Goal: Task Accomplishment & Management: Use online tool/utility

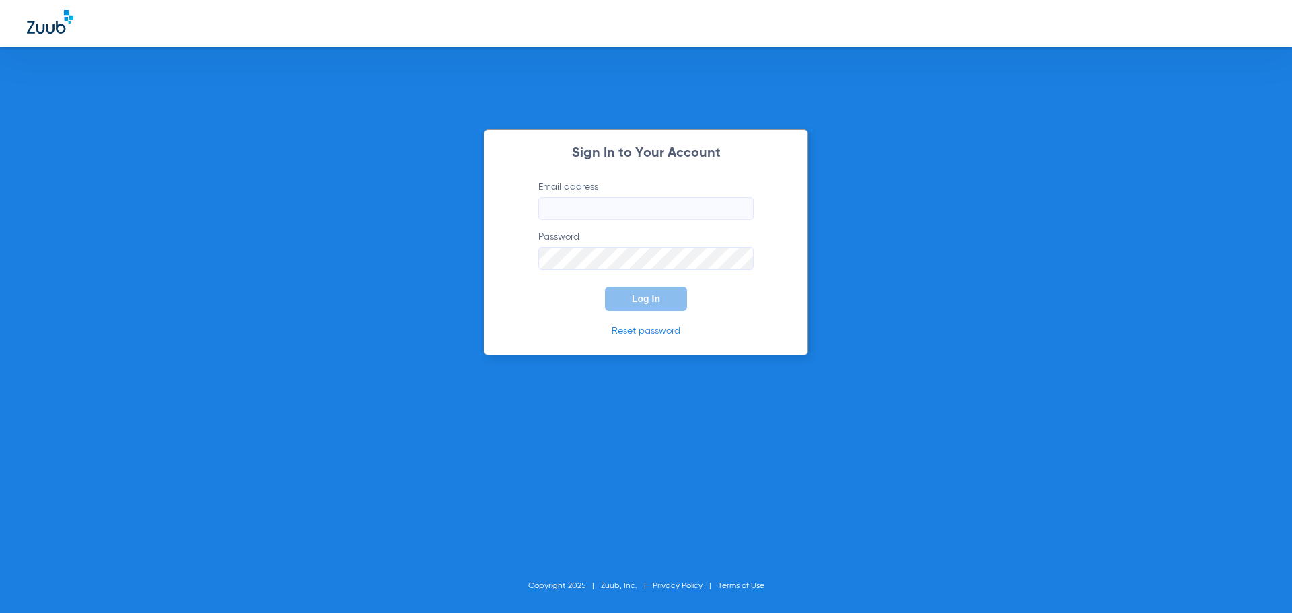
type input "[EMAIL_ADDRESS][DOMAIN_NAME]"
click at [663, 305] on button "Log In" at bounding box center [646, 299] width 82 height 24
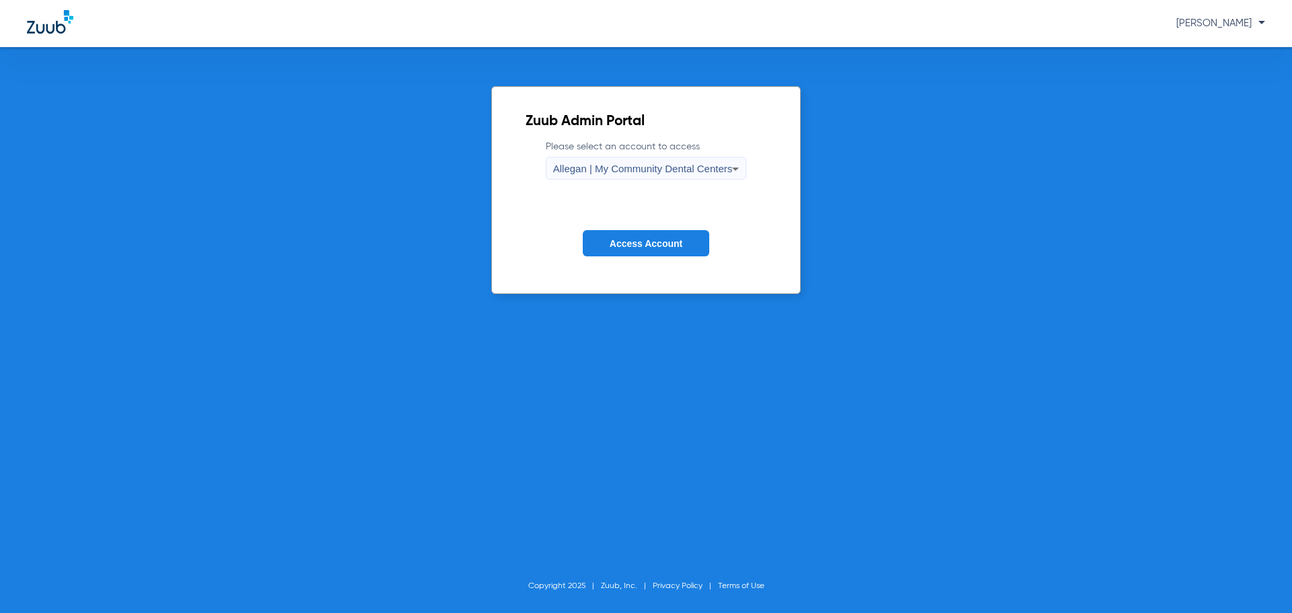
click at [633, 155] on label "Please select an account to access Allegan | My Community Dental Centers" at bounding box center [646, 160] width 201 height 40
click at [641, 171] on span "Allegan | My Community Dental Centers" at bounding box center [643, 168] width 180 height 11
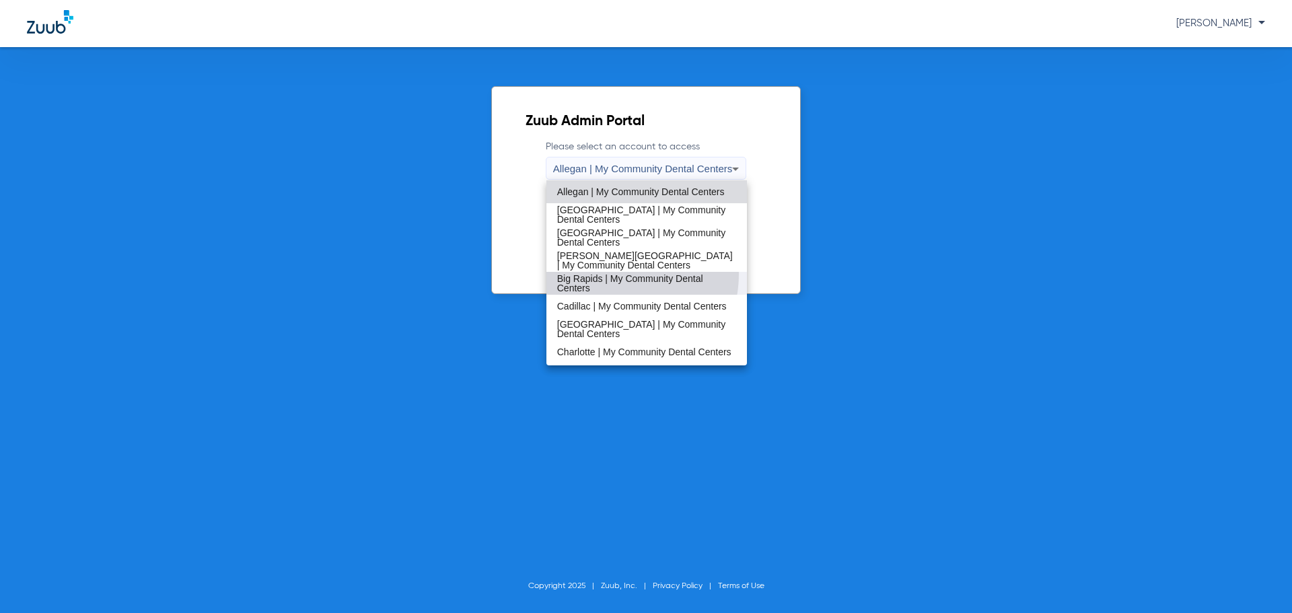
click at [611, 274] on span "Big Rapids | My Community Dental Centers" at bounding box center [647, 283] width 180 height 19
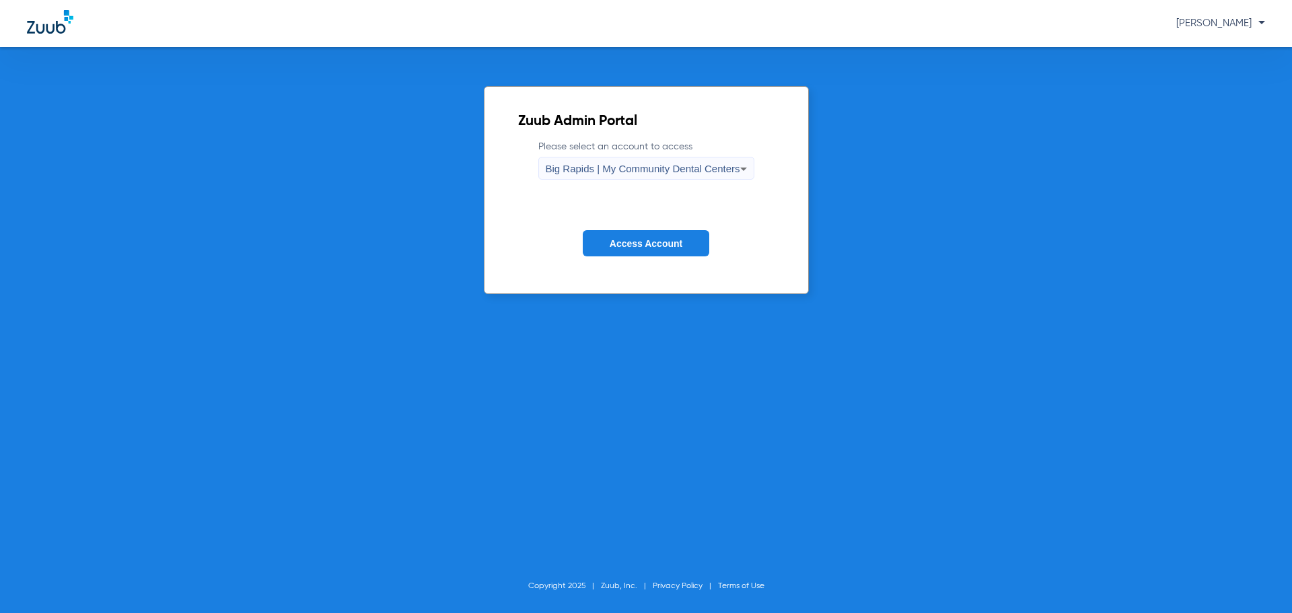
drag, startPoint x: 640, startPoint y: 246, endPoint x: 787, endPoint y: 279, distance: 151.0
click at [641, 246] on span "Access Account" at bounding box center [646, 243] width 73 height 11
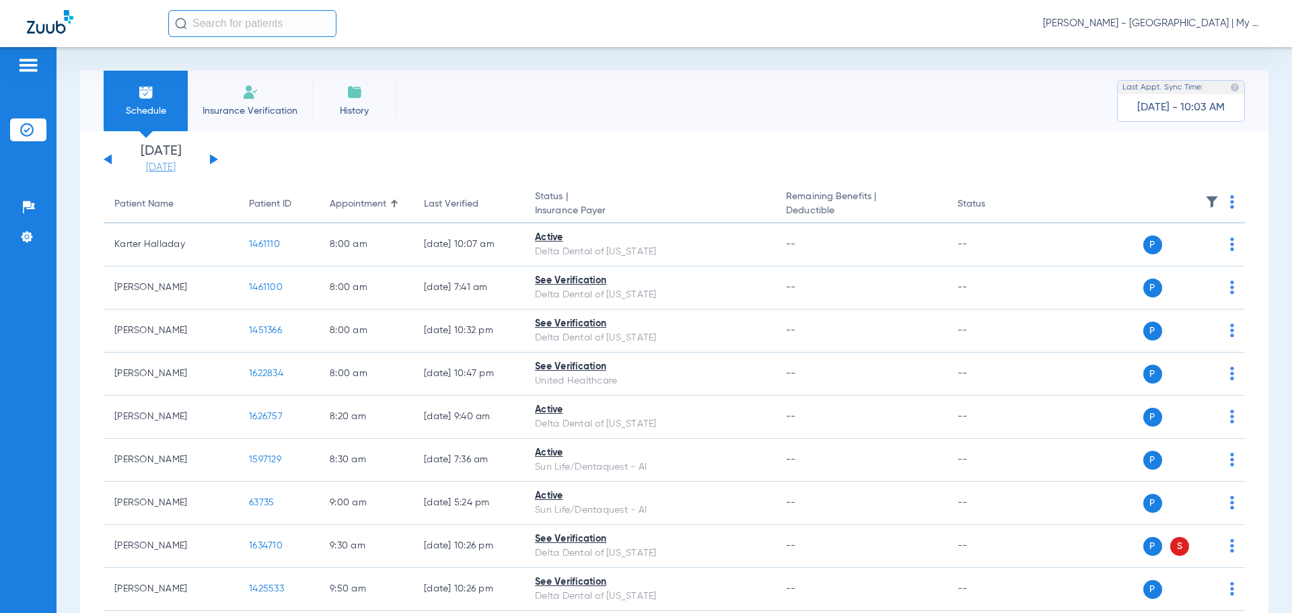
click at [157, 170] on link "[DATE]" at bounding box center [160, 167] width 81 height 13
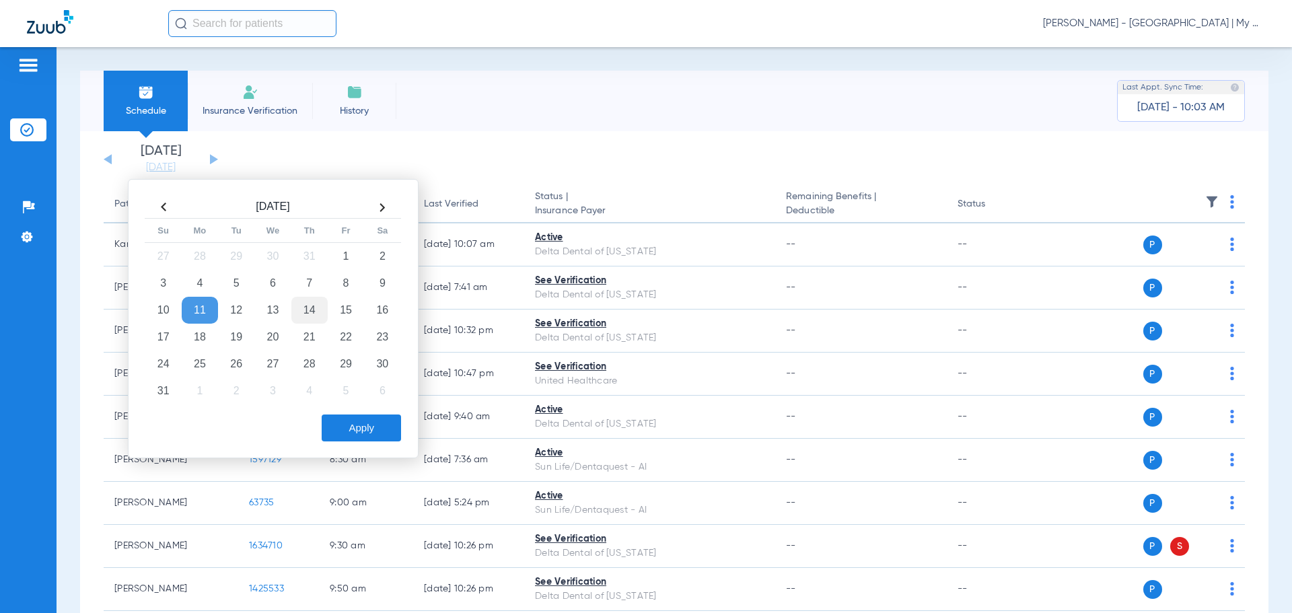
click at [301, 320] on td "14" at bounding box center [309, 310] width 36 height 27
click at [375, 432] on button "Apply" at bounding box center [361, 427] width 79 height 27
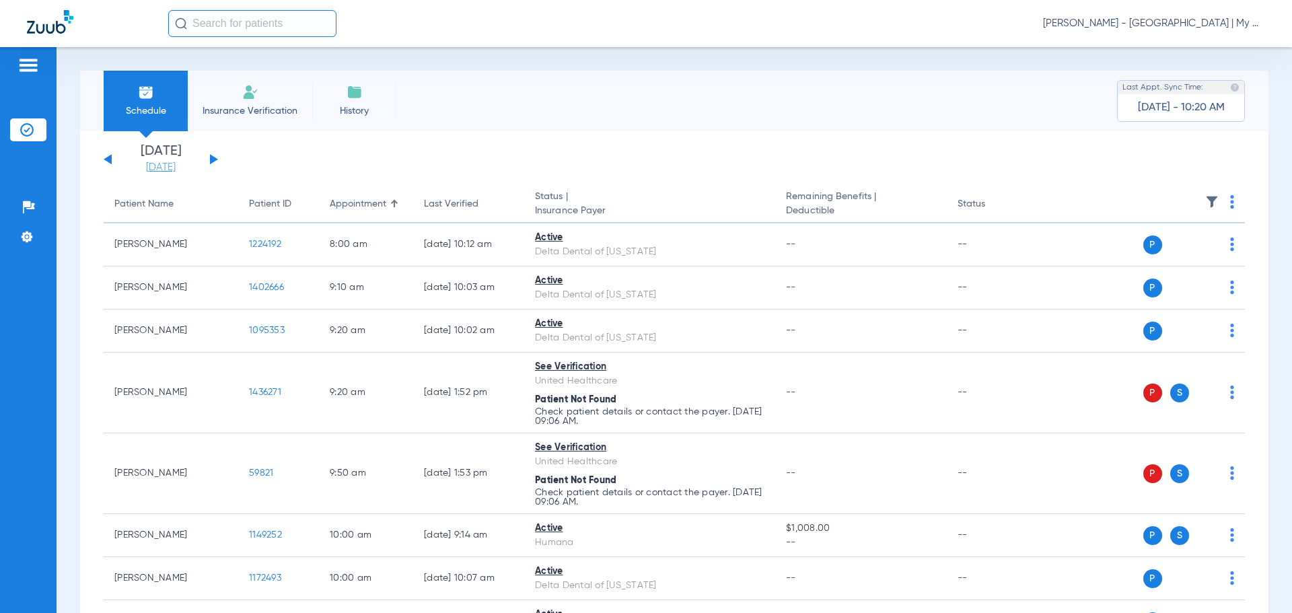
click at [165, 164] on link "[DATE]" at bounding box center [160, 167] width 81 height 13
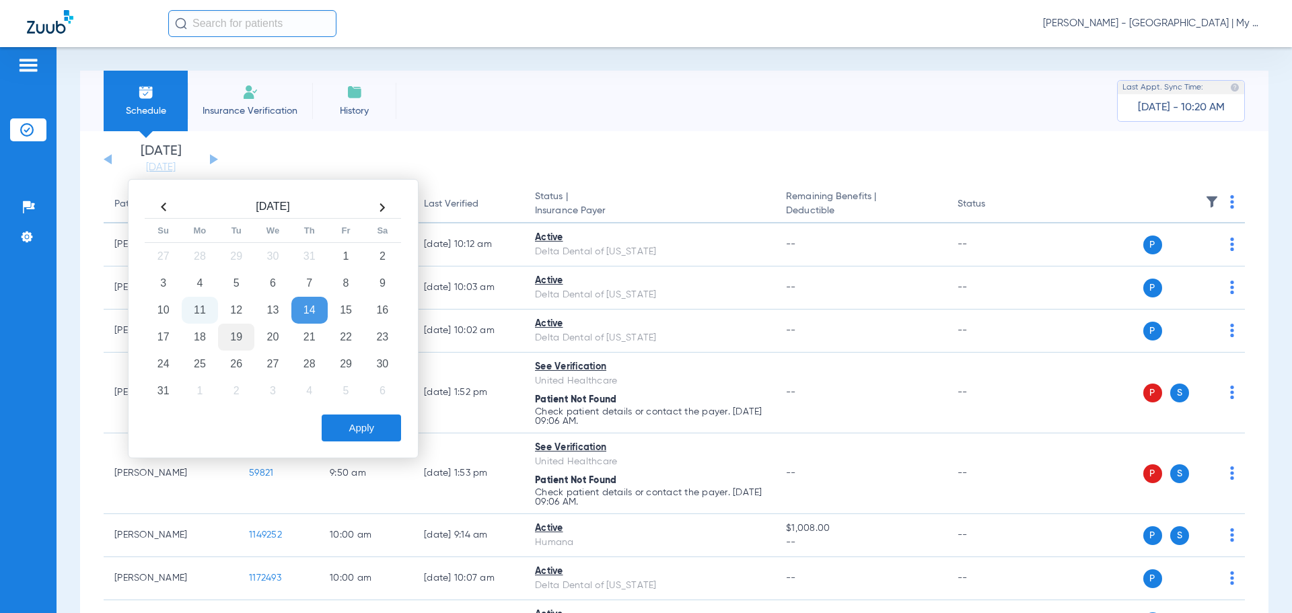
click at [241, 334] on td "19" at bounding box center [236, 337] width 36 height 27
click at [376, 427] on button "Apply" at bounding box center [361, 427] width 79 height 27
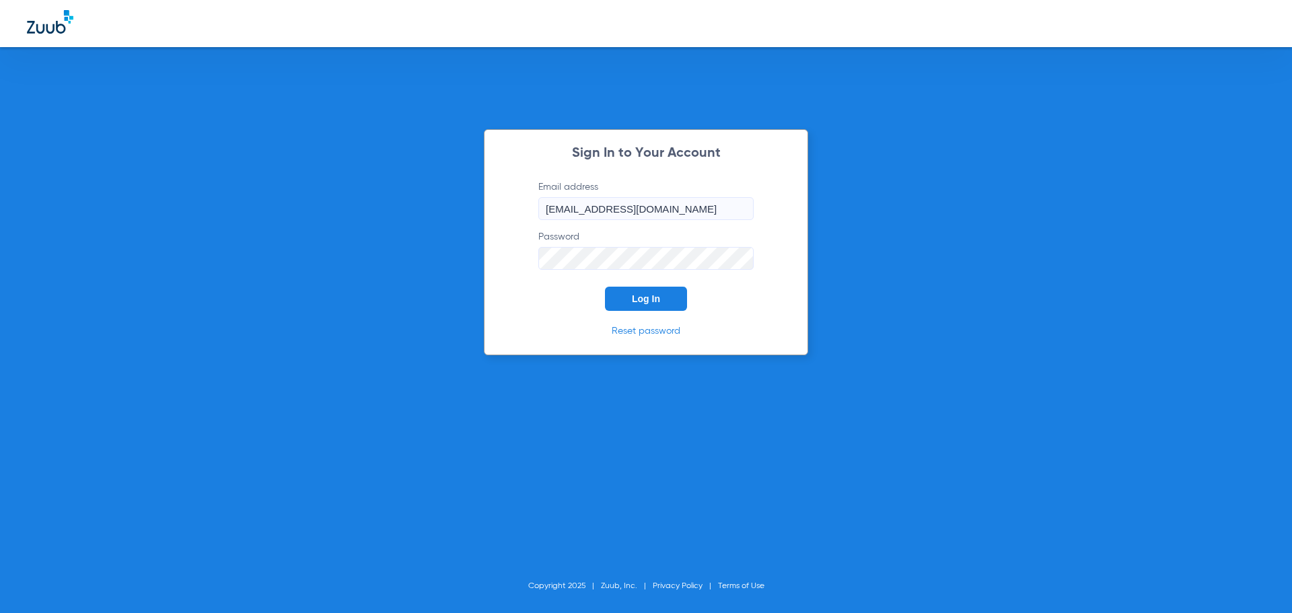
click at [612, 302] on button "Log In" at bounding box center [646, 299] width 82 height 24
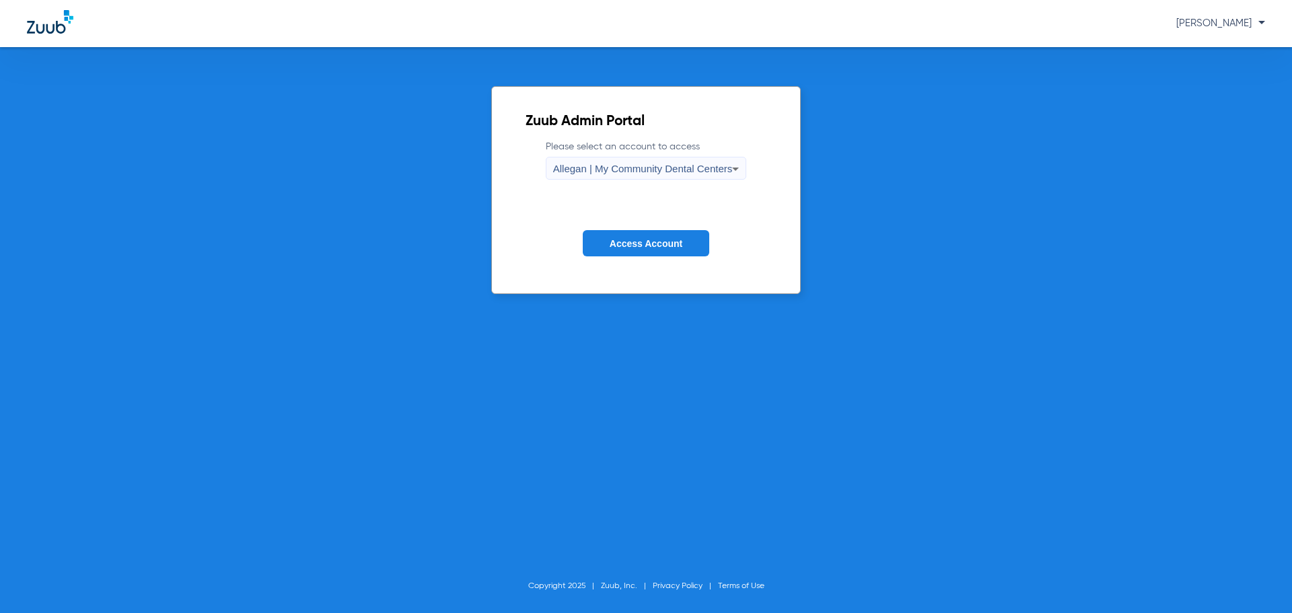
click at [648, 240] on span "Access Account" at bounding box center [646, 243] width 73 height 11
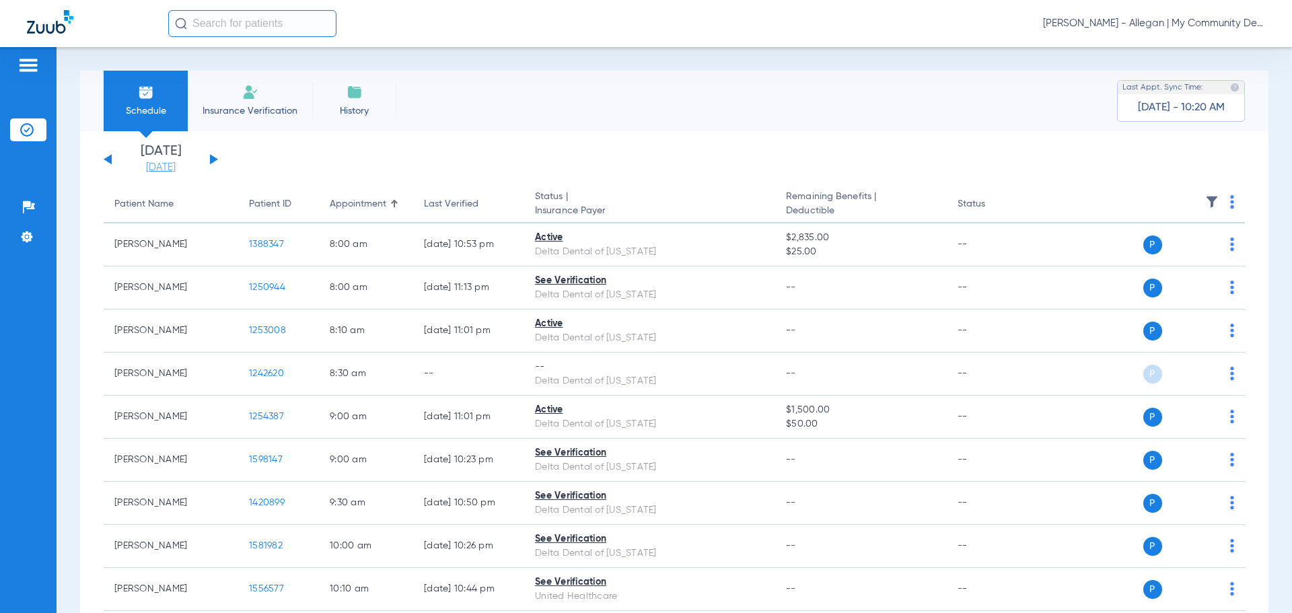
click at [154, 173] on link "[DATE]" at bounding box center [160, 167] width 81 height 13
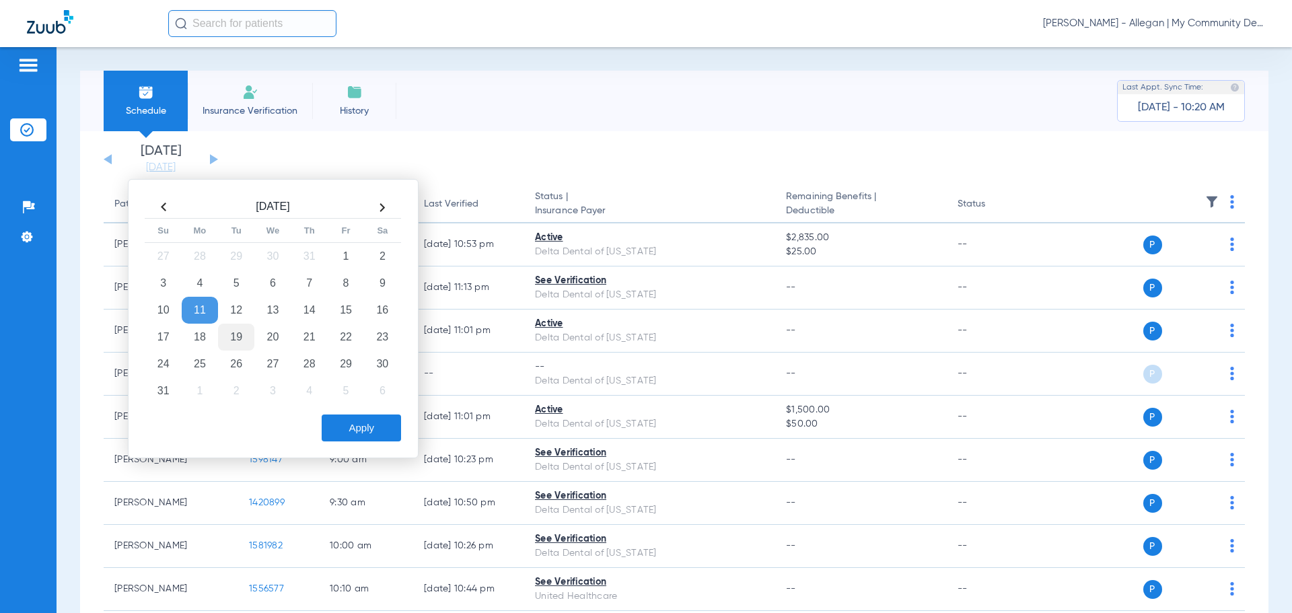
drag, startPoint x: 242, startPoint y: 333, endPoint x: 250, endPoint y: 344, distance: 13.5
click at [244, 336] on td "19" at bounding box center [236, 337] width 36 height 27
drag, startPoint x: 342, startPoint y: 431, endPoint x: 351, endPoint y: 443, distance: 15.3
click at [341, 431] on button "Apply" at bounding box center [361, 427] width 79 height 27
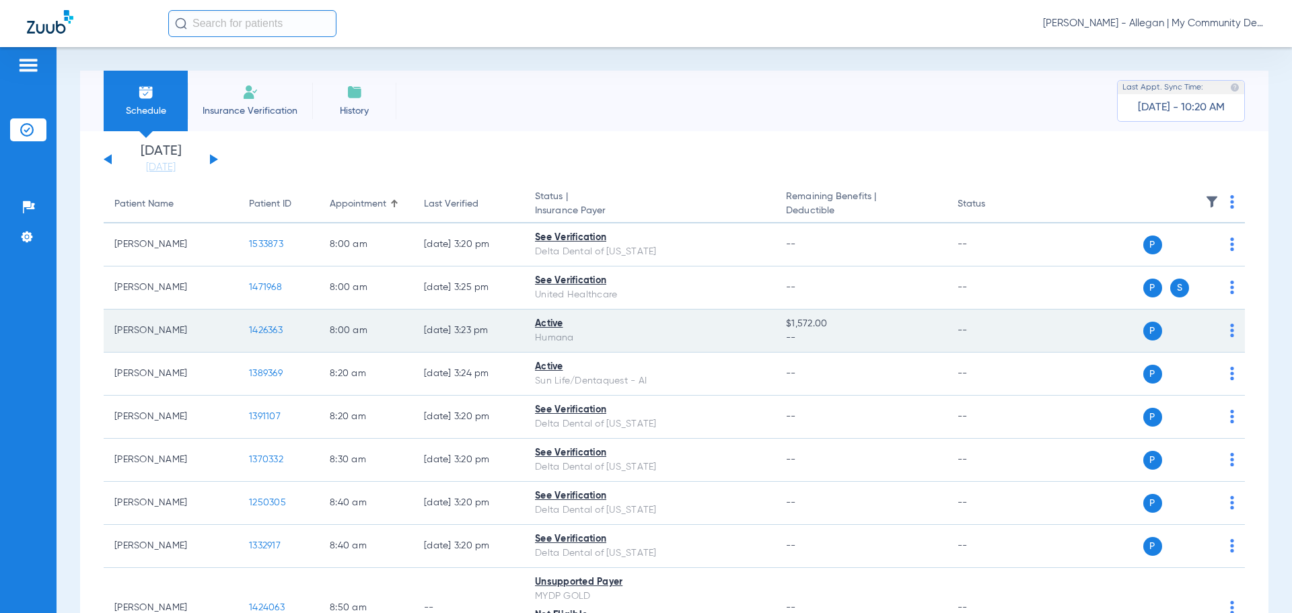
click at [257, 331] on span "1426363" at bounding box center [266, 330] width 34 height 9
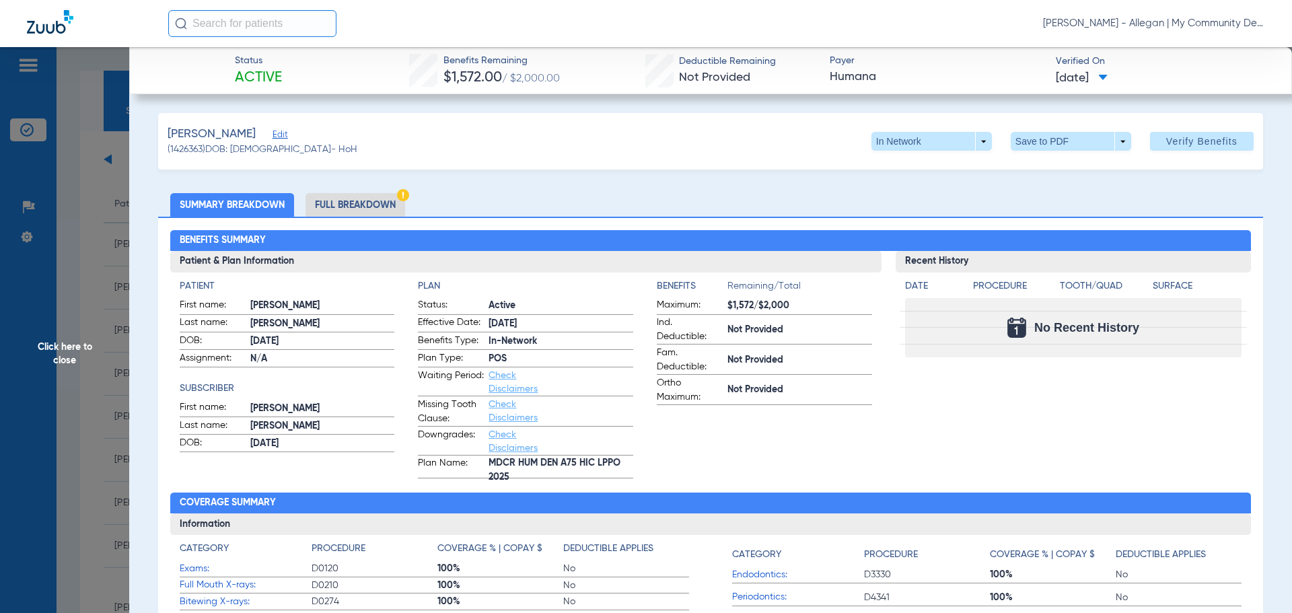
click at [385, 202] on li "Full Breakdown" at bounding box center [355, 205] width 100 height 24
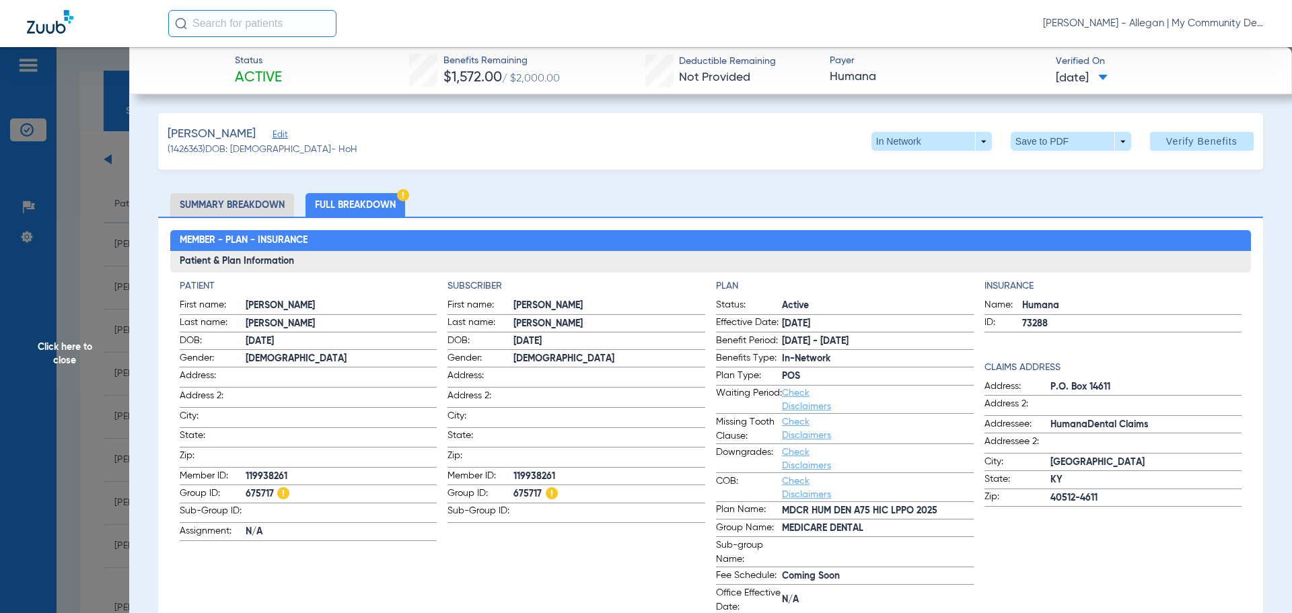
click at [50, 301] on span "Click here to close" at bounding box center [64, 353] width 129 height 613
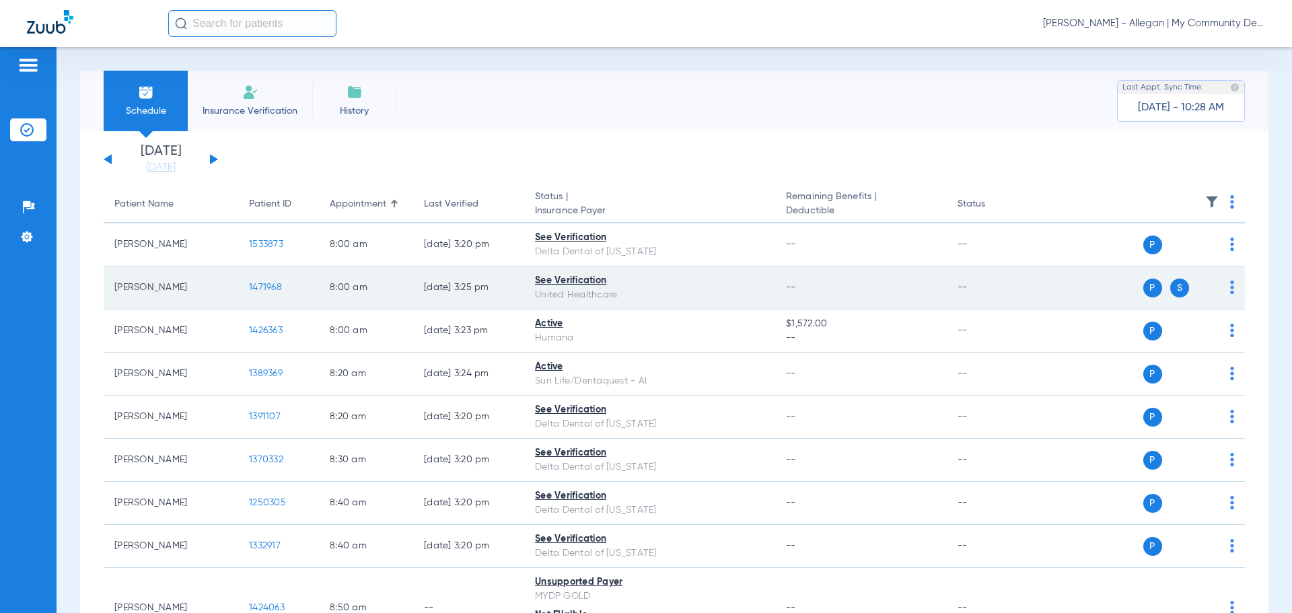
click at [262, 287] on span "1471968" at bounding box center [265, 287] width 33 height 9
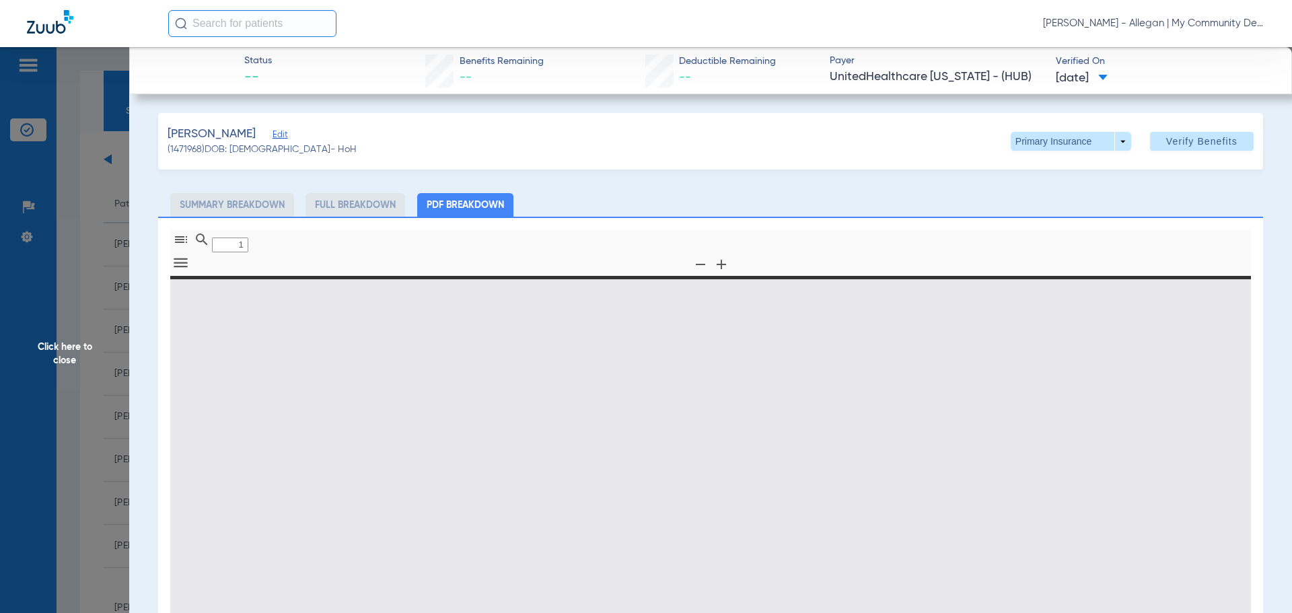
type input "0"
select select "page-width"
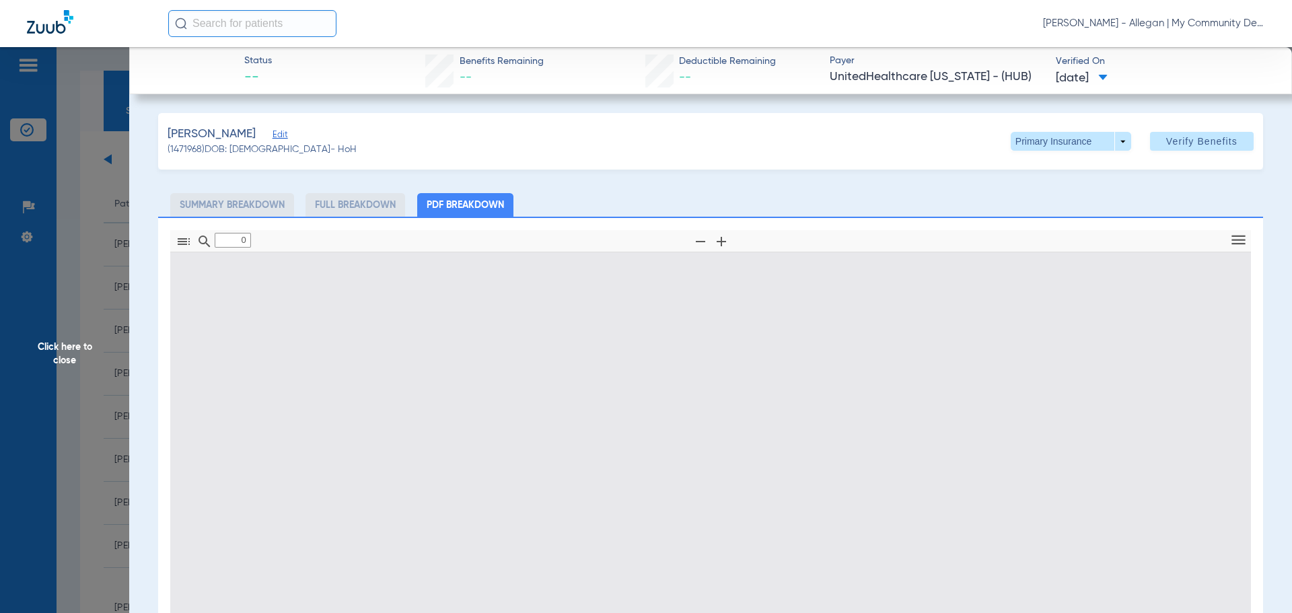
type input "1"
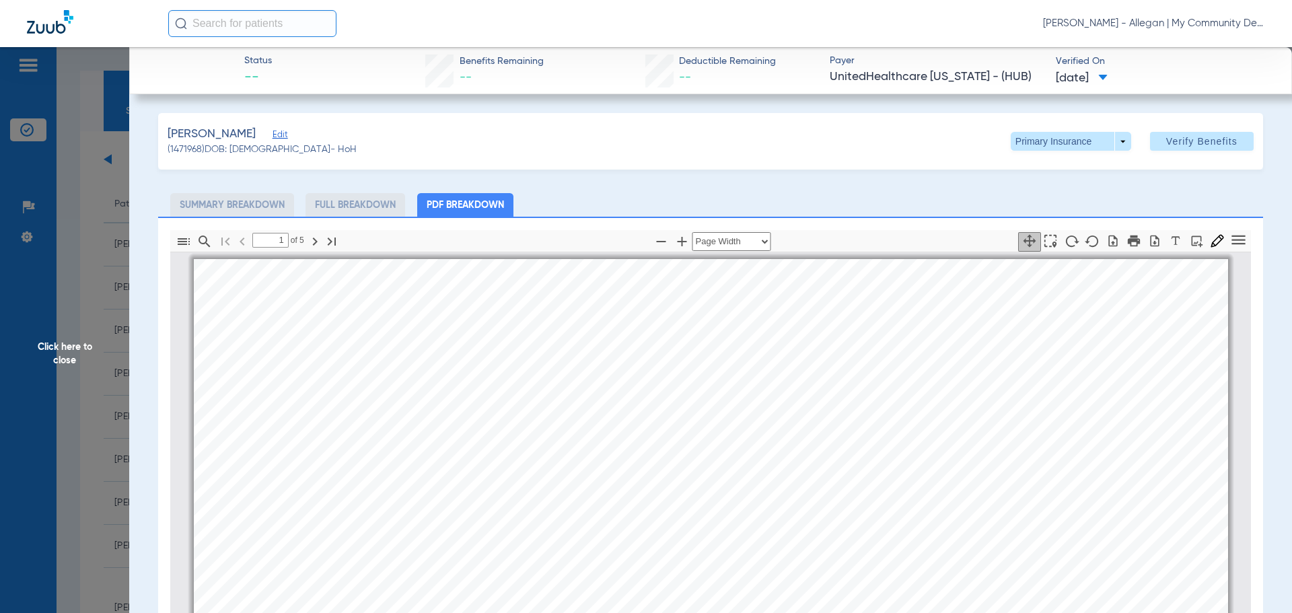
scroll to position [7, 0]
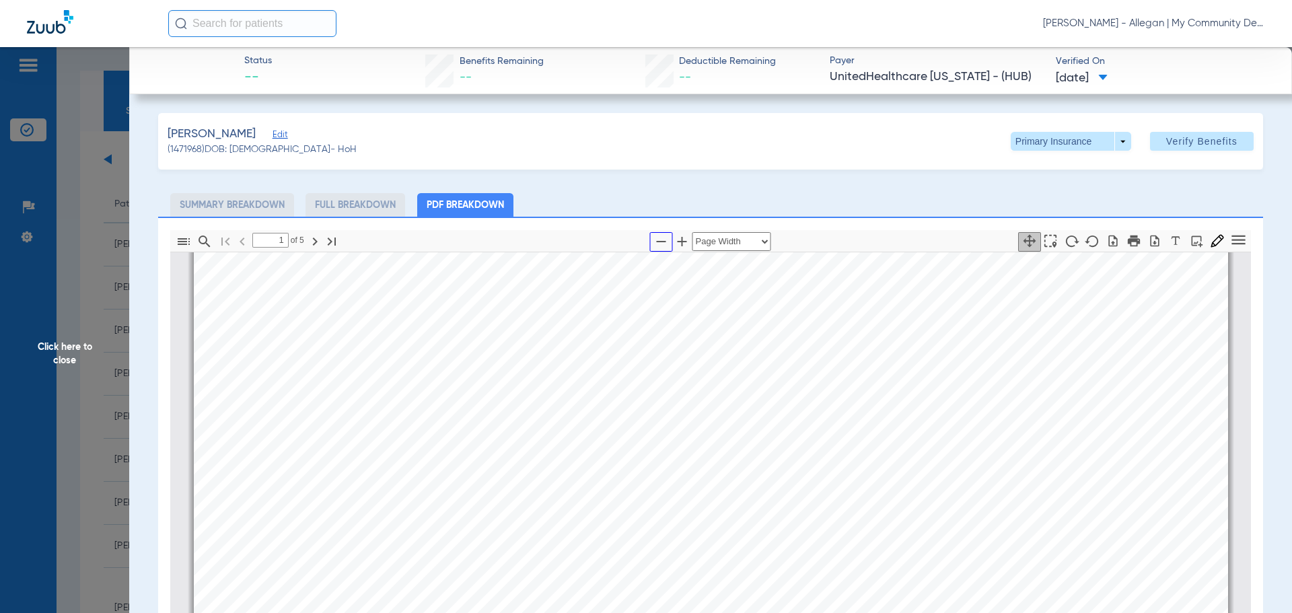
click at [657, 239] on icon "button" at bounding box center [661, 241] width 16 height 16
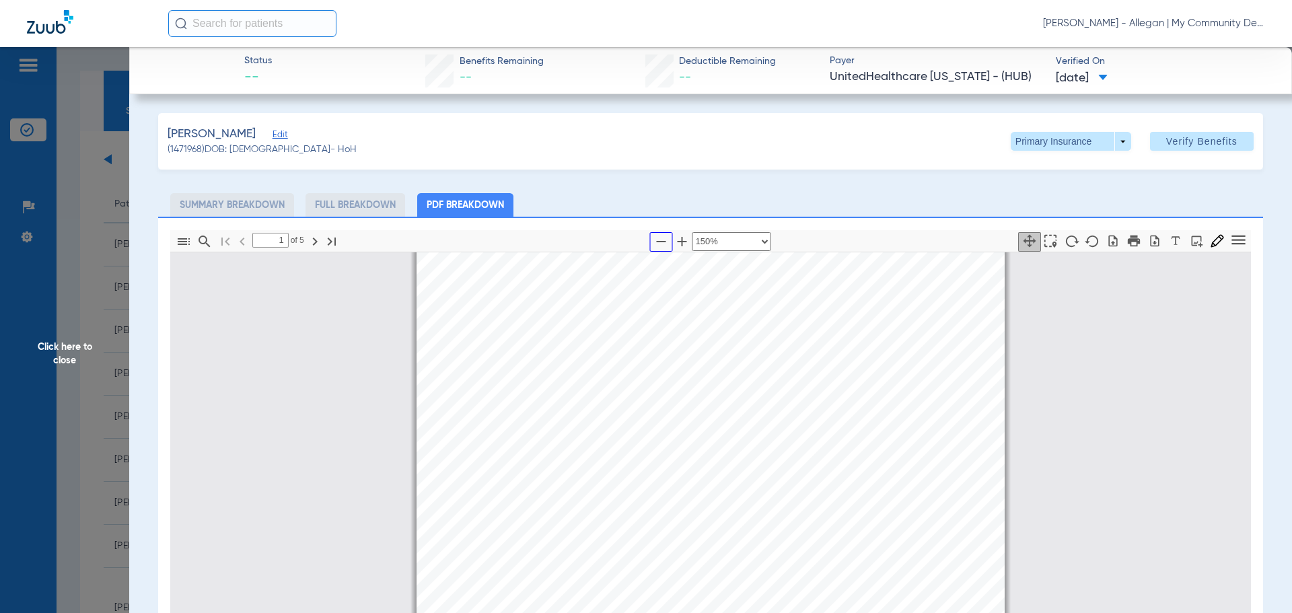
select select "custom"
type input "2"
select select "custom"
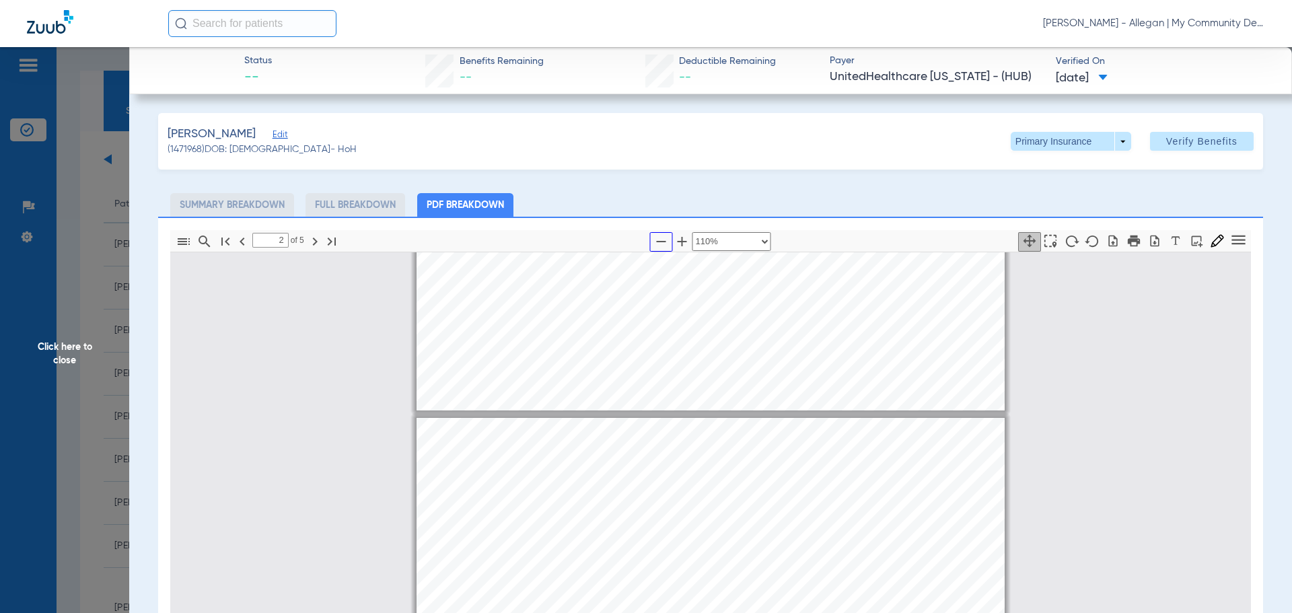
type input "1"
select select "custom"
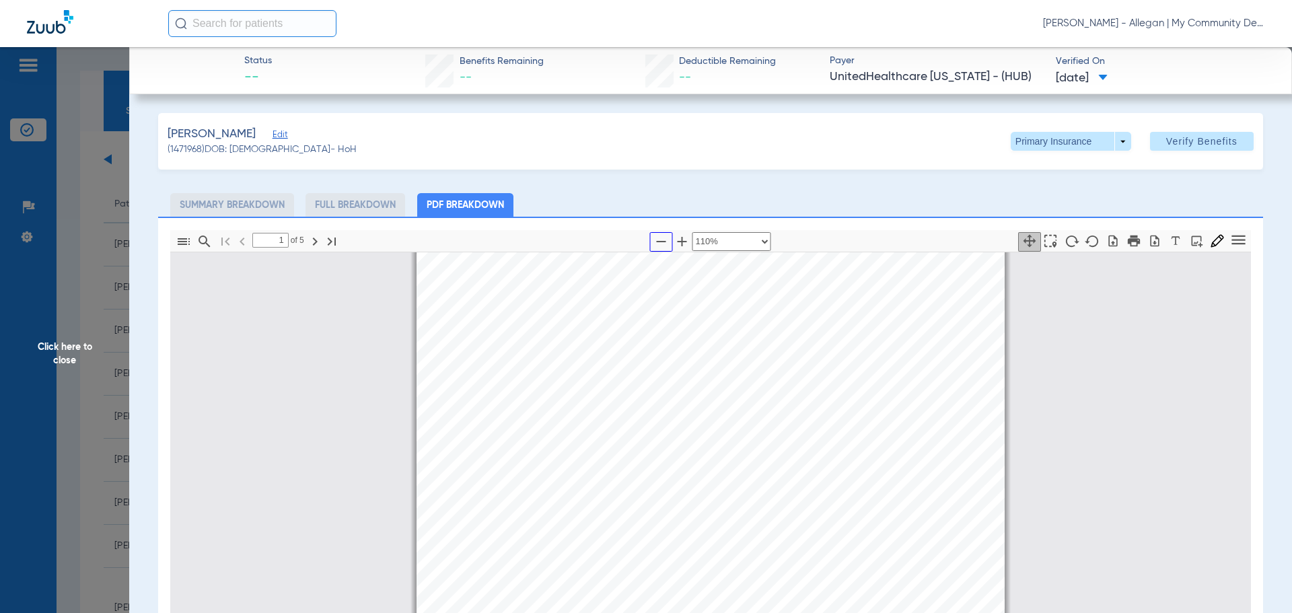
scroll to position [7, 0]
drag, startPoint x: 97, startPoint y: 417, endPoint x: 141, endPoint y: 431, distance: 46.8
click at [98, 417] on span "Click here to close" at bounding box center [64, 353] width 129 height 613
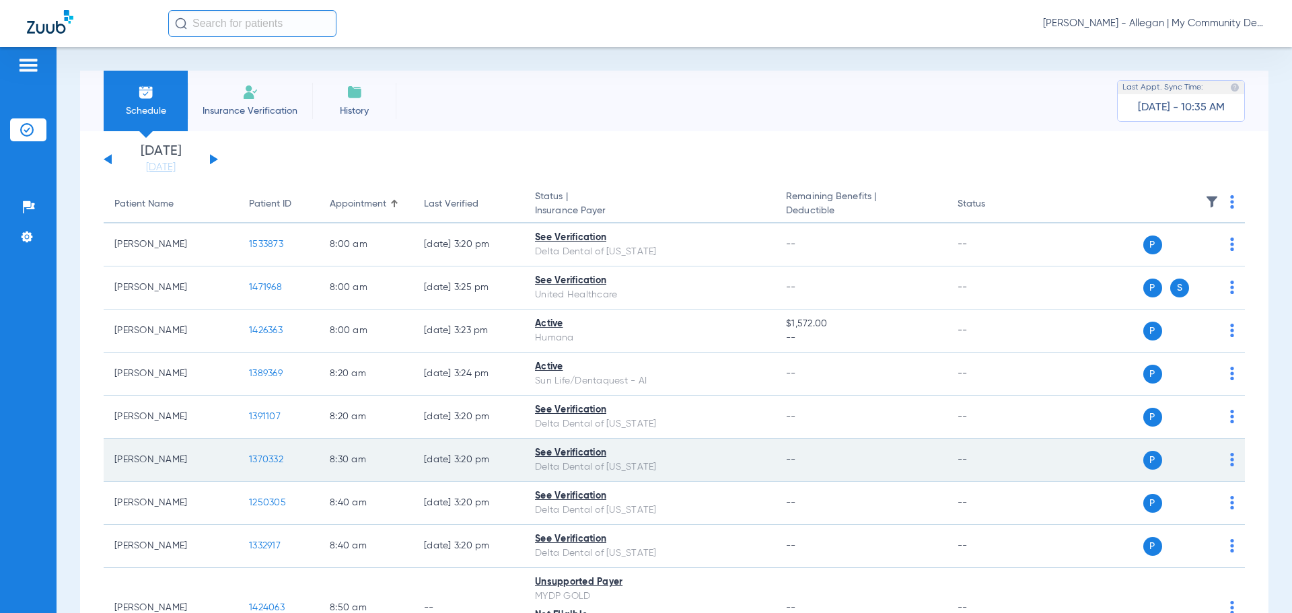
click at [260, 456] on span "1370332" at bounding box center [266, 459] width 34 height 9
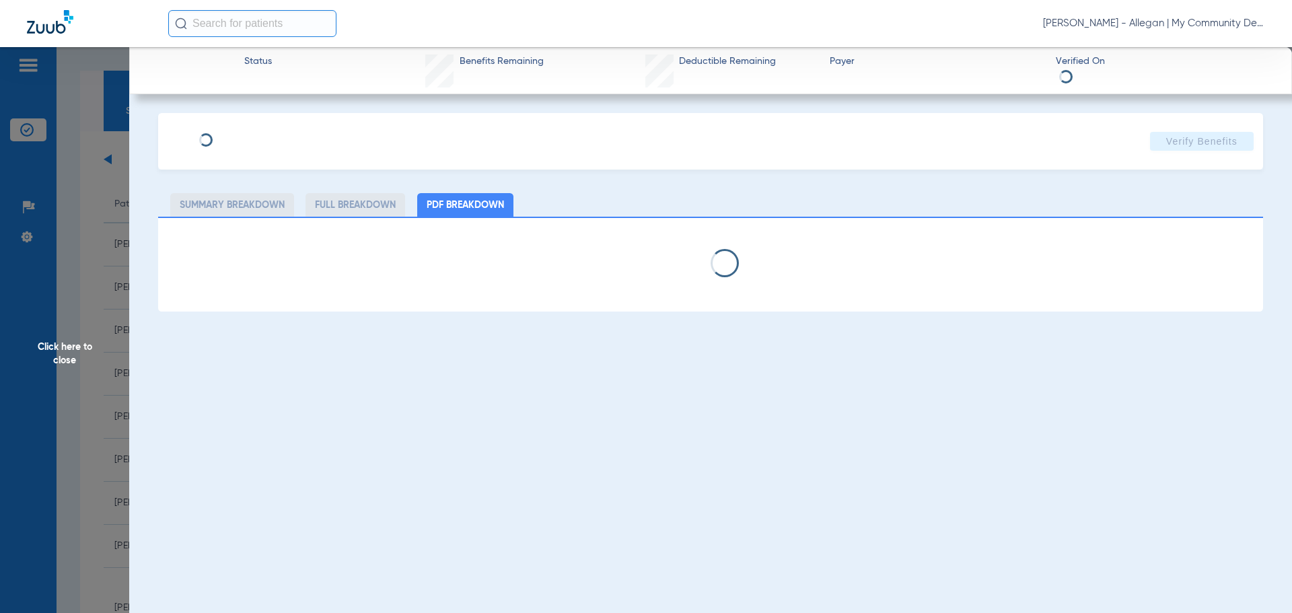
select select "page-width"
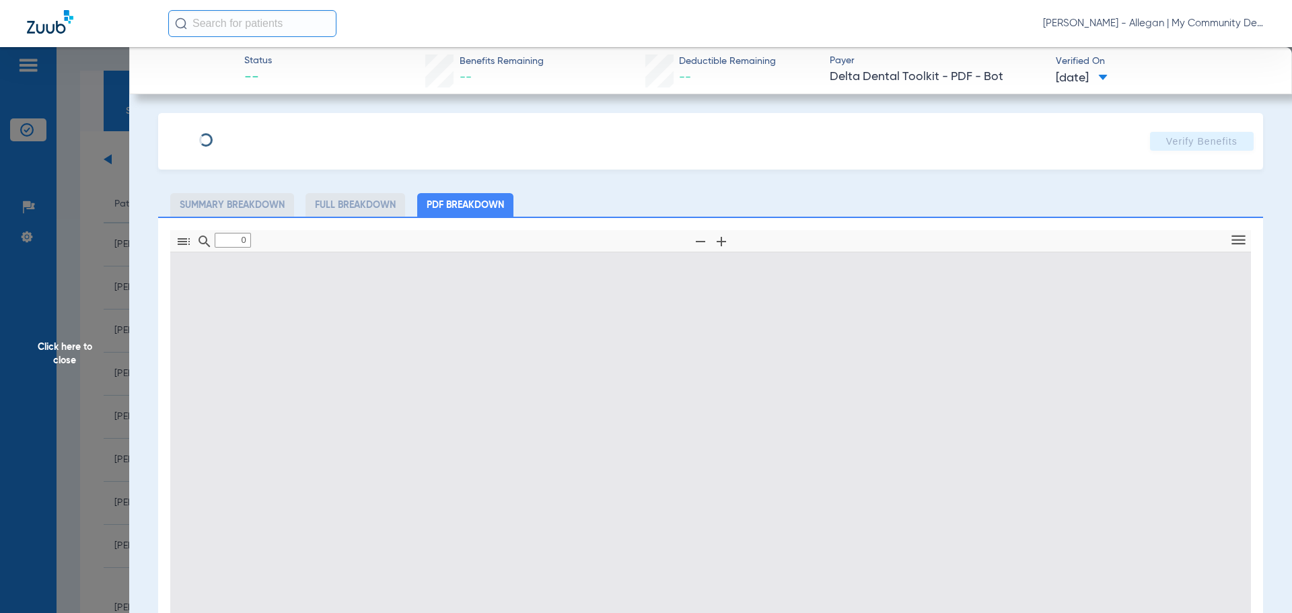
type input "1"
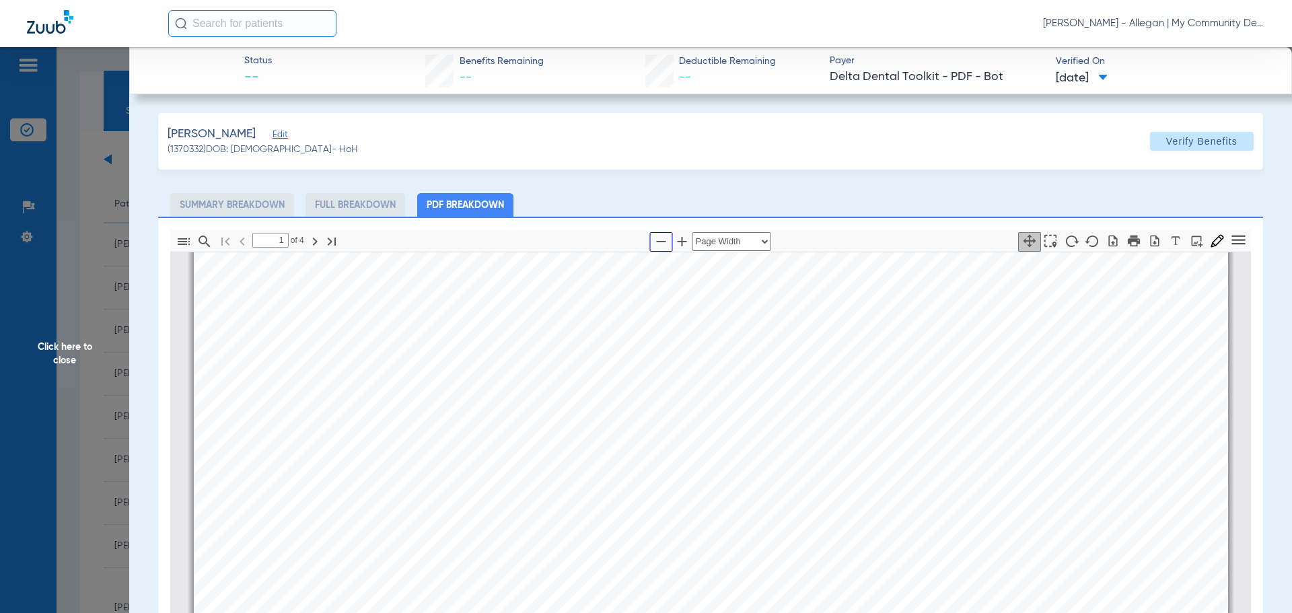
click at [657, 241] on icon "button" at bounding box center [661, 241] width 9 height 1
select select "1.5"
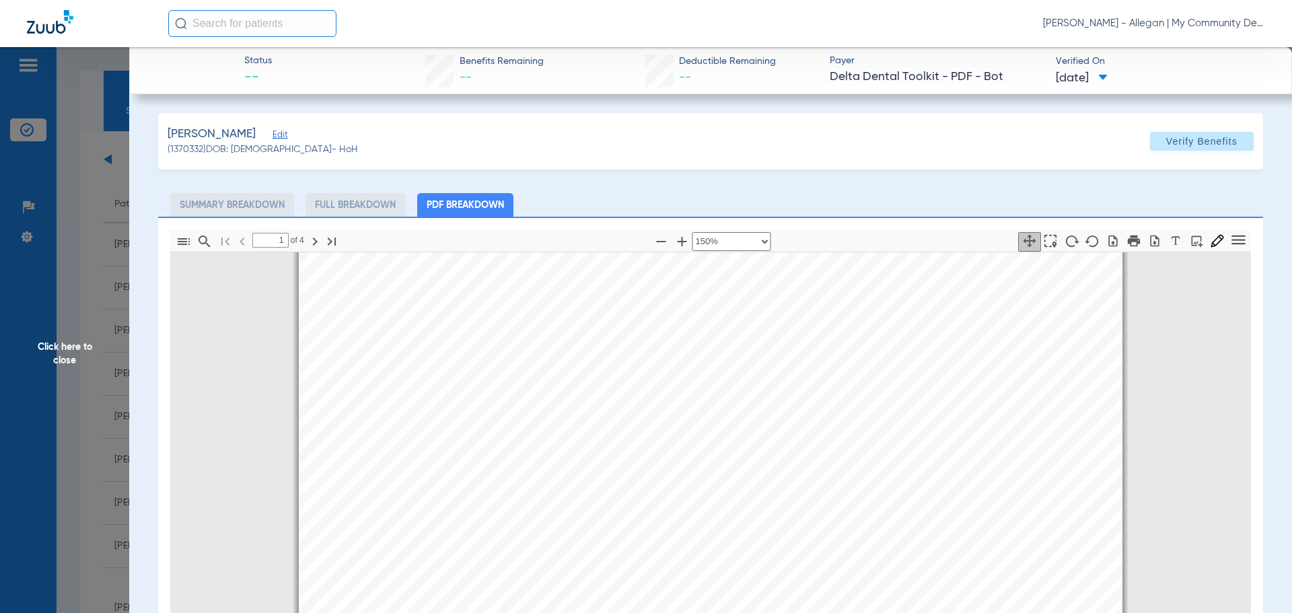
scroll to position [0, 0]
click at [104, 355] on span "Click here to close" at bounding box center [64, 353] width 129 height 613
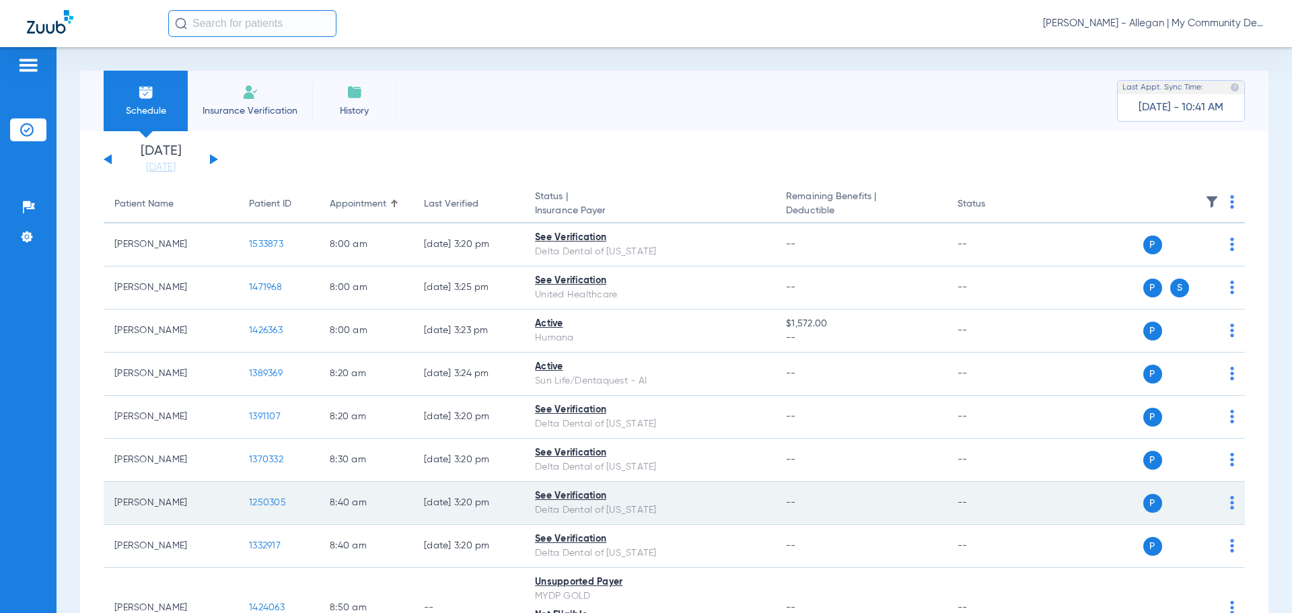
click at [267, 505] on span "1250305" at bounding box center [267, 502] width 37 height 9
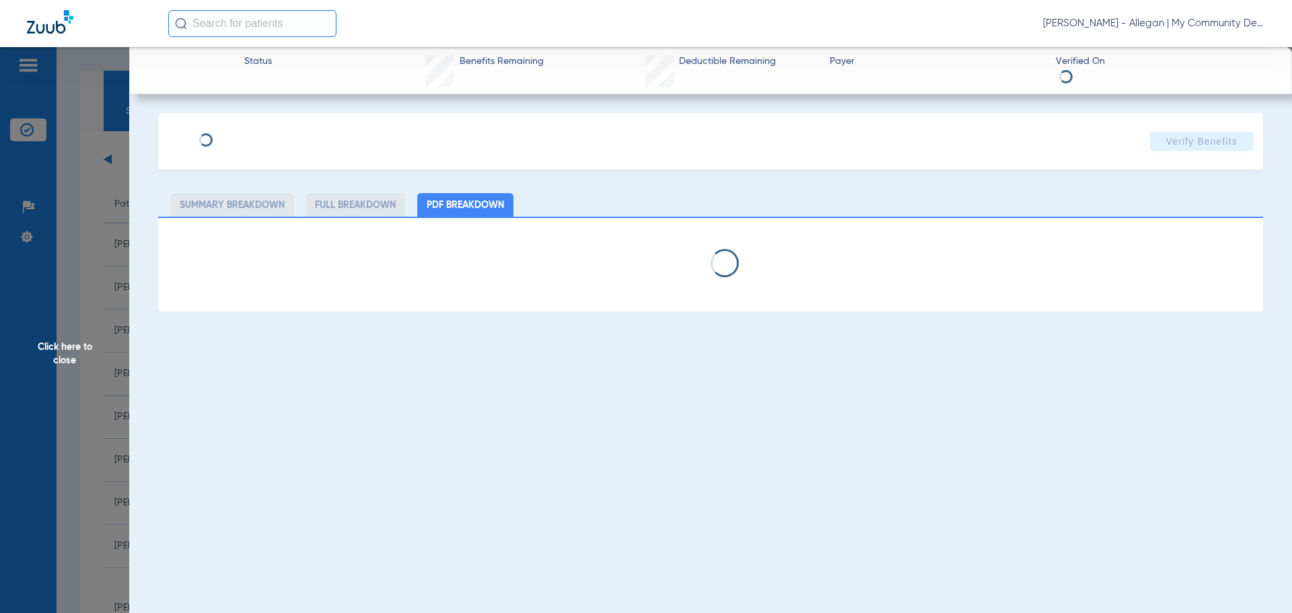
select select "page-width"
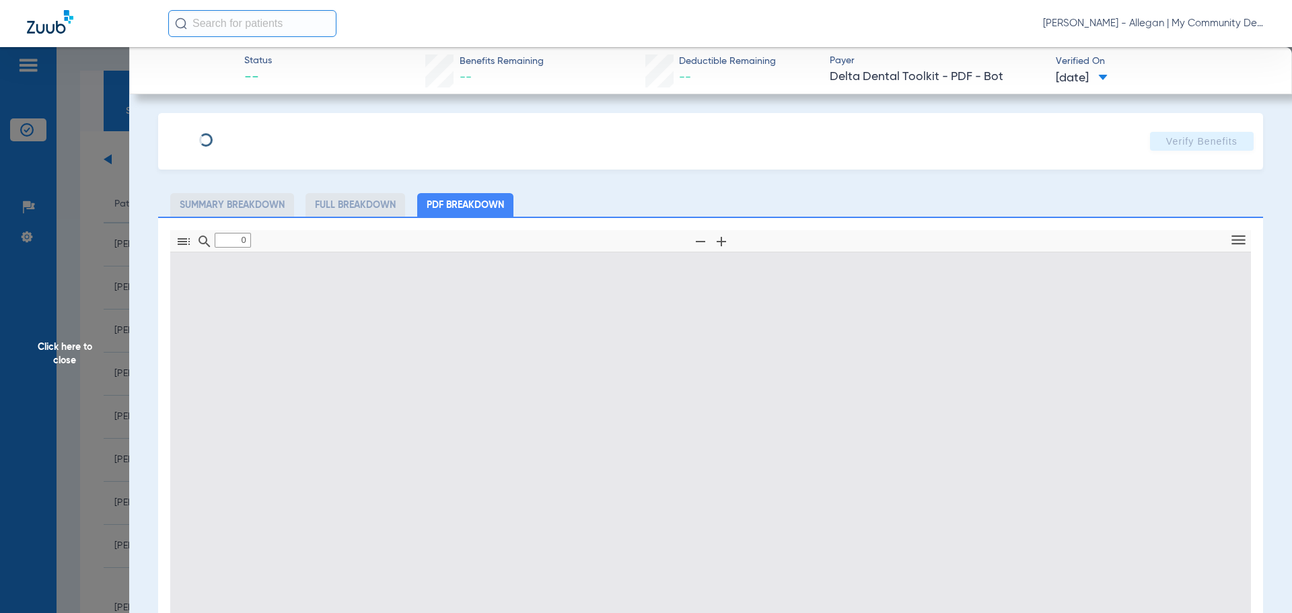
type input "1"
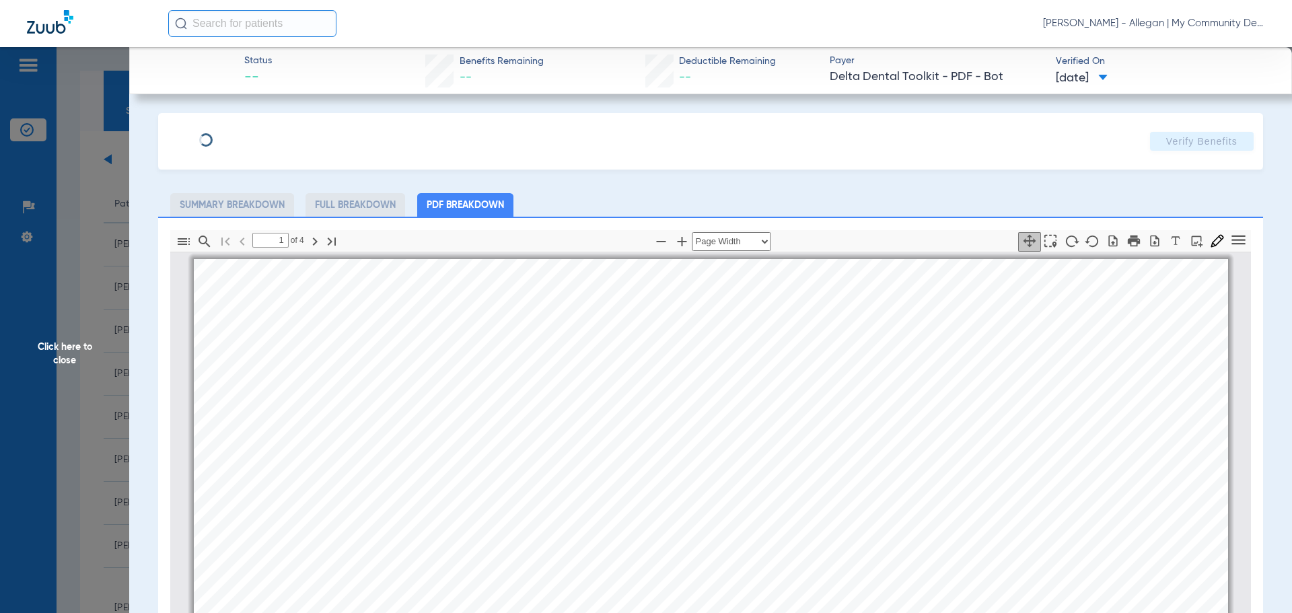
scroll to position [7, 0]
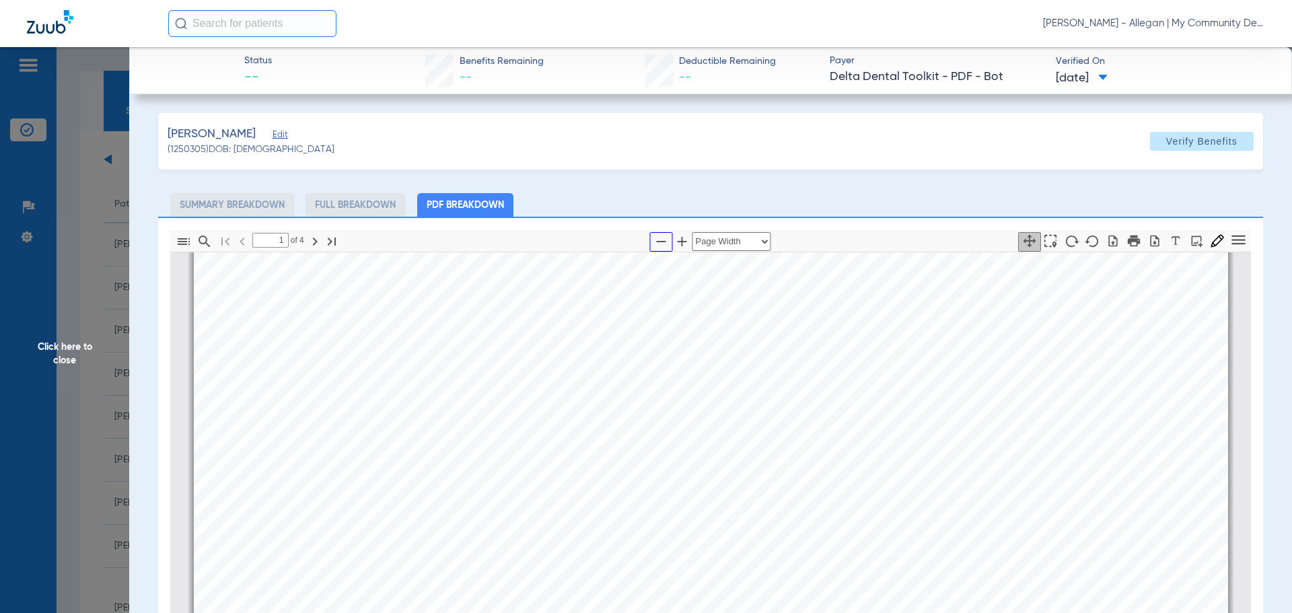
drag, startPoint x: 646, startPoint y: 242, endPoint x: 654, endPoint y: 240, distance: 8.3
click at [650, 241] on button "button" at bounding box center [661, 242] width 23 height 20
select select "1.5"
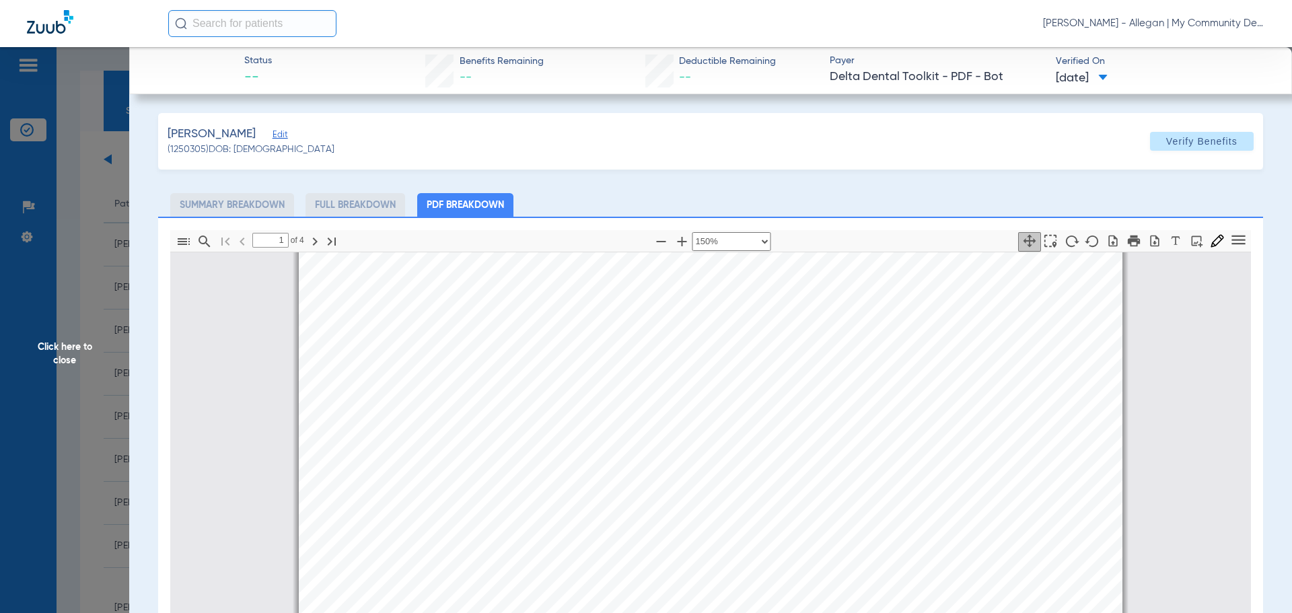
scroll to position [0, 0]
drag, startPoint x: 95, startPoint y: 375, endPoint x: 172, endPoint y: 382, distance: 77.1
click at [96, 374] on span "Click here to close" at bounding box center [64, 353] width 129 height 613
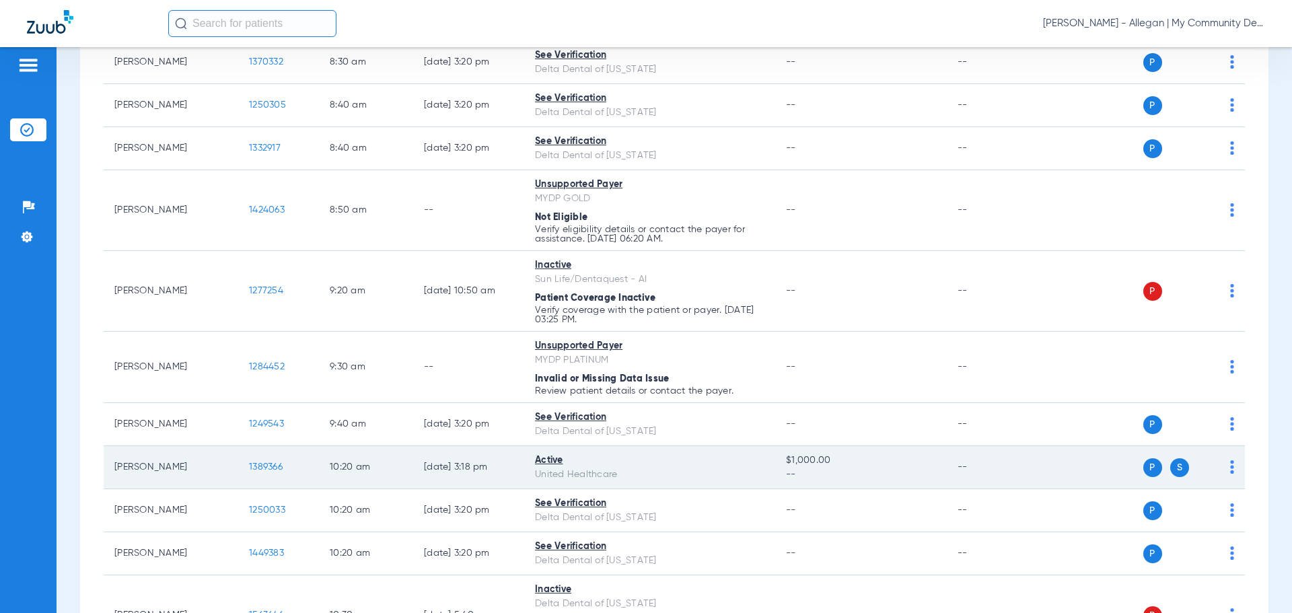
scroll to position [404, 0]
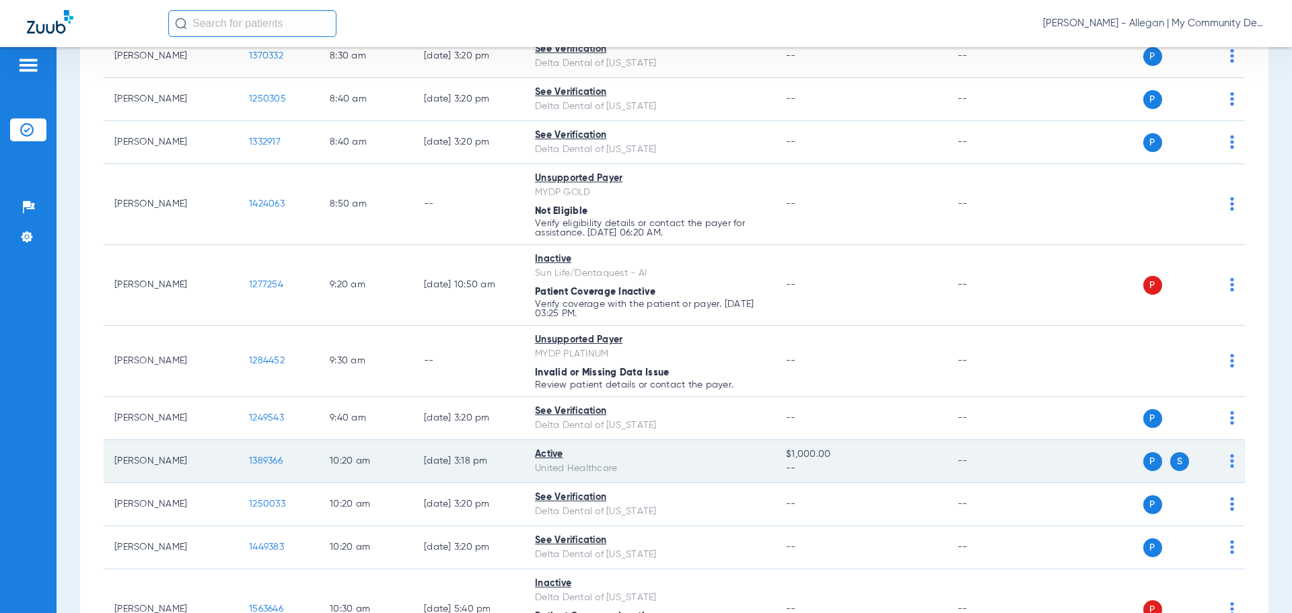
click at [273, 458] on span "1389366" at bounding box center [266, 460] width 34 height 9
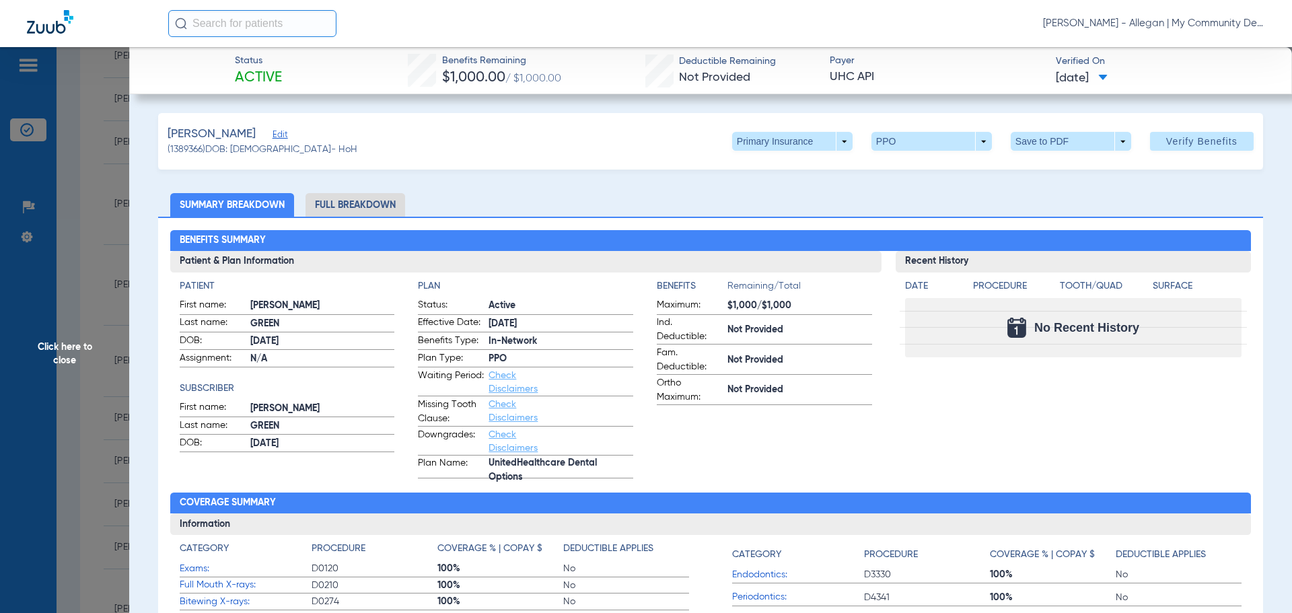
click at [357, 204] on li "Full Breakdown" at bounding box center [355, 205] width 100 height 24
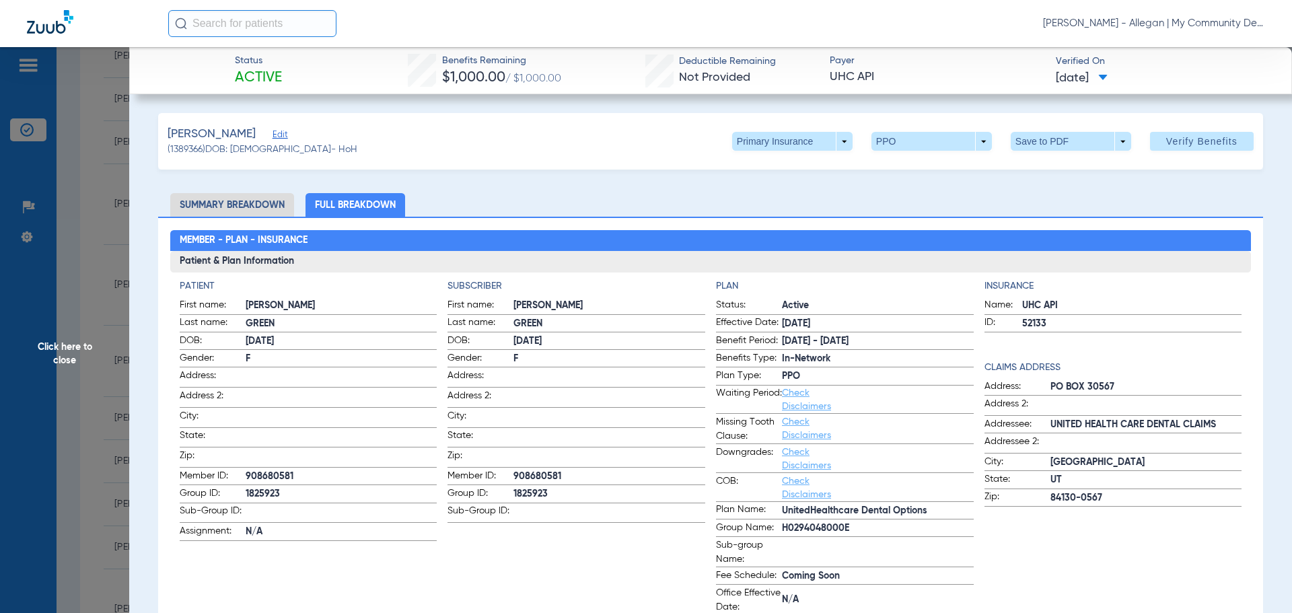
click at [60, 345] on span "Click here to close" at bounding box center [64, 353] width 129 height 613
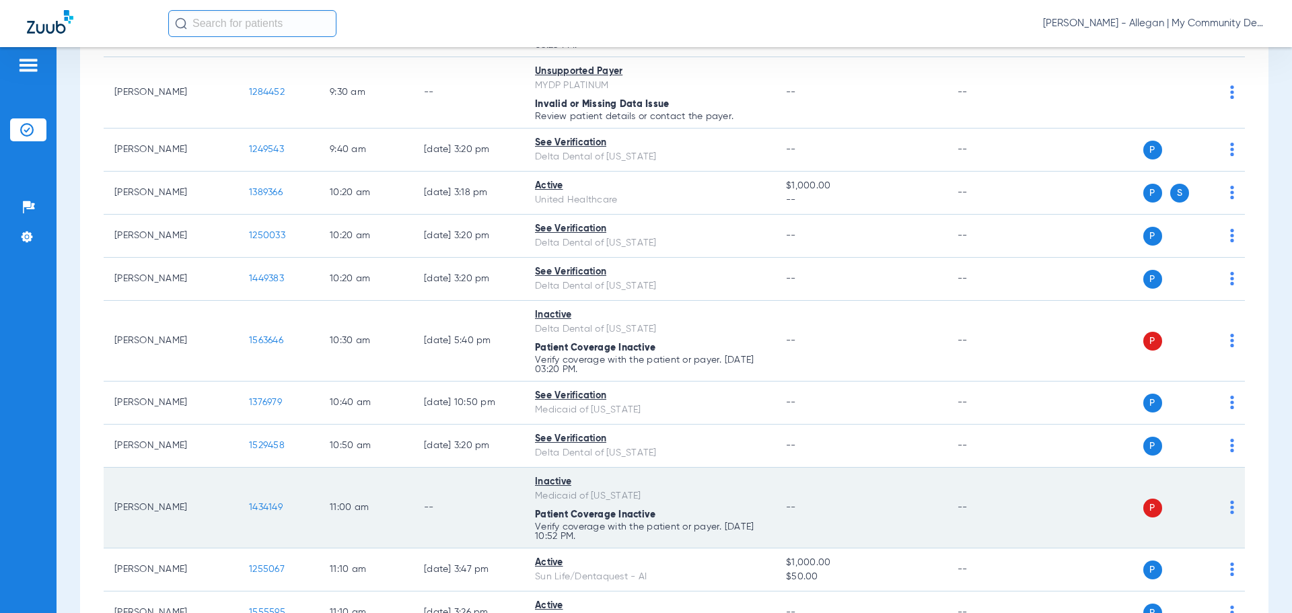
scroll to position [673, 0]
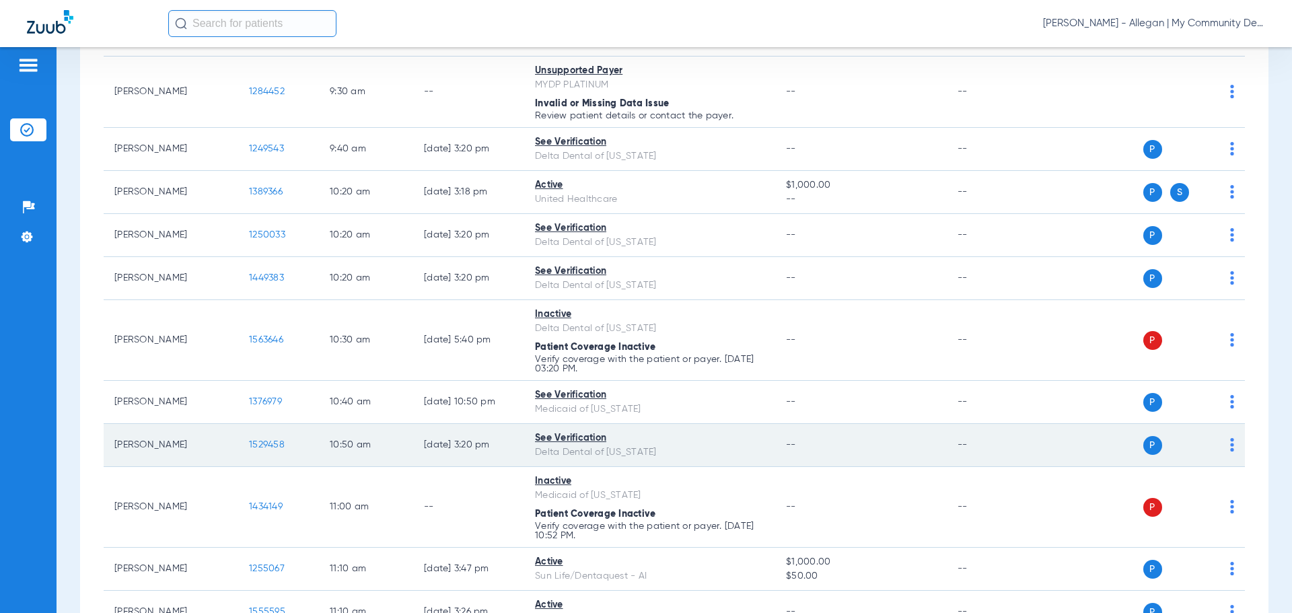
click at [262, 445] on span "1529458" at bounding box center [267, 444] width 36 height 9
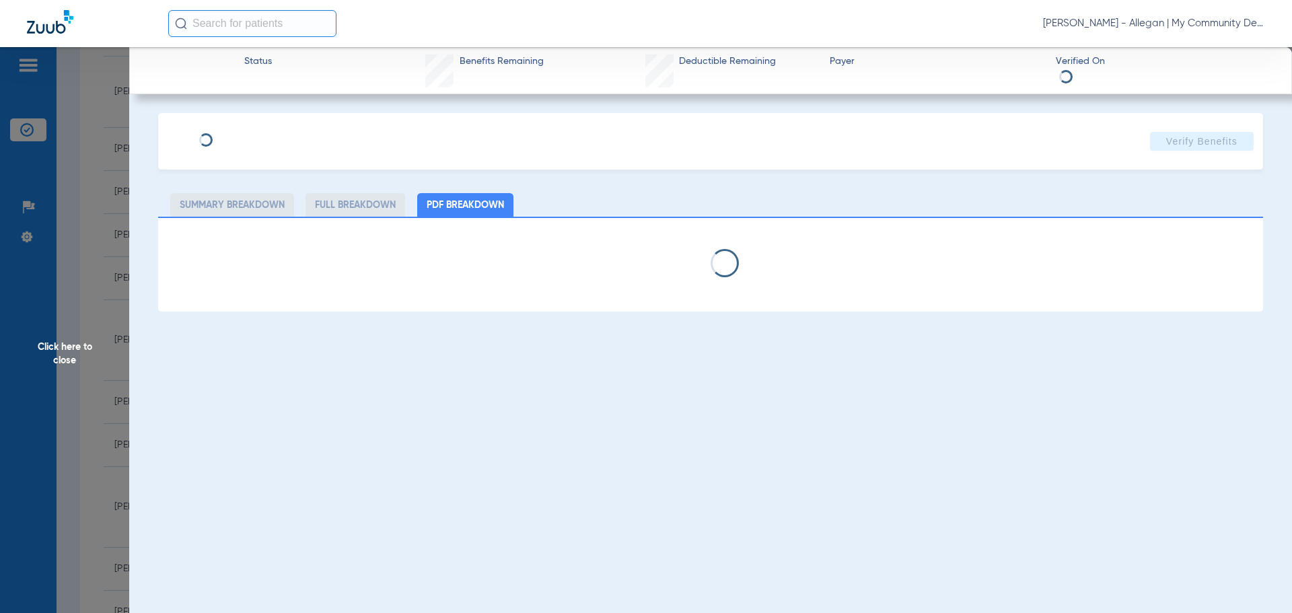
select select "page-width"
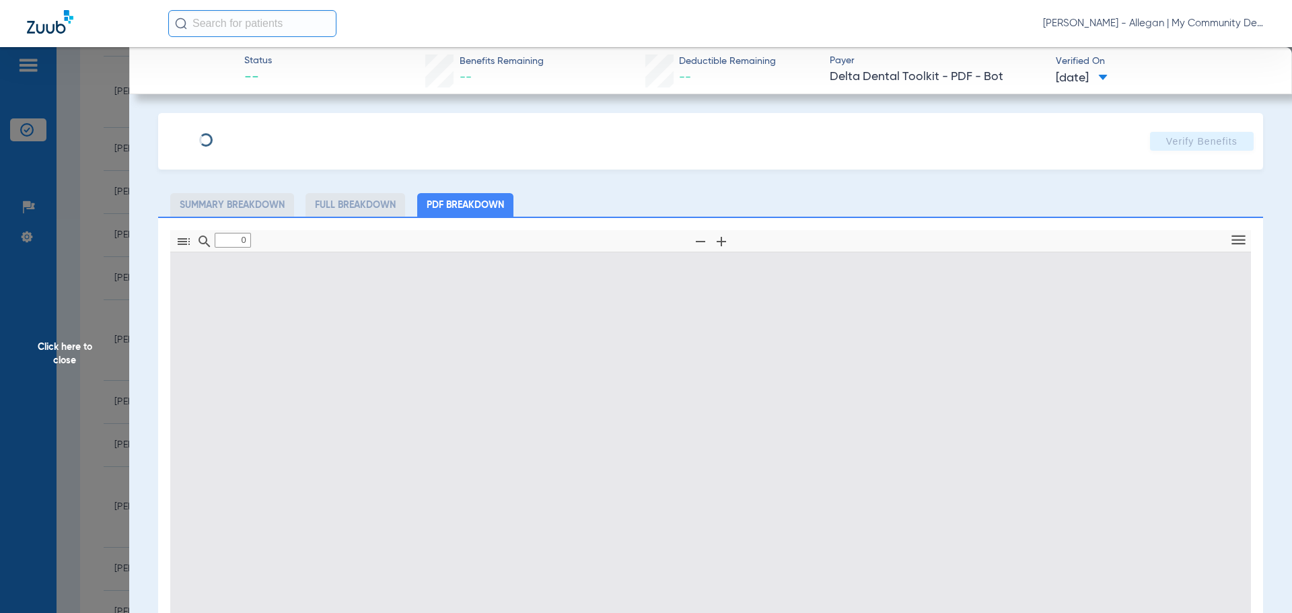
type input "1"
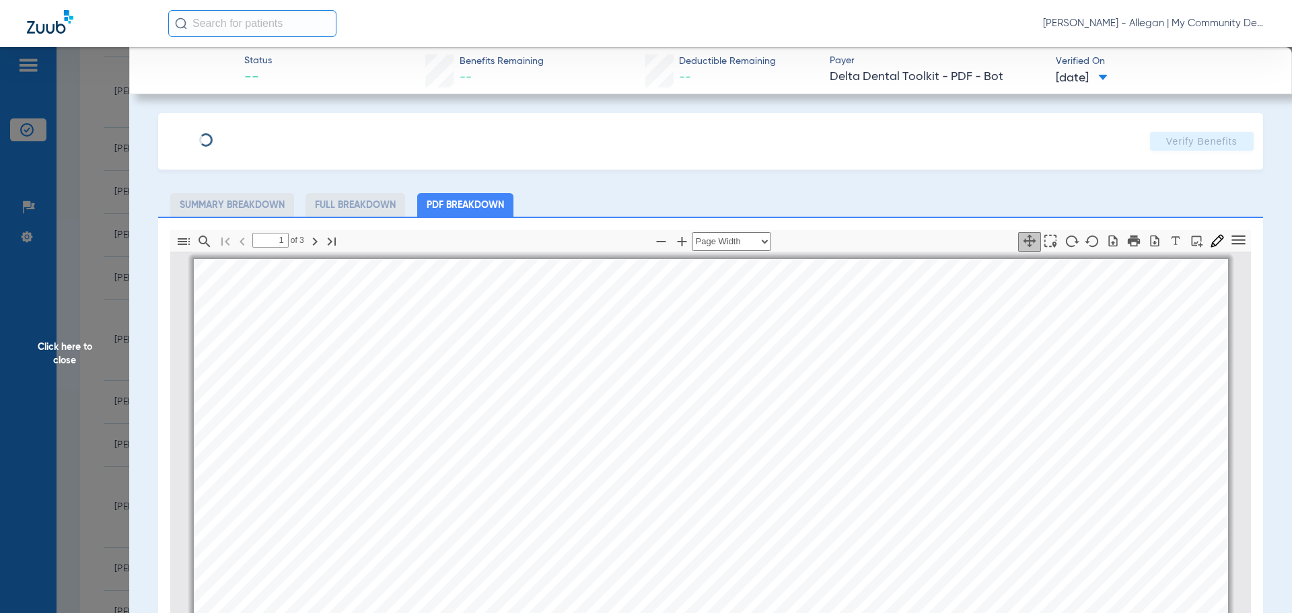
scroll to position [7, 0]
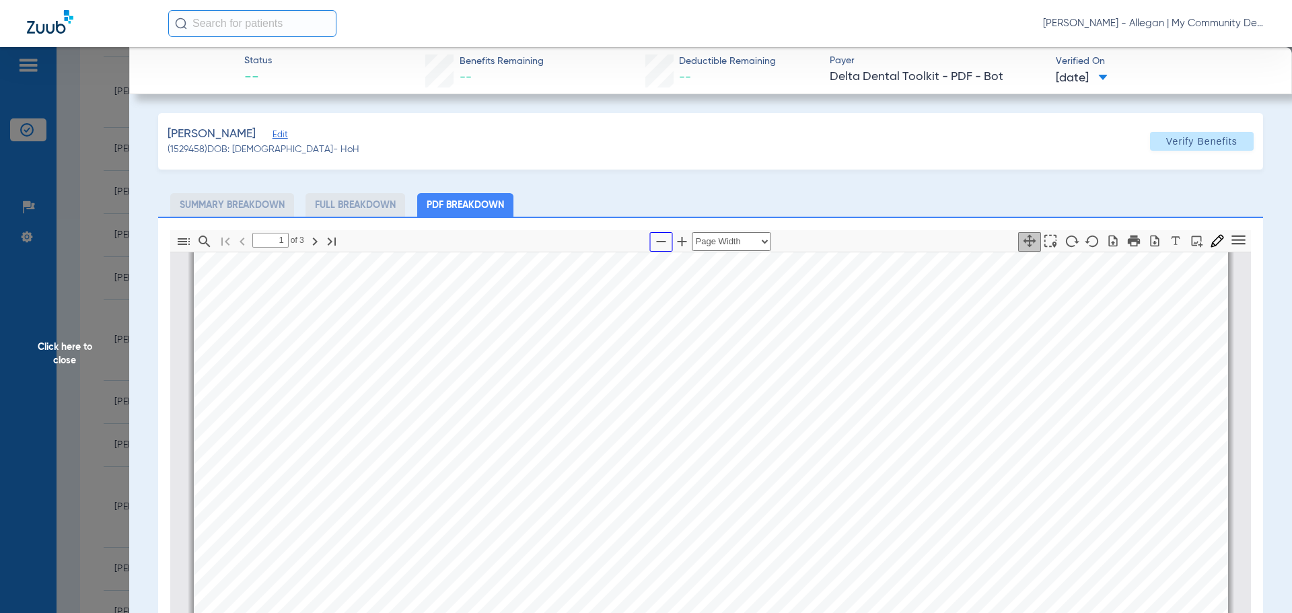
click at [650, 244] on button "button" at bounding box center [661, 242] width 23 height 20
select select "1.5"
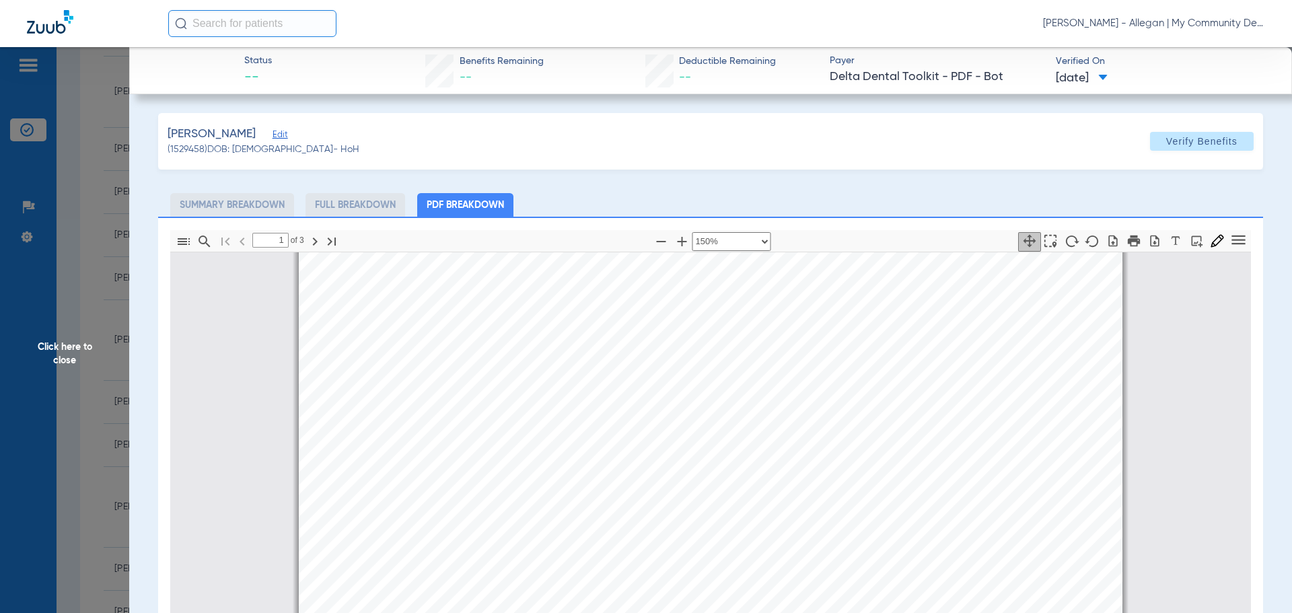
scroll to position [0, 0]
click at [100, 402] on span "Click here to close" at bounding box center [64, 353] width 129 height 613
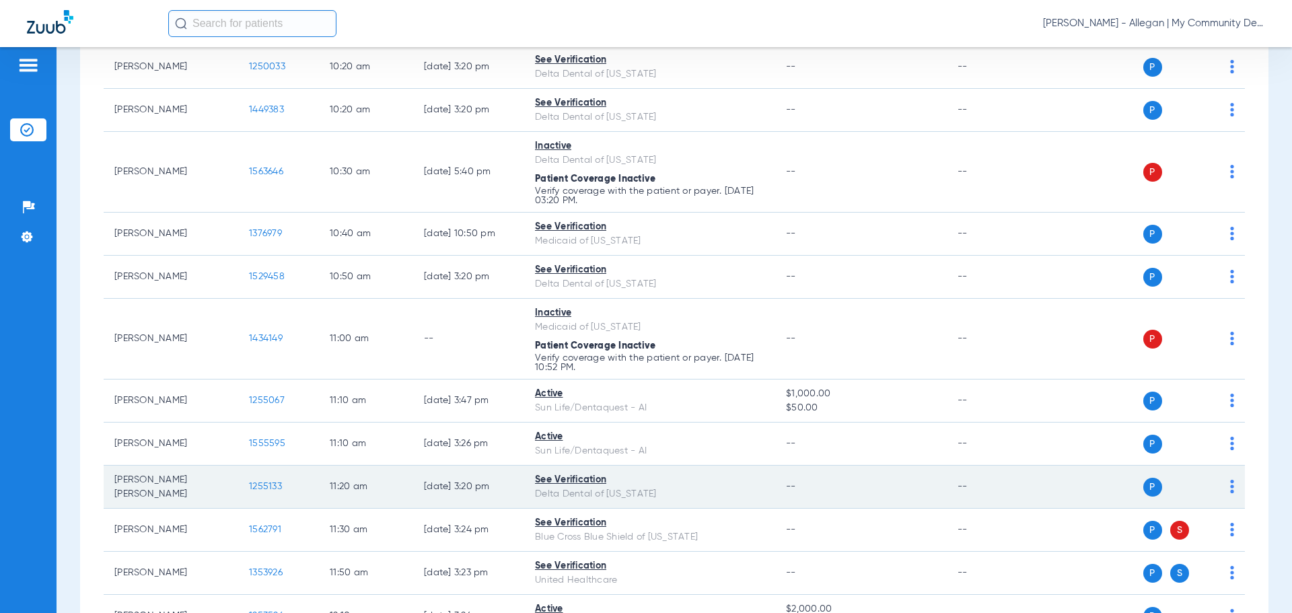
scroll to position [875, 0]
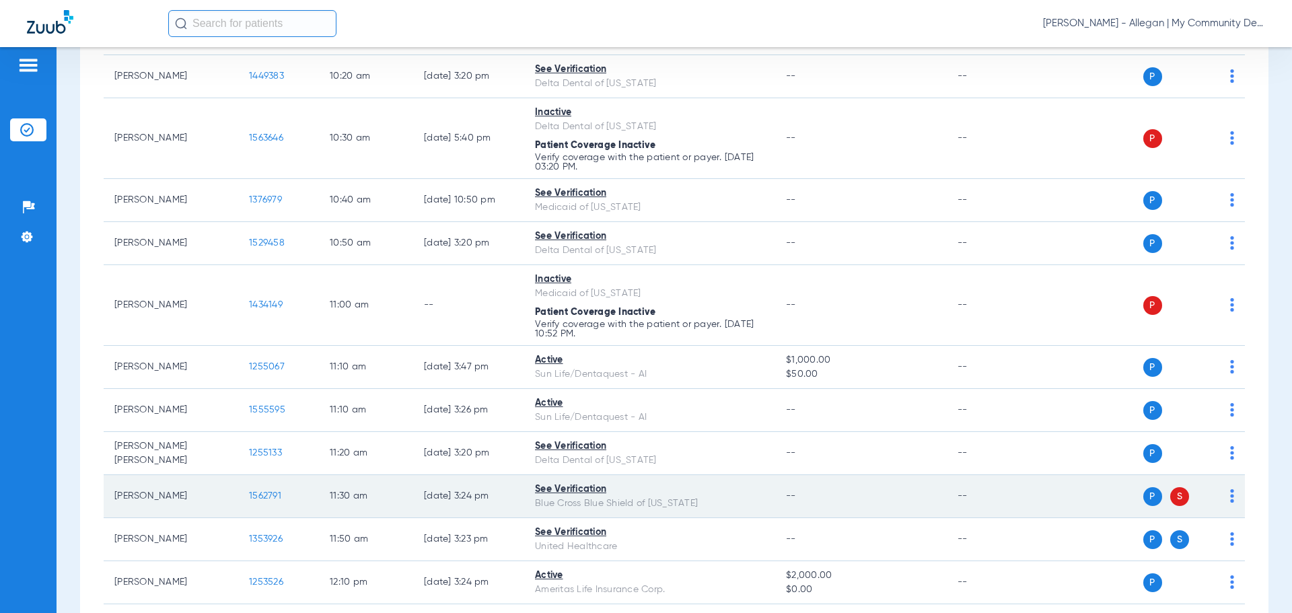
click at [265, 493] on span "1562791" at bounding box center [265, 495] width 32 height 9
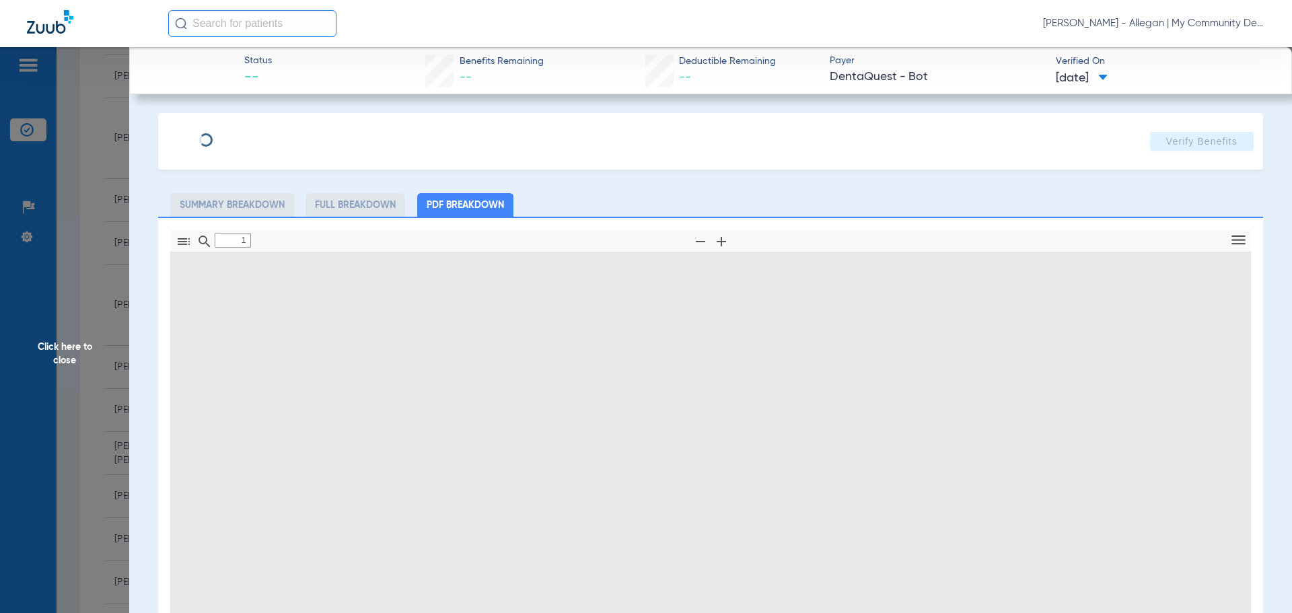
type input "0"
select select "page-width"
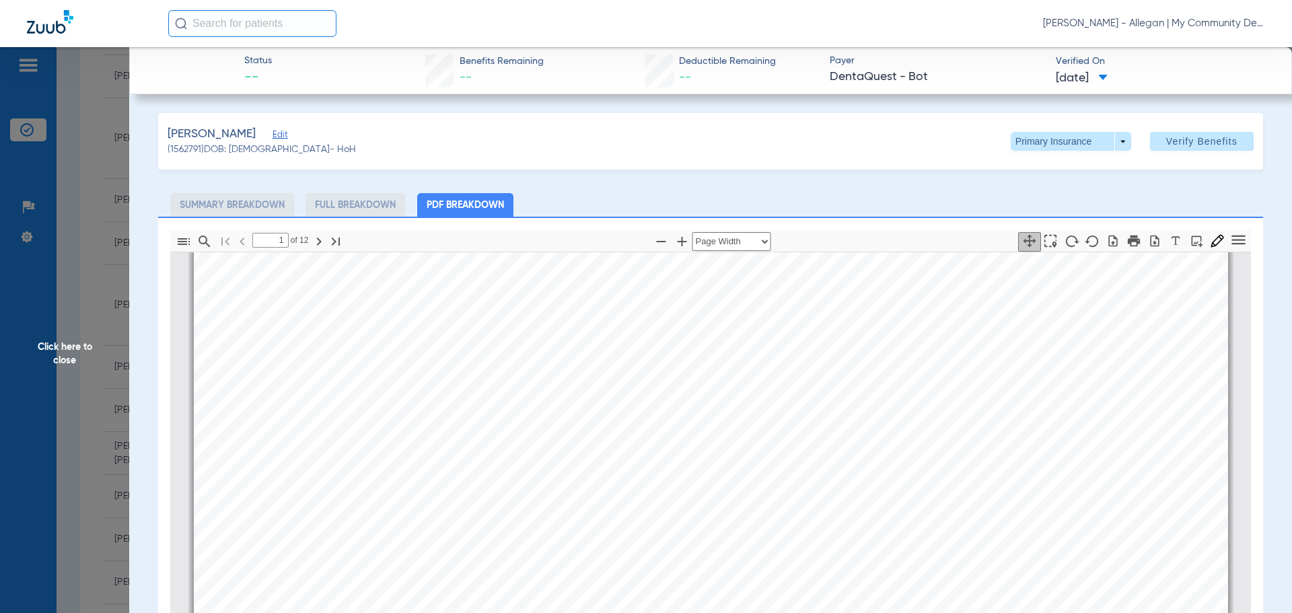
scroll to position [410, 0]
type input "3"
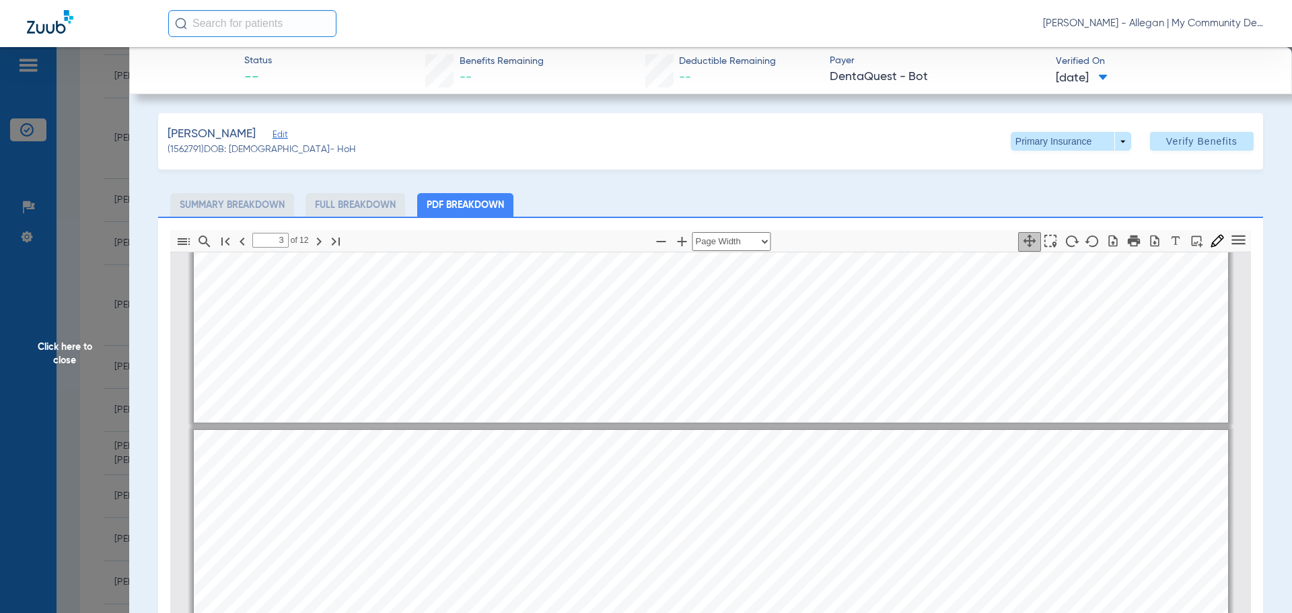
scroll to position [1353, 0]
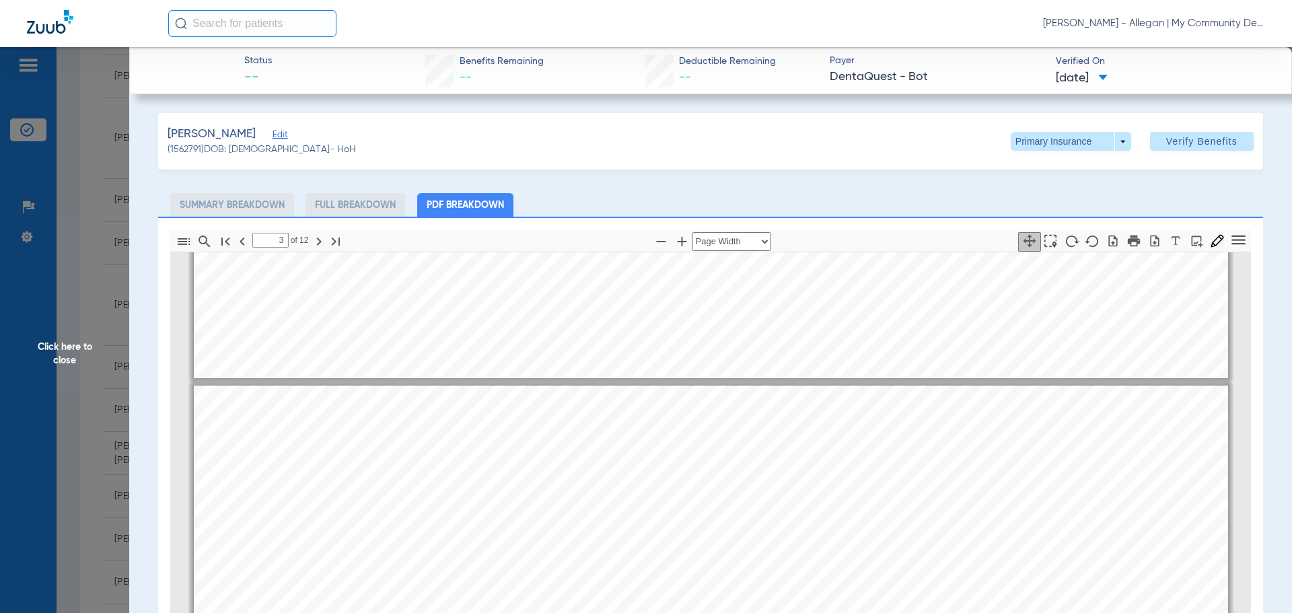
drag, startPoint x: 91, startPoint y: 386, endPoint x: 79, endPoint y: 401, distance: 18.7
click at [91, 386] on span "Click here to close" at bounding box center [64, 353] width 129 height 613
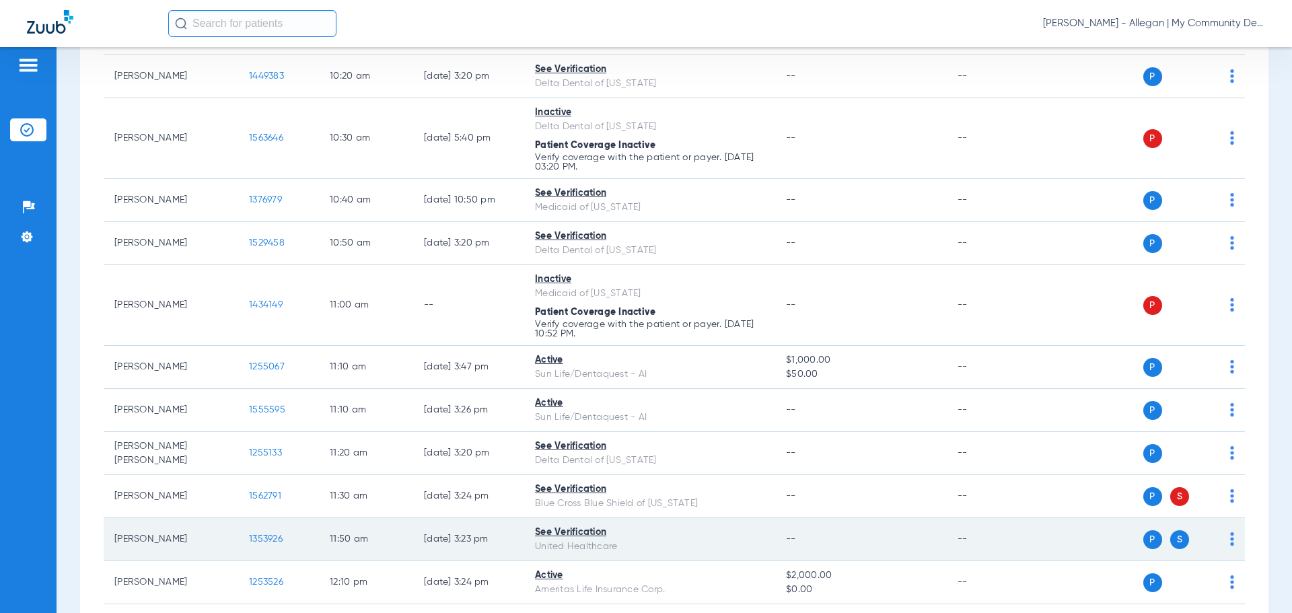
click at [275, 537] on span "1353926" at bounding box center [266, 538] width 34 height 9
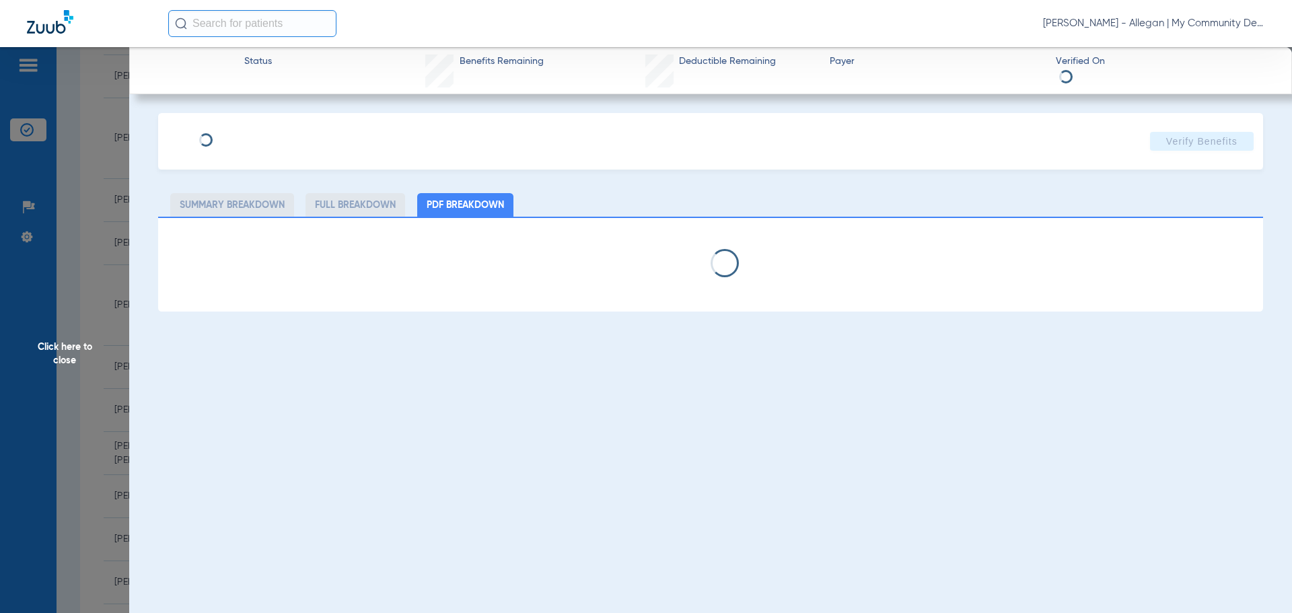
select select "page-width"
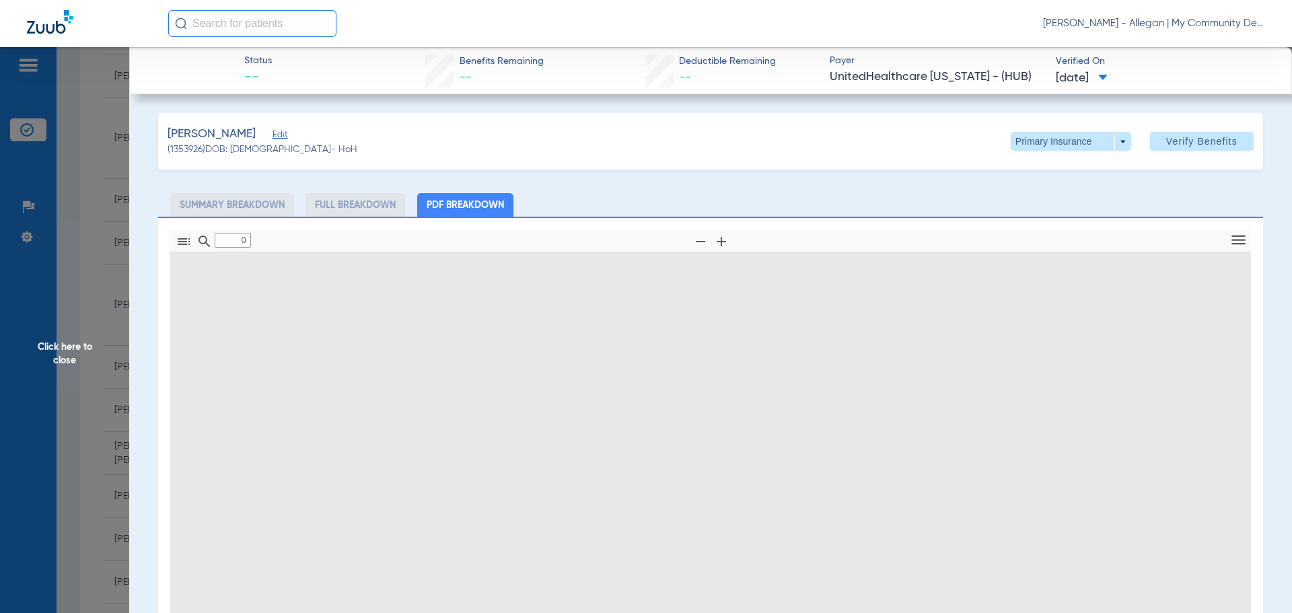
type input "1"
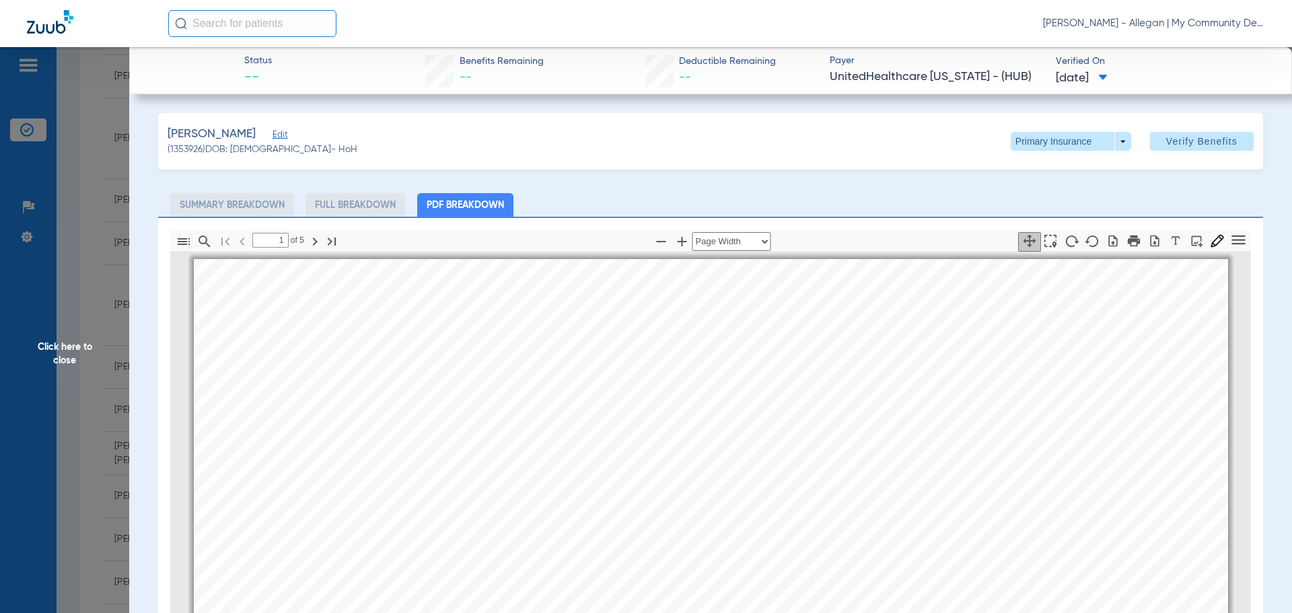
scroll to position [7, 0]
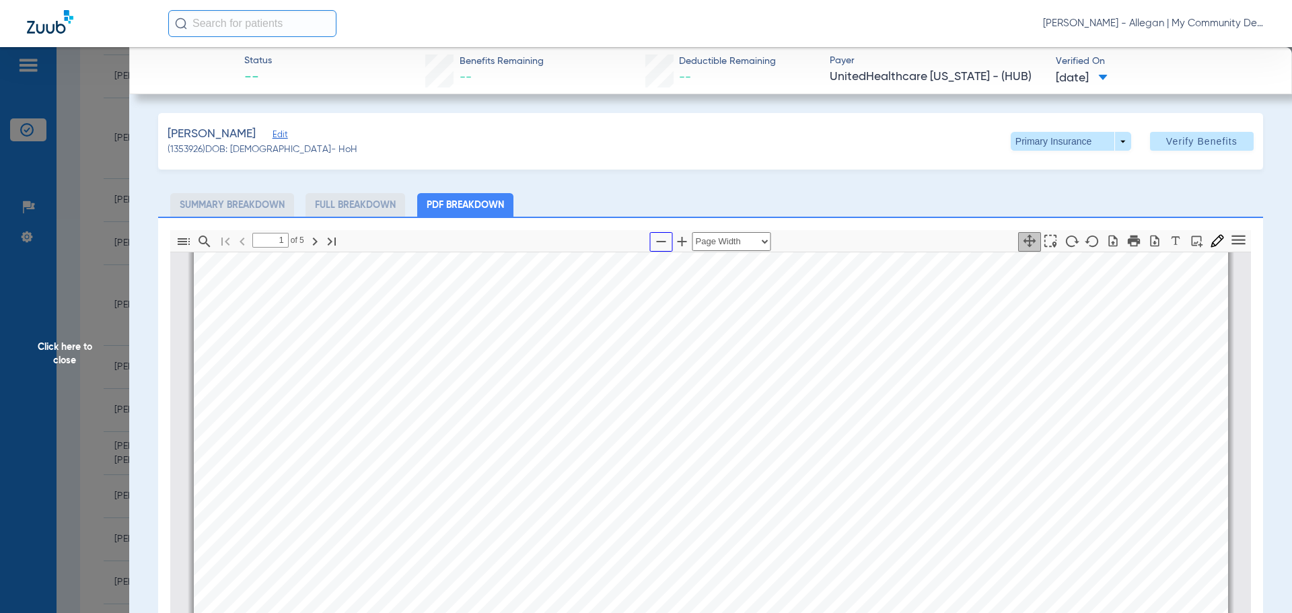
click at [650, 236] on button "button" at bounding box center [661, 242] width 23 height 20
click at [653, 236] on icon "button" at bounding box center [661, 241] width 16 height 16
select select "custom"
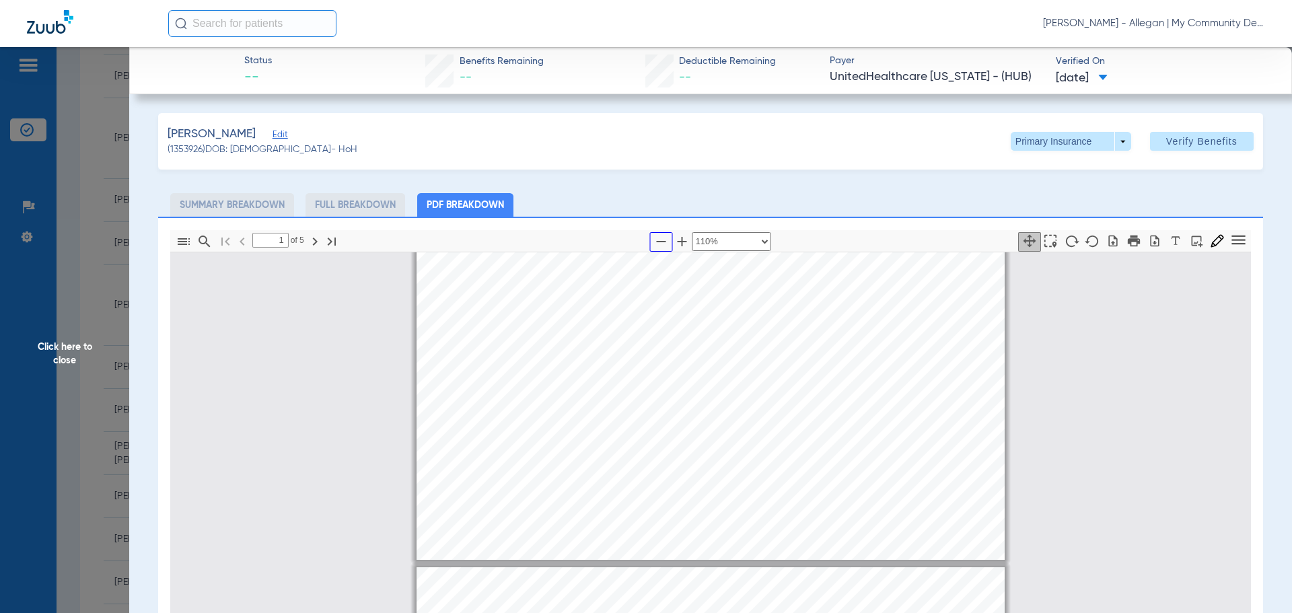
type input "2"
select select "custom"
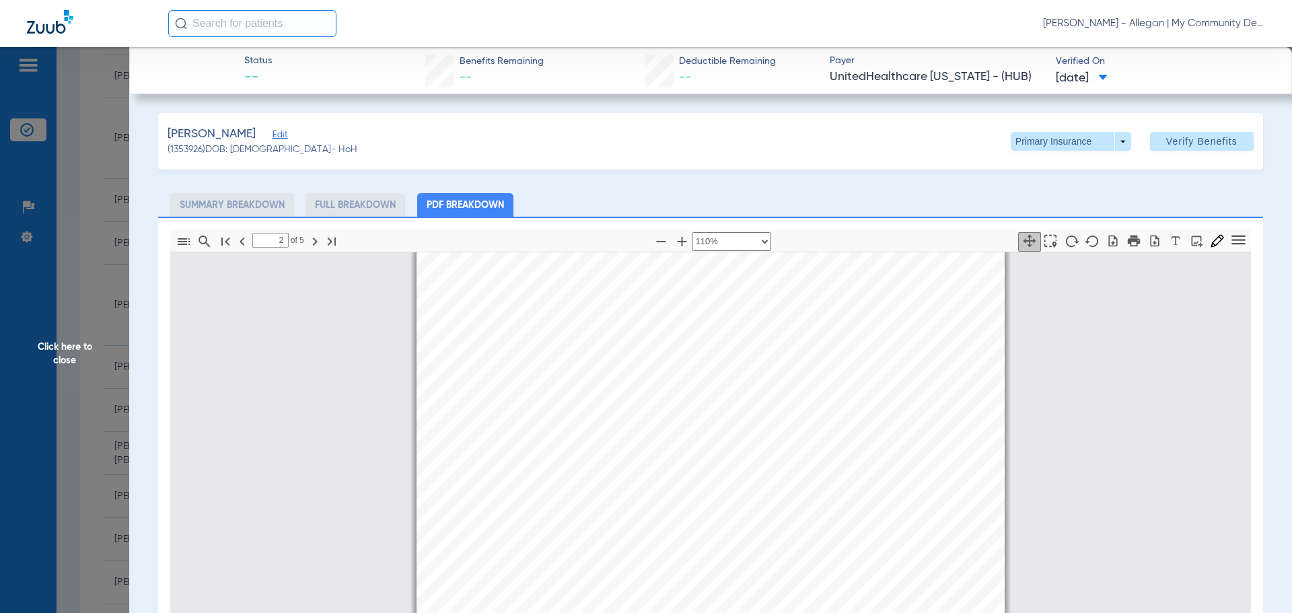
scroll to position [881, 0]
drag, startPoint x: 114, startPoint y: 402, endPoint x: 186, endPoint y: 462, distance: 93.7
click at [107, 396] on span "Click here to close" at bounding box center [64, 353] width 129 height 613
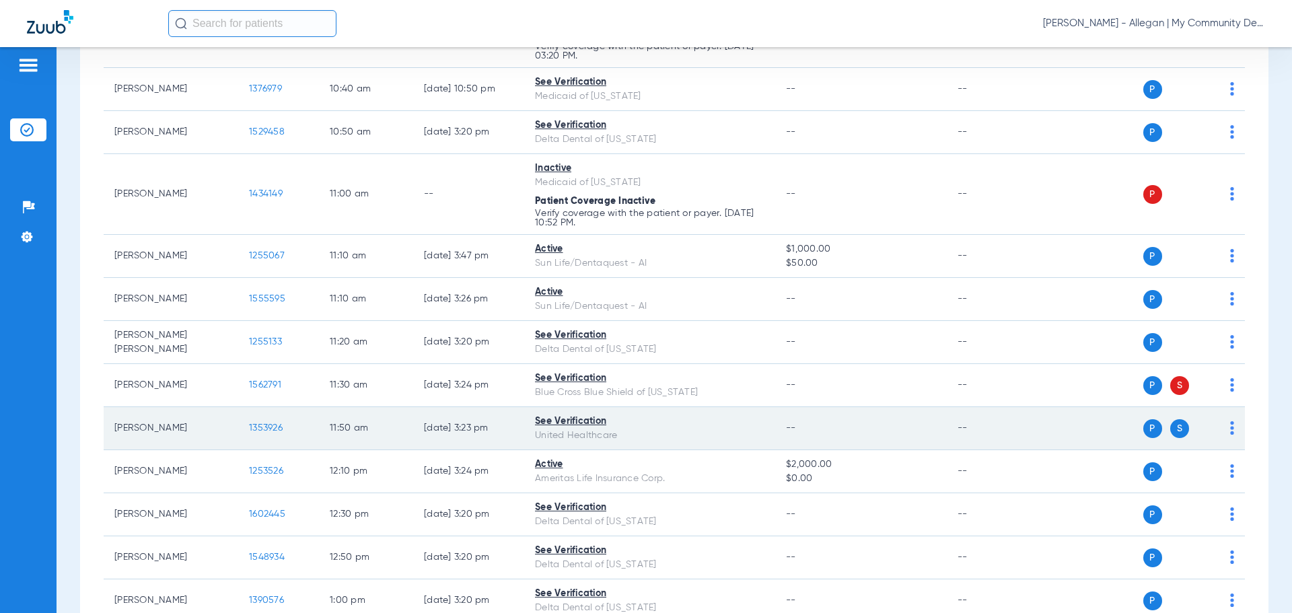
scroll to position [1009, 0]
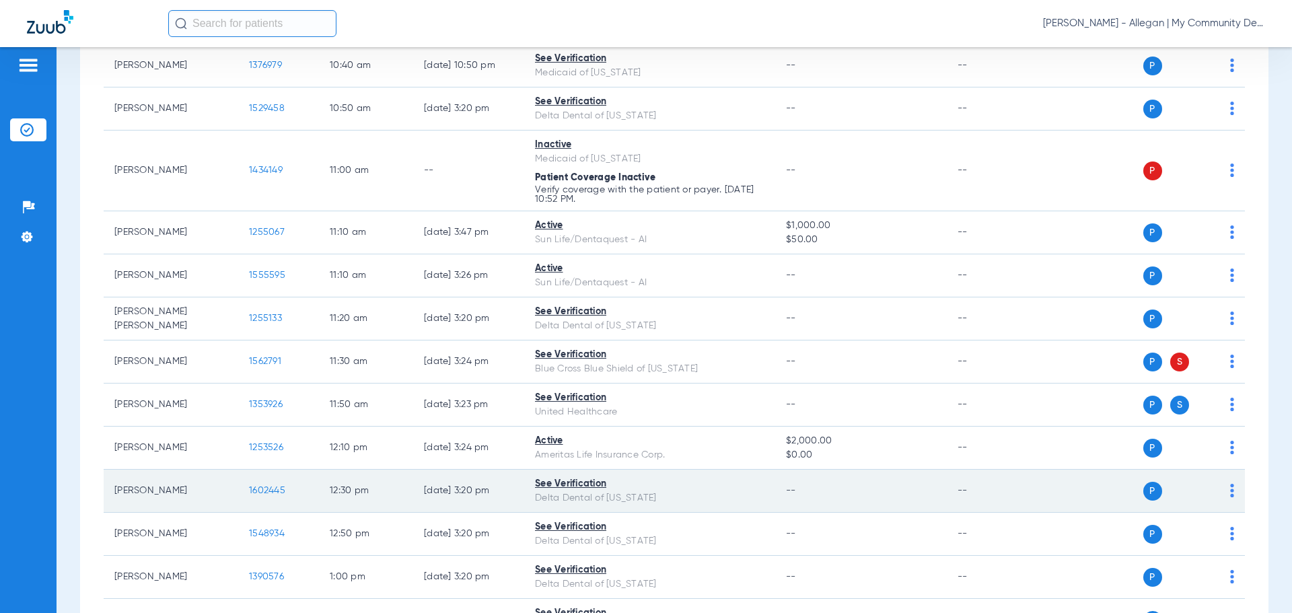
click at [261, 491] on span "1602445" at bounding box center [267, 490] width 36 height 9
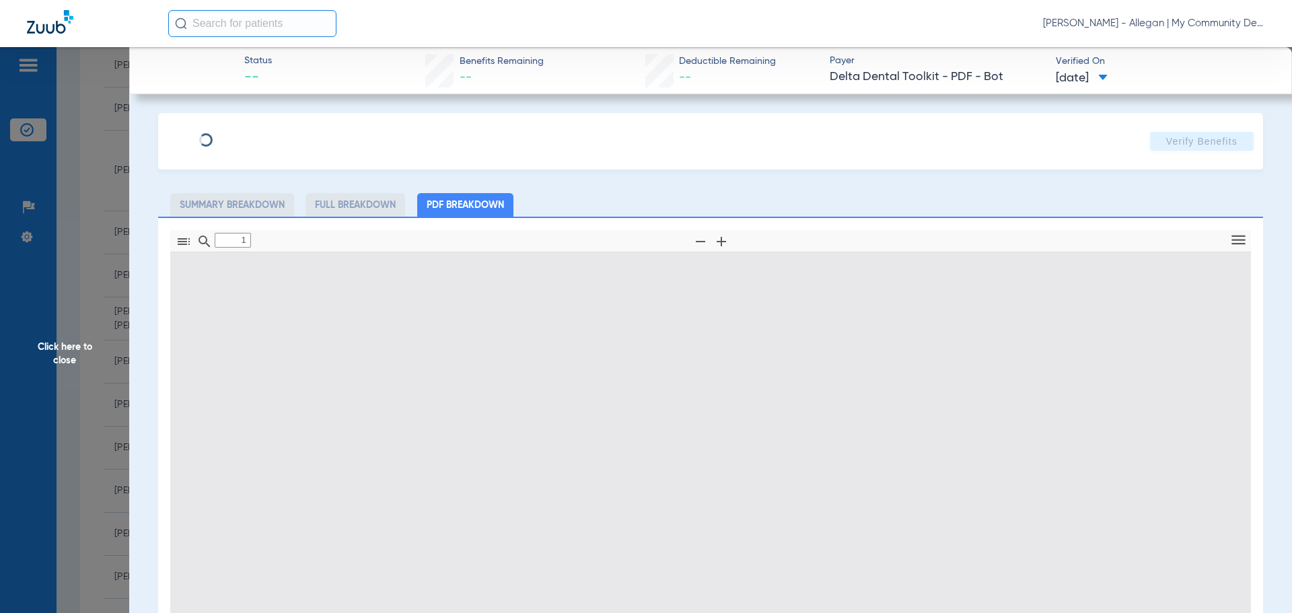
type input "0"
select select "page-width"
type input "1"
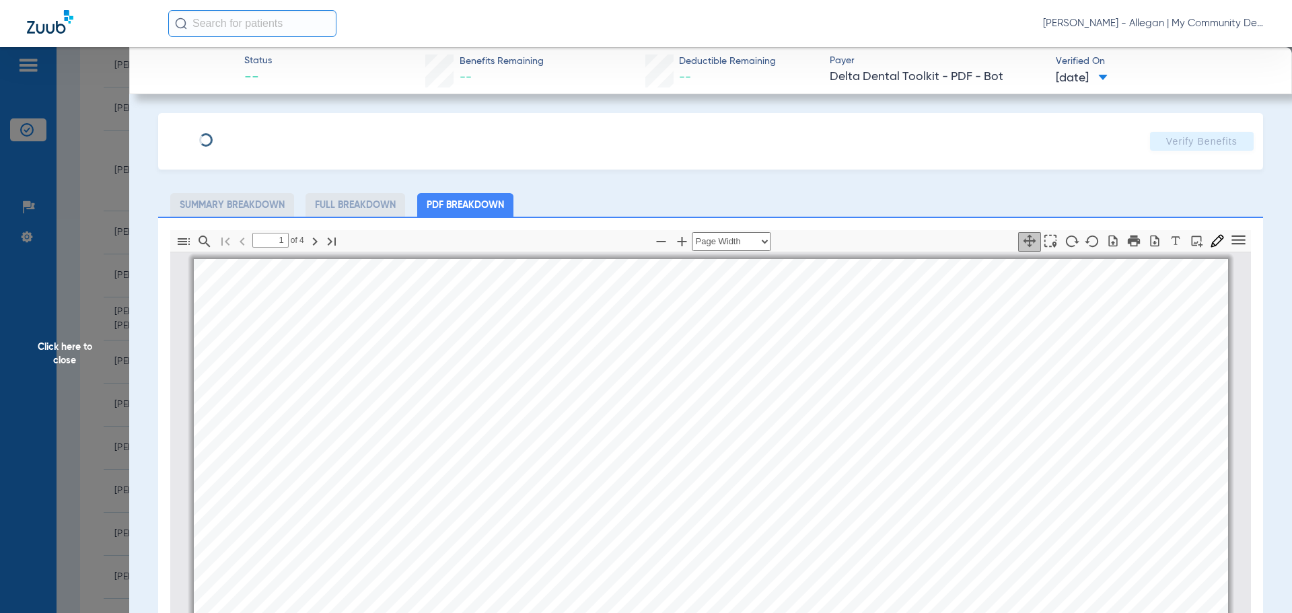
scroll to position [7, 0]
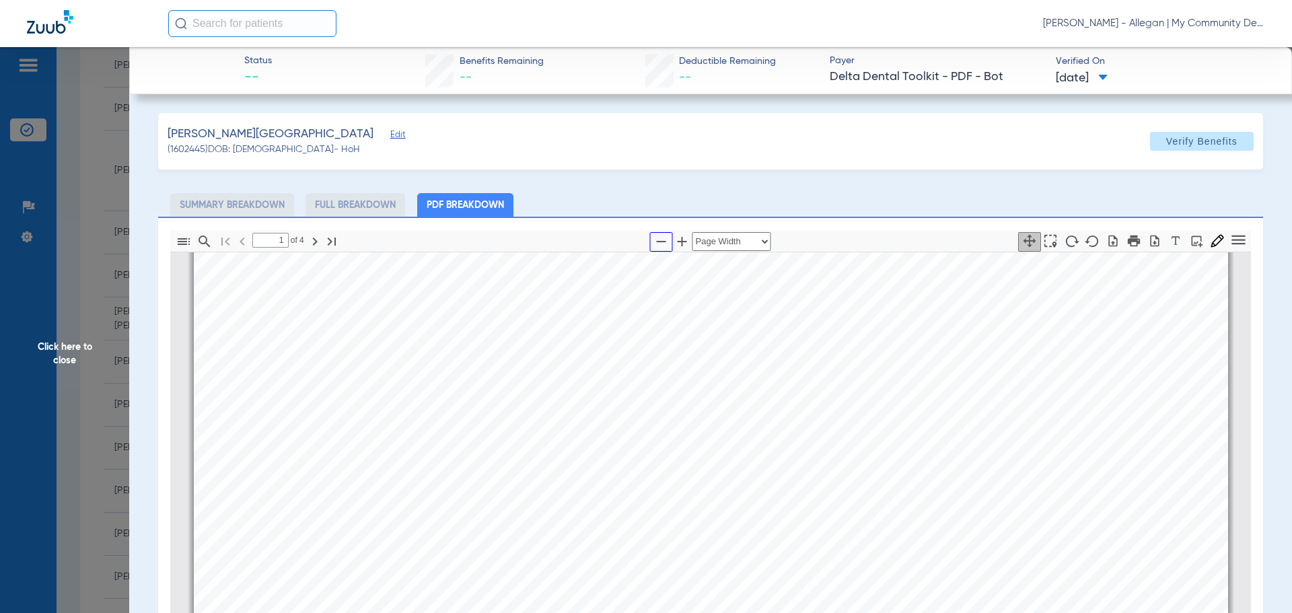
click at [658, 243] on icon "button" at bounding box center [661, 241] width 16 height 16
select select "1.5"
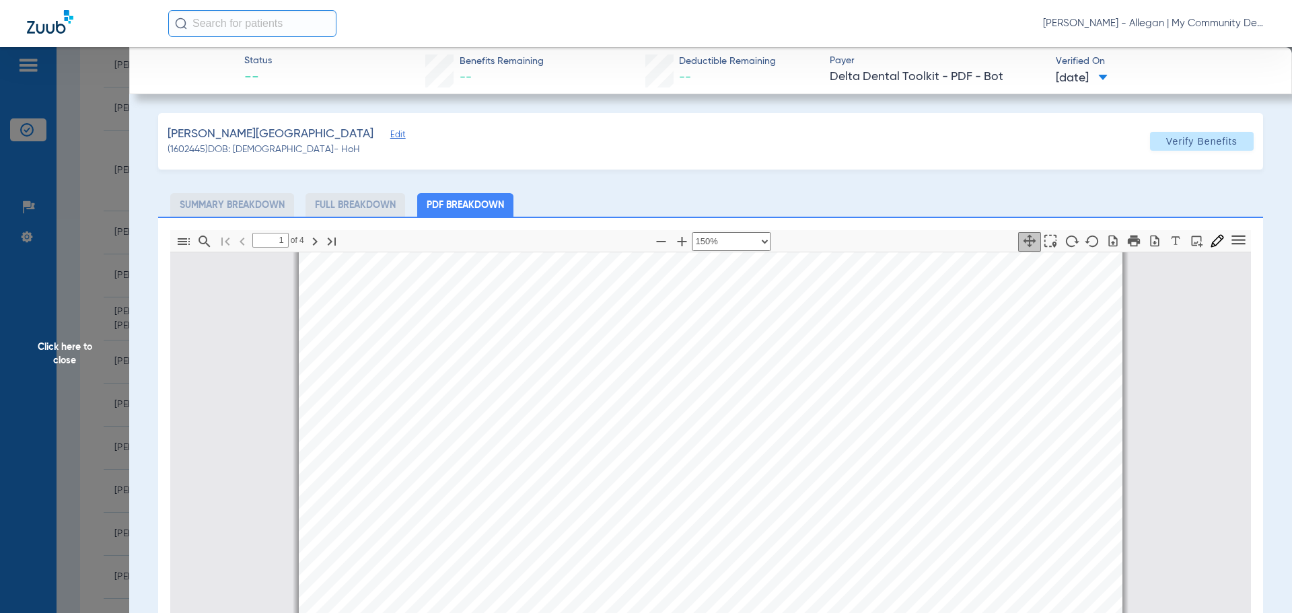
drag, startPoint x: 75, startPoint y: 289, endPoint x: 102, endPoint y: 328, distance: 47.2
click at [75, 289] on span "Click here to close" at bounding box center [64, 353] width 129 height 613
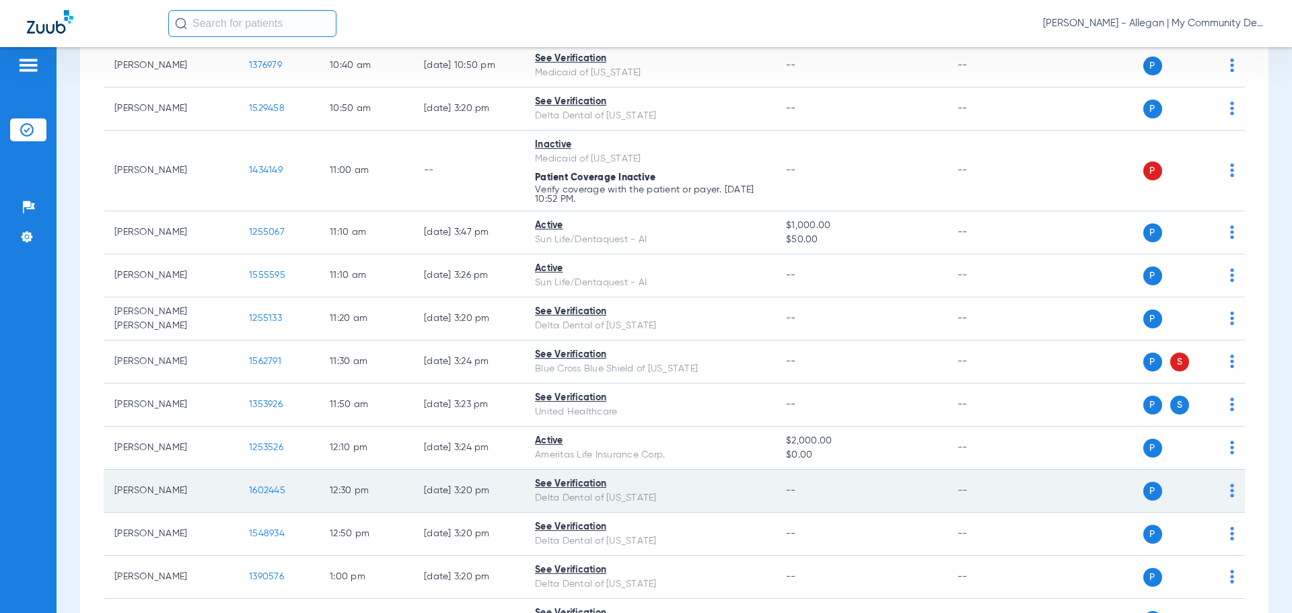
click at [279, 489] on span "1602445" at bounding box center [267, 490] width 36 height 9
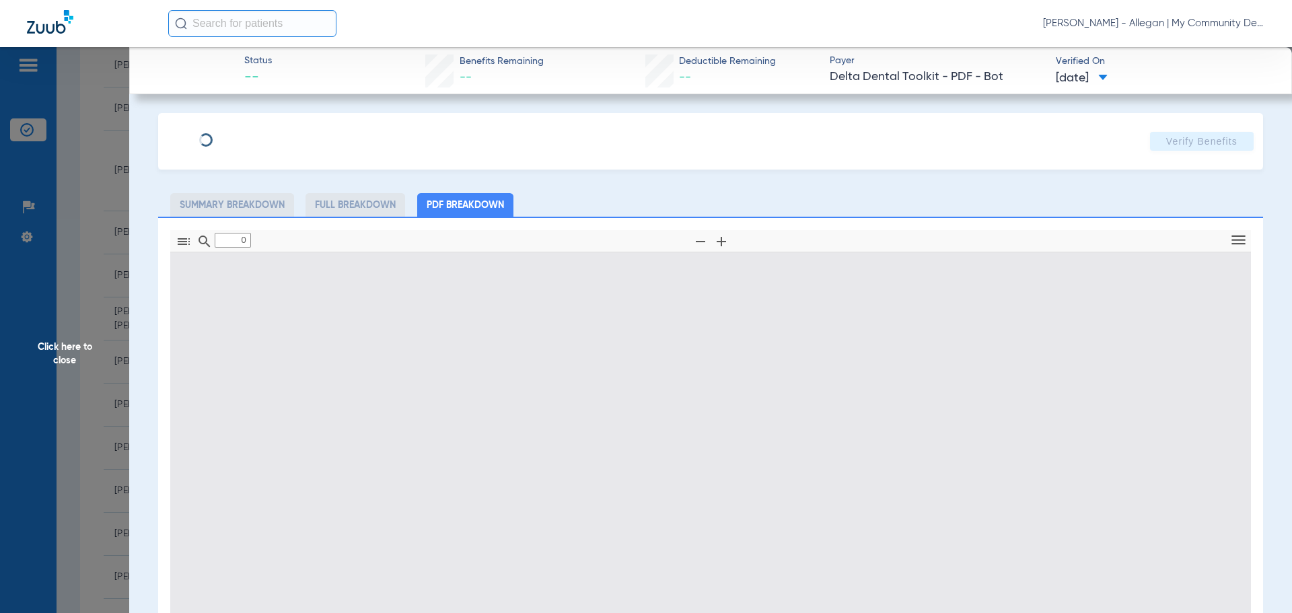
type input "1"
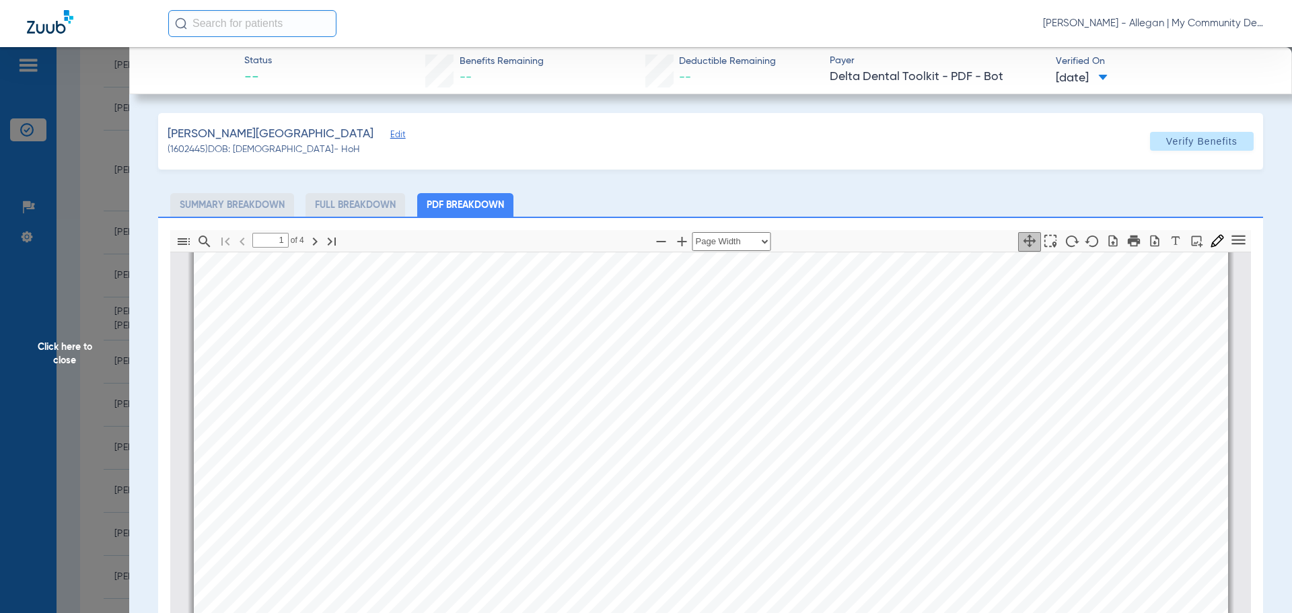
click at [60, 289] on span "Click here to close" at bounding box center [64, 353] width 129 height 613
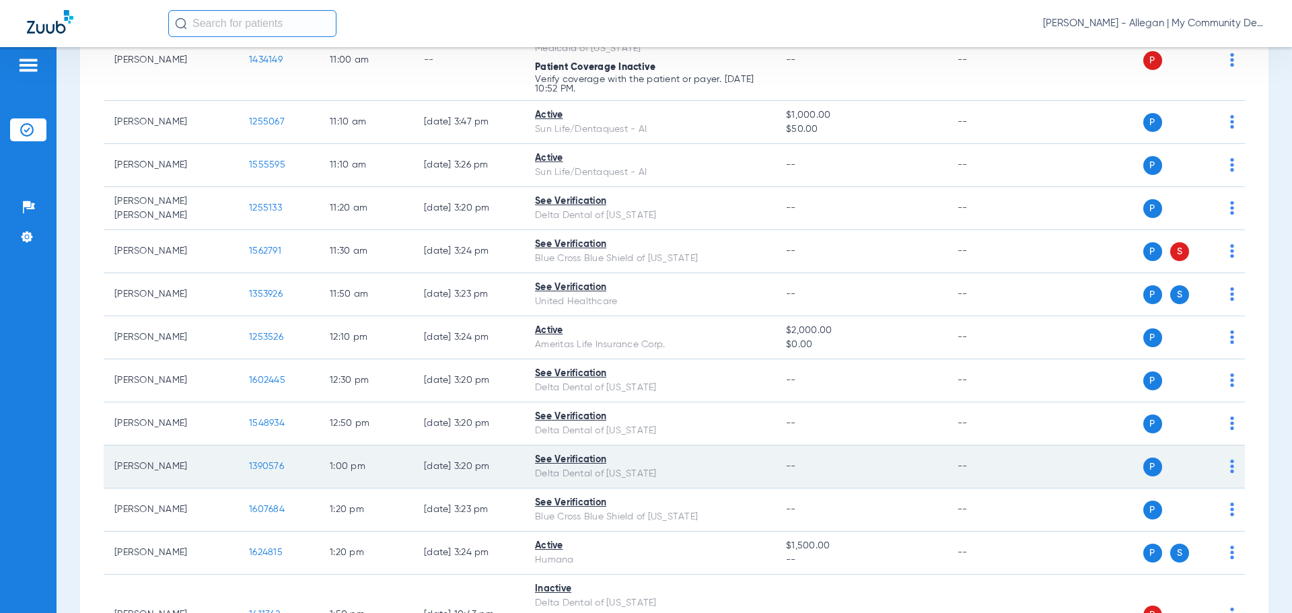
scroll to position [1144, 0]
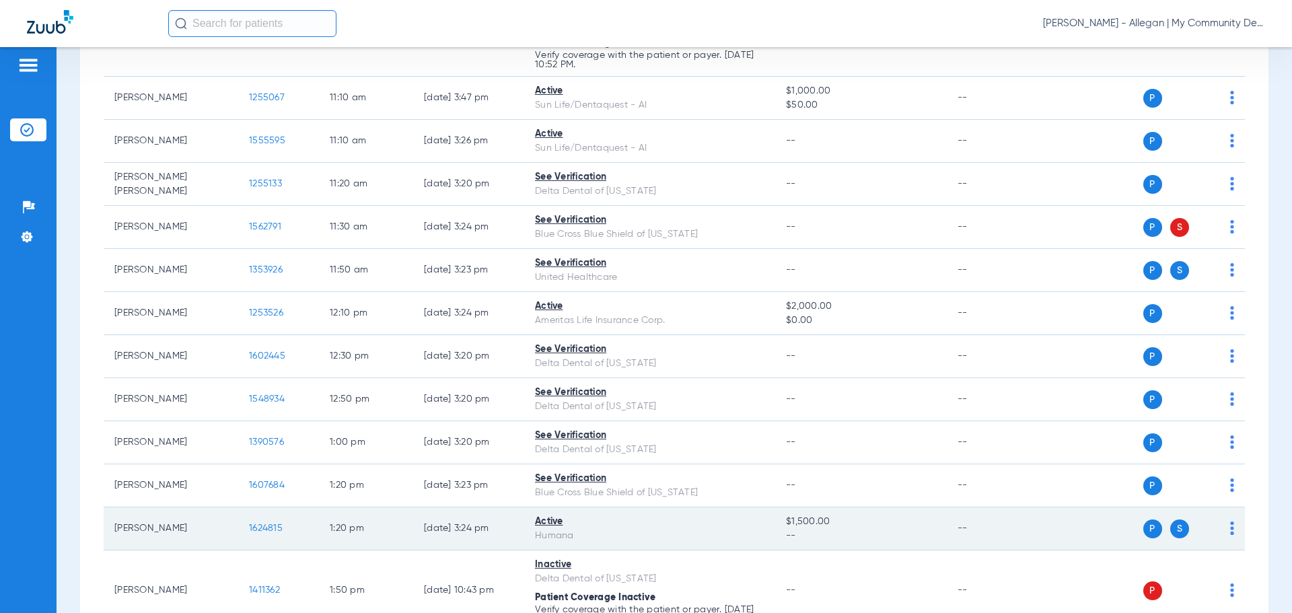
click at [265, 533] on span "1624815" at bounding box center [266, 528] width 34 height 9
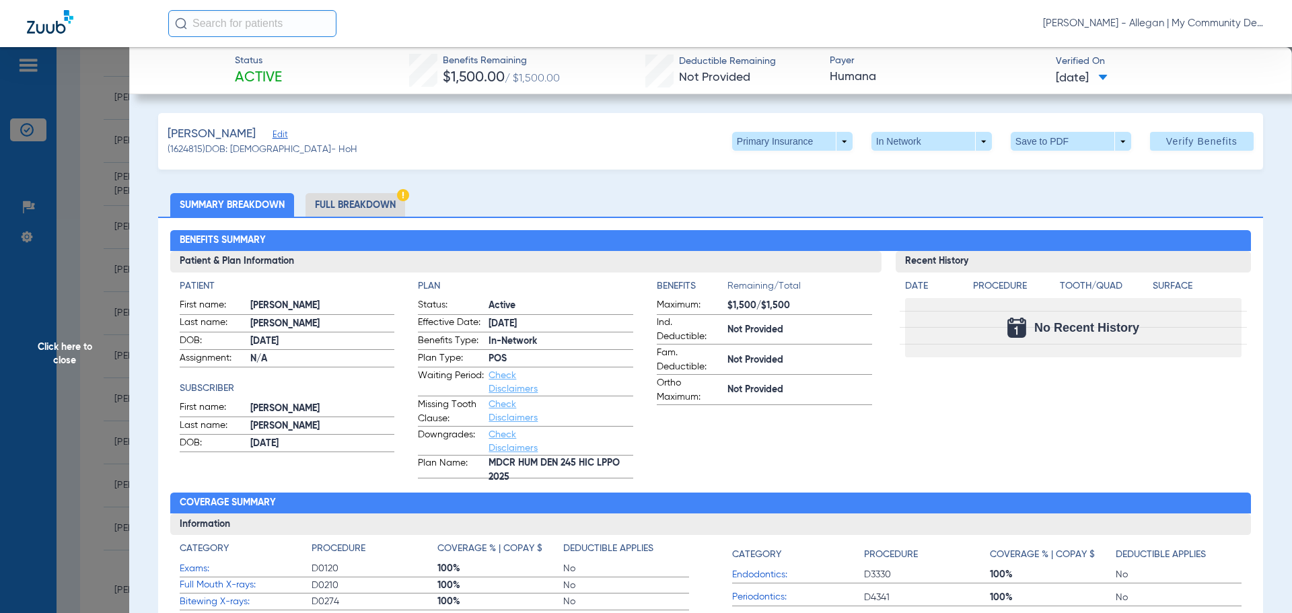
drag, startPoint x: 382, startPoint y: 199, endPoint x: 423, endPoint y: 195, distance: 41.2
click at [382, 200] on li "Full Breakdown" at bounding box center [355, 205] width 100 height 24
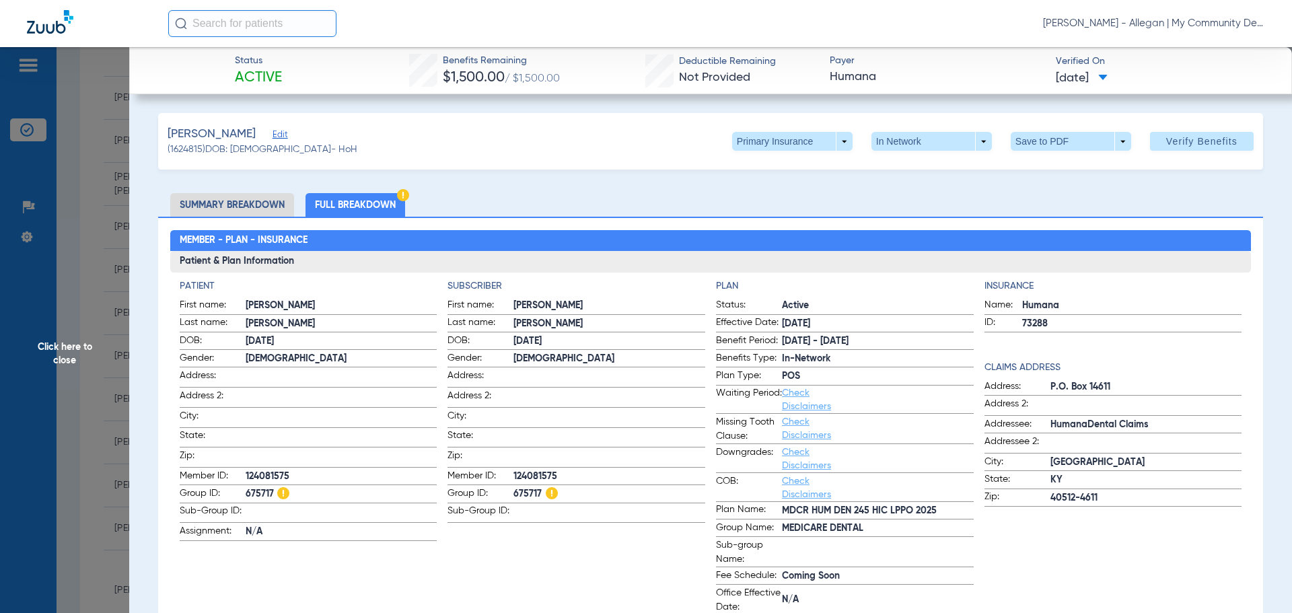
click at [81, 303] on span "Click here to close" at bounding box center [64, 353] width 129 height 613
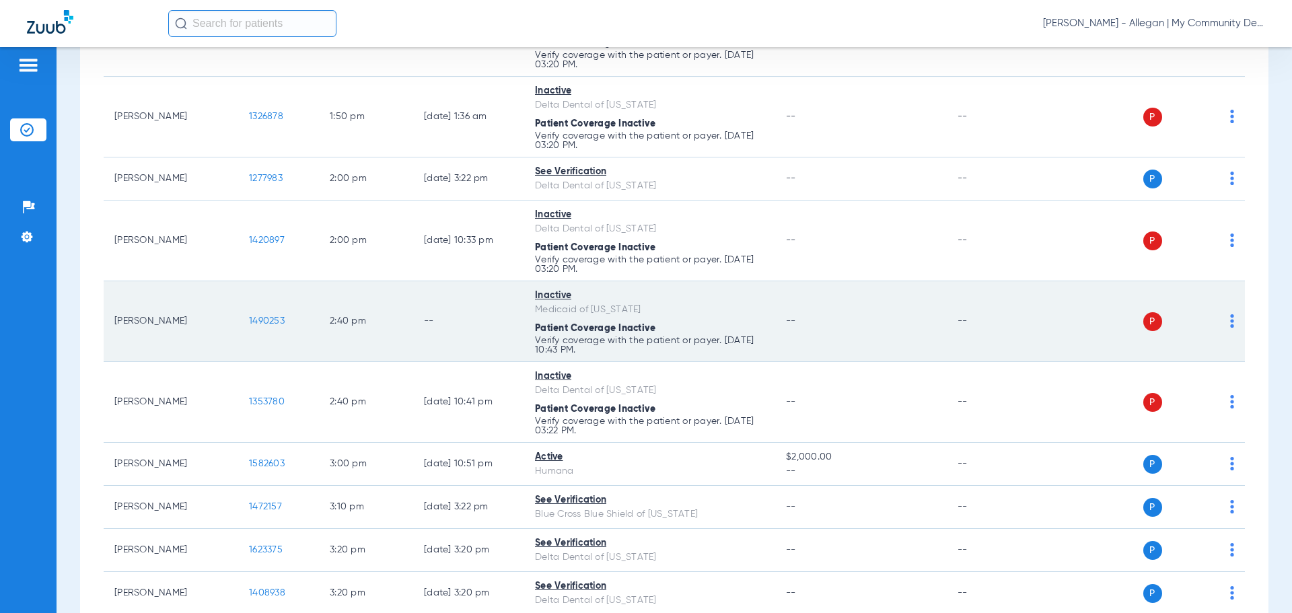
scroll to position [1750, 0]
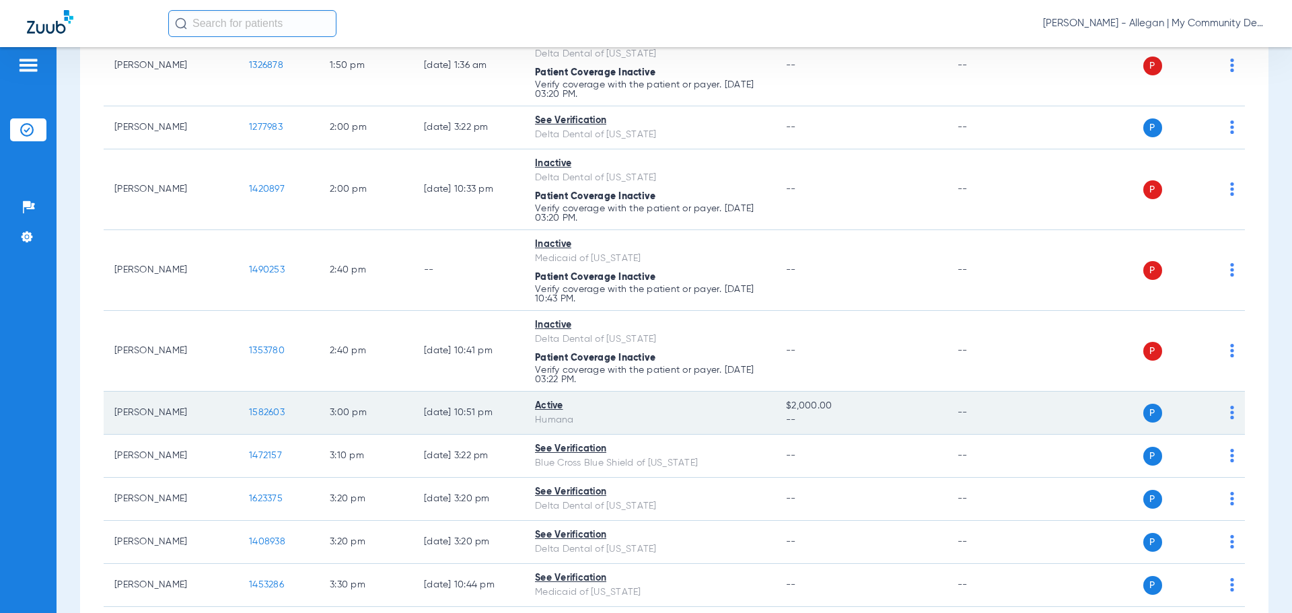
click at [271, 412] on span "1582603" at bounding box center [267, 412] width 36 height 9
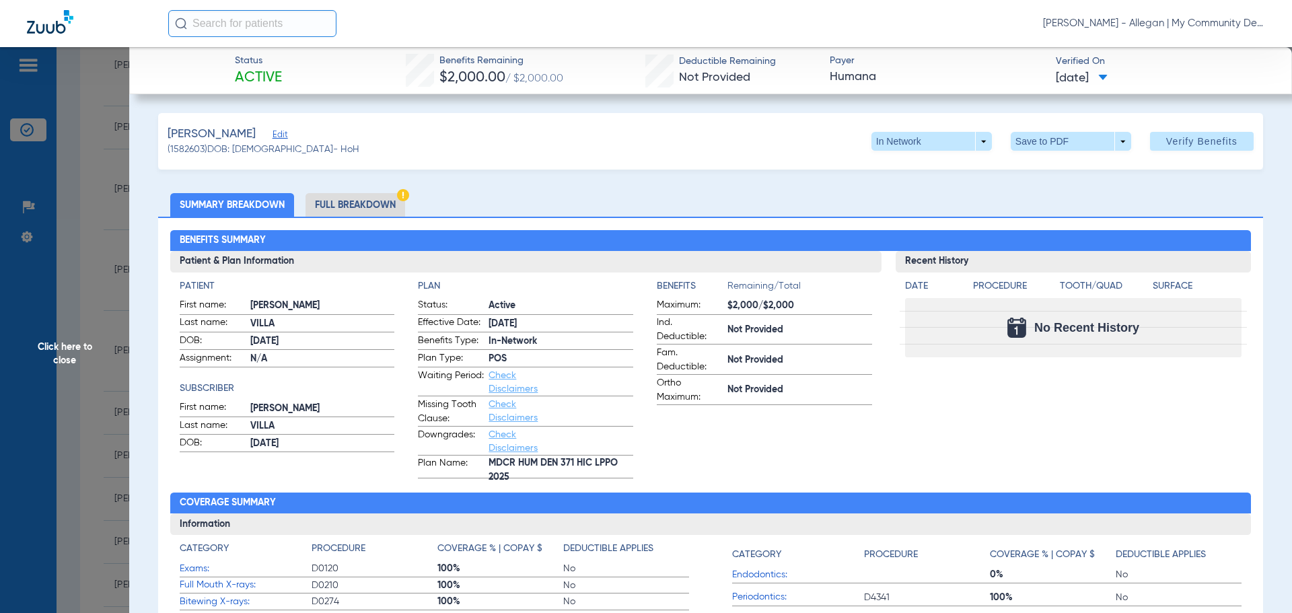
click at [370, 209] on li "Full Breakdown" at bounding box center [355, 205] width 100 height 24
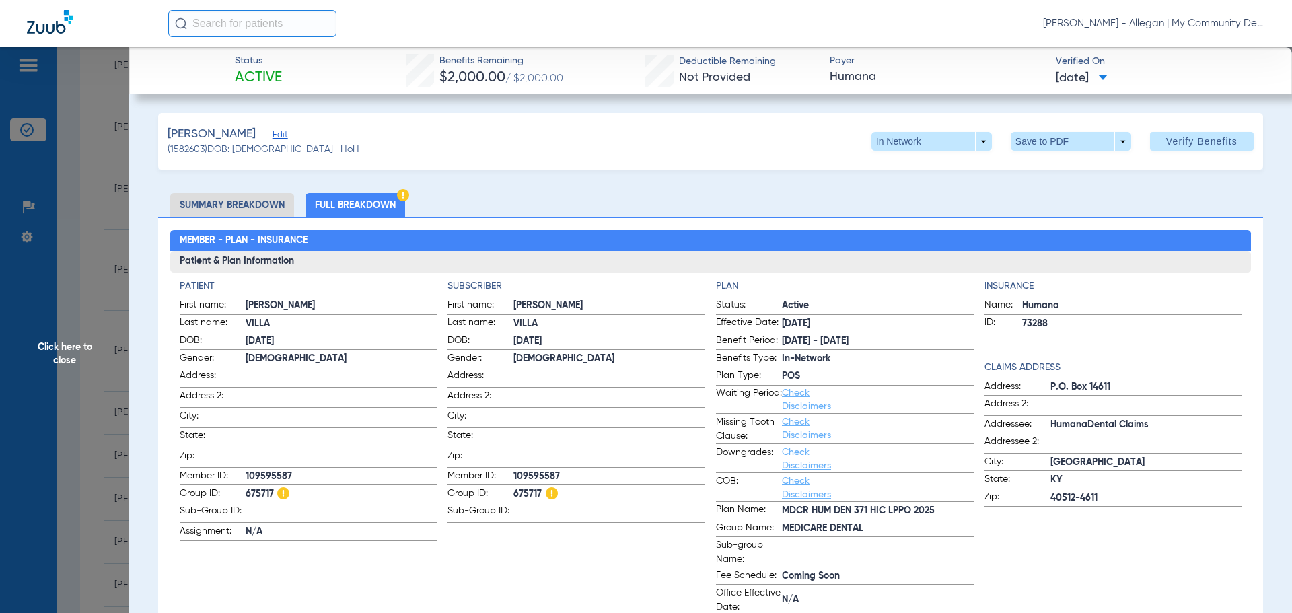
drag, startPoint x: 87, startPoint y: 307, endPoint x: 138, endPoint y: 314, distance: 51.6
click at [87, 307] on span "Click here to close" at bounding box center [64, 353] width 129 height 613
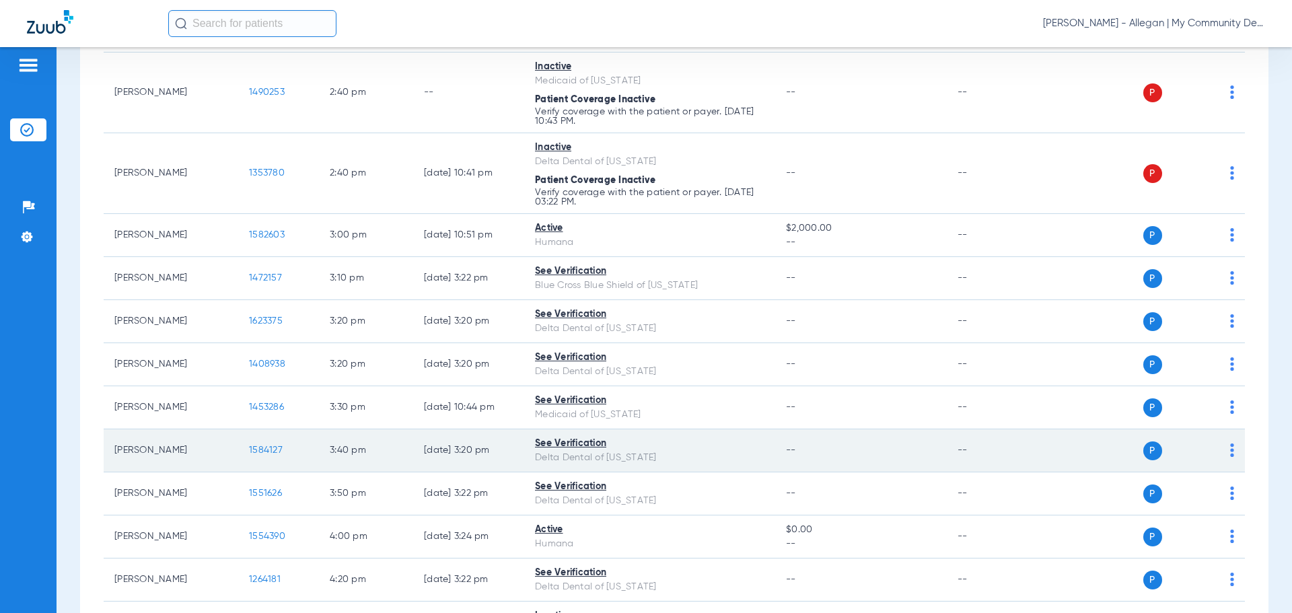
scroll to position [1951, 0]
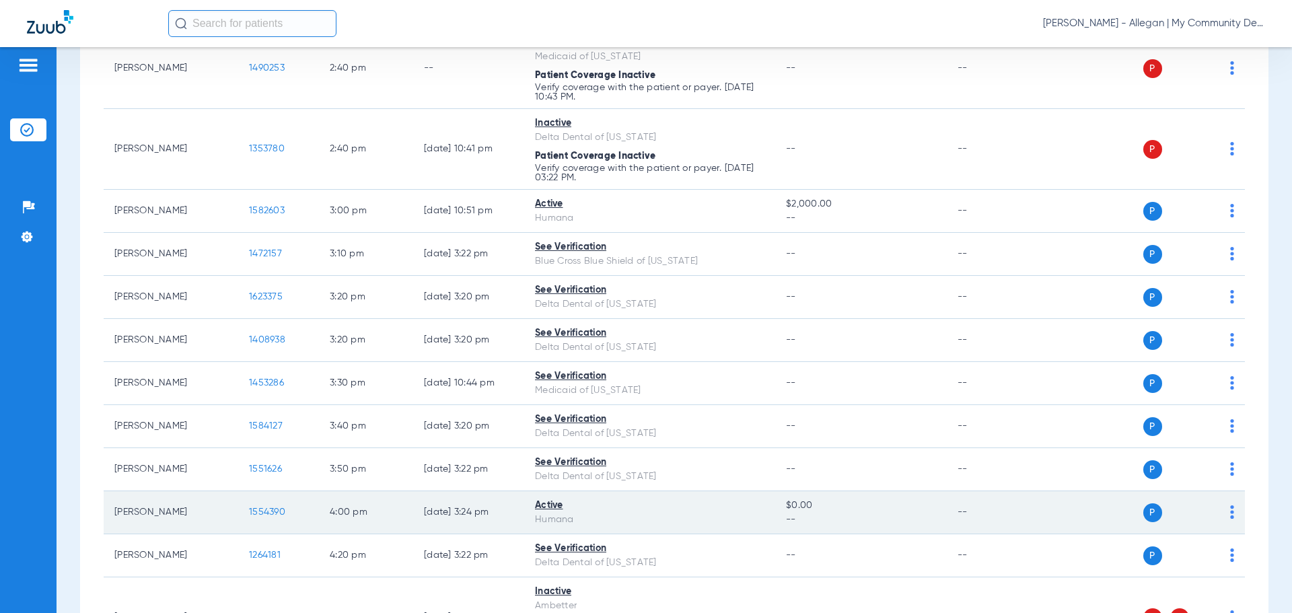
click at [264, 513] on span "1554390" at bounding box center [267, 511] width 36 height 9
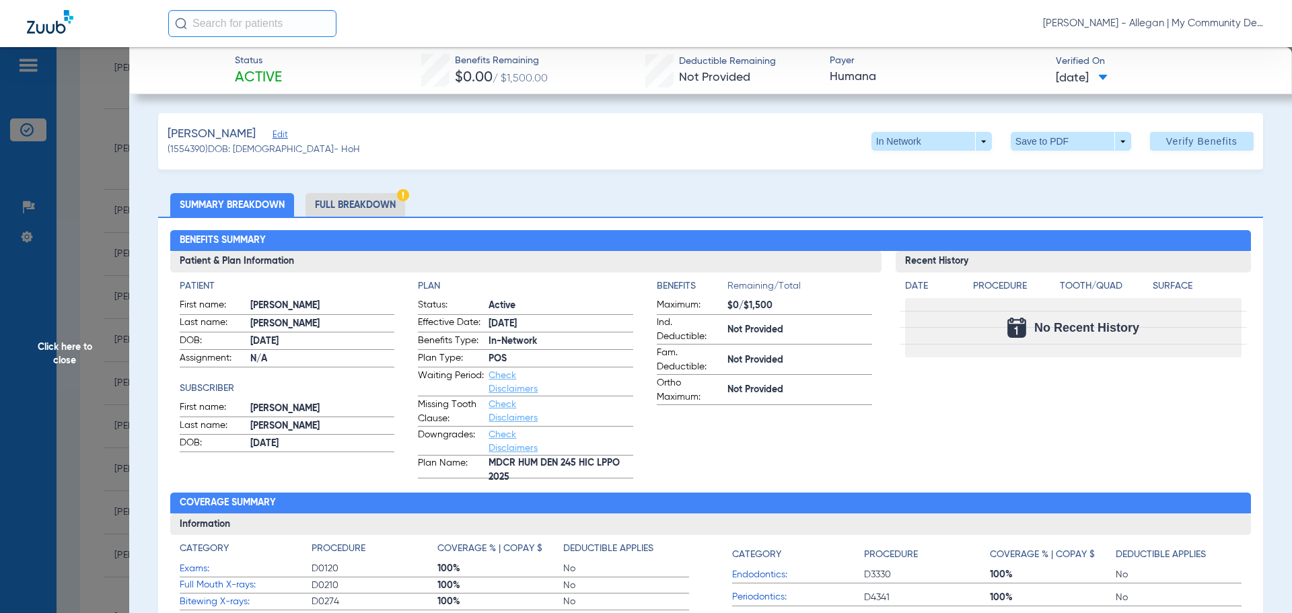
click at [377, 194] on li "Full Breakdown" at bounding box center [355, 205] width 100 height 24
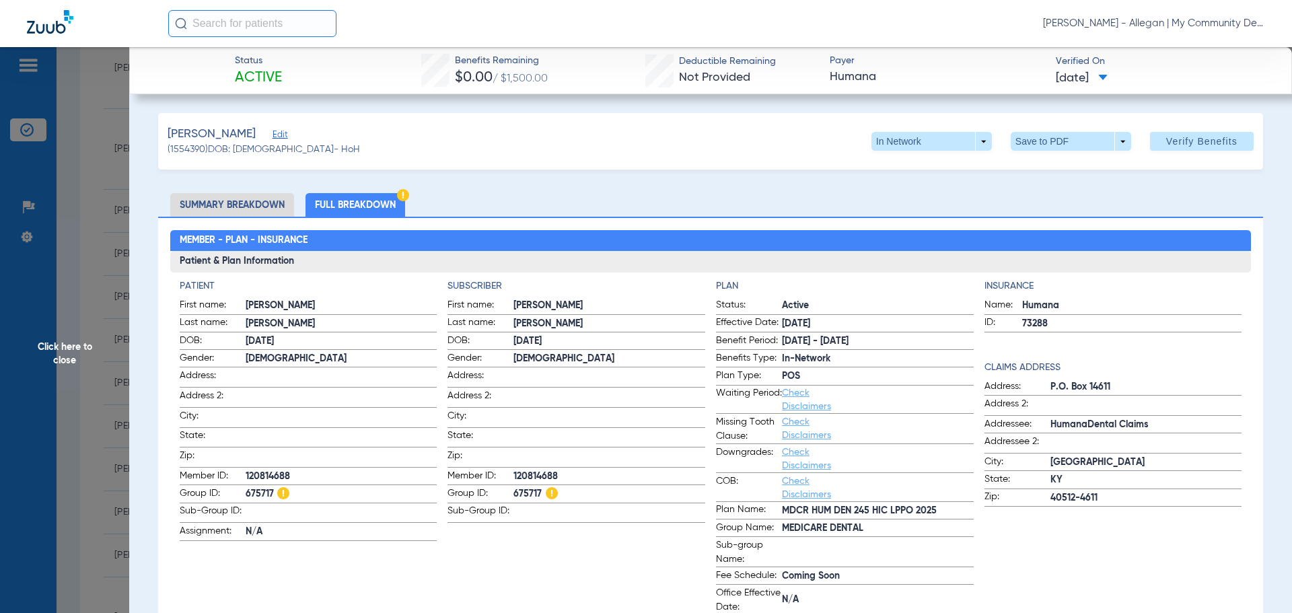
click at [76, 366] on span "Click here to close" at bounding box center [64, 353] width 129 height 613
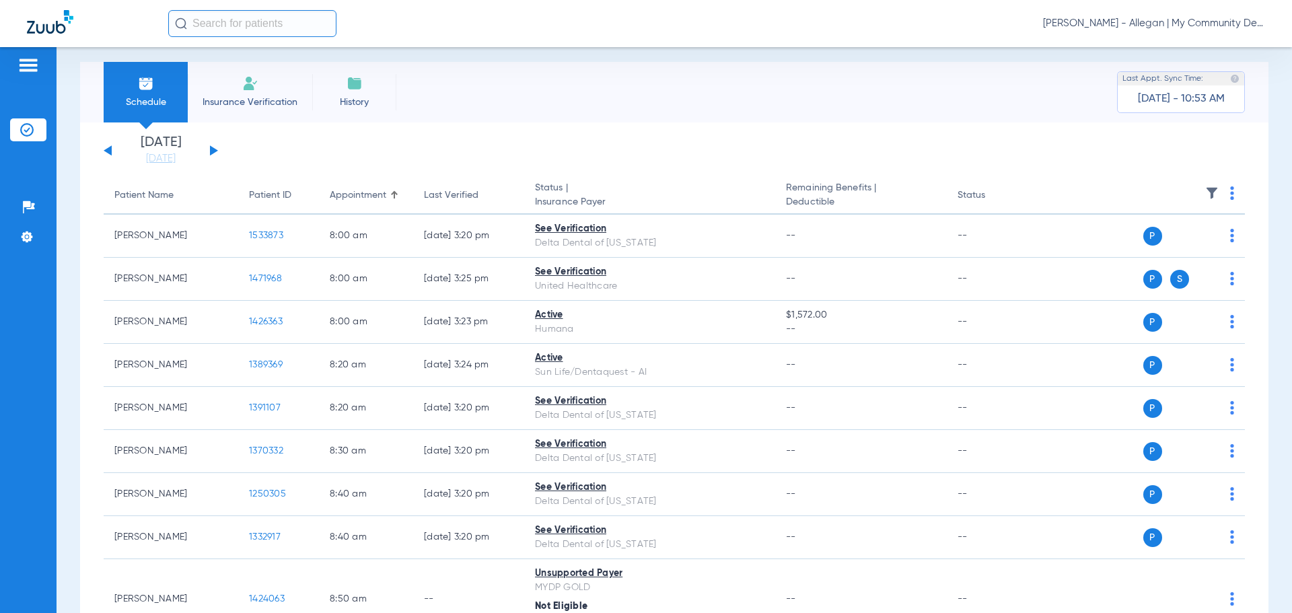
scroll to position [0, 0]
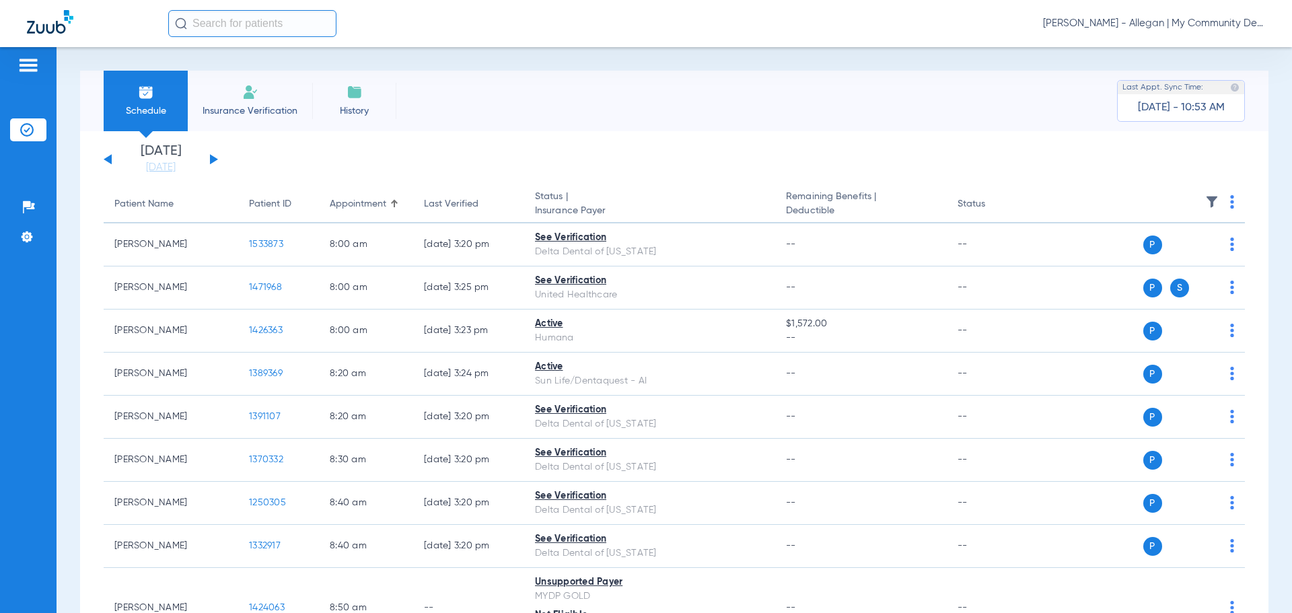
click at [213, 160] on button at bounding box center [214, 159] width 8 height 10
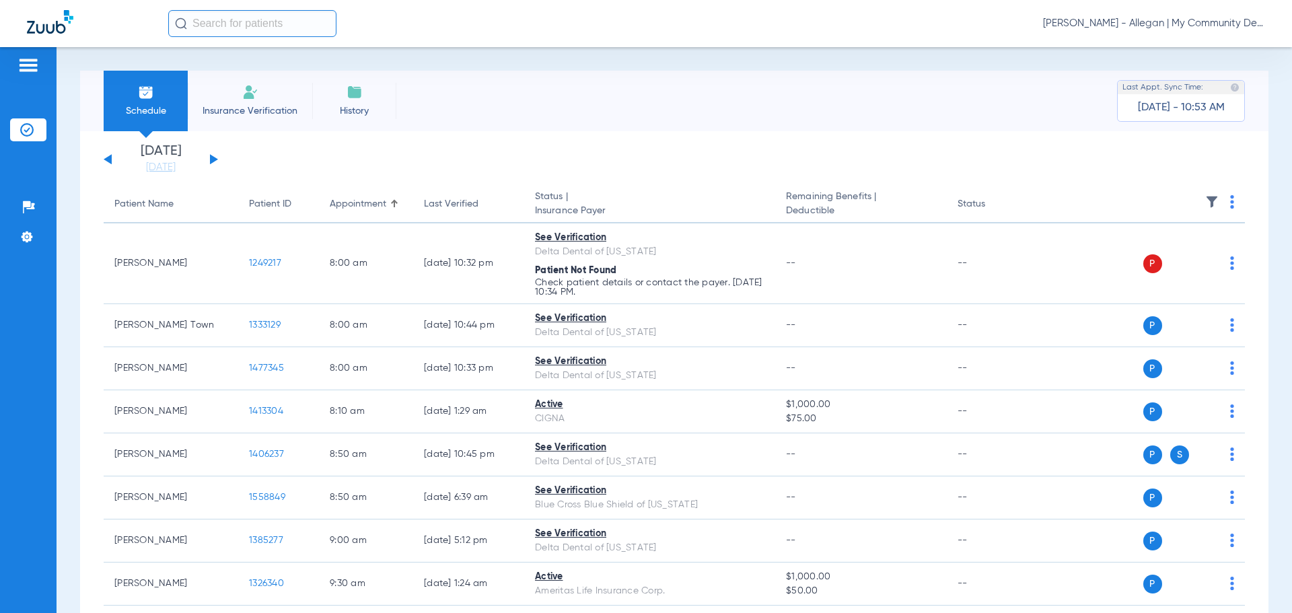
click at [1230, 201] on img at bounding box center [1232, 201] width 4 height 13
click at [1188, 258] on span "Verify All" at bounding box center [1170, 254] width 84 height 9
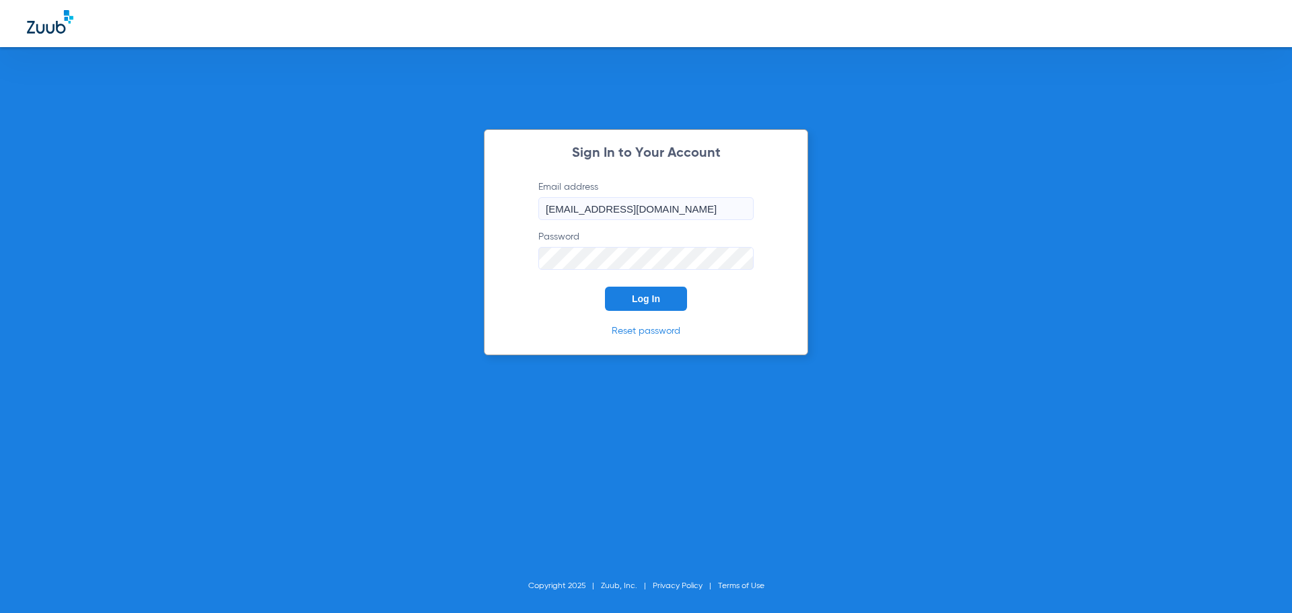
drag, startPoint x: 655, startPoint y: 296, endPoint x: 760, endPoint y: 73, distance: 247.1
click at [655, 295] on span "Log In" at bounding box center [646, 298] width 28 height 11
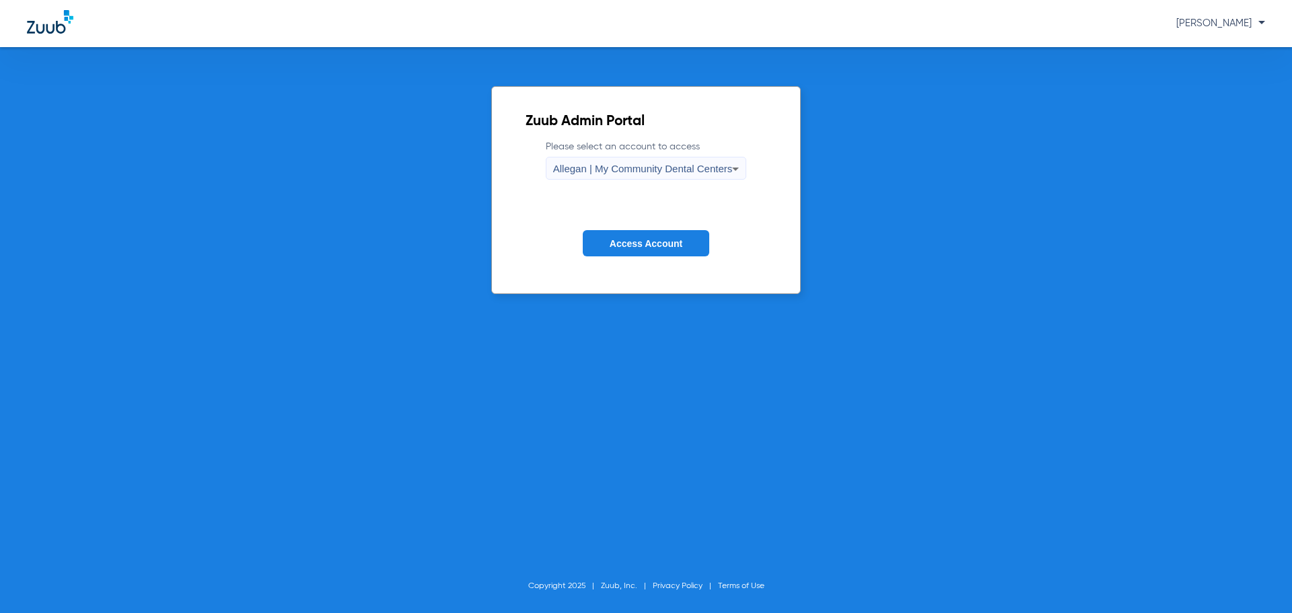
click at [665, 156] on label "Please select an account to access Allegan | My Community Dental Centers" at bounding box center [646, 160] width 201 height 40
click at [668, 165] on span "Allegan | My Community Dental Centers" at bounding box center [643, 168] width 180 height 11
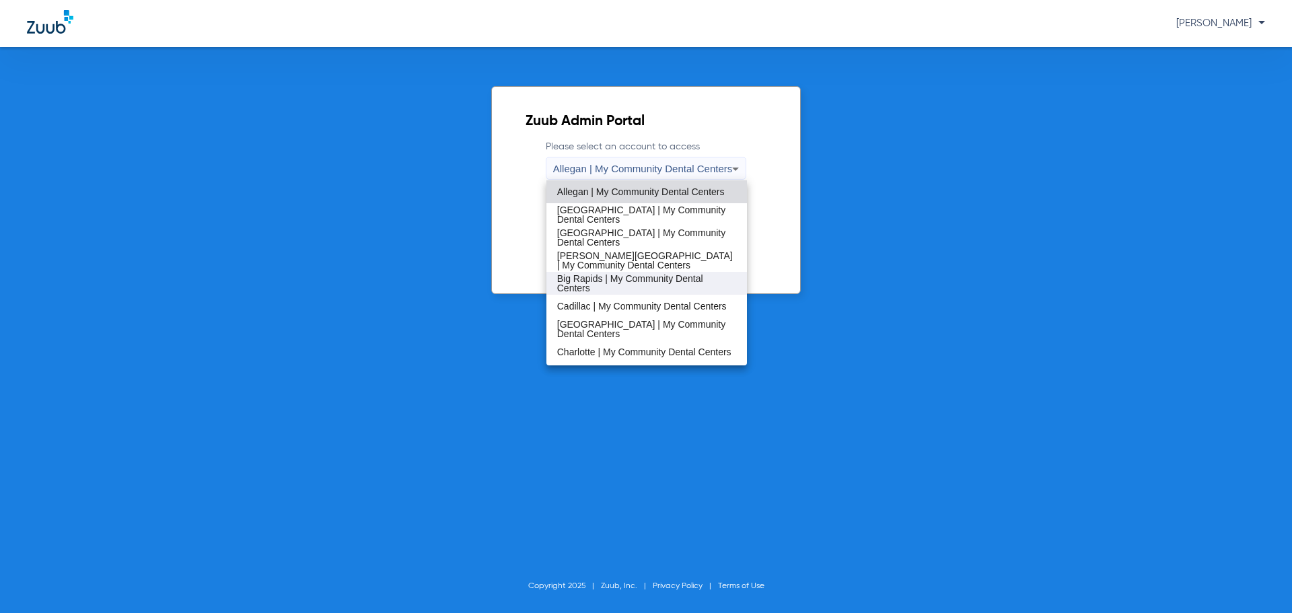
click at [651, 275] on span "Big Rapids | My Community Dental Centers" at bounding box center [647, 283] width 180 height 19
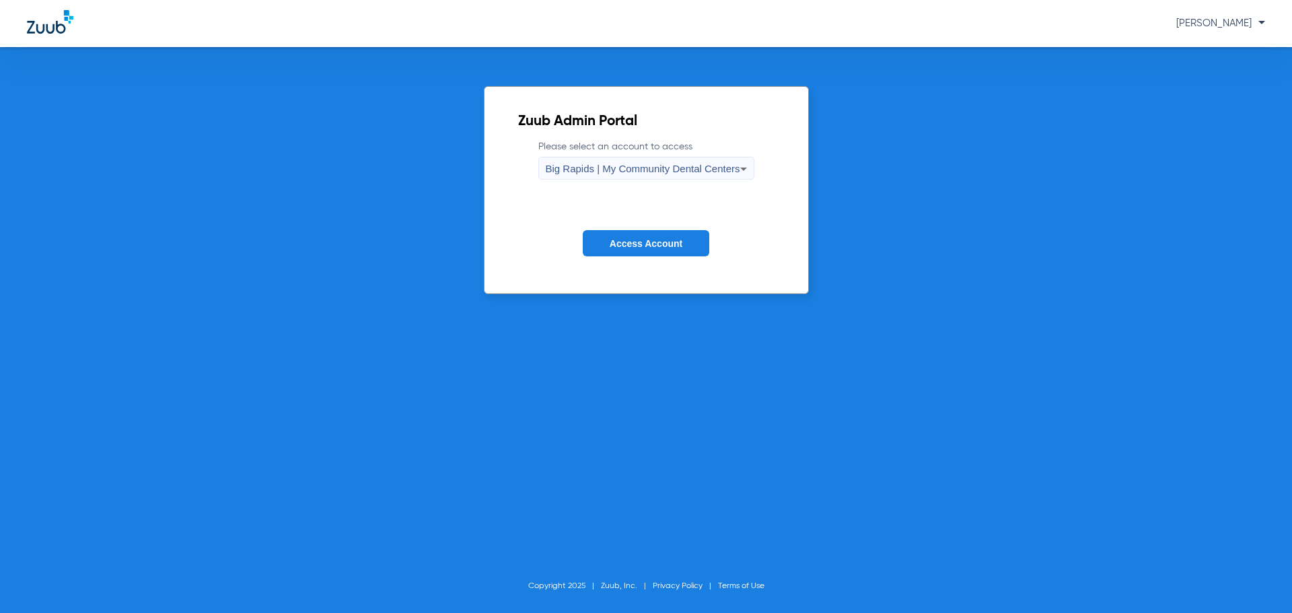
drag, startPoint x: 628, startPoint y: 153, endPoint x: 624, endPoint y: 173, distance: 19.8
click at [626, 153] on label "Please select an account to access Big Rapids | My Community Dental Centers" at bounding box center [646, 160] width 216 height 40
click at [624, 173] on span "Big Rapids | My Community Dental Centers" at bounding box center [643, 168] width 194 height 11
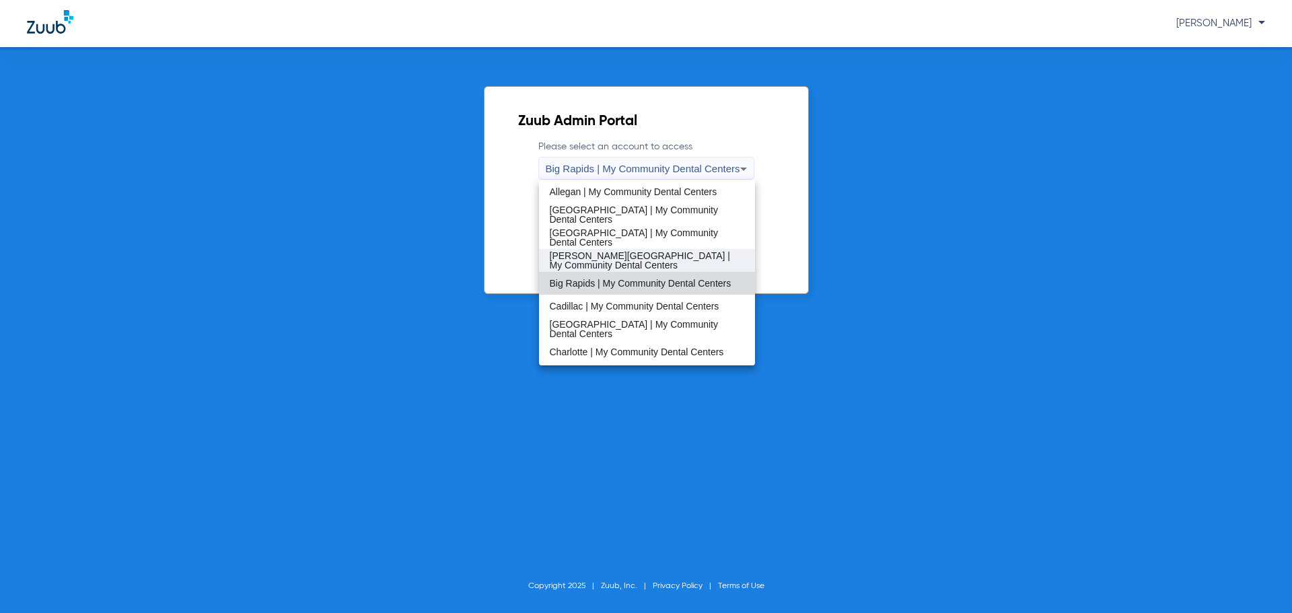
drag, startPoint x: 621, startPoint y: 250, endPoint x: 626, endPoint y: 256, distance: 8.1
click at [621, 251] on span "Benton Harbor | My Community Dental Centers" at bounding box center [647, 260] width 194 height 19
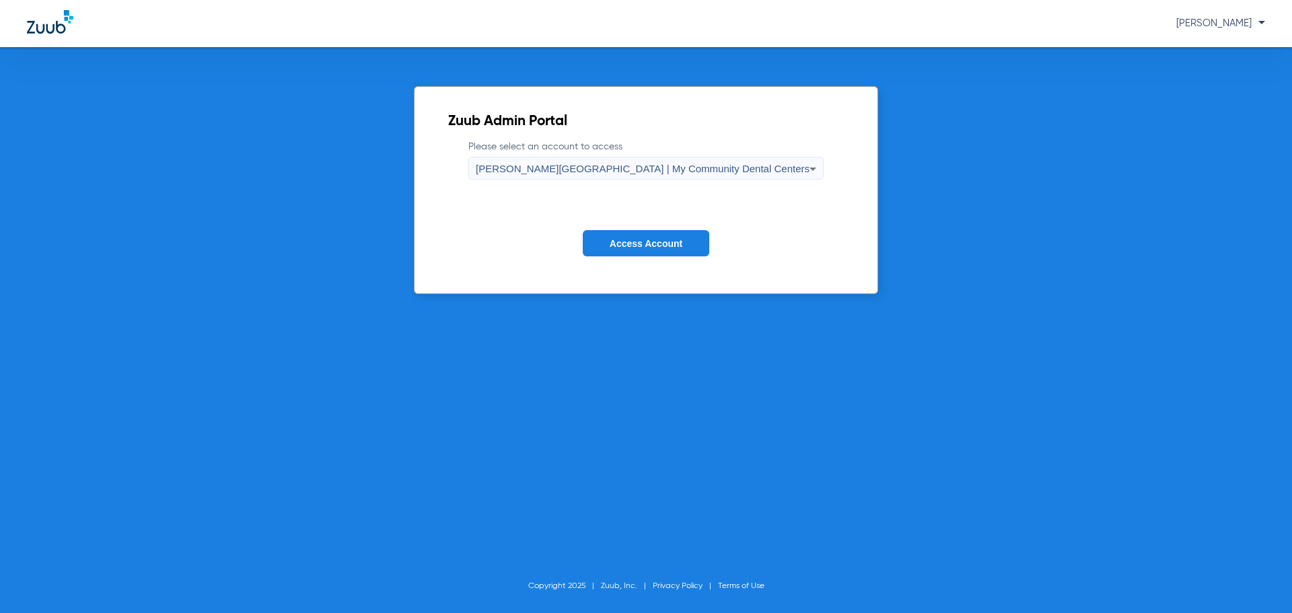
click at [645, 236] on button "Access Account" at bounding box center [646, 243] width 127 height 26
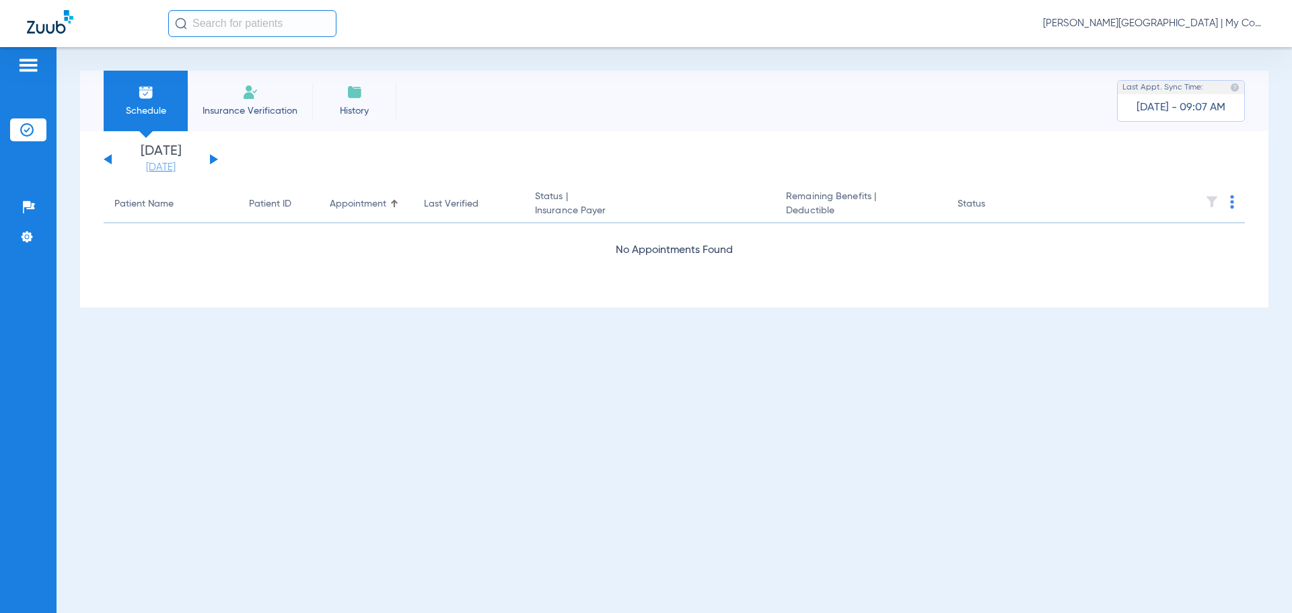
click at [162, 164] on link "[DATE]" at bounding box center [160, 167] width 81 height 13
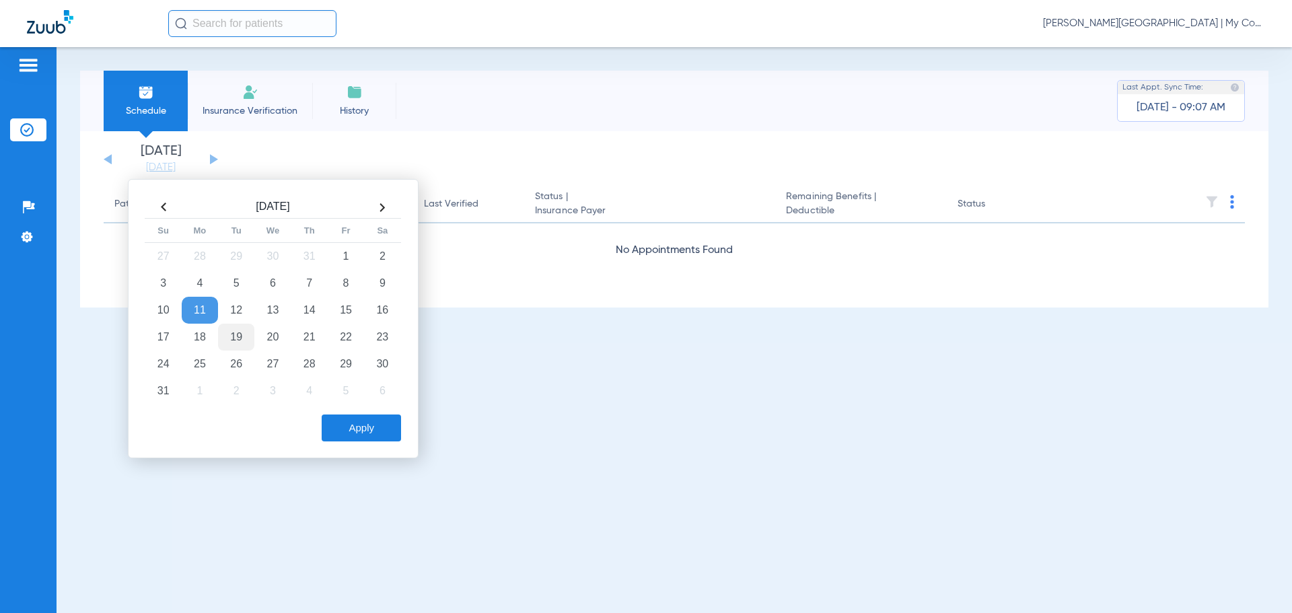
click at [240, 336] on td "19" at bounding box center [236, 337] width 36 height 27
click at [337, 426] on button "Apply" at bounding box center [361, 427] width 79 height 27
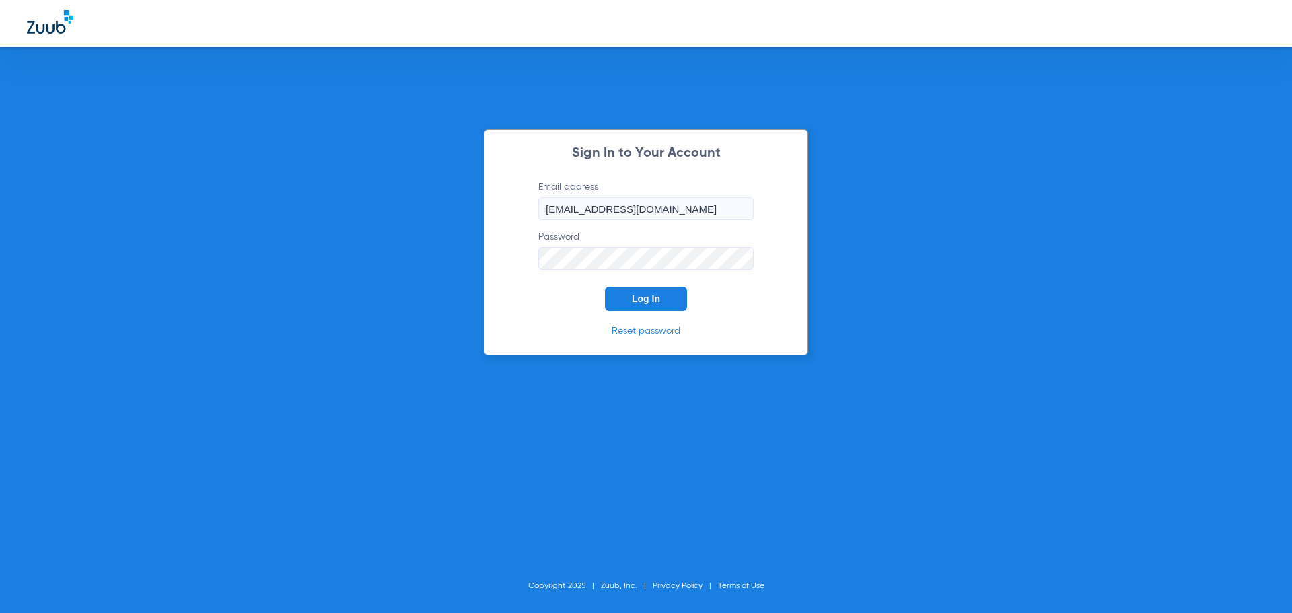
drag, startPoint x: 653, startPoint y: 299, endPoint x: 548, endPoint y: 13, distance: 305.3
click at [652, 299] on span "Log In" at bounding box center [646, 298] width 28 height 11
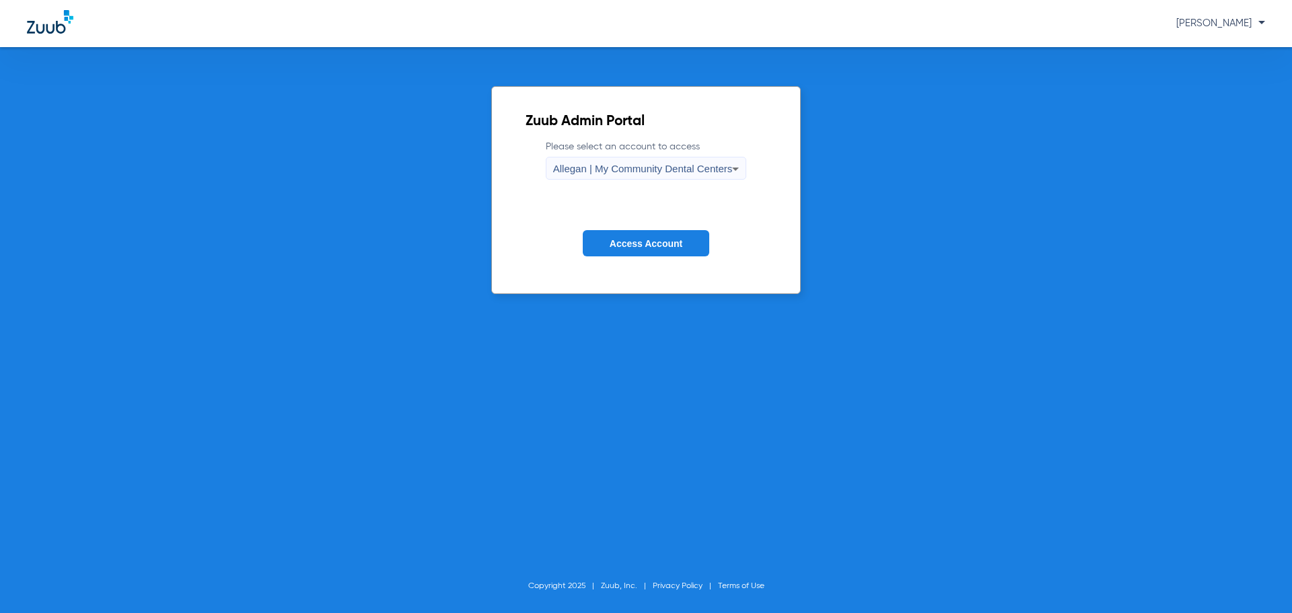
click at [556, 161] on div "Allegan | My Community Dental Centers" at bounding box center [643, 168] width 180 height 23
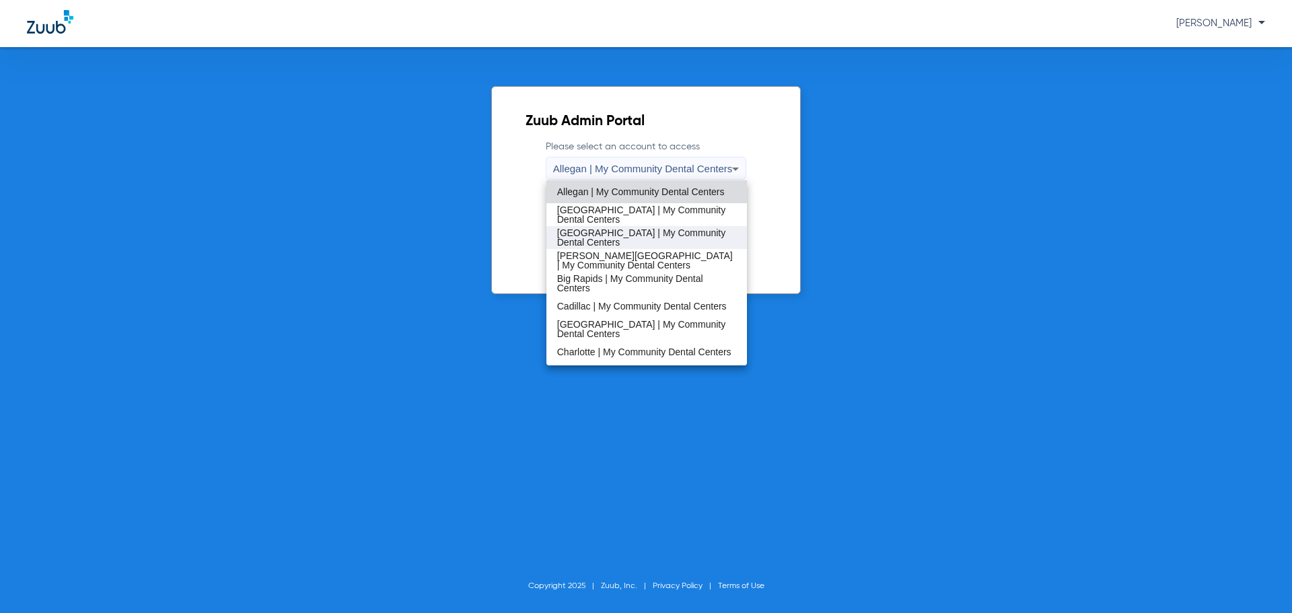
drag, startPoint x: 604, startPoint y: 230, endPoint x: 623, endPoint y: 246, distance: 24.4
click at [604, 231] on span "Bay City | My Community Dental Centers" at bounding box center [647, 237] width 180 height 19
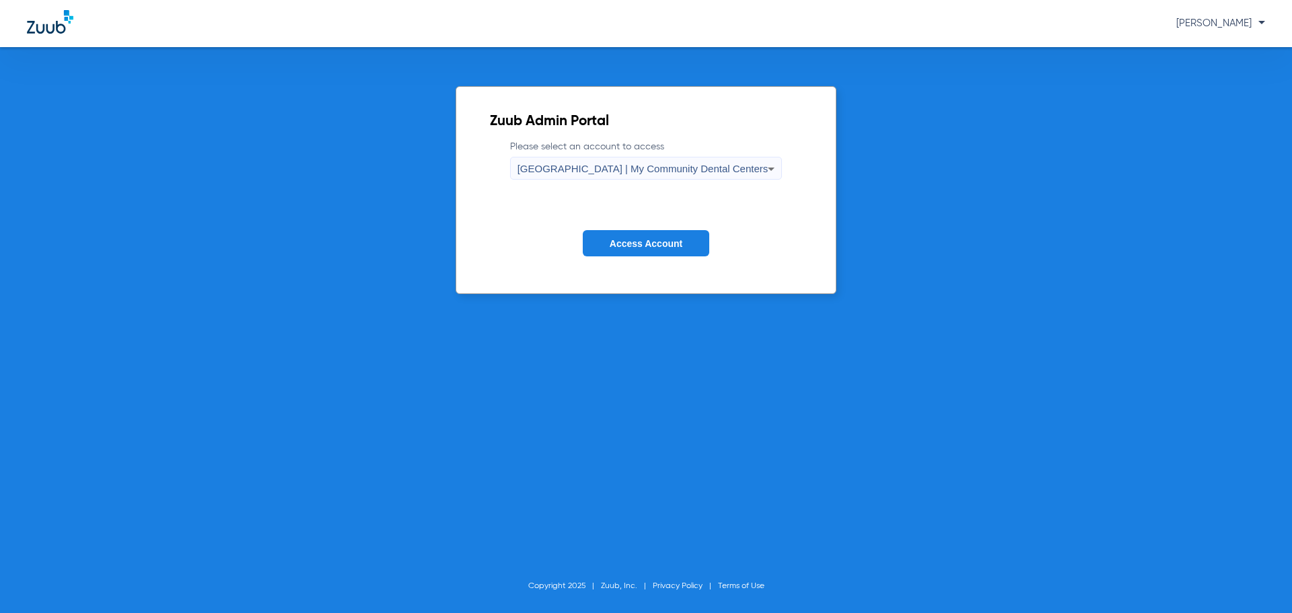
drag, startPoint x: 629, startPoint y: 252, endPoint x: 631, endPoint y: 245, distance: 7.0
click at [630, 250] on button "Access Account" at bounding box center [646, 243] width 127 height 26
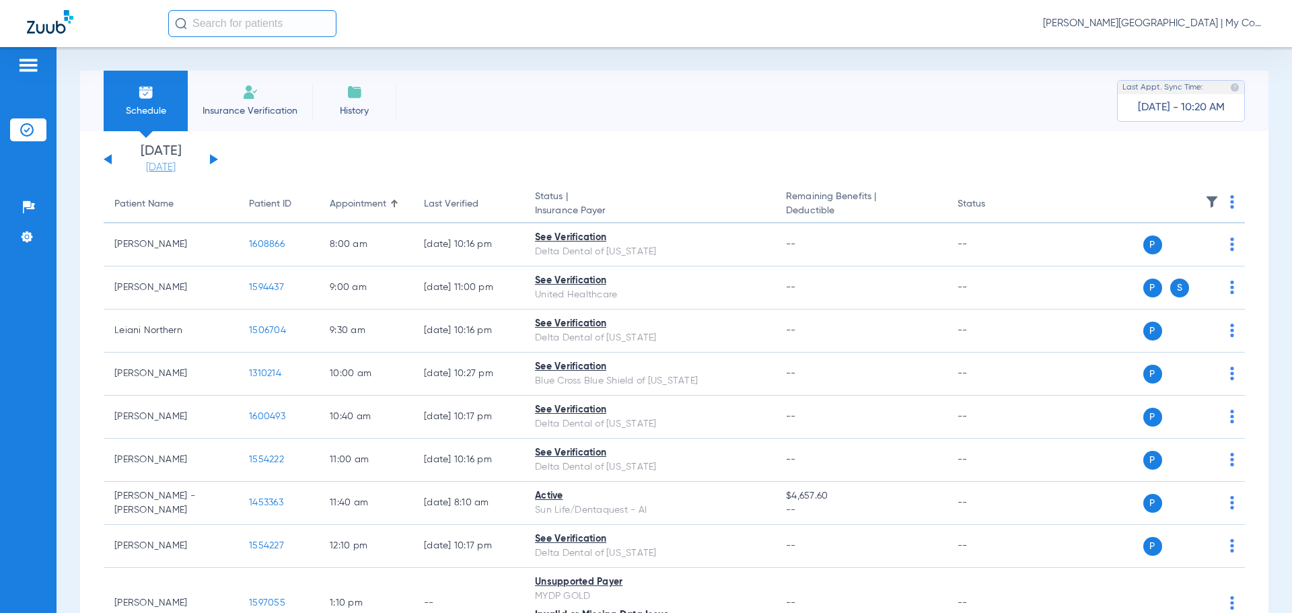
click at [166, 161] on link "[DATE]" at bounding box center [160, 167] width 81 height 13
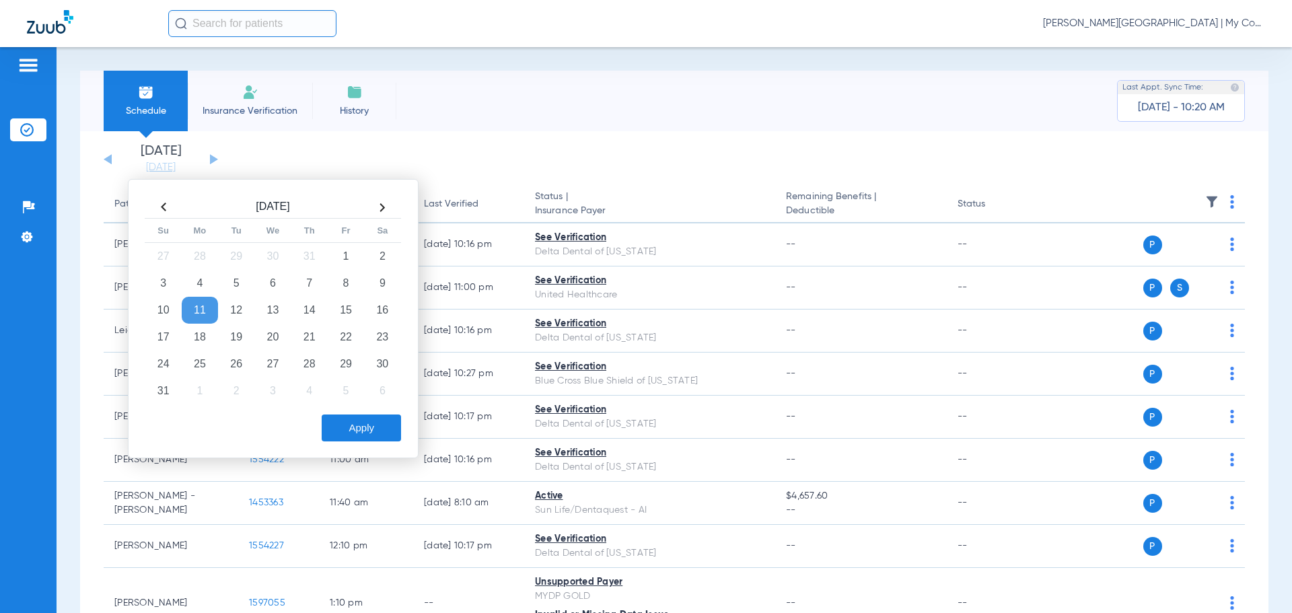
drag, startPoint x: 240, startPoint y: 333, endPoint x: 262, endPoint y: 350, distance: 27.9
click at [242, 336] on td "19" at bounding box center [236, 337] width 36 height 27
click at [349, 427] on button "Apply" at bounding box center [361, 427] width 79 height 27
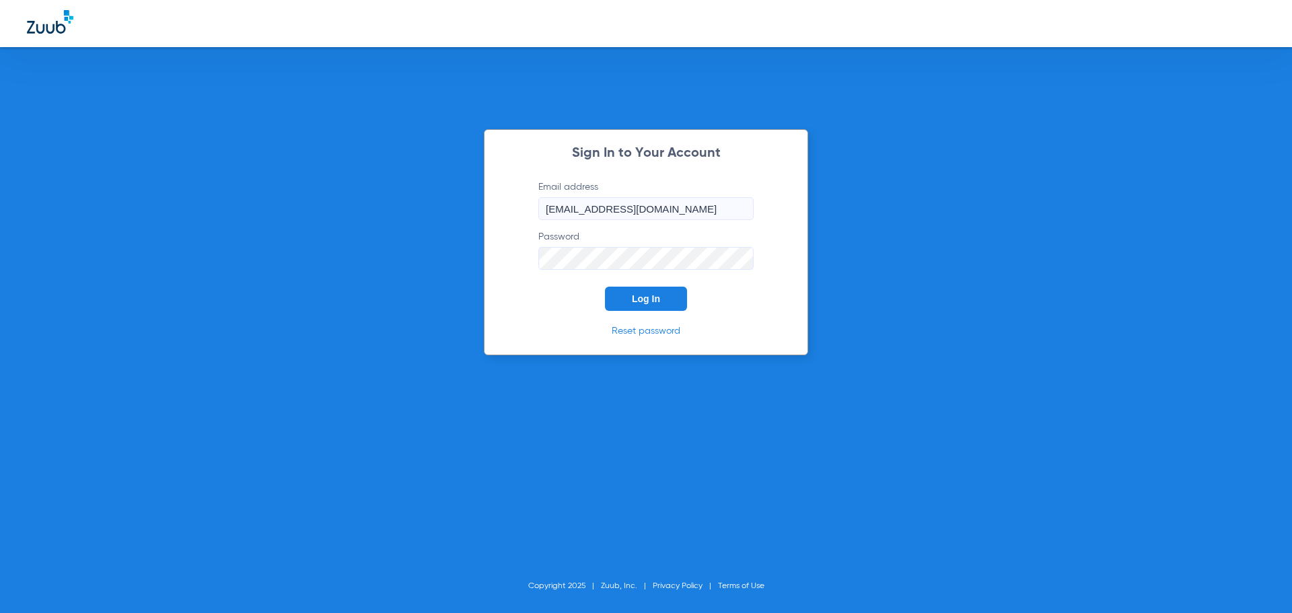
click at [666, 309] on button "Log In" at bounding box center [646, 299] width 82 height 24
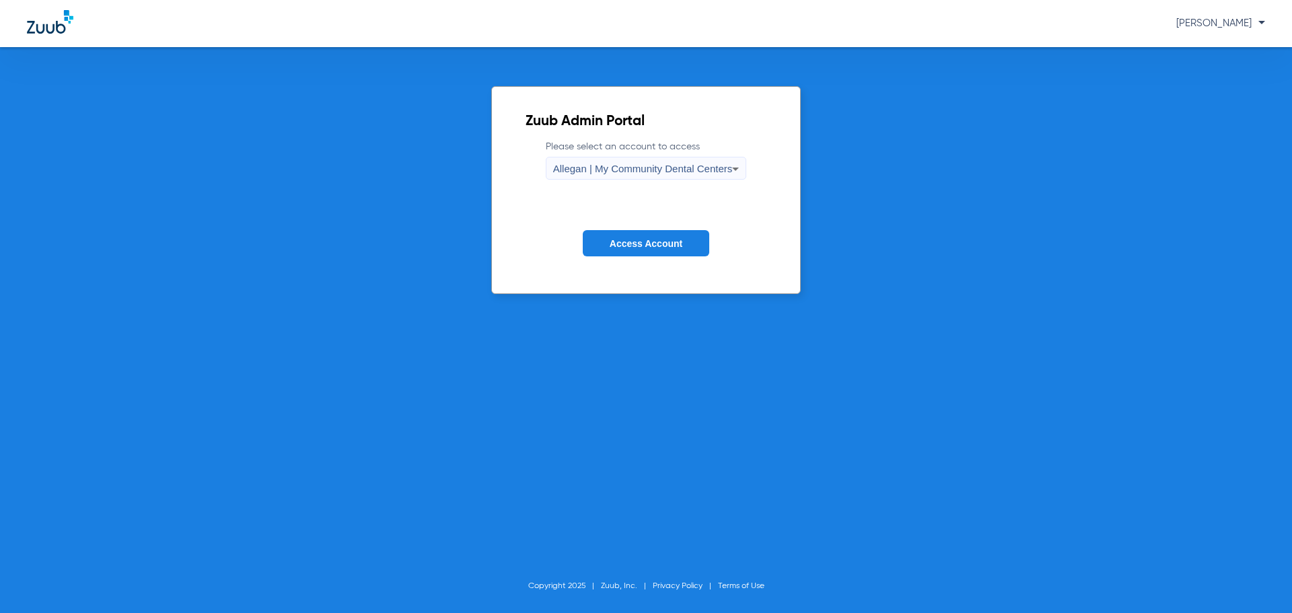
click at [612, 185] on form "Please select an account to access Allegan | My Community Dental Centers Access…" at bounding box center [647, 208] width 242 height 137
click at [604, 174] on span "Allegan | My Community Dental Centers" at bounding box center [643, 168] width 180 height 11
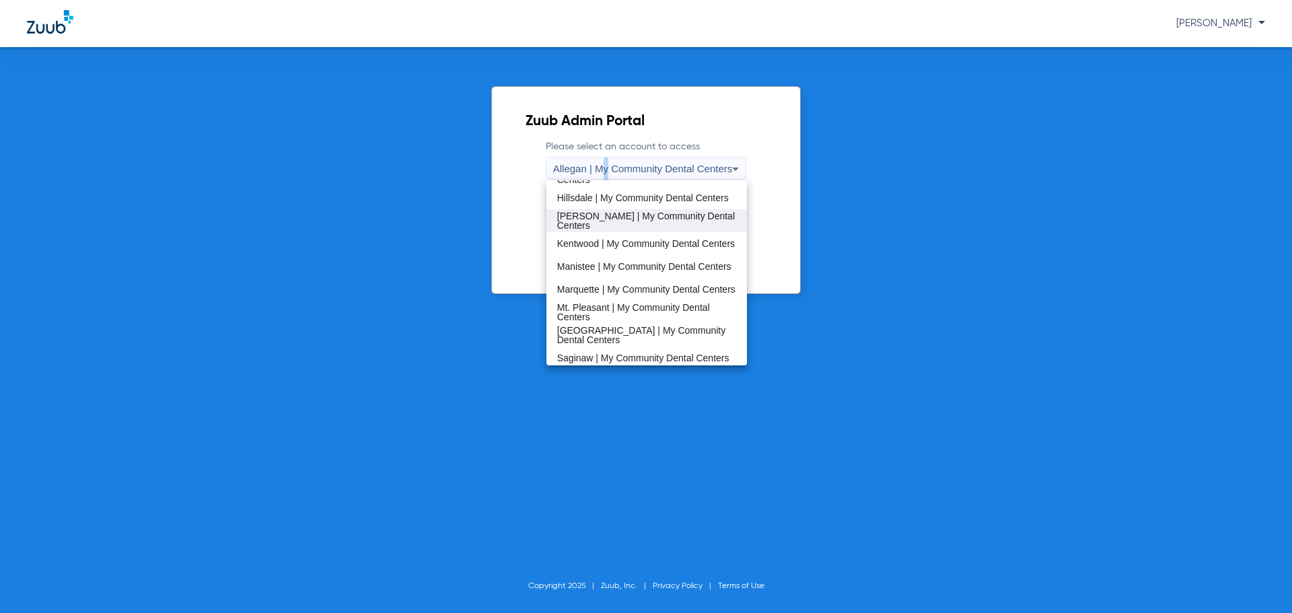
scroll to position [269, 0]
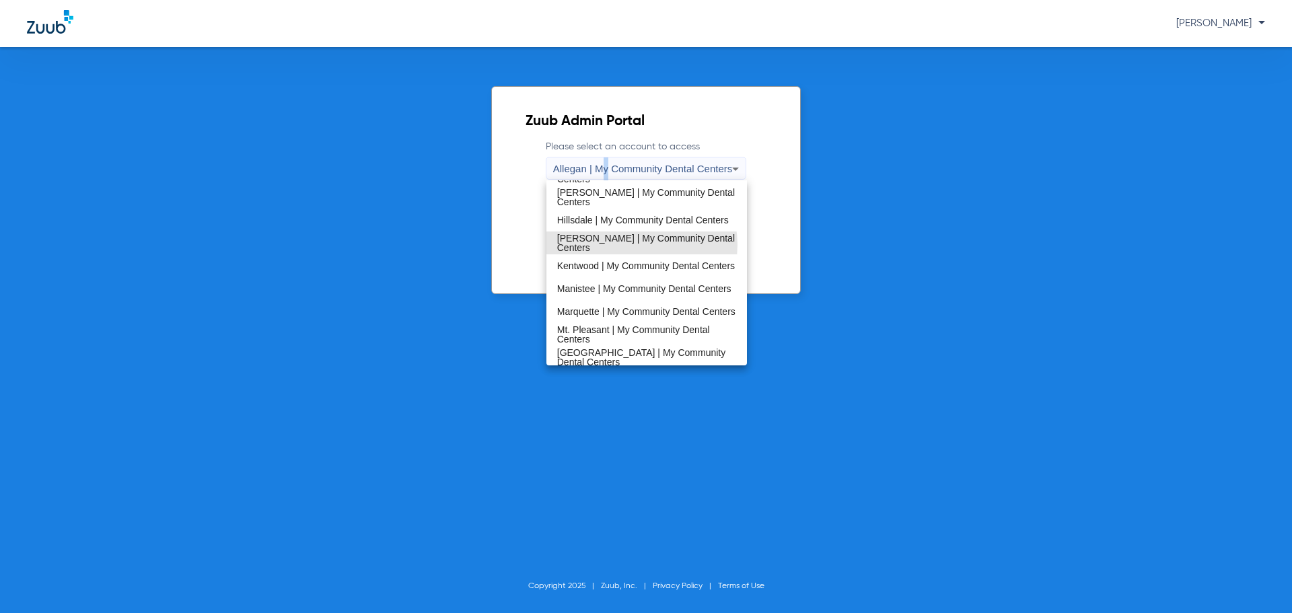
drag, startPoint x: 633, startPoint y: 245, endPoint x: 646, endPoint y: 248, distance: 13.9
click at [632, 244] on span "Howell | My Community Dental Centers" at bounding box center [647, 242] width 180 height 19
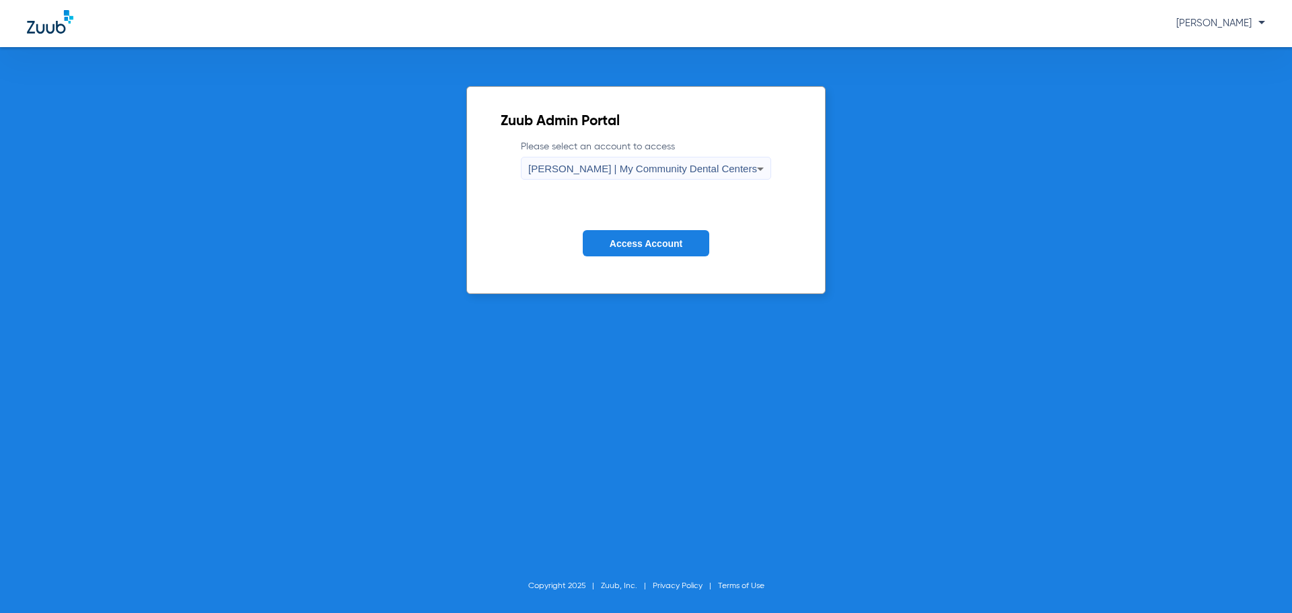
click at [640, 238] on span "Access Account" at bounding box center [646, 243] width 73 height 11
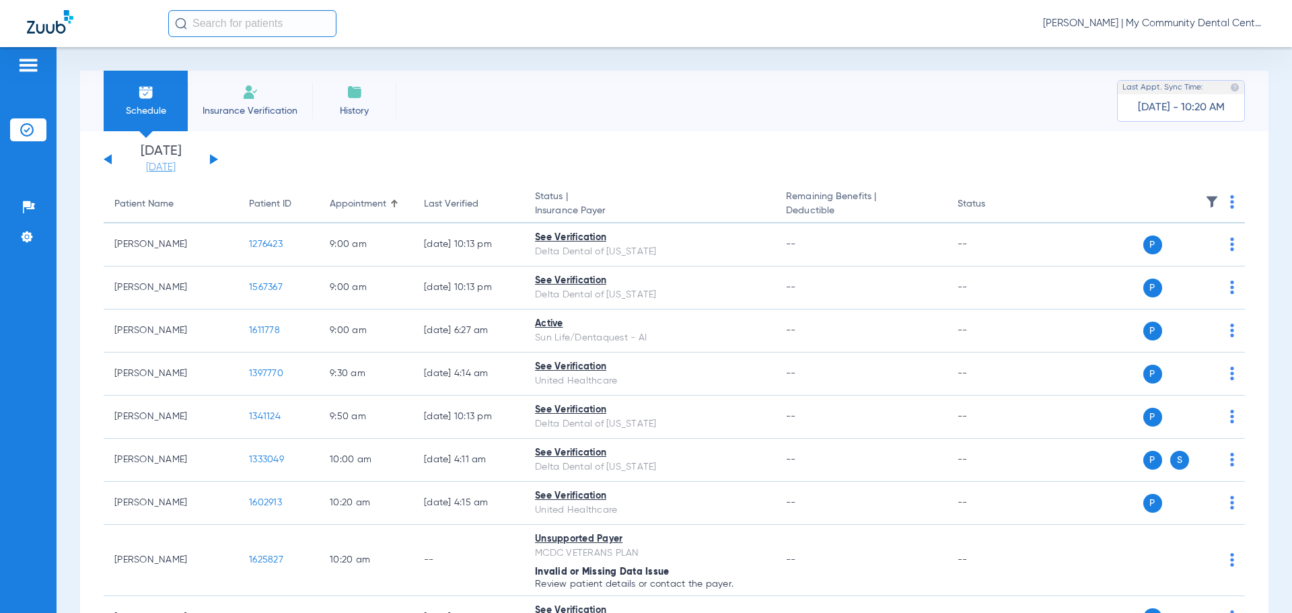
click at [165, 172] on link "[DATE]" at bounding box center [160, 167] width 81 height 13
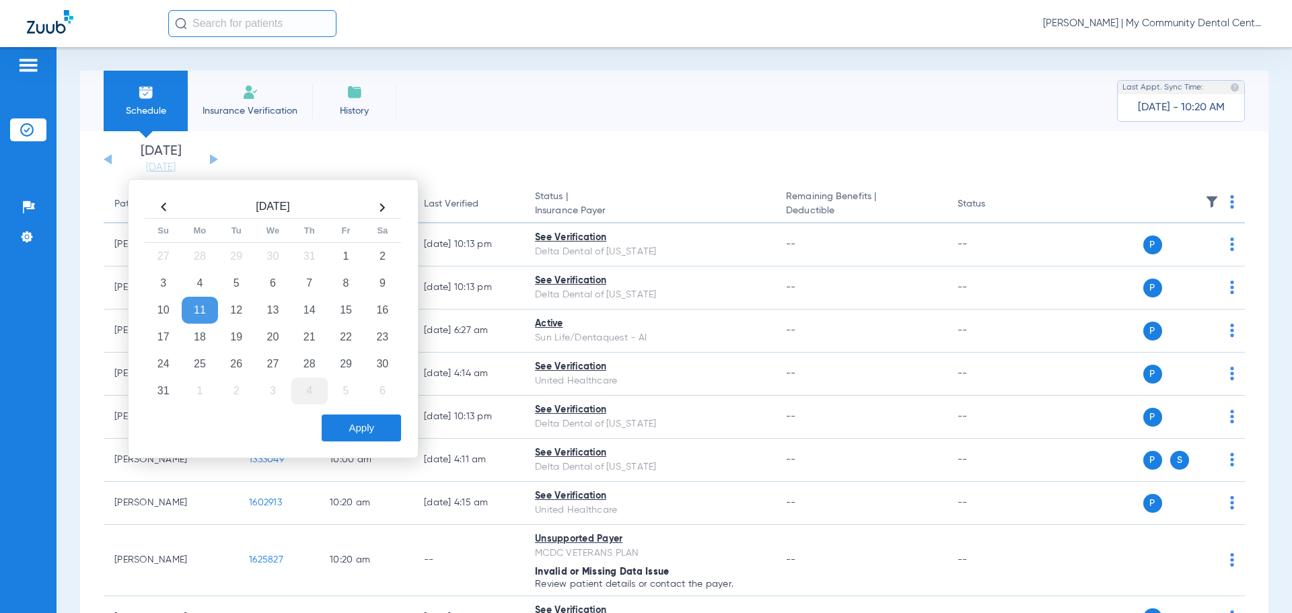
drag, startPoint x: 243, startPoint y: 334, endPoint x: 303, endPoint y: 394, distance: 84.7
click at [243, 335] on td "19" at bounding box center [236, 337] width 36 height 27
click at [347, 432] on button "Apply" at bounding box center [361, 427] width 79 height 27
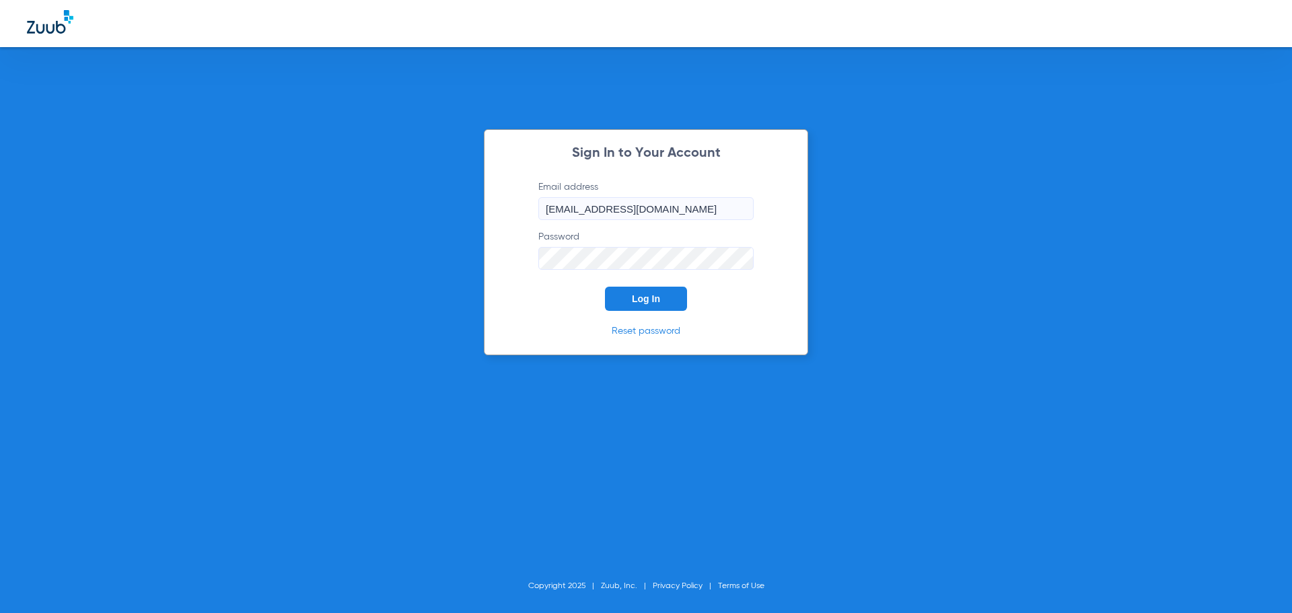
click at [639, 300] on span "Log In" at bounding box center [646, 298] width 28 height 11
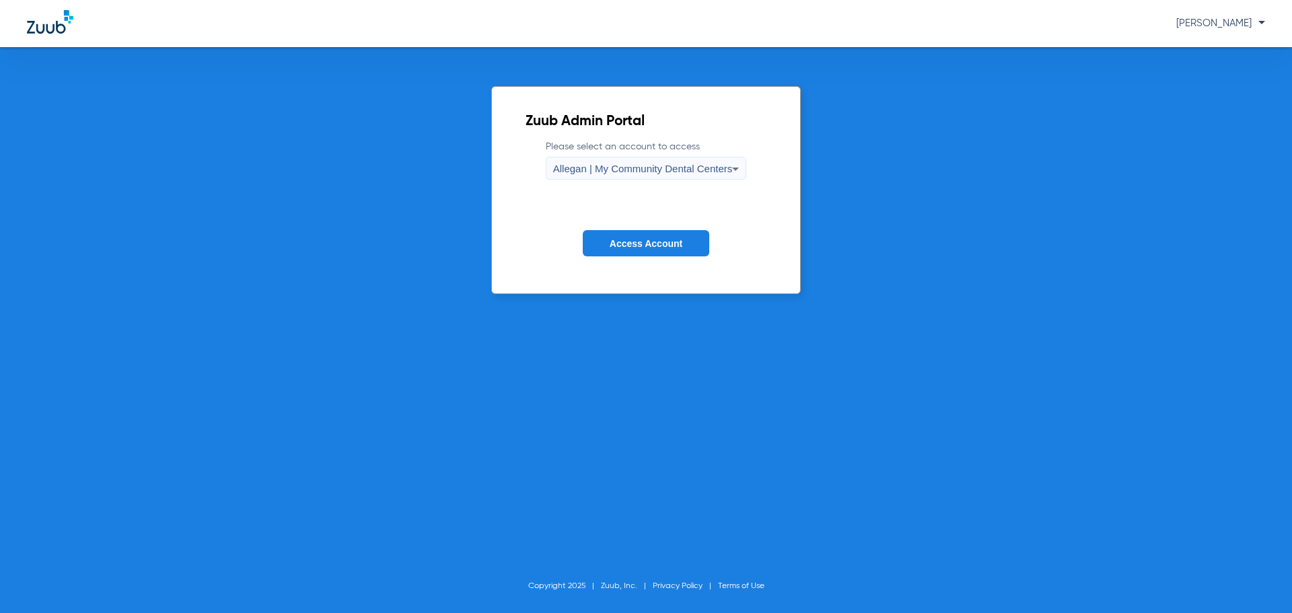
click at [618, 166] on span "Allegan | My Community Dental Centers" at bounding box center [643, 168] width 180 height 11
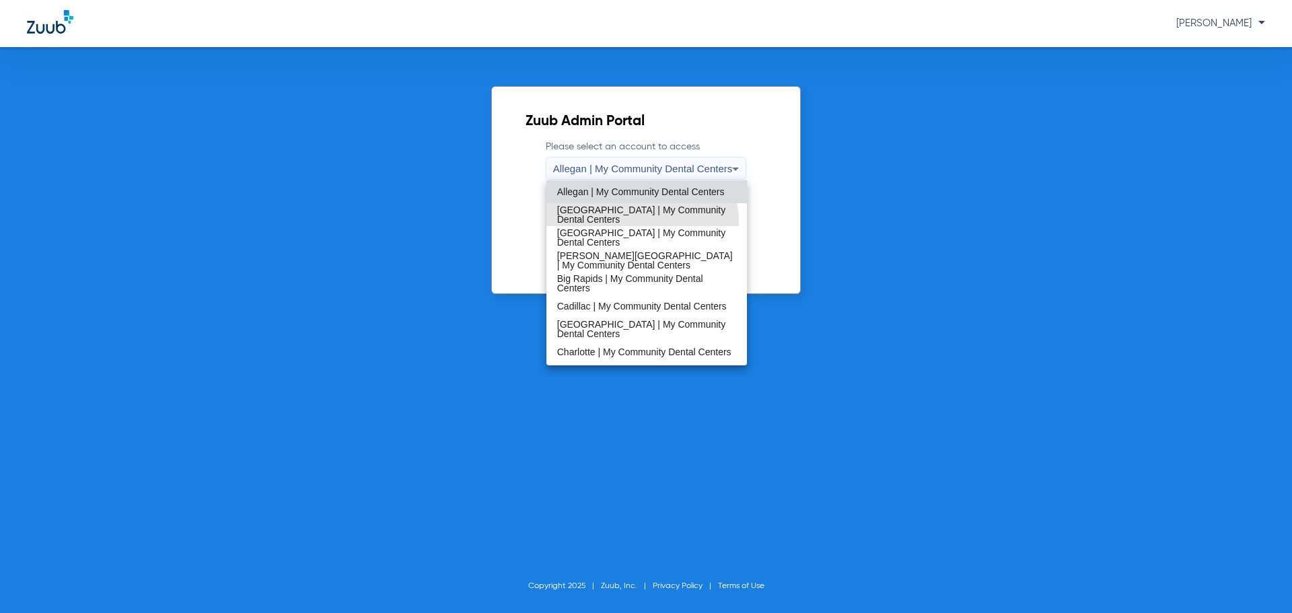
click at [640, 220] on span "[GEOGRAPHIC_DATA] | My Community Dental Centers" at bounding box center [647, 214] width 180 height 19
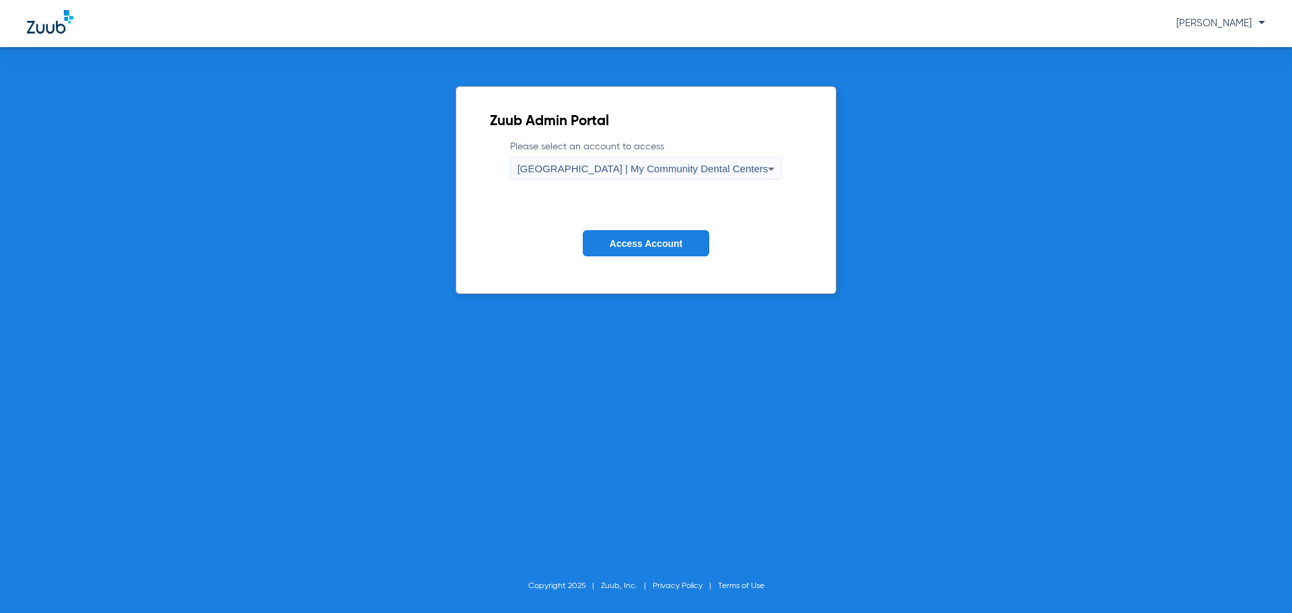
click at [651, 240] on span "Access Account" at bounding box center [646, 243] width 73 height 11
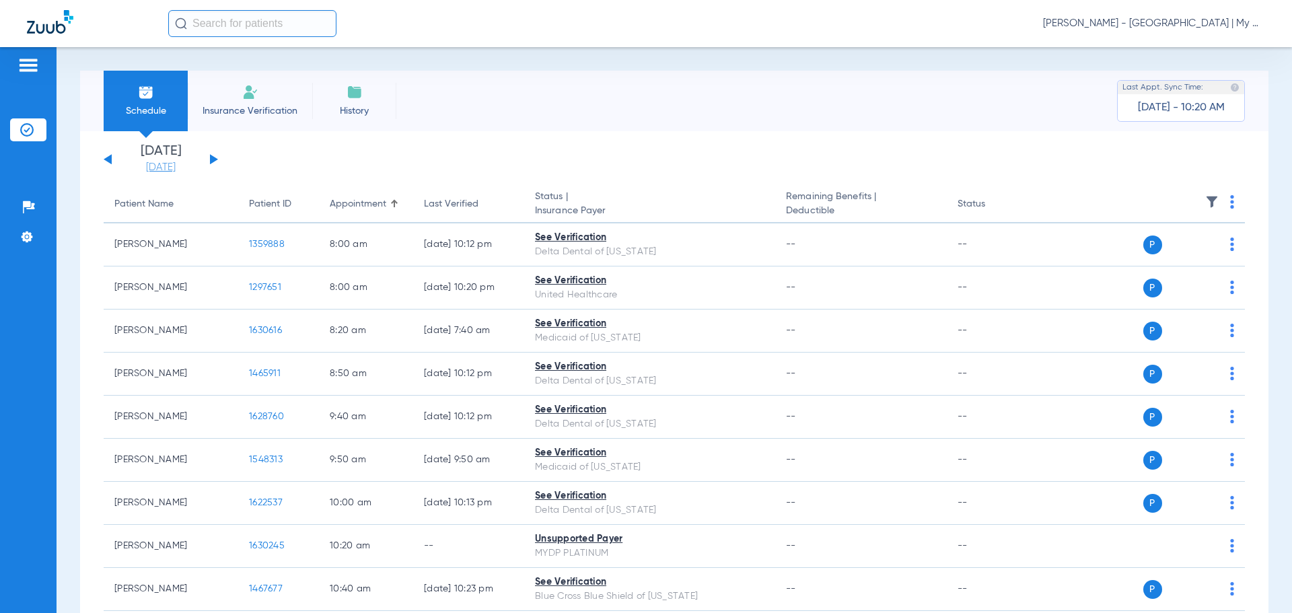
click at [170, 169] on link "[DATE]" at bounding box center [160, 167] width 81 height 13
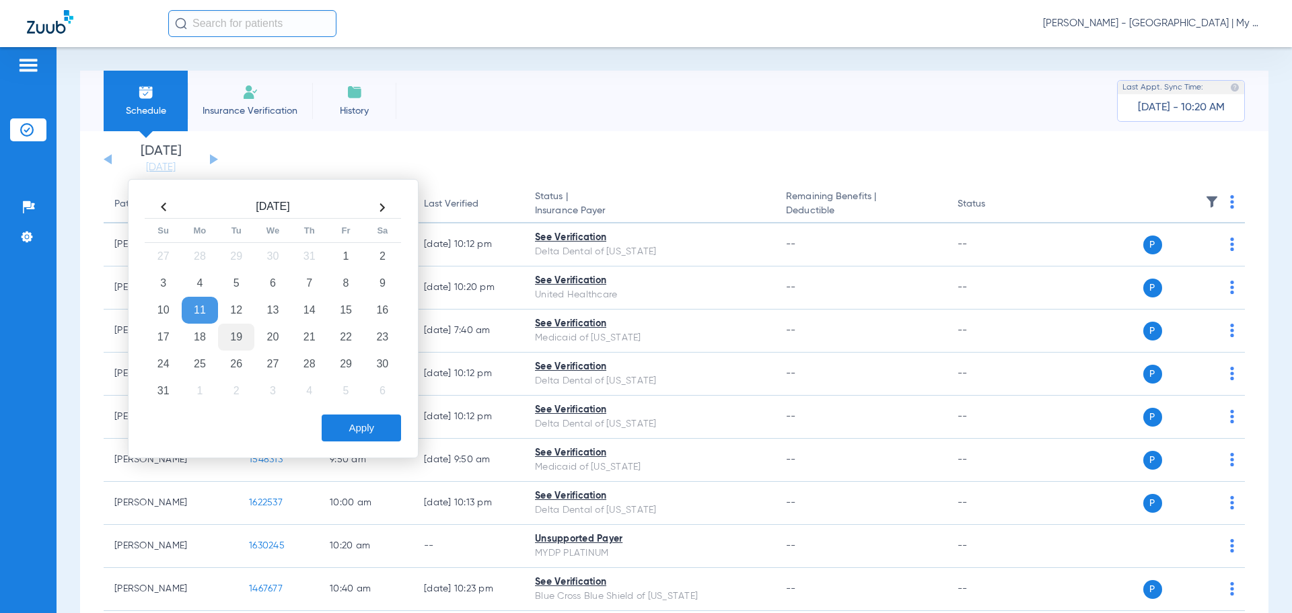
click at [247, 343] on td "19" at bounding box center [236, 337] width 36 height 27
click at [340, 421] on button "Apply" at bounding box center [361, 427] width 79 height 27
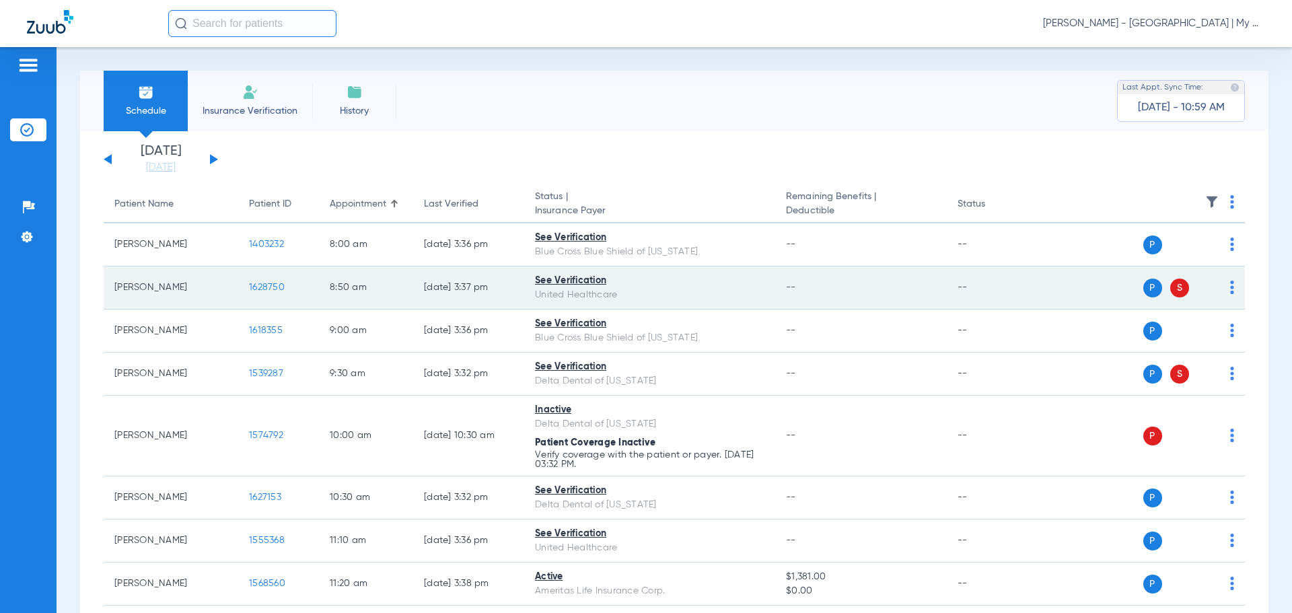
click at [266, 288] on span "1628750" at bounding box center [267, 287] width 36 height 9
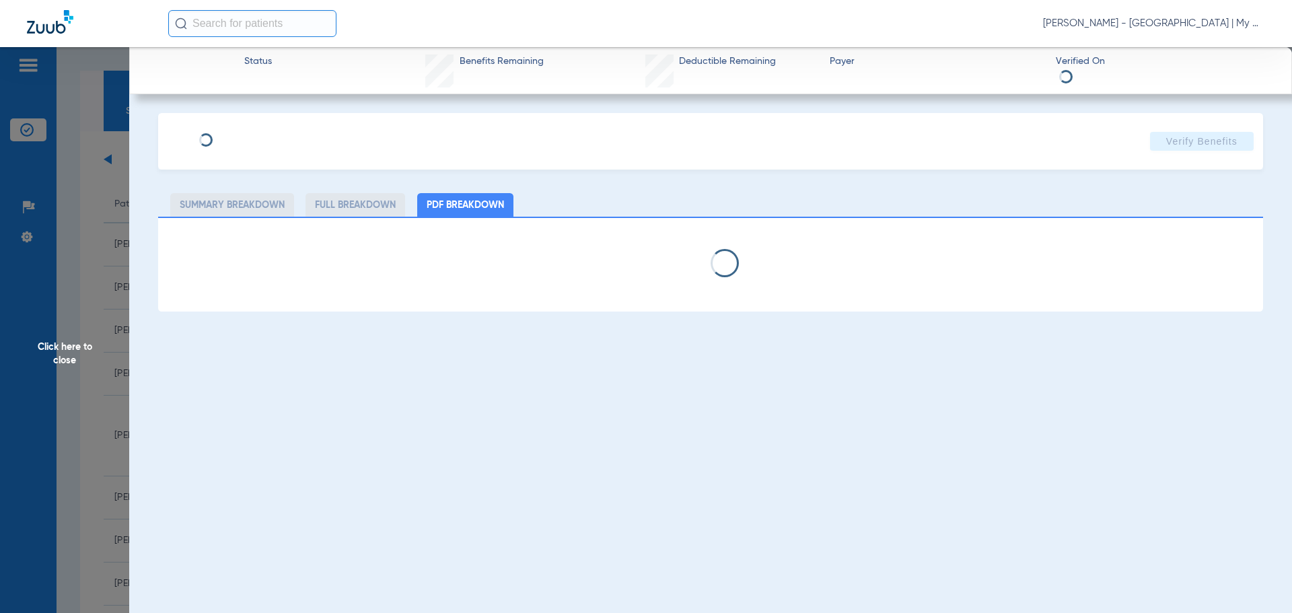
select select "page-width"
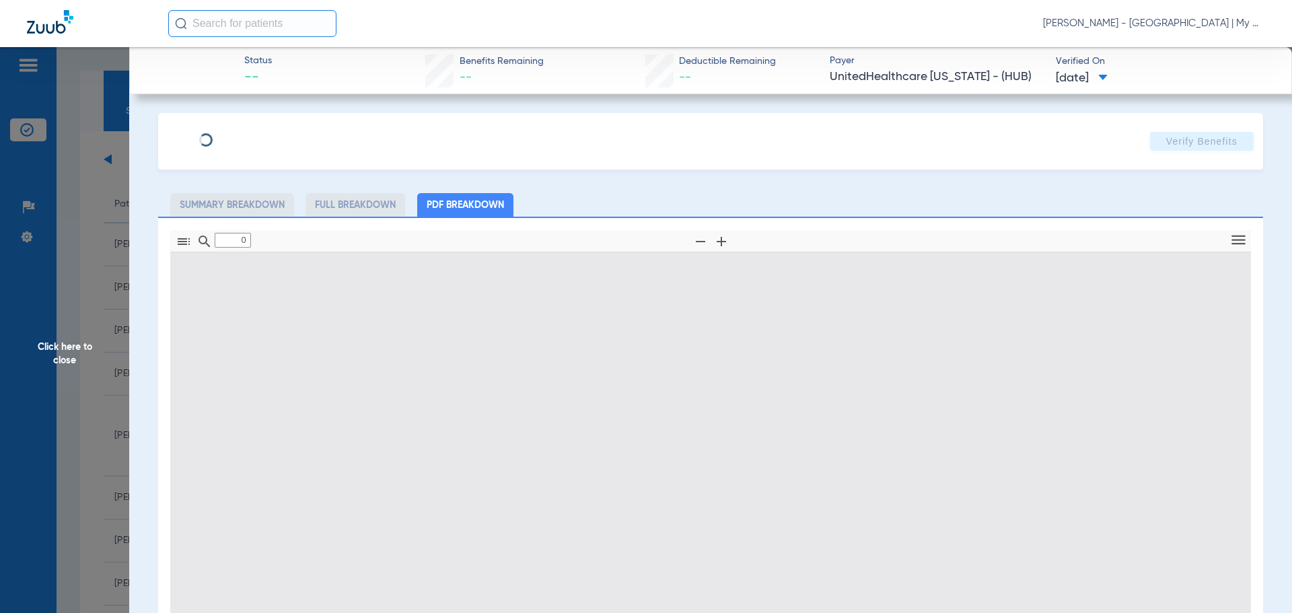
type input "1"
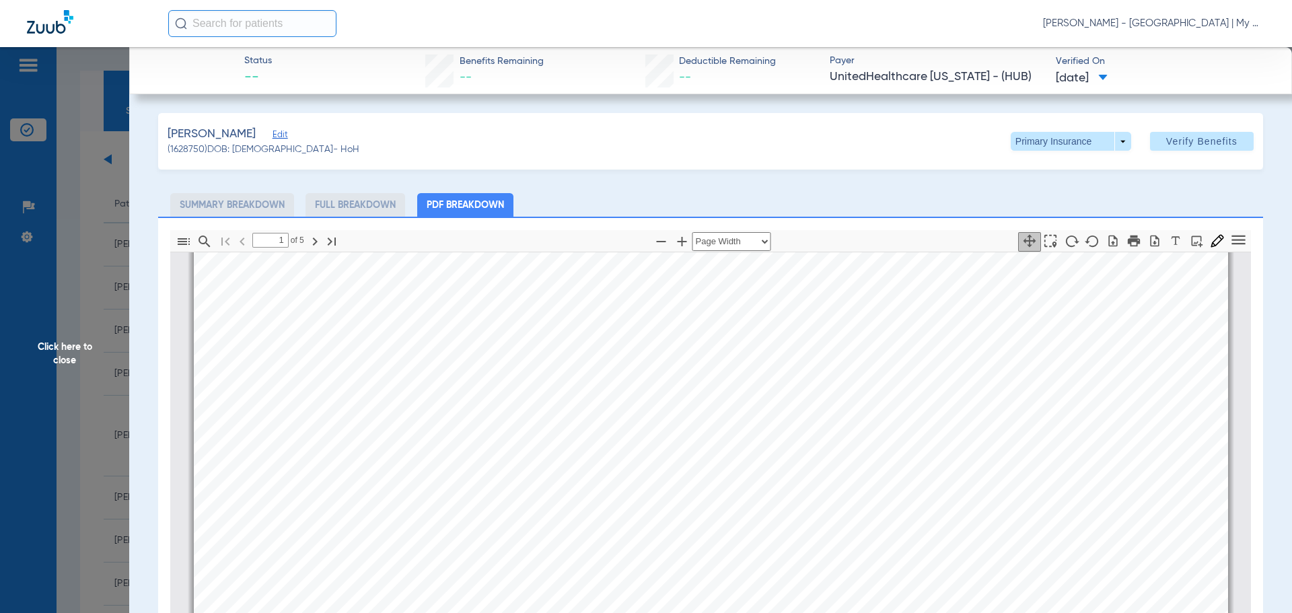
scroll to position [74, 0]
click at [653, 246] on icon "button" at bounding box center [661, 241] width 16 height 16
click at [653, 245] on icon "button" at bounding box center [661, 241] width 16 height 16
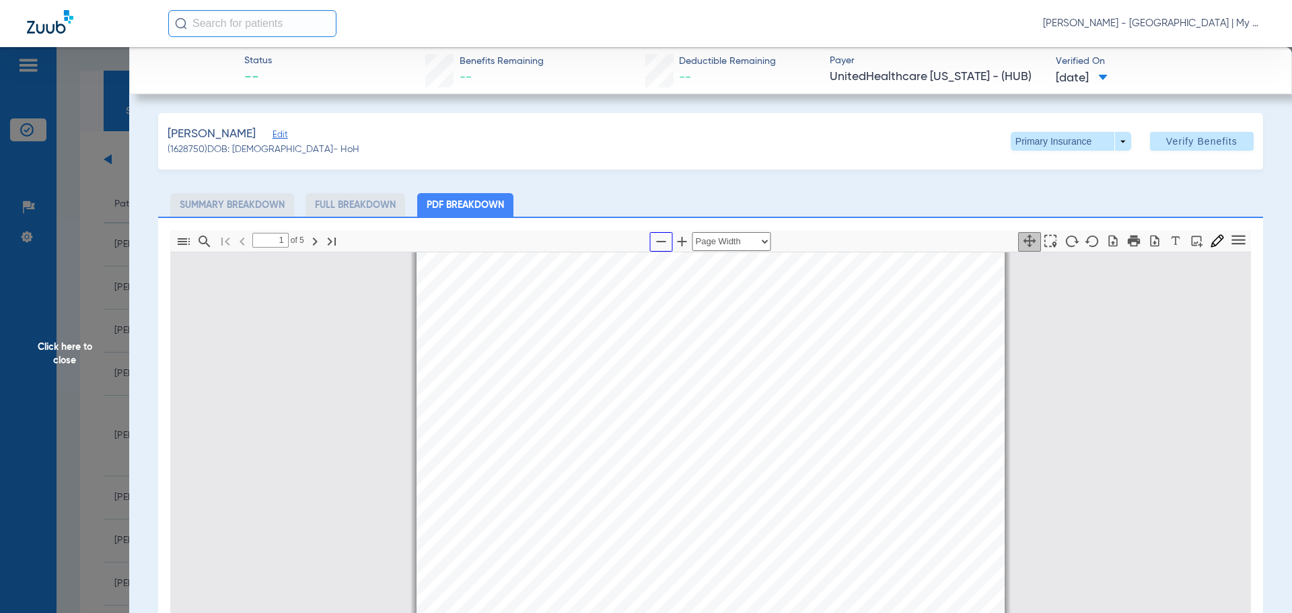
select select "custom"
type input "2"
select select "custom"
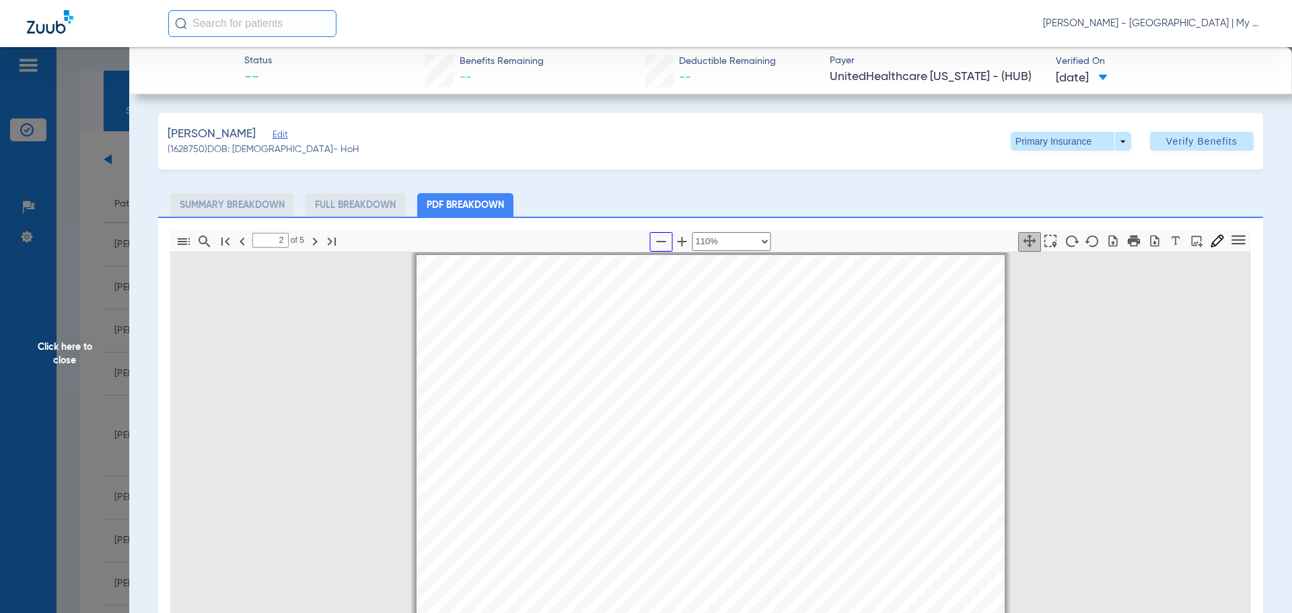
scroll to position [920, 0]
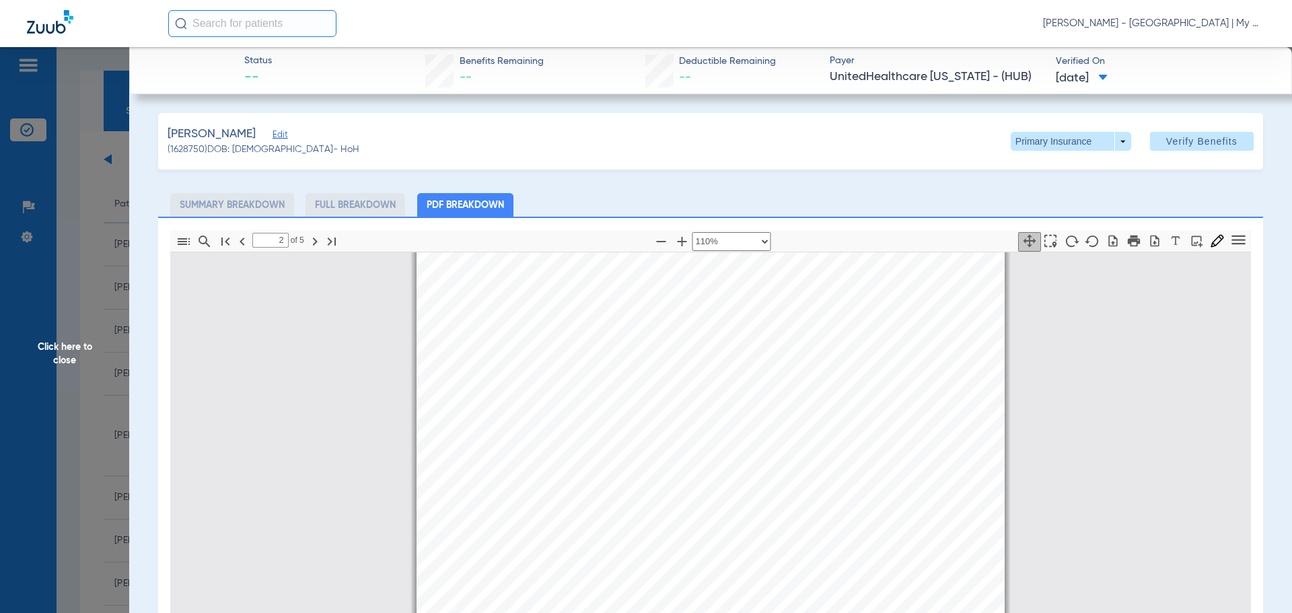
click at [57, 390] on span "Click here to close" at bounding box center [64, 353] width 129 height 613
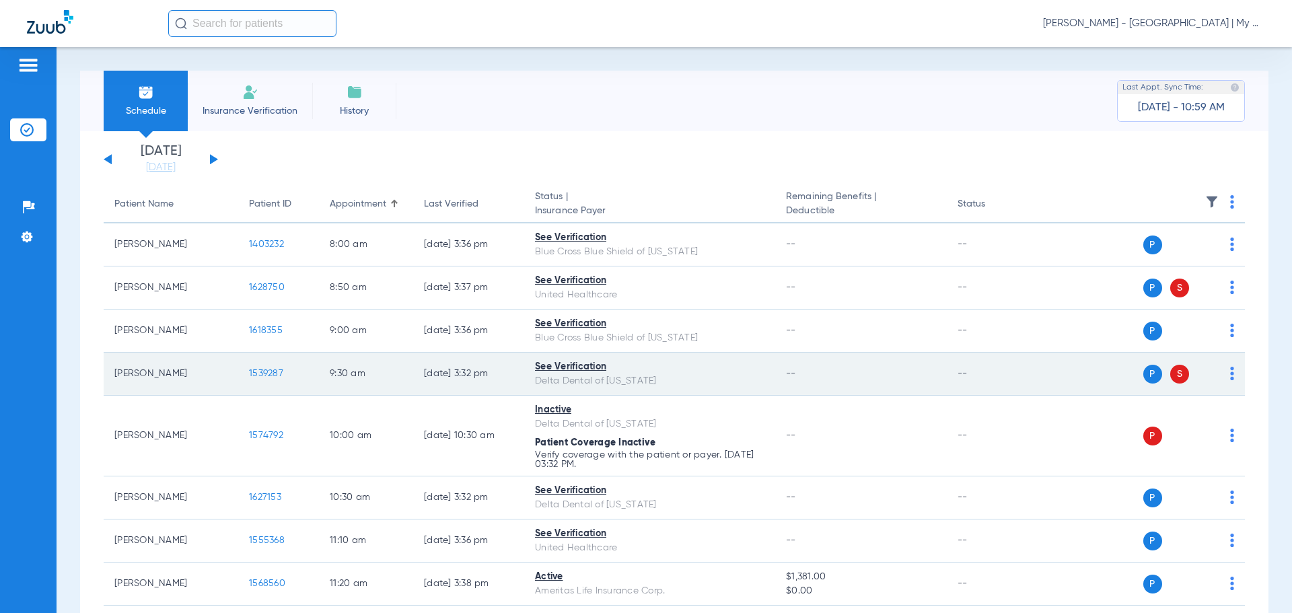
click at [273, 375] on span "1539287" at bounding box center [266, 373] width 34 height 9
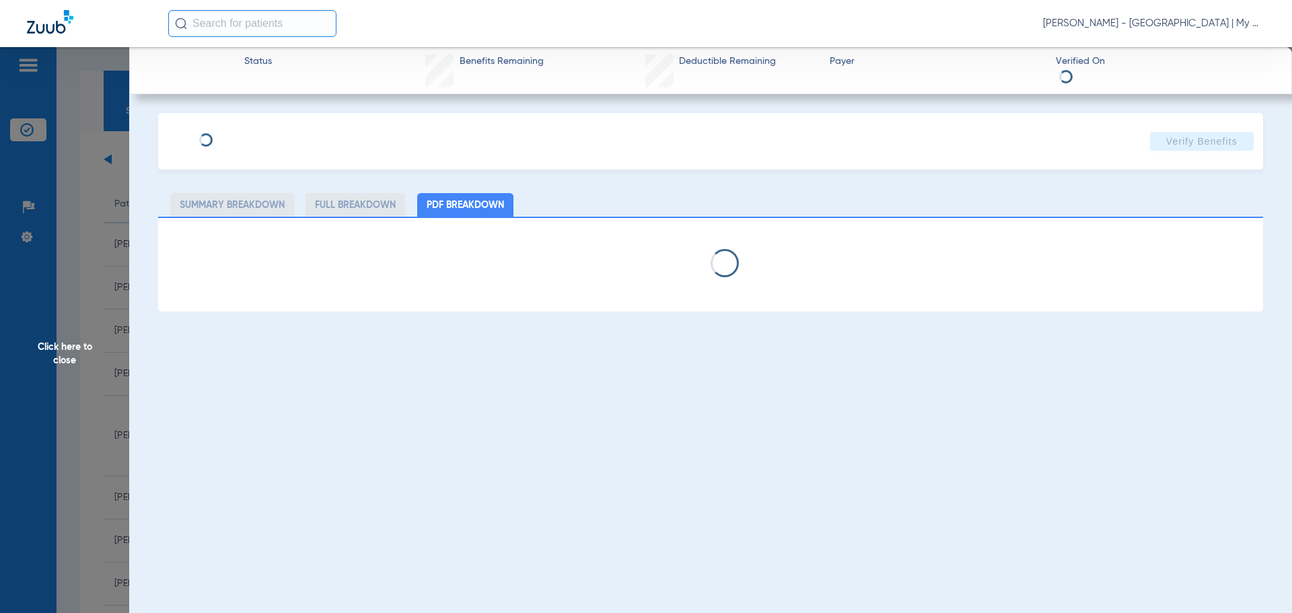
select select "page-width"
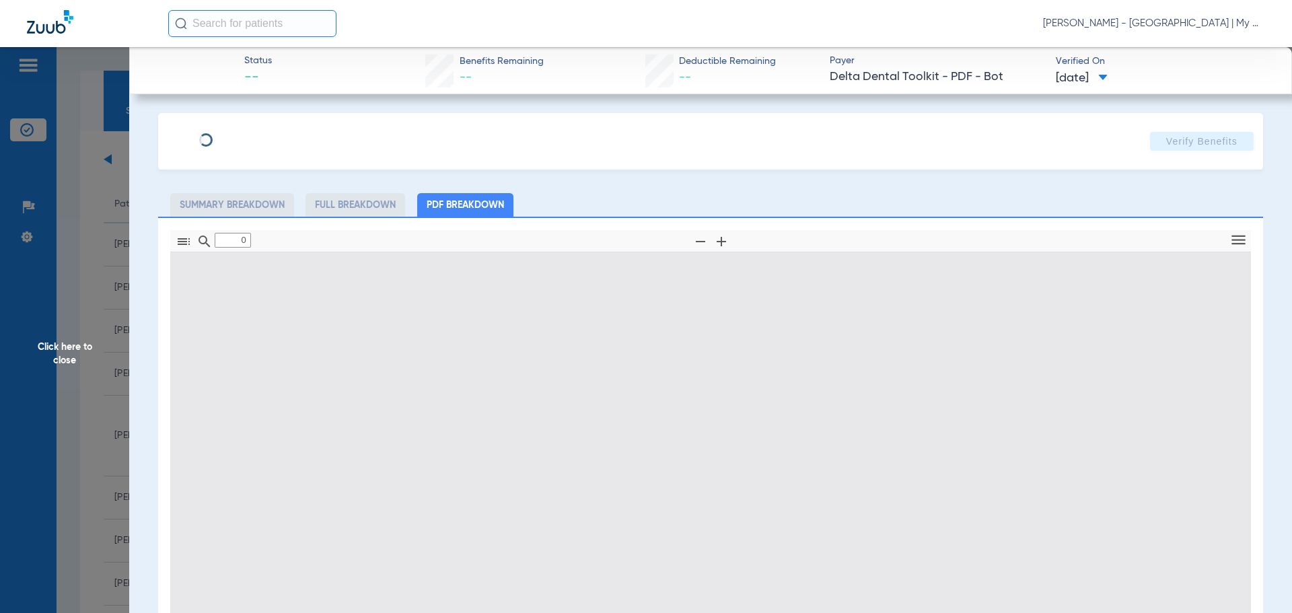
type input "1"
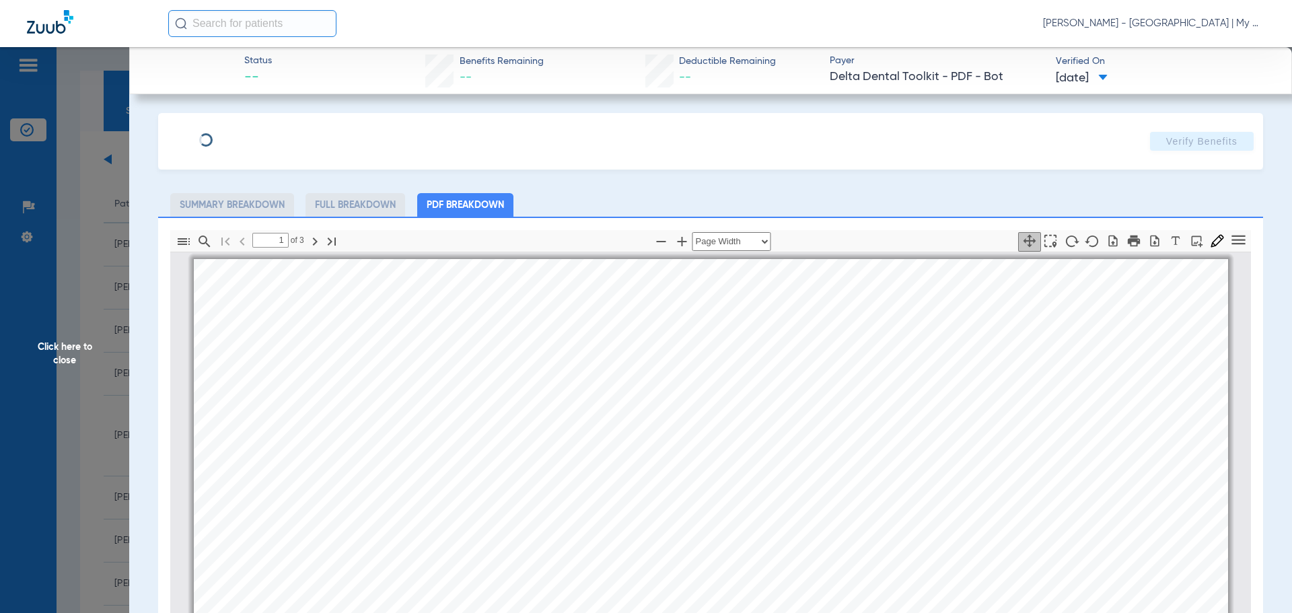
scroll to position [7, 0]
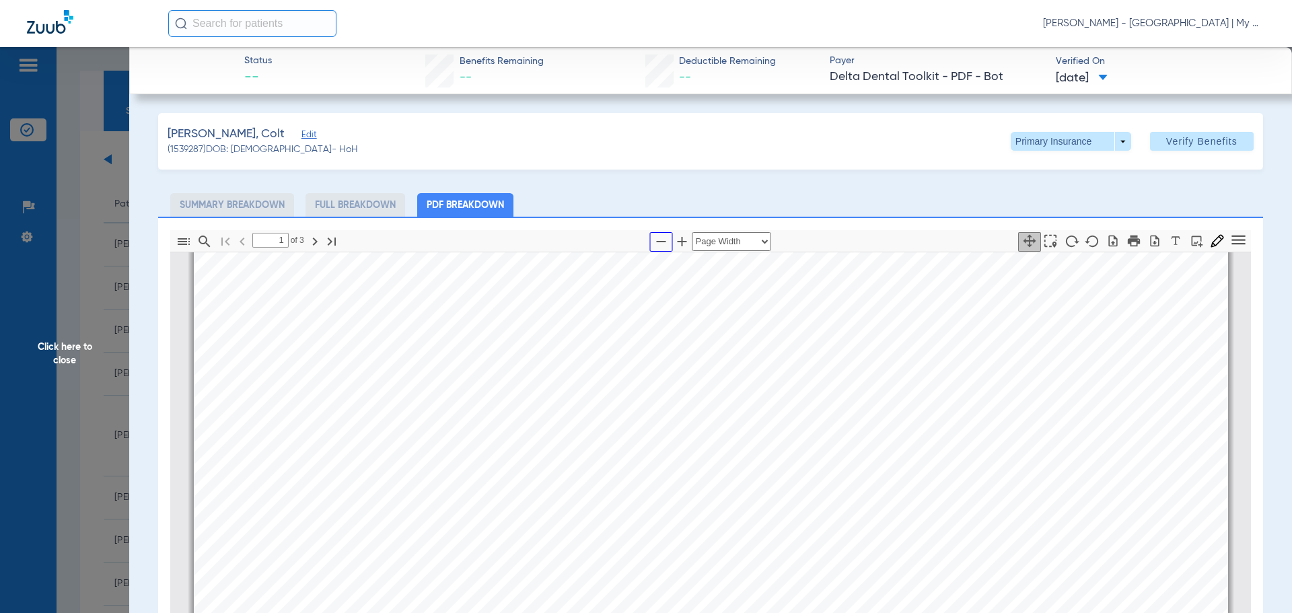
click at [651, 250] on button "button" at bounding box center [661, 242] width 23 height 20
select select "1.5"
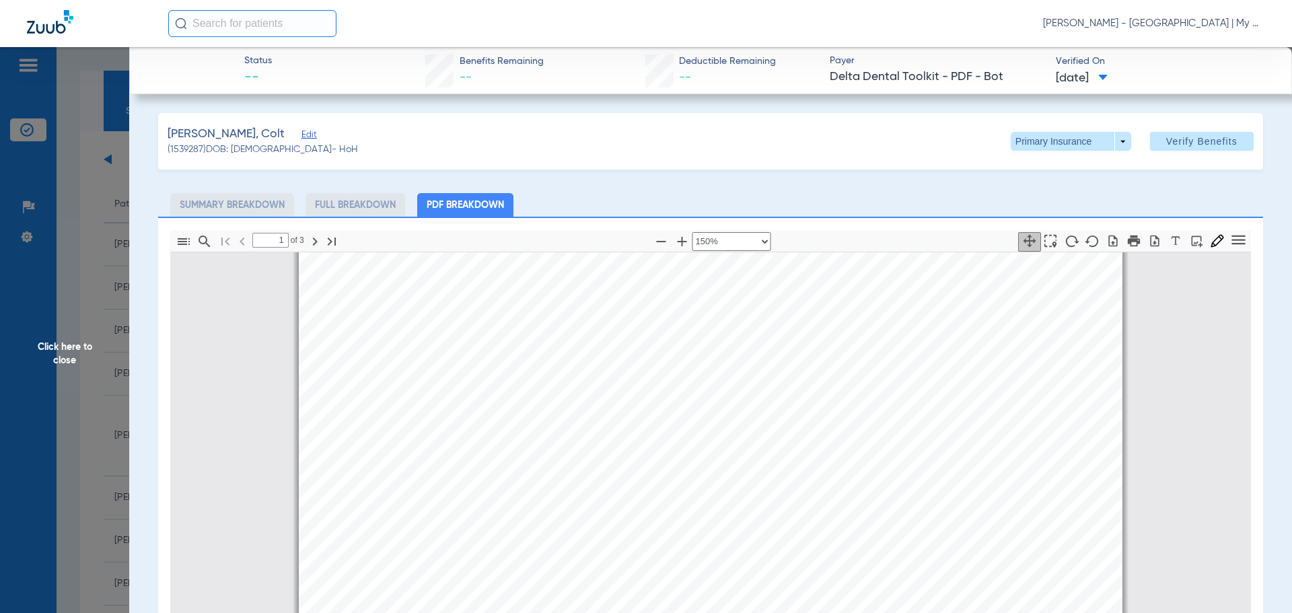
scroll to position [0, 0]
drag, startPoint x: 81, startPoint y: 340, endPoint x: 124, endPoint y: 335, distance: 42.7
click at [81, 339] on span "Click here to close" at bounding box center [64, 353] width 129 height 613
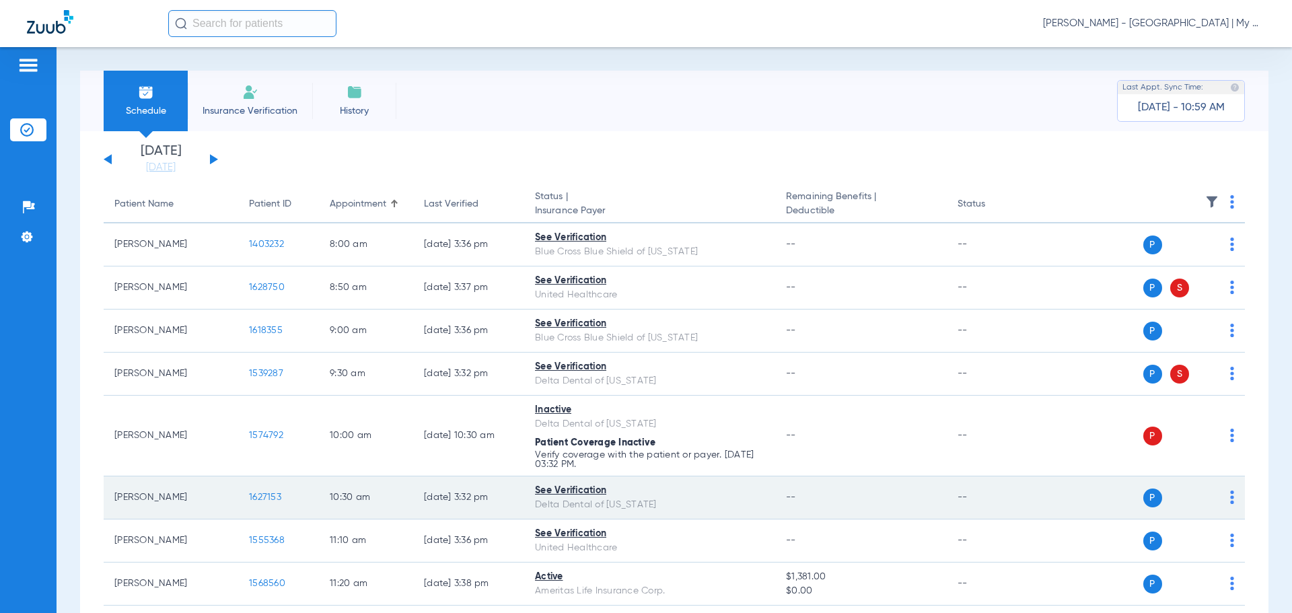
click at [277, 497] on span "1627153" at bounding box center [265, 497] width 32 height 9
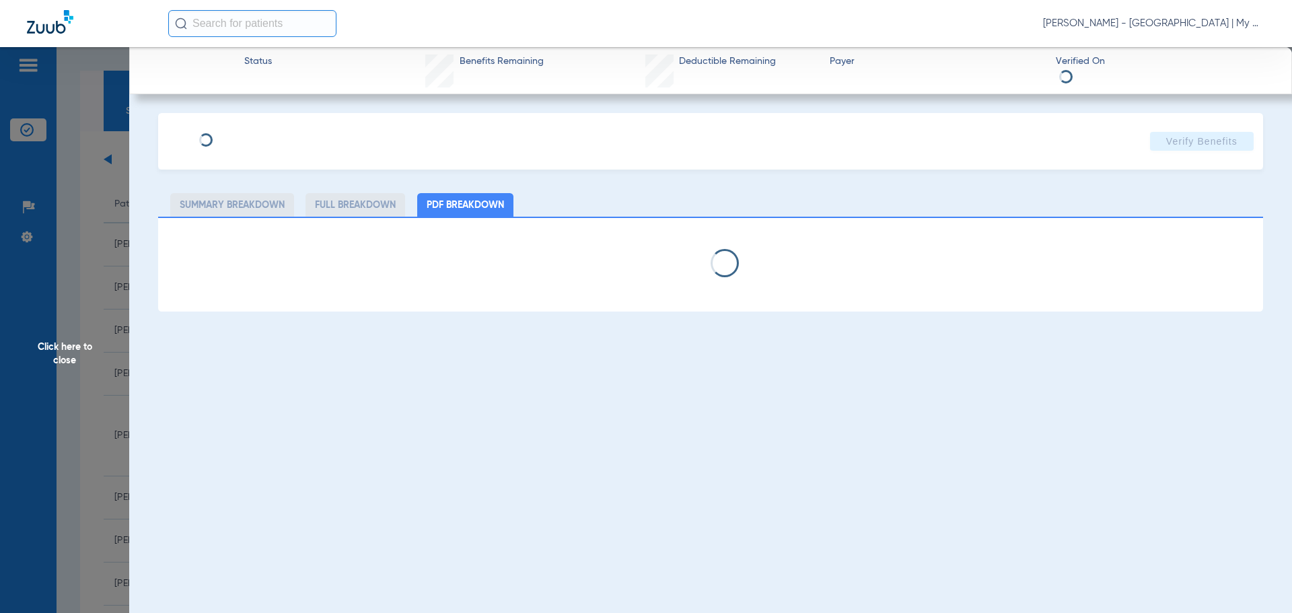
select select "page-width"
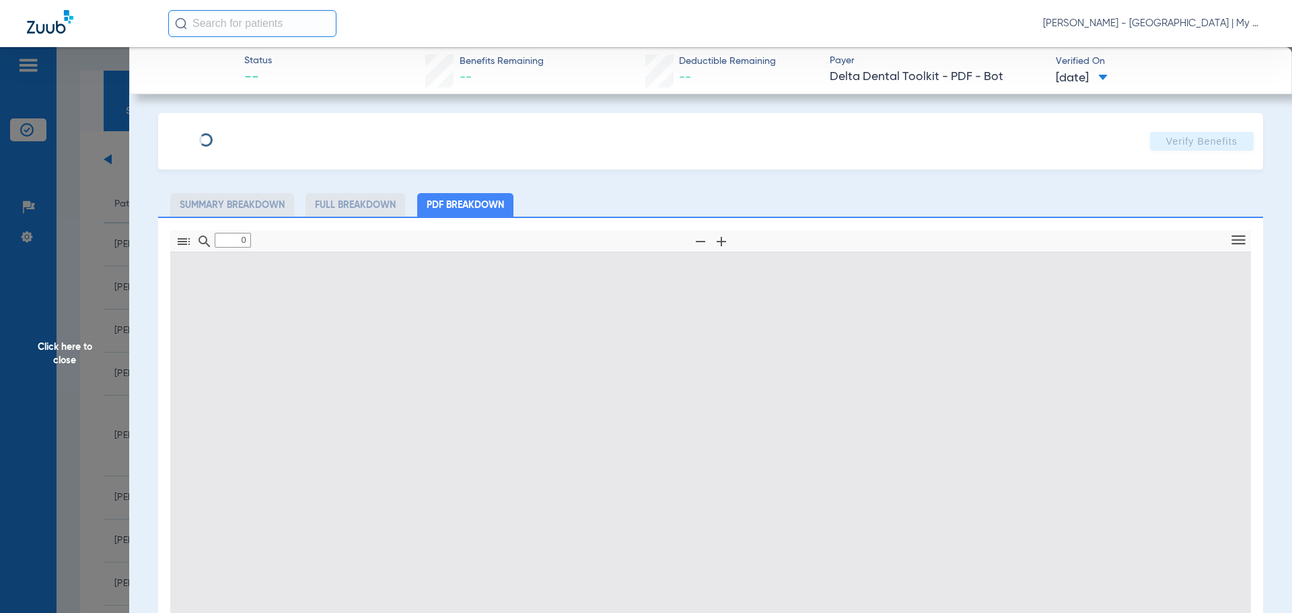
type input "1"
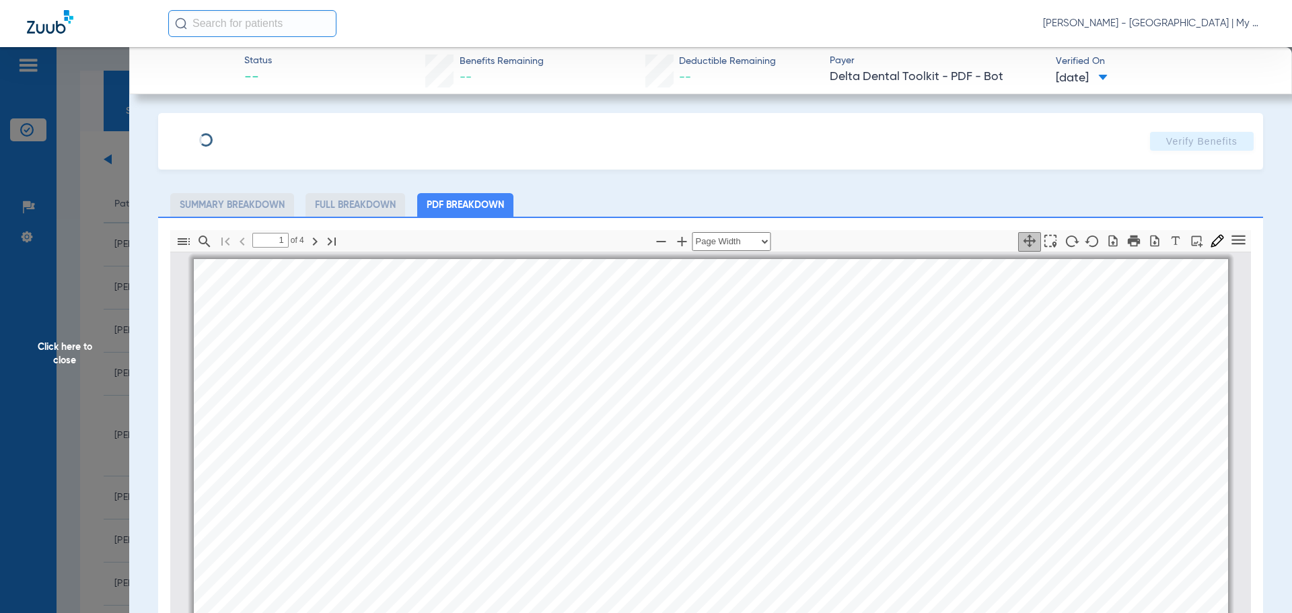
scroll to position [7, 0]
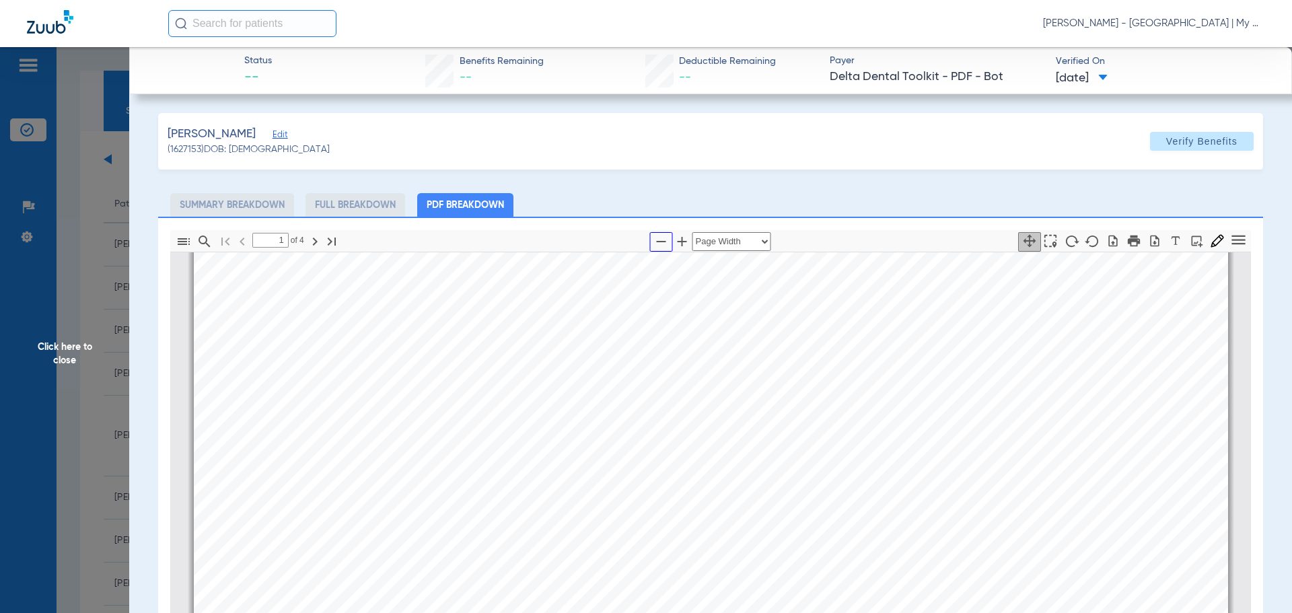
click at [655, 242] on icon "button" at bounding box center [661, 241] width 16 height 16
select select "1.5"
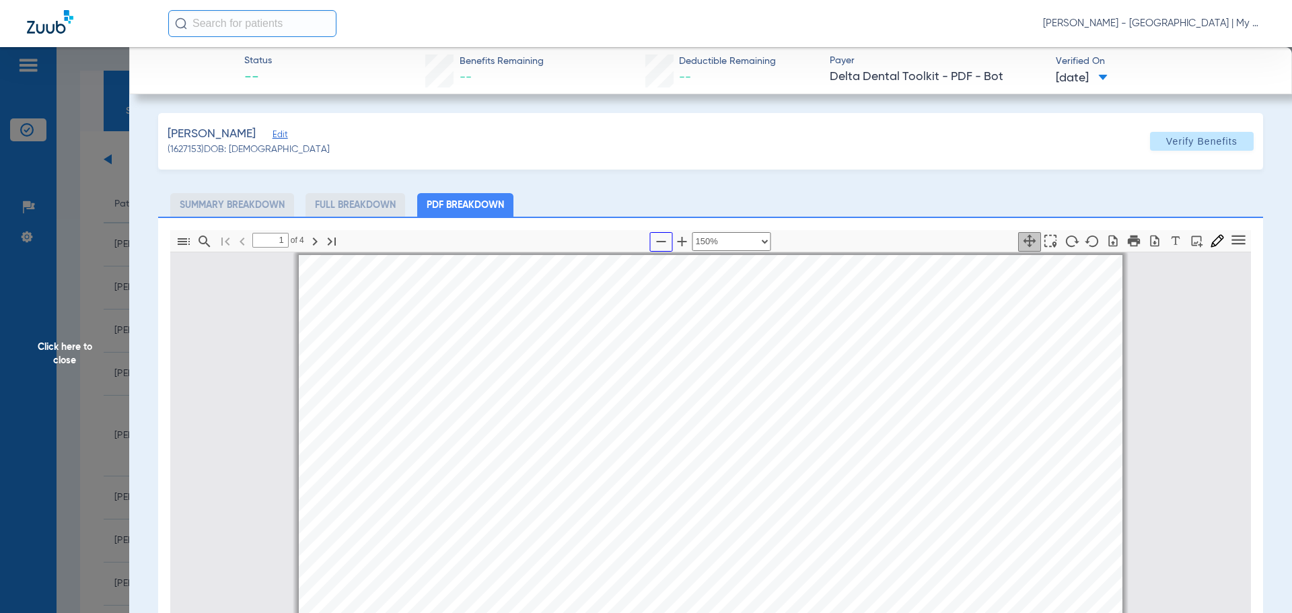
scroll to position [0, 0]
click at [98, 404] on span "Click here to close" at bounding box center [64, 353] width 129 height 613
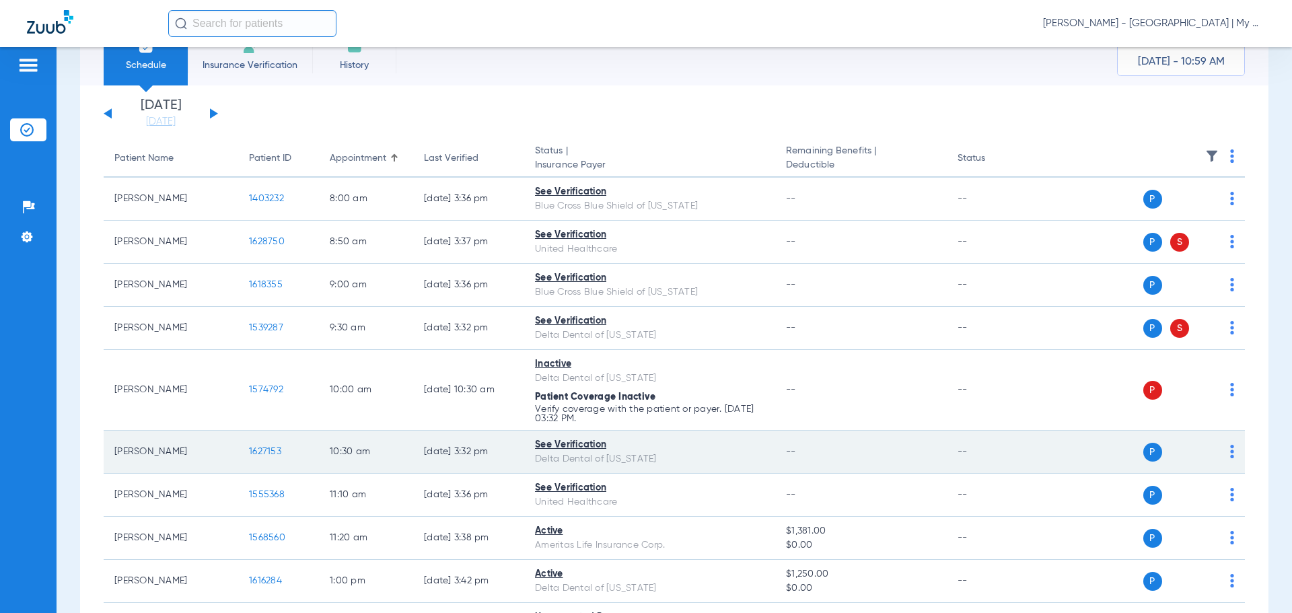
scroll to position [135, 0]
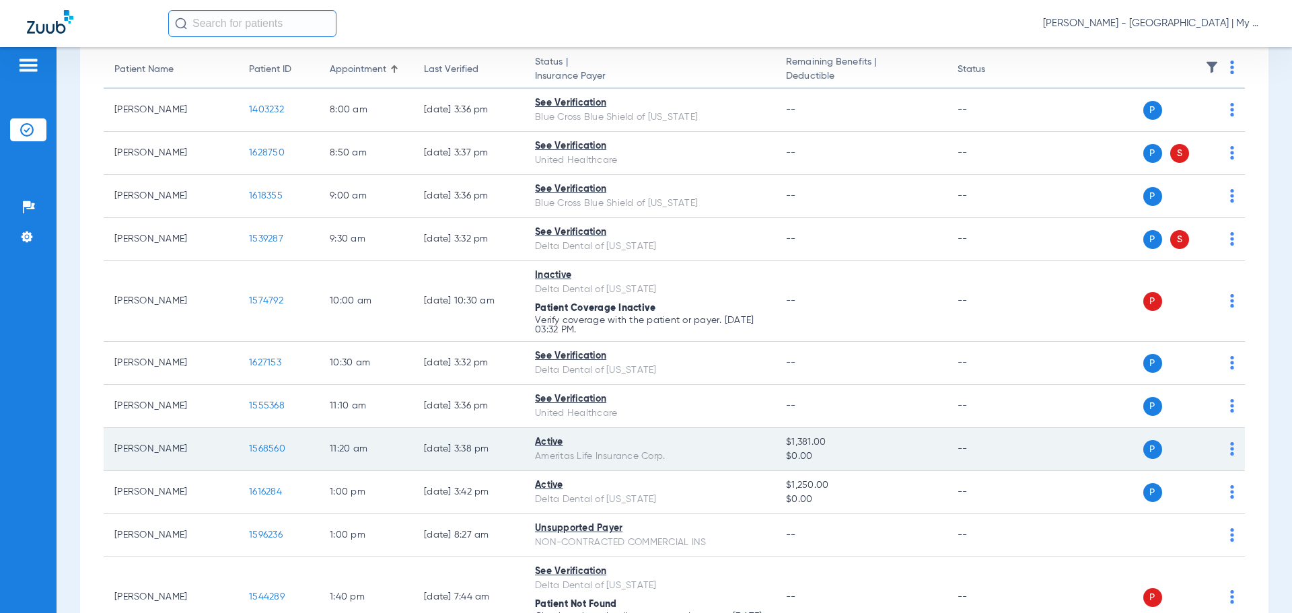
click at [258, 443] on td "1568560" at bounding box center [278, 449] width 81 height 43
click at [266, 449] on span "1568560" at bounding box center [267, 448] width 36 height 9
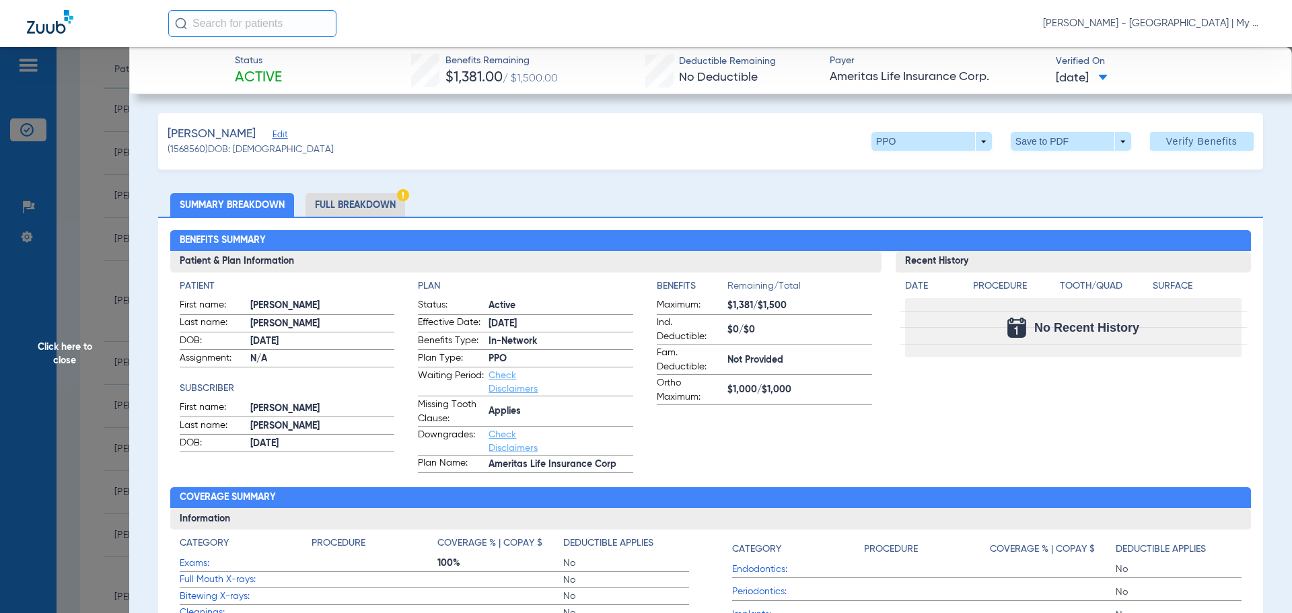
click at [348, 203] on li "Full Breakdown" at bounding box center [355, 205] width 100 height 24
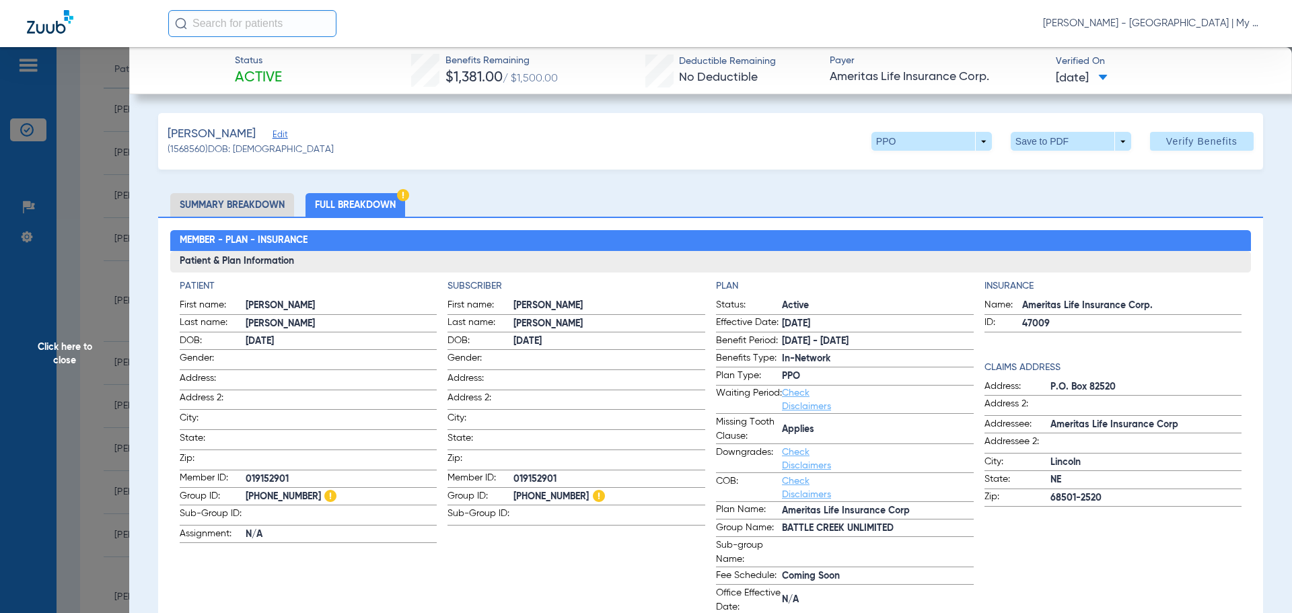
click at [72, 394] on span "Click here to close" at bounding box center [64, 353] width 129 height 613
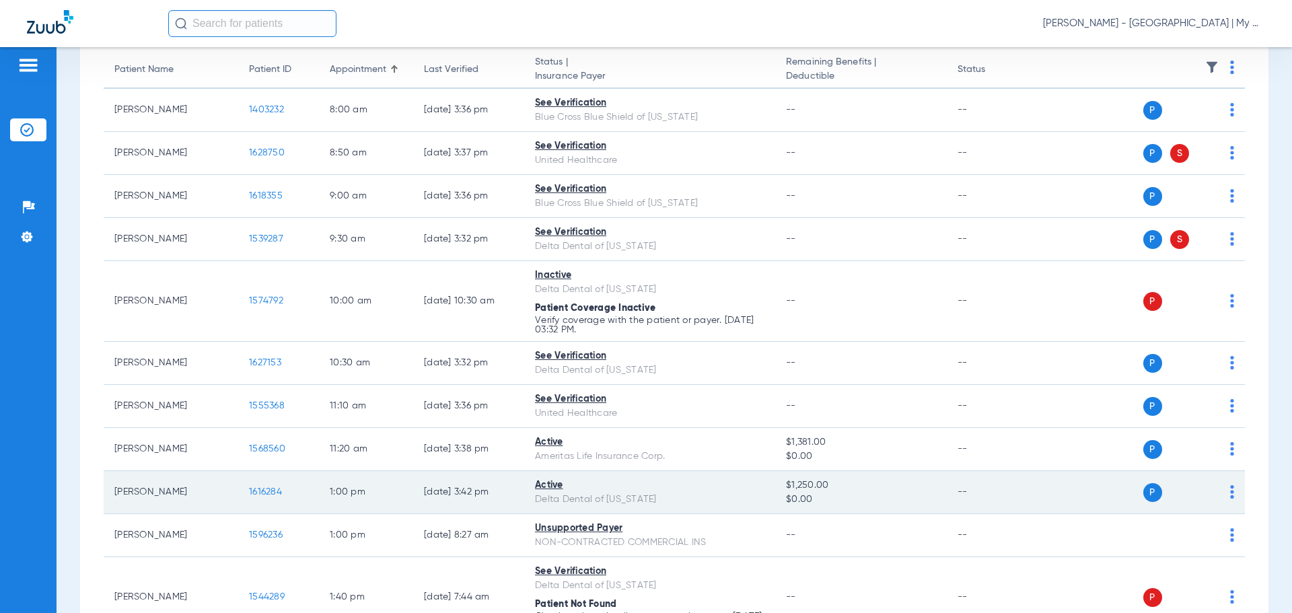
click at [248, 493] on td "1616284" at bounding box center [278, 492] width 81 height 43
click at [253, 489] on span "1616284" at bounding box center [265, 491] width 33 height 9
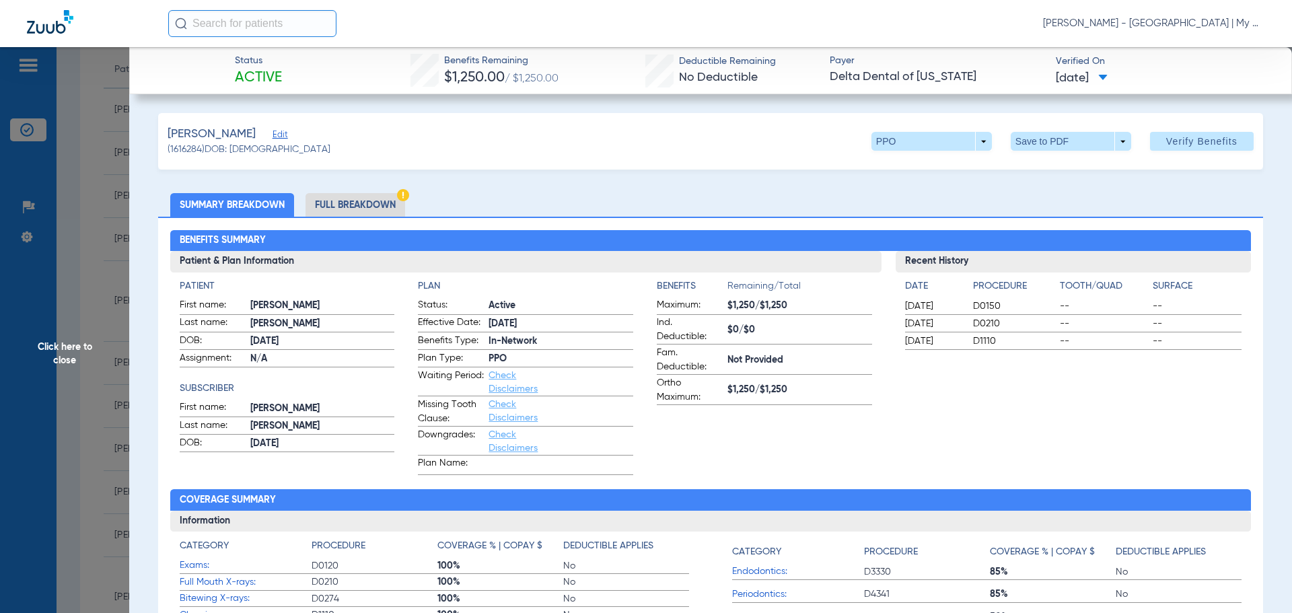
click at [380, 221] on div "Benefits Summary Patient & Plan Information Patient First name: ZACHARY Last na…" at bounding box center [710, 475] width 1105 height 517
click at [371, 212] on li "Full Breakdown" at bounding box center [355, 205] width 100 height 24
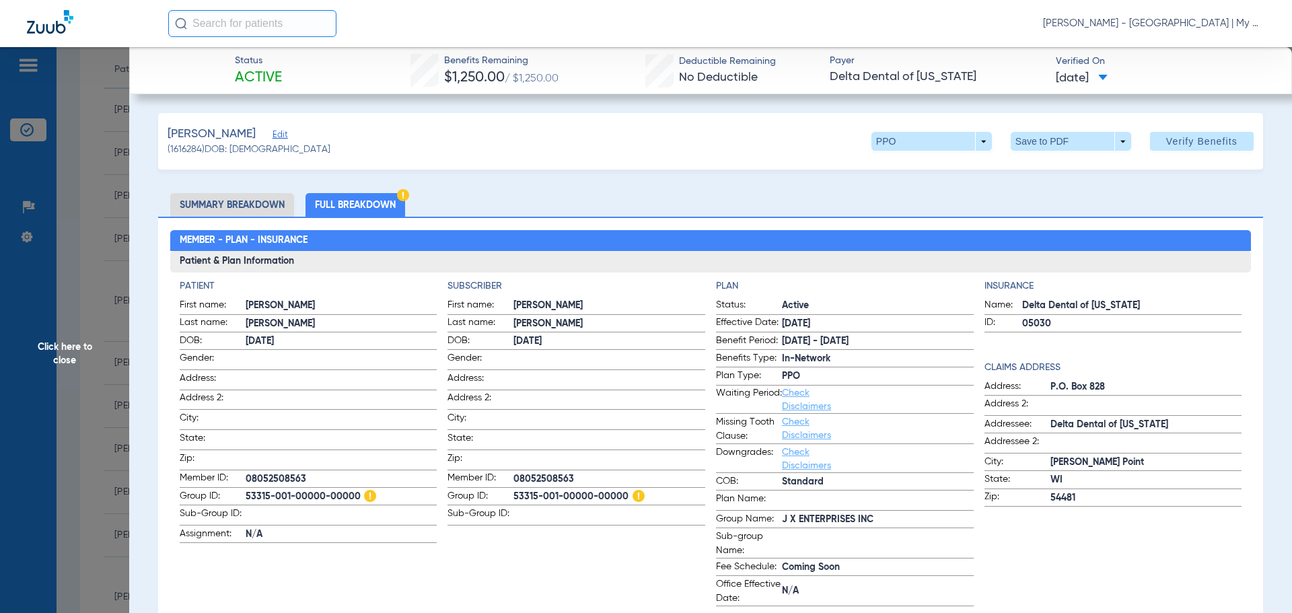
click at [42, 386] on span "Click here to close" at bounding box center [64, 353] width 129 height 613
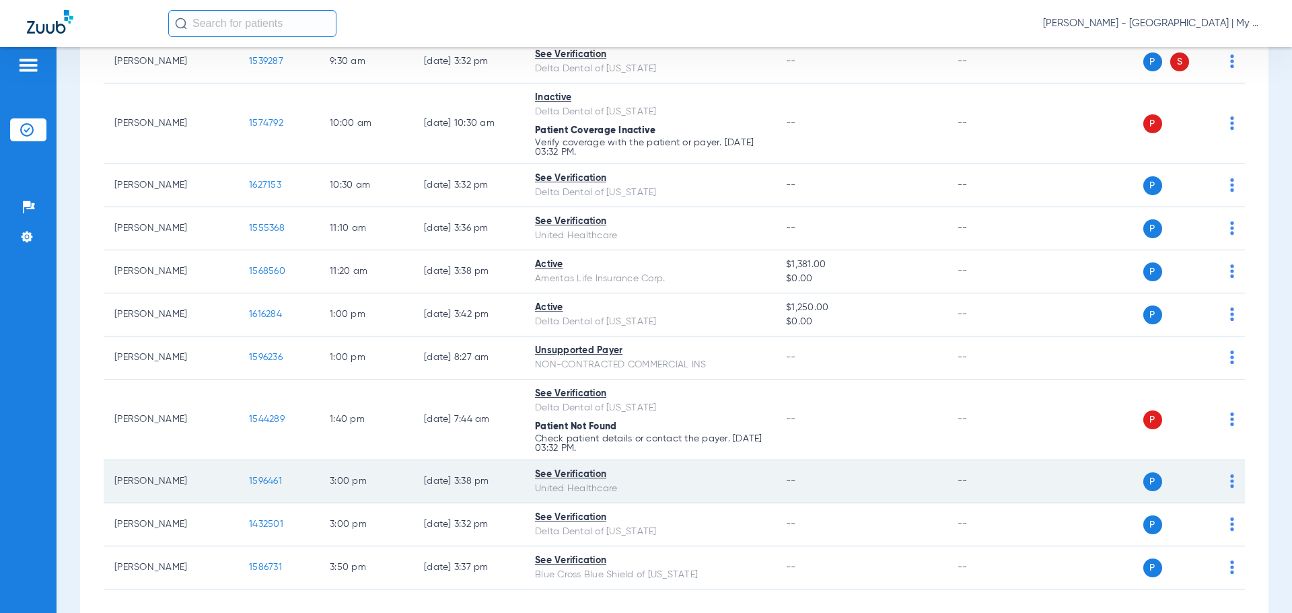
scroll to position [336, 0]
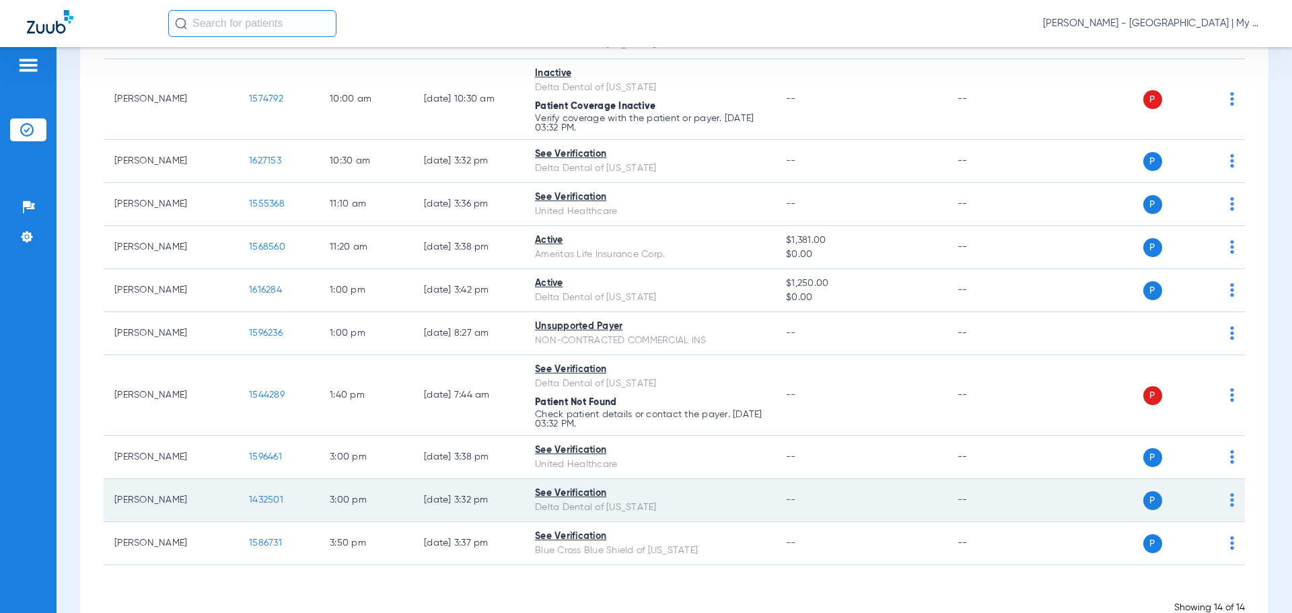
click at [262, 501] on span "1432501" at bounding box center [266, 499] width 34 height 9
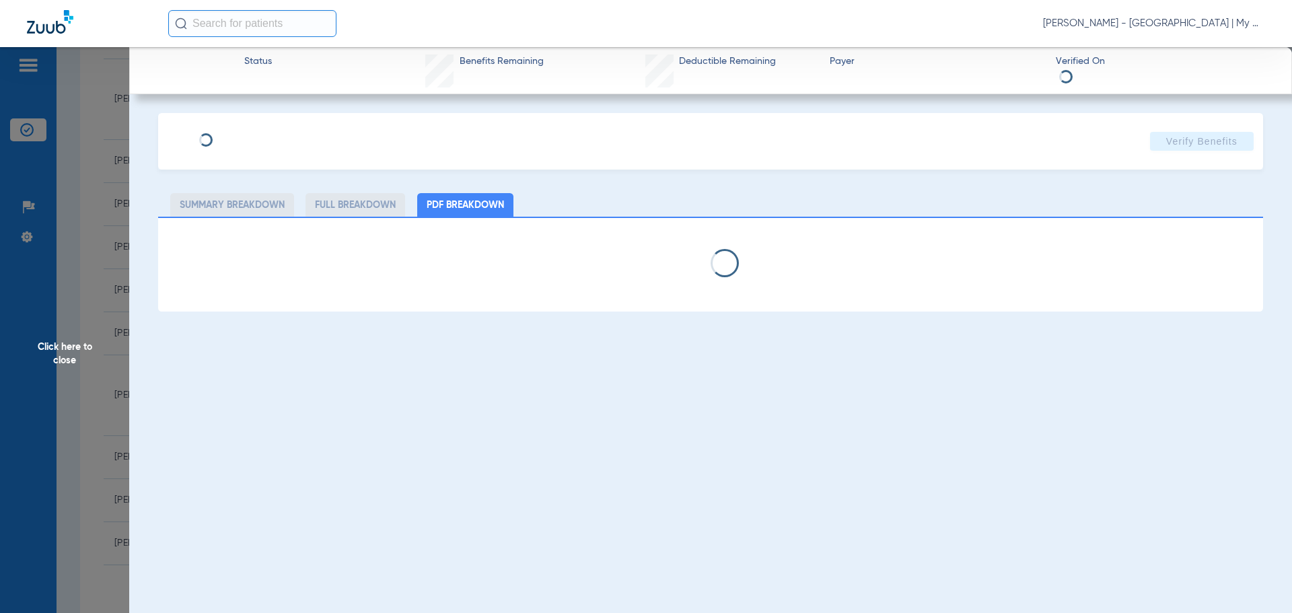
select select "page-width"
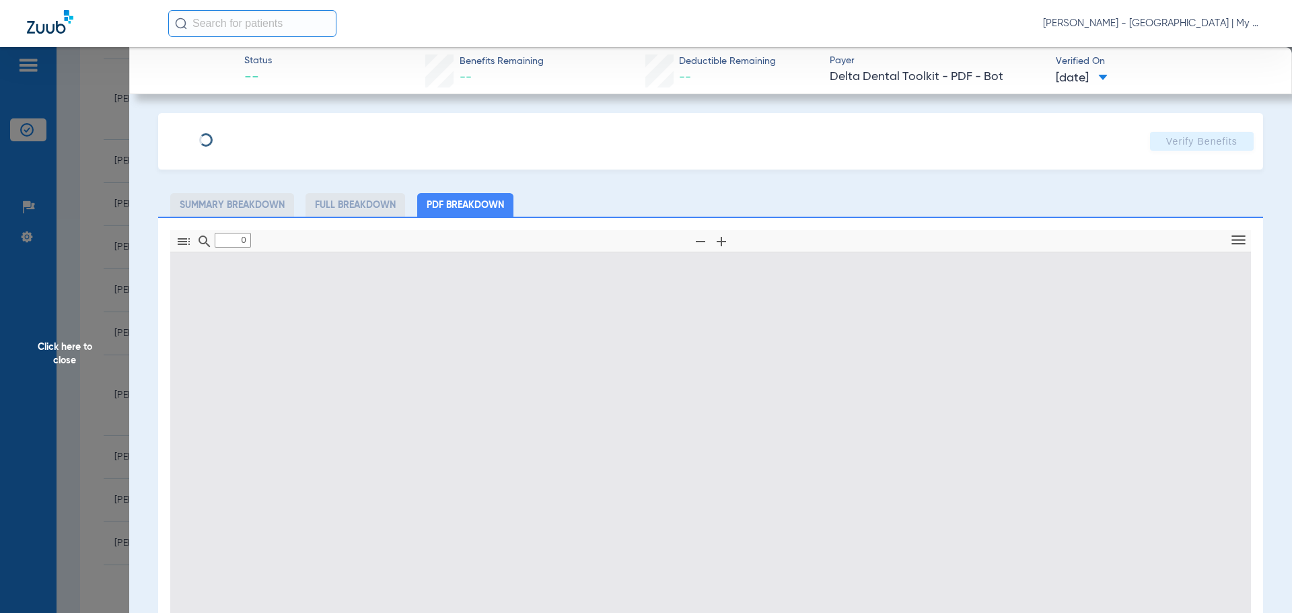
type input "1"
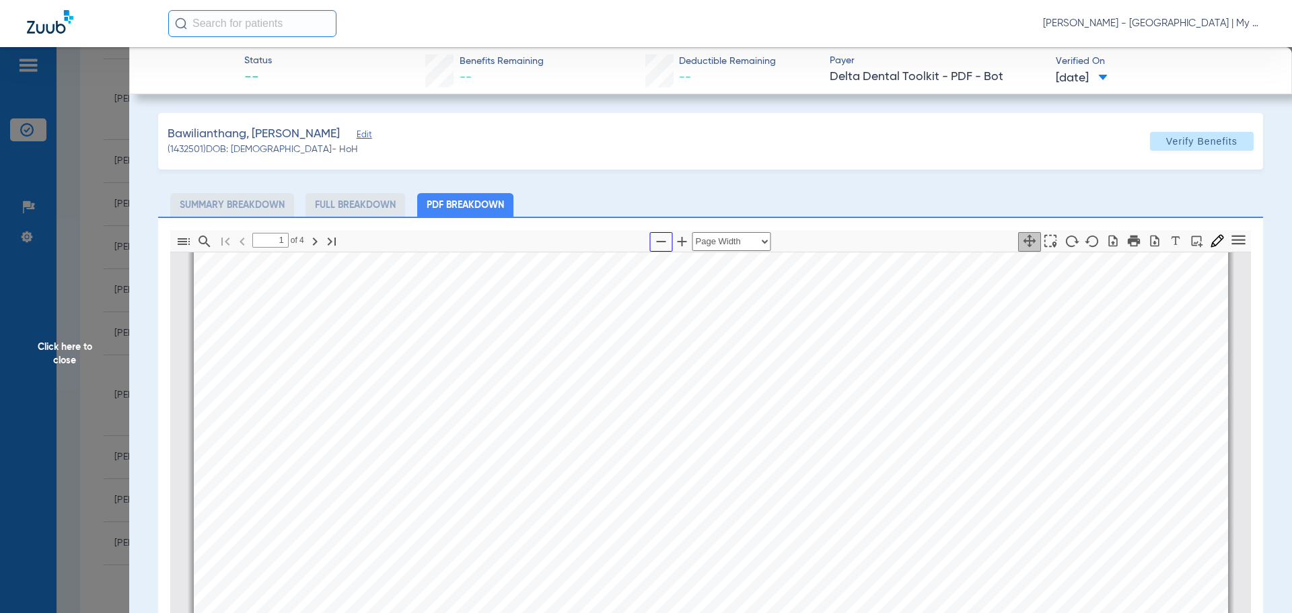
click at [653, 242] on icon "button" at bounding box center [661, 241] width 16 height 16
select select "1.5"
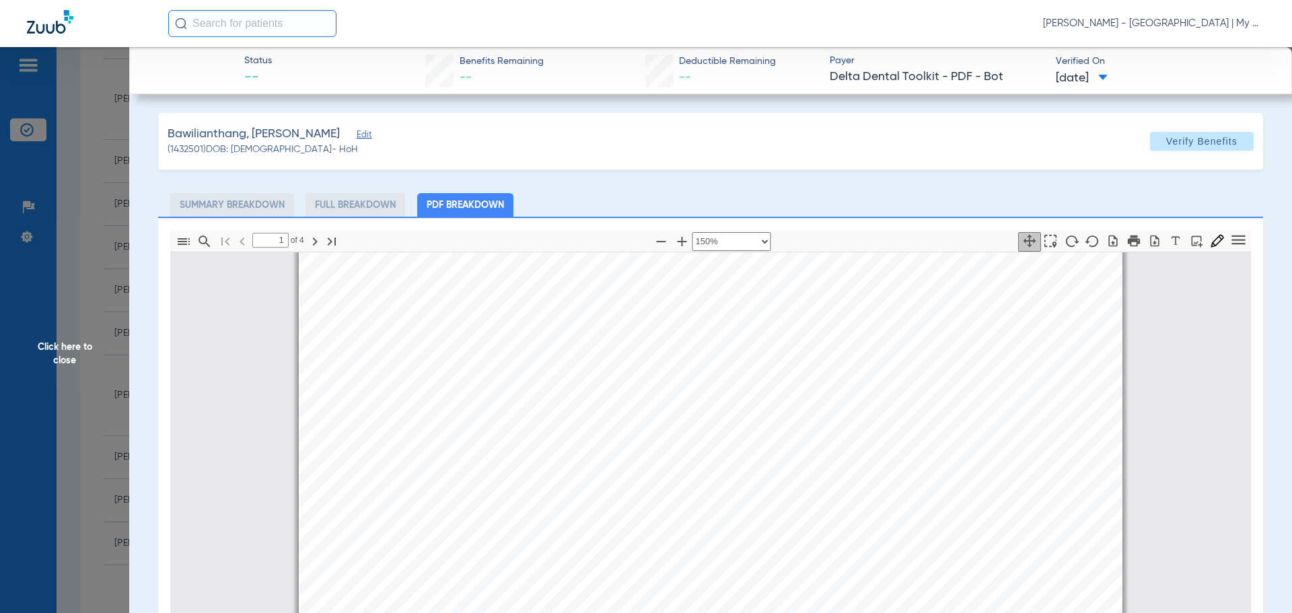
drag, startPoint x: 94, startPoint y: 390, endPoint x: 103, endPoint y: 401, distance: 14.3
click at [94, 390] on span "Click here to close" at bounding box center [64, 353] width 129 height 613
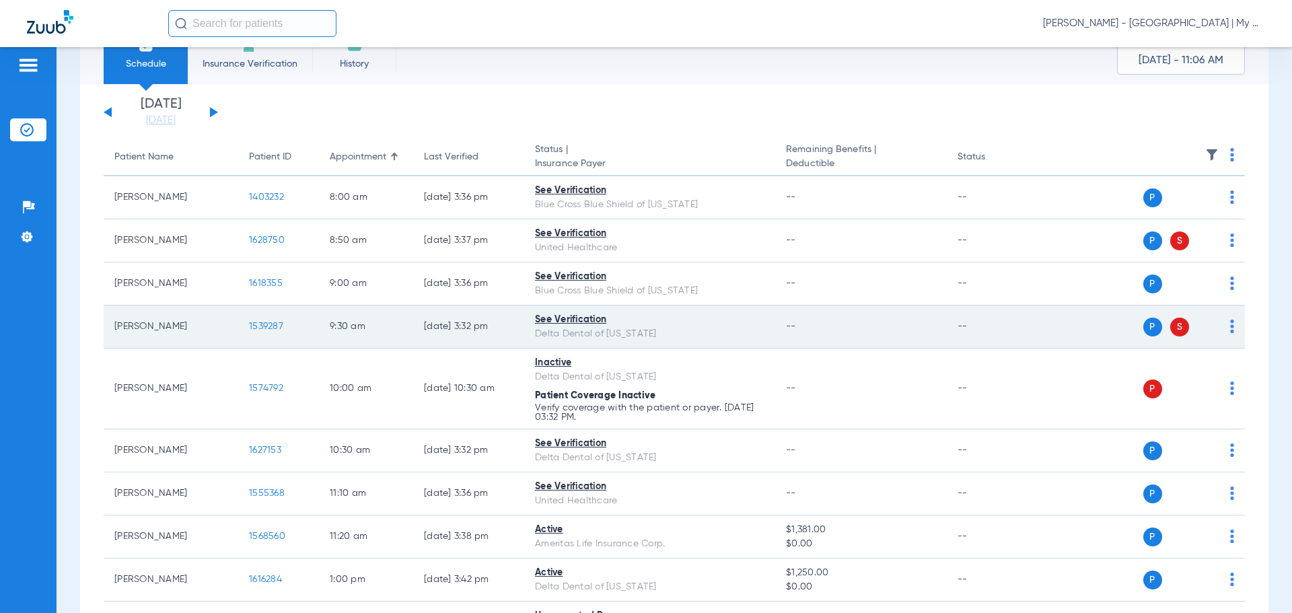
scroll to position [0, 0]
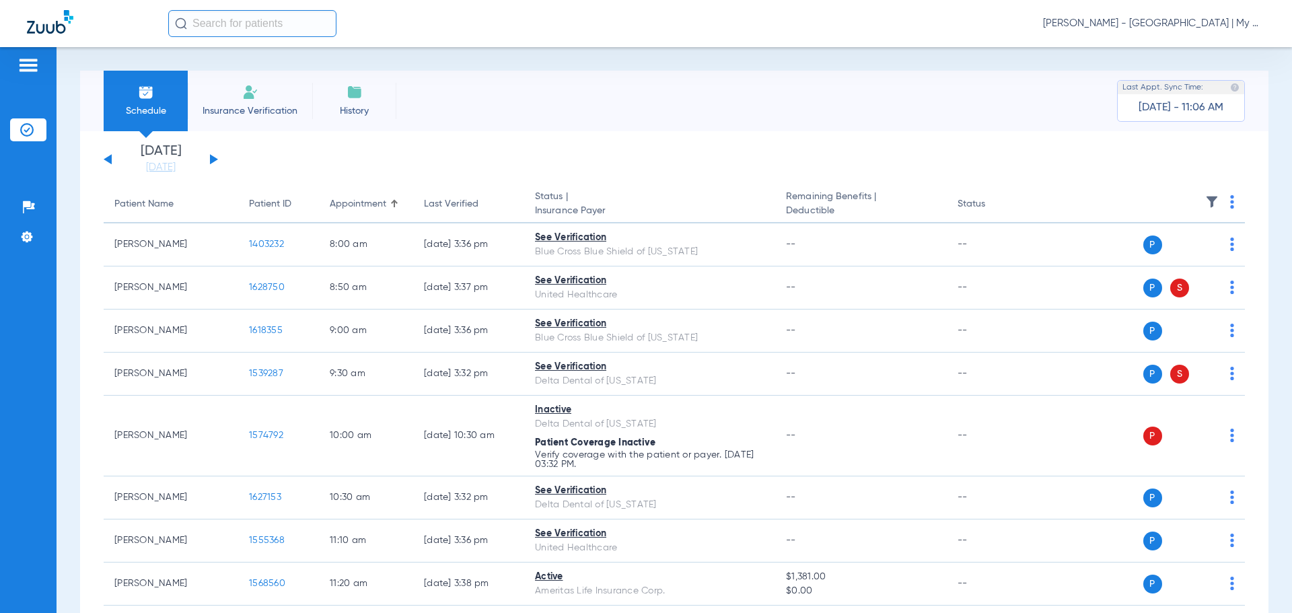
click at [210, 161] on button at bounding box center [214, 159] width 8 height 10
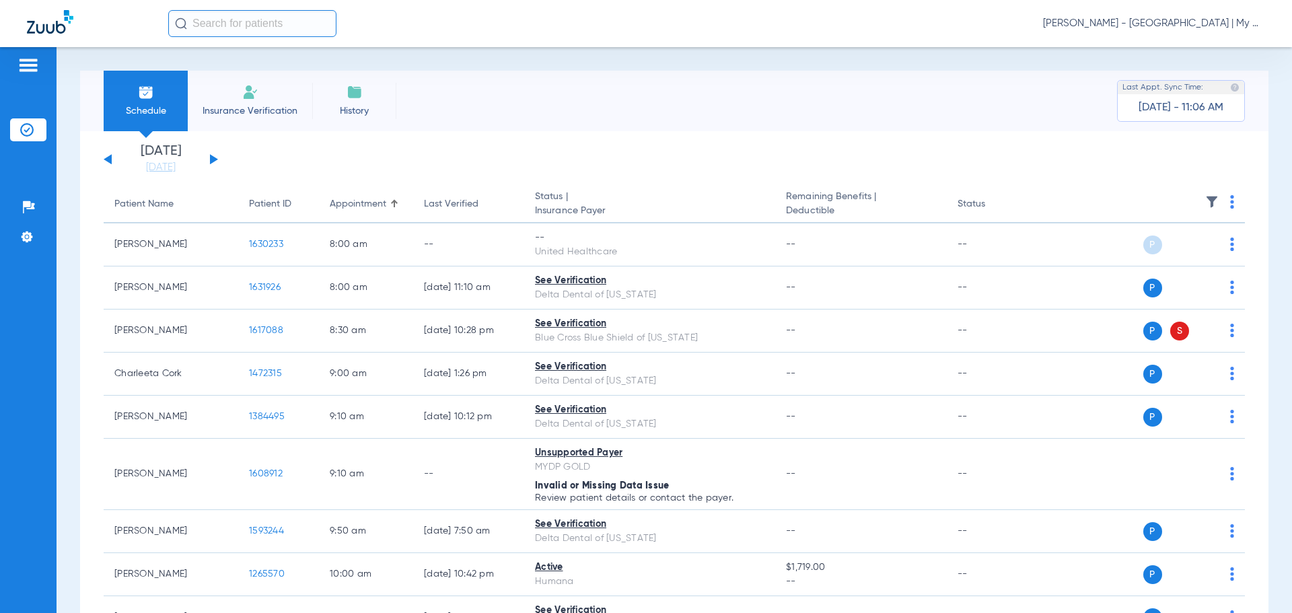
click at [1230, 201] on img at bounding box center [1232, 201] width 4 height 13
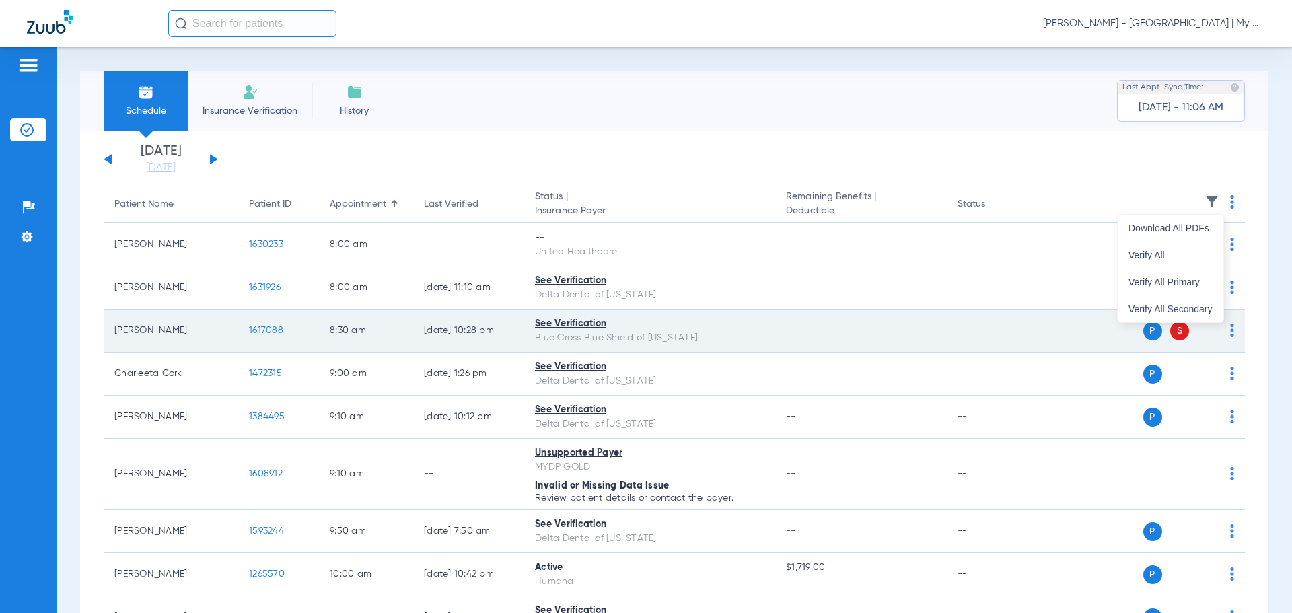
drag, startPoint x: 1190, startPoint y: 253, endPoint x: 1211, endPoint y: 320, distance: 70.7
click at [1190, 254] on span "Verify All" at bounding box center [1170, 254] width 84 height 9
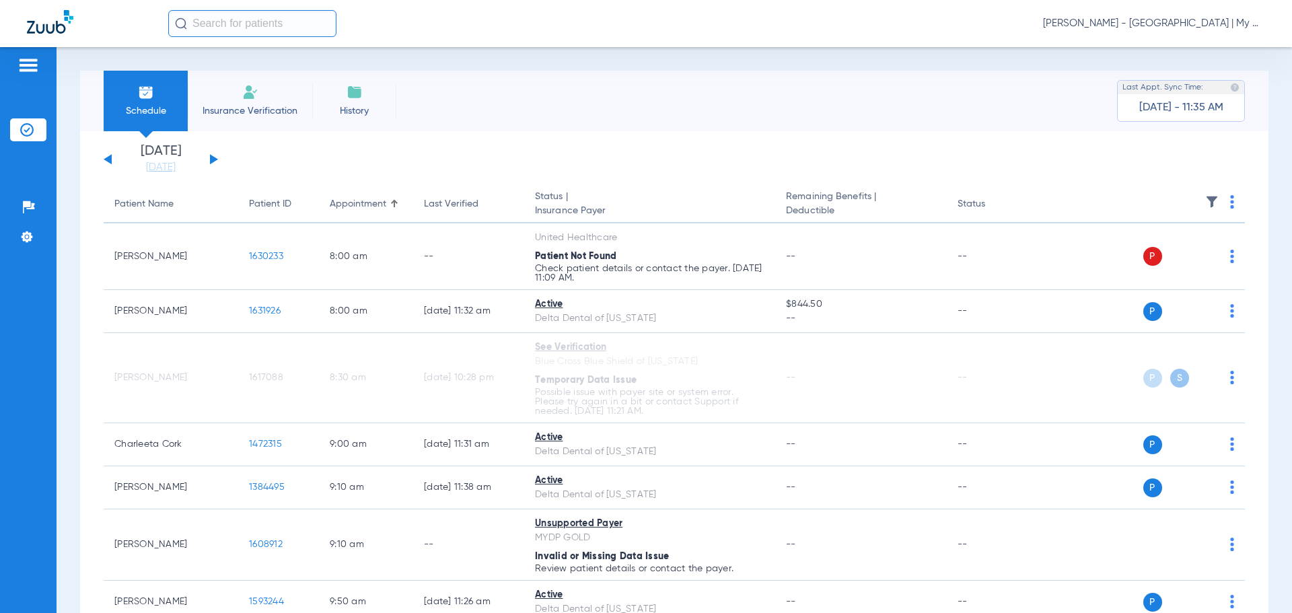
drag, startPoint x: 177, startPoint y: 168, endPoint x: 197, endPoint y: 193, distance: 32.1
click at [178, 170] on link "[DATE]" at bounding box center [160, 167] width 81 height 13
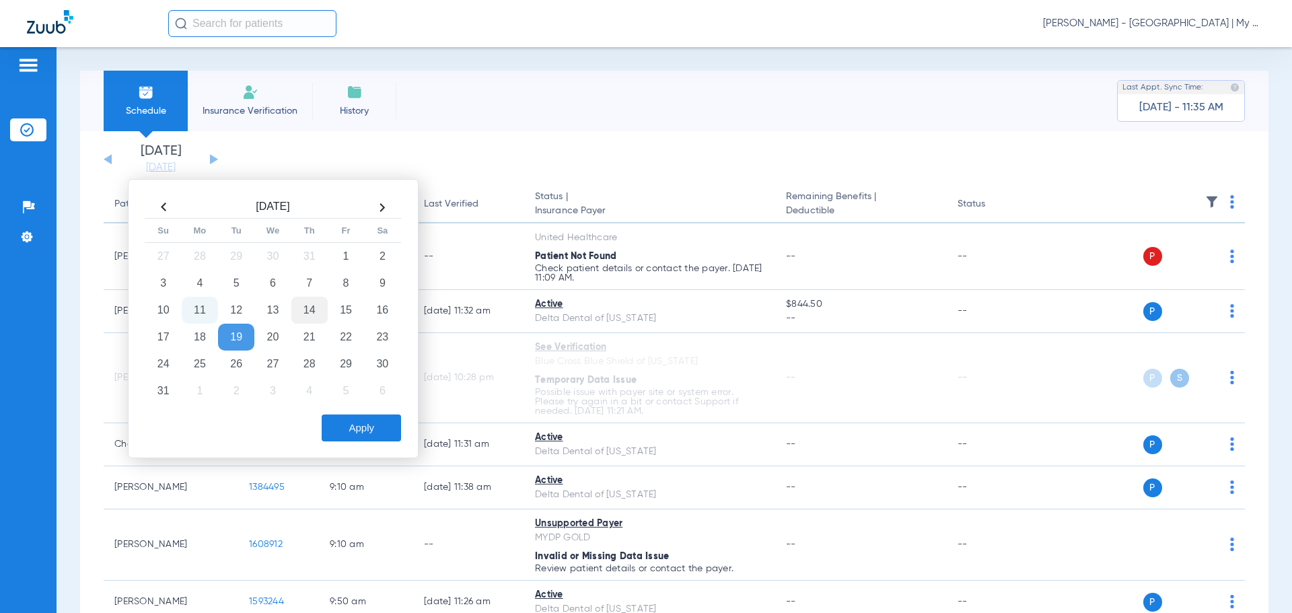
click at [311, 315] on td "14" at bounding box center [309, 310] width 36 height 27
click at [363, 431] on button "Apply" at bounding box center [361, 427] width 79 height 27
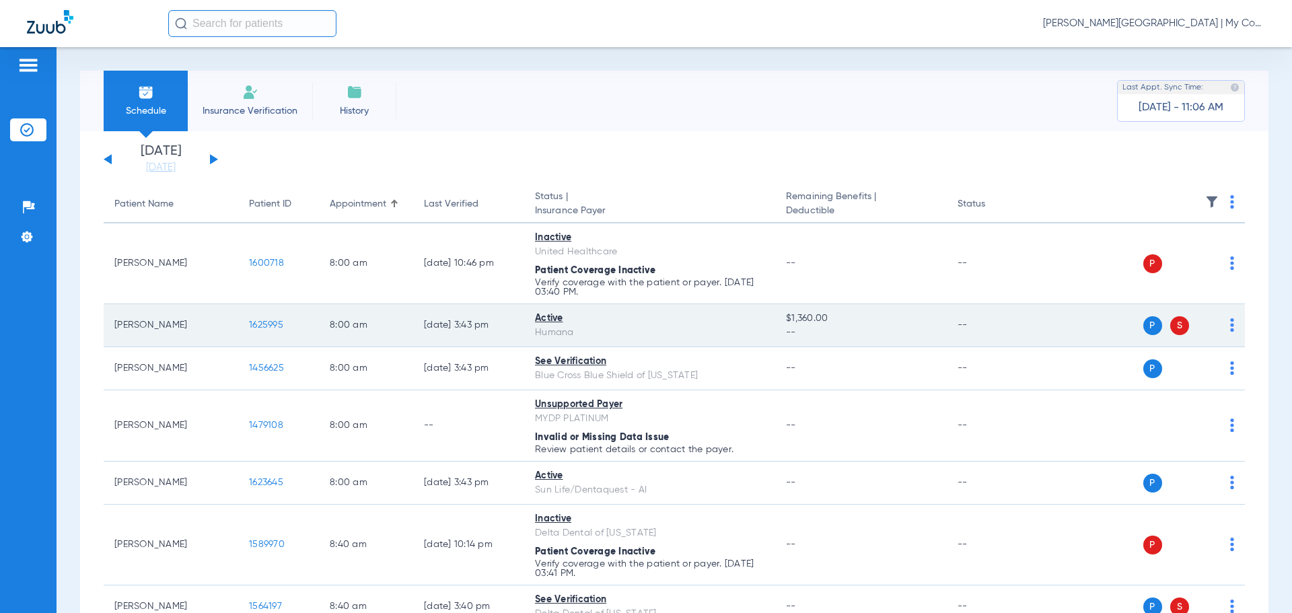
click at [265, 327] on span "1625995" at bounding box center [266, 324] width 34 height 9
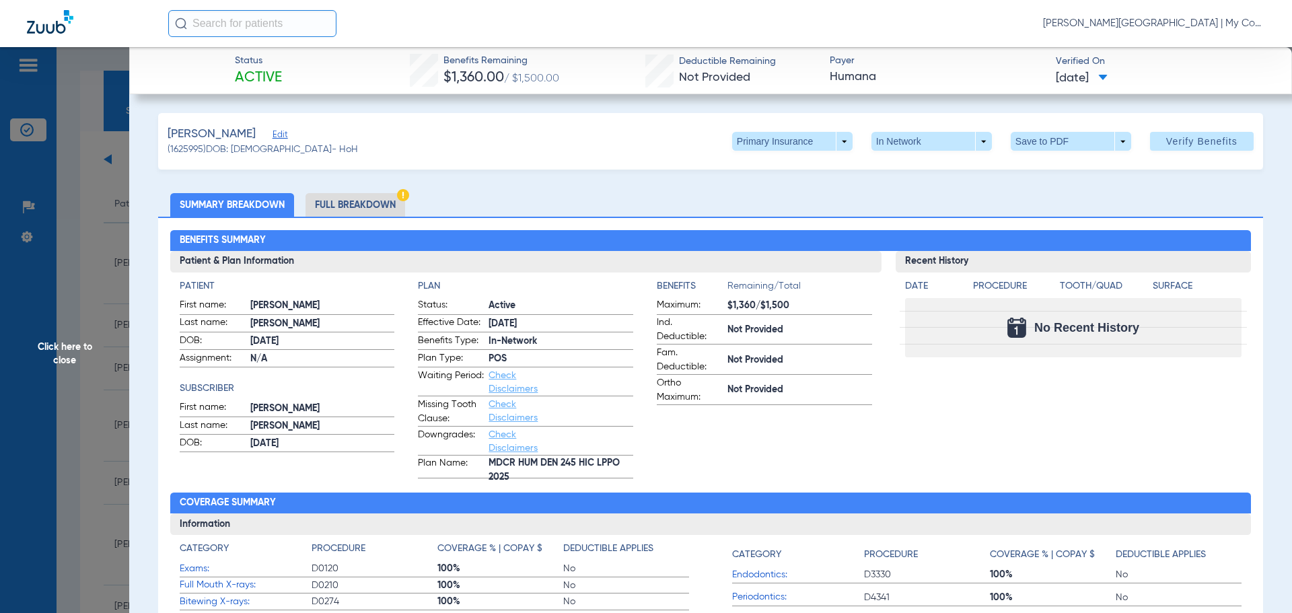
click at [375, 206] on li "Full Breakdown" at bounding box center [355, 205] width 100 height 24
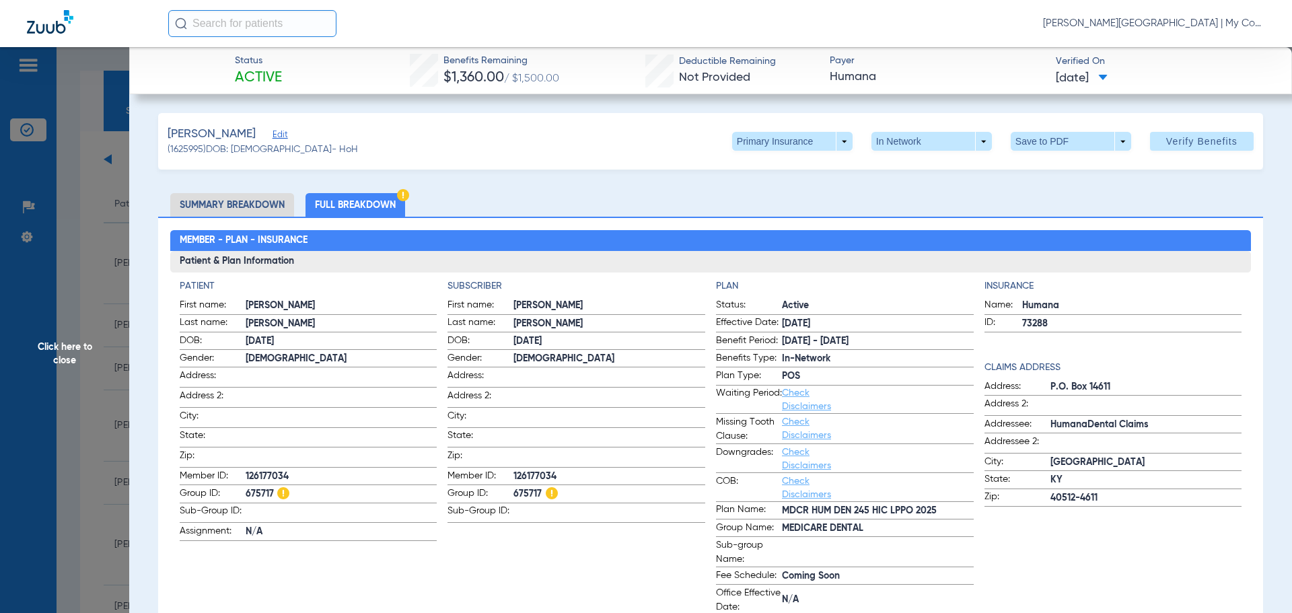
click at [106, 356] on span "Click here to close" at bounding box center [64, 353] width 129 height 613
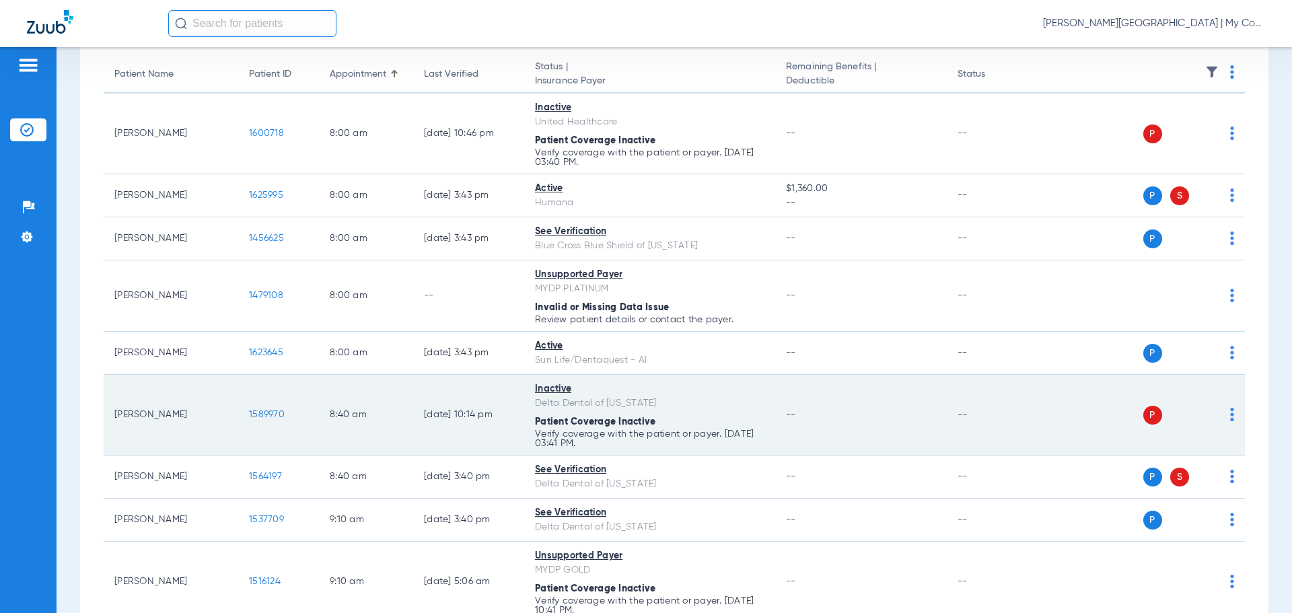
scroll to position [135, 0]
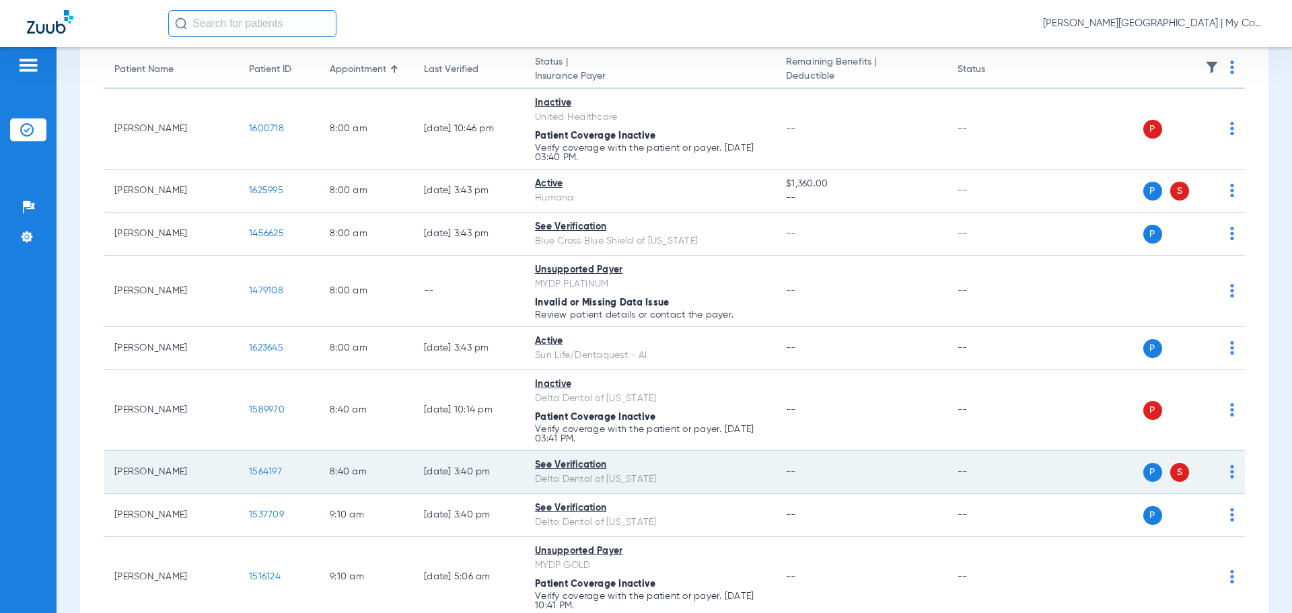
click at [266, 471] on span "1564197" at bounding box center [265, 471] width 33 height 9
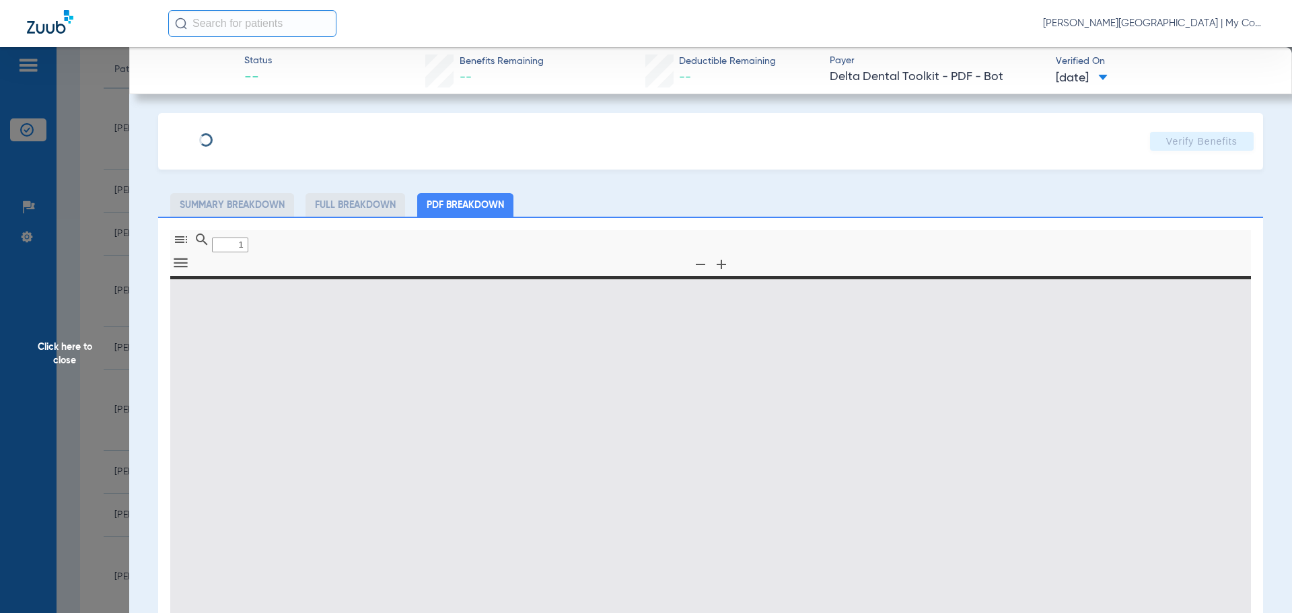
type input "0"
select select "page-width"
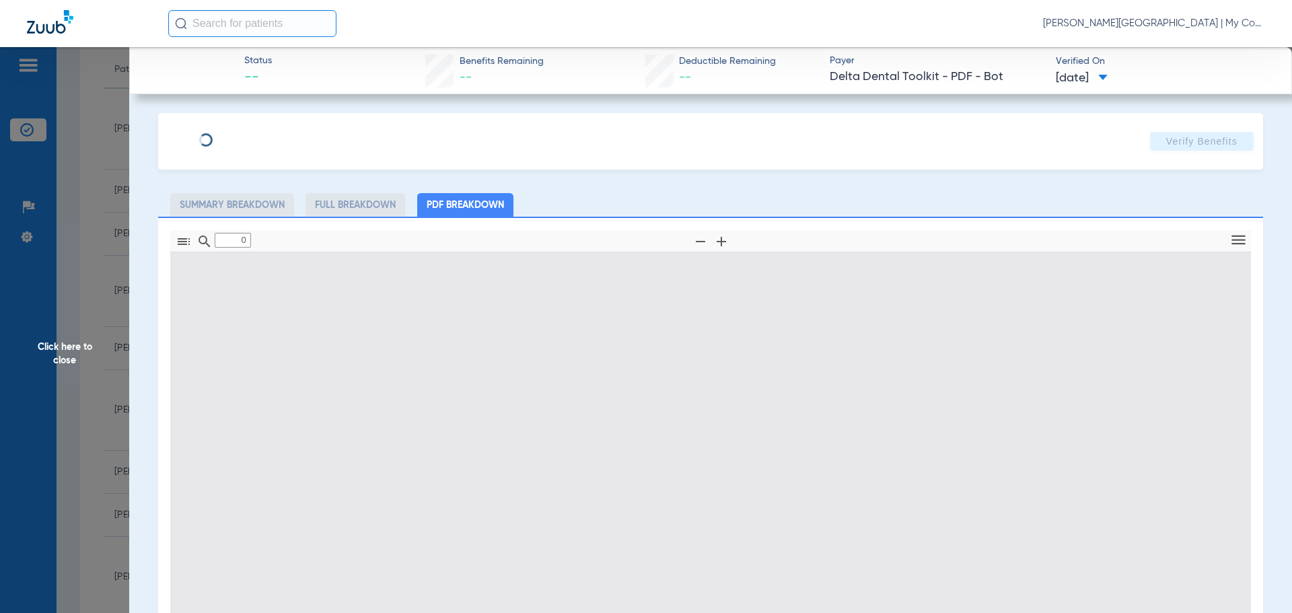
type input "1"
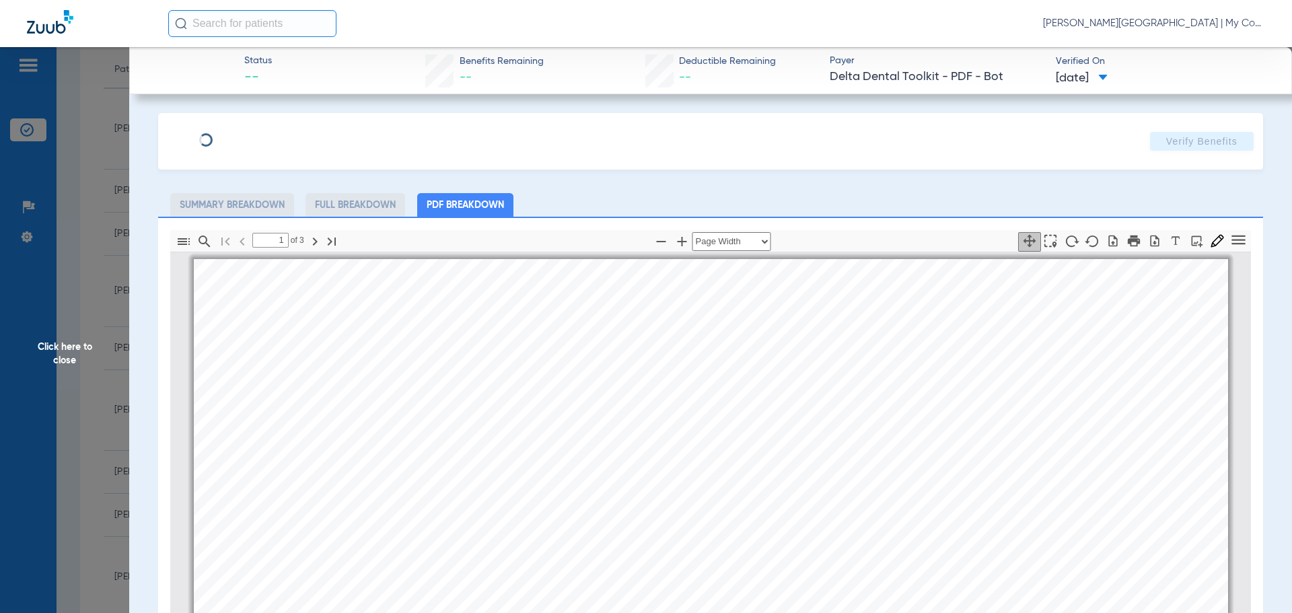
scroll to position [7, 0]
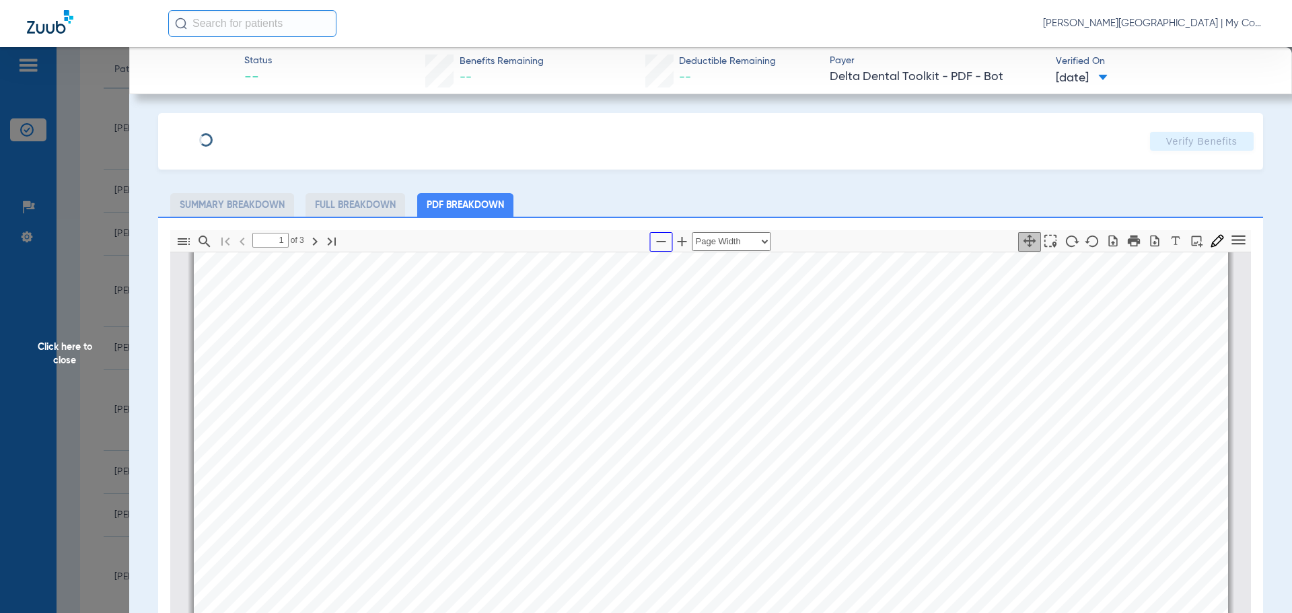
click at [655, 239] on icon "button" at bounding box center [661, 241] width 16 height 16
select select "1.5"
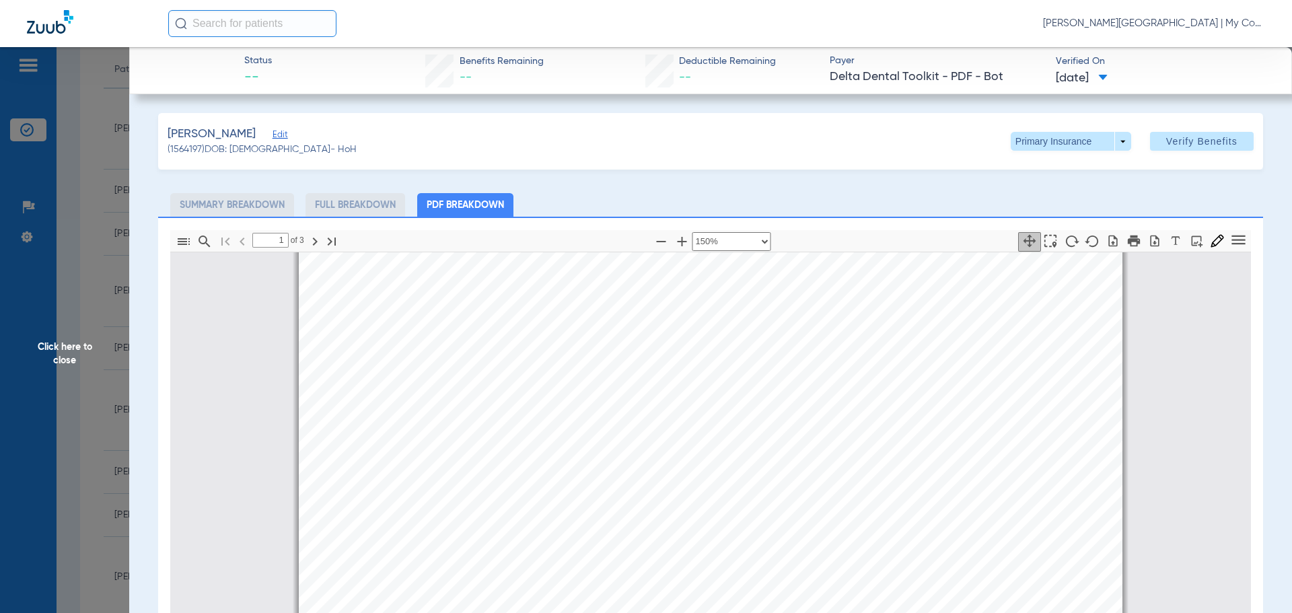
drag, startPoint x: 89, startPoint y: 355, endPoint x: 130, endPoint y: 402, distance: 62.0
click at [89, 355] on span "Click here to close" at bounding box center [64, 353] width 129 height 613
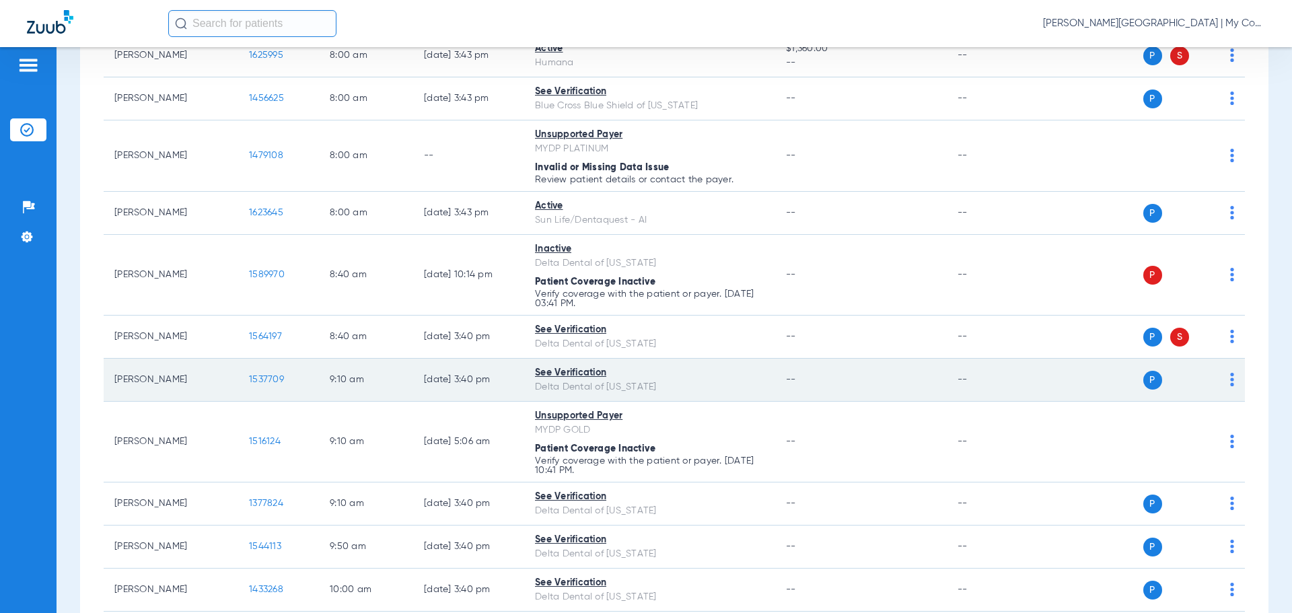
scroll to position [336, 0]
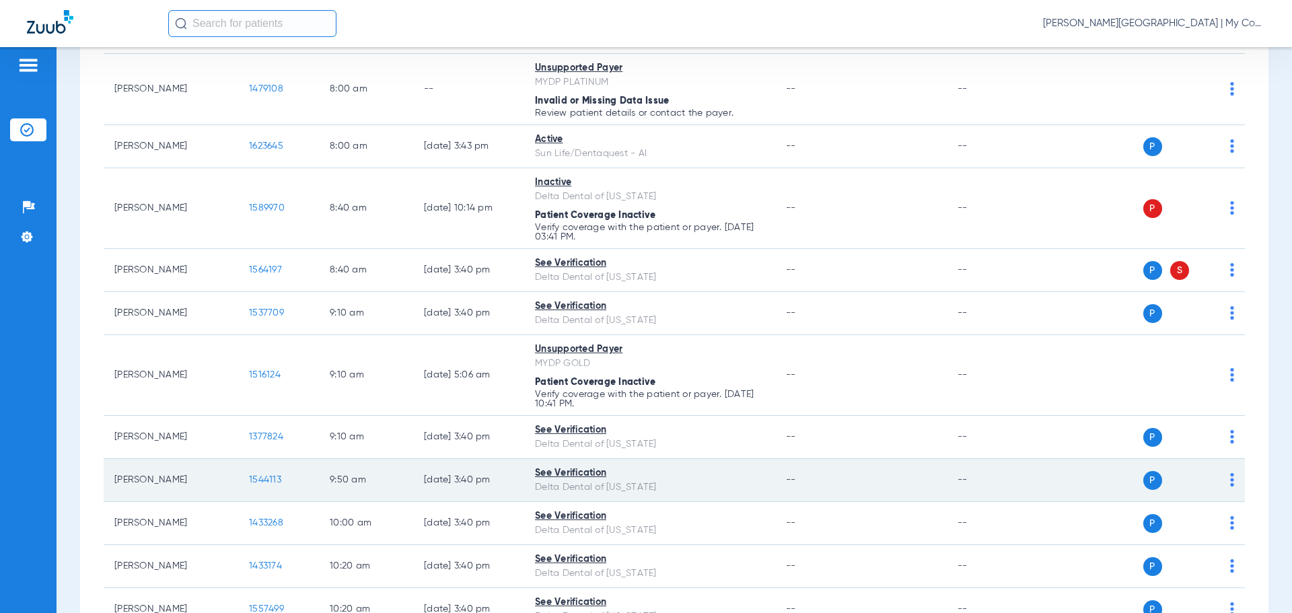
click at [258, 480] on span "1544113" at bounding box center [265, 479] width 32 height 9
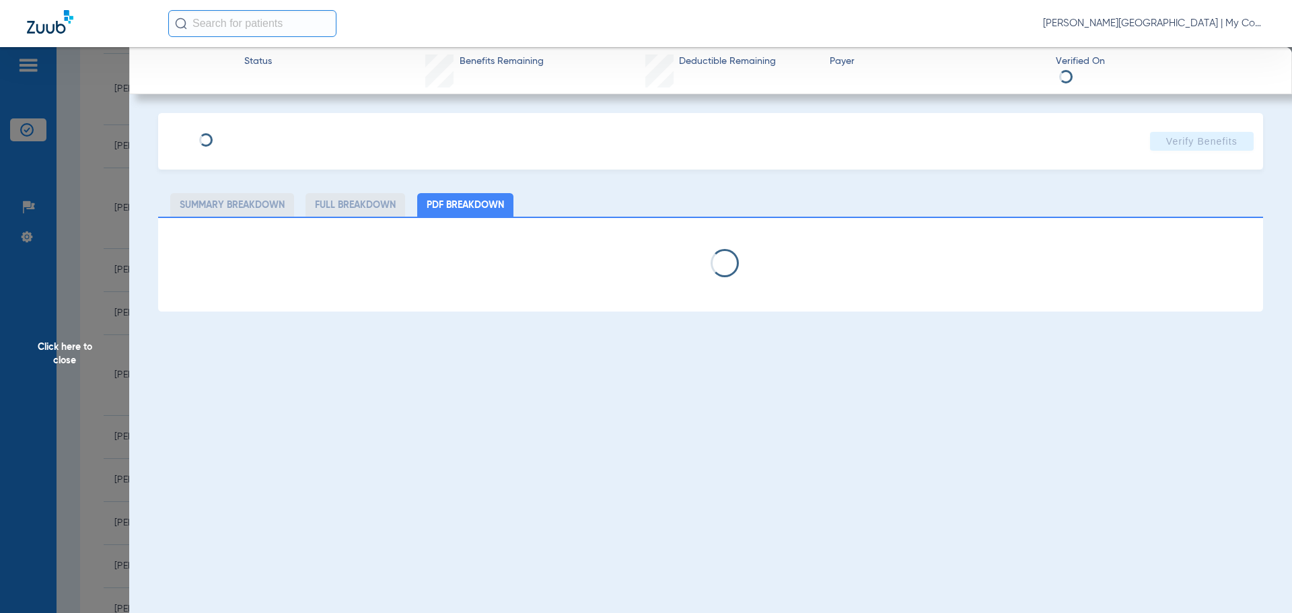
select select "page-width"
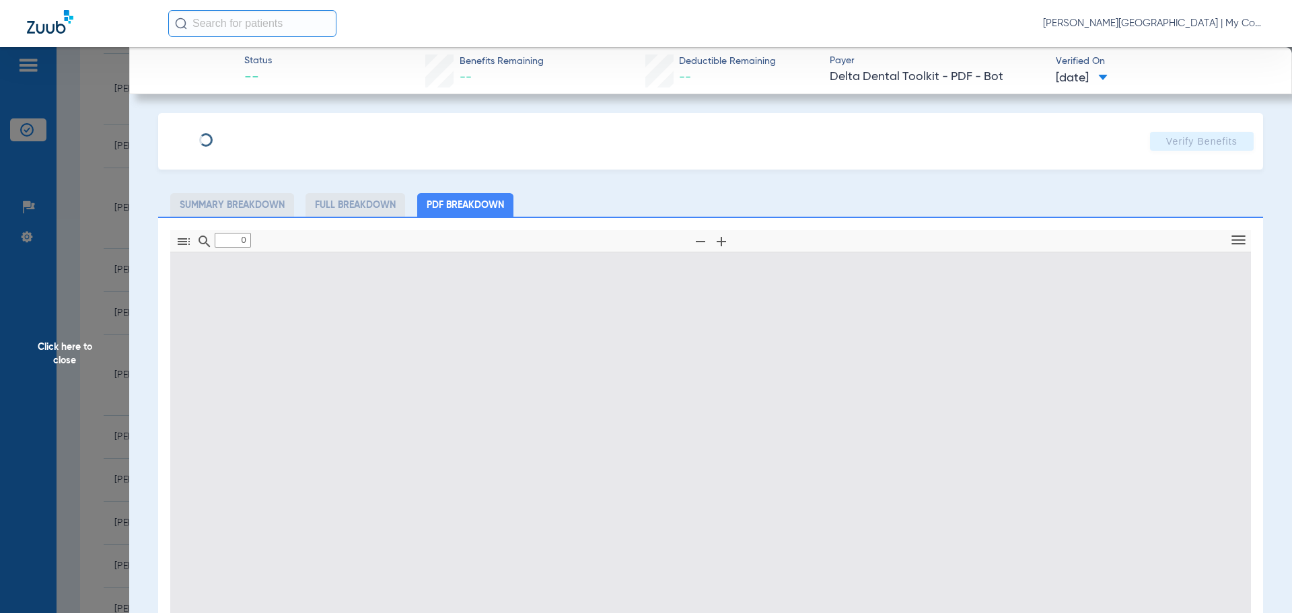
type input "1"
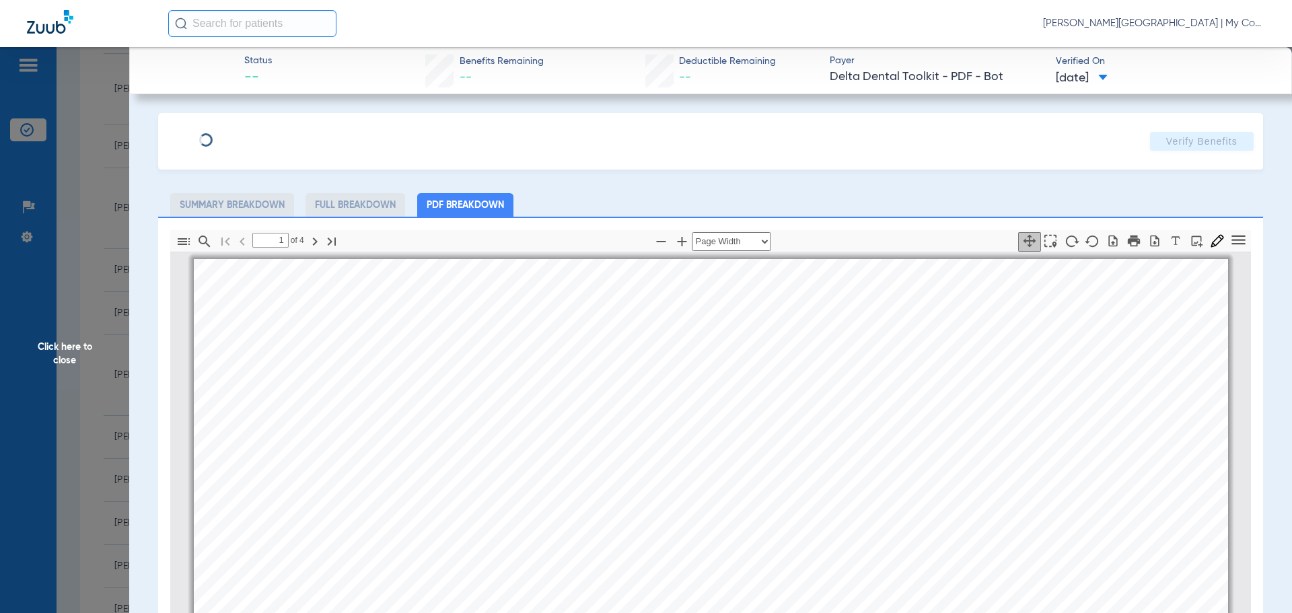
scroll to position [7, 0]
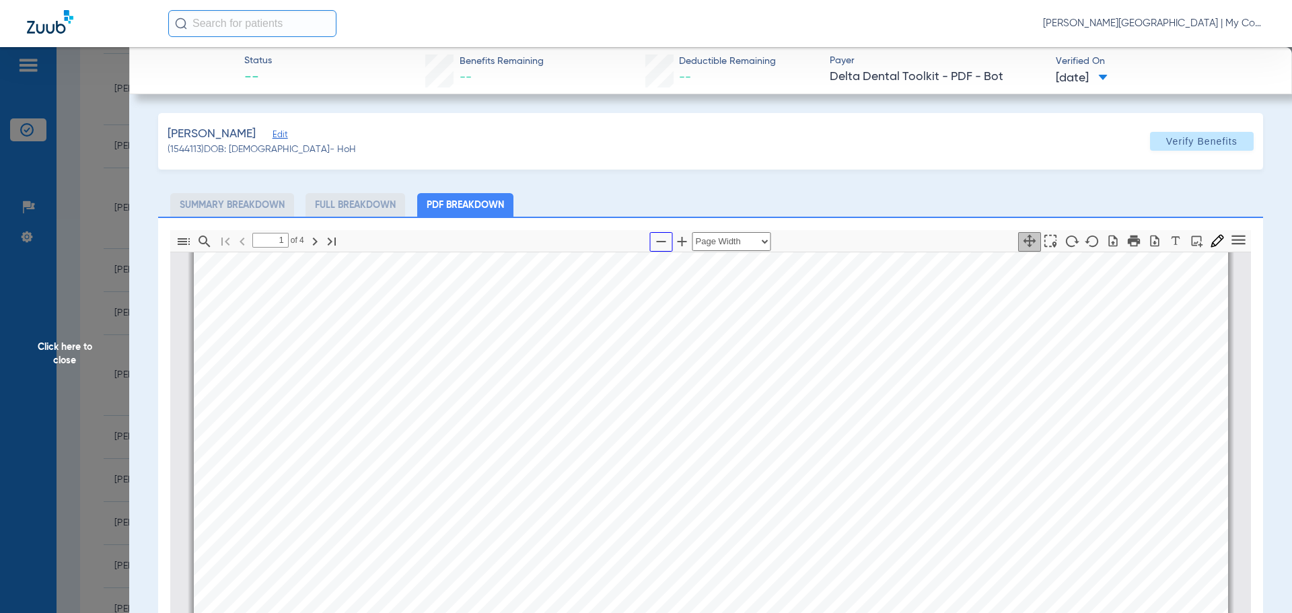
click at [651, 244] on button "button" at bounding box center [661, 242] width 23 height 20
select select "1.5"
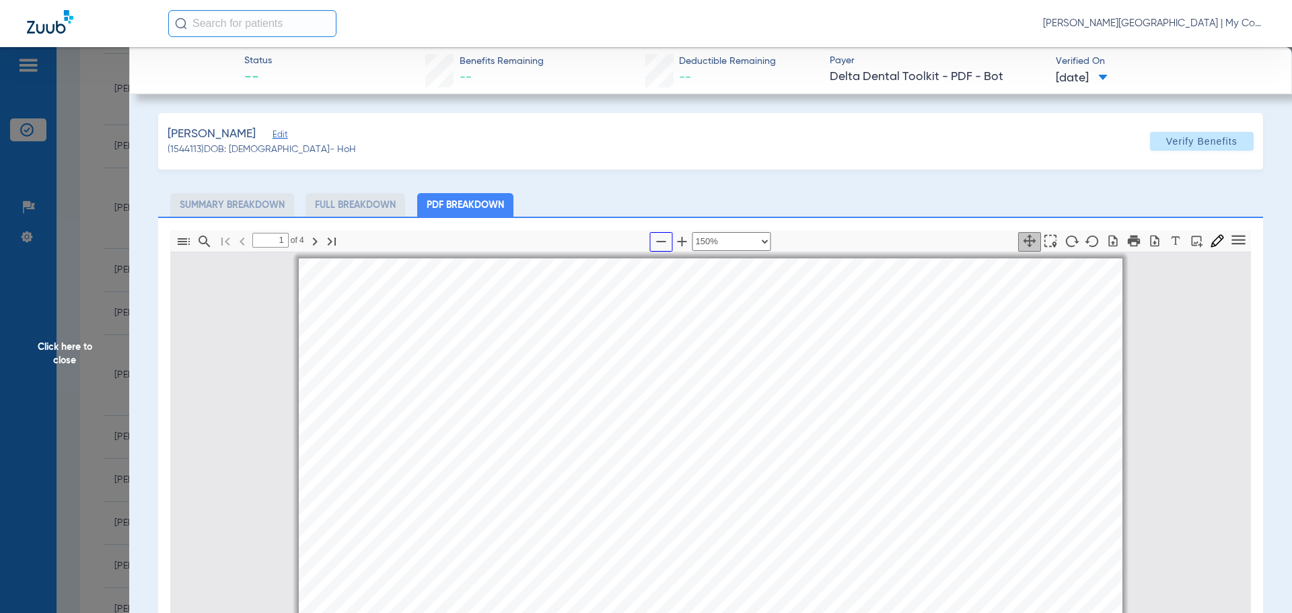
scroll to position [0, 0]
click at [112, 391] on span "Click here to close" at bounding box center [64, 353] width 129 height 613
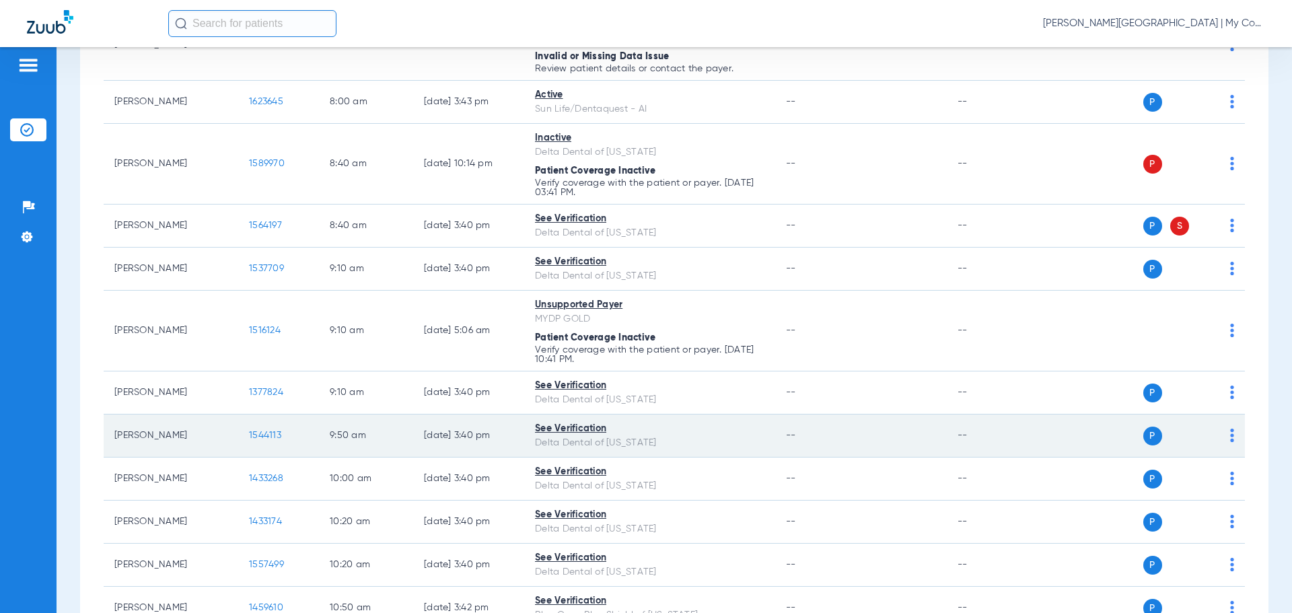
scroll to position [471, 0]
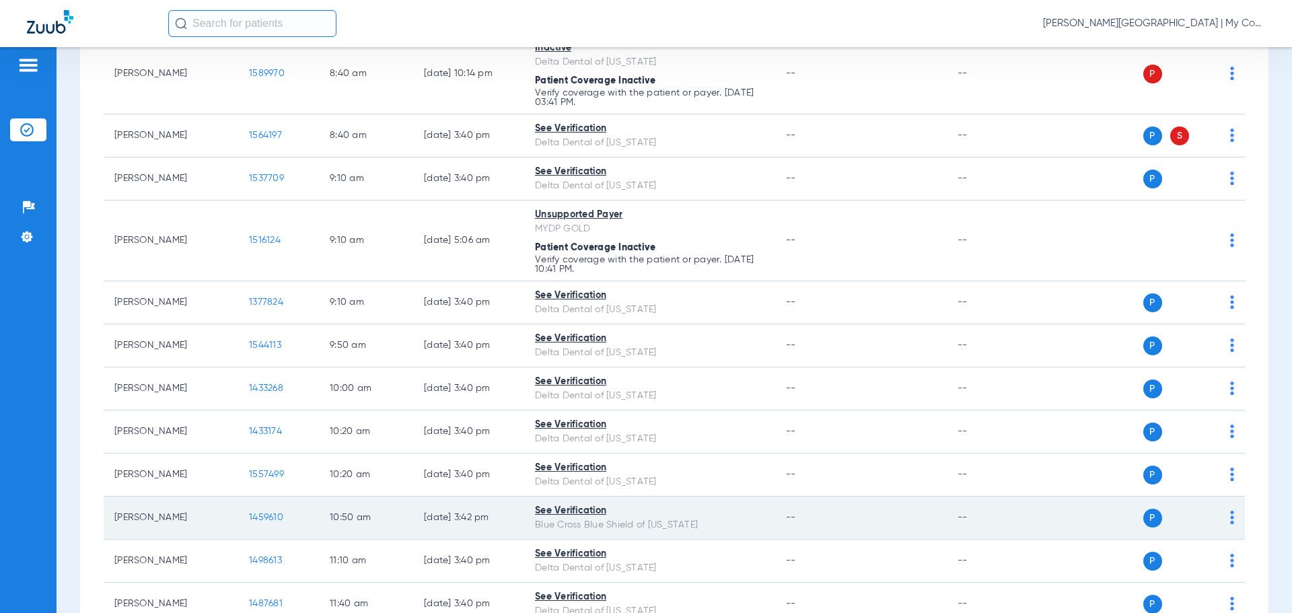
click at [276, 513] on span "1459610" at bounding box center [266, 517] width 34 height 9
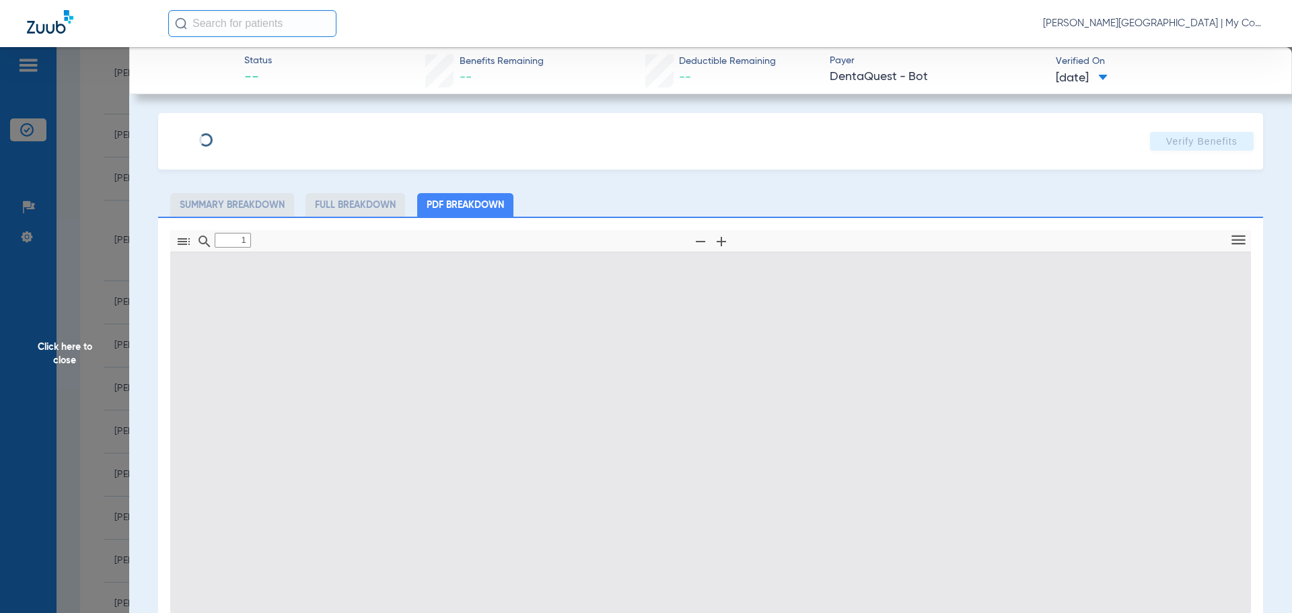
type input "0"
select select "page-width"
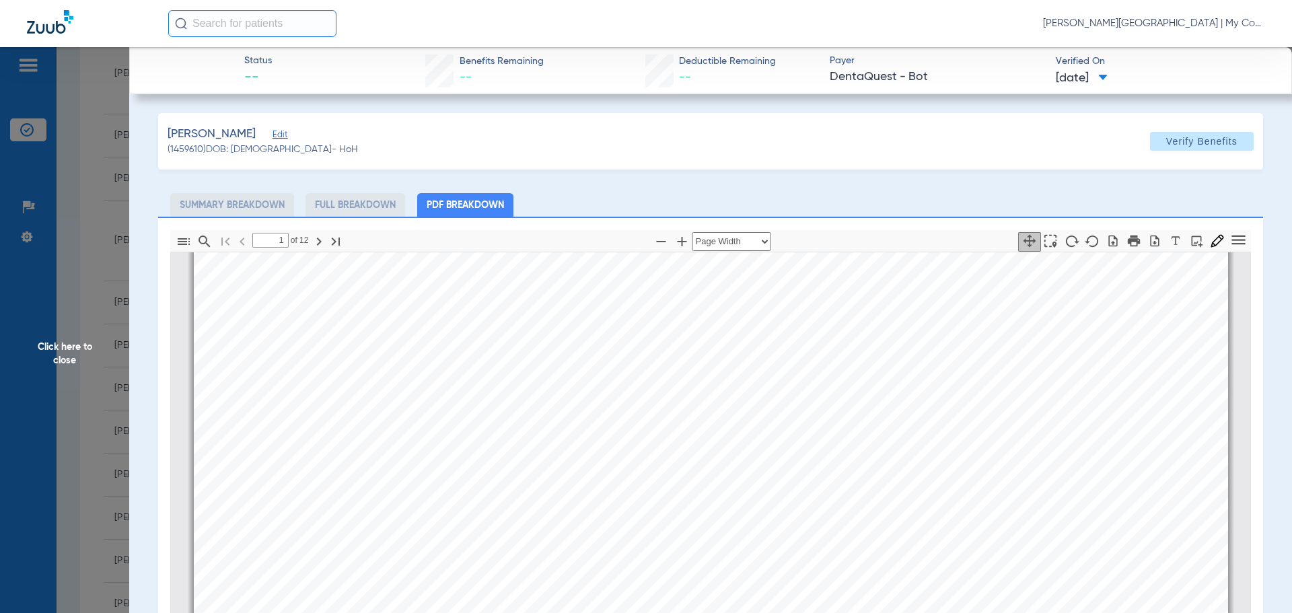
scroll to position [343, 0]
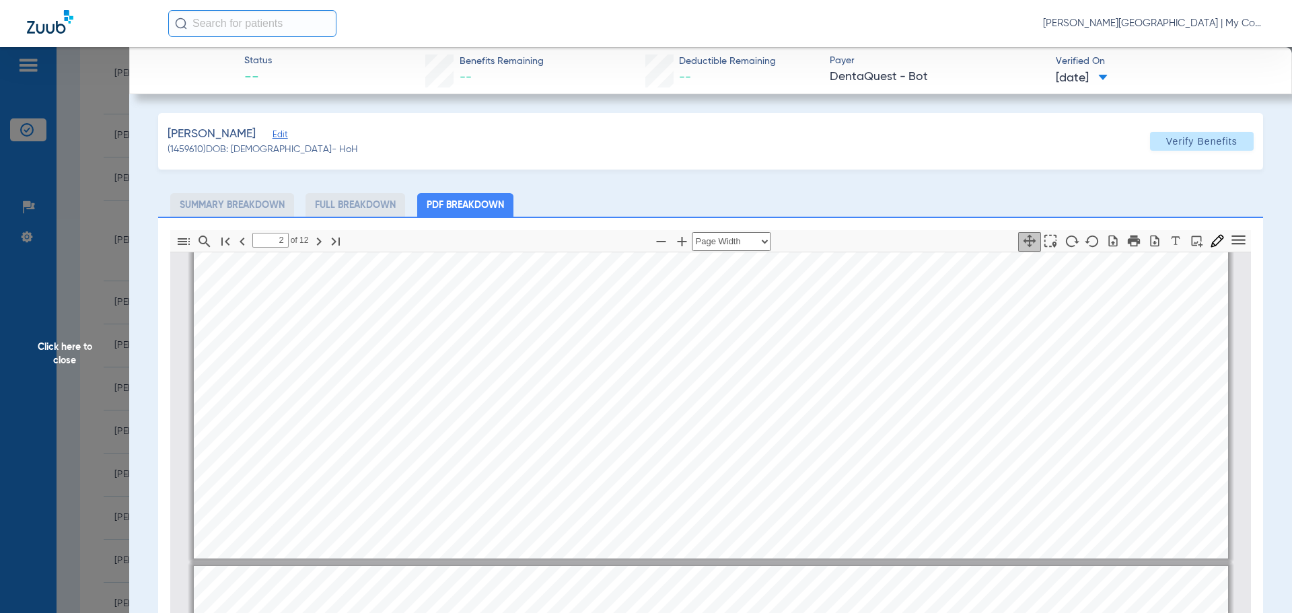
type input "3"
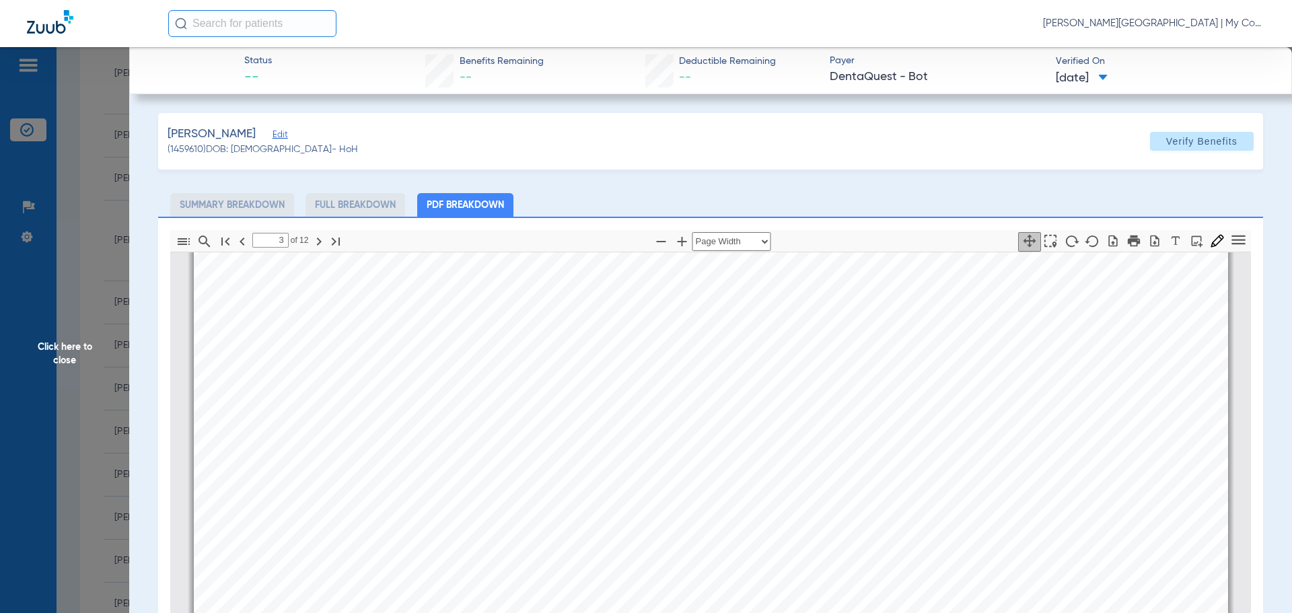
scroll to position [1622, 0]
click at [94, 407] on span "Click here to close" at bounding box center [64, 353] width 129 height 613
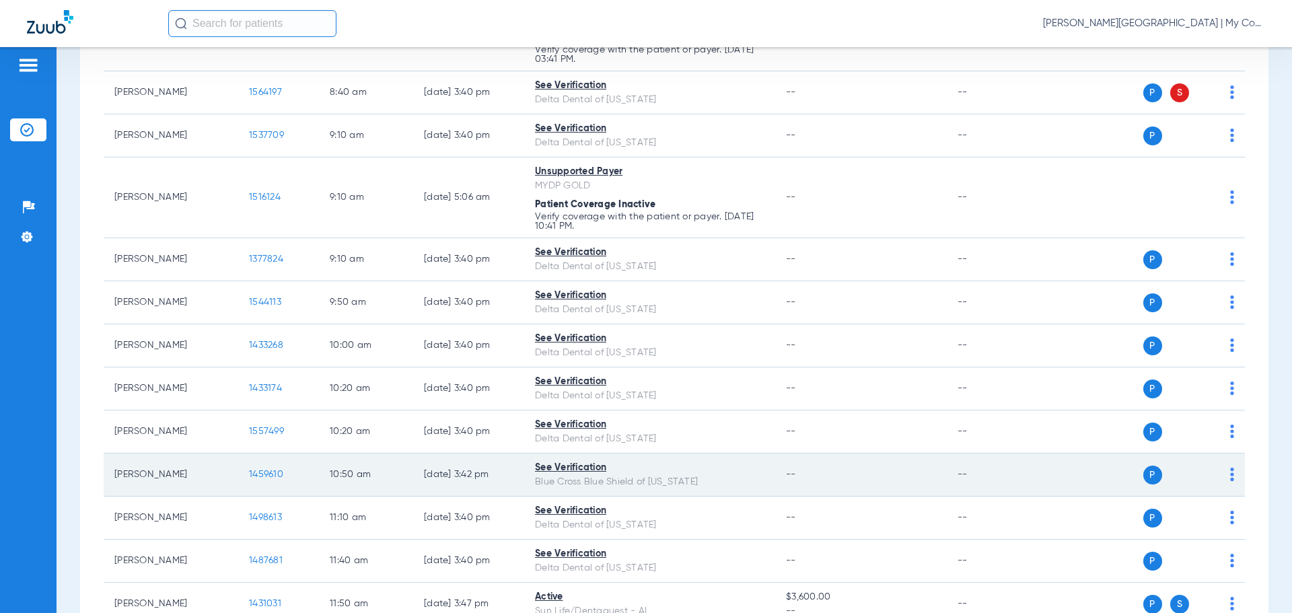
scroll to position [538, 0]
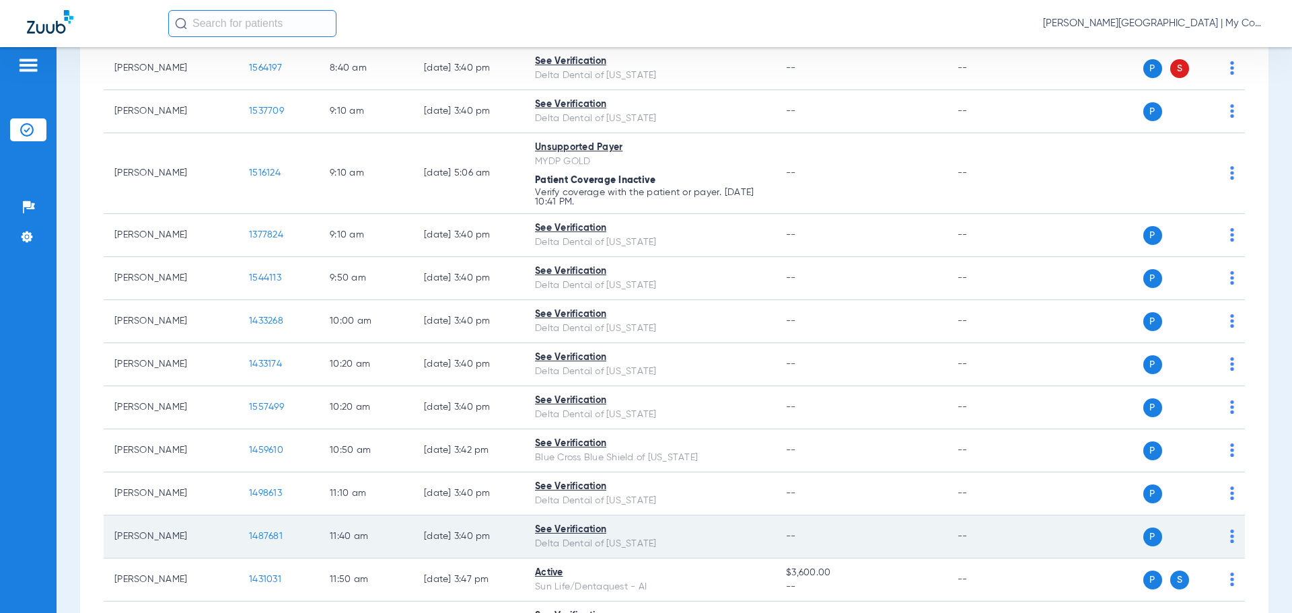
click at [258, 534] on span "1487681" at bounding box center [266, 536] width 34 height 9
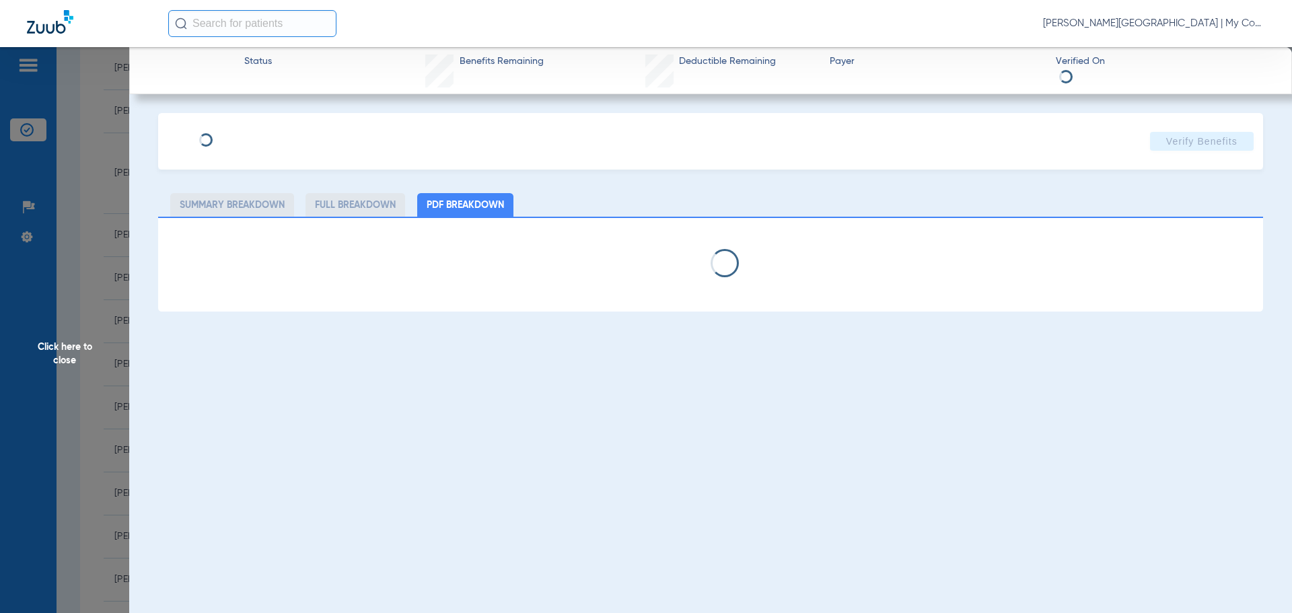
select select "page-width"
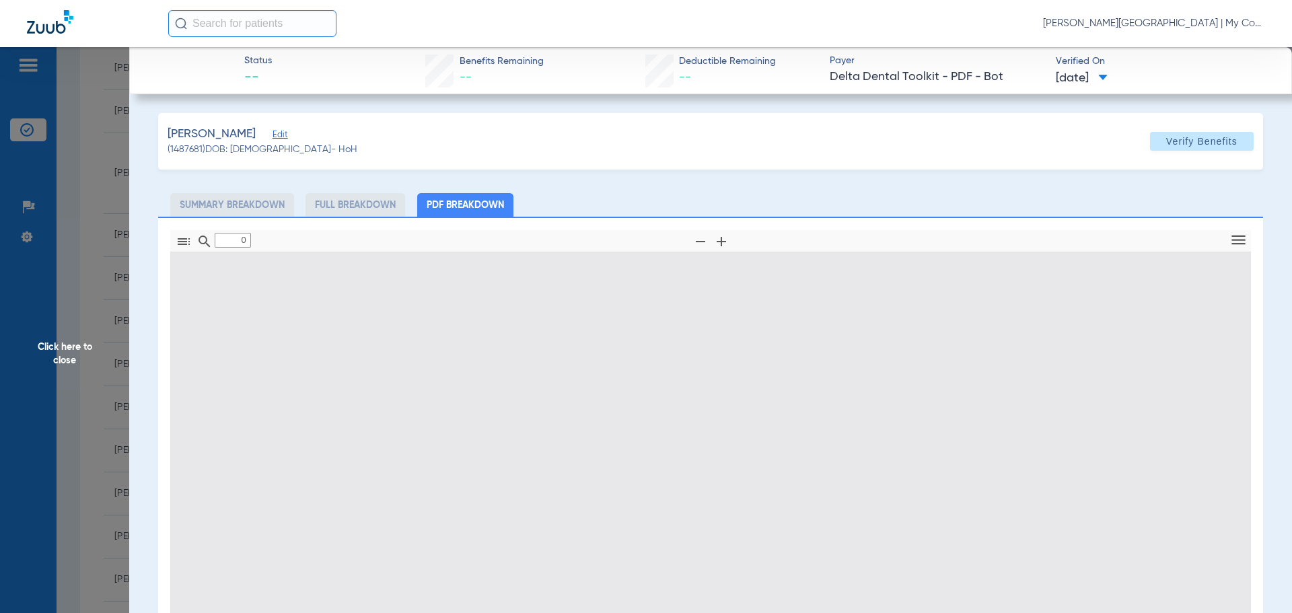
type input "1"
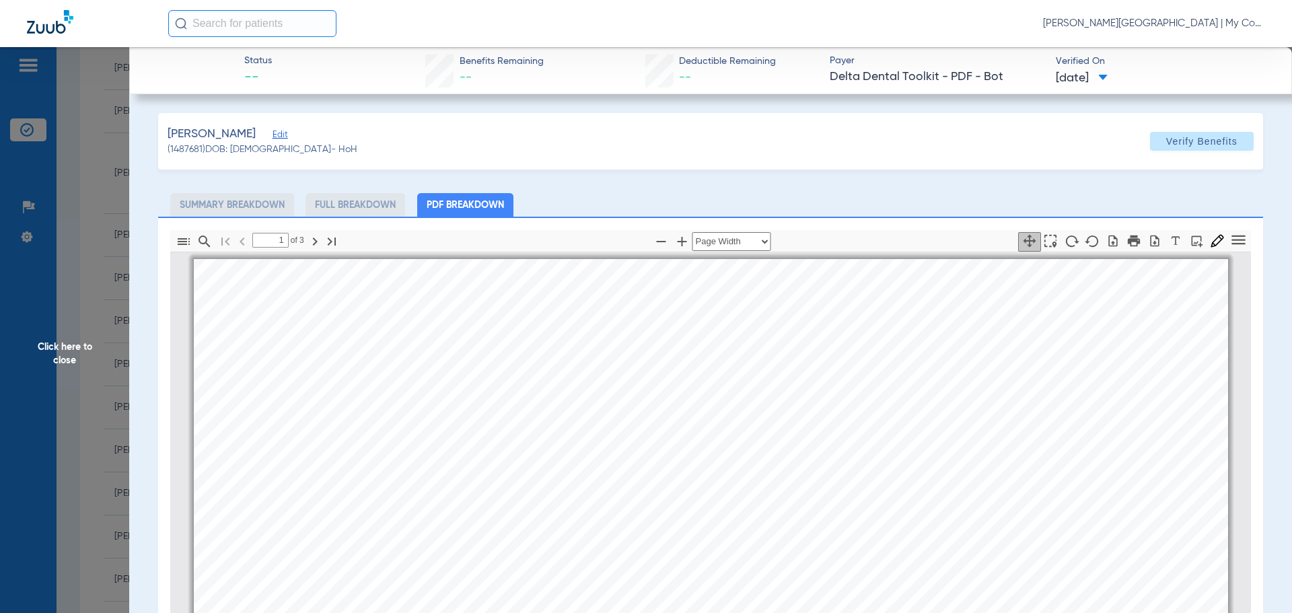
scroll to position [7, 0]
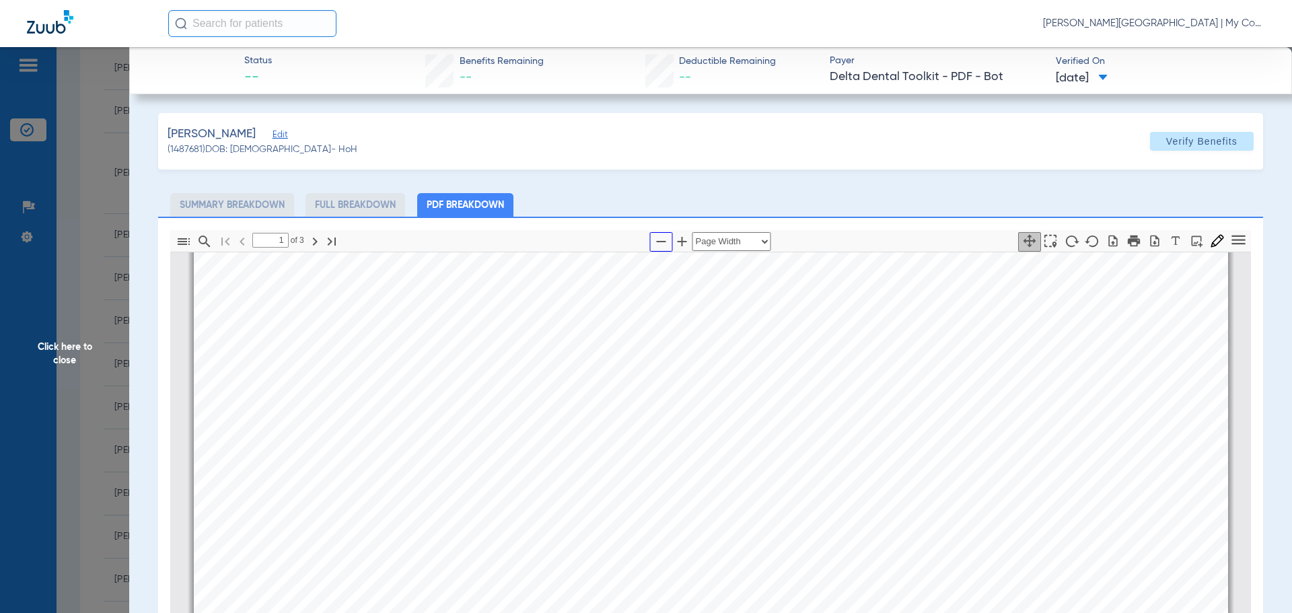
click at [657, 240] on icon "button" at bounding box center [661, 241] width 16 height 16
select select "1.5"
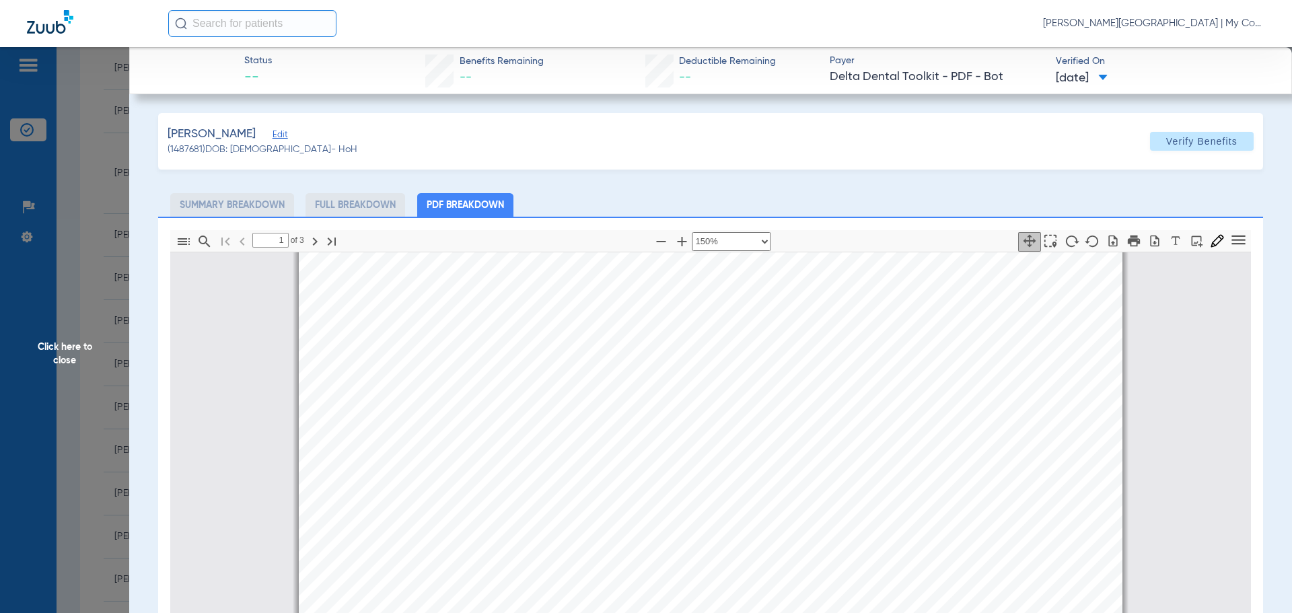
scroll to position [0, 0]
drag, startPoint x: 113, startPoint y: 375, endPoint x: 167, endPoint y: 386, distance: 54.8
click at [112, 376] on span "Click here to close" at bounding box center [64, 353] width 129 height 613
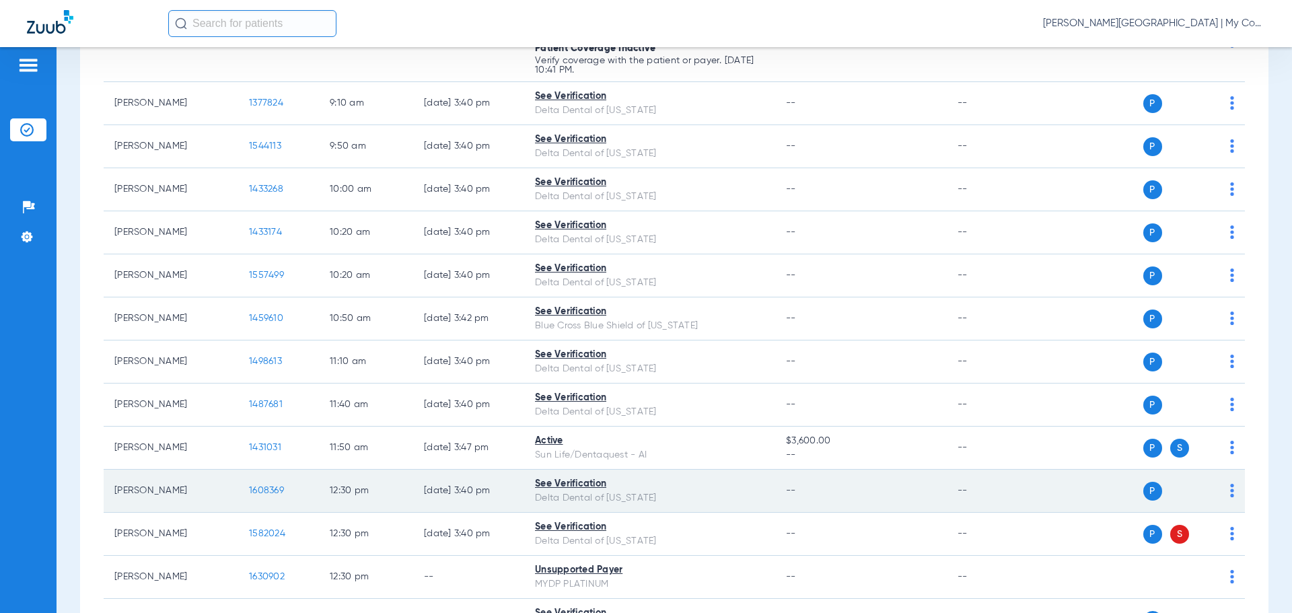
scroll to position [673, 0]
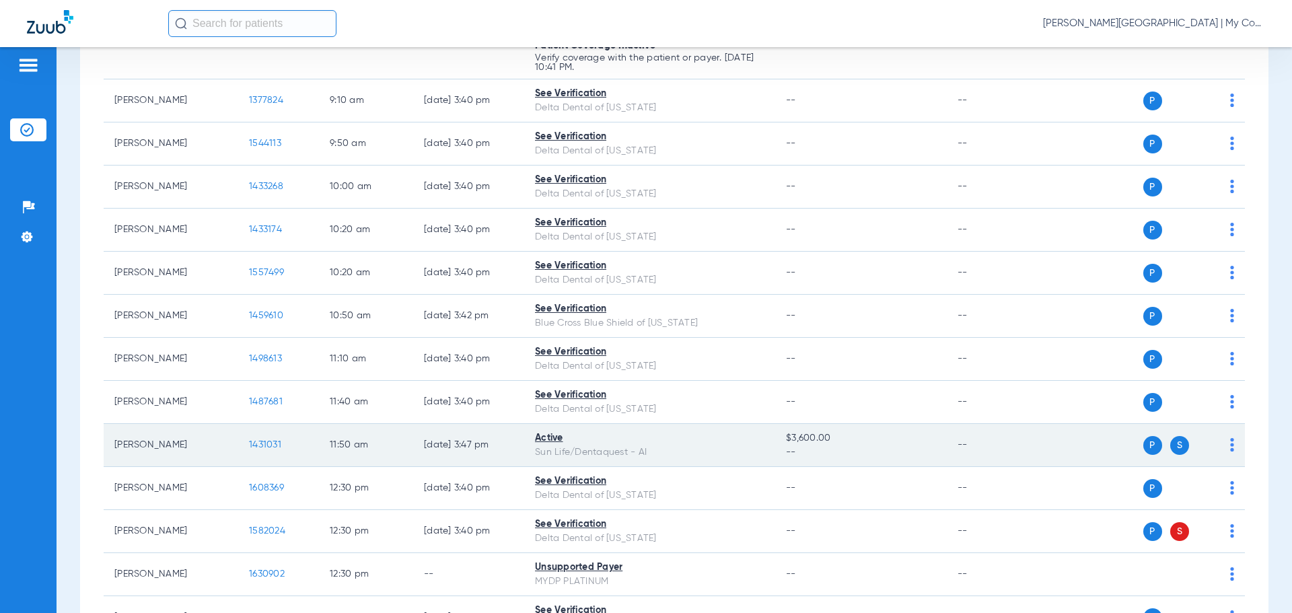
click at [258, 439] on td "1431031" at bounding box center [278, 445] width 81 height 43
click at [271, 445] on span "1431031" at bounding box center [265, 444] width 32 height 9
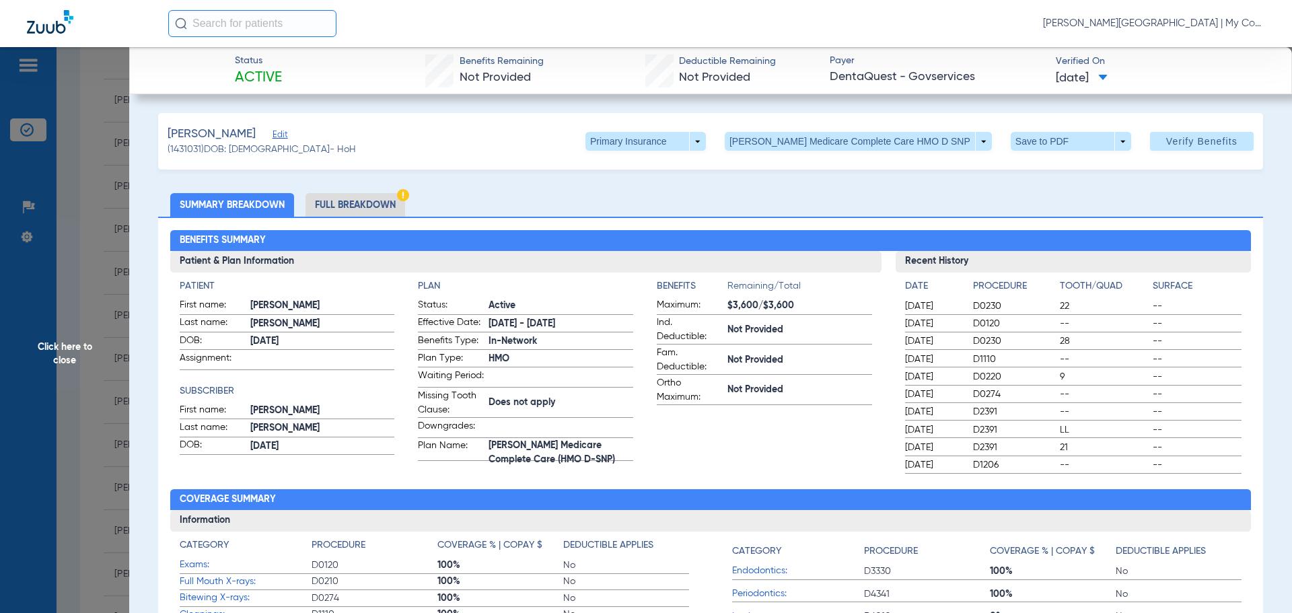
drag, startPoint x: 367, startPoint y: 205, endPoint x: 431, endPoint y: 212, distance: 65.0
click at [367, 204] on li "Full Breakdown" at bounding box center [355, 205] width 100 height 24
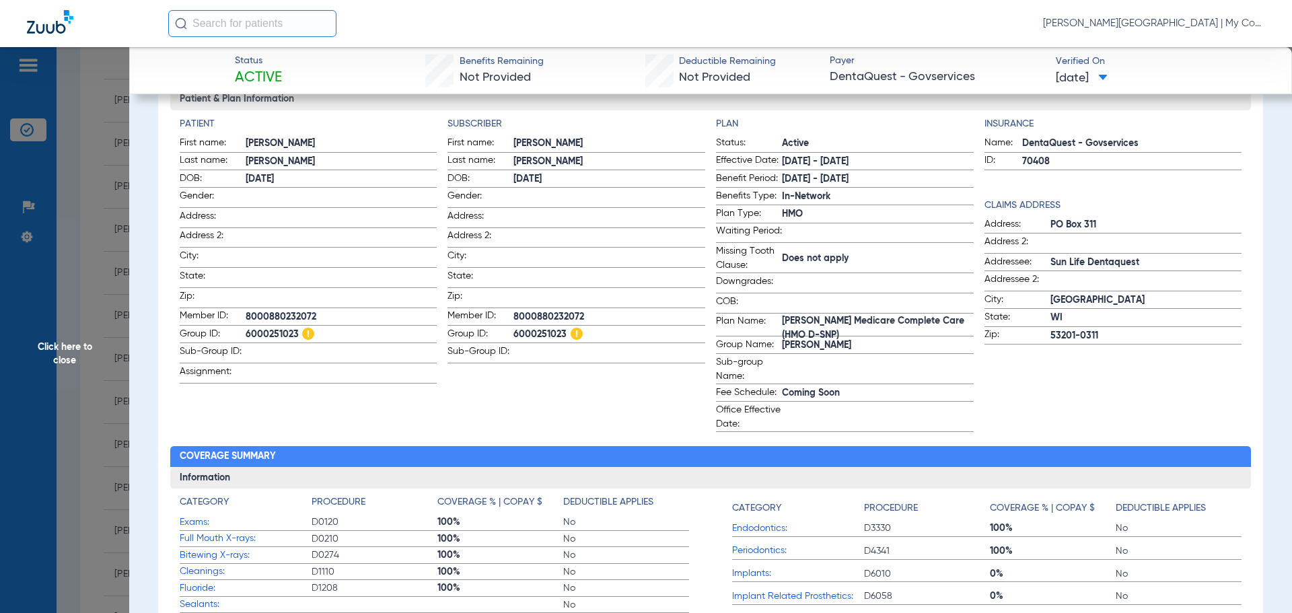
scroll to position [0, 0]
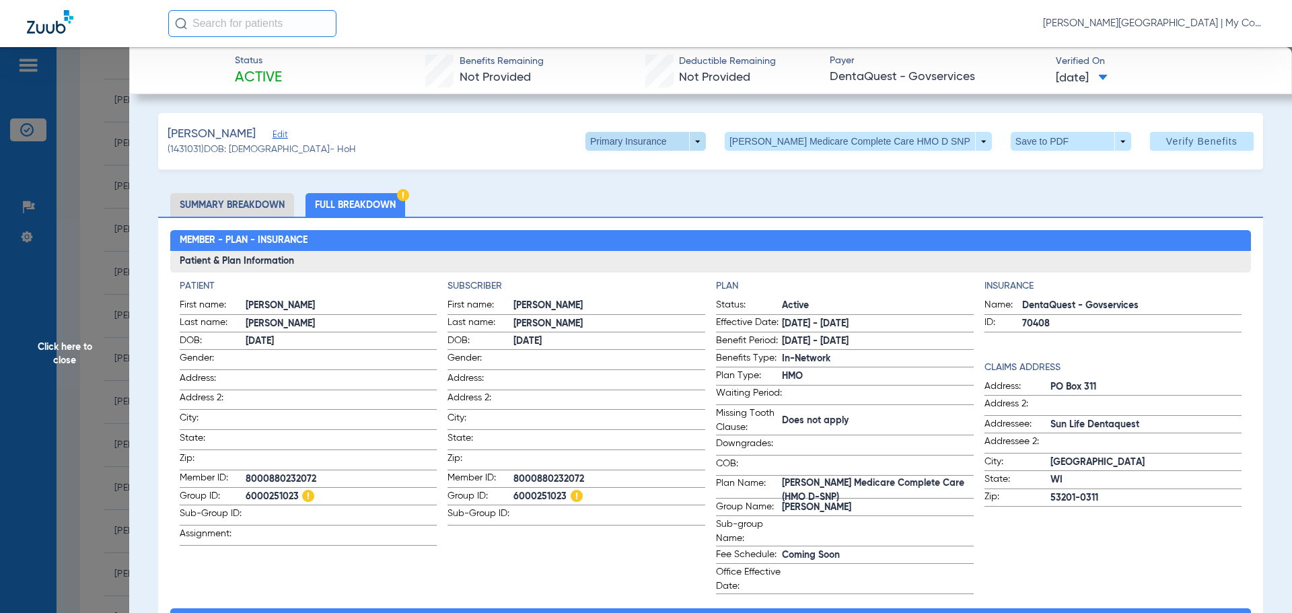
click at [706, 143] on span at bounding box center [645, 141] width 120 height 19
click at [697, 192] on span "Secondary Insurance" at bounding box center [681, 194] width 89 height 9
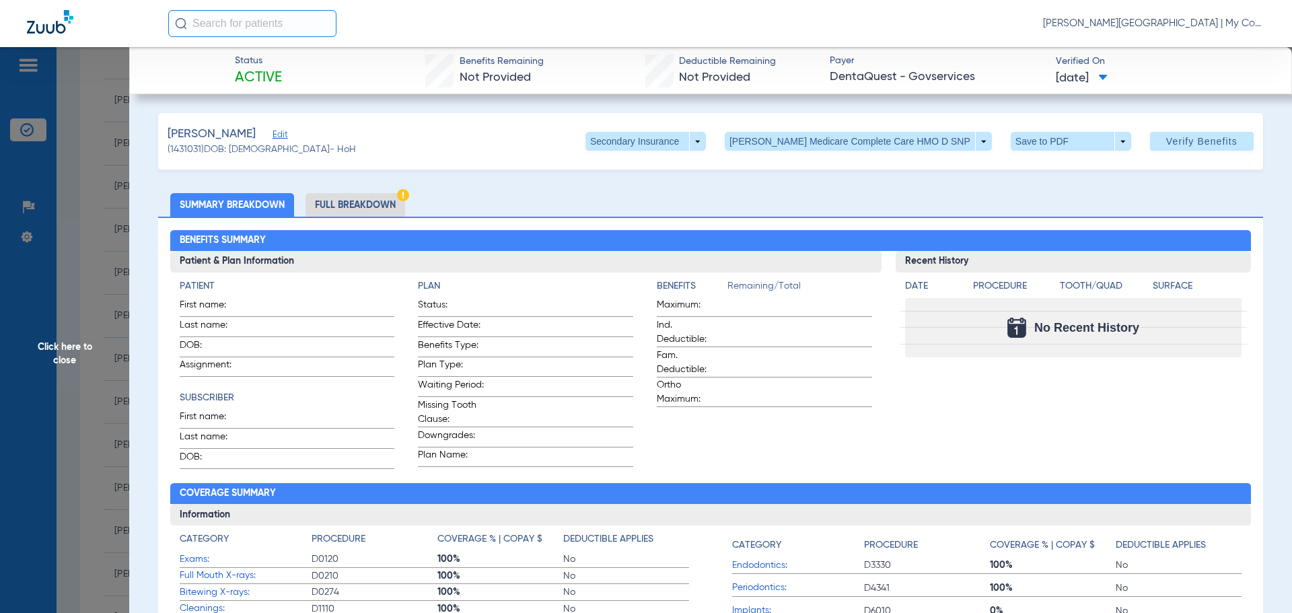
click at [349, 199] on li "Full Breakdown" at bounding box center [355, 205] width 100 height 24
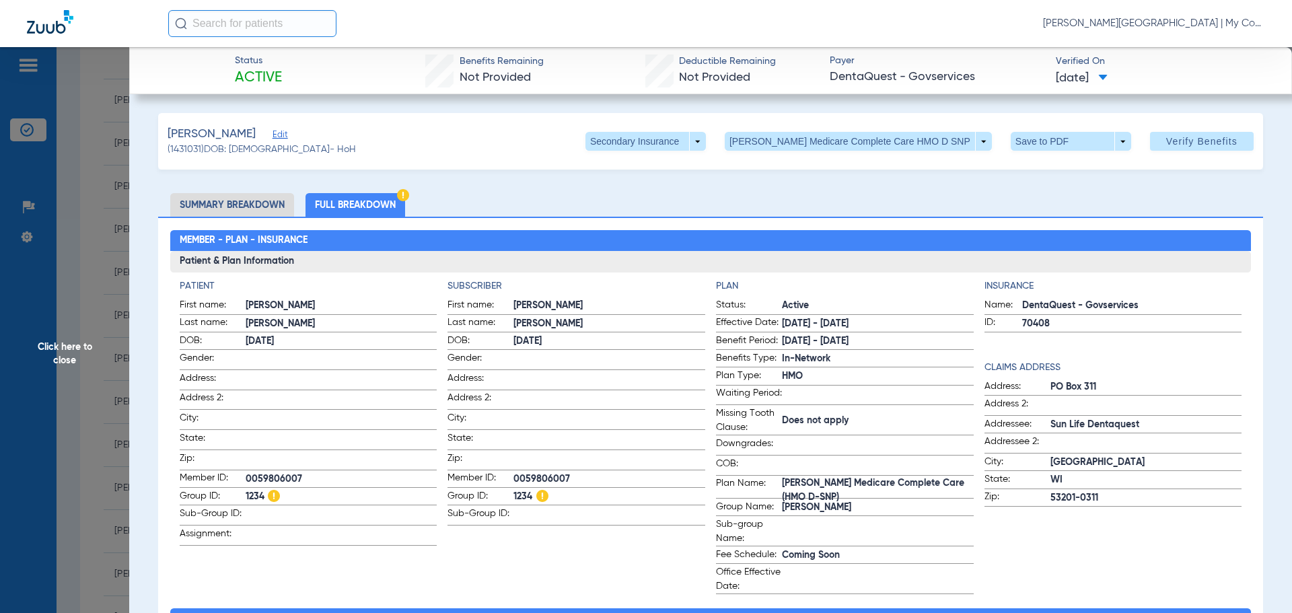
drag, startPoint x: 108, startPoint y: 252, endPoint x: 604, endPoint y: 66, distance: 529.2
click at [109, 253] on span "Click here to close" at bounding box center [64, 353] width 129 height 613
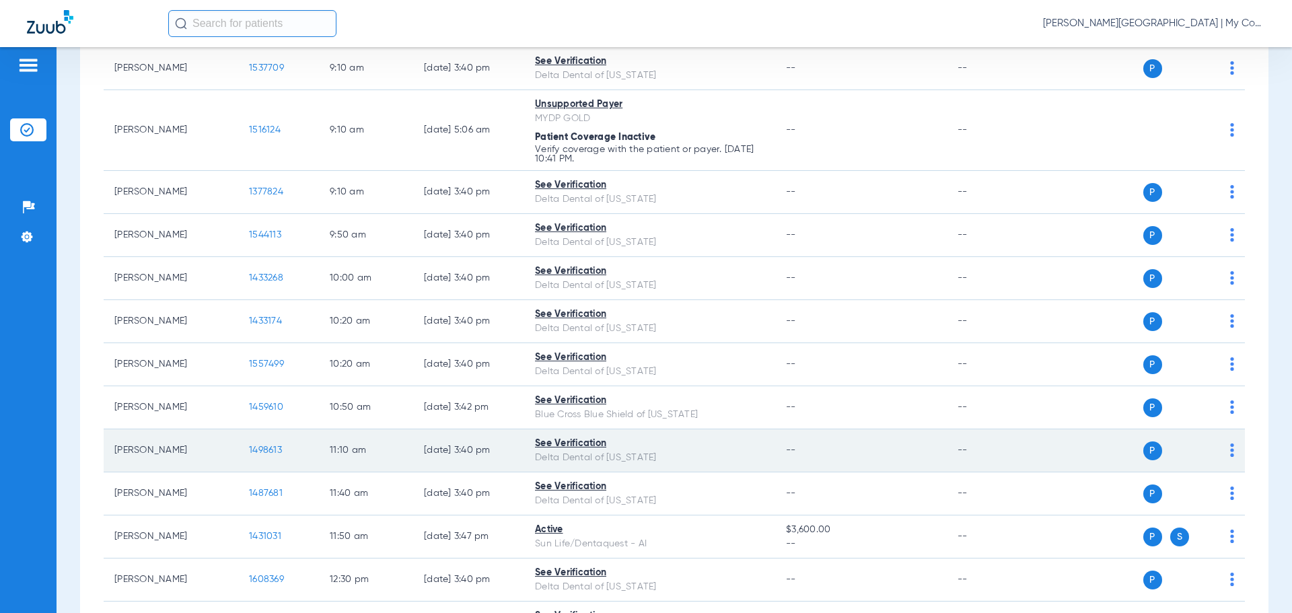
scroll to position [606, 0]
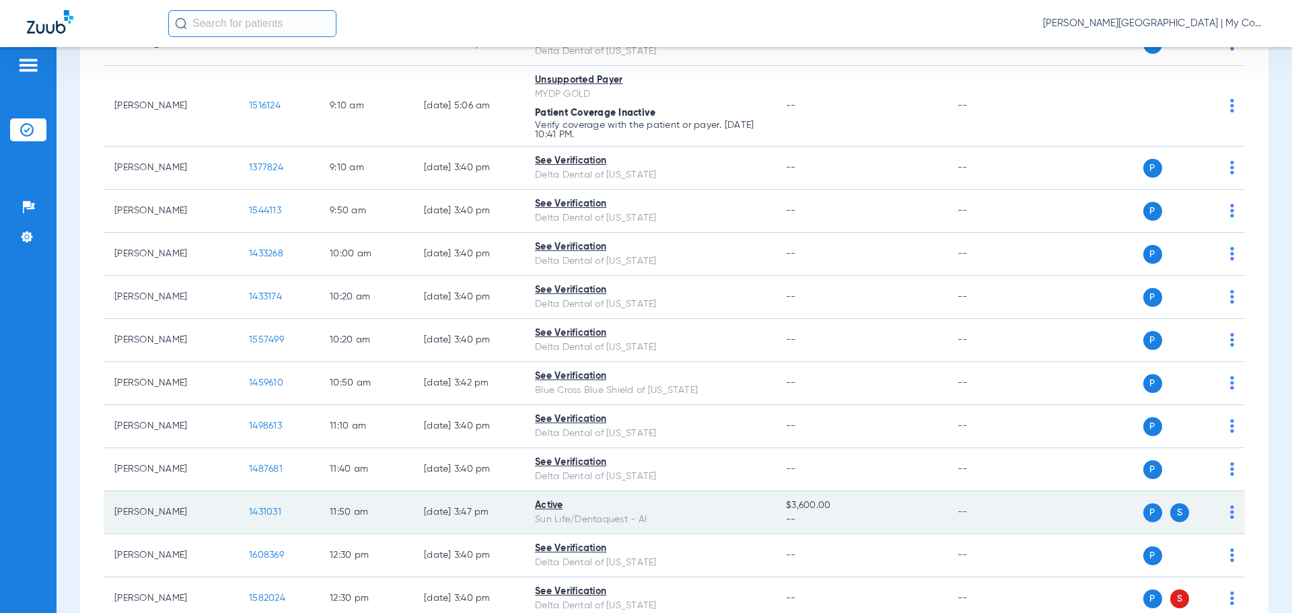
click at [266, 511] on span "1431031" at bounding box center [265, 511] width 32 height 9
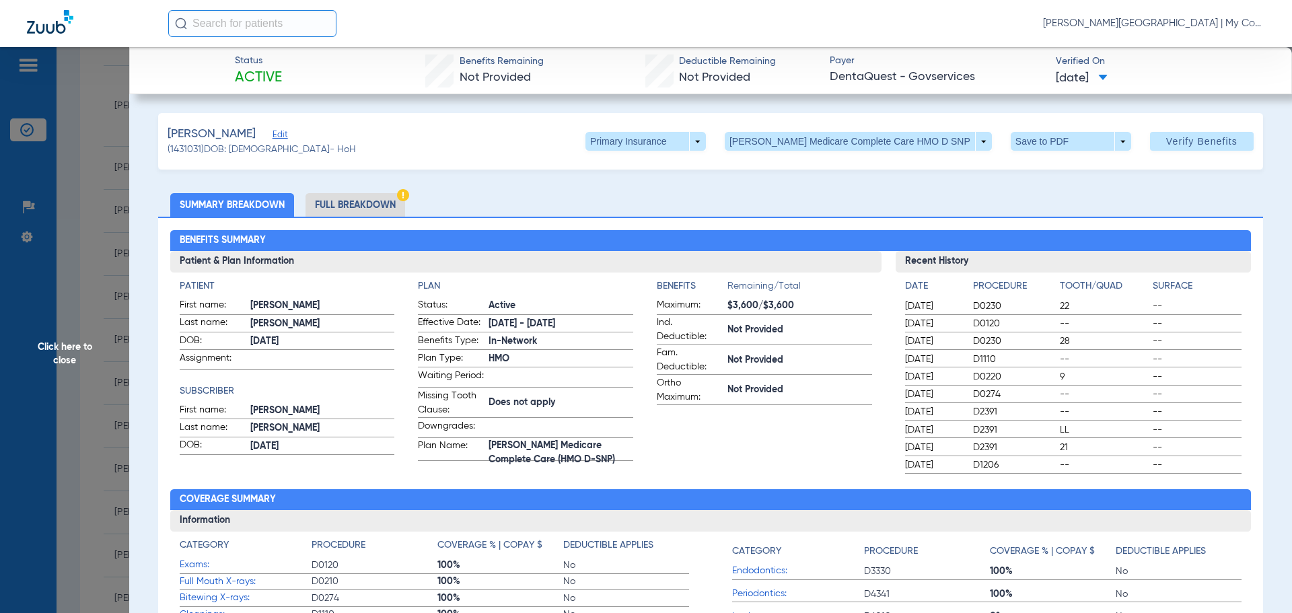
drag, startPoint x: 83, startPoint y: 338, endPoint x: 212, endPoint y: 334, distance: 129.3
click at [83, 338] on span "Click here to close" at bounding box center [64, 353] width 129 height 613
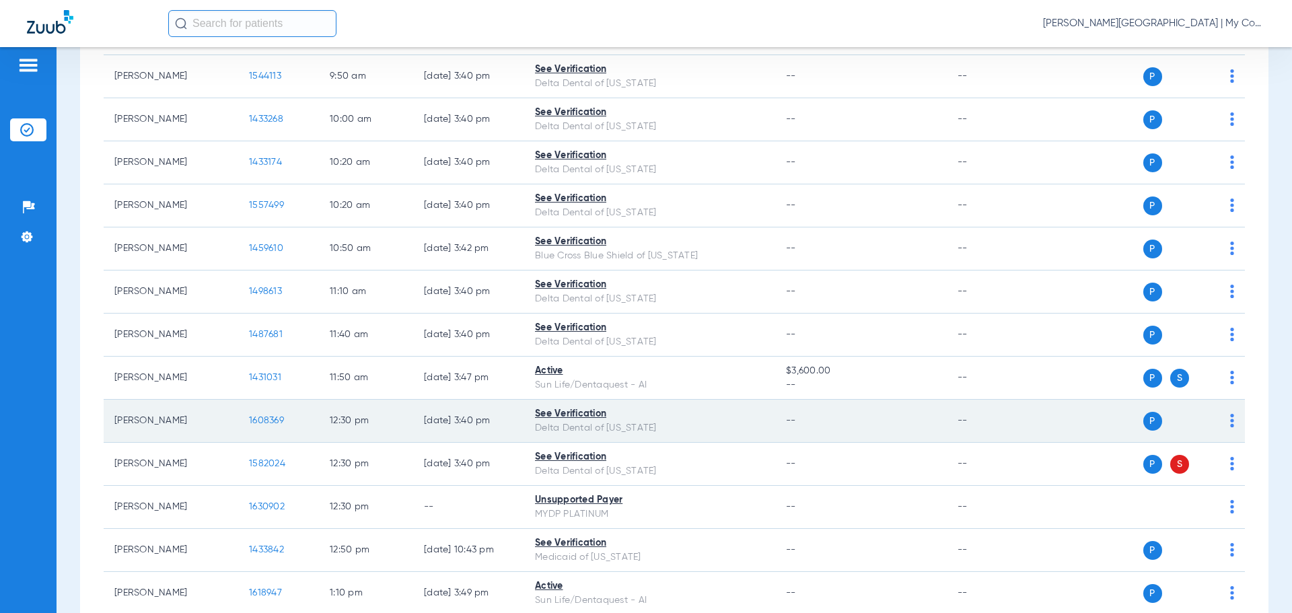
scroll to position [807, 0]
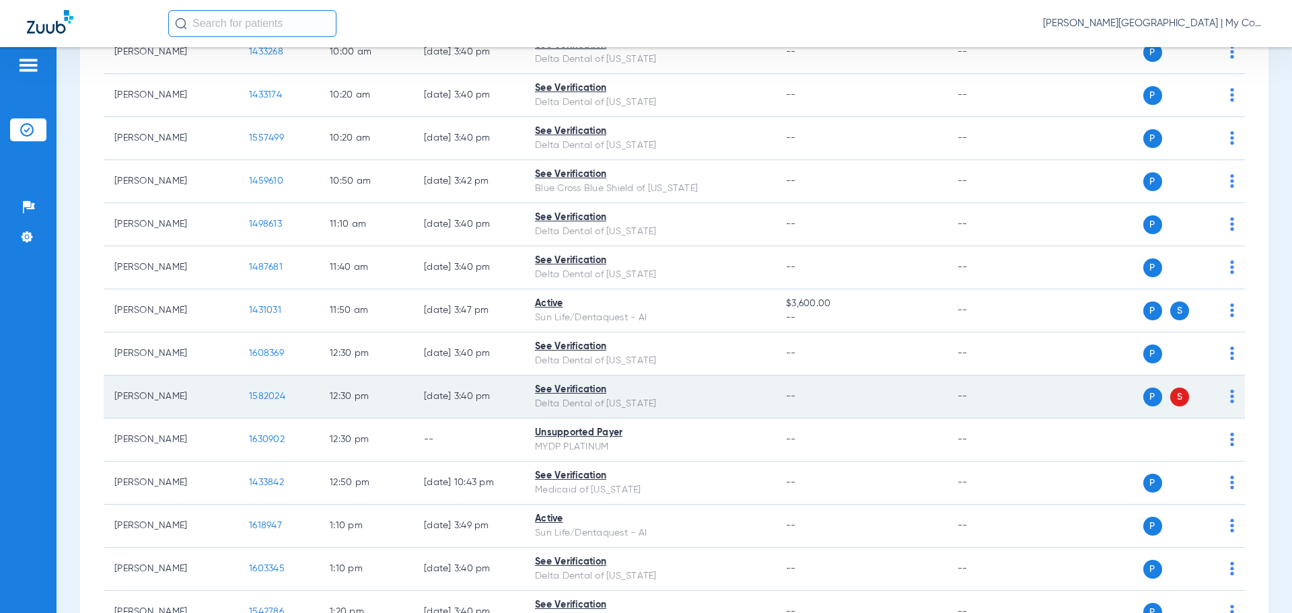
click at [266, 396] on span "1582024" at bounding box center [267, 396] width 36 height 9
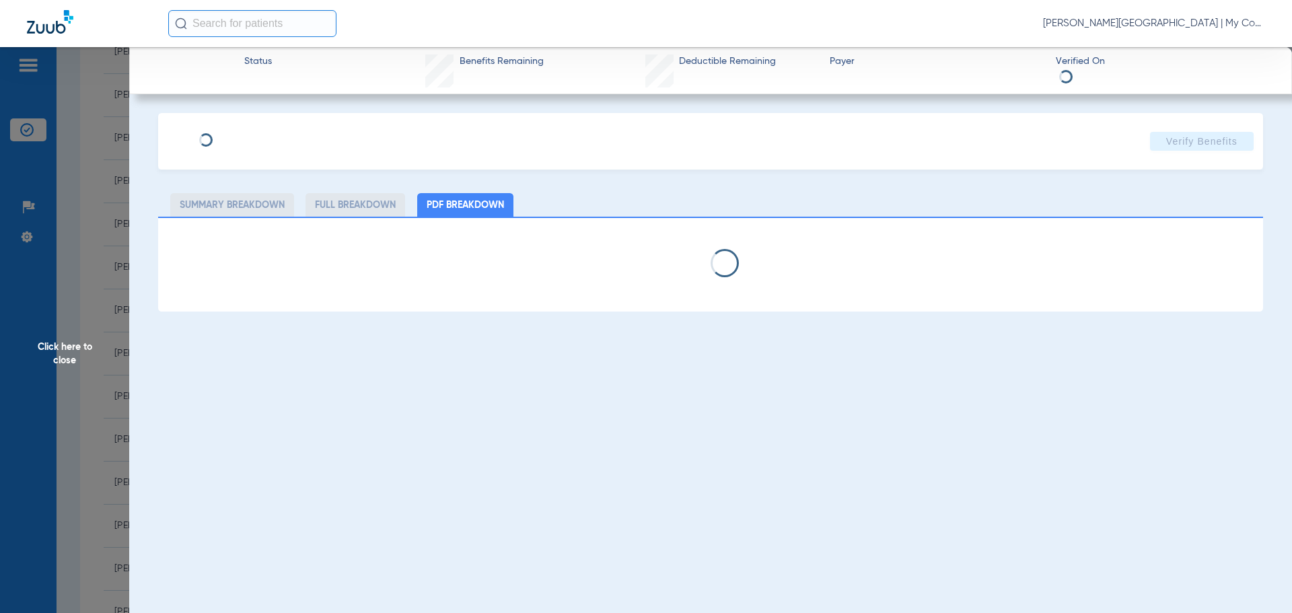
select select "page-width"
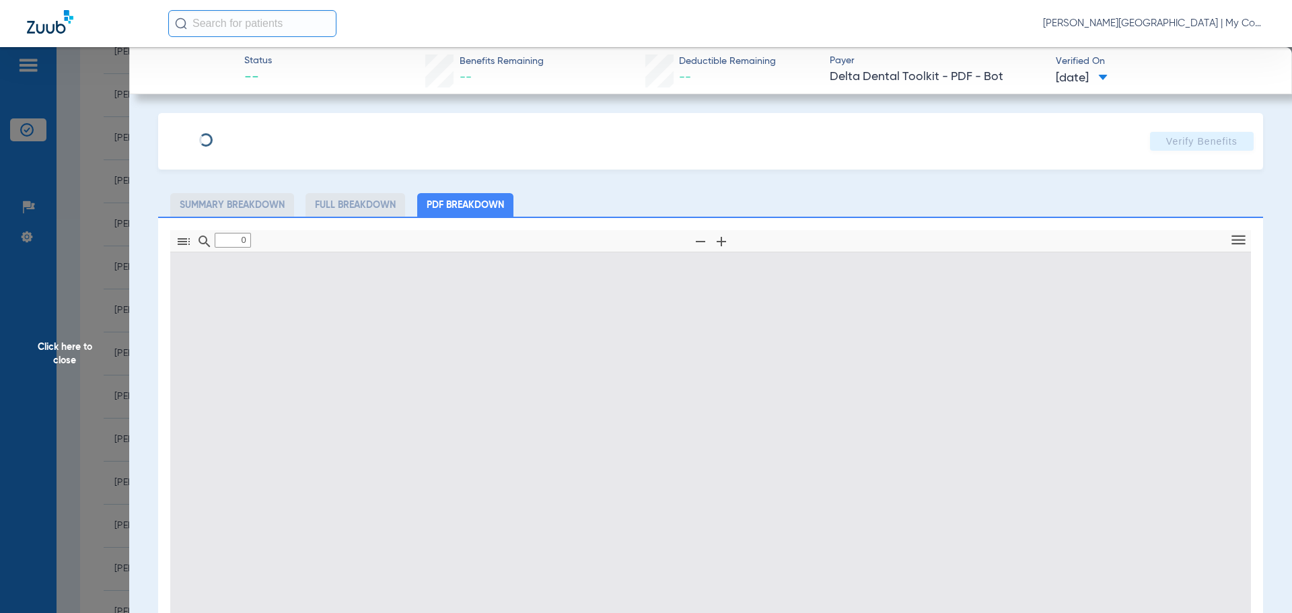
type input "1"
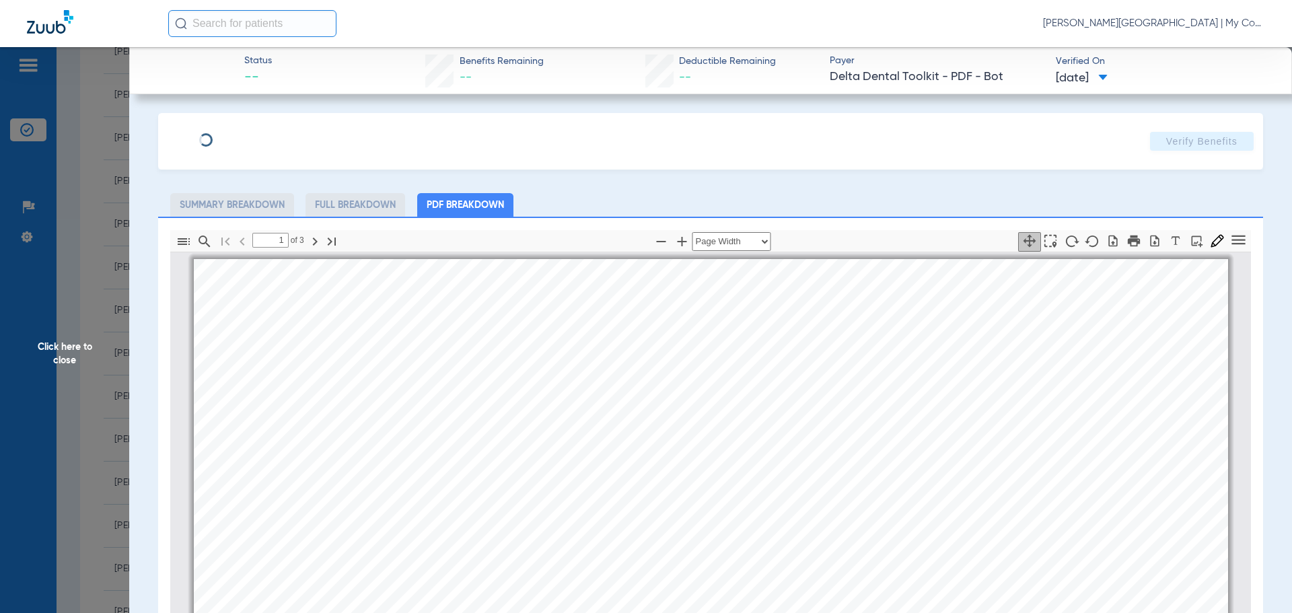
scroll to position [7, 0]
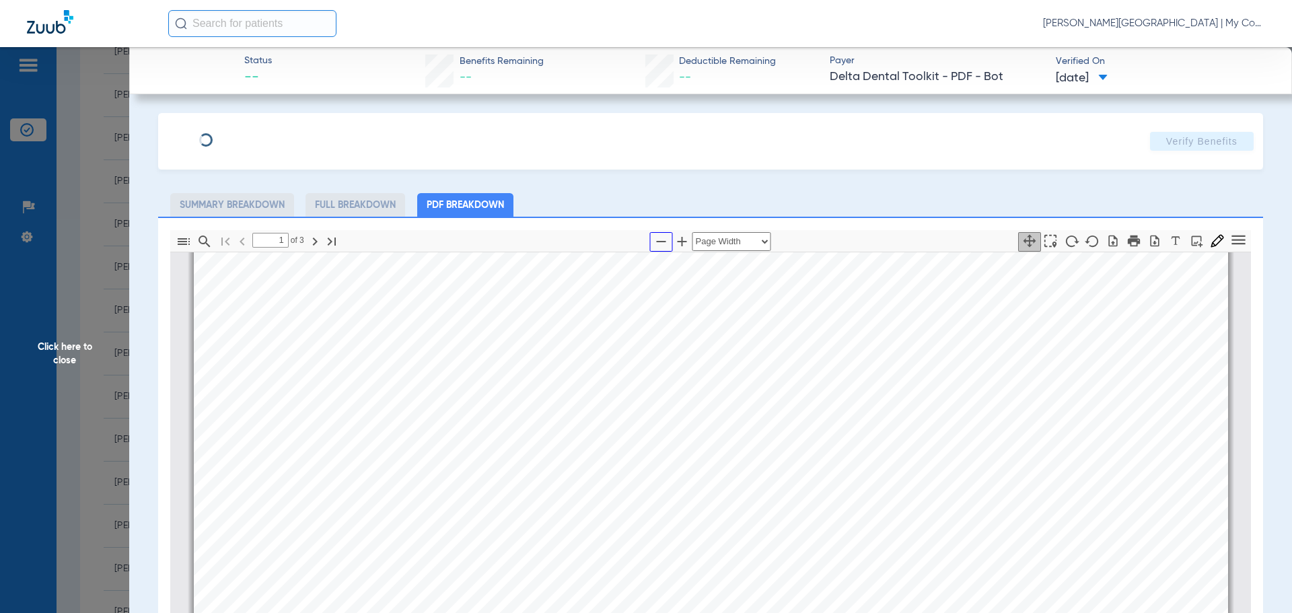
drag, startPoint x: 657, startPoint y: 237, endPoint x: 653, endPoint y: 249, distance: 12.8
click at [658, 238] on icon "button" at bounding box center [661, 241] width 16 height 16
select select "1.5"
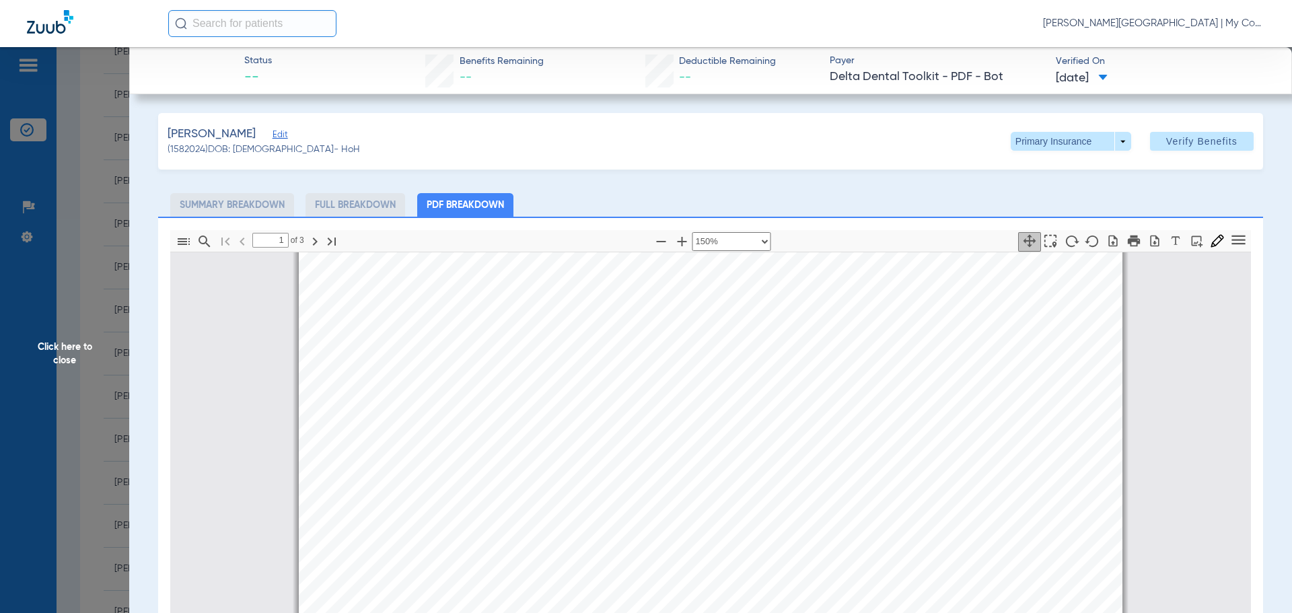
scroll to position [0, 0]
click at [108, 315] on span "Click here to close" at bounding box center [64, 353] width 129 height 613
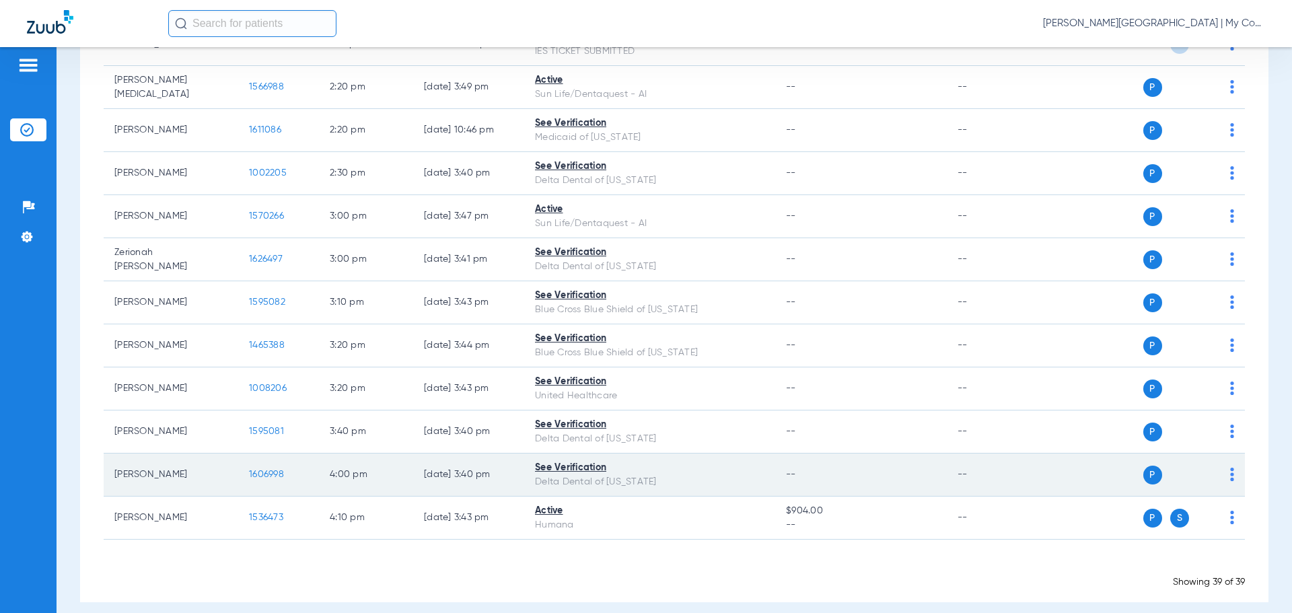
scroll to position [1517, 0]
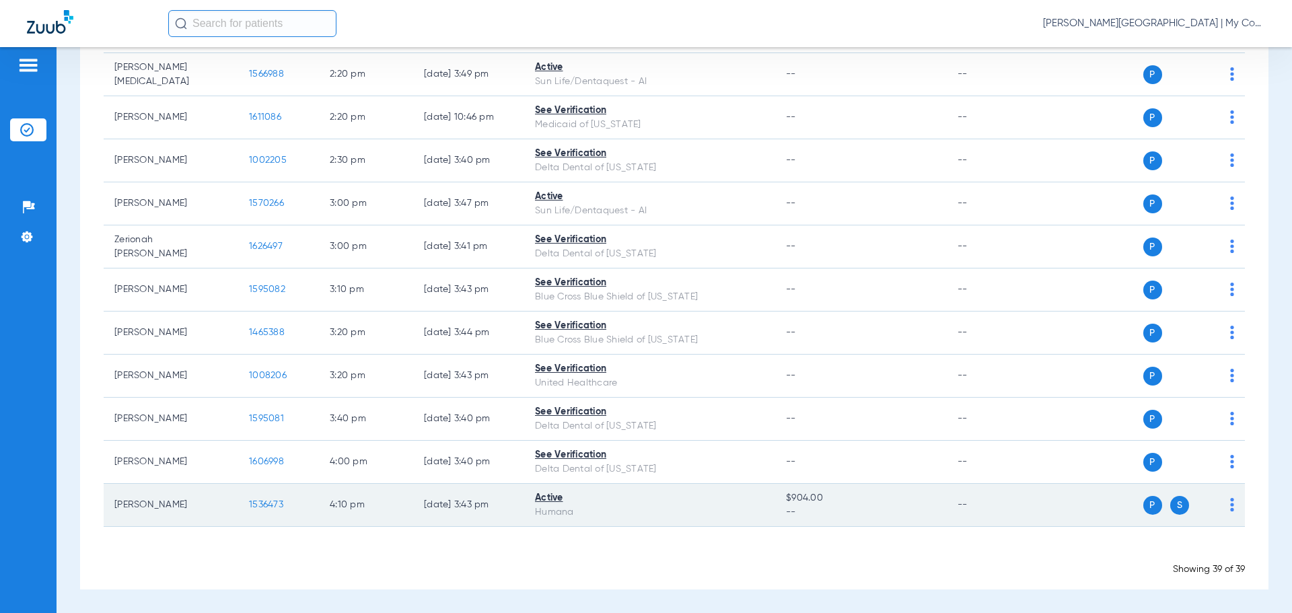
click at [255, 507] on span "1536473" at bounding box center [266, 504] width 34 height 9
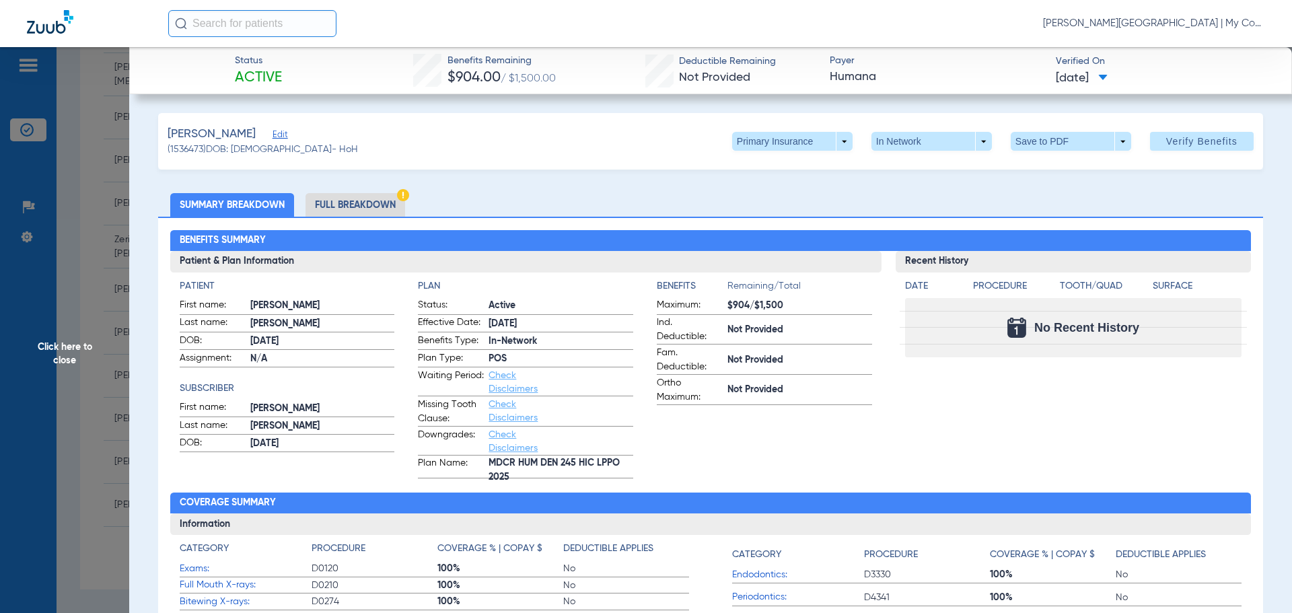
click at [357, 197] on li "Full Breakdown" at bounding box center [355, 205] width 100 height 24
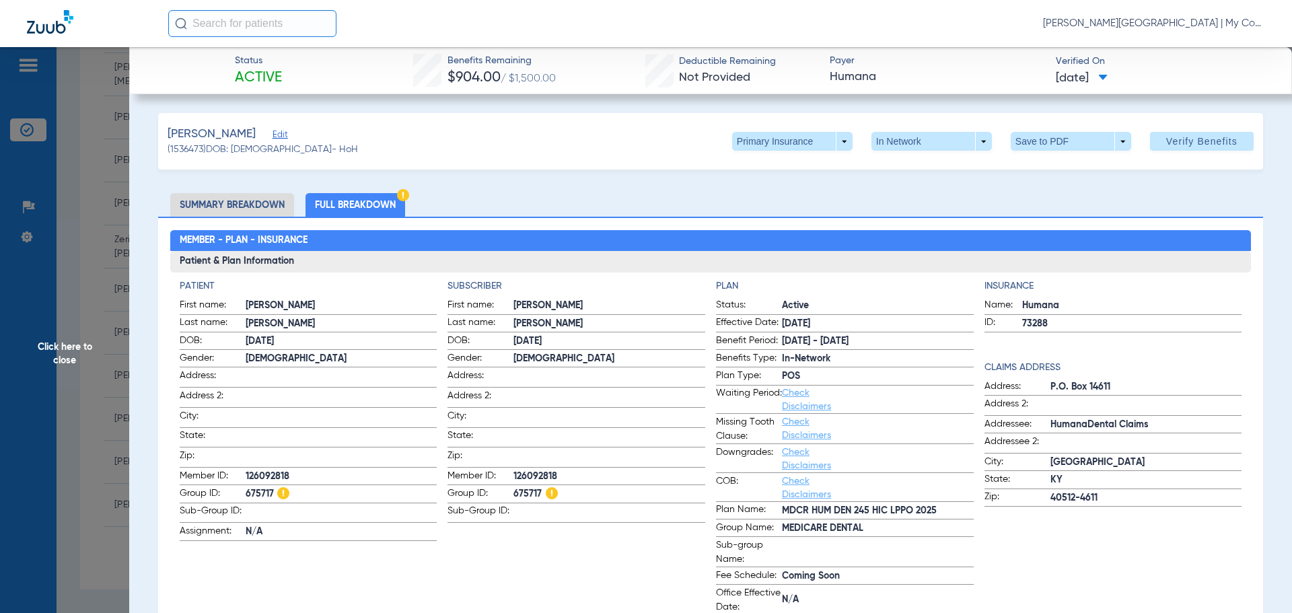
click at [102, 369] on span "Click here to close" at bounding box center [64, 353] width 129 height 613
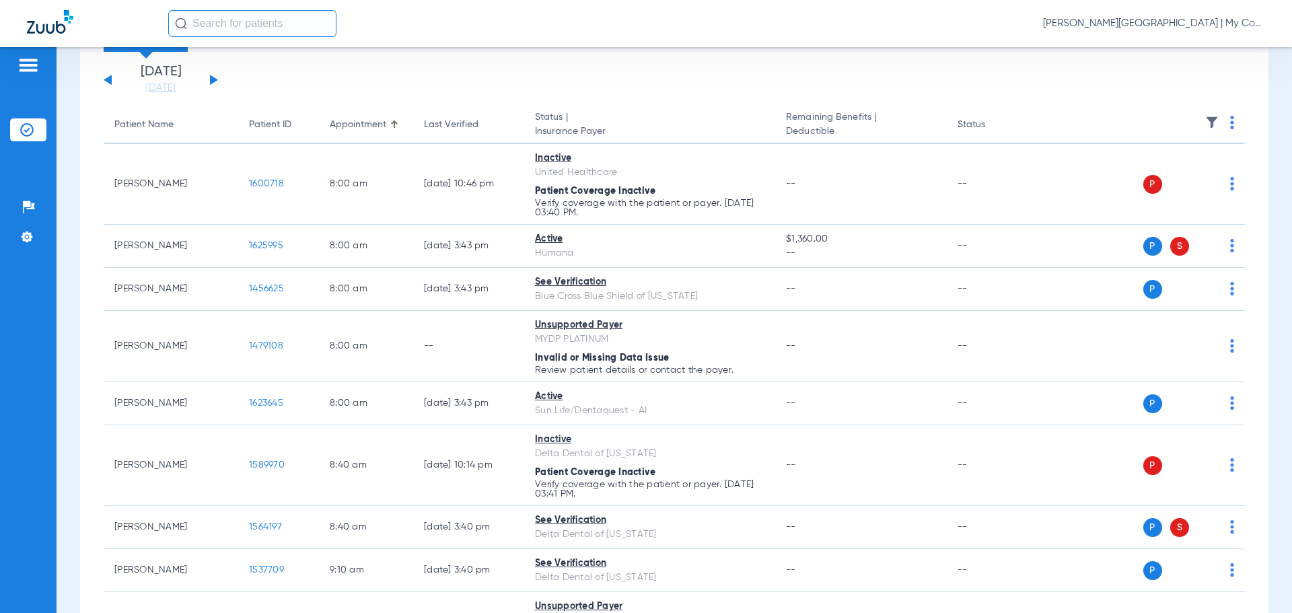
scroll to position [0, 0]
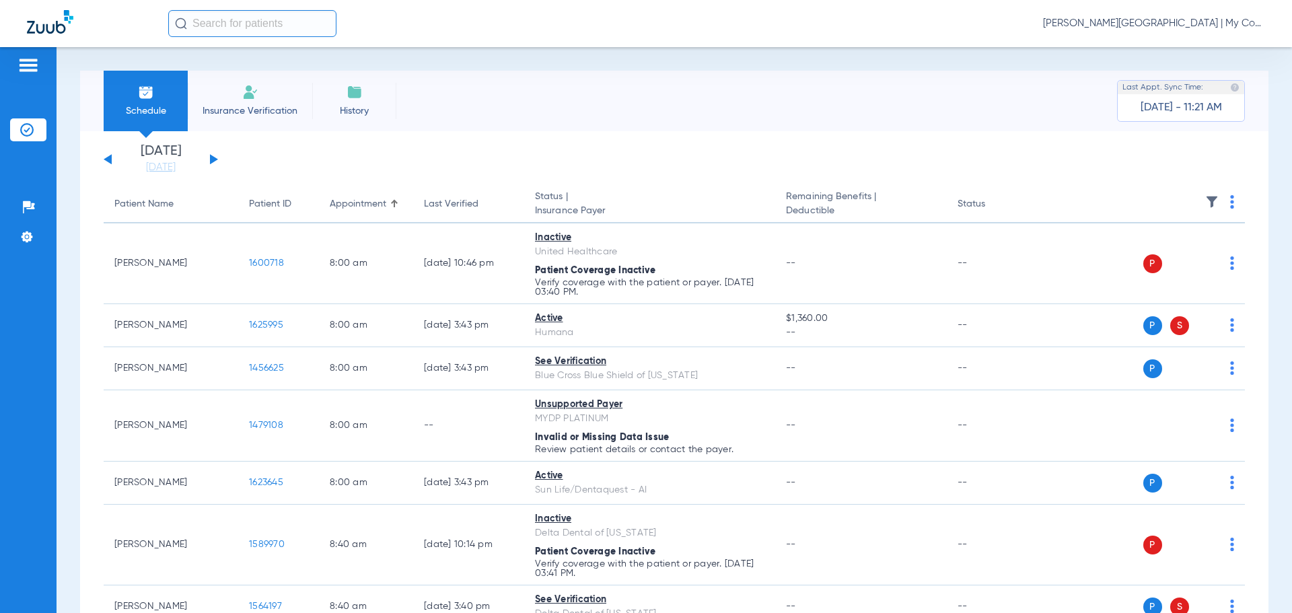
click at [211, 162] on button at bounding box center [214, 159] width 8 height 10
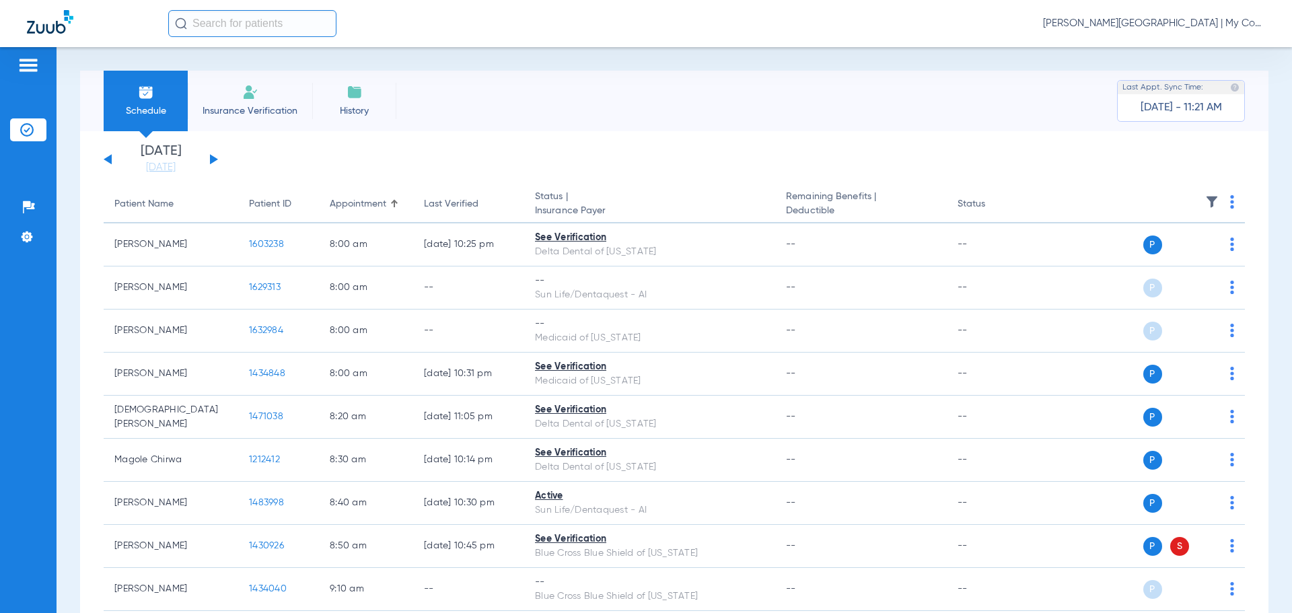
click at [1230, 201] on img at bounding box center [1232, 201] width 4 height 13
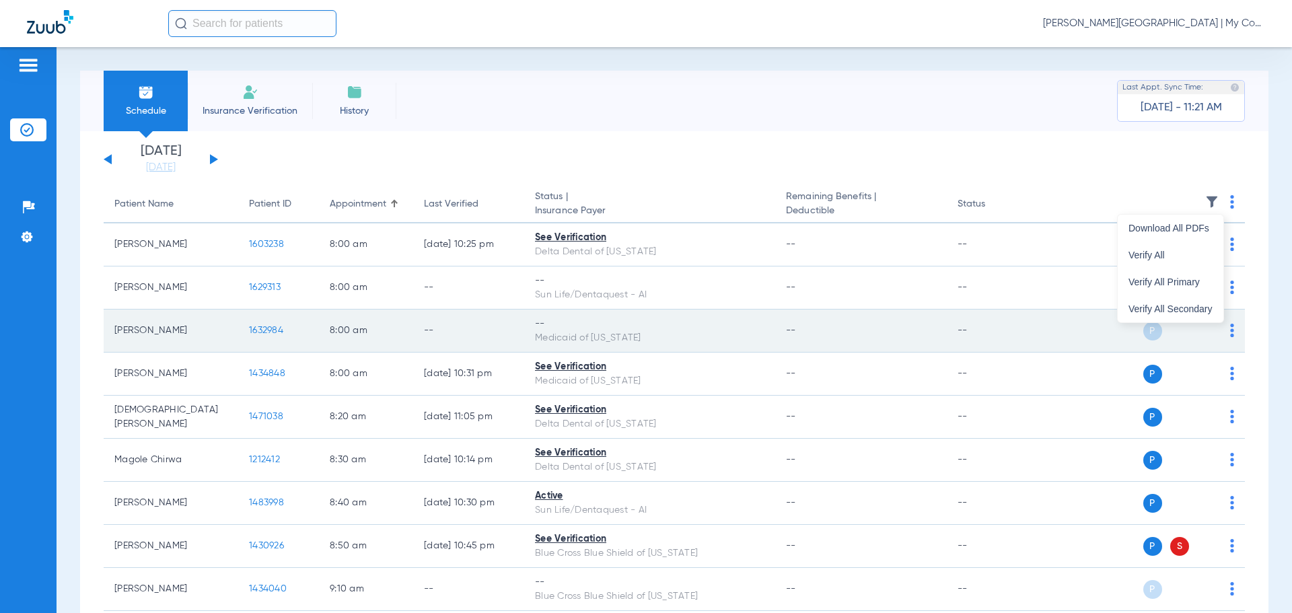
drag, startPoint x: 1203, startPoint y: 250, endPoint x: 1047, endPoint y: 319, distance: 170.5
click at [1203, 251] on span "Verify All" at bounding box center [1170, 254] width 84 height 9
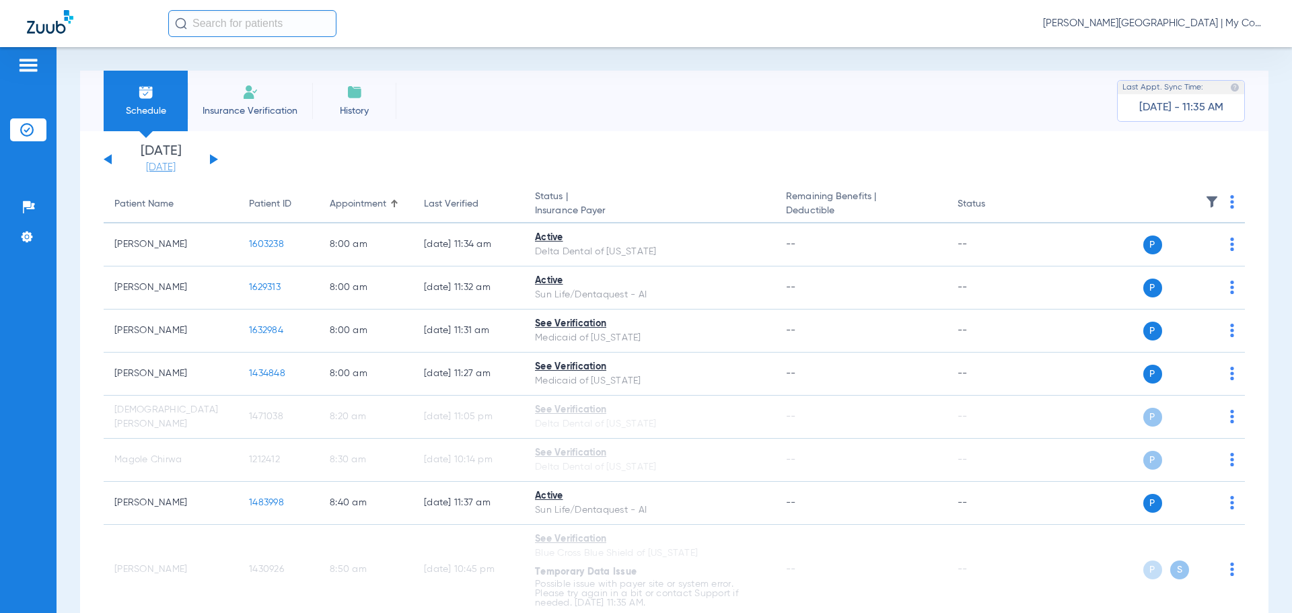
click at [180, 172] on link "[DATE]" at bounding box center [160, 167] width 81 height 13
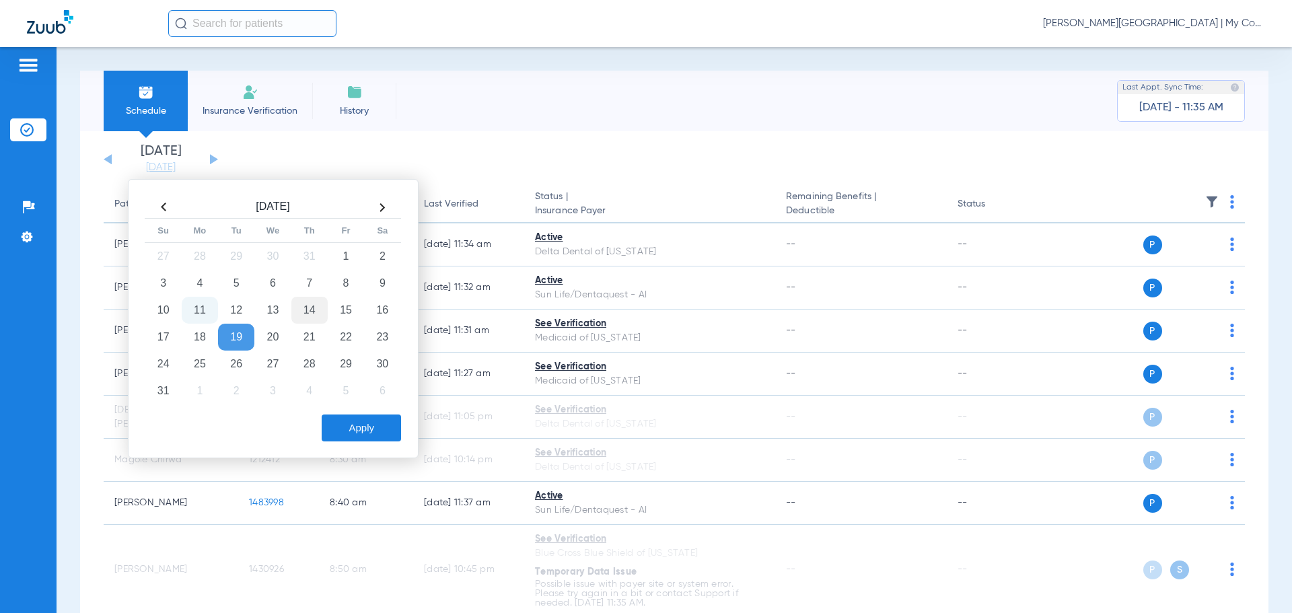
click at [319, 307] on td "14" at bounding box center [309, 310] width 36 height 27
click at [376, 431] on button "Apply" at bounding box center [361, 427] width 79 height 27
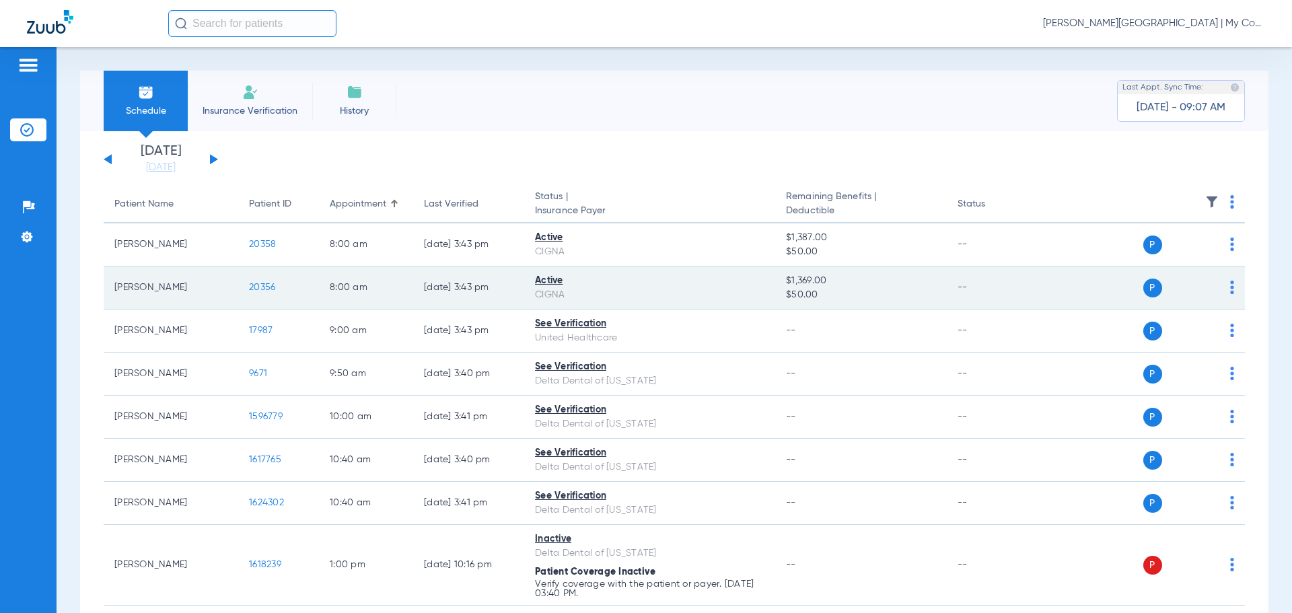
click at [266, 287] on span "20356" at bounding box center [262, 287] width 26 height 9
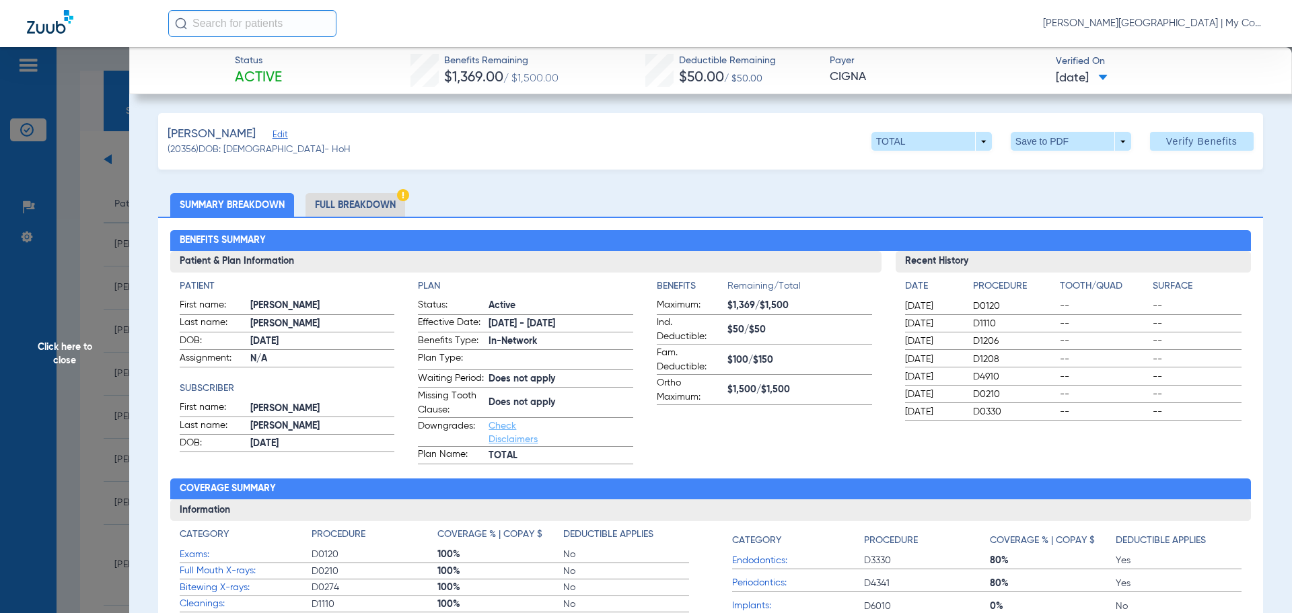
click at [380, 196] on li "Full Breakdown" at bounding box center [355, 205] width 100 height 24
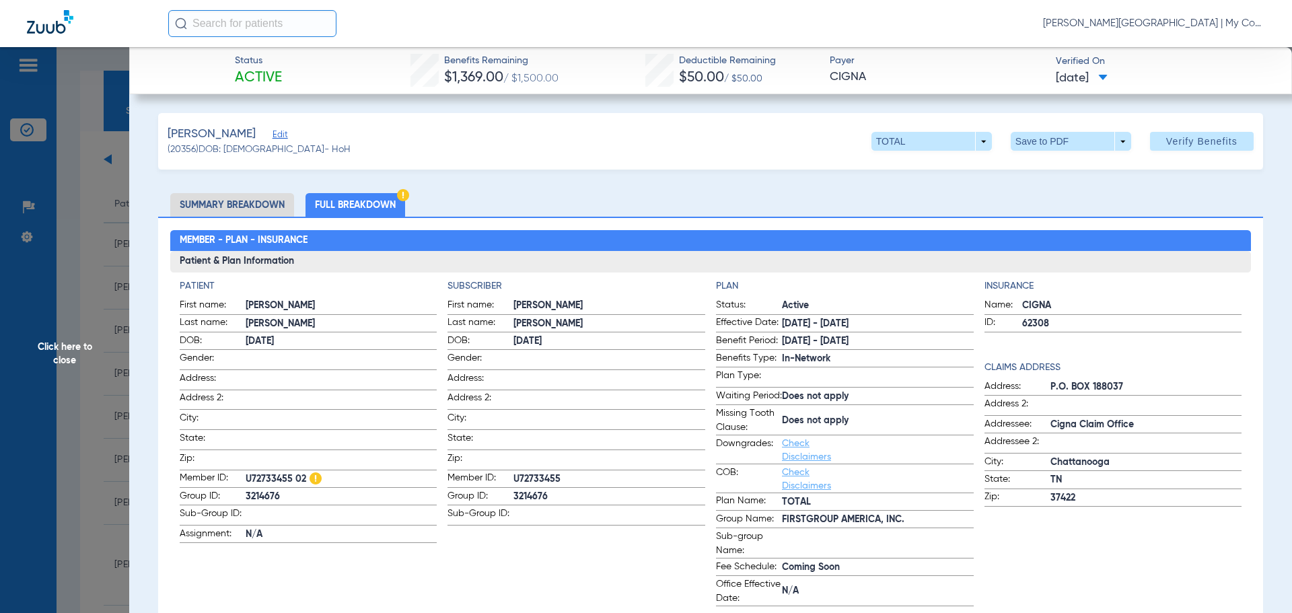
click at [72, 196] on span "Click here to close" at bounding box center [64, 353] width 129 height 613
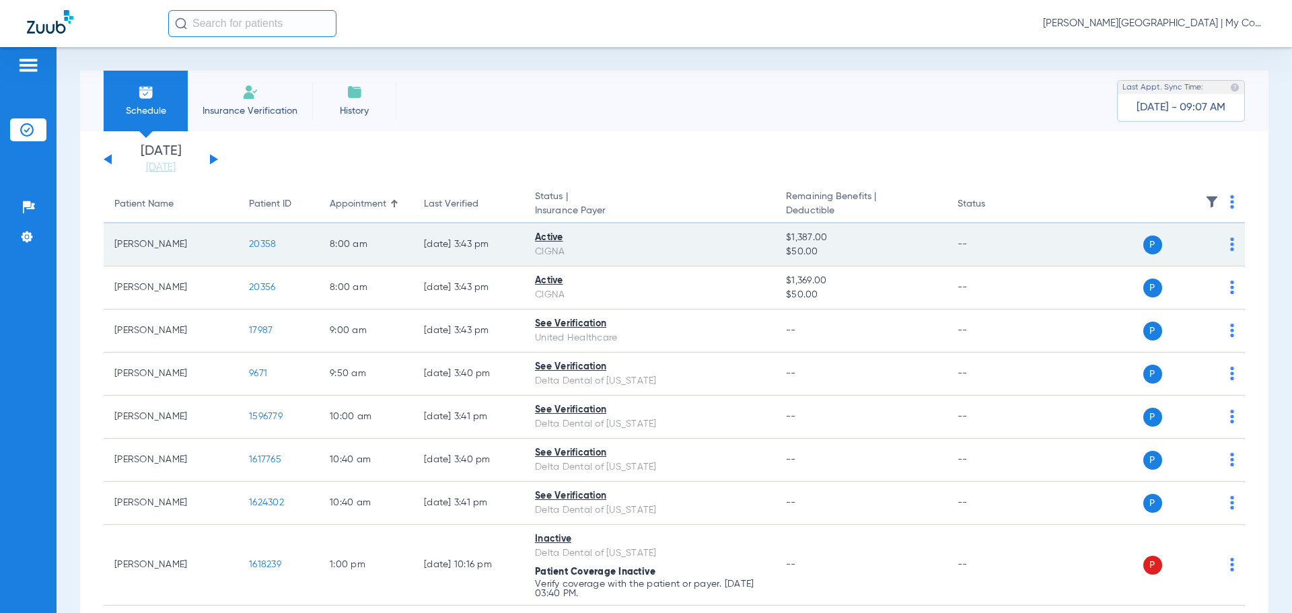
click at [270, 246] on span "20358" at bounding box center [262, 244] width 27 height 9
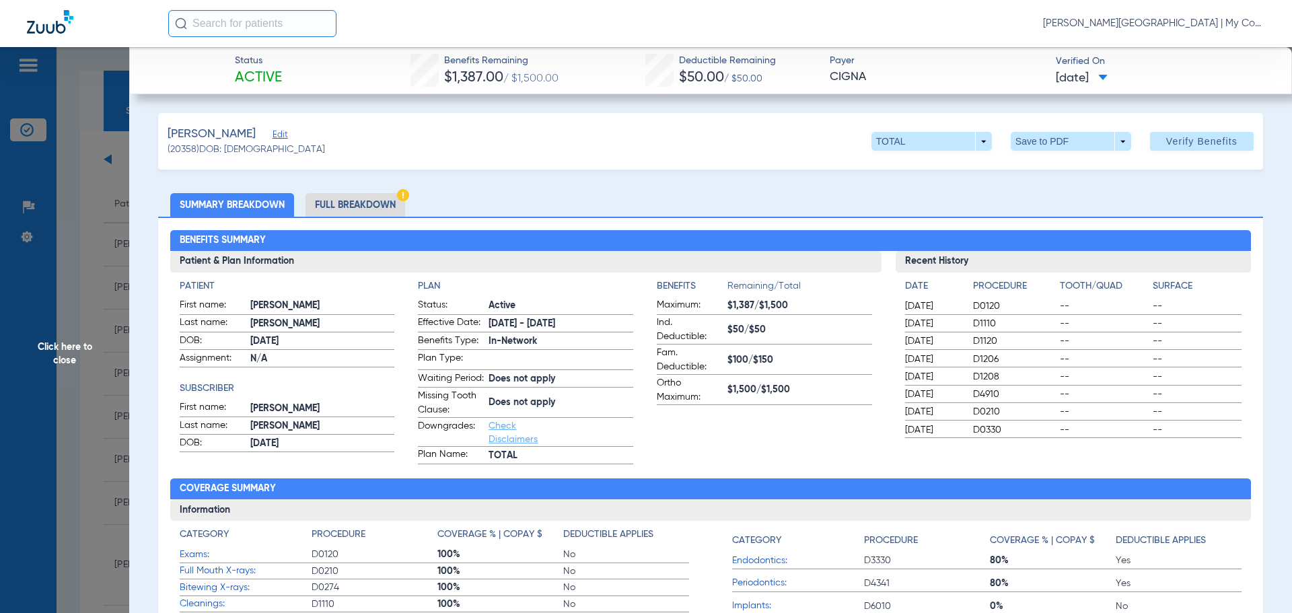
click at [383, 199] on li "Full Breakdown" at bounding box center [355, 205] width 100 height 24
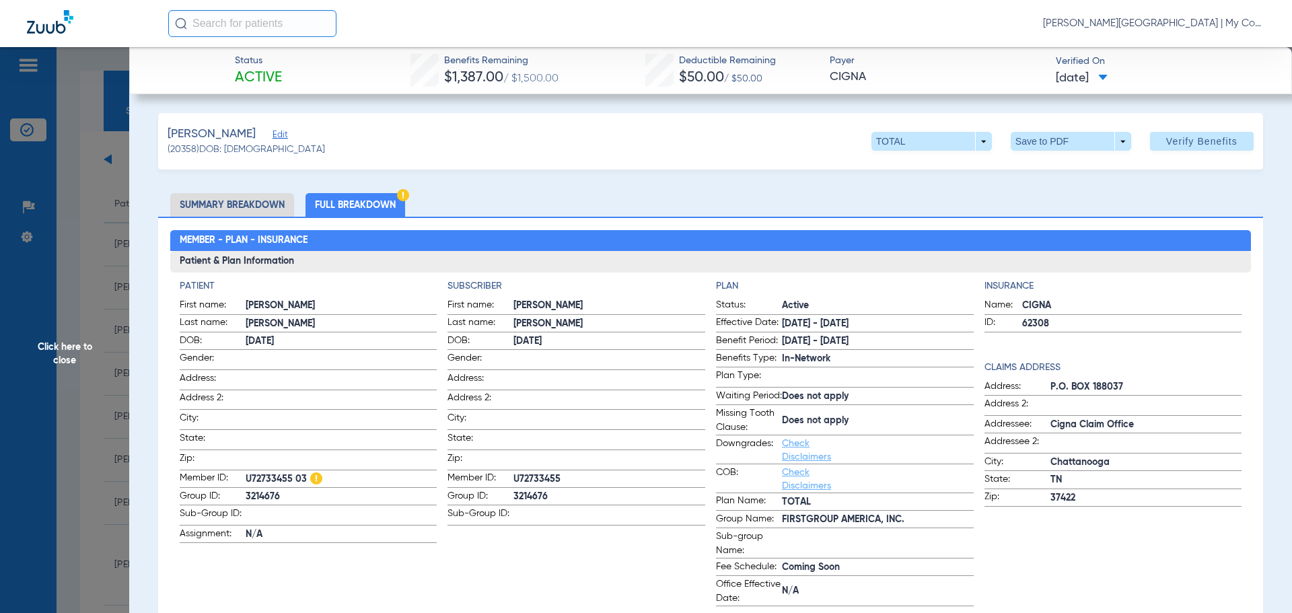
click at [111, 365] on span "Click here to close" at bounding box center [64, 353] width 129 height 613
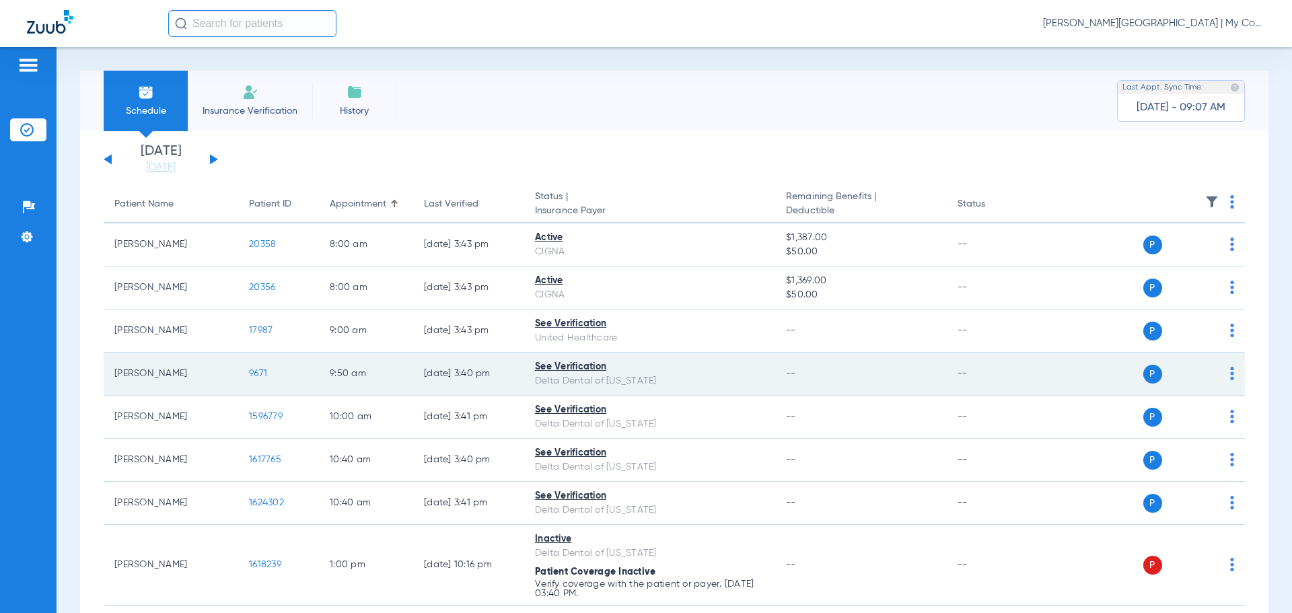
click at [264, 374] on span "9671" at bounding box center [258, 373] width 18 height 9
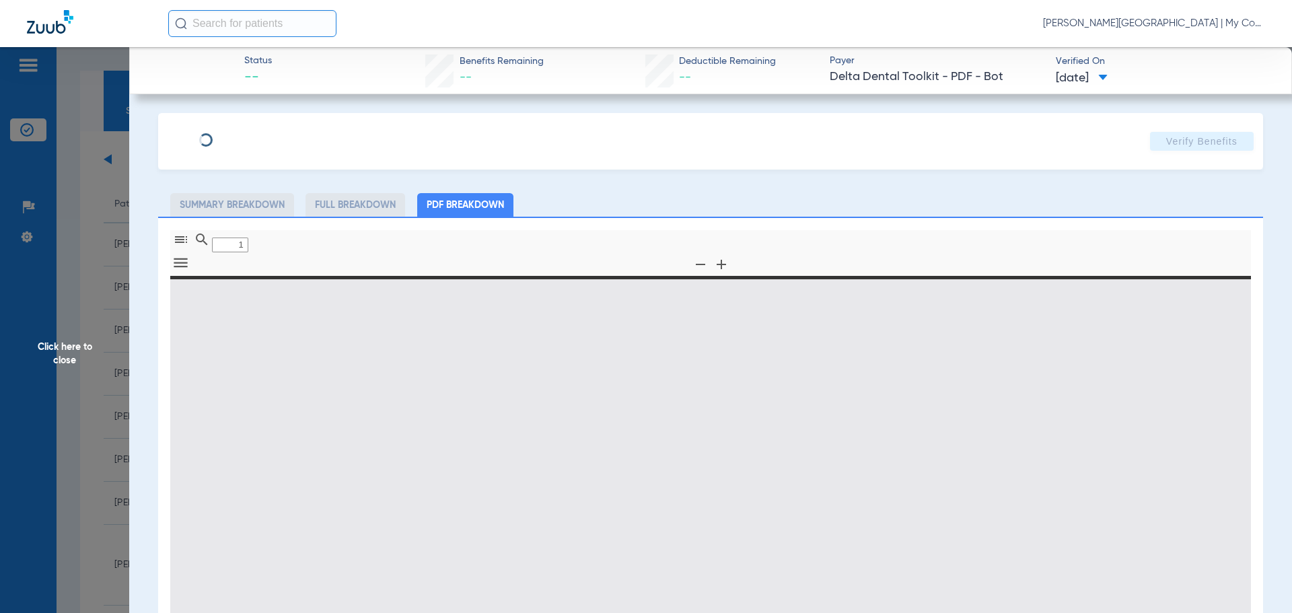
type input "0"
select select "page-width"
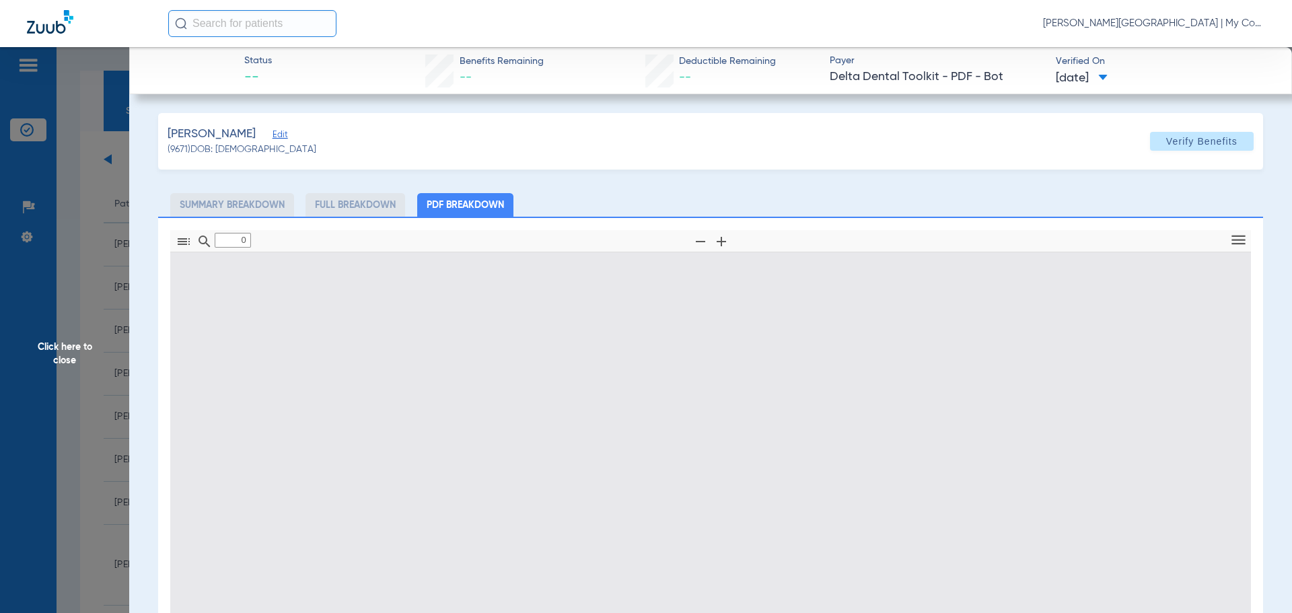
type input "1"
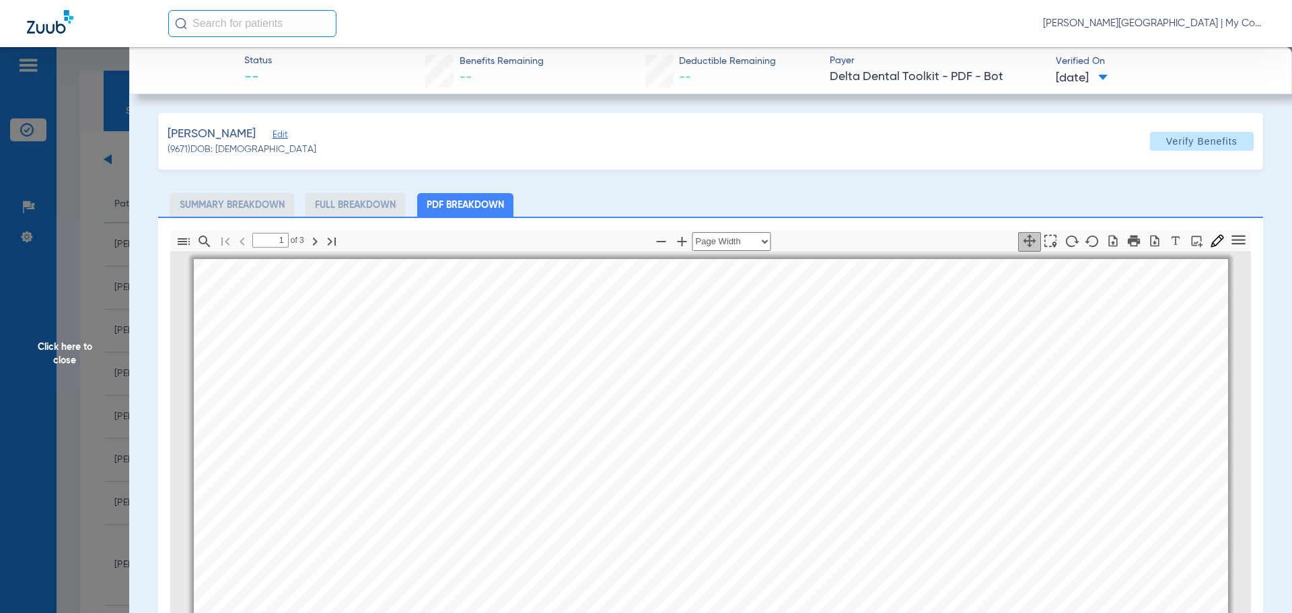
scroll to position [7, 0]
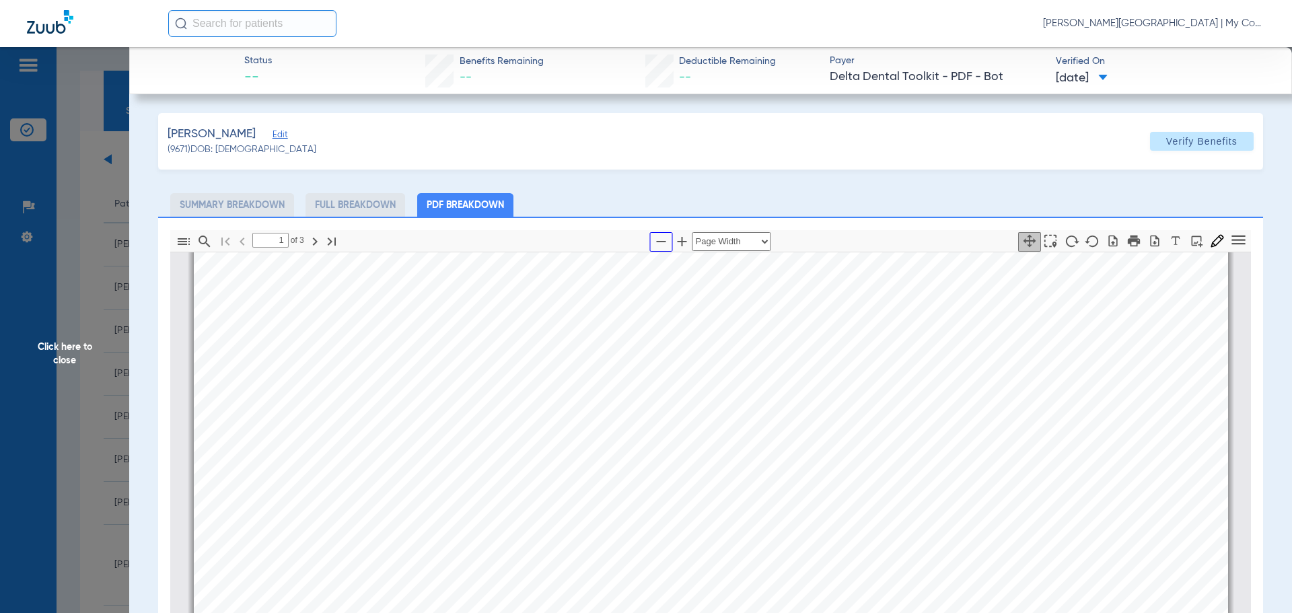
click at [653, 241] on icon "button" at bounding box center [661, 241] width 16 height 16
select select "1.5"
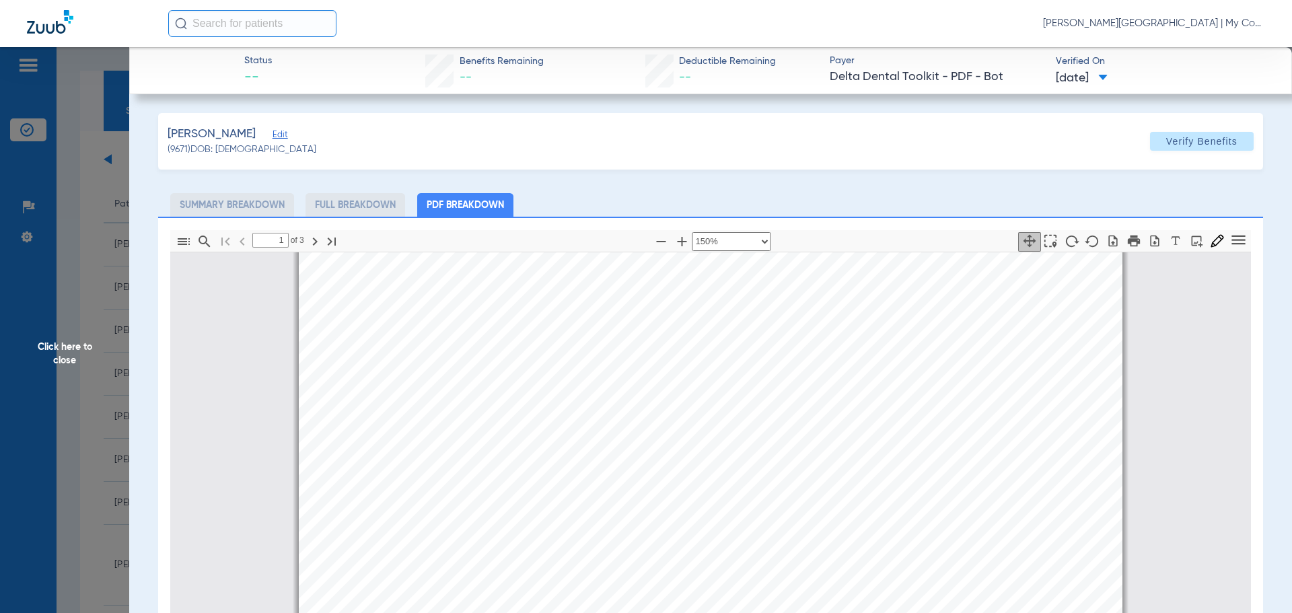
scroll to position [0, 0]
click at [76, 360] on span "Click here to close" at bounding box center [64, 353] width 129 height 613
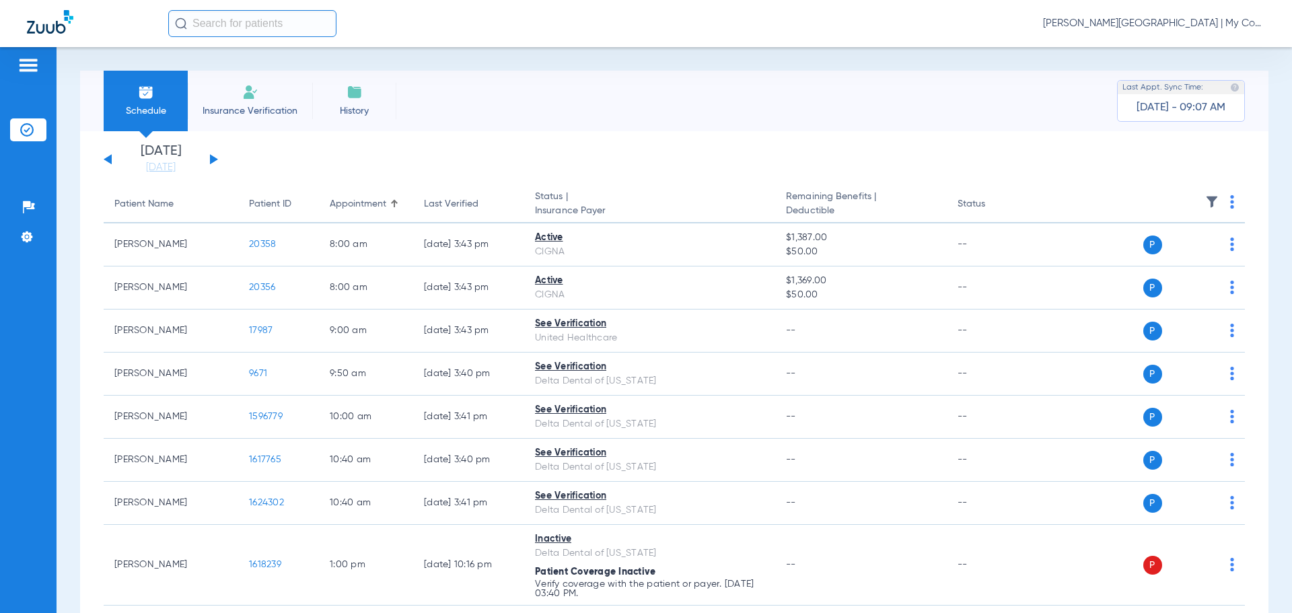
drag, startPoint x: 213, startPoint y: 158, endPoint x: 223, endPoint y: 161, distance: 10.0
click at [217, 159] on button at bounding box center [214, 159] width 8 height 10
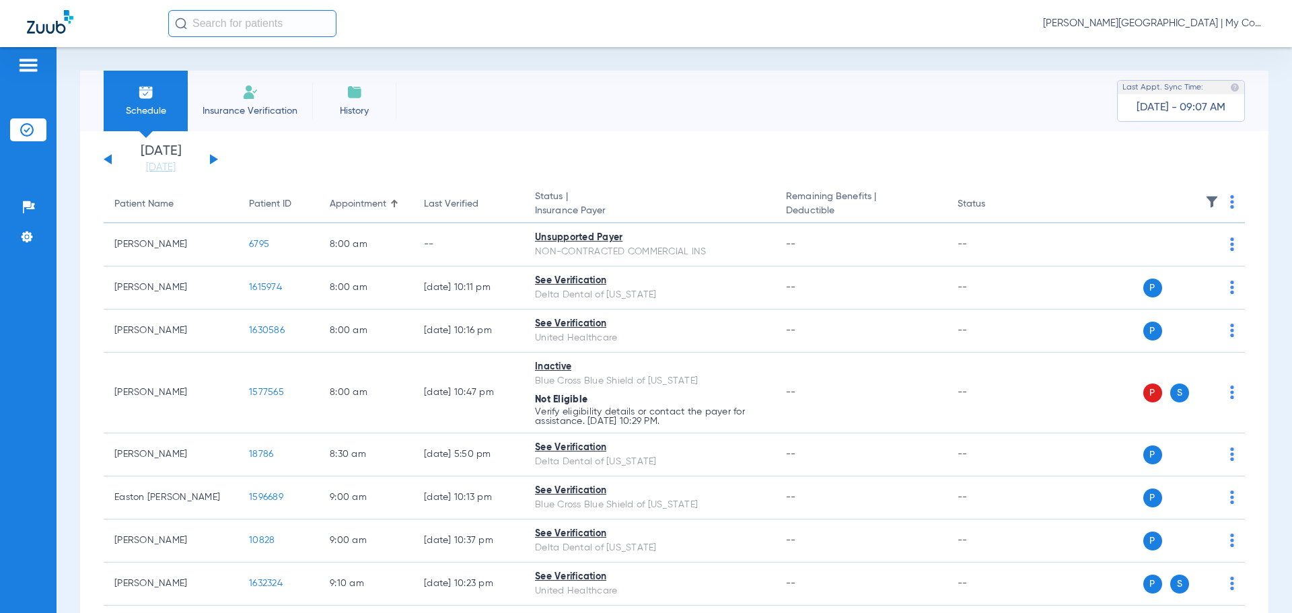
drag, startPoint x: 1218, startPoint y: 200, endPoint x: 1217, endPoint y: 213, distance: 13.5
click at [1218, 201] on th at bounding box center [1142, 205] width 208 height 38
click at [1230, 204] on img at bounding box center [1232, 201] width 4 height 13
click at [1205, 259] on span "Verify All" at bounding box center [1170, 254] width 84 height 9
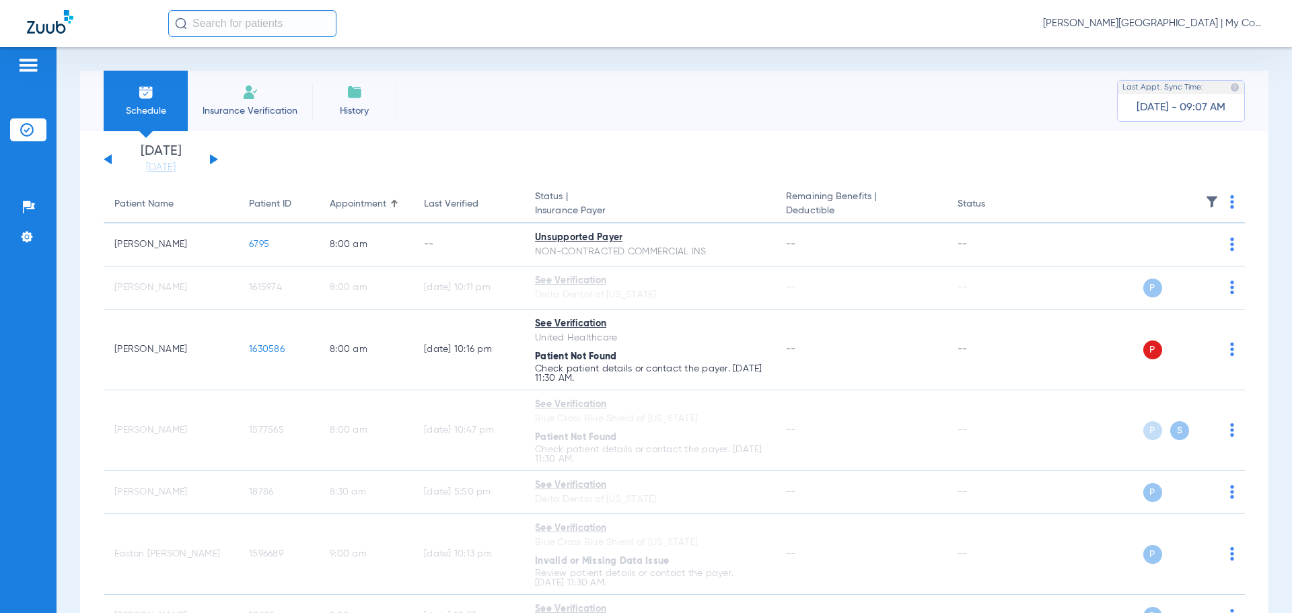
click at [158, 165] on link "[DATE]" at bounding box center [160, 167] width 81 height 13
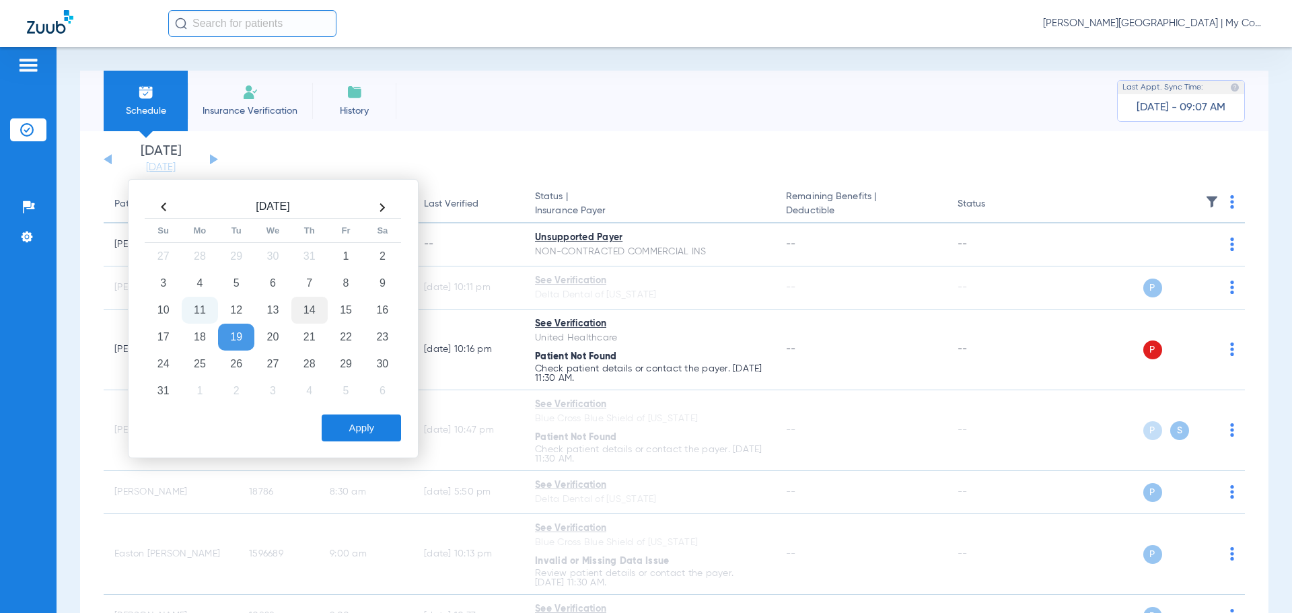
click at [316, 318] on td "14" at bounding box center [309, 310] width 36 height 27
click at [363, 428] on button "Apply" at bounding box center [361, 427] width 79 height 27
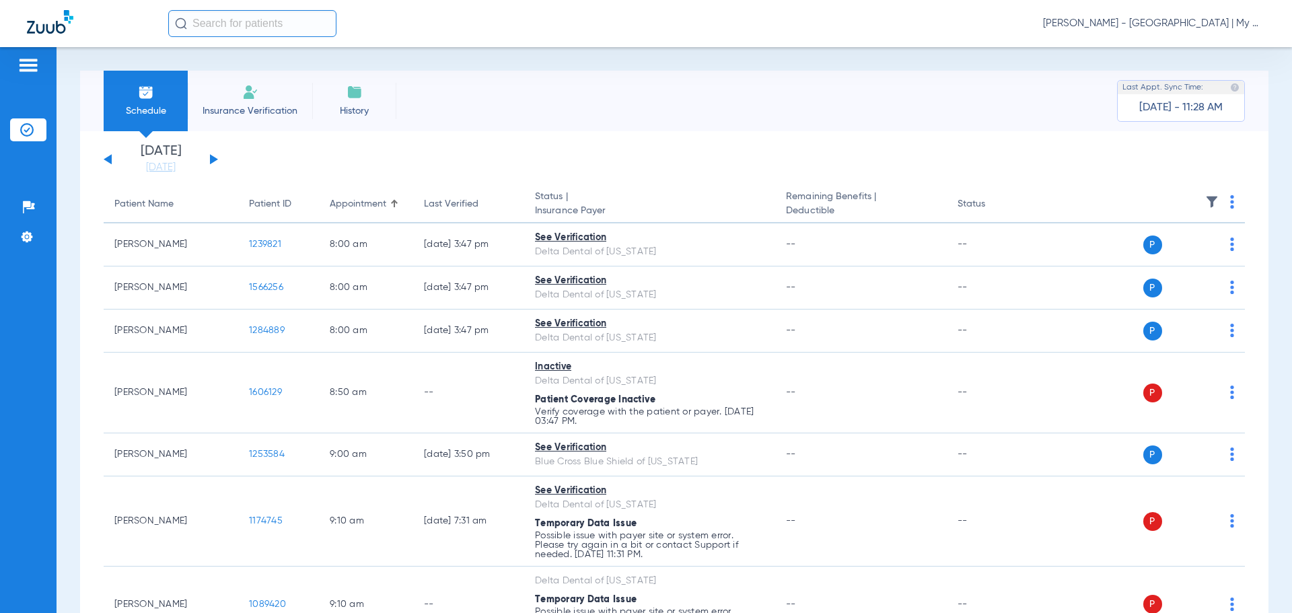
click at [210, 162] on button at bounding box center [214, 159] width 8 height 10
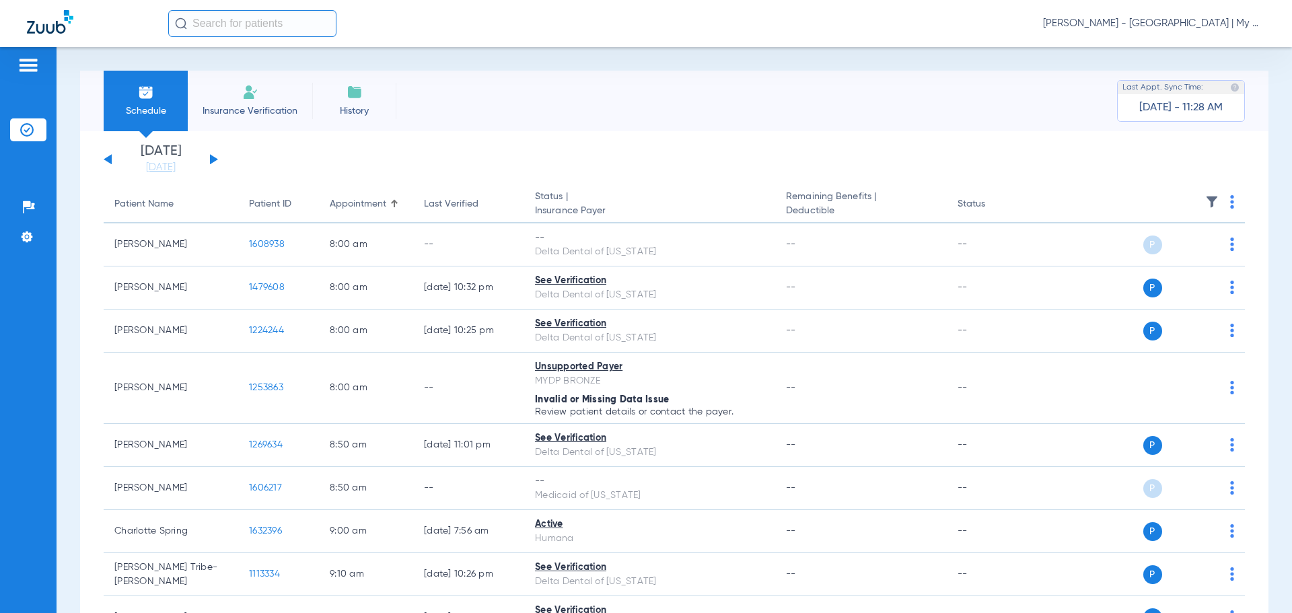
click at [1230, 202] on img at bounding box center [1232, 201] width 4 height 13
click at [1195, 251] on span "Verify All" at bounding box center [1170, 254] width 84 height 9
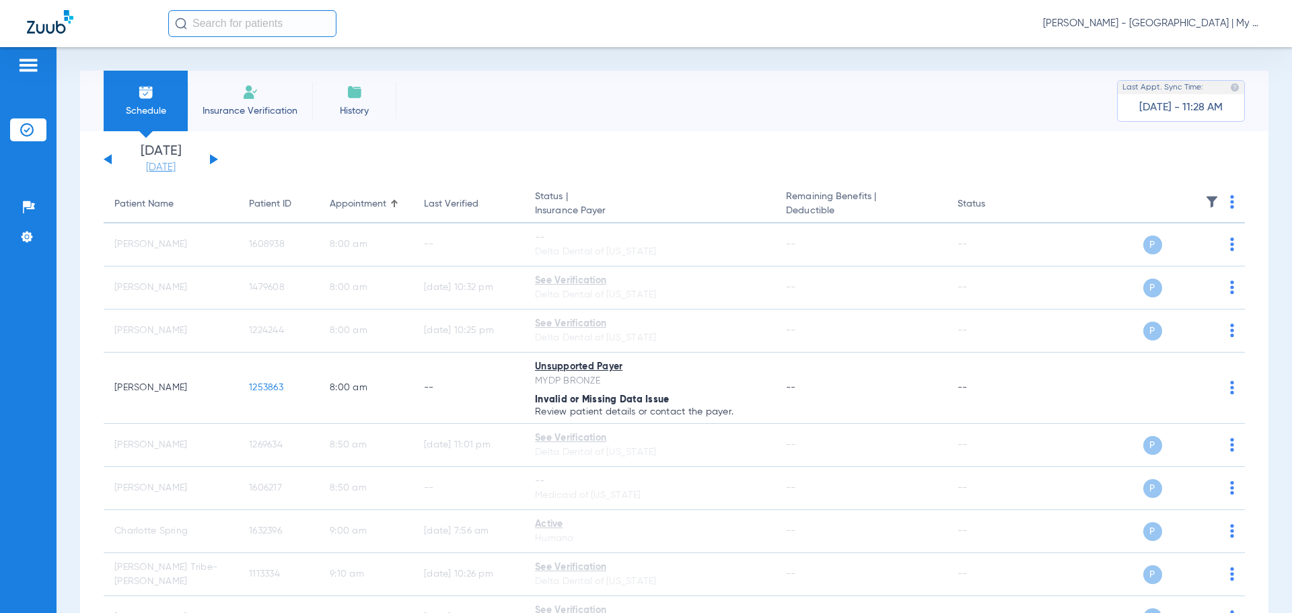
click at [143, 168] on link "[DATE]" at bounding box center [160, 167] width 81 height 13
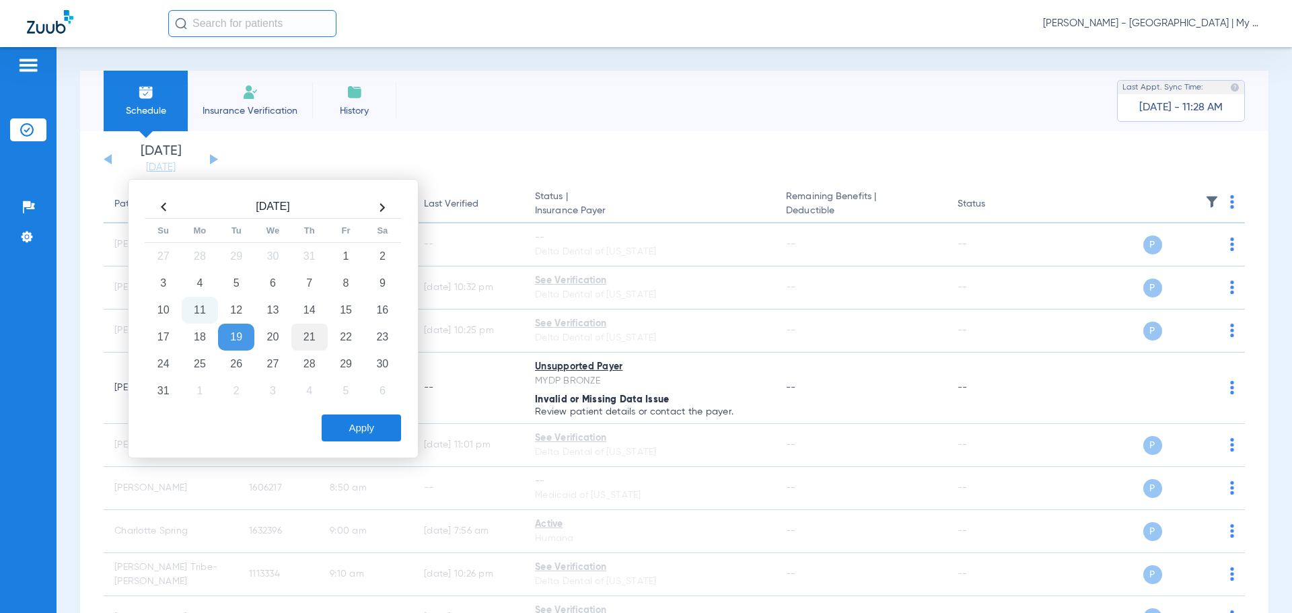
drag, startPoint x: 306, startPoint y: 318, endPoint x: 310, endPoint y: 328, distance: 10.6
click at [307, 318] on td "14" at bounding box center [309, 310] width 36 height 27
click at [373, 427] on button "Apply" at bounding box center [361, 427] width 79 height 27
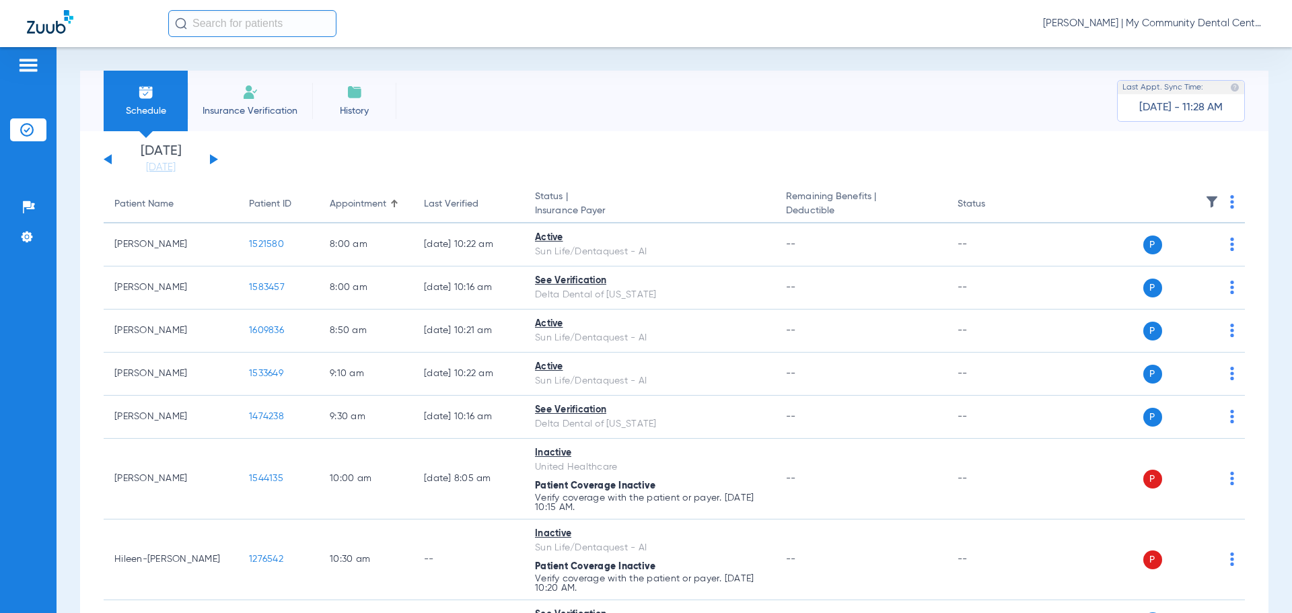
drag, startPoint x: 211, startPoint y: 158, endPoint x: 257, endPoint y: 154, distance: 45.9
click at [211, 159] on button at bounding box center [214, 159] width 8 height 10
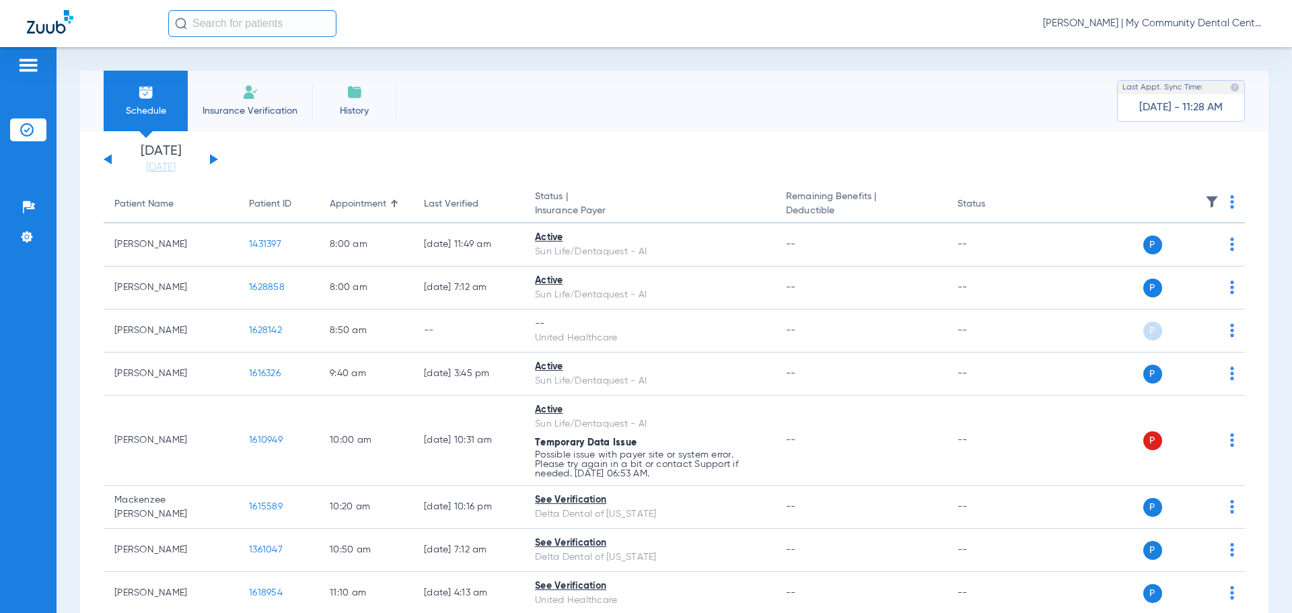
click at [1225, 198] on th at bounding box center [1142, 205] width 208 height 38
click at [1219, 203] on th at bounding box center [1142, 205] width 208 height 38
click at [1219, 204] on th at bounding box center [1142, 205] width 208 height 38
click at [1230, 207] on img at bounding box center [1232, 201] width 4 height 13
click at [1192, 257] on span "Verify All" at bounding box center [1170, 254] width 84 height 9
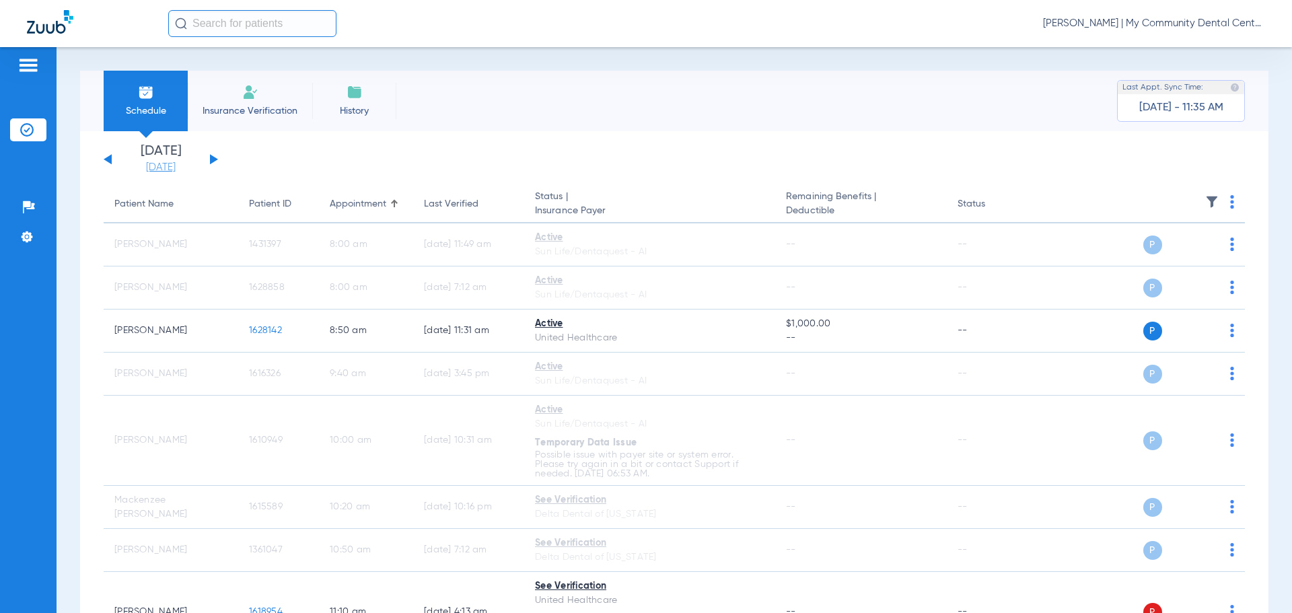
click at [166, 166] on link "[DATE]" at bounding box center [160, 167] width 81 height 13
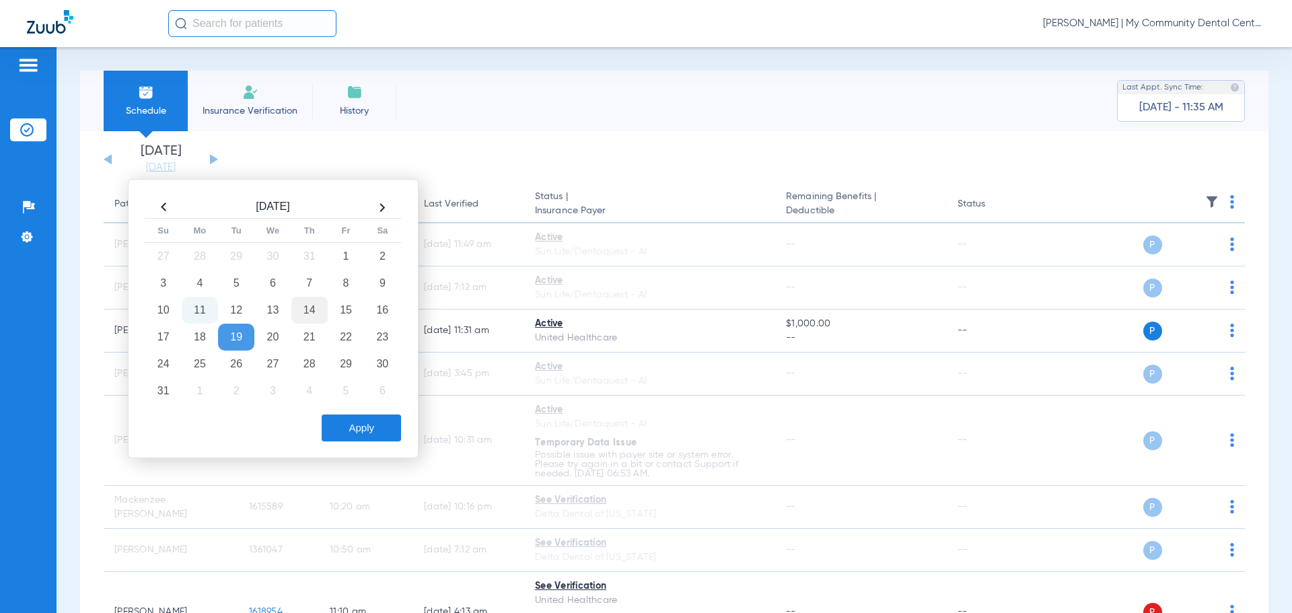
click at [303, 304] on td "14" at bounding box center [309, 310] width 36 height 27
click at [355, 444] on div "Aug 2025 Su Mo Tu We Th Fr Sa 27 28 29 30 31 1 2 3 4 5 6 7 8 9 10 11 12 13 14 1…" at bounding box center [273, 318] width 291 height 279
click at [345, 426] on button "Apply" at bounding box center [361, 427] width 79 height 27
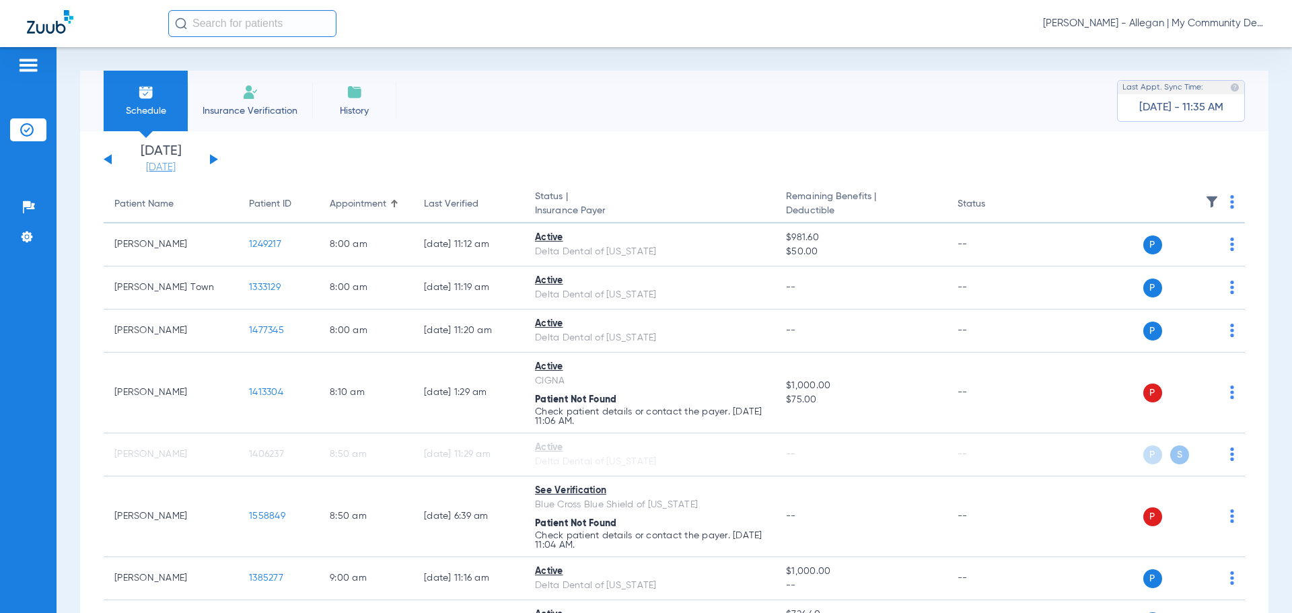
click at [159, 161] on link "[DATE]" at bounding box center [160, 167] width 81 height 13
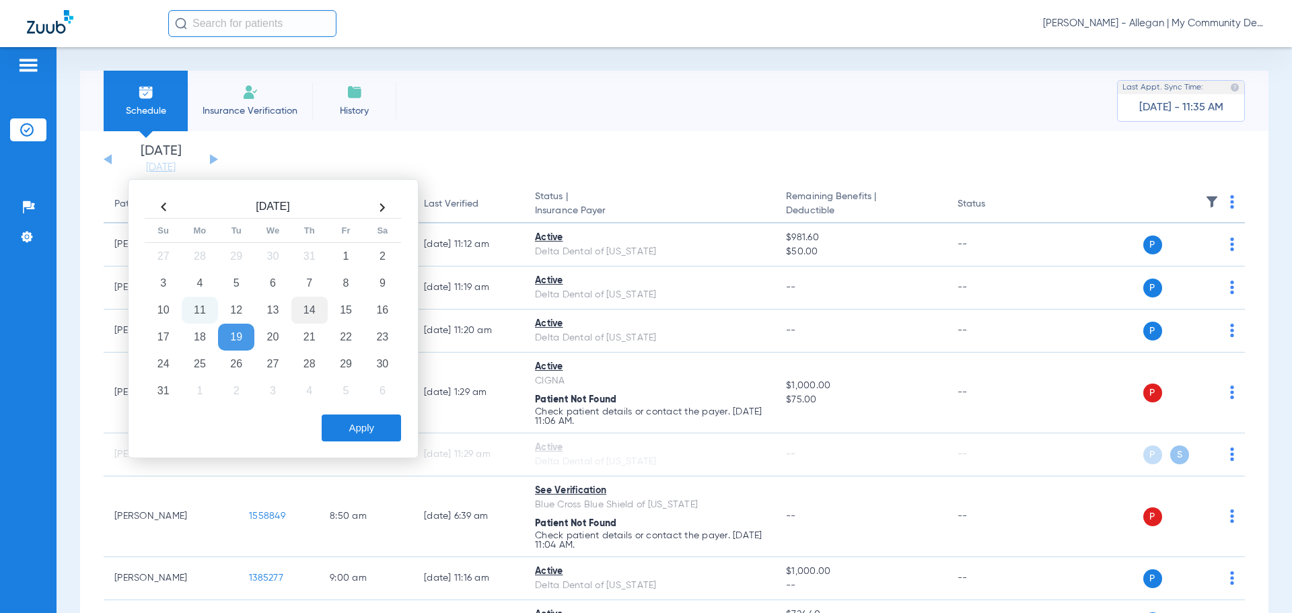
click at [308, 307] on td "14" at bounding box center [309, 310] width 36 height 27
drag, startPoint x: 373, startPoint y: 433, endPoint x: 346, endPoint y: 359, distance: 79.0
click at [373, 433] on button "Apply" at bounding box center [361, 427] width 79 height 27
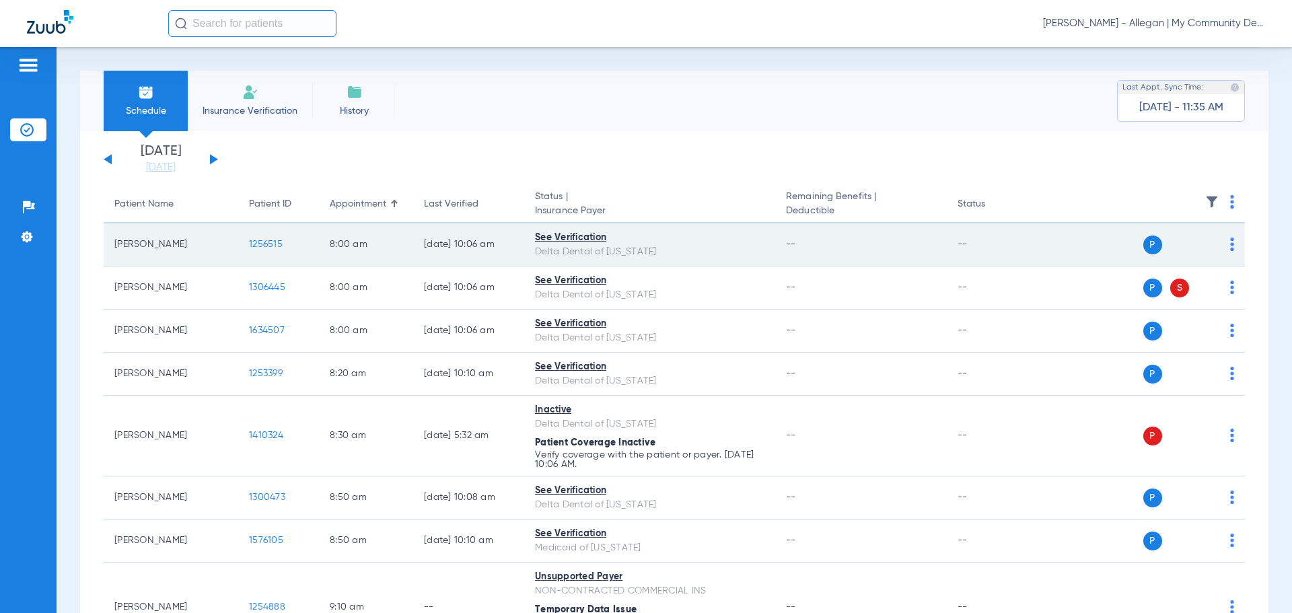
click at [274, 248] on span "1256515" at bounding box center [266, 244] width 34 height 9
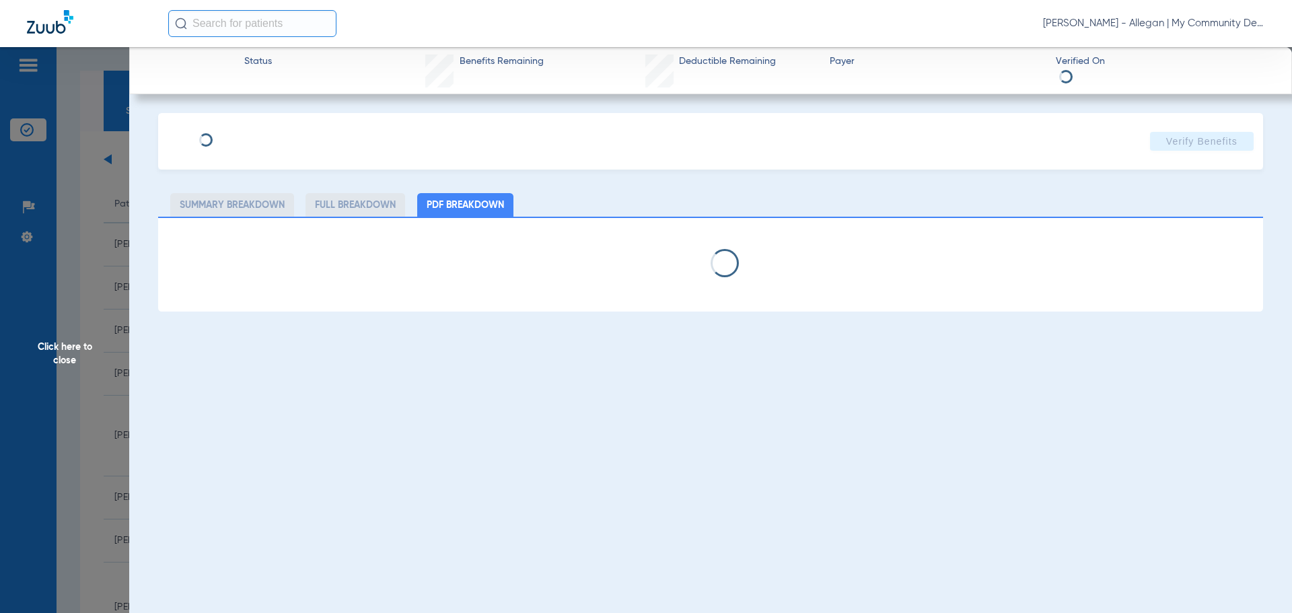
select select "page-width"
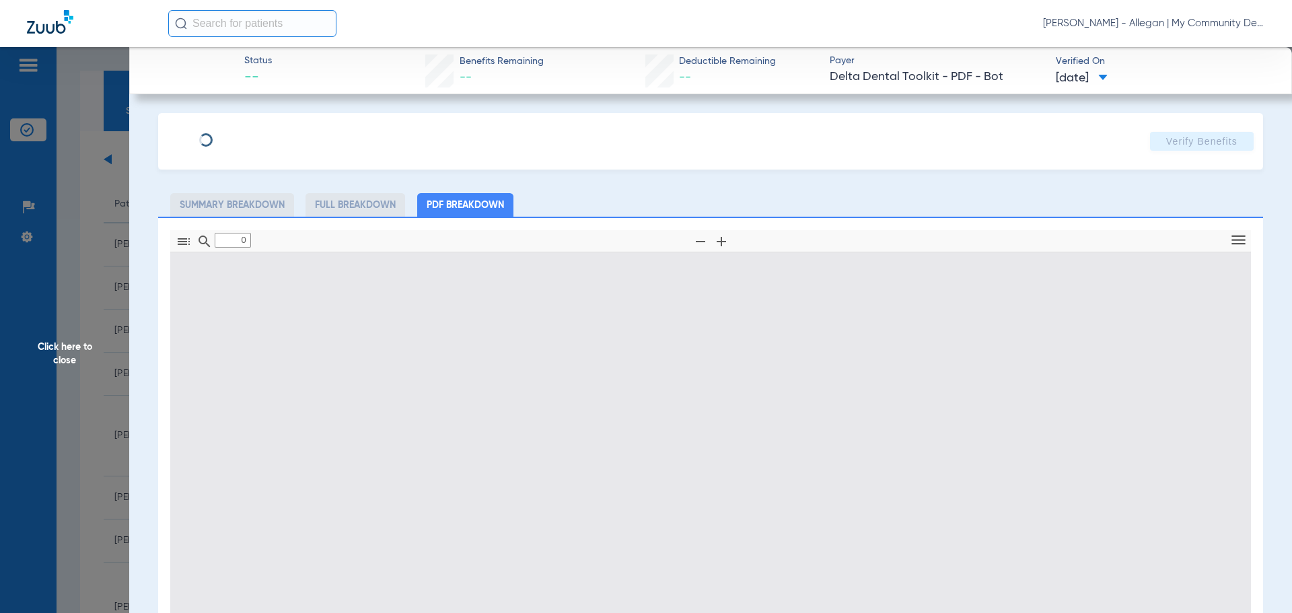
type input "1"
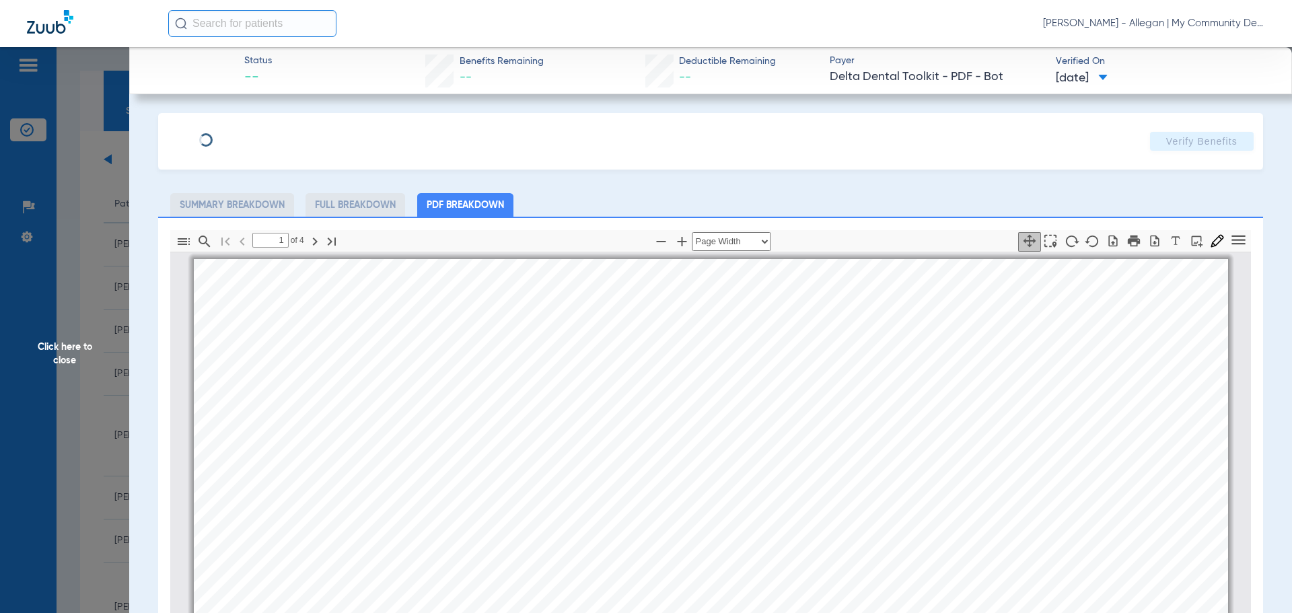
scroll to position [7, 0]
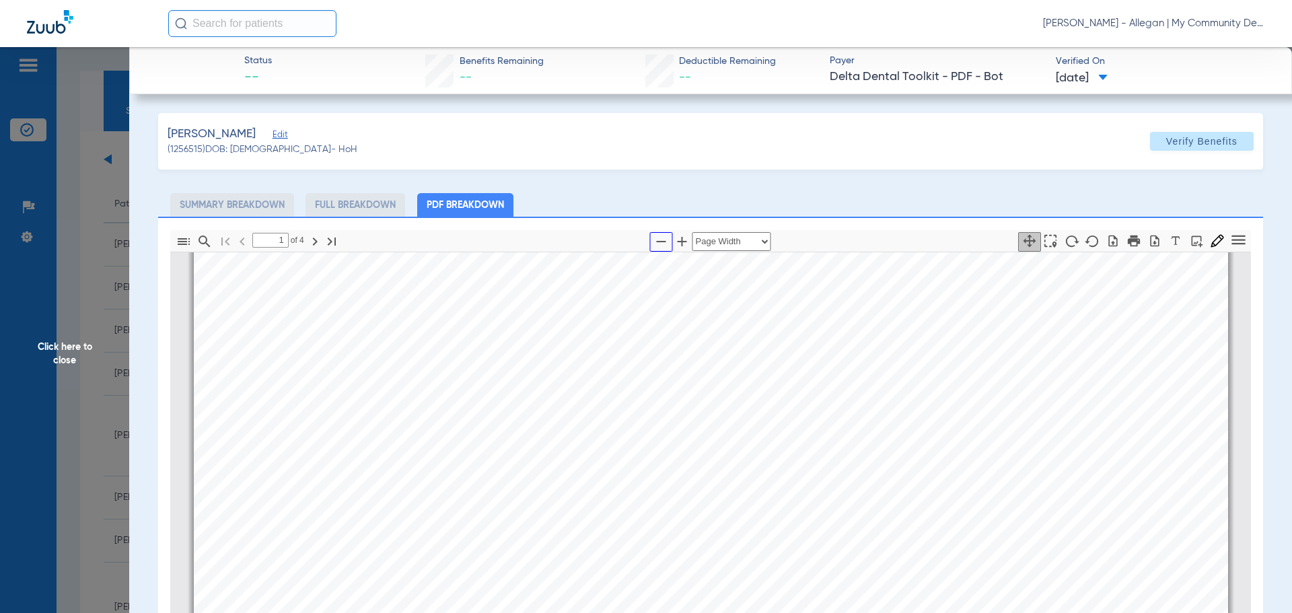
click at [659, 239] on icon "button" at bounding box center [661, 241] width 16 height 16
select select "1.5"
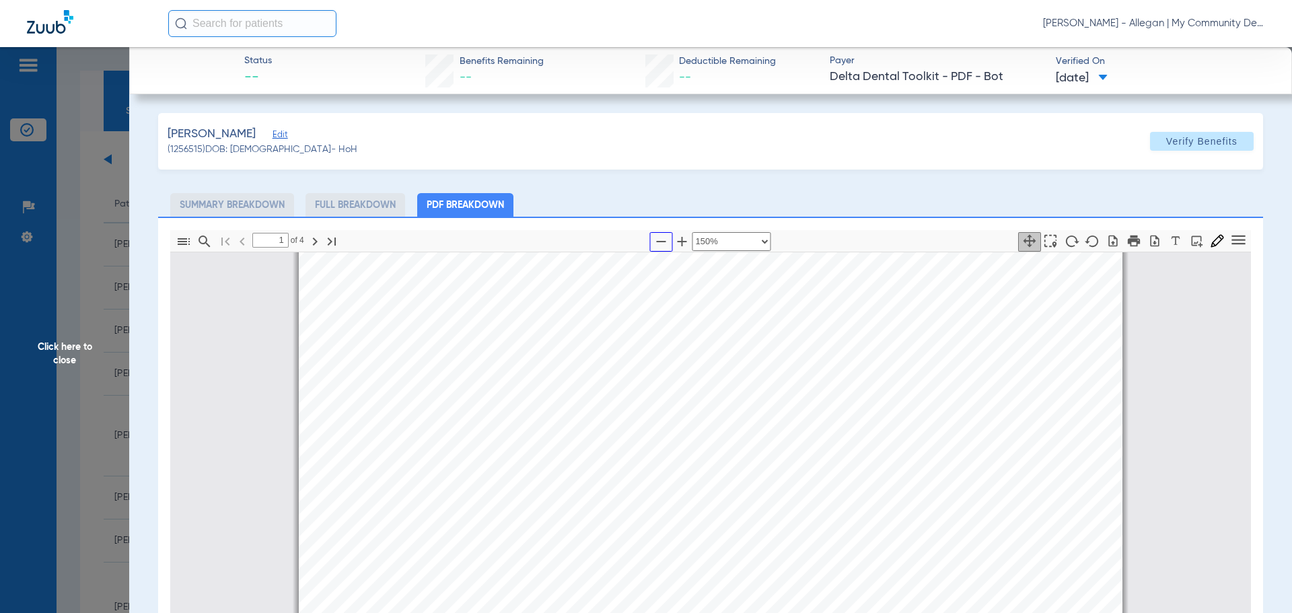
scroll to position [209, 0]
click at [52, 260] on span "Click here to close" at bounding box center [64, 353] width 129 height 613
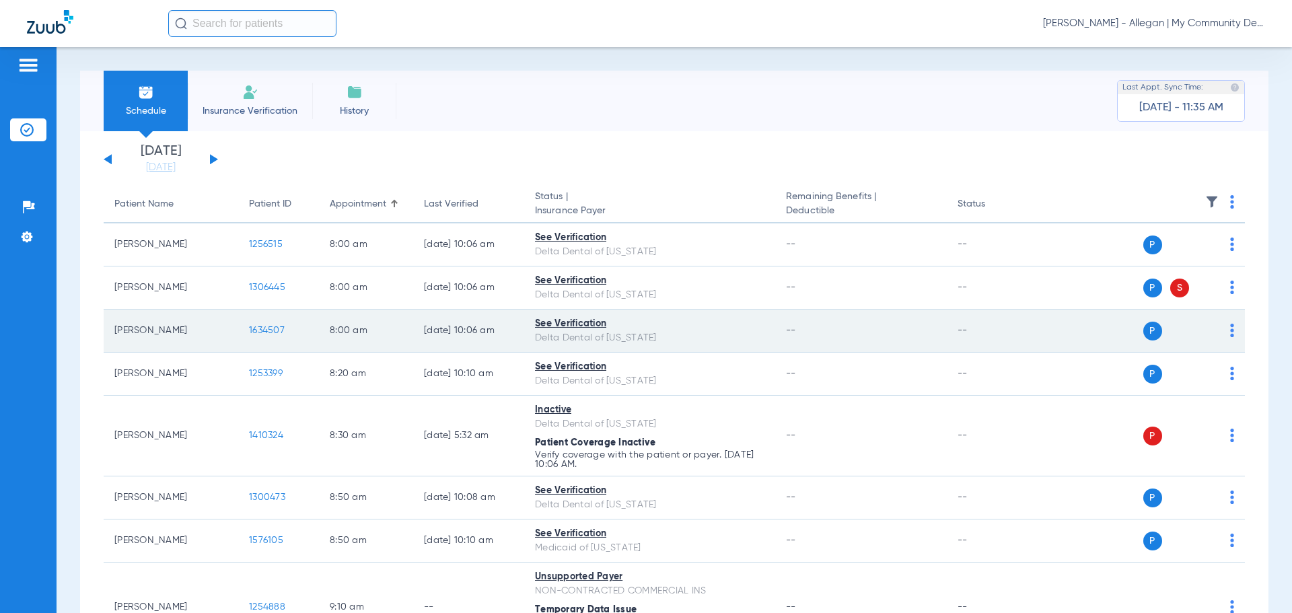
click at [266, 330] on span "1634507" at bounding box center [267, 330] width 36 height 9
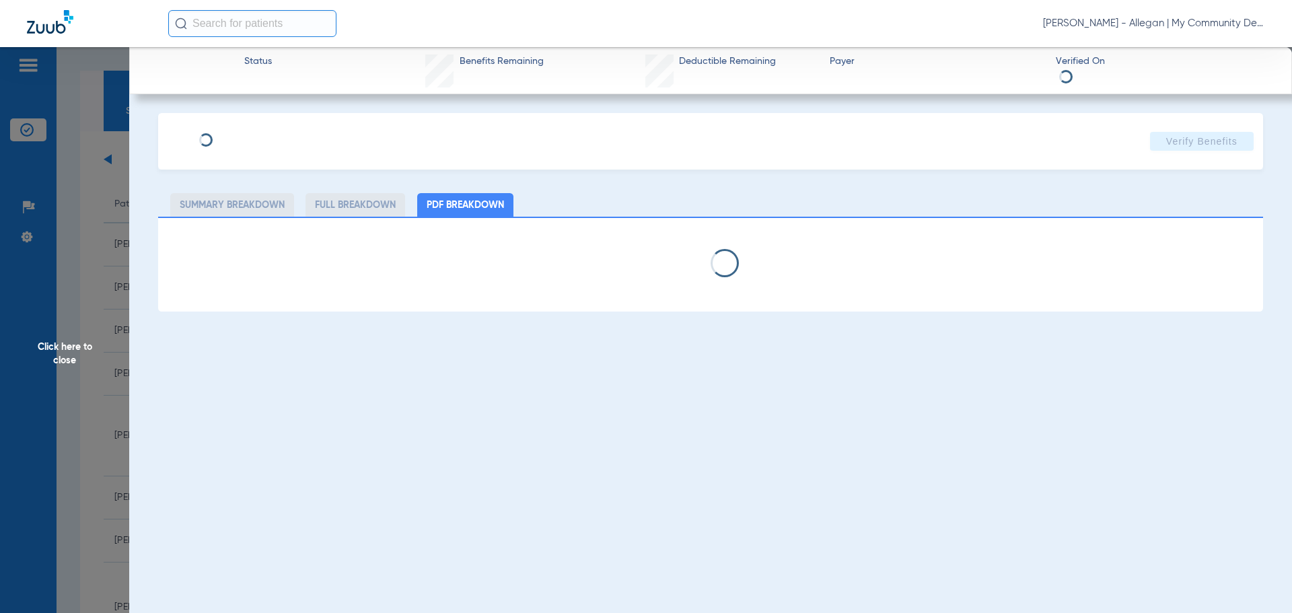
select select "page-width"
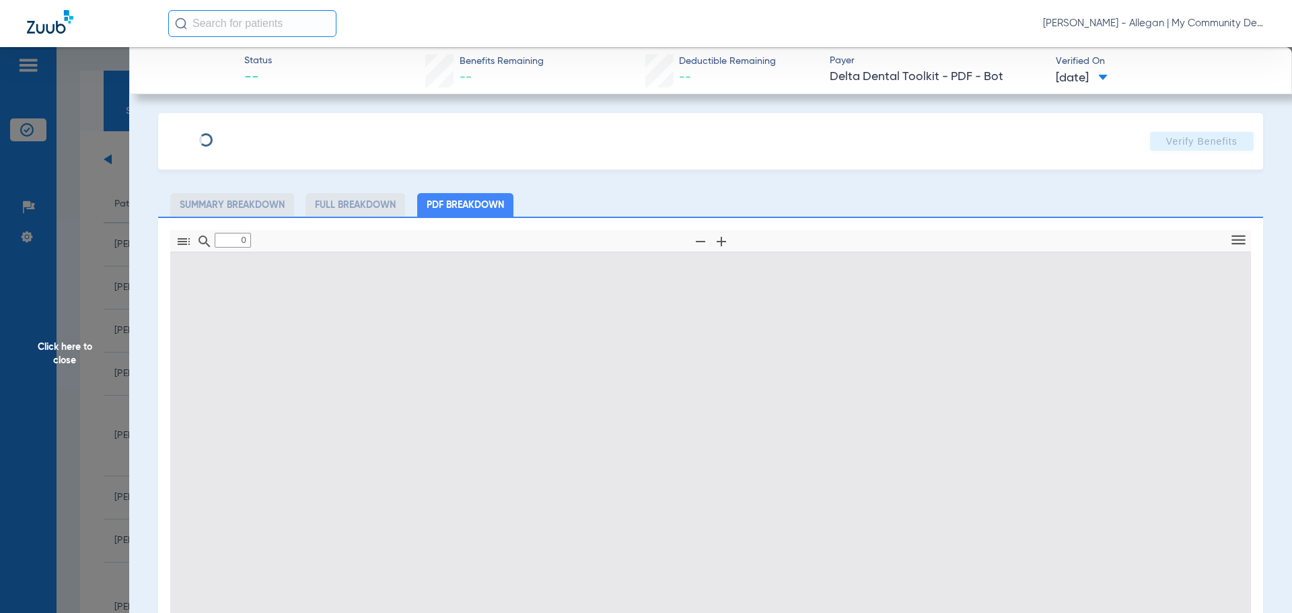
type input "1"
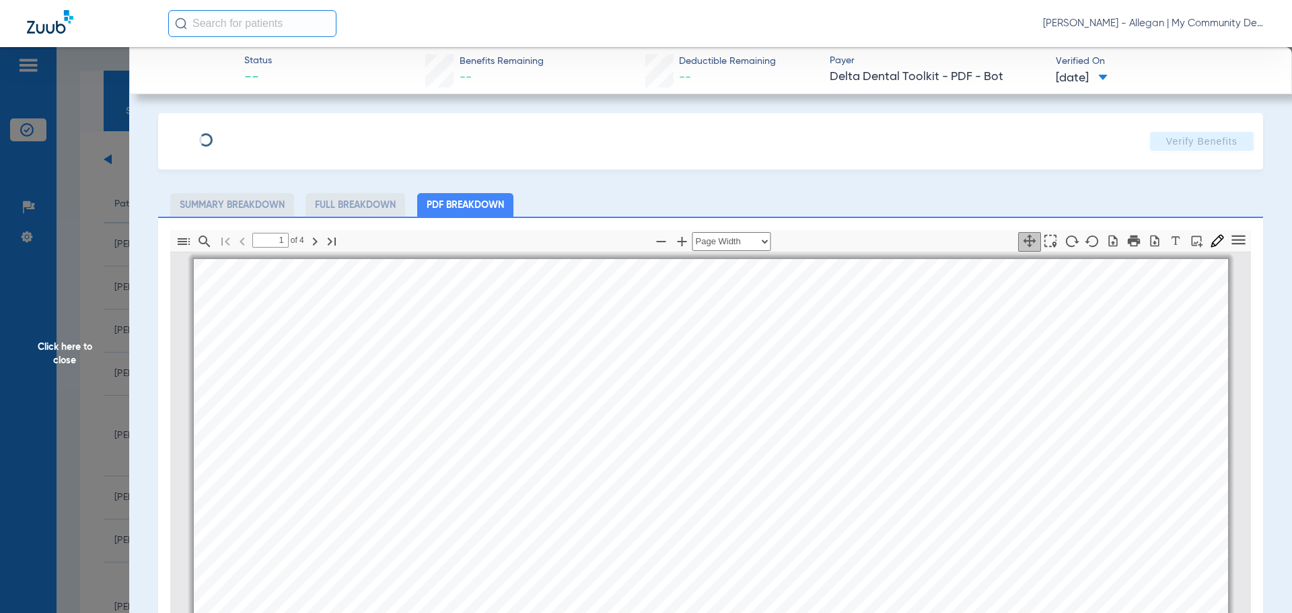
scroll to position [7, 0]
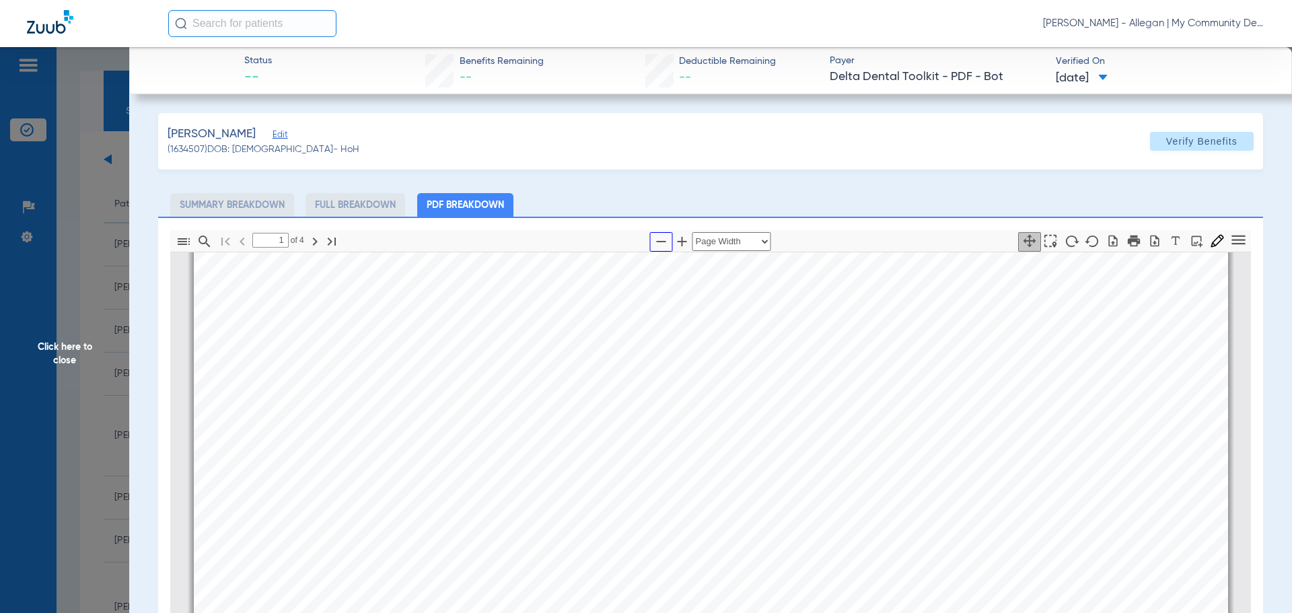
click at [655, 235] on icon "button" at bounding box center [661, 241] width 16 height 16
select select "1.5"
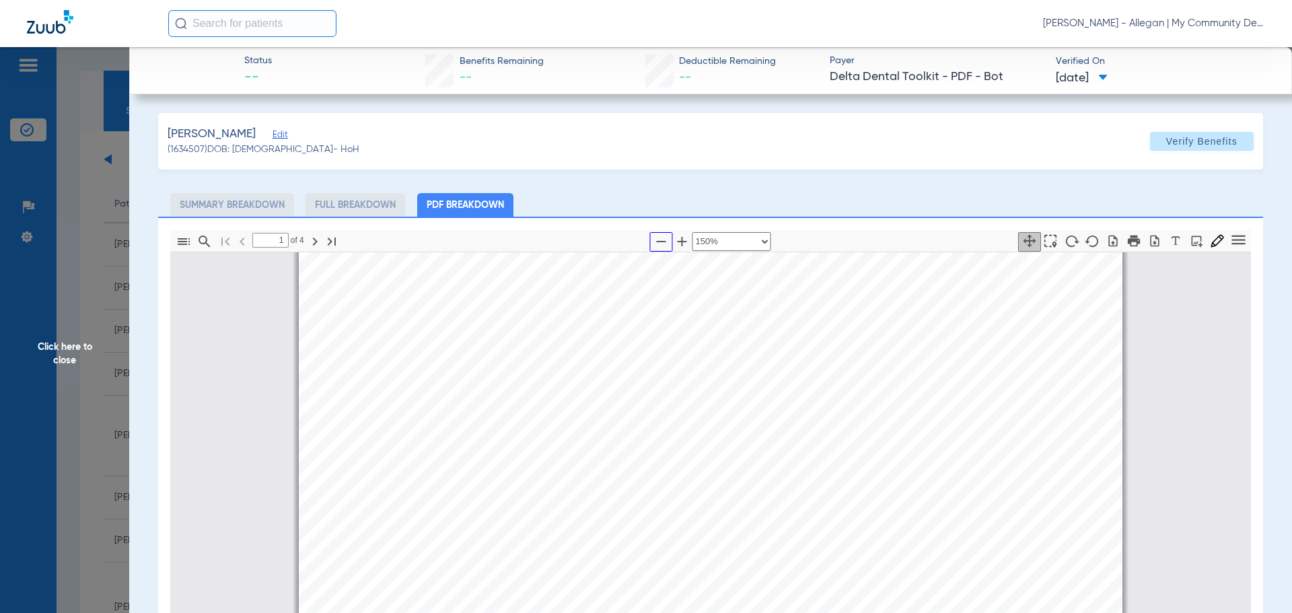
scroll to position [141, 0]
click at [73, 339] on span "Click here to close" at bounding box center [64, 353] width 129 height 613
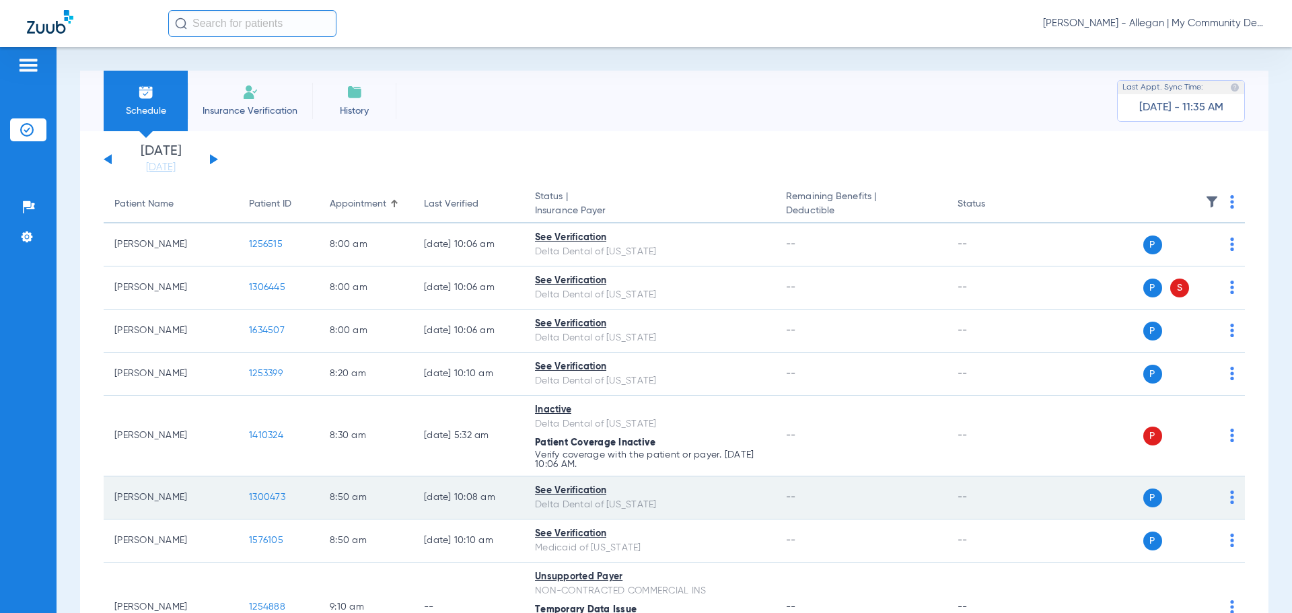
click at [258, 501] on span "1300473" at bounding box center [267, 497] width 36 height 9
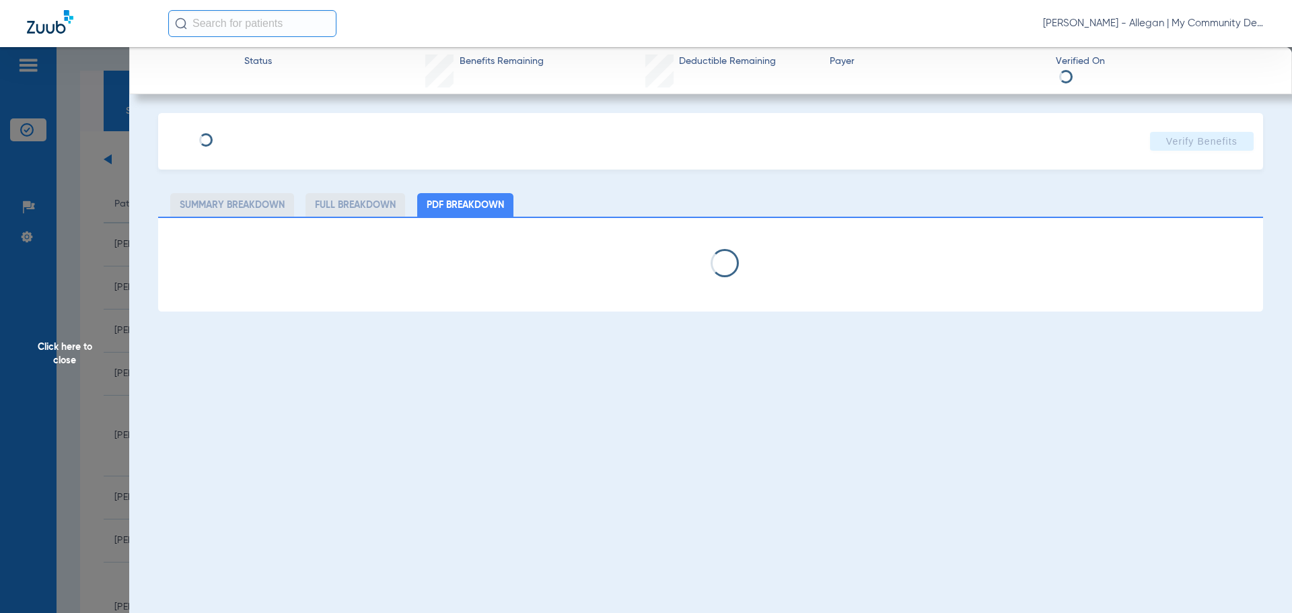
select select "page-width"
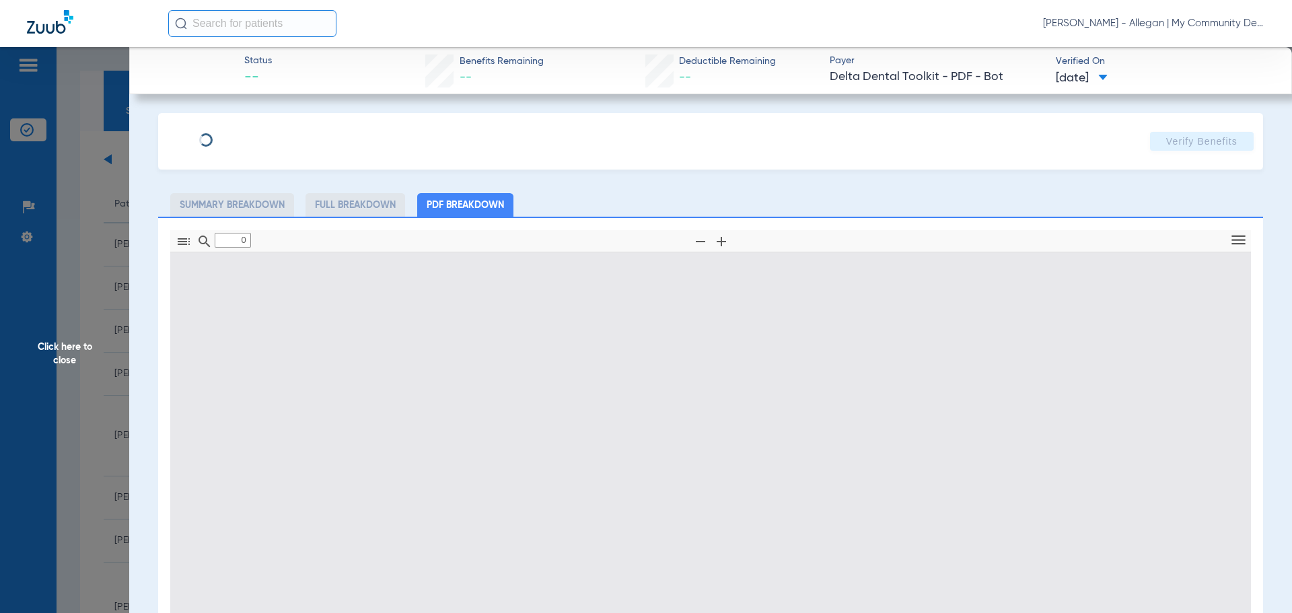
type input "1"
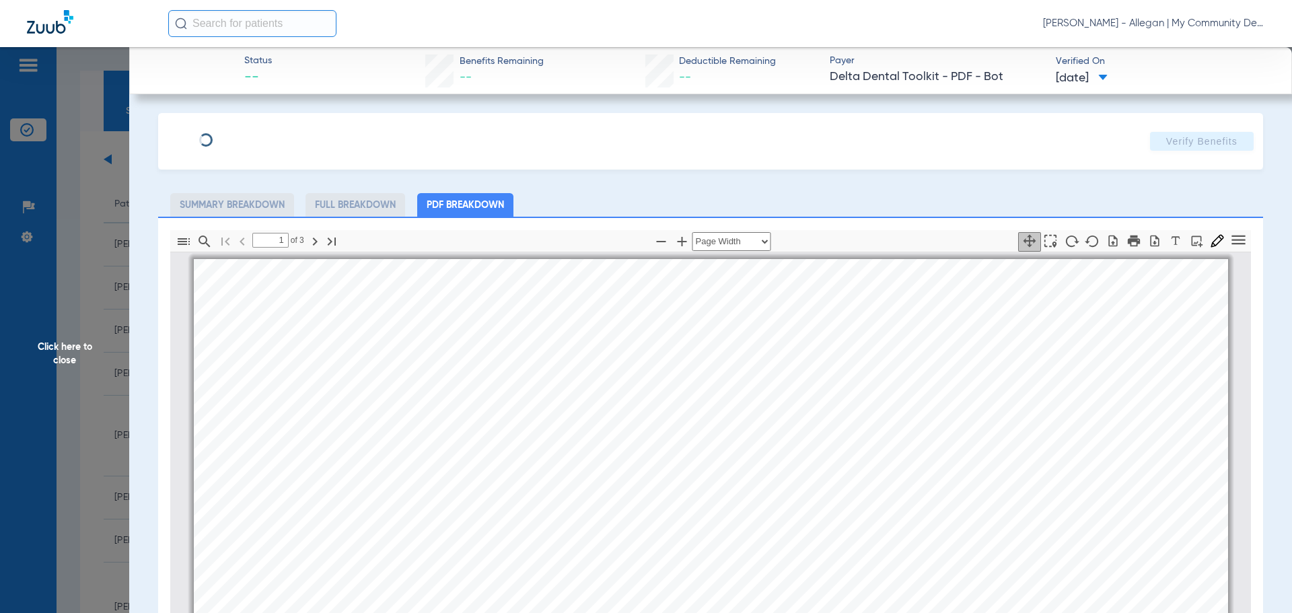
scroll to position [7, 0]
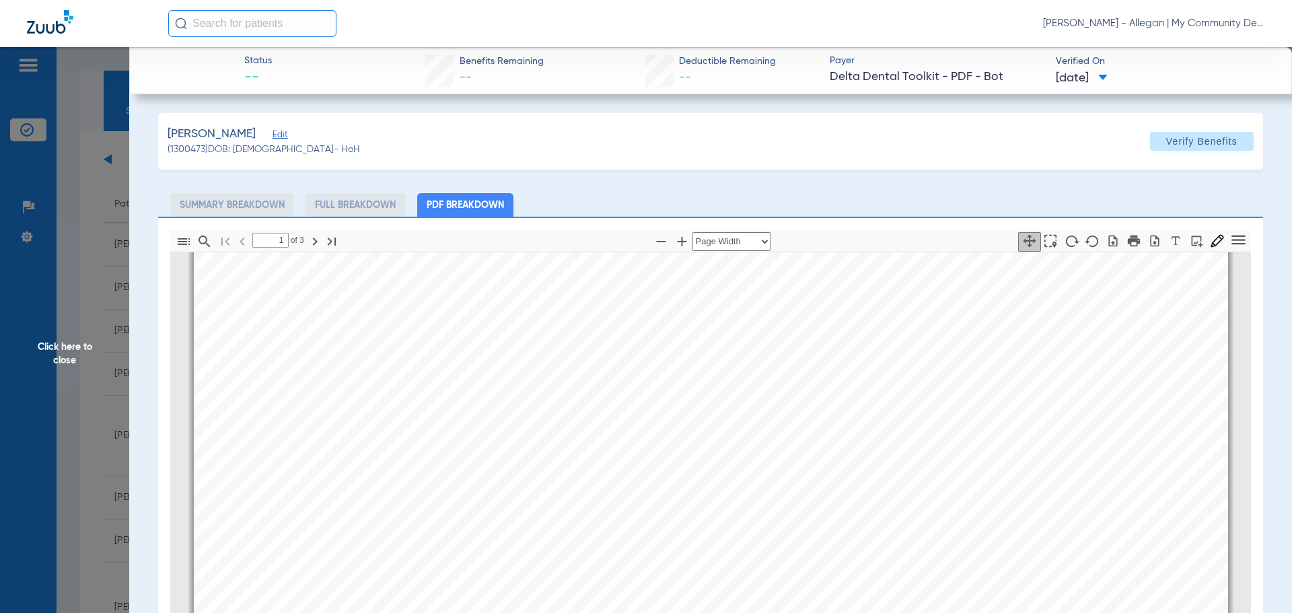
click at [657, 231] on pdf-zoom-out at bounding box center [661, 242] width 21 height 24
click at [656, 240] on icon "button" at bounding box center [661, 241] width 16 height 16
select select "1.5"
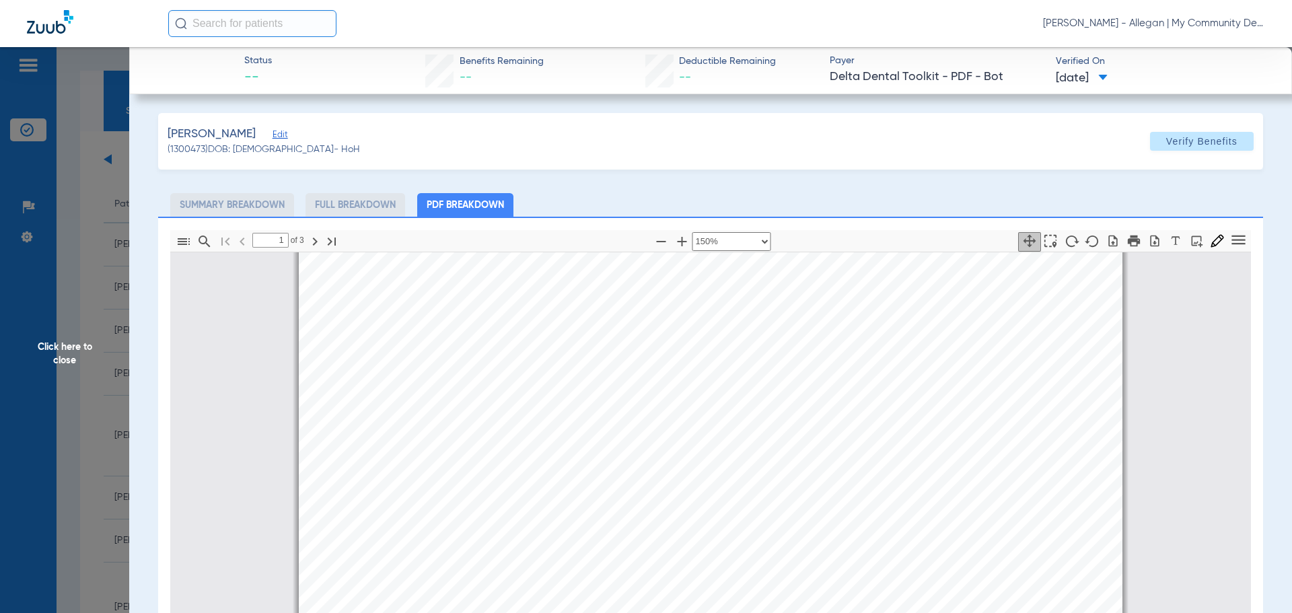
scroll to position [343, 0]
drag, startPoint x: 72, startPoint y: 338, endPoint x: 187, endPoint y: 350, distance: 115.6
click at [72, 338] on span "Click here to close" at bounding box center [64, 353] width 129 height 613
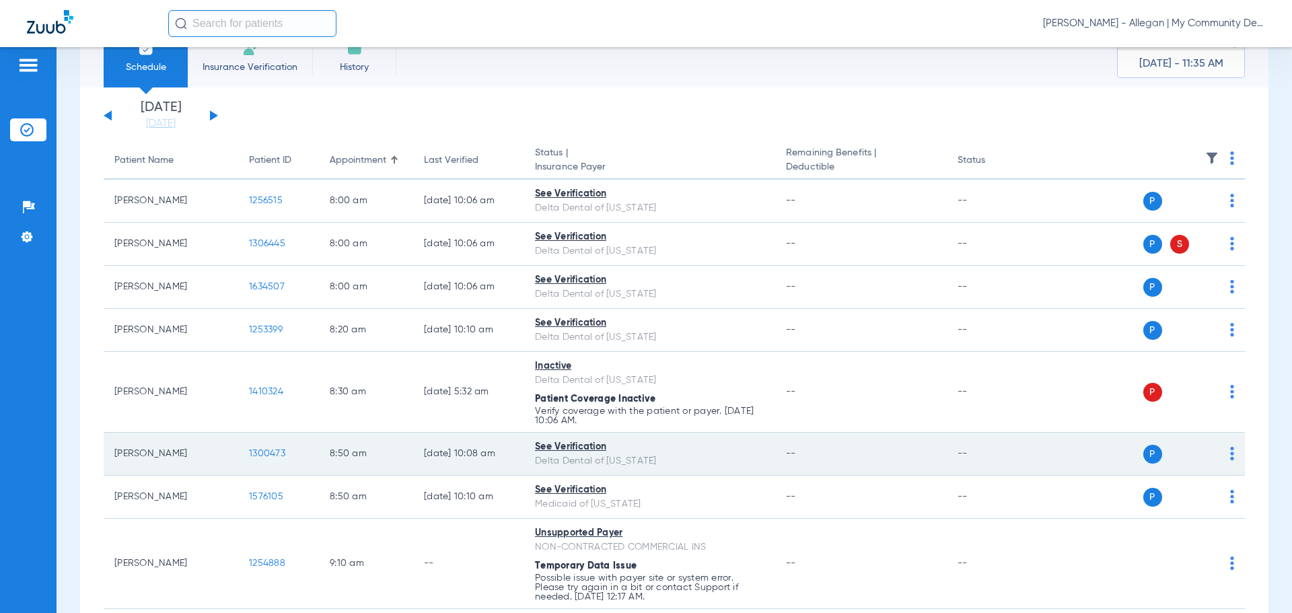
scroll to position [67, 0]
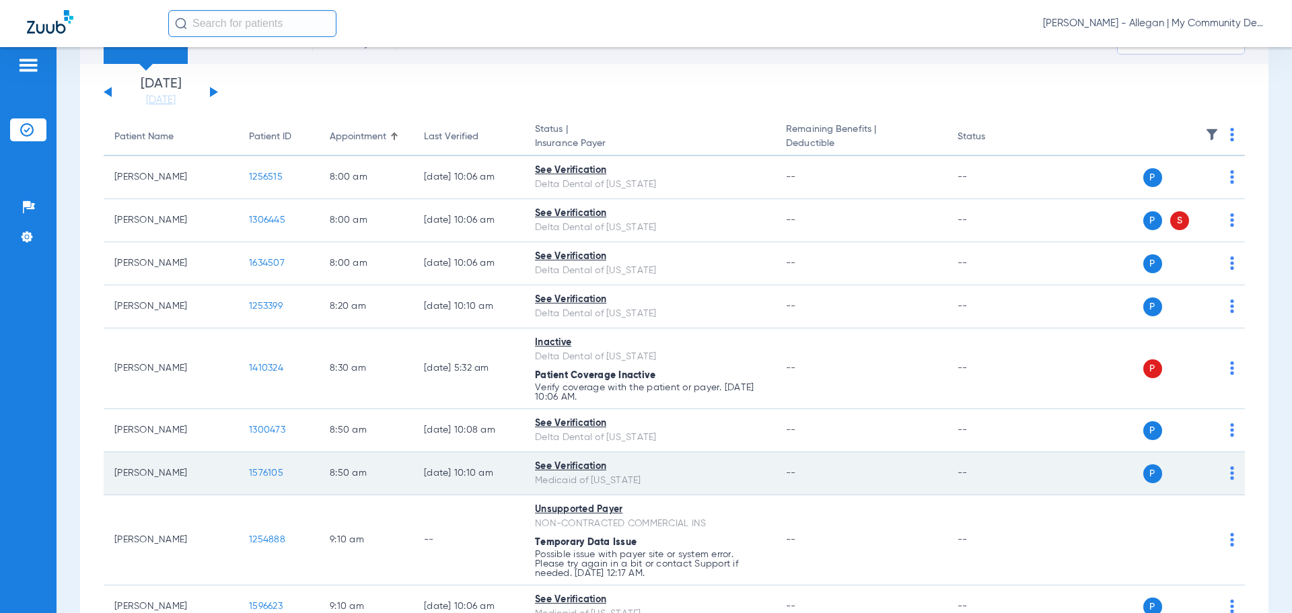
click at [253, 470] on span "1576105" at bounding box center [266, 472] width 34 height 9
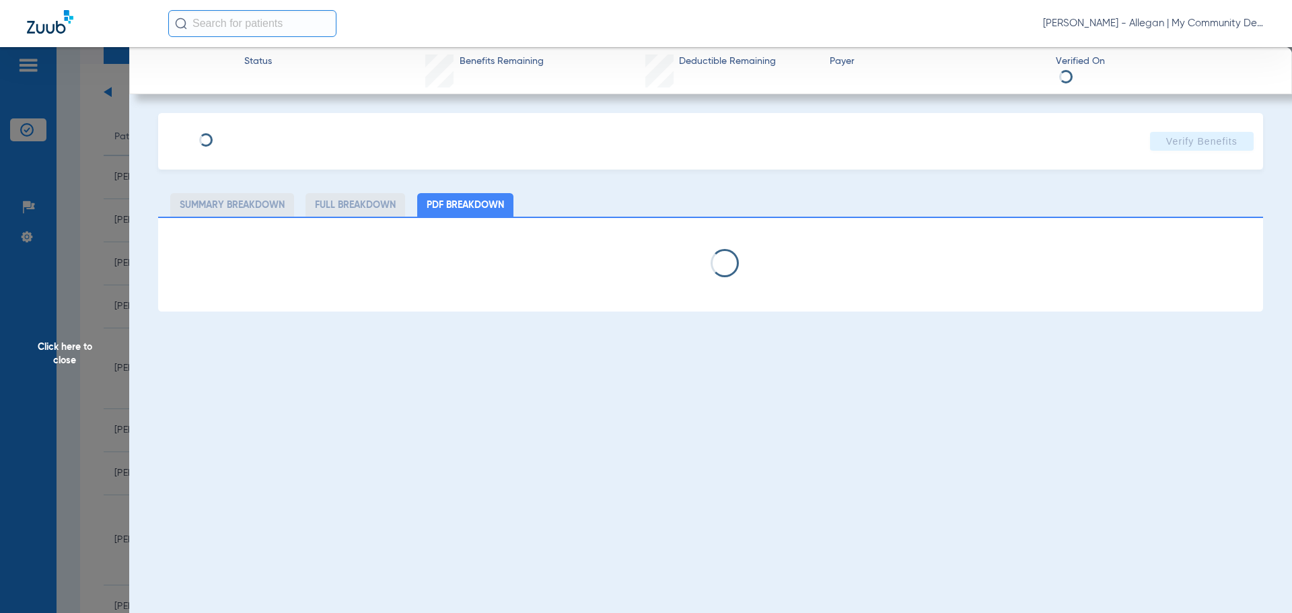
select select "page-width"
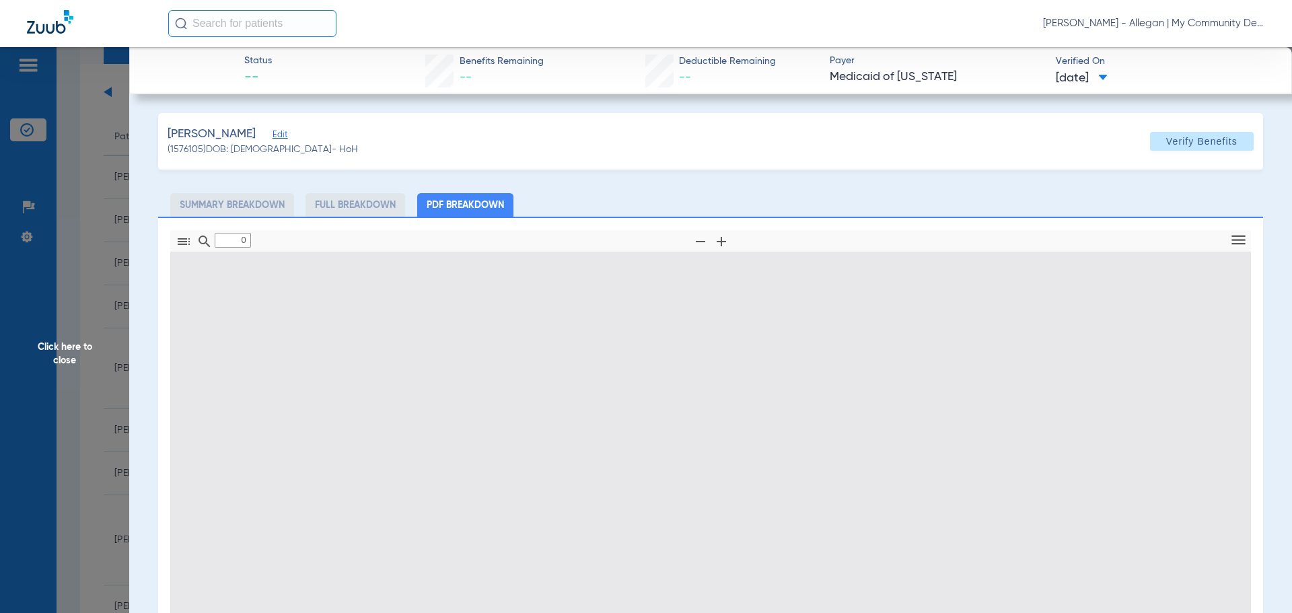
type input "1"
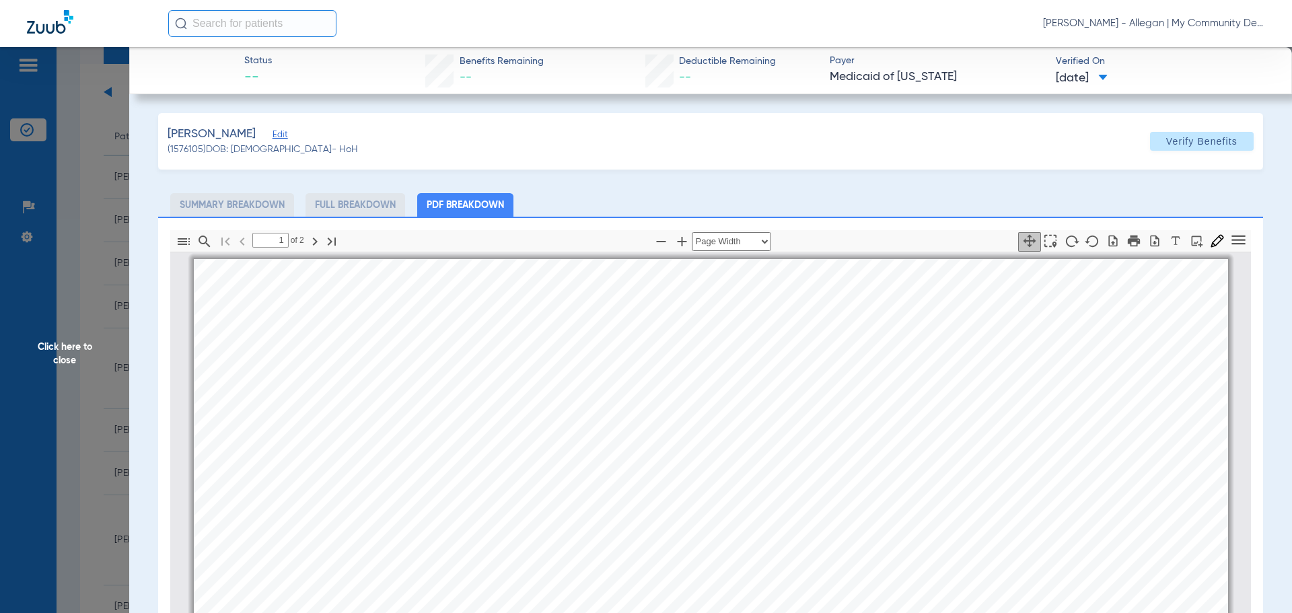
scroll to position [7, 0]
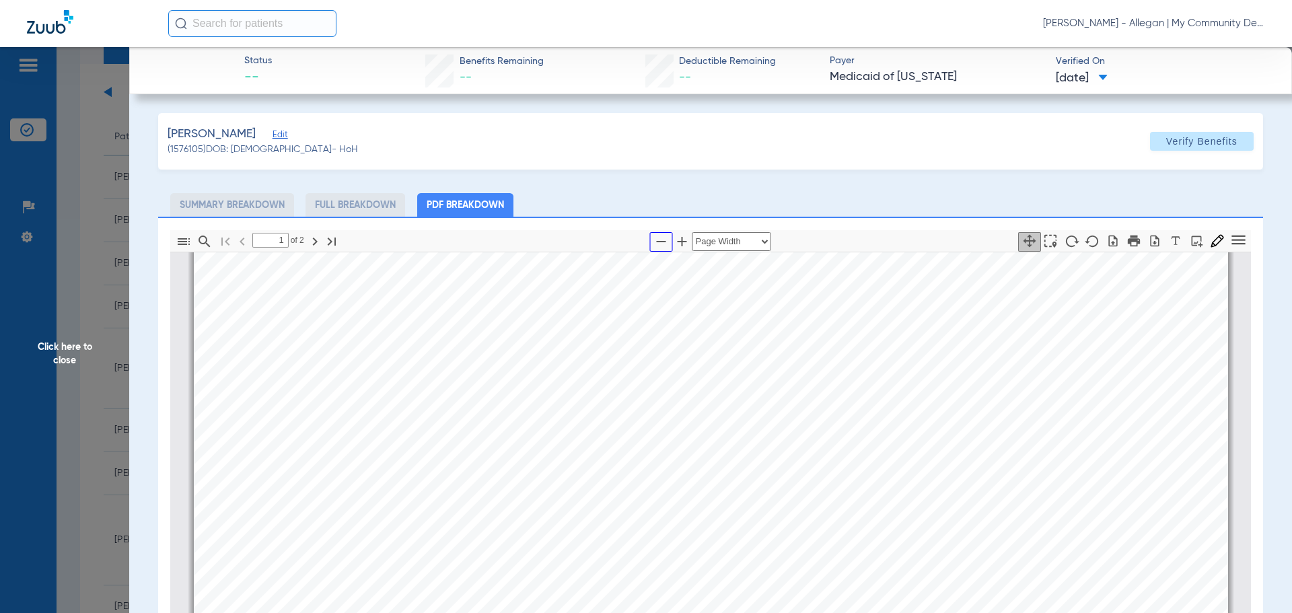
click at [653, 244] on icon "button" at bounding box center [661, 241] width 16 height 16
select select "1.5"
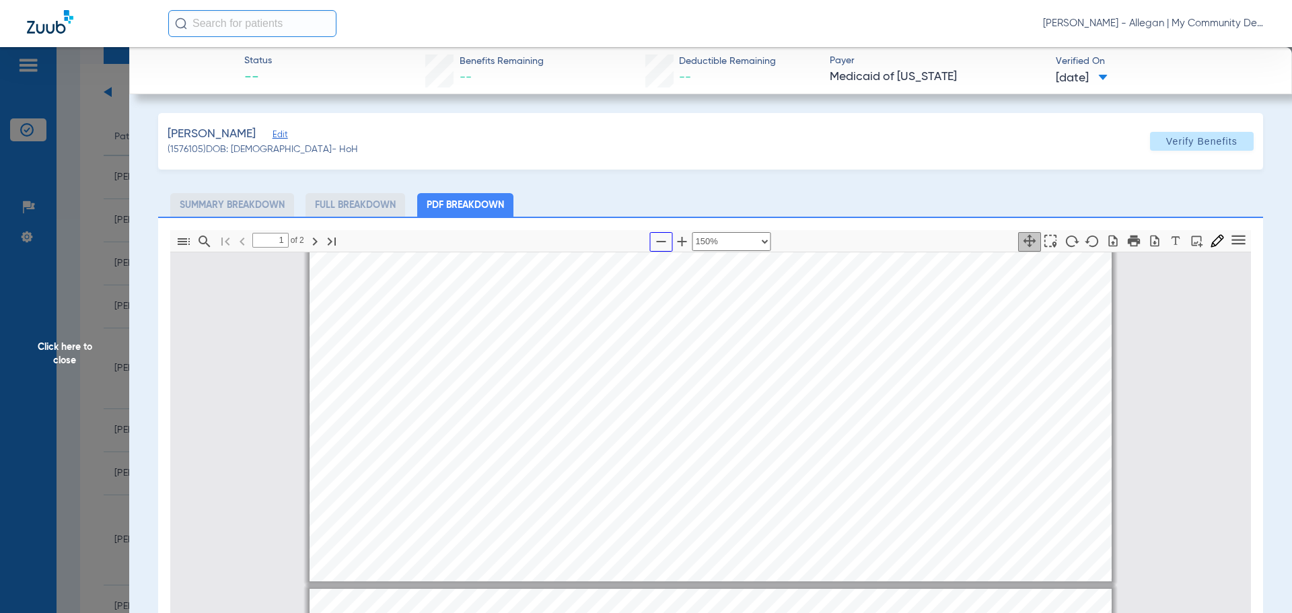
type input "2"
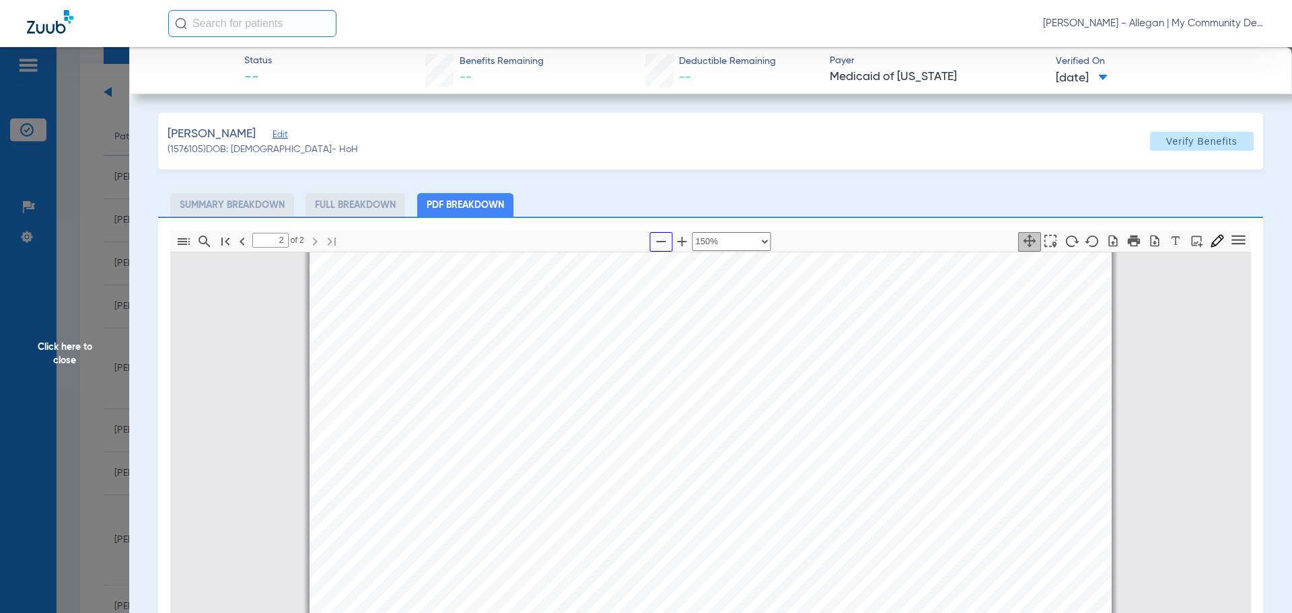
scroll to position [1353, 0]
click at [116, 391] on span "Click here to close" at bounding box center [64, 353] width 129 height 613
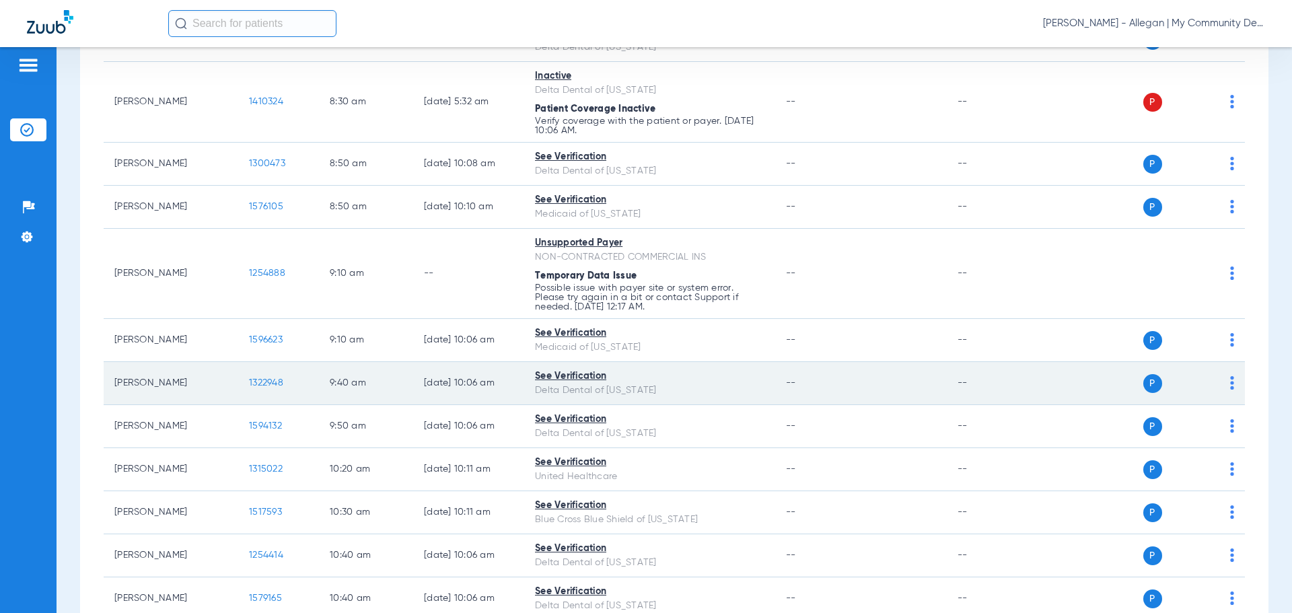
scroll to position [336, 0]
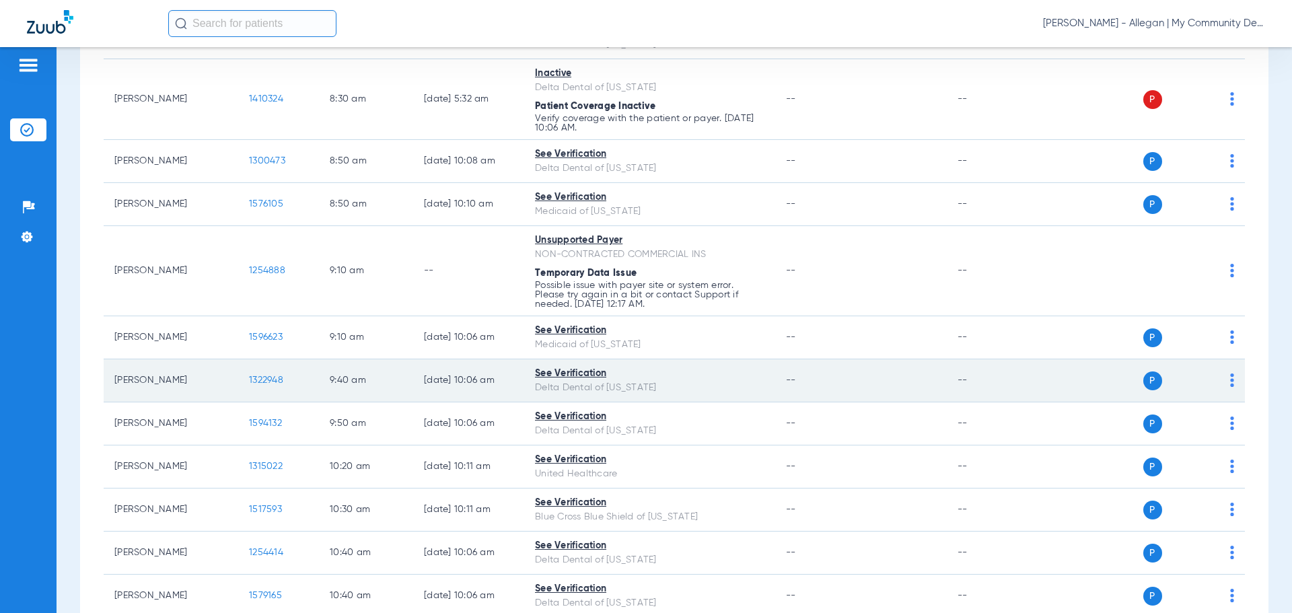
click at [265, 379] on span "1322948" at bounding box center [266, 379] width 34 height 9
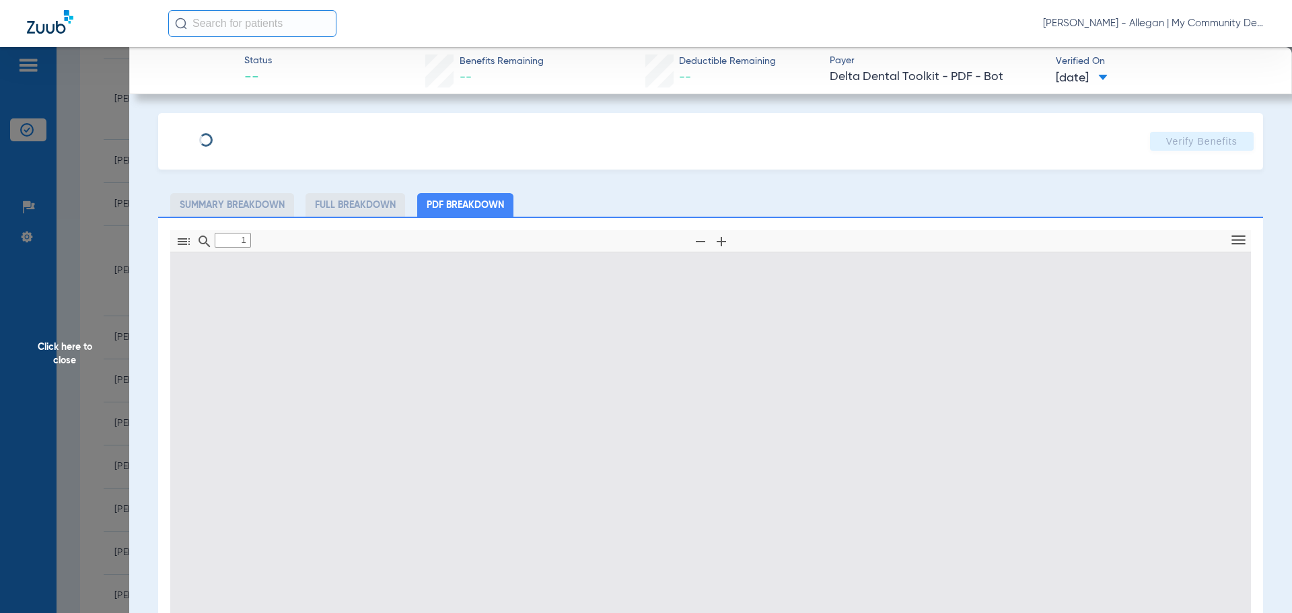
type input "0"
select select "page-width"
type input "1"
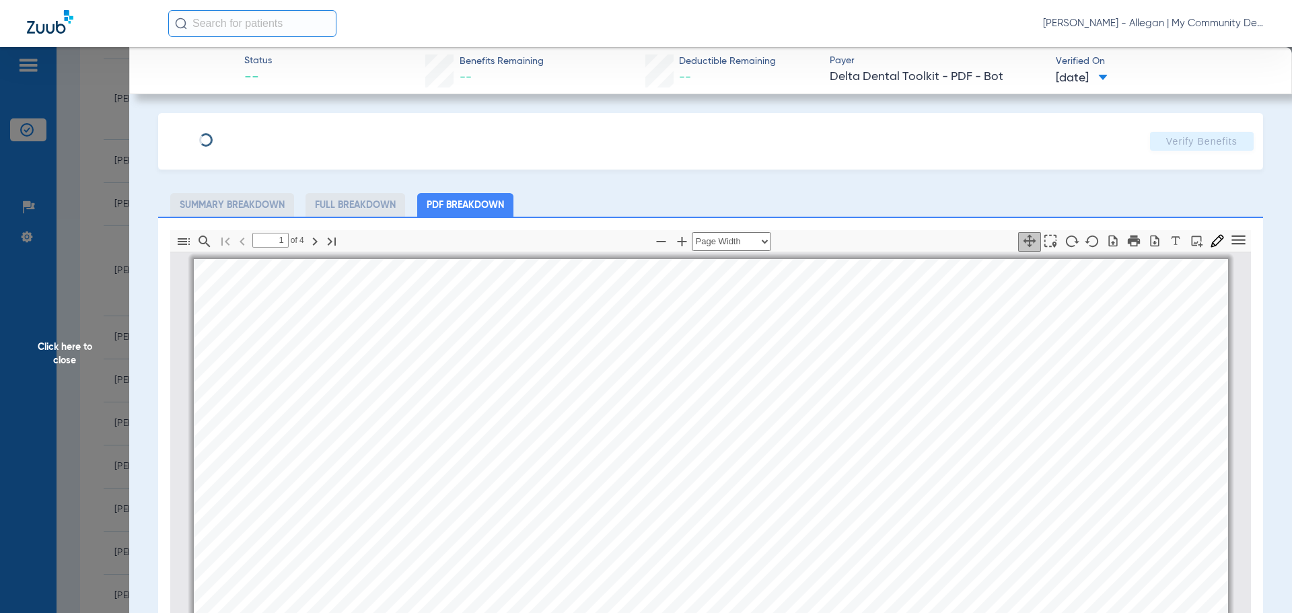
scroll to position [7, 0]
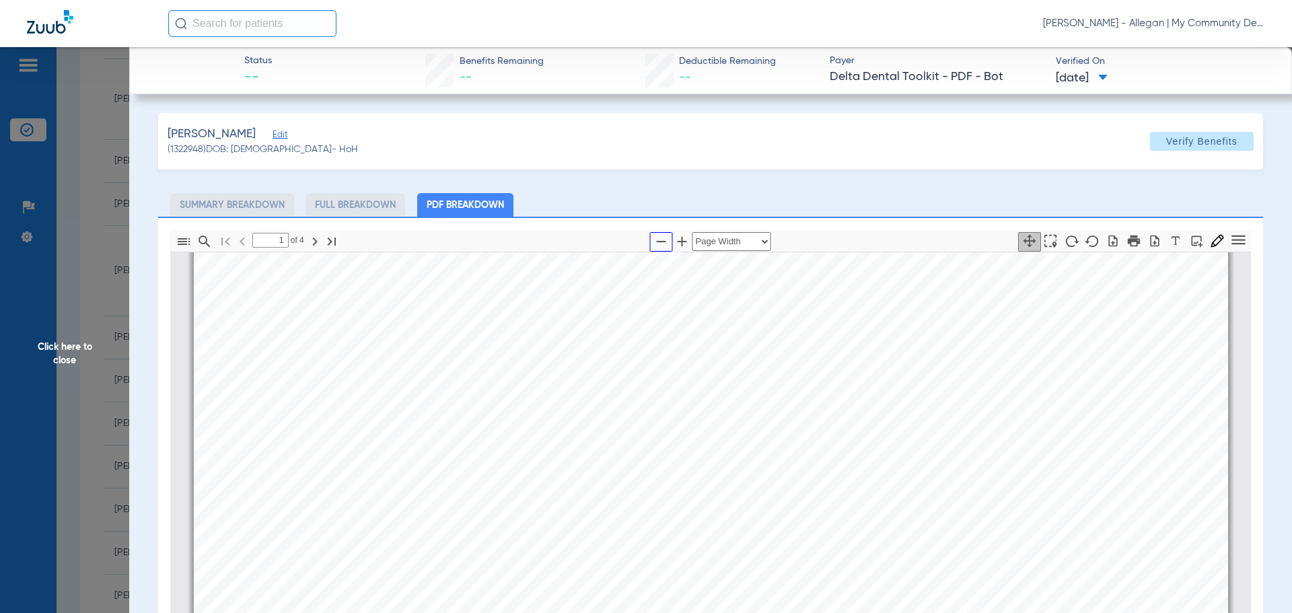
click at [656, 236] on icon "button" at bounding box center [661, 241] width 16 height 16
select select "1.5"
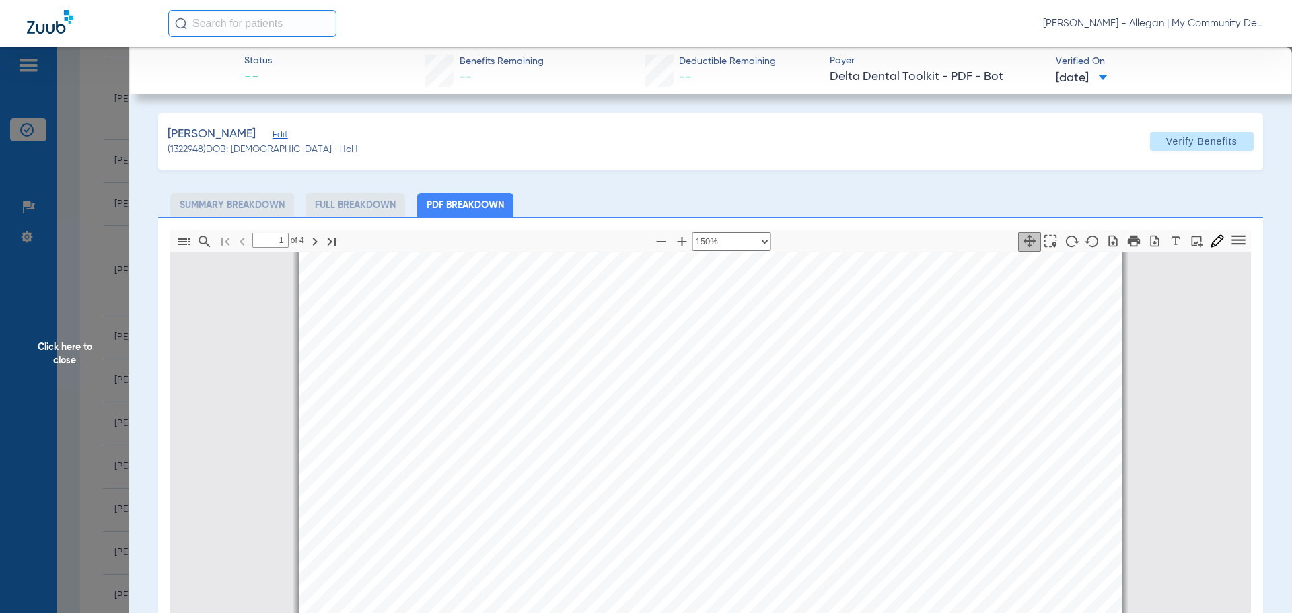
scroll to position [209, 0]
click at [106, 370] on span "Click here to close" at bounding box center [64, 353] width 129 height 613
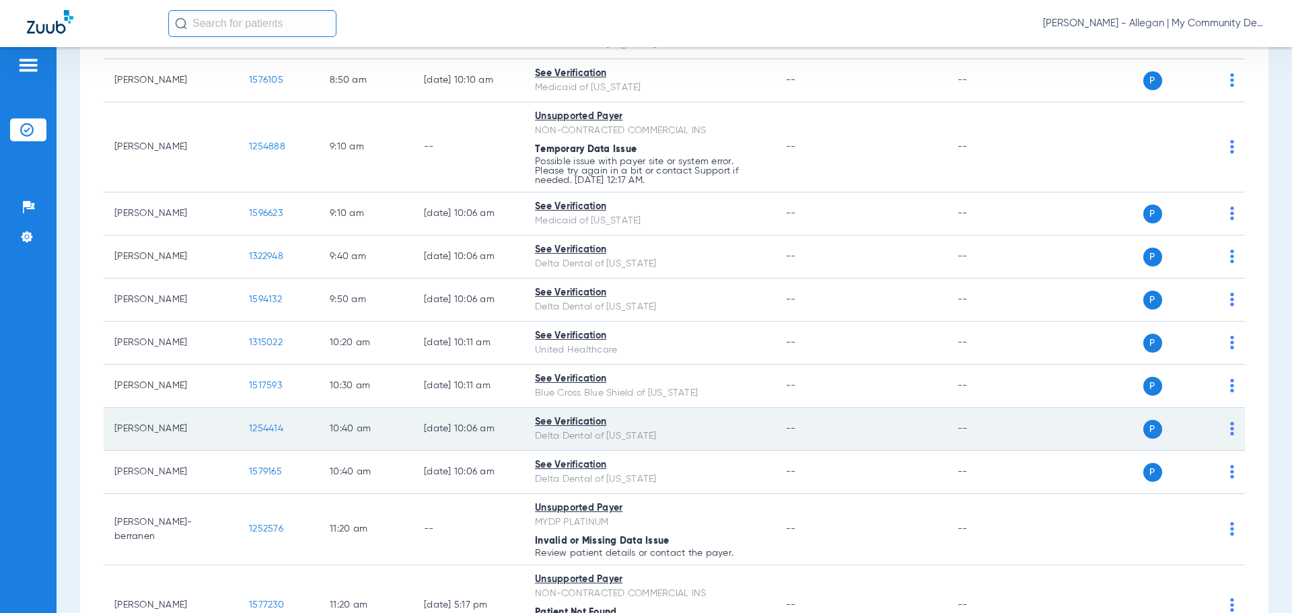
scroll to position [471, 0]
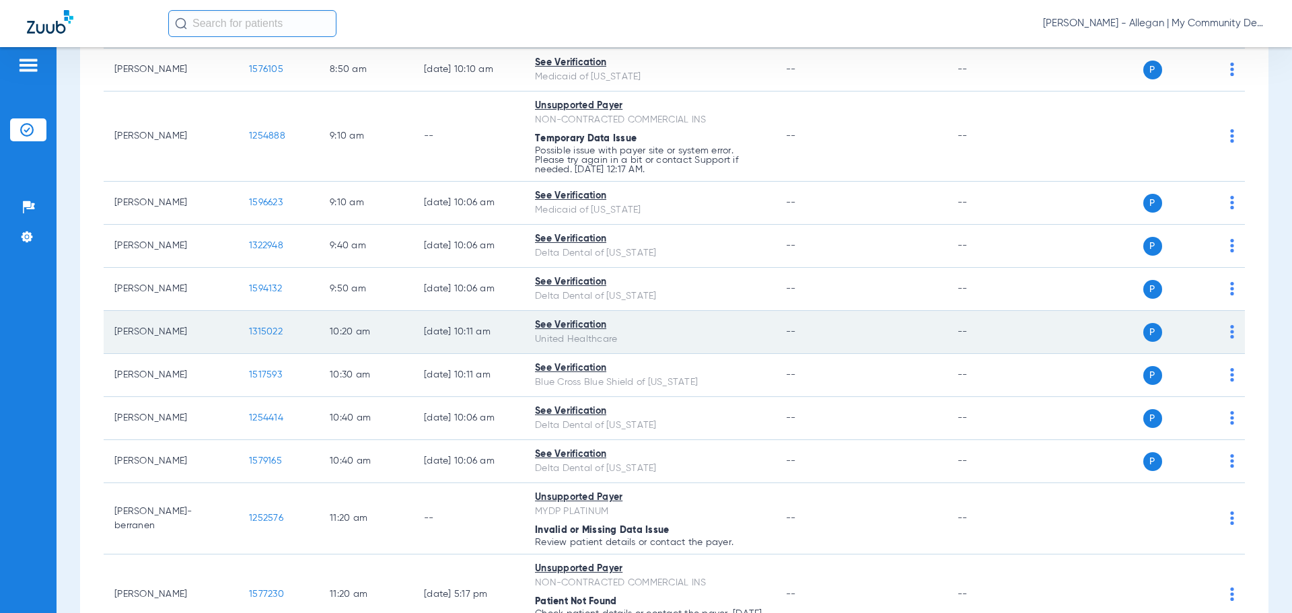
click at [259, 332] on span "1315022" at bounding box center [266, 331] width 34 height 9
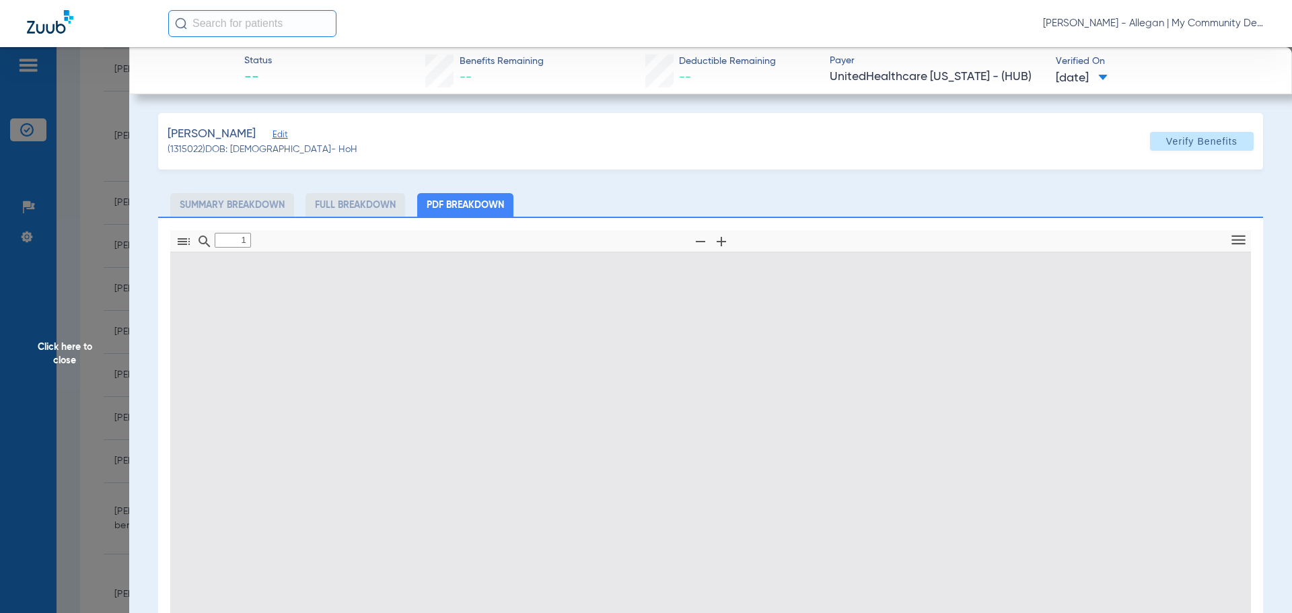
type input "0"
select select "page-width"
type input "1"
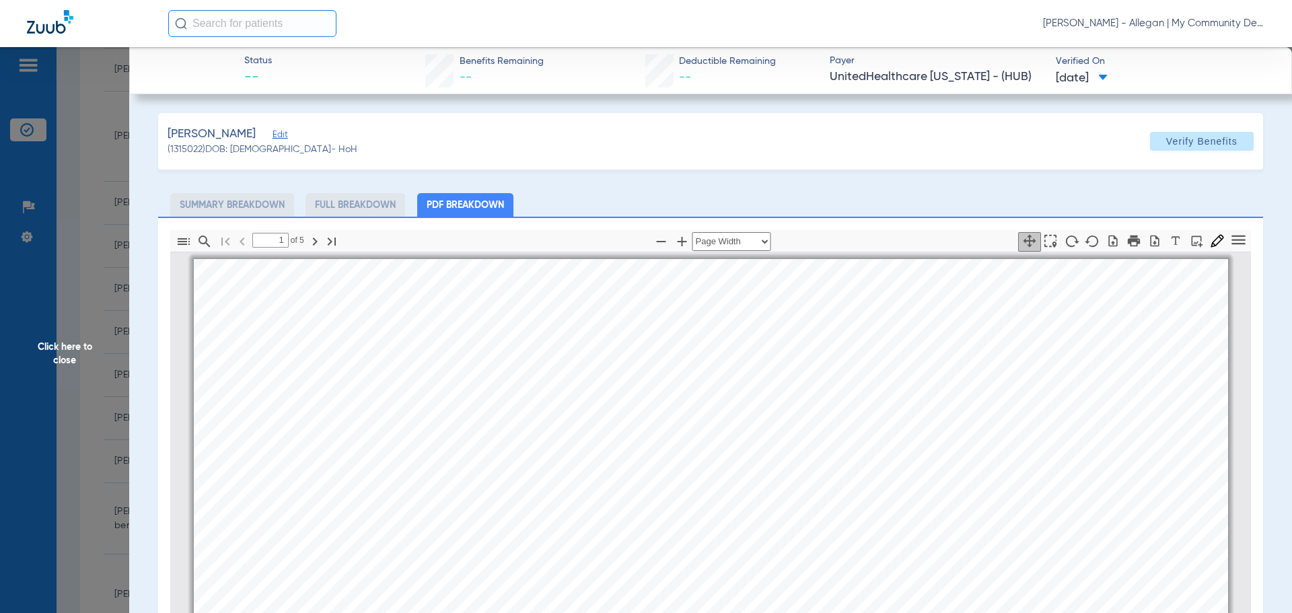
scroll to position [7, 0]
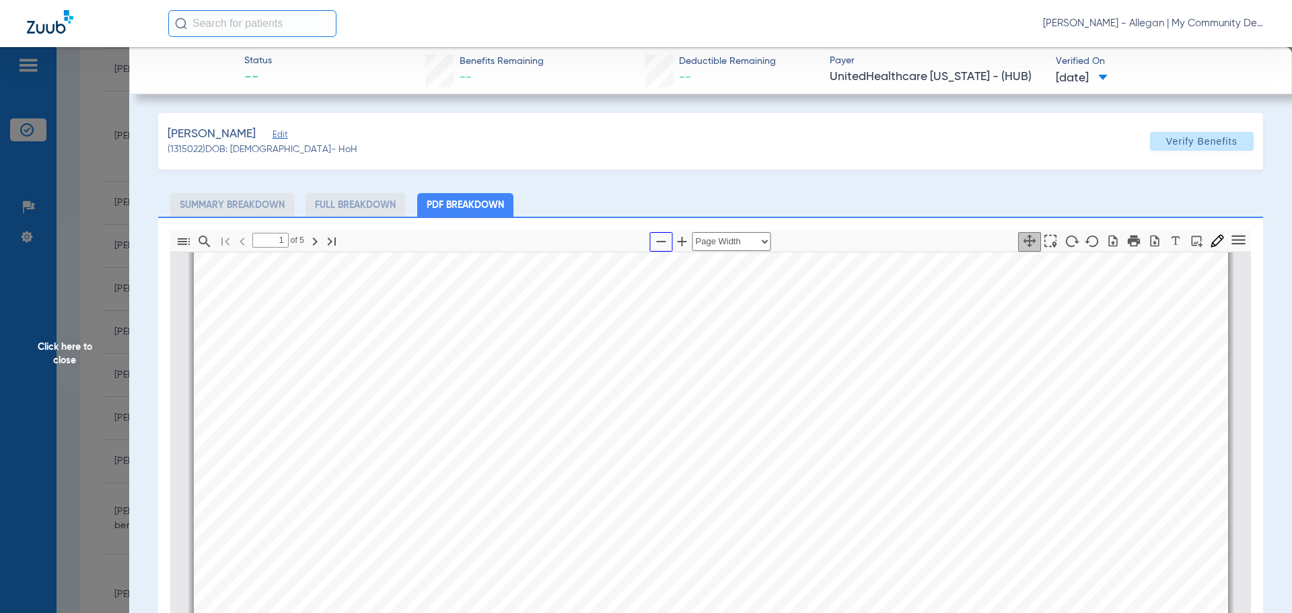
click at [653, 245] on icon "button" at bounding box center [661, 241] width 16 height 16
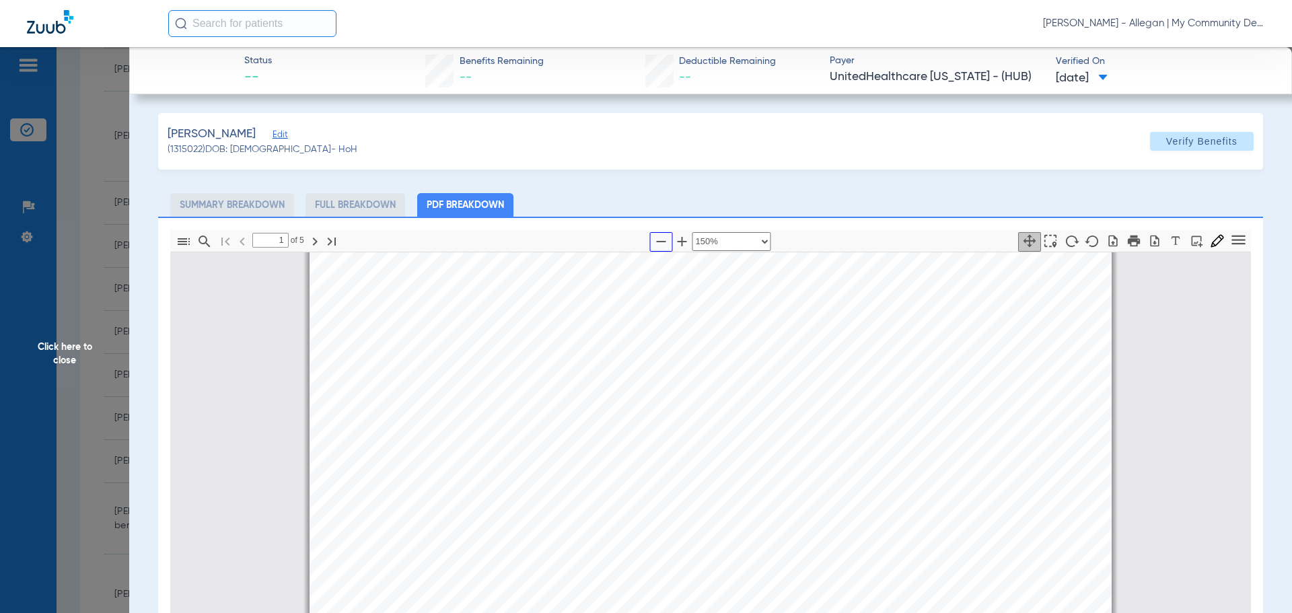
drag, startPoint x: 650, startPoint y: 245, endPoint x: 661, endPoint y: 254, distance: 14.4
click at [653, 245] on icon "button" at bounding box center [661, 241] width 16 height 16
select select "custom"
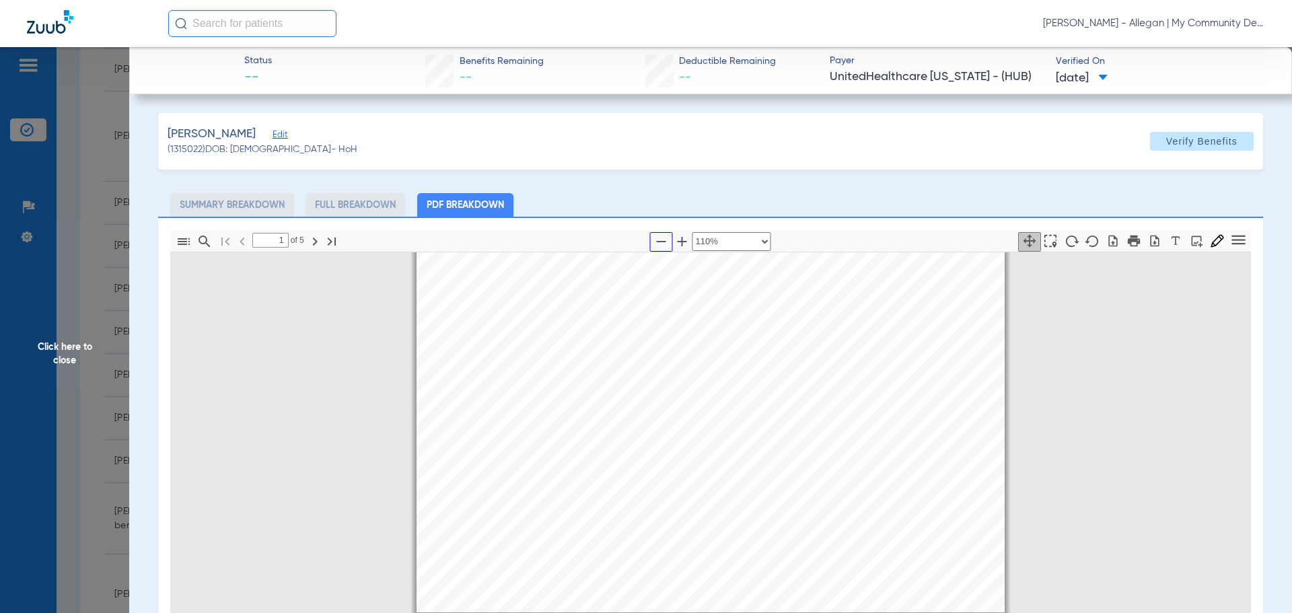
scroll to position [141, 0]
type input "2"
select select "custom"
type input "3"
select select "custom"
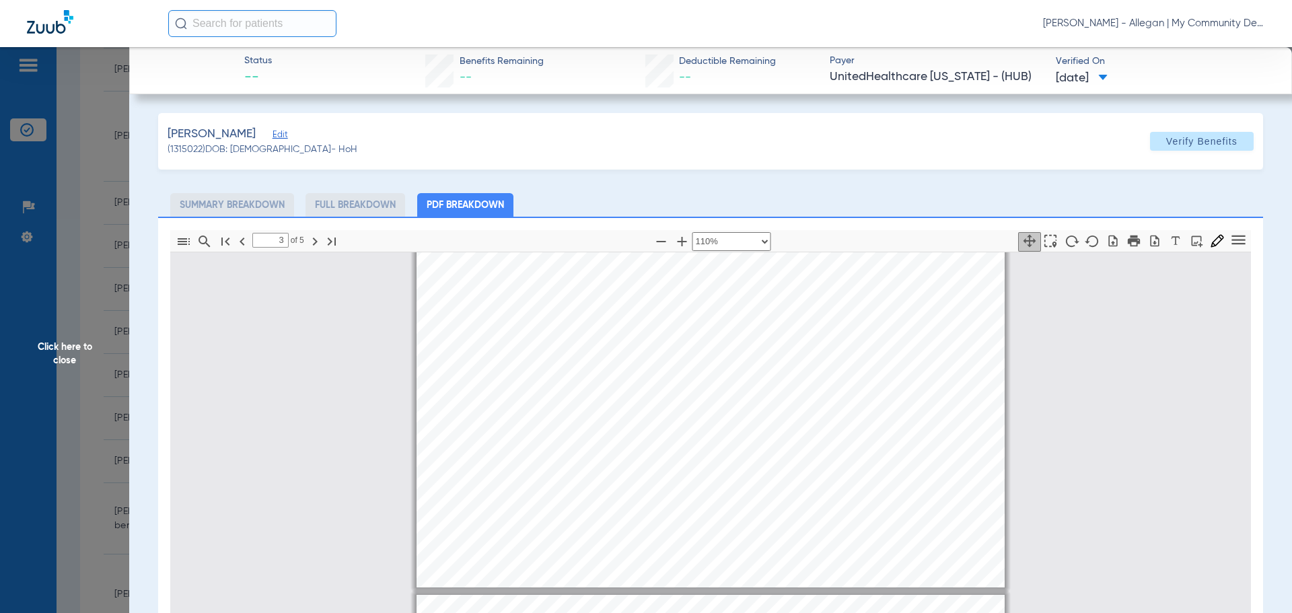
scroll to position [1420, 0]
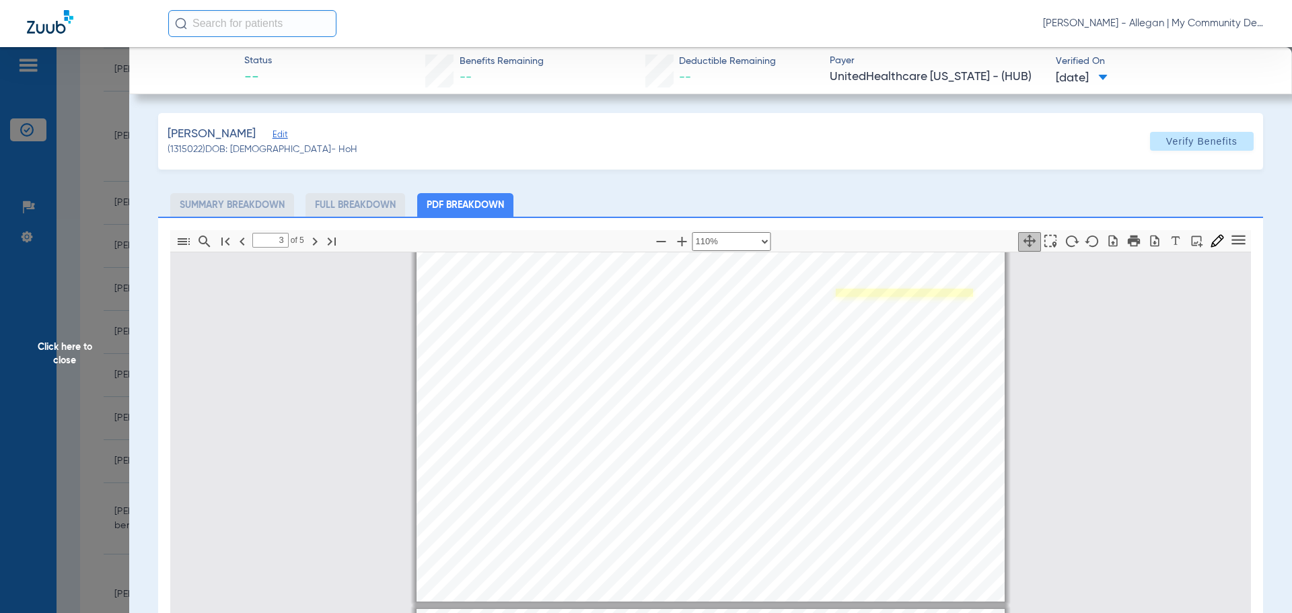
type input "4"
select select "custom"
click at [92, 289] on span "Click here to close" at bounding box center [64, 353] width 129 height 613
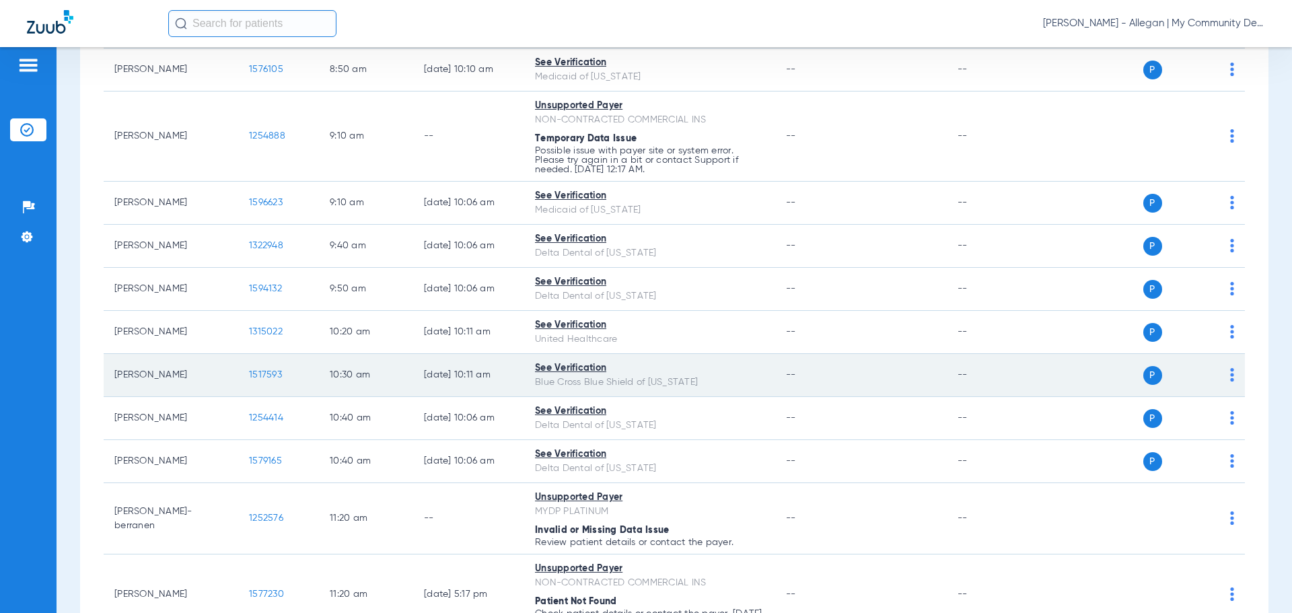
click at [259, 376] on span "1517593" at bounding box center [265, 374] width 33 height 9
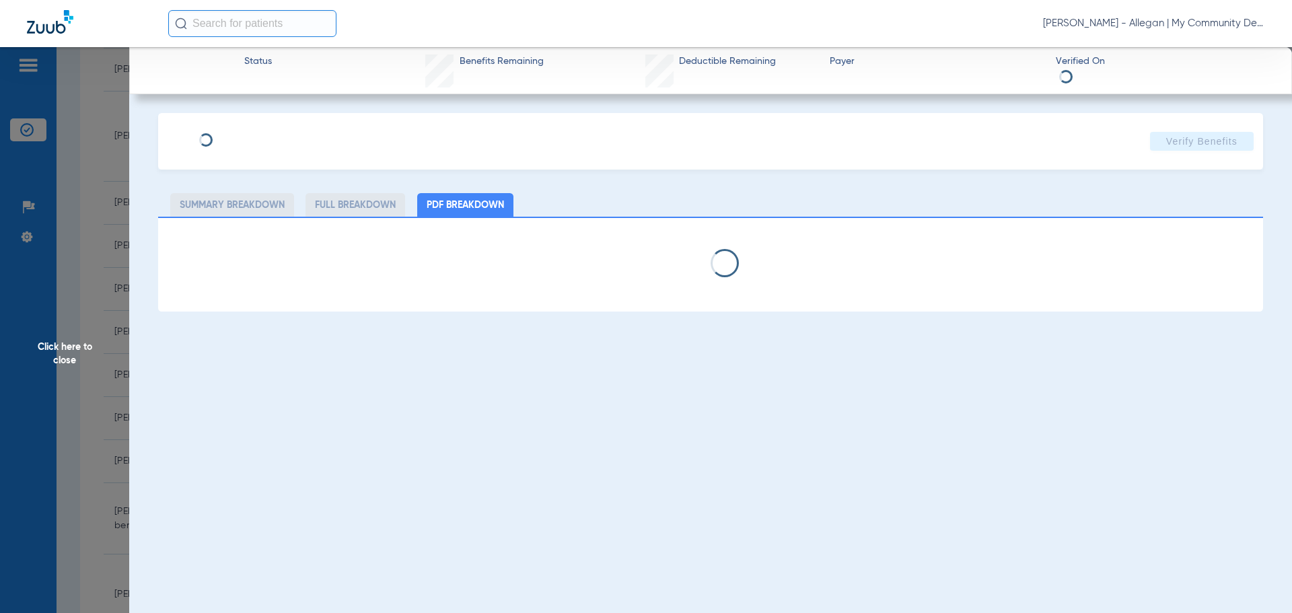
select select "page-width"
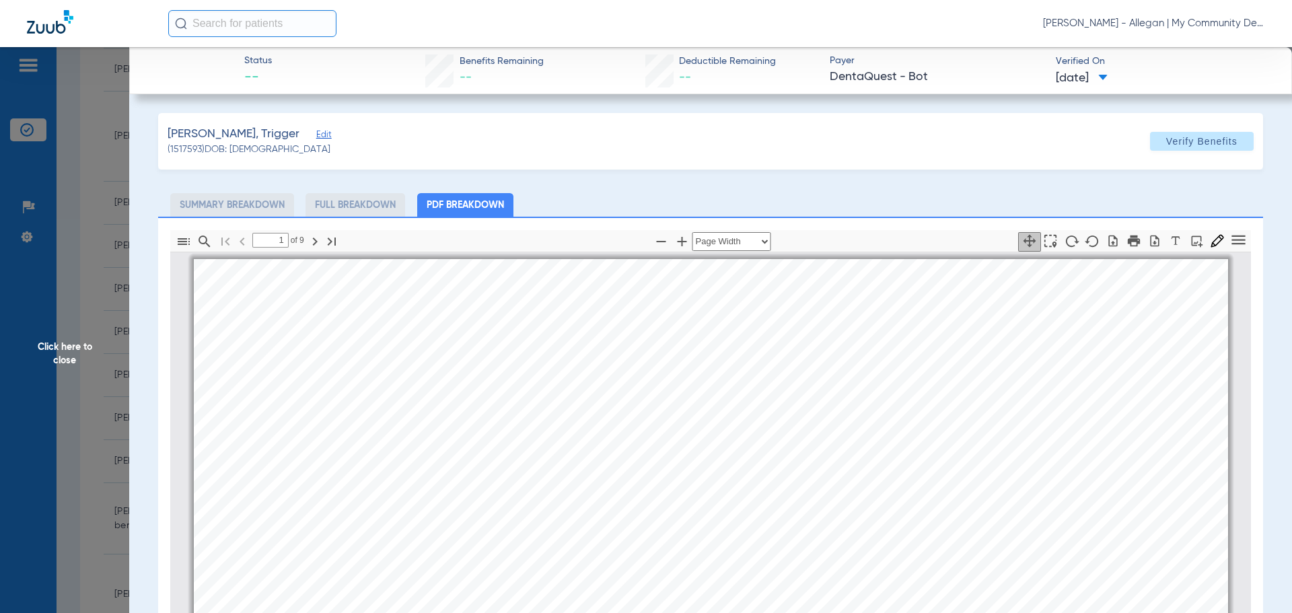
scroll to position [7, 0]
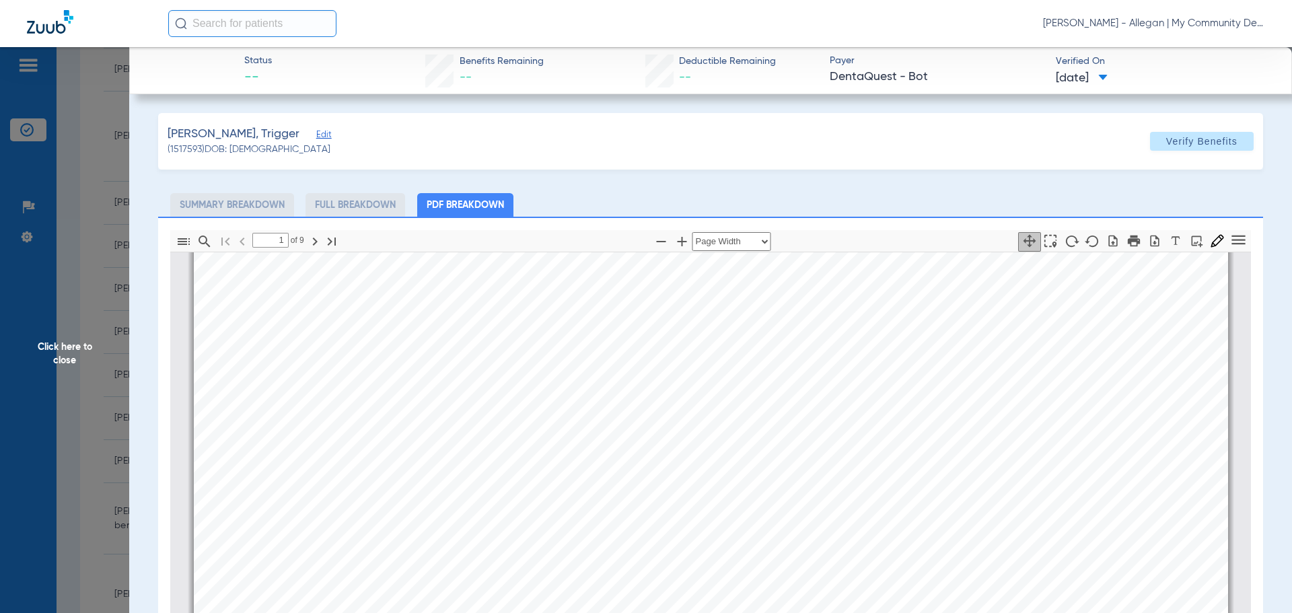
type input "2"
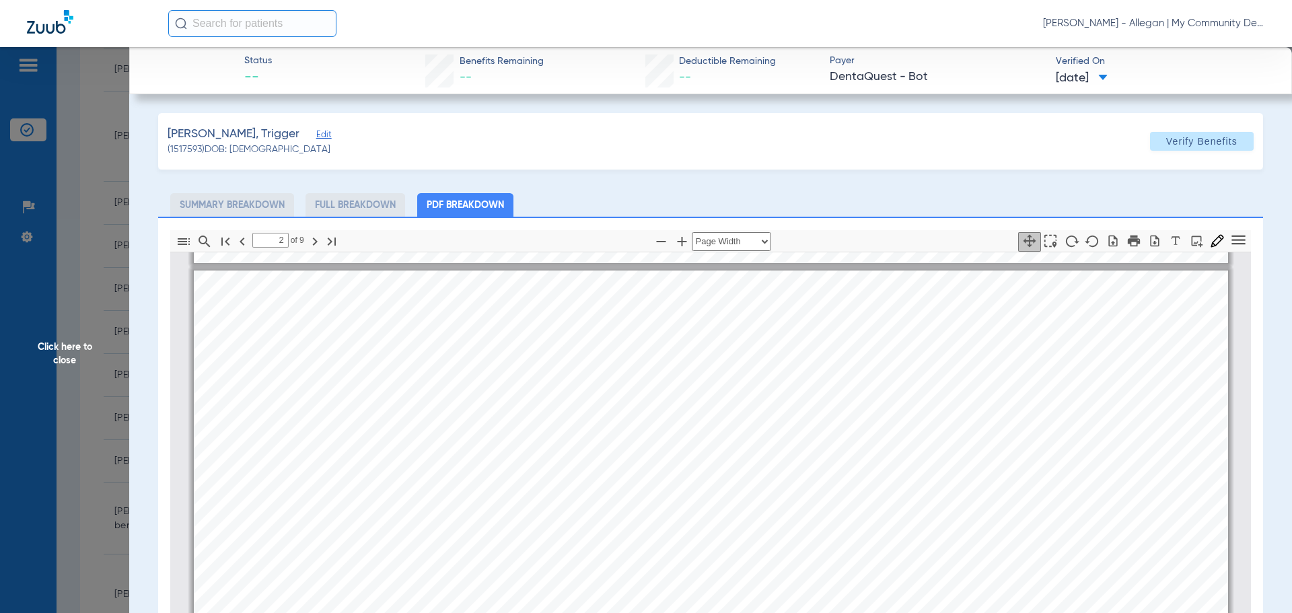
scroll to position [747, 0]
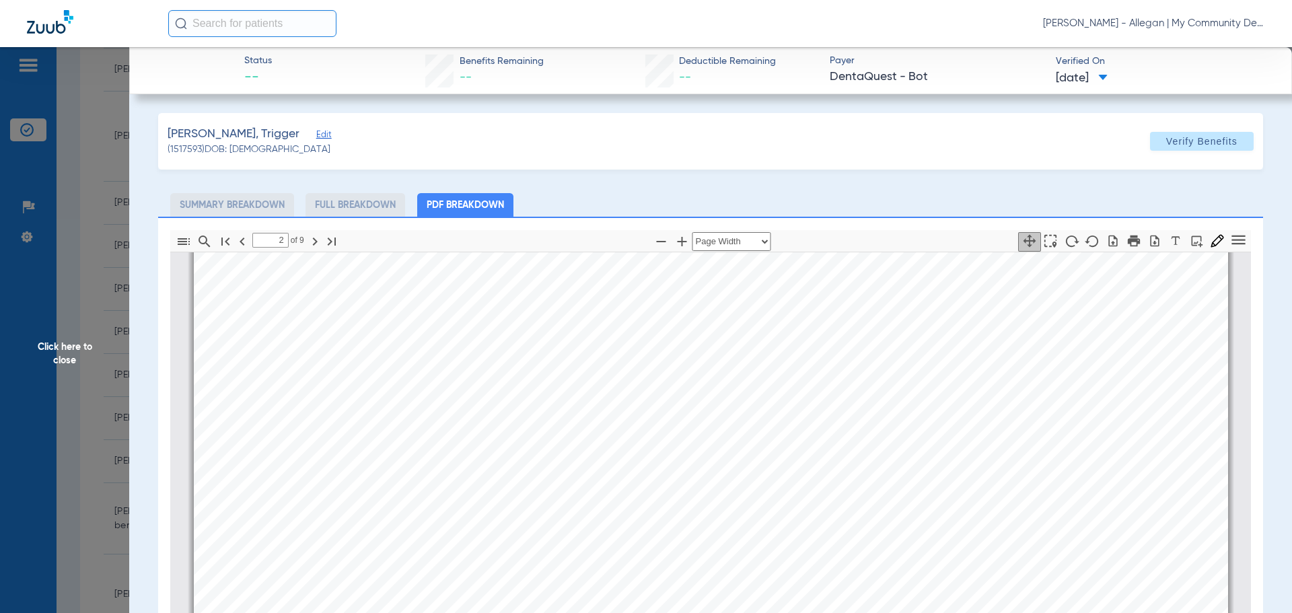
drag, startPoint x: 38, startPoint y: 305, endPoint x: 54, endPoint y: 303, distance: 15.6
click at [39, 305] on span "Click here to close" at bounding box center [64, 353] width 129 height 613
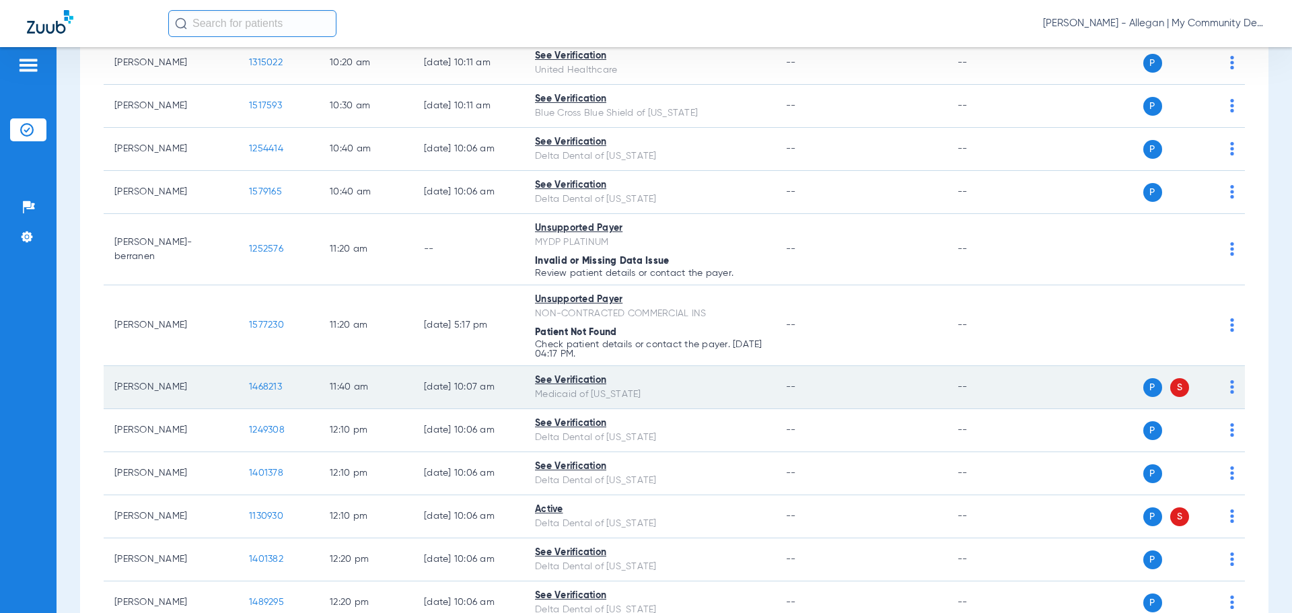
scroll to position [807, 0]
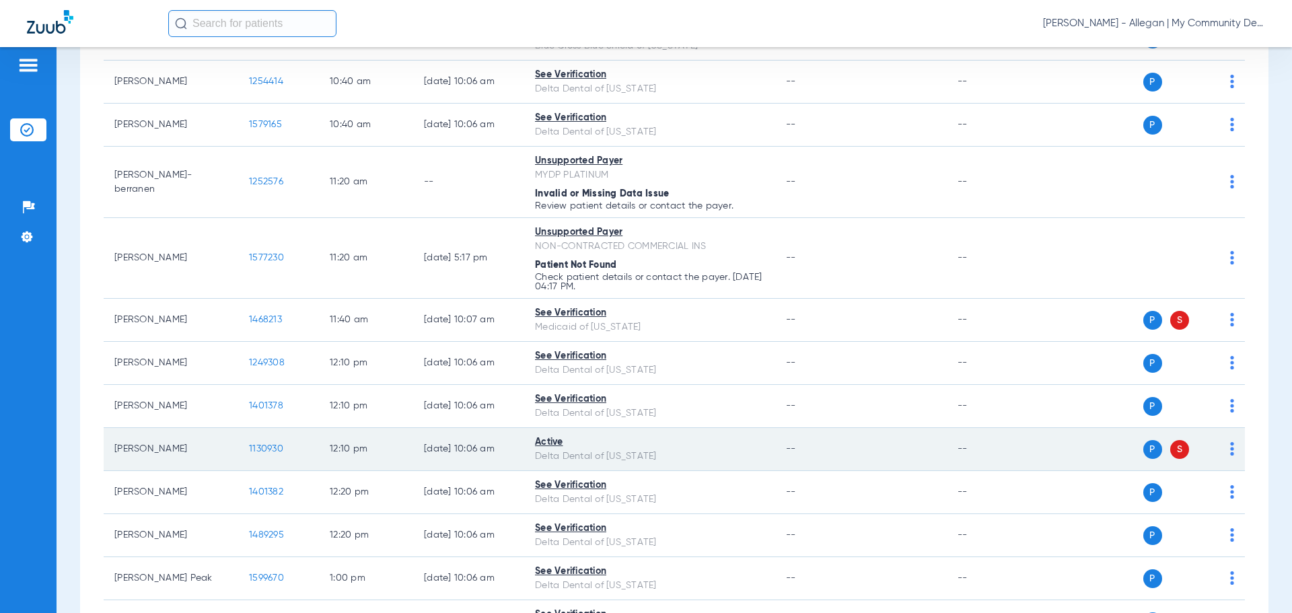
click at [271, 449] on span "1130930" at bounding box center [266, 448] width 34 height 9
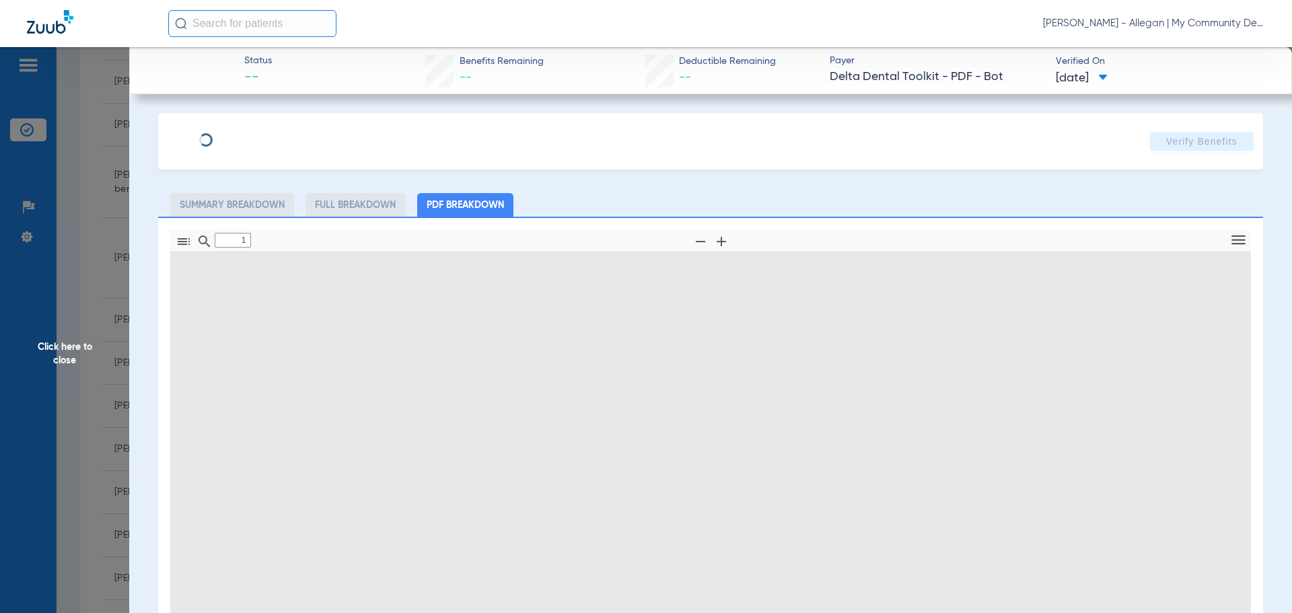
type input "0"
select select "page-width"
type input "1"
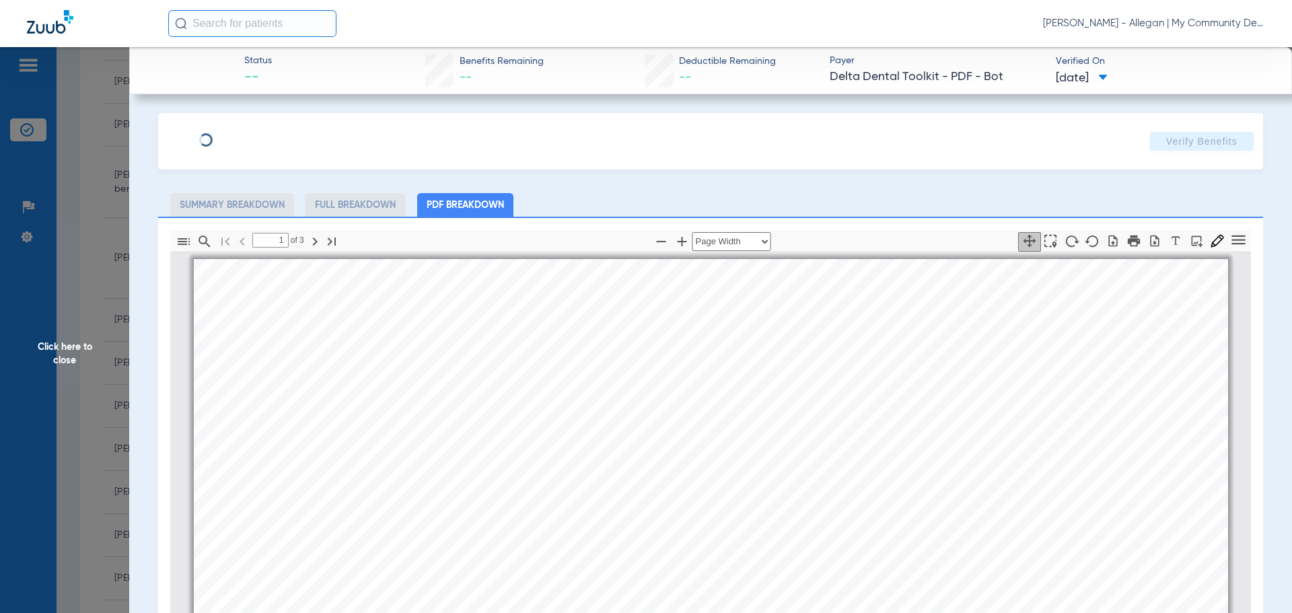
scroll to position [7, 0]
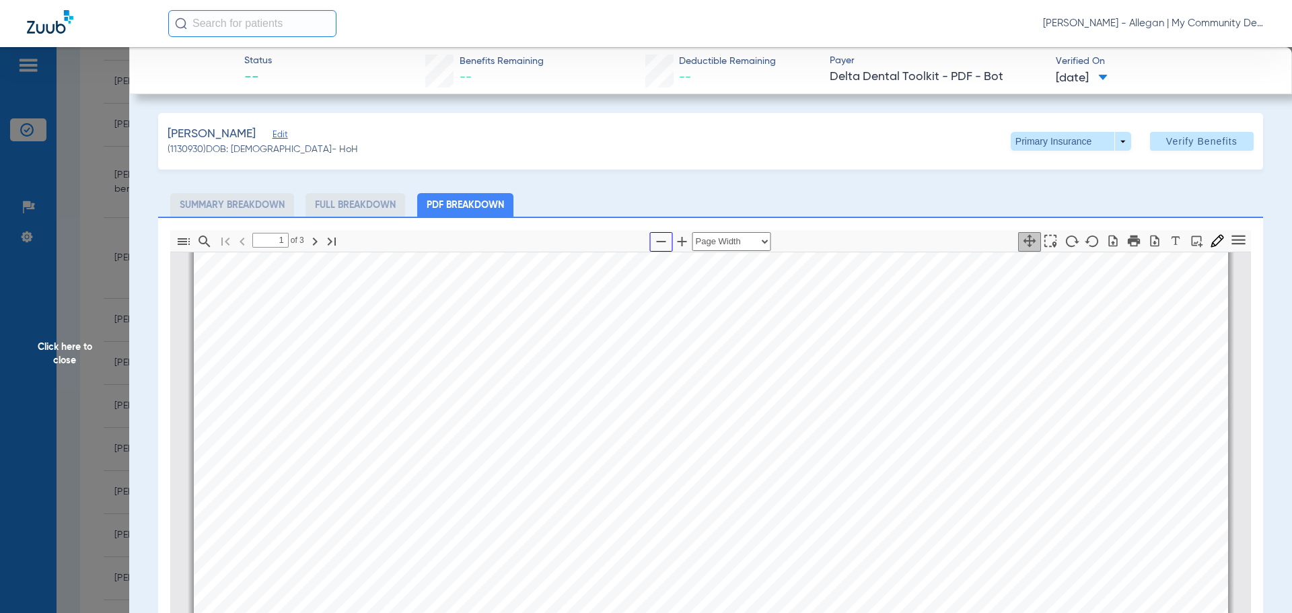
click at [657, 245] on icon "button" at bounding box center [661, 241] width 16 height 16
select select "1.5"
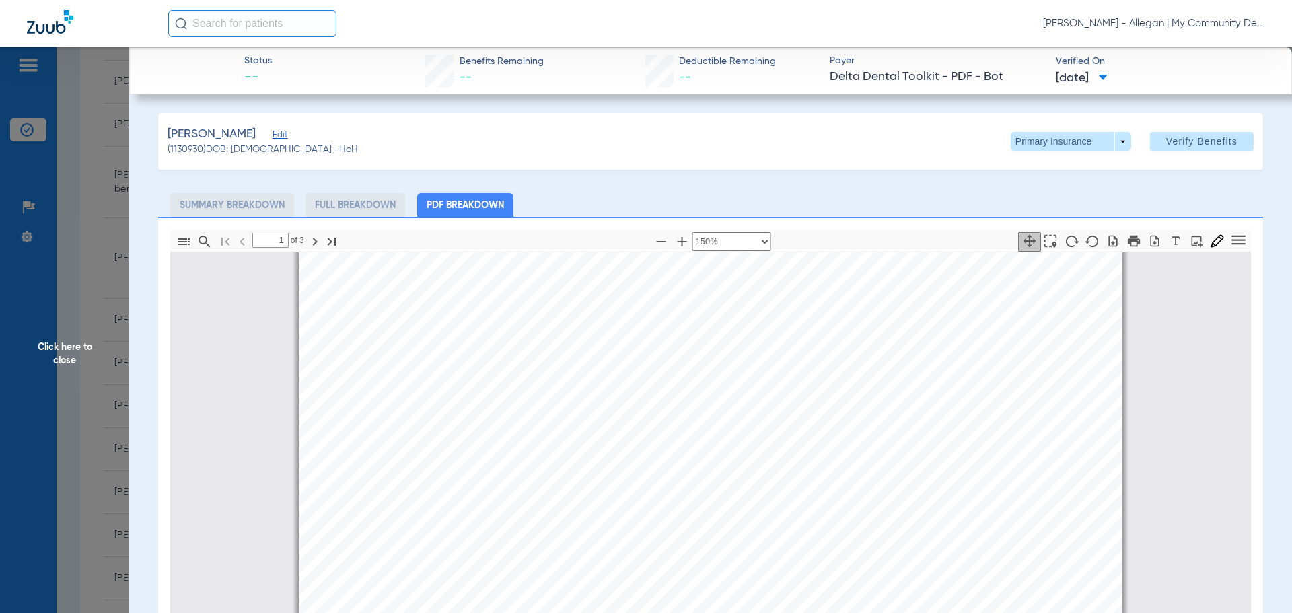
scroll to position [74, 0]
click at [61, 371] on span "Click here to close" at bounding box center [64, 353] width 129 height 613
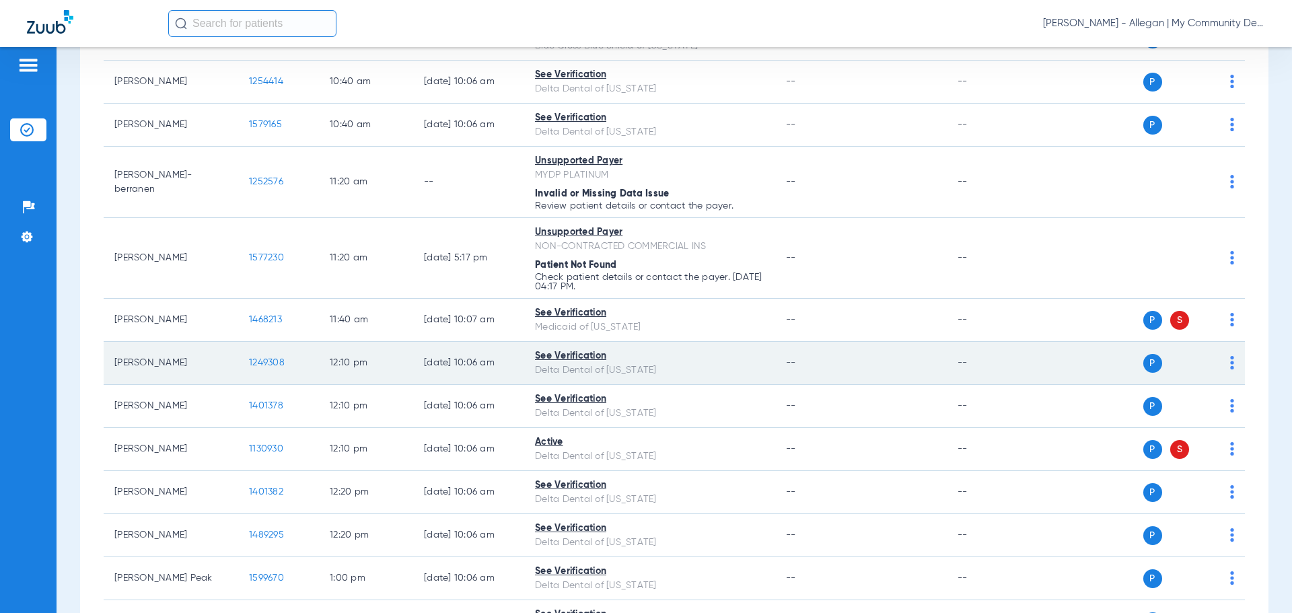
click at [260, 361] on span "1249308" at bounding box center [267, 362] width 36 height 9
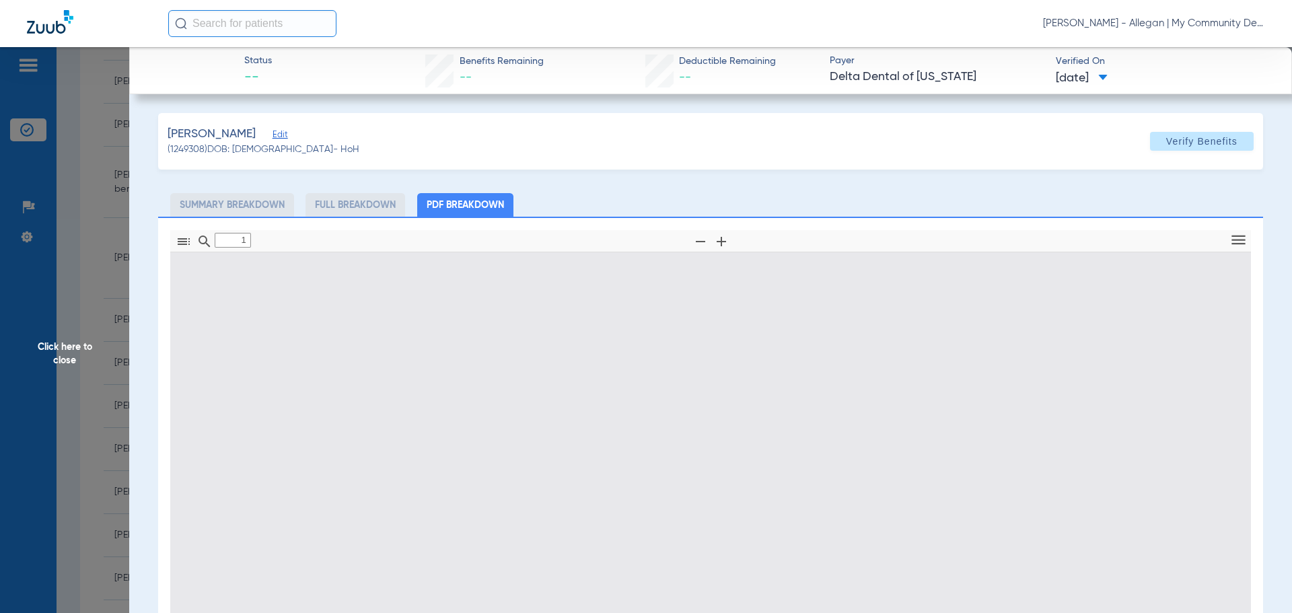
type input "0"
select select "page-width"
type input "1"
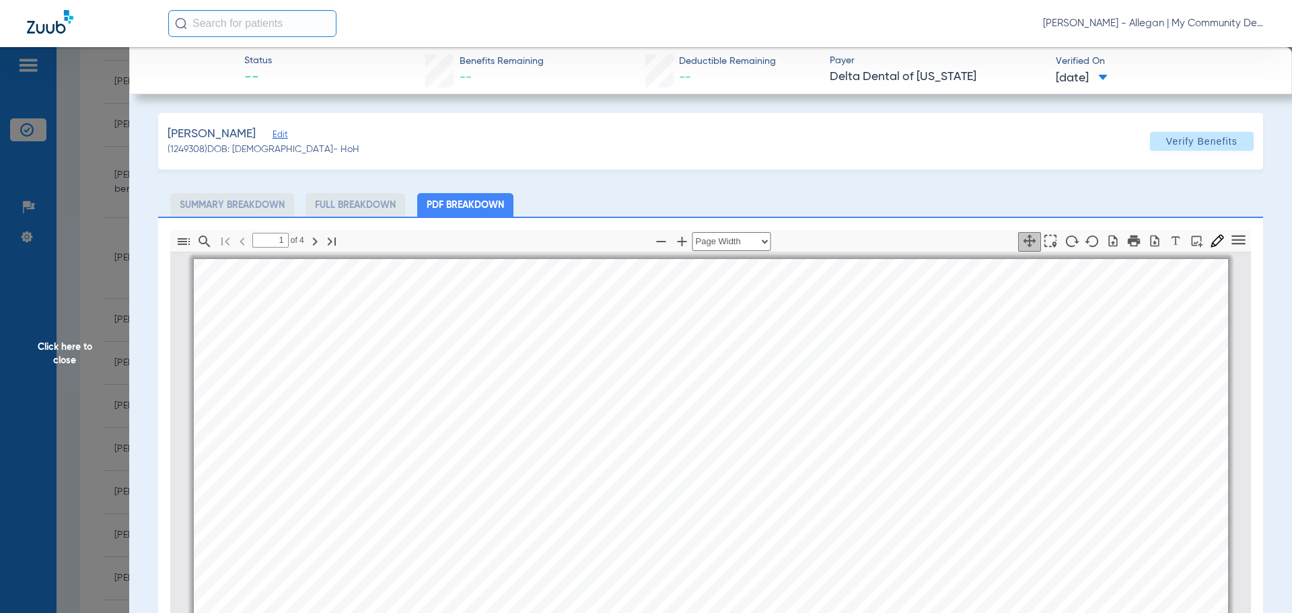
scroll to position [7, 0]
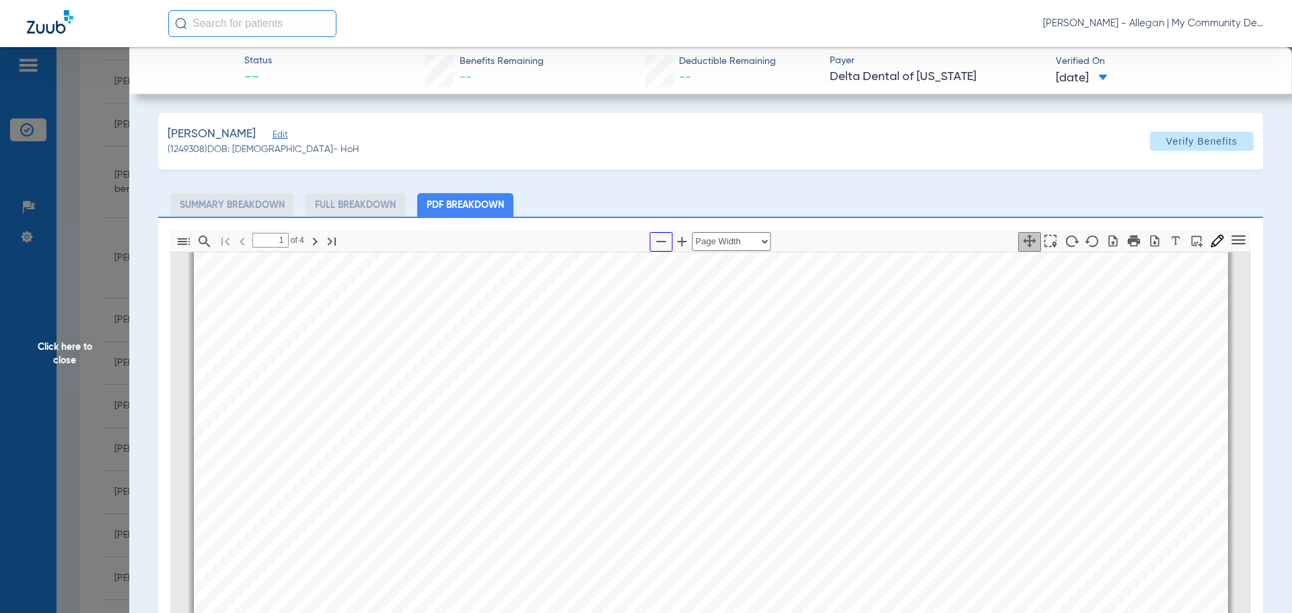
click at [653, 242] on icon "button" at bounding box center [661, 241] width 16 height 16
select select "1.5"
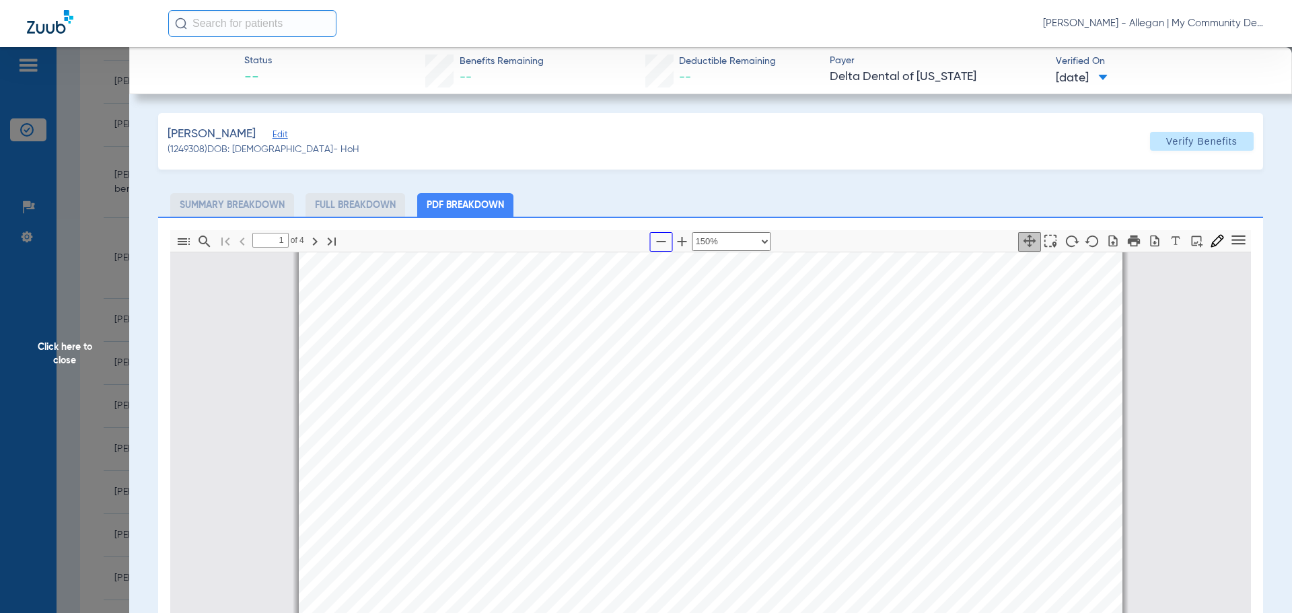
scroll to position [478, 0]
drag, startPoint x: 118, startPoint y: 312, endPoint x: 170, endPoint y: 336, distance: 57.5
click at [119, 313] on span "Click here to close" at bounding box center [64, 353] width 129 height 613
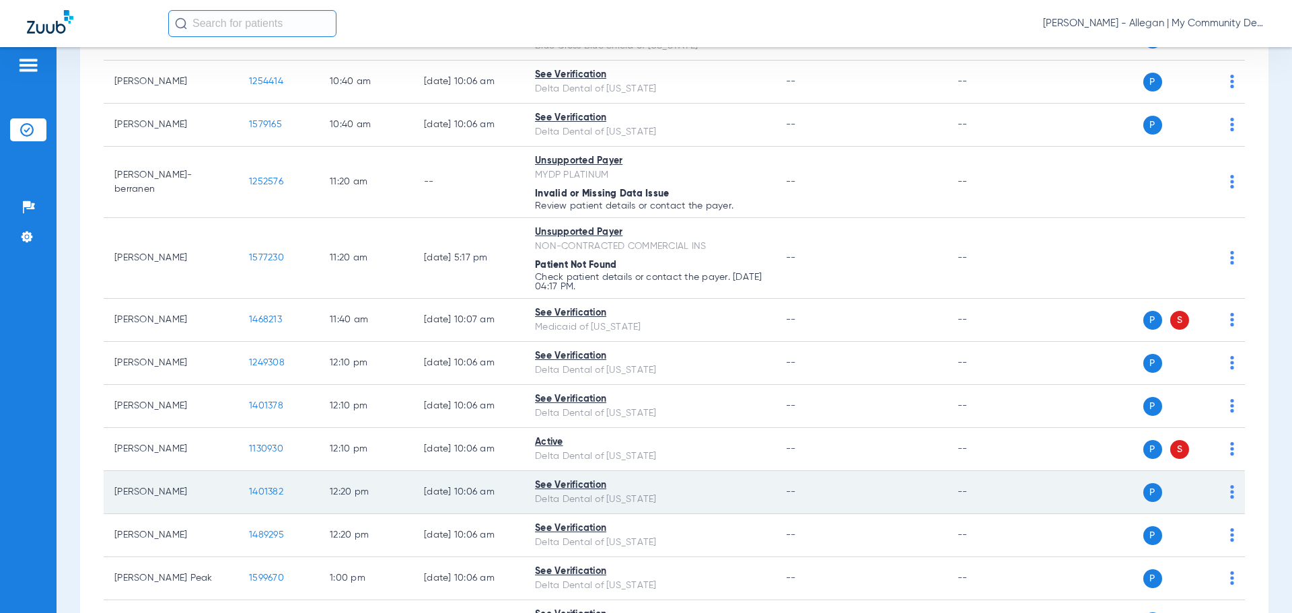
click at [273, 489] on span "1401382" at bounding box center [266, 491] width 34 height 9
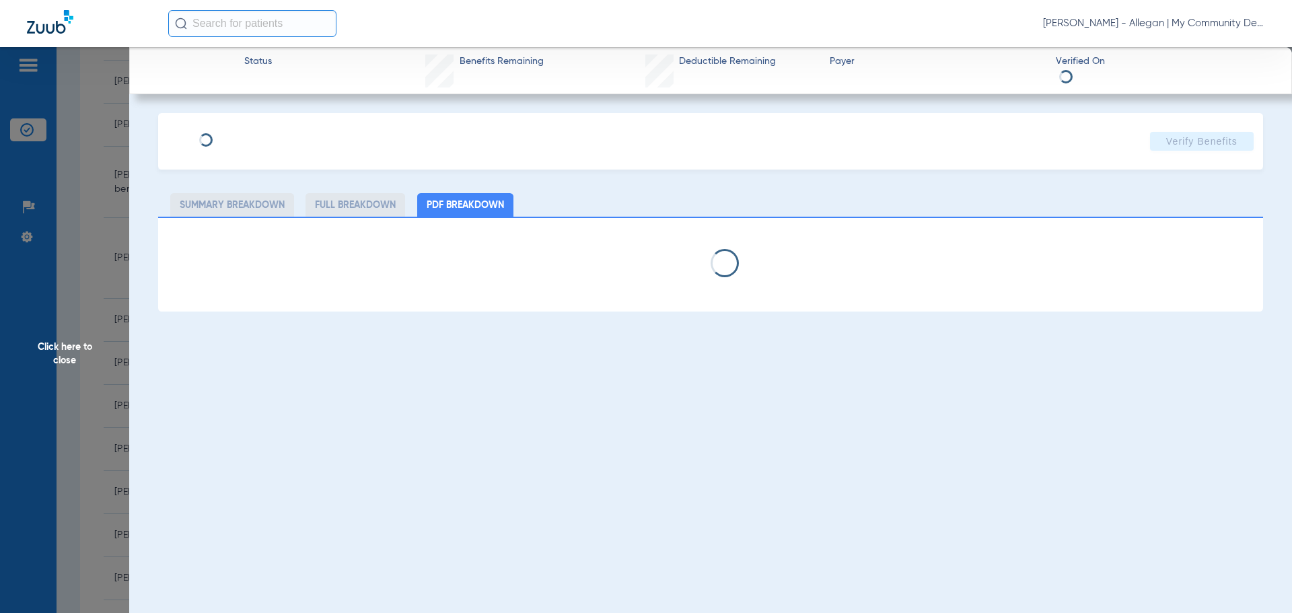
select select "page-width"
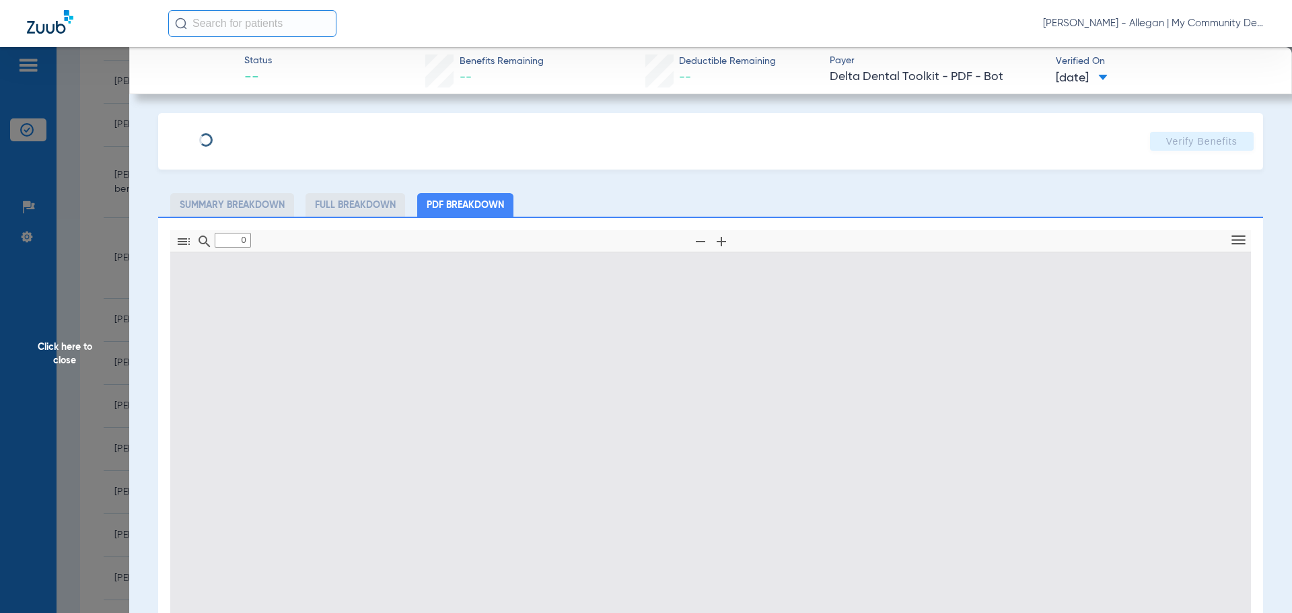
type input "1"
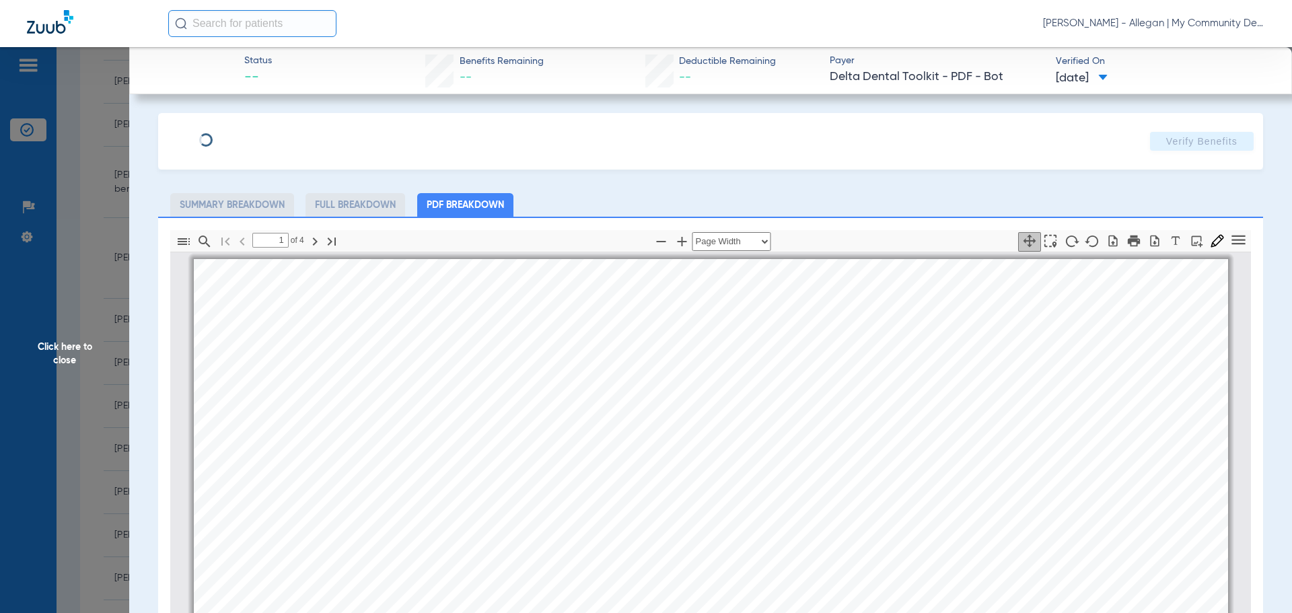
scroll to position [7, 0]
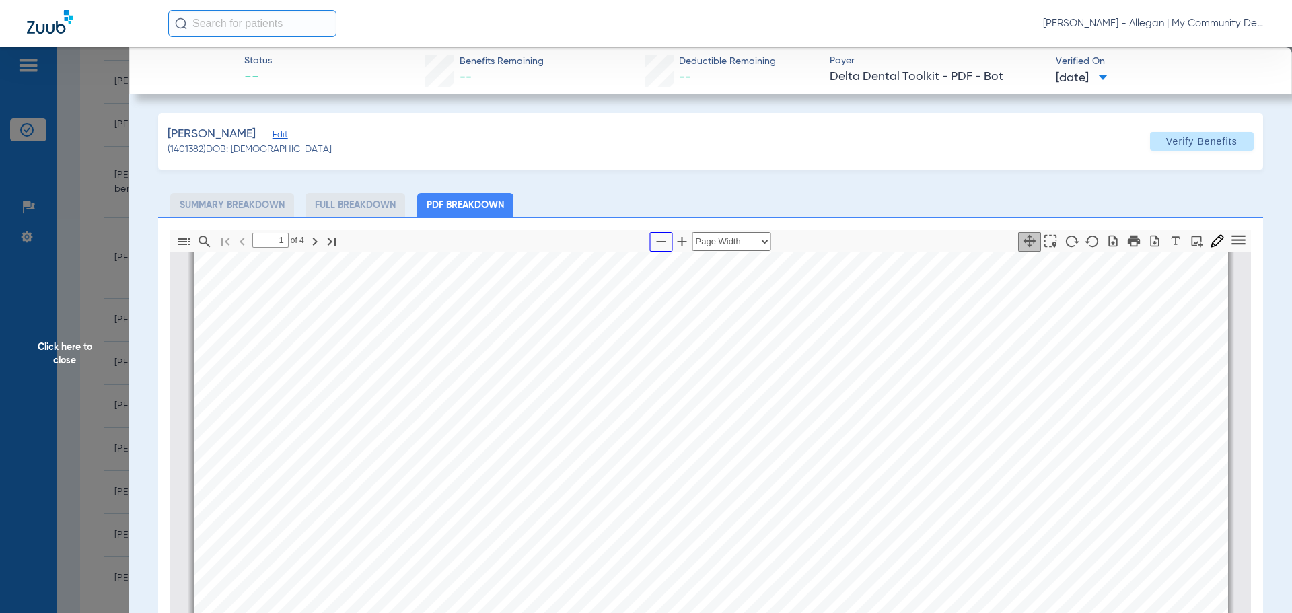
click at [655, 236] on icon "button" at bounding box center [661, 241] width 16 height 16
select select "1.5"
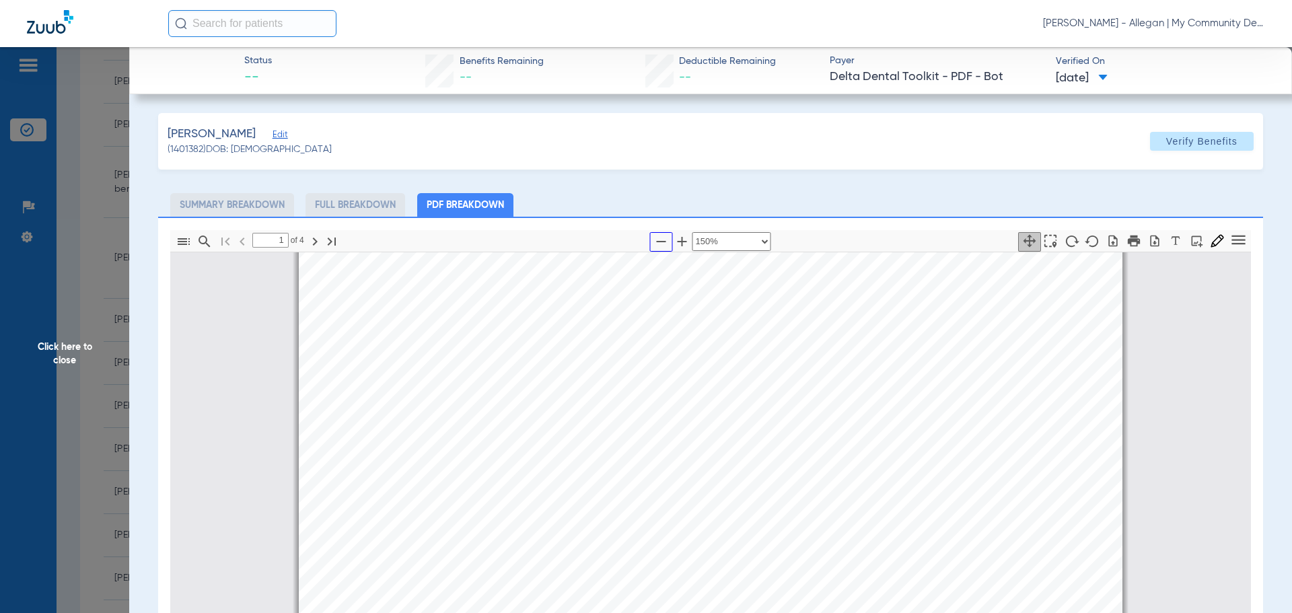
scroll to position [209, 0]
drag, startPoint x: 85, startPoint y: 279, endPoint x: 326, endPoint y: 324, distance: 244.4
click at [83, 279] on span "Click here to close" at bounding box center [64, 353] width 129 height 613
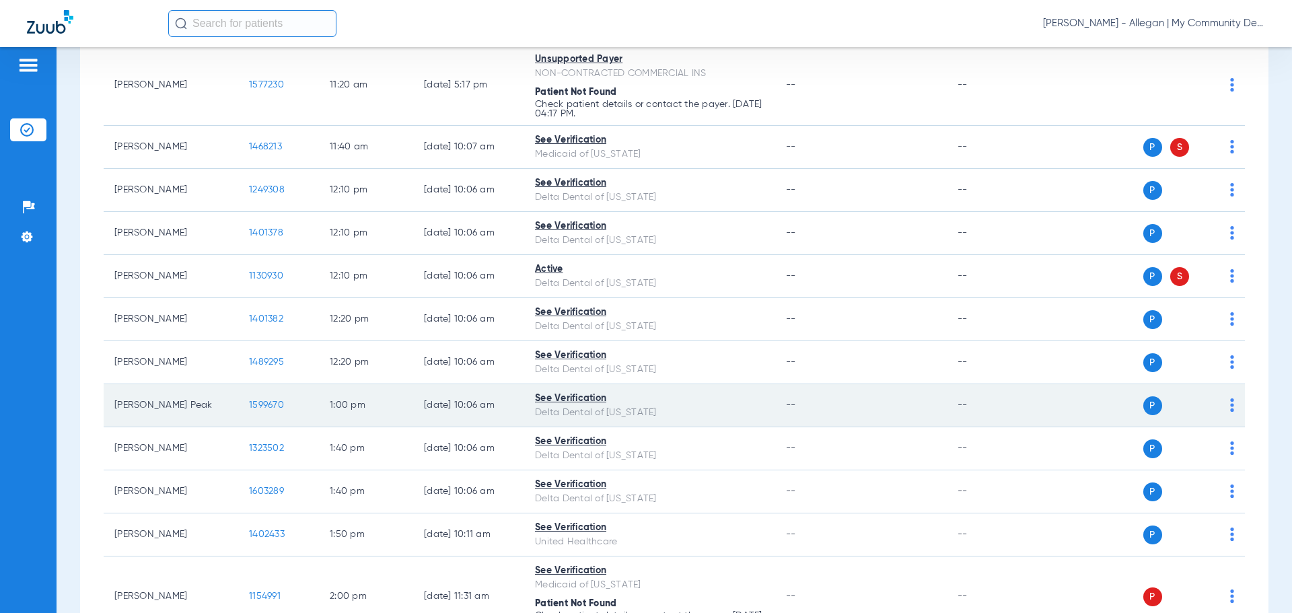
scroll to position [1009, 0]
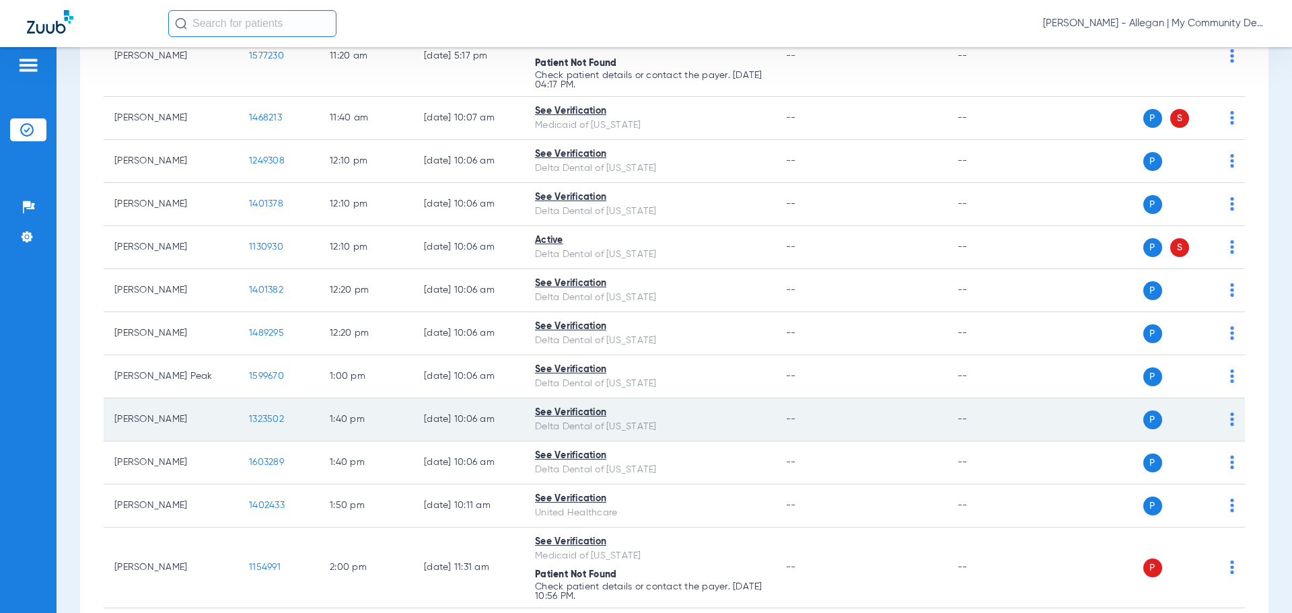
click at [258, 413] on td "1323502" at bounding box center [278, 419] width 81 height 43
click at [270, 422] on span "1323502" at bounding box center [266, 418] width 35 height 9
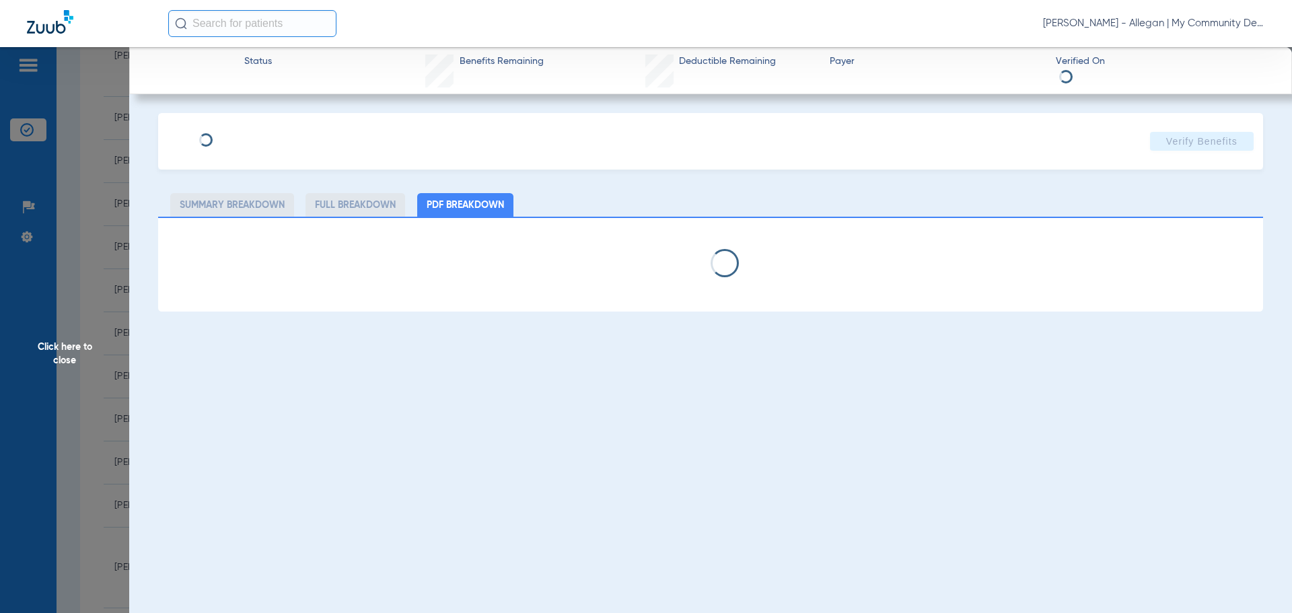
select select "page-width"
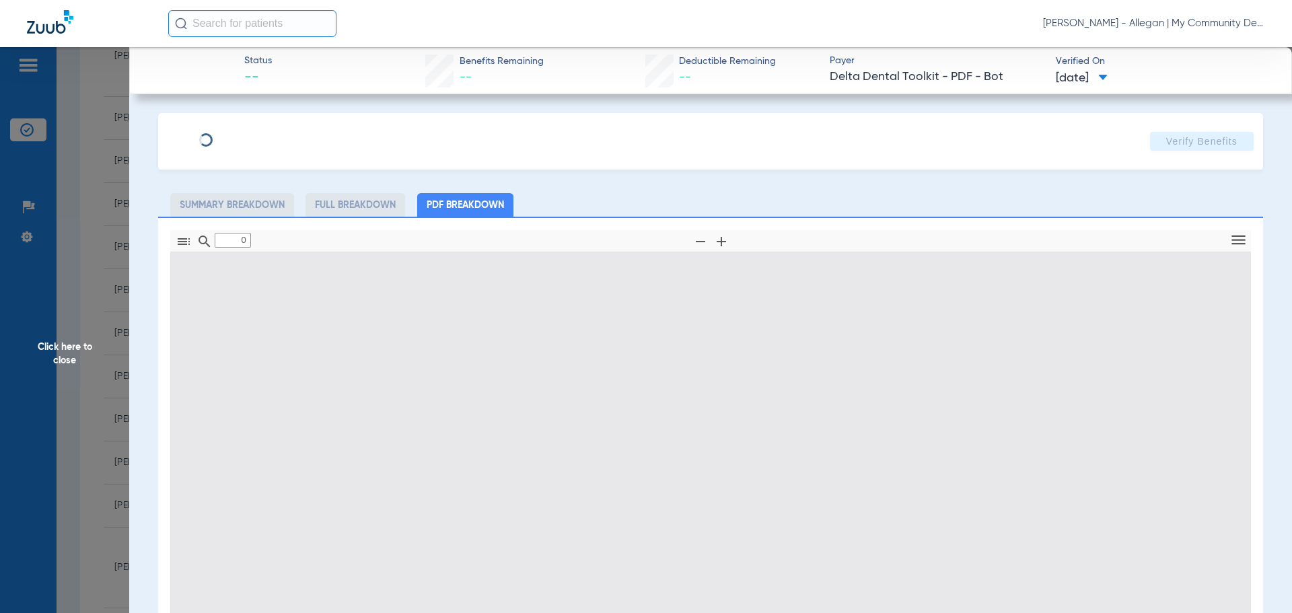
type input "1"
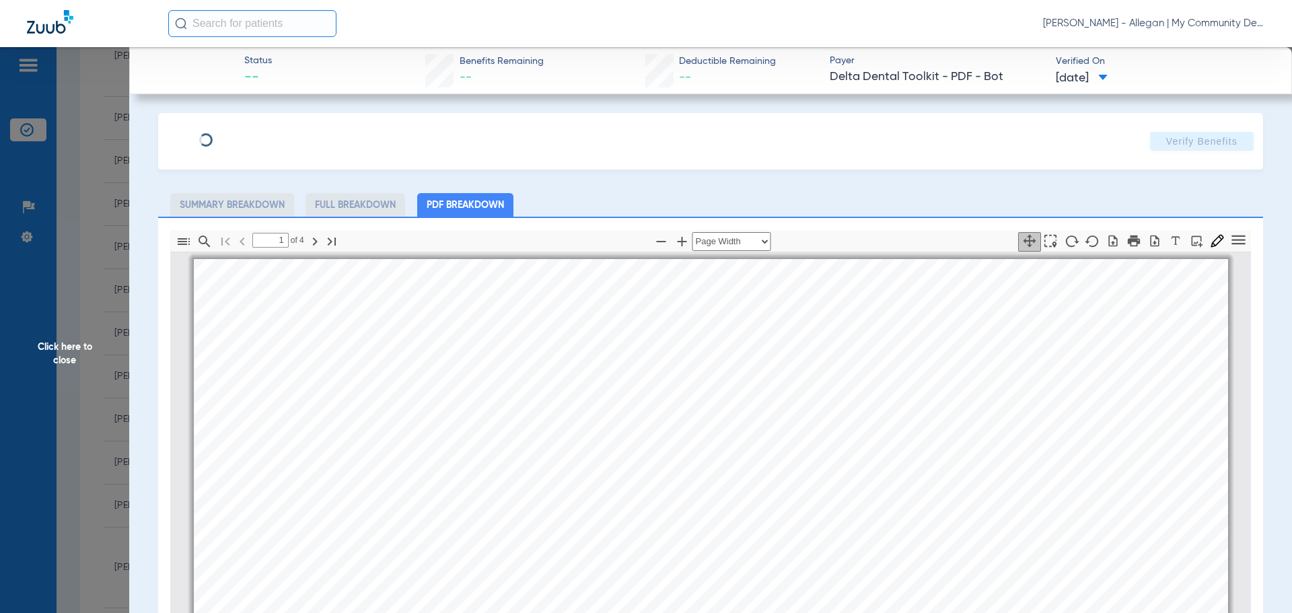
scroll to position [7, 0]
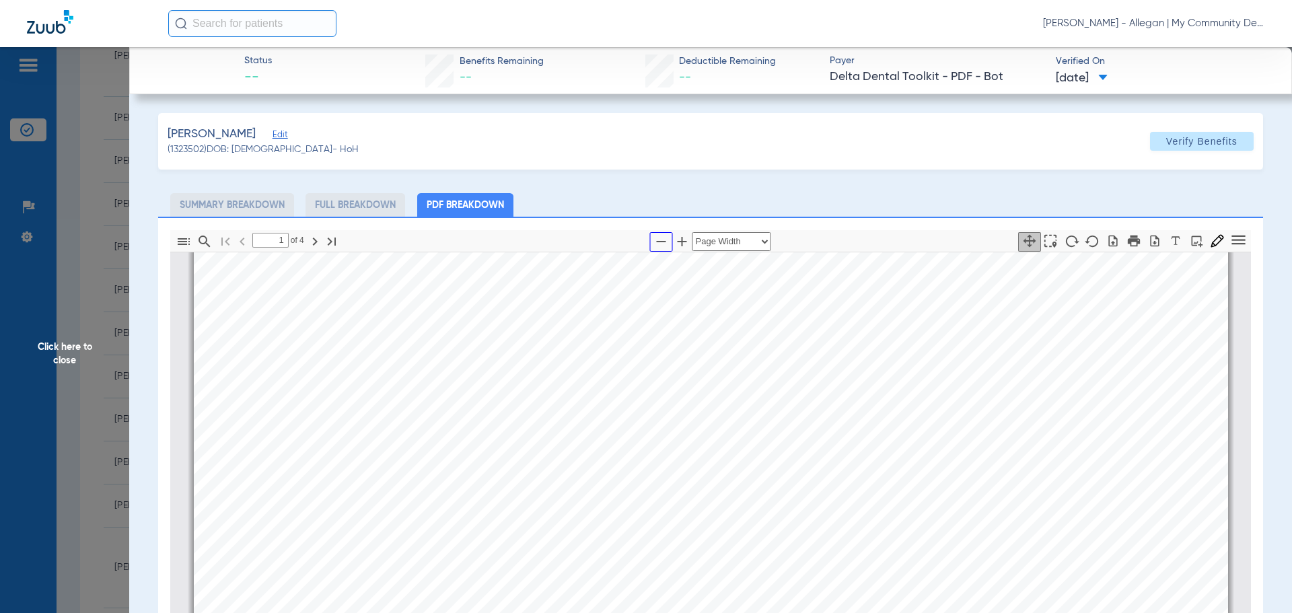
click at [657, 241] on icon "button" at bounding box center [661, 241] width 9 height 1
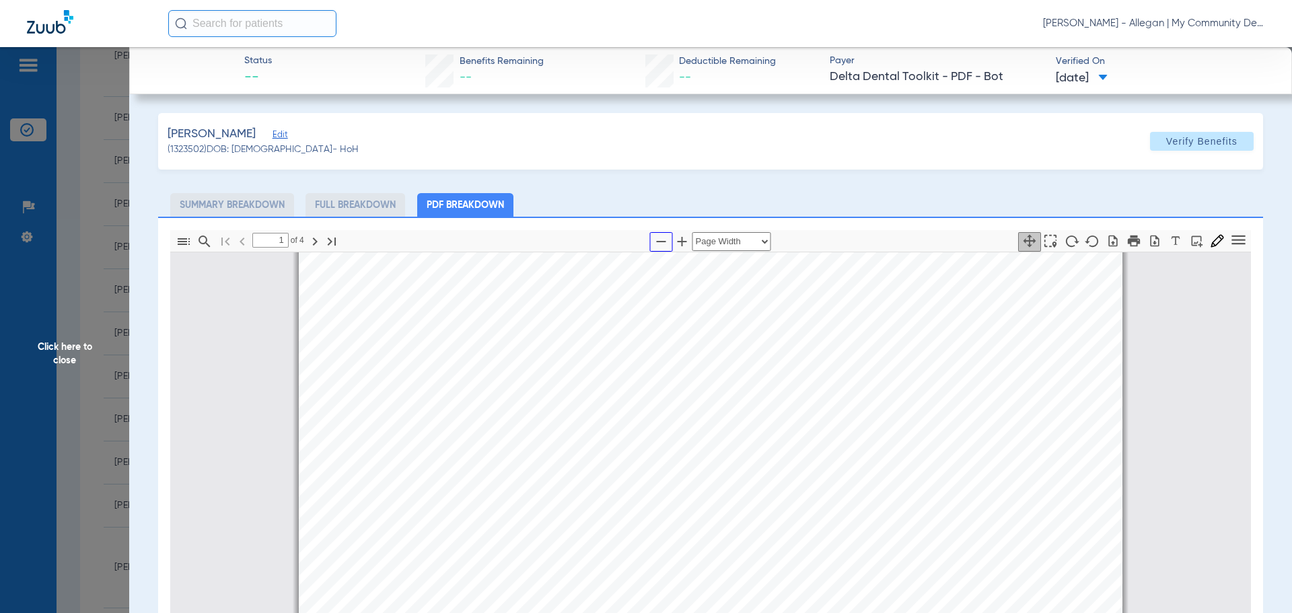
select select "1.5"
click at [100, 273] on span "Click here to close" at bounding box center [64, 353] width 129 height 613
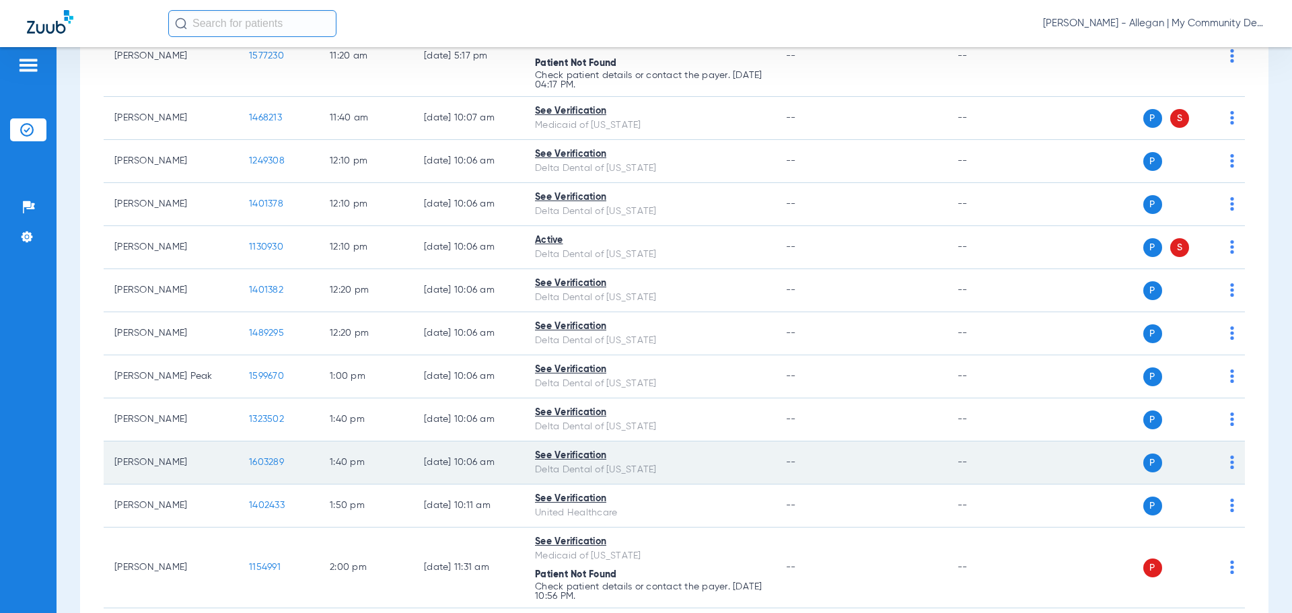
click at [265, 463] on span "1603289" at bounding box center [266, 462] width 35 height 9
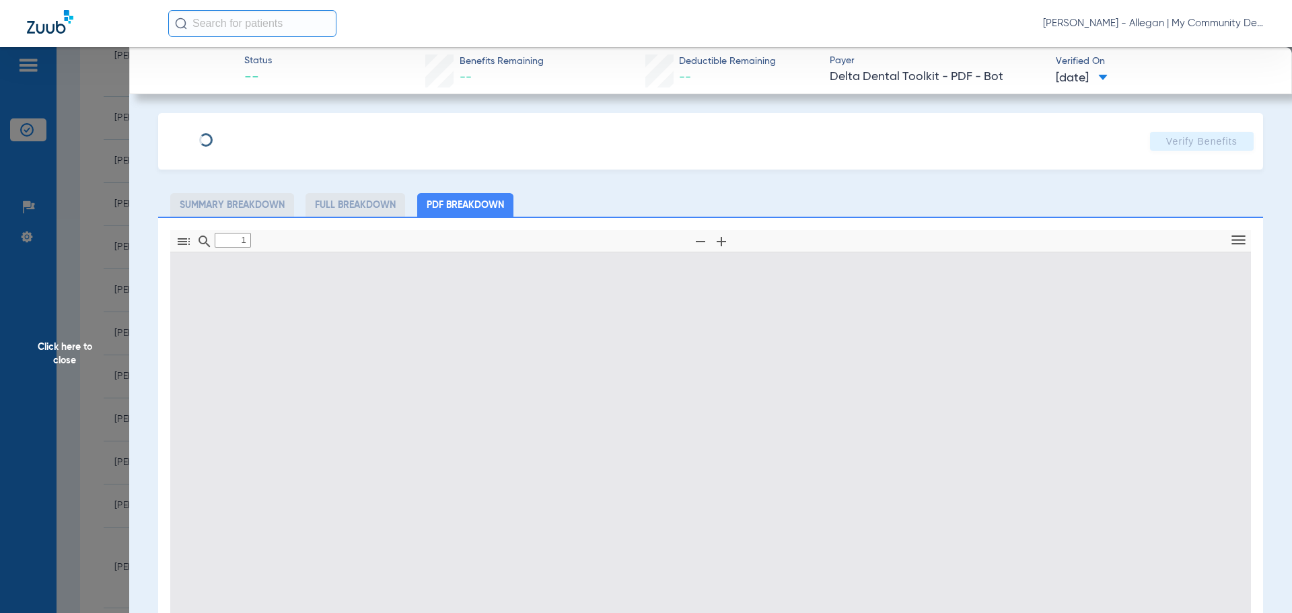
type input "0"
select select "page-width"
type input "1"
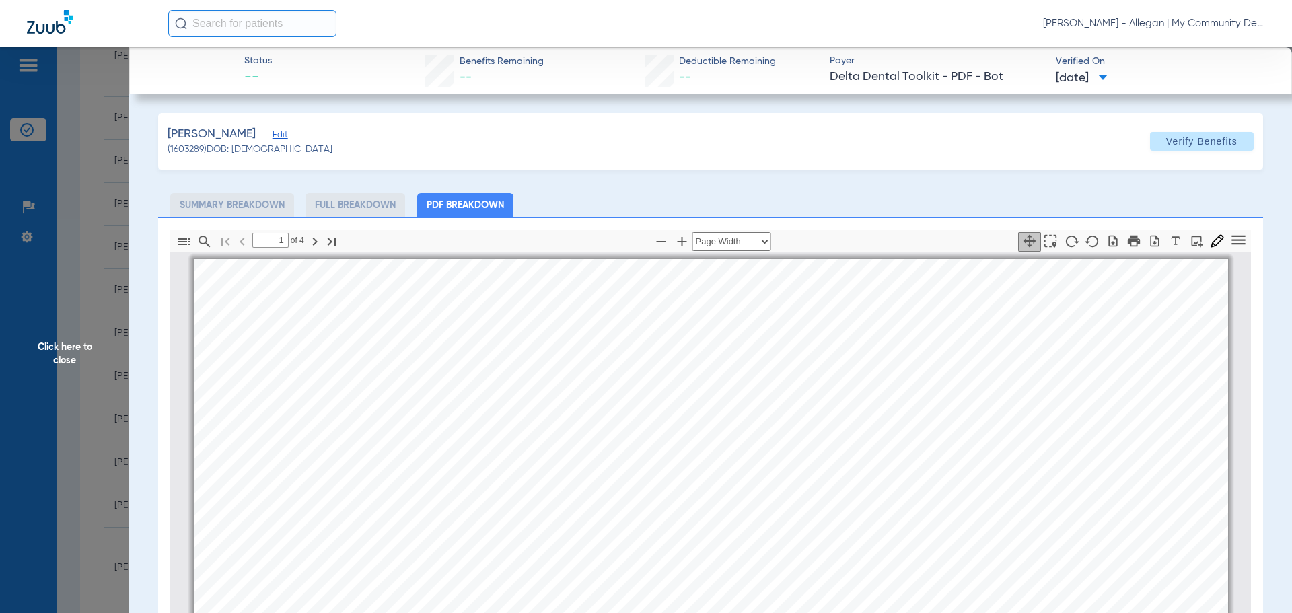
scroll to position [7, 0]
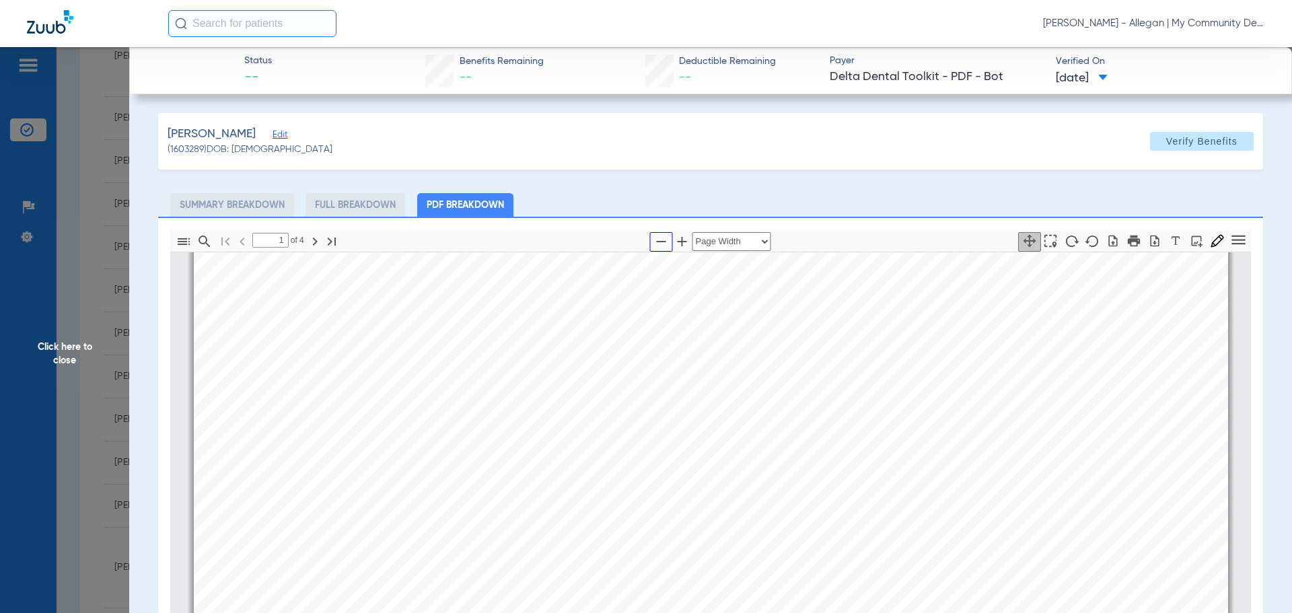
click at [653, 244] on icon "button" at bounding box center [661, 241] width 16 height 16
select select "1.5"
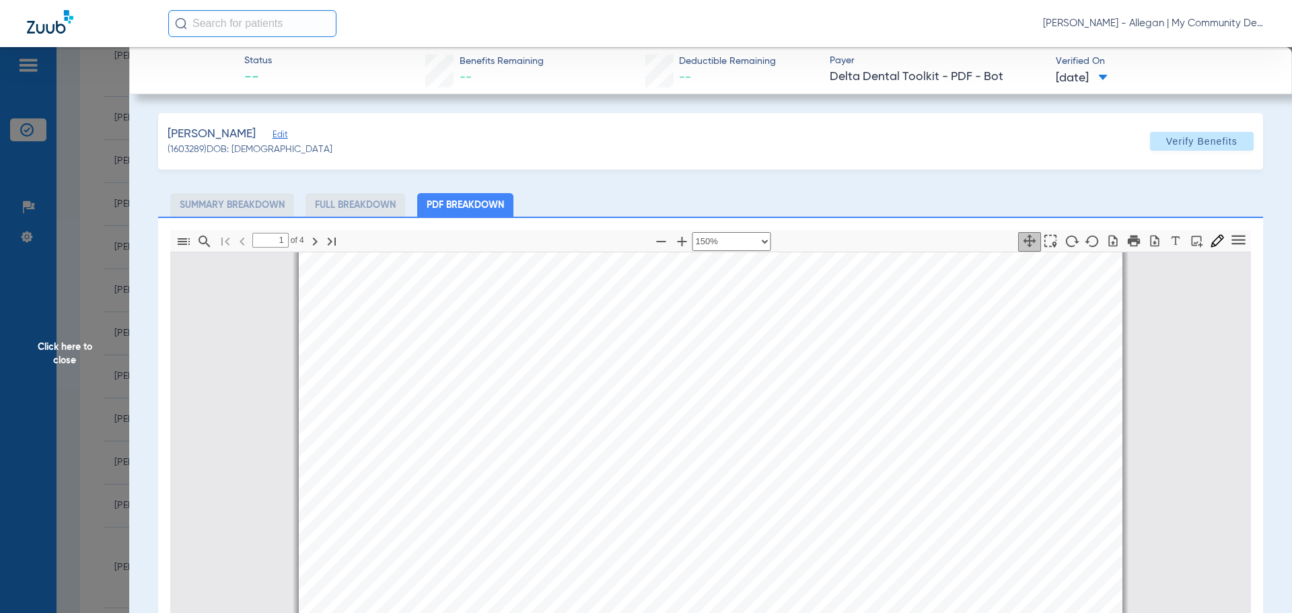
scroll to position [478, 0]
click at [104, 319] on span "Click here to close" at bounding box center [64, 353] width 129 height 613
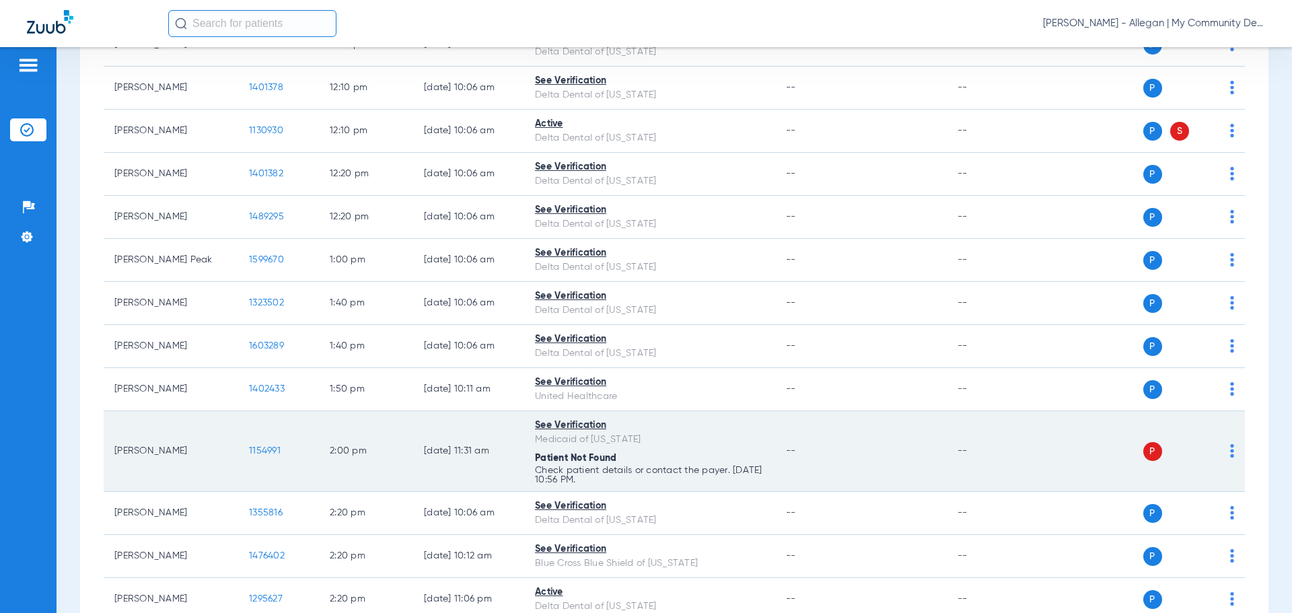
scroll to position [1144, 0]
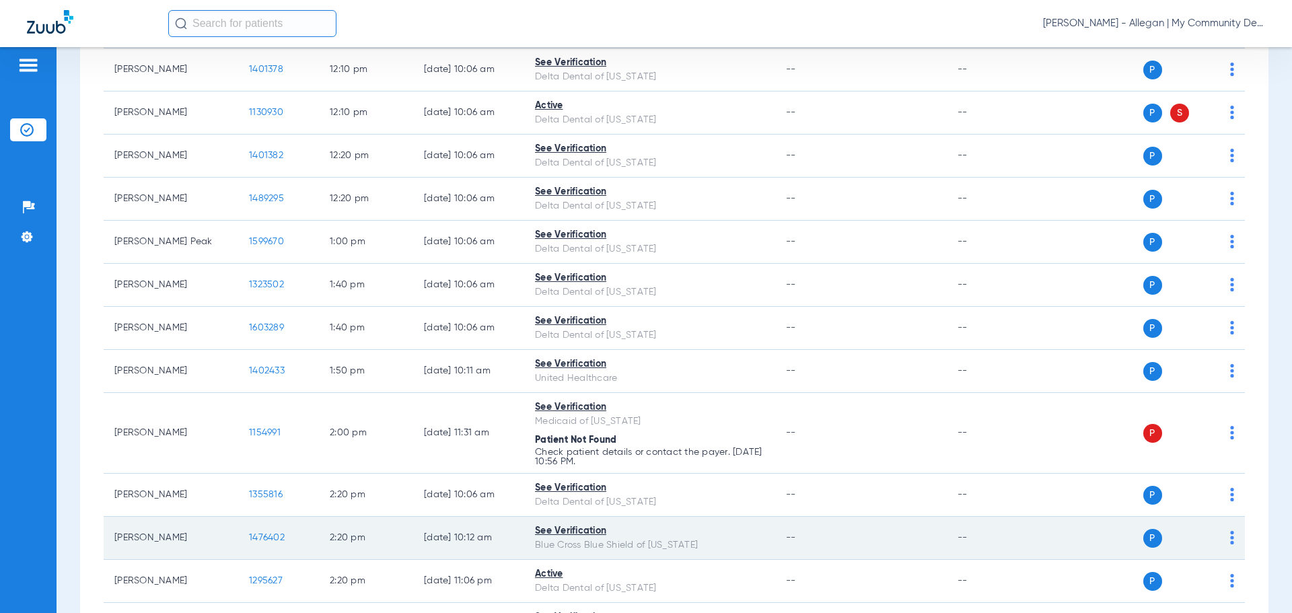
click at [266, 538] on span "1476402" at bounding box center [267, 537] width 36 height 9
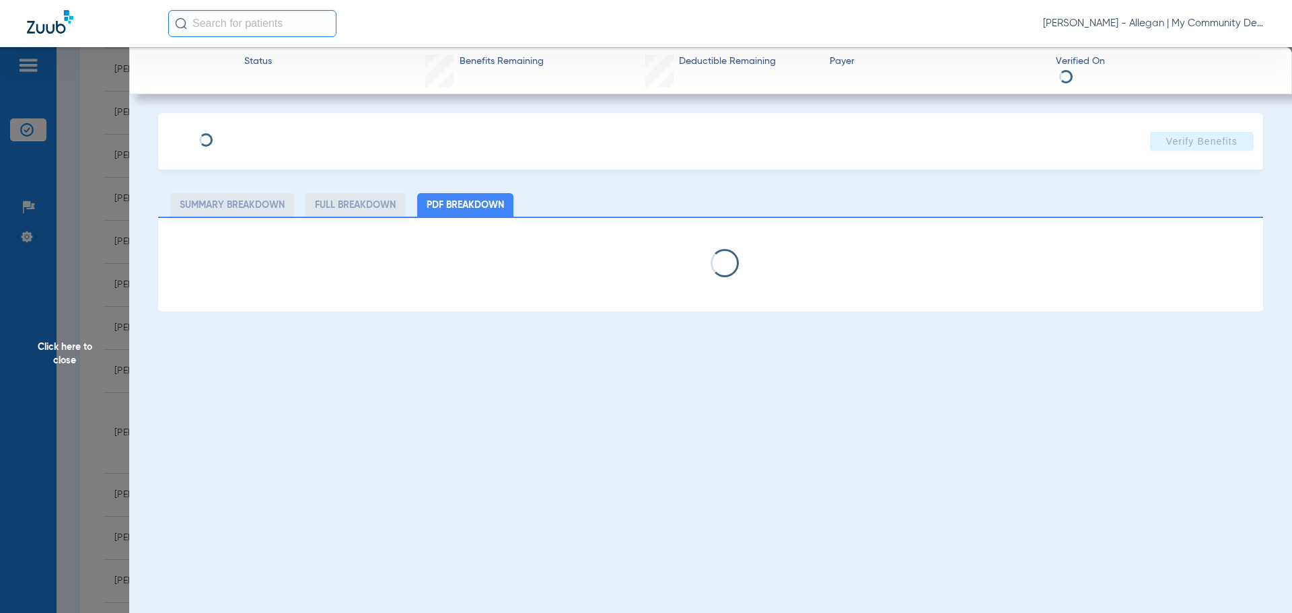
select select "page-width"
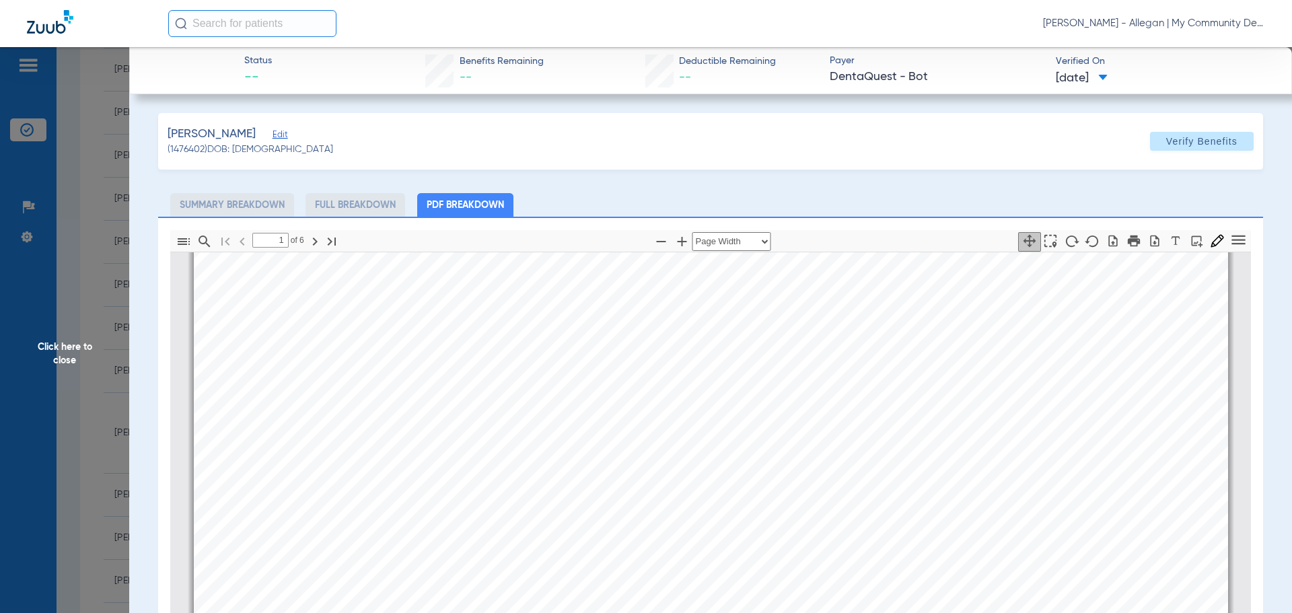
scroll to position [276, 0]
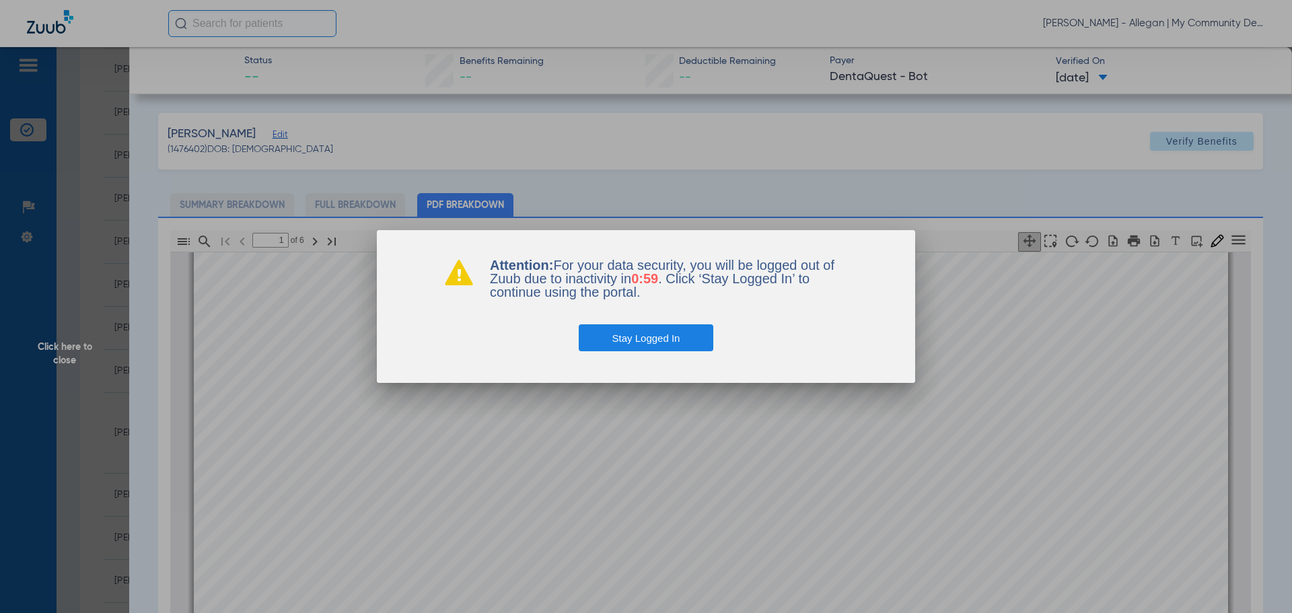
click at [669, 339] on button "Stay Logged In" at bounding box center [646, 337] width 135 height 27
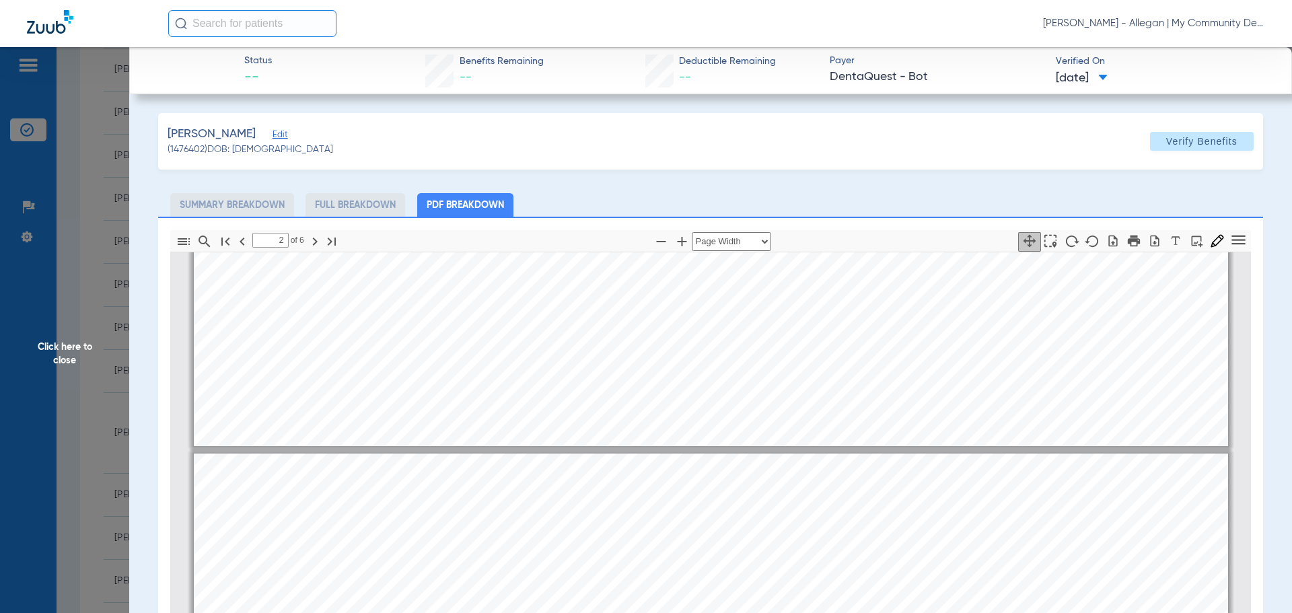
scroll to position [747, 0]
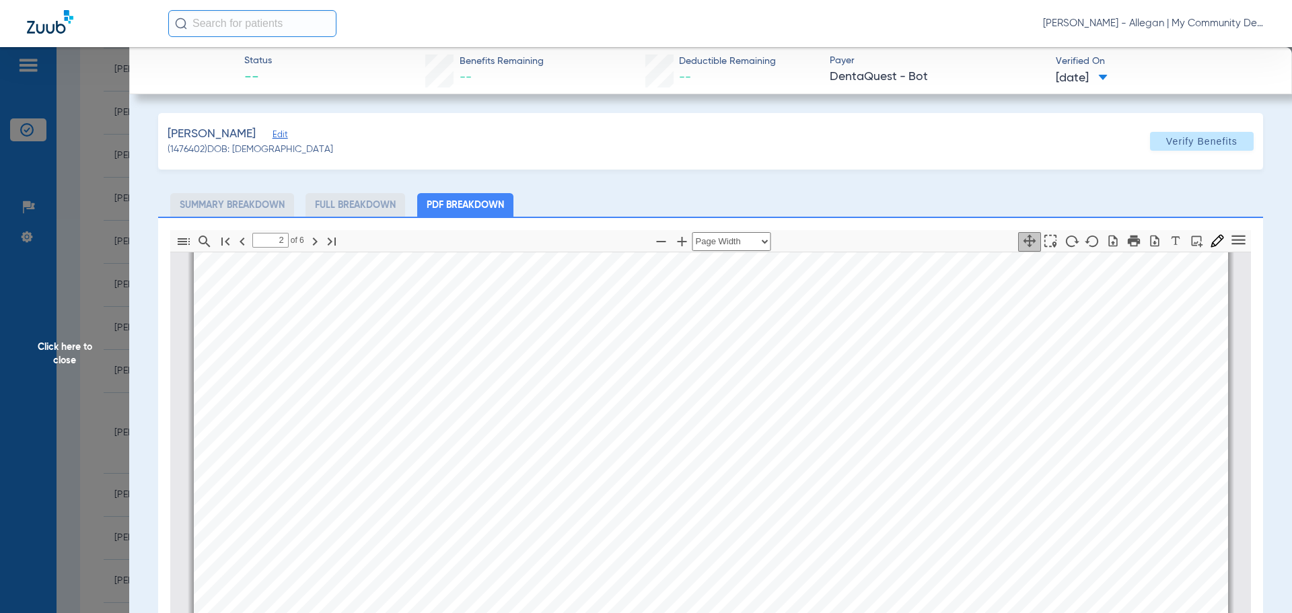
type input "3"
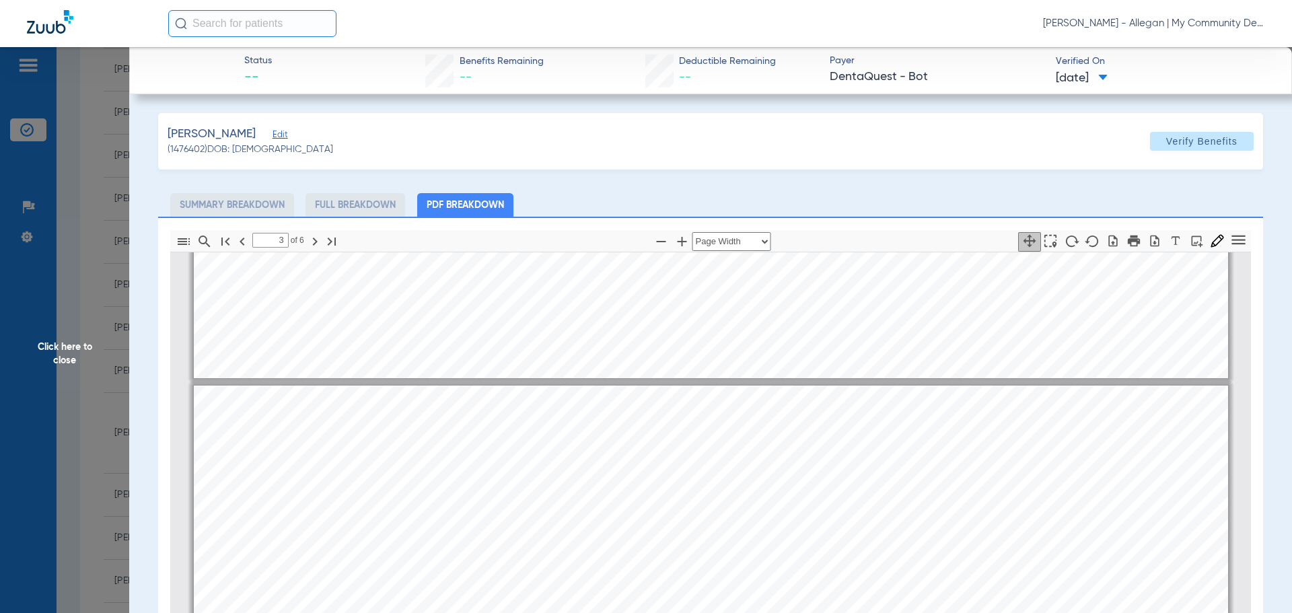
scroll to position [1420, 0]
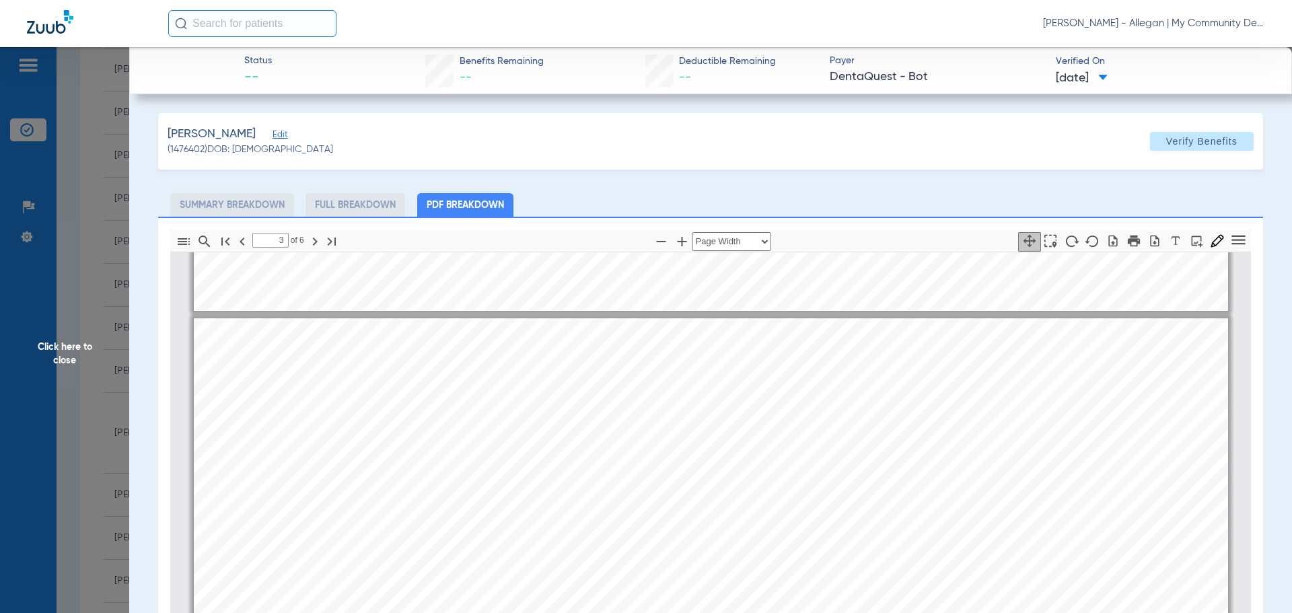
click at [79, 392] on span "Click here to close" at bounding box center [64, 353] width 129 height 613
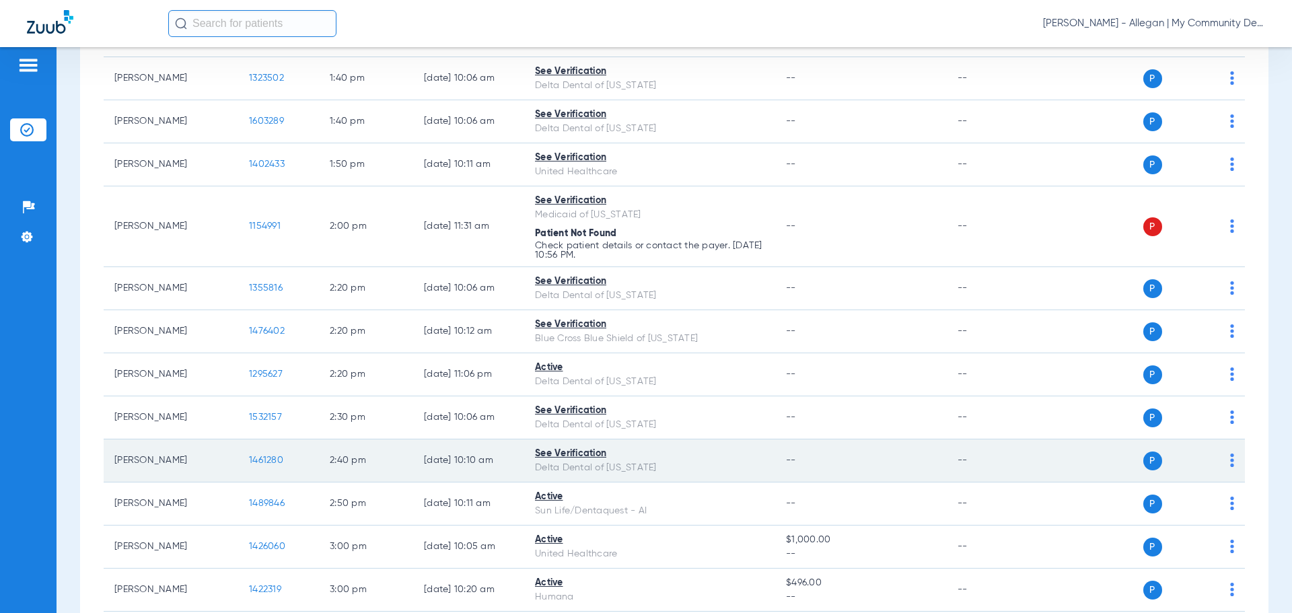
scroll to position [1356, 0]
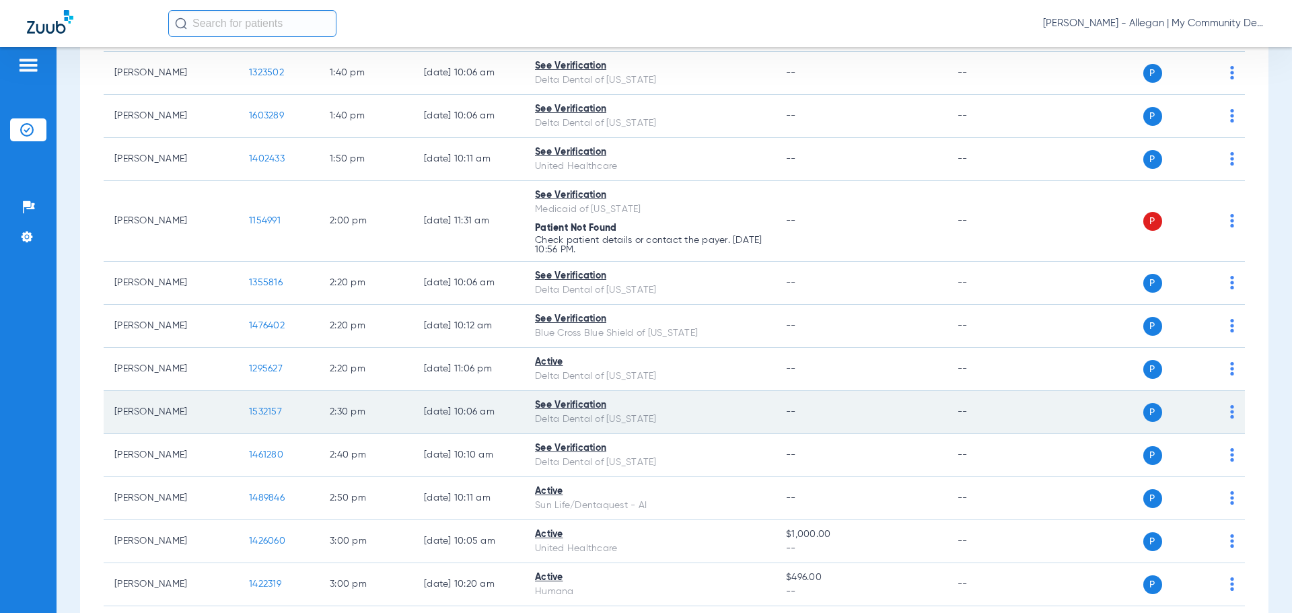
click at [266, 414] on span "1532157" at bounding box center [265, 411] width 33 height 9
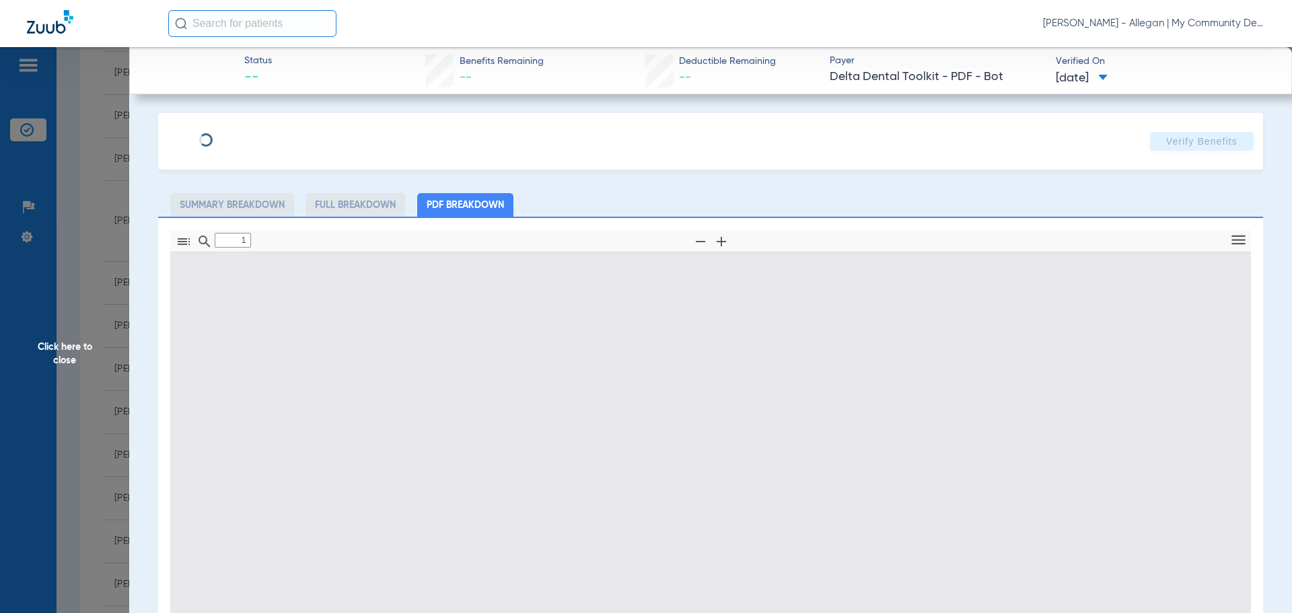
type input "0"
select select "page-width"
type input "1"
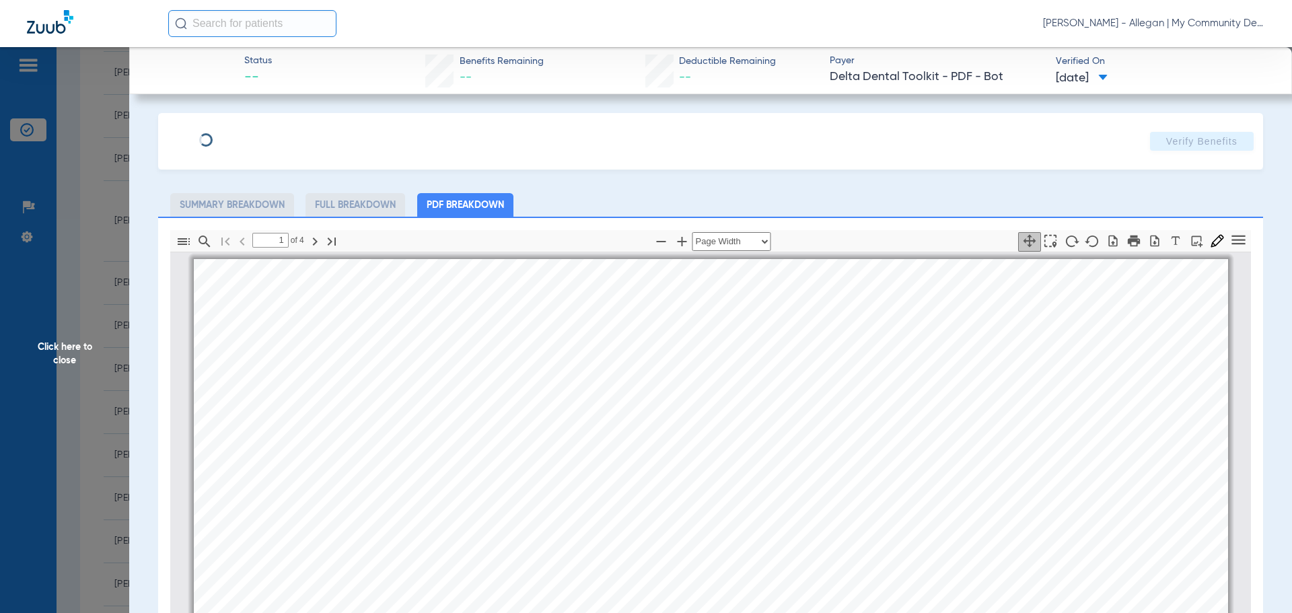
scroll to position [7, 0]
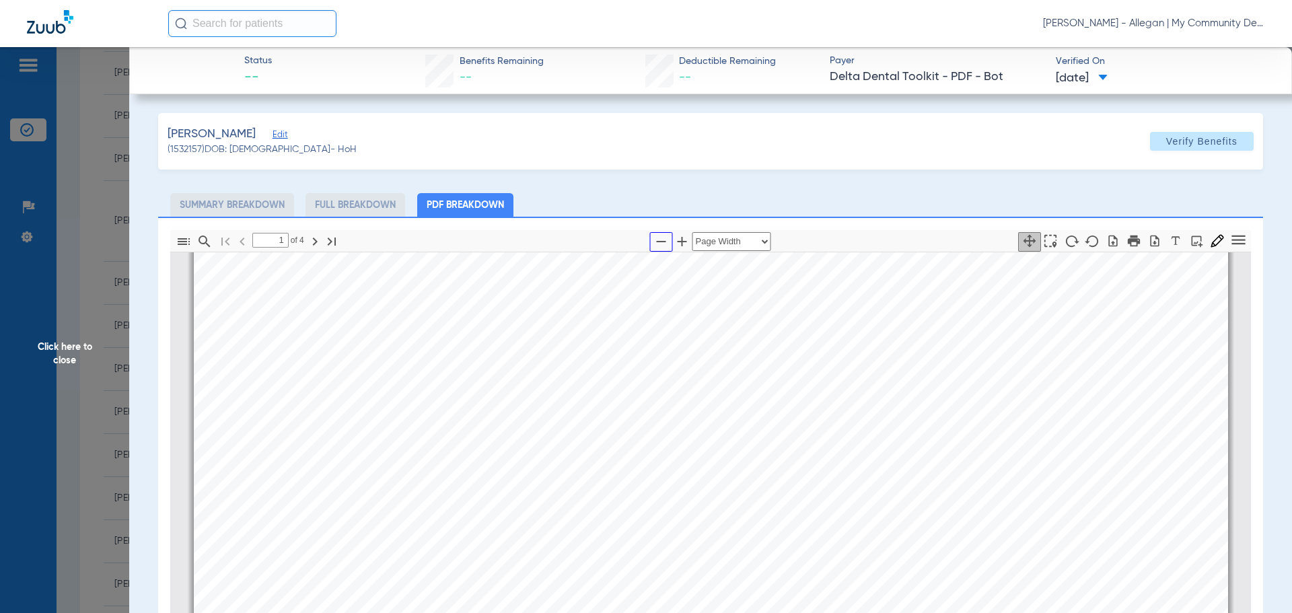
click at [653, 240] on icon "button" at bounding box center [661, 241] width 16 height 16
select select "1.5"
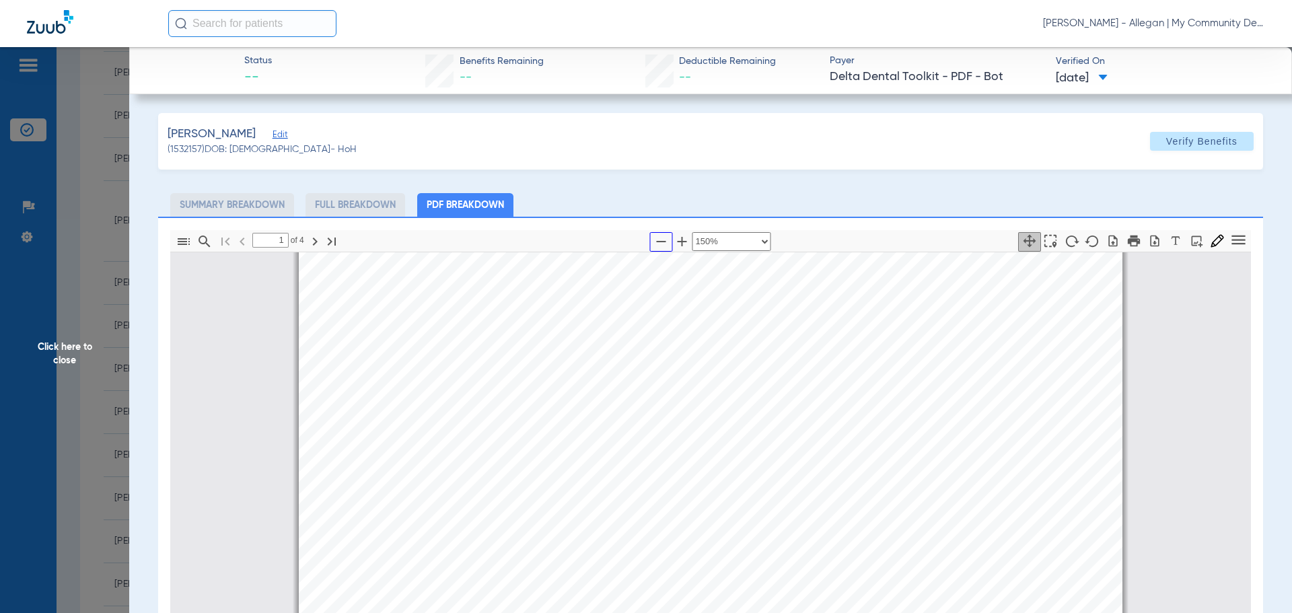
scroll to position [209, 0]
click at [120, 389] on span "Click here to close" at bounding box center [64, 353] width 129 height 613
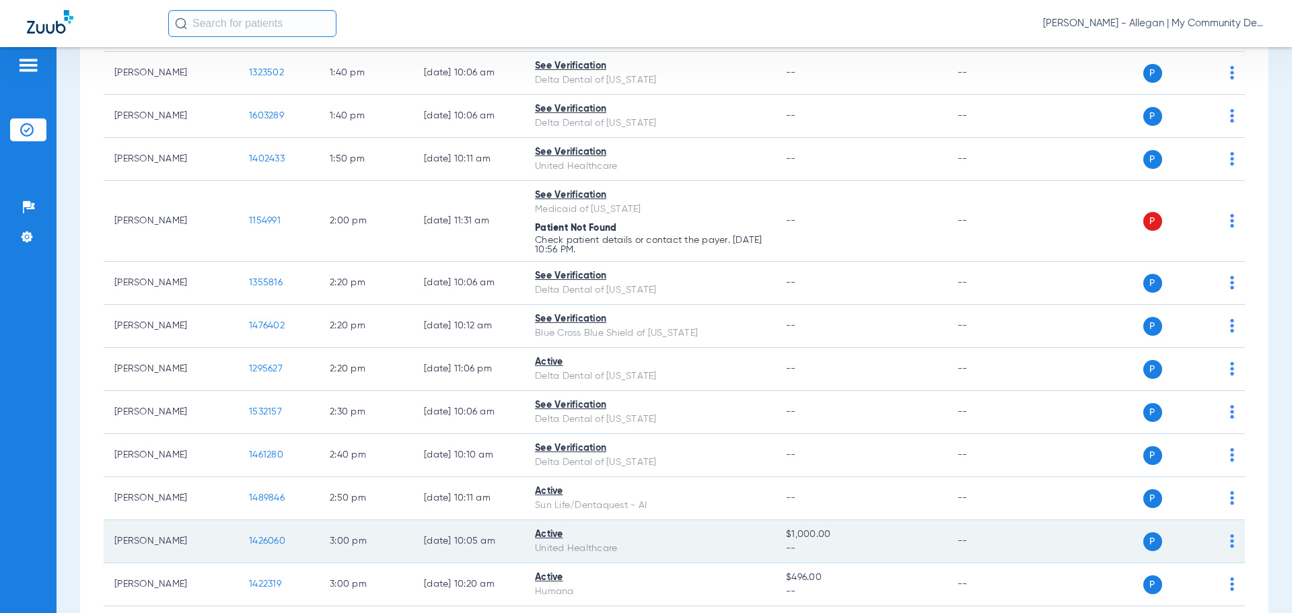
click at [266, 542] on span "1426060" at bounding box center [267, 540] width 36 height 9
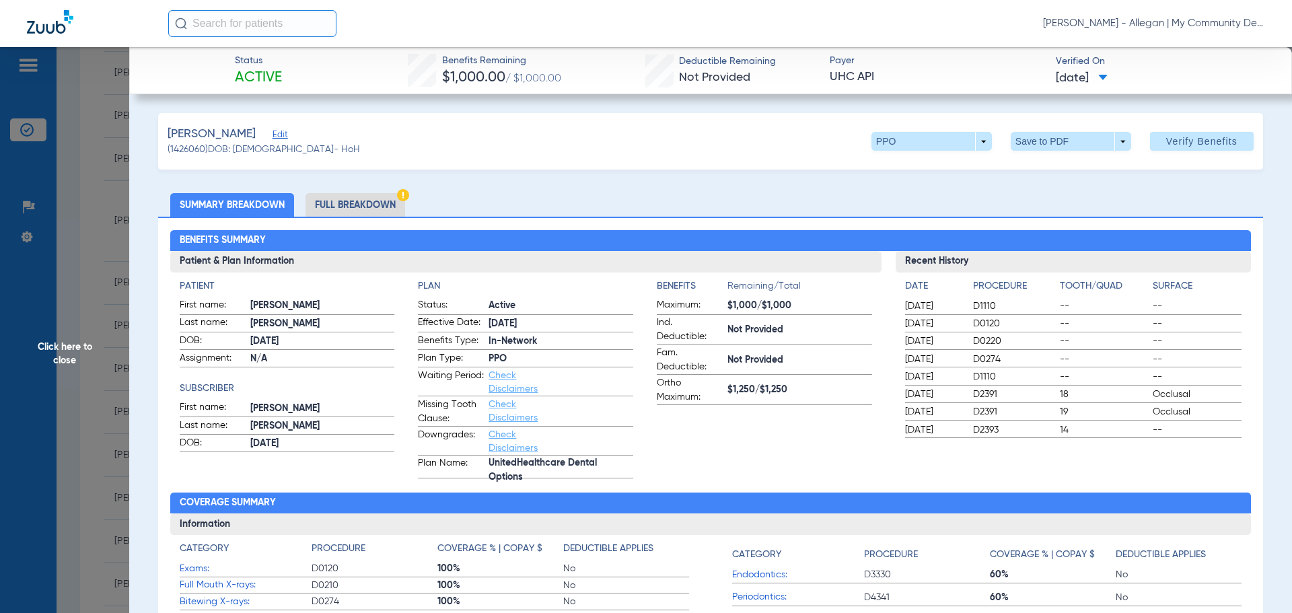
click at [335, 212] on li "Full Breakdown" at bounding box center [355, 205] width 100 height 24
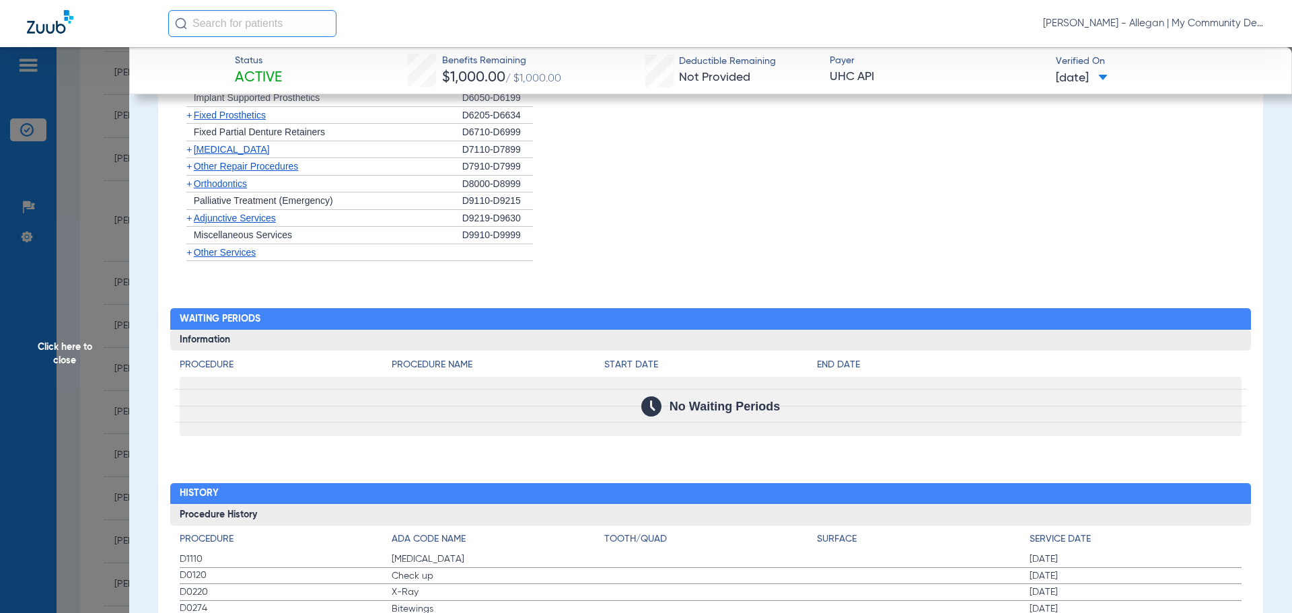
scroll to position [1722, 0]
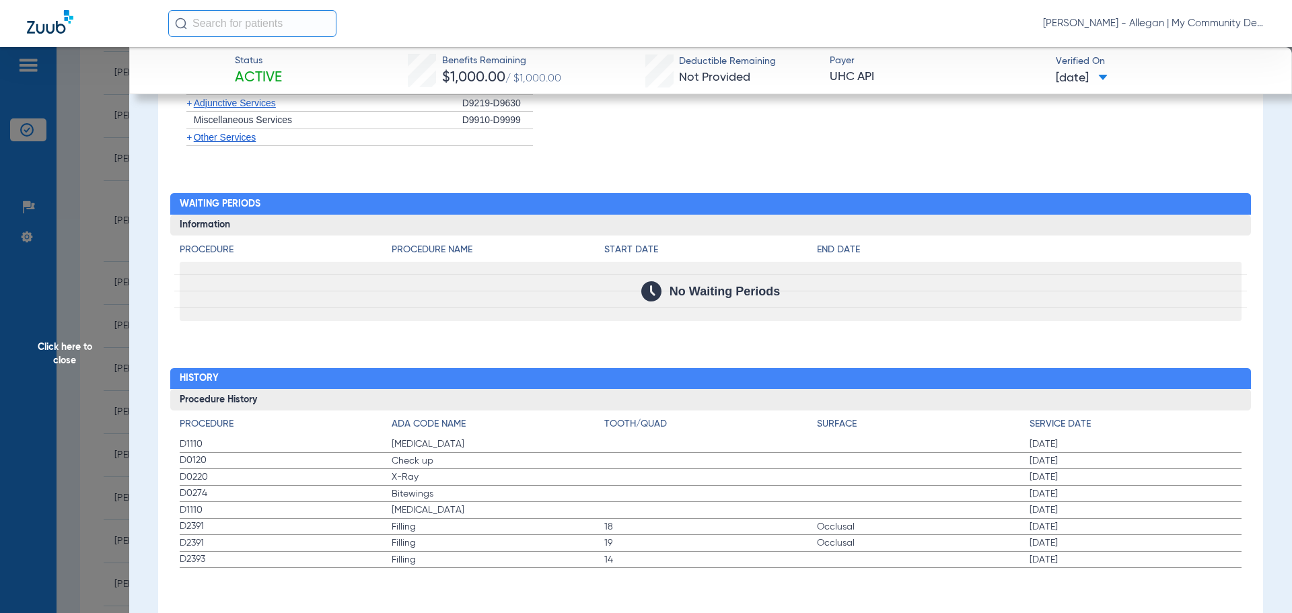
click at [69, 322] on span "Click here to close" at bounding box center [64, 353] width 129 height 613
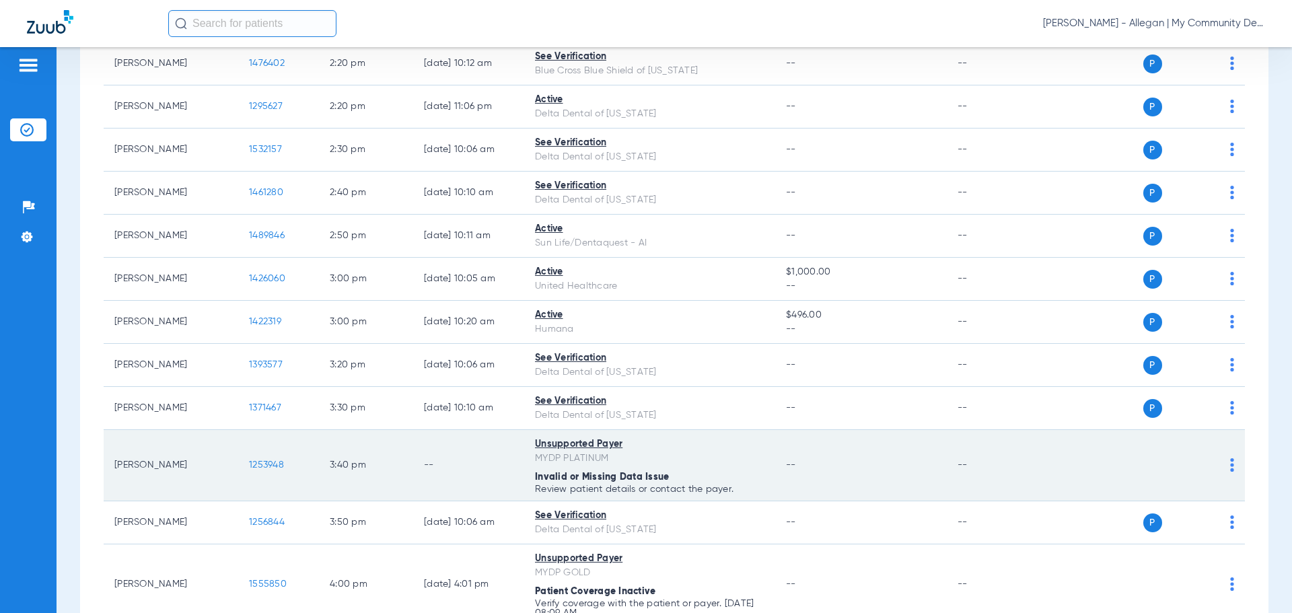
scroll to position [1625, 0]
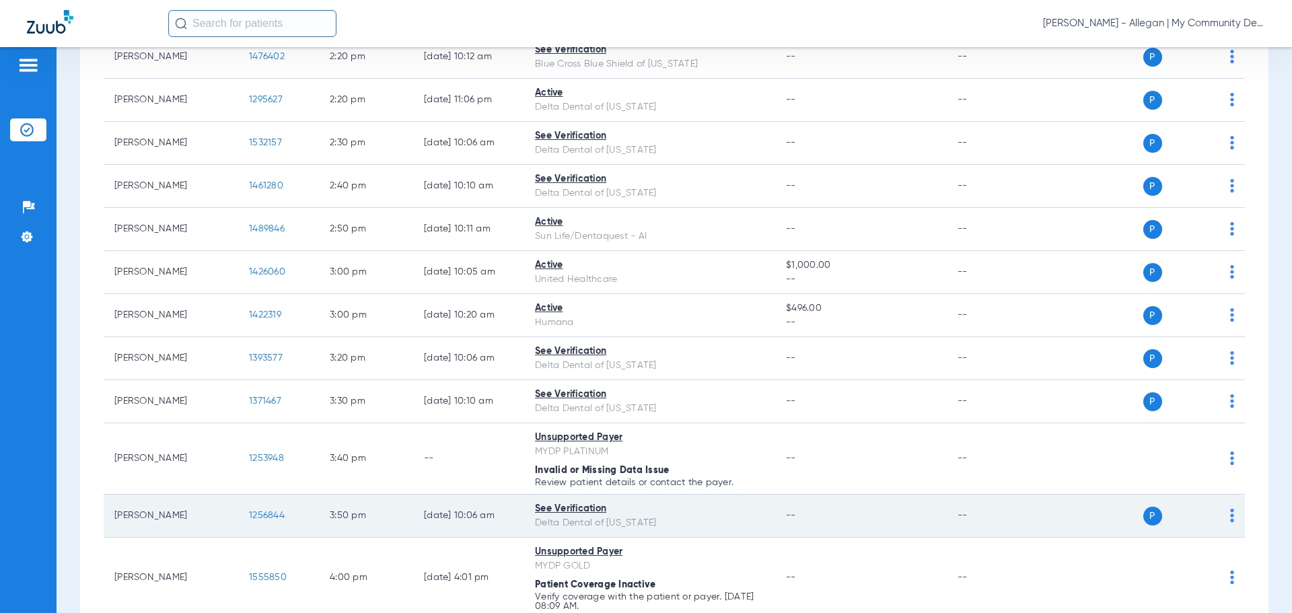
click at [262, 509] on td "1256844" at bounding box center [278, 516] width 81 height 43
click at [269, 511] on span "1256844" at bounding box center [267, 515] width 36 height 9
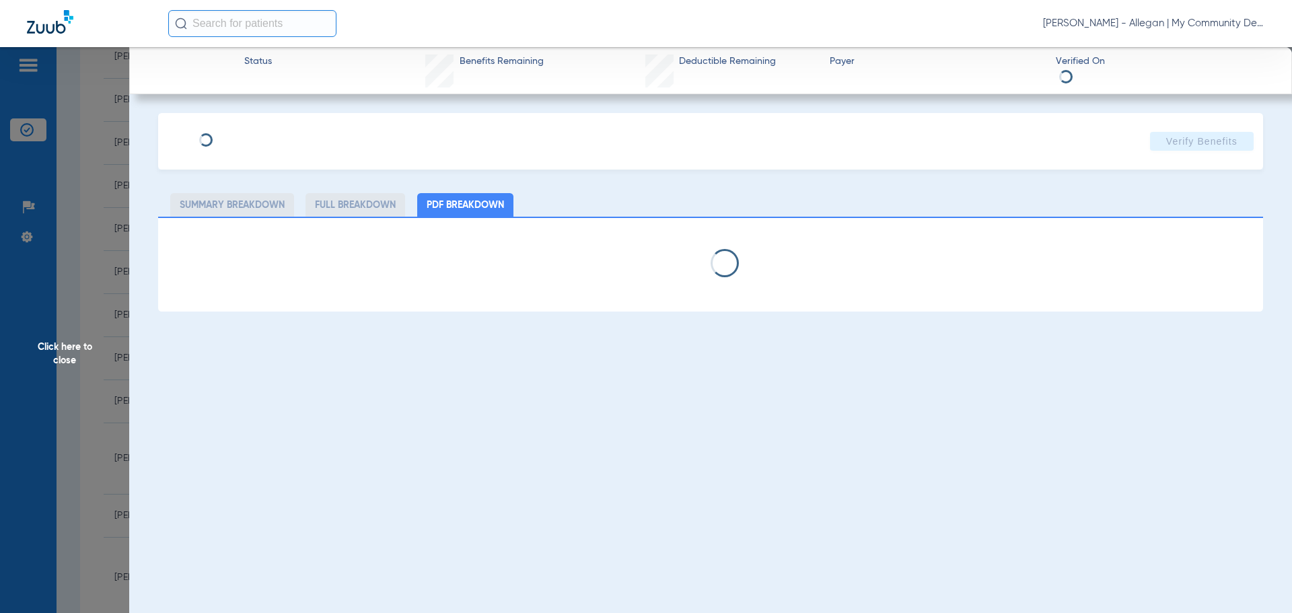
select select "page-width"
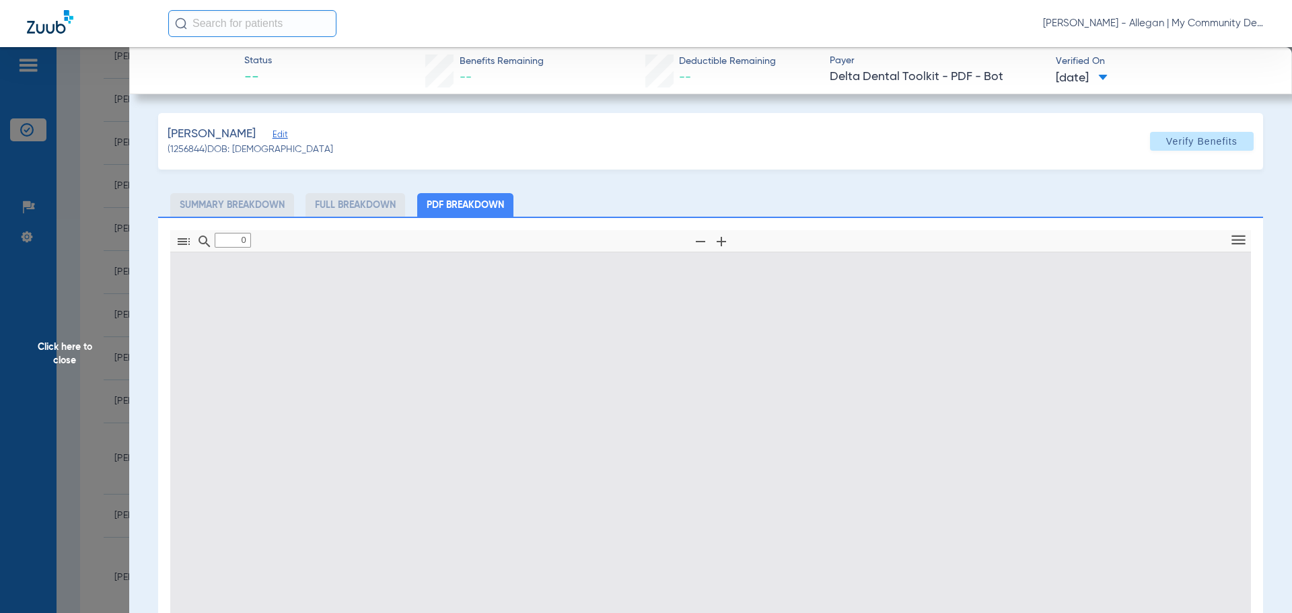
type input "1"
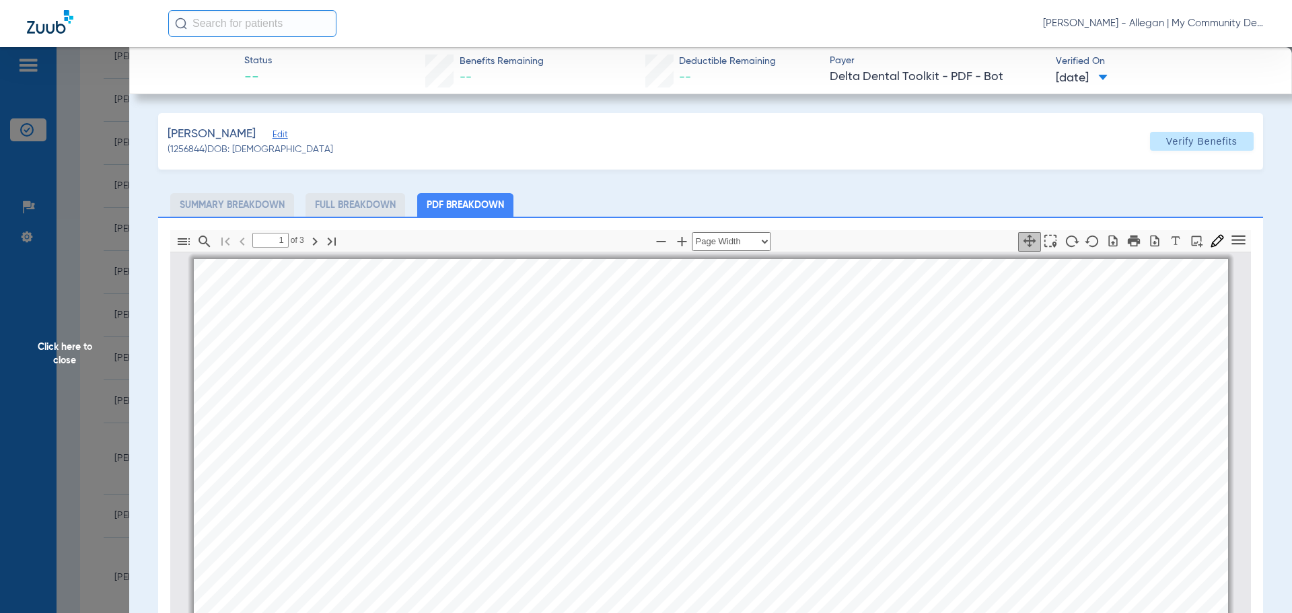
scroll to position [7, 0]
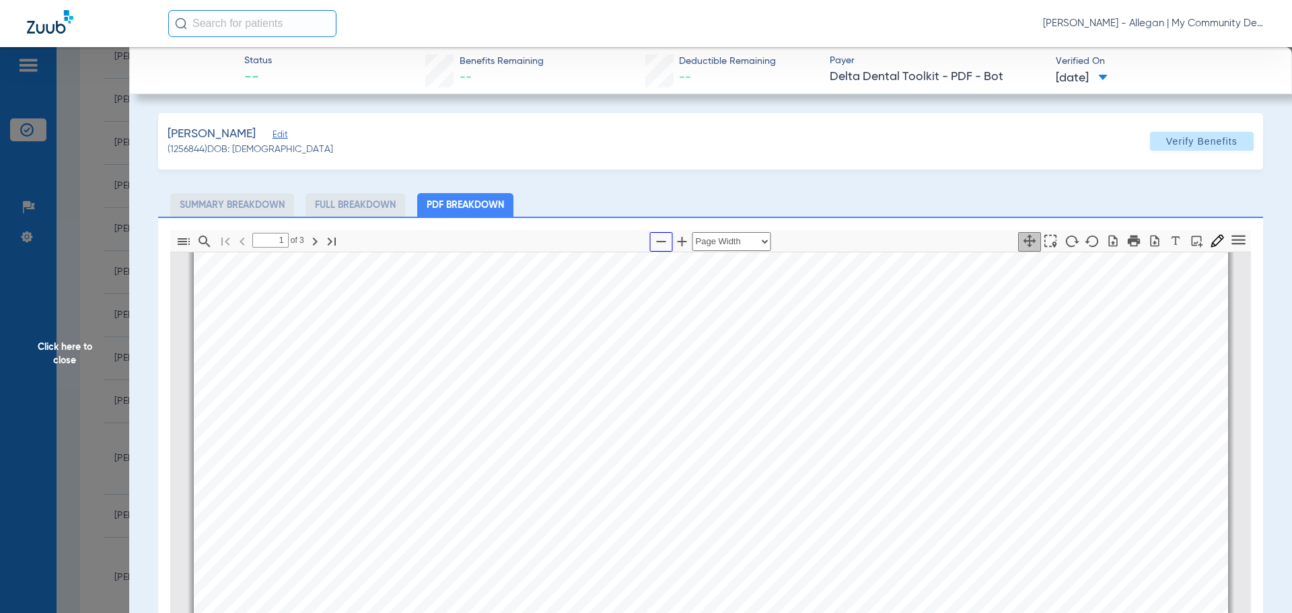
click at [656, 240] on icon "button" at bounding box center [661, 241] width 16 height 16
select select "1.5"
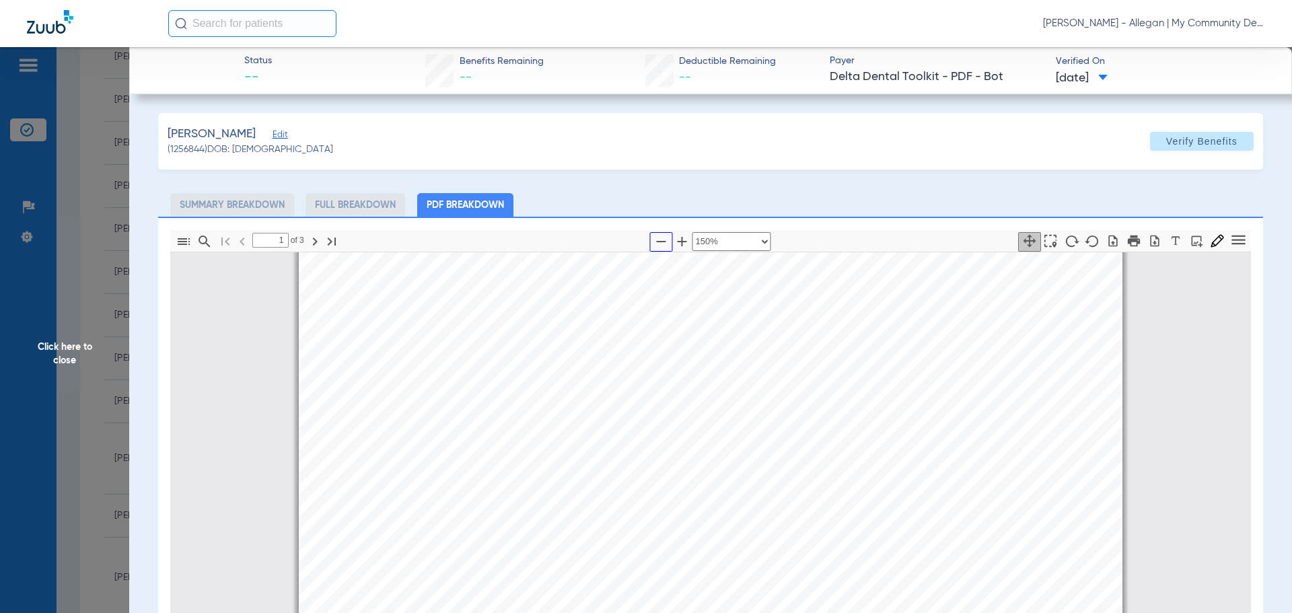
scroll to position [276, 0]
click at [94, 383] on span "Click here to close" at bounding box center [64, 353] width 129 height 613
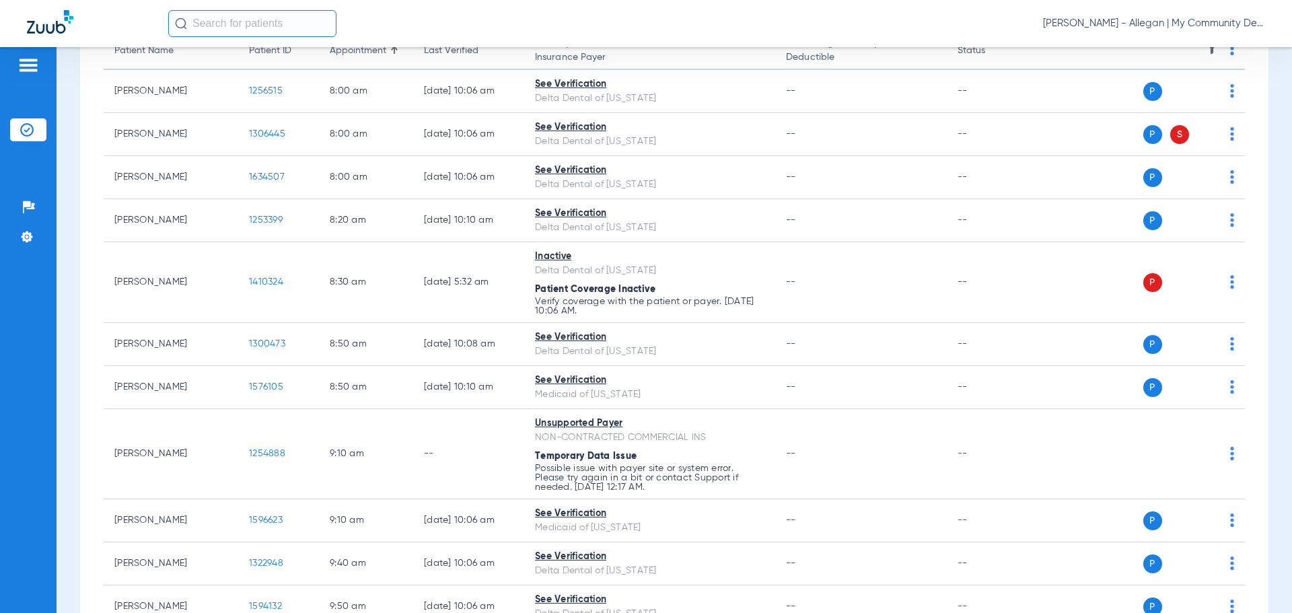
scroll to position [0, 0]
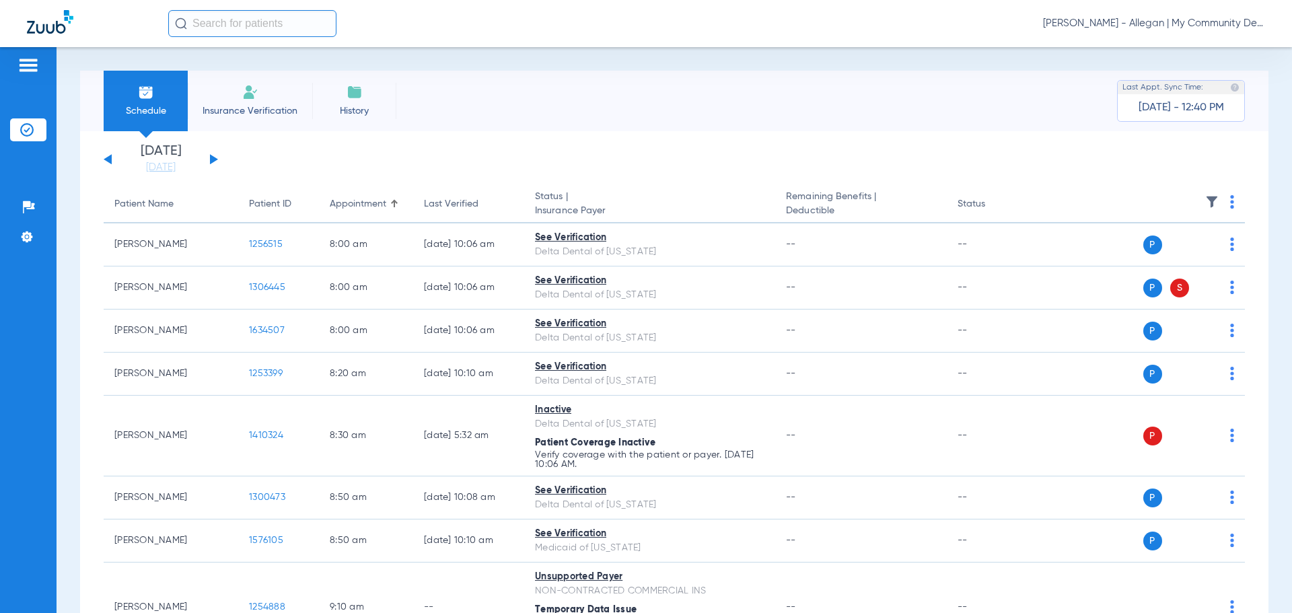
click at [213, 158] on button at bounding box center [214, 159] width 8 height 10
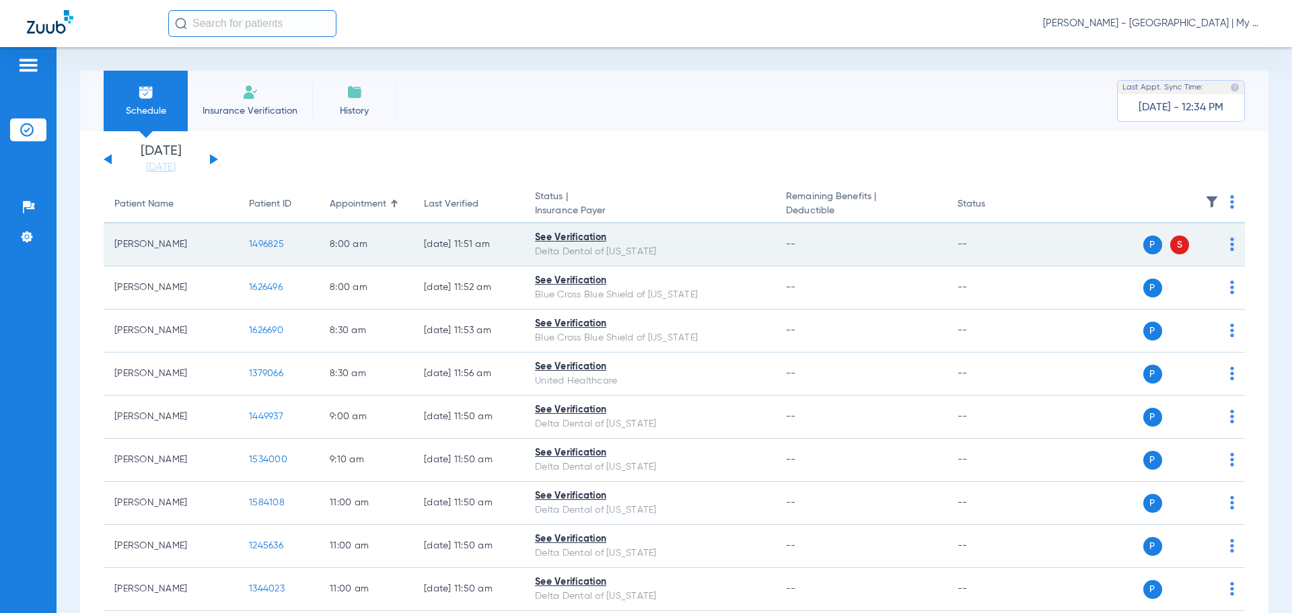
click at [268, 242] on span "1496825" at bounding box center [266, 244] width 35 height 9
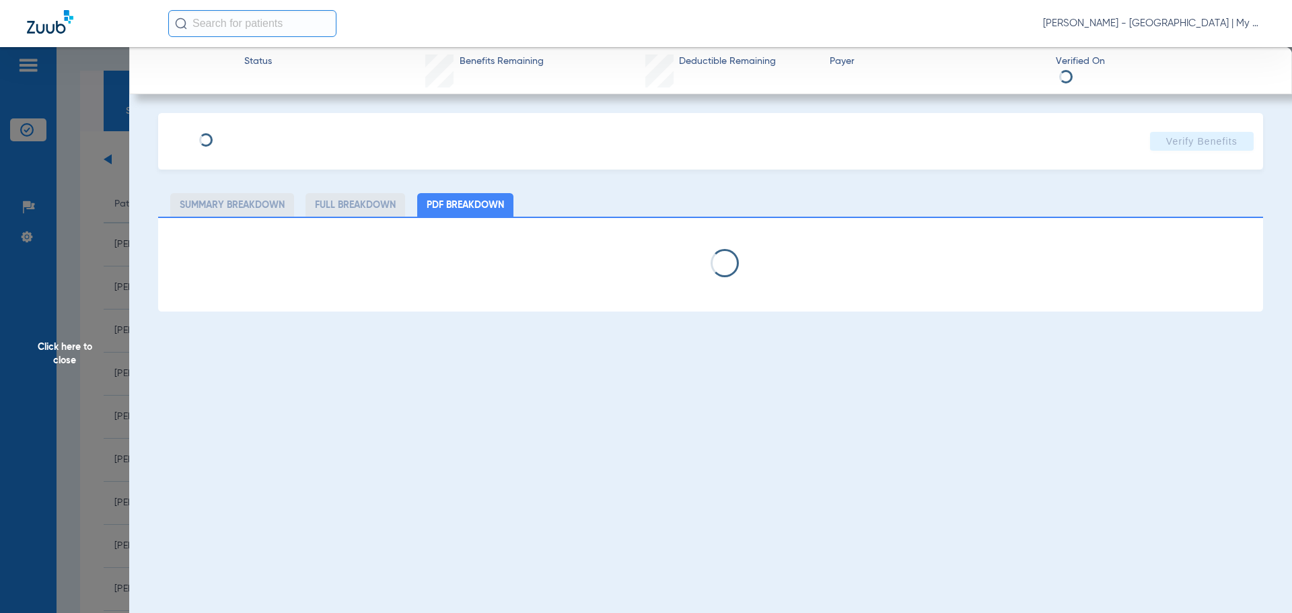
select select "page-width"
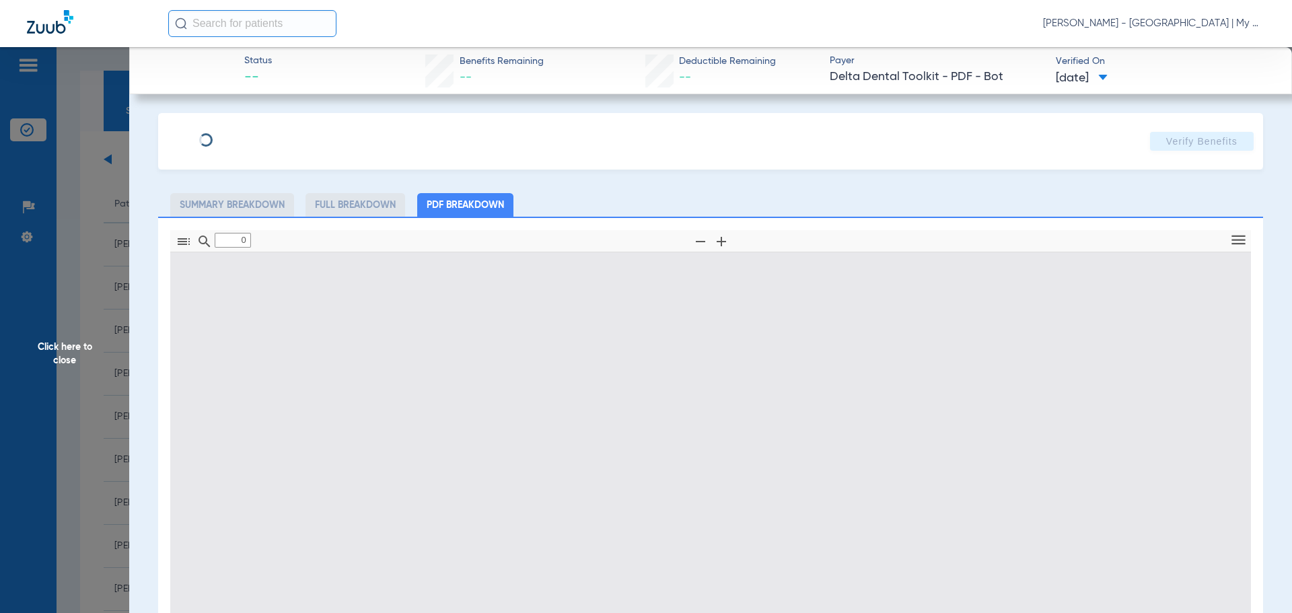
type input "1"
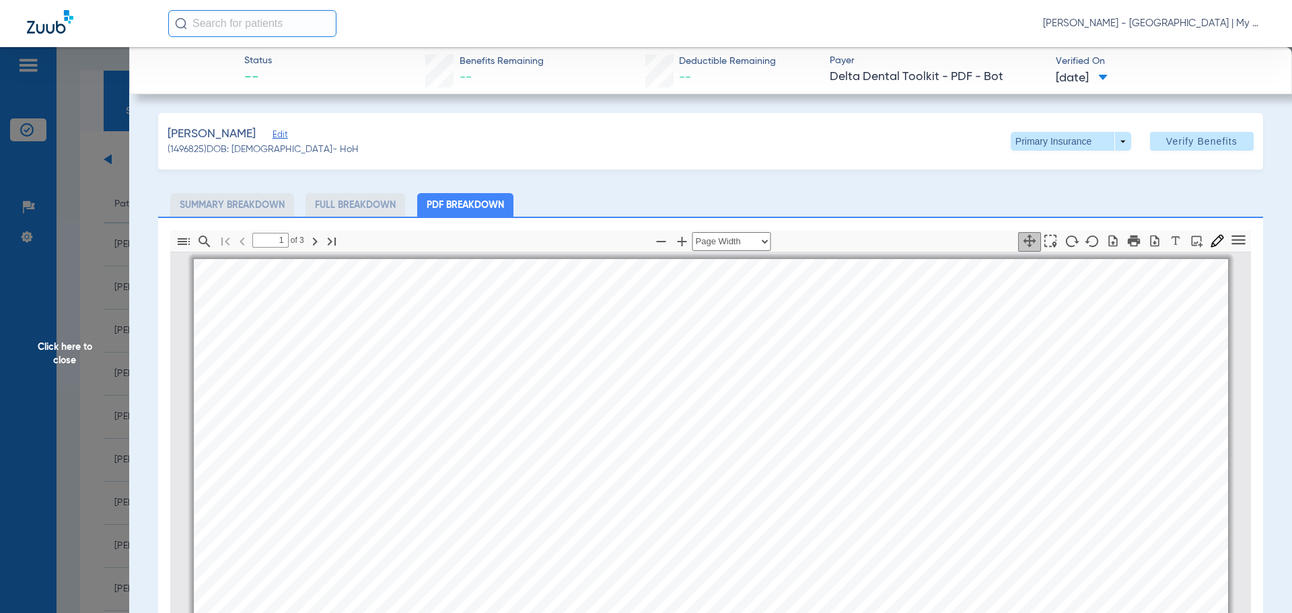
scroll to position [7, 0]
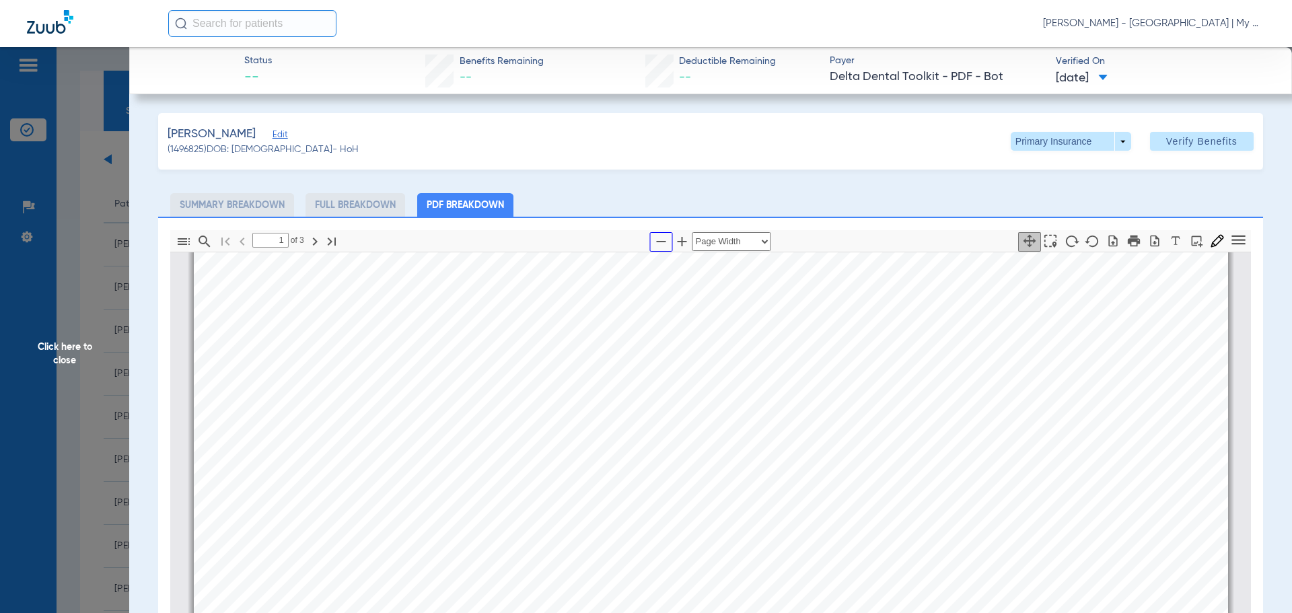
click at [654, 238] on icon "button" at bounding box center [661, 241] width 16 height 16
select select "1.5"
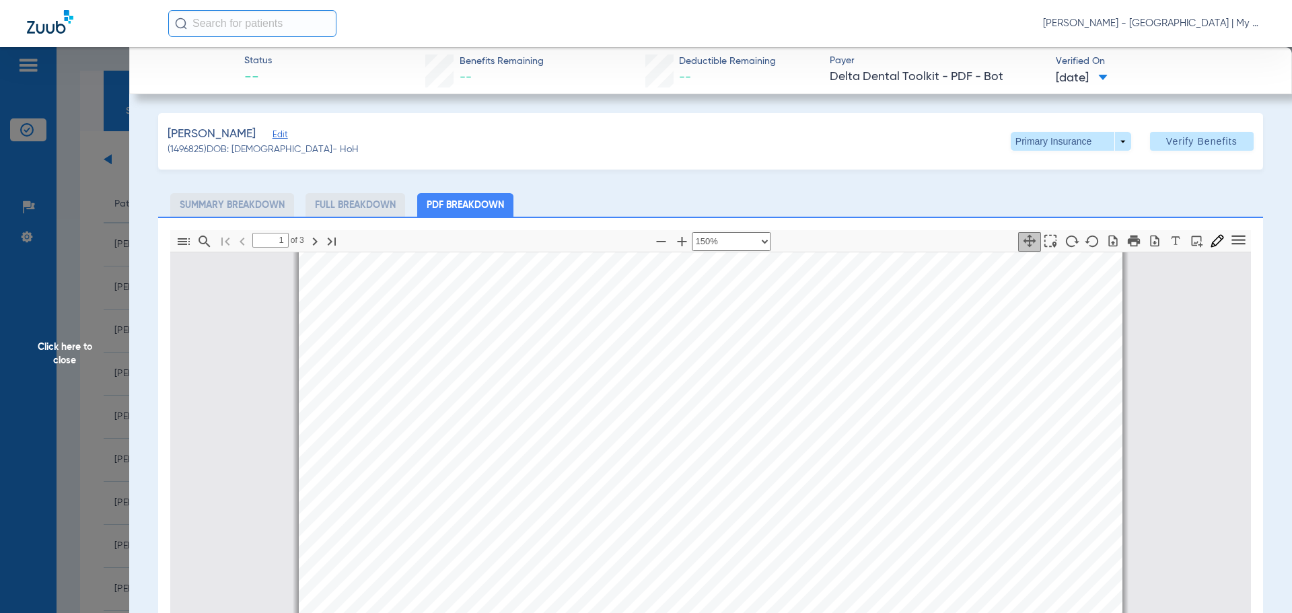
scroll to position [478, 0]
click at [48, 338] on span "Click here to close" at bounding box center [64, 353] width 129 height 613
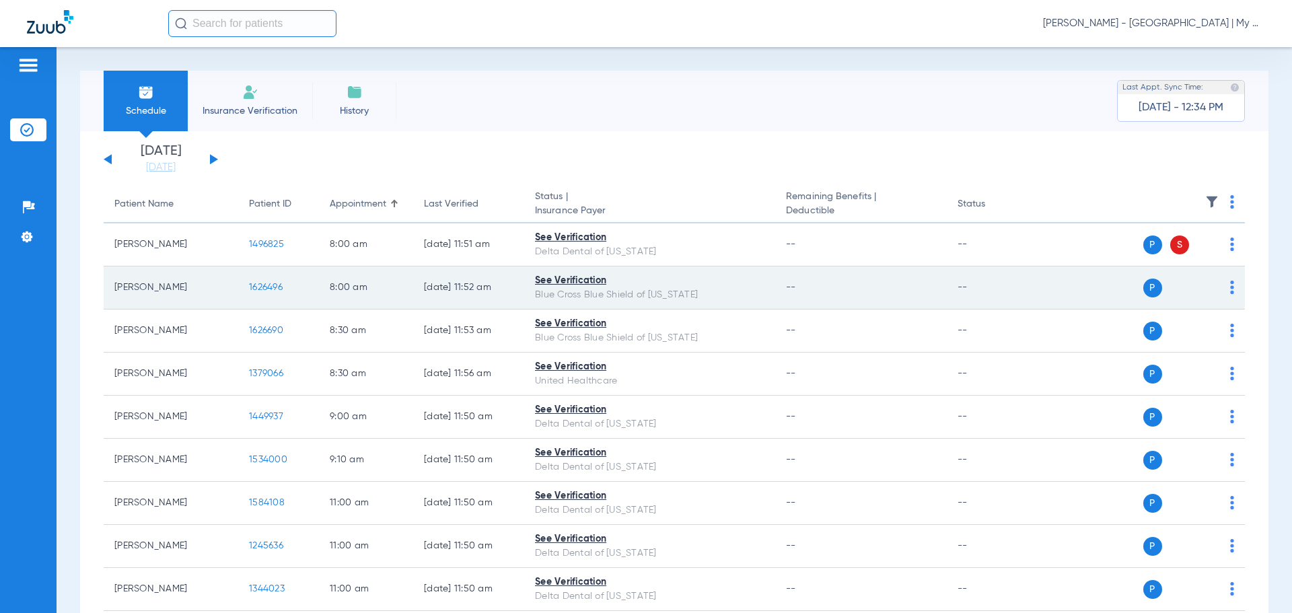
click at [252, 285] on span "1626496" at bounding box center [266, 287] width 34 height 9
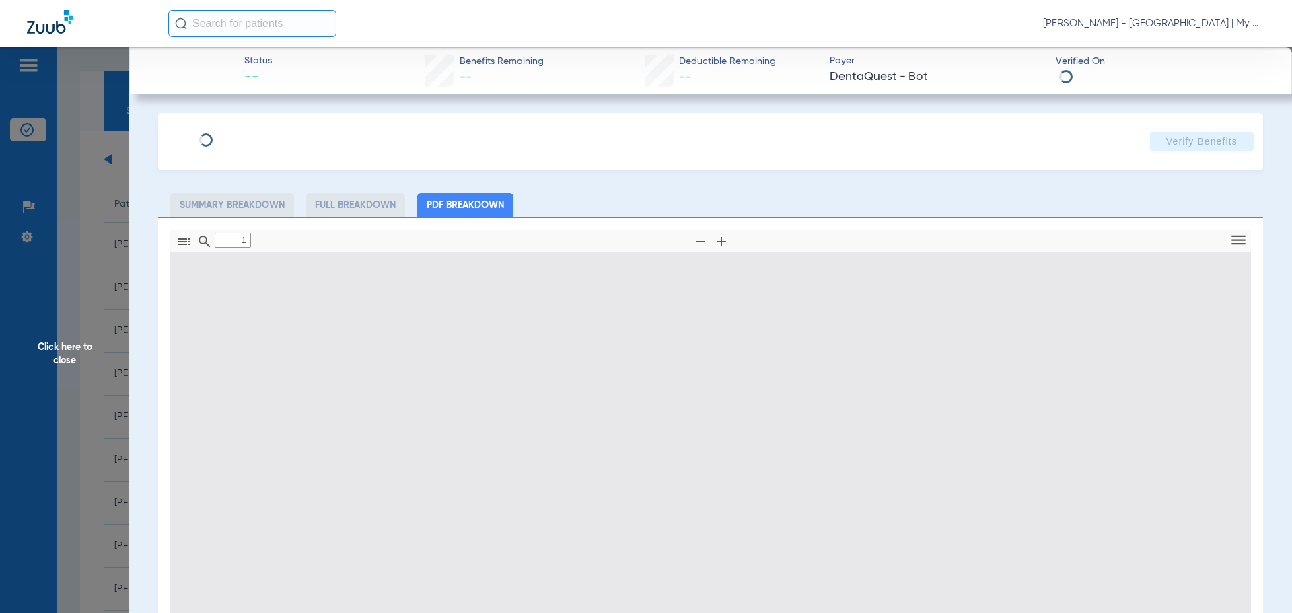
type input "0"
select select "page-width"
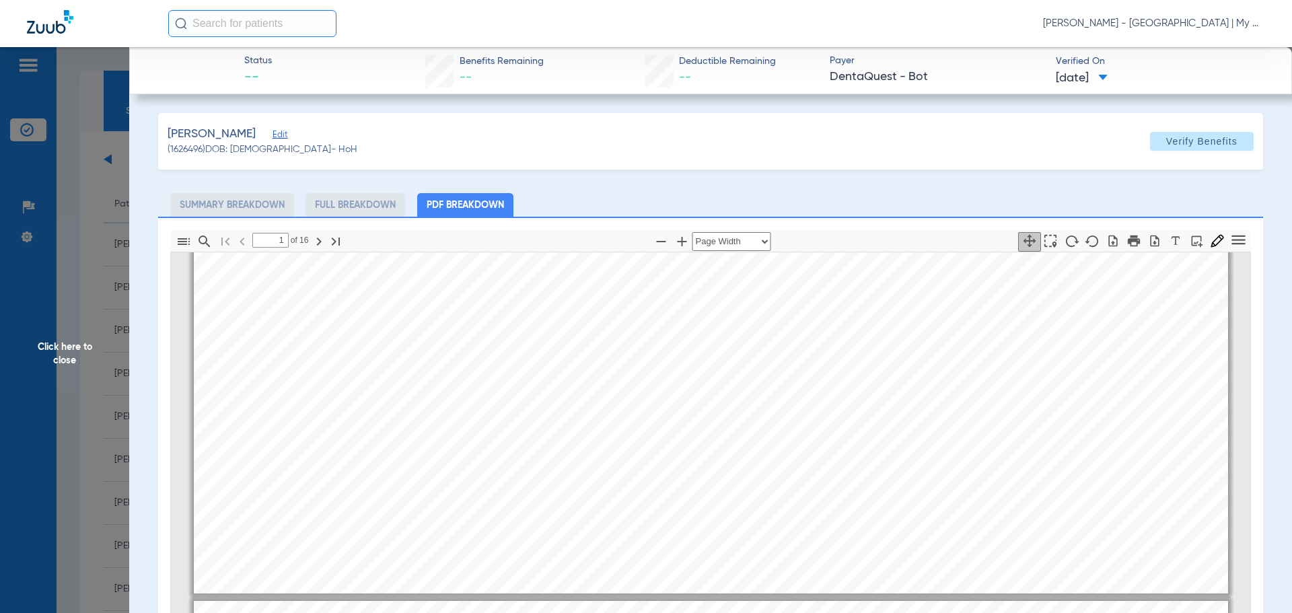
scroll to position [410, 0]
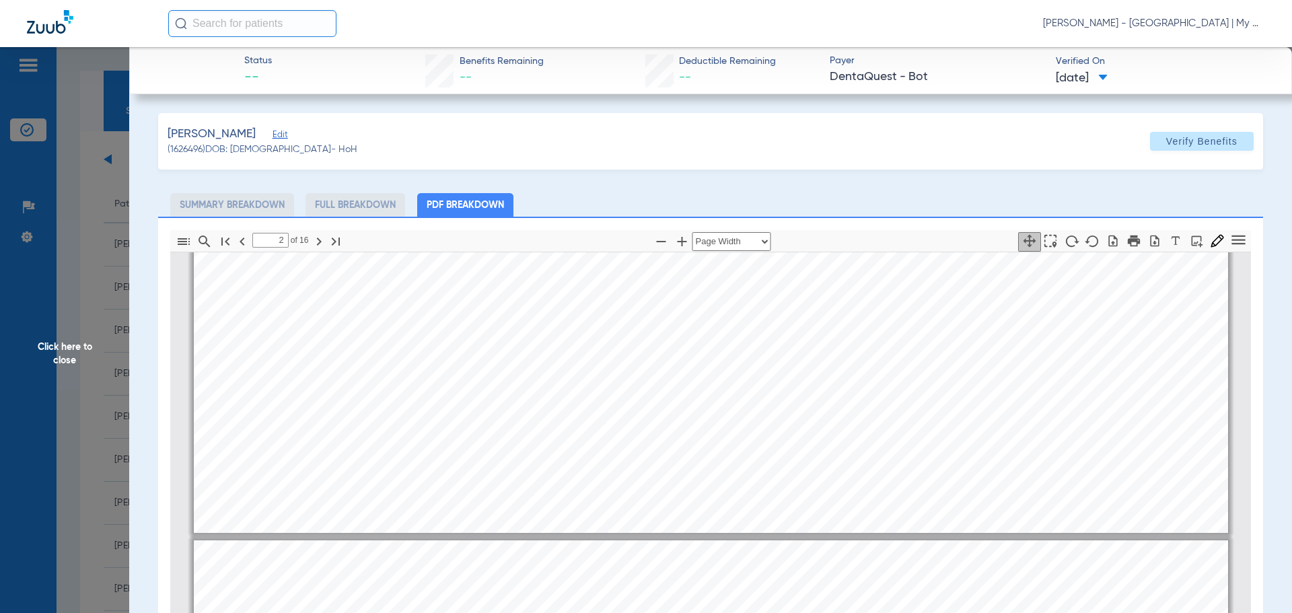
type input "3"
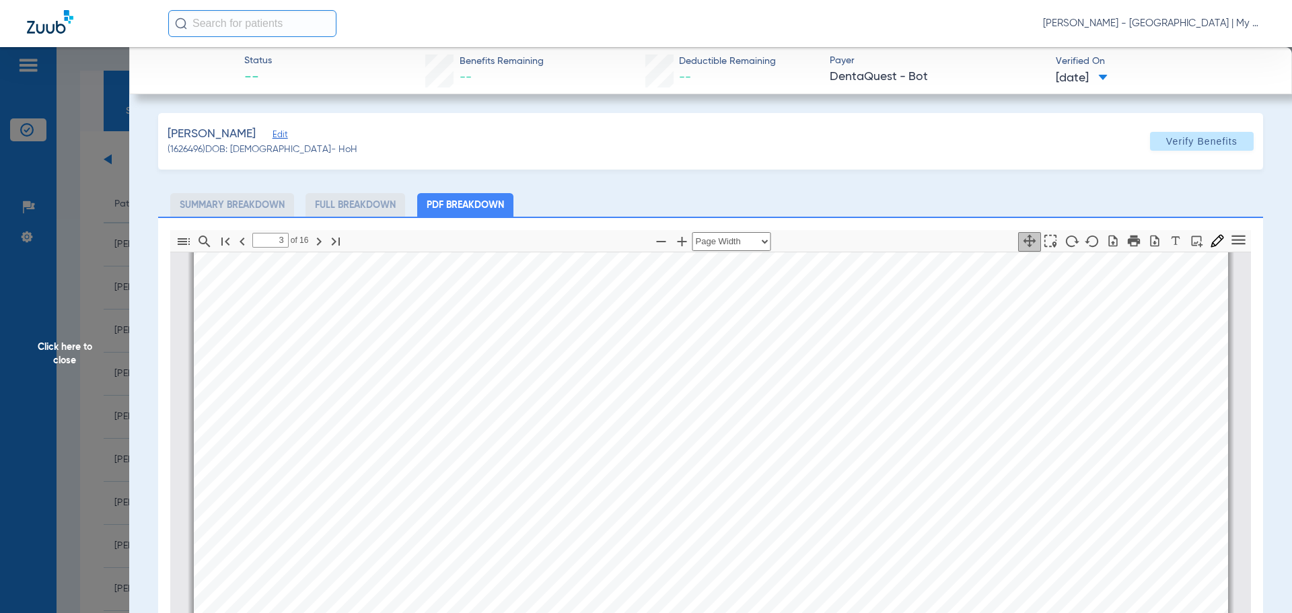
scroll to position [1554, 0]
drag, startPoint x: 85, startPoint y: 357, endPoint x: 168, endPoint y: 365, distance: 83.1
click at [86, 357] on span "Click here to close" at bounding box center [64, 353] width 129 height 613
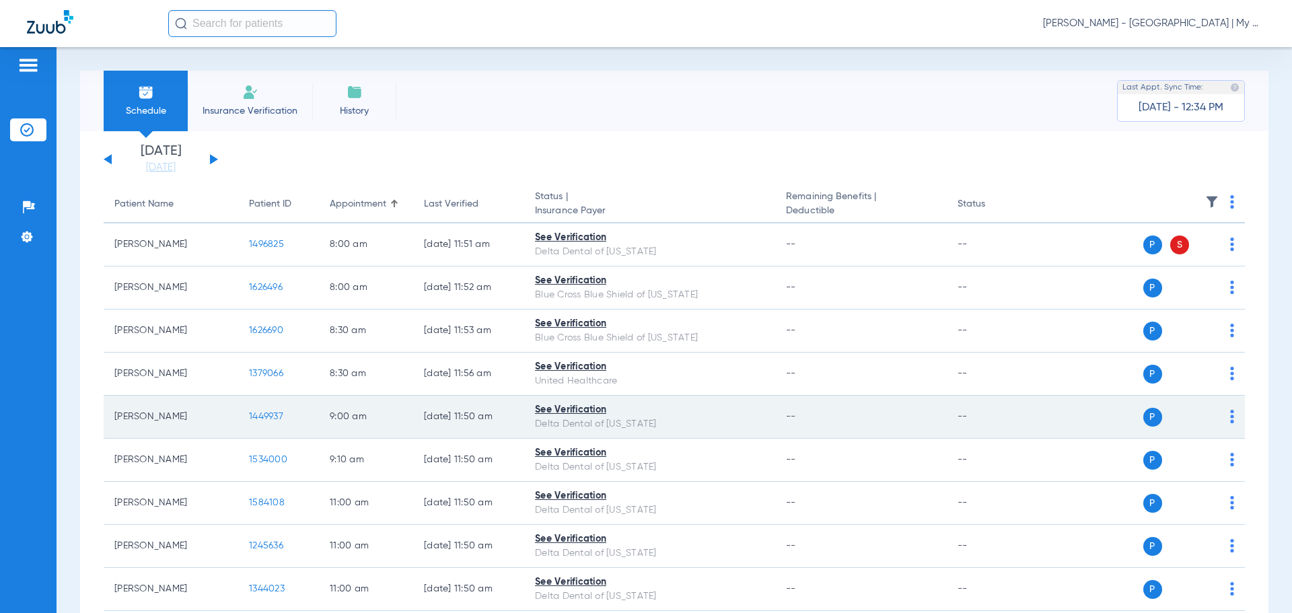
click at [275, 414] on span "1449937" at bounding box center [266, 416] width 34 height 9
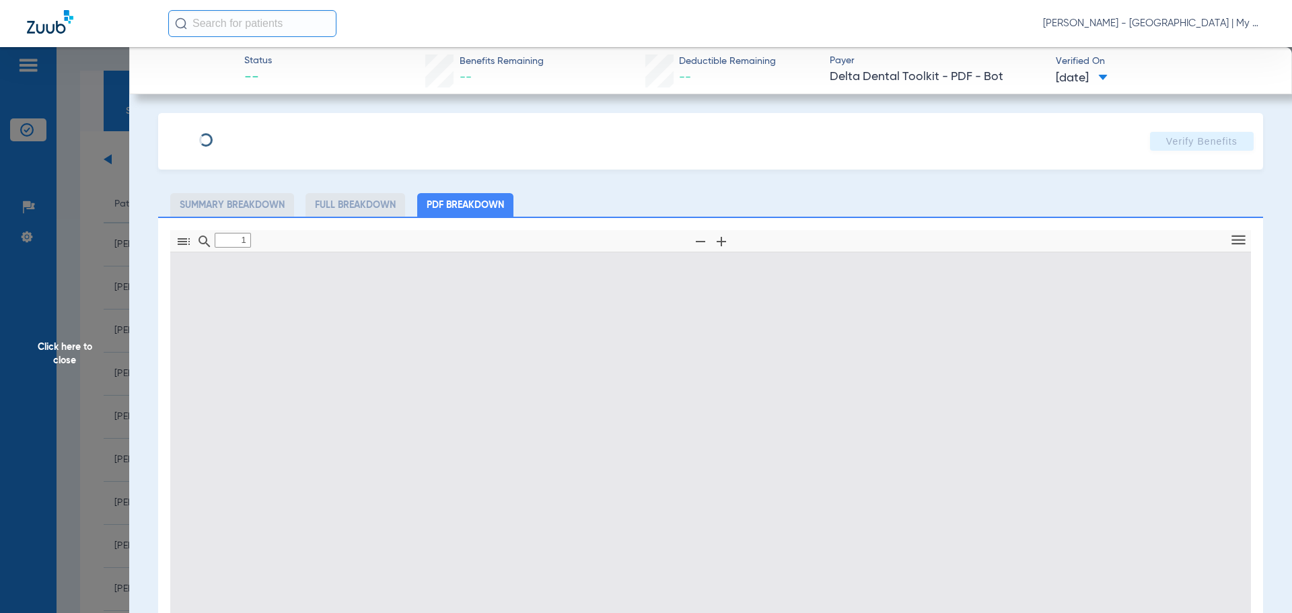
type input "0"
select select "page-width"
type input "1"
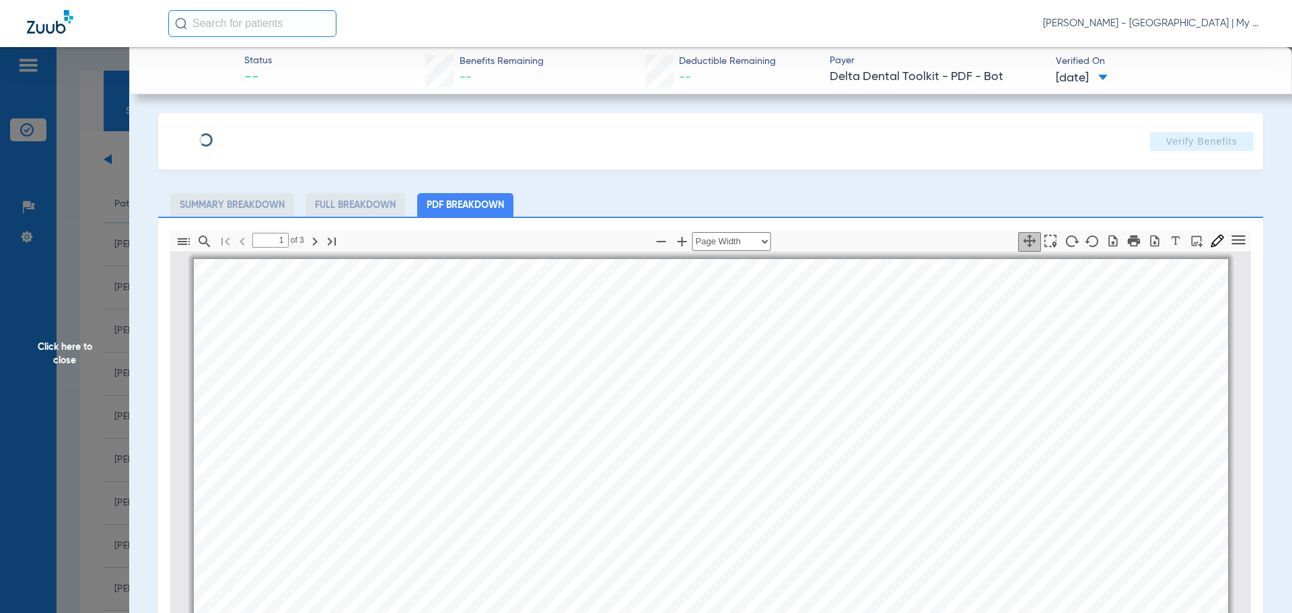
scroll to position [7, 0]
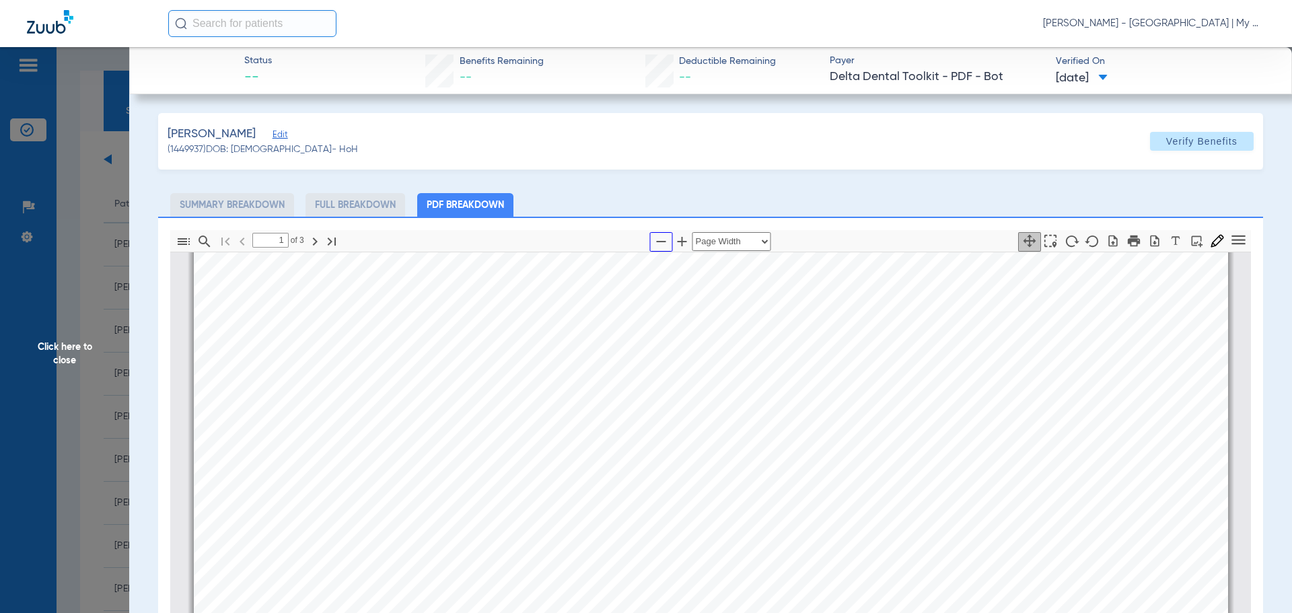
drag, startPoint x: 652, startPoint y: 233, endPoint x: 655, endPoint y: 251, distance: 18.5
click at [653, 233] on icon "button" at bounding box center [661, 241] width 16 height 16
select select "1.5"
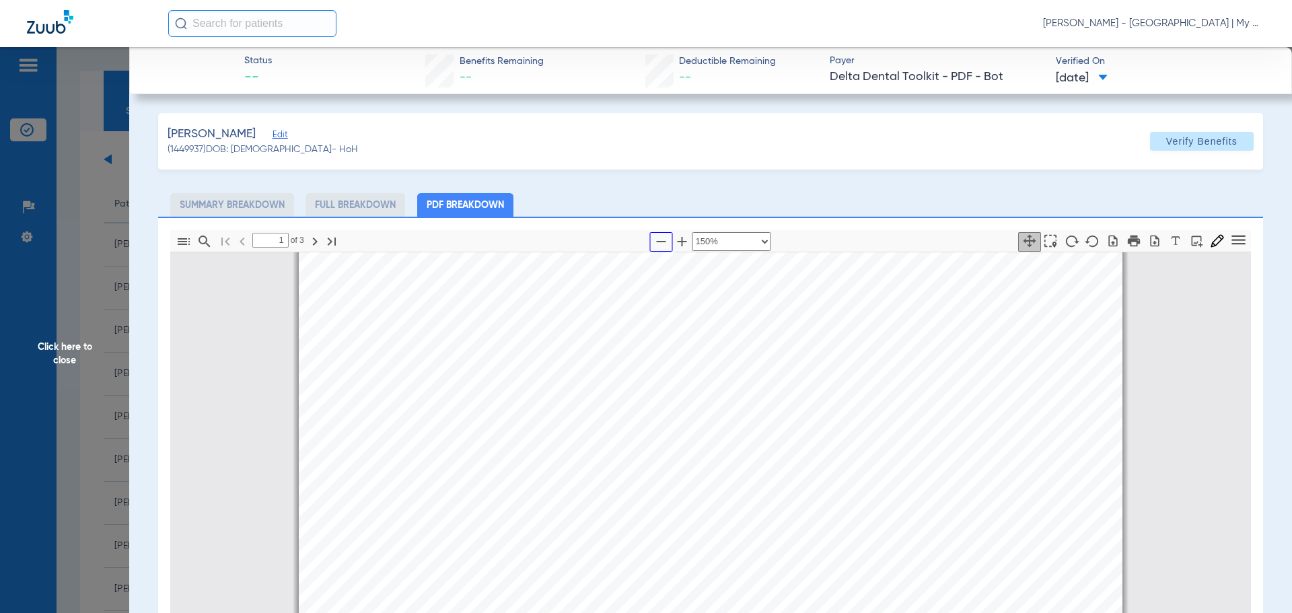
scroll to position [478, 0]
click at [73, 335] on span "Click here to close" at bounding box center [64, 353] width 129 height 613
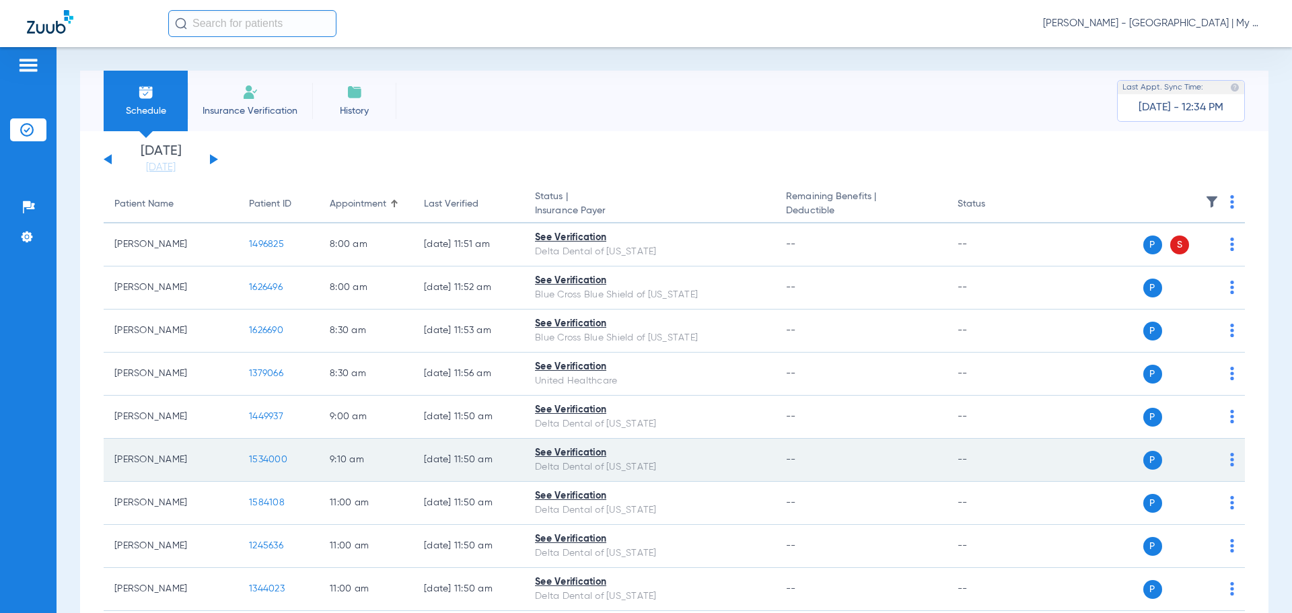
click at [260, 464] on span "1534000" at bounding box center [268, 459] width 38 height 9
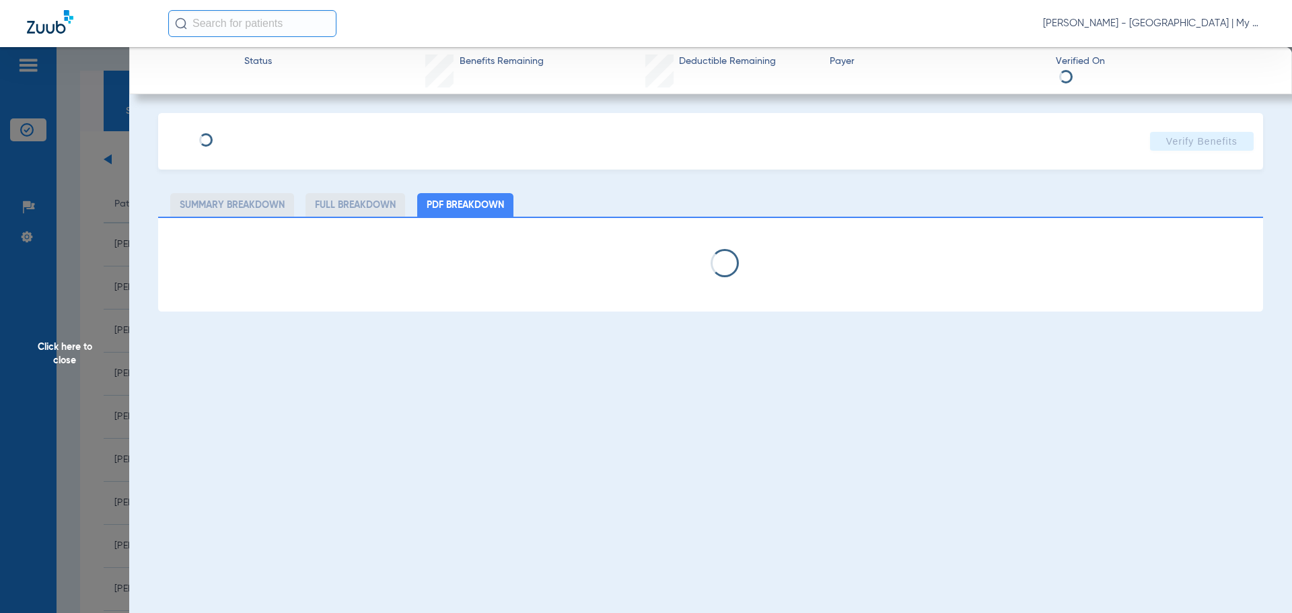
select select "page-width"
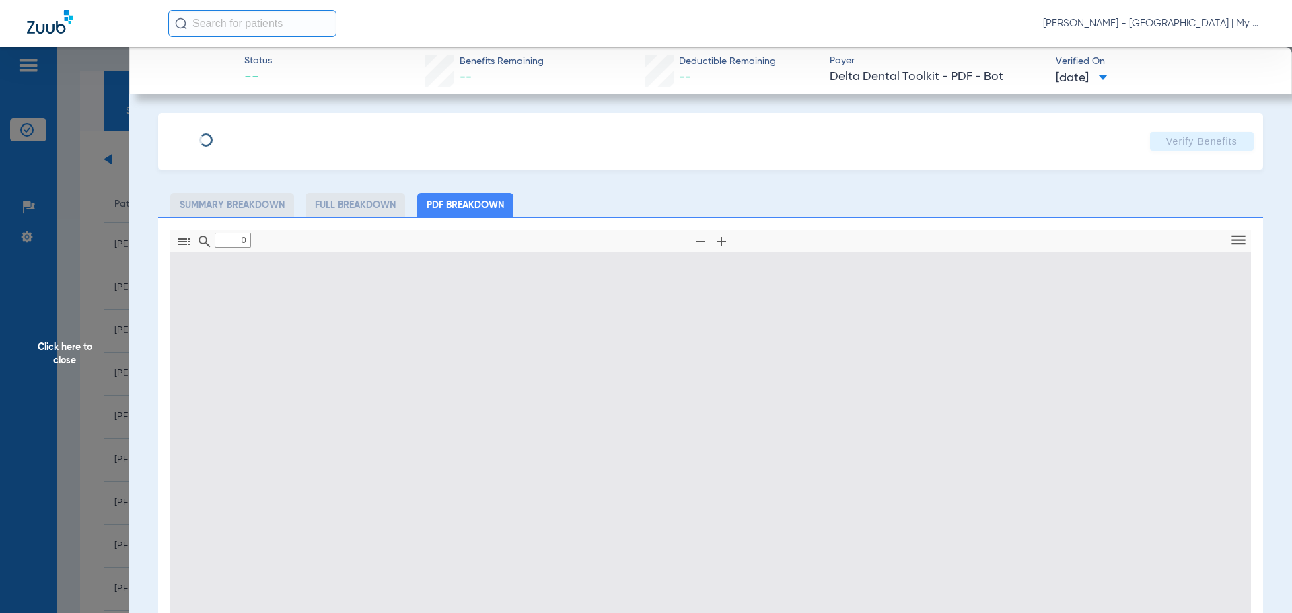
type input "1"
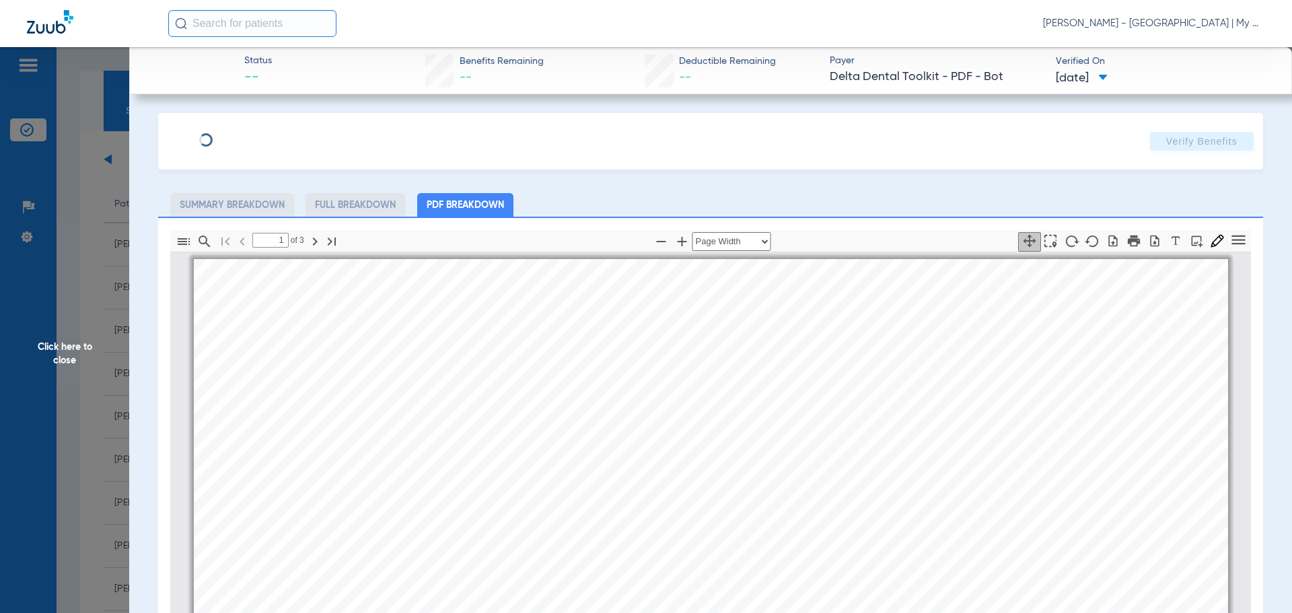
scroll to position [7, 0]
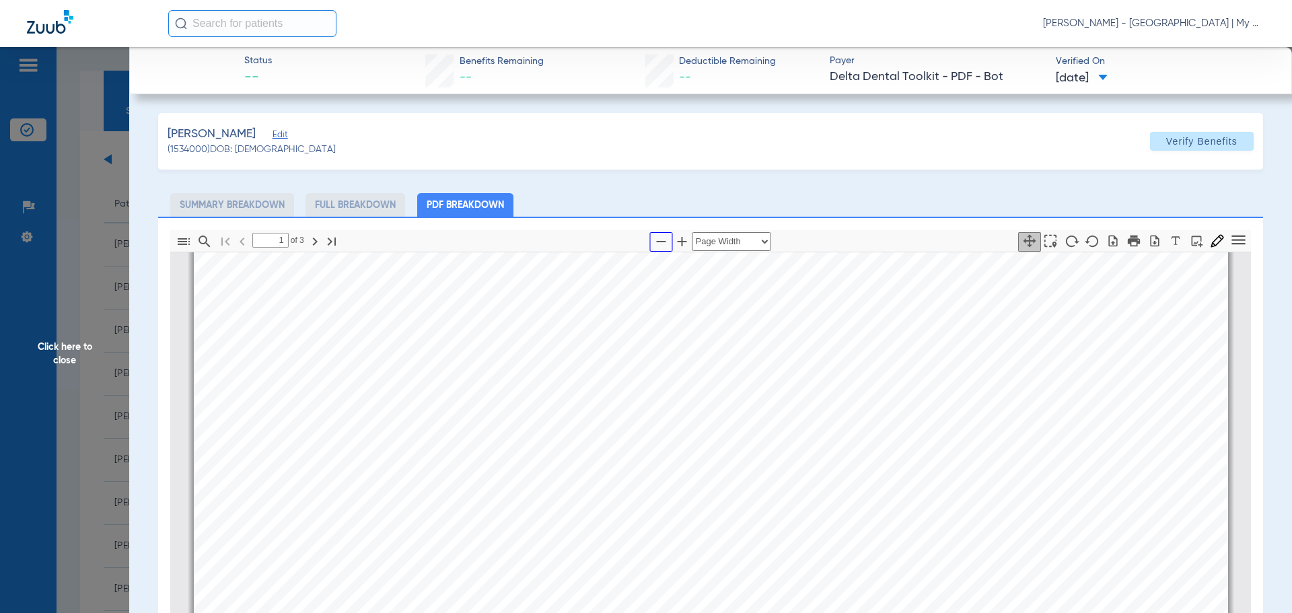
click at [653, 244] on icon "button" at bounding box center [661, 241] width 16 height 16
select select "1.5"
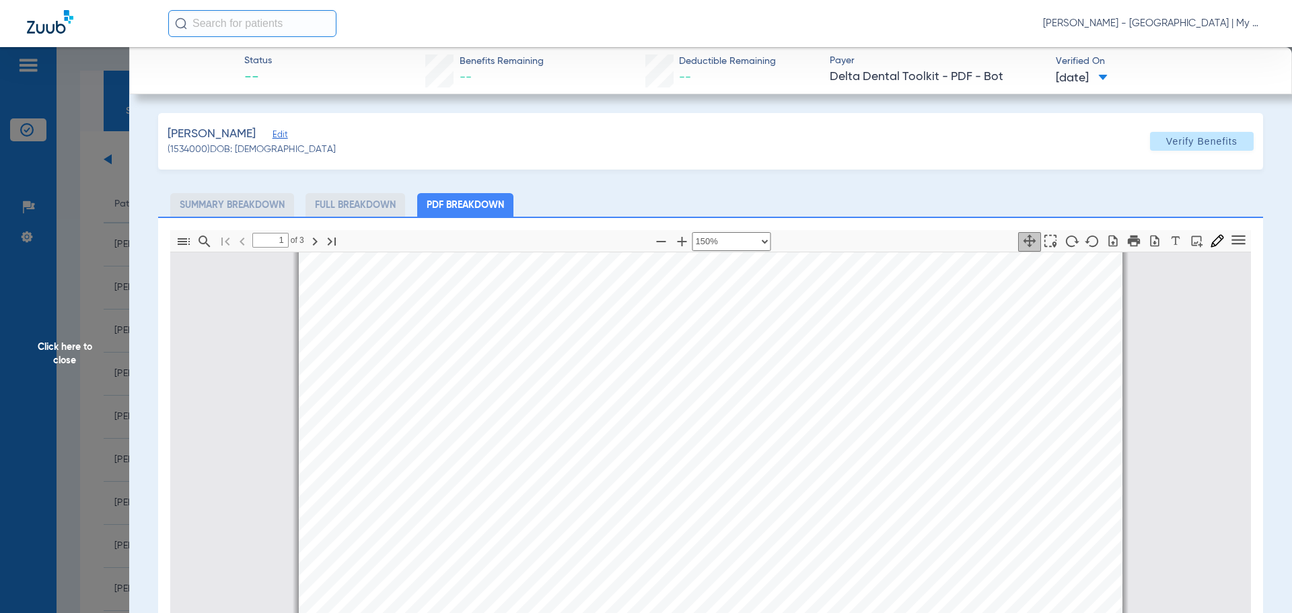
scroll to position [478, 0]
click at [106, 380] on span "Click here to close" at bounding box center [64, 353] width 129 height 613
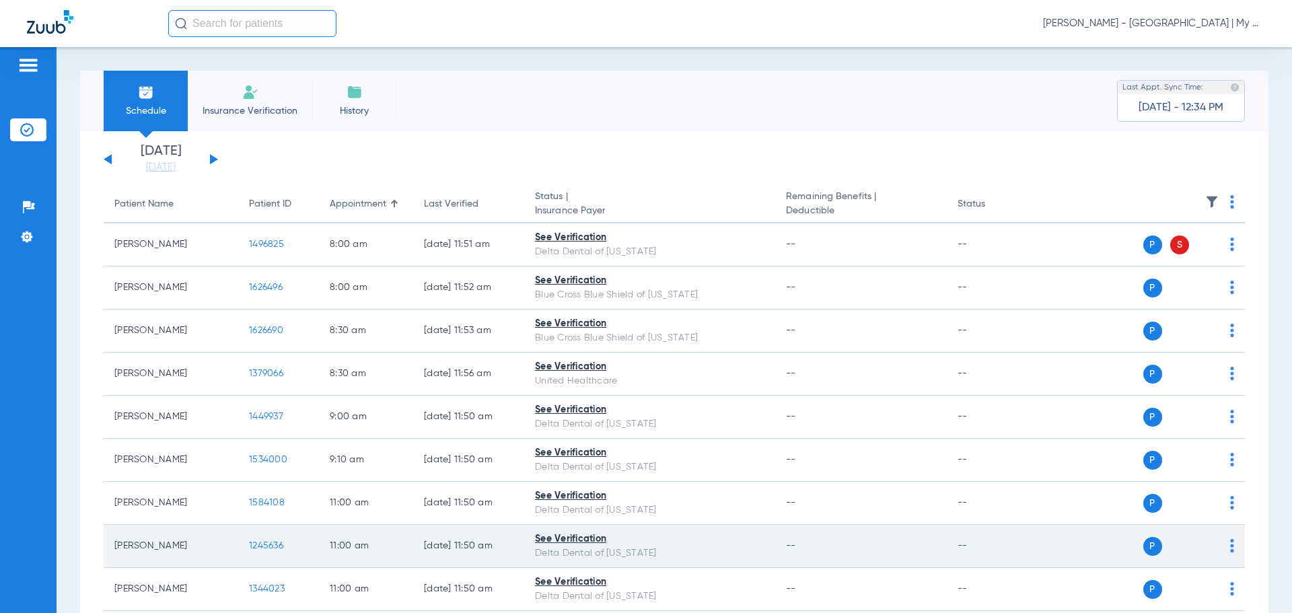
click at [273, 549] on span "1245636" at bounding box center [266, 545] width 34 height 9
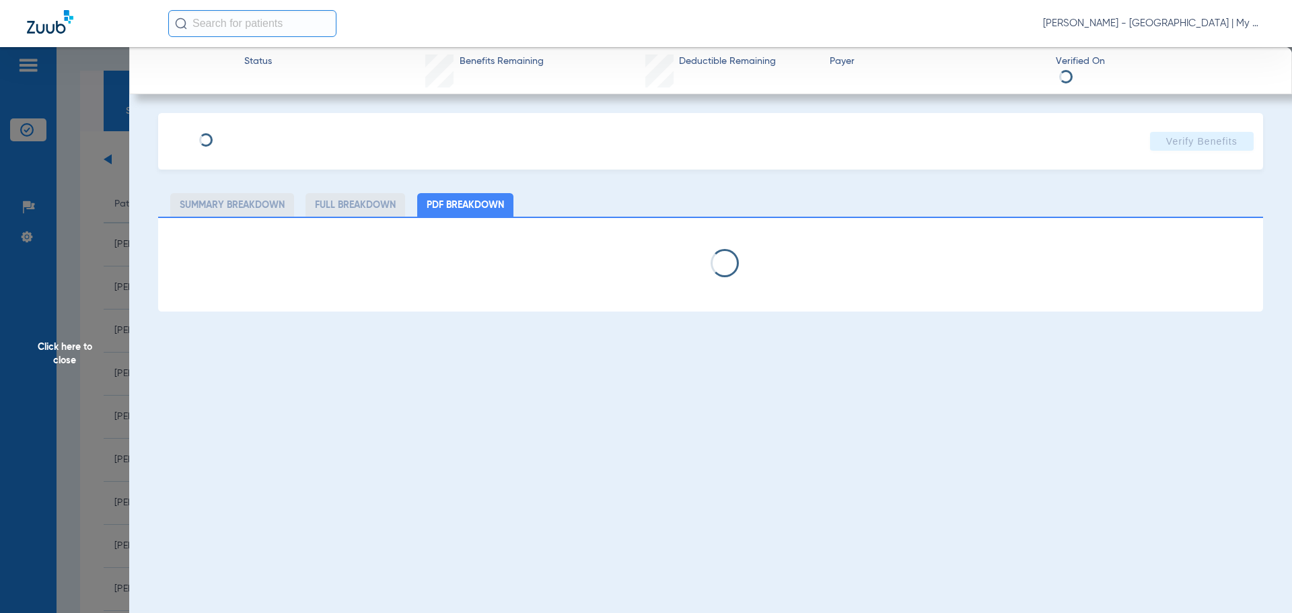
select select "page-width"
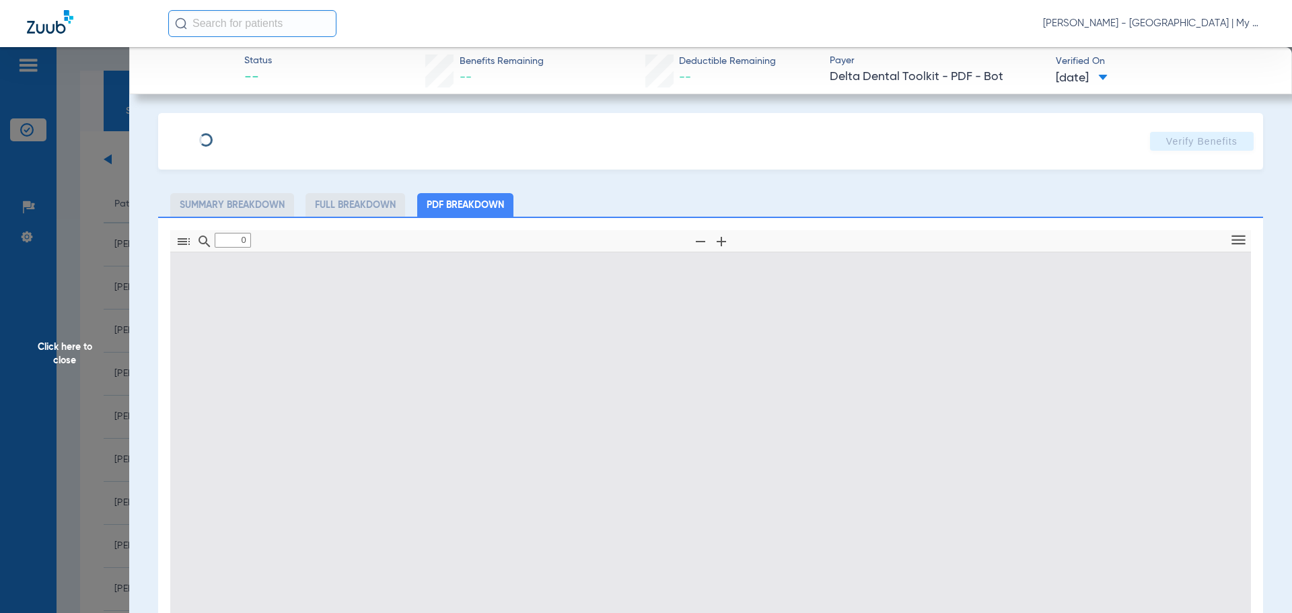
type input "1"
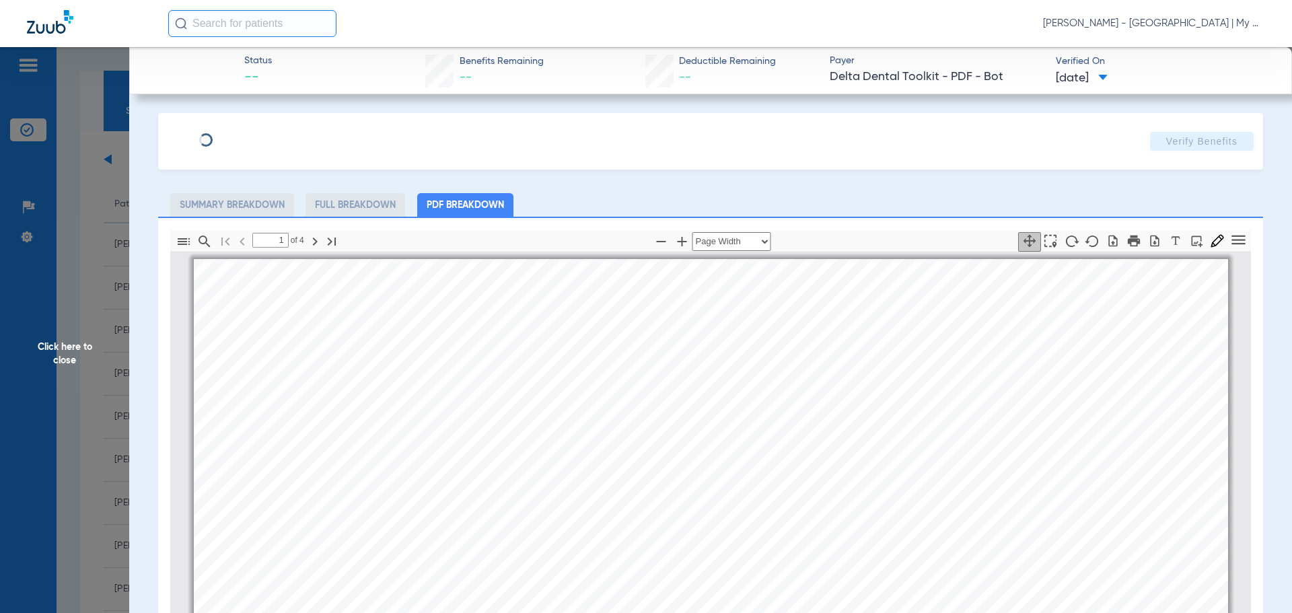
scroll to position [7, 0]
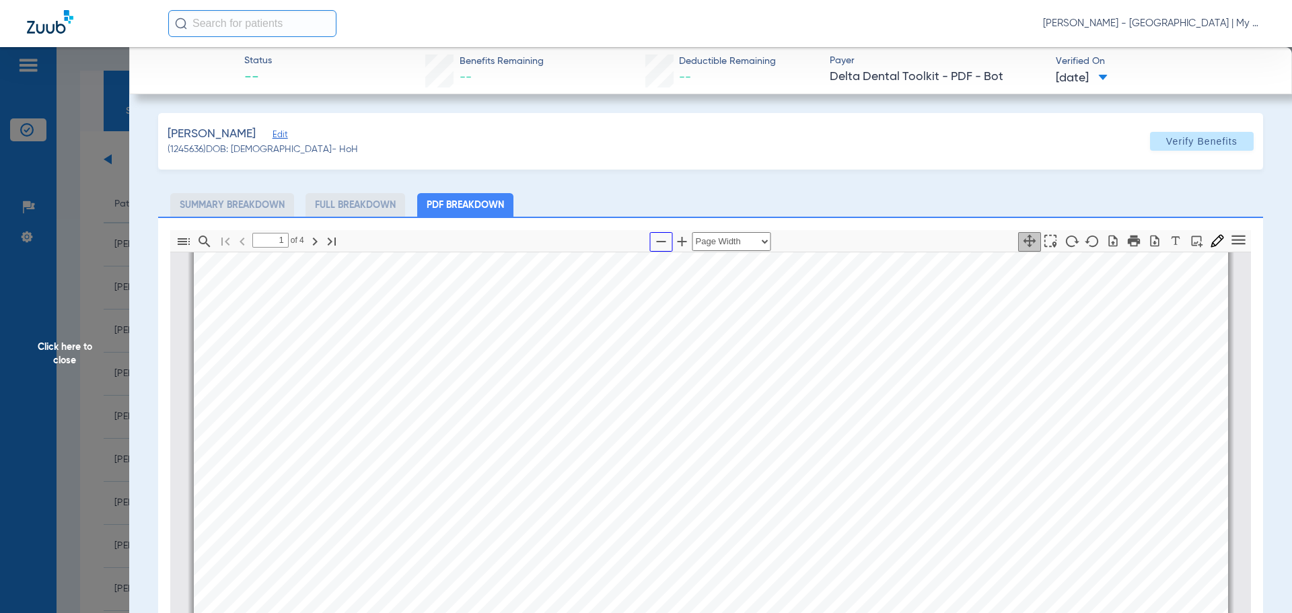
click at [657, 240] on icon "button" at bounding box center [661, 241] width 16 height 16
select select "1.5"
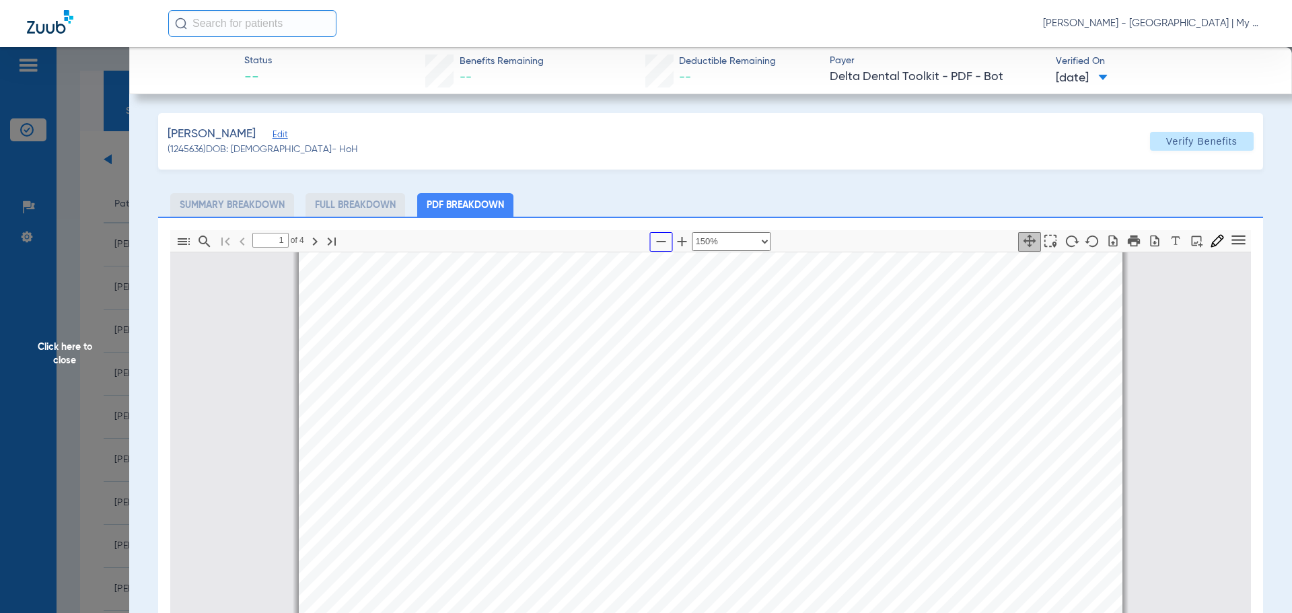
scroll to position [276, 0]
drag, startPoint x: 114, startPoint y: 325, endPoint x: 117, endPoint y: 332, distance: 7.2
click at [112, 328] on span "Click here to close" at bounding box center [64, 353] width 129 height 613
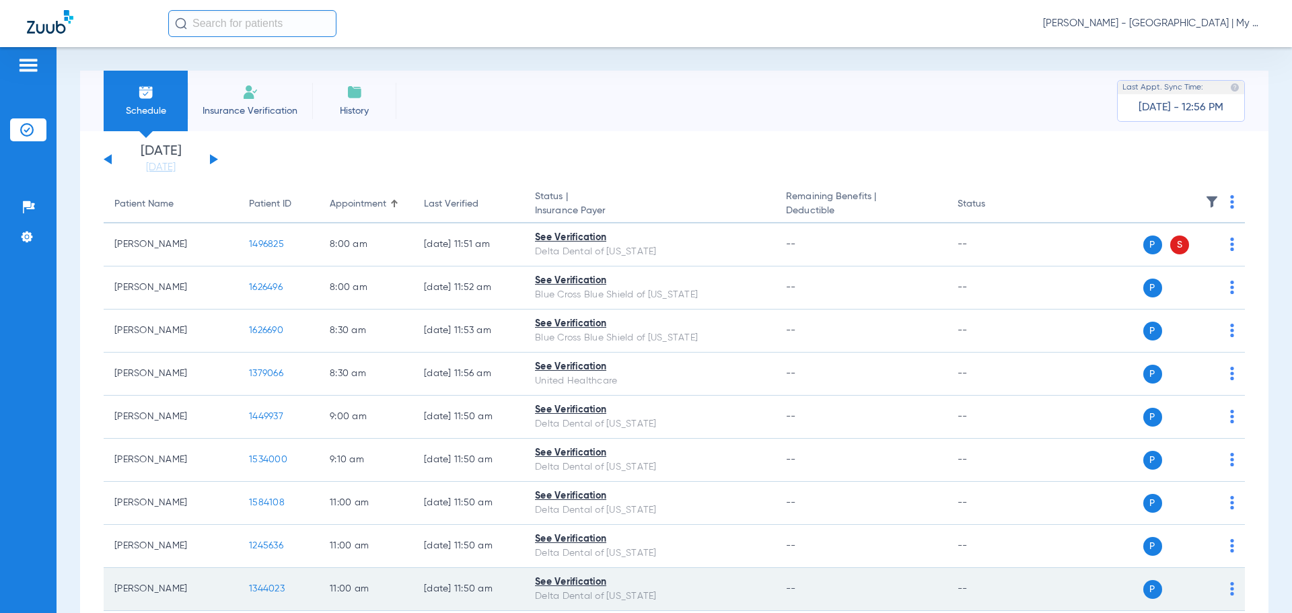
click at [267, 587] on span "1344023" at bounding box center [267, 588] width 36 height 9
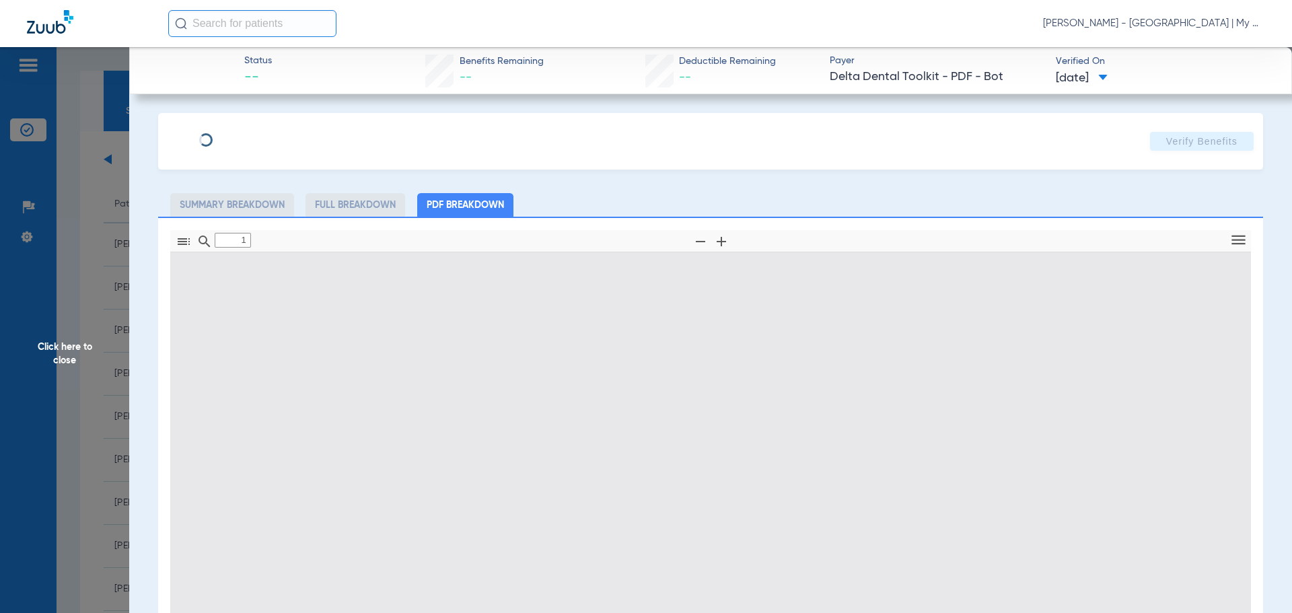
type input "0"
select select "page-width"
type input "1"
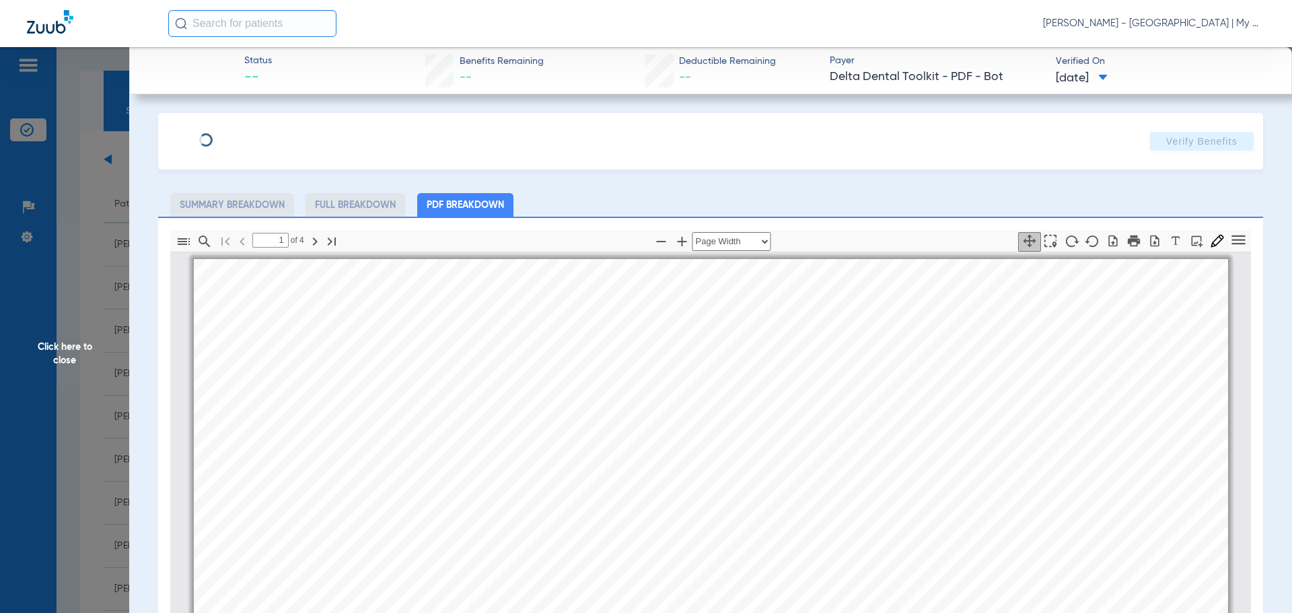
scroll to position [7, 0]
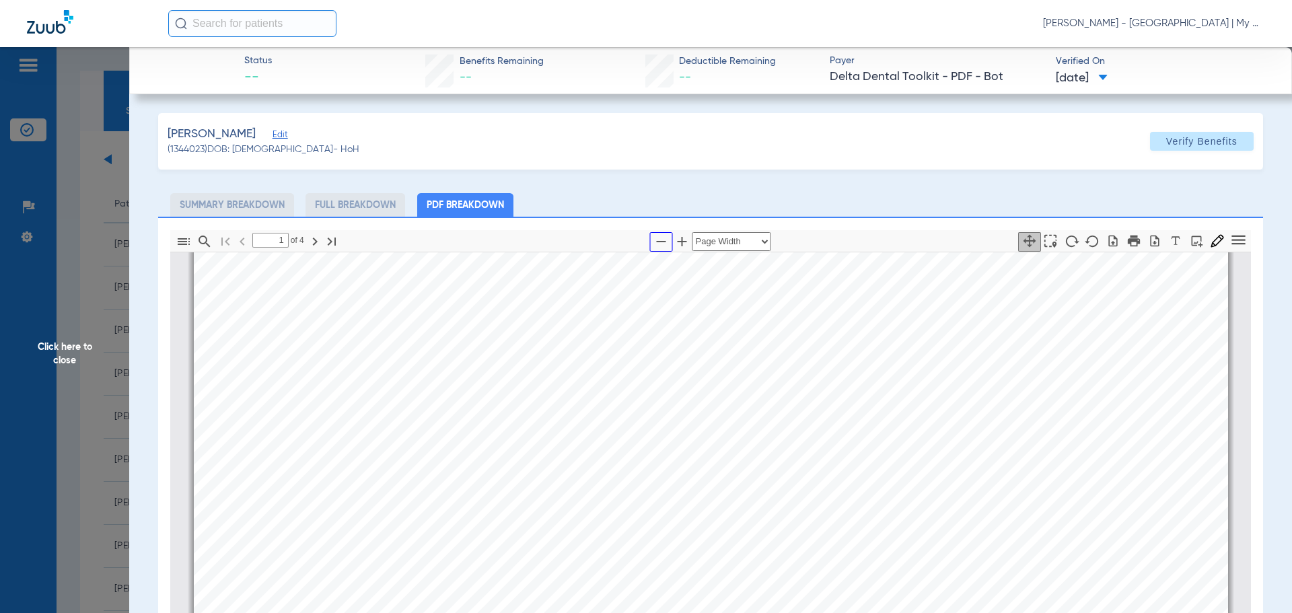
click at [658, 239] on icon "button" at bounding box center [661, 241] width 16 height 16
select select "1.5"
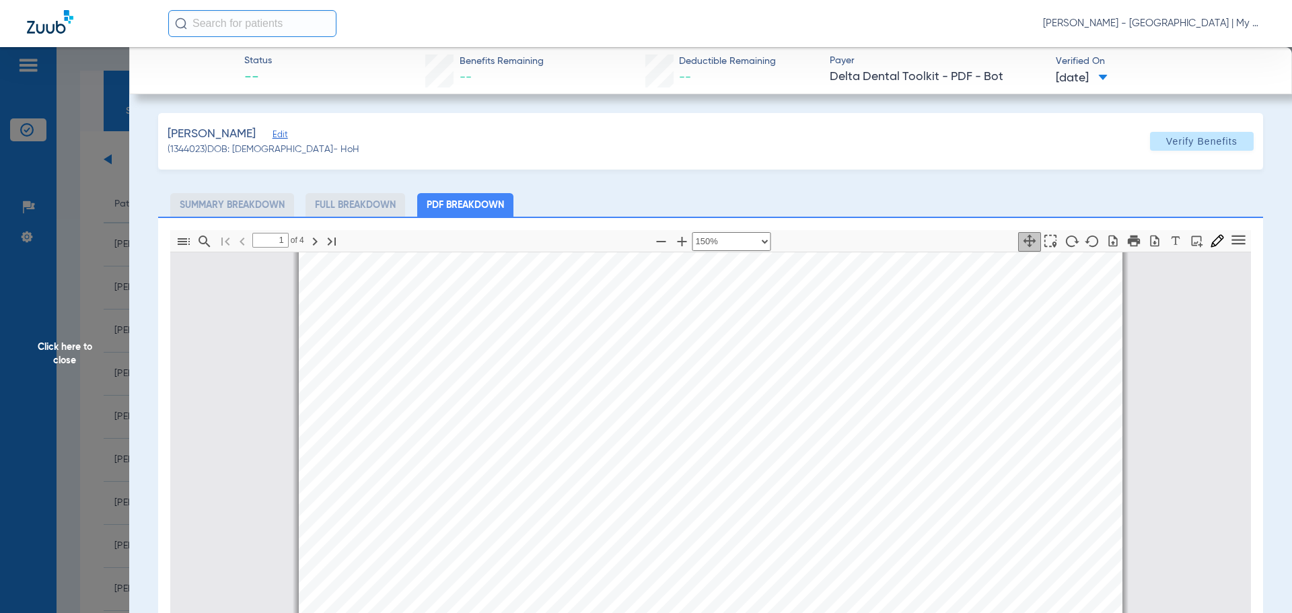
scroll to position [276, 0]
click at [117, 363] on span "Click here to close" at bounding box center [64, 353] width 129 height 613
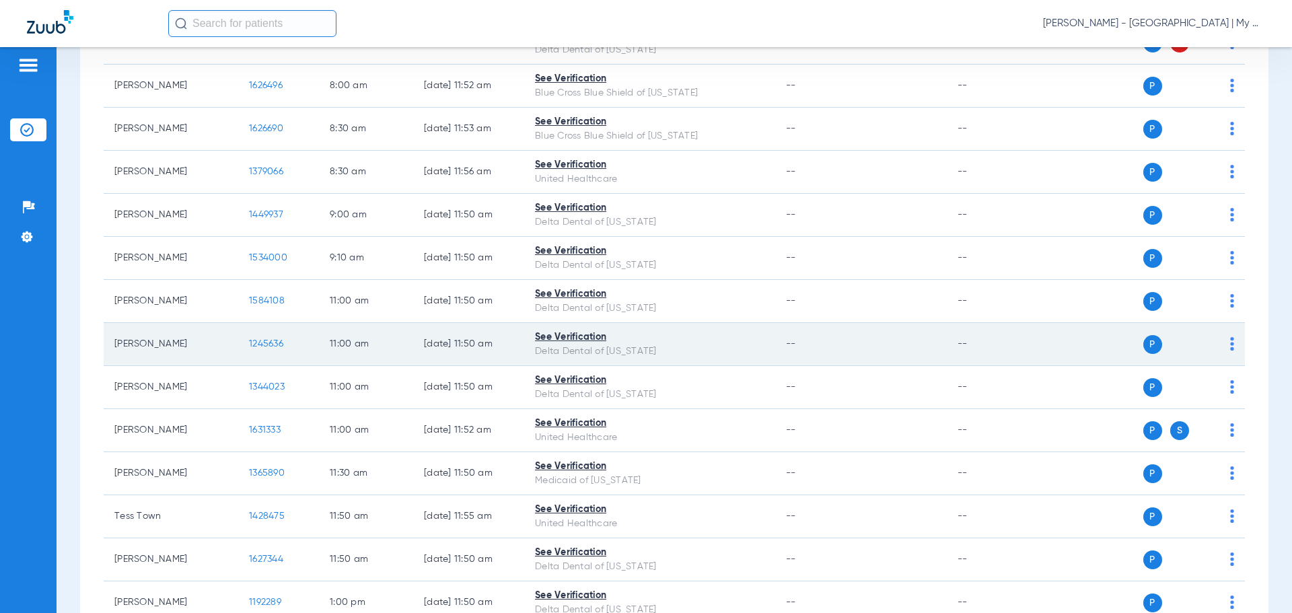
scroll to position [269, 0]
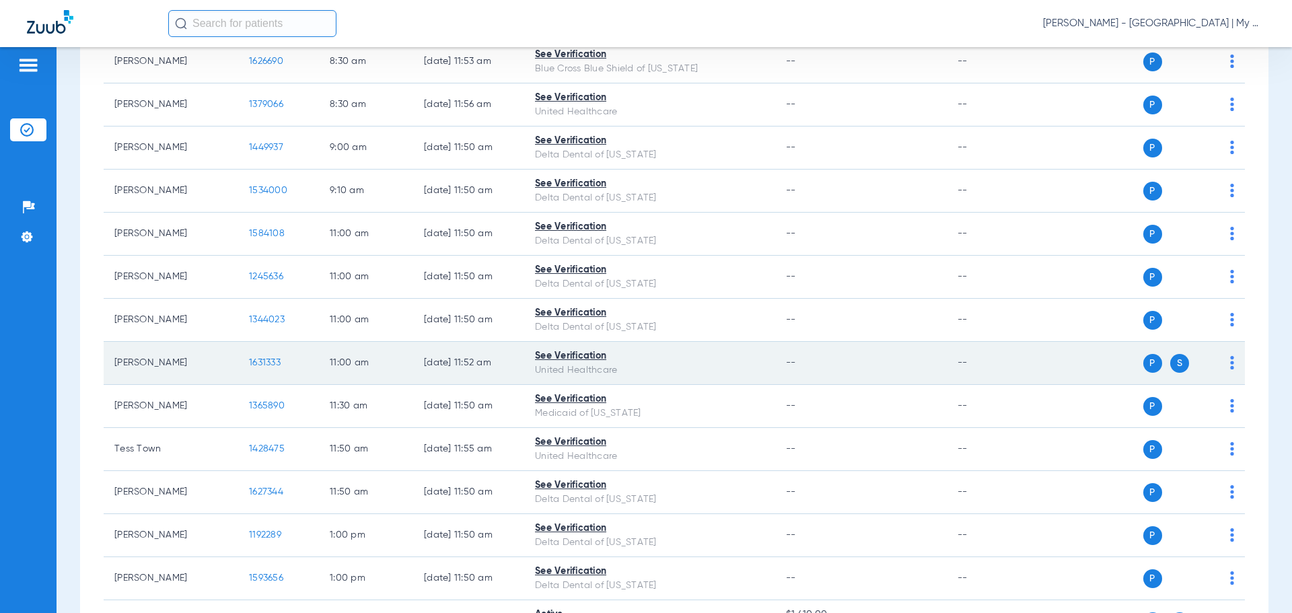
click at [267, 367] on span "1631333" at bounding box center [265, 362] width 32 height 9
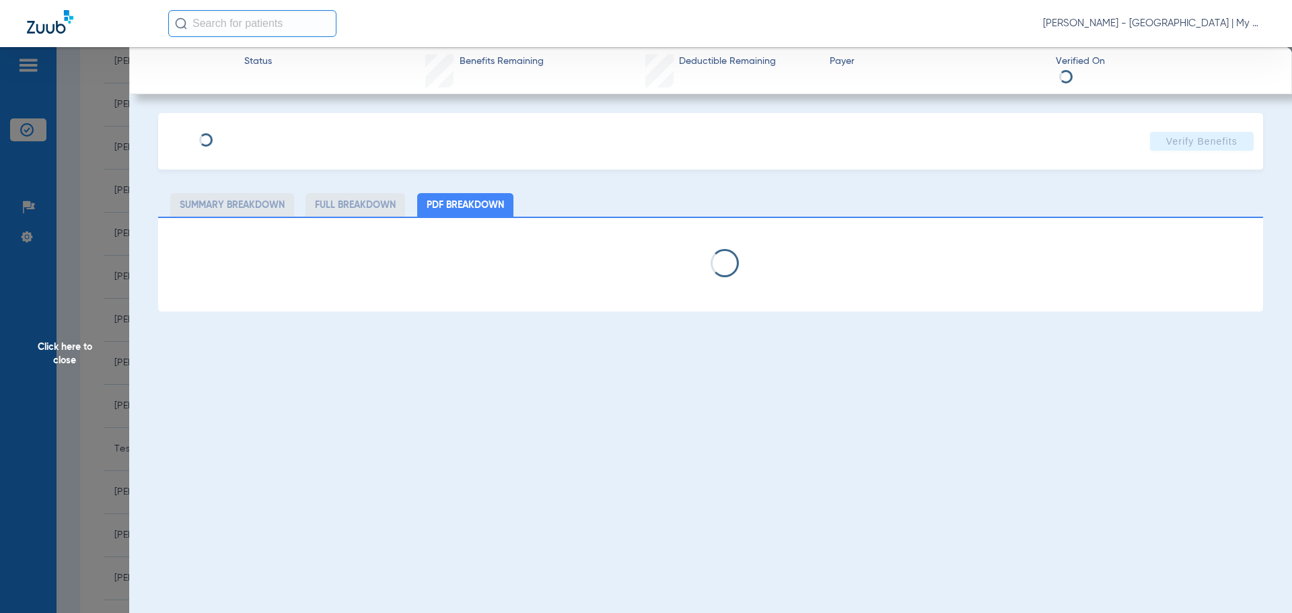
select select "page-width"
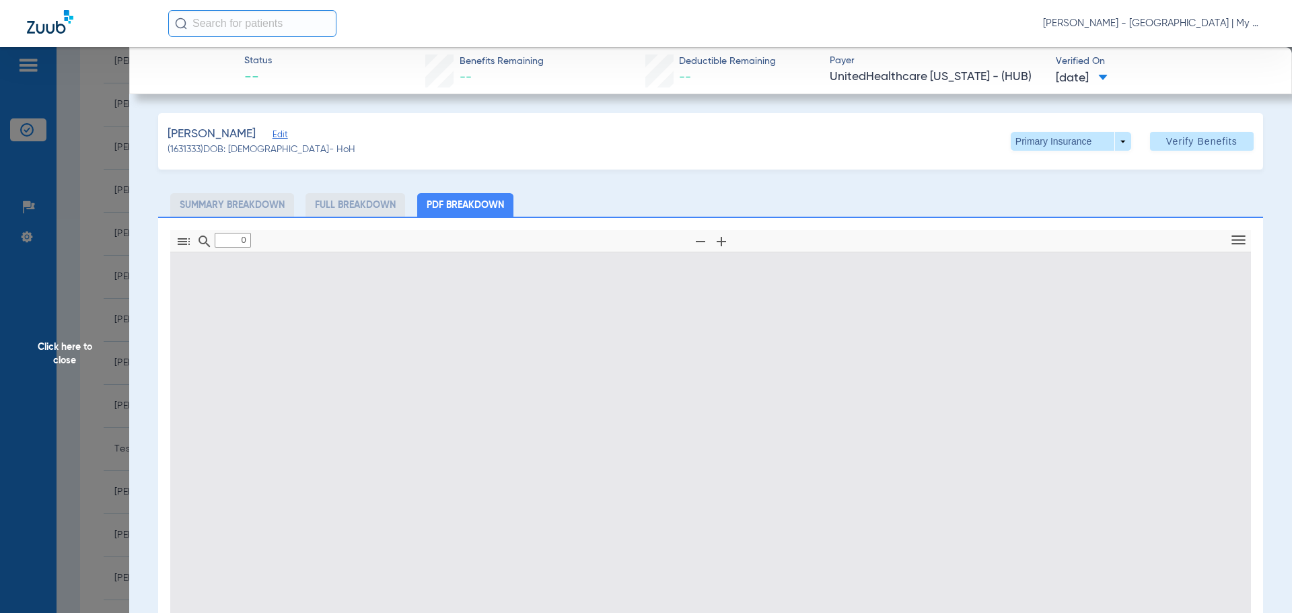
type input "1"
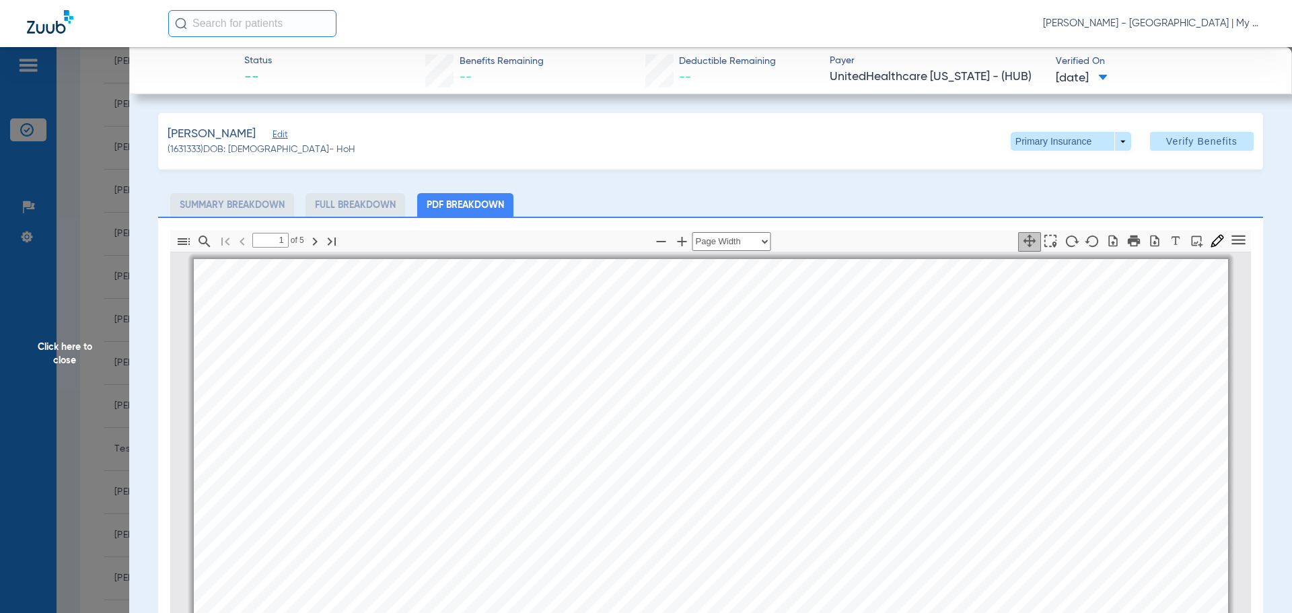
scroll to position [7, 0]
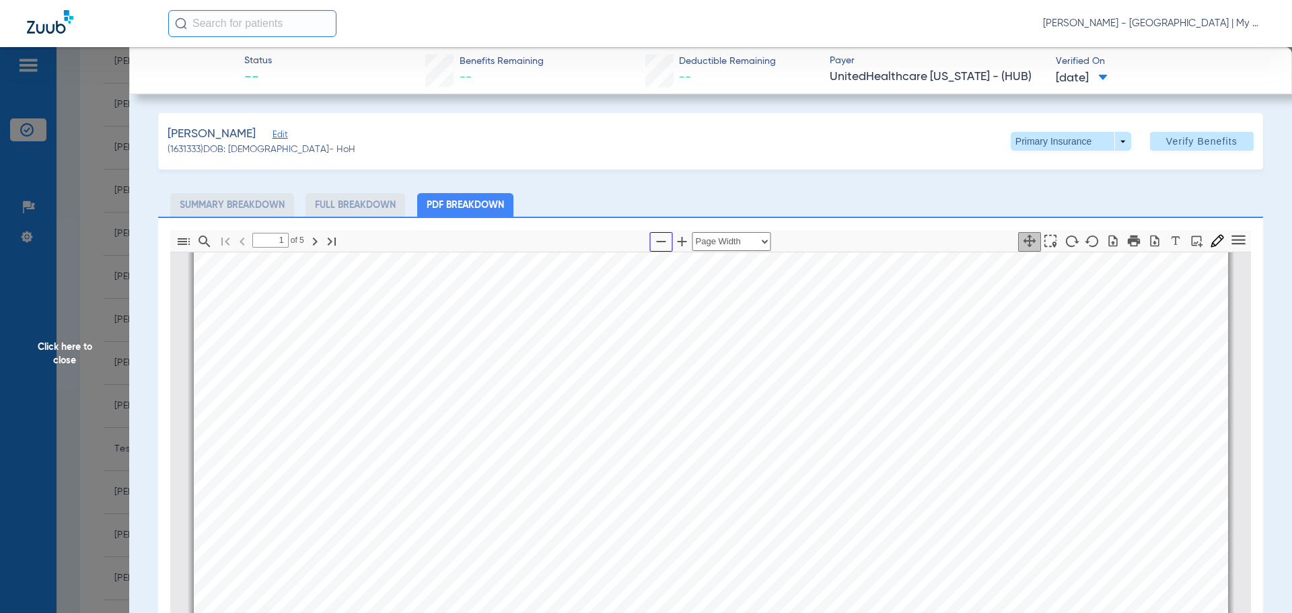
click at [656, 242] on icon "button" at bounding box center [661, 241] width 16 height 16
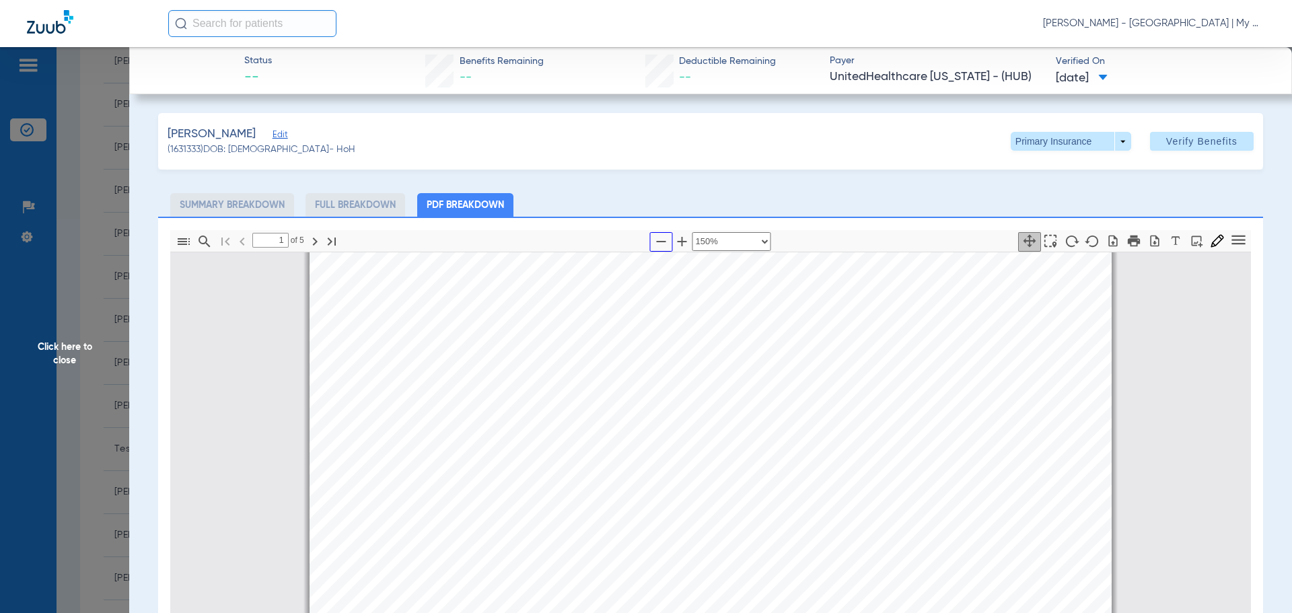
click at [657, 242] on icon "button" at bounding box center [661, 241] width 9 height 1
select select "custom"
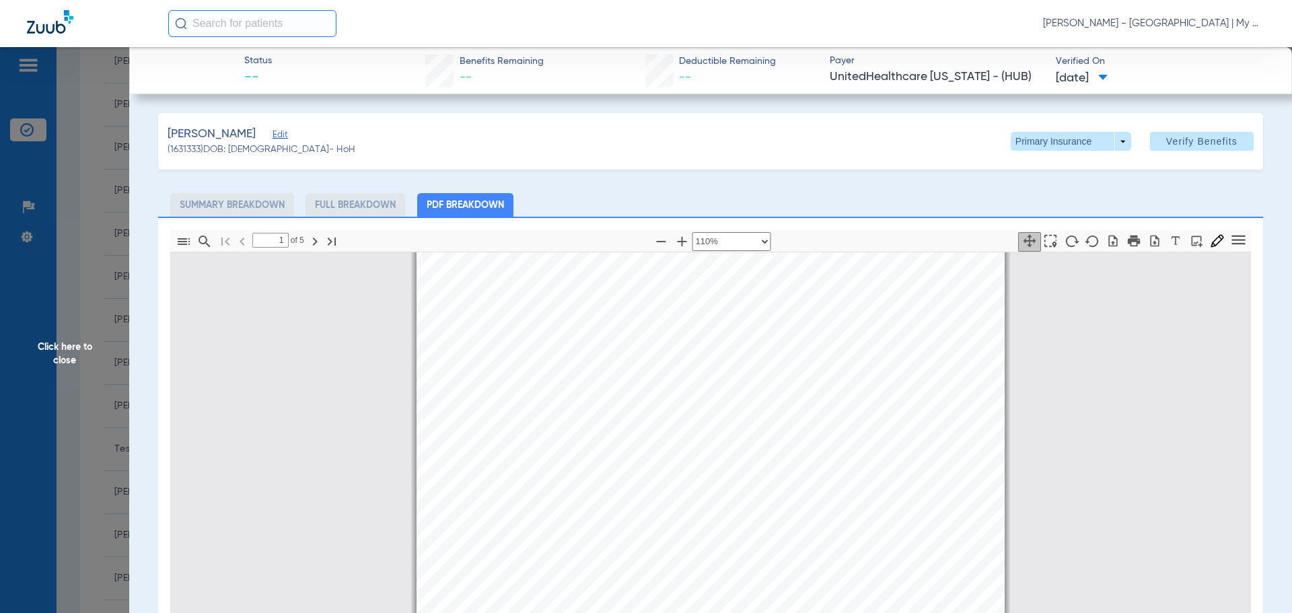
scroll to position [276, 0]
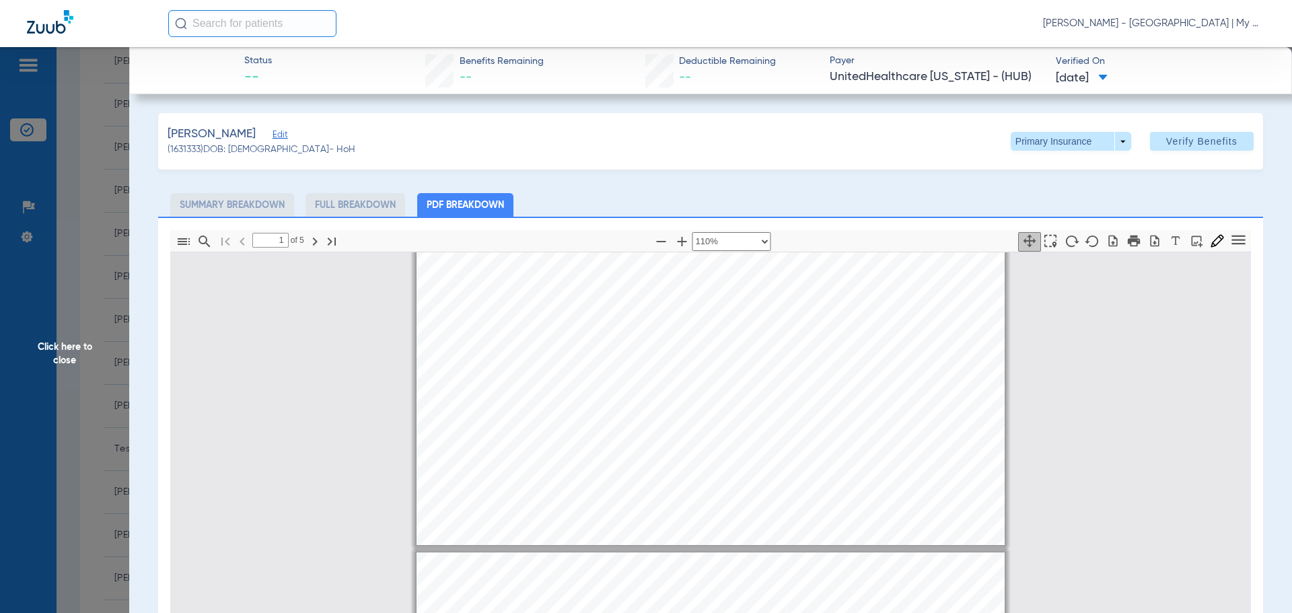
type input "2"
select select "custom"
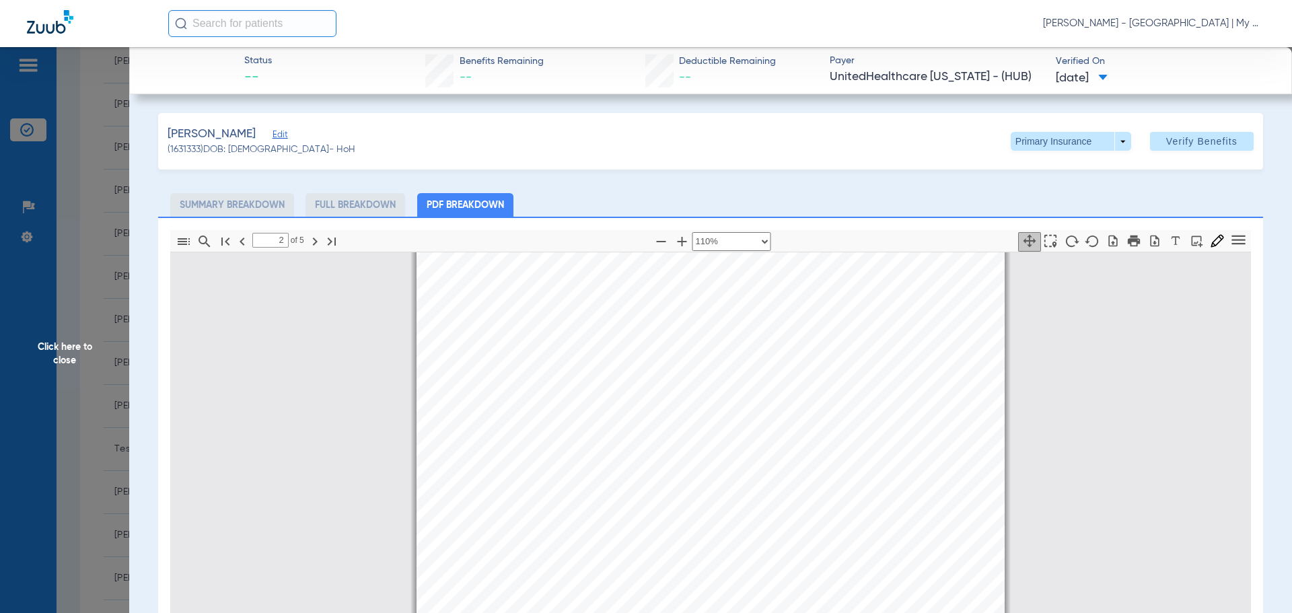
type input "3"
select select "custom"
type input "4"
select select "custom"
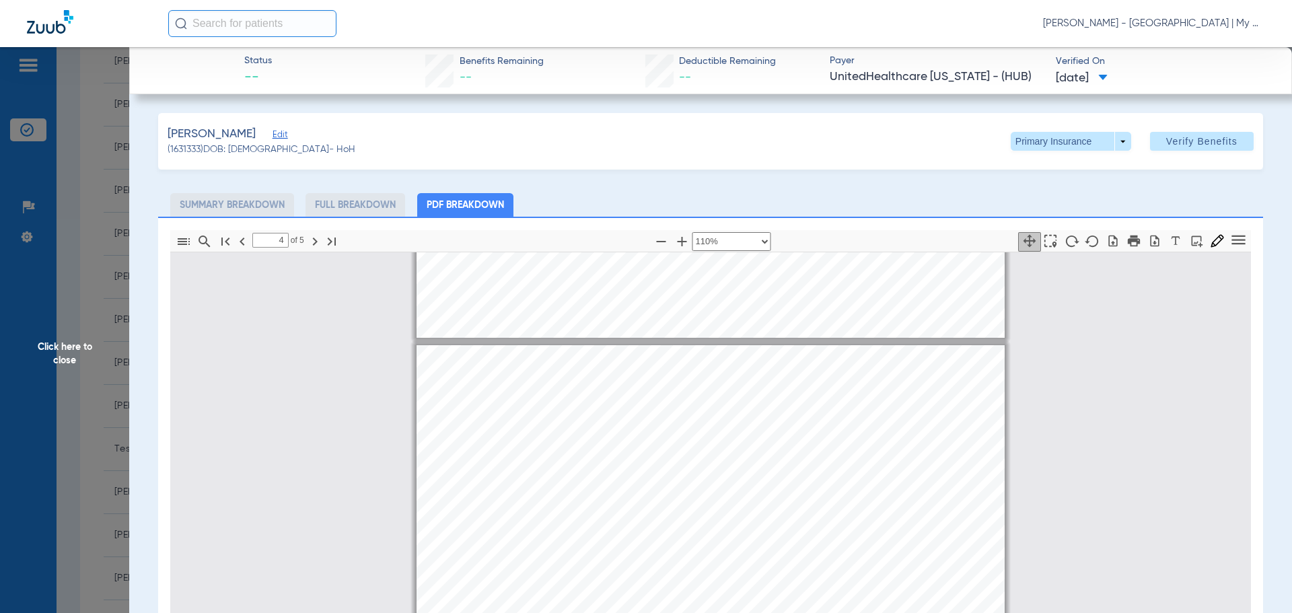
click at [101, 404] on span "Click here to close" at bounding box center [64, 353] width 129 height 613
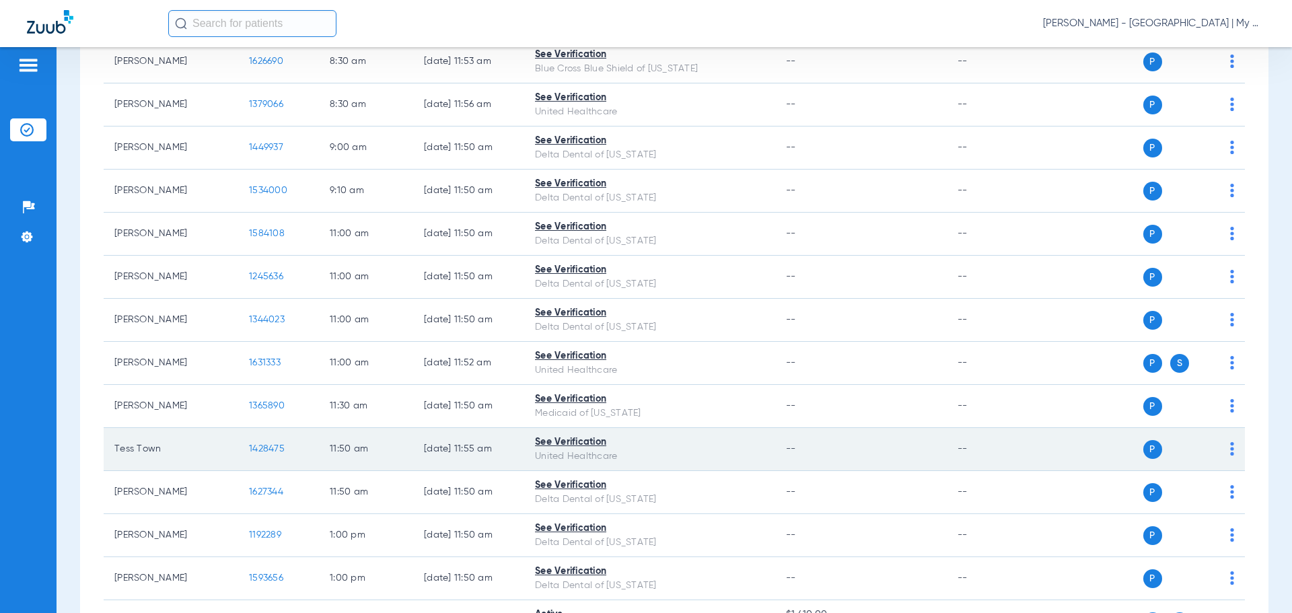
click at [268, 449] on span "1428475" at bounding box center [267, 448] width 36 height 9
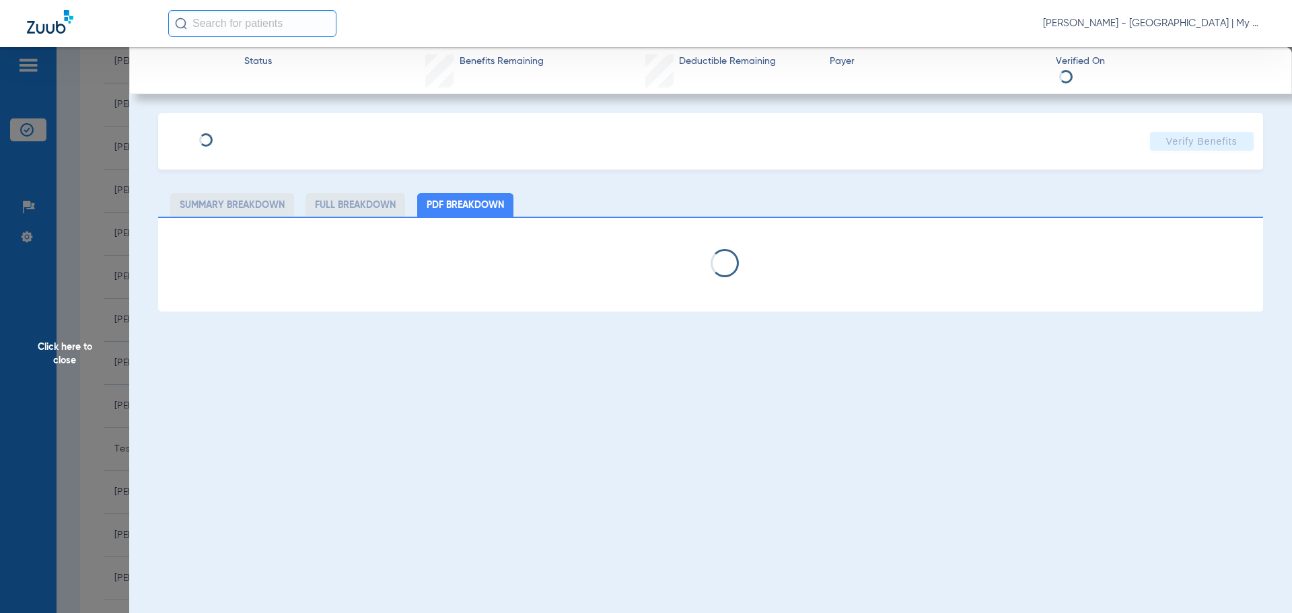
select select "page-width"
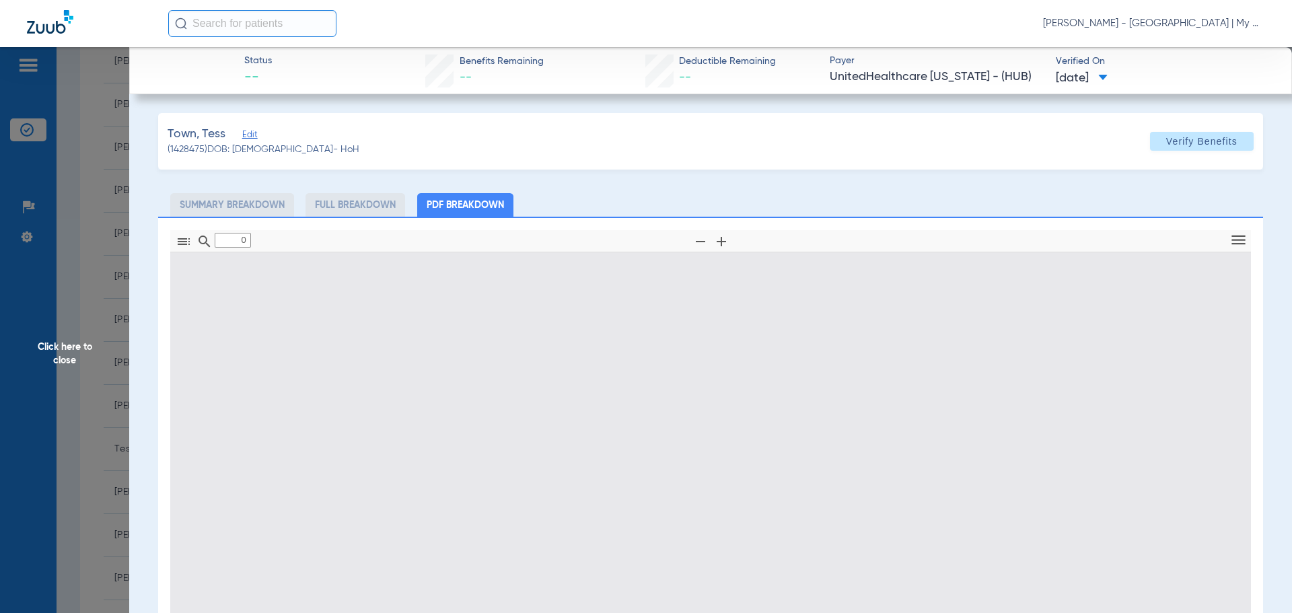
type input "1"
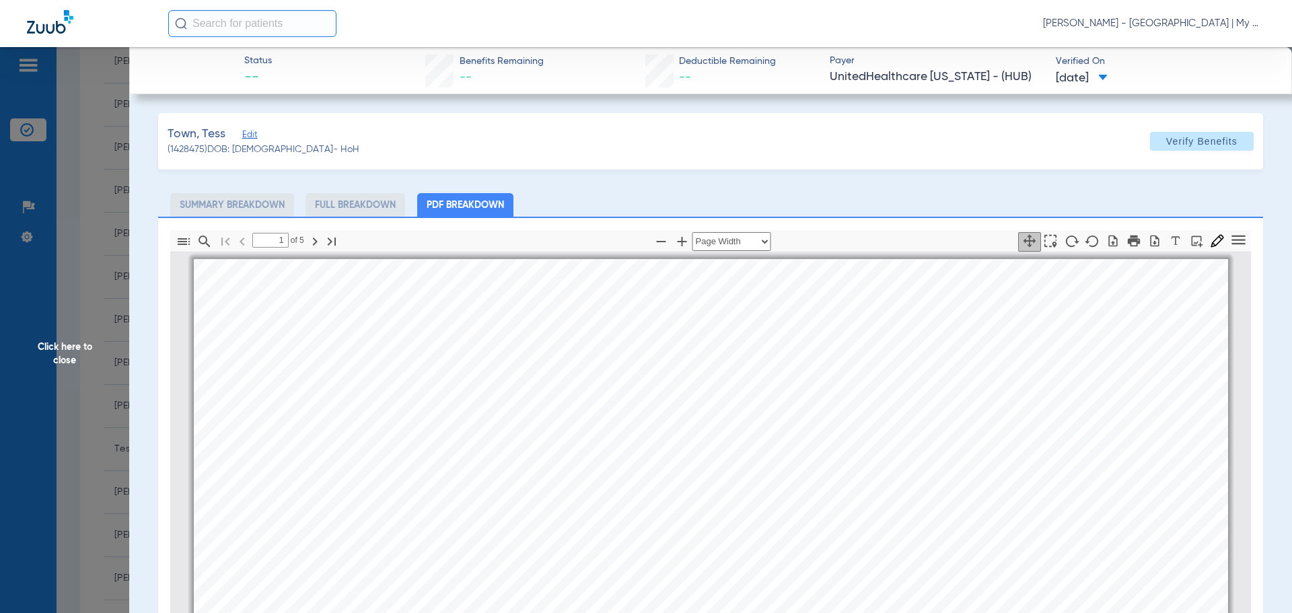
scroll to position [7, 0]
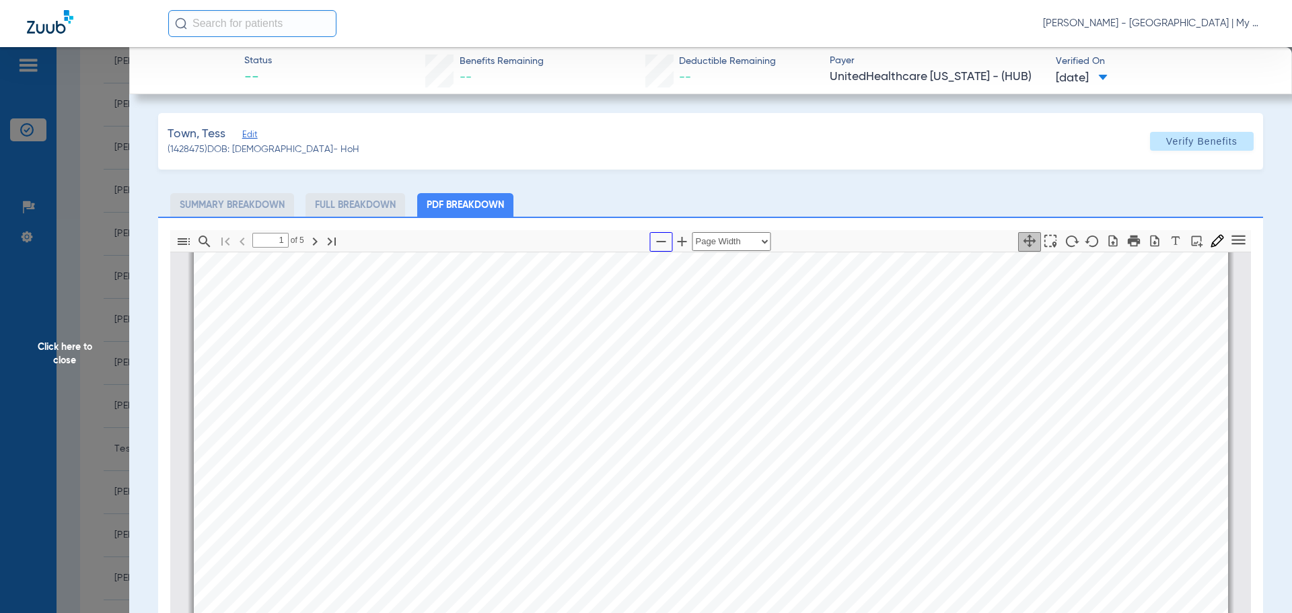
click at [650, 246] on button "button" at bounding box center [661, 242] width 23 height 20
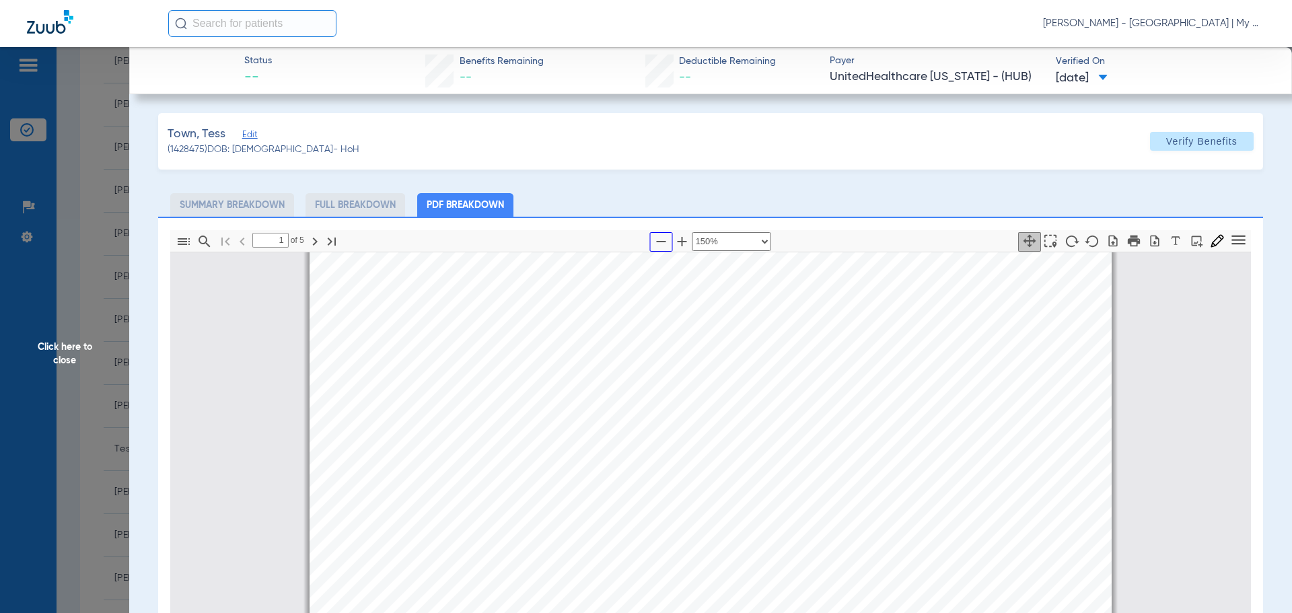
click at [650, 245] on button "button" at bounding box center [661, 242] width 23 height 20
select select "custom"
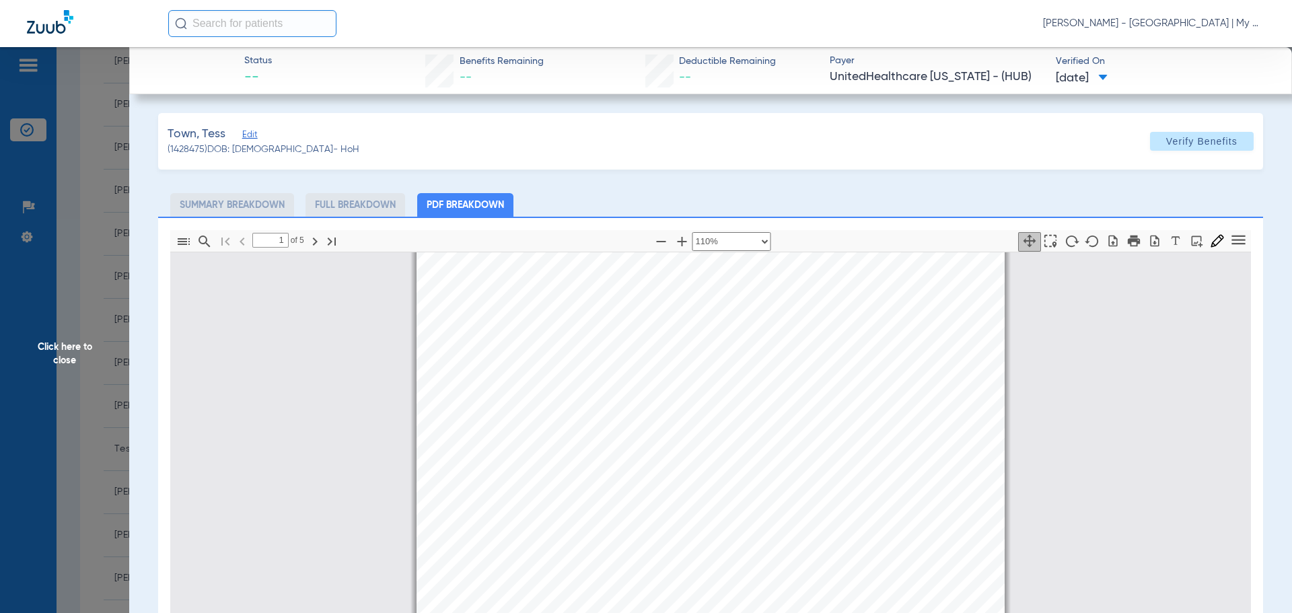
type input "2"
select select "custom"
type input "3"
select select "custom"
type input "4"
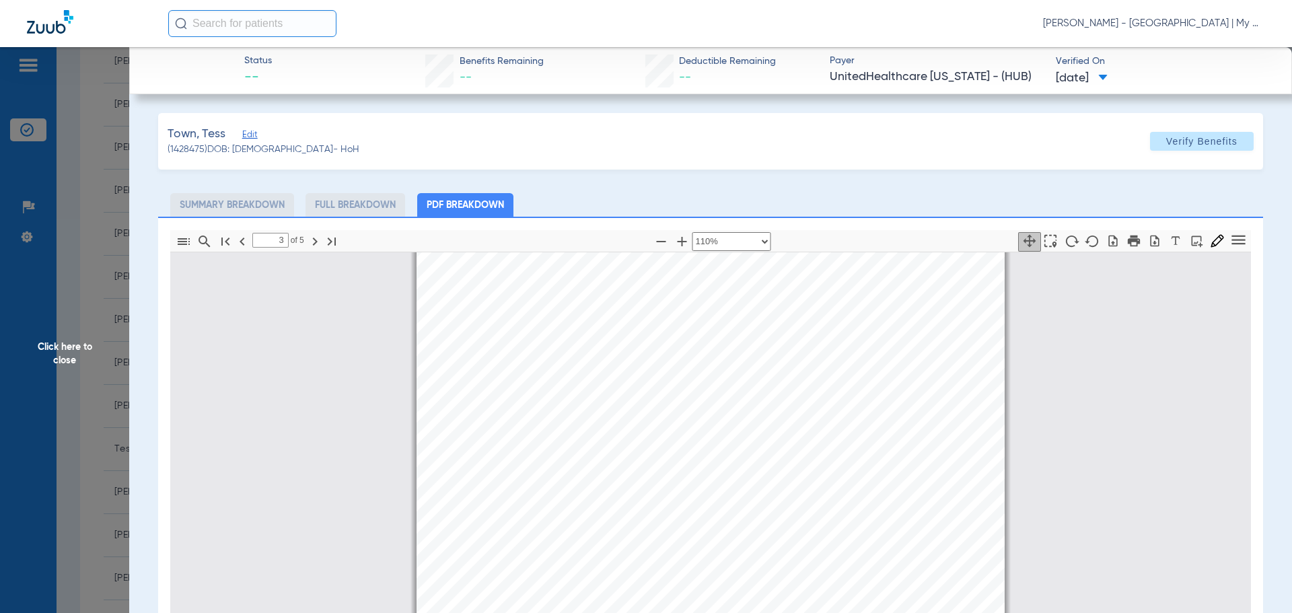
select select "custom"
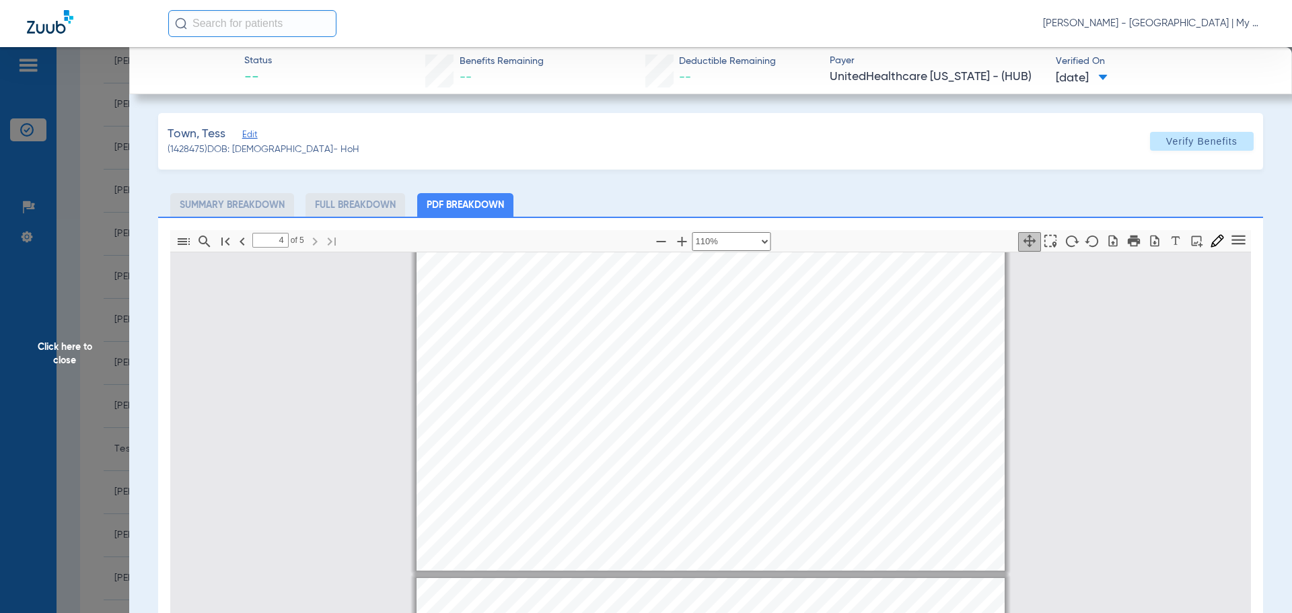
type input "5"
select select "custom"
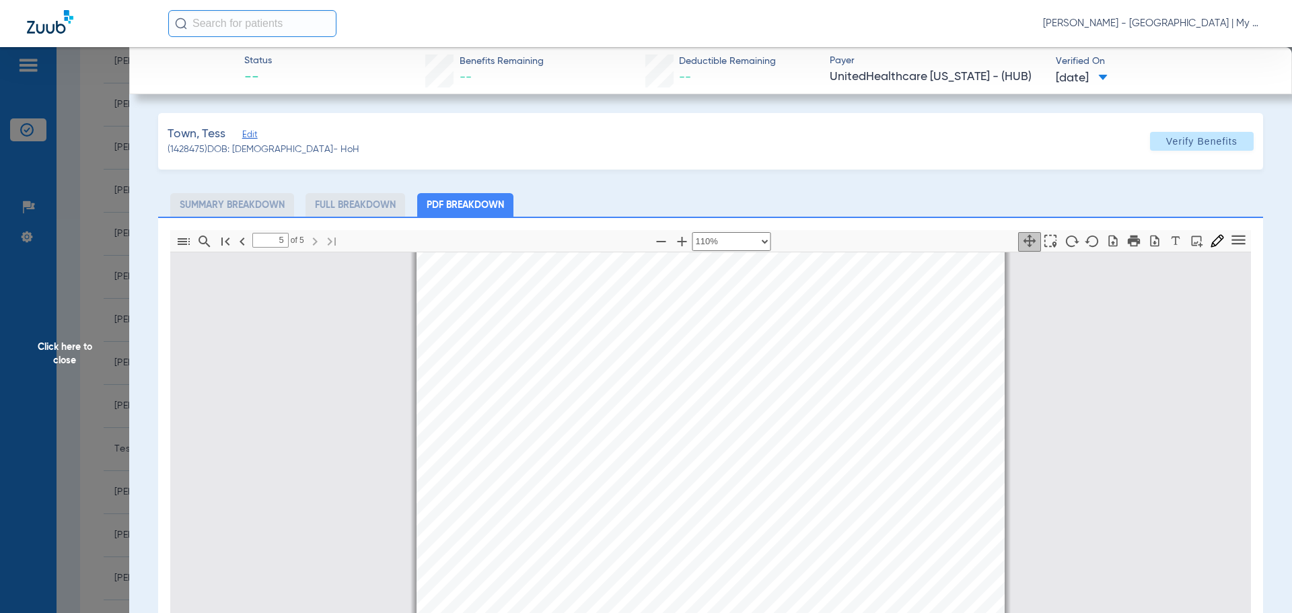
scroll to position [3607, 0]
type input "4"
select select "custom"
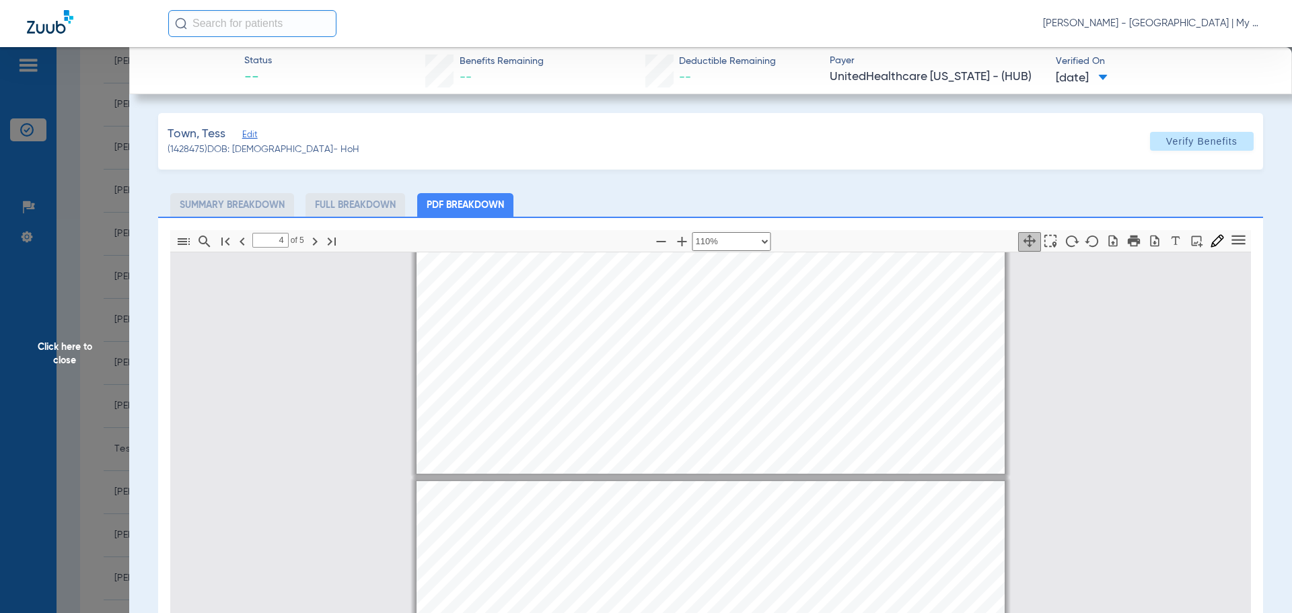
type input "3"
select select "custom"
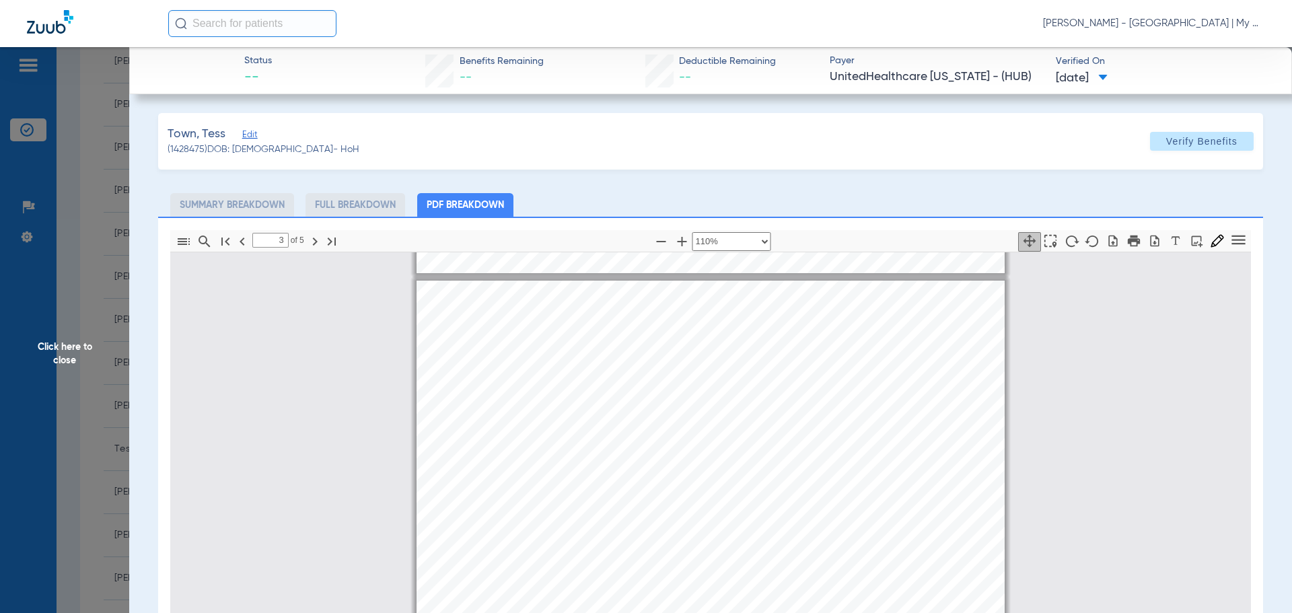
type input "2"
select select "custom"
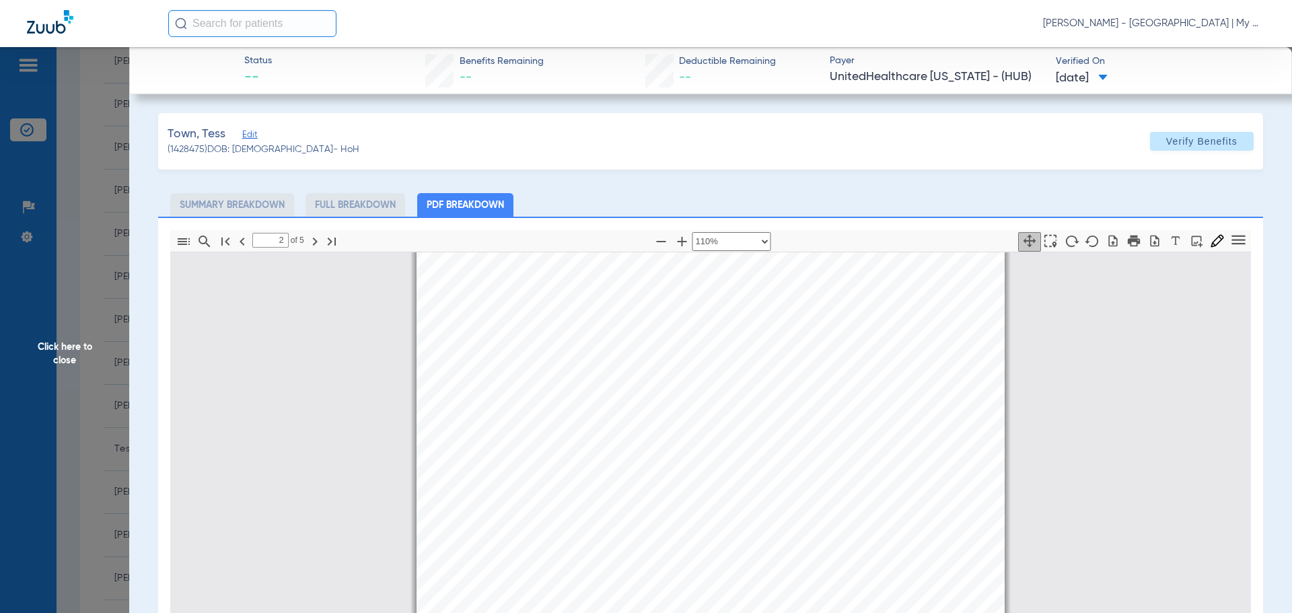
type input "3"
select select "custom"
type input "4"
select select "custom"
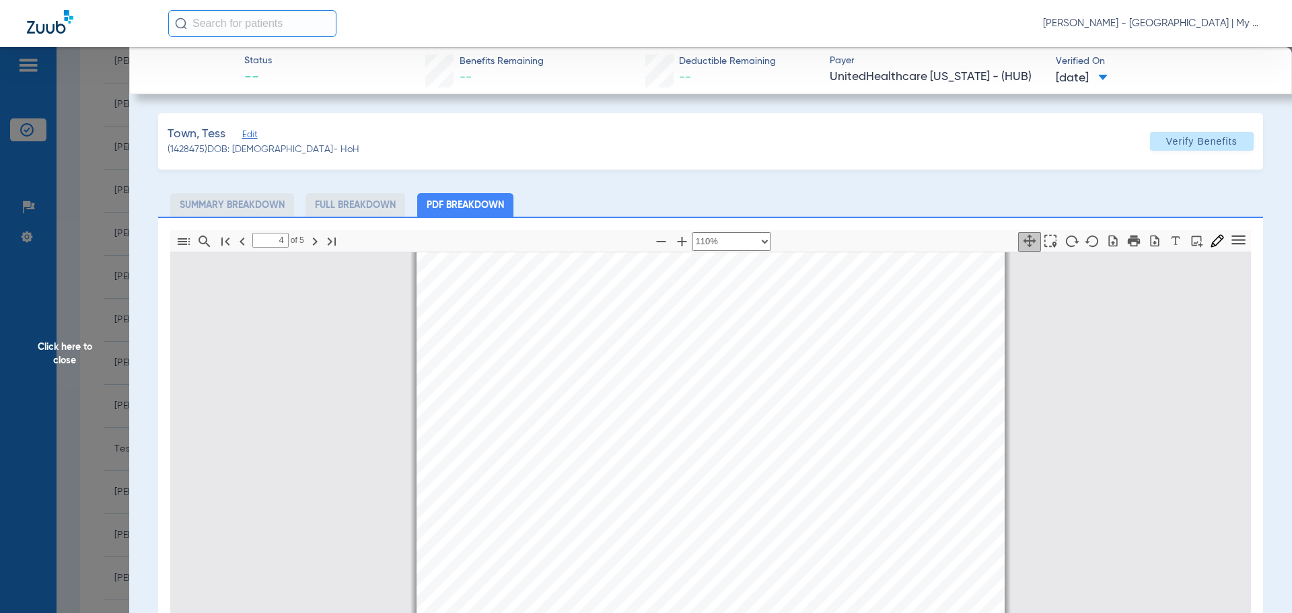
drag, startPoint x: 81, startPoint y: 394, endPoint x: 178, endPoint y: 405, distance: 98.2
click at [81, 394] on span "Click here to close" at bounding box center [64, 353] width 129 height 613
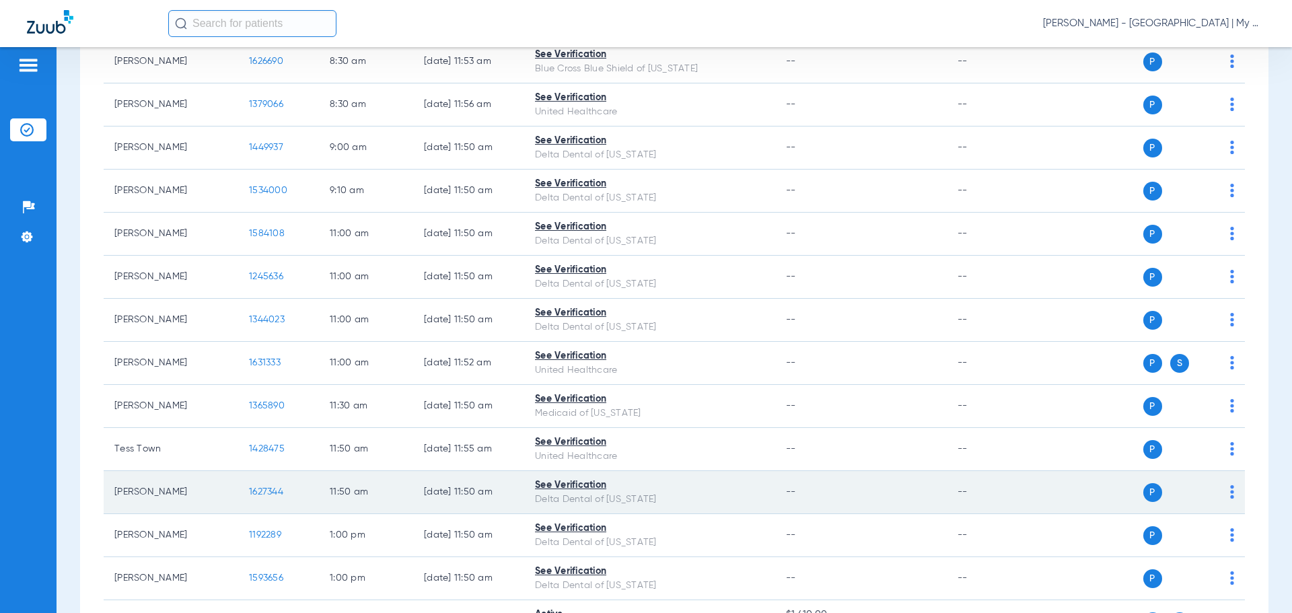
click at [267, 488] on span "1627344" at bounding box center [266, 491] width 34 height 9
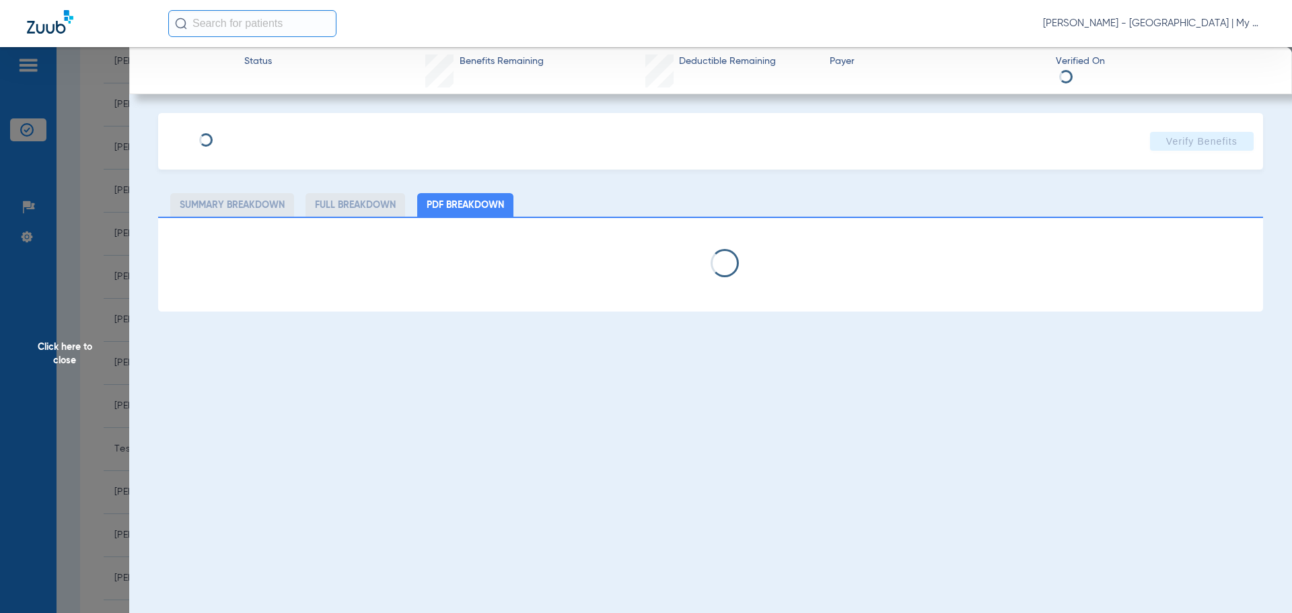
select select "page-width"
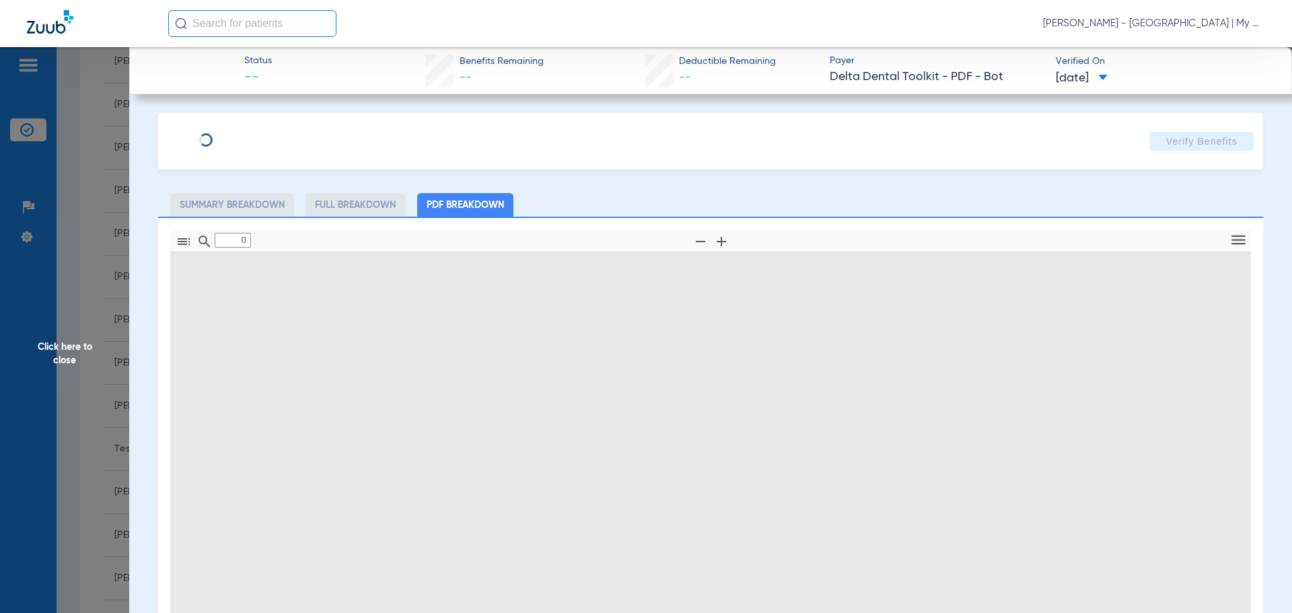
type input "1"
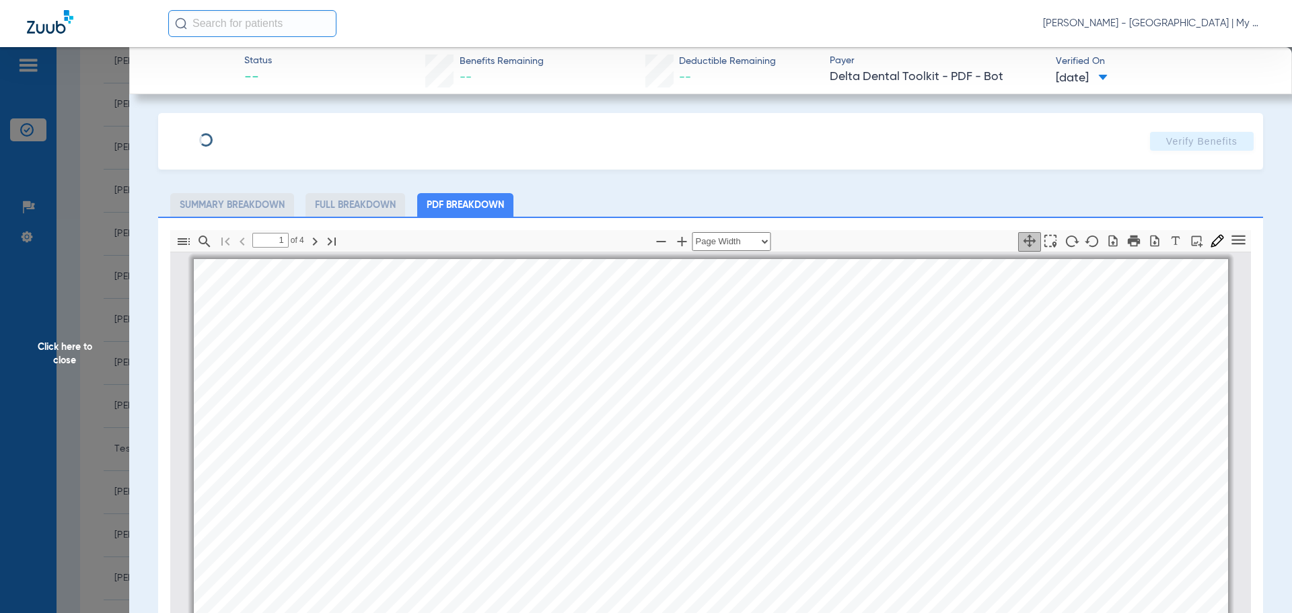
scroll to position [7, 0]
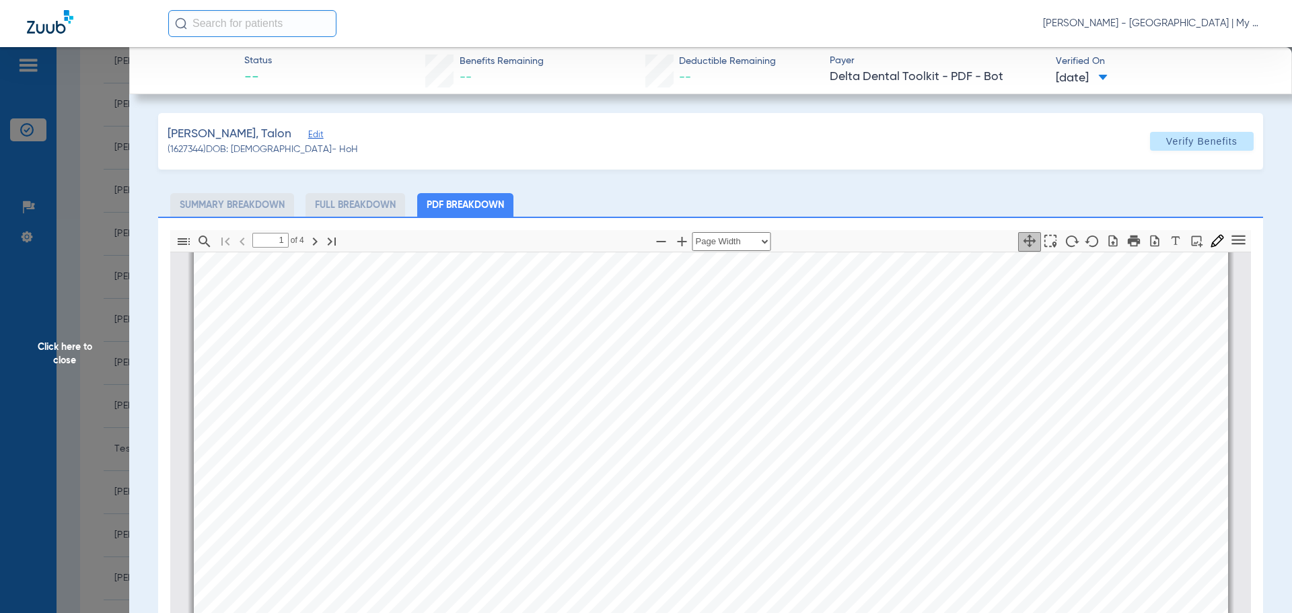
click at [655, 252] on pdf-zoom-out at bounding box center [661, 242] width 21 height 24
click at [656, 244] on icon "button" at bounding box center [661, 241] width 16 height 16
select select "1.5"
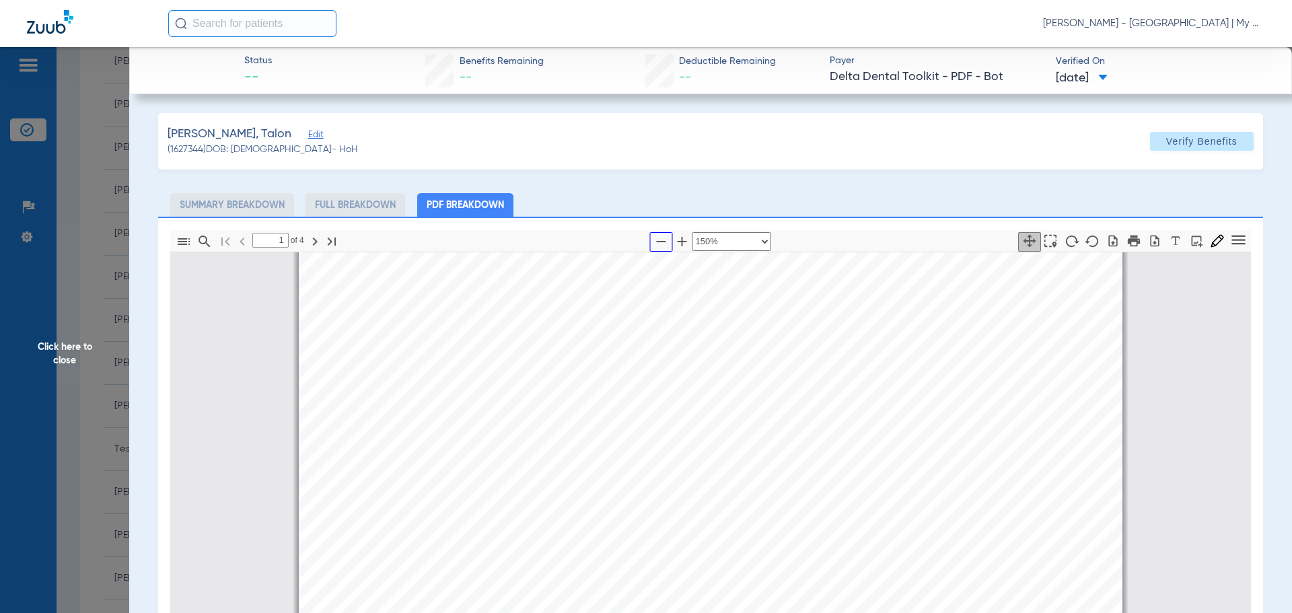
scroll to position [209, 0]
drag, startPoint x: 91, startPoint y: 372, endPoint x: 116, endPoint y: 380, distance: 26.6
click at [90, 373] on span "Click here to close" at bounding box center [64, 353] width 129 height 613
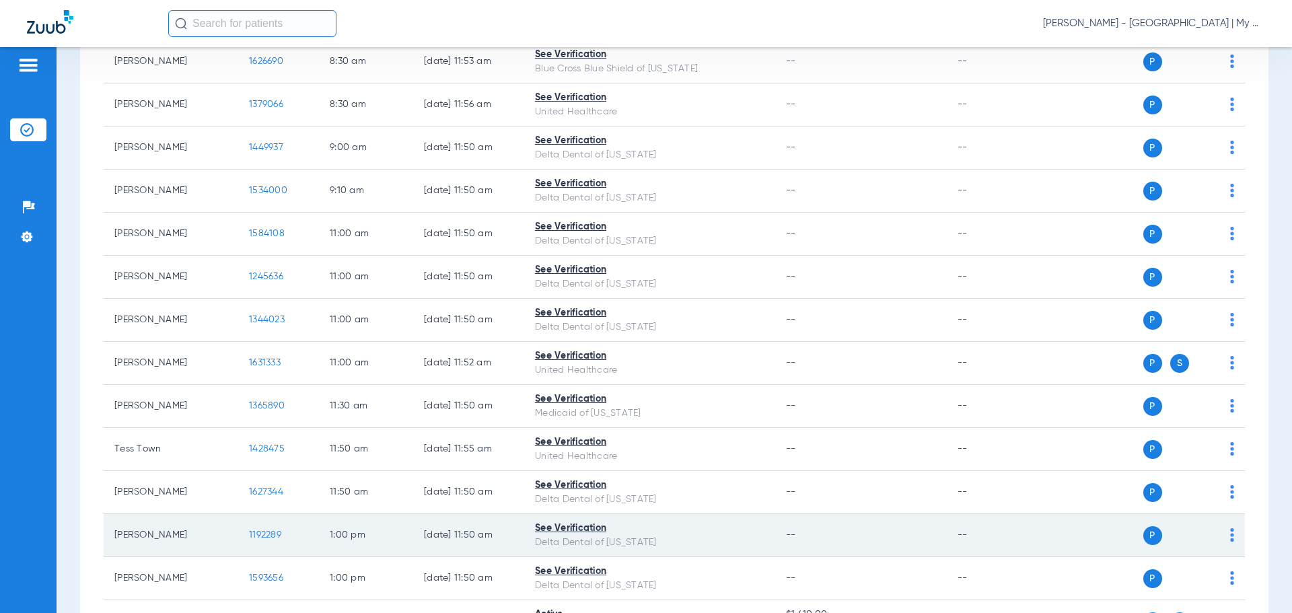
click at [266, 532] on span "1192289" at bounding box center [265, 534] width 32 height 9
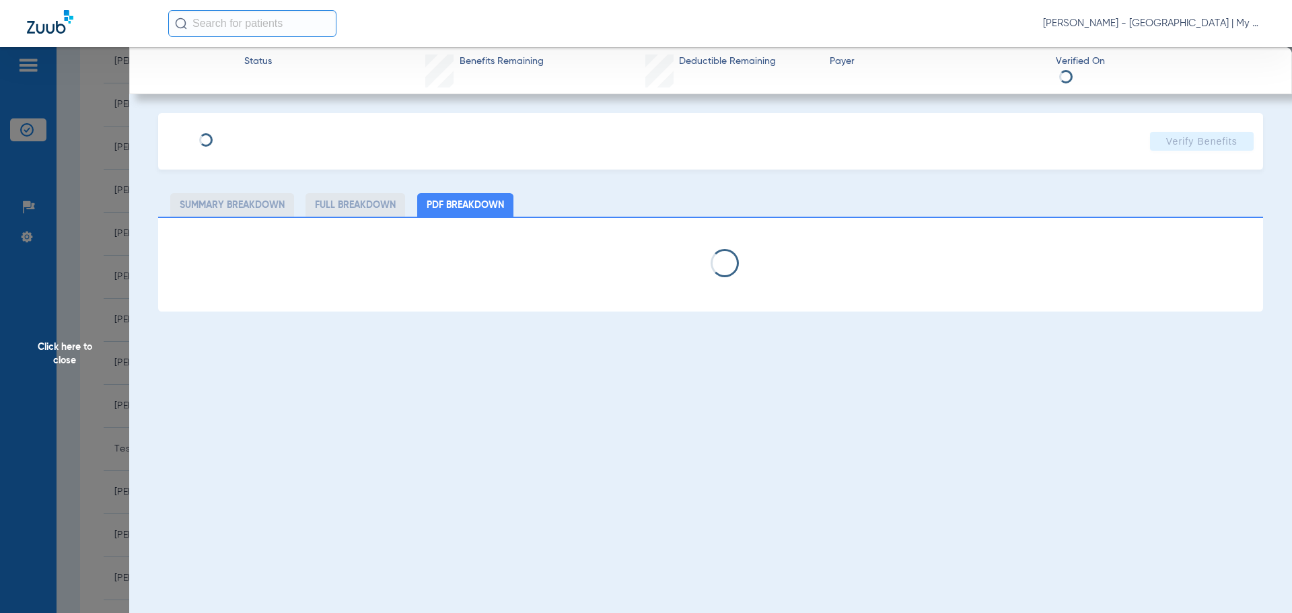
select select "page-width"
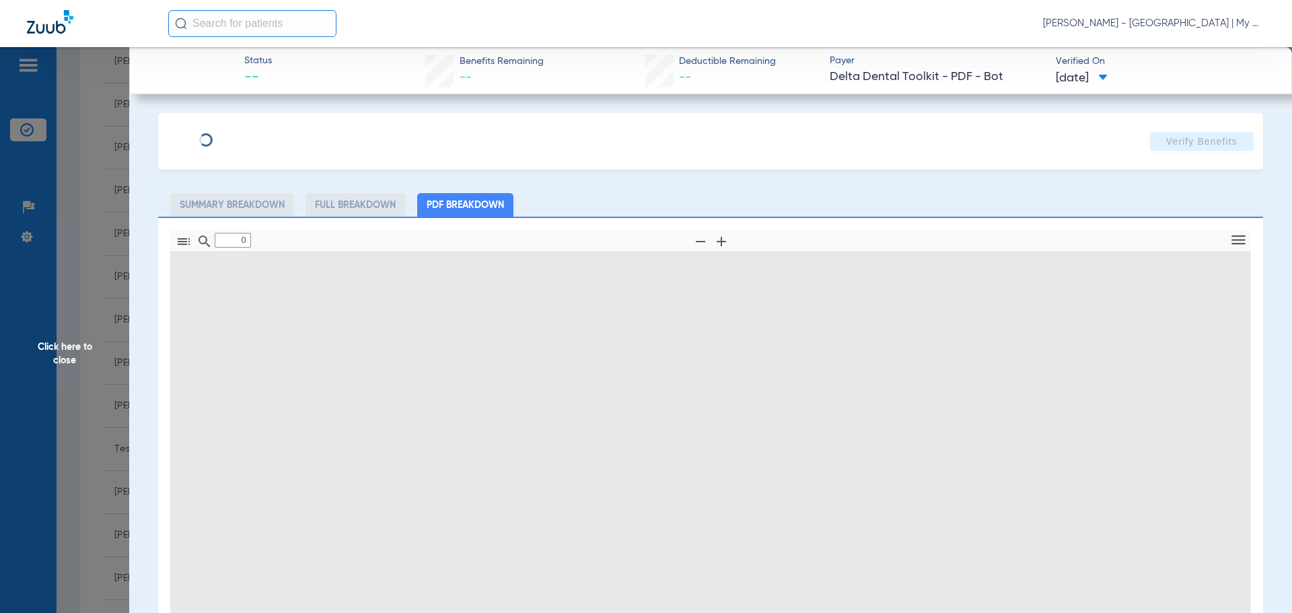
type input "1"
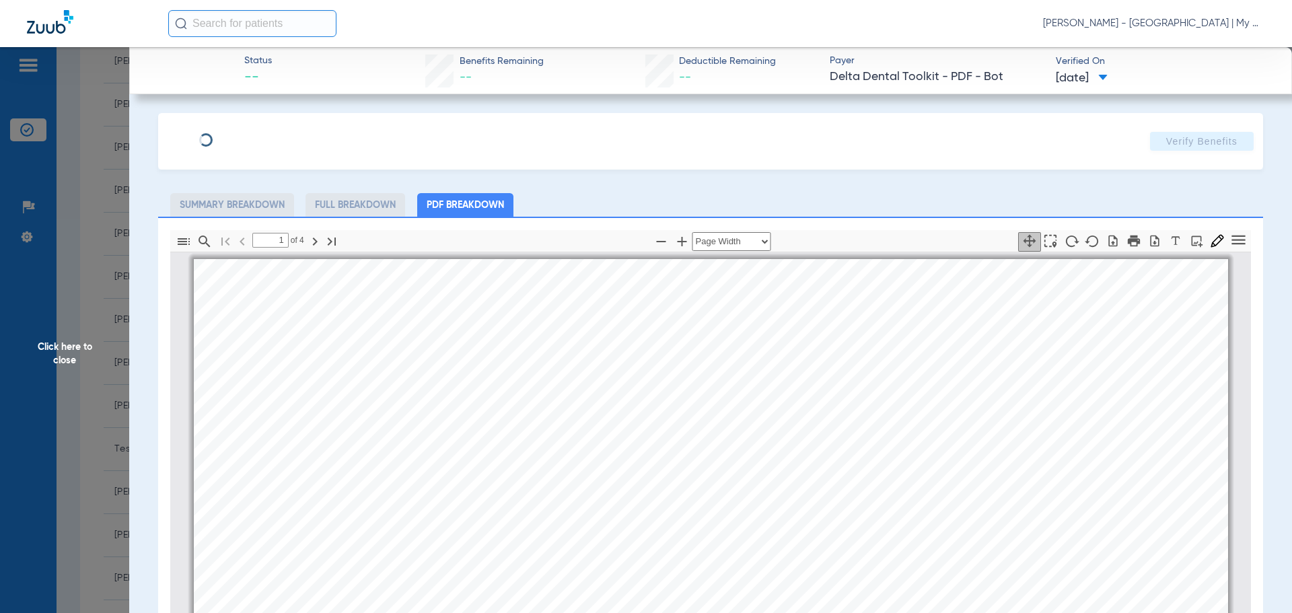
scroll to position [7, 0]
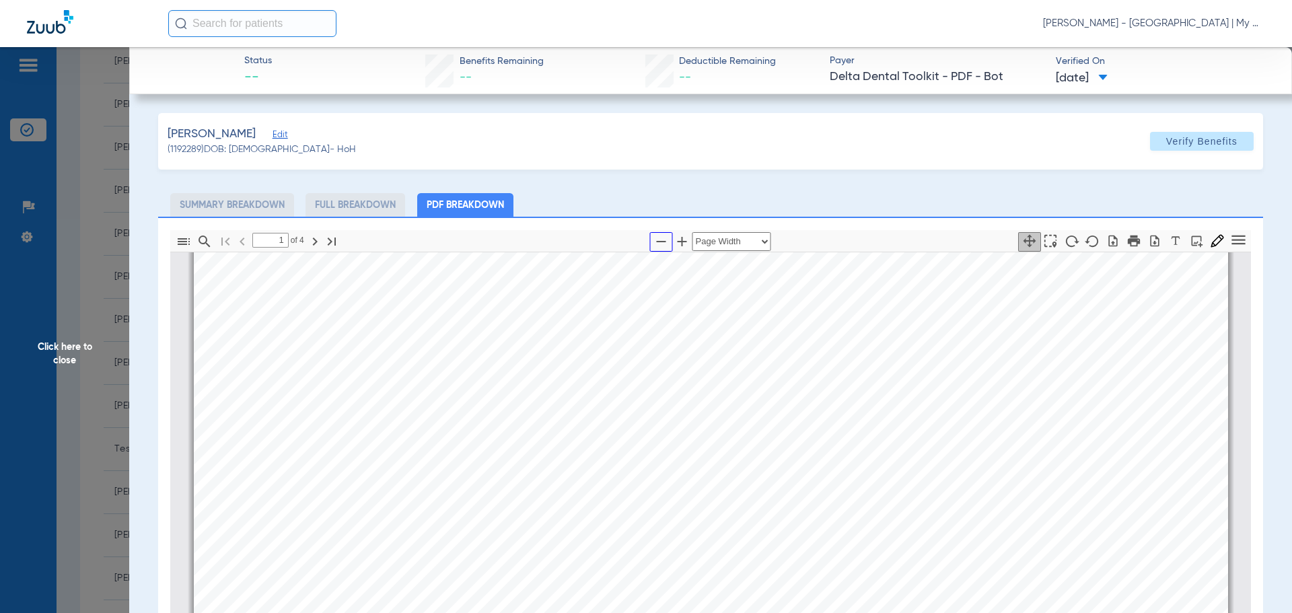
click at [653, 243] on icon "button" at bounding box center [661, 241] width 16 height 16
select select "1.5"
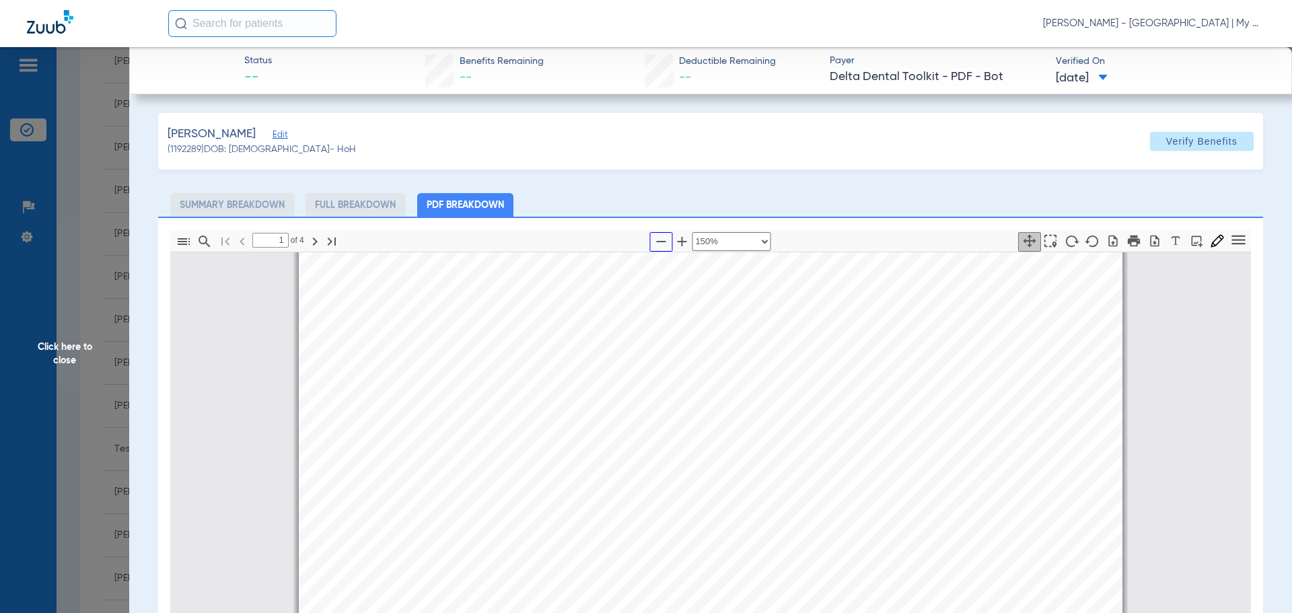
scroll to position [209, 0]
click at [79, 411] on span "Click here to close" at bounding box center [64, 353] width 129 height 613
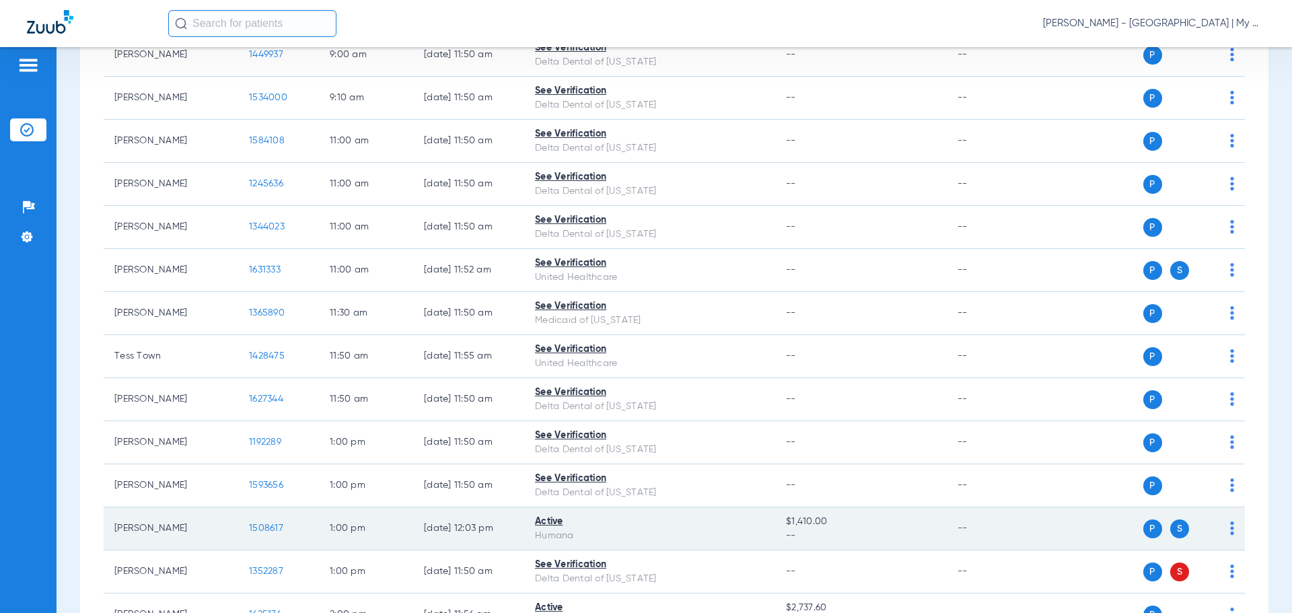
scroll to position [404, 0]
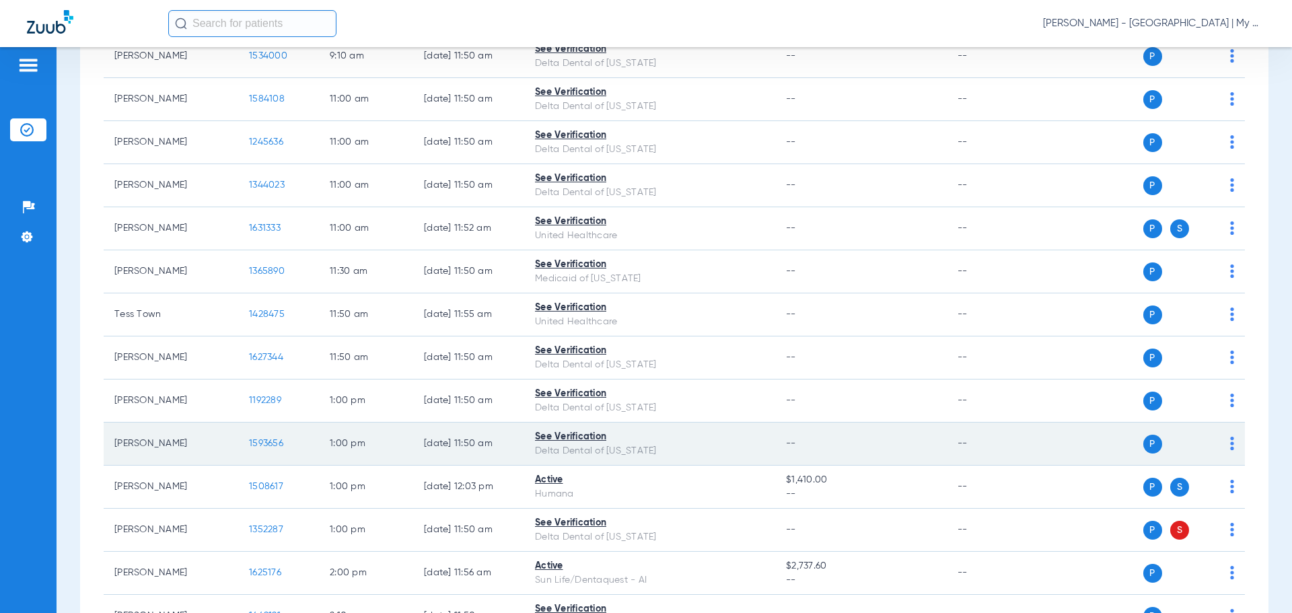
click at [266, 447] on span "1593656" at bounding box center [266, 443] width 34 height 9
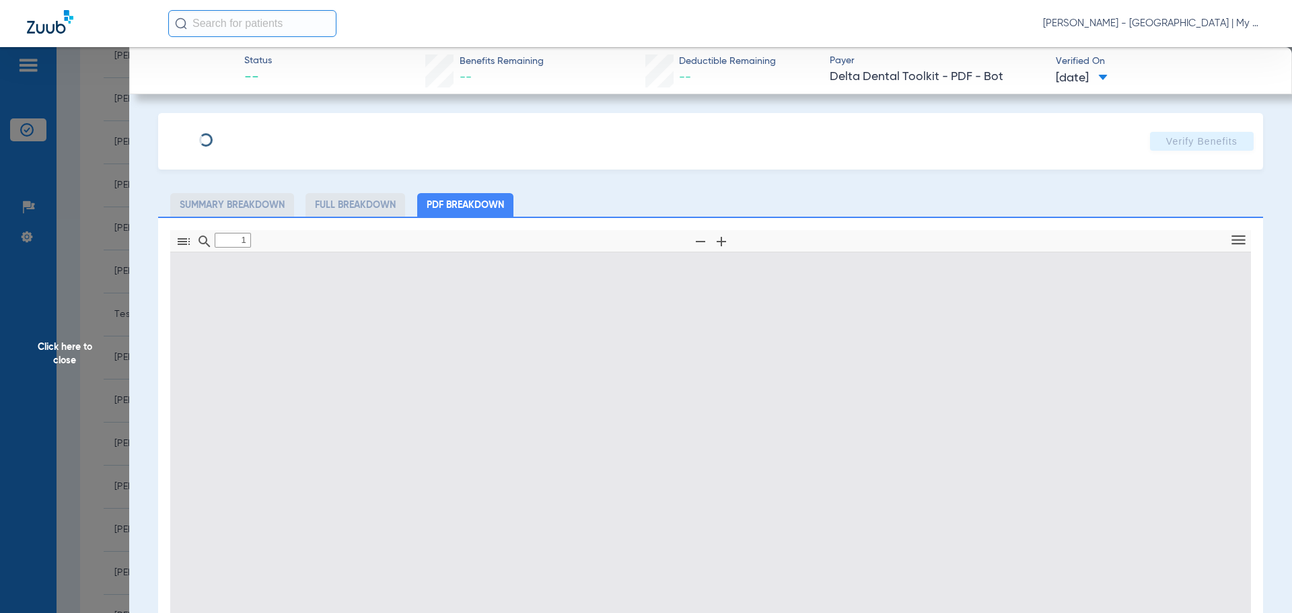
type input "0"
select select "page-width"
type input "1"
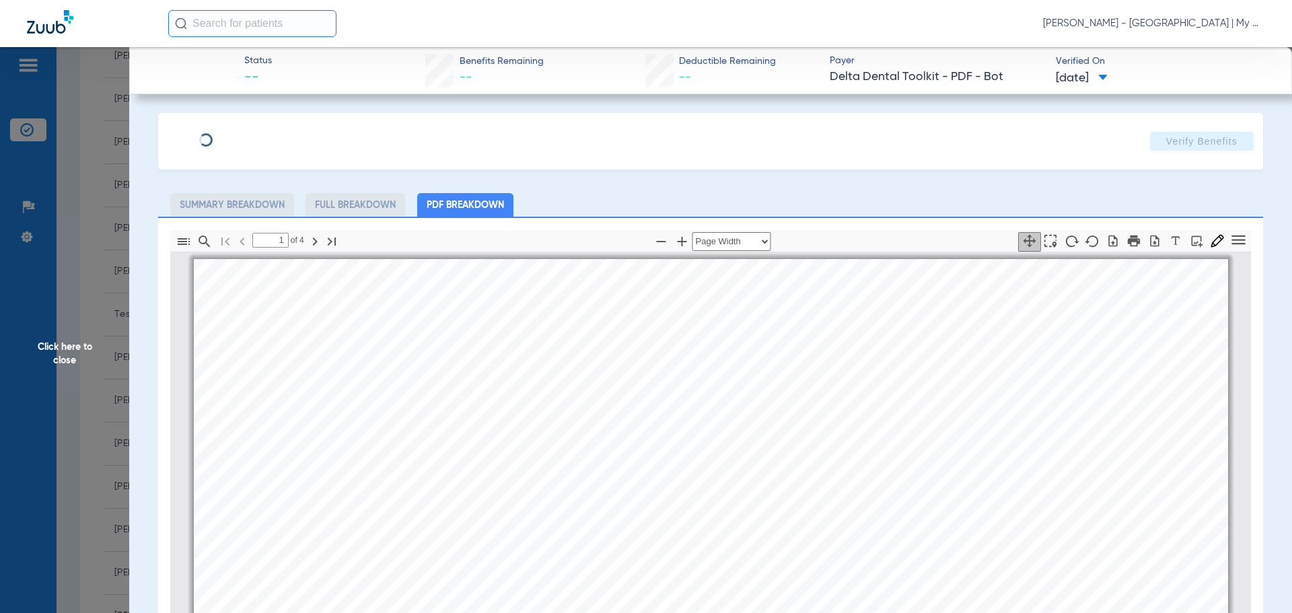
scroll to position [7, 0]
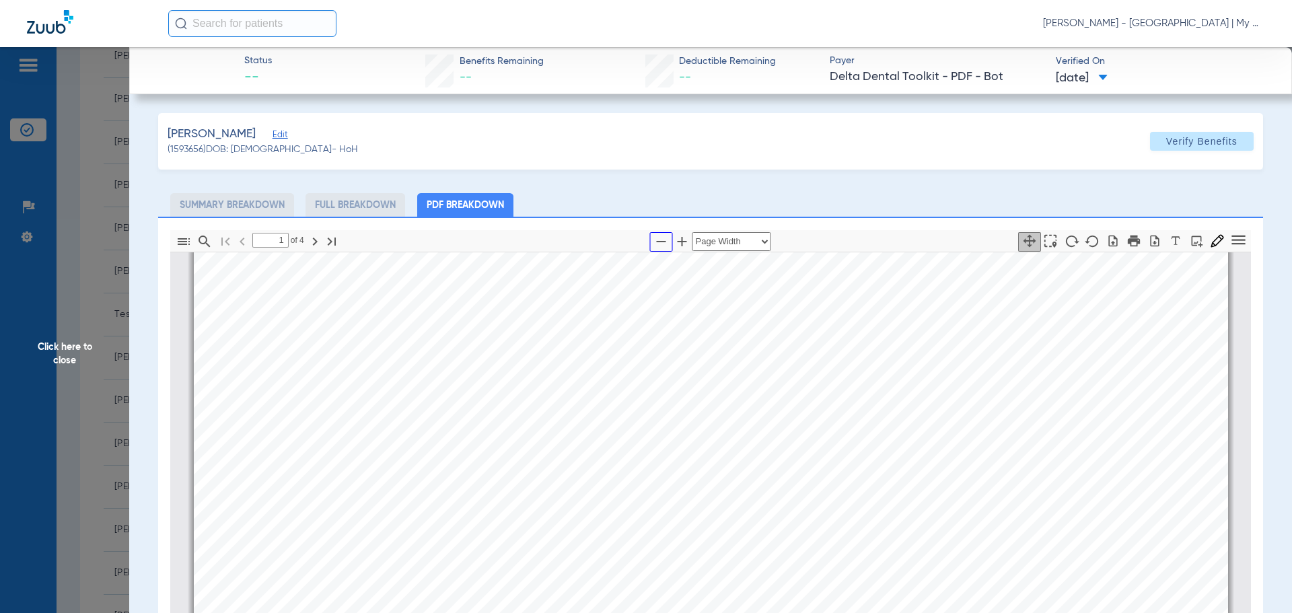
click at [656, 238] on icon "button" at bounding box center [661, 241] width 16 height 16
select select "1.5"
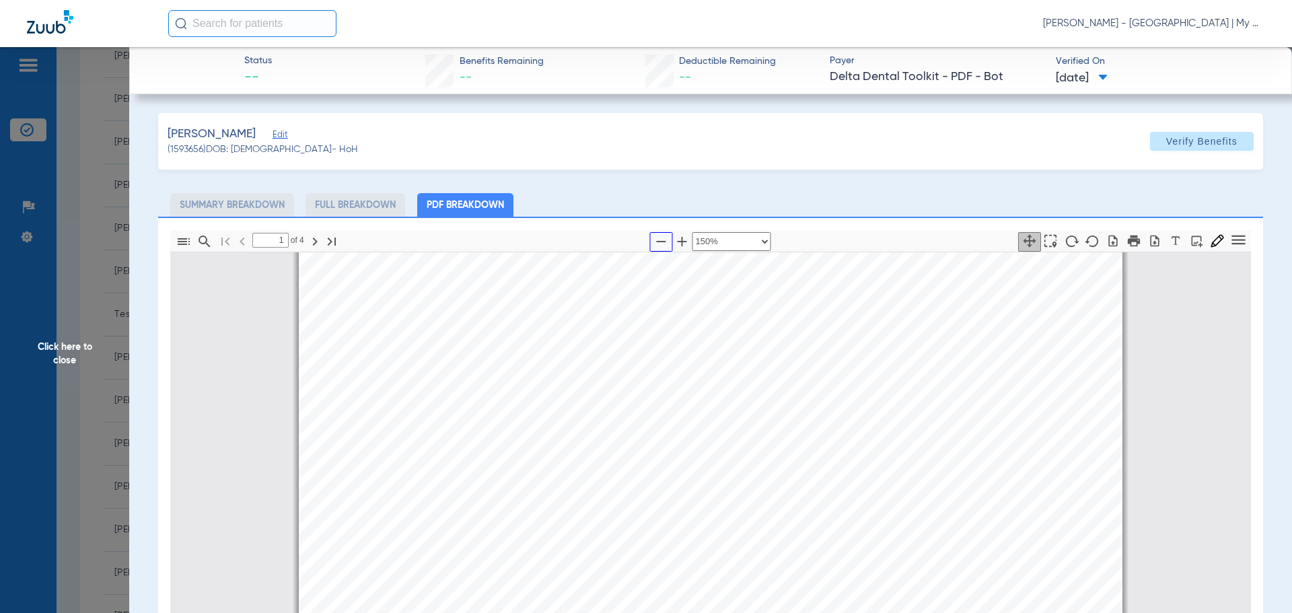
scroll to position [209, 0]
drag, startPoint x: 105, startPoint y: 418, endPoint x: 199, endPoint y: 449, distance: 98.7
click at [104, 418] on span "Click here to close" at bounding box center [64, 353] width 129 height 613
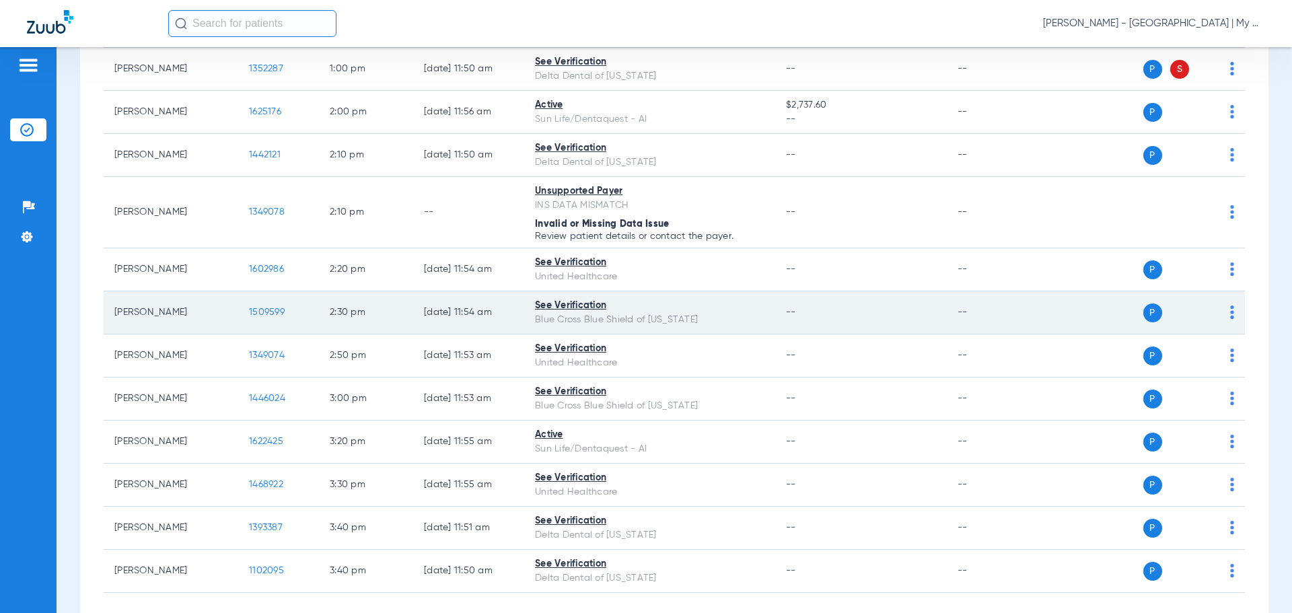
scroll to position [661, 0]
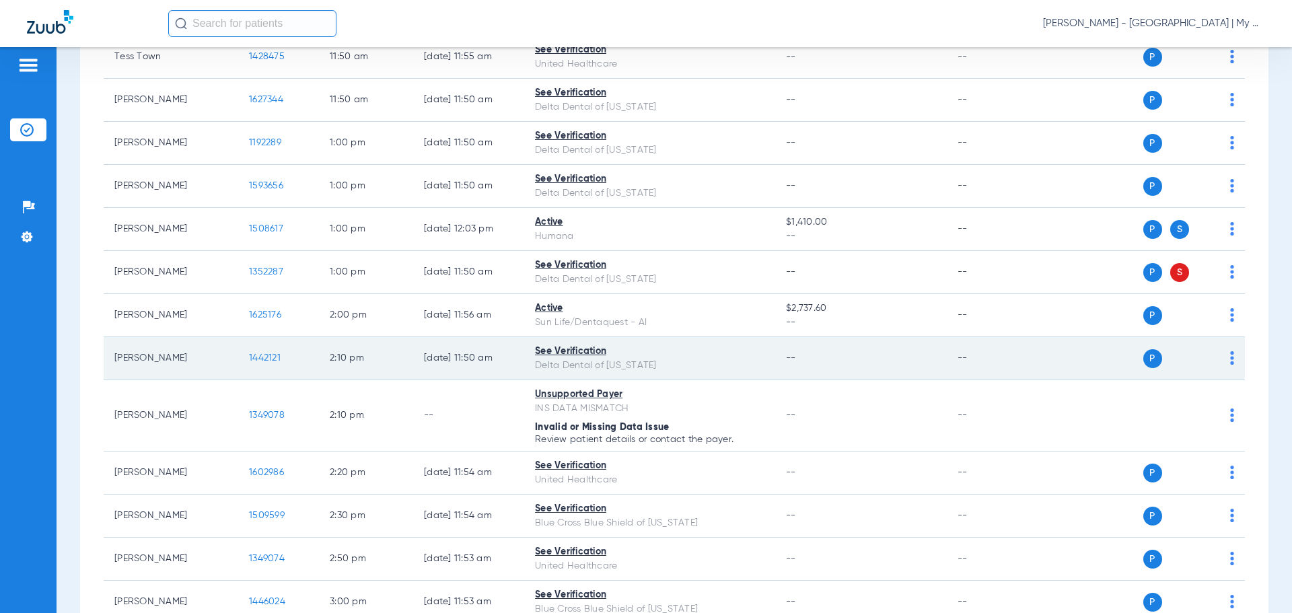
click at [279, 357] on span "1442121" at bounding box center [265, 357] width 32 height 9
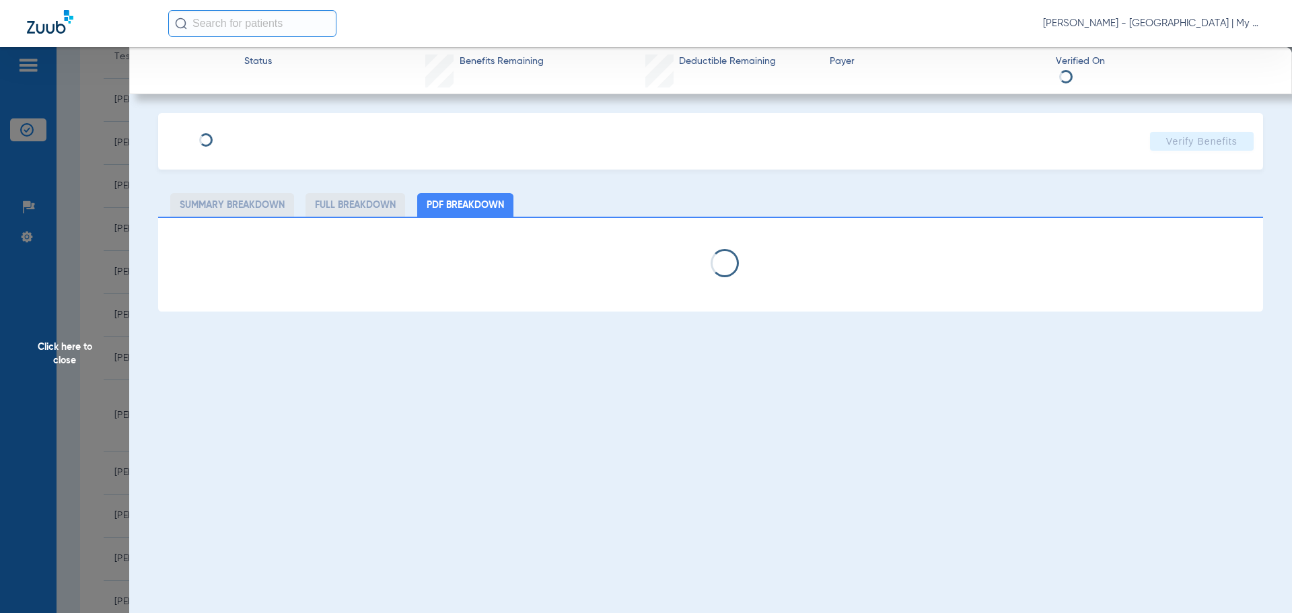
select select "page-width"
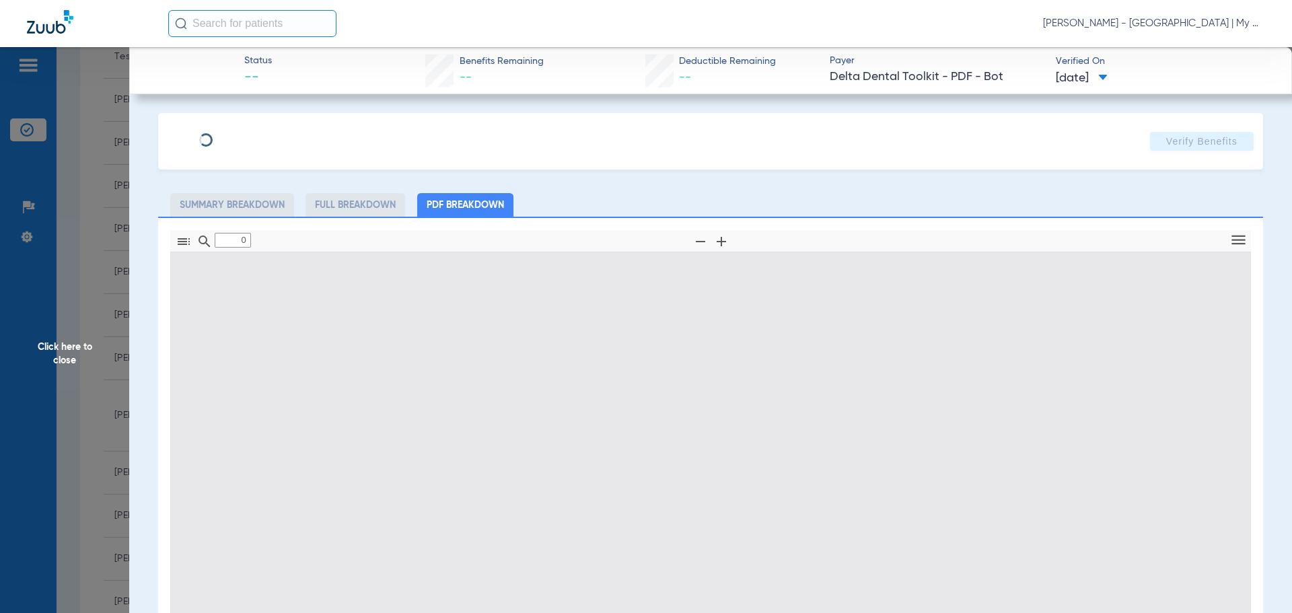
type input "1"
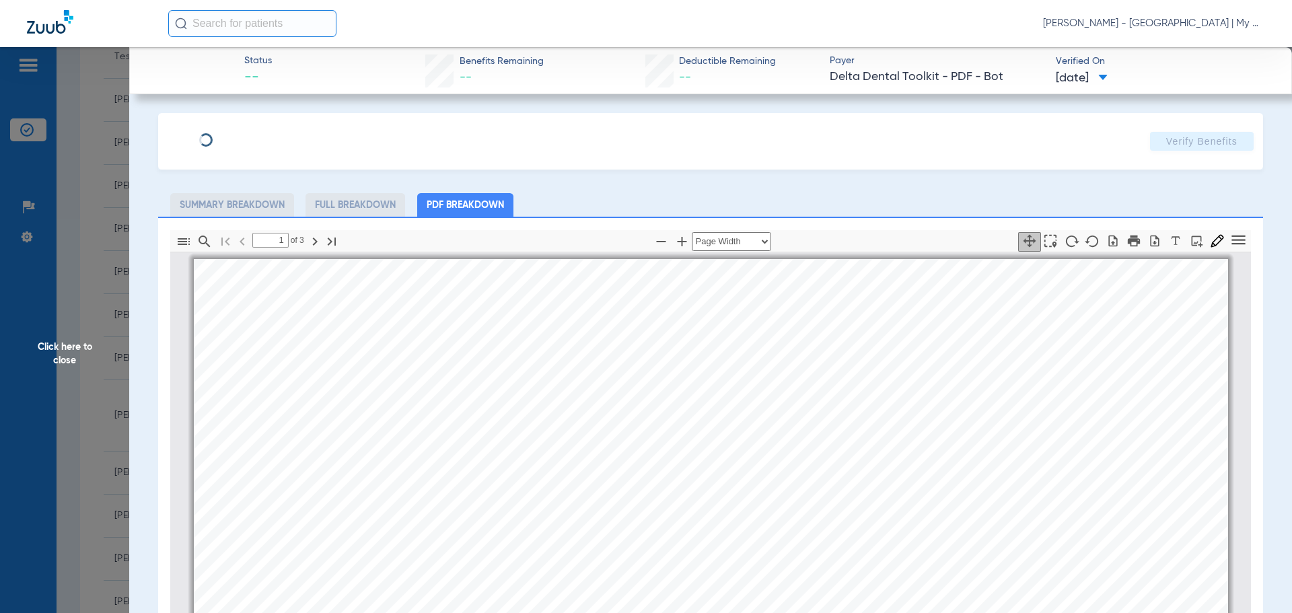
scroll to position [7, 0]
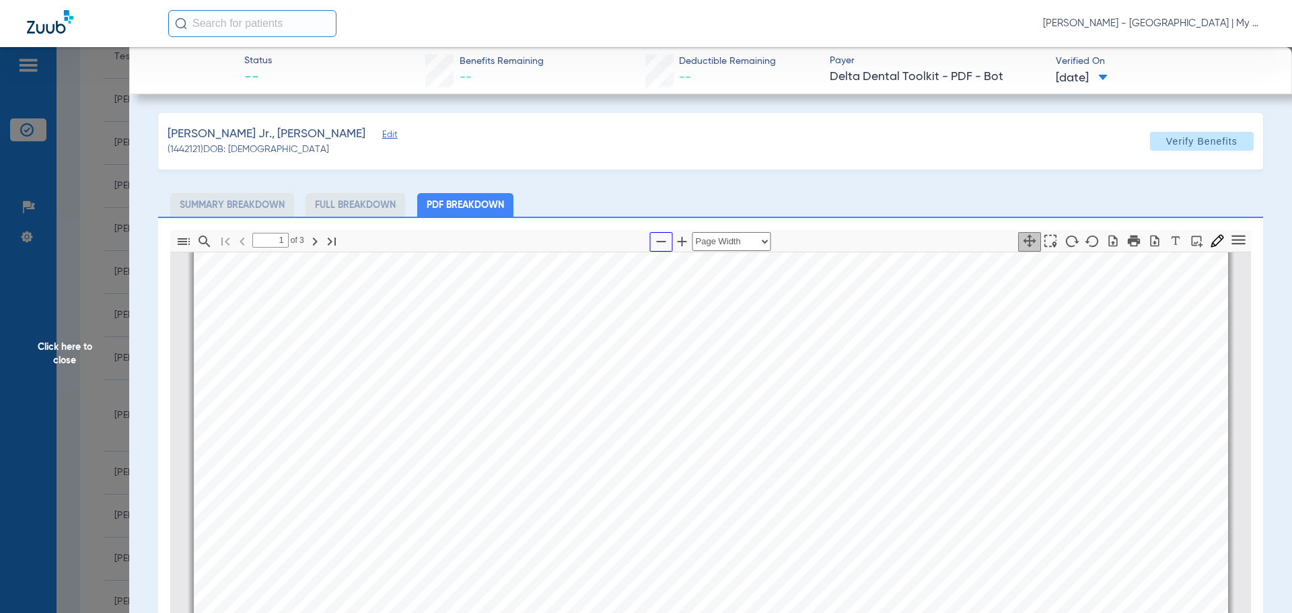
click at [655, 245] on icon "button" at bounding box center [661, 241] width 16 height 16
select select "1.5"
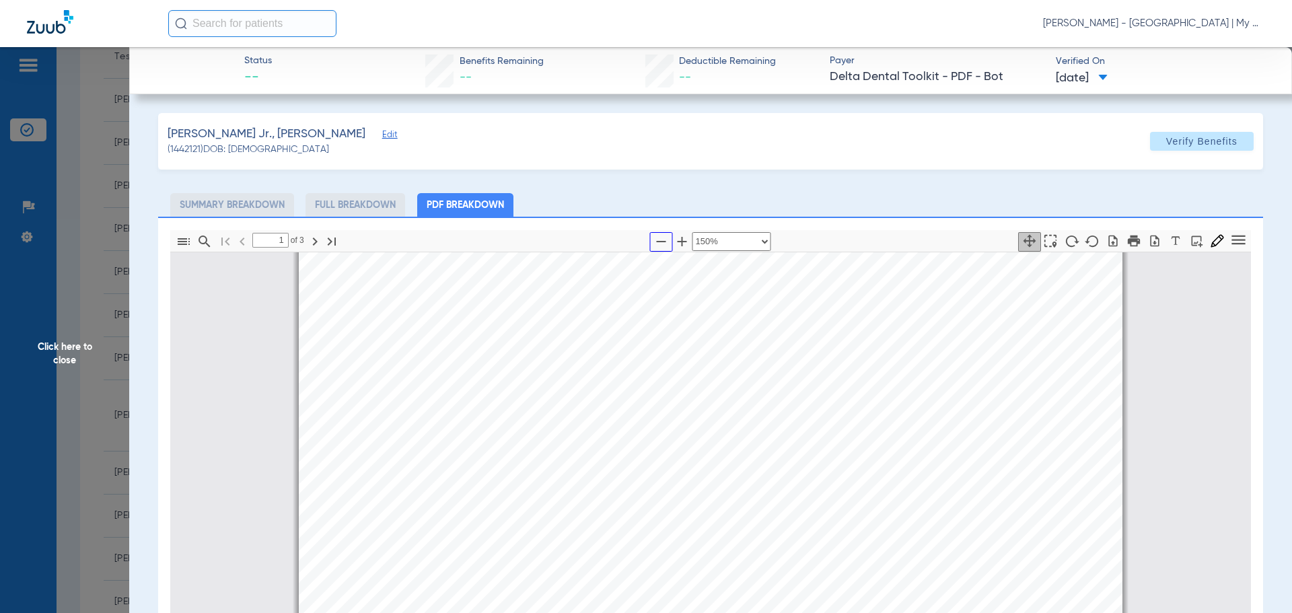
scroll to position [545, 0]
click at [73, 402] on span "Click here to close" at bounding box center [64, 353] width 129 height 613
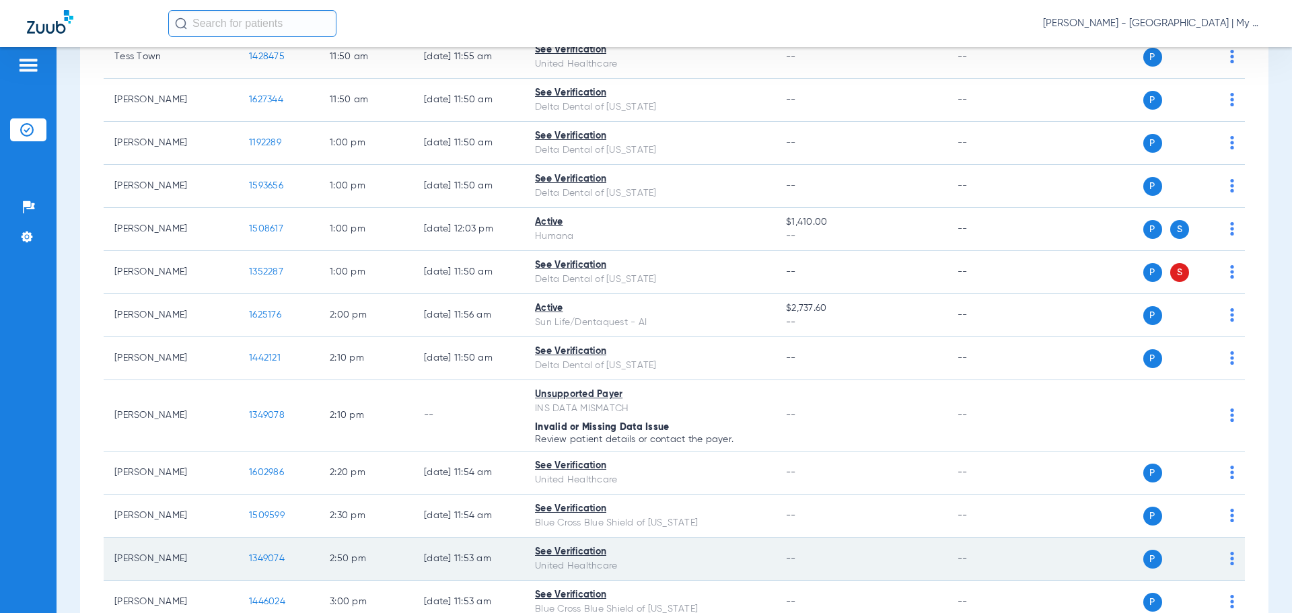
click at [274, 560] on span "1349074" at bounding box center [267, 558] width 36 height 9
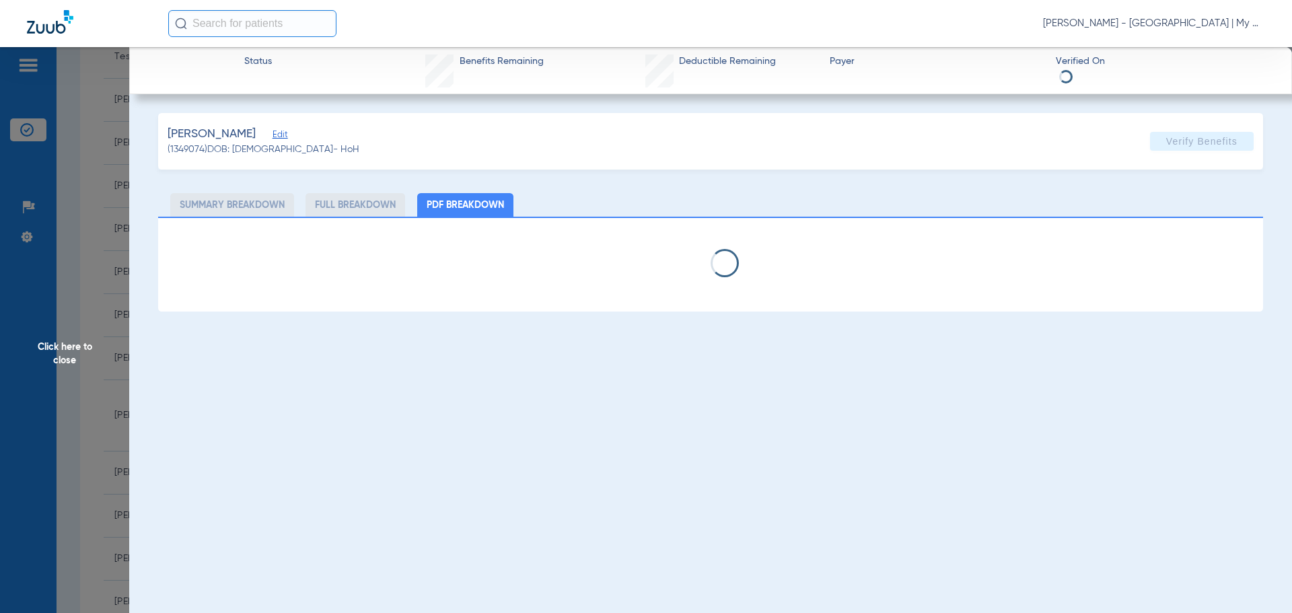
select select "page-width"
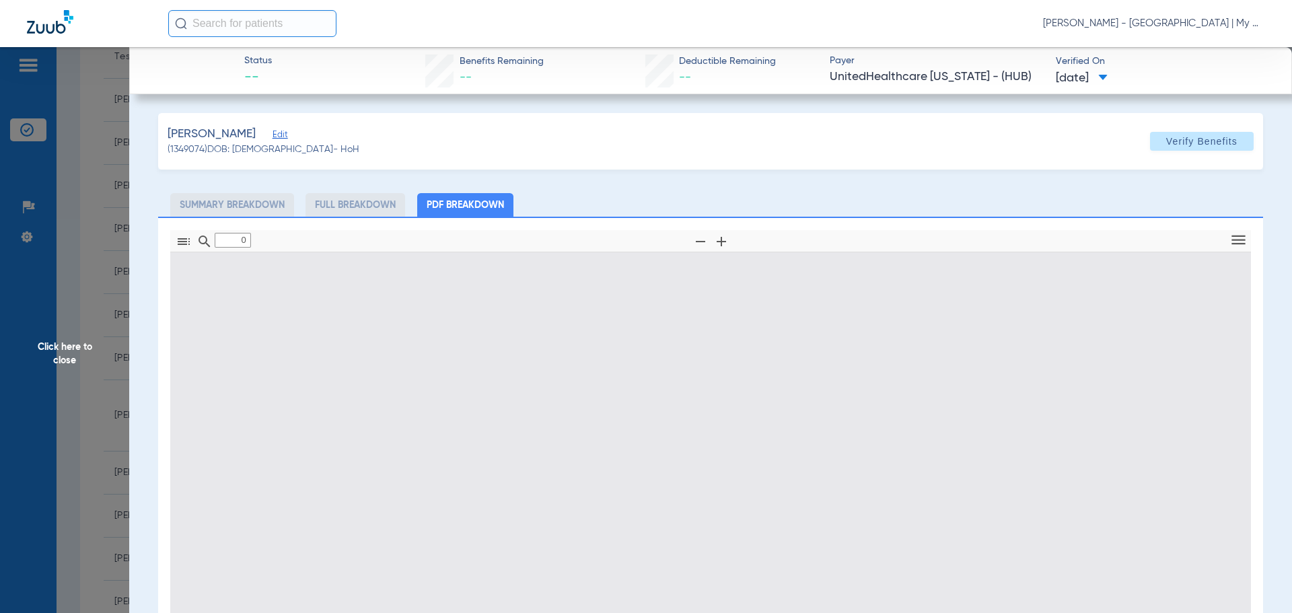
type input "1"
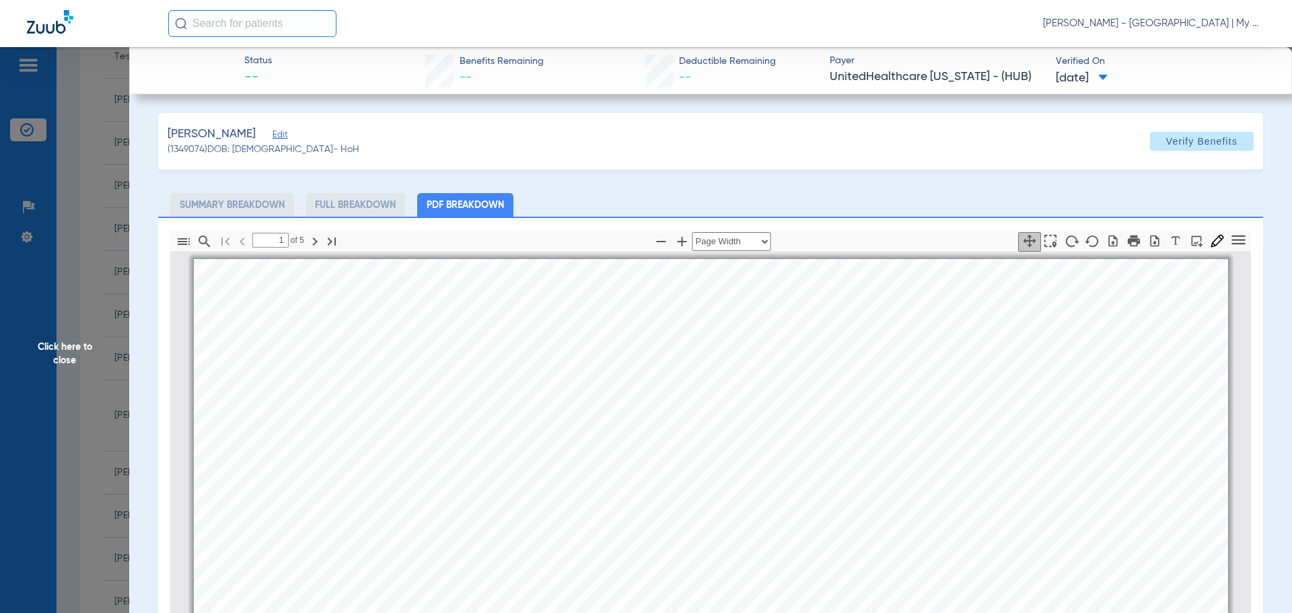
scroll to position [7, 0]
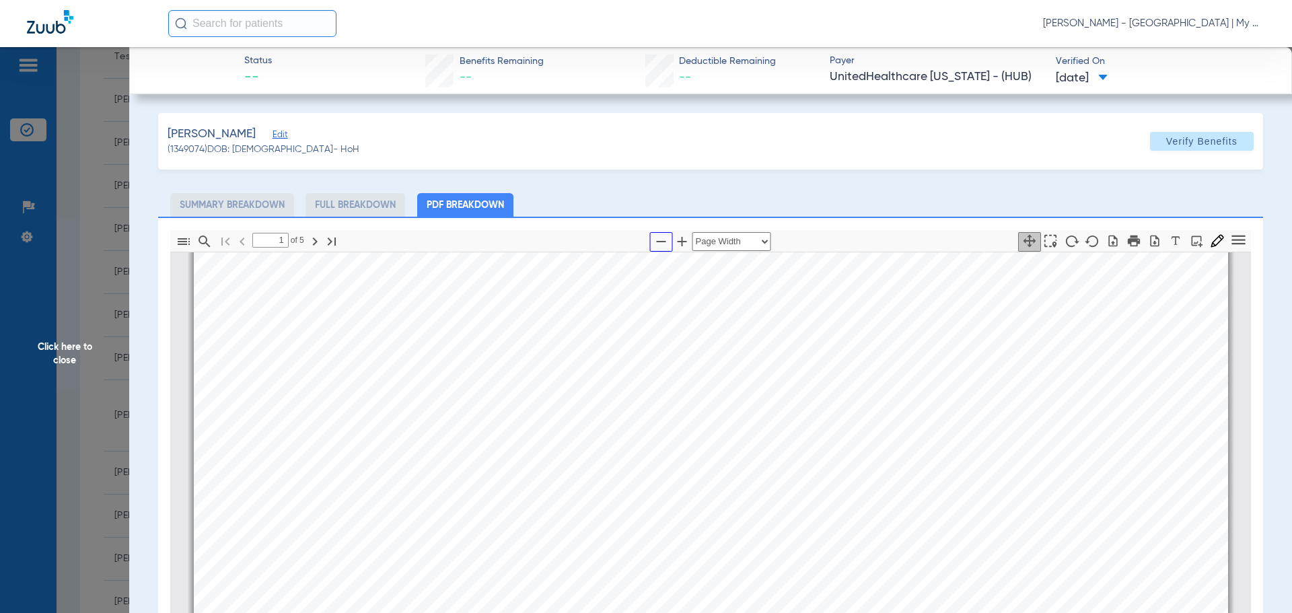
click at [653, 239] on icon "button" at bounding box center [661, 241] width 16 height 16
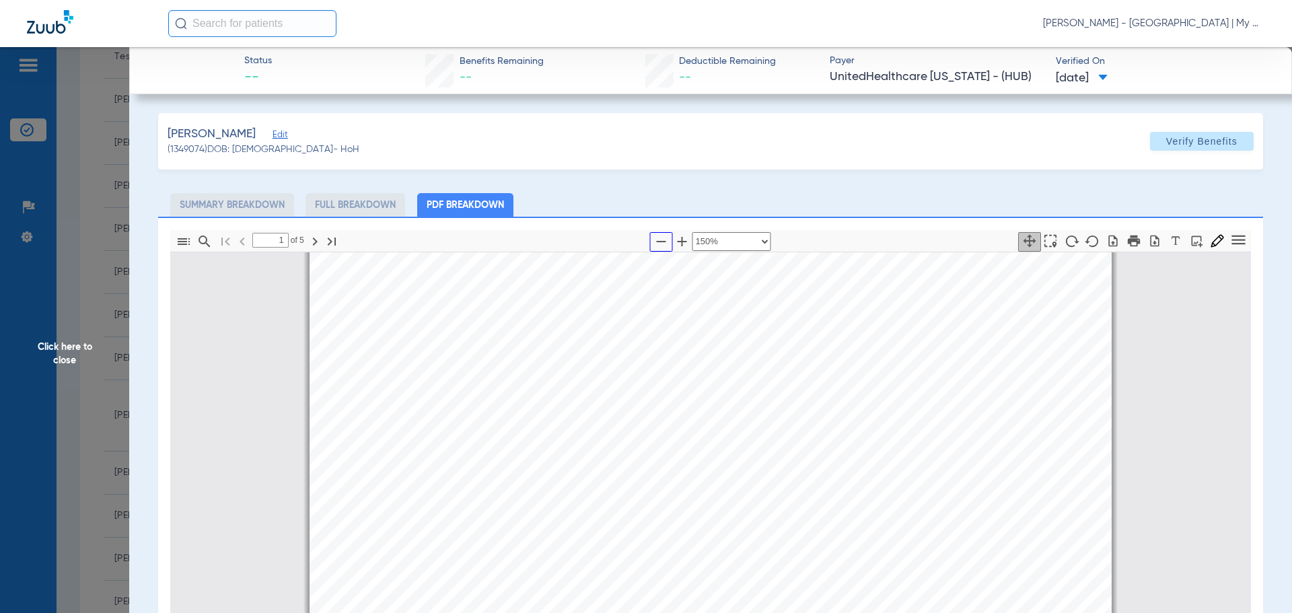
click at [654, 240] on icon "button" at bounding box center [661, 241] width 16 height 16
select select "custom"
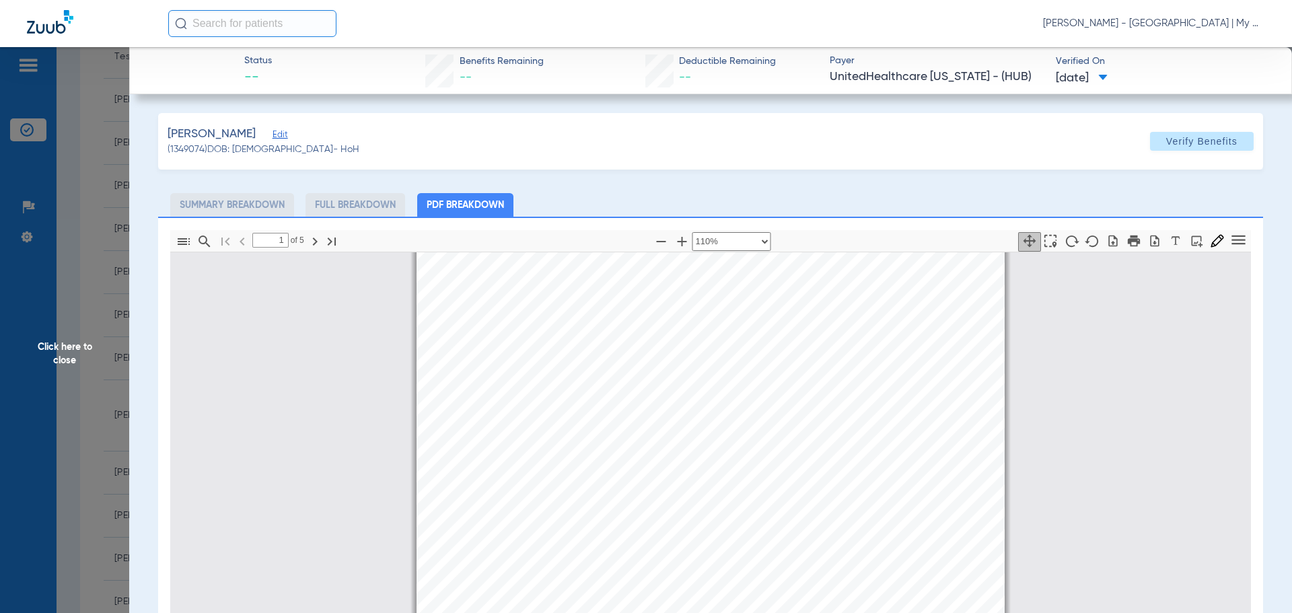
scroll to position [478, 0]
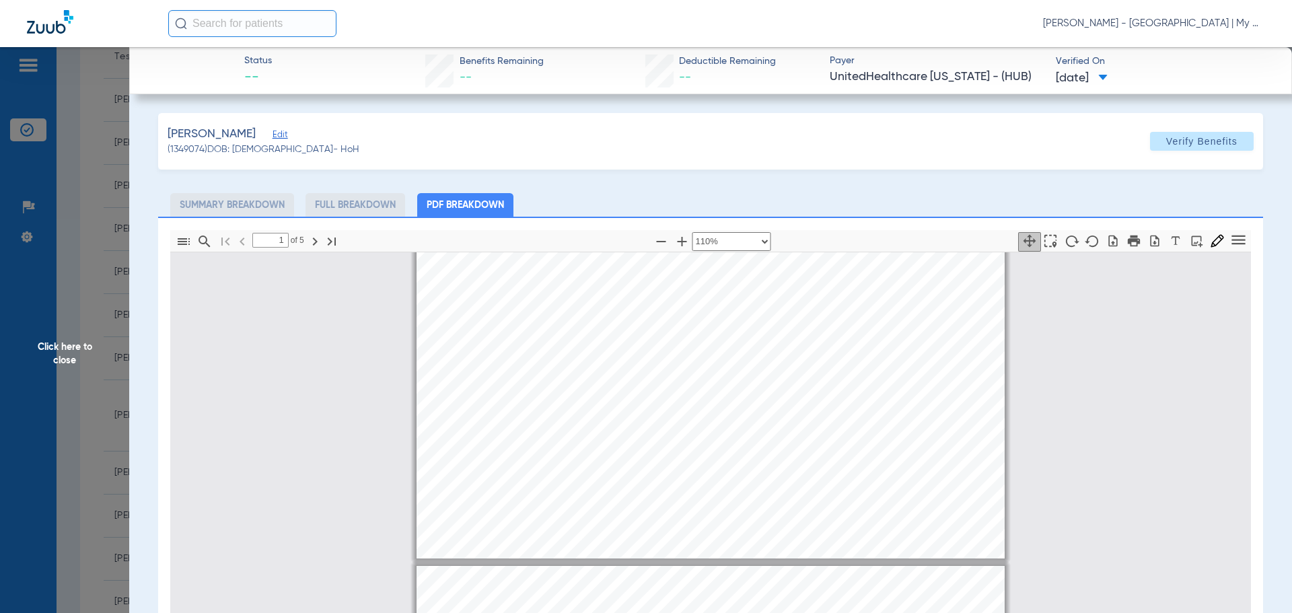
type input "2"
select select "custom"
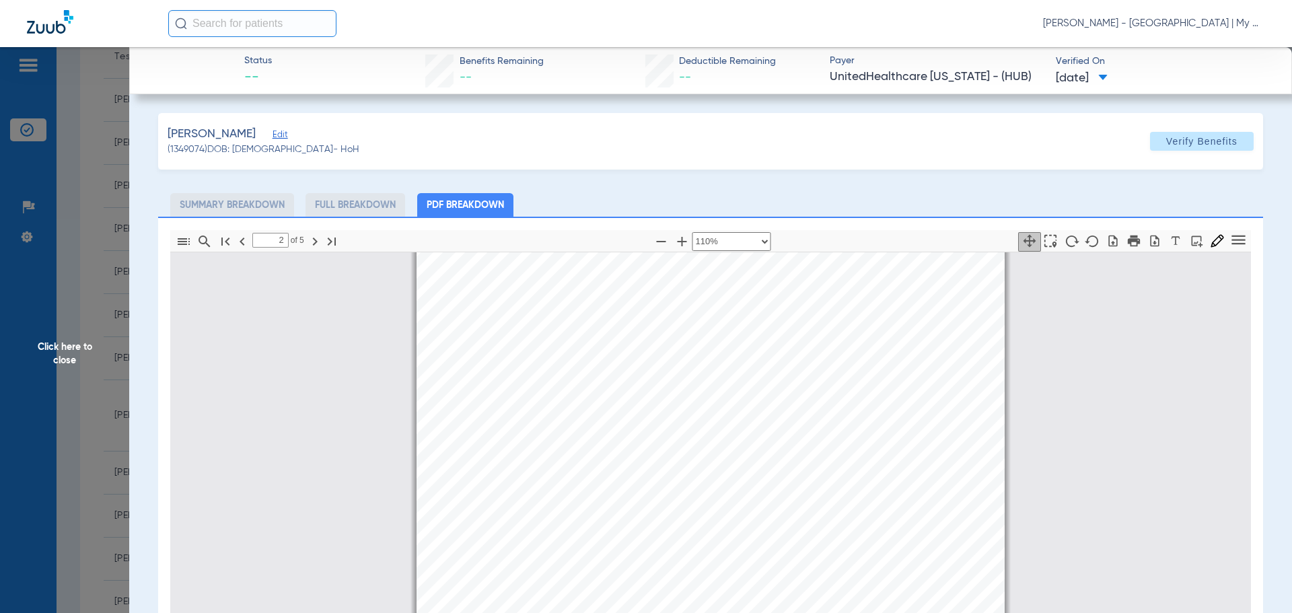
type input "3"
select select "custom"
type input "4"
select select "custom"
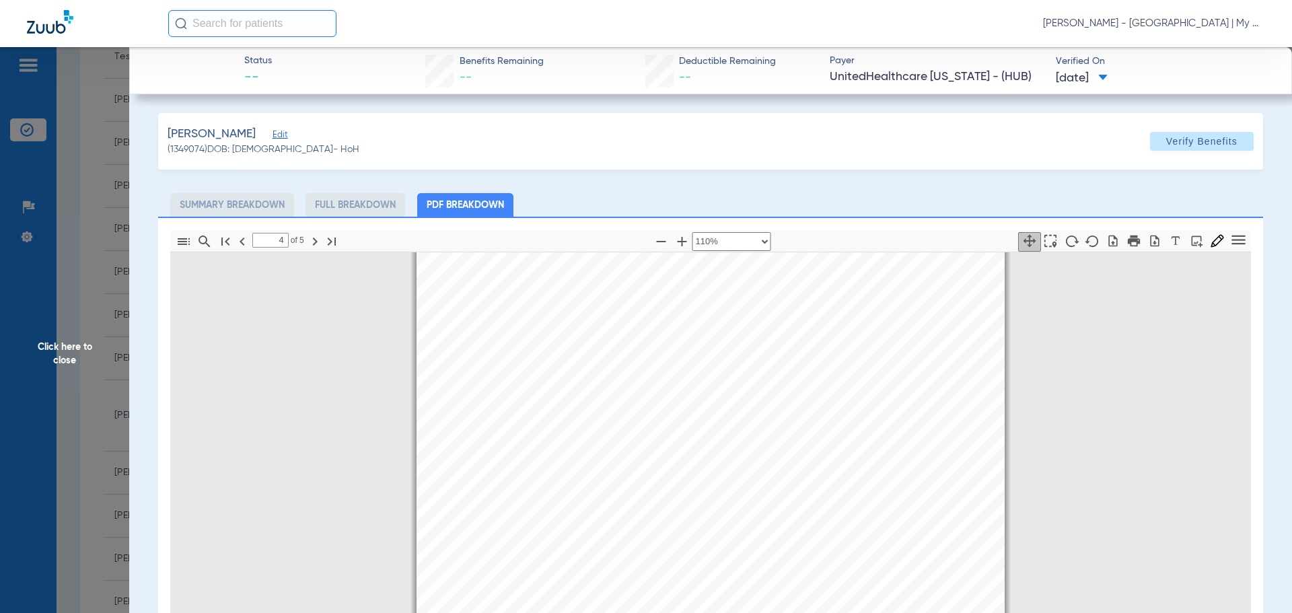
click at [106, 429] on span "Click here to close" at bounding box center [64, 353] width 129 height 613
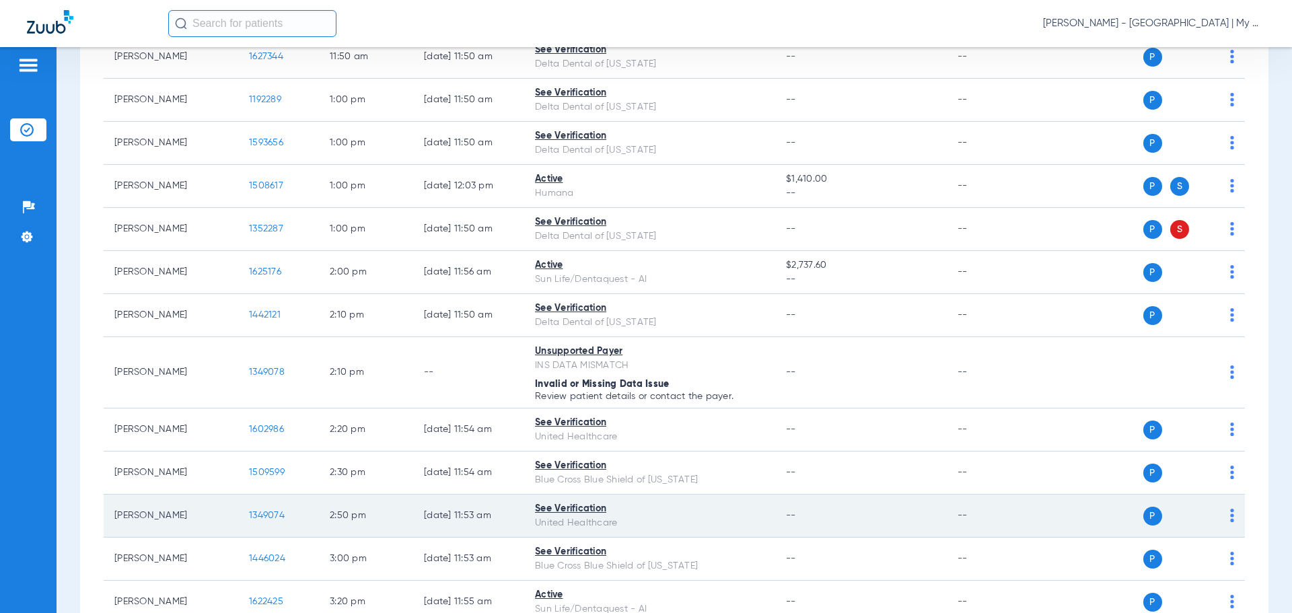
scroll to position [729, 0]
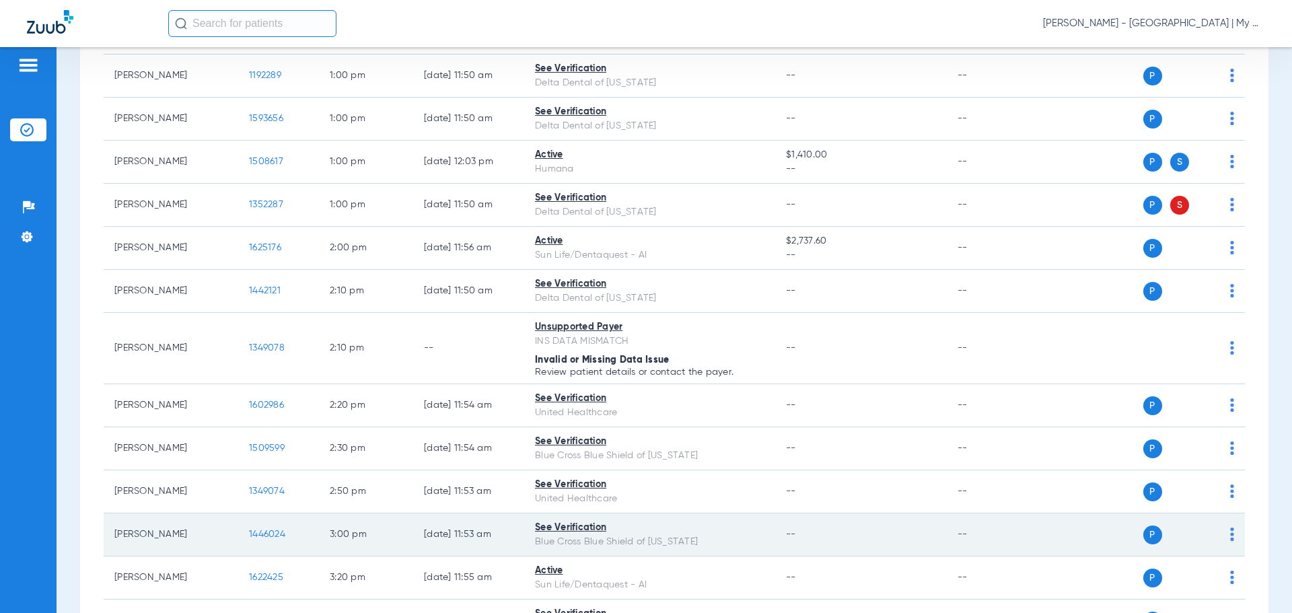
click at [273, 535] on span "1446024" at bounding box center [267, 534] width 36 height 9
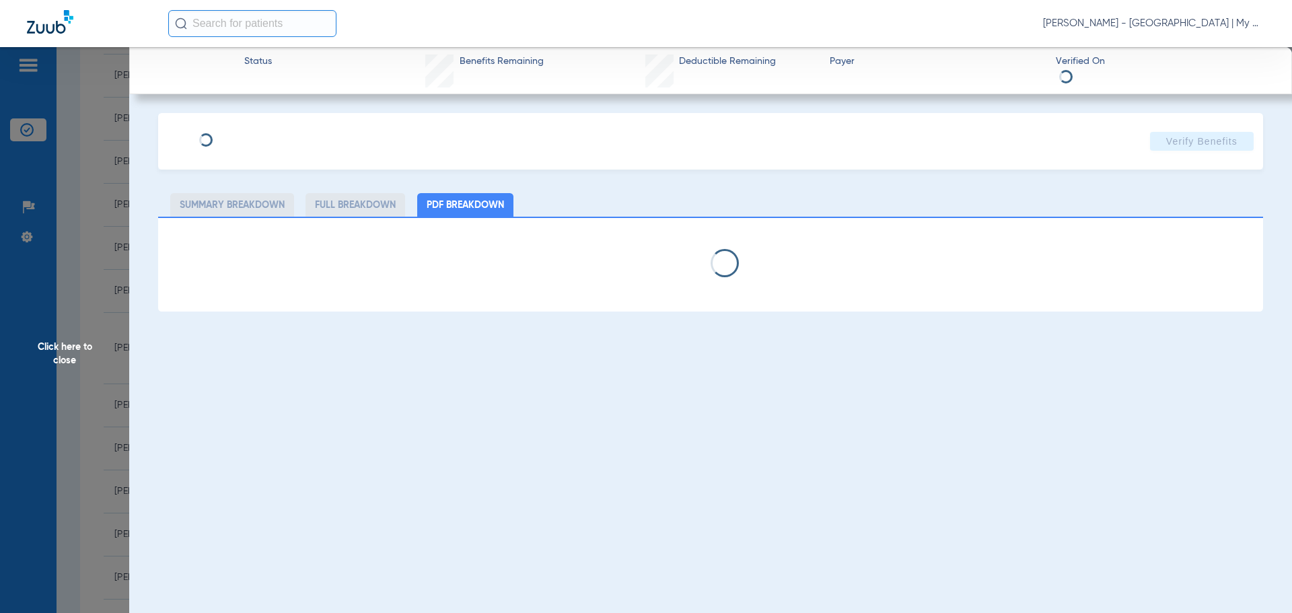
select select "page-width"
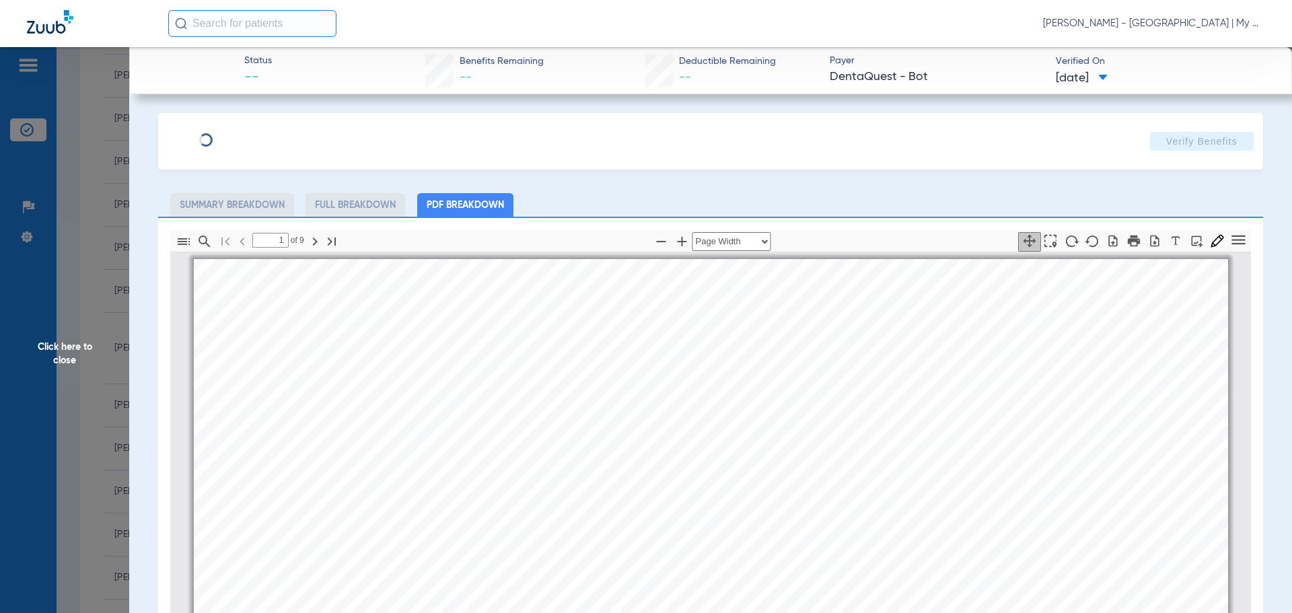
scroll to position [7, 0]
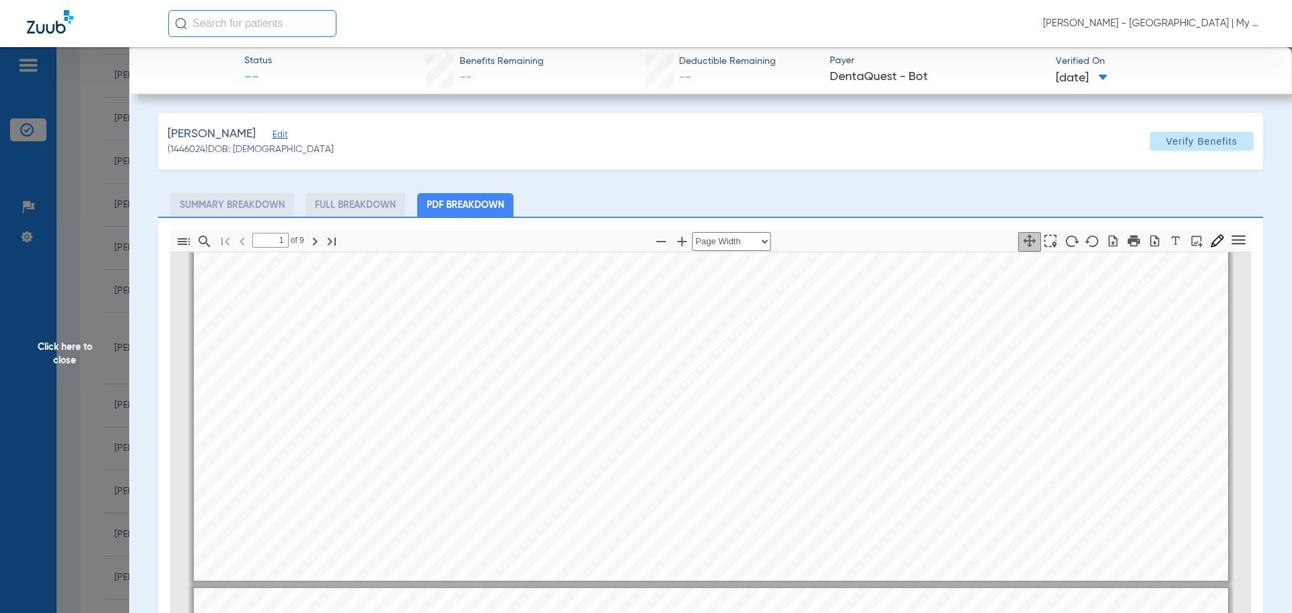
type input "2"
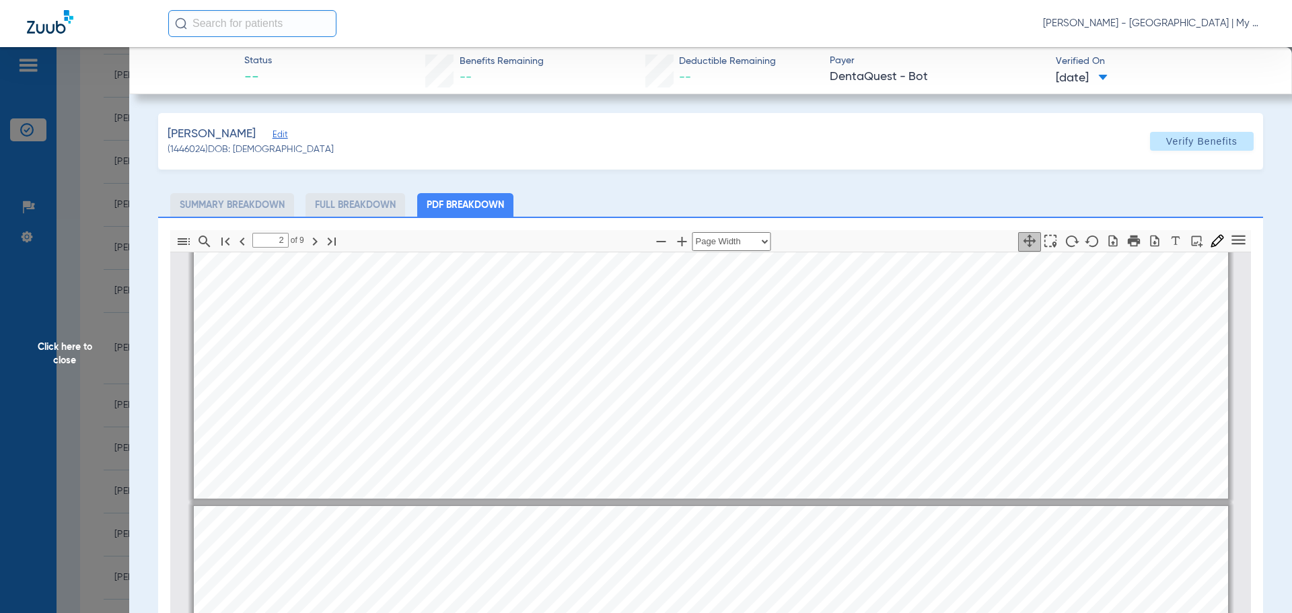
scroll to position [747, 0]
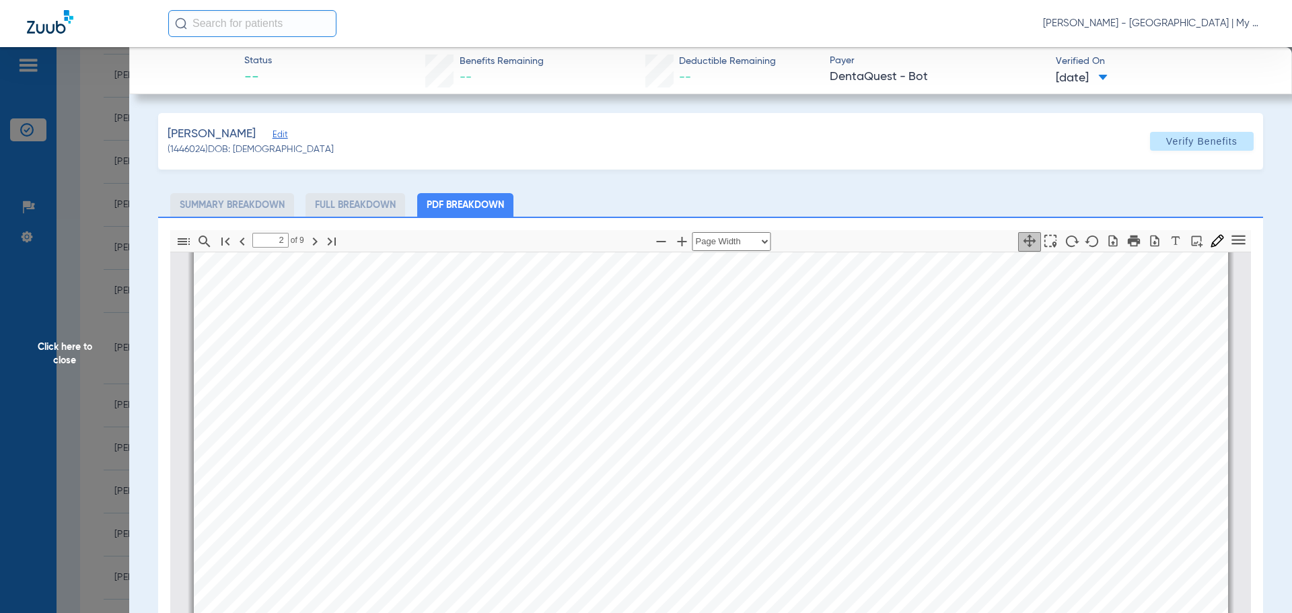
click at [63, 361] on span "Click here to close" at bounding box center [64, 353] width 129 height 613
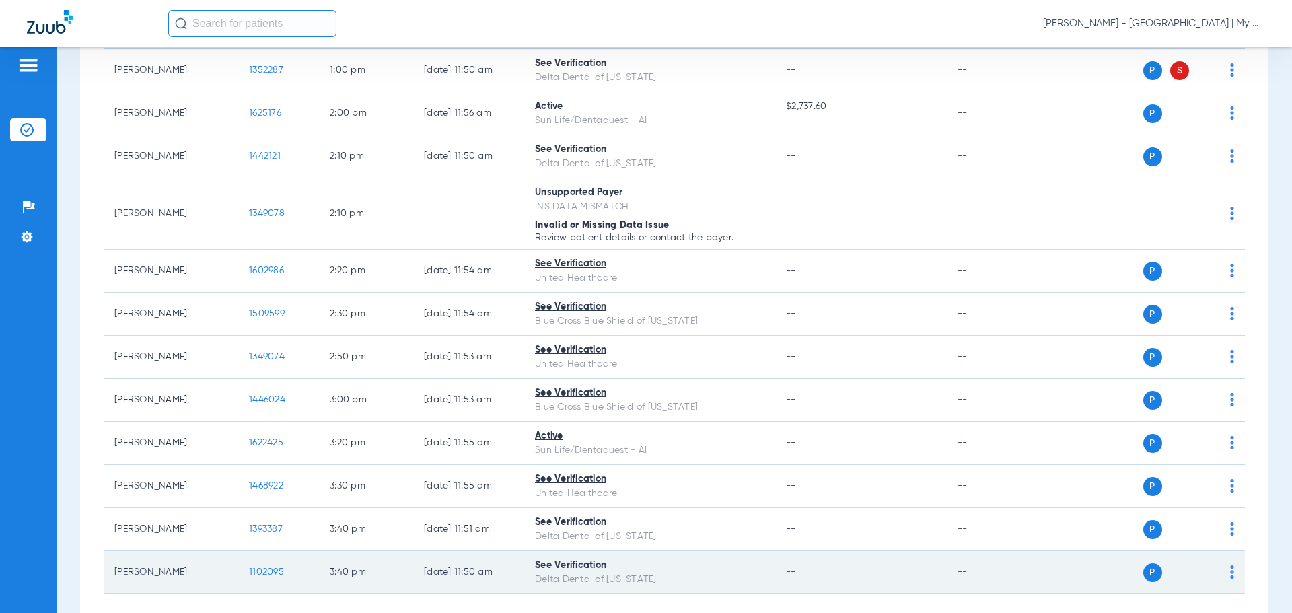
scroll to position [931, 0]
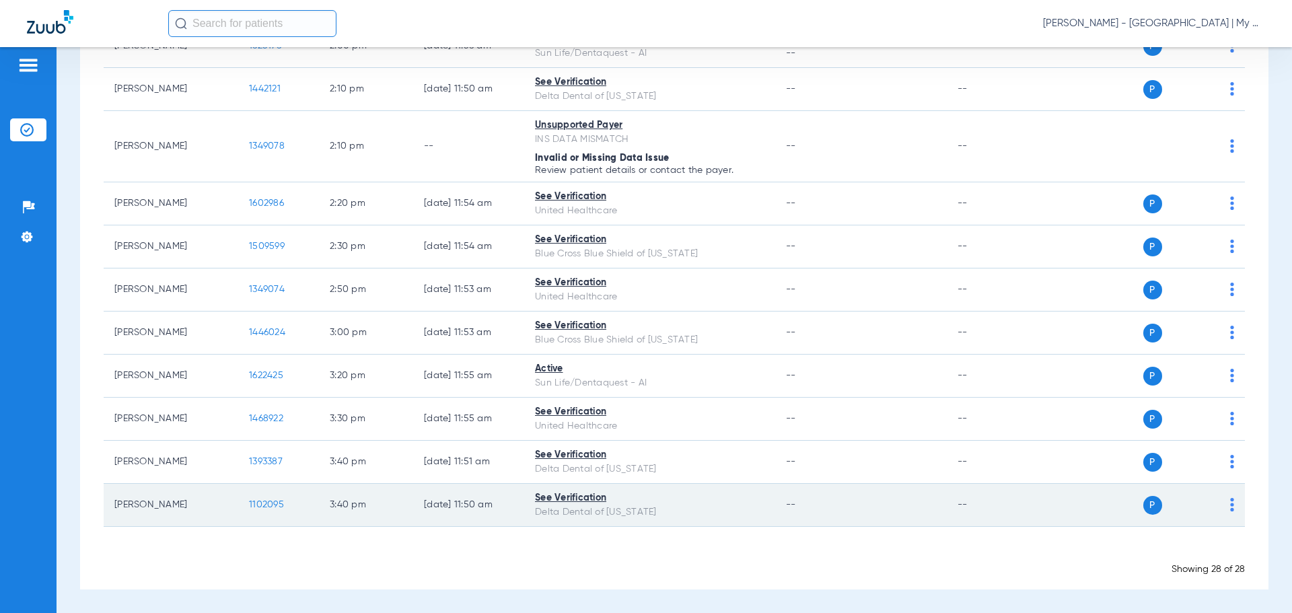
click at [266, 507] on span "1102095" at bounding box center [266, 504] width 35 height 9
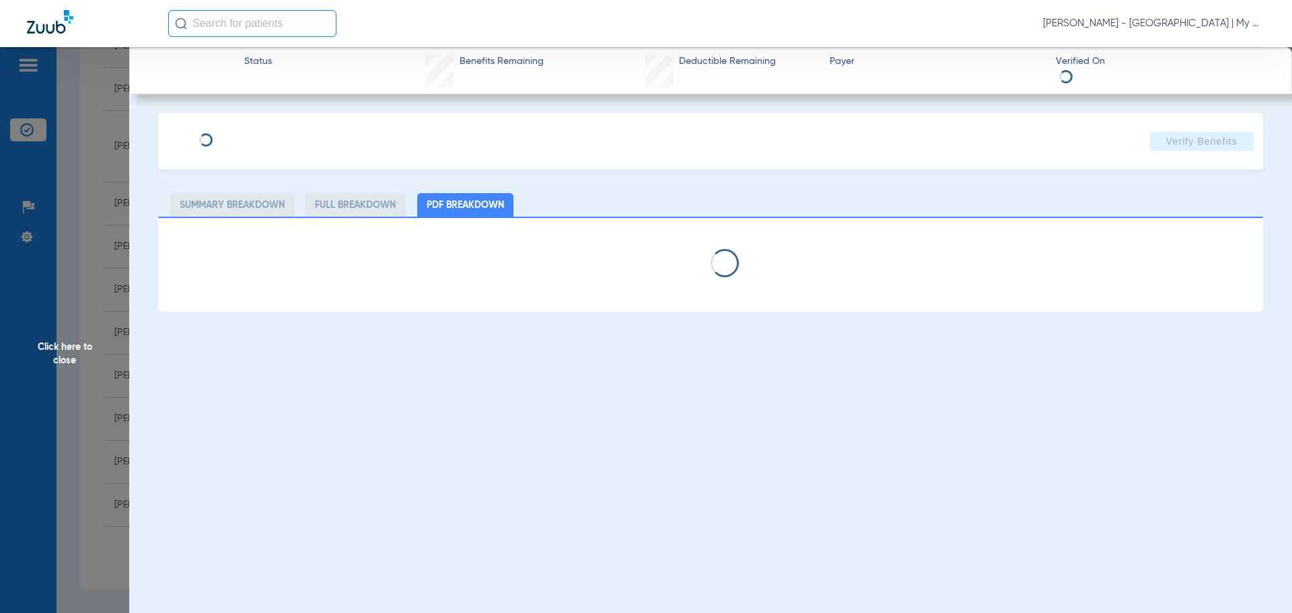
select select "page-width"
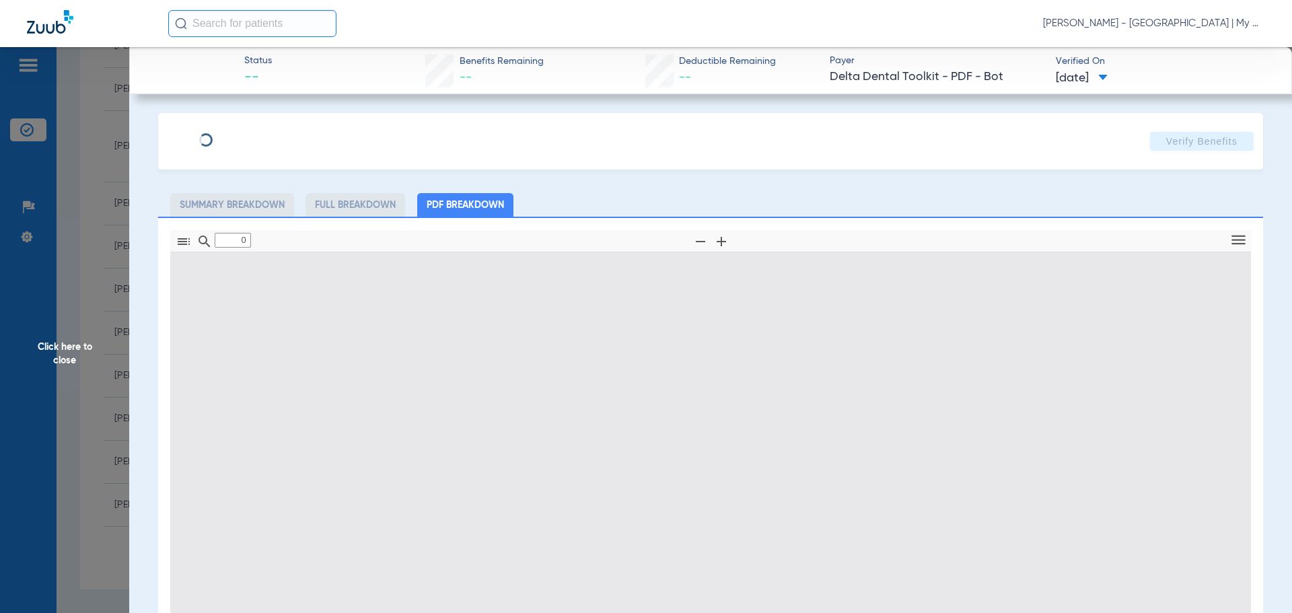
type input "1"
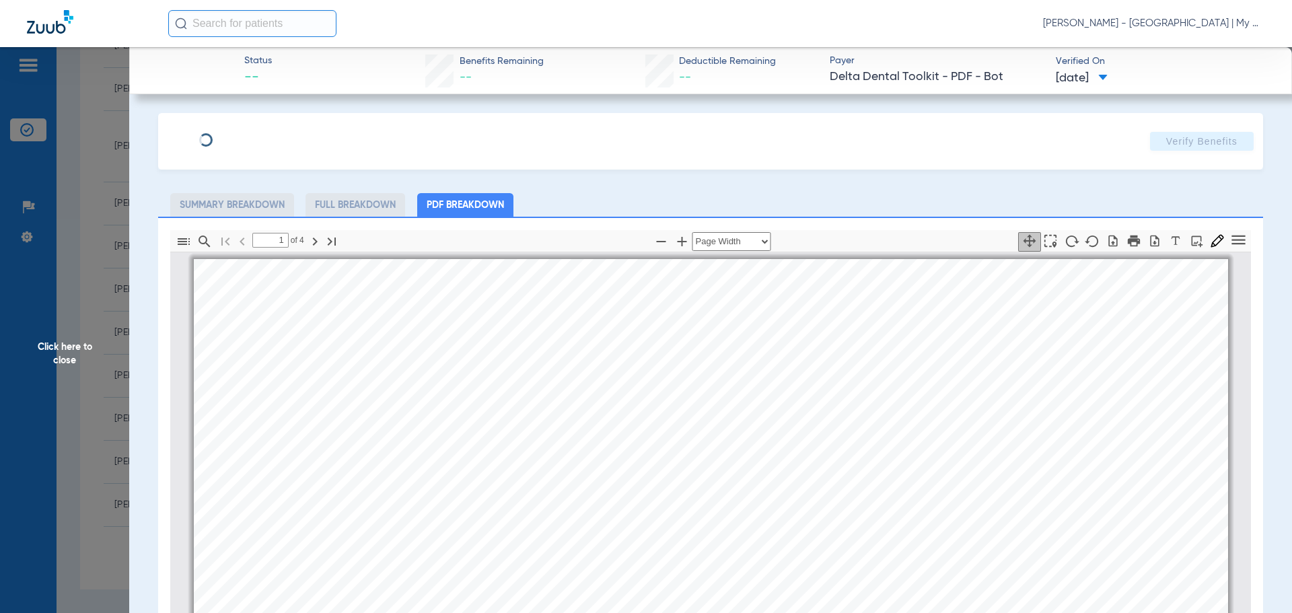
scroll to position [7, 0]
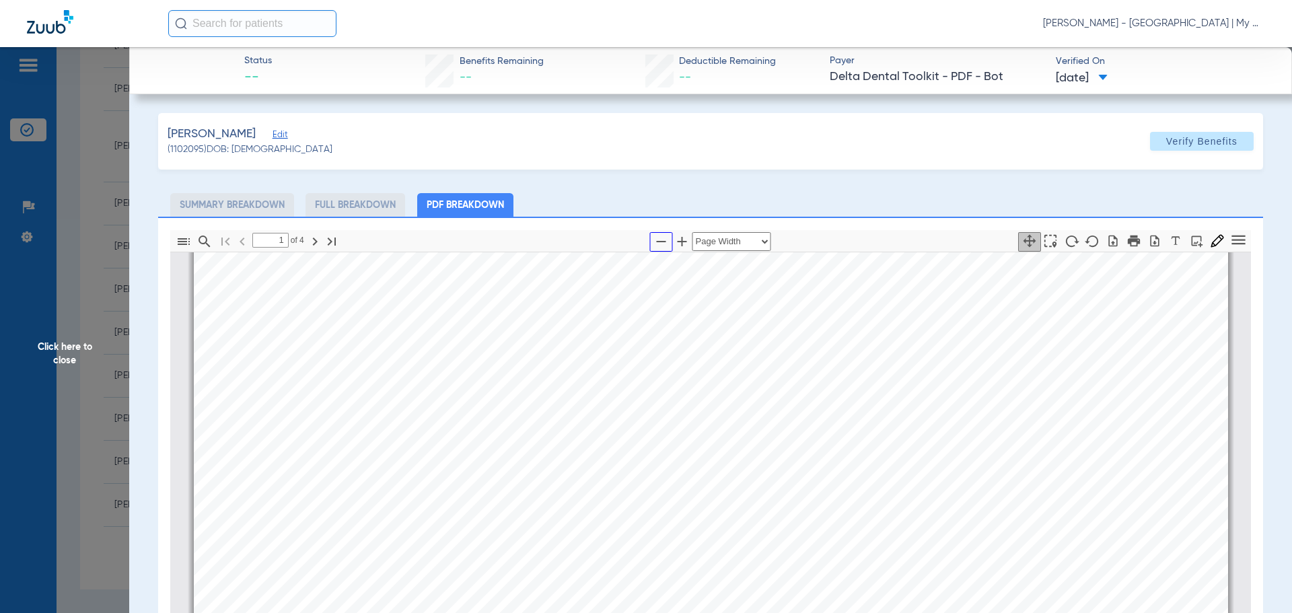
click at [653, 236] on icon "button" at bounding box center [661, 241] width 16 height 16
select select "1.5"
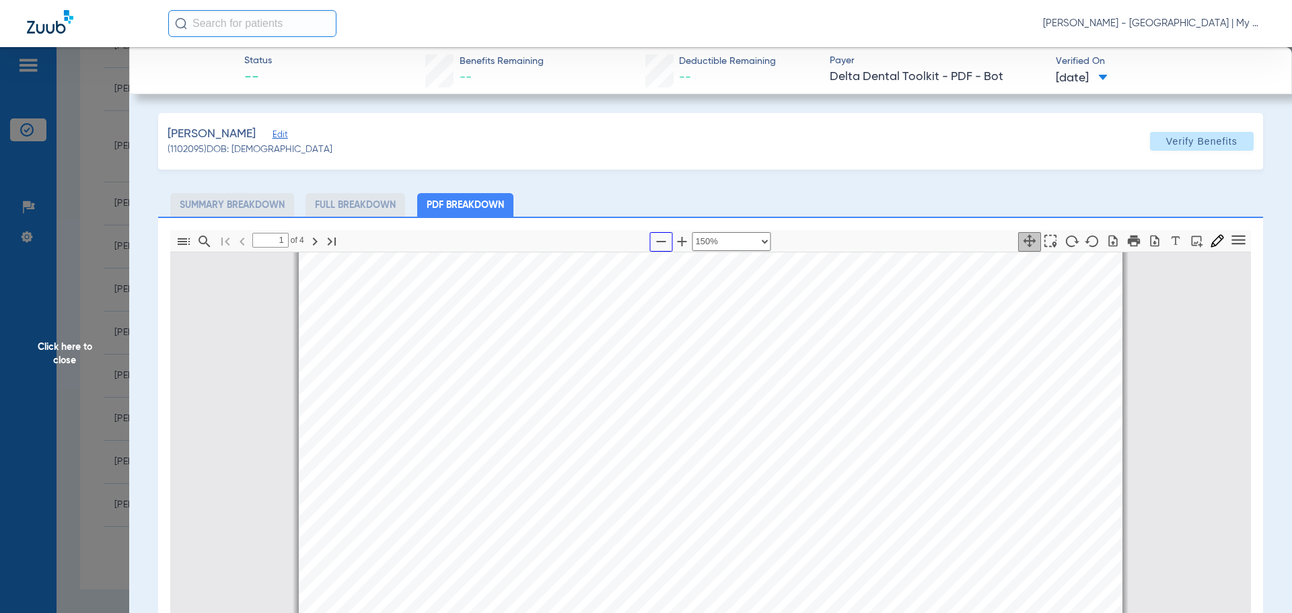
scroll to position [343, 0]
drag, startPoint x: 42, startPoint y: 340, endPoint x: 73, endPoint y: 345, distance: 31.2
click at [42, 340] on span "Click here to close" at bounding box center [64, 353] width 129 height 613
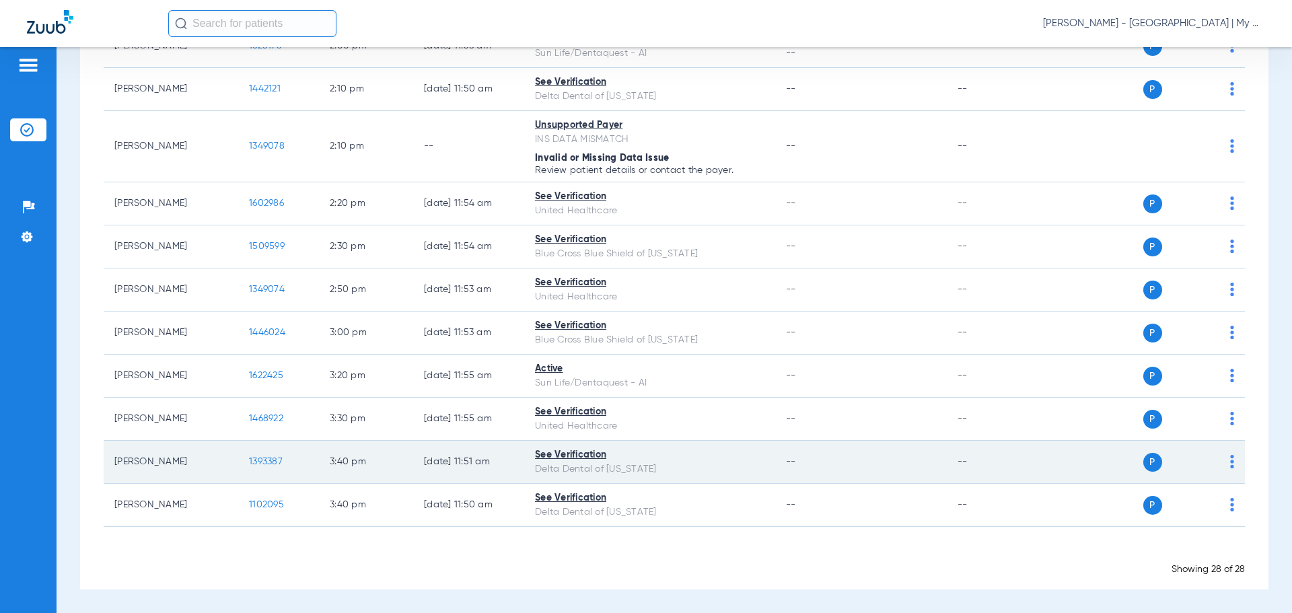
click at [260, 458] on span "1393387" at bounding box center [266, 461] width 34 height 9
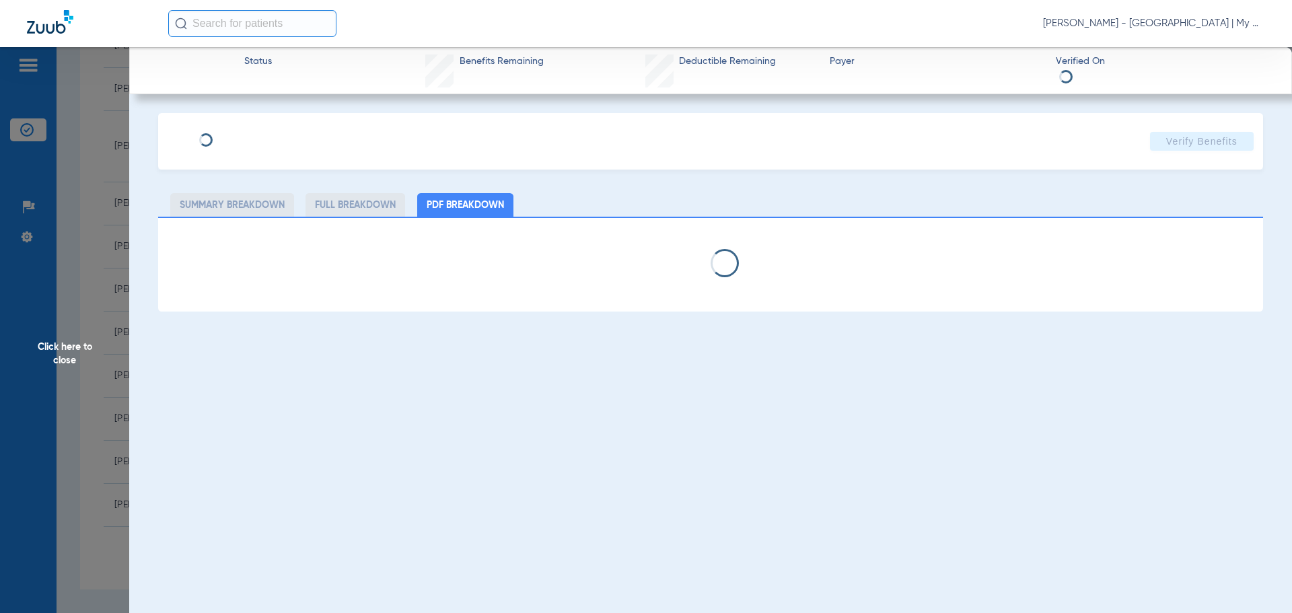
select select "page-width"
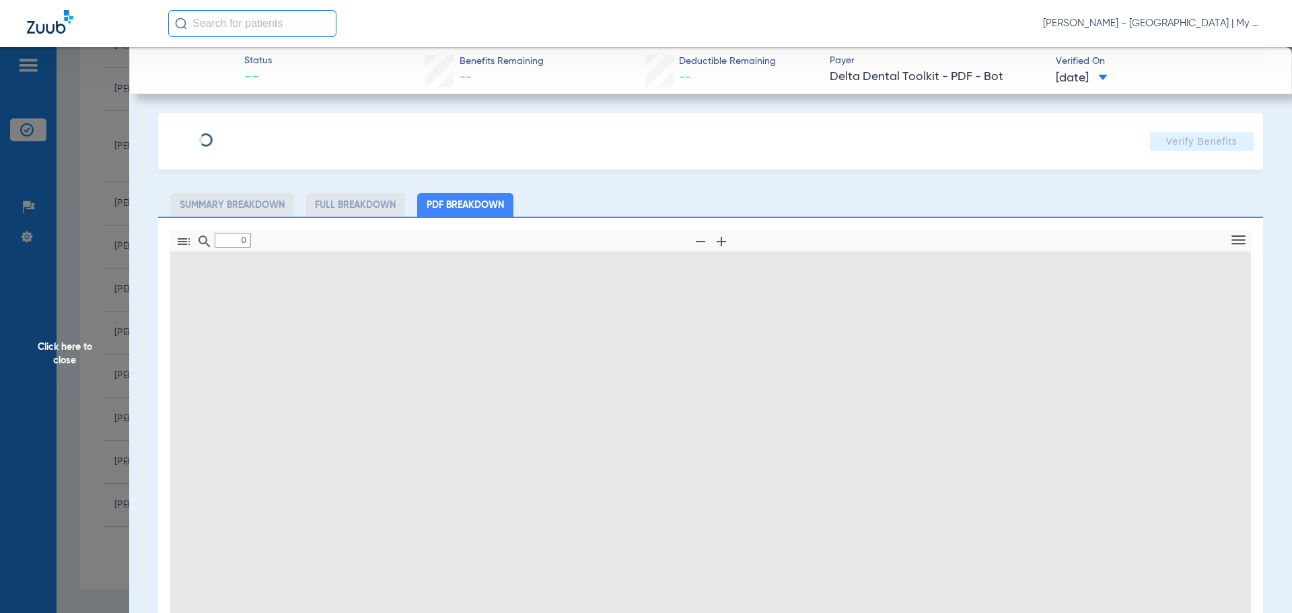
type input "1"
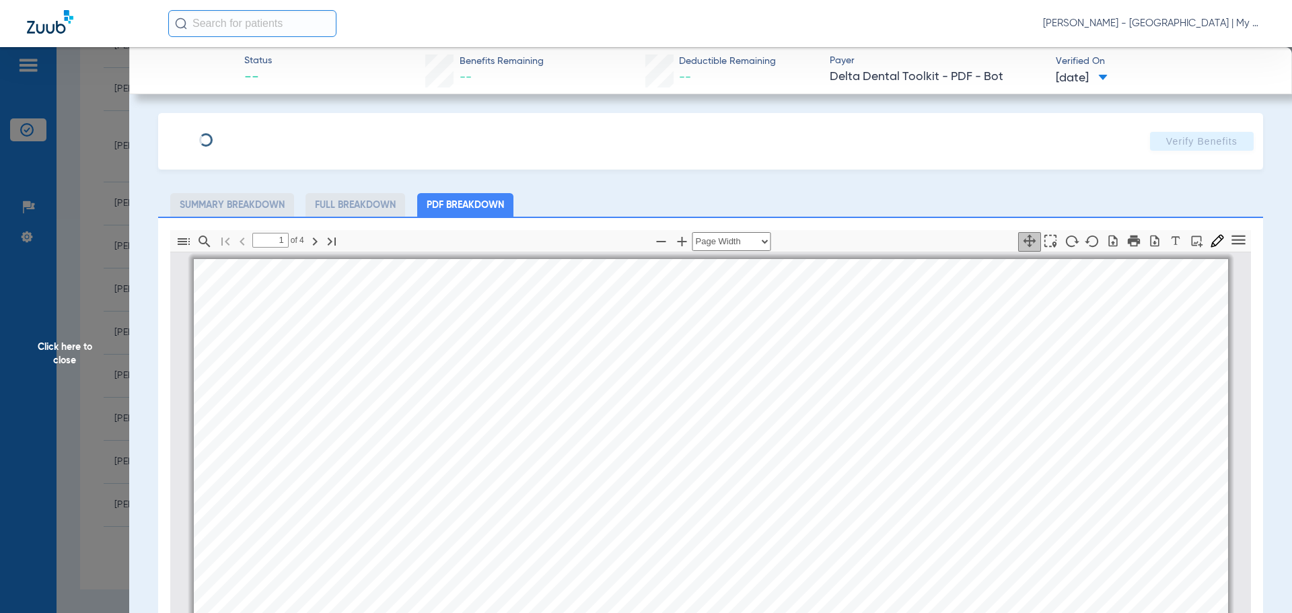
scroll to position [7, 0]
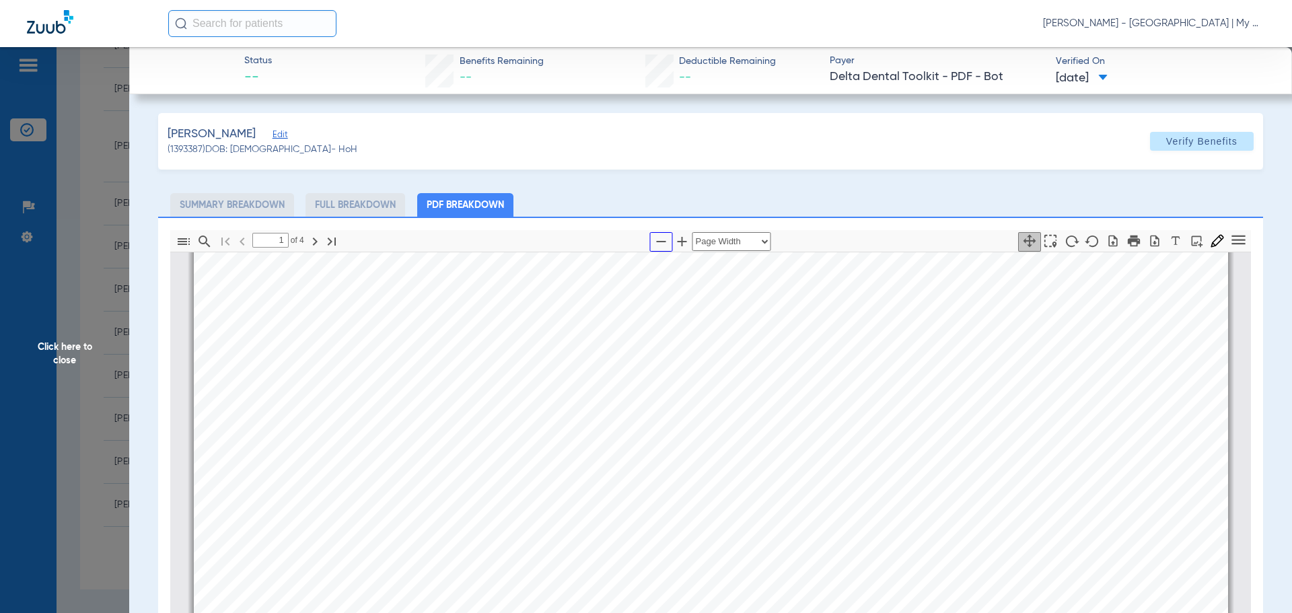
click at [655, 243] on icon "button" at bounding box center [661, 241] width 16 height 16
select select "1.5"
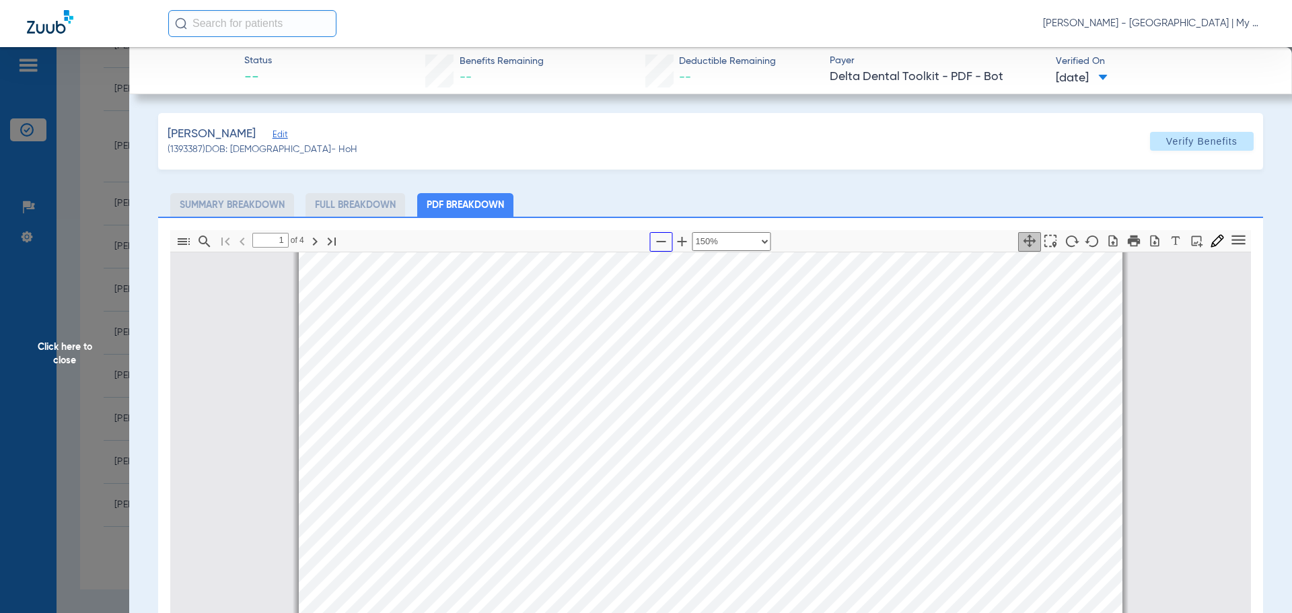
scroll to position [330, 0]
drag, startPoint x: 92, startPoint y: 271, endPoint x: 171, endPoint y: 293, distance: 82.0
click at [92, 271] on span "Click here to close" at bounding box center [64, 353] width 129 height 613
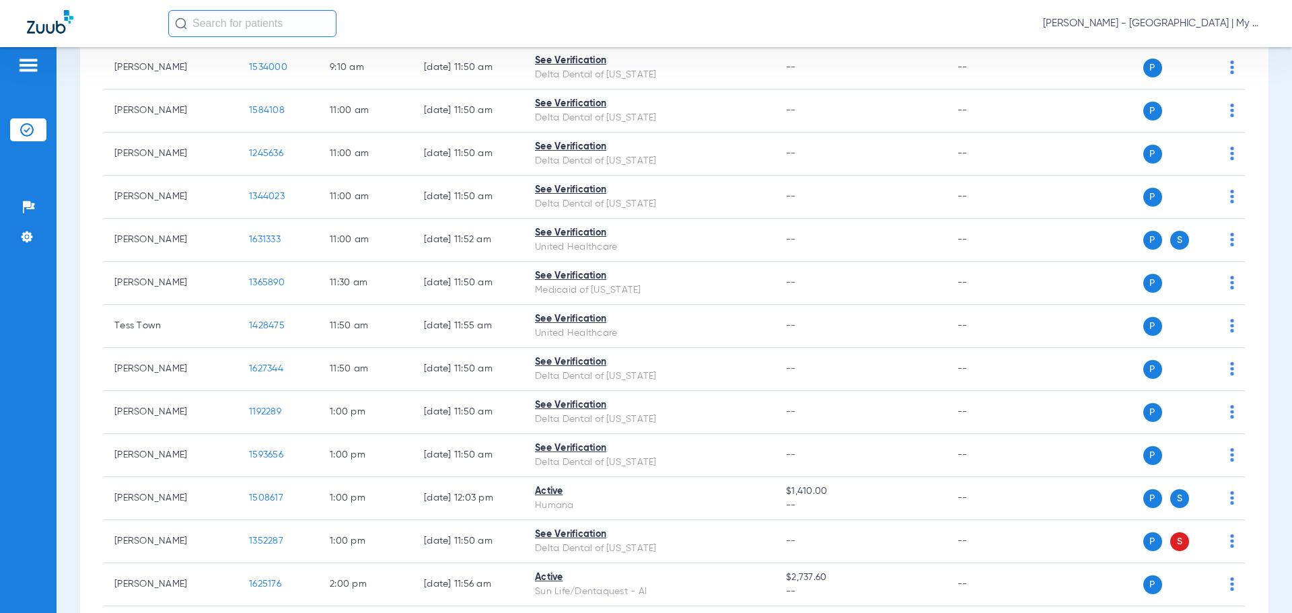
scroll to position [0, 0]
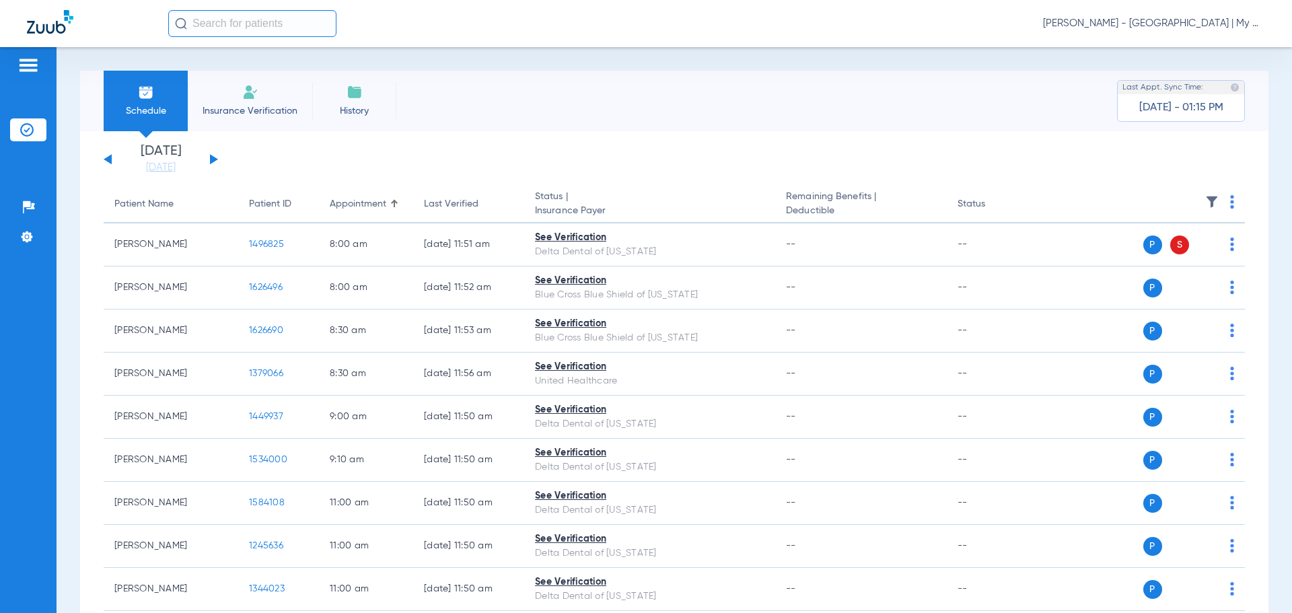
click at [209, 154] on div "Saturday 06-07-2025 Sunday 06-08-2025 Monday 06-09-2025 Tuesday 06-10-2025 Wedn…" at bounding box center [161, 160] width 114 height 30
click at [215, 157] on div "Saturday 06-07-2025 Sunday 06-08-2025 Monday 06-09-2025 Tuesday 06-10-2025 Wedn…" at bounding box center [161, 160] width 114 height 30
click at [211, 162] on button at bounding box center [214, 159] width 8 height 10
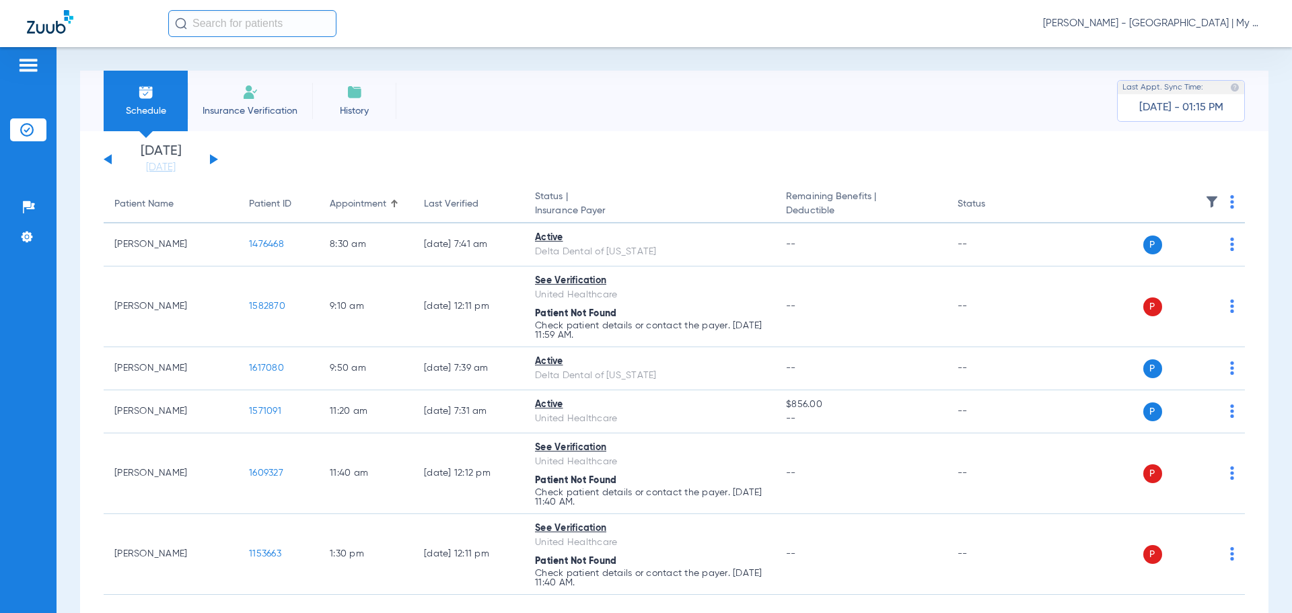
click at [1230, 203] on img at bounding box center [1232, 201] width 4 height 13
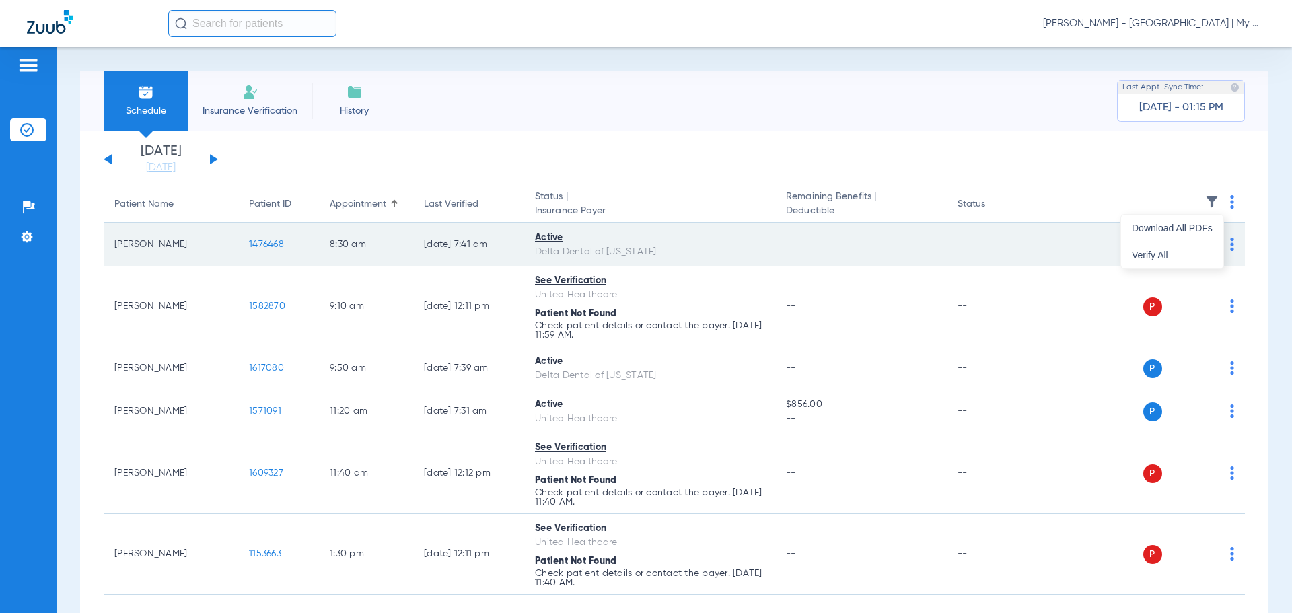
click at [1197, 246] on button "Verify All" at bounding box center [1172, 255] width 102 height 27
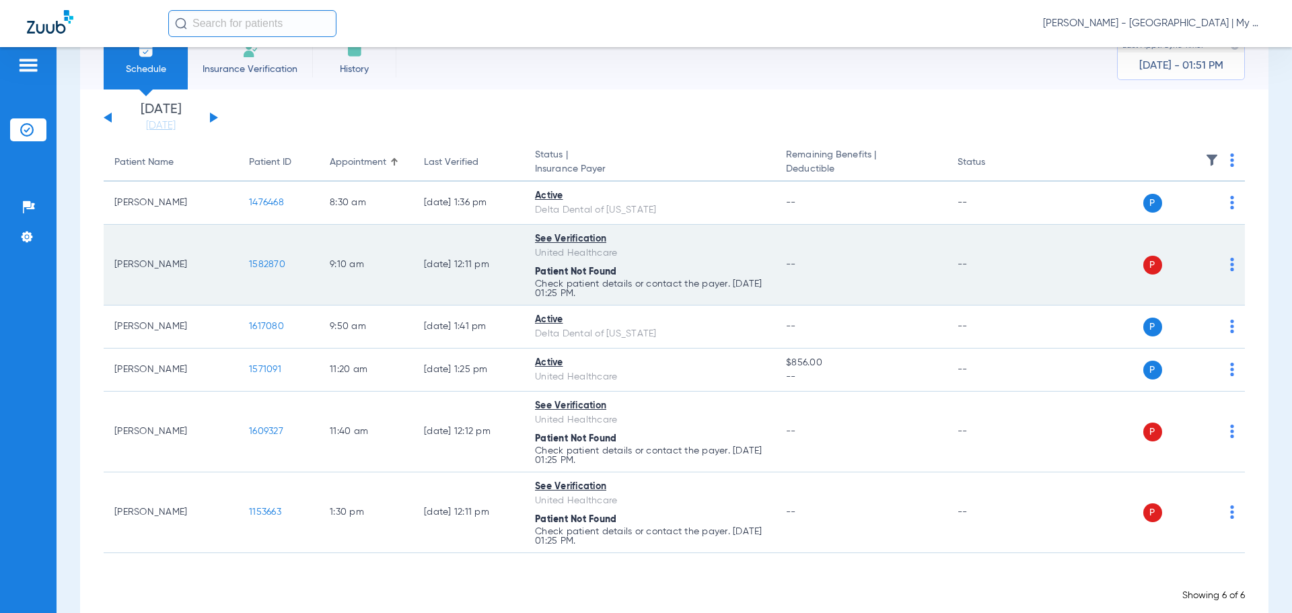
scroll to position [68, 0]
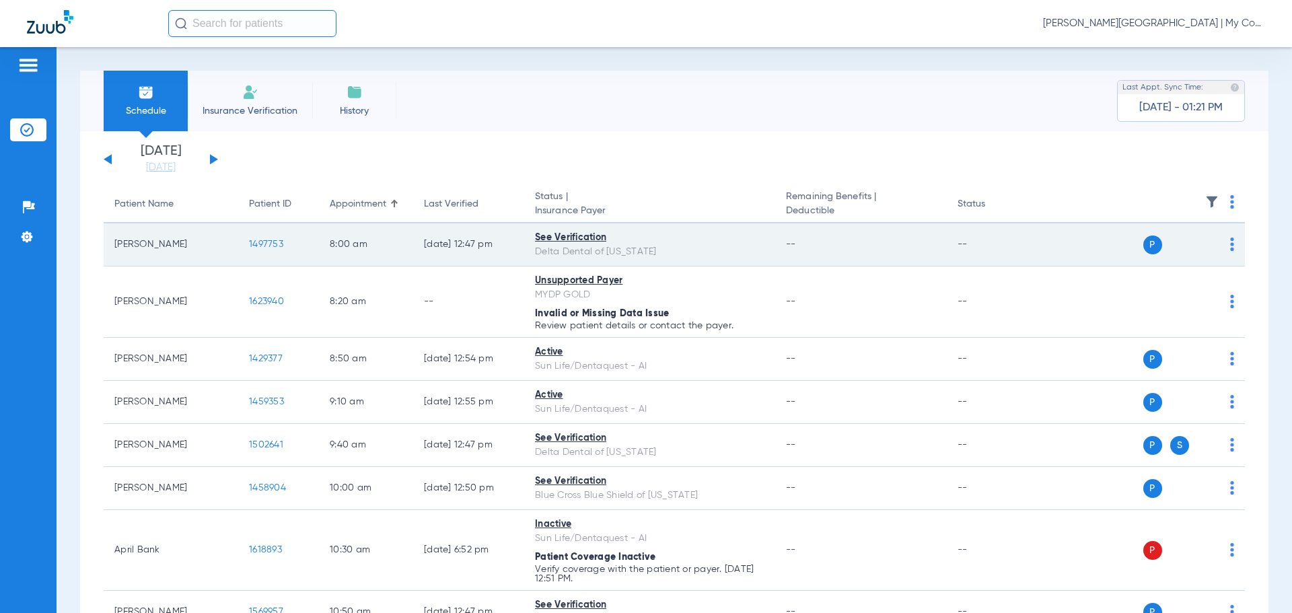
click at [262, 243] on span "1497753" at bounding box center [266, 244] width 34 height 9
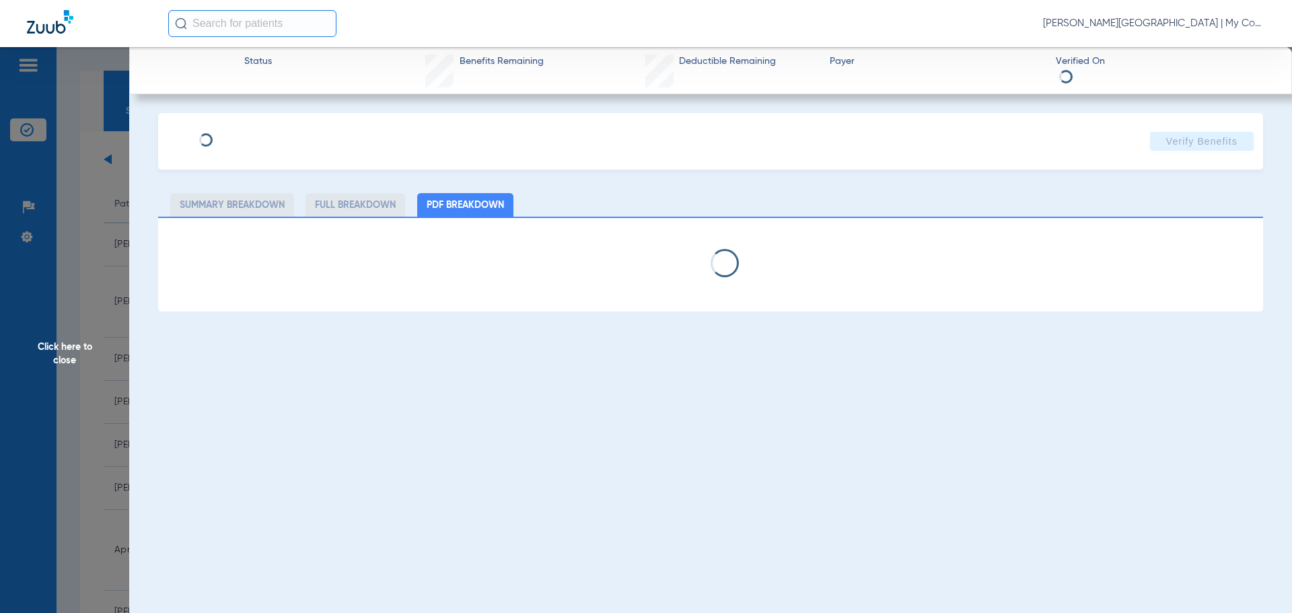
select select "page-width"
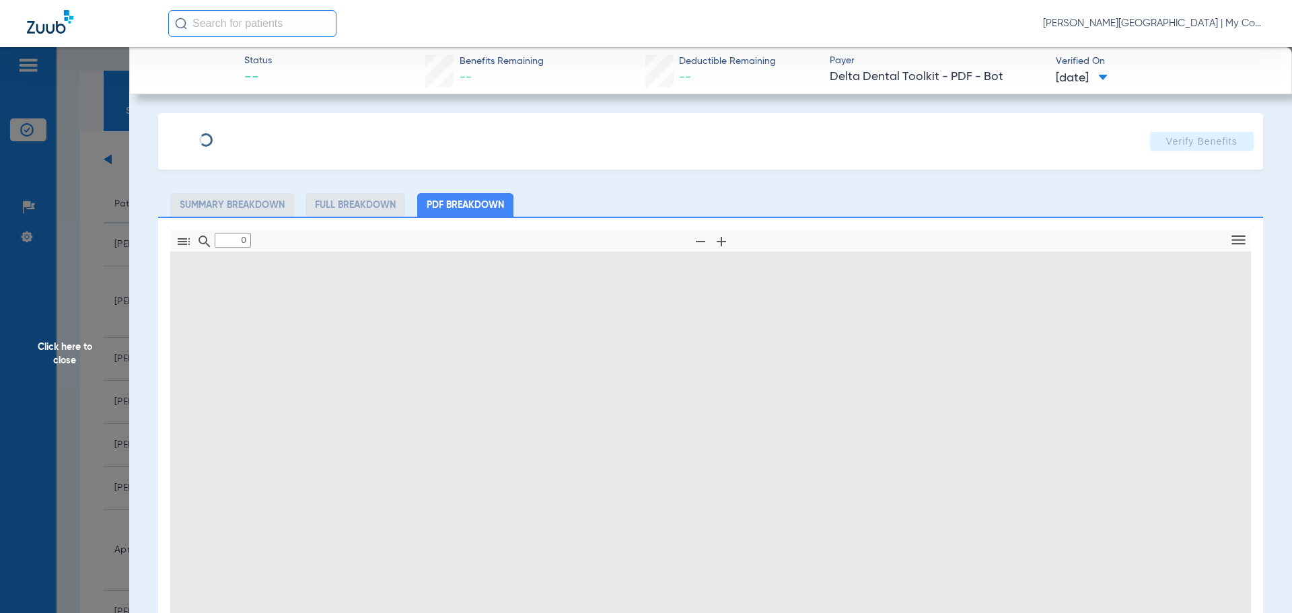
type input "1"
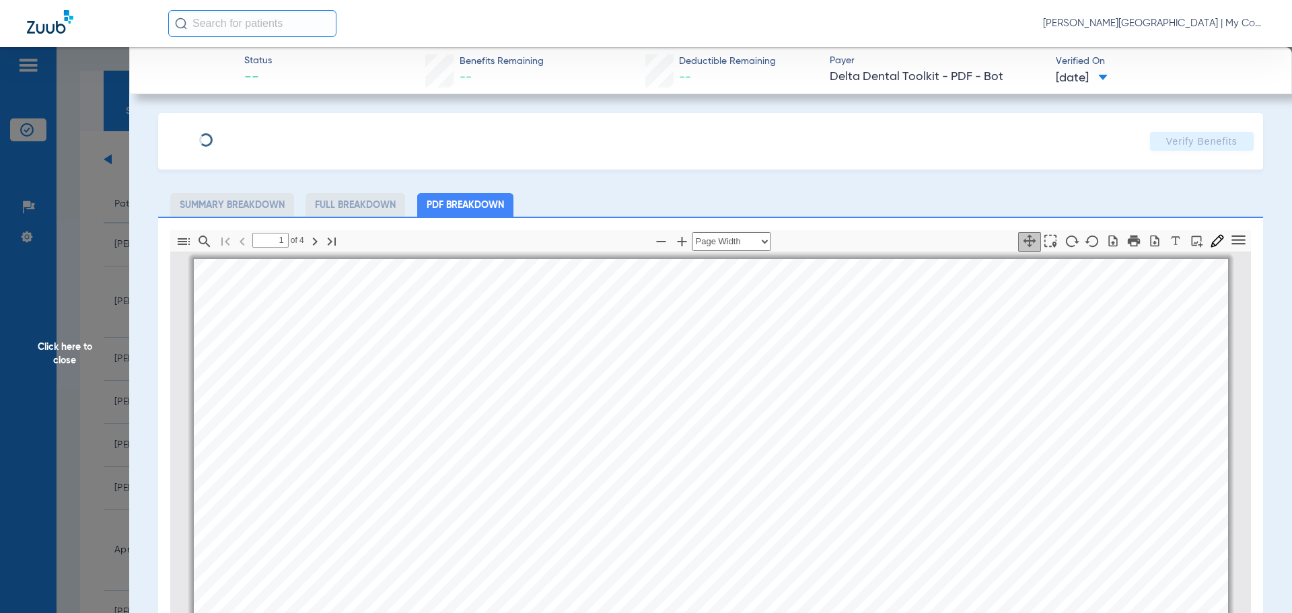
scroll to position [7, 0]
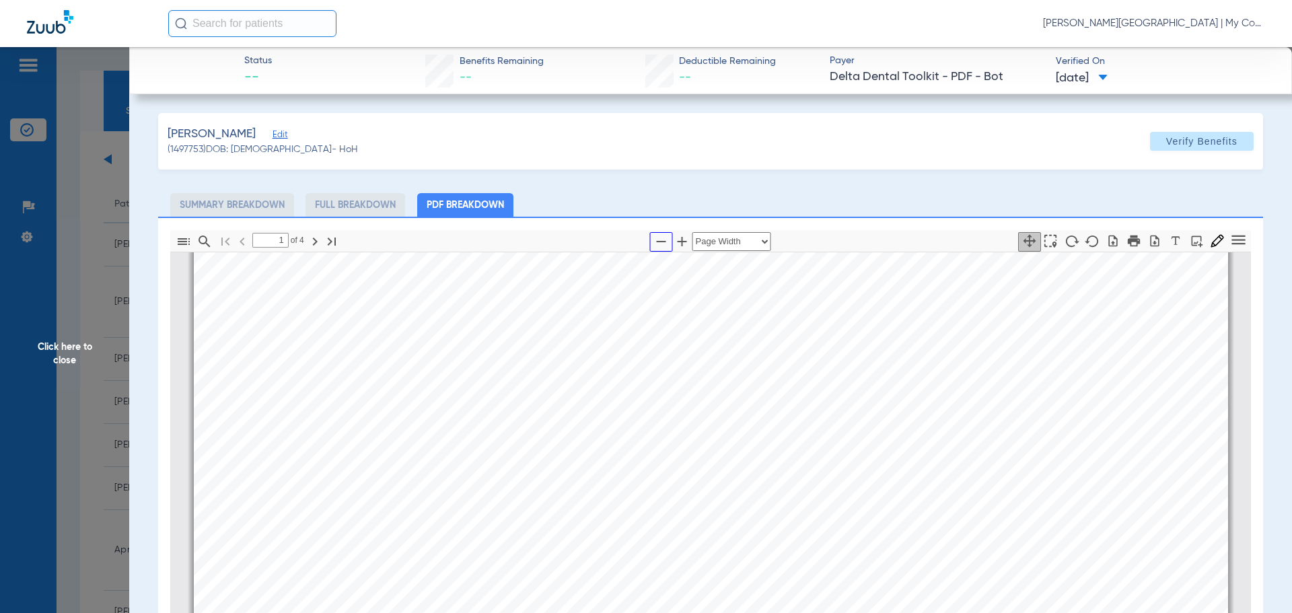
click at [659, 244] on icon "button" at bounding box center [661, 241] width 16 height 16
select select "1.5"
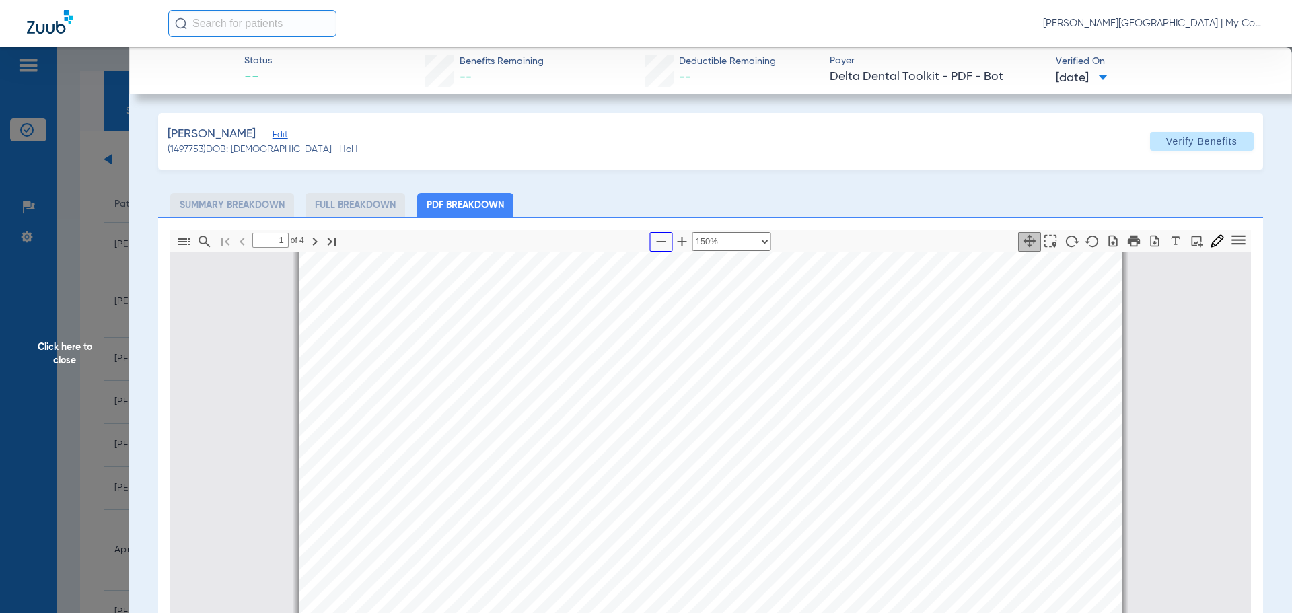
scroll to position [209, 0]
click at [104, 437] on span "Click here to close" at bounding box center [64, 353] width 129 height 613
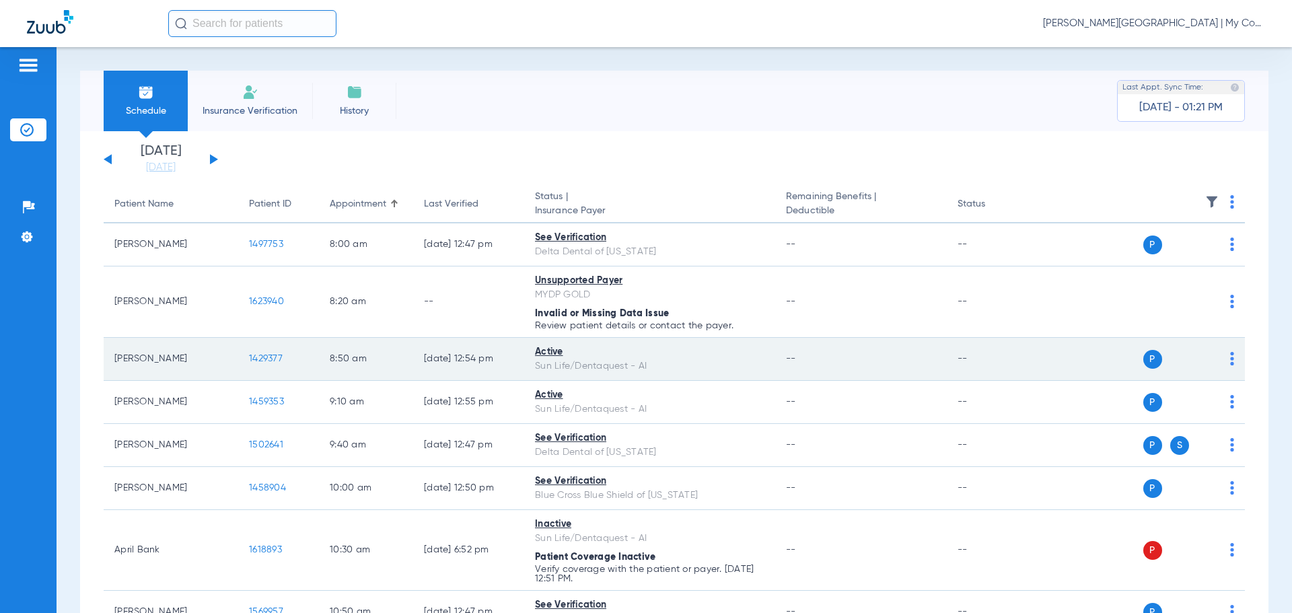
click at [258, 361] on span "1429377" at bounding box center [266, 358] width 34 height 9
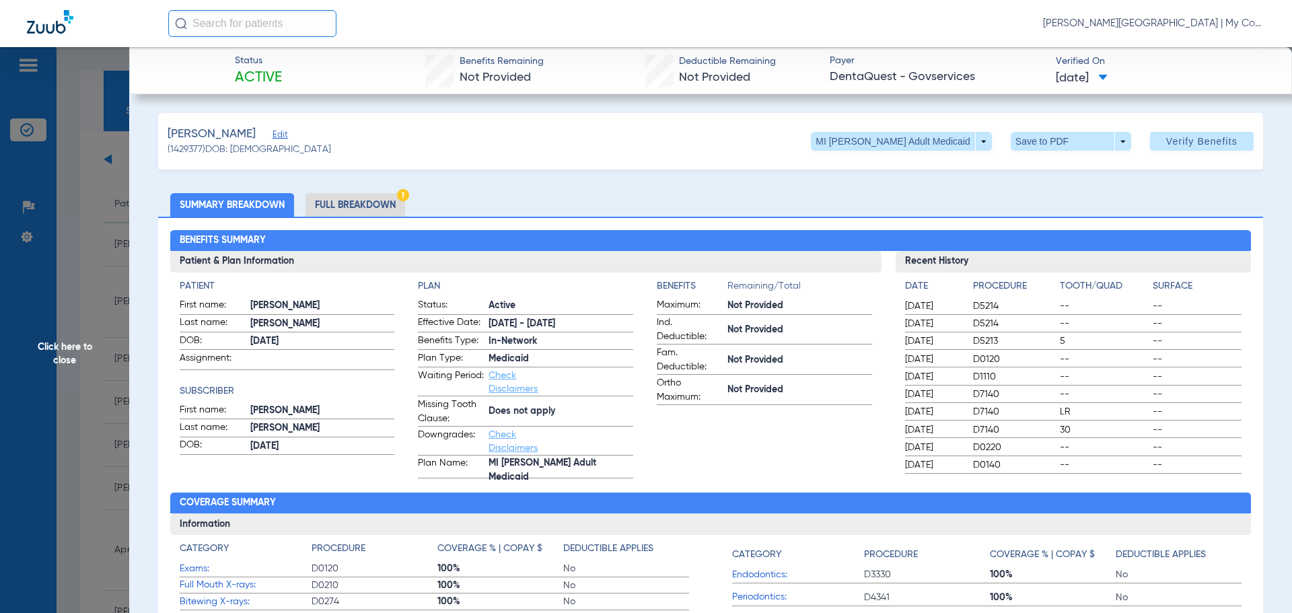
click at [362, 203] on li "Full Breakdown" at bounding box center [355, 205] width 100 height 24
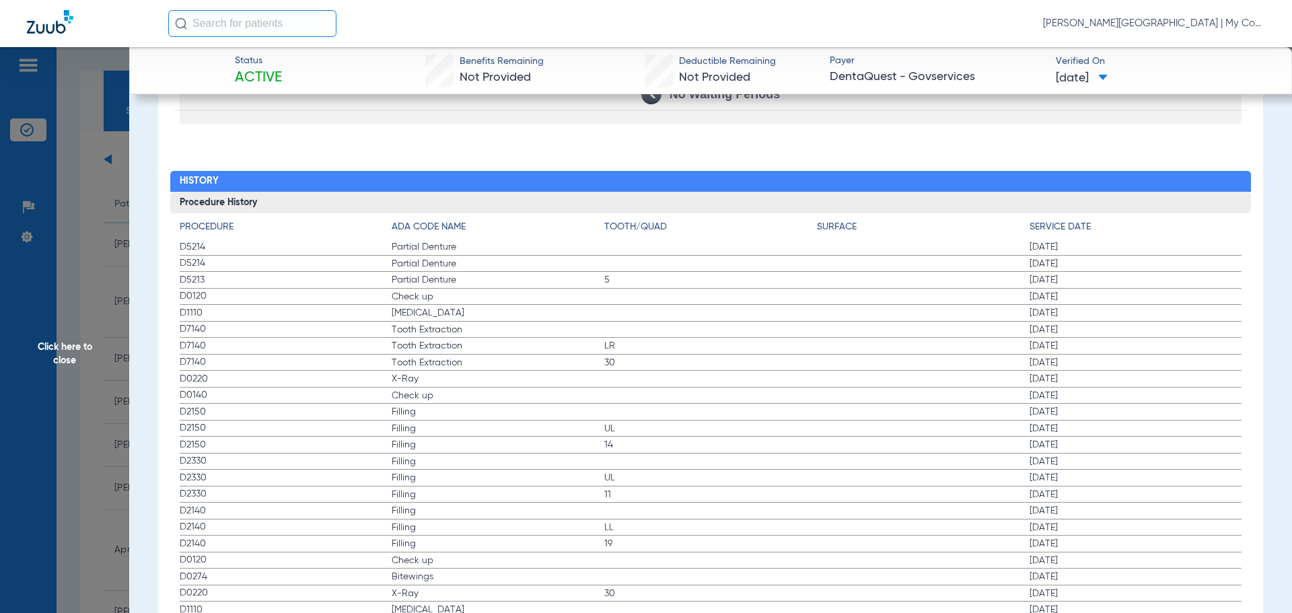
scroll to position [1714, 0]
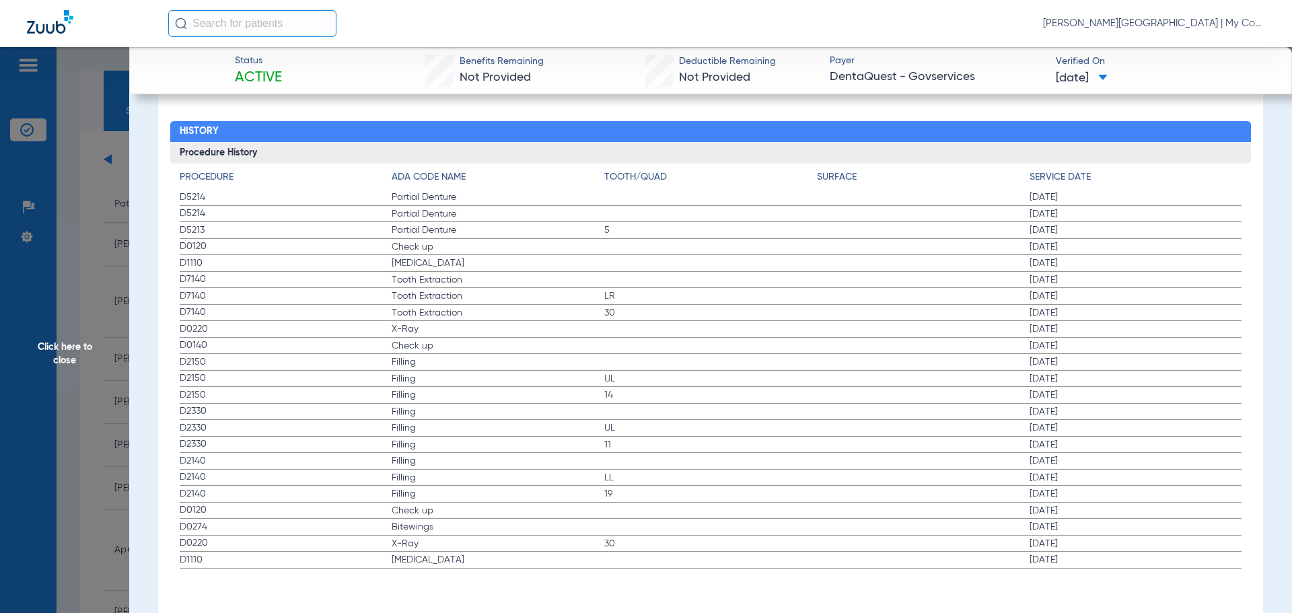
click at [73, 371] on span "Click here to close" at bounding box center [64, 353] width 129 height 613
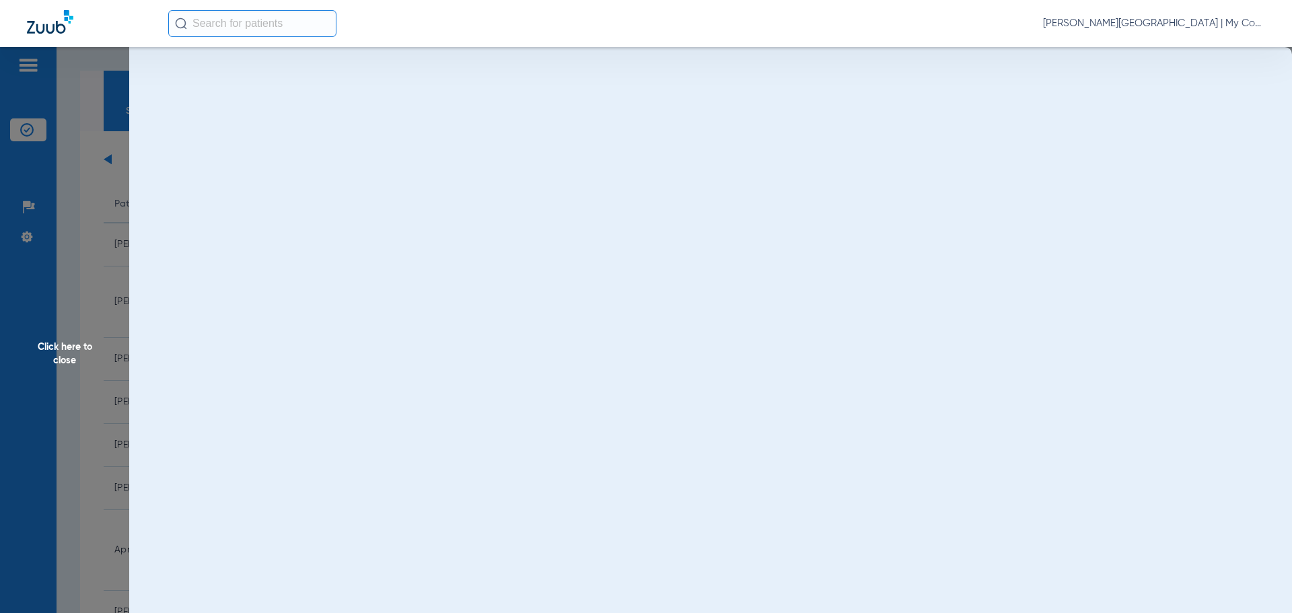
scroll to position [0, 0]
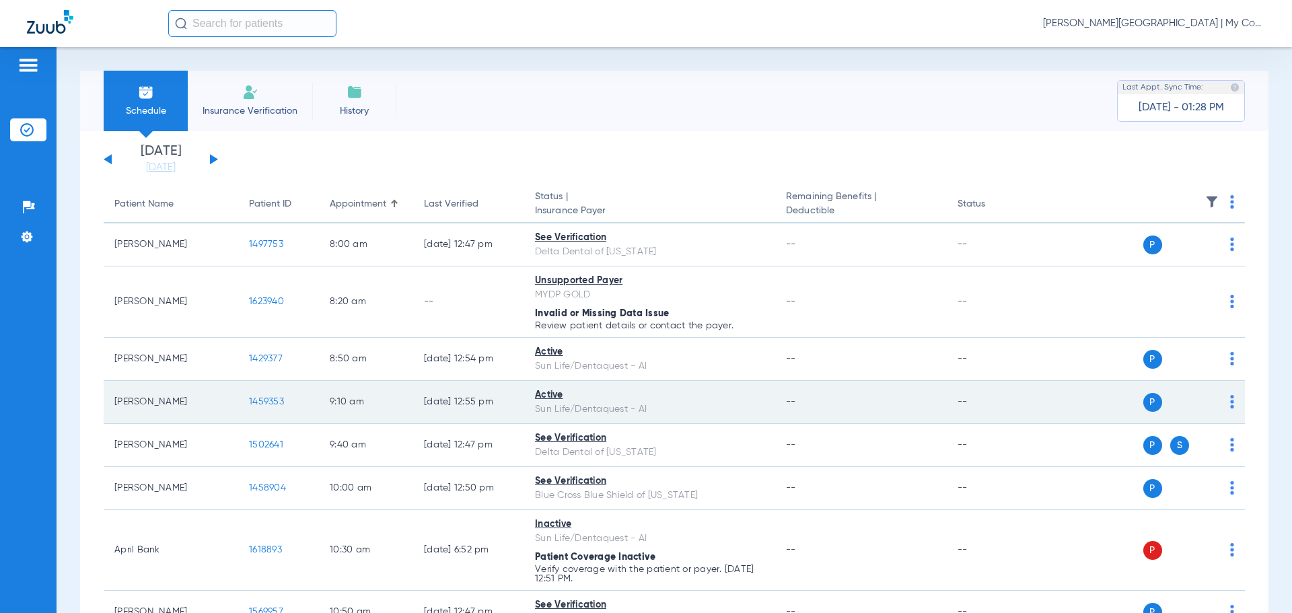
click at [268, 400] on span "1459353" at bounding box center [266, 401] width 35 height 9
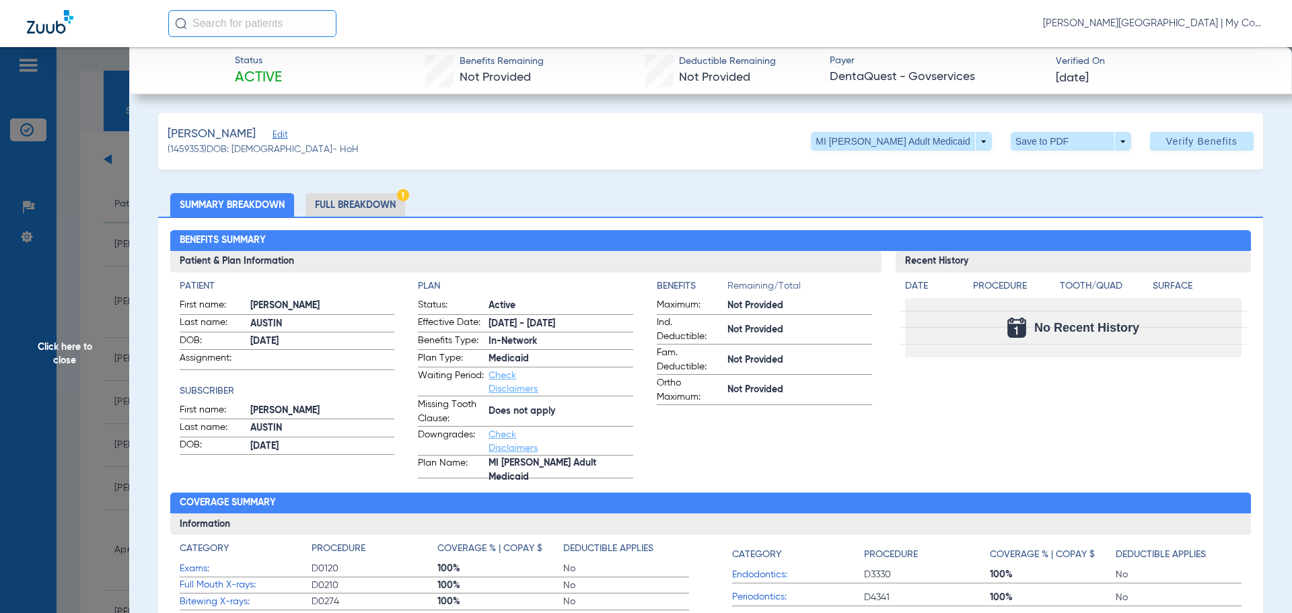
click at [390, 205] on li "Full Breakdown" at bounding box center [355, 205] width 100 height 24
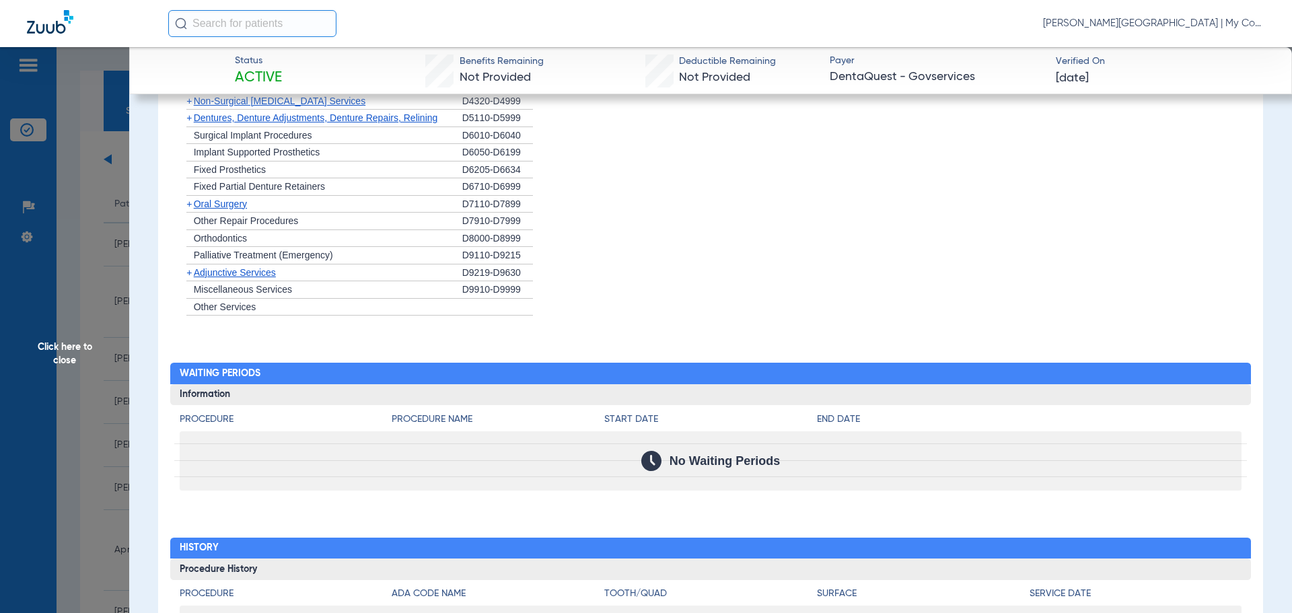
scroll to position [1394, 0]
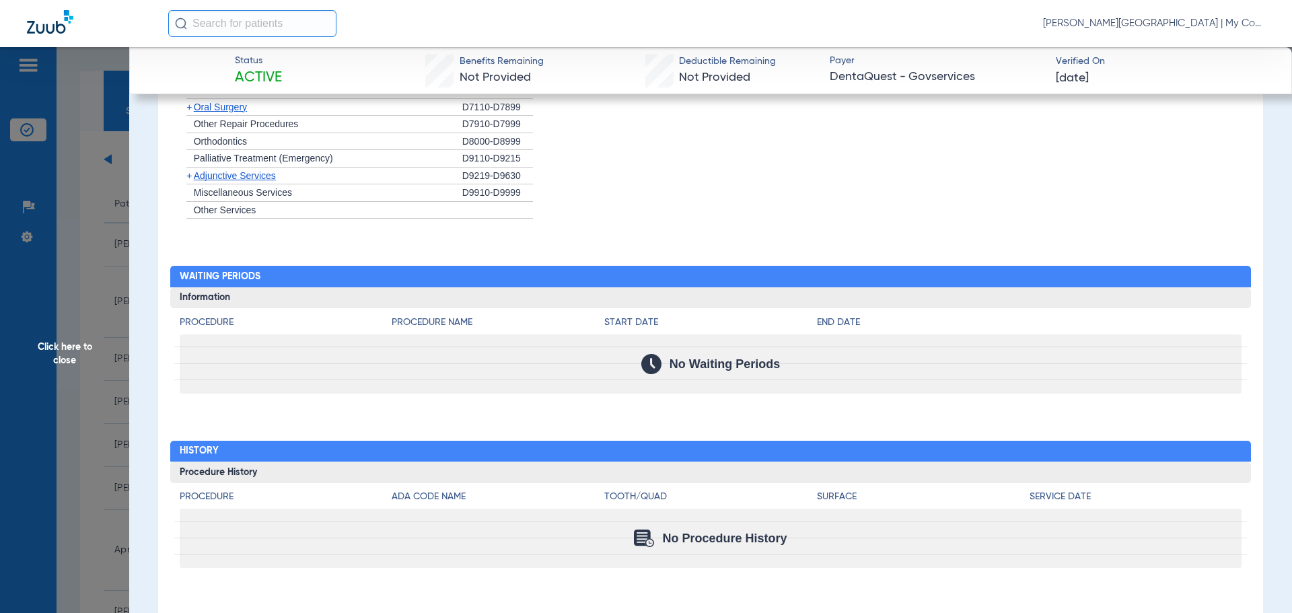
drag, startPoint x: 35, startPoint y: 347, endPoint x: 70, endPoint y: 345, distance: 35.0
click at [43, 346] on span "Click here to close" at bounding box center [64, 353] width 129 height 613
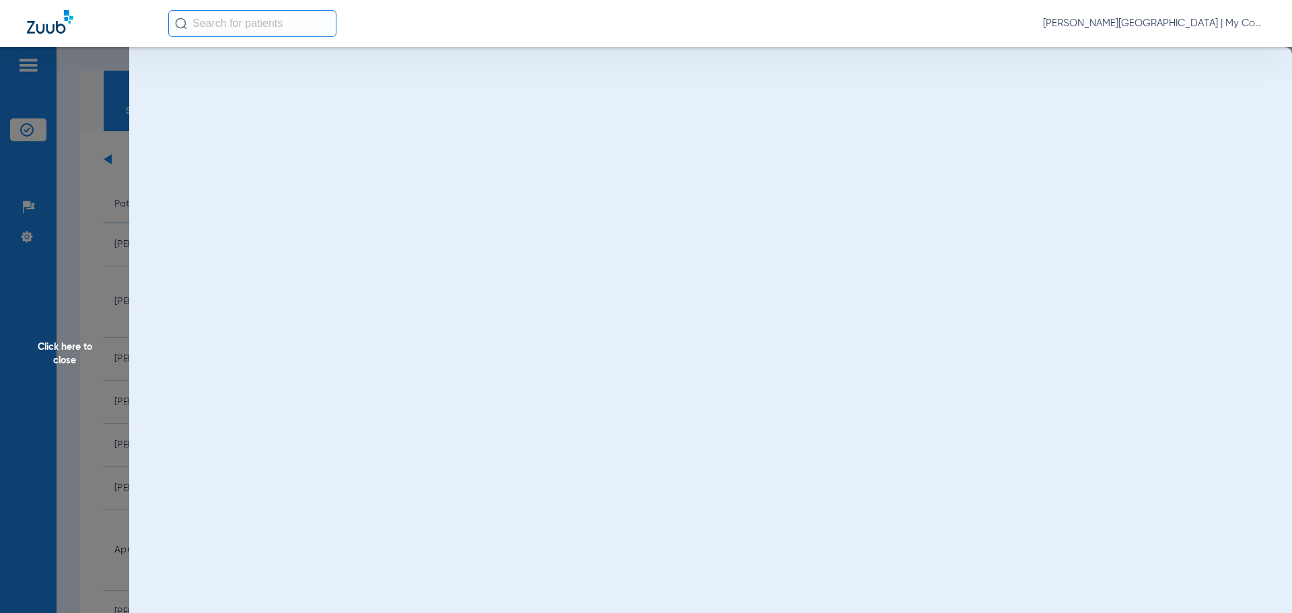
scroll to position [0, 0]
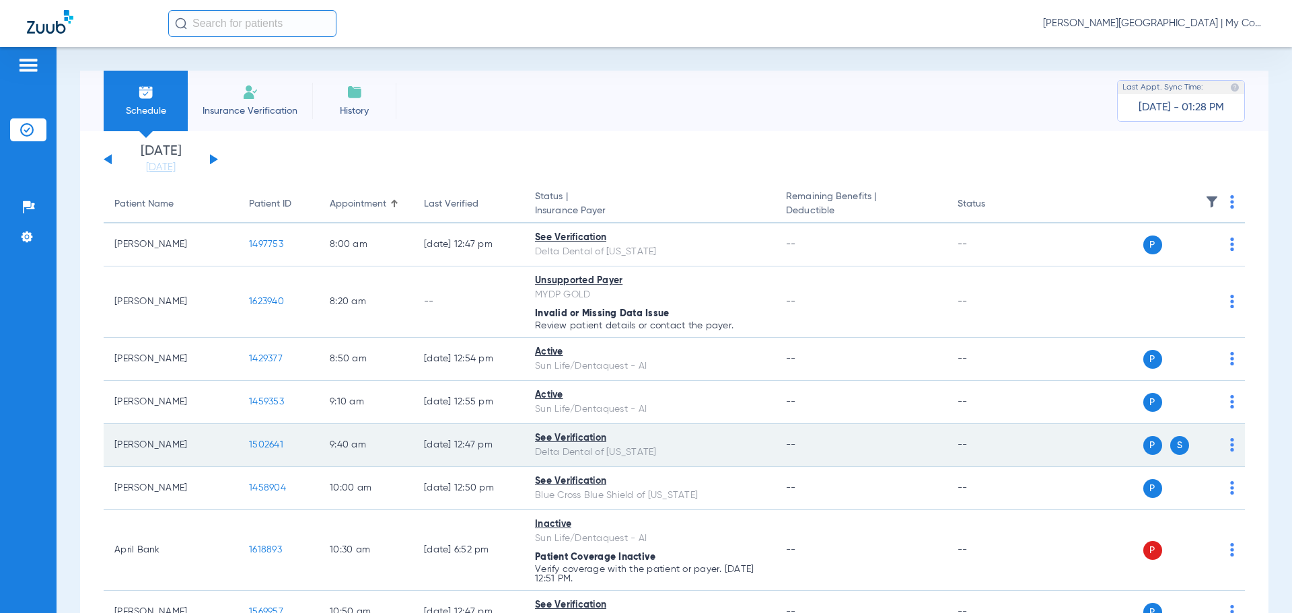
click at [260, 447] on span "1502641" at bounding box center [266, 444] width 34 height 9
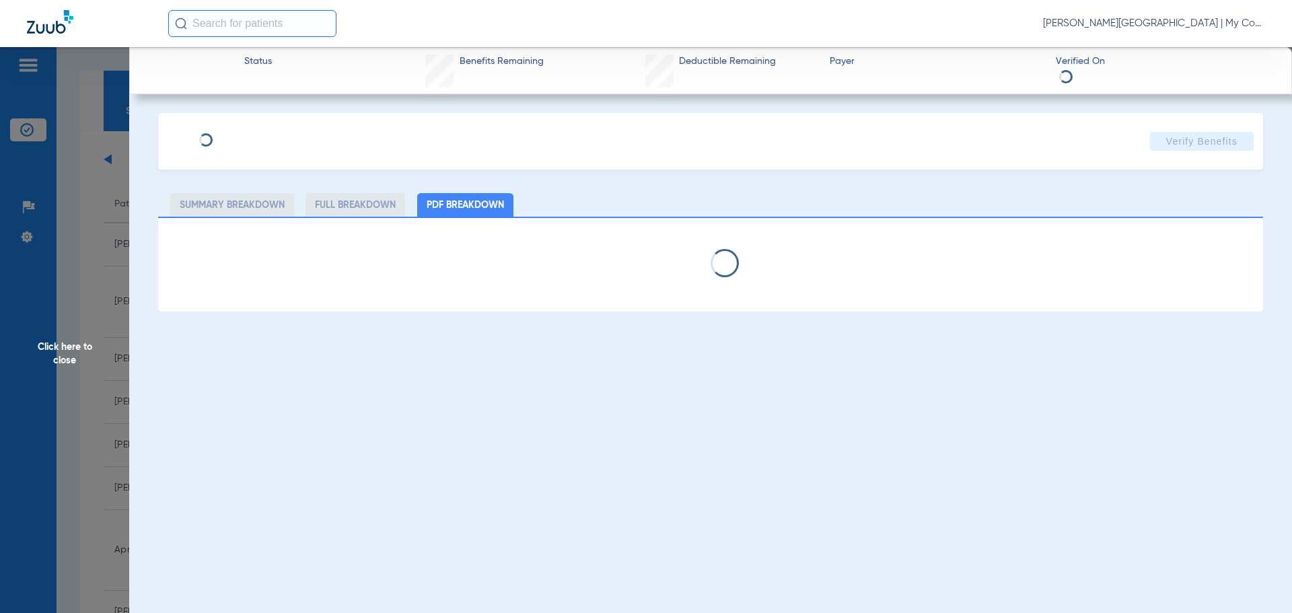
select select "page-width"
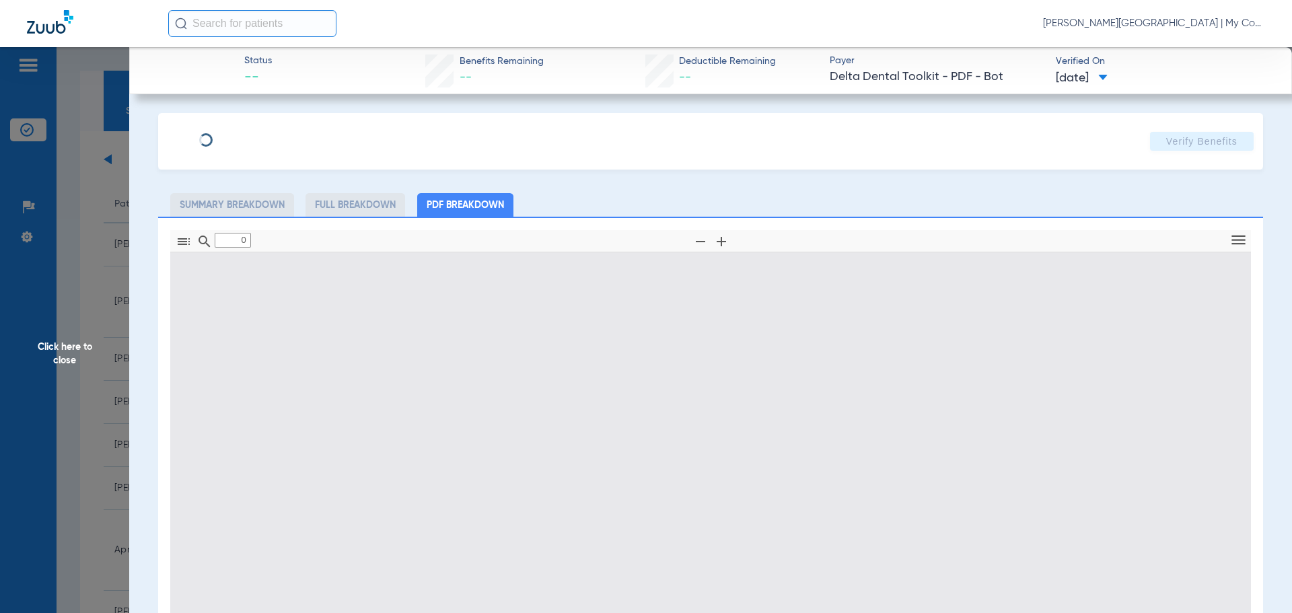
type input "1"
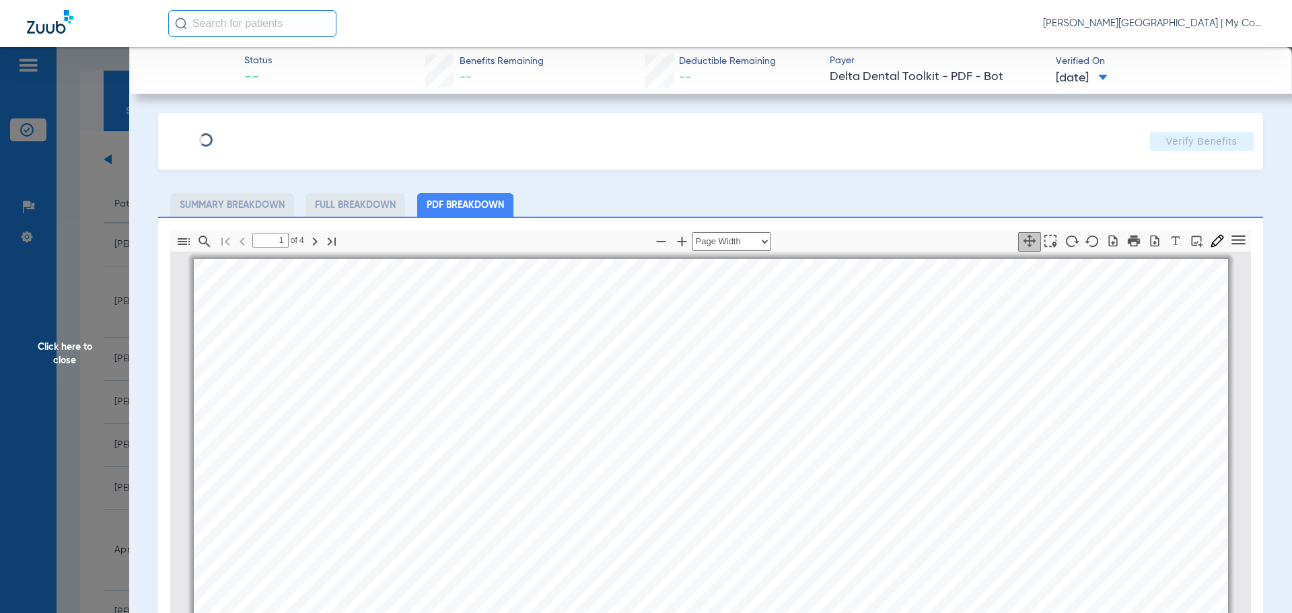
scroll to position [7, 0]
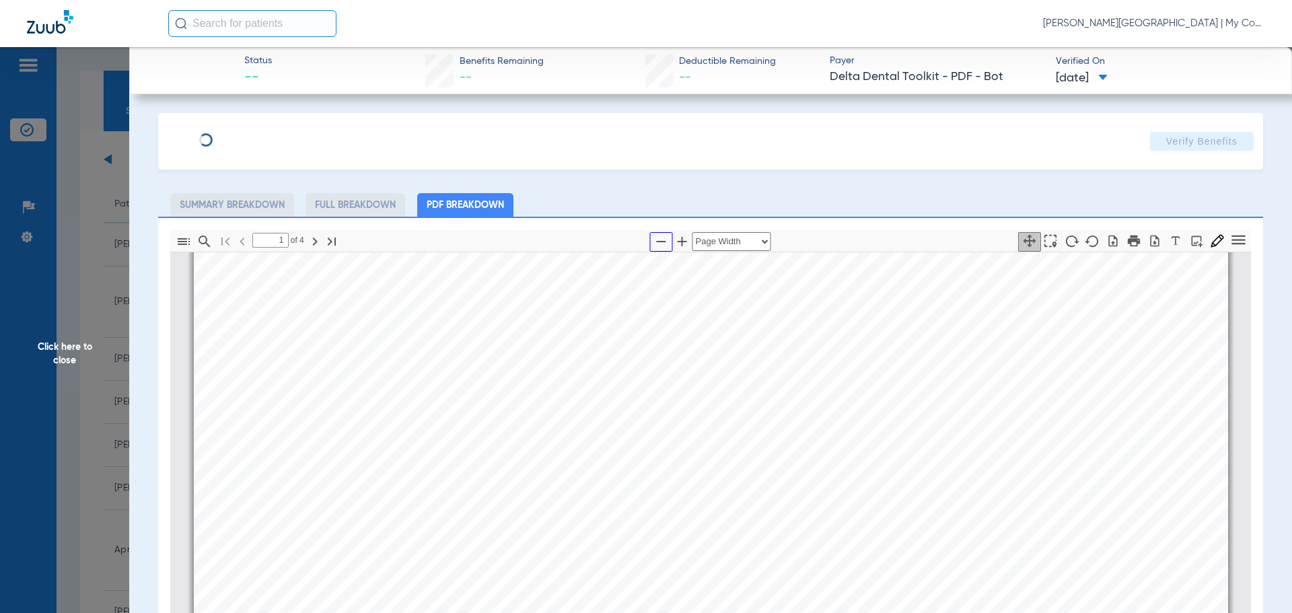
click at [657, 248] on button "button" at bounding box center [661, 242] width 23 height 20
select select "1.5"
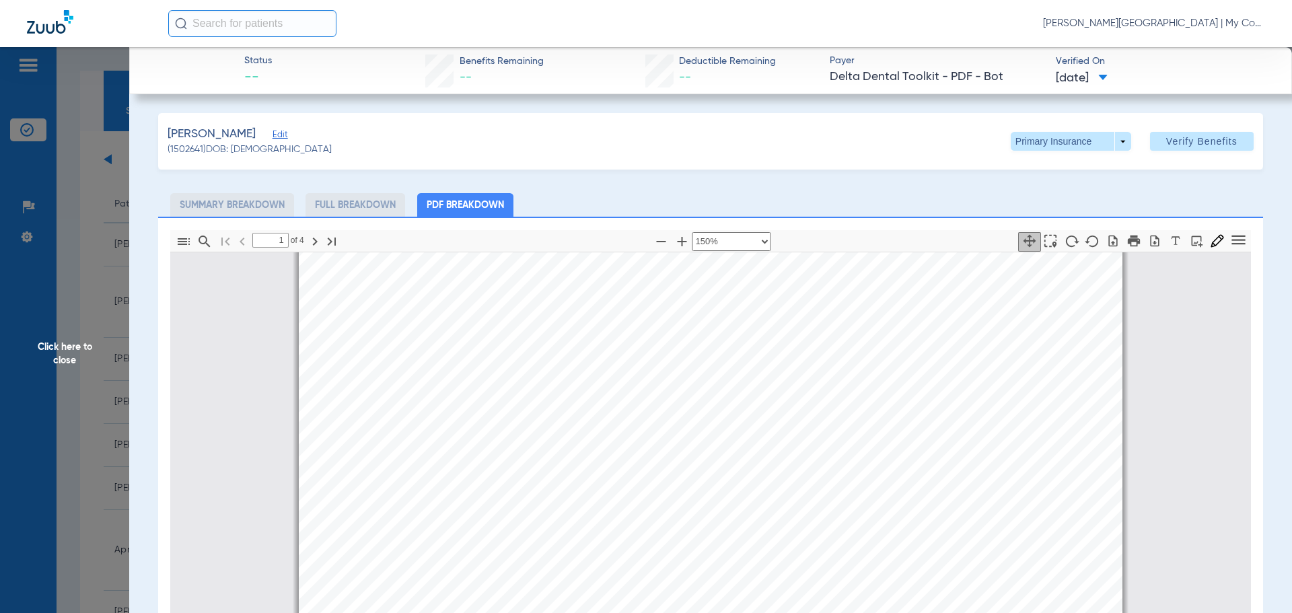
scroll to position [141, 0]
drag, startPoint x: 109, startPoint y: 390, endPoint x: 128, endPoint y: 400, distance: 21.4
click at [109, 391] on span "Click here to close" at bounding box center [64, 353] width 129 height 613
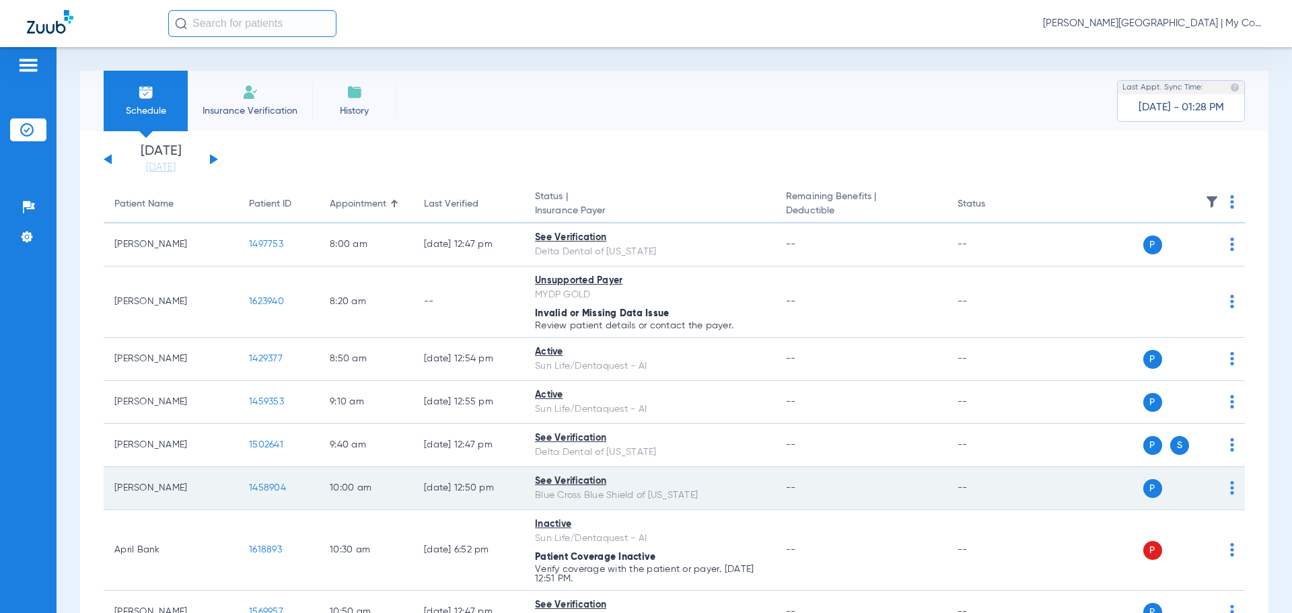
click at [258, 486] on span "1458904" at bounding box center [267, 487] width 37 height 9
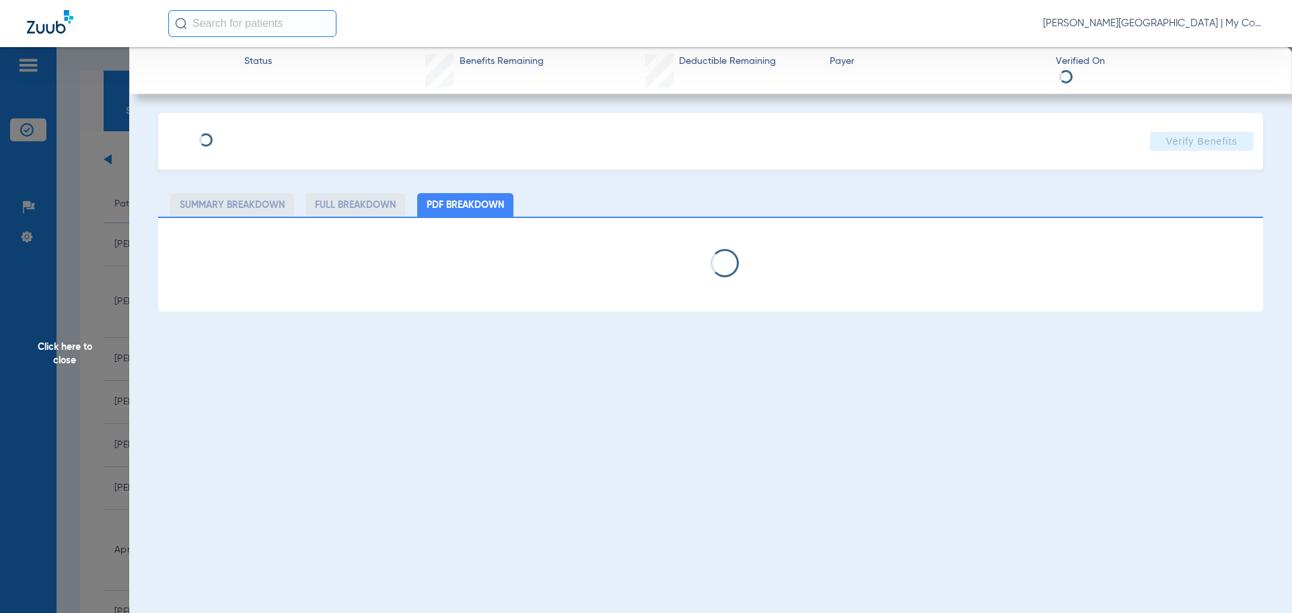
select select "page-width"
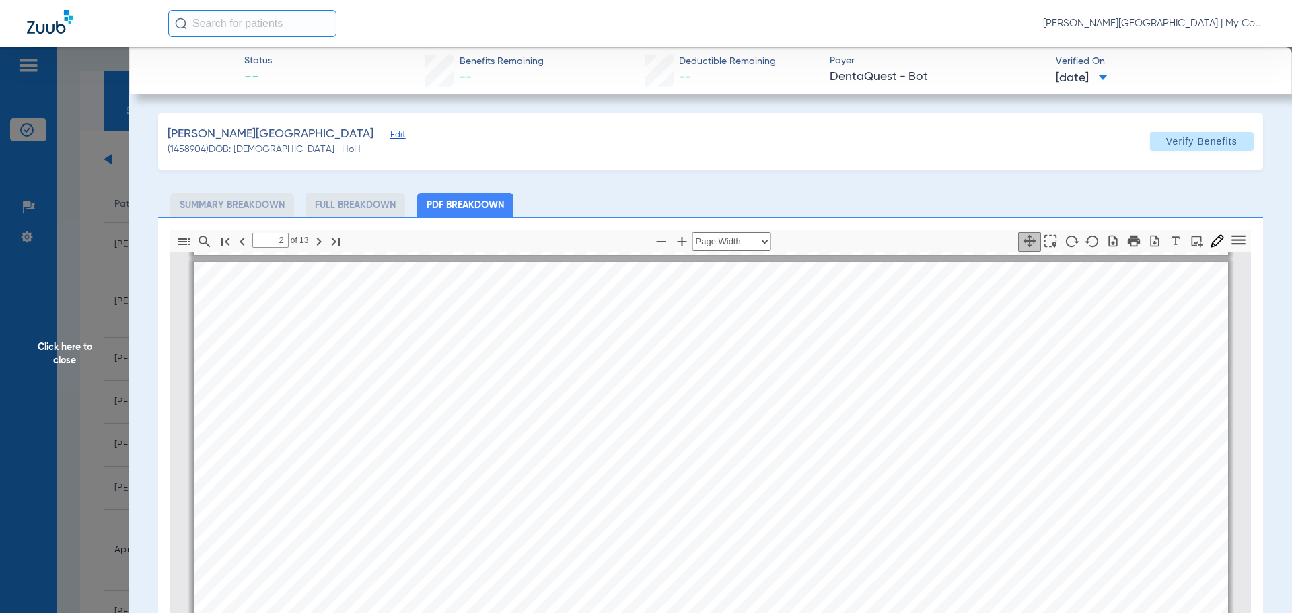
scroll to position [747, 0]
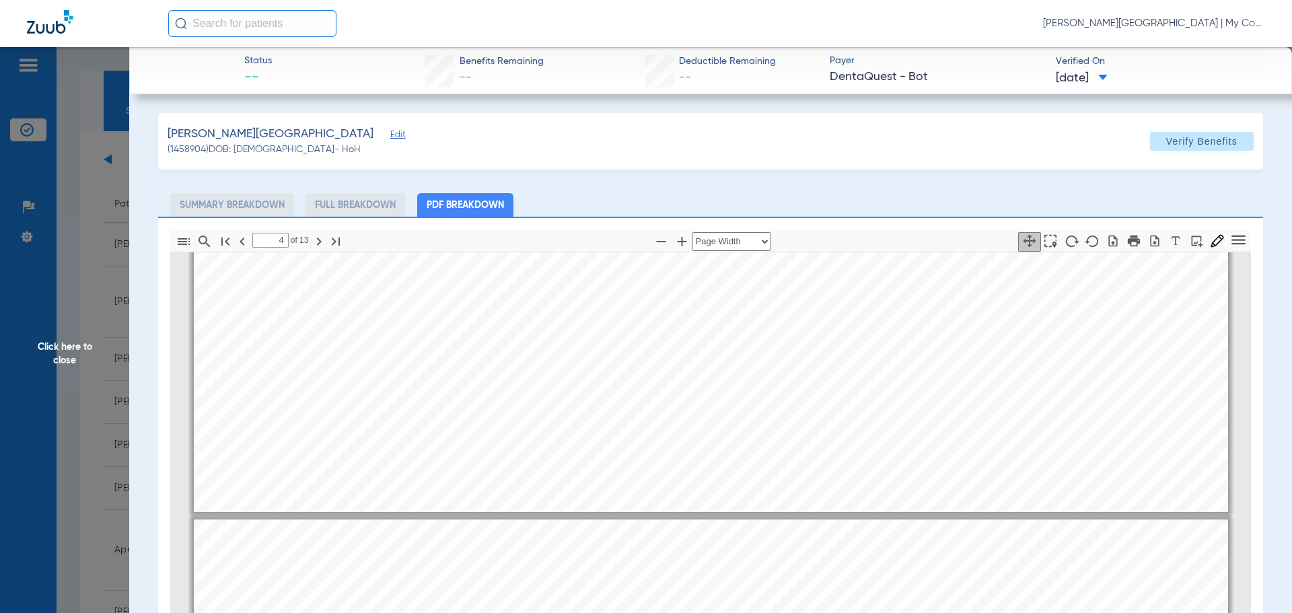
type input "3"
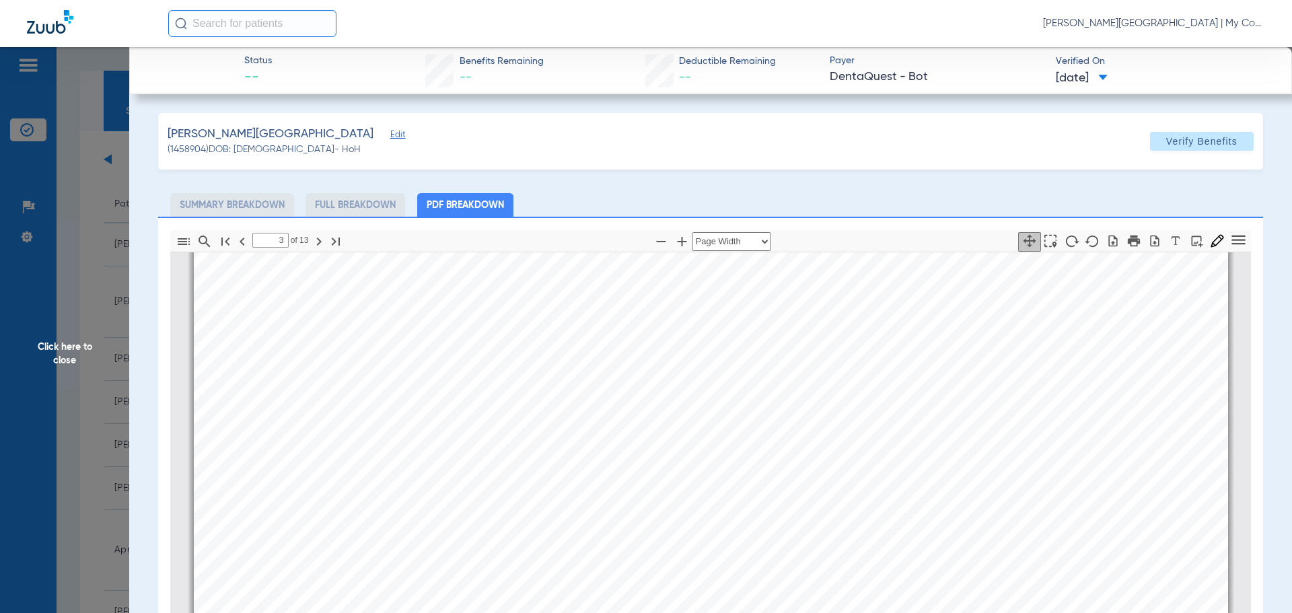
scroll to position [1689, 0]
drag, startPoint x: 84, startPoint y: 410, endPoint x: 111, endPoint y: 411, distance: 26.9
click at [84, 410] on span "Click here to close" at bounding box center [64, 353] width 129 height 613
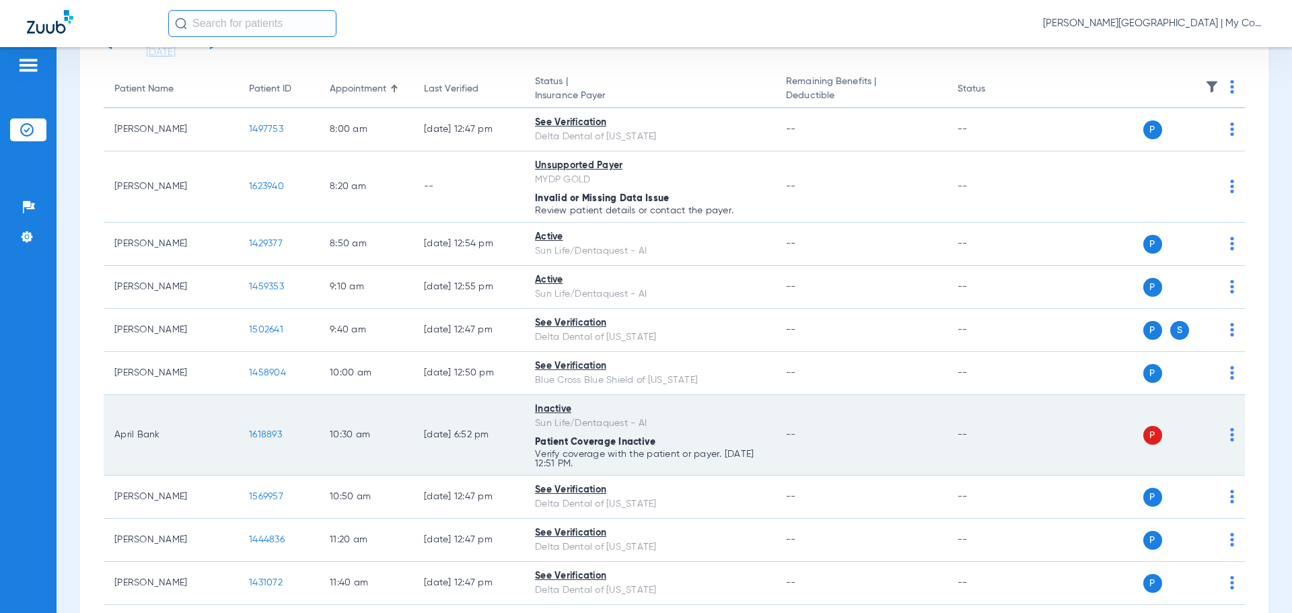
scroll to position [135, 0]
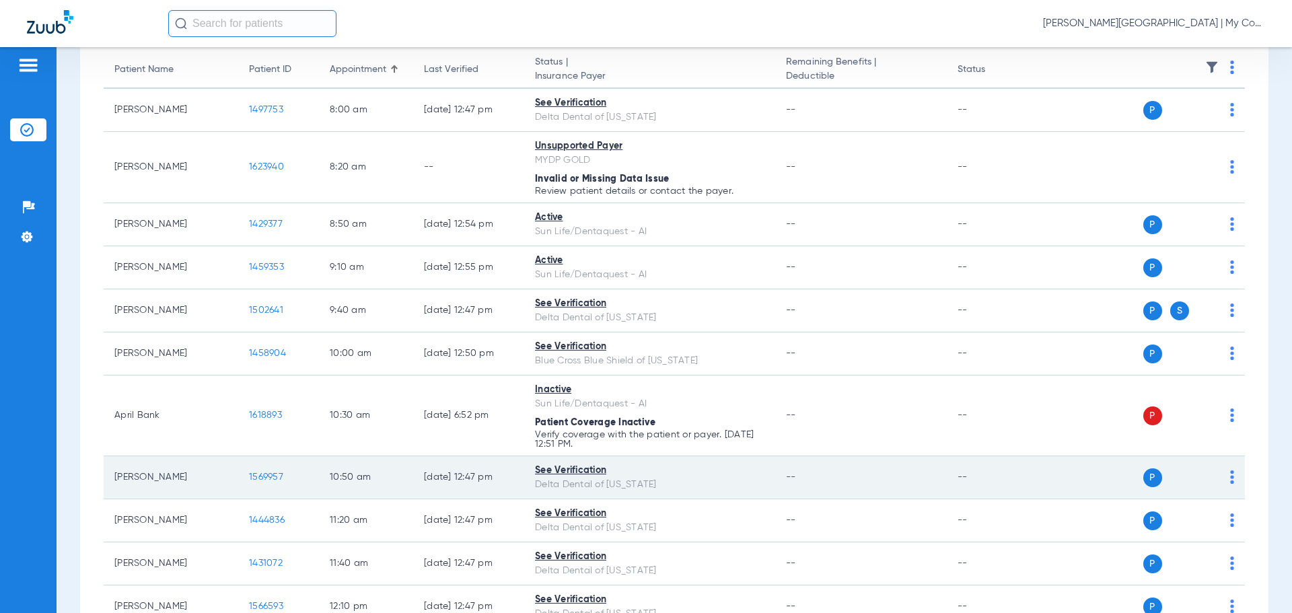
click at [256, 475] on span "1569957" at bounding box center [266, 476] width 34 height 9
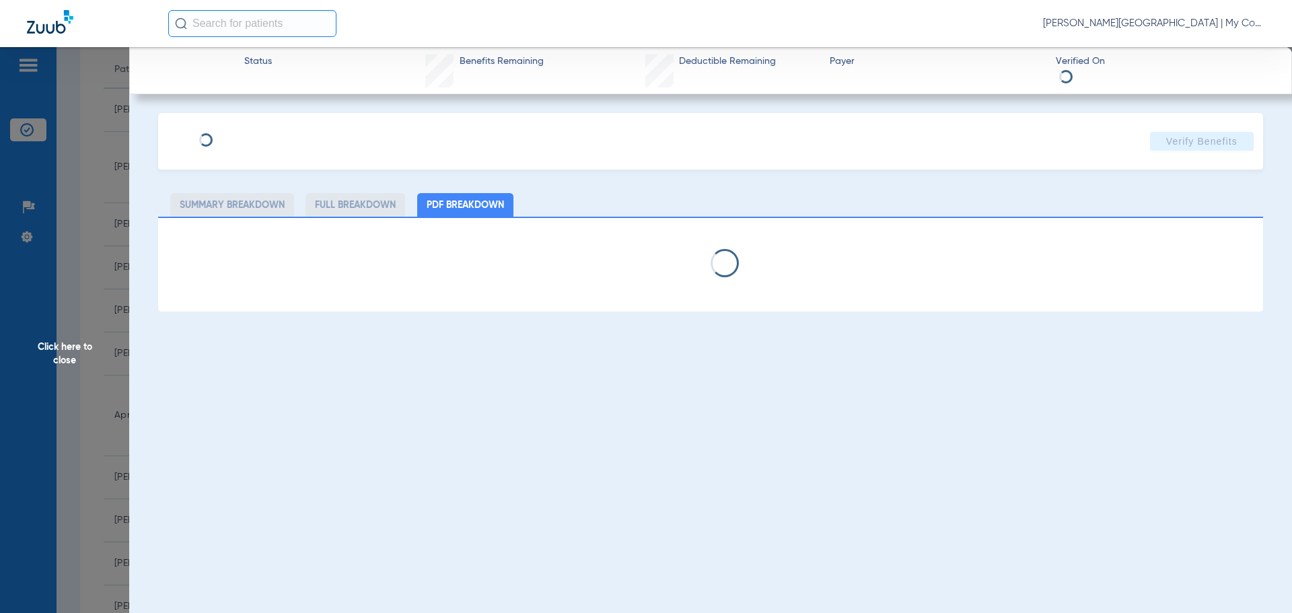
select select "page-width"
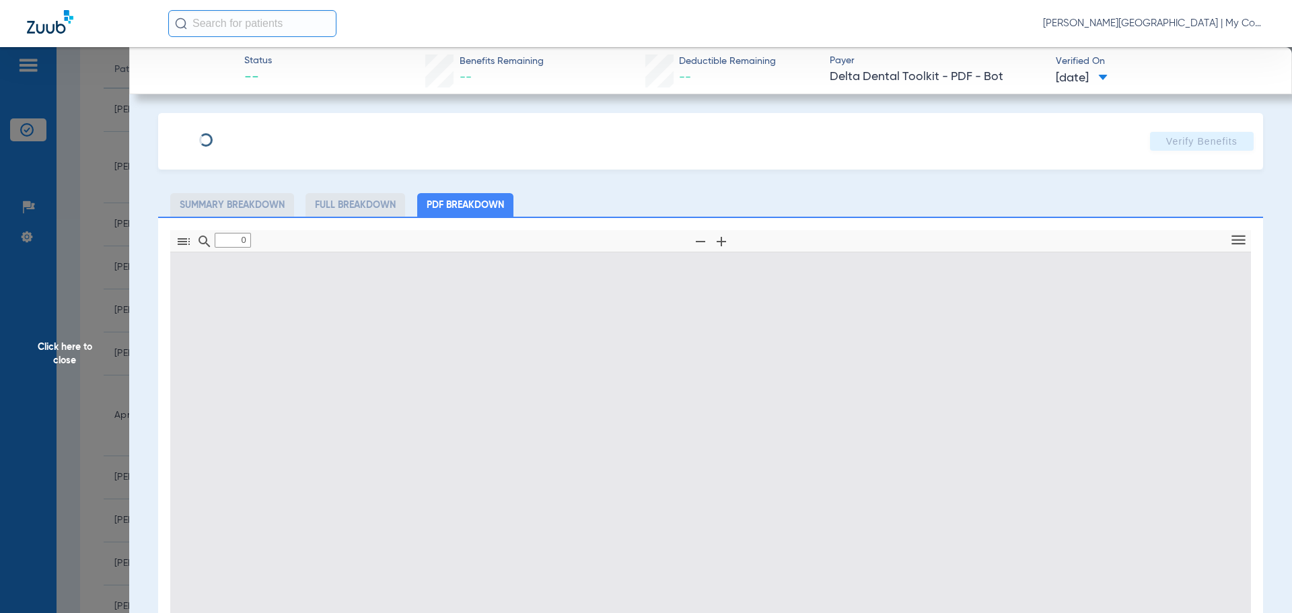
type input "1"
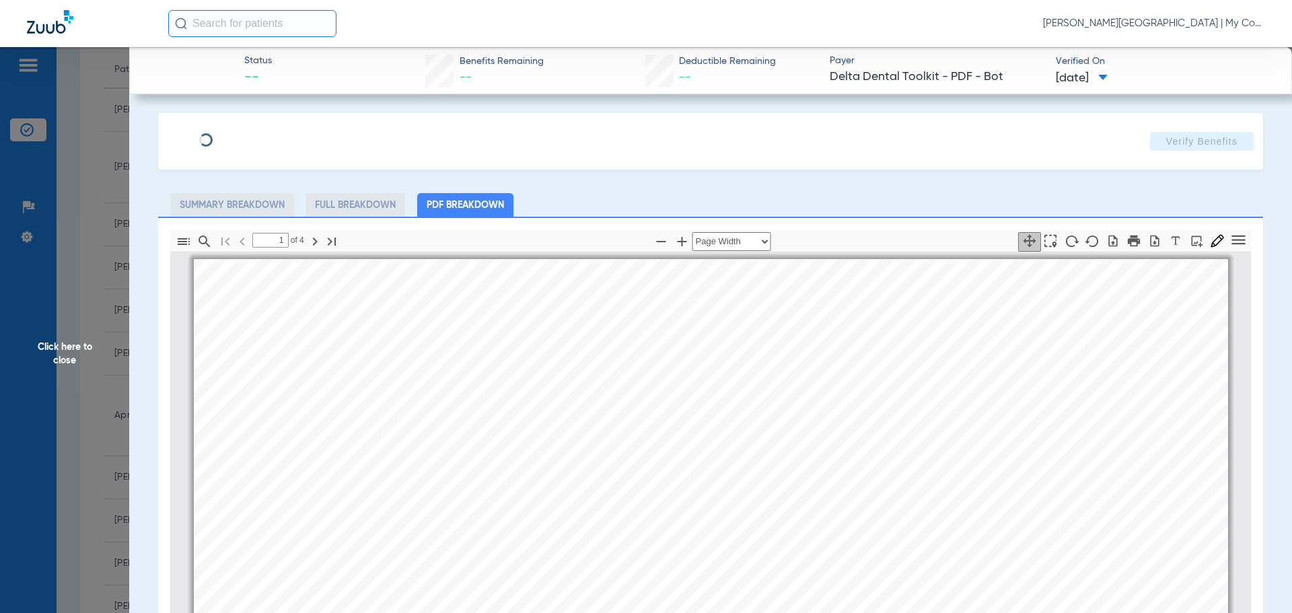
scroll to position [7, 0]
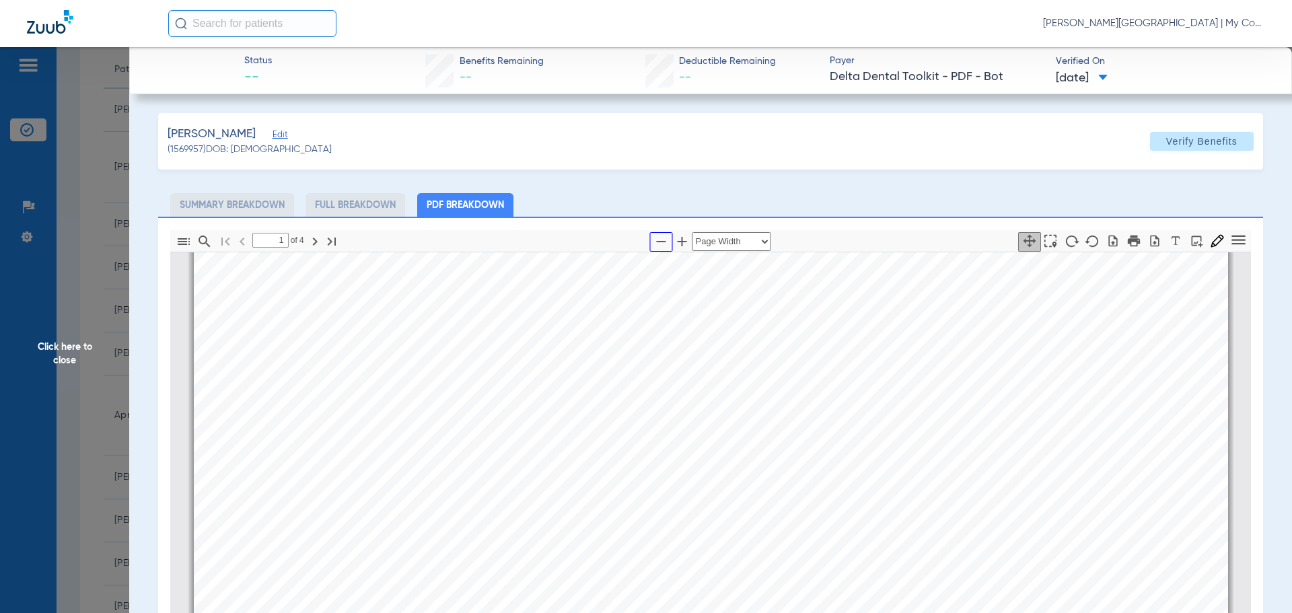
click at [657, 242] on icon "button" at bounding box center [661, 241] width 9 height 1
select select "1.5"
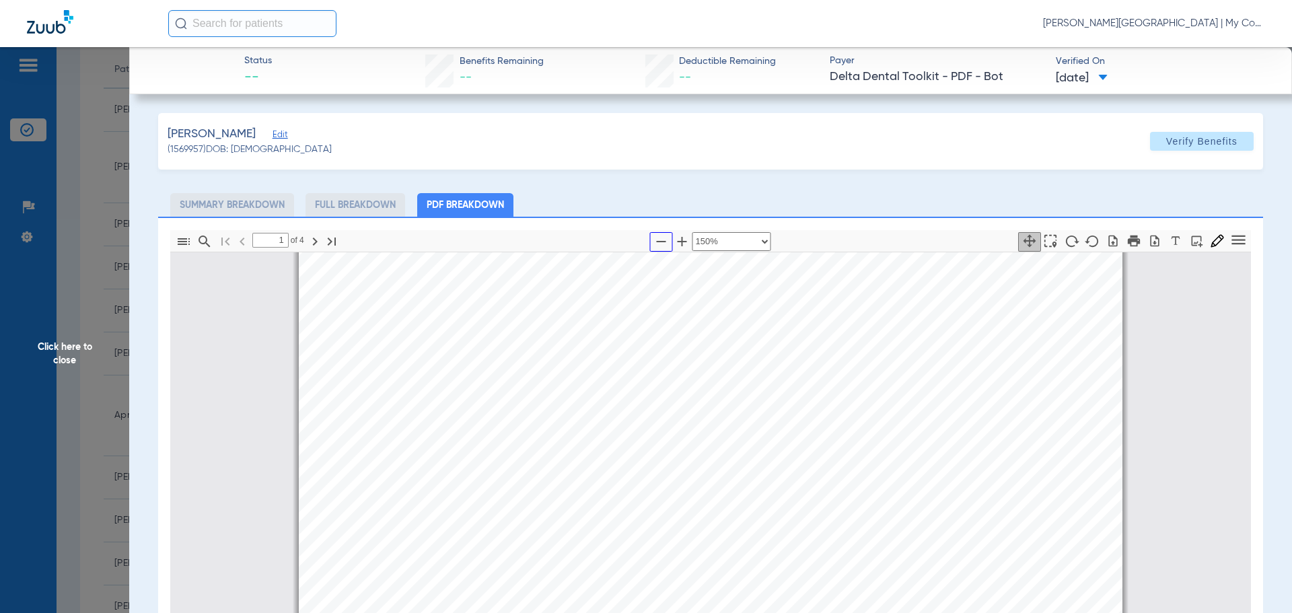
scroll to position [141, 0]
drag, startPoint x: 98, startPoint y: 379, endPoint x: 153, endPoint y: 394, distance: 57.1
click at [98, 379] on span "Click here to close" at bounding box center [64, 353] width 129 height 613
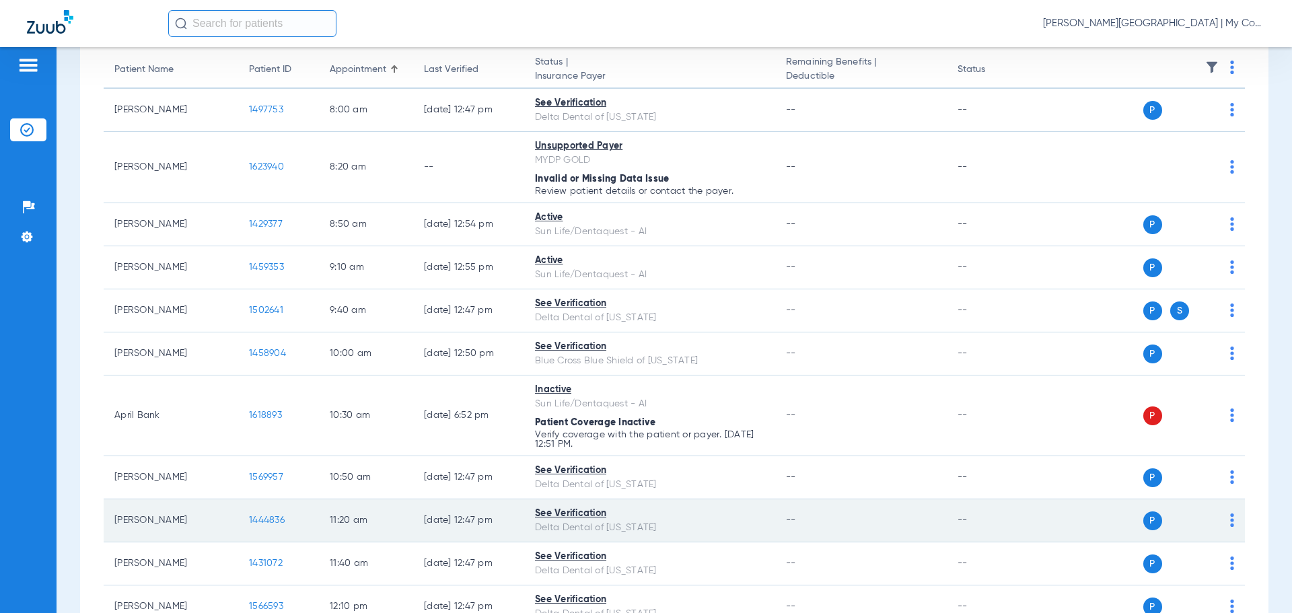
click at [272, 521] on span "1444836" at bounding box center [267, 519] width 36 height 9
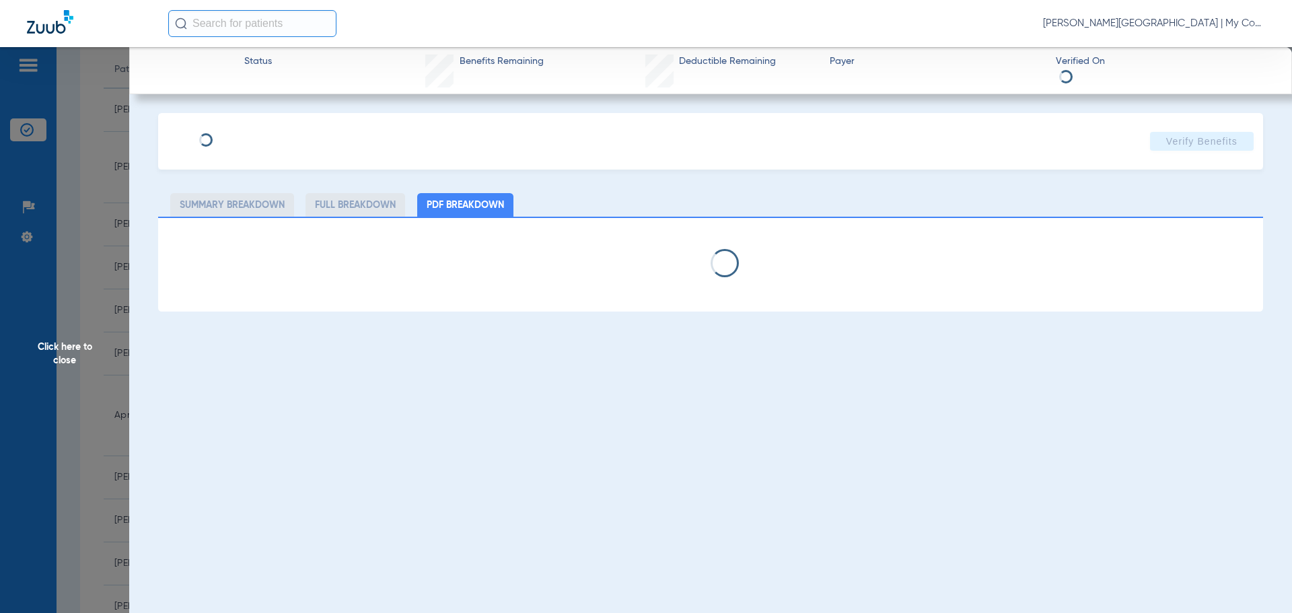
select select "page-width"
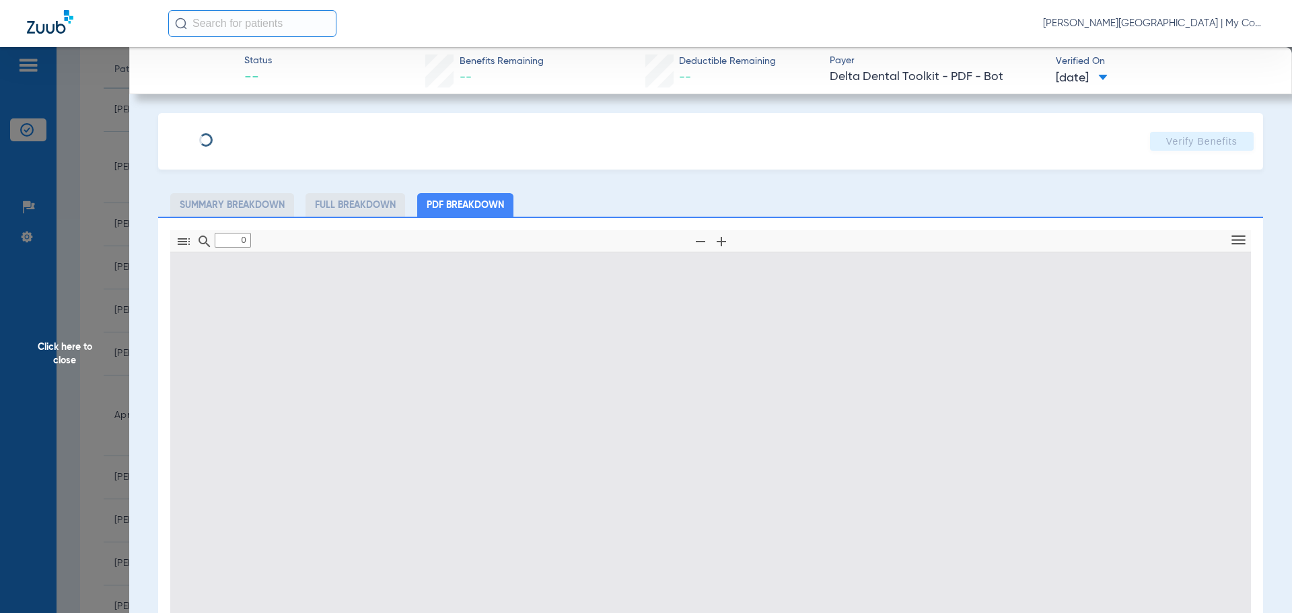
type input "1"
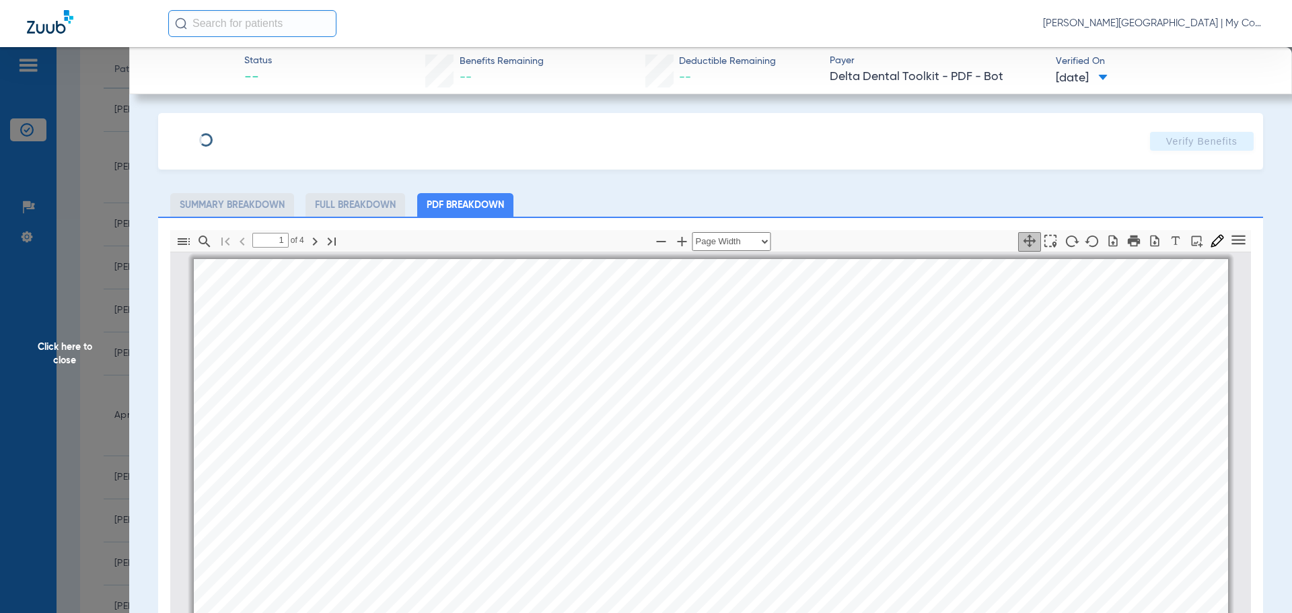
scroll to position [7, 0]
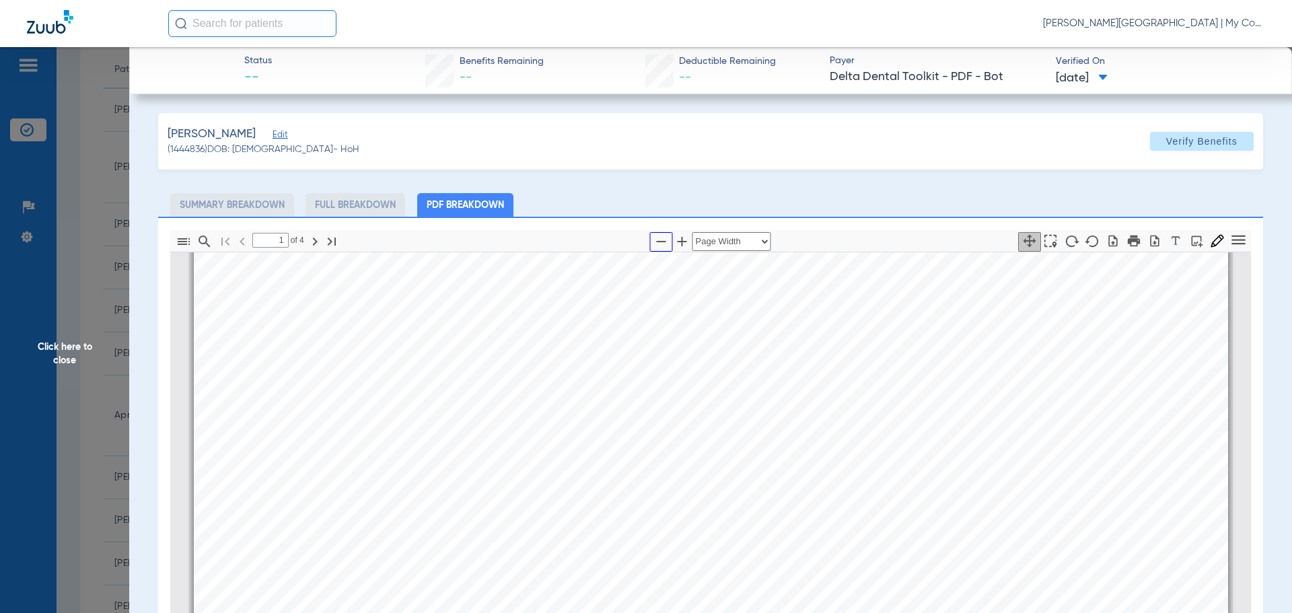
click at [659, 241] on icon "button" at bounding box center [661, 241] width 9 height 1
select select "1.5"
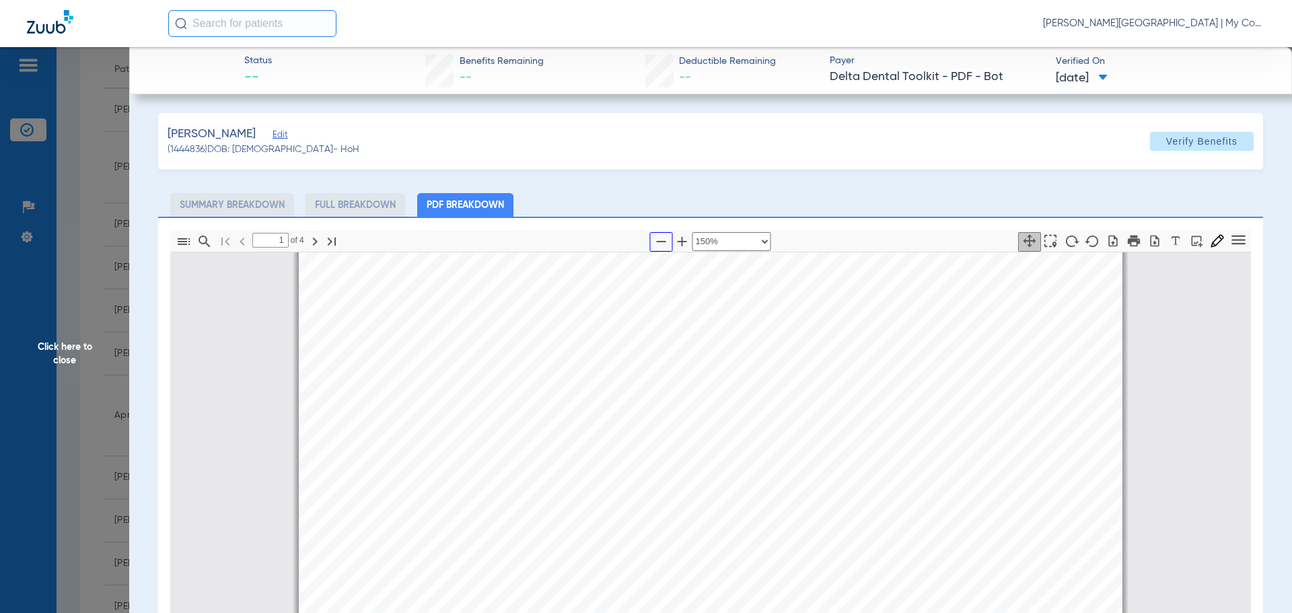
scroll to position [209, 0]
drag, startPoint x: 57, startPoint y: 330, endPoint x: 63, endPoint y: 392, distance: 62.3
click at [57, 331] on span "Click here to close" at bounding box center [64, 353] width 129 height 613
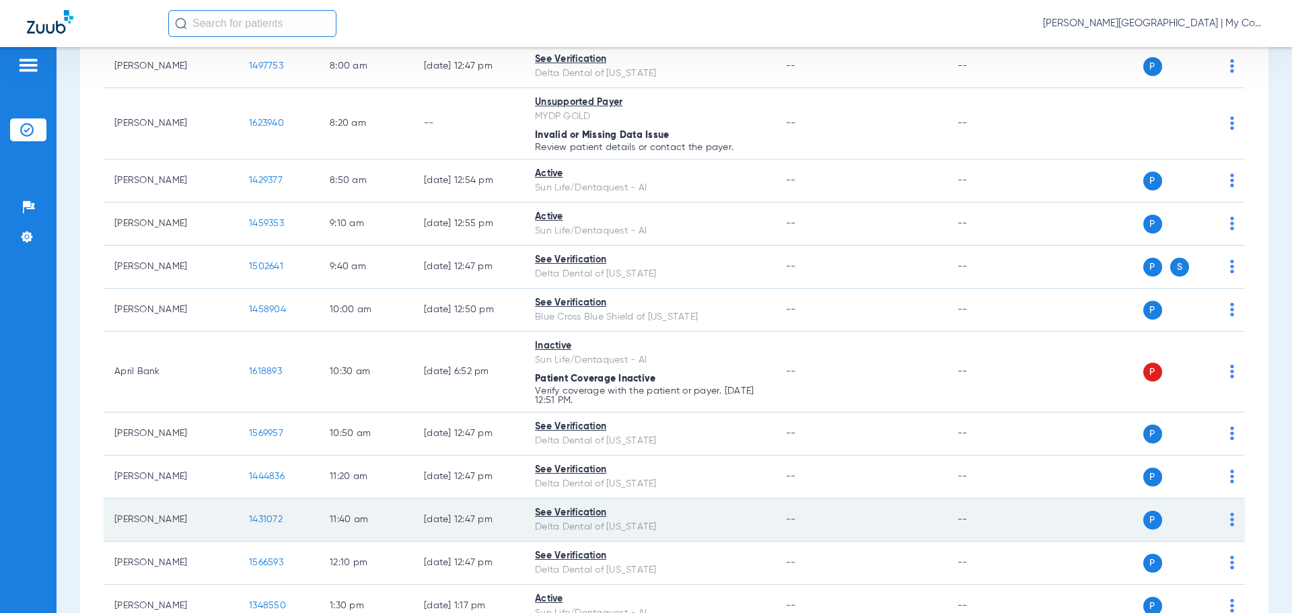
scroll to position [202, 0]
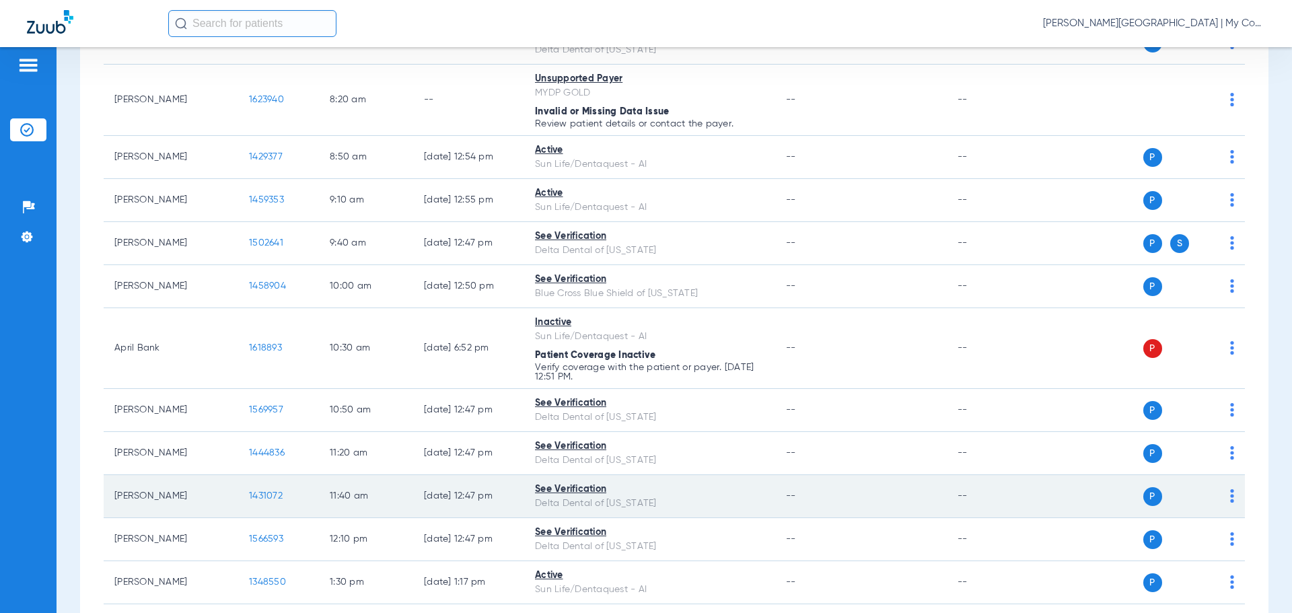
click at [256, 495] on span "1431072" at bounding box center [266, 495] width 34 height 9
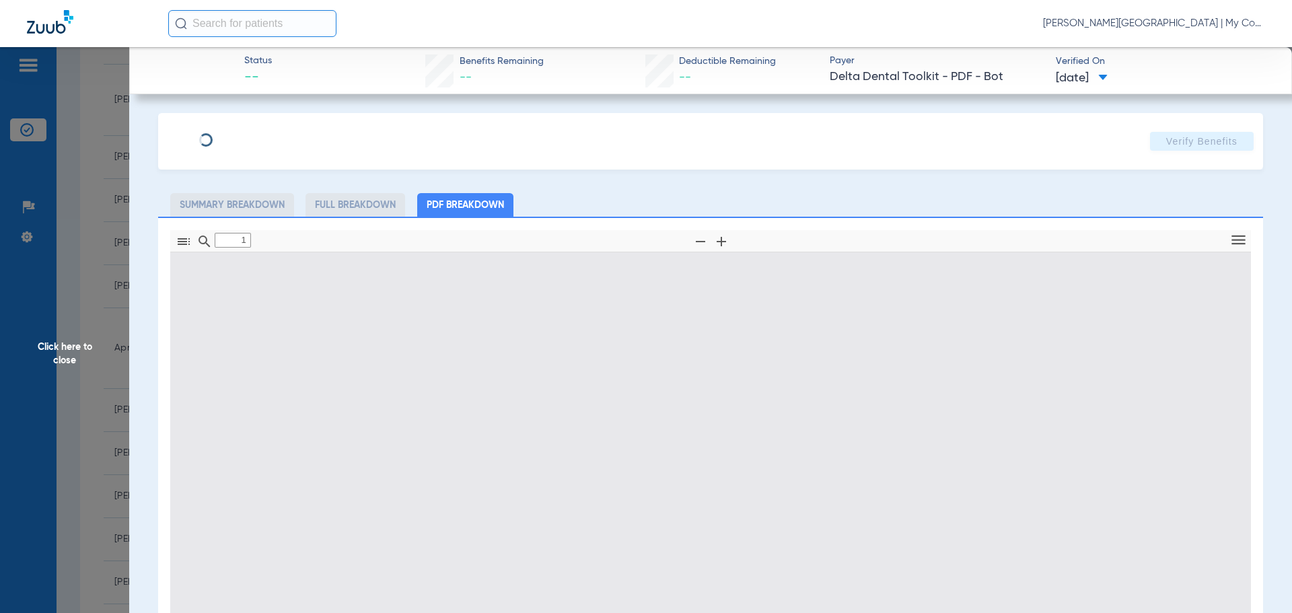
type input "0"
select select "page-width"
type input "1"
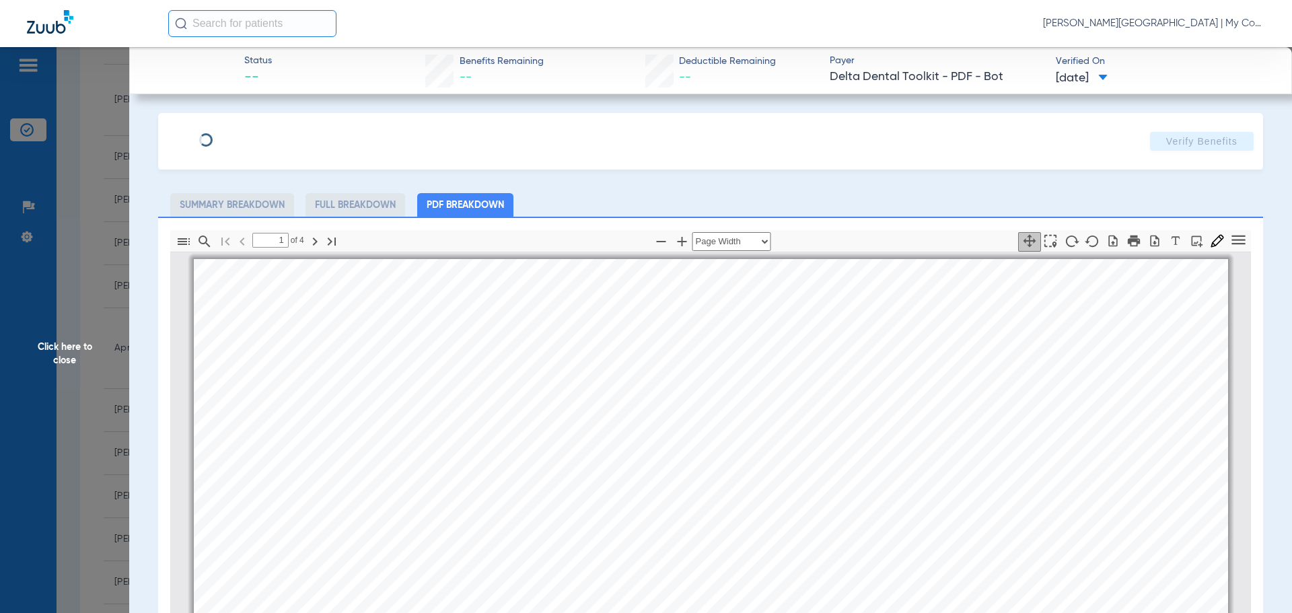
scroll to position [7, 0]
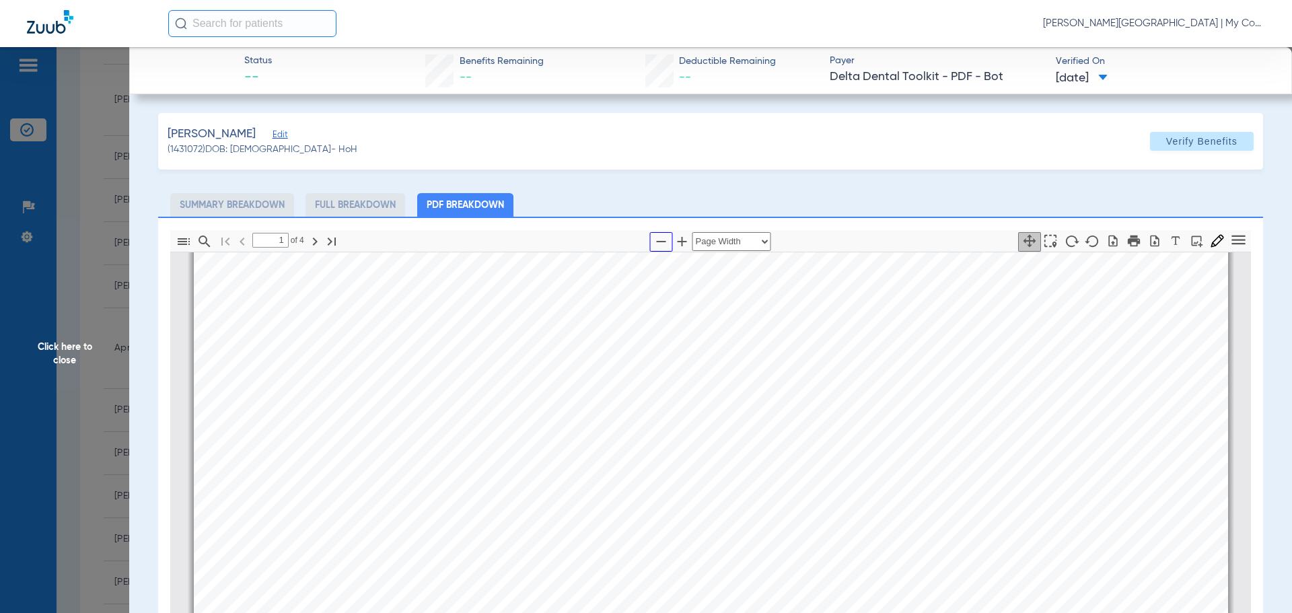
click at [660, 243] on icon "button" at bounding box center [661, 241] width 16 height 16
select select "1.5"
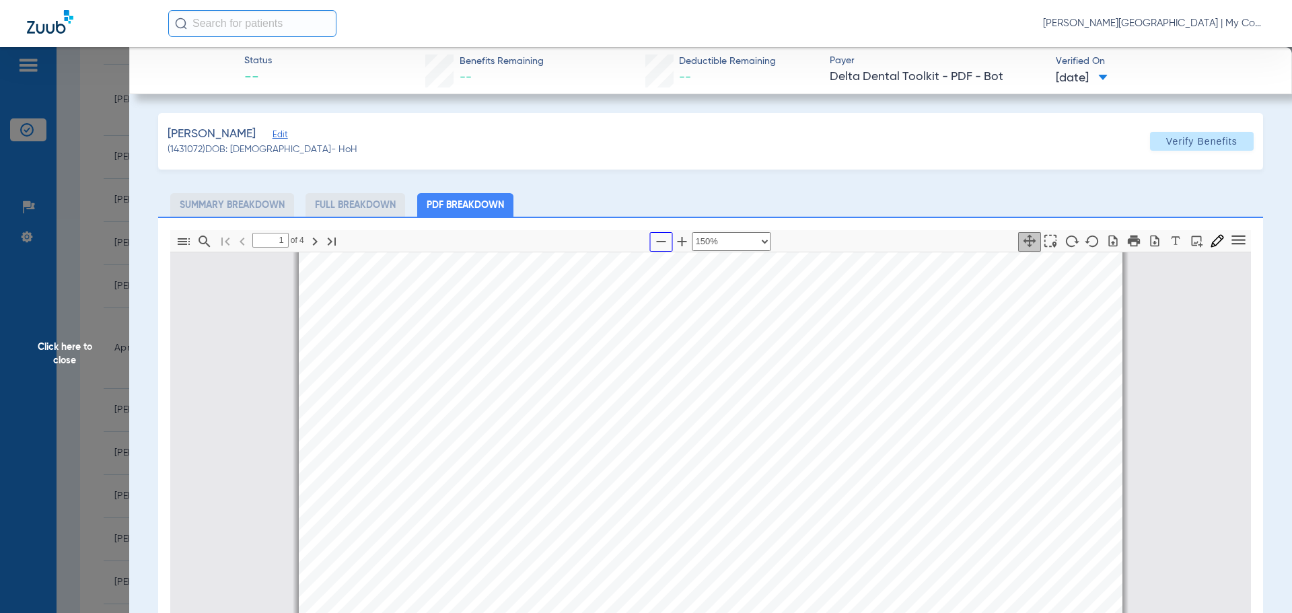
scroll to position [141, 0]
drag, startPoint x: 47, startPoint y: 400, endPoint x: 130, endPoint y: 433, distance: 88.8
click at [48, 400] on span "Click here to close" at bounding box center [64, 353] width 129 height 613
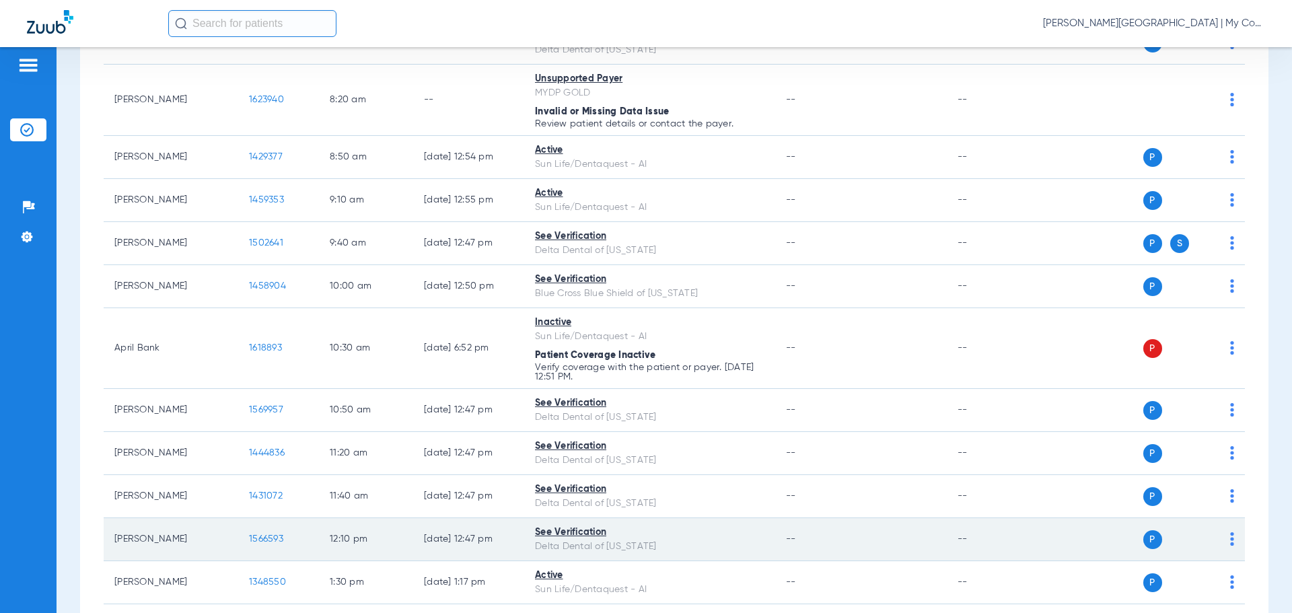
click at [265, 536] on span "1566593" at bounding box center [266, 538] width 34 height 9
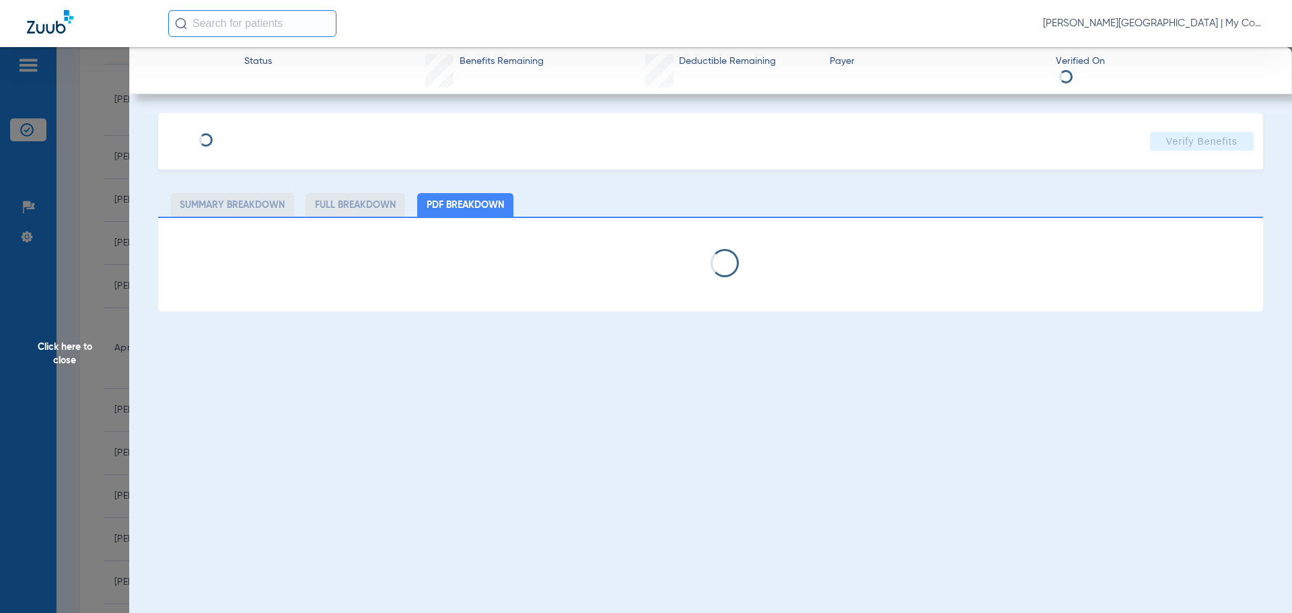
select select "page-width"
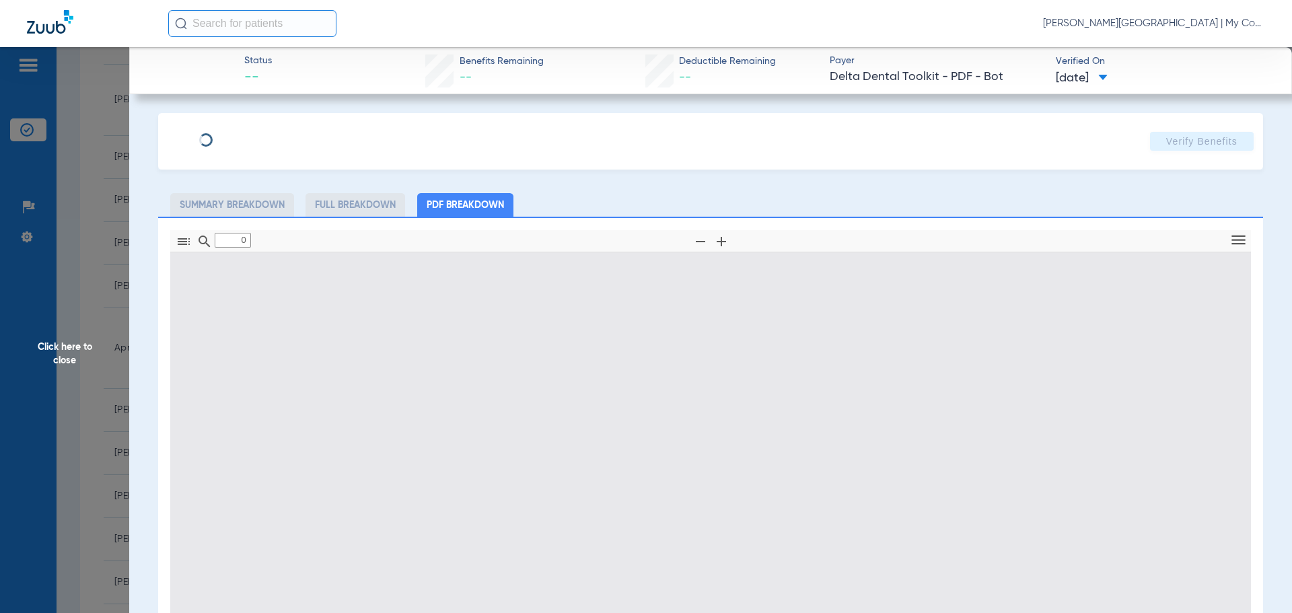
type input "1"
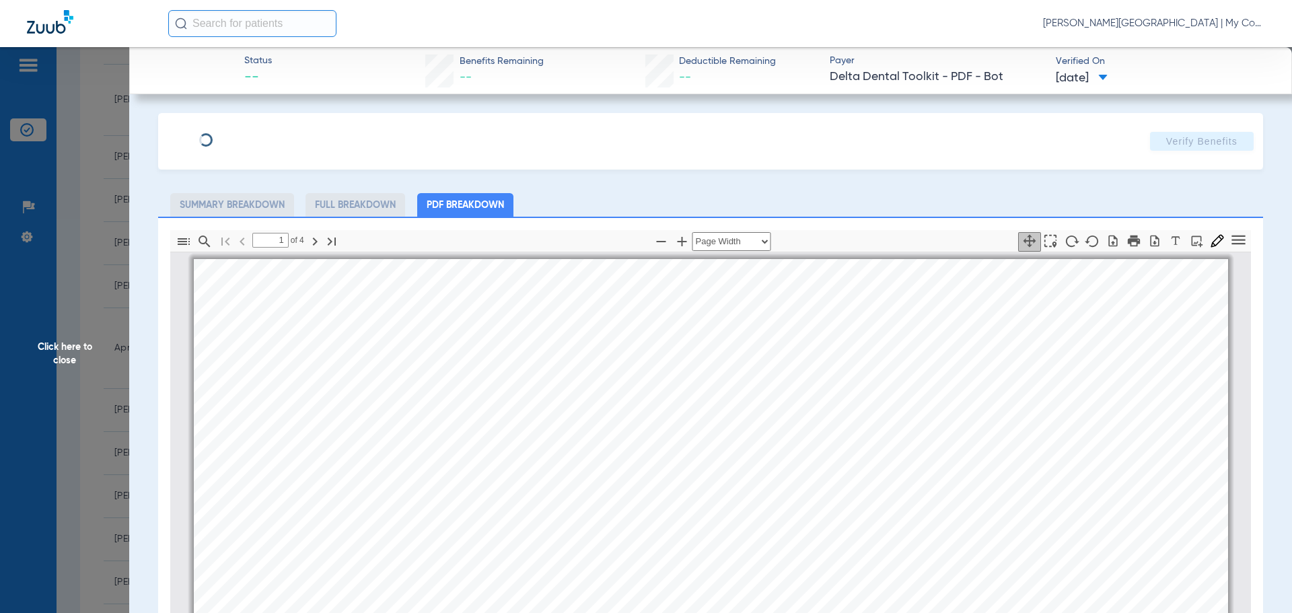
scroll to position [7, 0]
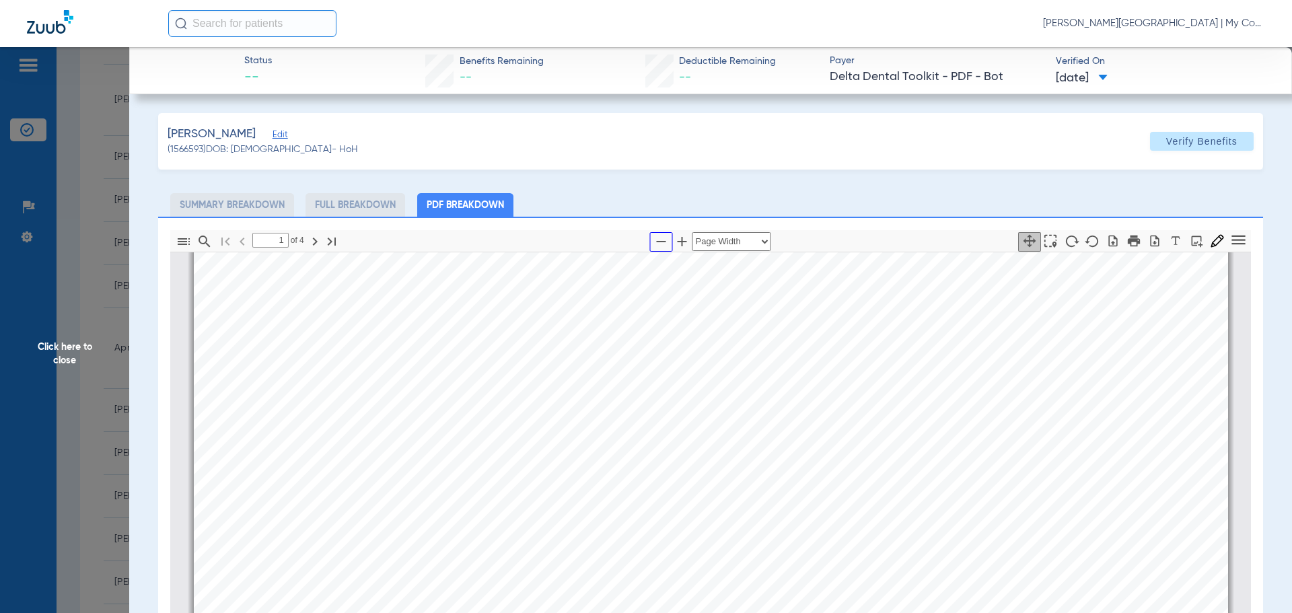
click at [662, 242] on icon "button" at bounding box center [661, 241] width 16 height 16
select select "1.5"
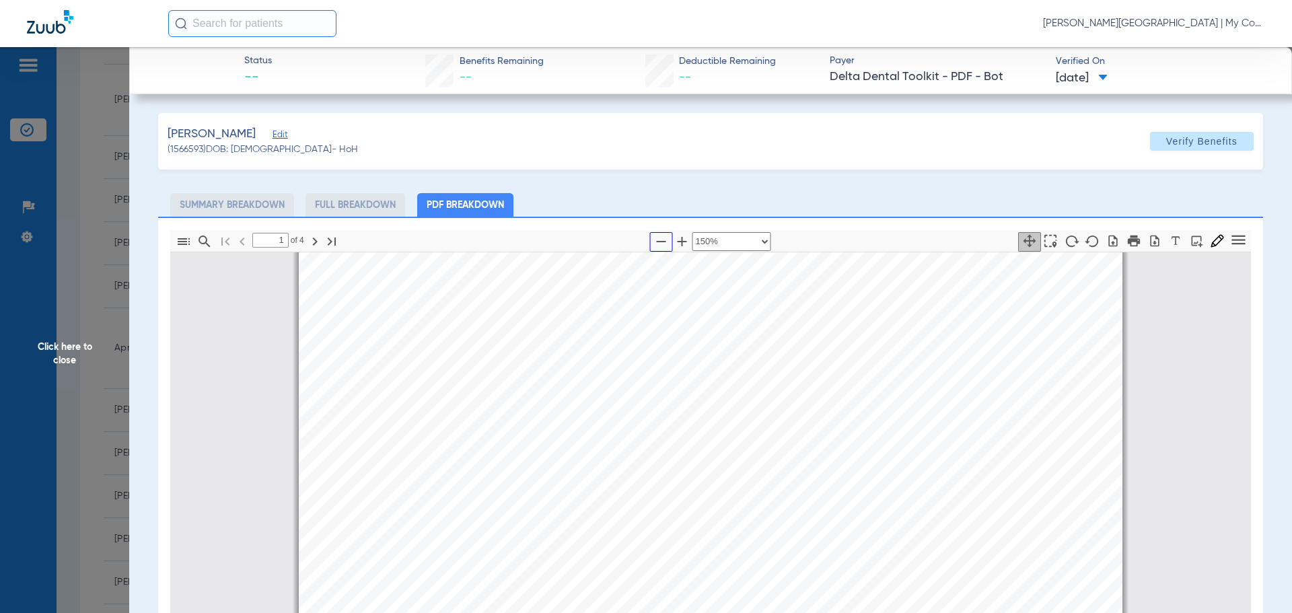
scroll to position [209, 0]
drag, startPoint x: 70, startPoint y: 376, endPoint x: 103, endPoint y: 389, distance: 35.4
click at [70, 377] on span "Click here to close" at bounding box center [64, 353] width 129 height 613
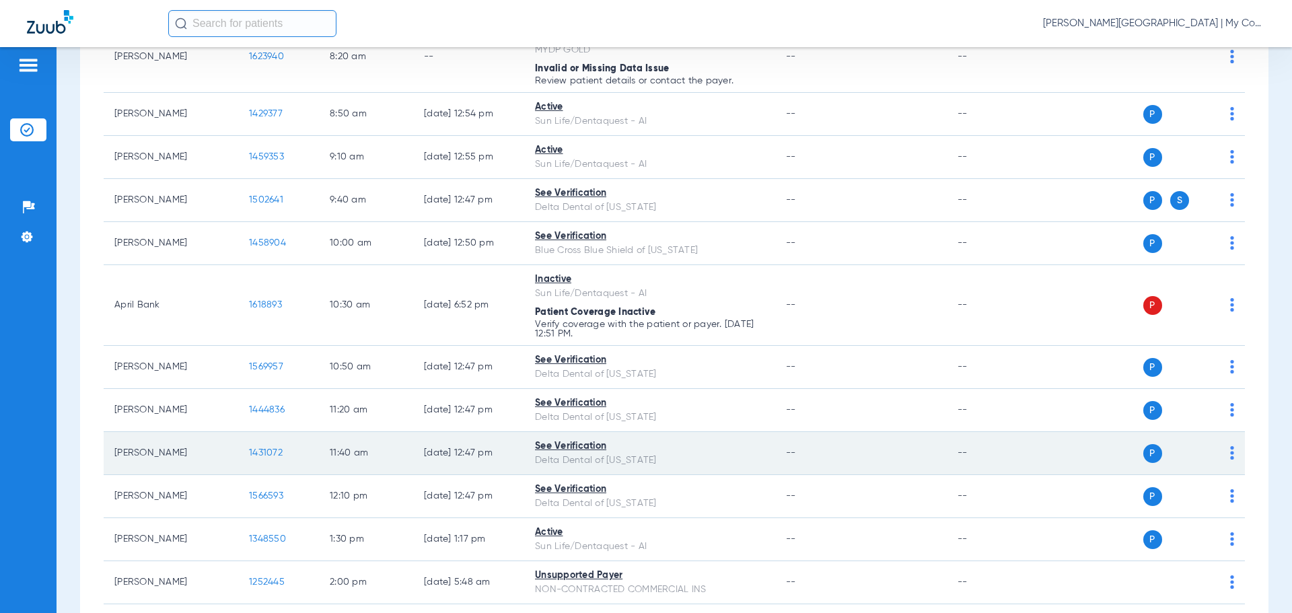
scroll to position [269, 0]
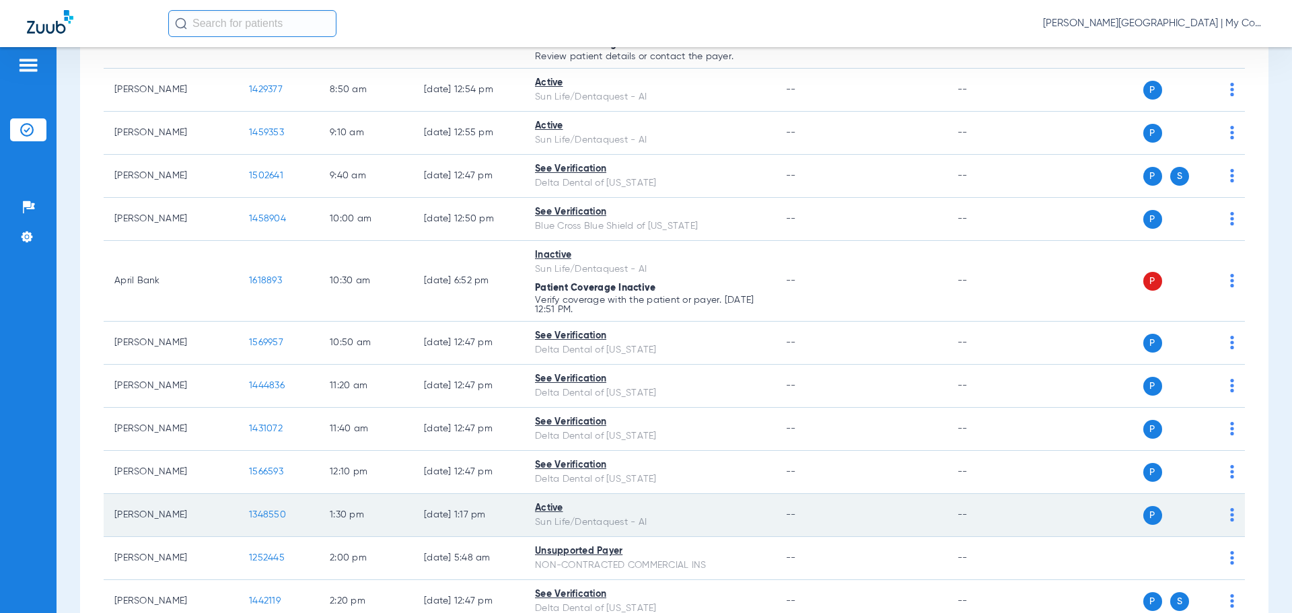
click at [274, 516] on span "1348550" at bounding box center [267, 514] width 37 height 9
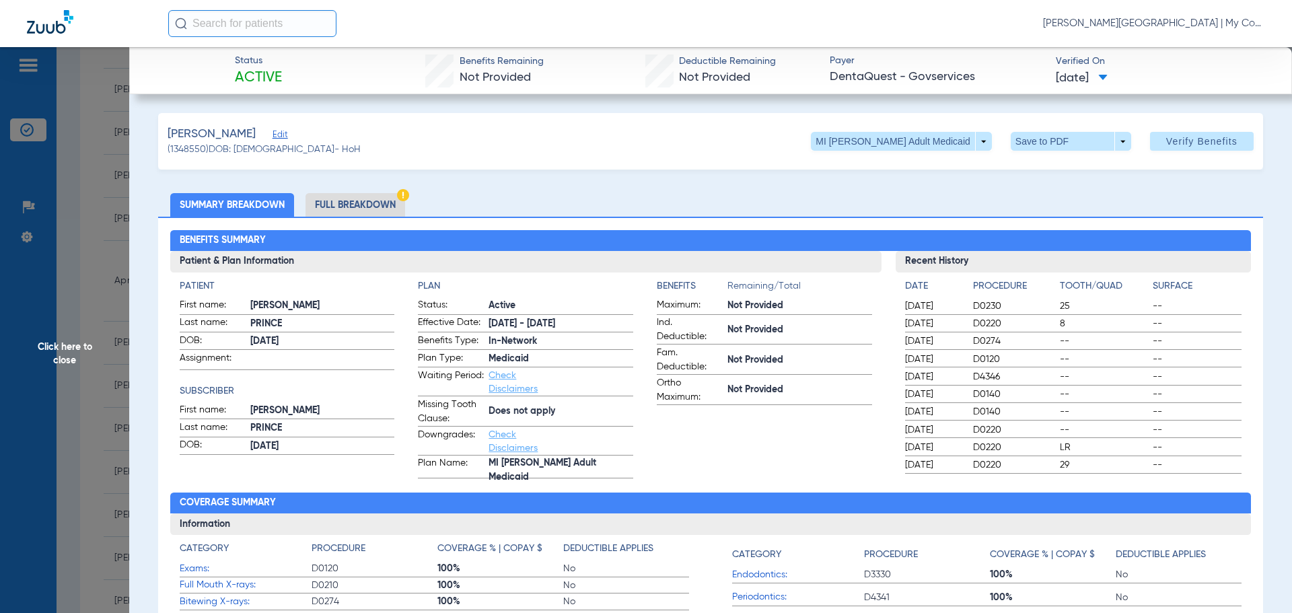
click at [380, 212] on li "Full Breakdown" at bounding box center [355, 205] width 100 height 24
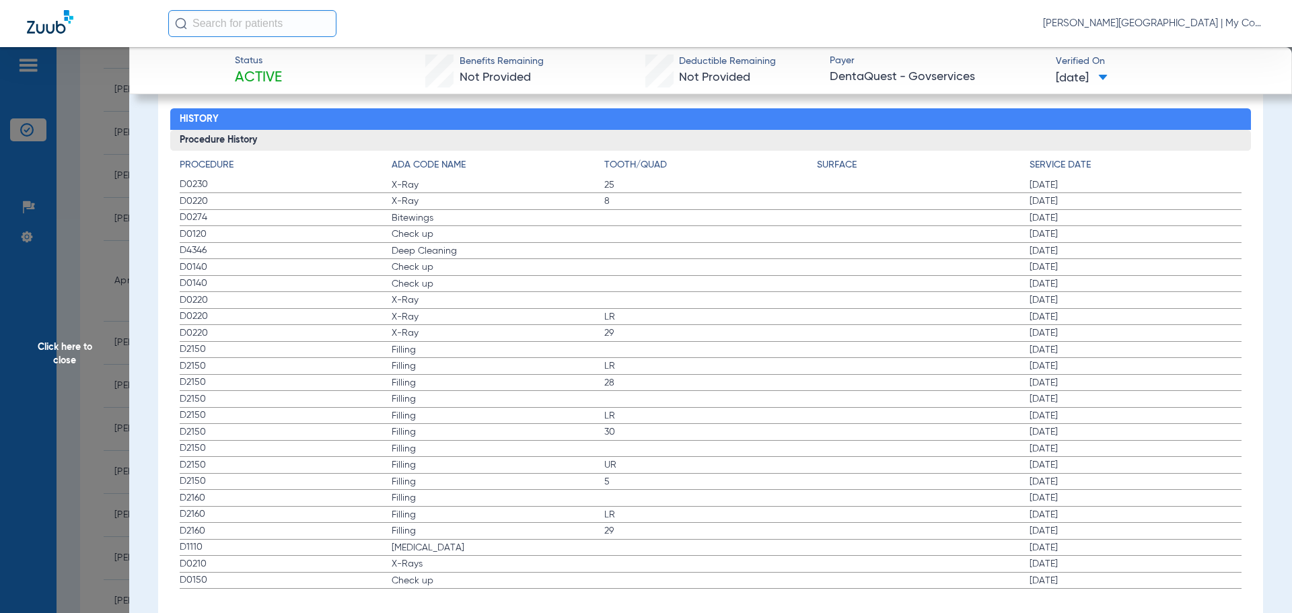
scroll to position [1749, 0]
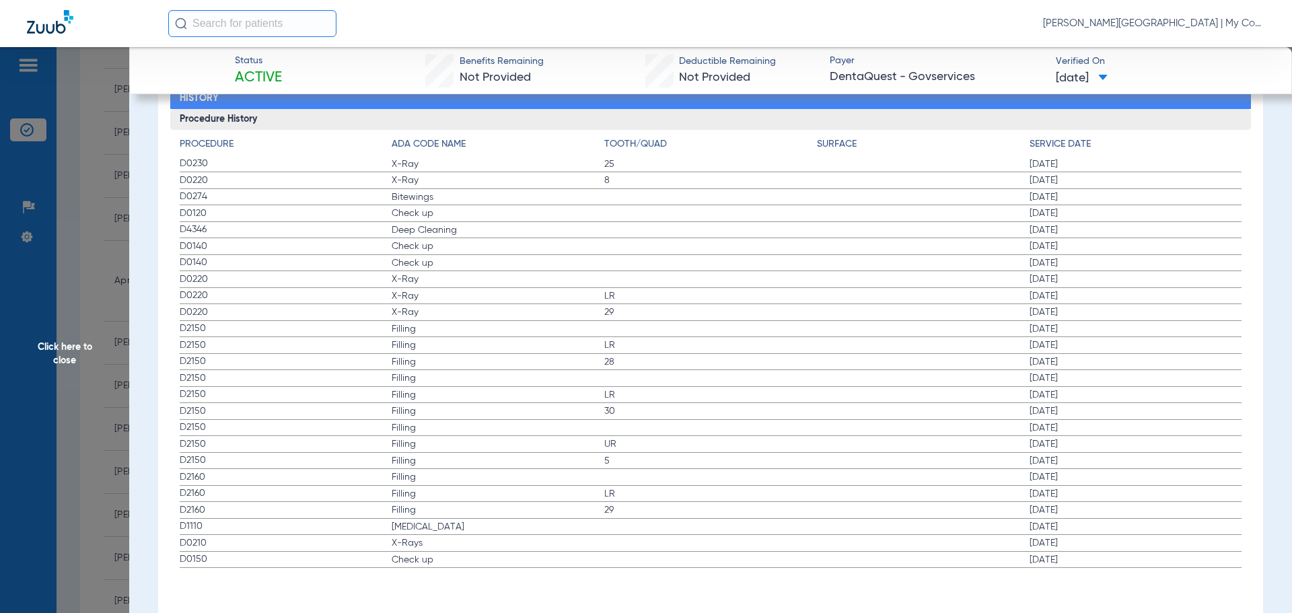
click at [85, 307] on span "Click here to close" at bounding box center [64, 353] width 129 height 613
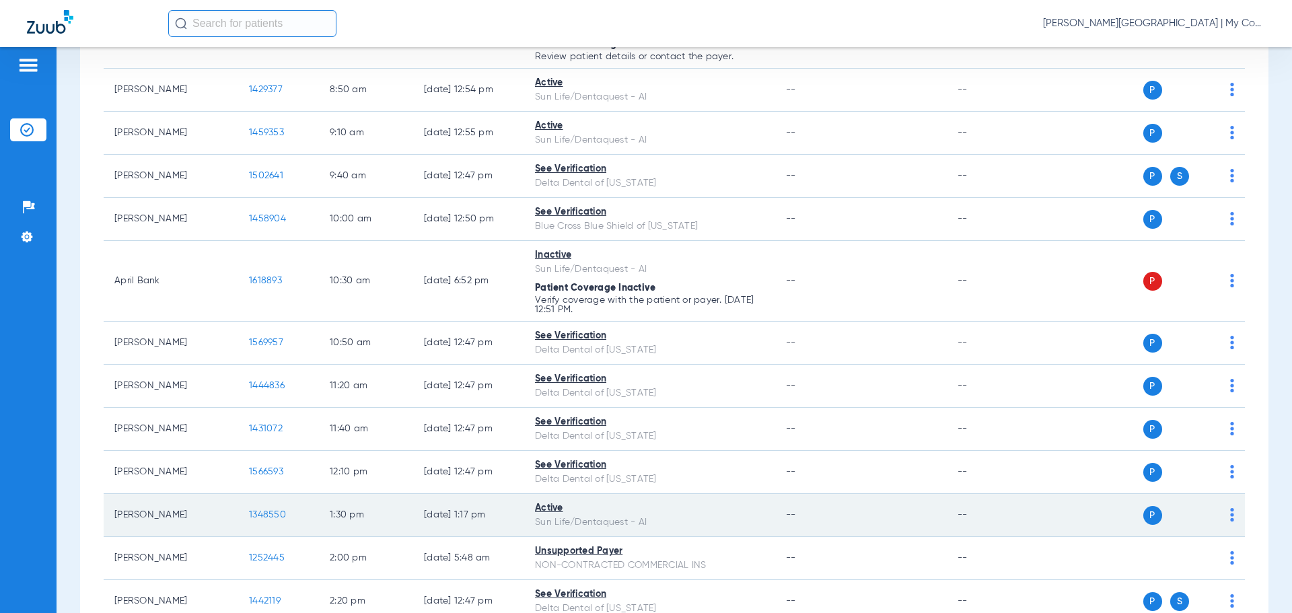
scroll to position [336, 0]
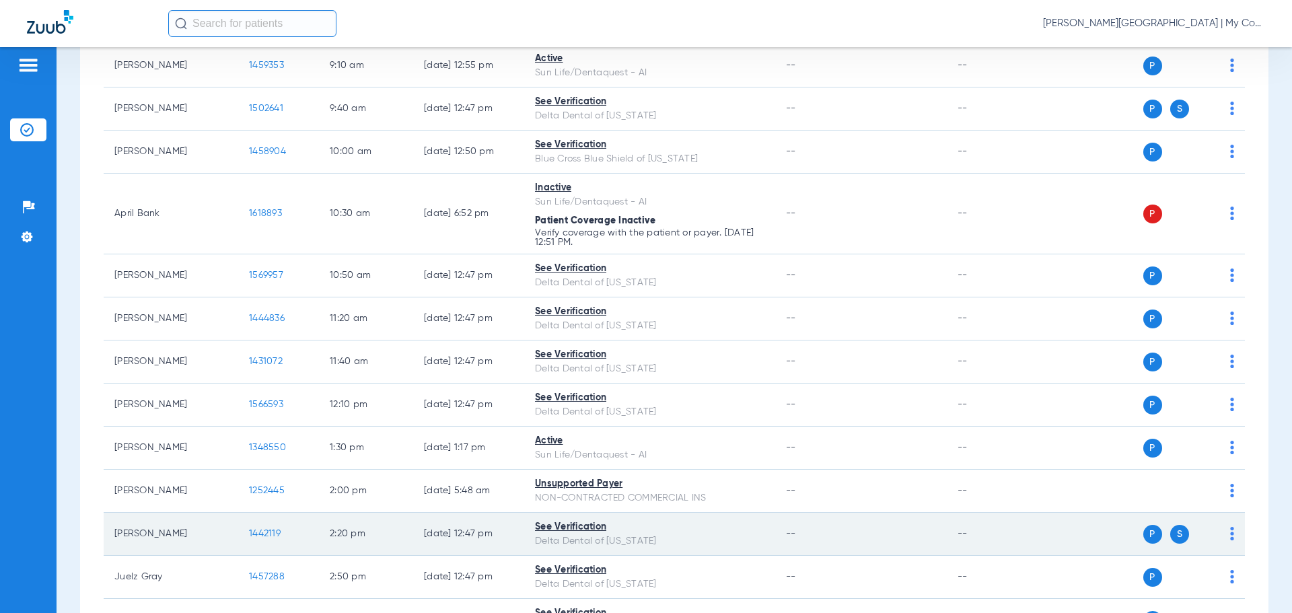
click at [280, 533] on span "1442119" at bounding box center [265, 533] width 32 height 9
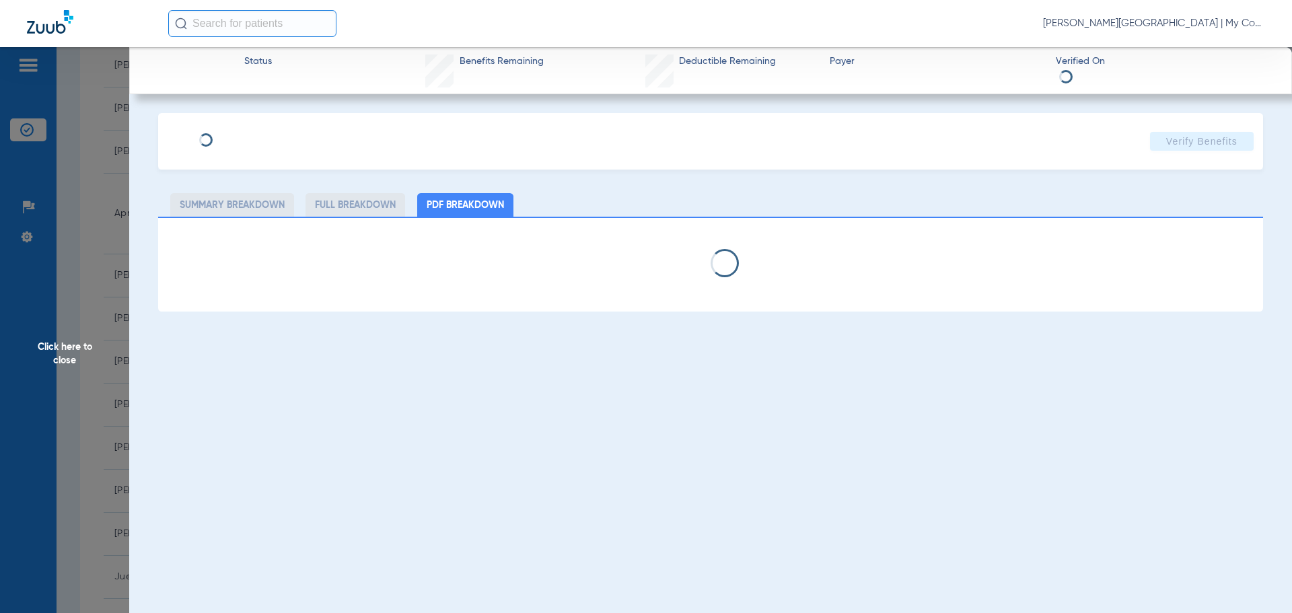
select select "page-width"
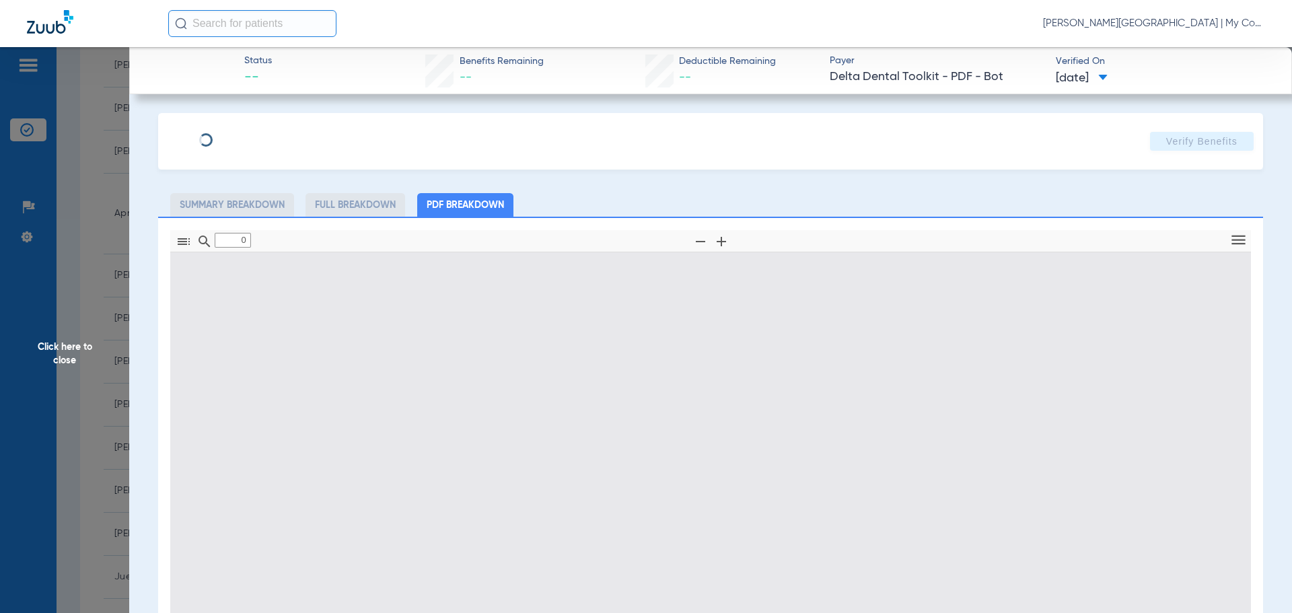
type input "1"
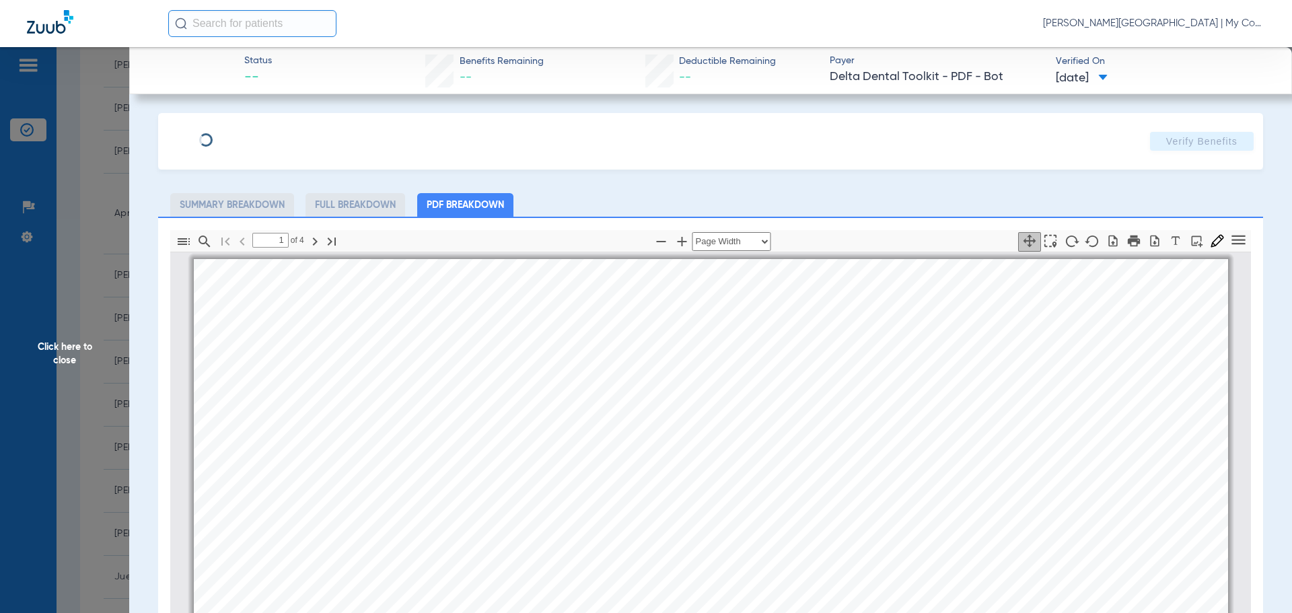
scroll to position [7, 0]
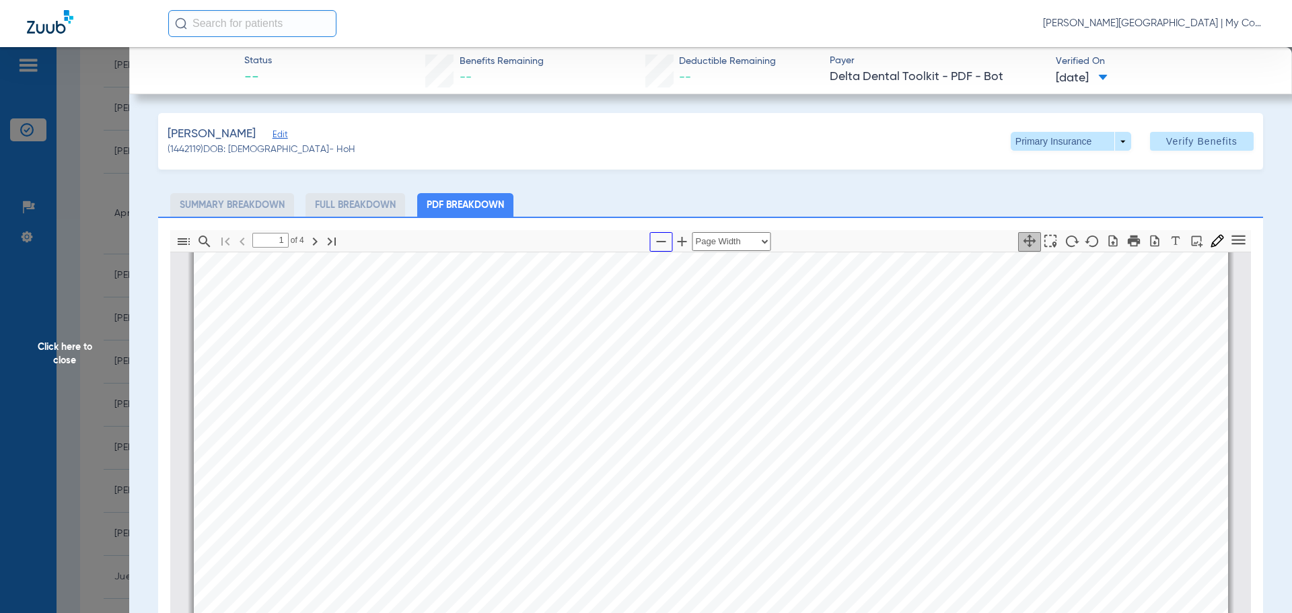
click at [659, 243] on icon "button" at bounding box center [661, 241] width 16 height 16
select select "1.5"
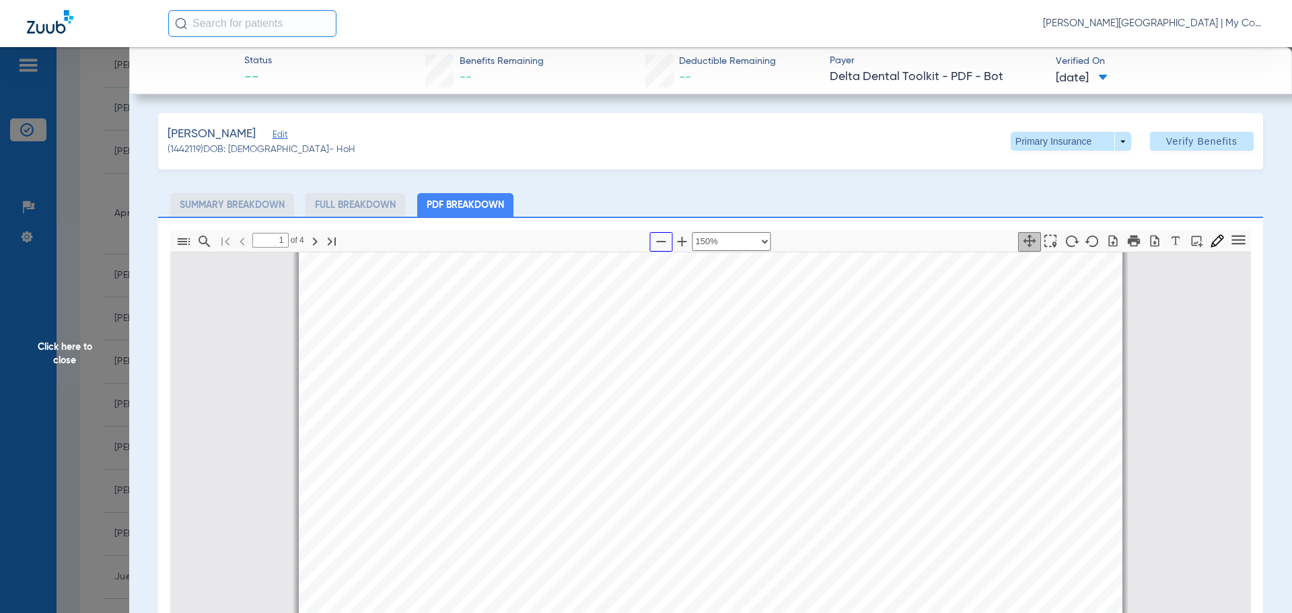
scroll to position [276, 0]
click at [91, 421] on span "Click here to close" at bounding box center [64, 353] width 129 height 613
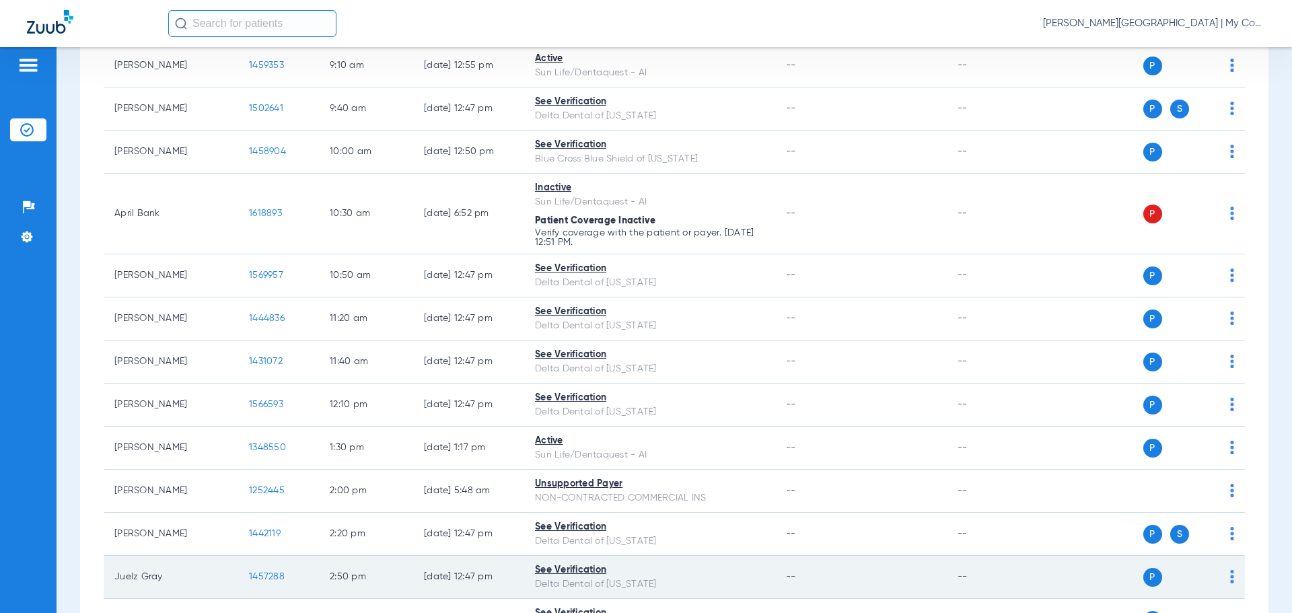
click at [264, 577] on span "1457288" at bounding box center [267, 576] width 36 height 9
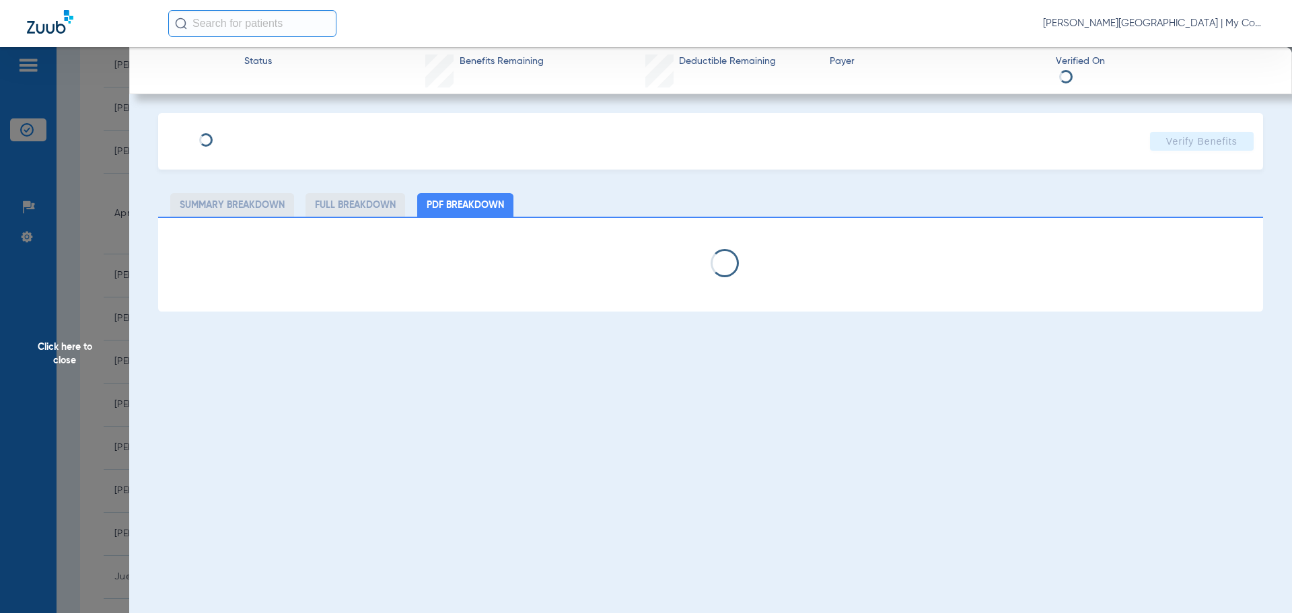
select select "page-width"
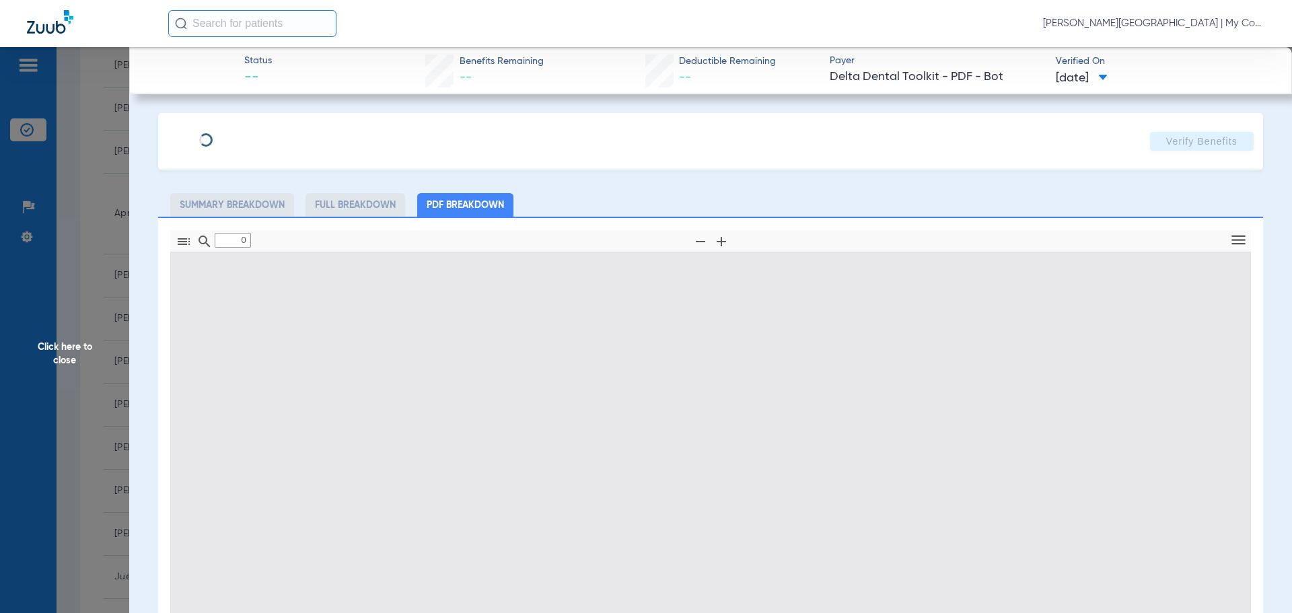
type input "1"
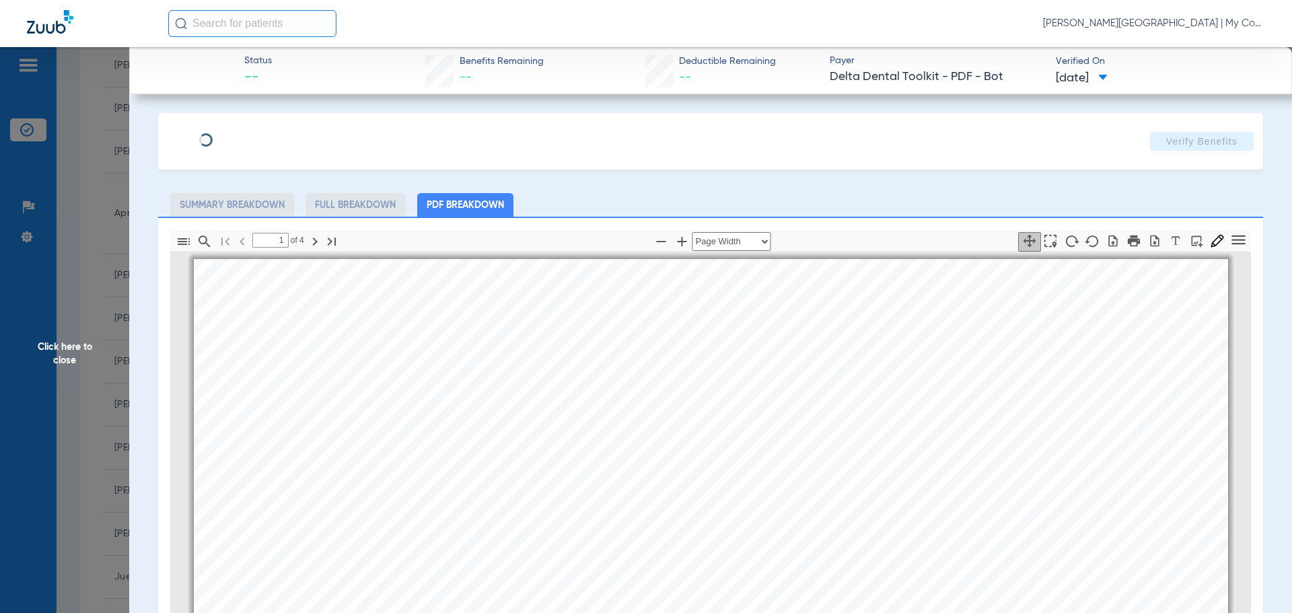
scroll to position [7, 0]
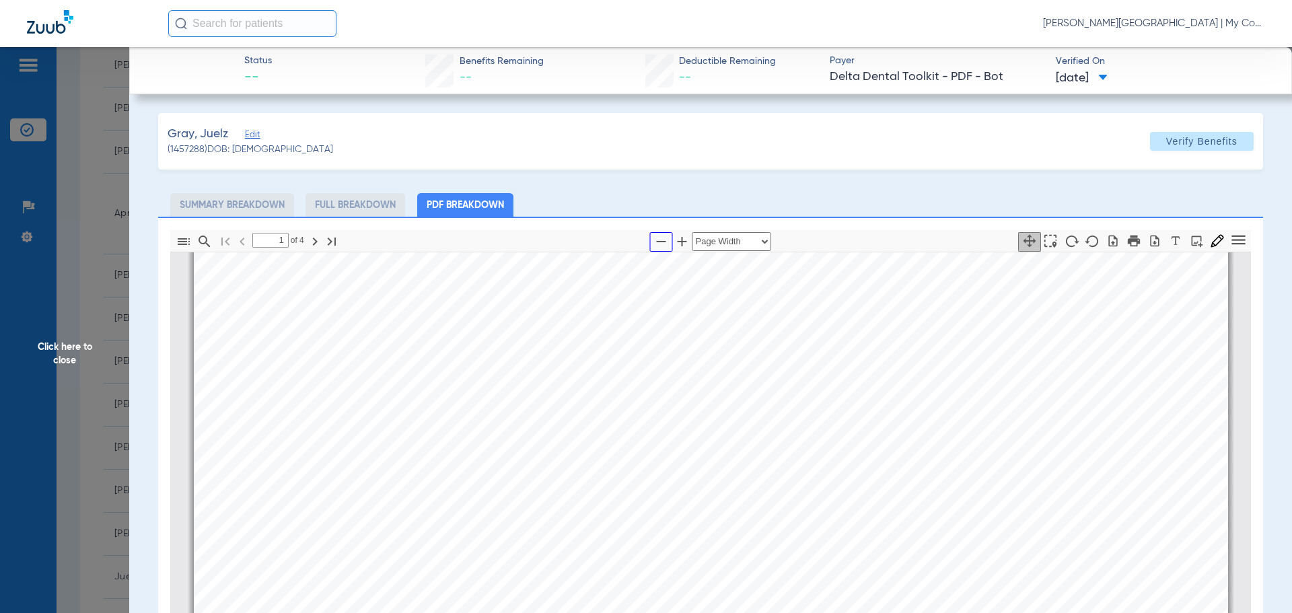
click at [653, 246] on icon "button" at bounding box center [661, 241] width 16 height 16
select select "1.5"
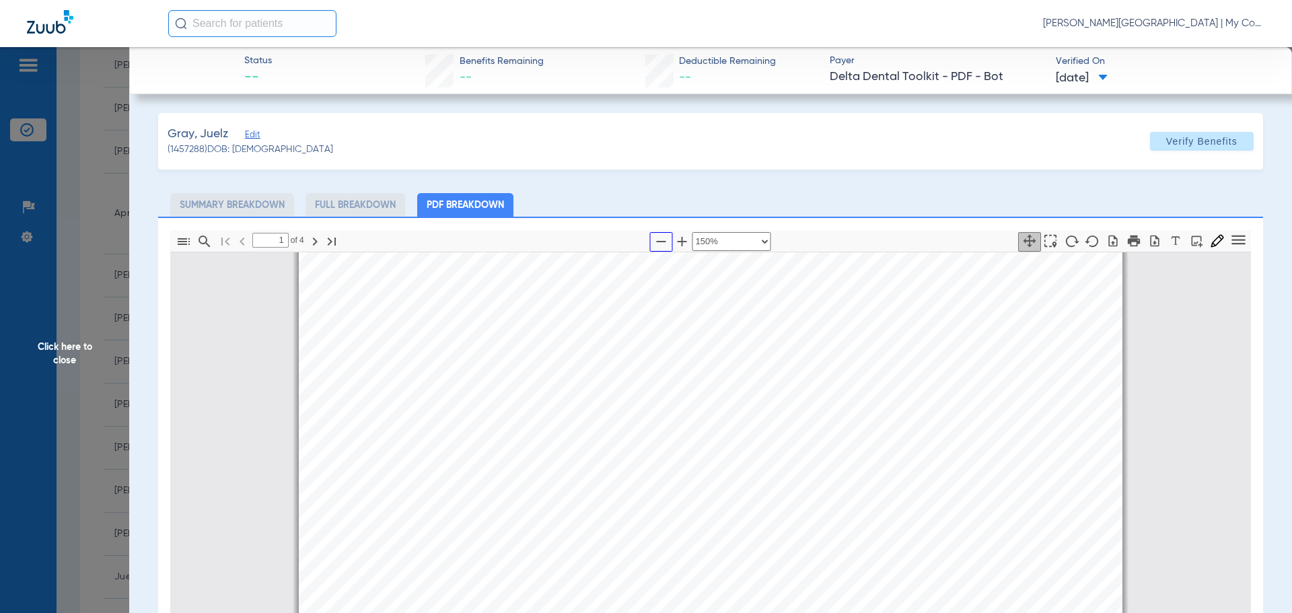
scroll to position [209, 0]
click at [92, 334] on span "Click here to close" at bounding box center [64, 353] width 129 height 613
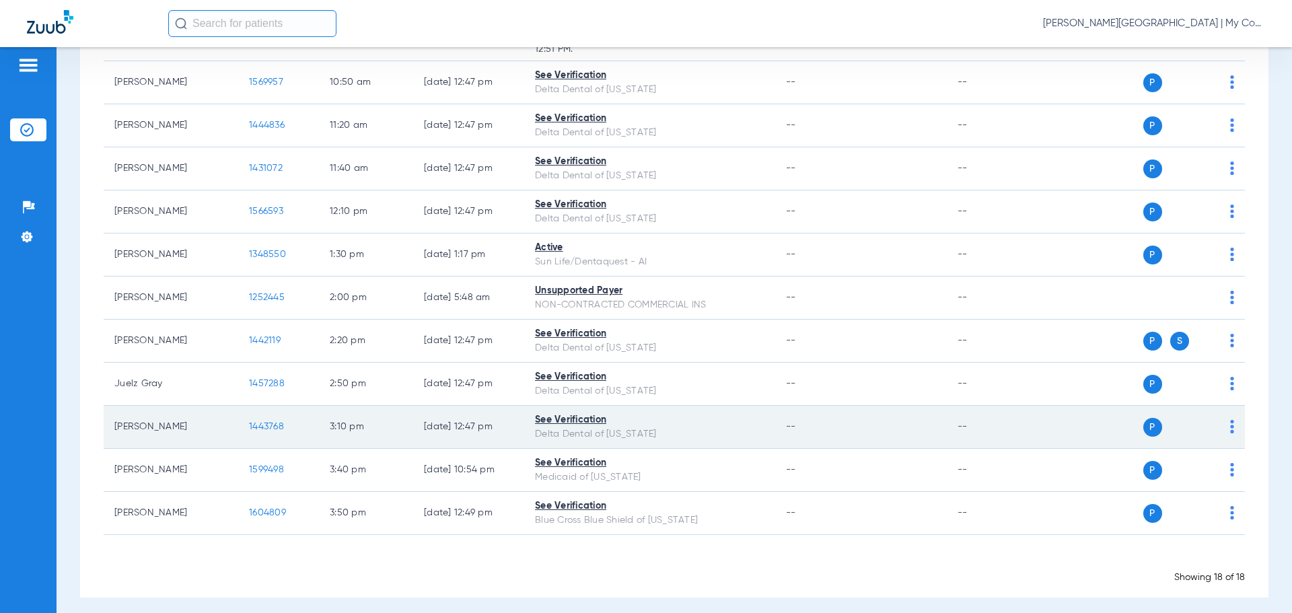
scroll to position [538, 0]
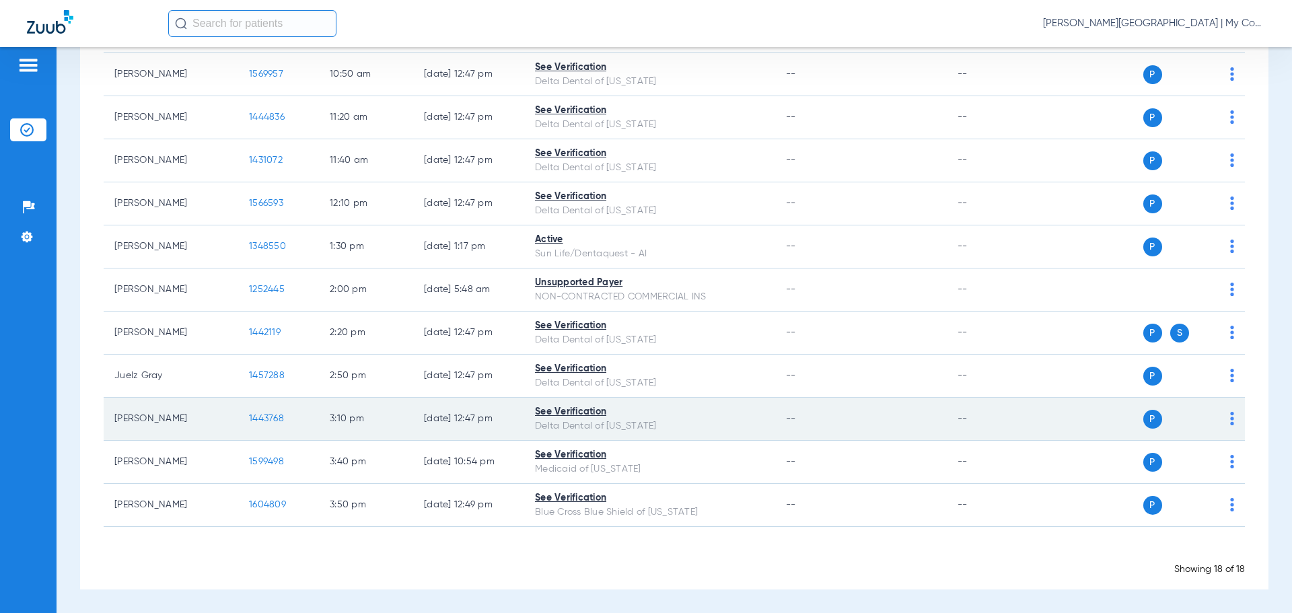
click at [271, 423] on span "1443768" at bounding box center [266, 418] width 35 height 9
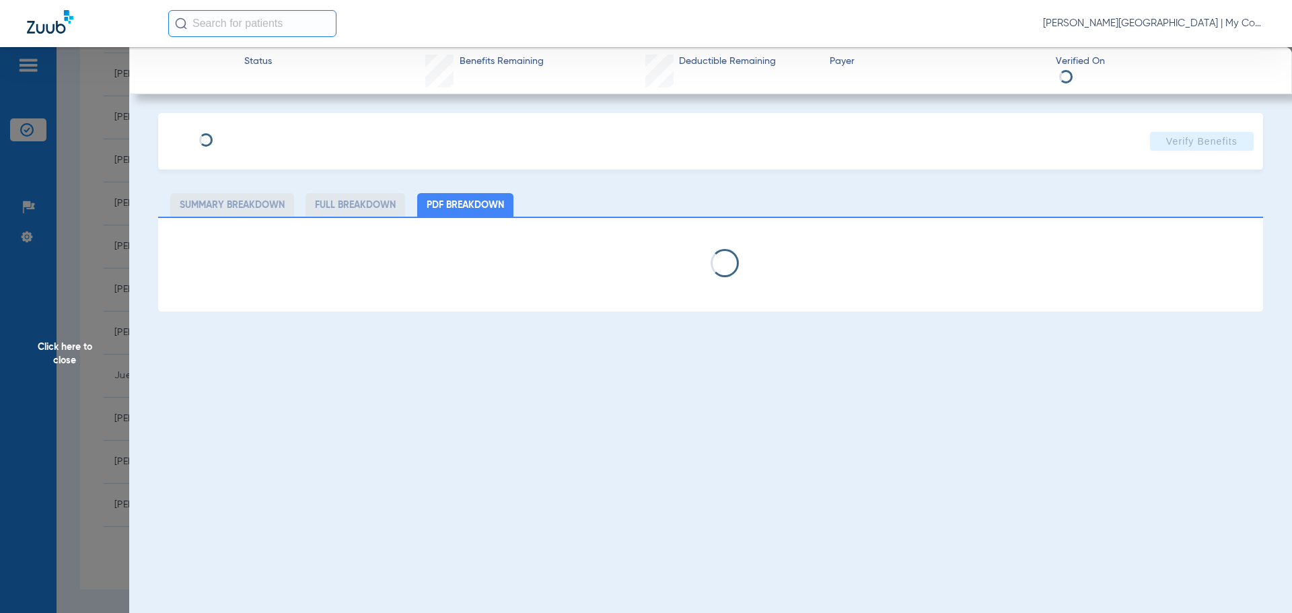
select select "page-width"
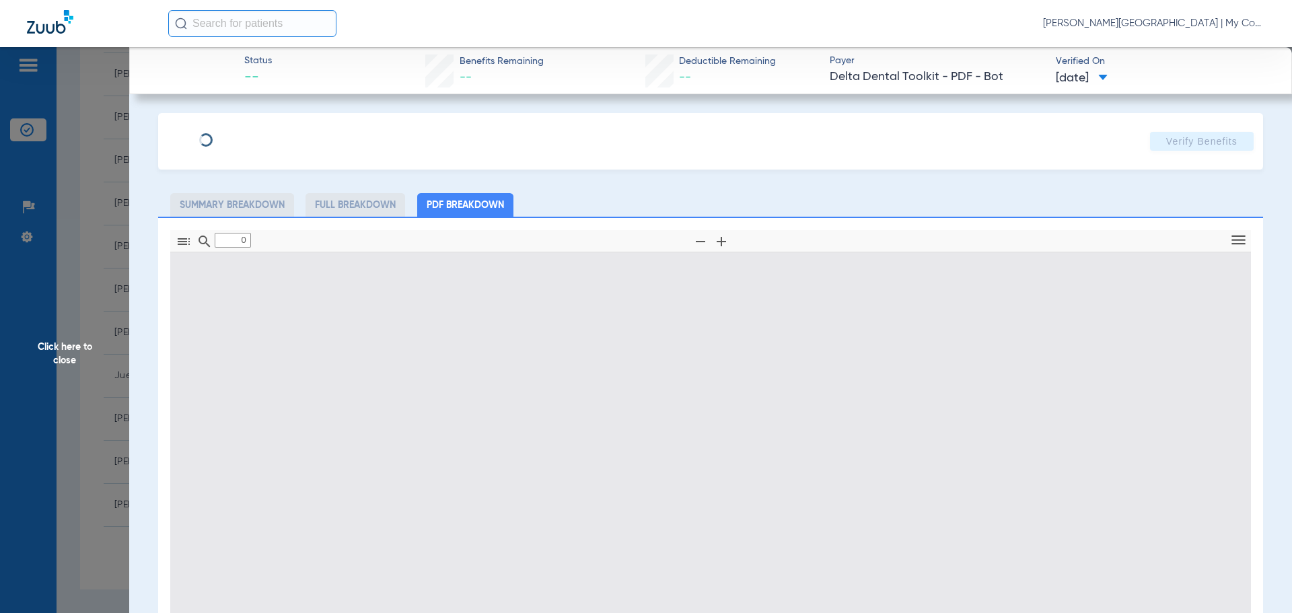
type input "1"
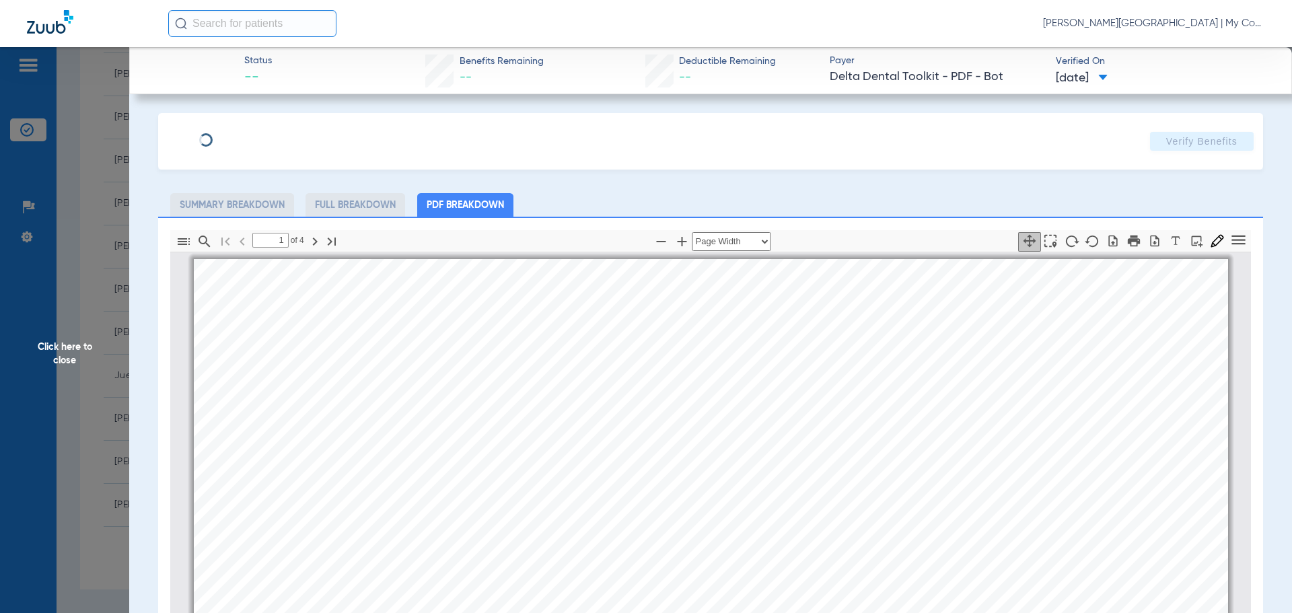
scroll to position [7, 0]
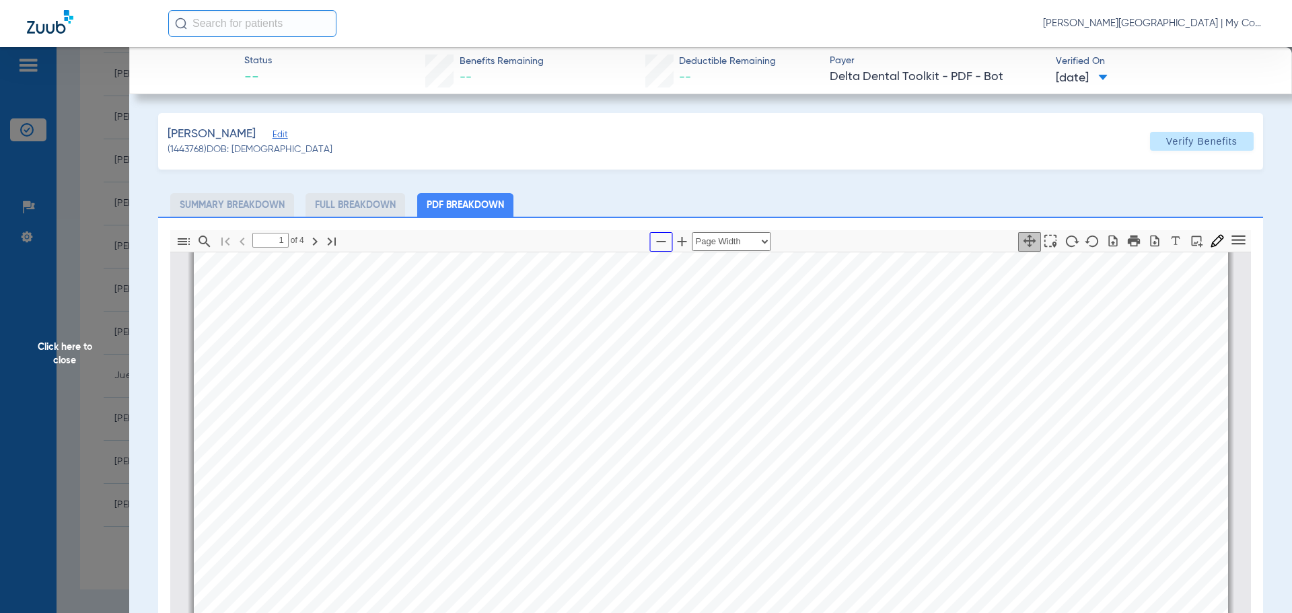
click at [659, 245] on icon "button" at bounding box center [661, 241] width 16 height 16
select select "1.5"
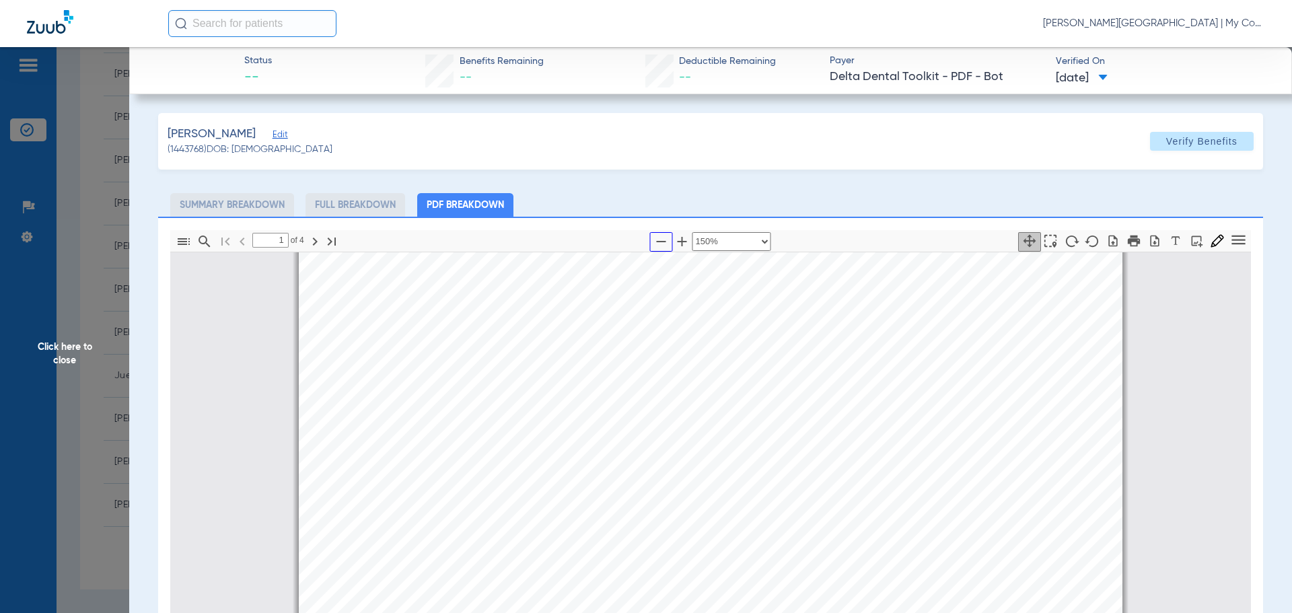
scroll to position [141, 0]
click at [57, 372] on span "Click here to close" at bounding box center [64, 353] width 129 height 613
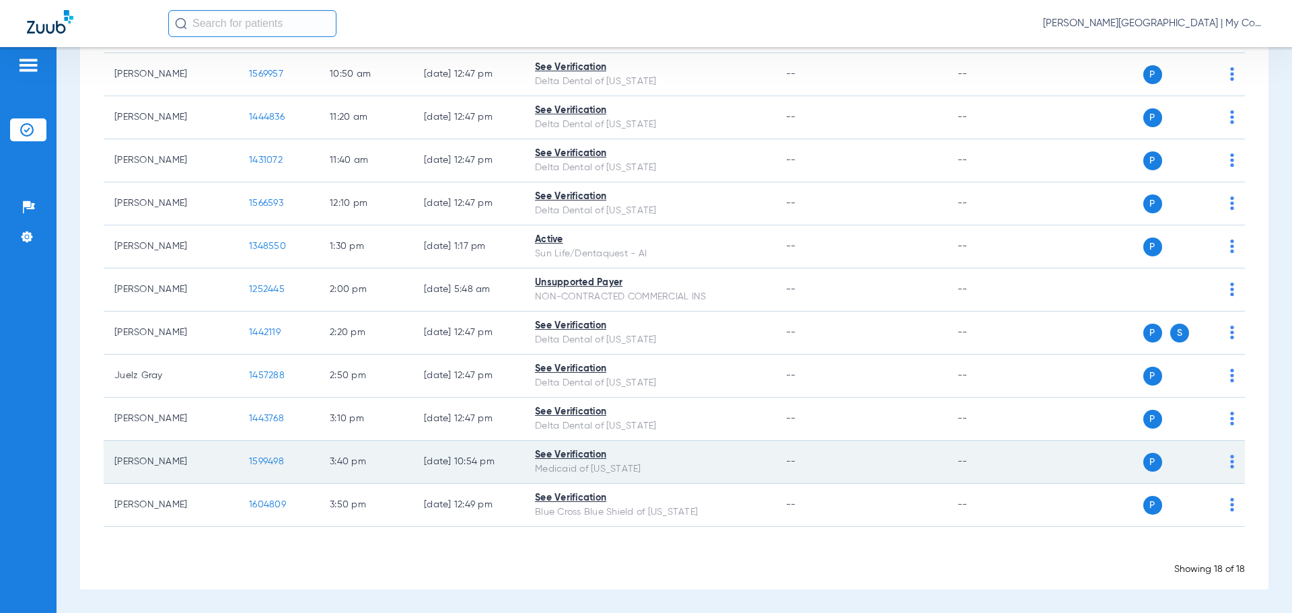
click at [267, 463] on span "1599498" at bounding box center [266, 461] width 35 height 9
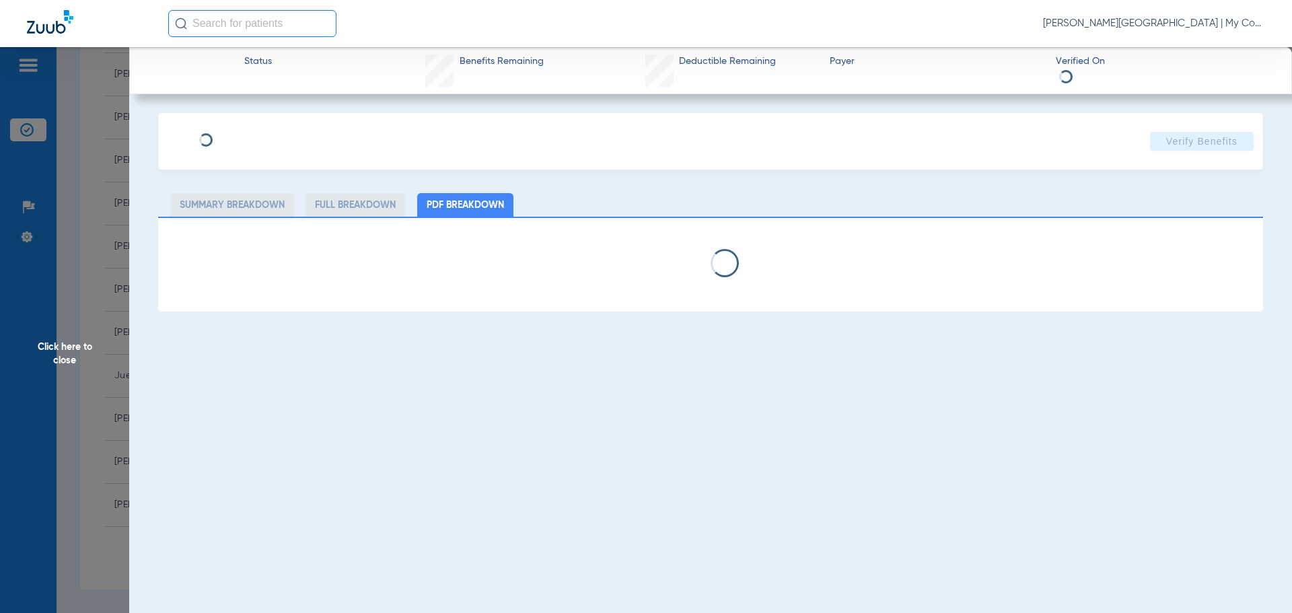
select select "page-width"
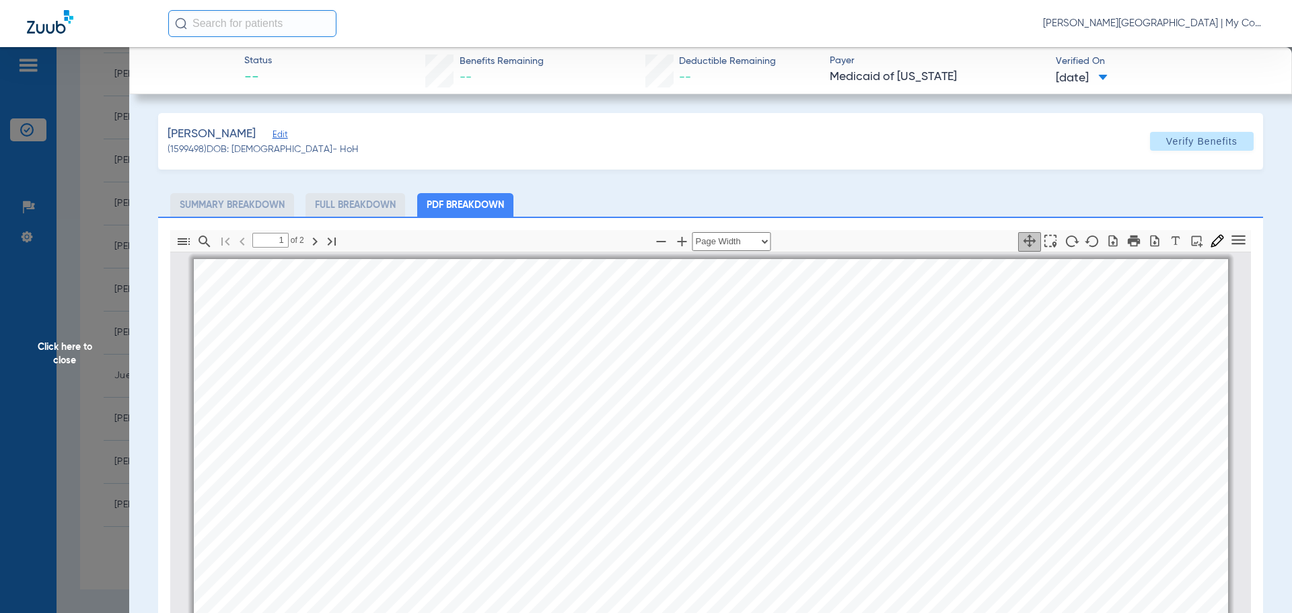
scroll to position [7, 0]
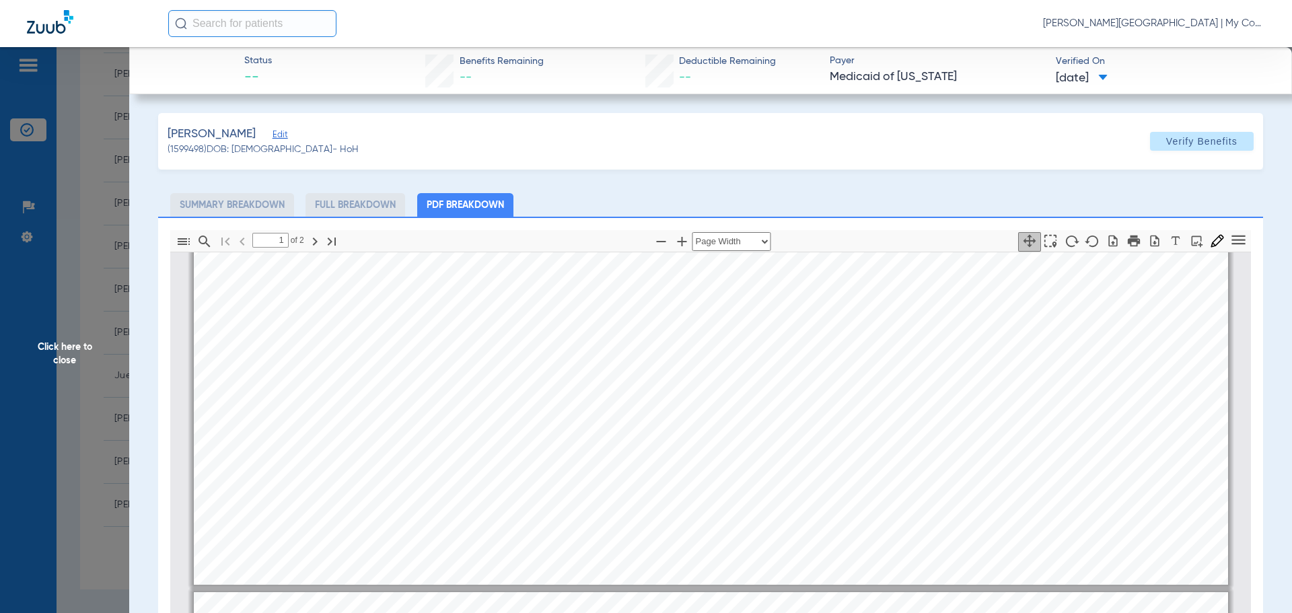
type input "2"
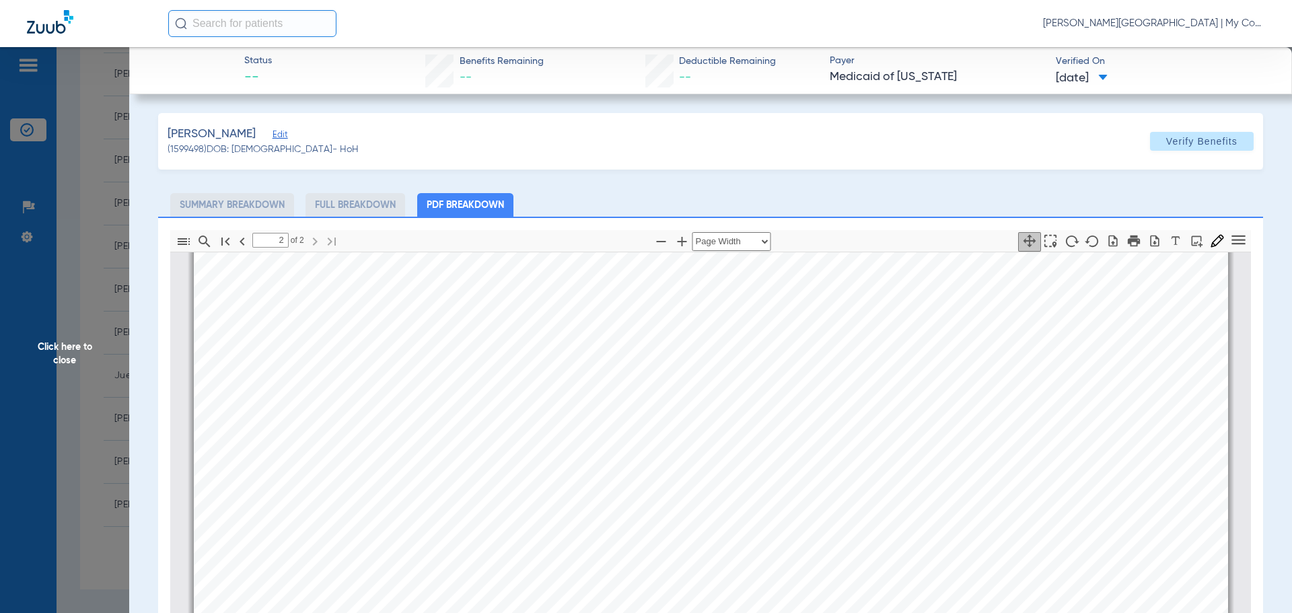
scroll to position [1824, 0]
drag, startPoint x: 100, startPoint y: 348, endPoint x: 110, endPoint y: 344, distance: 10.2
click at [100, 348] on span "Click here to close" at bounding box center [64, 353] width 129 height 613
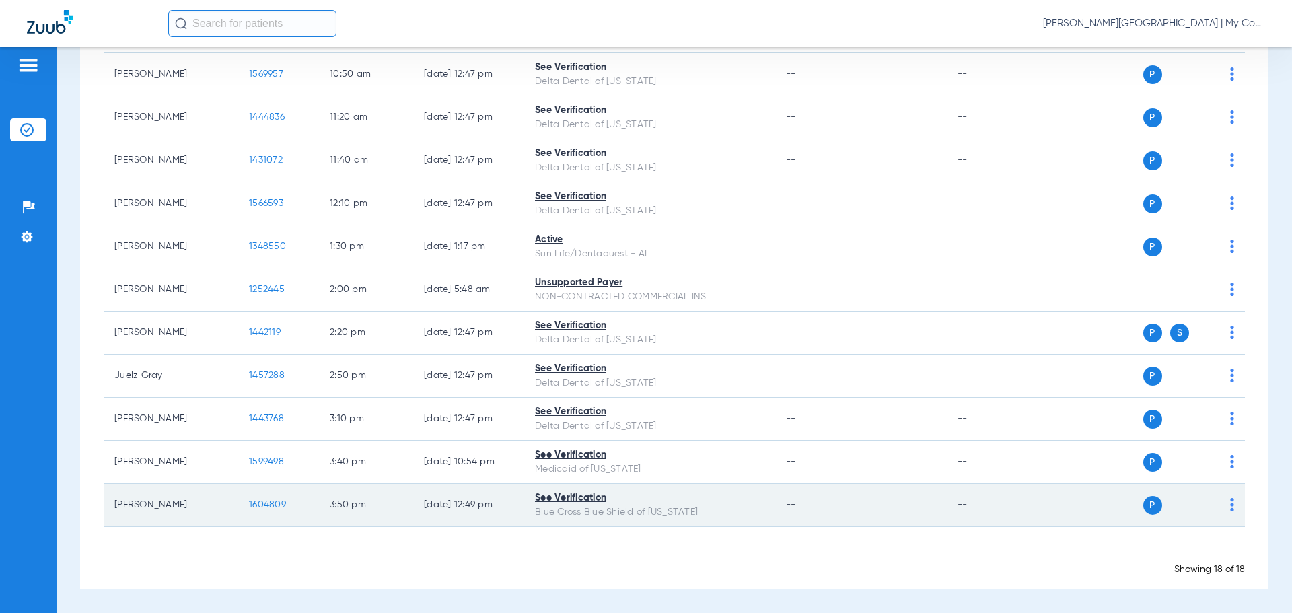
click at [265, 503] on span "1604809" at bounding box center [267, 504] width 37 height 9
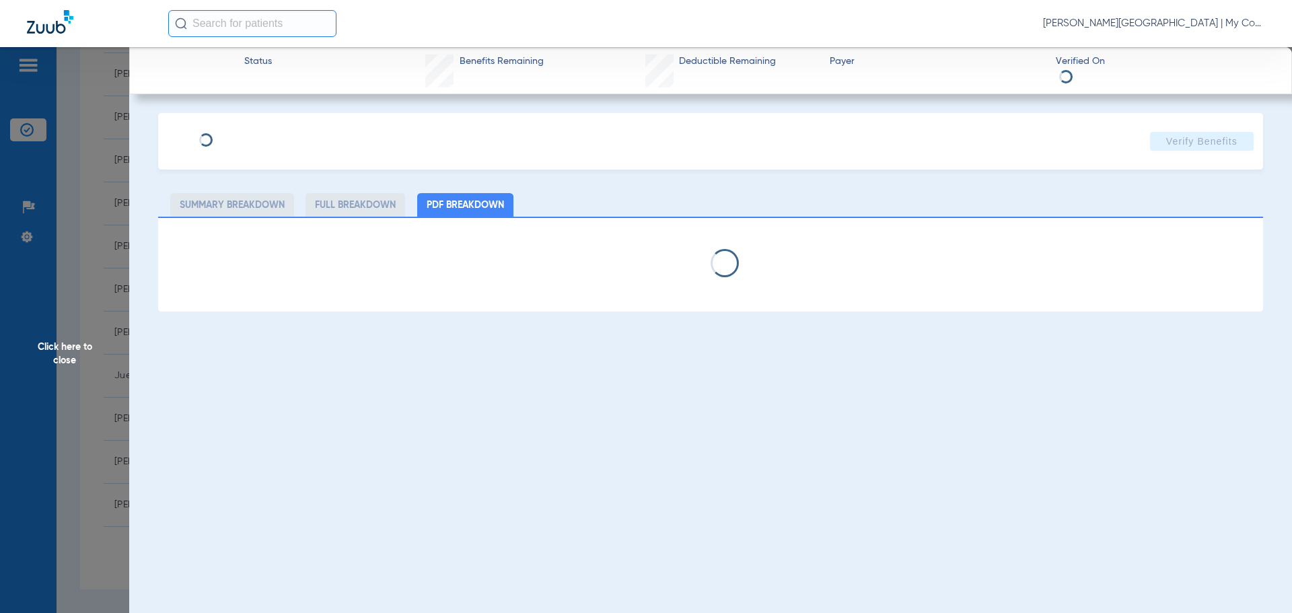
select select "page-width"
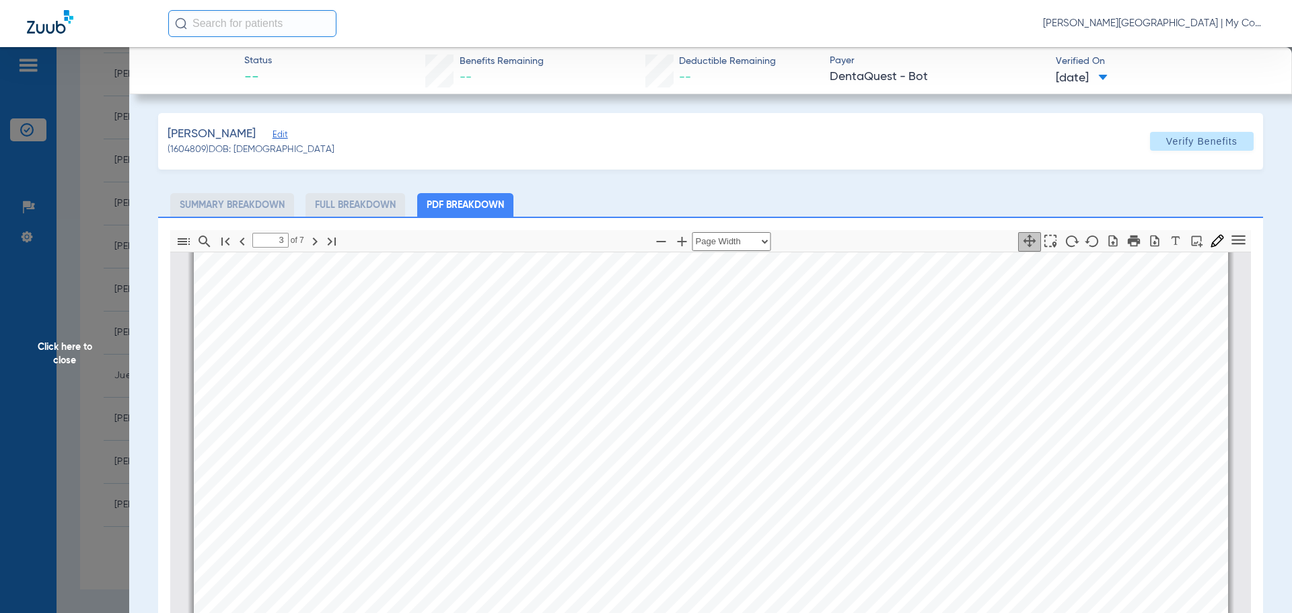
scroll to position [1622, 0]
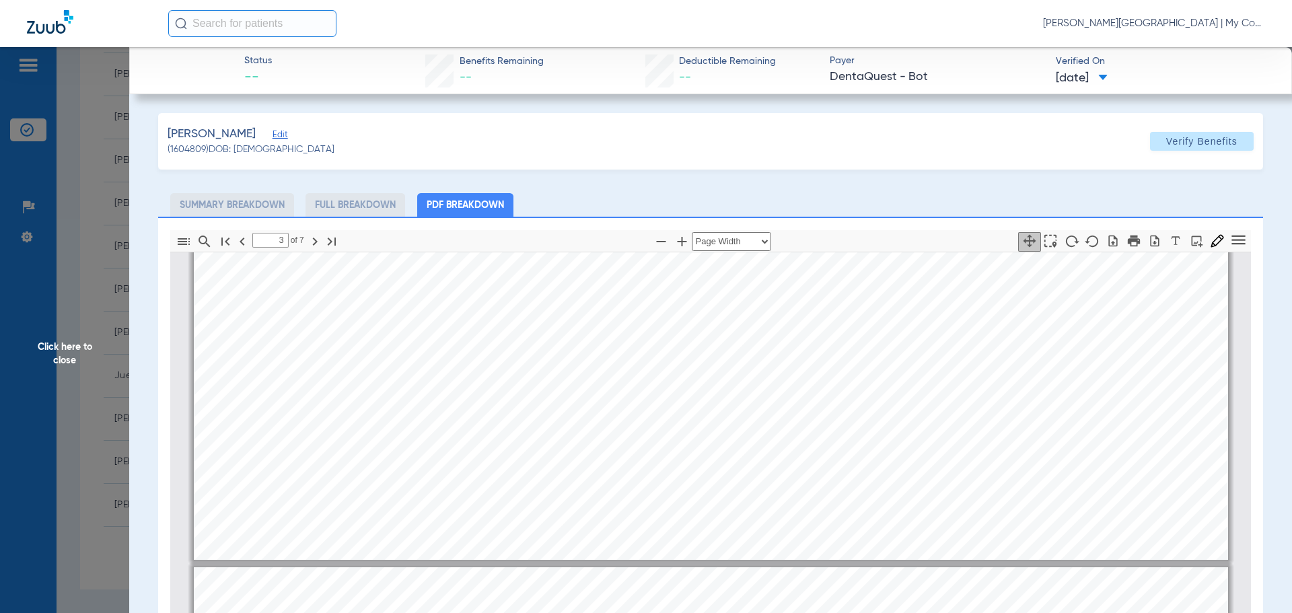
type input "4"
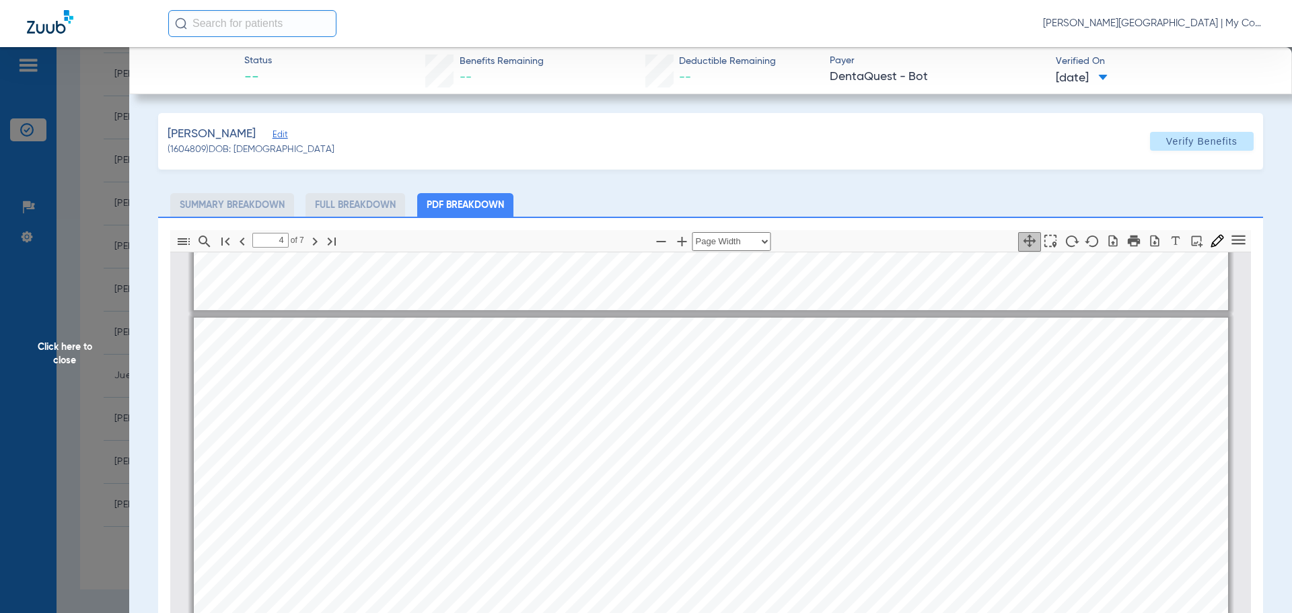
drag, startPoint x: 110, startPoint y: 445, endPoint x: 109, endPoint y: 452, distance: 7.4
click at [110, 445] on span "Click here to close" at bounding box center [64, 353] width 129 height 613
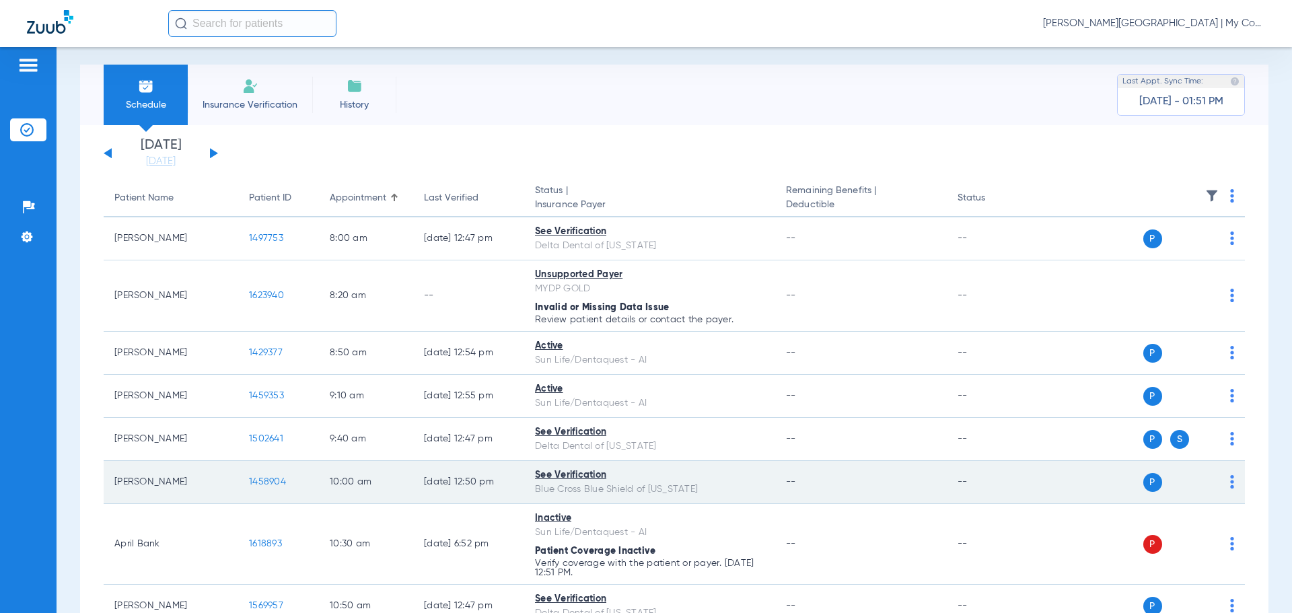
scroll to position [0, 0]
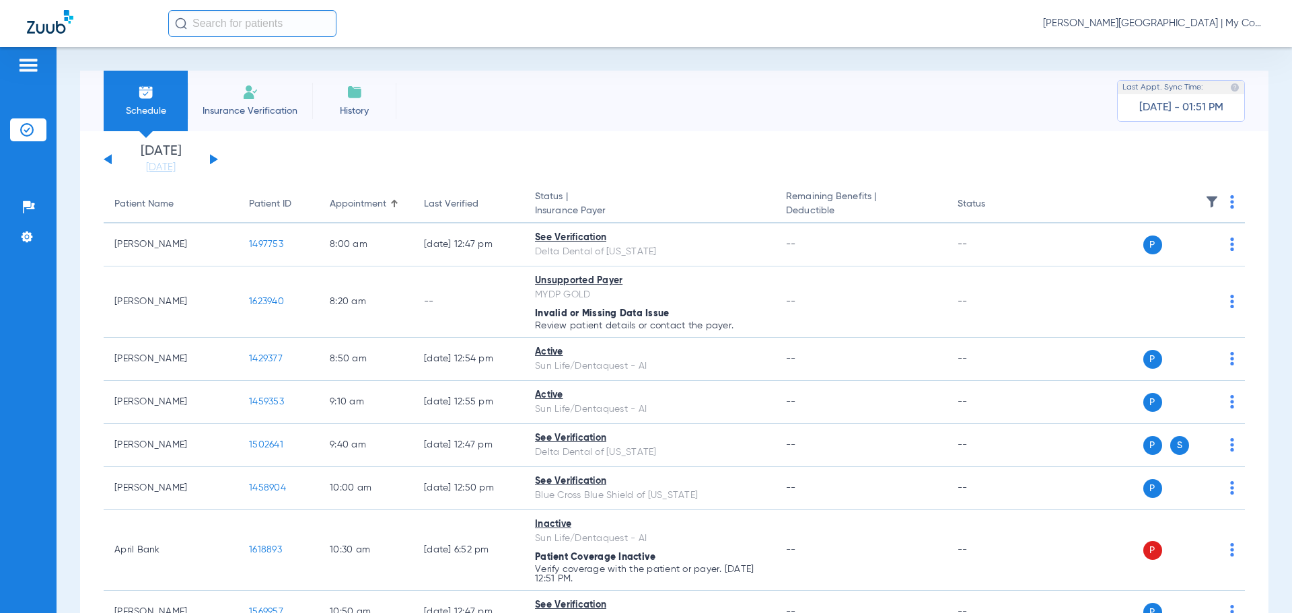
click at [213, 157] on button at bounding box center [214, 159] width 8 height 10
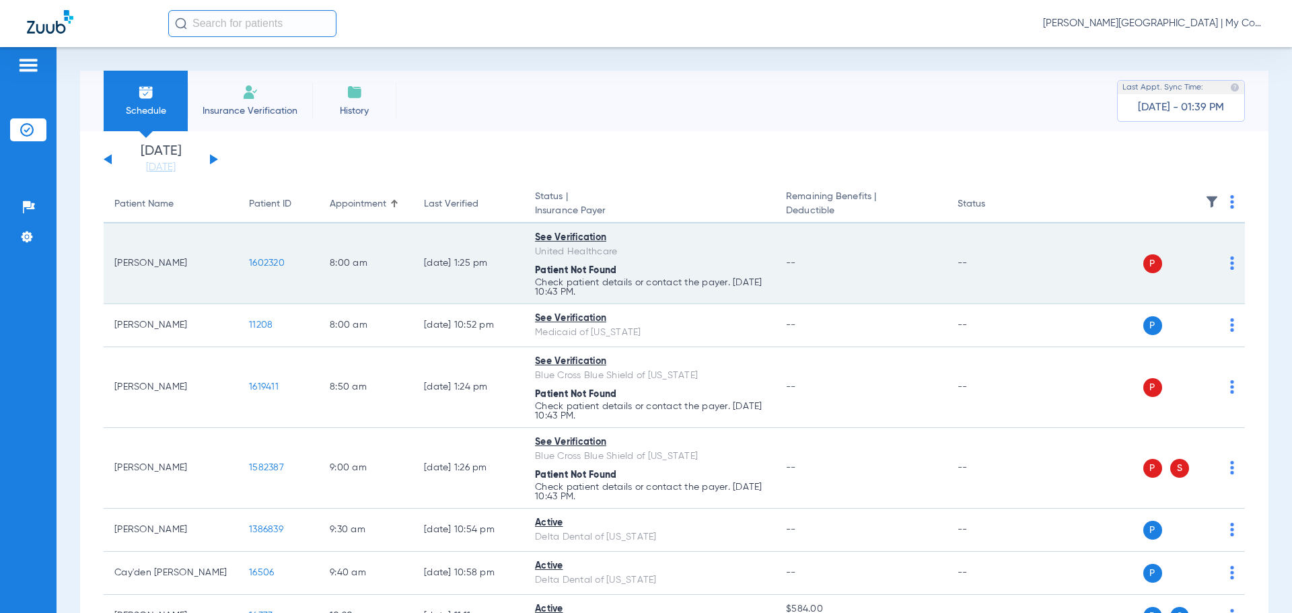
click at [1230, 264] on img at bounding box center [1232, 262] width 4 height 13
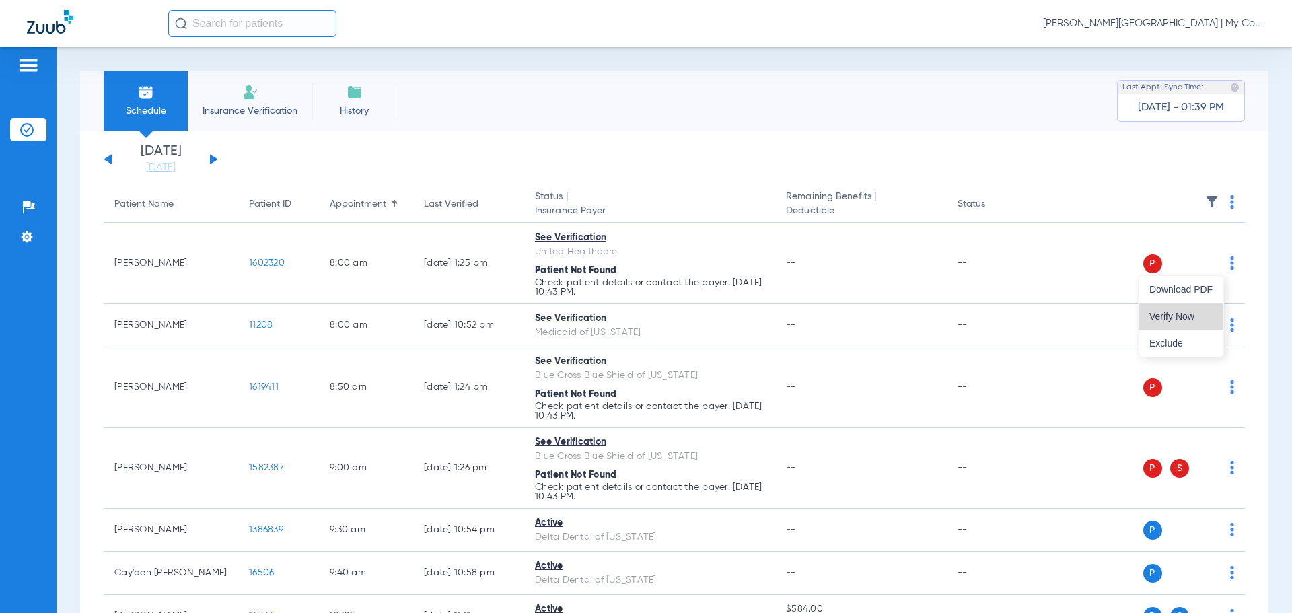
click at [1194, 308] on button "Verify Now" at bounding box center [1181, 316] width 85 height 27
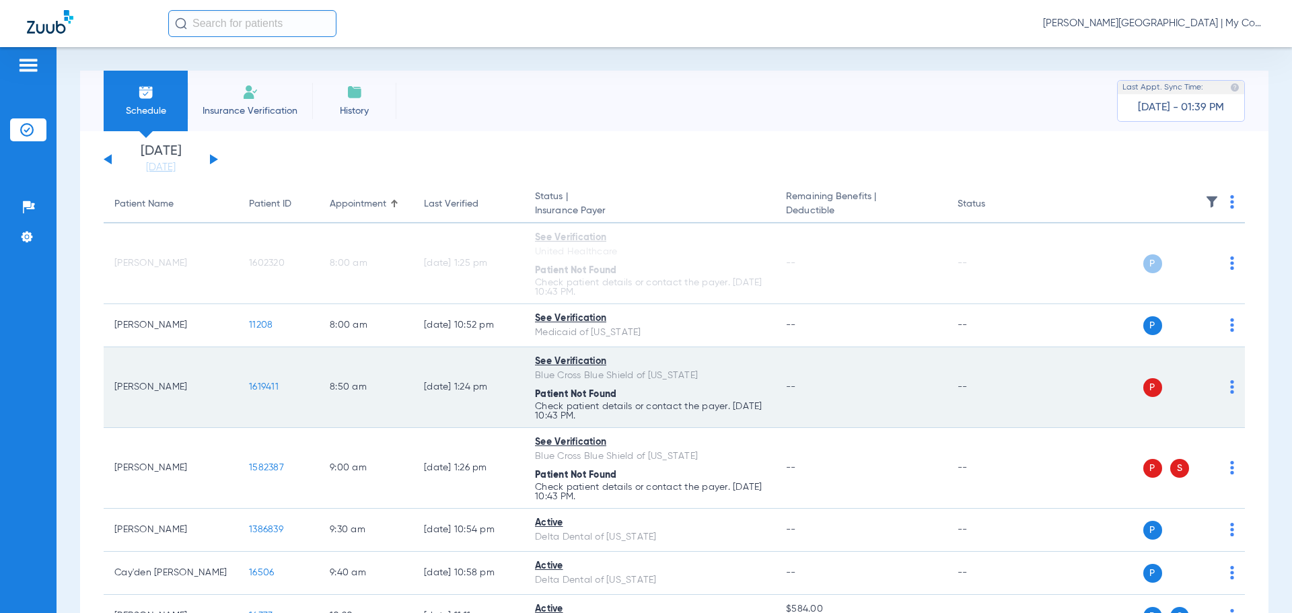
click at [1230, 386] on img at bounding box center [1232, 386] width 4 height 13
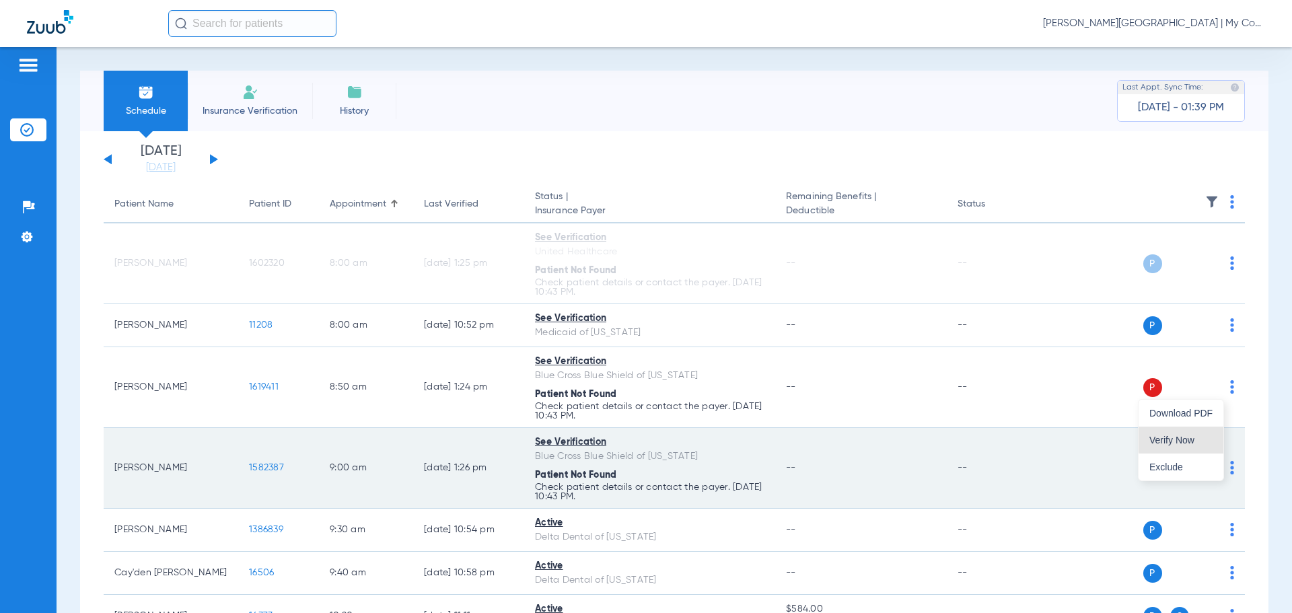
drag, startPoint x: 1213, startPoint y: 435, endPoint x: 1223, endPoint y: 449, distance: 17.4
click at [1213, 435] on button "Verify Now" at bounding box center [1181, 440] width 85 height 27
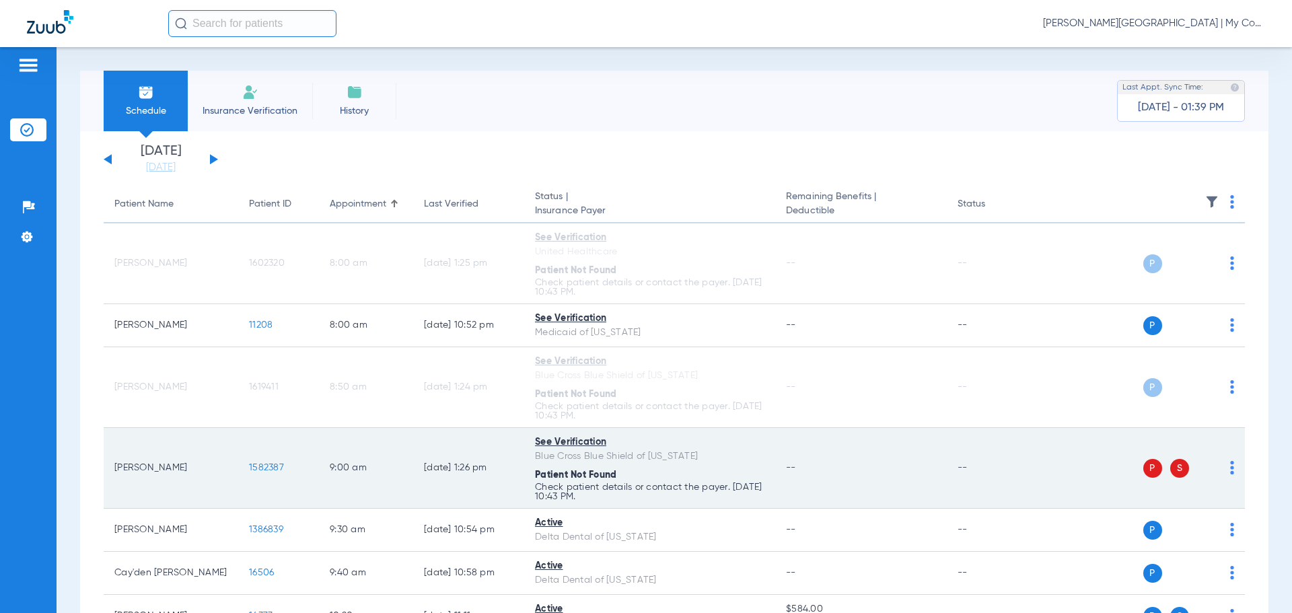
click at [1230, 468] on img at bounding box center [1232, 467] width 4 height 13
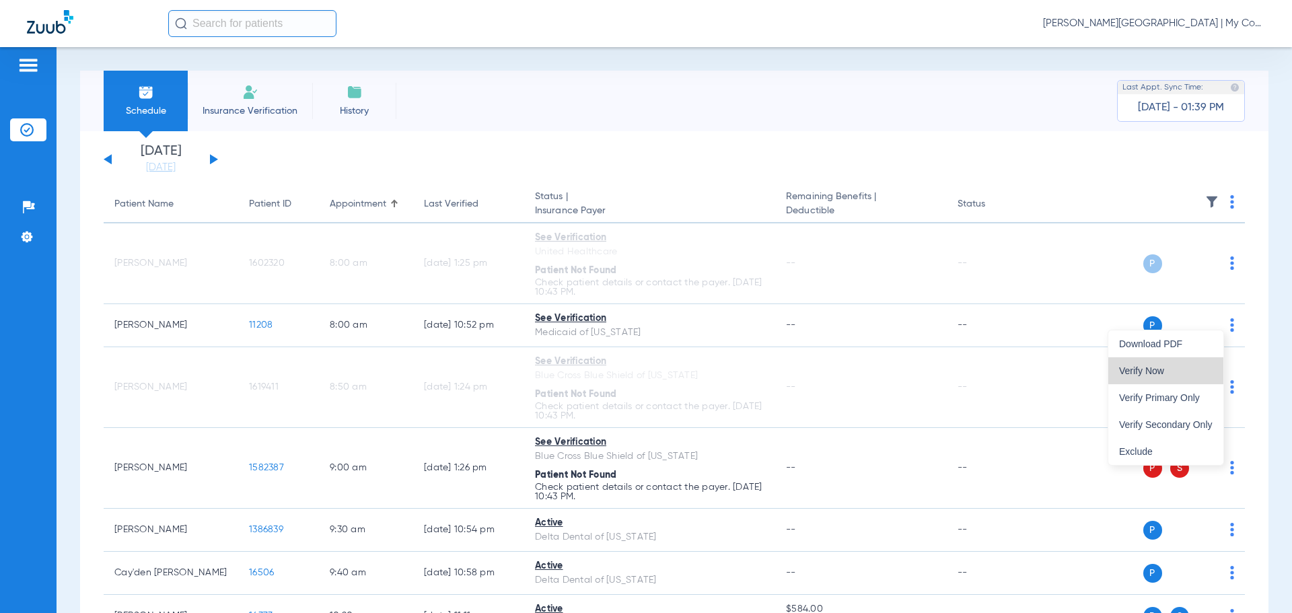
click at [1177, 371] on span "Verify Now" at bounding box center [1166, 370] width 94 height 9
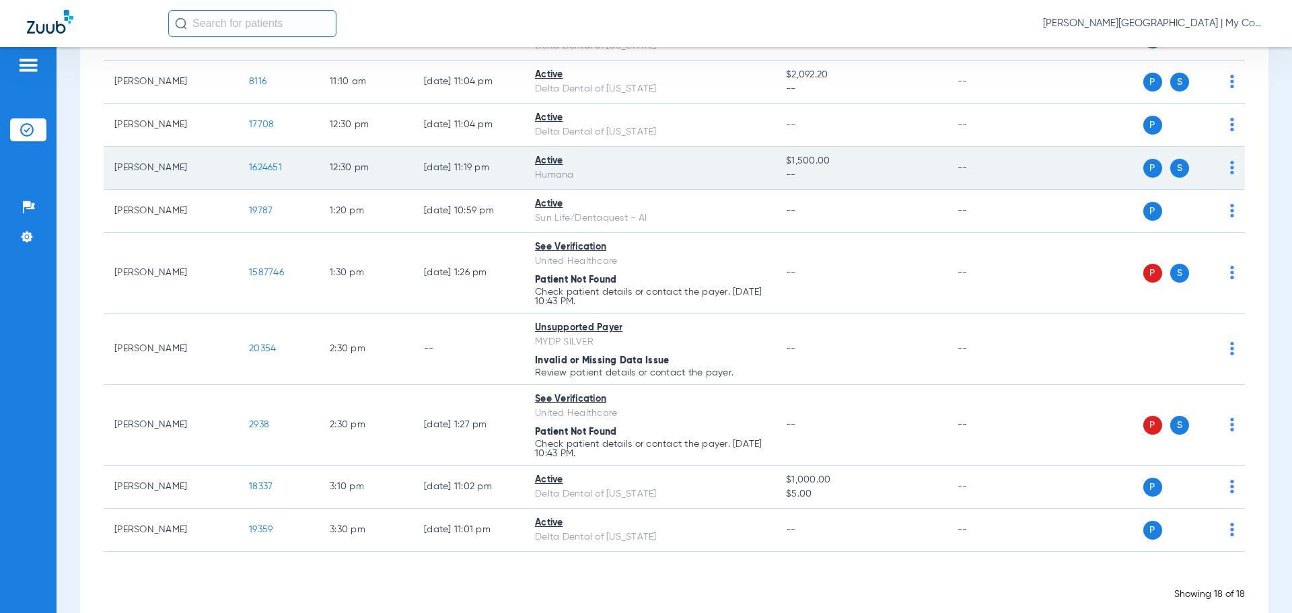
scroll to position [673, 0]
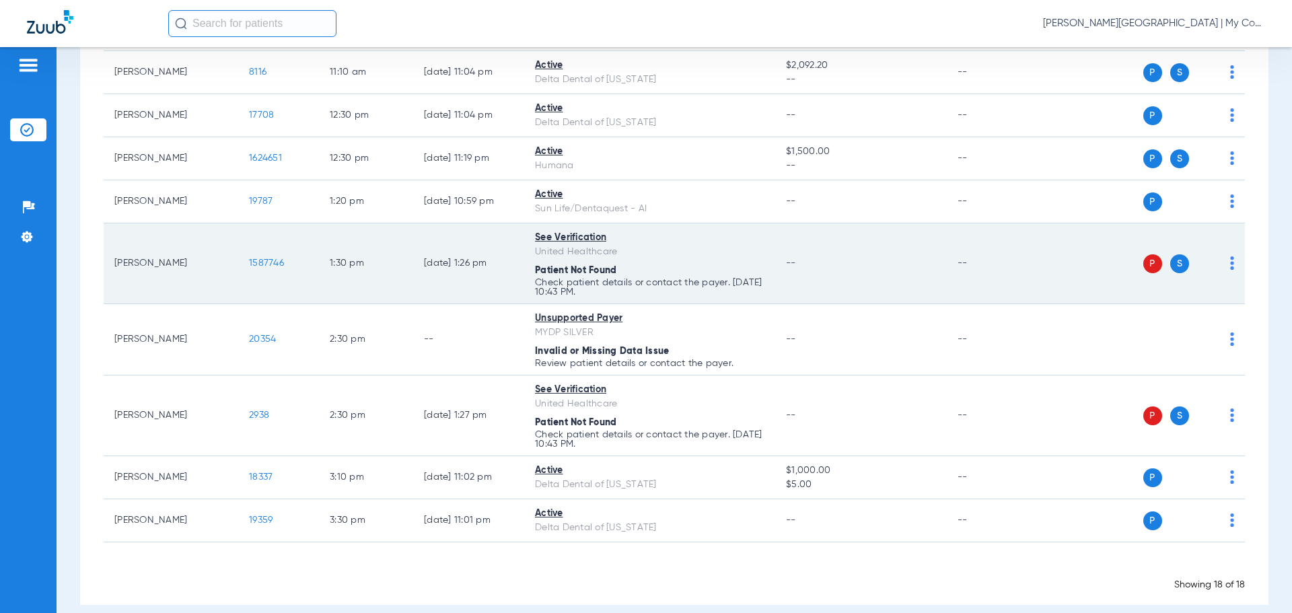
click at [1230, 262] on img at bounding box center [1232, 262] width 4 height 13
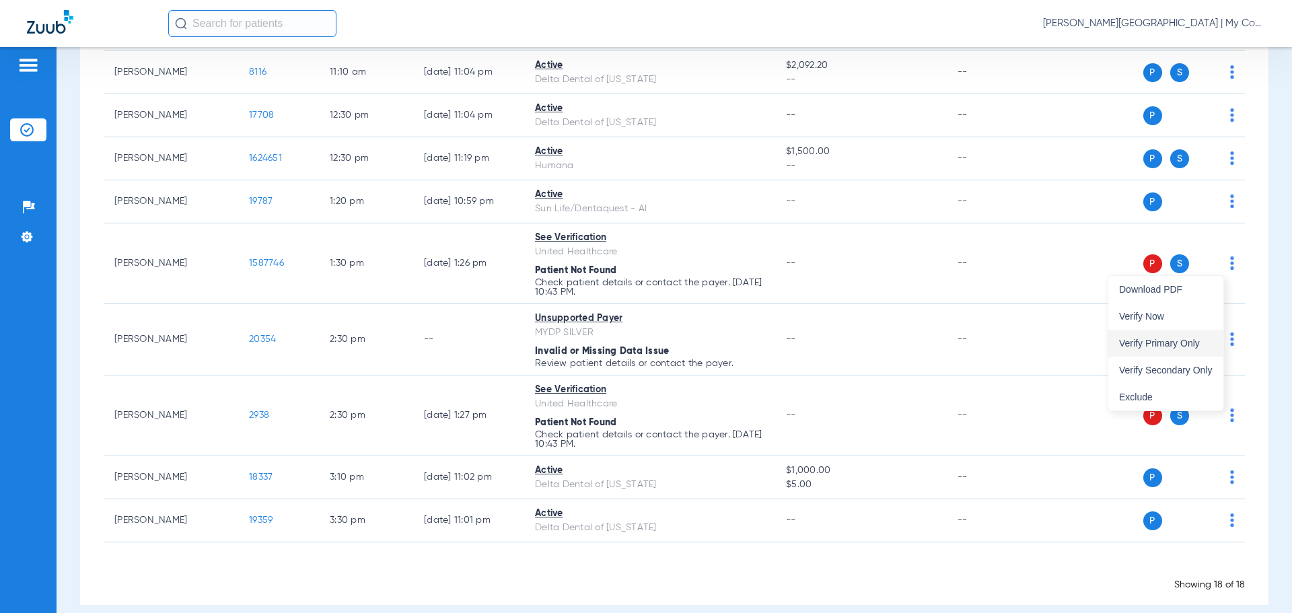
click at [1205, 337] on button "Verify Primary Only" at bounding box center [1165, 343] width 115 height 27
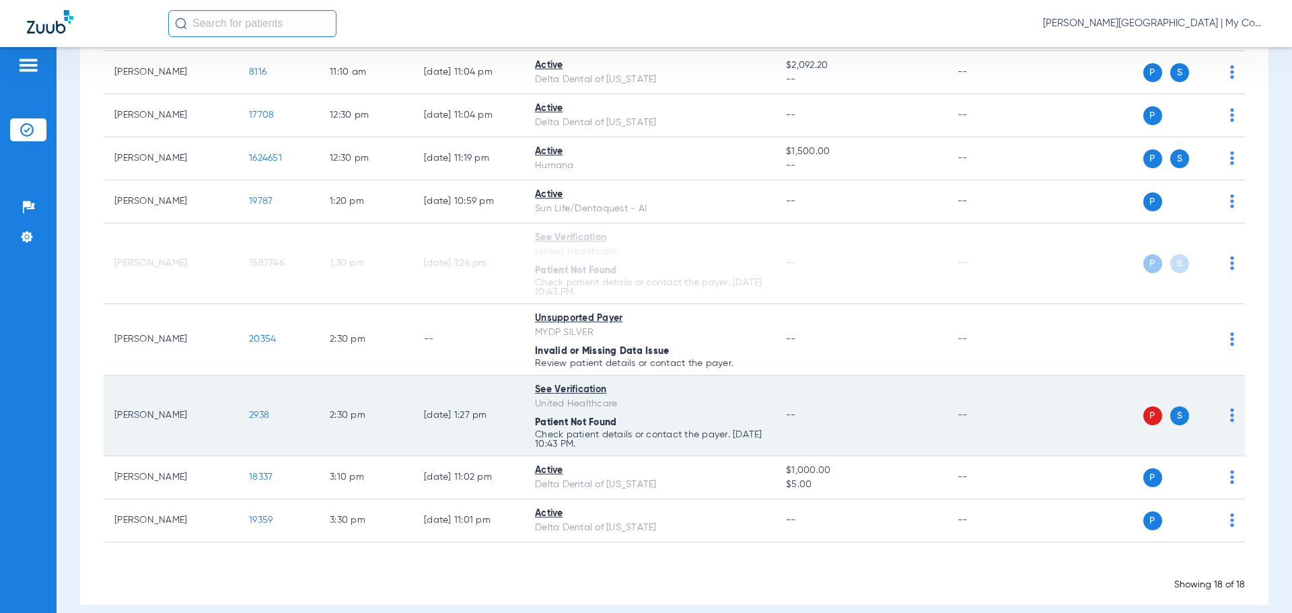
click at [1230, 418] on img at bounding box center [1232, 414] width 4 height 13
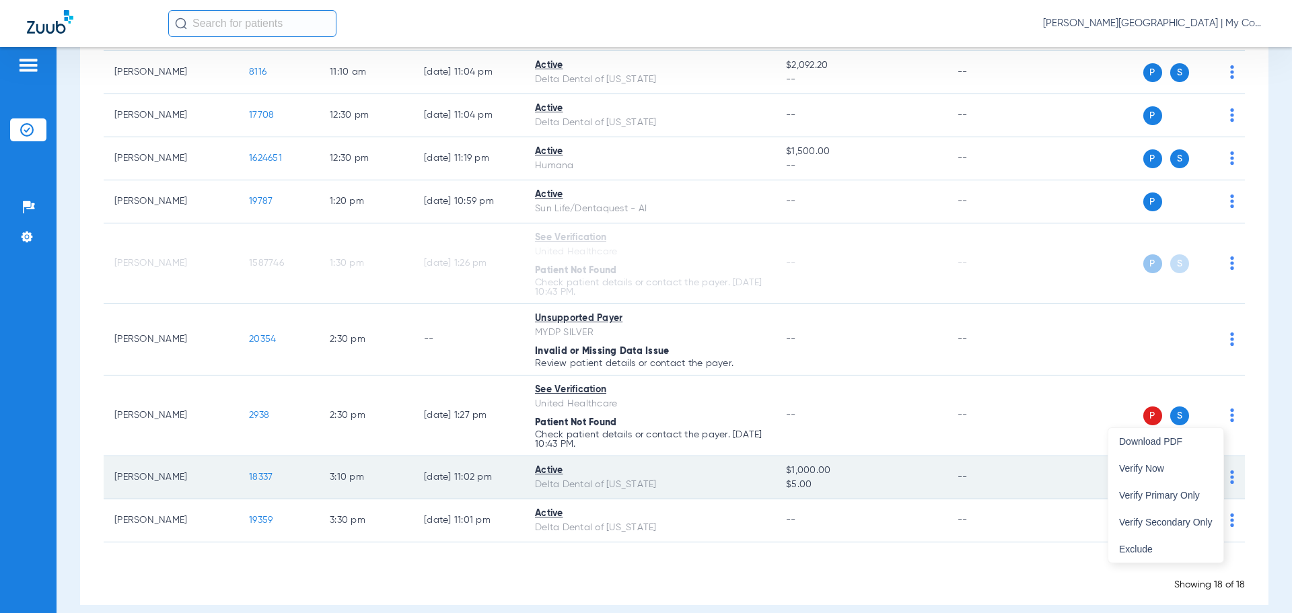
click at [1202, 494] on span "Verify Primary Only" at bounding box center [1166, 495] width 94 height 9
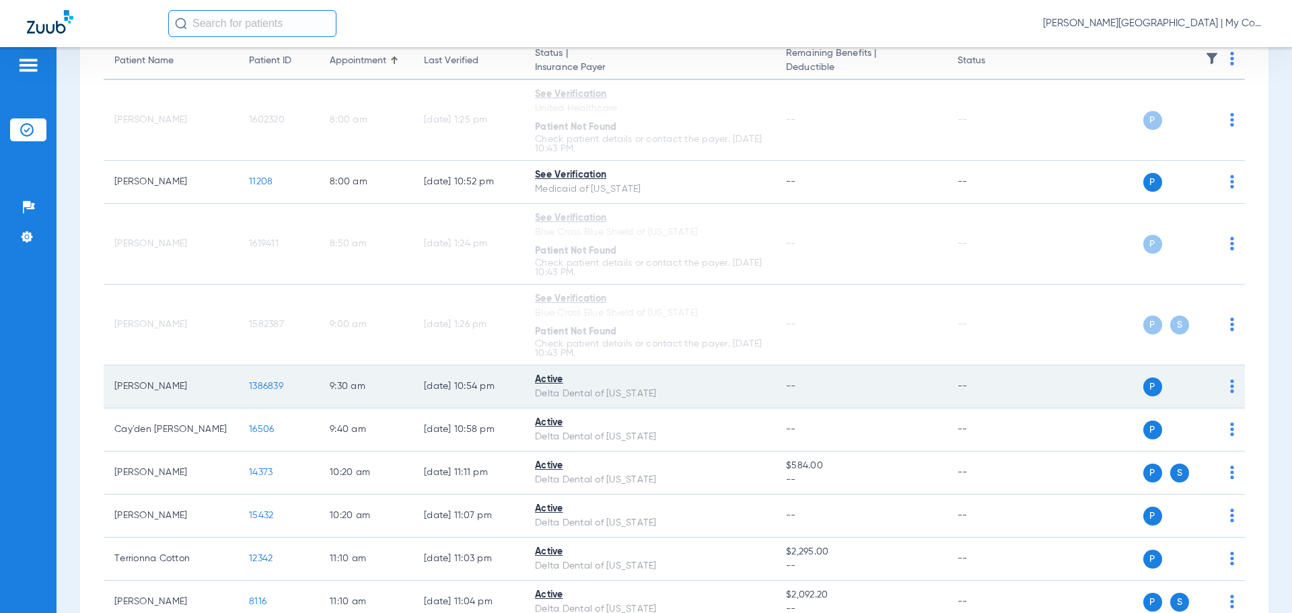
scroll to position [0, 0]
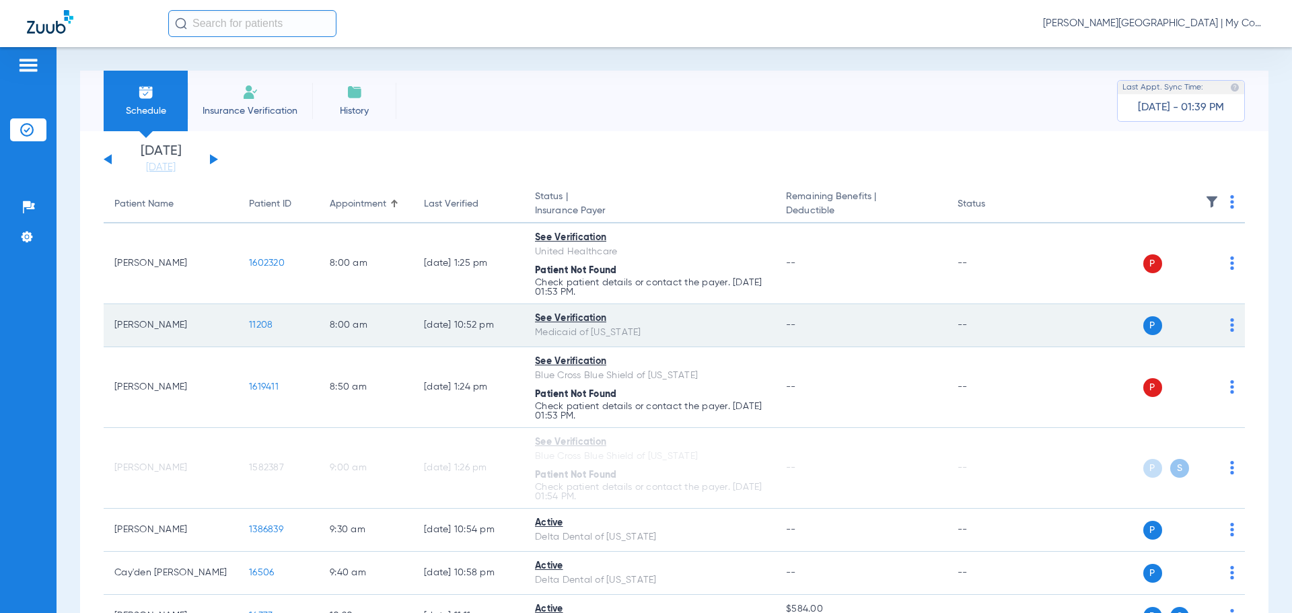
click at [262, 323] on span "11208" at bounding box center [261, 324] width 24 height 9
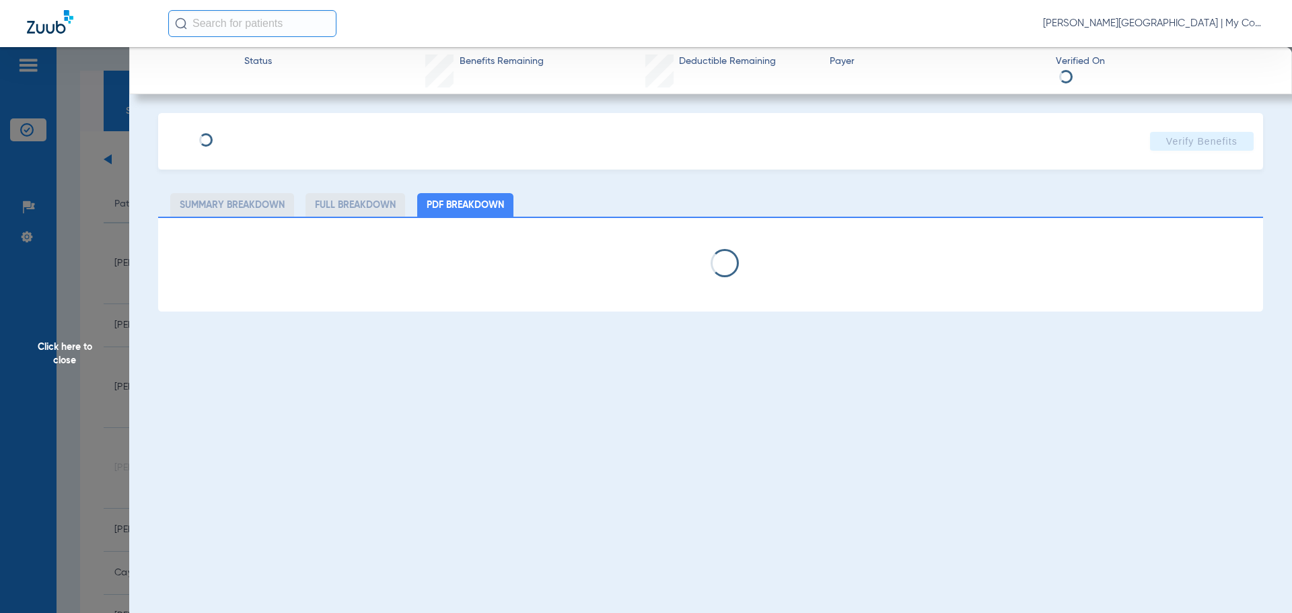
select select "page-width"
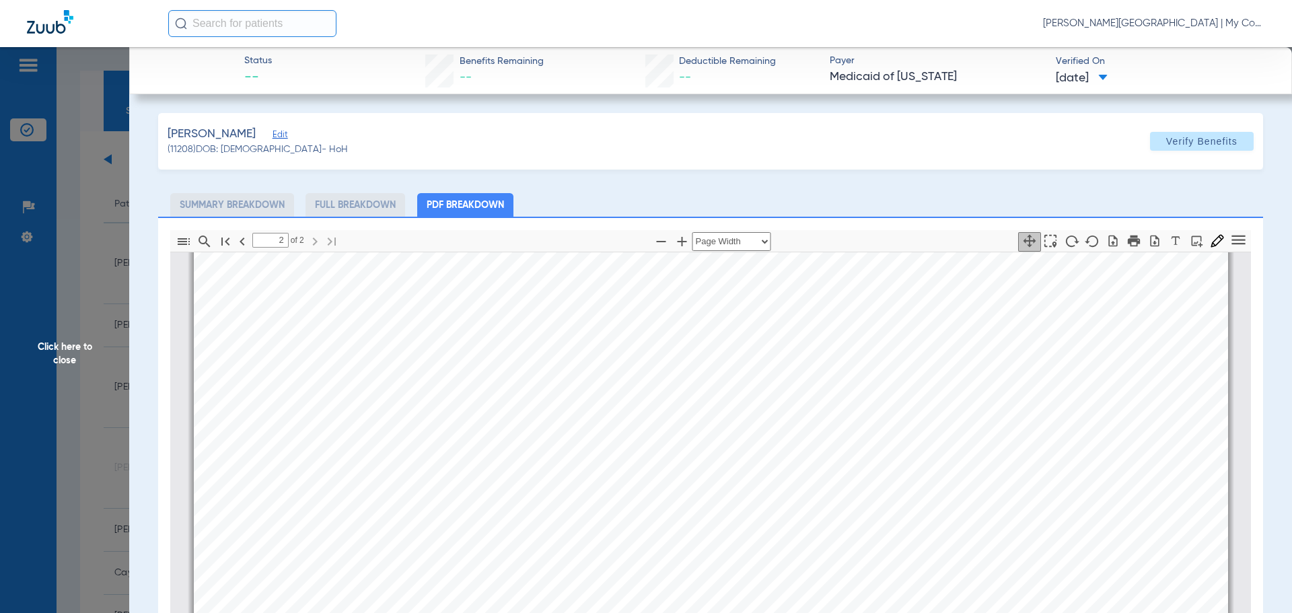
scroll to position [1622, 0]
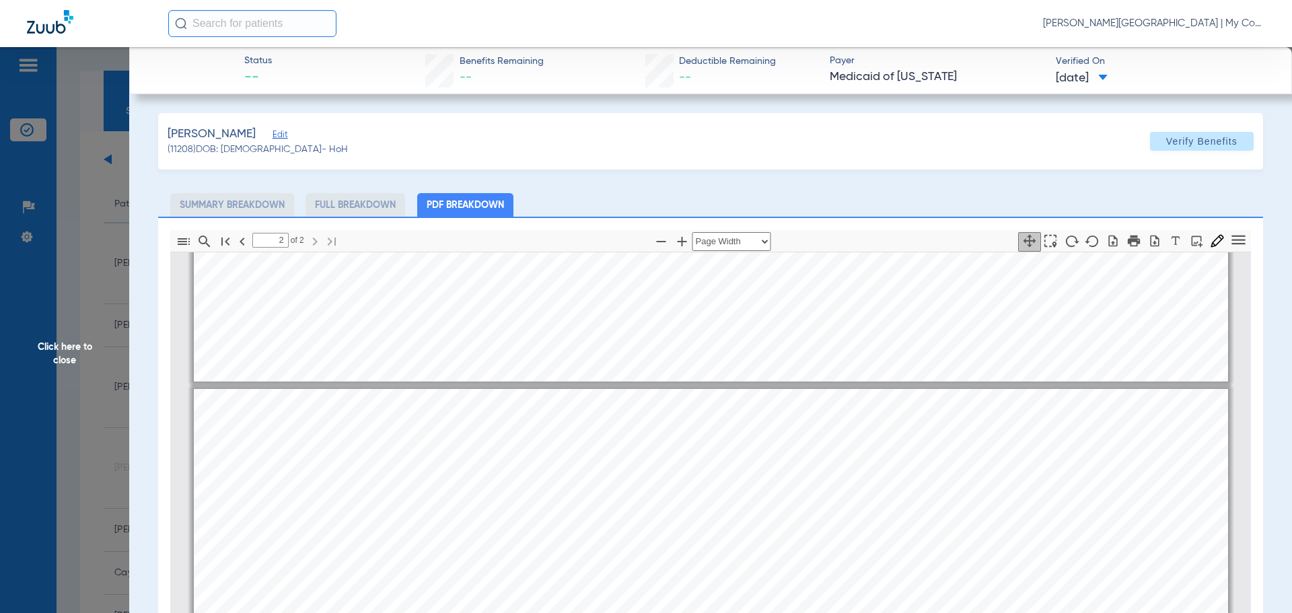
type input "1"
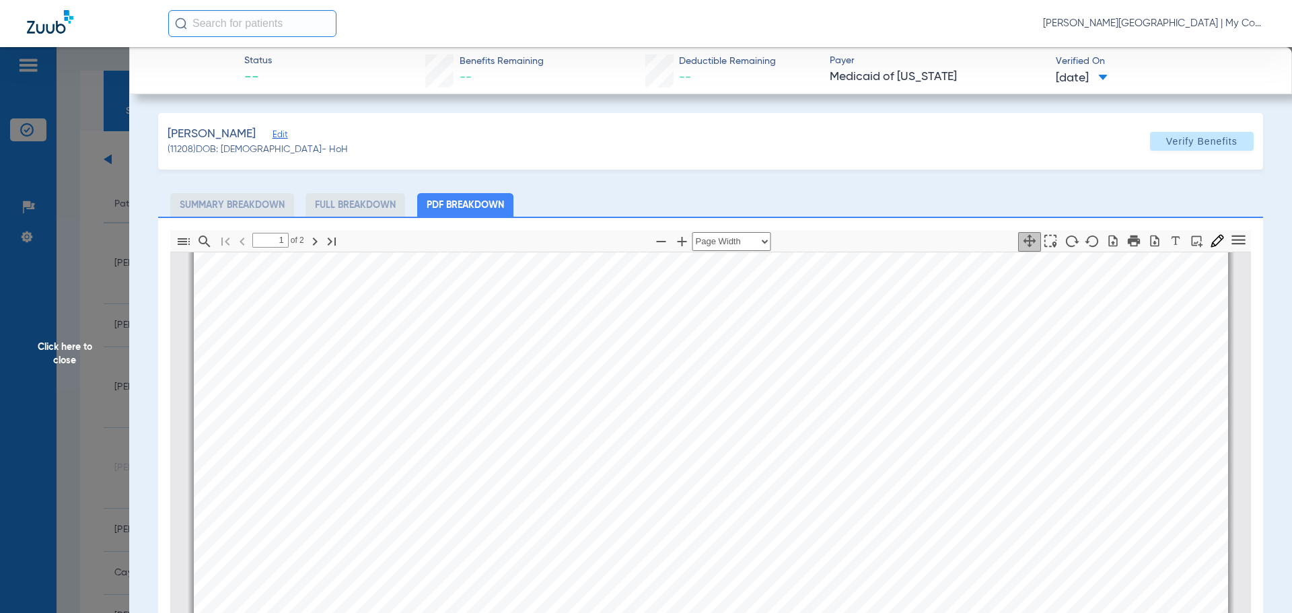
scroll to position [478, 0]
drag, startPoint x: 69, startPoint y: 345, endPoint x: 75, endPoint y: 394, distance: 48.7
click at [69, 346] on span "Click here to close" at bounding box center [64, 353] width 129 height 613
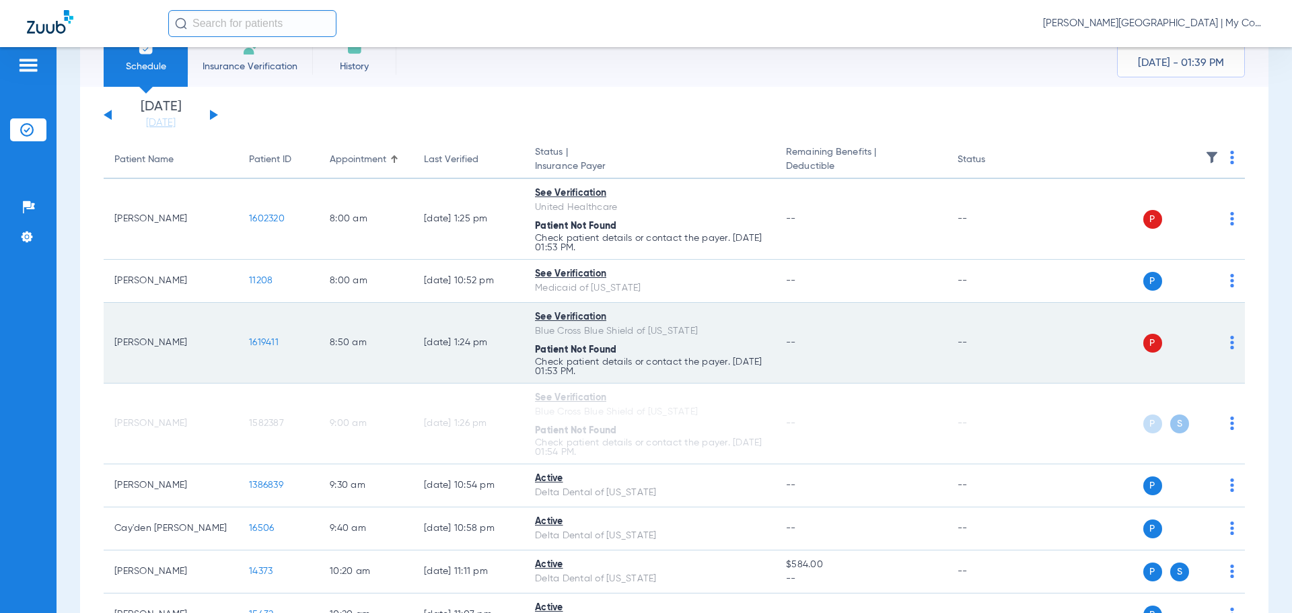
scroll to position [135, 0]
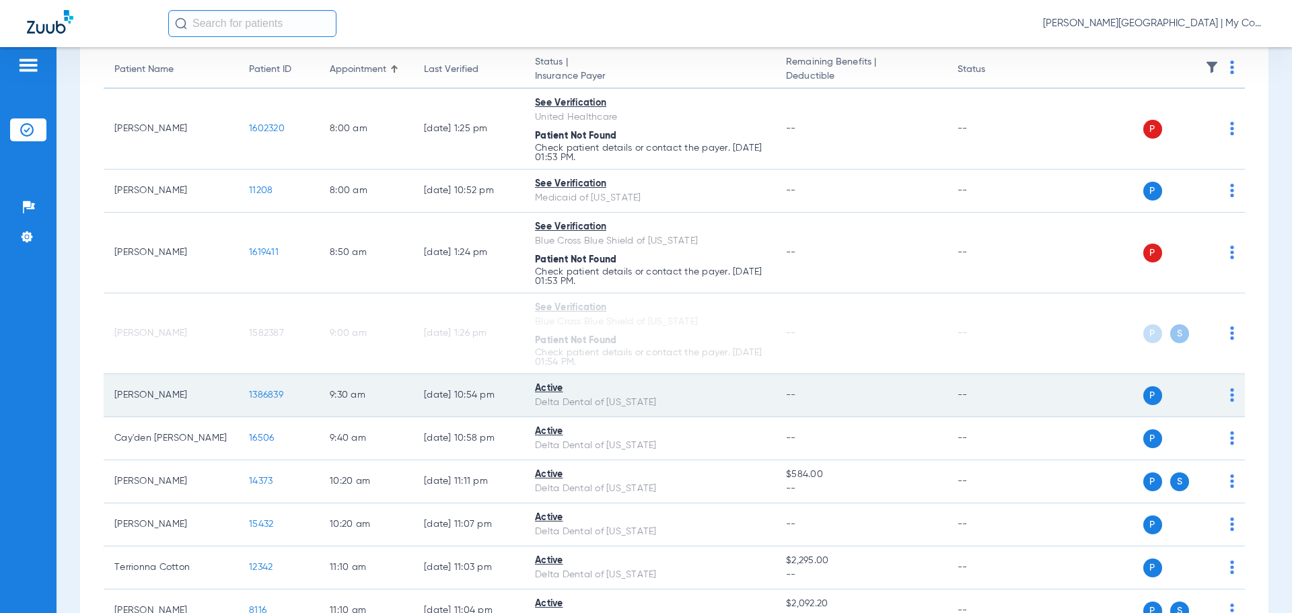
click at [275, 396] on span "1386839" at bounding box center [266, 394] width 34 height 9
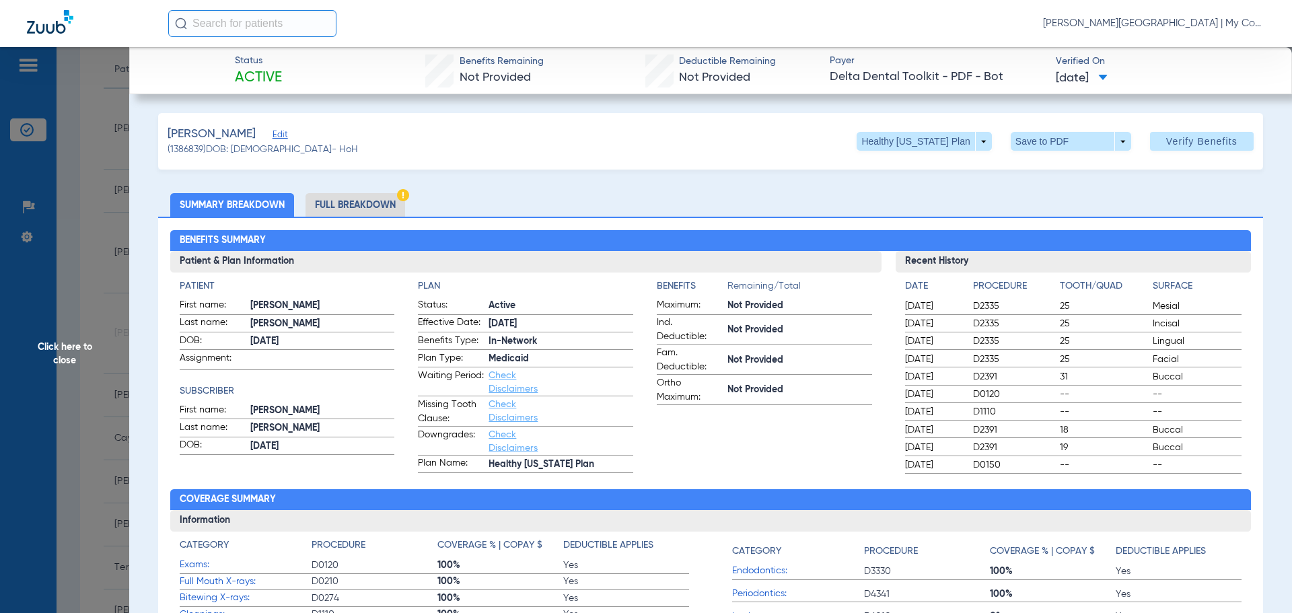
click at [367, 196] on li "Full Breakdown" at bounding box center [355, 205] width 100 height 24
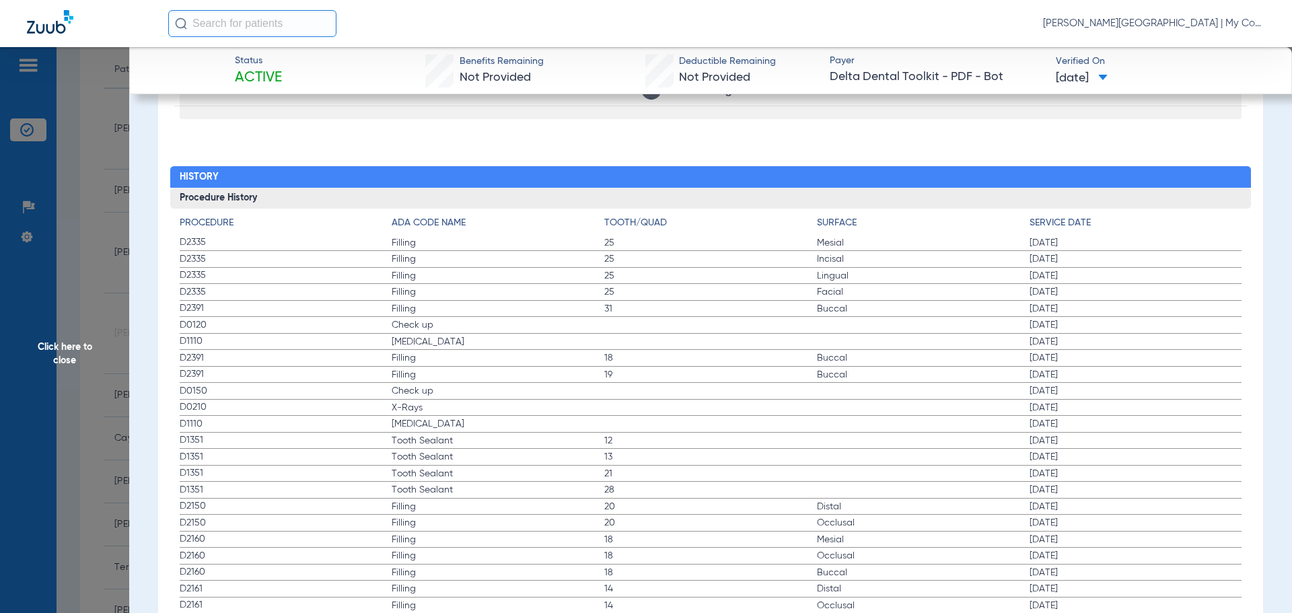
scroll to position [1654, 0]
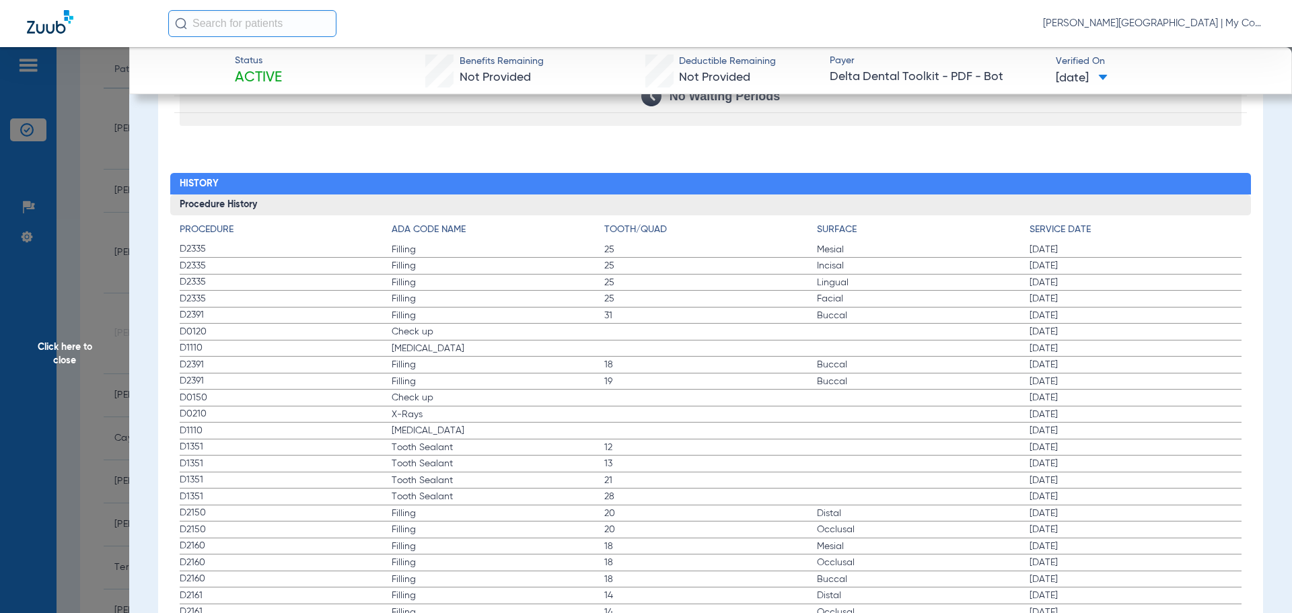
drag, startPoint x: 114, startPoint y: 355, endPoint x: 108, endPoint y: 359, distance: 7.2
click at [112, 356] on span "Click here to close" at bounding box center [64, 353] width 129 height 613
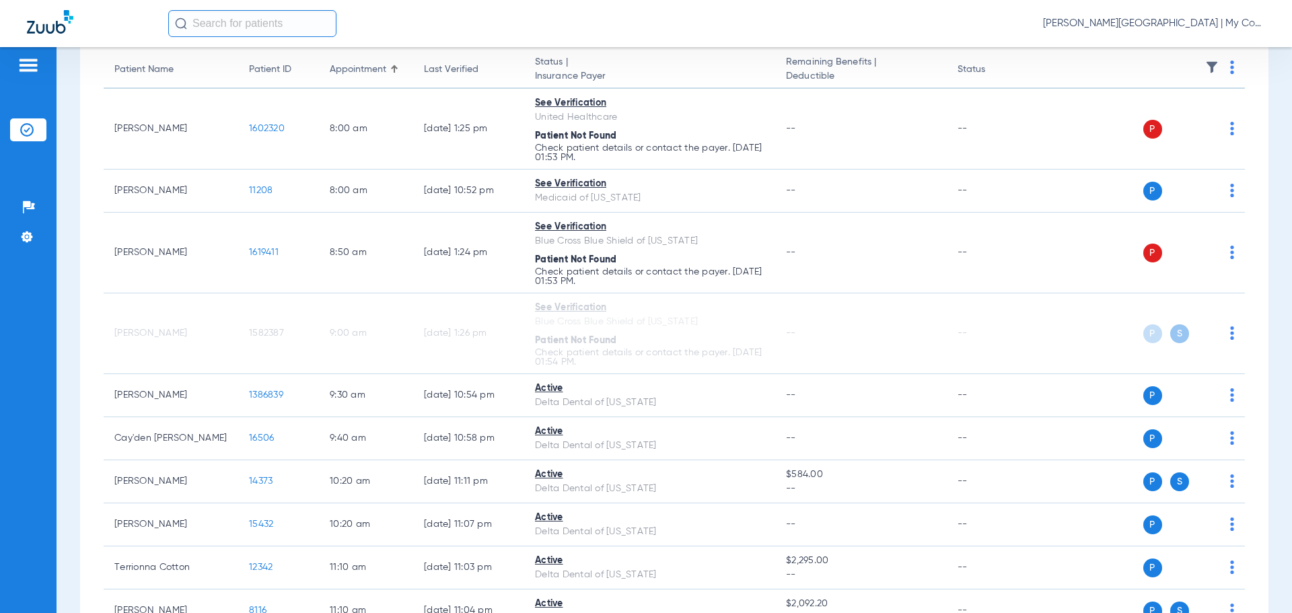
scroll to position [0, 0]
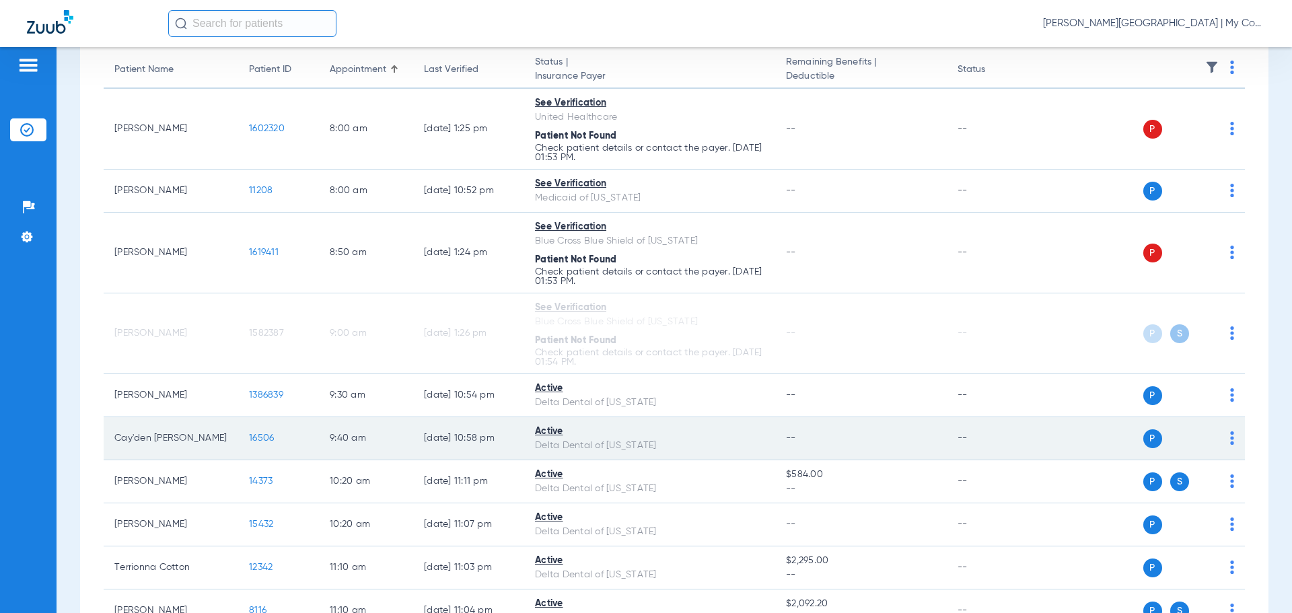
click at [264, 435] on span "16506" at bounding box center [261, 437] width 25 height 9
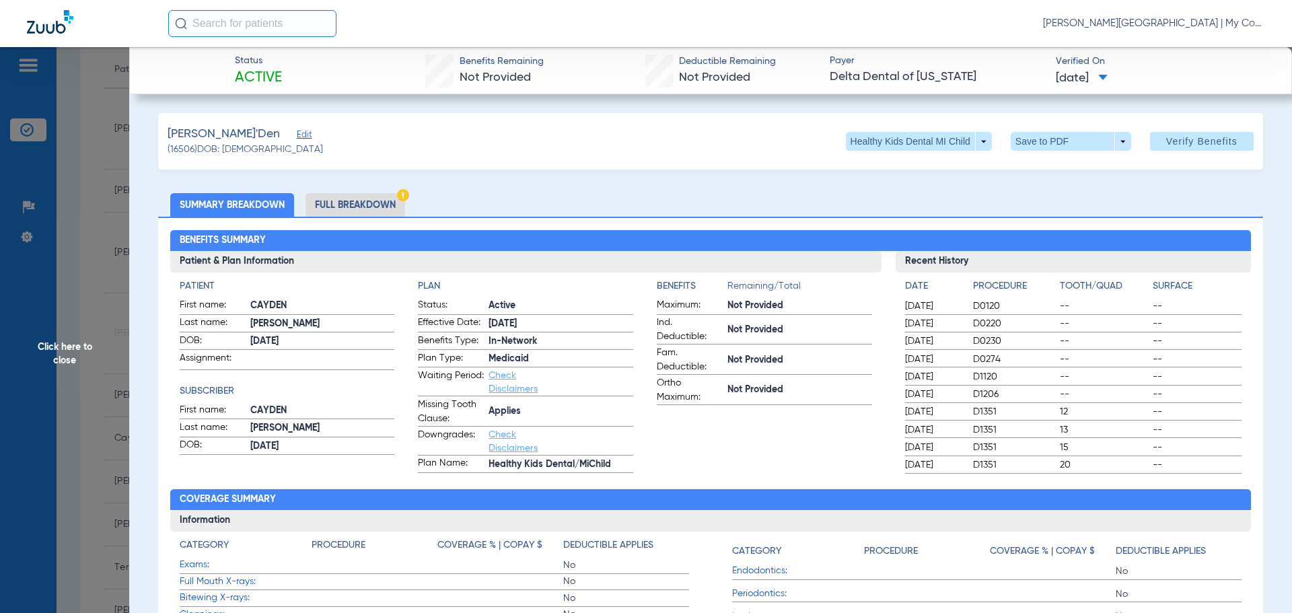
click at [380, 203] on li "Full Breakdown" at bounding box center [355, 205] width 100 height 24
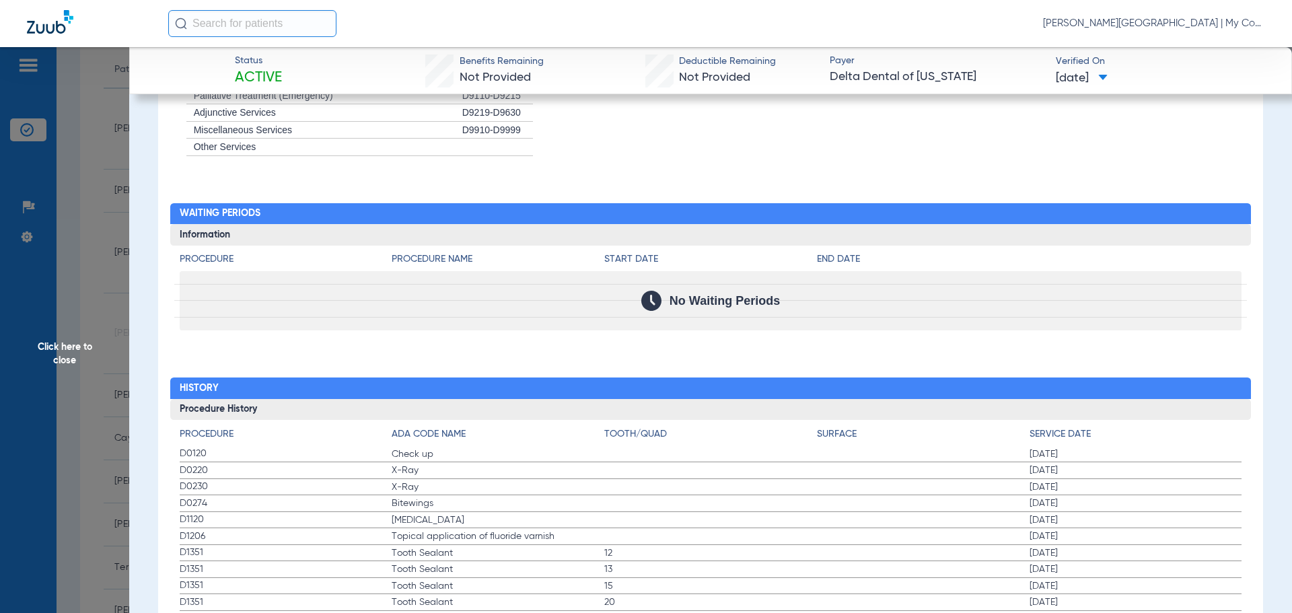
scroll to position [1750, 0]
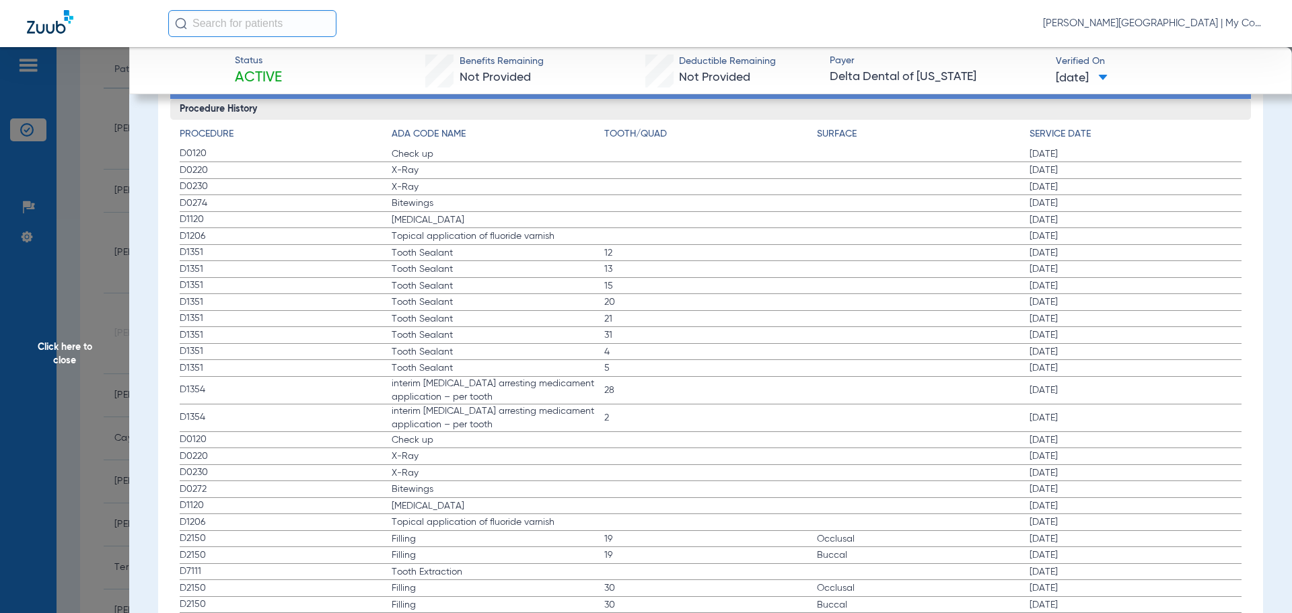
drag, startPoint x: 95, startPoint y: 471, endPoint x: 100, endPoint y: 478, distance: 8.6
click at [91, 474] on span "Click here to close" at bounding box center [64, 353] width 129 height 613
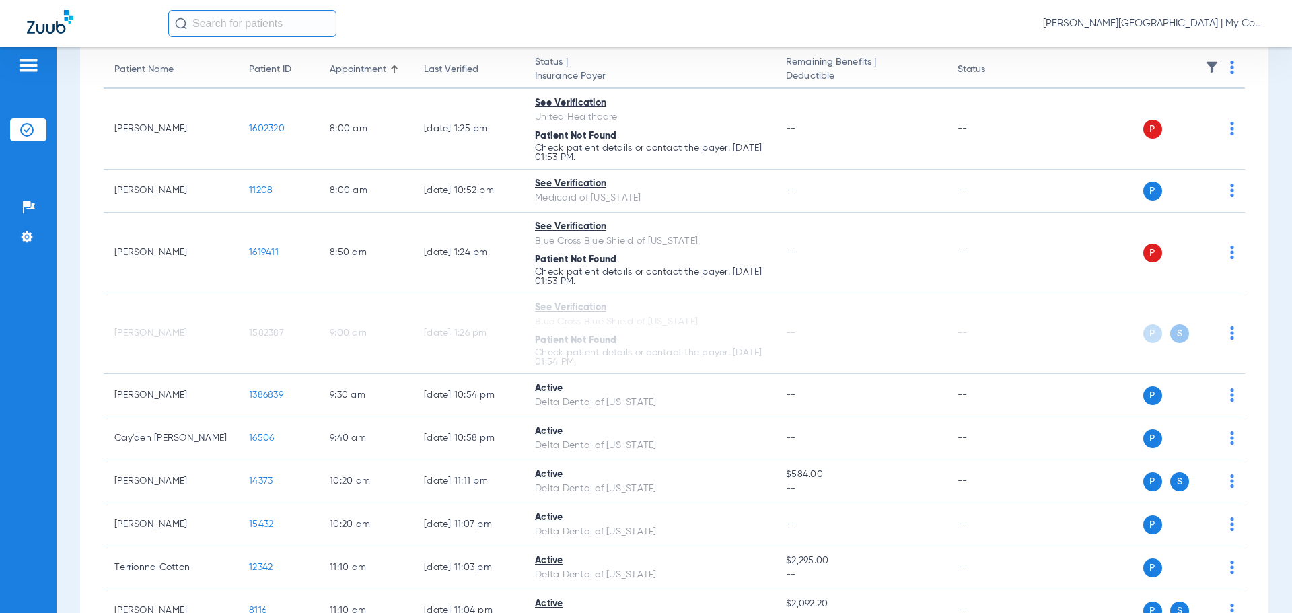
scroll to position [0, 0]
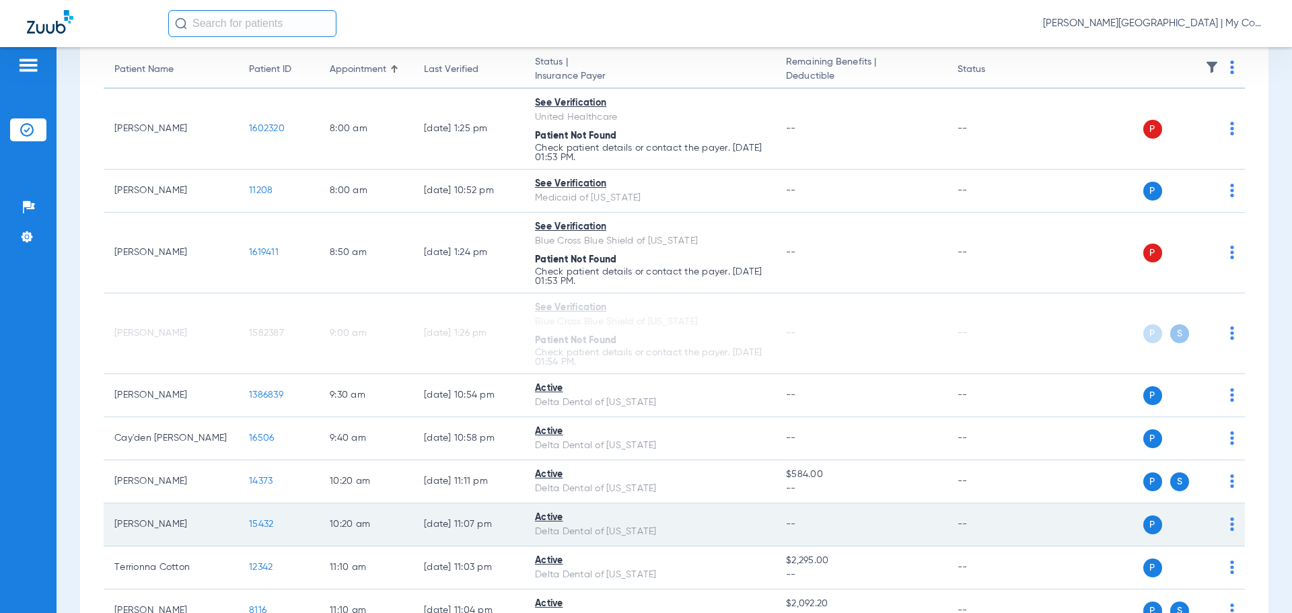
click at [260, 524] on span "15432" at bounding box center [261, 523] width 24 height 9
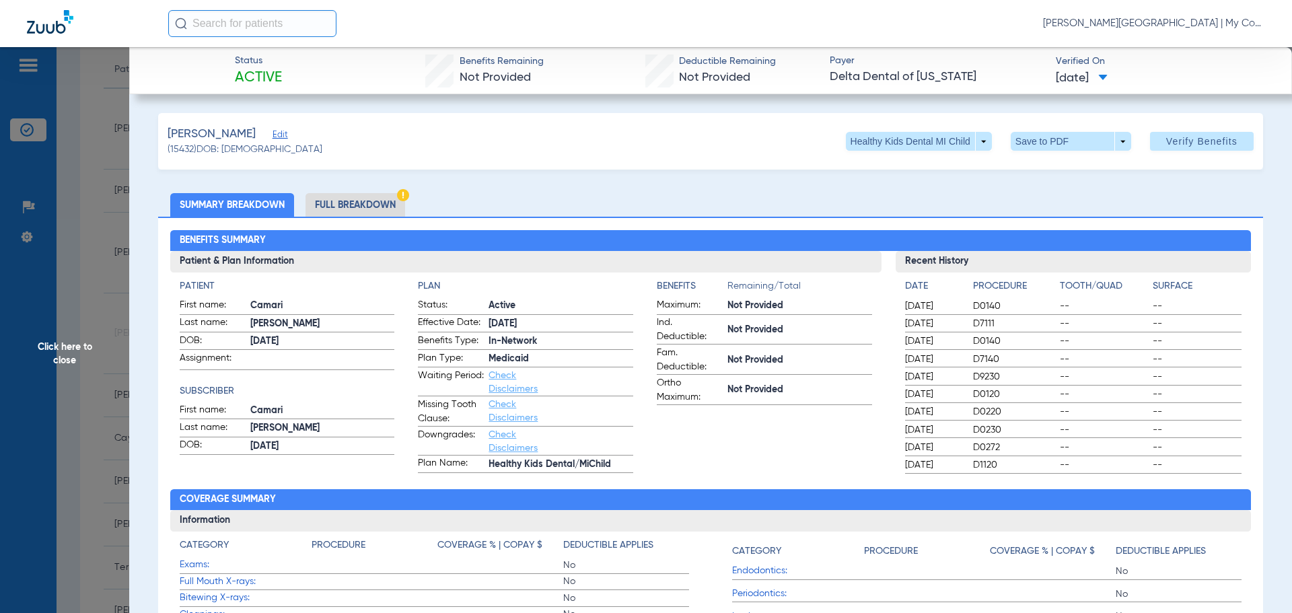
click at [72, 281] on span "Click here to close" at bounding box center [64, 353] width 129 height 613
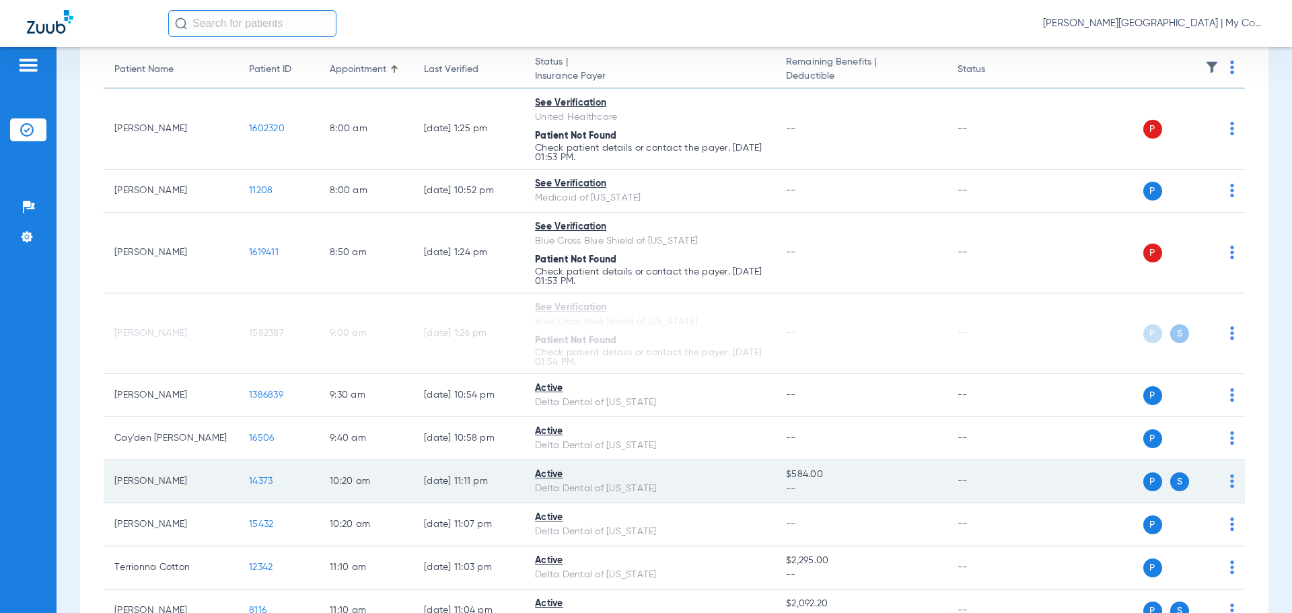
click at [263, 481] on span "14373" at bounding box center [261, 480] width 24 height 9
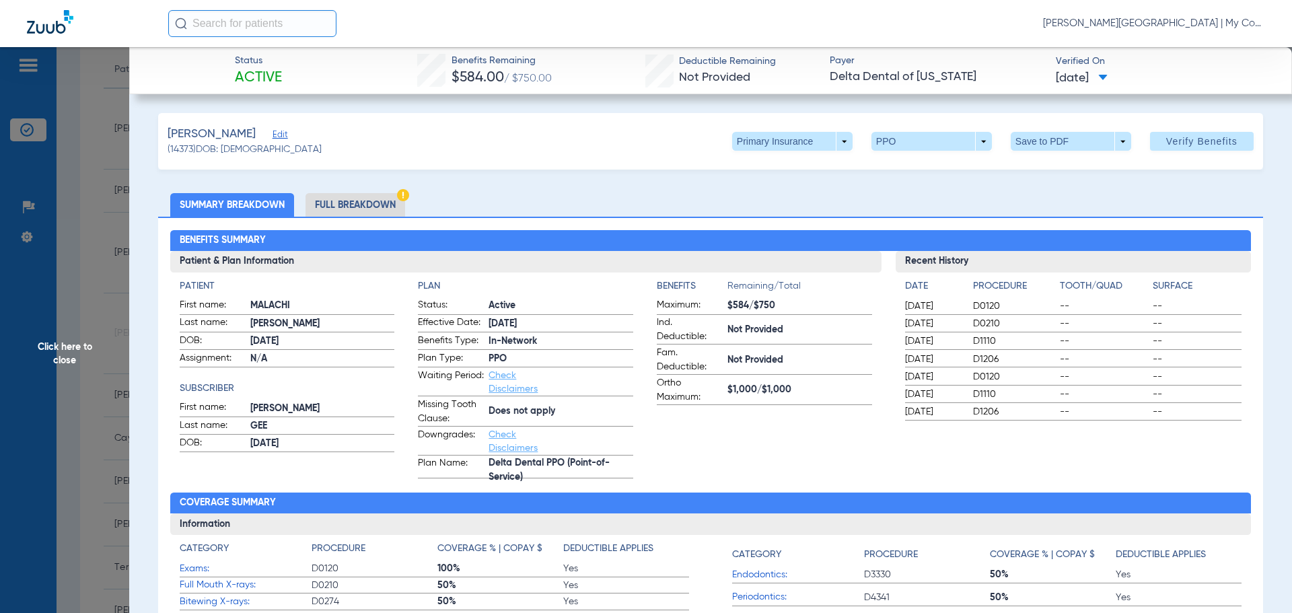
click at [377, 203] on li "Full Breakdown" at bounding box center [355, 205] width 100 height 24
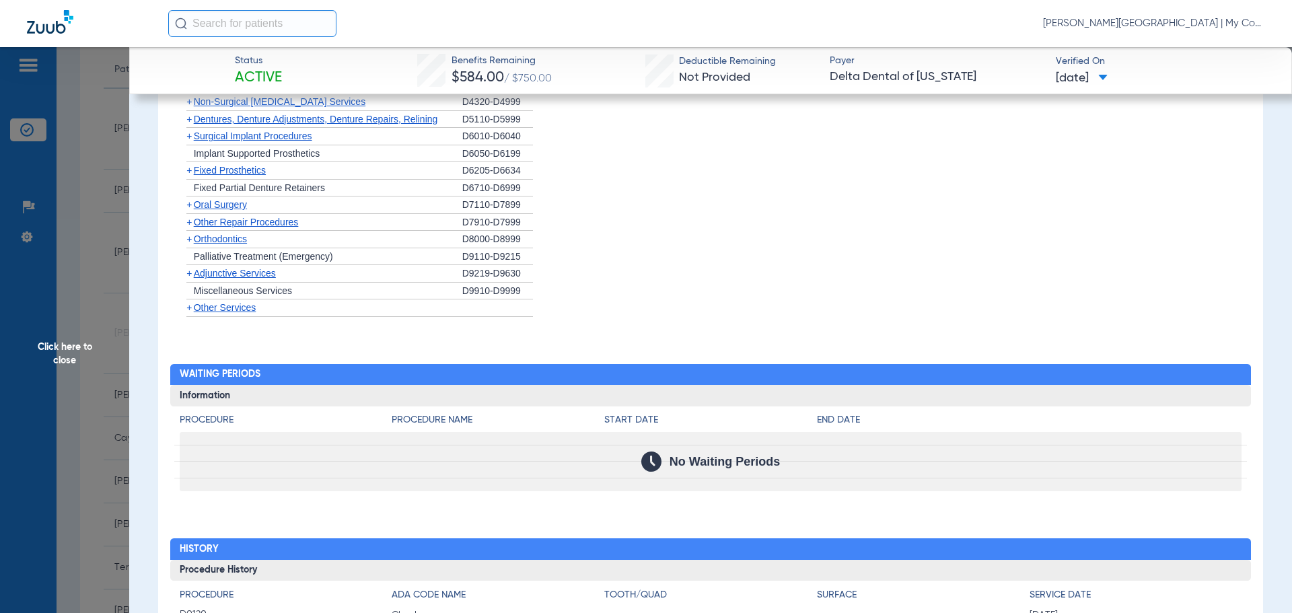
scroll to position [1539, 0]
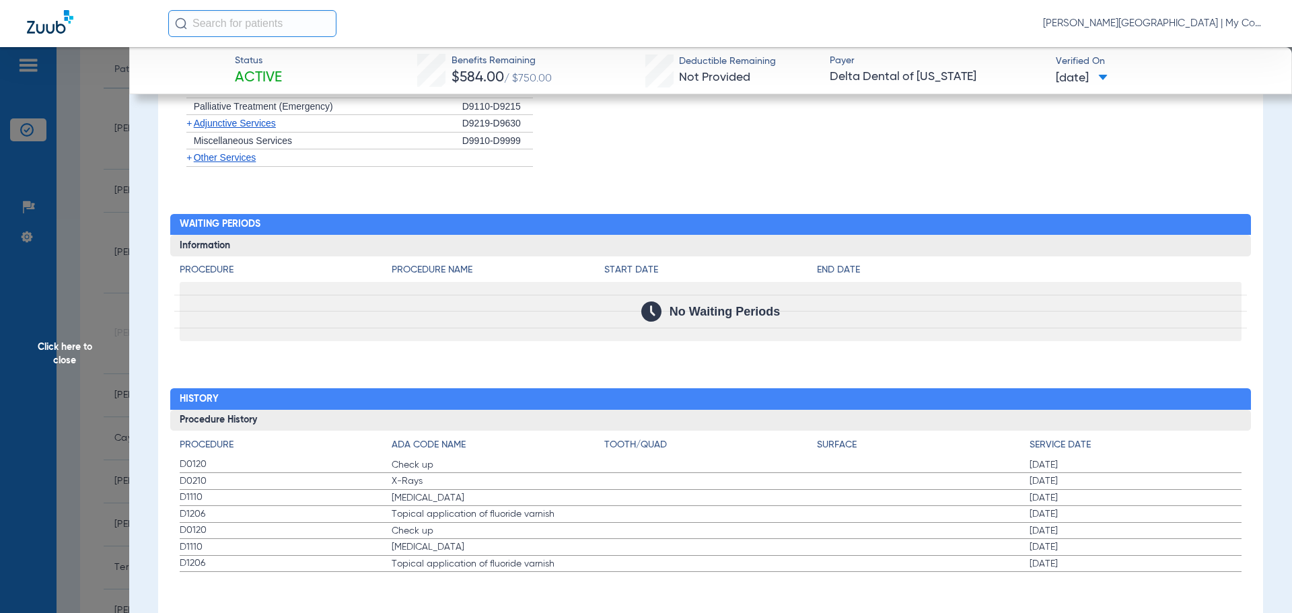
drag, startPoint x: 74, startPoint y: 276, endPoint x: 127, endPoint y: 293, distance: 55.8
click at [74, 277] on span "Click here to close" at bounding box center [64, 353] width 129 height 613
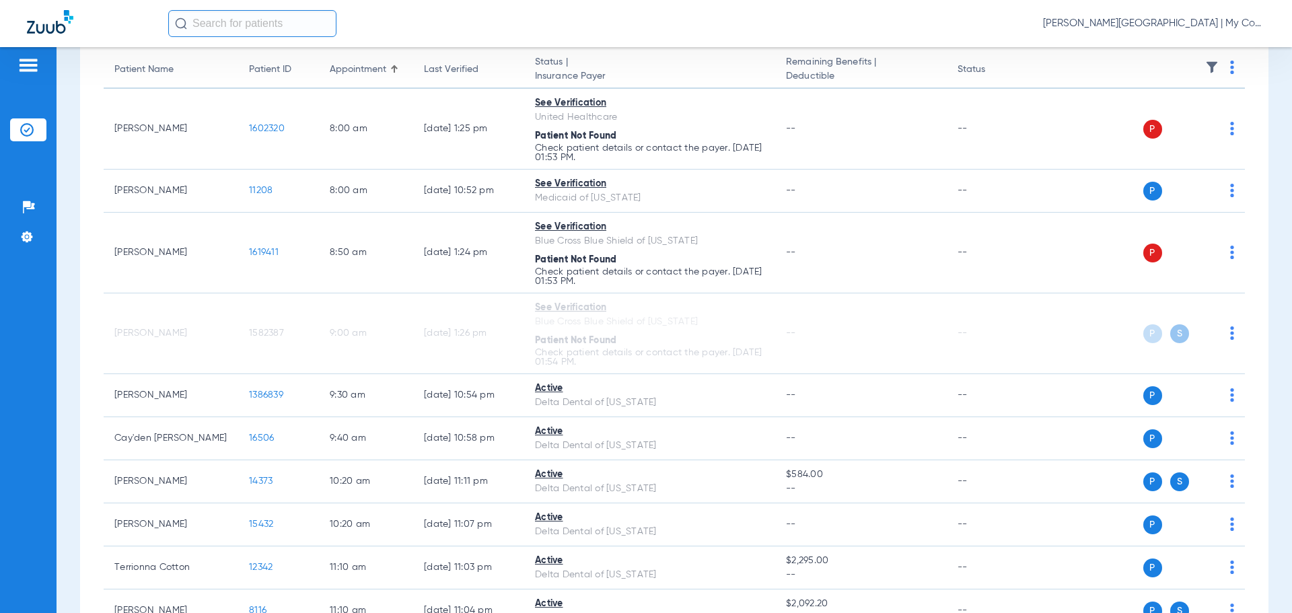
scroll to position [0, 0]
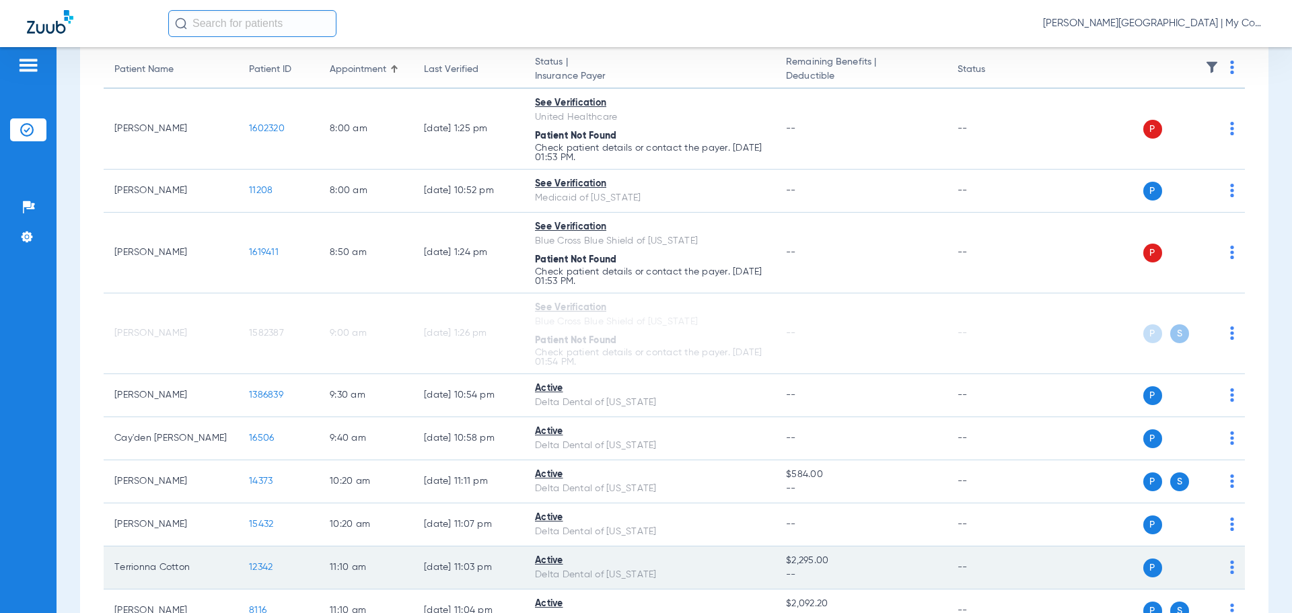
click at [257, 569] on span "12342" at bounding box center [261, 567] width 24 height 9
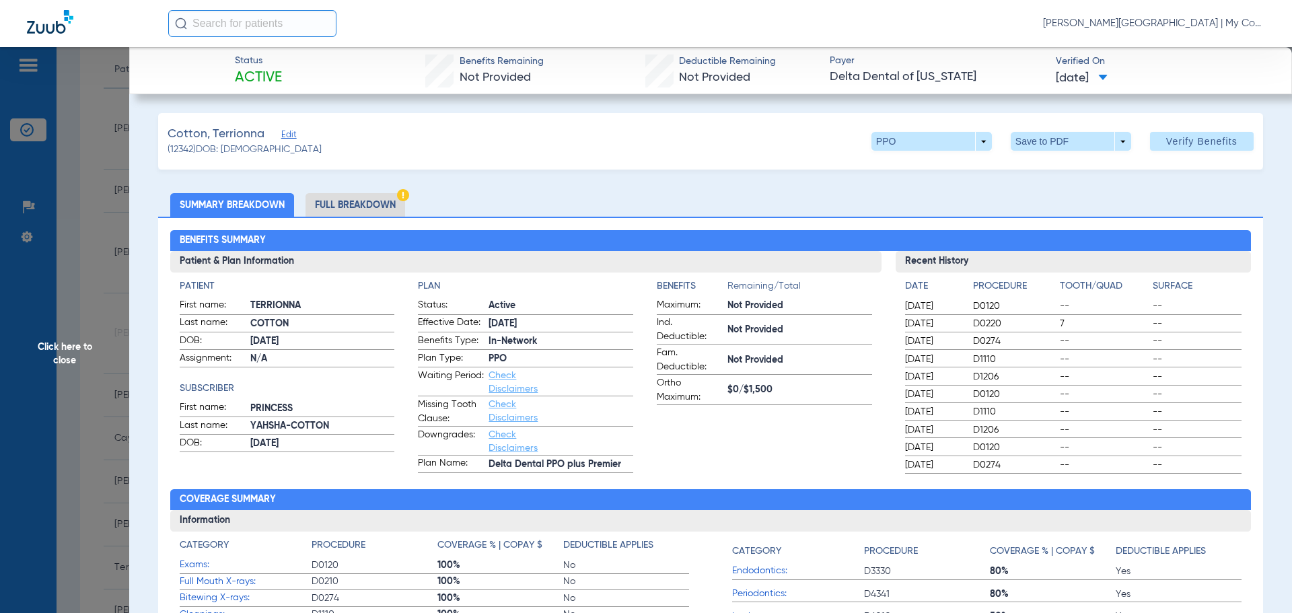
drag, startPoint x: 386, startPoint y: 201, endPoint x: 393, endPoint y: 207, distance: 9.5
click at [386, 201] on li "Full Breakdown" at bounding box center [355, 205] width 100 height 24
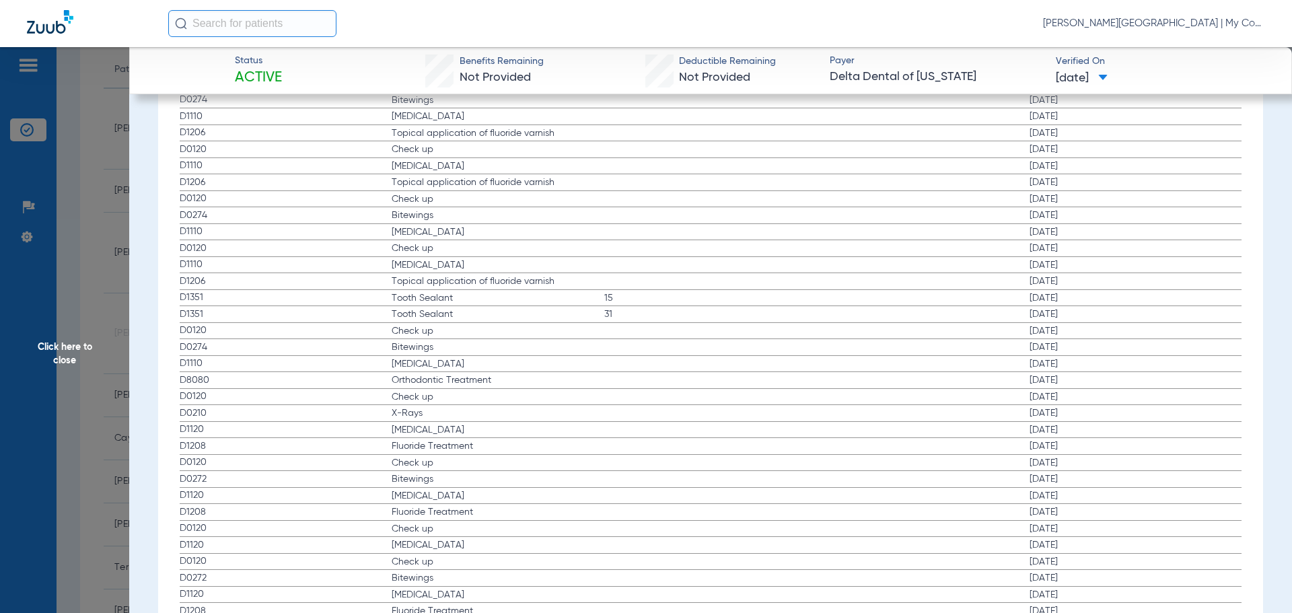
scroll to position [1750, 0]
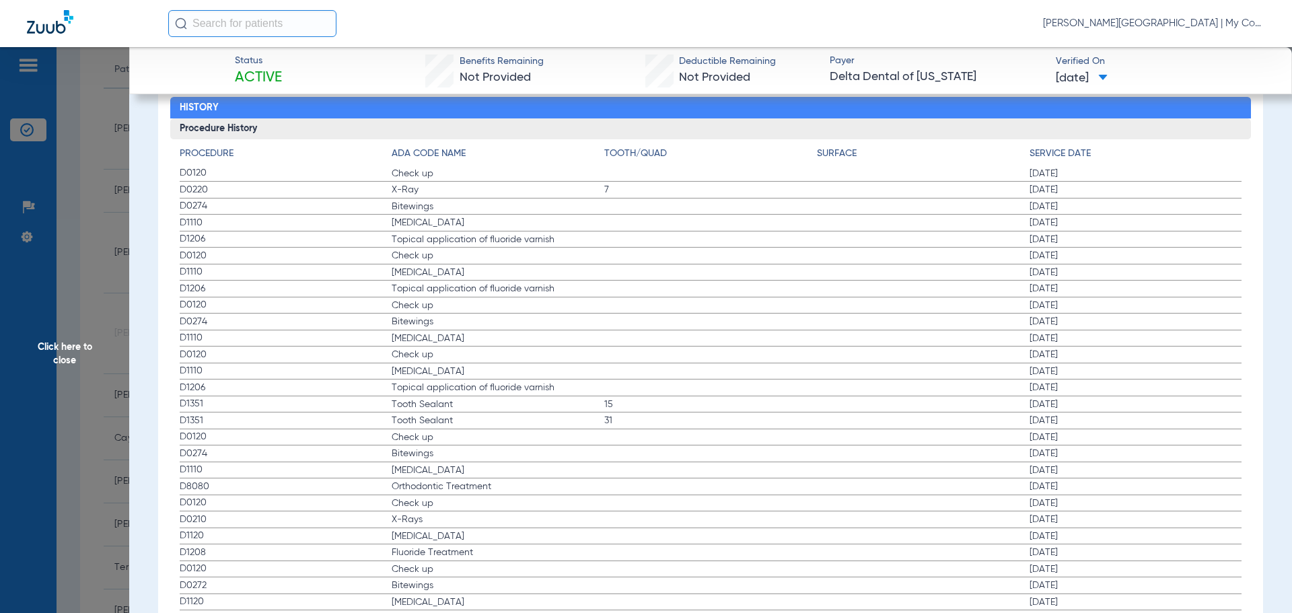
click at [111, 367] on span "Click here to close" at bounding box center [64, 353] width 129 height 613
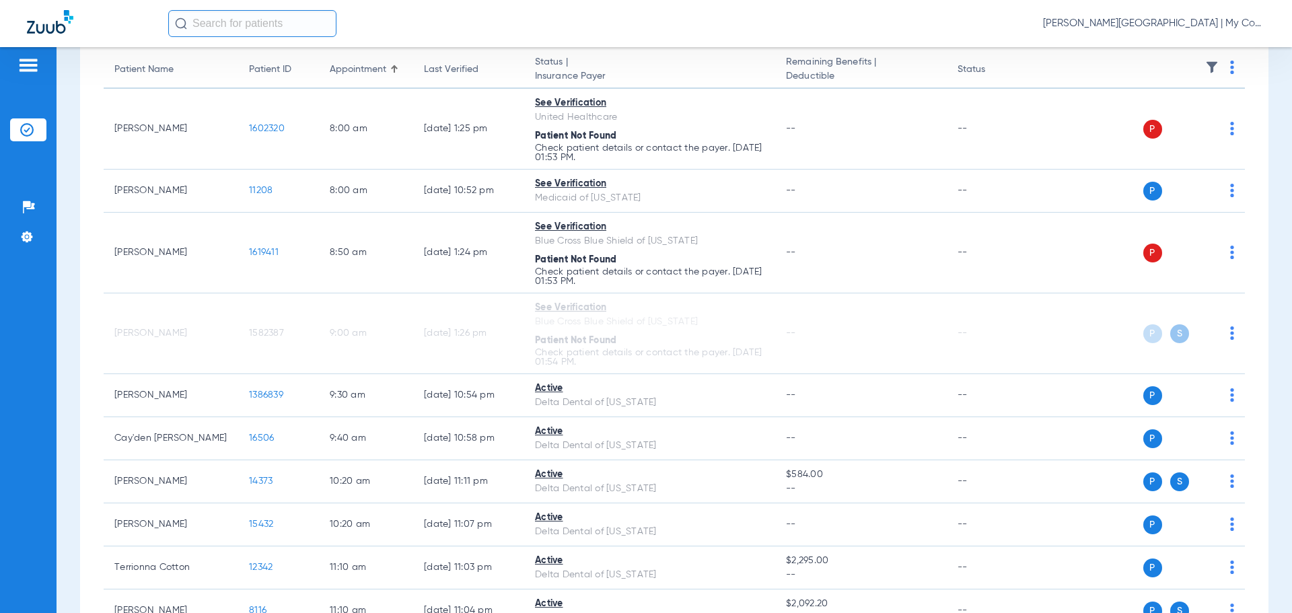
scroll to position [0, 0]
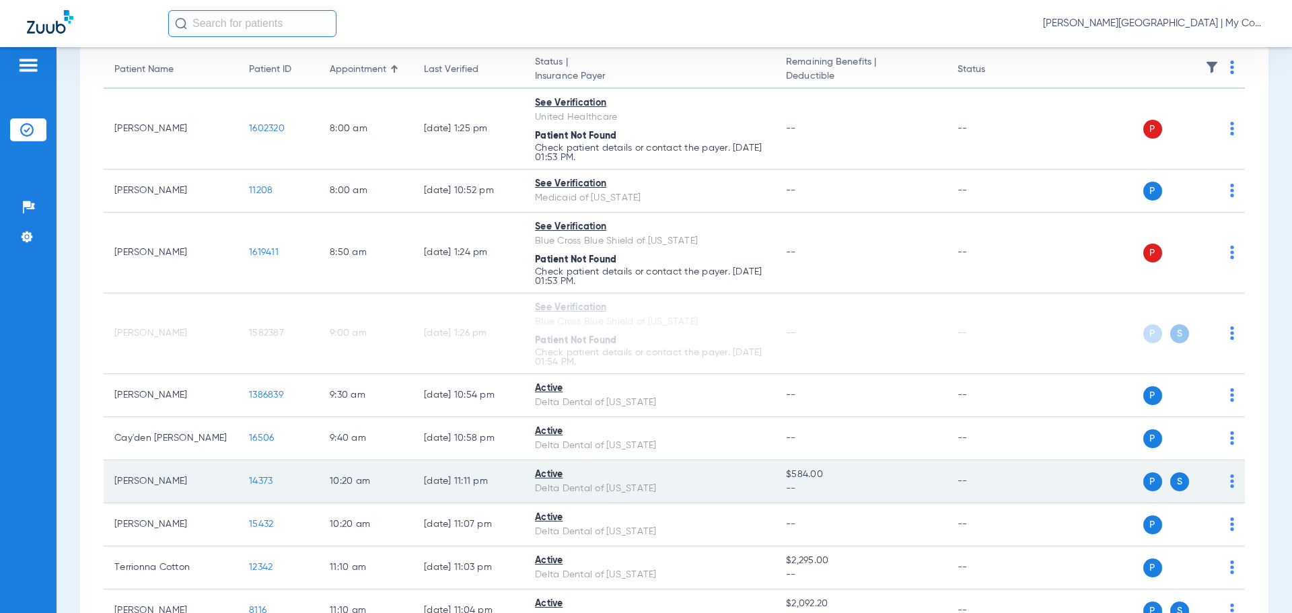
click at [259, 477] on span "14373" at bounding box center [261, 480] width 24 height 9
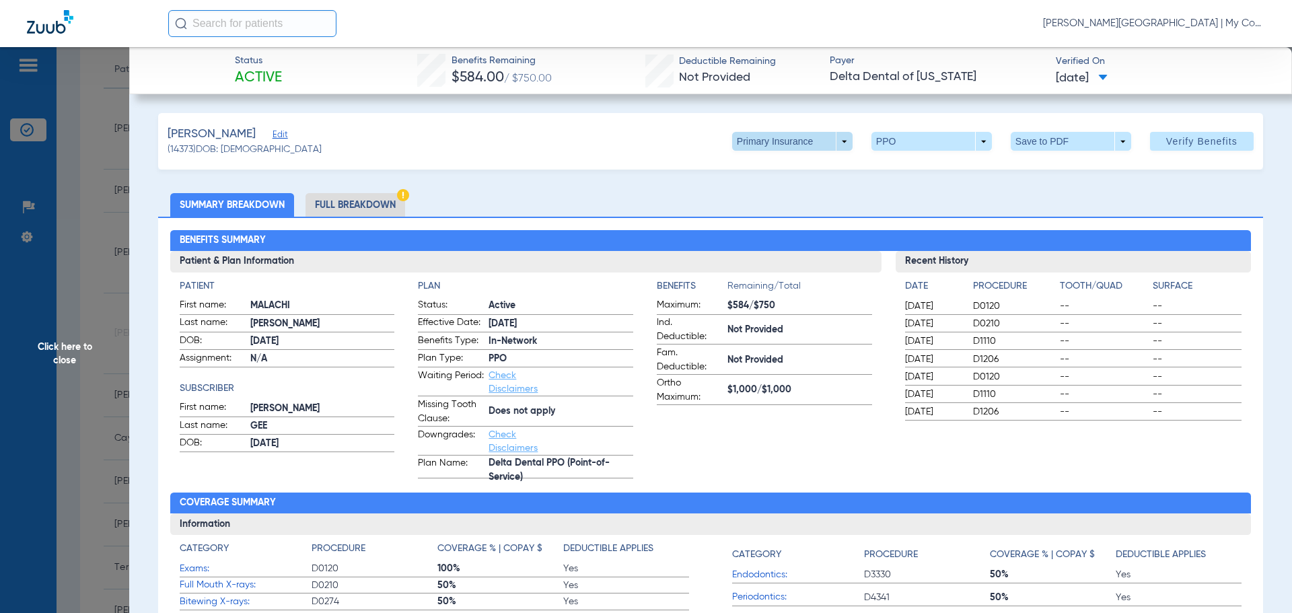
click at [753, 146] on span at bounding box center [792, 141] width 120 height 19
click at [778, 188] on button "Secondary Insurance" at bounding box center [778, 195] width 110 height 27
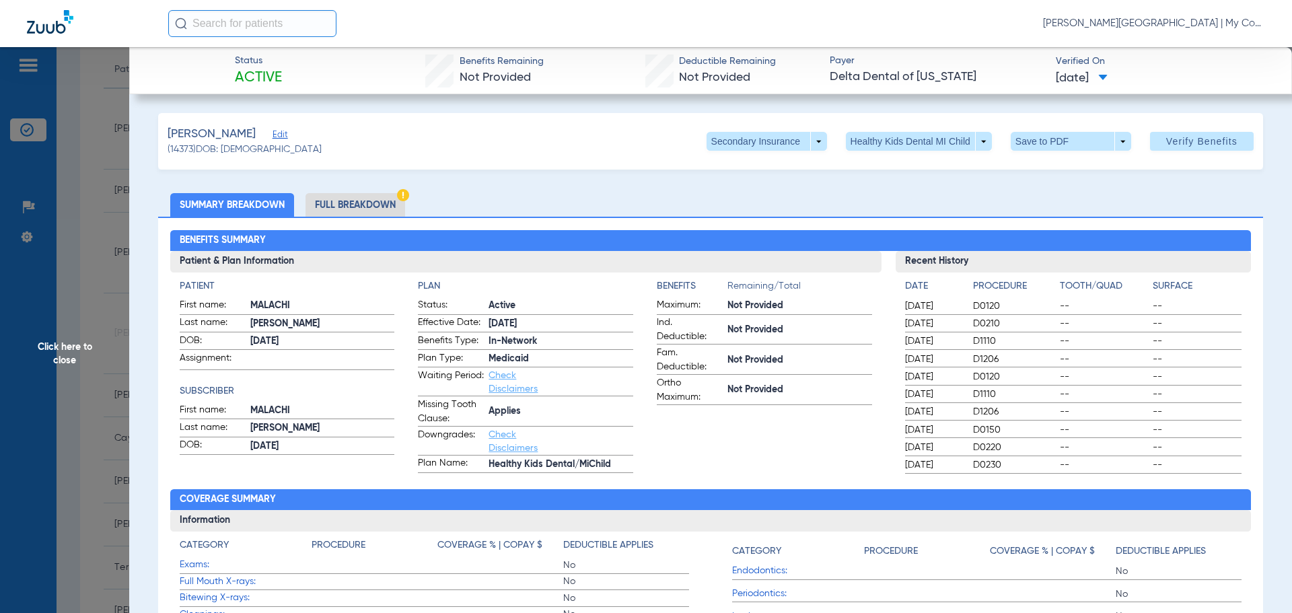
click at [376, 205] on li "Full Breakdown" at bounding box center [355, 205] width 100 height 24
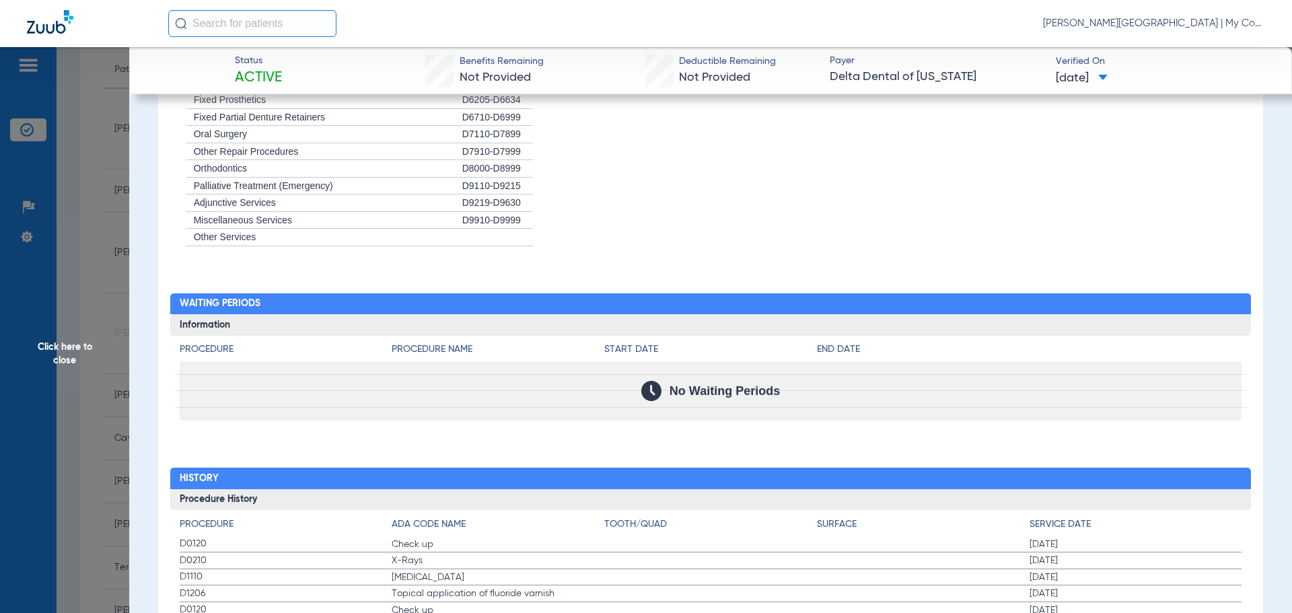
scroll to position [1548, 0]
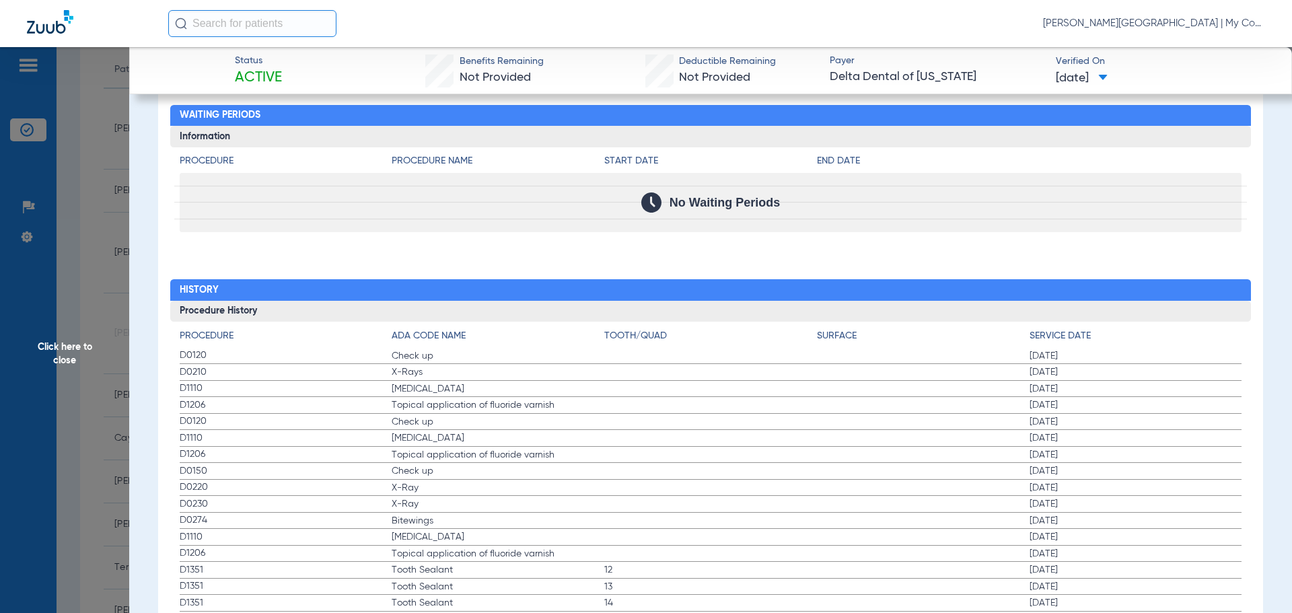
drag, startPoint x: 52, startPoint y: 386, endPoint x: 73, endPoint y: 388, distance: 20.3
click at [53, 386] on span "Click here to close" at bounding box center [64, 353] width 129 height 613
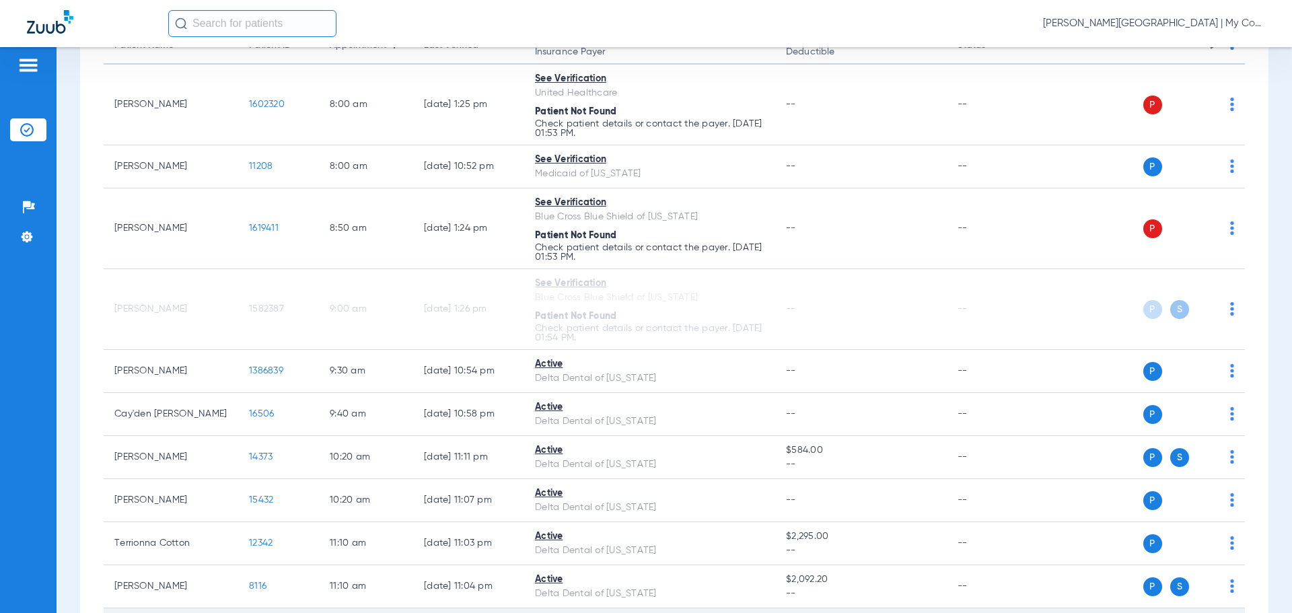
scroll to position [202, 0]
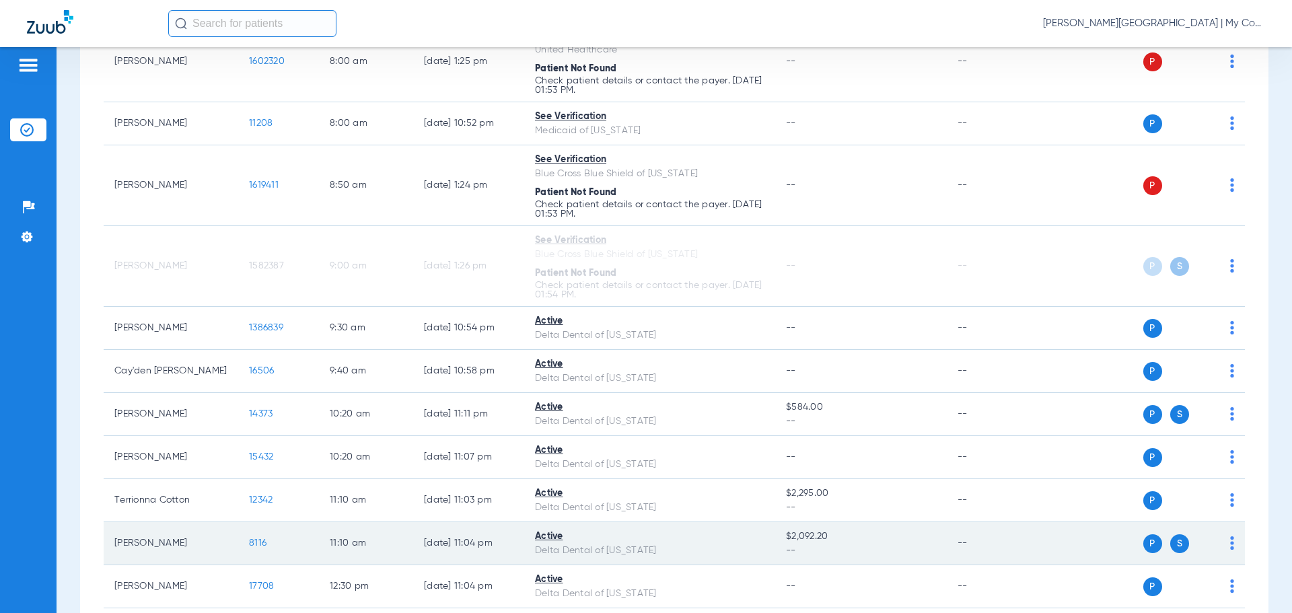
click at [250, 542] on span "8116" at bounding box center [257, 542] width 17 height 9
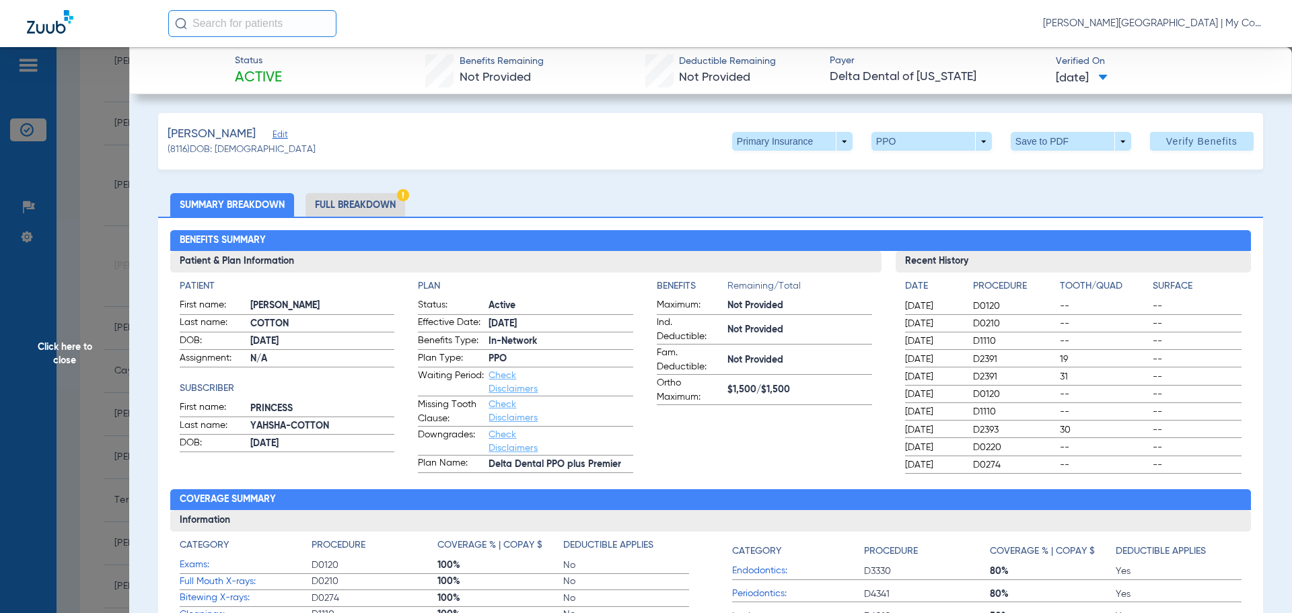
click at [359, 207] on li "Full Breakdown" at bounding box center [355, 205] width 100 height 24
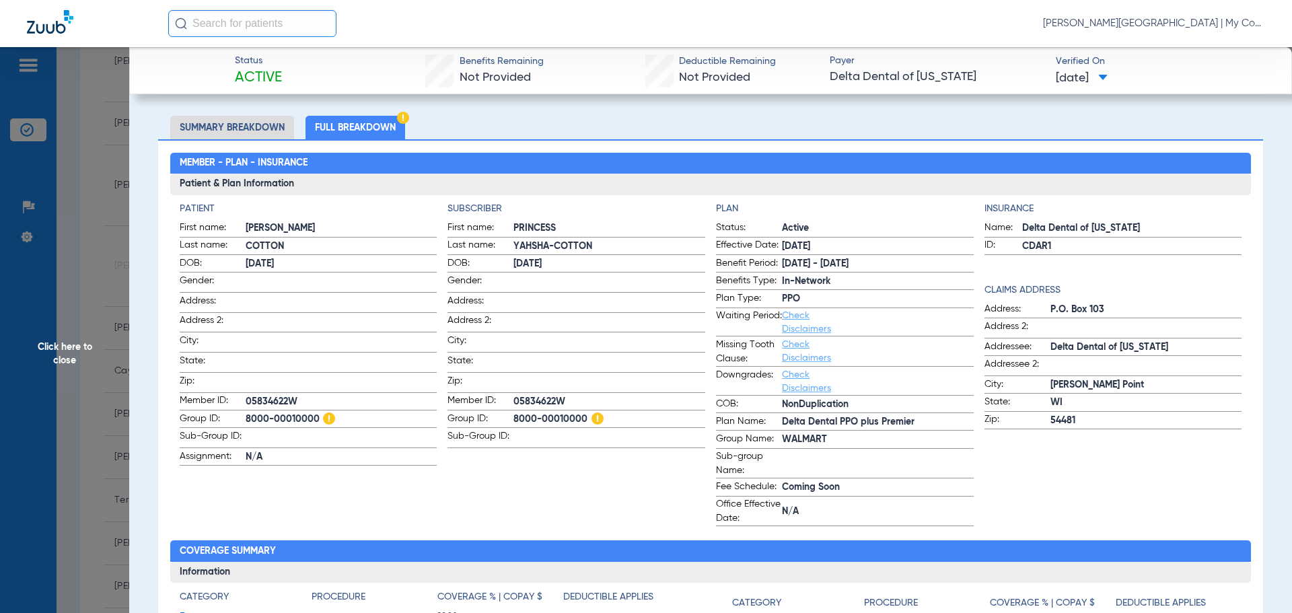
scroll to position [0, 0]
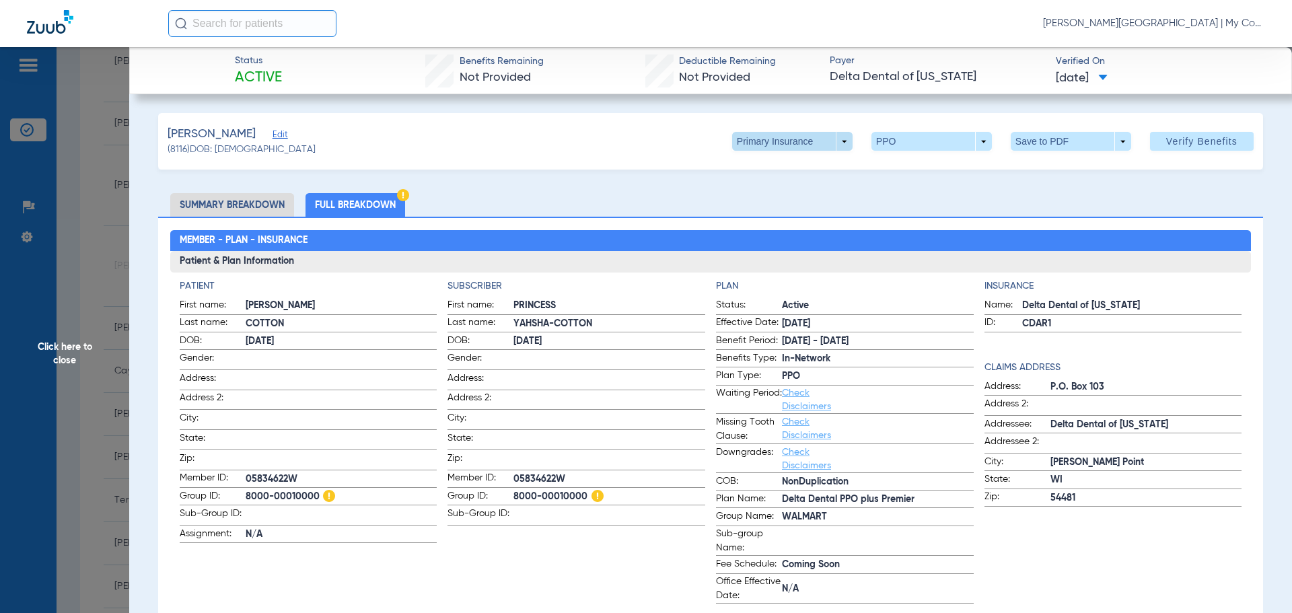
click at [839, 141] on span at bounding box center [792, 141] width 120 height 19
click at [809, 201] on button "Secondary Insurance" at bounding box center [778, 195] width 110 height 27
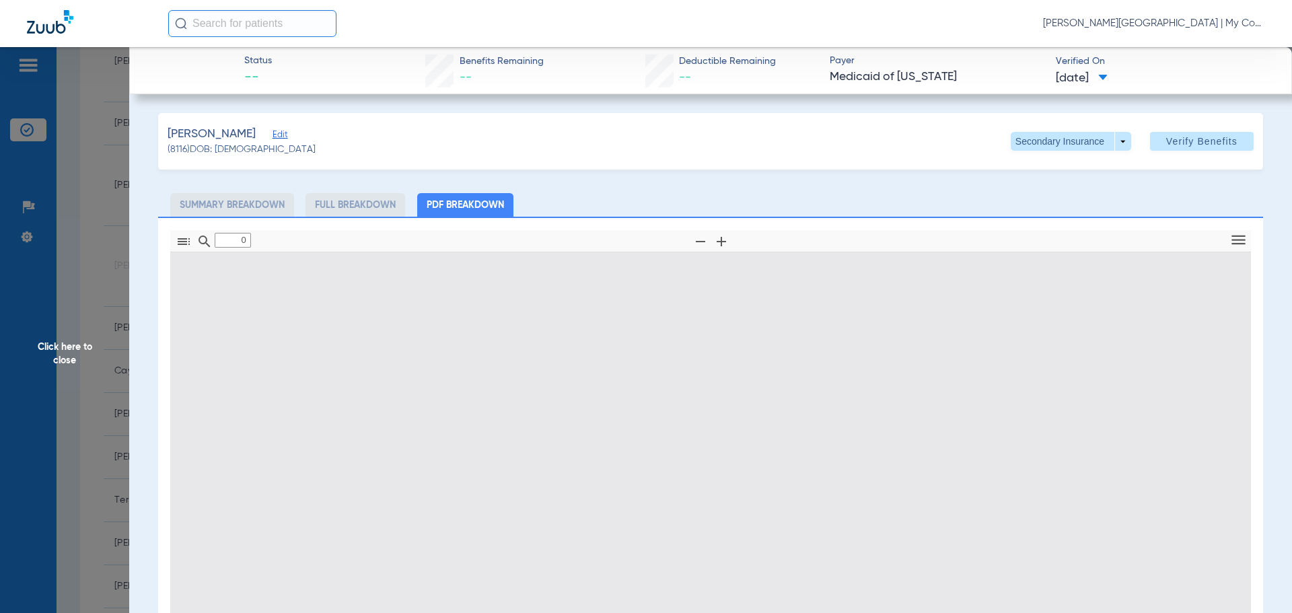
type input "1"
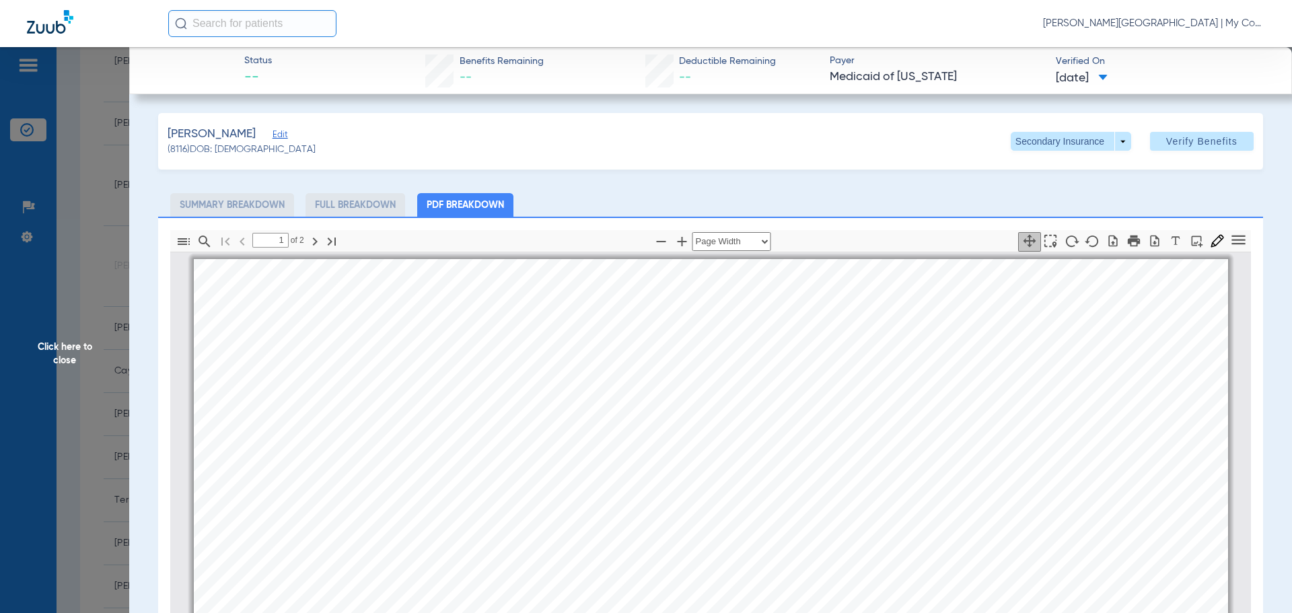
scroll to position [7, 0]
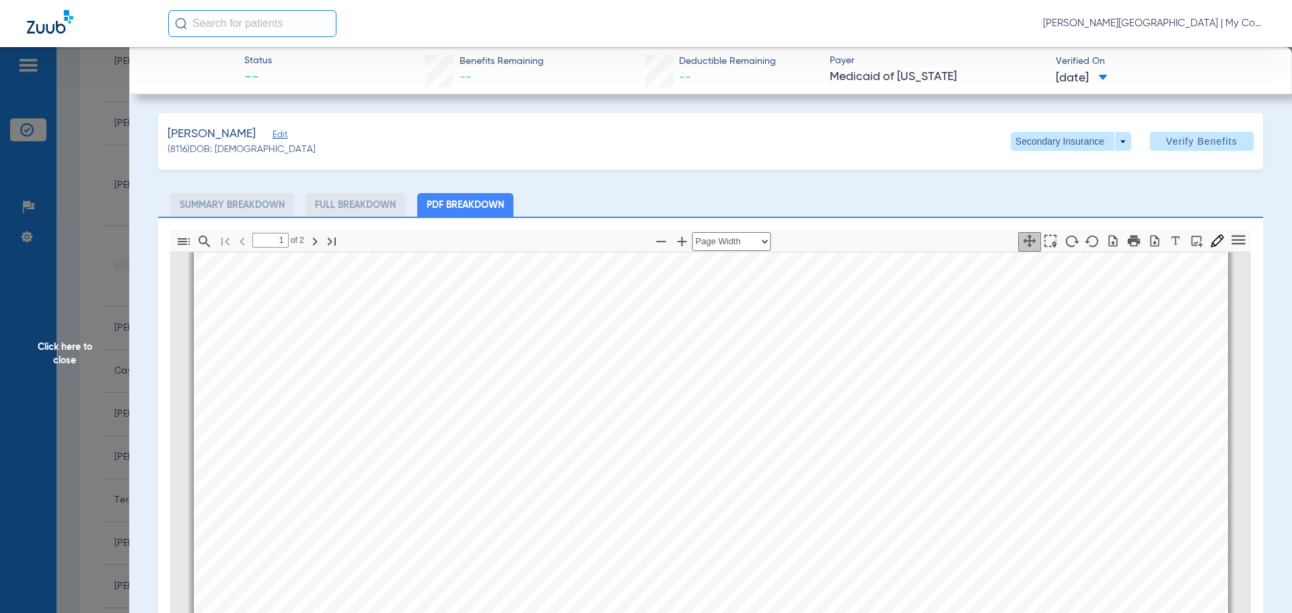
drag, startPoint x: 50, startPoint y: 352, endPoint x: 114, endPoint y: 357, distance: 64.8
click at [50, 351] on span "Click here to close" at bounding box center [64, 353] width 129 height 613
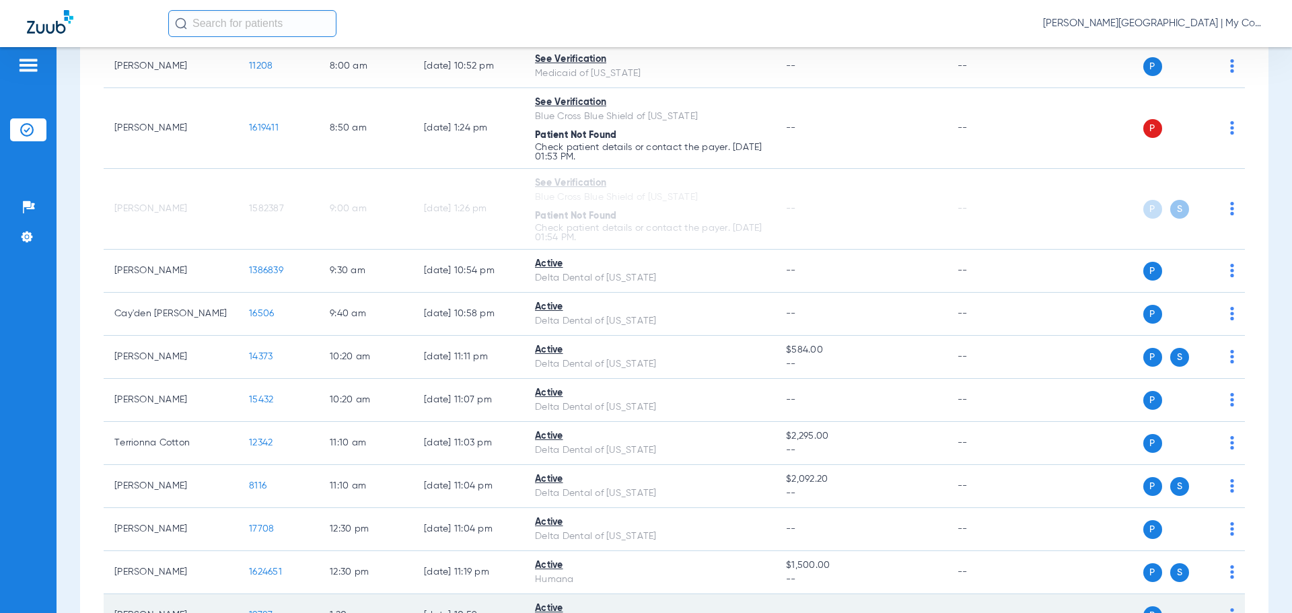
scroll to position [336, 0]
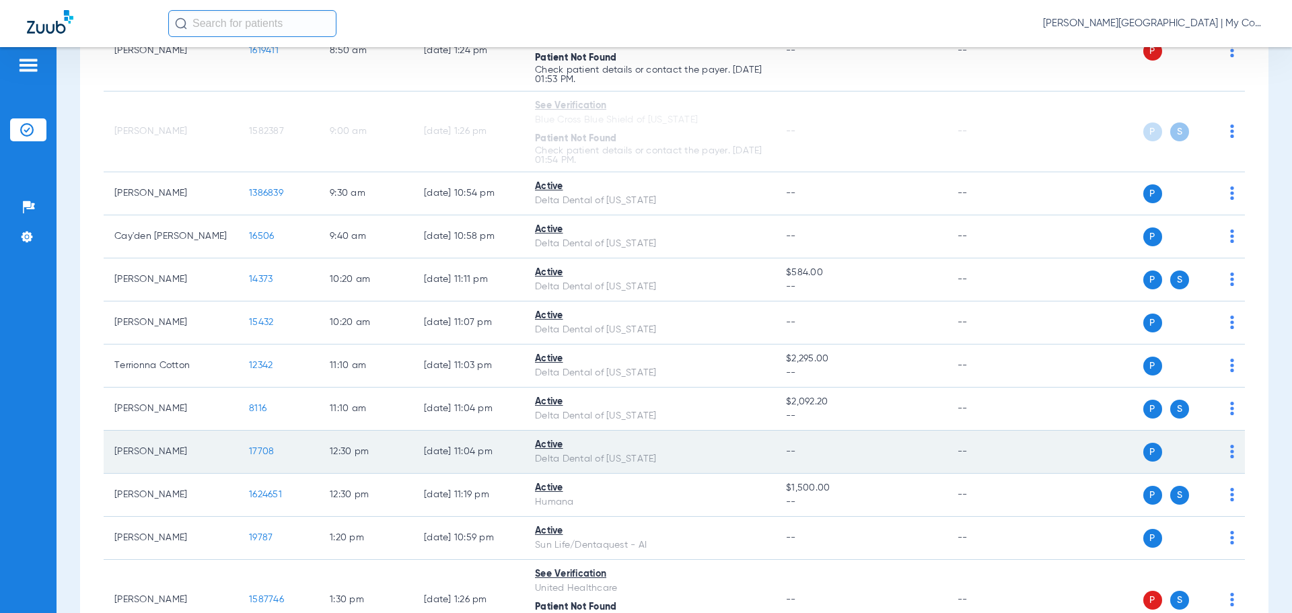
click at [253, 449] on span "17708" at bounding box center [261, 451] width 25 height 9
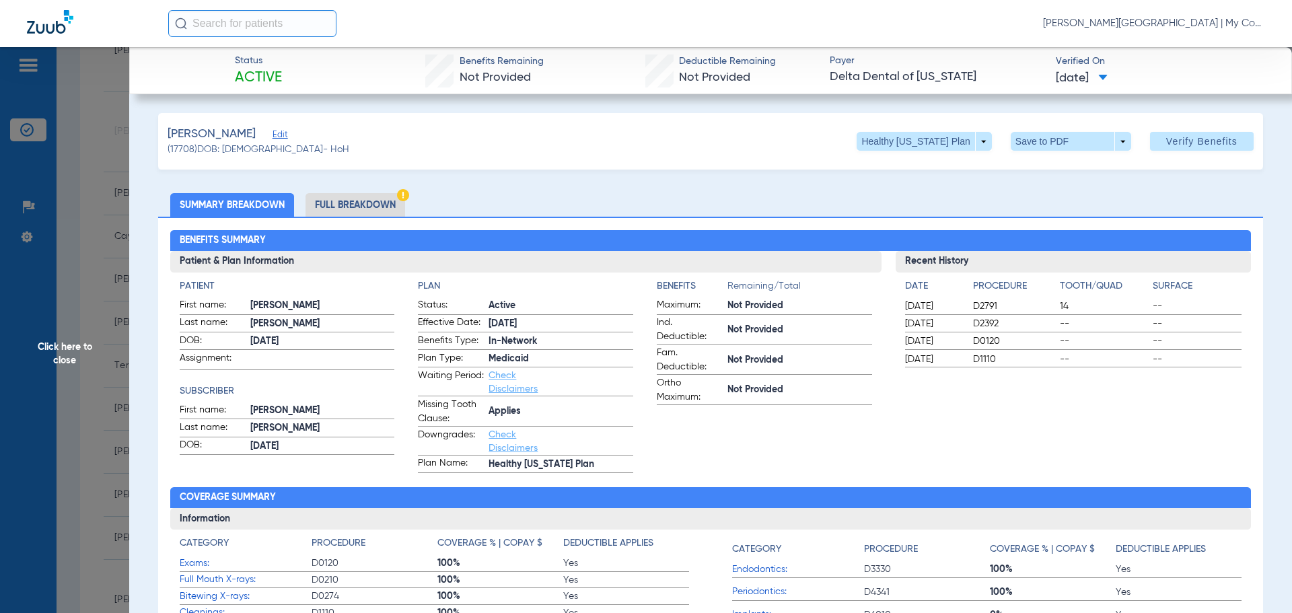
click at [343, 207] on li "Full Breakdown" at bounding box center [355, 205] width 100 height 24
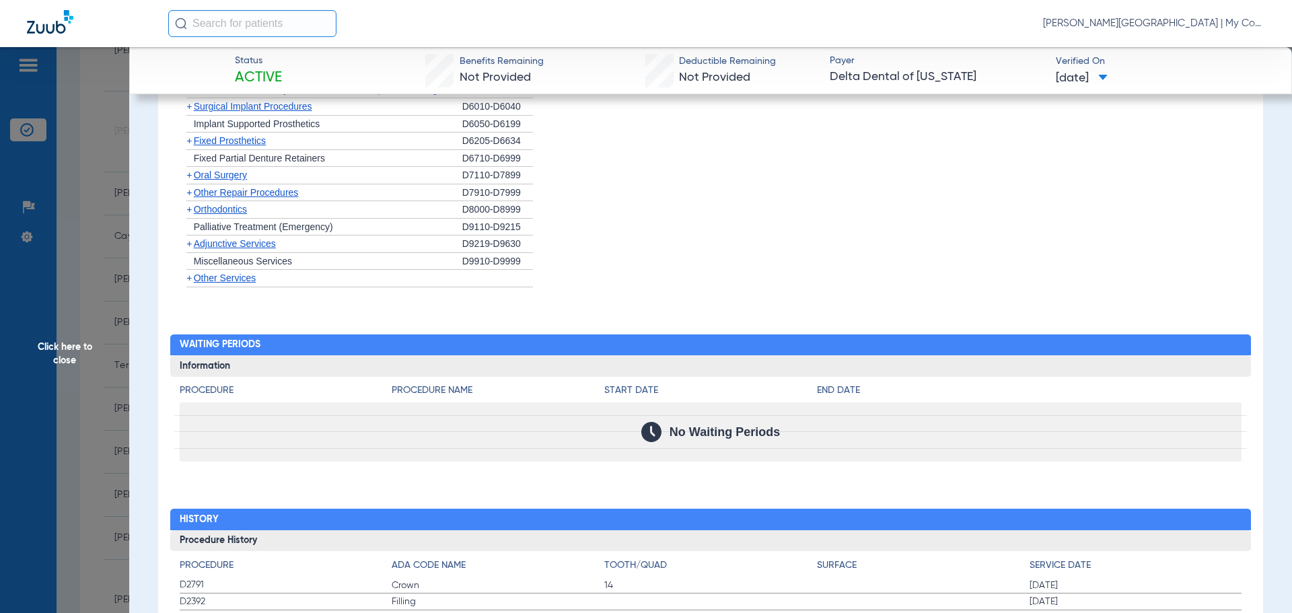
scroll to position [1394, 0]
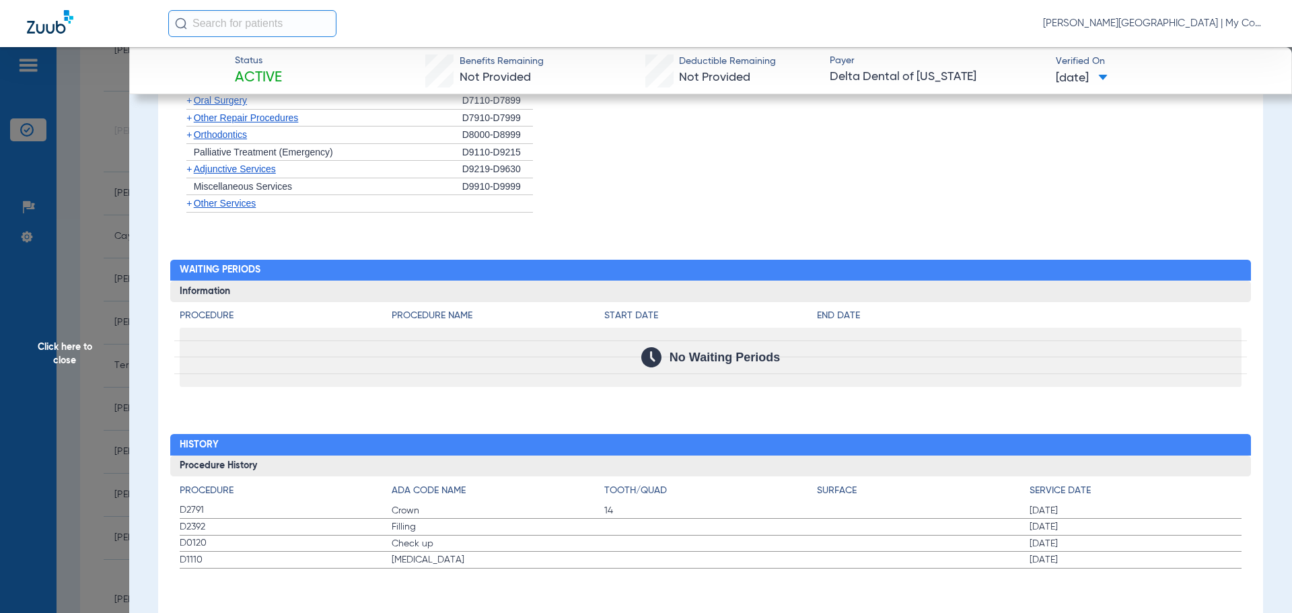
click at [77, 371] on span "Click here to close" at bounding box center [64, 353] width 129 height 613
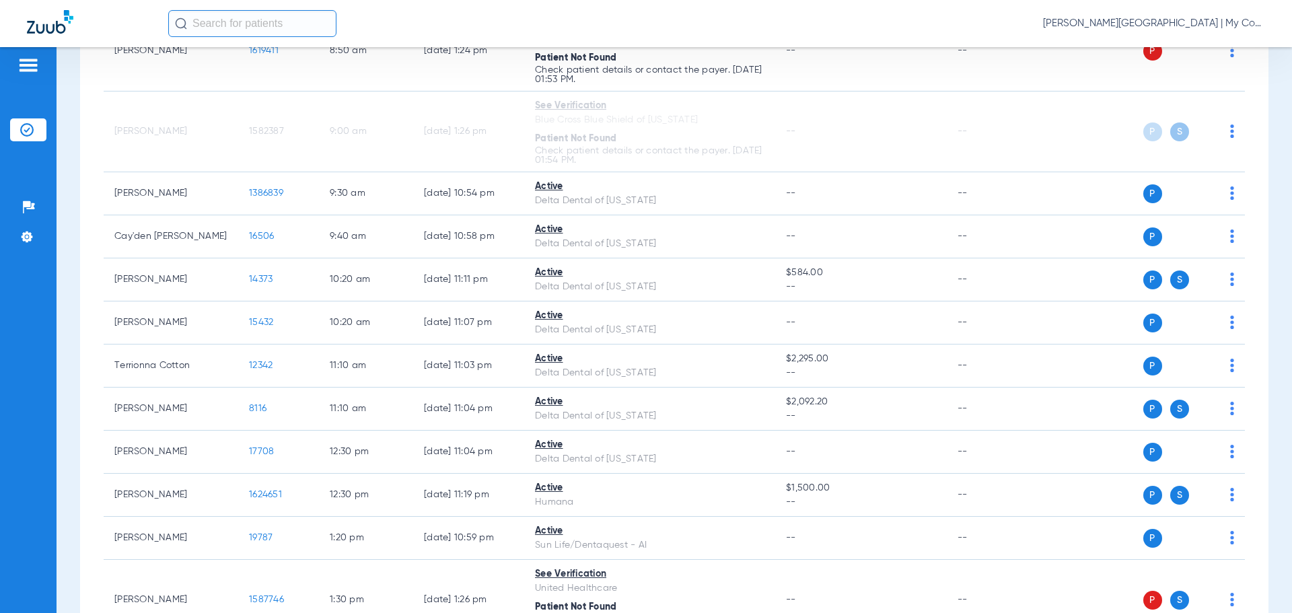
scroll to position [0, 0]
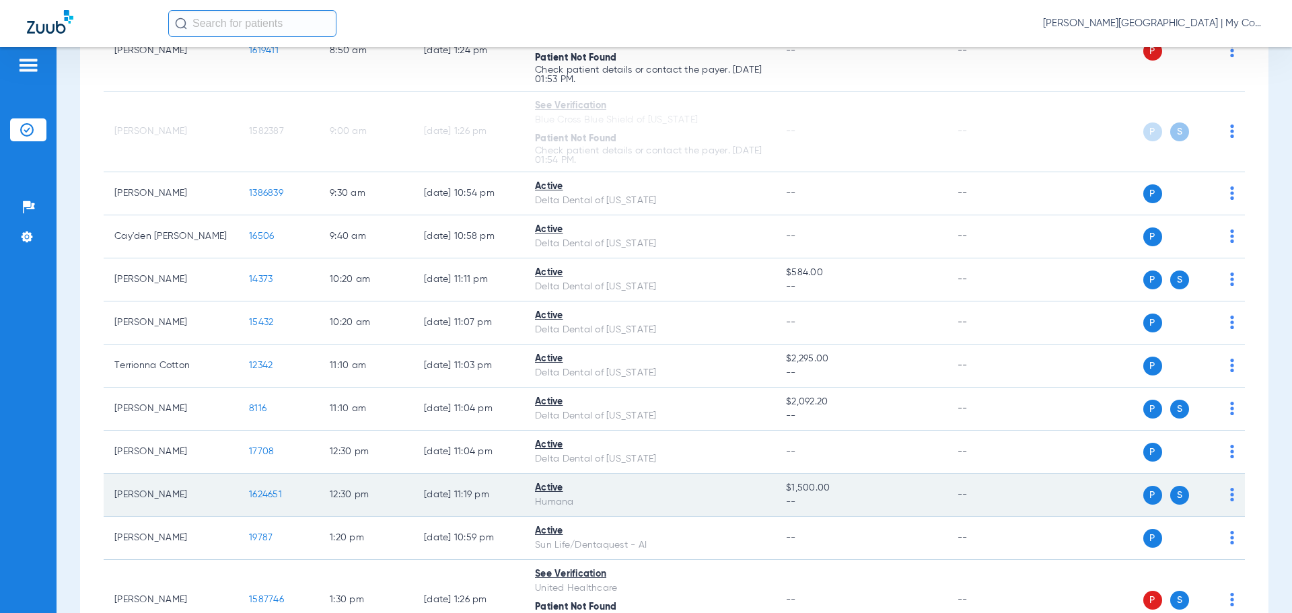
click at [263, 491] on span "1624651" at bounding box center [265, 494] width 33 height 9
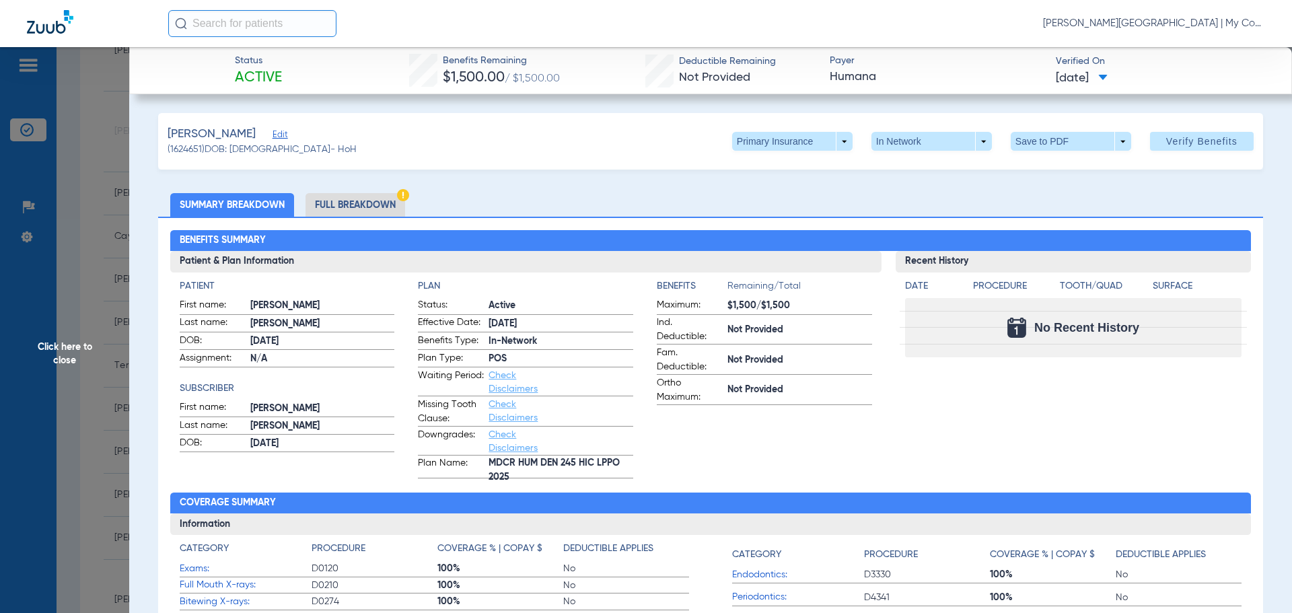
click at [373, 202] on li "Full Breakdown" at bounding box center [355, 205] width 100 height 24
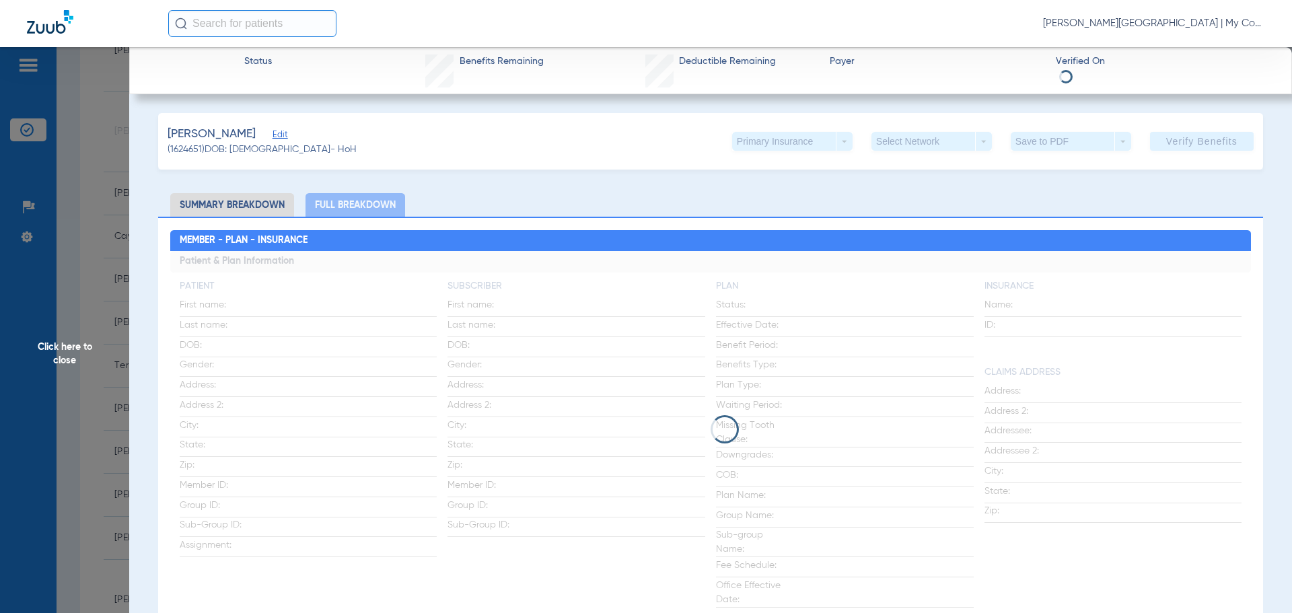
drag, startPoint x: 100, startPoint y: 264, endPoint x: 116, endPoint y: 258, distance: 16.9
click at [102, 263] on span "Click here to close" at bounding box center [64, 353] width 129 height 613
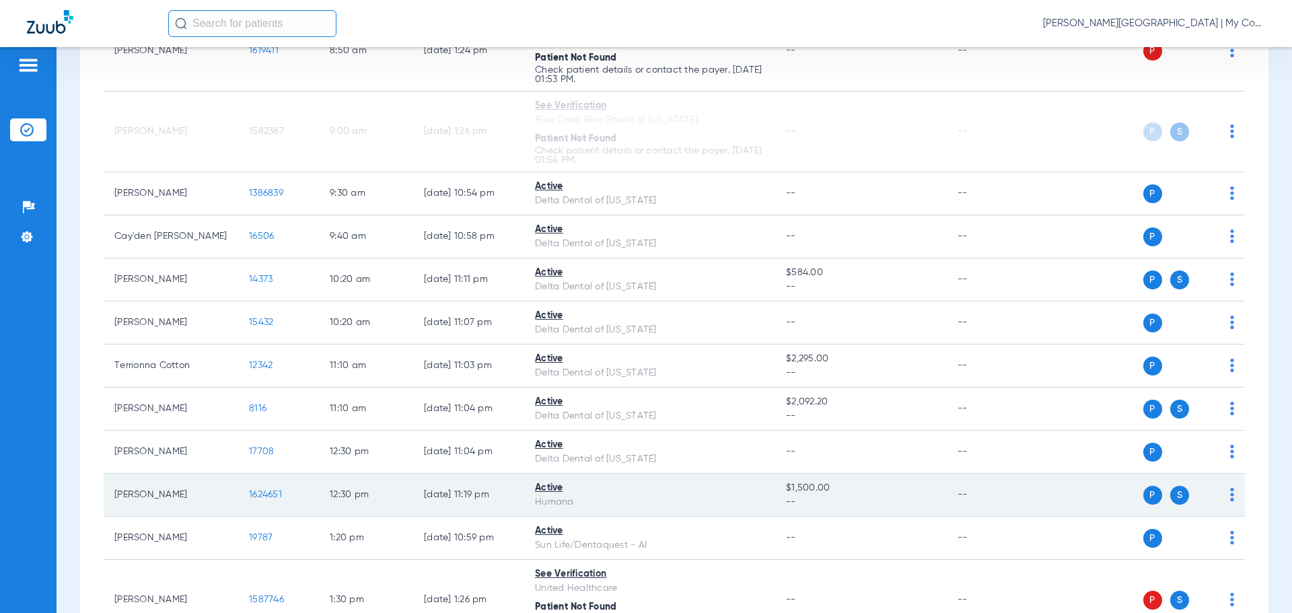
click at [266, 492] on span "1624651" at bounding box center [265, 494] width 33 height 9
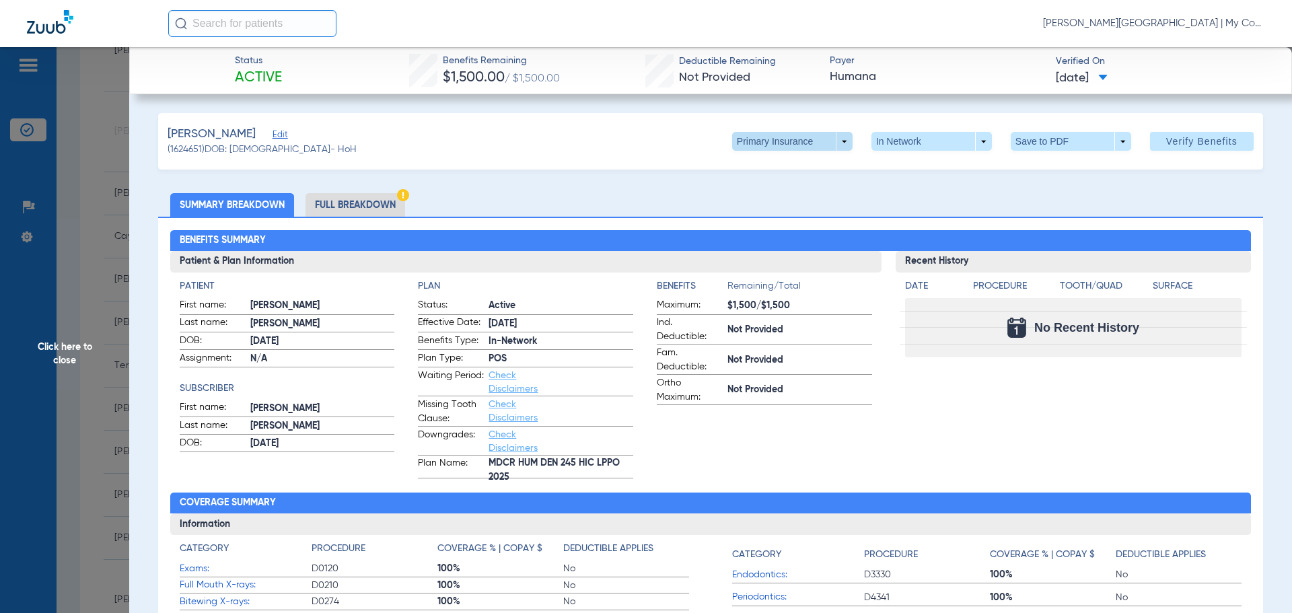
click at [811, 145] on span at bounding box center [792, 141] width 120 height 19
drag, startPoint x: 797, startPoint y: 189, endPoint x: 796, endPoint y: 196, distance: 6.9
click at [797, 191] on button "Secondary Insurance" at bounding box center [778, 195] width 110 height 27
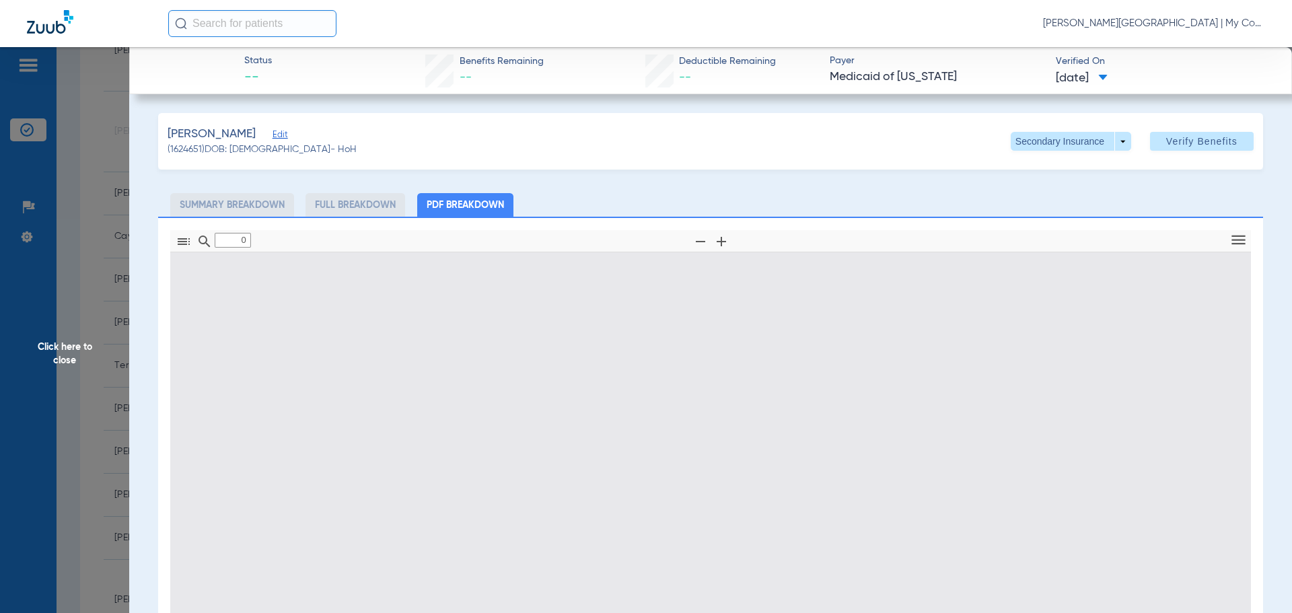
type input "1"
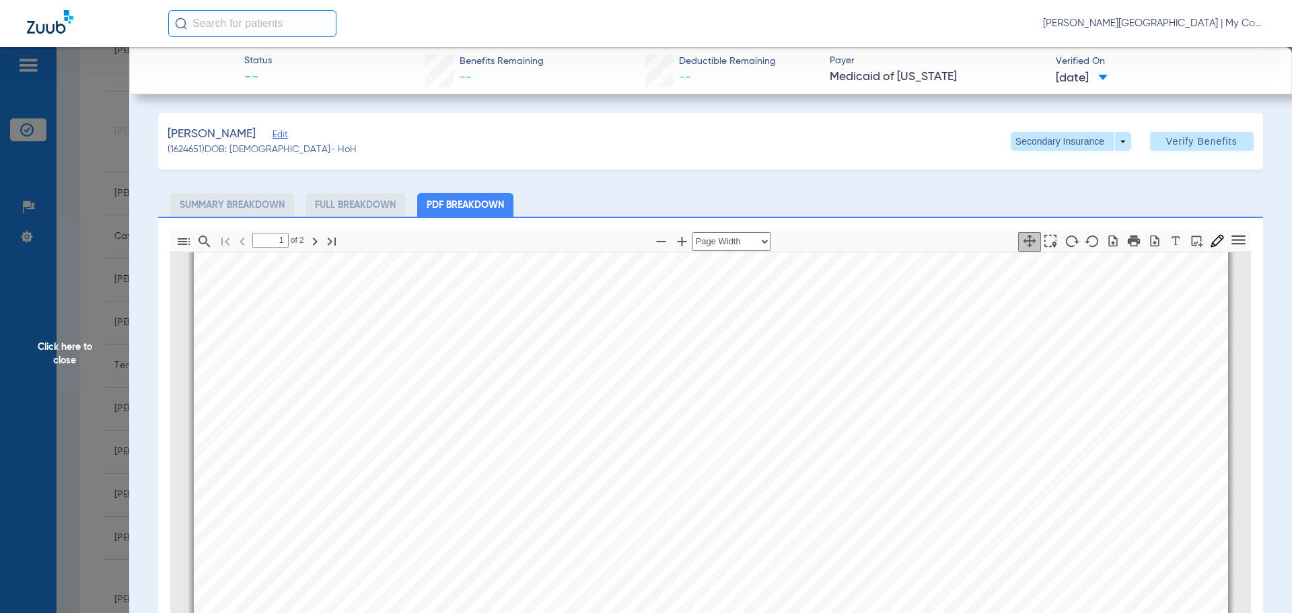
scroll to position [612, 0]
click at [102, 343] on span "Click here to close" at bounding box center [64, 353] width 129 height 613
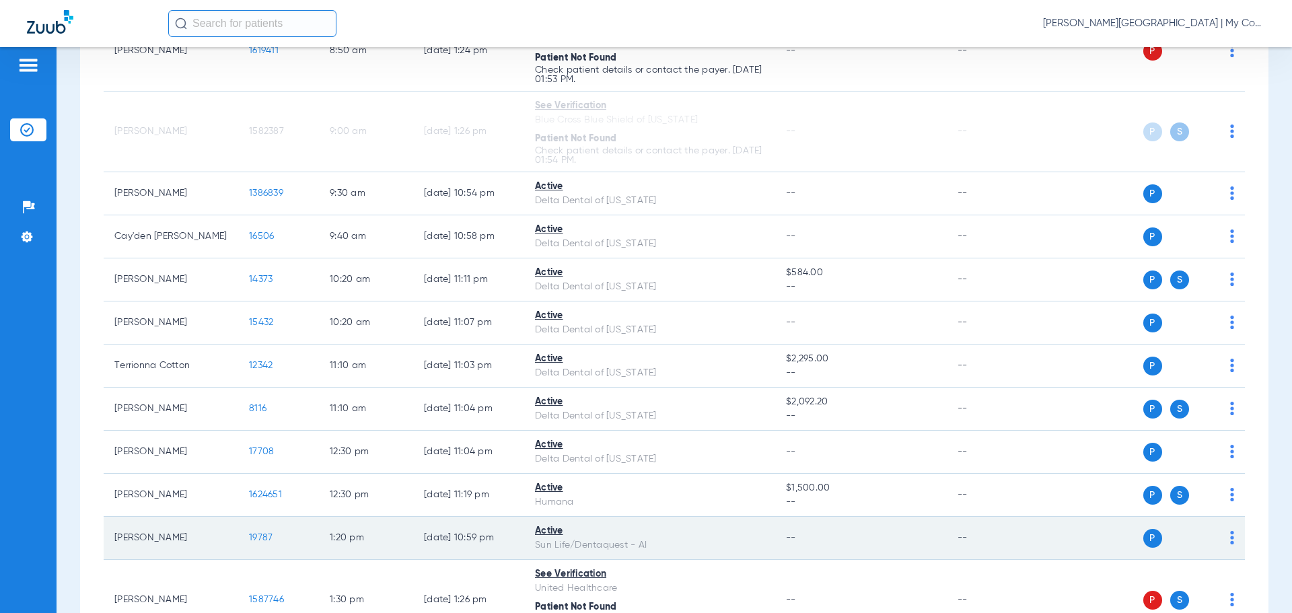
click at [262, 538] on span "19787" at bounding box center [261, 537] width 24 height 9
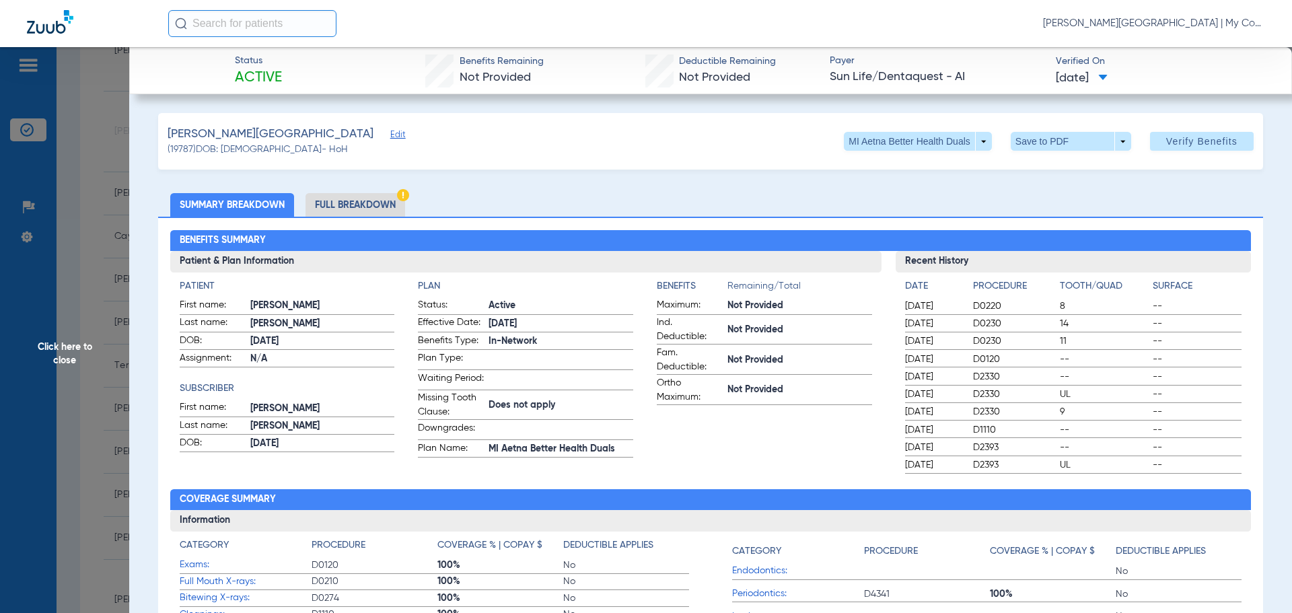
click at [367, 203] on li "Full Breakdown" at bounding box center [355, 205] width 100 height 24
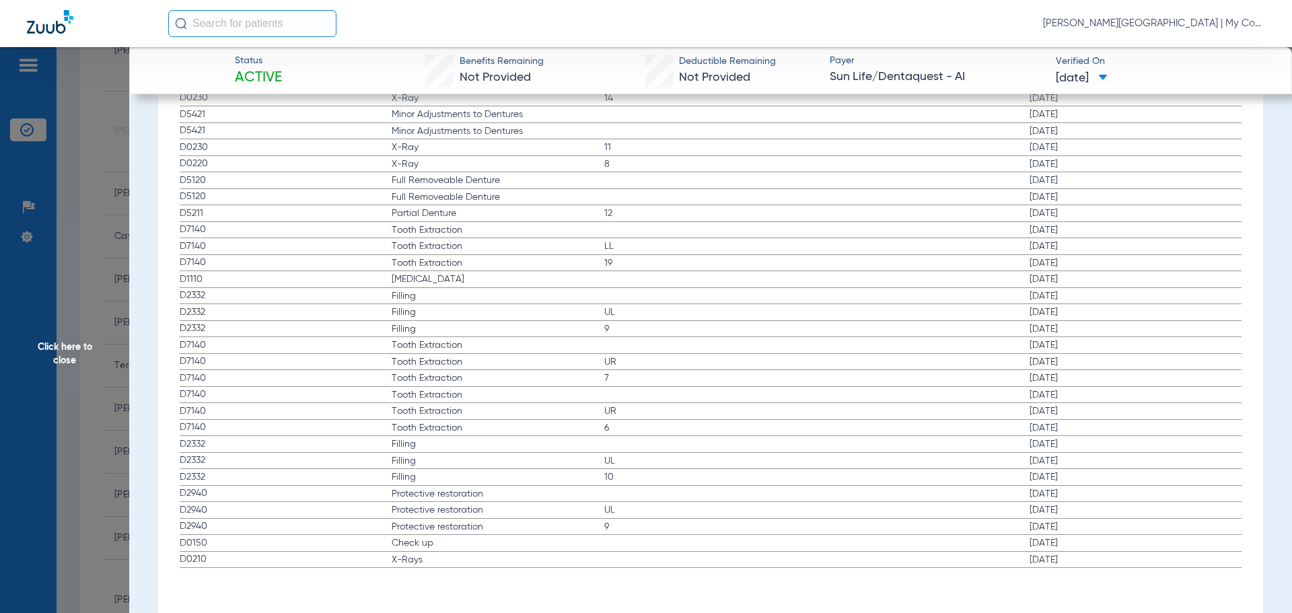
scroll to position [1531, 0]
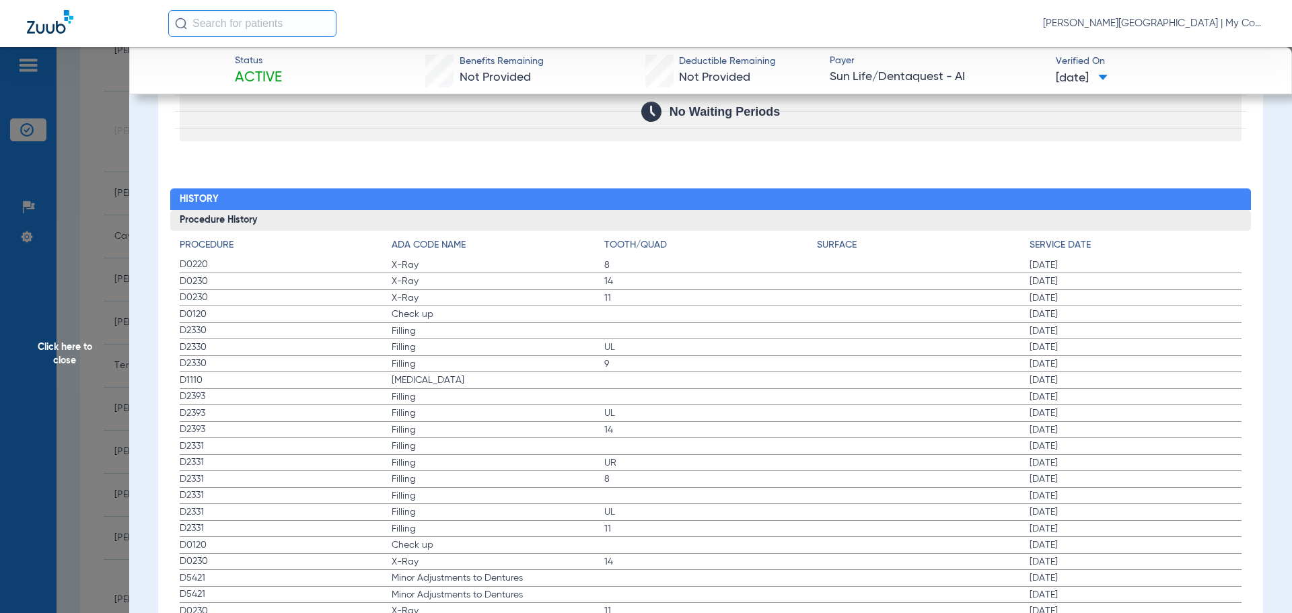
drag, startPoint x: 90, startPoint y: 331, endPoint x: 108, endPoint y: 358, distance: 32.1
click at [90, 331] on span "Click here to close" at bounding box center [64, 353] width 129 height 613
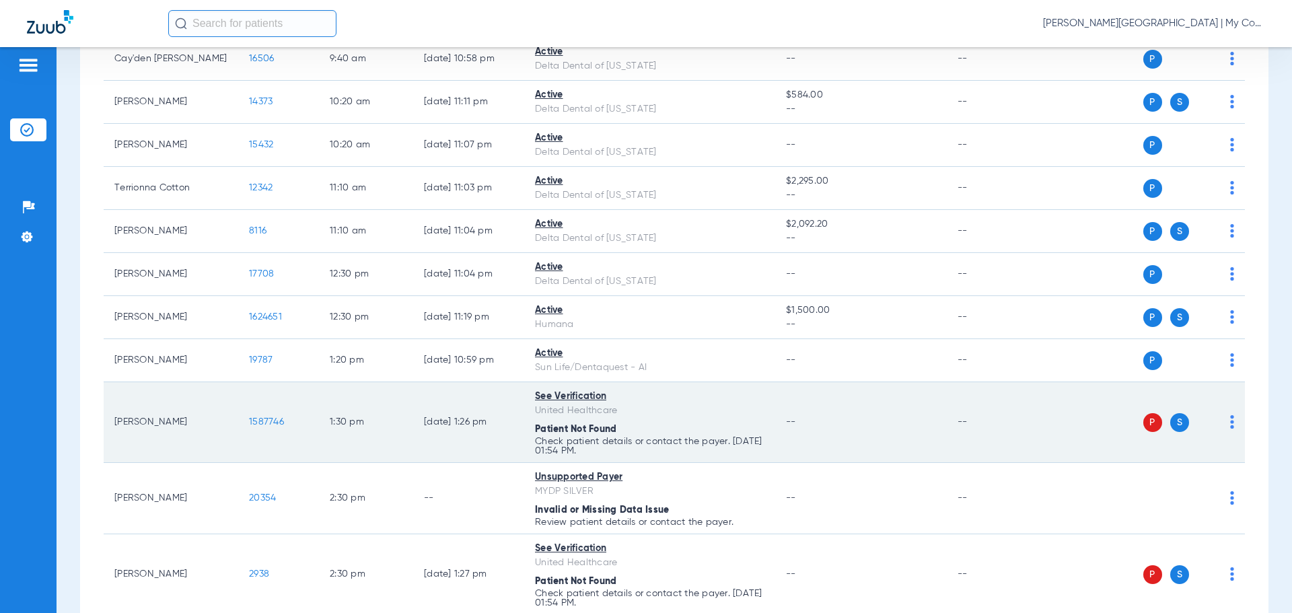
scroll to position [538, 0]
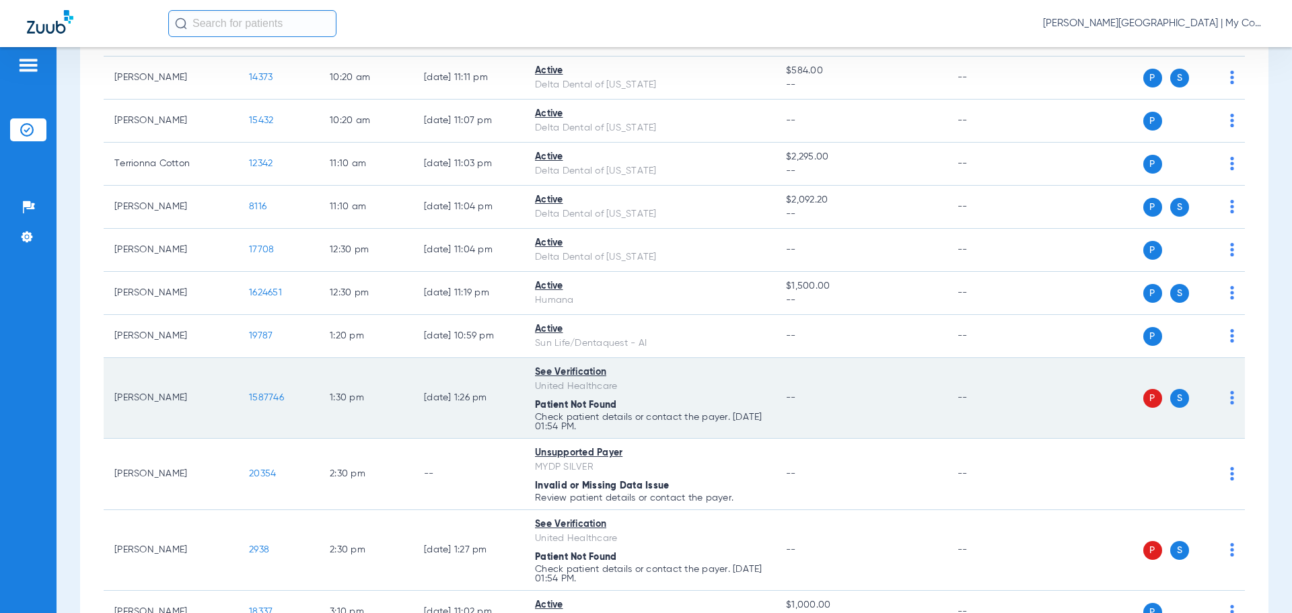
click at [263, 397] on span "1587746" at bounding box center [266, 397] width 35 height 9
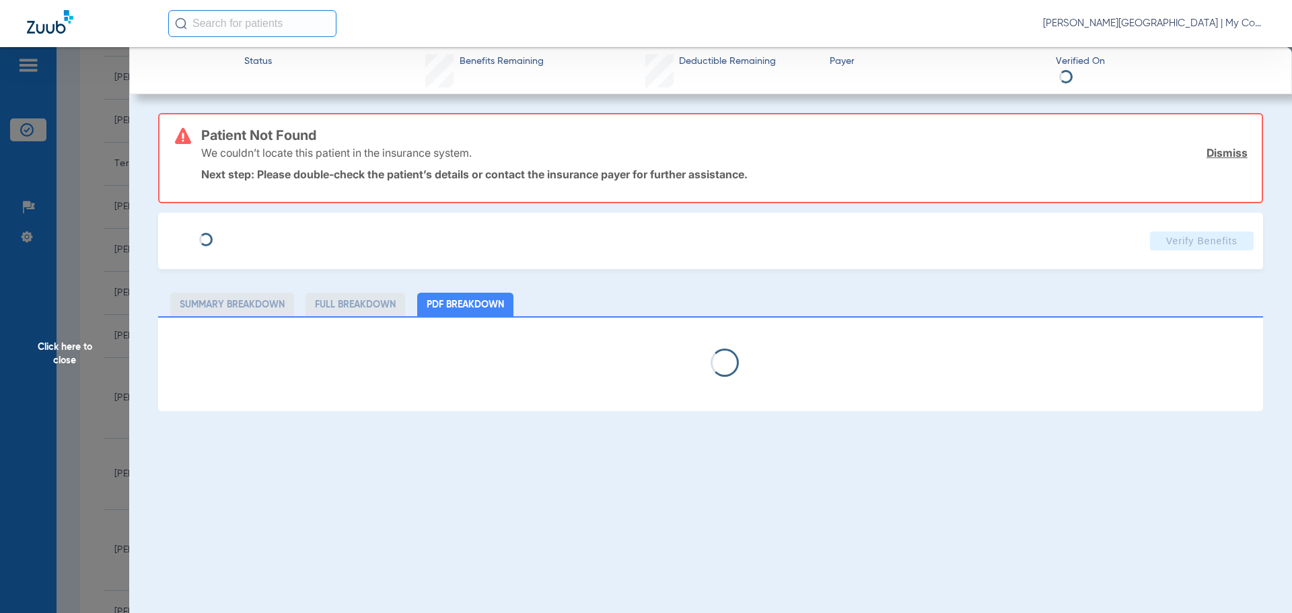
select select "page-width"
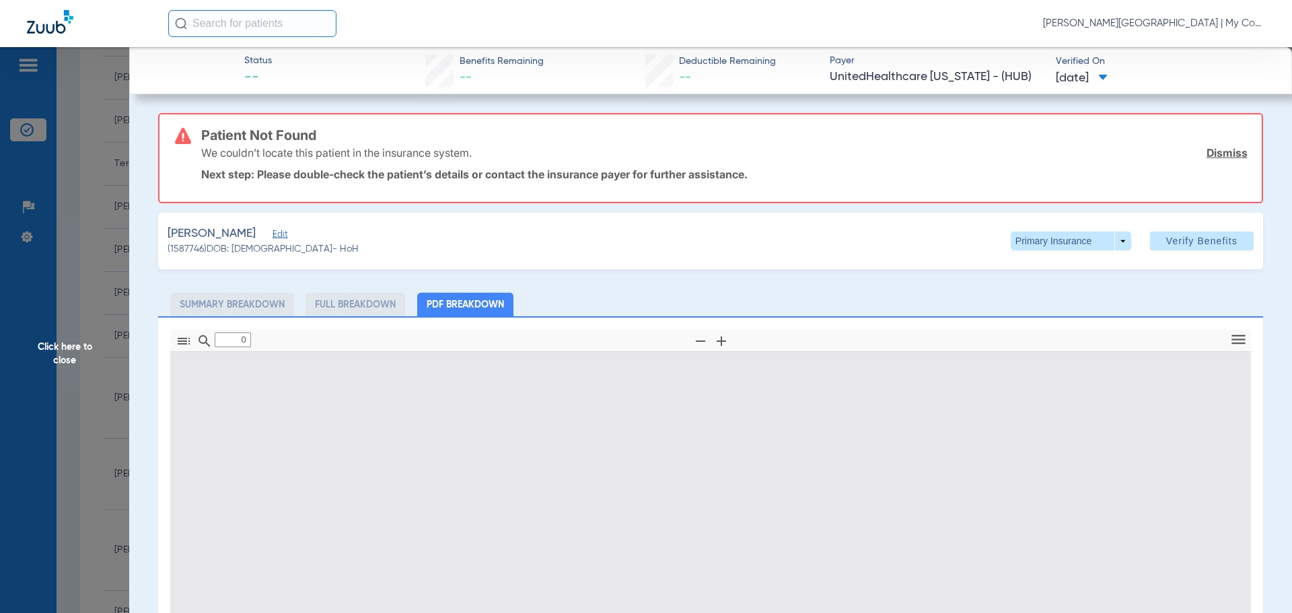
type input "1"
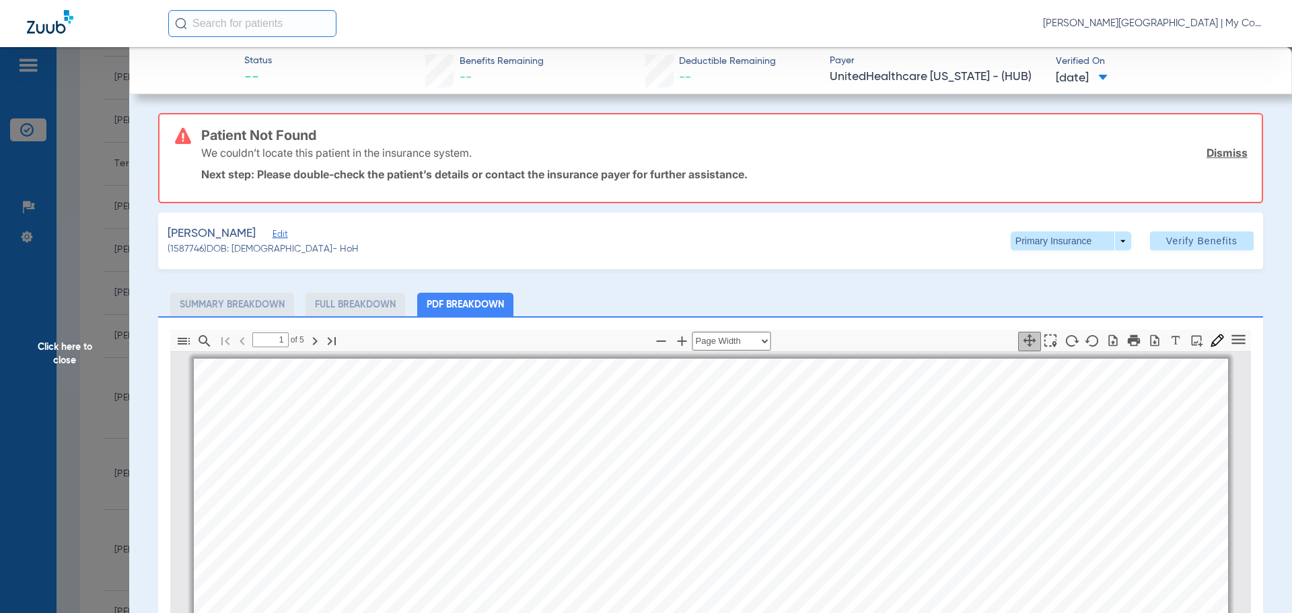
scroll to position [7, 0]
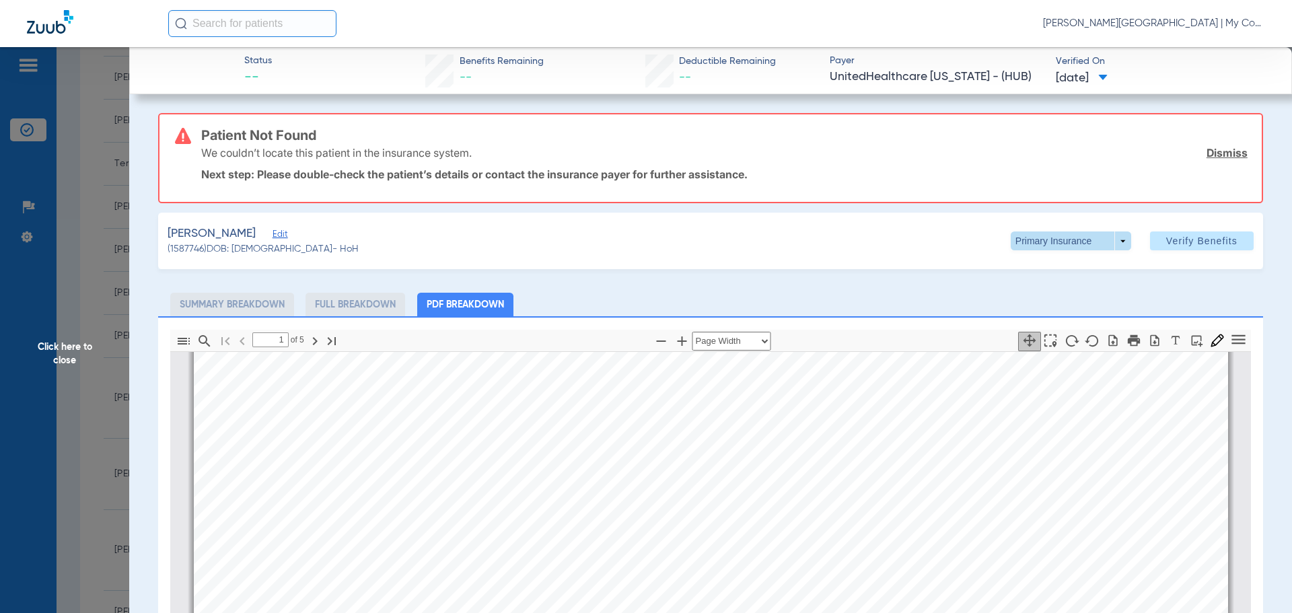
click at [1074, 244] on span at bounding box center [1070, 241] width 32 height 32
click at [1067, 293] on span "Secondary Insurance" at bounding box center [1056, 294] width 89 height 9
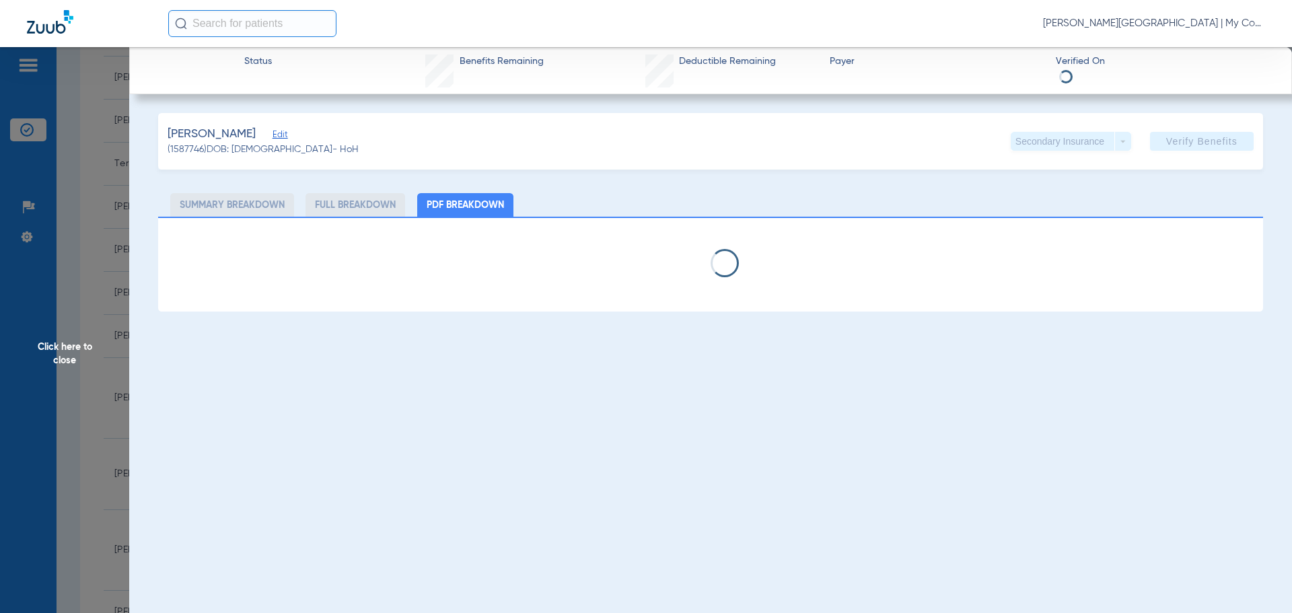
select select "page-width"
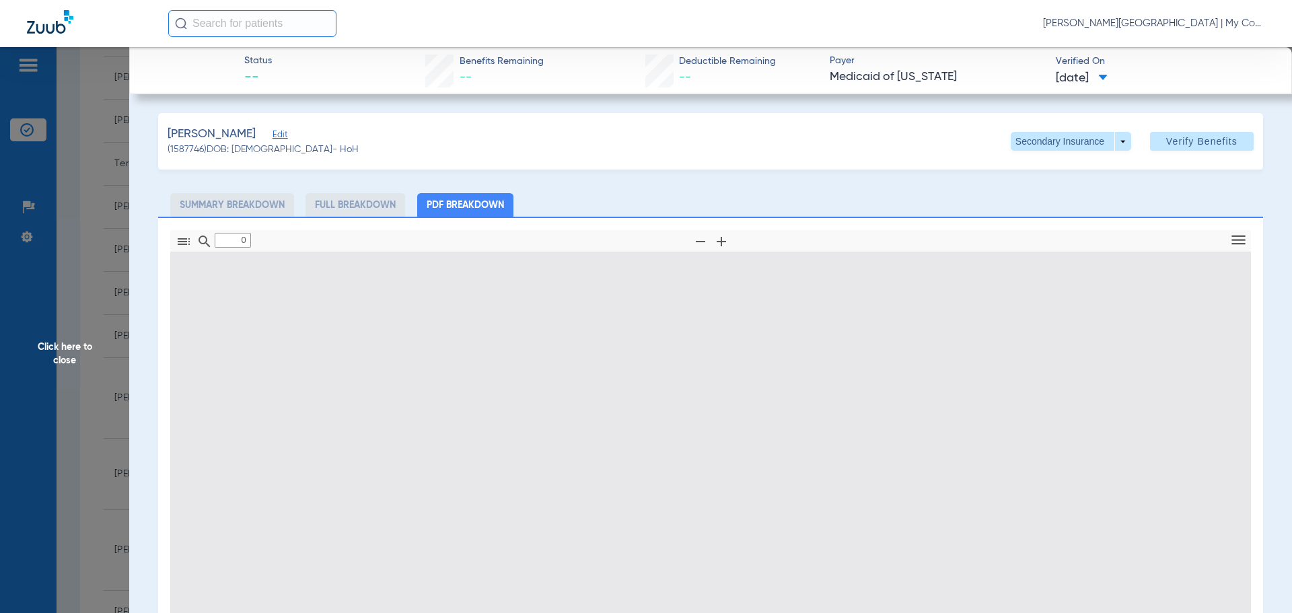
type input "1"
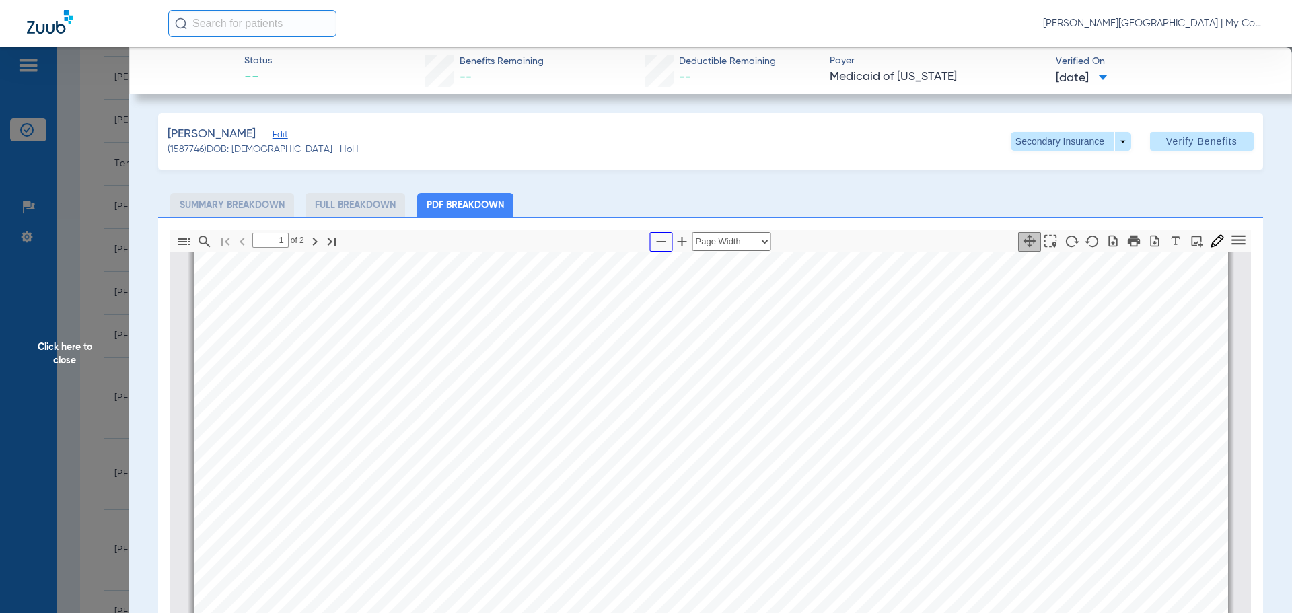
click at [657, 243] on icon "button" at bounding box center [661, 241] width 16 height 16
select select "1.5"
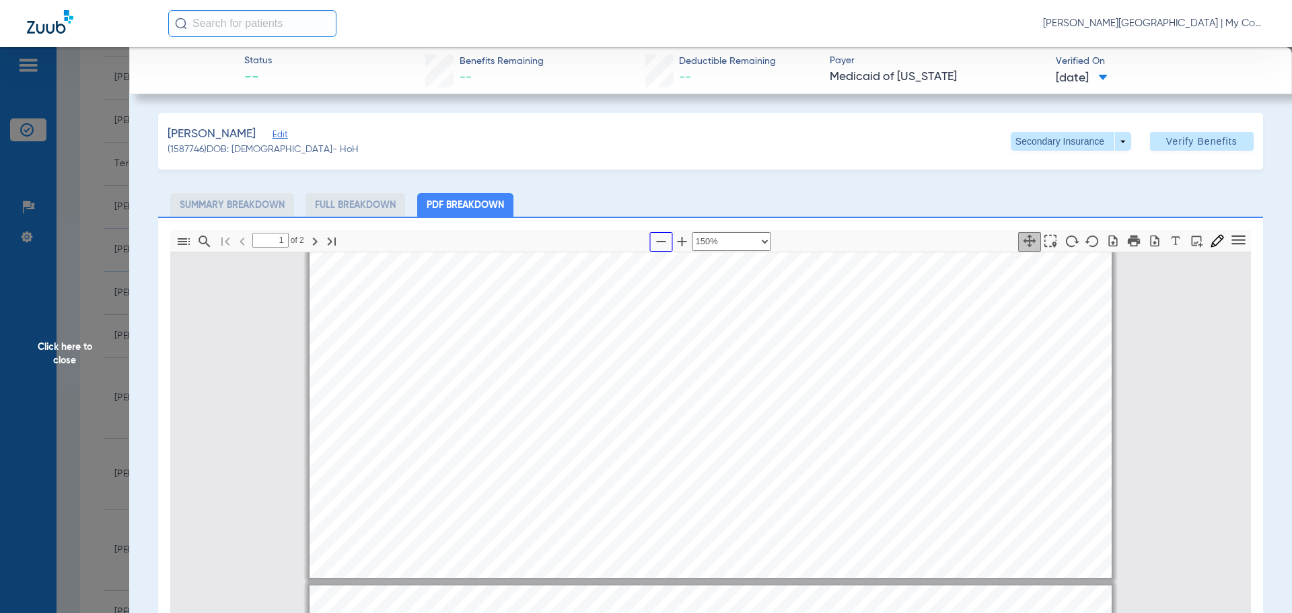
type input "2"
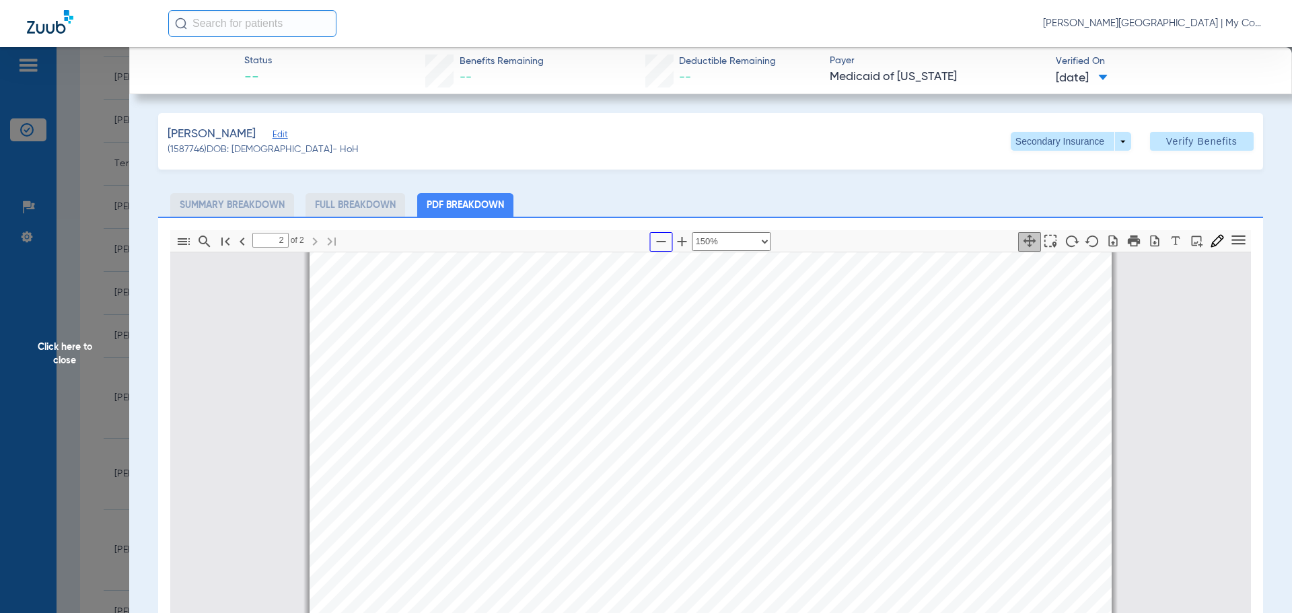
scroll to position [1487, 0]
click at [1022, 131] on div "Dewey, Sahnia Edit (1587746) DOB: 11/04/1969 - HoH Secondary Insurance arrow_dr…" at bounding box center [710, 141] width 1105 height 57
click at [1028, 151] on div "Dewey, Sahnia Edit (1587746) DOB: 11/04/1969 - HoH Secondary Insurance arrow_dr…" at bounding box center [710, 141] width 1105 height 57
click at [1024, 147] on span at bounding box center [1071, 141] width 120 height 19
click at [1019, 165] on span "Primary Insurance" at bounding box center [1056, 168] width 89 height 9
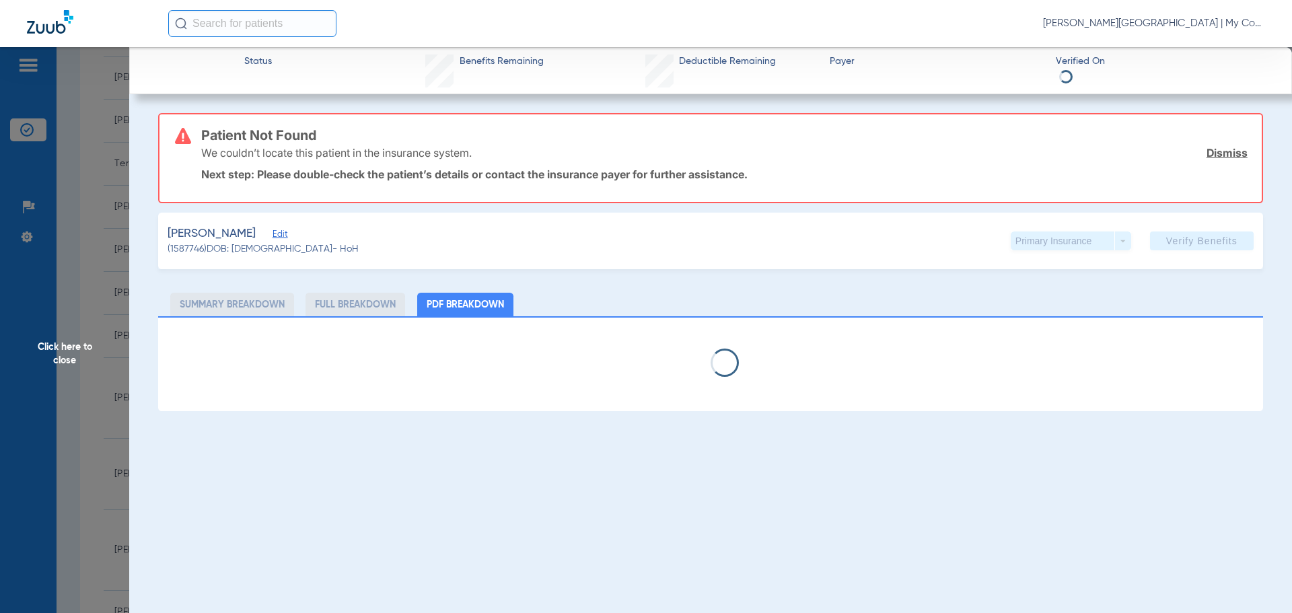
select select "page-width"
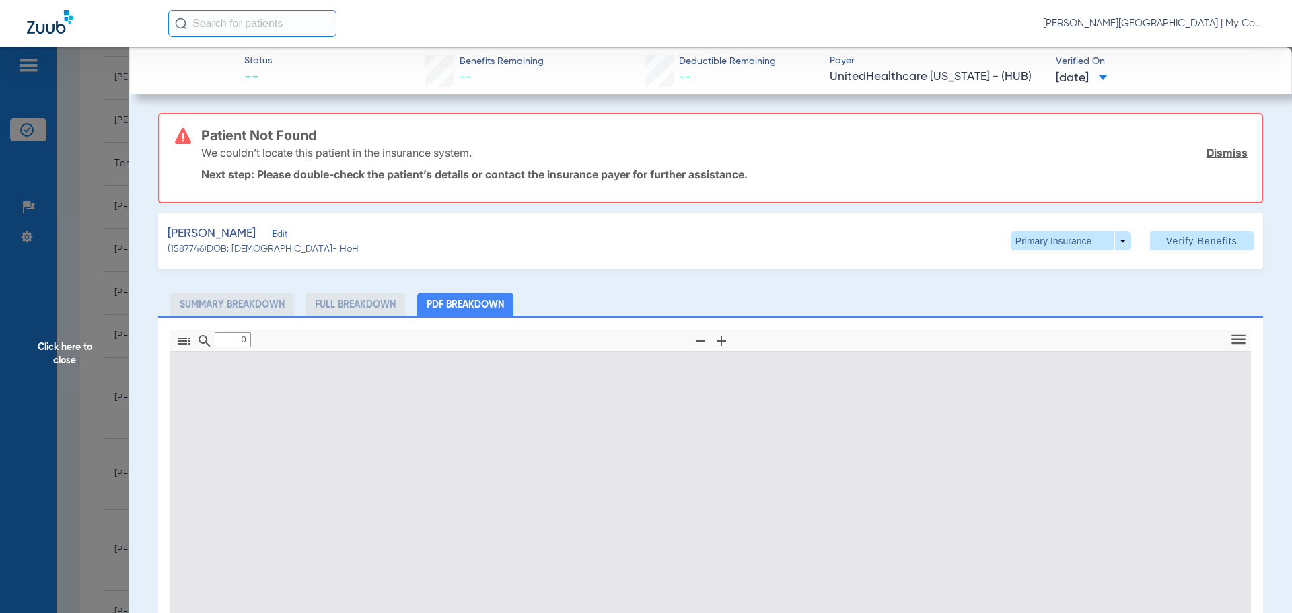
type input "1"
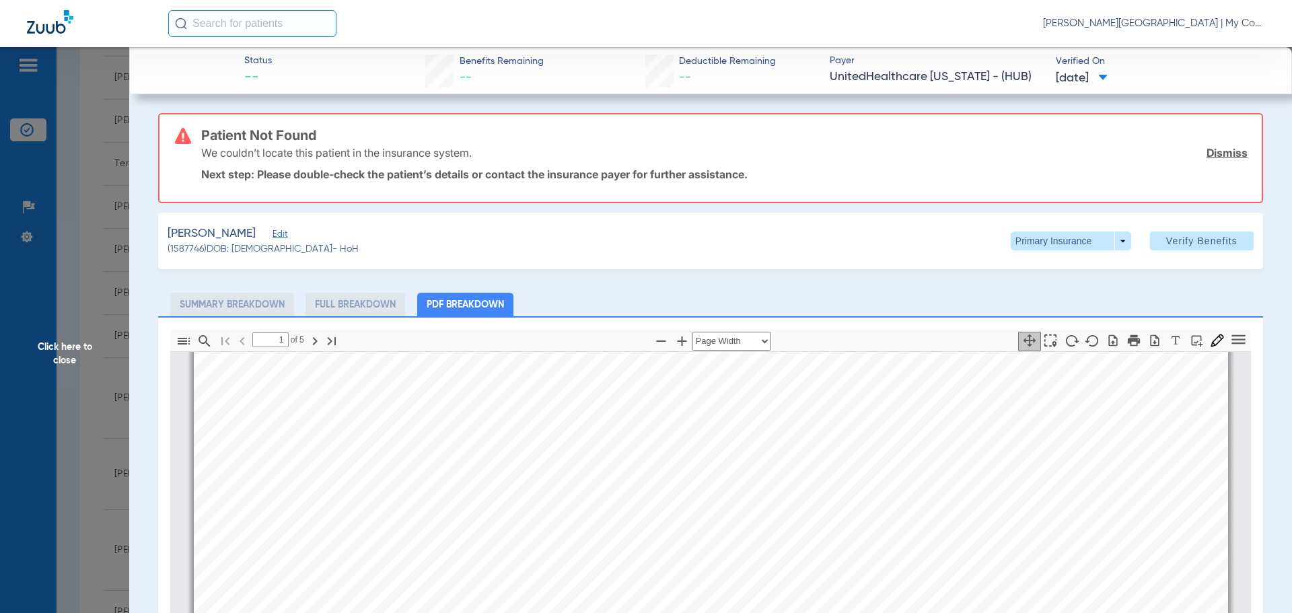
scroll to position [276, 0]
click at [653, 341] on icon "button" at bounding box center [661, 341] width 16 height 16
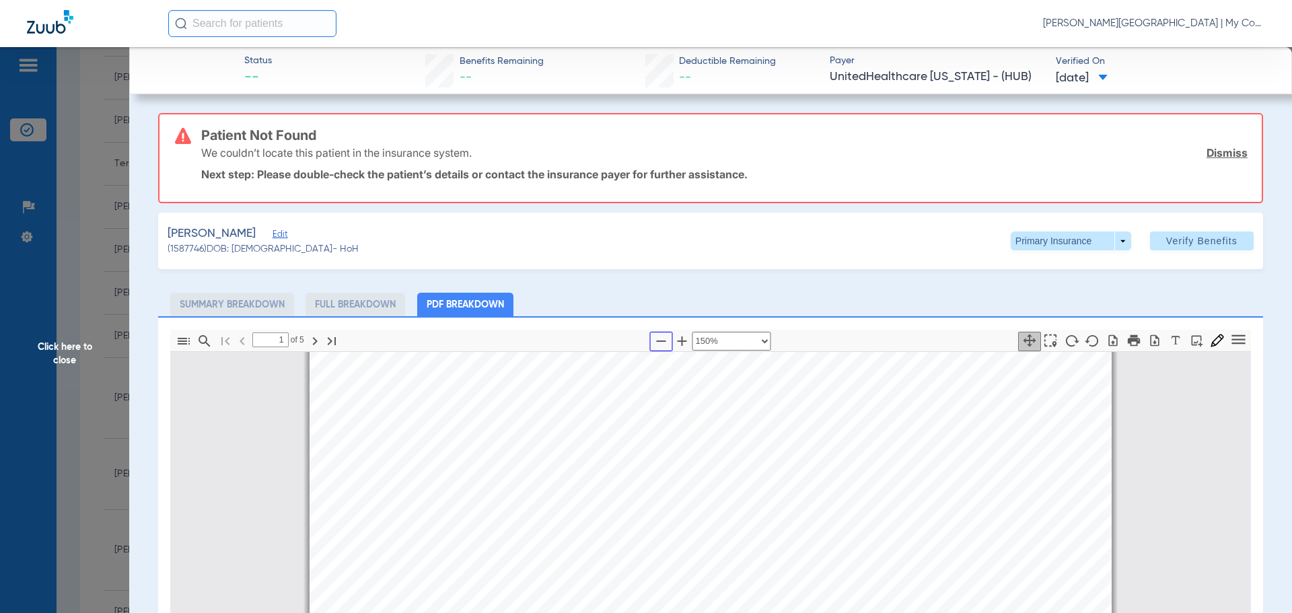
click at [653, 341] on icon "button" at bounding box center [661, 341] width 16 height 16
select select "custom"
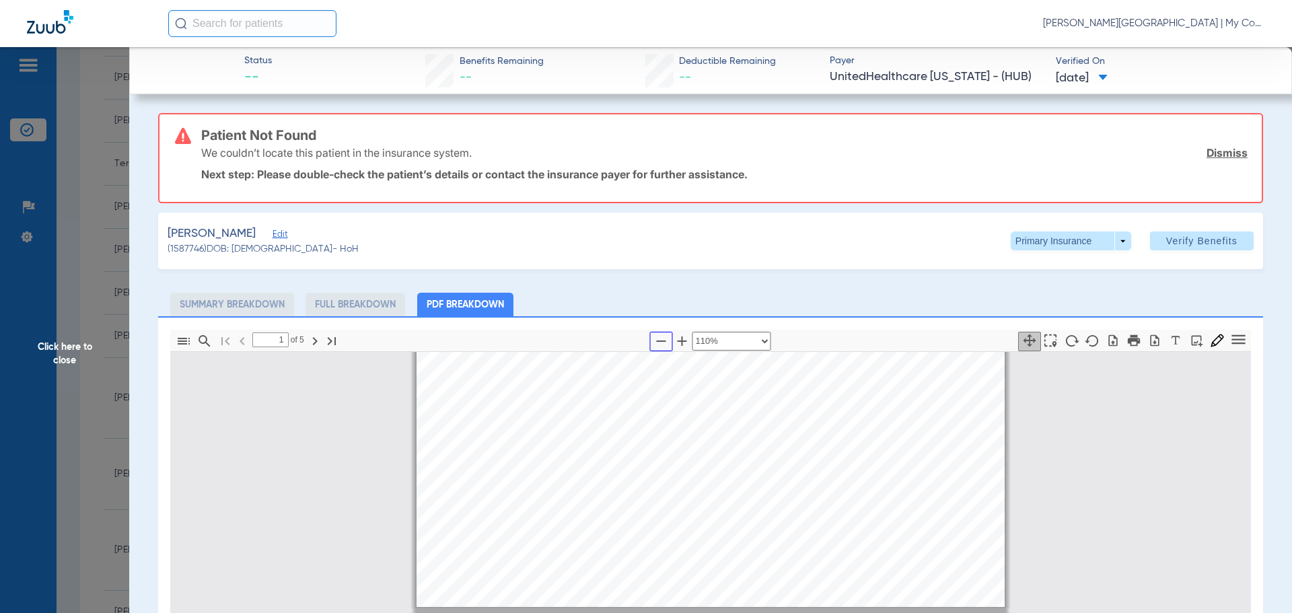
type input "2"
select select "custom"
type input "3"
select select "custom"
type input "4"
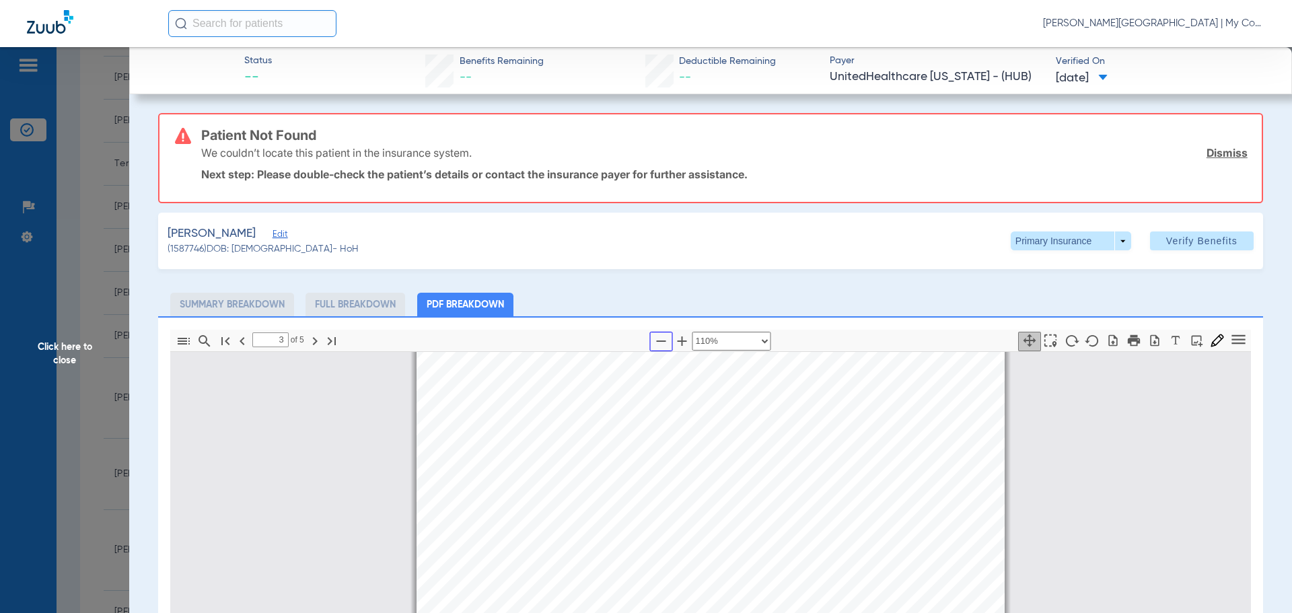
select select "custom"
drag, startPoint x: 94, startPoint y: 398, endPoint x: 161, endPoint y: 402, distance: 67.4
click at [94, 398] on span "Click here to close" at bounding box center [64, 353] width 129 height 613
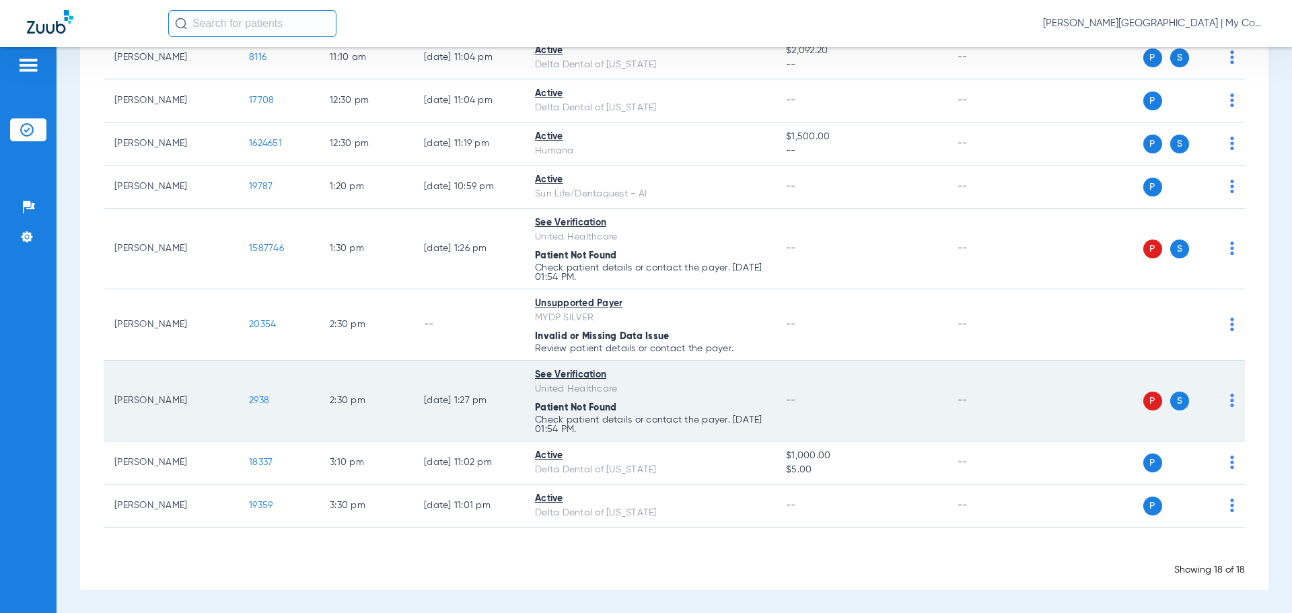
scroll to position [688, 0]
click at [258, 397] on span "2938" at bounding box center [259, 399] width 20 height 9
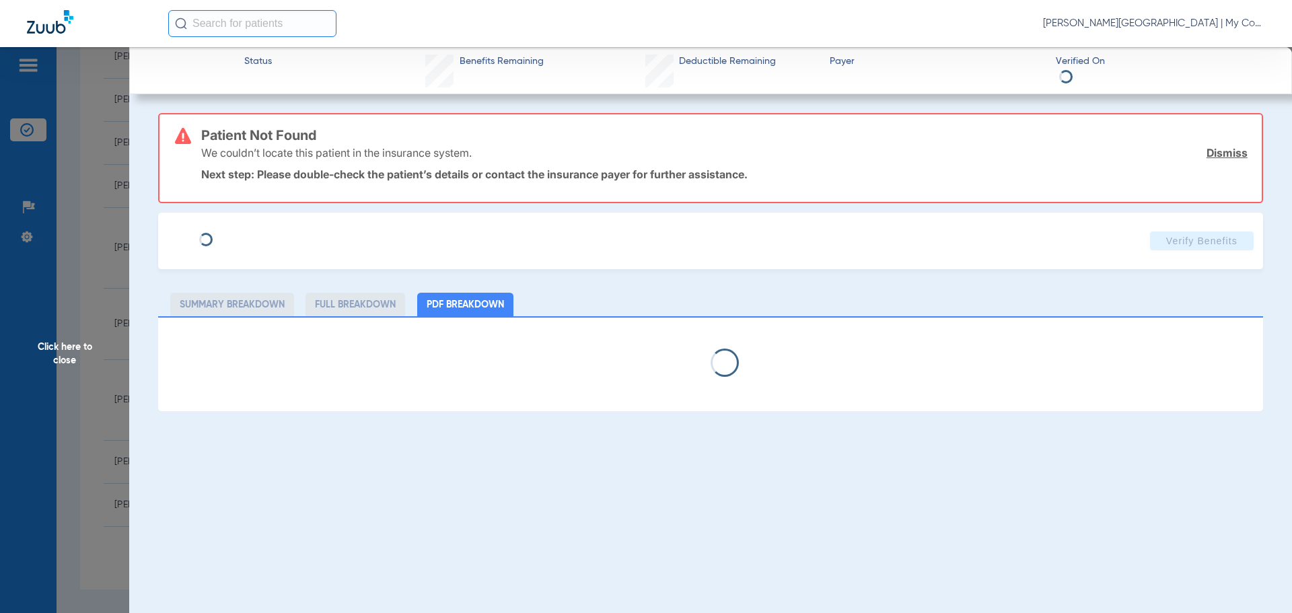
select select "page-width"
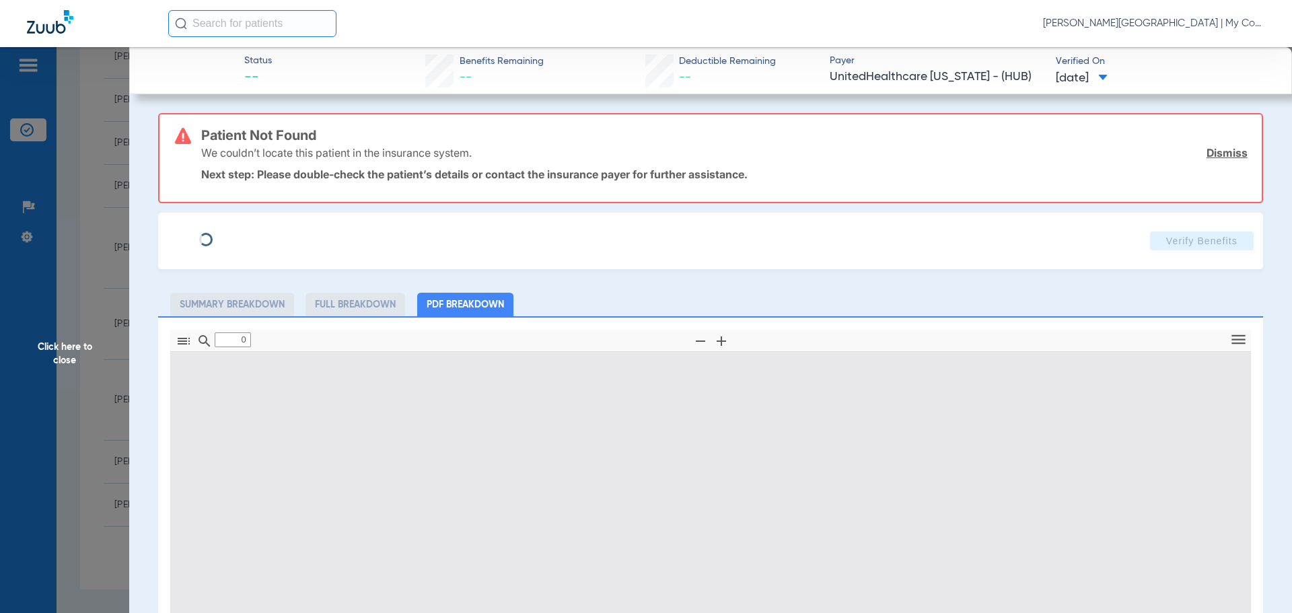
type input "1"
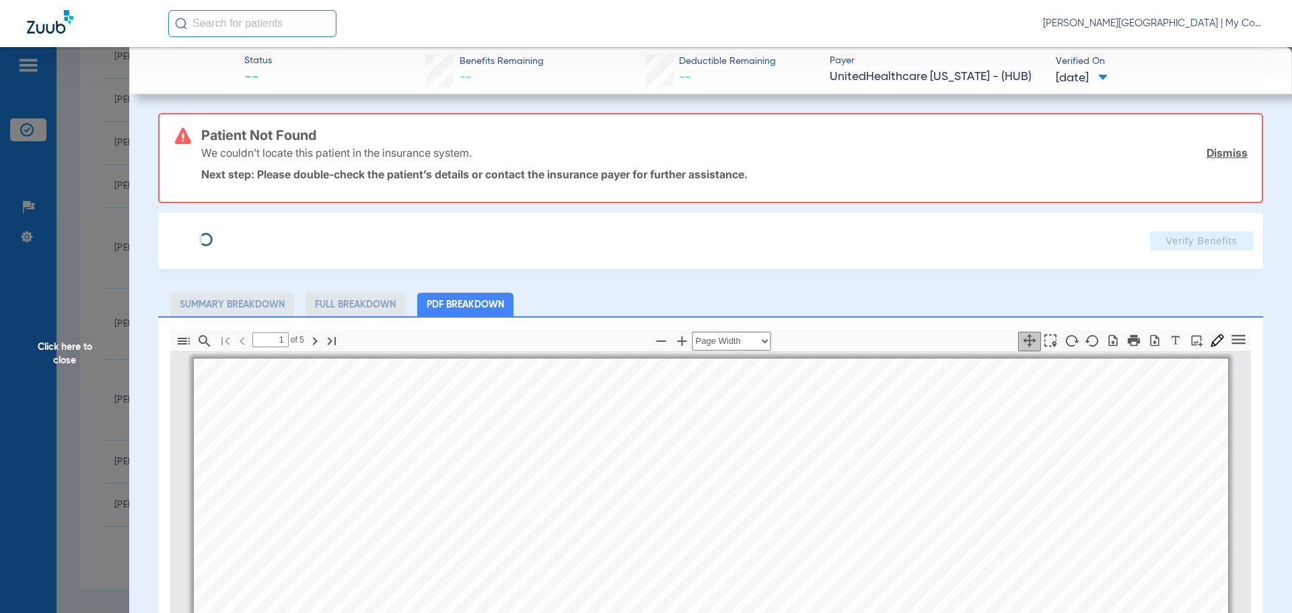
scroll to position [7, 0]
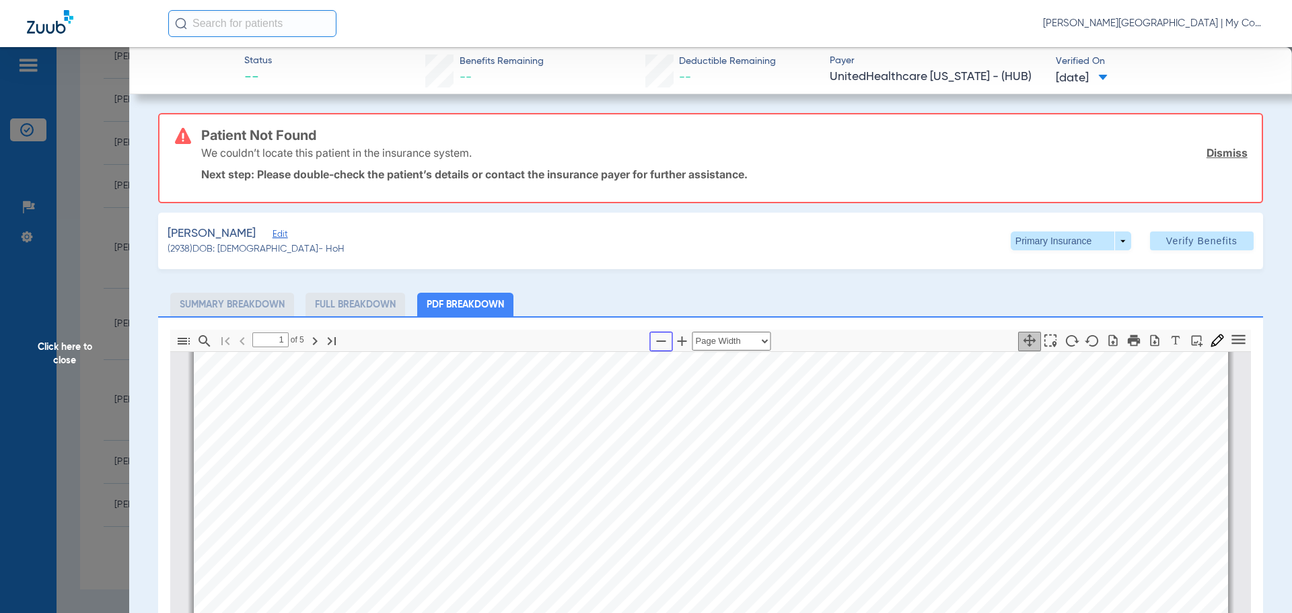
click at [653, 338] on icon "button" at bounding box center [661, 341] width 16 height 16
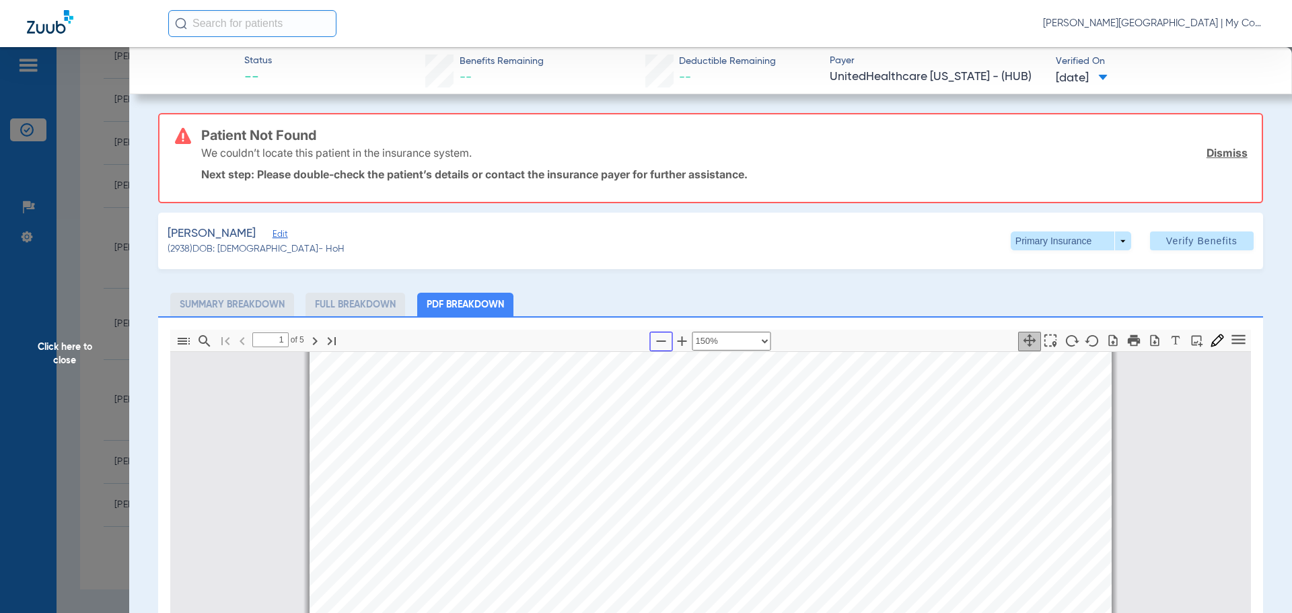
drag, startPoint x: 651, startPoint y: 338, endPoint x: 669, endPoint y: 352, distance: 23.0
click at [653, 338] on icon "button" at bounding box center [661, 341] width 16 height 16
select select "custom"
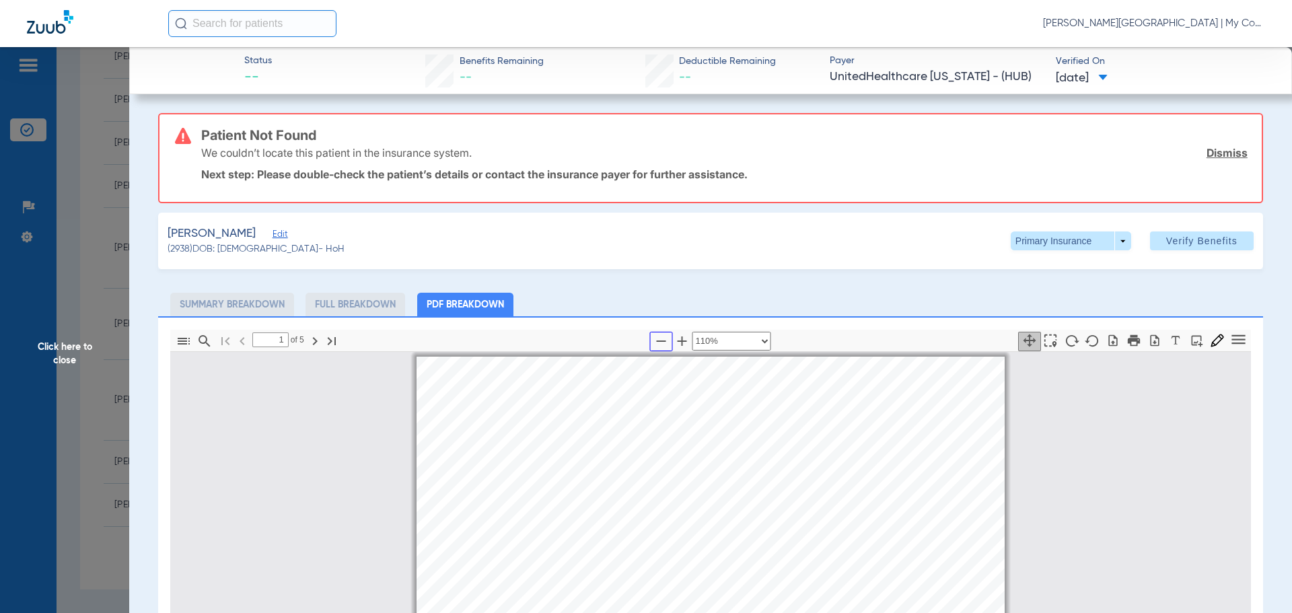
scroll to position [0, 0]
type input "2"
select select "custom"
type input "3"
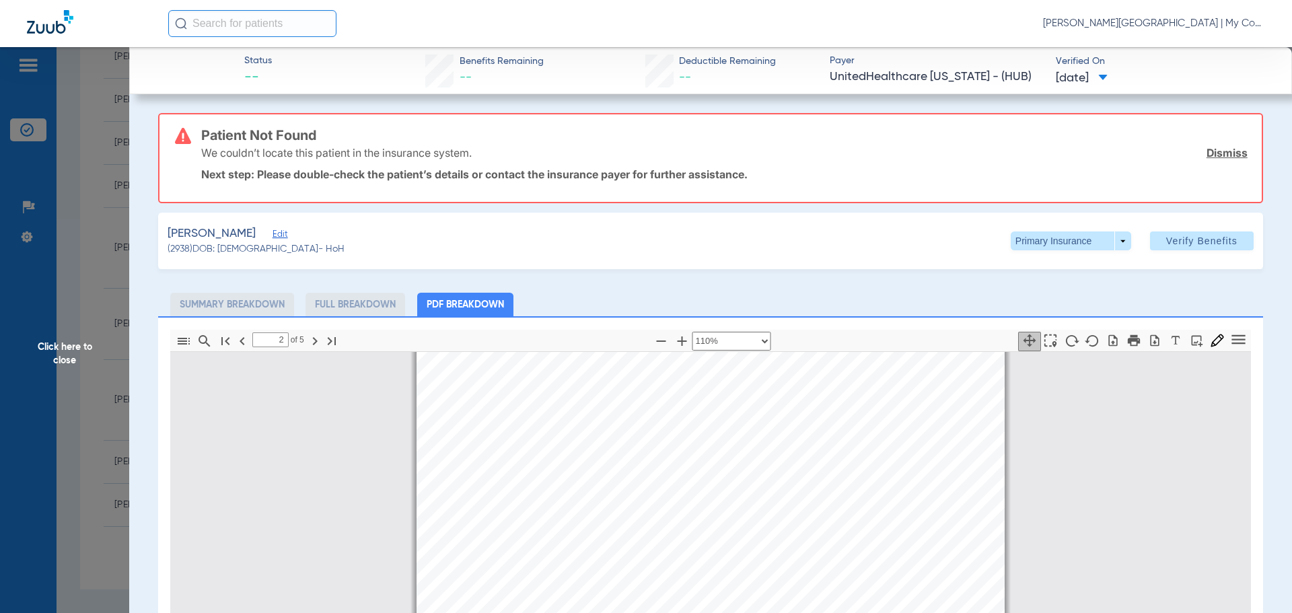
select select "custom"
type input "4"
select select "custom"
click at [55, 379] on span "Click here to close" at bounding box center [64, 353] width 129 height 613
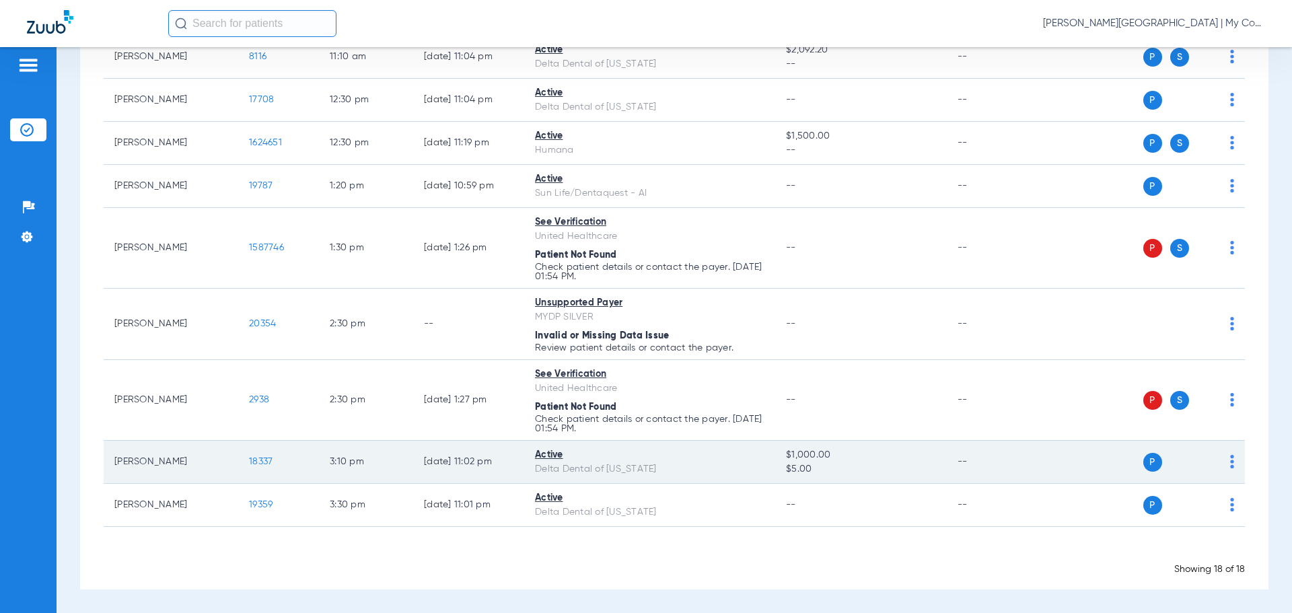
click at [254, 466] on span "18337" at bounding box center [261, 461] width 24 height 9
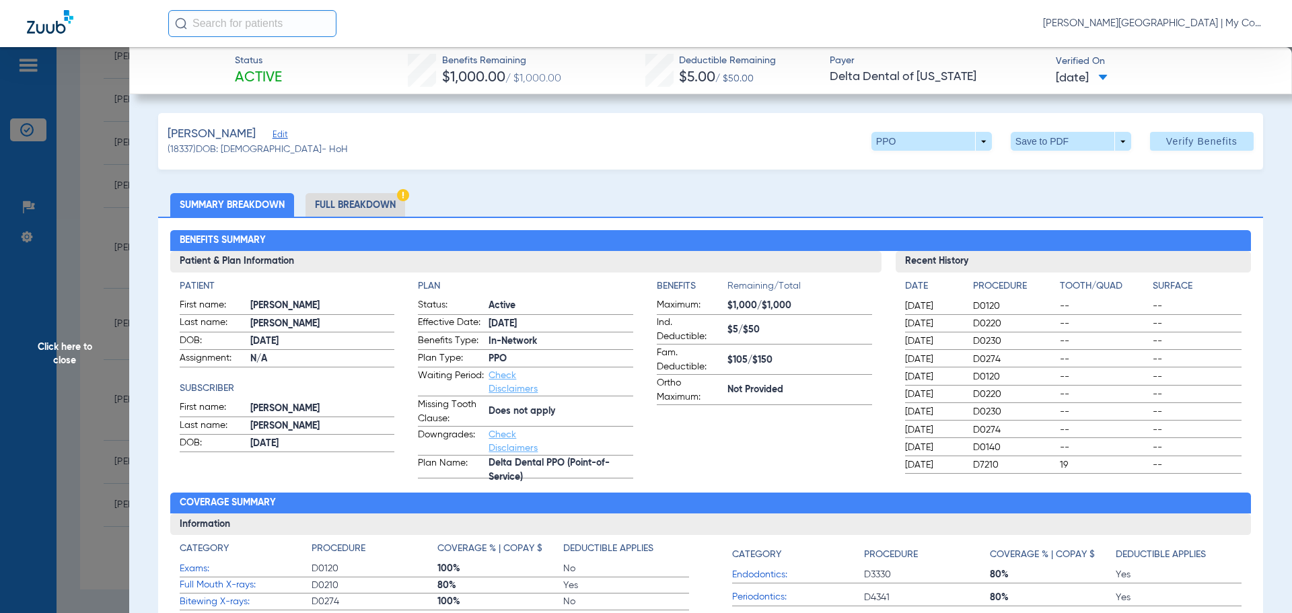
click at [386, 199] on li "Full Breakdown" at bounding box center [355, 205] width 100 height 24
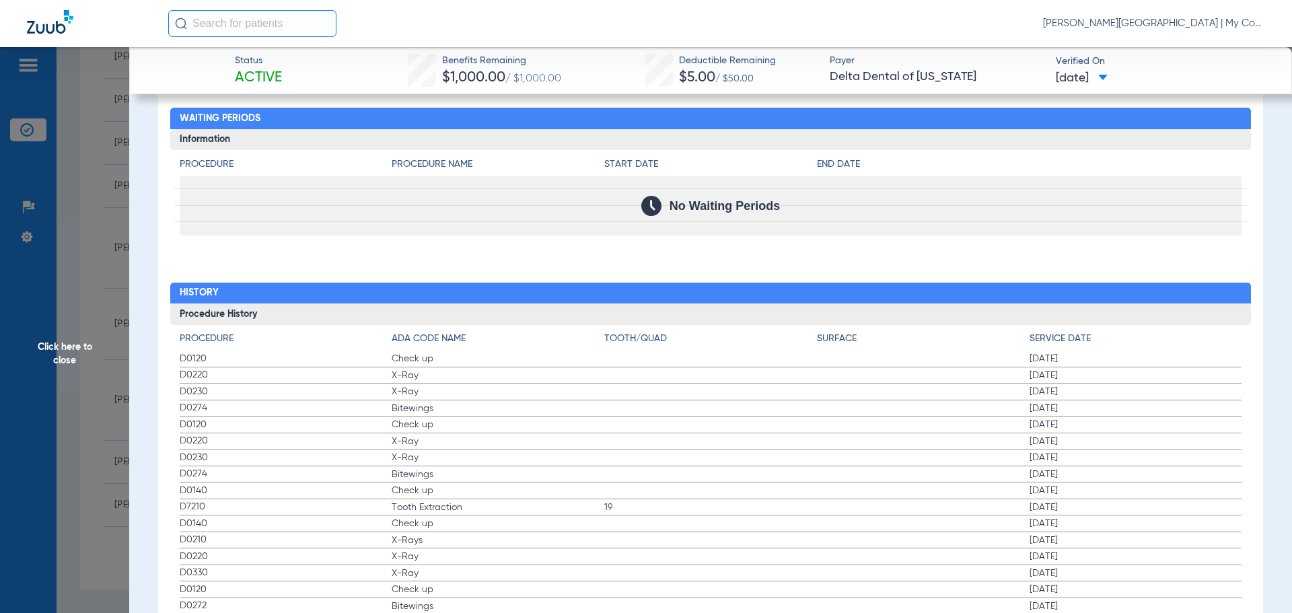
scroll to position [1682, 0]
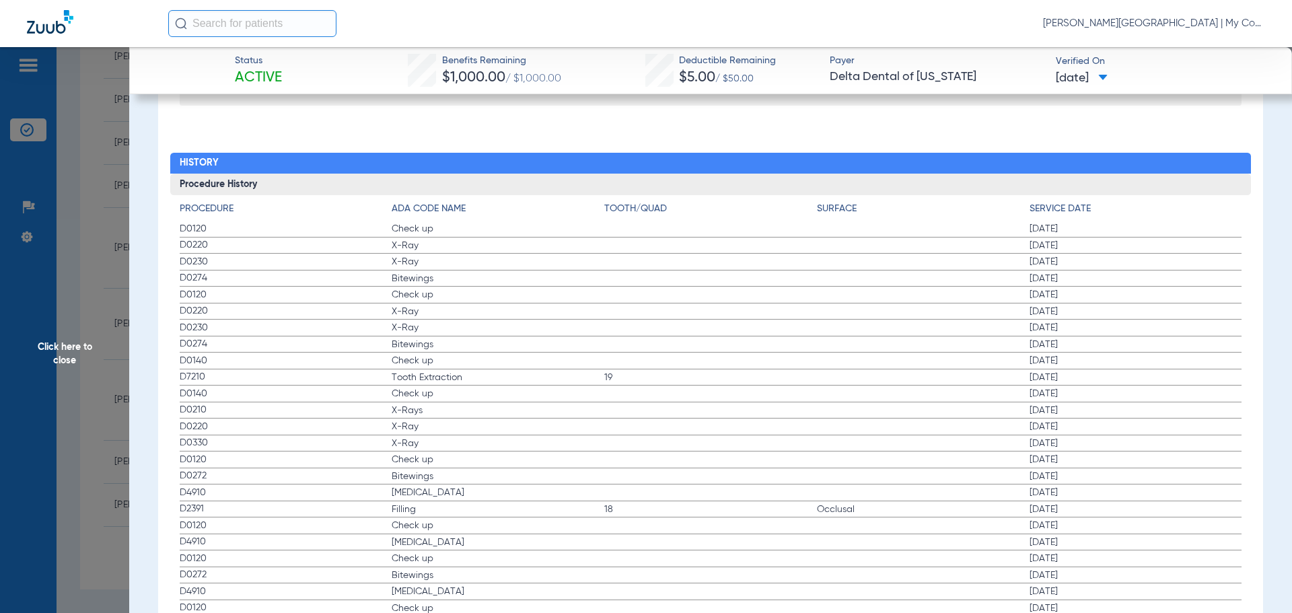
click at [36, 327] on span "Click here to close" at bounding box center [64, 353] width 129 height 613
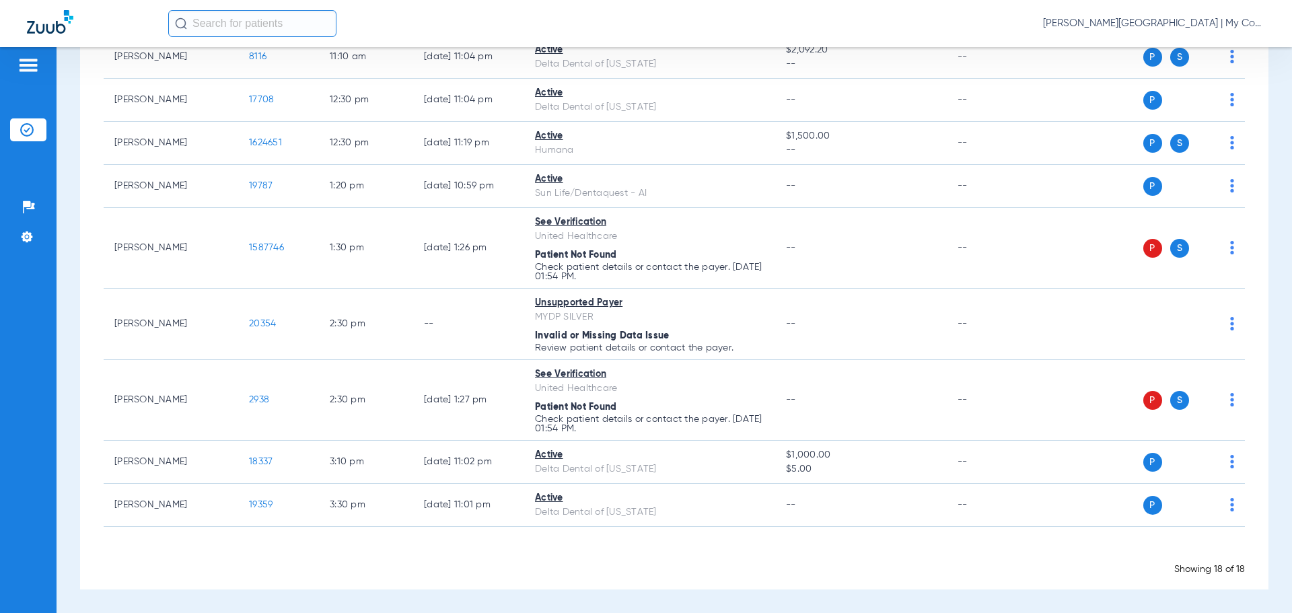
scroll to position [0, 0]
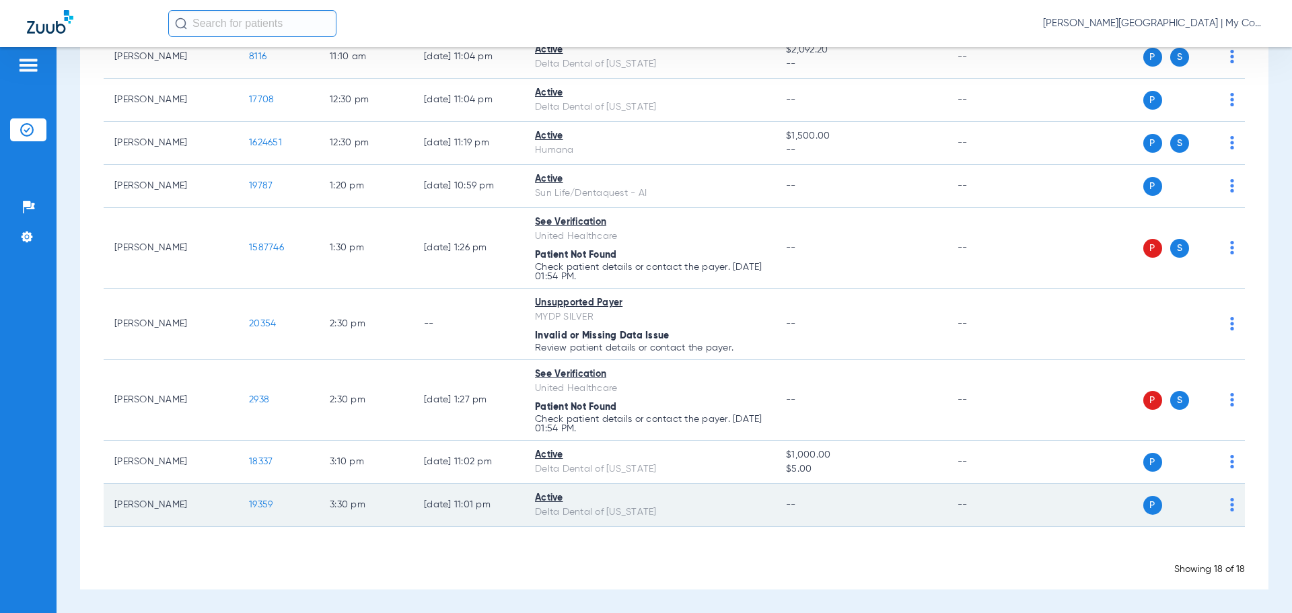
click at [259, 502] on span "19359" at bounding box center [261, 504] width 24 height 9
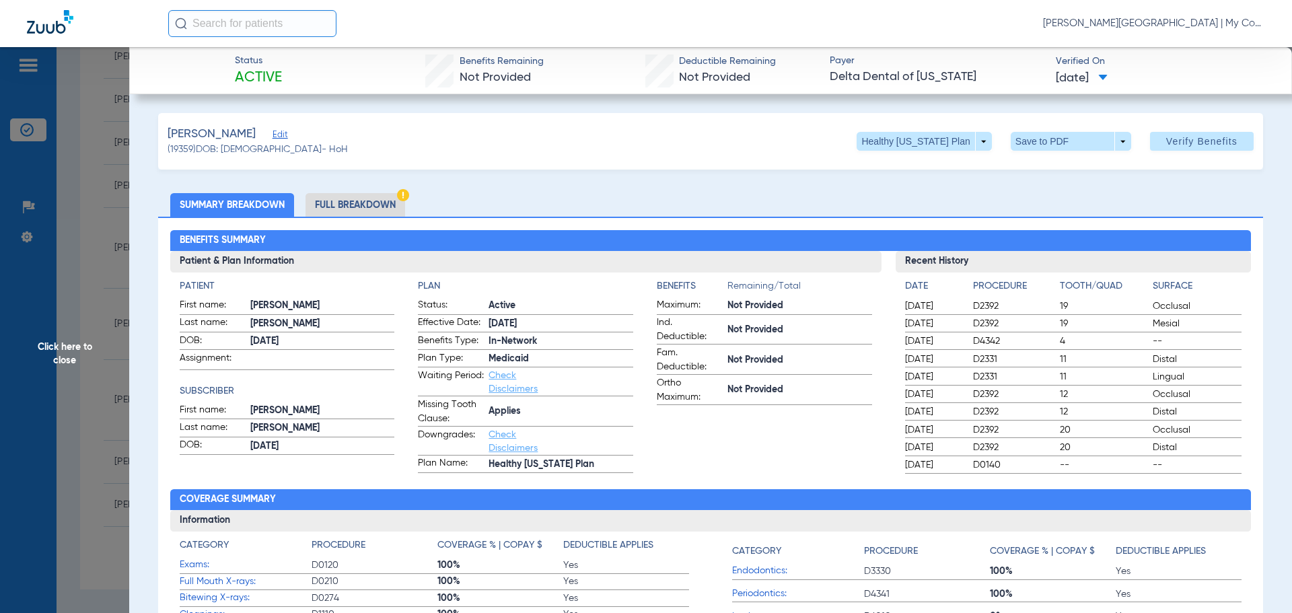
click at [372, 197] on li "Full Breakdown" at bounding box center [355, 205] width 100 height 24
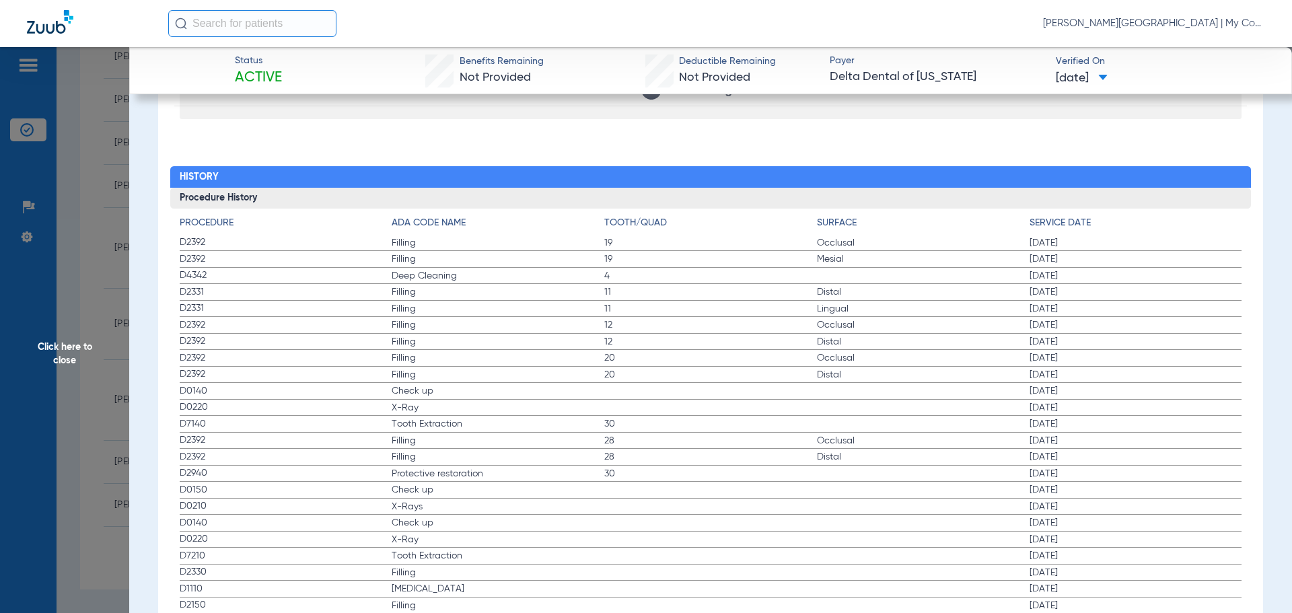
scroll to position [1750, 0]
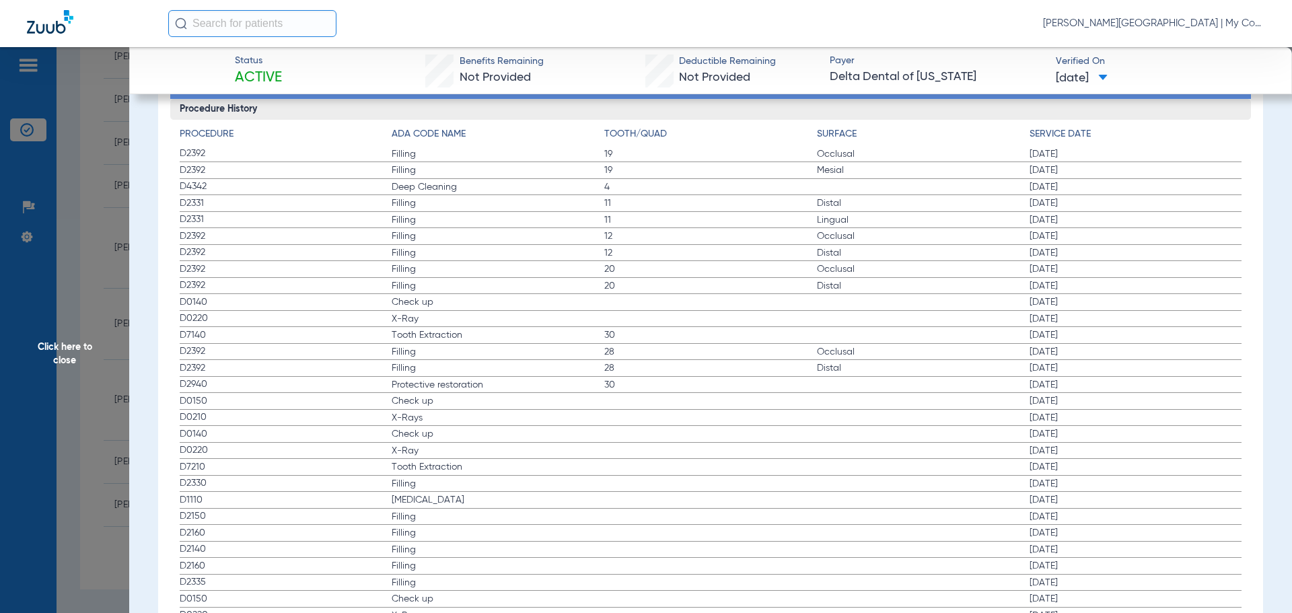
click at [77, 291] on span "Click here to close" at bounding box center [64, 353] width 129 height 613
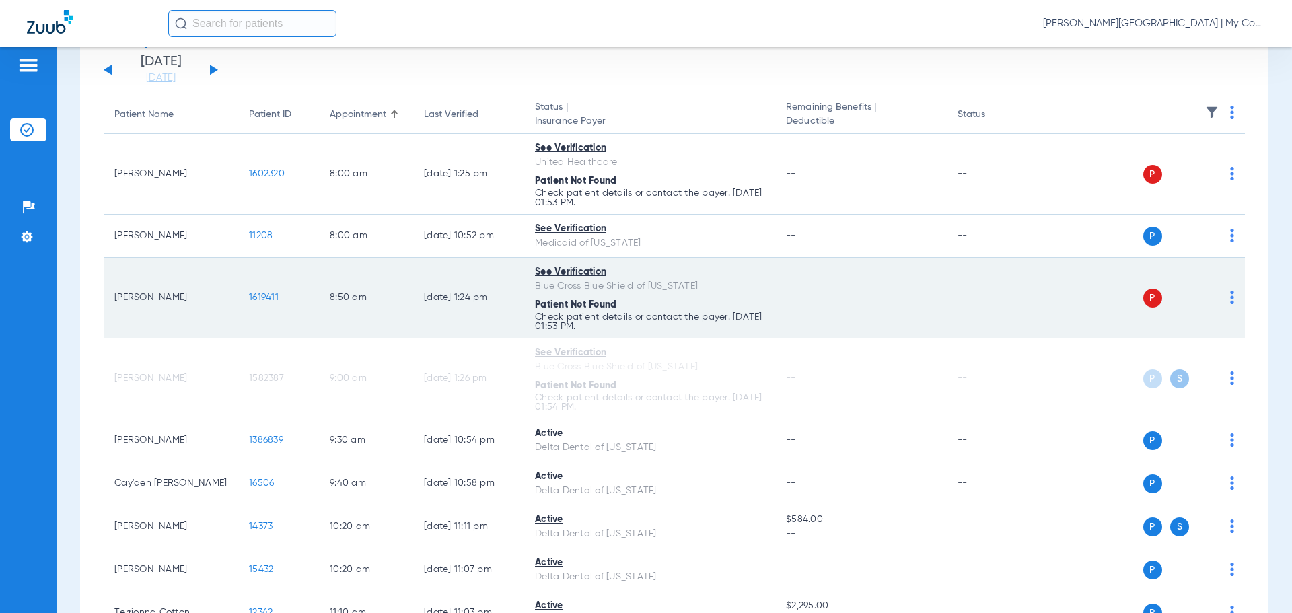
scroll to position [0, 0]
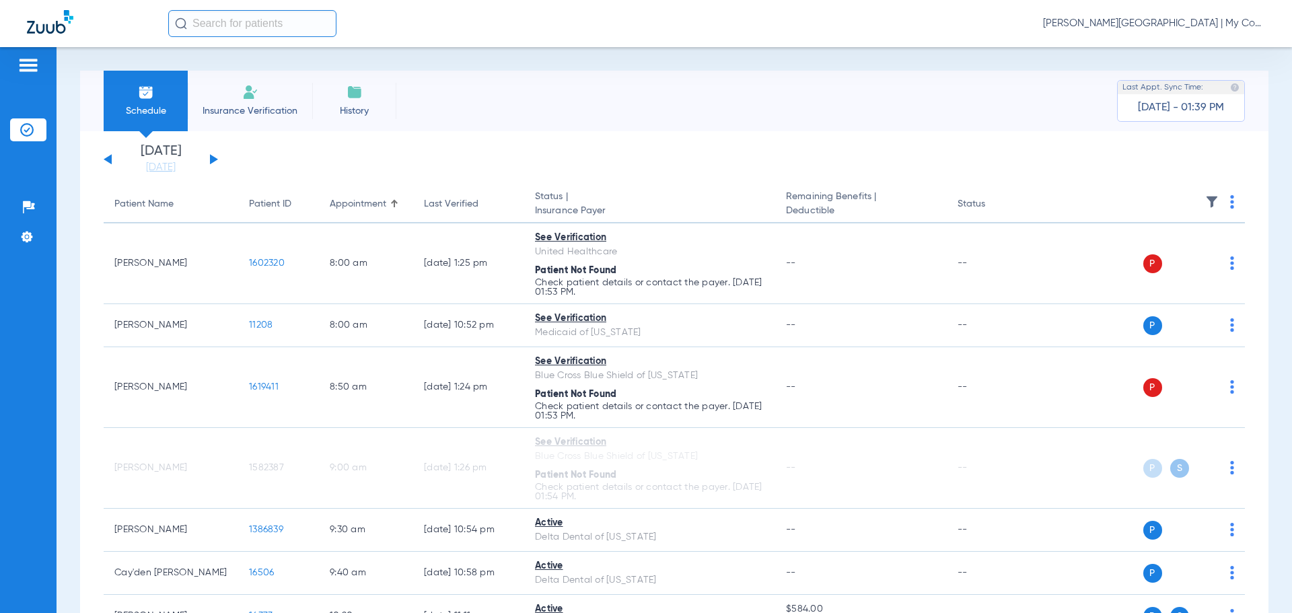
click at [213, 158] on button at bounding box center [214, 159] width 8 height 10
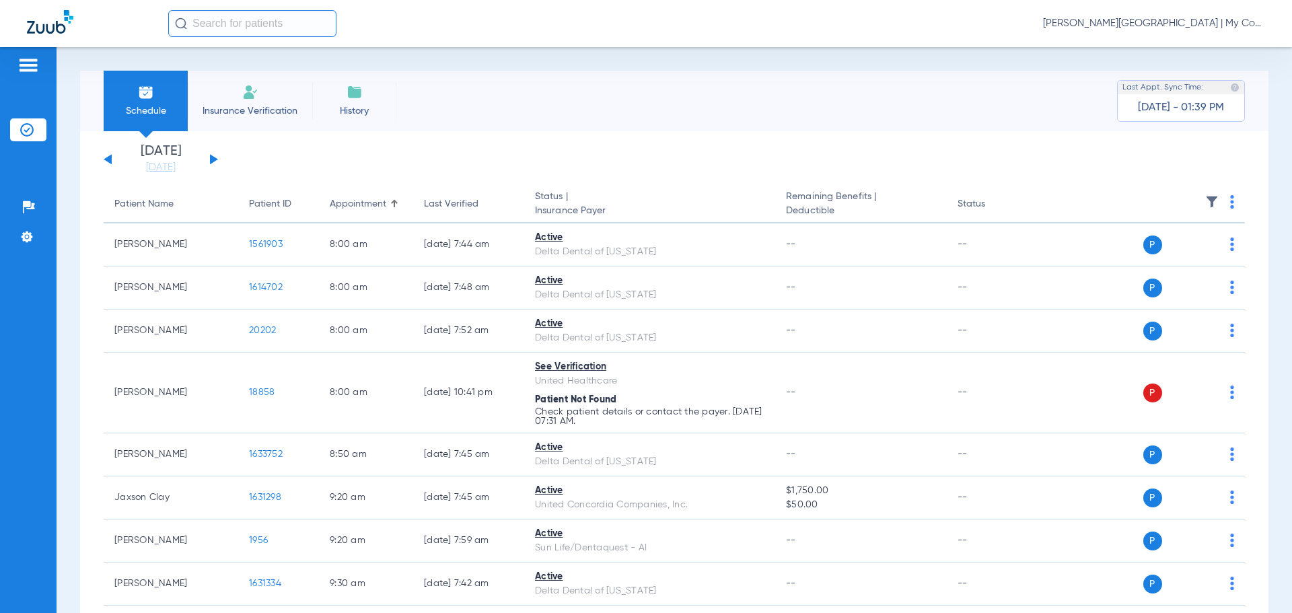
click at [1230, 201] on img at bounding box center [1232, 201] width 4 height 13
click at [1216, 252] on button "Verify All" at bounding box center [1171, 255] width 106 height 27
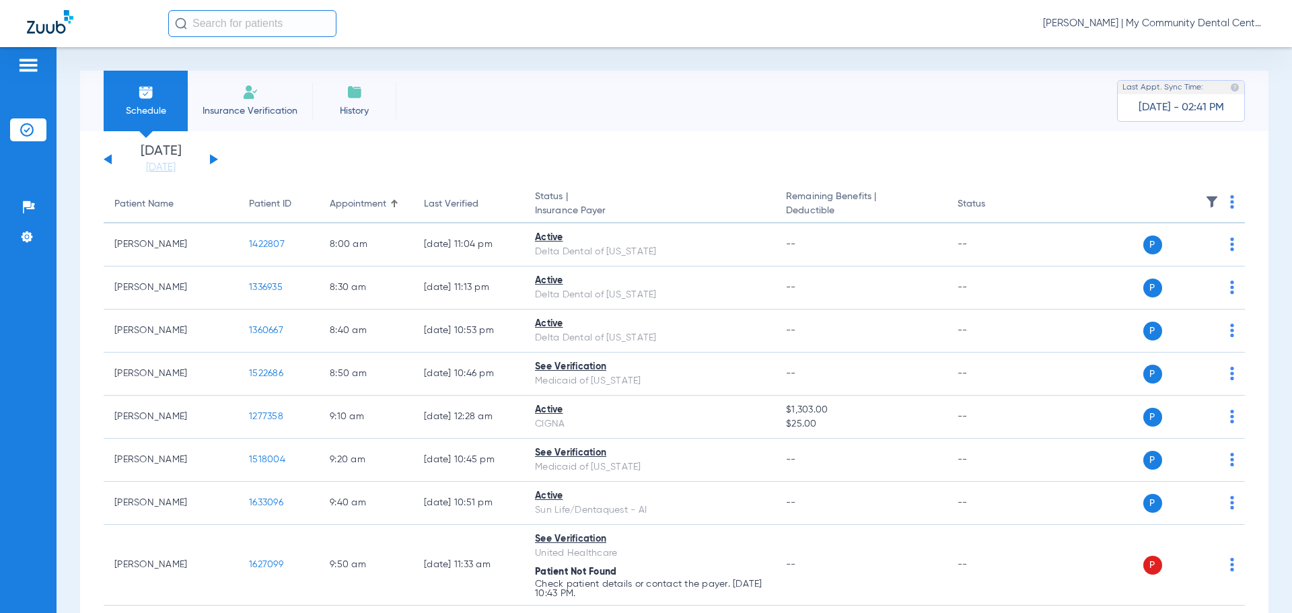
click at [1155, 23] on span "[PERSON_NAME] | My Community Dental Centers" at bounding box center [1154, 23] width 222 height 13
click at [1186, 47] on span "Account Selection" at bounding box center [1214, 47] width 75 height 9
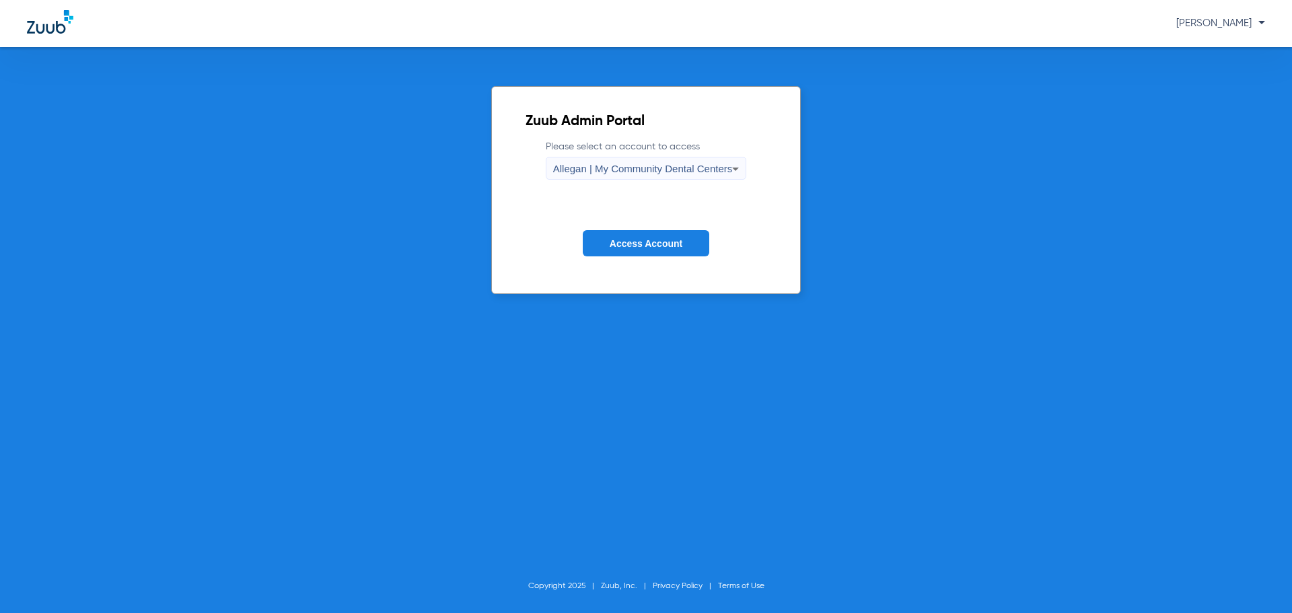
click at [621, 182] on form "Please select an account to access Allegan | My Community Dental Centers Access…" at bounding box center [647, 208] width 242 height 137
click at [614, 175] on div "Allegan | My Community Dental Centers" at bounding box center [643, 168] width 180 height 23
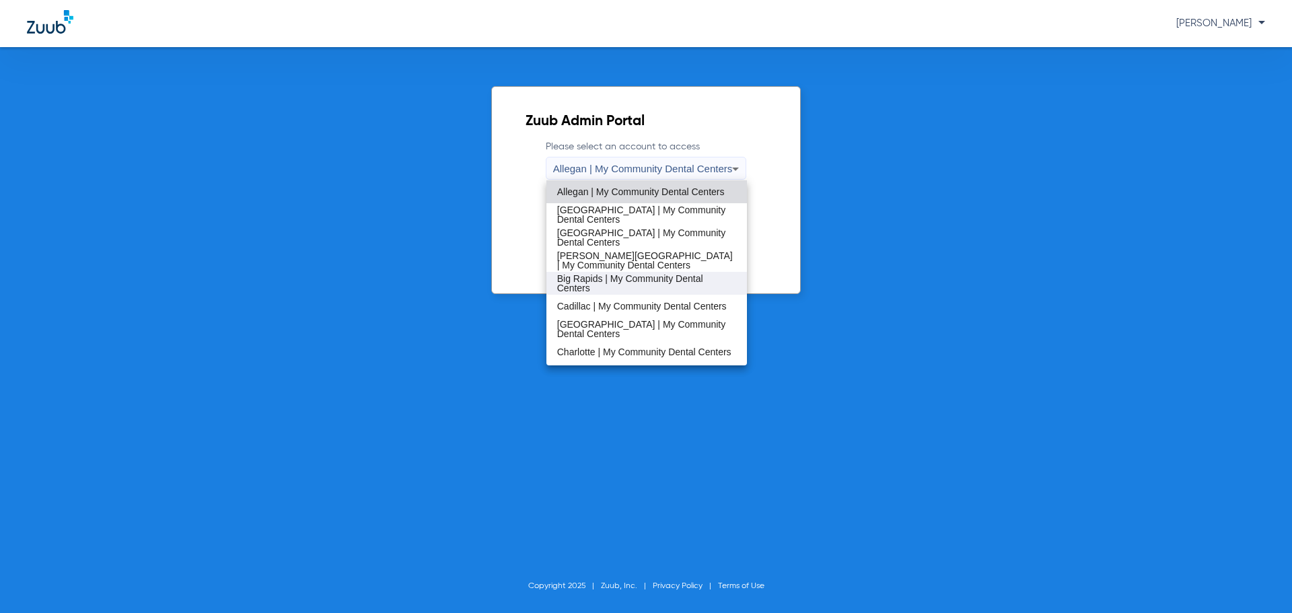
click at [628, 281] on span "Big Rapids | My Community Dental Centers" at bounding box center [647, 283] width 180 height 19
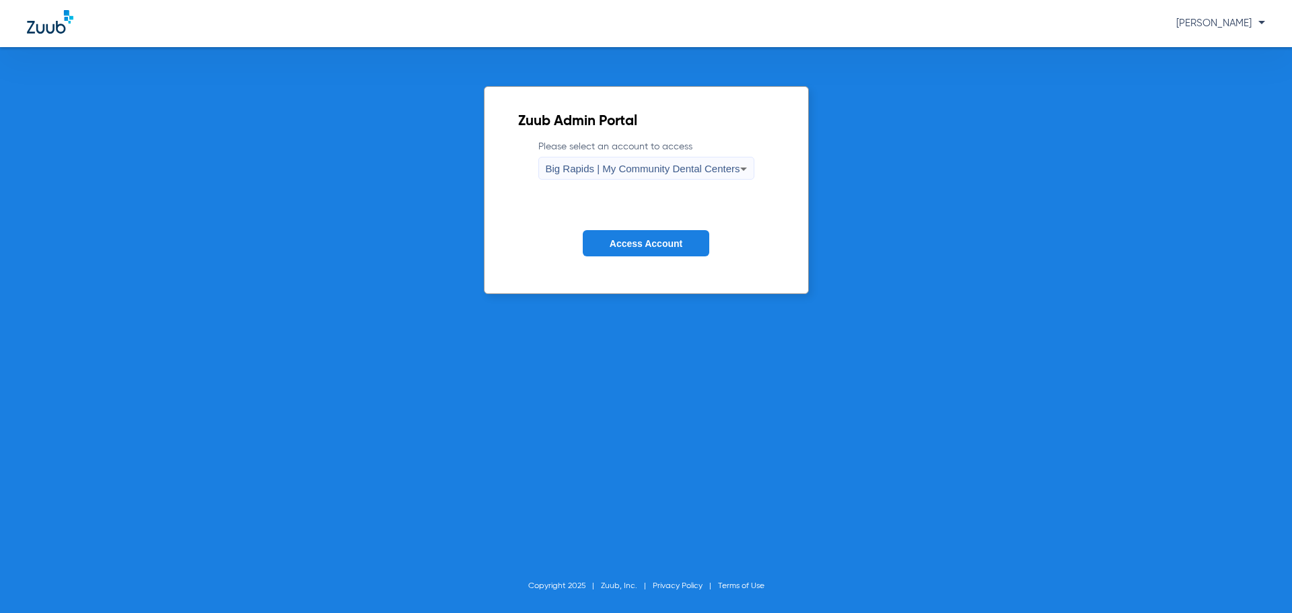
click at [631, 250] on button "Access Account" at bounding box center [646, 243] width 127 height 26
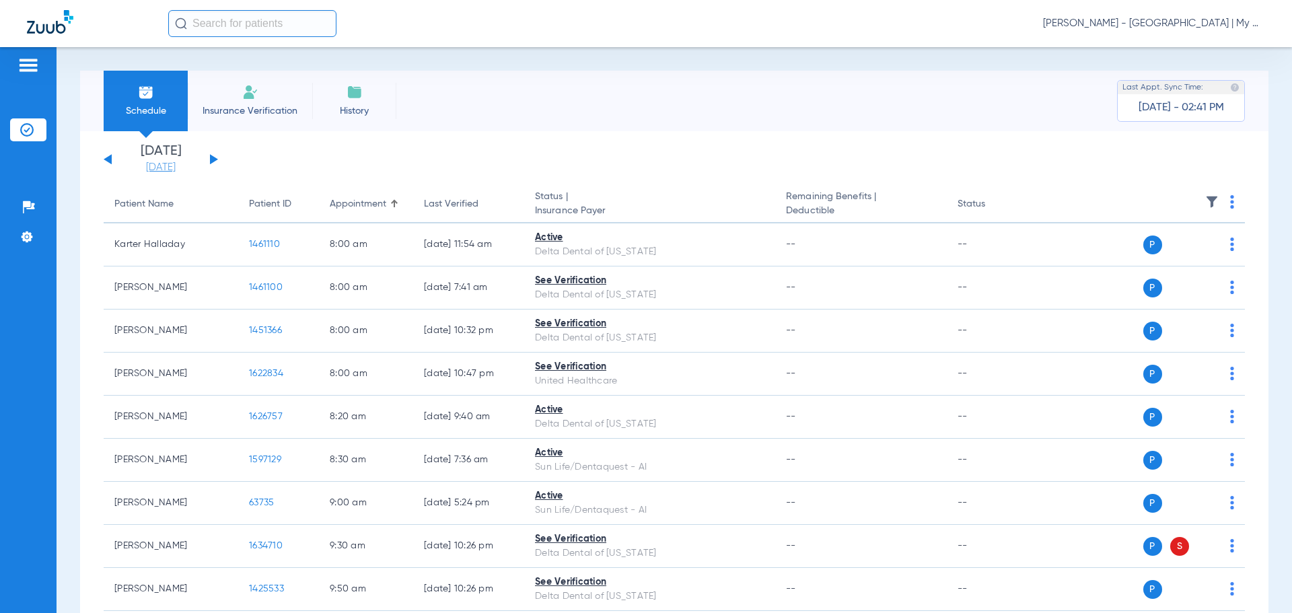
click at [153, 166] on link "[DATE]" at bounding box center [160, 167] width 81 height 13
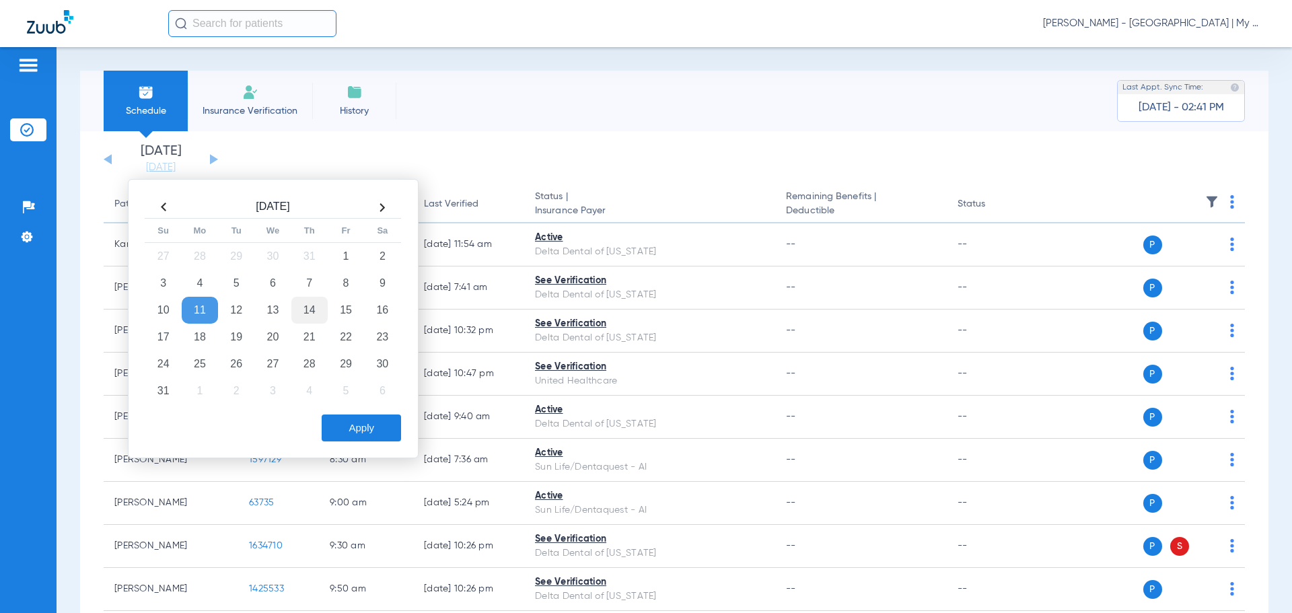
click at [312, 308] on td "14" at bounding box center [309, 310] width 36 height 27
click at [373, 433] on button "Apply" at bounding box center [361, 427] width 79 height 27
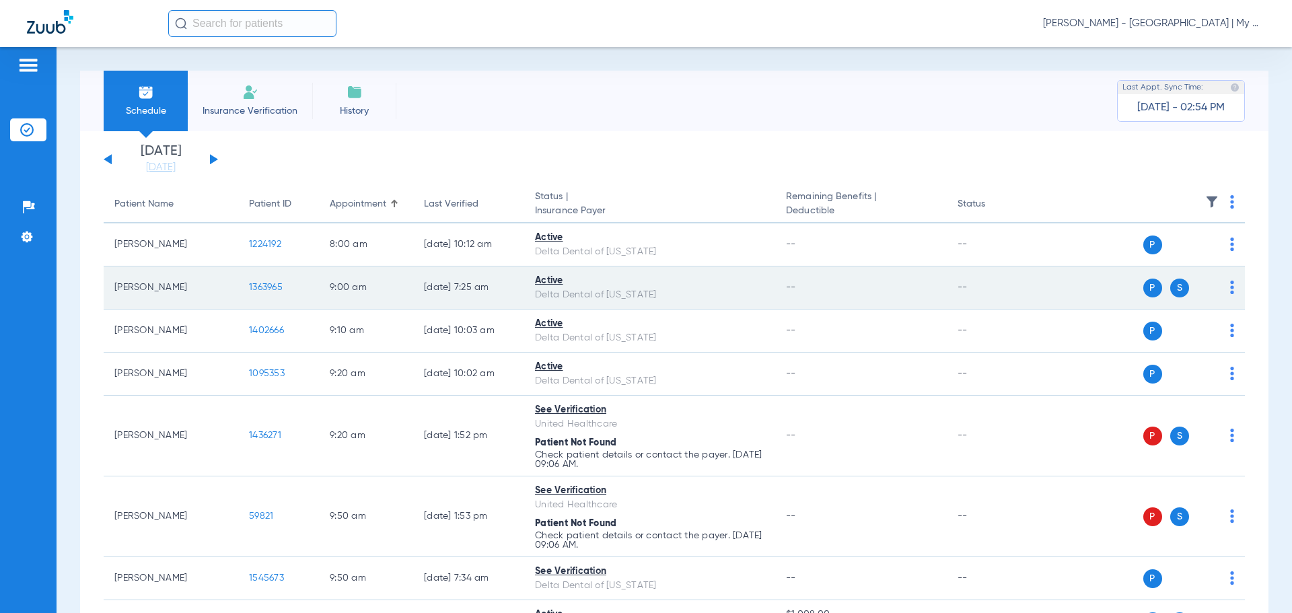
click at [1230, 285] on img at bounding box center [1232, 287] width 4 height 13
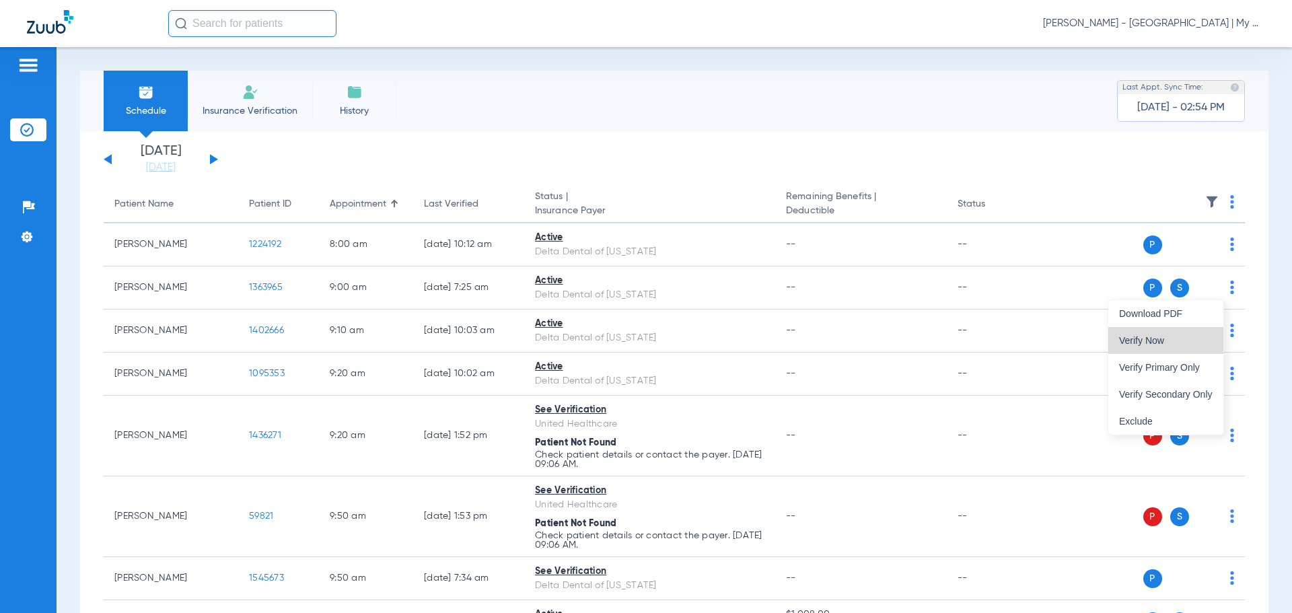
click at [1193, 342] on span "Verify Now" at bounding box center [1166, 340] width 94 height 9
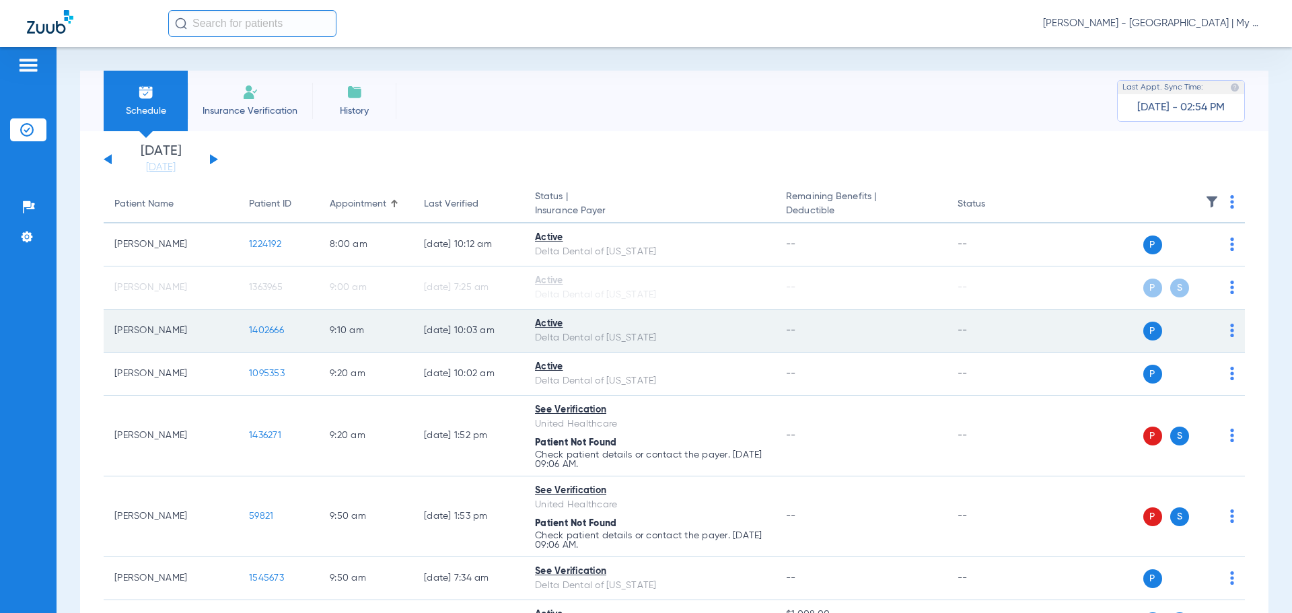
click at [260, 331] on span "1402666" at bounding box center [266, 330] width 35 height 9
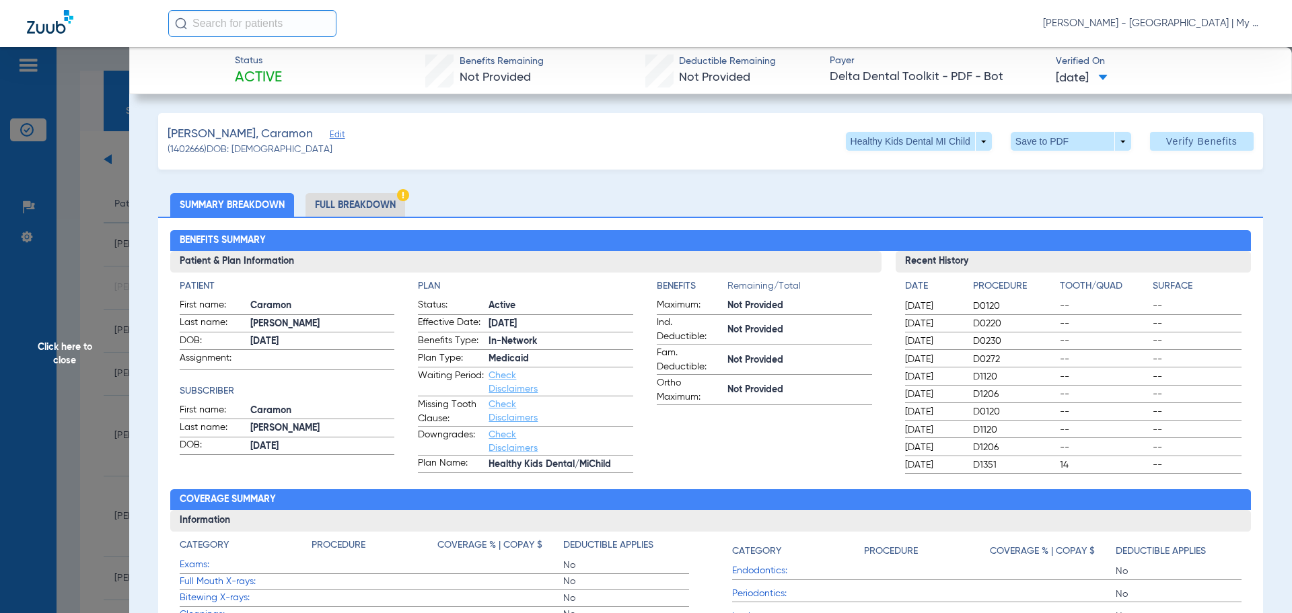
click at [384, 205] on li "Full Breakdown" at bounding box center [355, 205] width 100 height 24
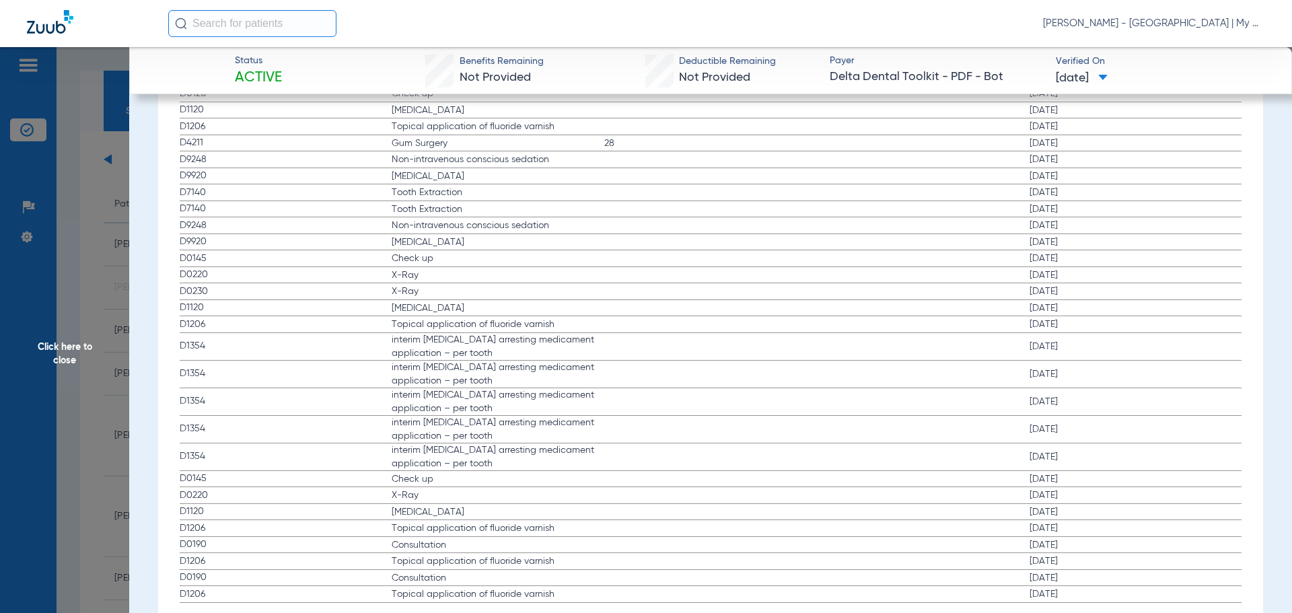
scroll to position [2323, 0]
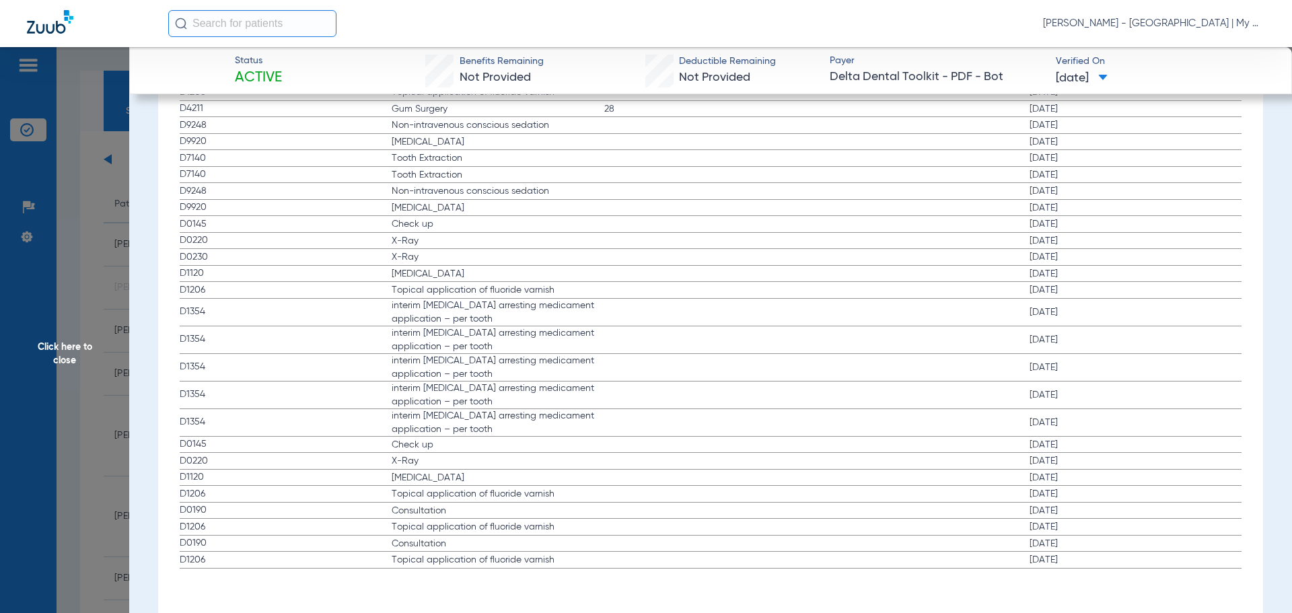
click at [47, 320] on span "Click here to close" at bounding box center [64, 353] width 129 height 613
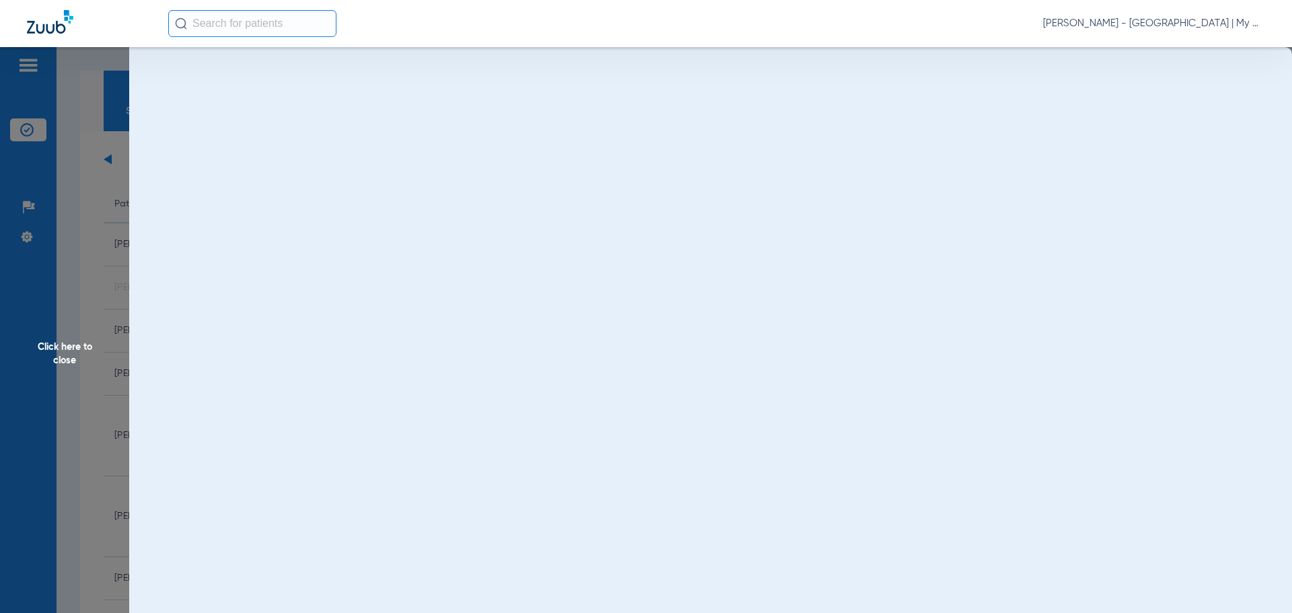
scroll to position [0, 0]
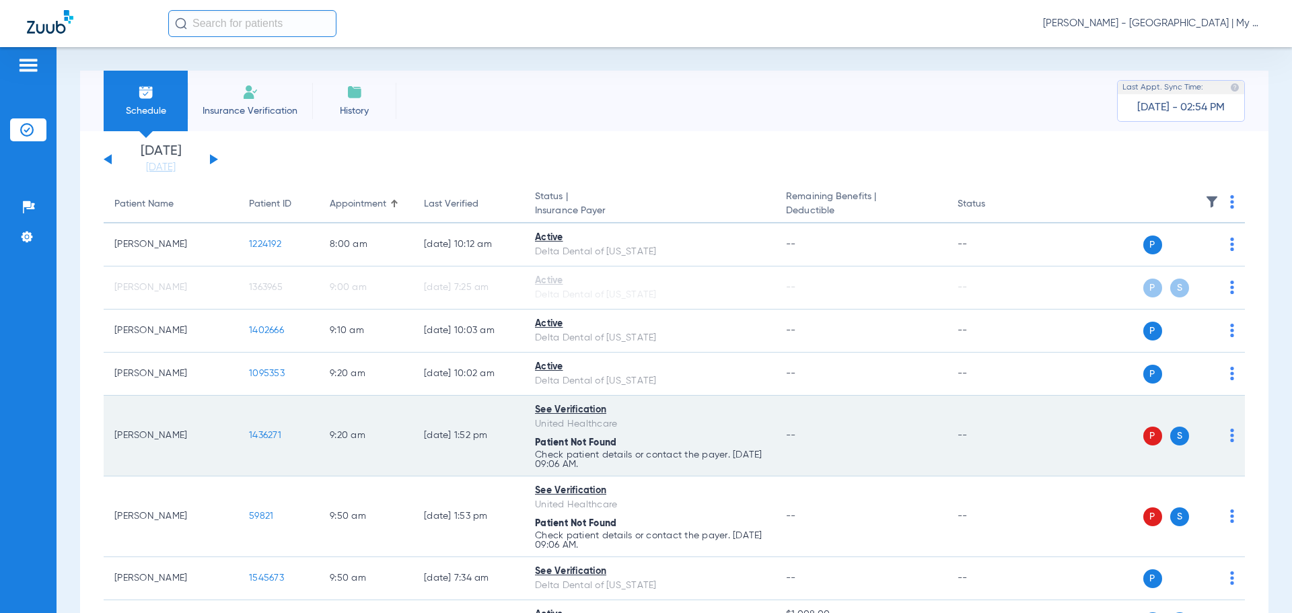
click at [255, 431] on span "1436271" at bounding box center [265, 435] width 32 height 9
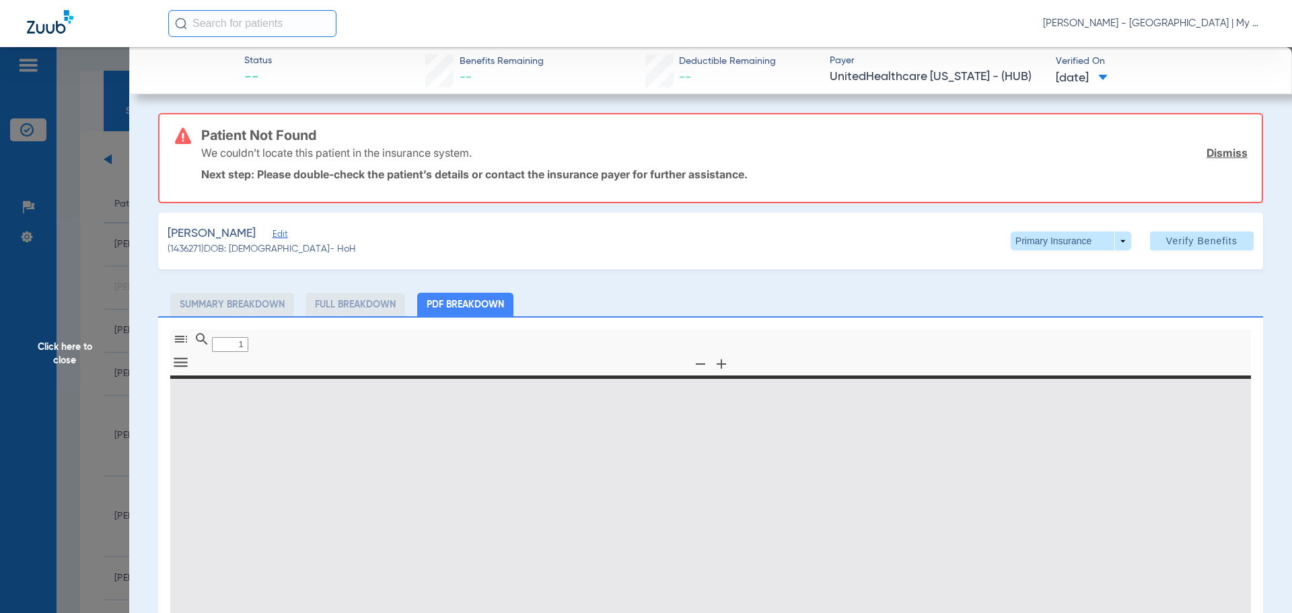
type input "0"
select select "page-width"
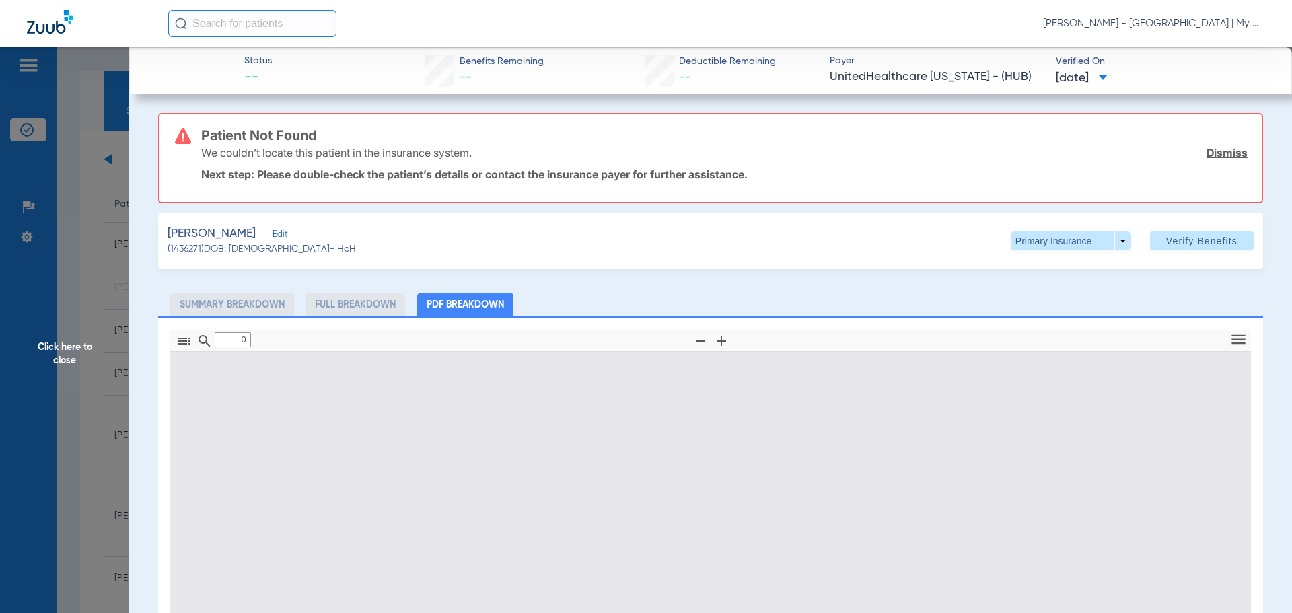
type input "1"
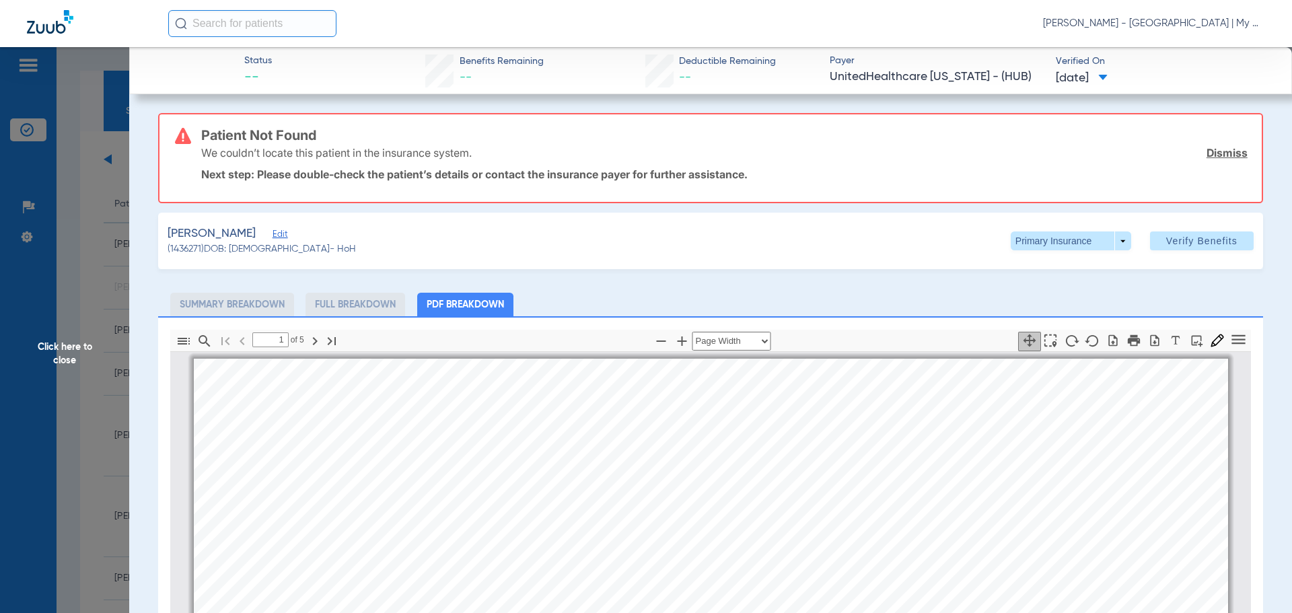
scroll to position [7, 0]
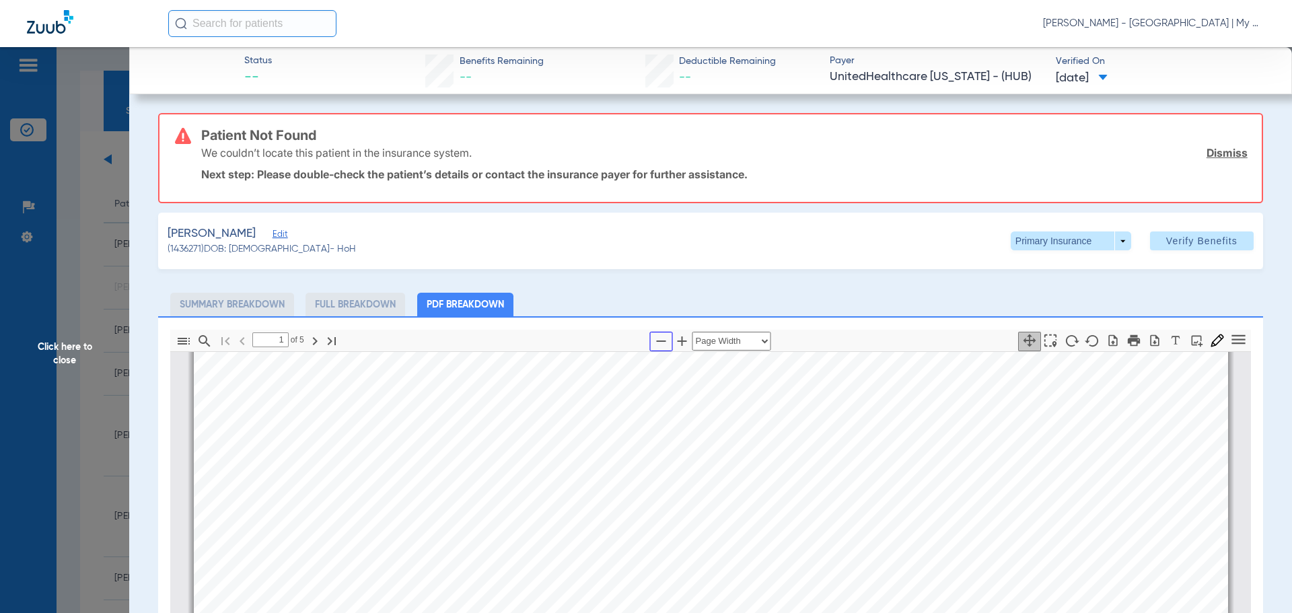
click at [659, 340] on icon "button" at bounding box center [661, 340] width 9 height 1
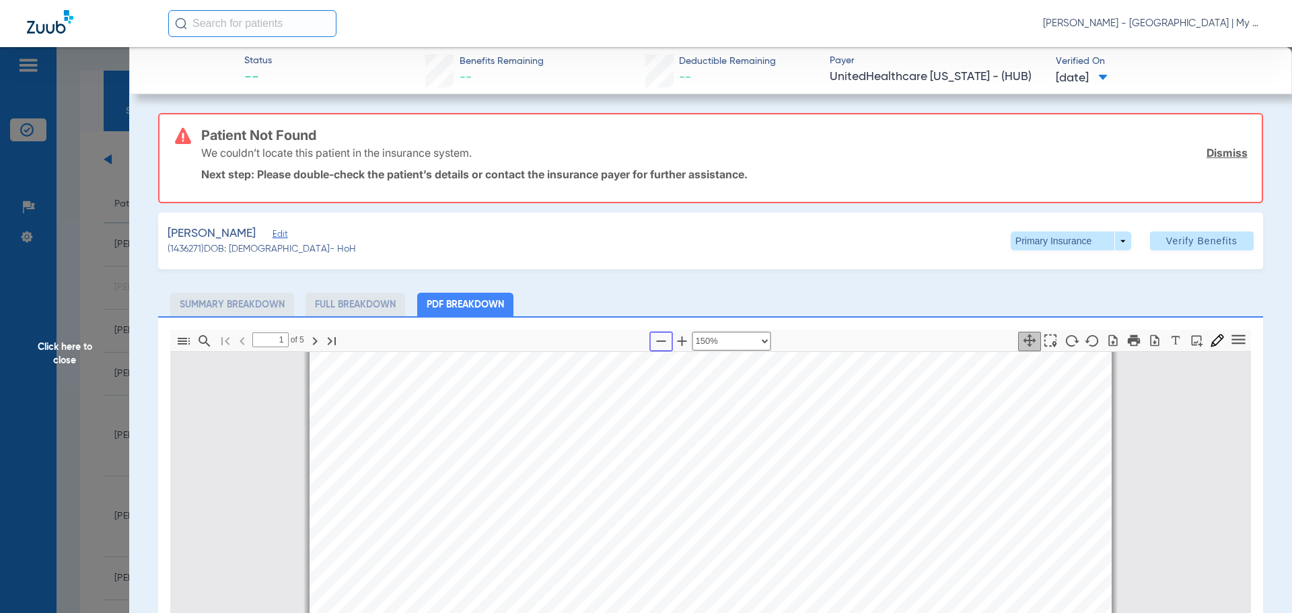
click at [659, 340] on icon "button" at bounding box center [661, 340] width 9 height 1
select select "custom"
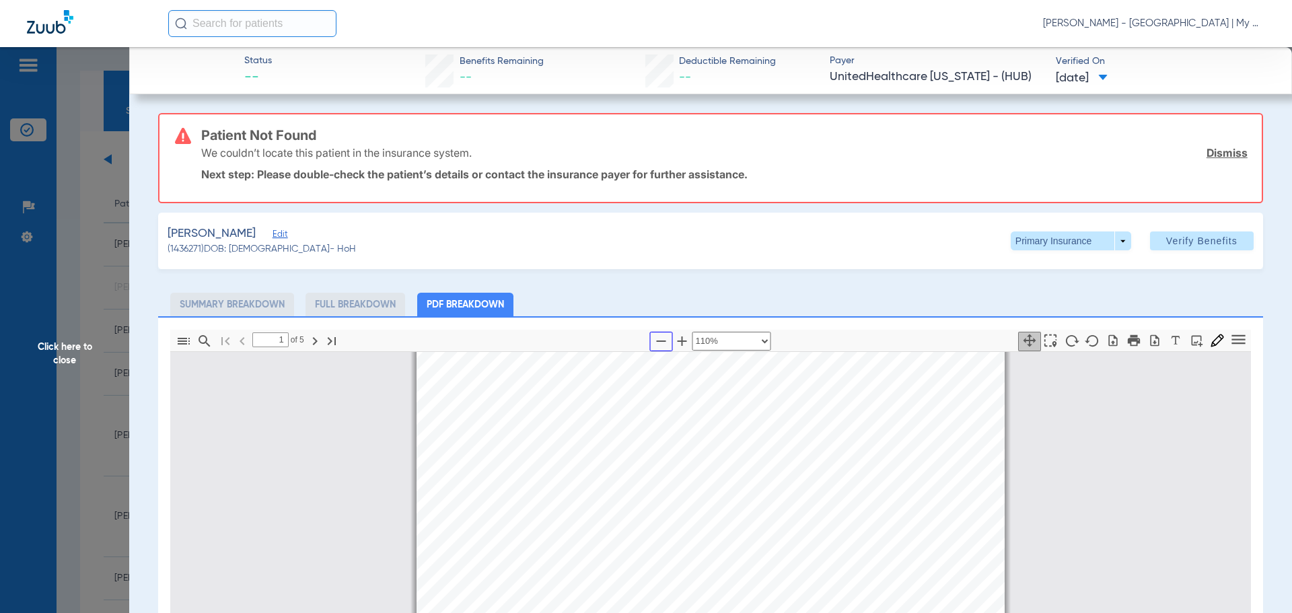
type input "2"
select select "custom"
type input "3"
select select "custom"
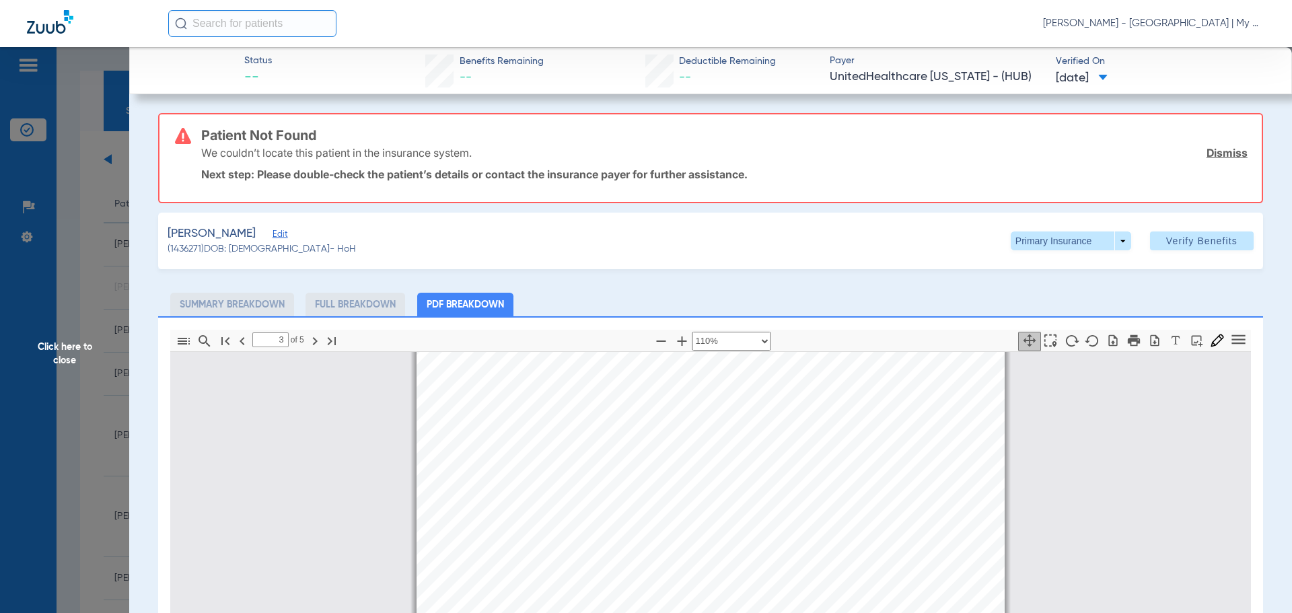
type input "4"
select select "custom"
drag, startPoint x: 106, startPoint y: 375, endPoint x: 140, endPoint y: 391, distance: 37.6
click at [106, 375] on span "Click here to close" at bounding box center [64, 353] width 129 height 613
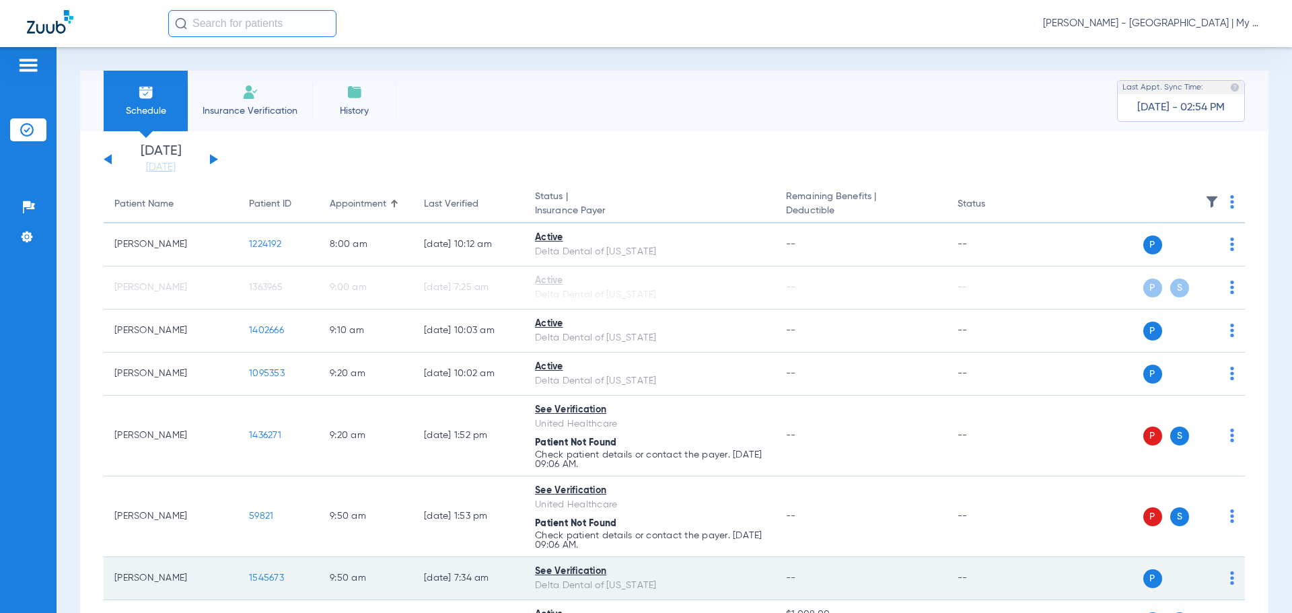
click at [1219, 577] on div "P S" at bounding box center [1136, 578] width 197 height 19
click at [1230, 577] on img at bounding box center [1232, 577] width 4 height 13
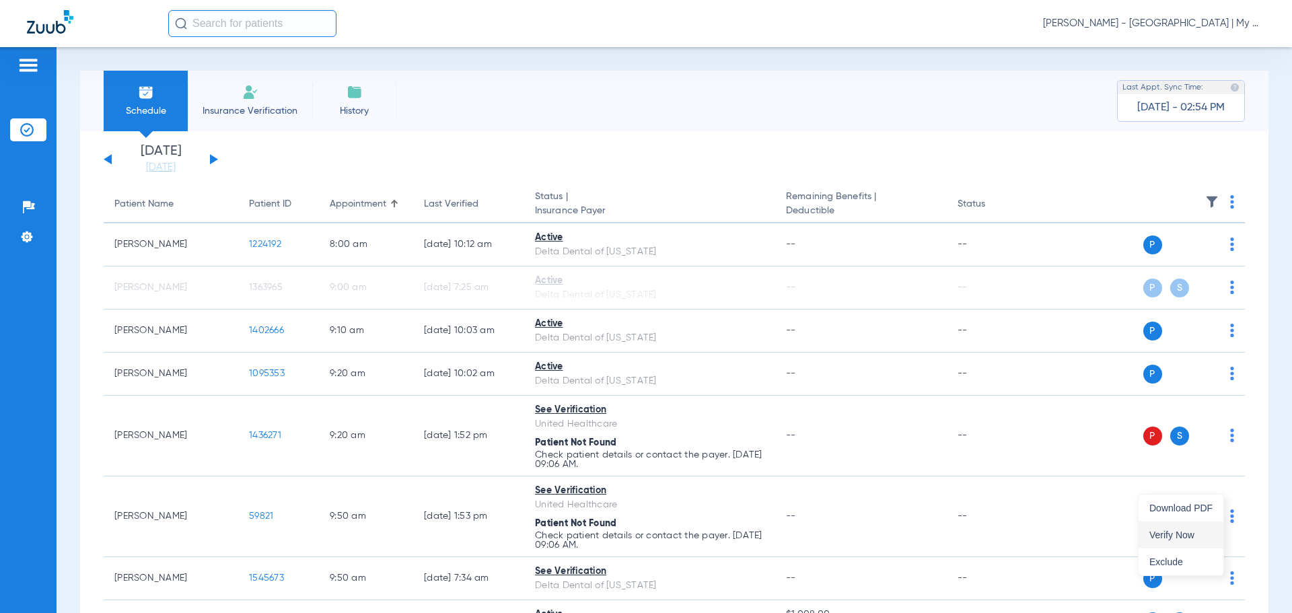
click at [1184, 532] on span "Verify Now" at bounding box center [1180, 534] width 63 height 9
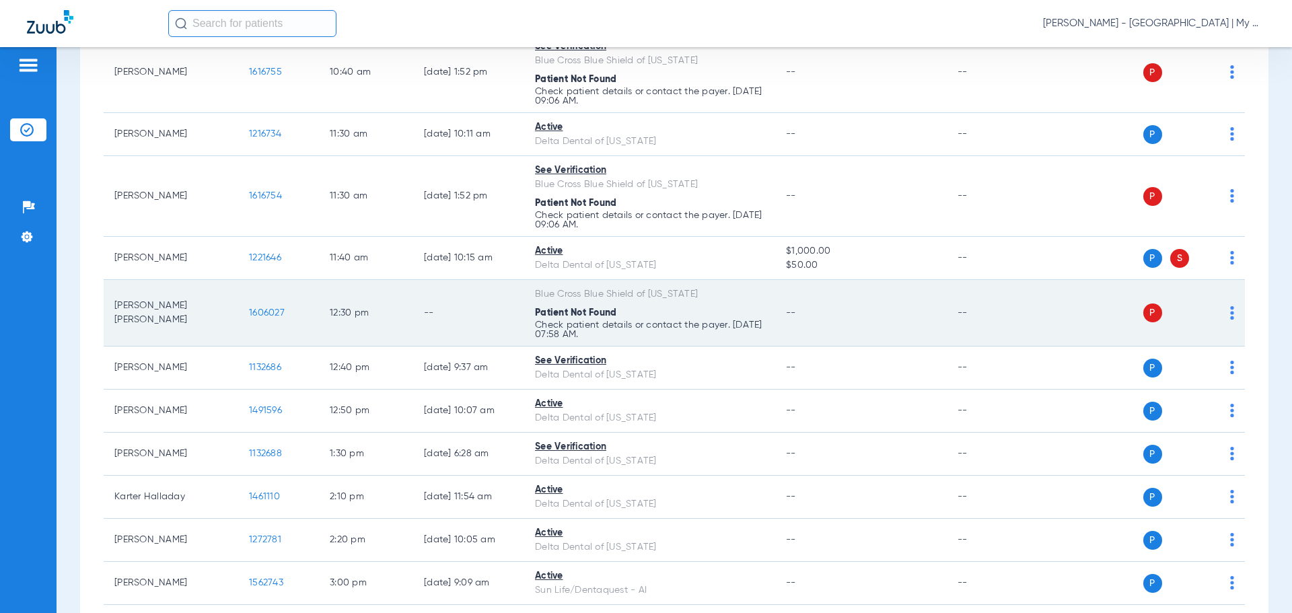
scroll to position [807, 0]
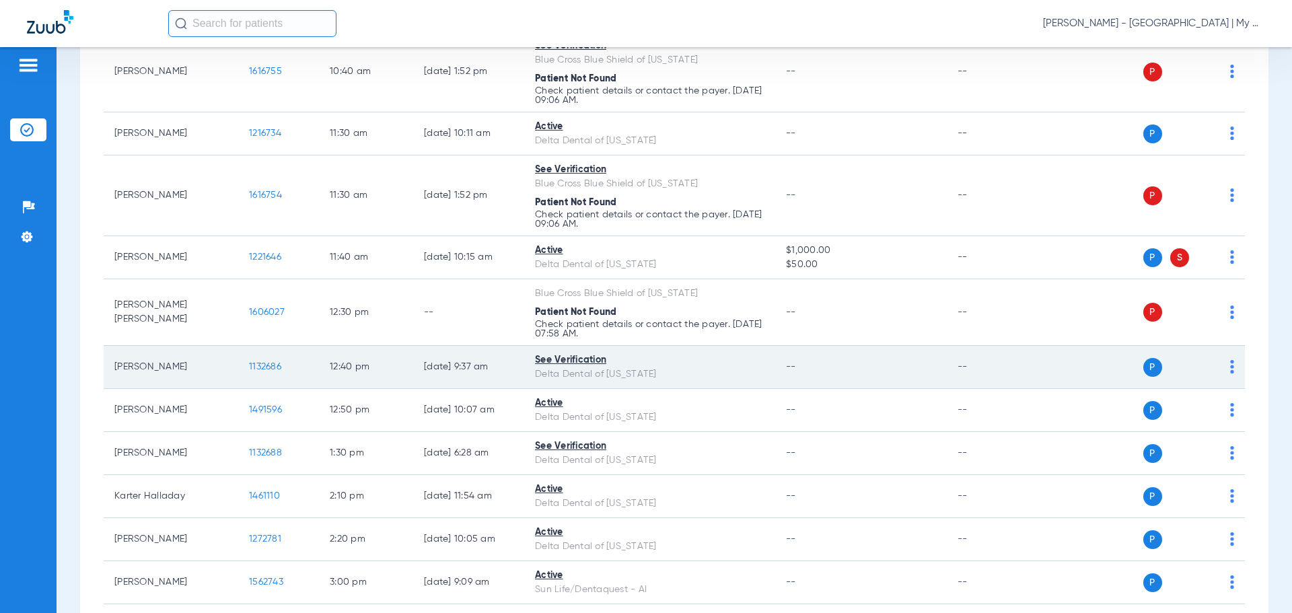
click at [1230, 369] on img at bounding box center [1232, 366] width 4 height 13
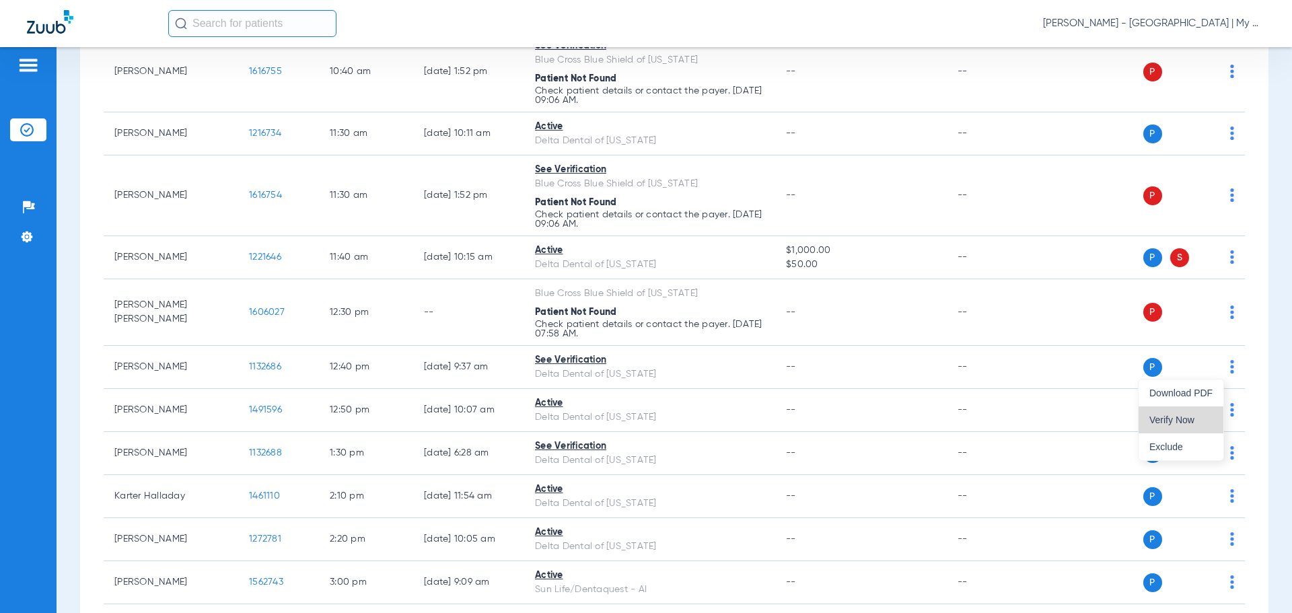
click at [1196, 424] on span "Verify Now" at bounding box center [1180, 419] width 63 height 9
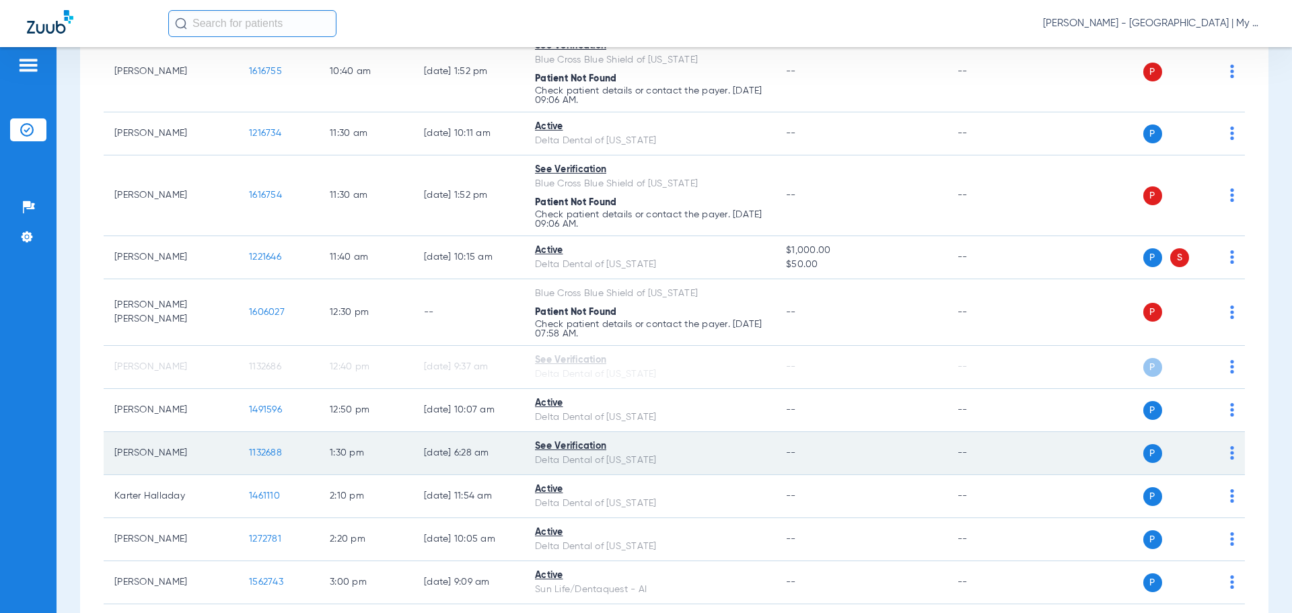
click at [1225, 451] on td "P S" at bounding box center [1142, 453] width 208 height 43
click at [1230, 452] on img at bounding box center [1232, 452] width 4 height 13
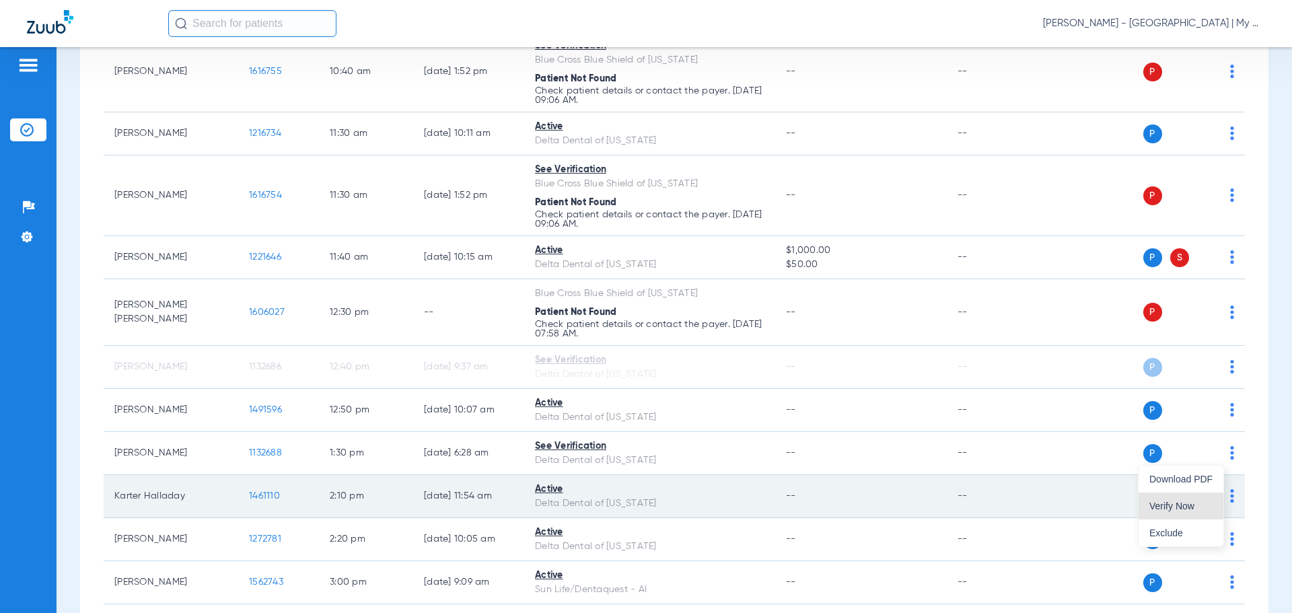
click at [1209, 499] on button "Verify Now" at bounding box center [1181, 506] width 85 height 27
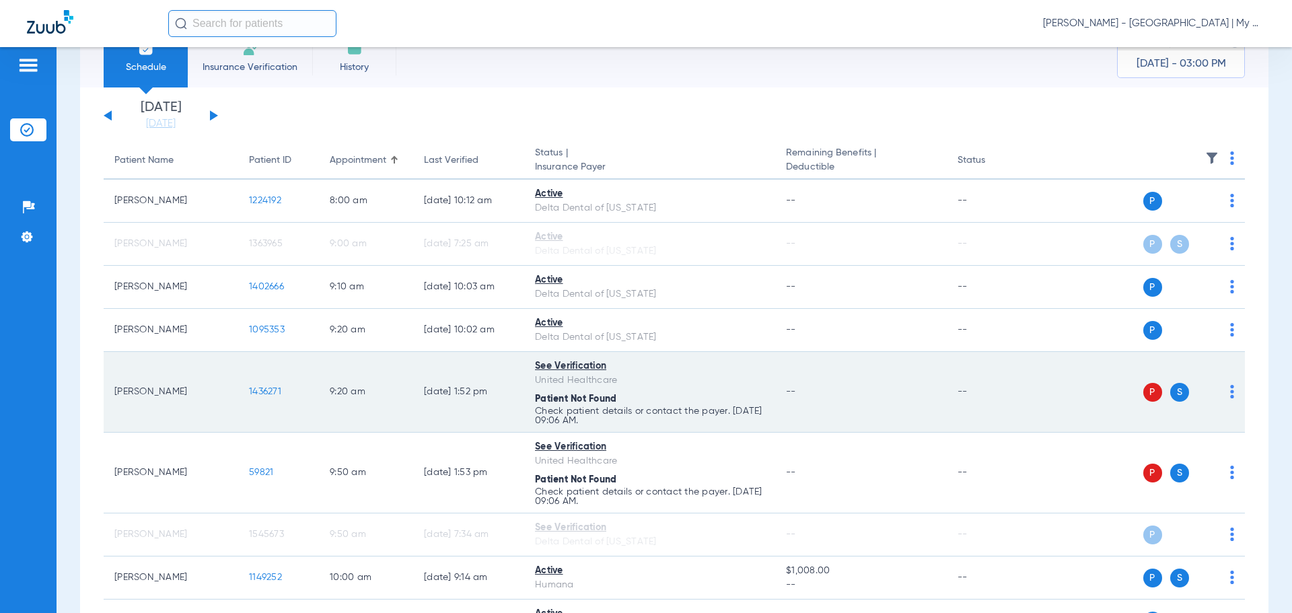
scroll to position [67, 0]
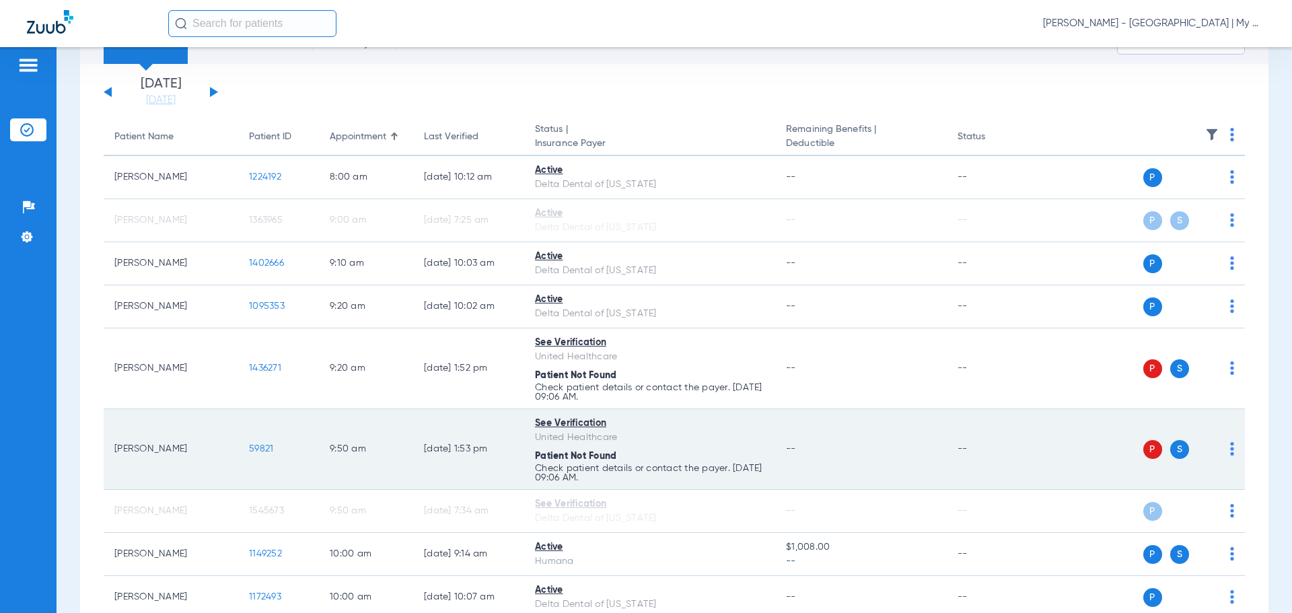
click at [257, 449] on span "59821" at bounding box center [261, 448] width 24 height 9
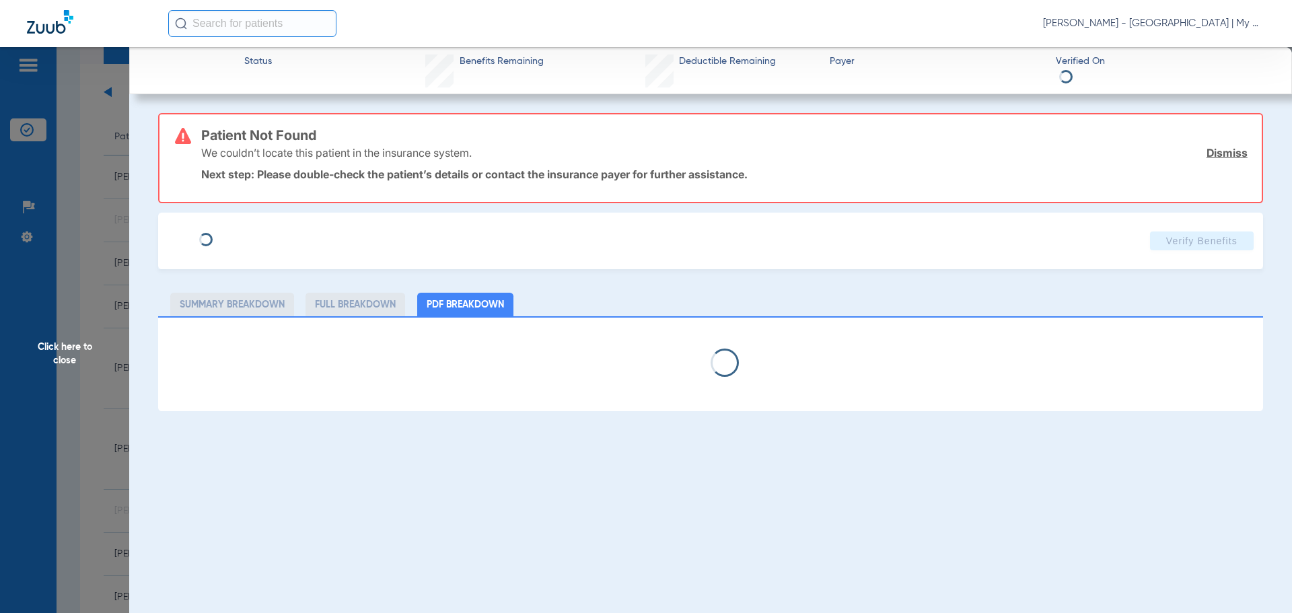
select select "page-width"
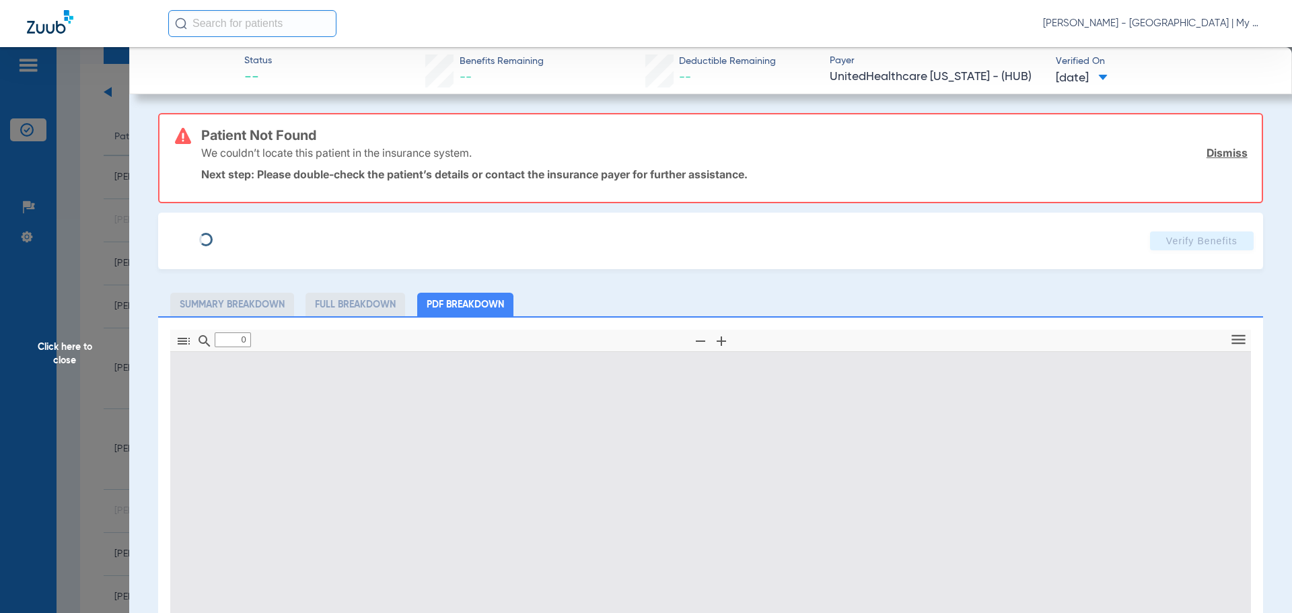
type input "1"
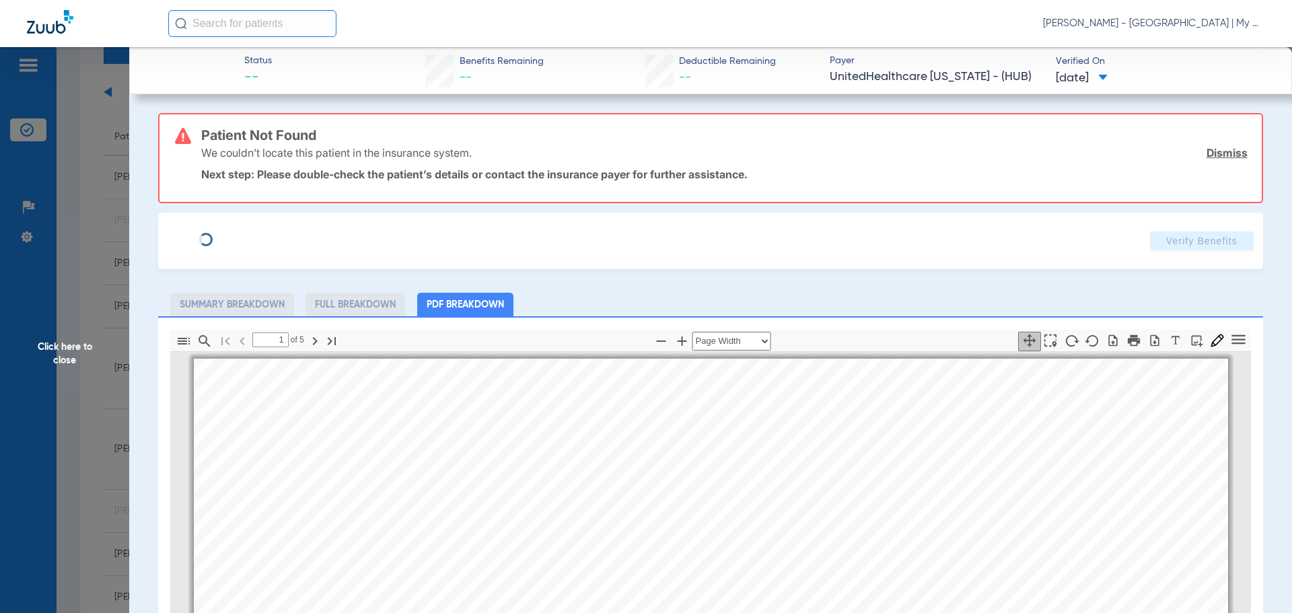
scroll to position [7, 0]
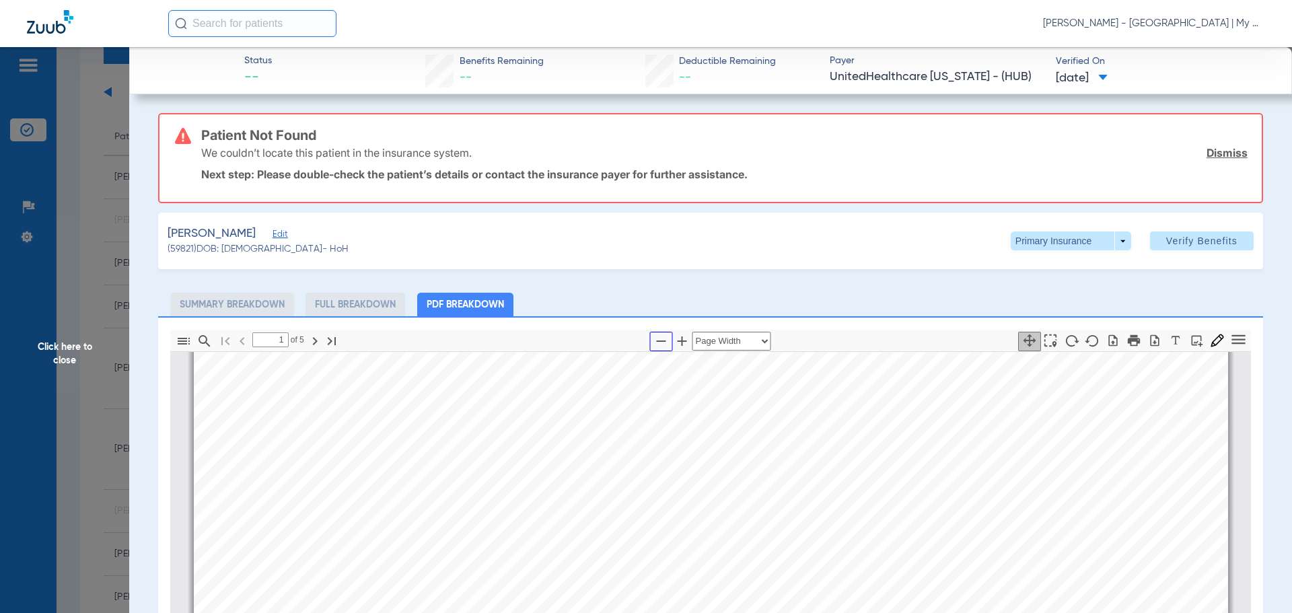
click at [657, 340] on icon "button" at bounding box center [661, 340] width 9 height 1
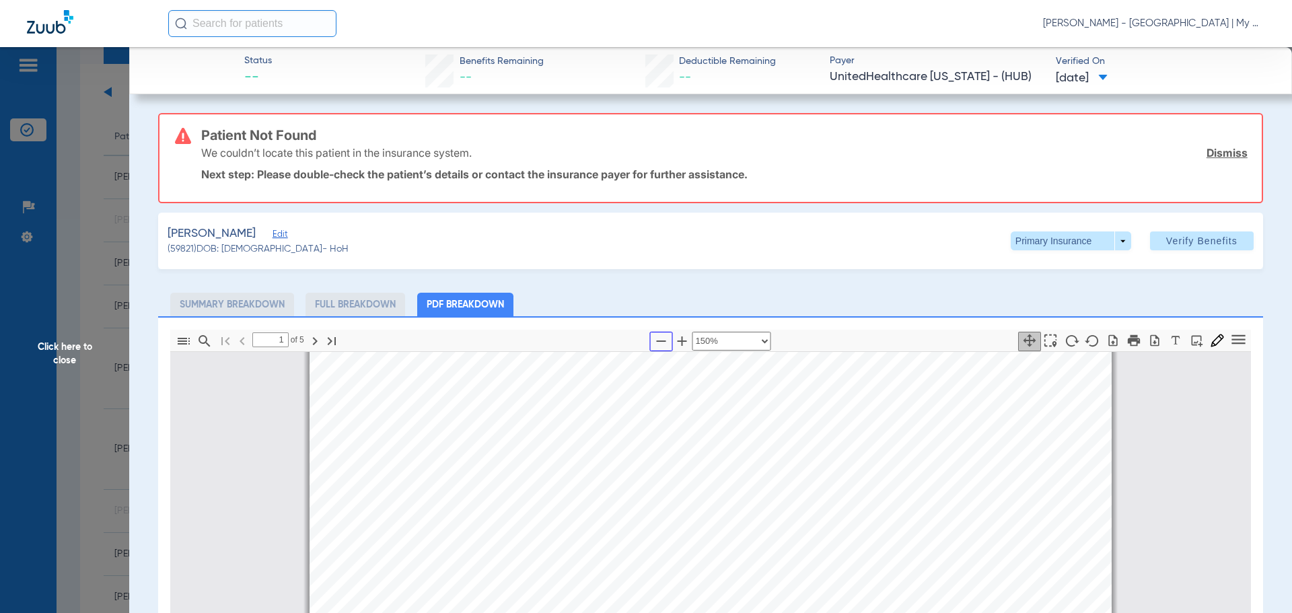
click at [655, 343] on icon "button" at bounding box center [661, 341] width 16 height 16
select select "custom"
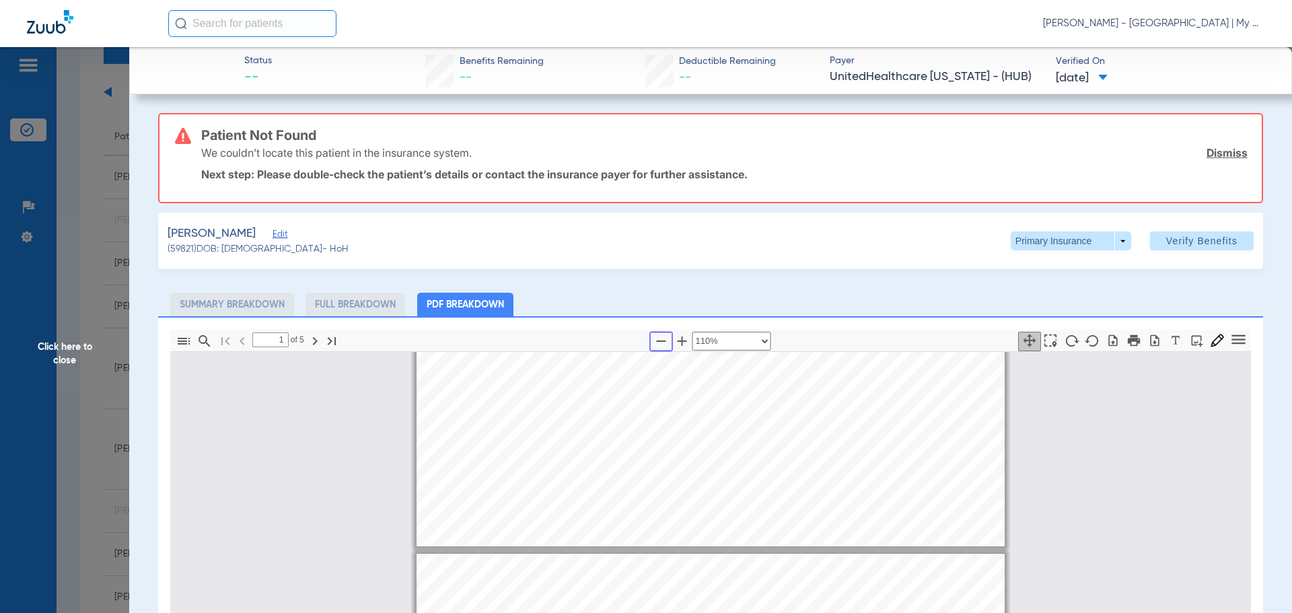
type input "2"
select select "custom"
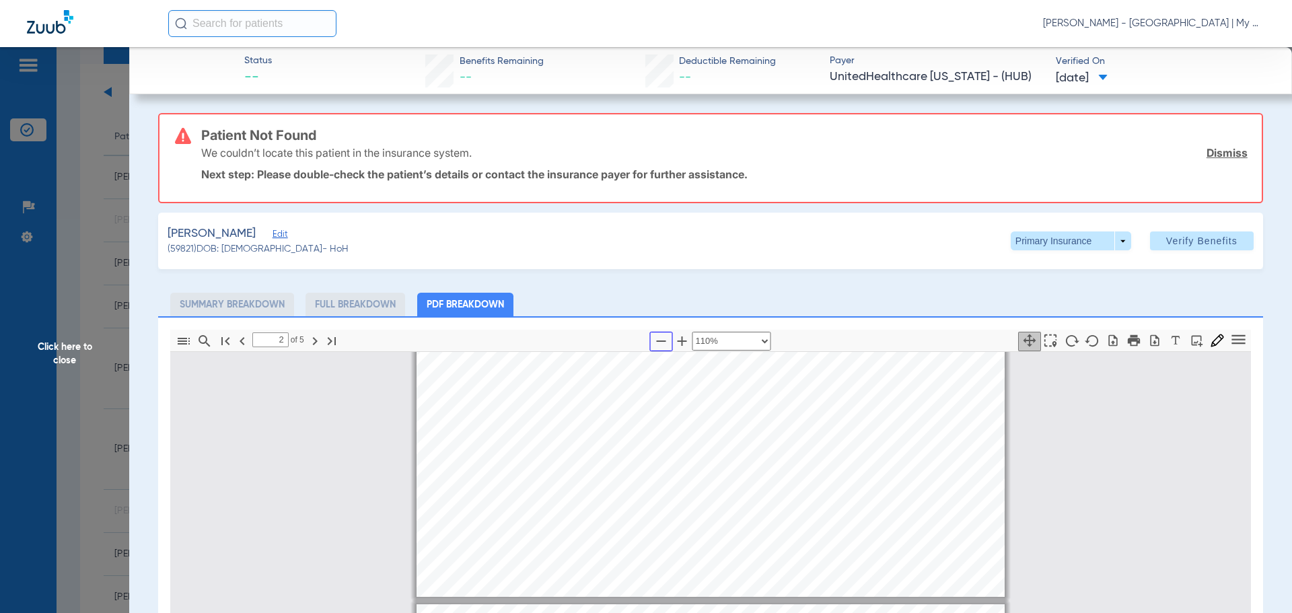
type input "3"
select select "custom"
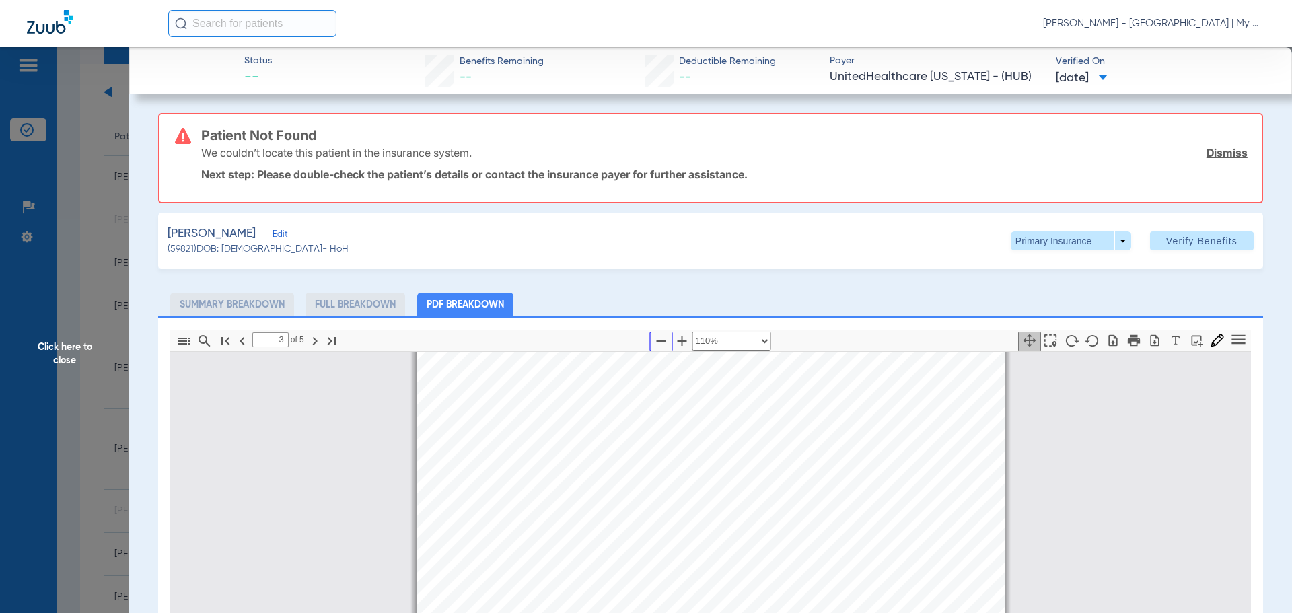
type input "4"
select select "custom"
type input "5"
select select "custom"
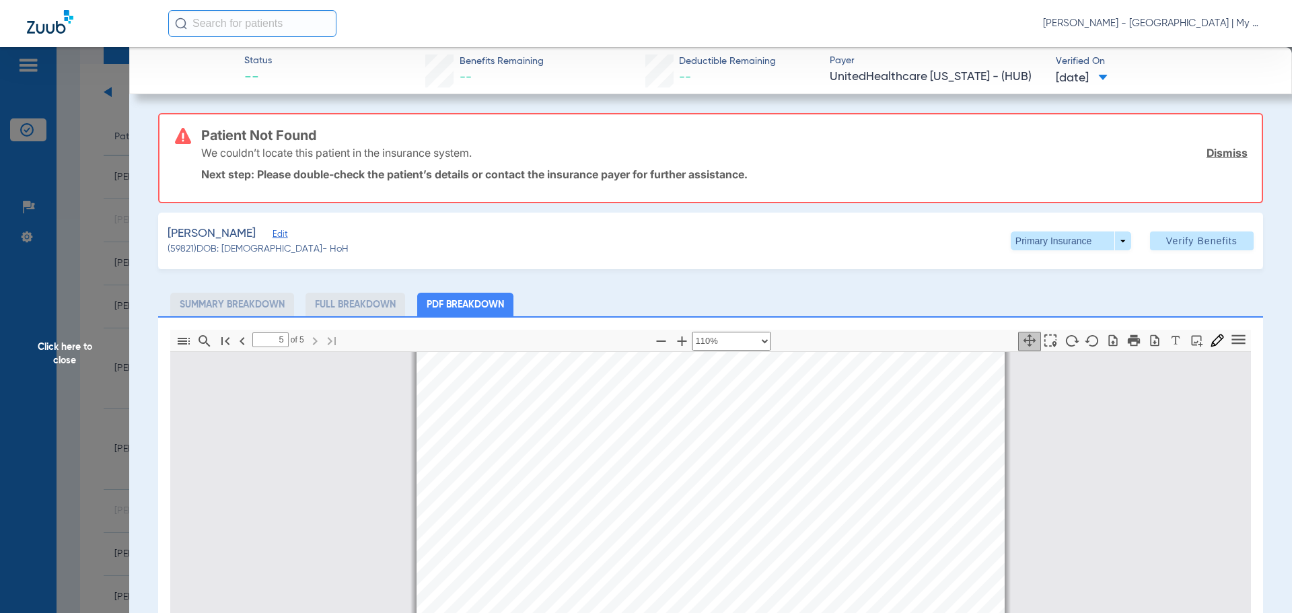
scroll to position [3371, 0]
drag, startPoint x: 77, startPoint y: 421, endPoint x: 140, endPoint y: 439, distance: 66.0
click at [77, 421] on span "Click here to close" at bounding box center [64, 353] width 129 height 613
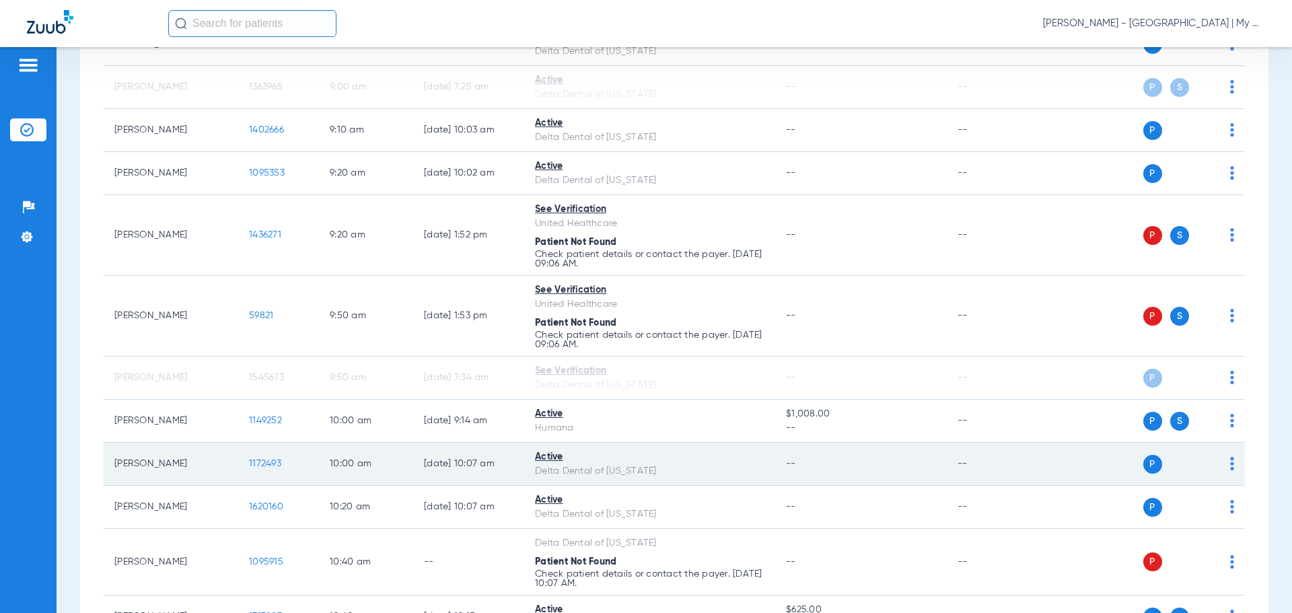
scroll to position [202, 0]
click at [262, 456] on td "1172493" at bounding box center [278, 462] width 81 height 43
click at [271, 458] on span "1172493" at bounding box center [265, 462] width 32 height 9
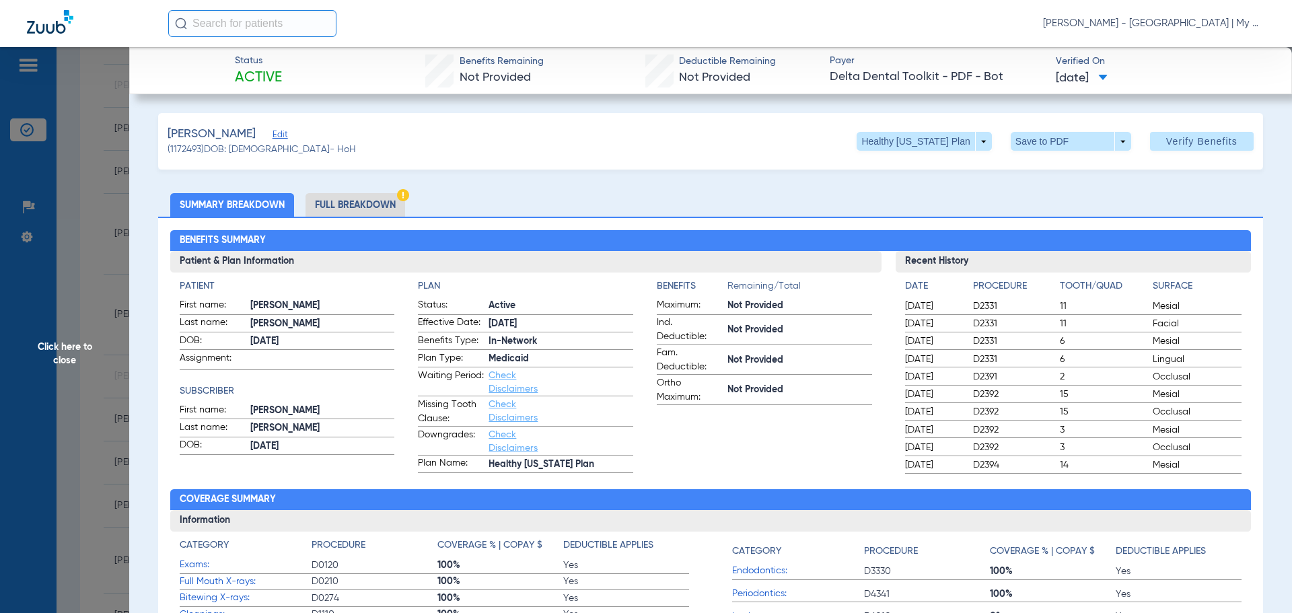
click at [348, 207] on li "Full Breakdown" at bounding box center [355, 205] width 100 height 24
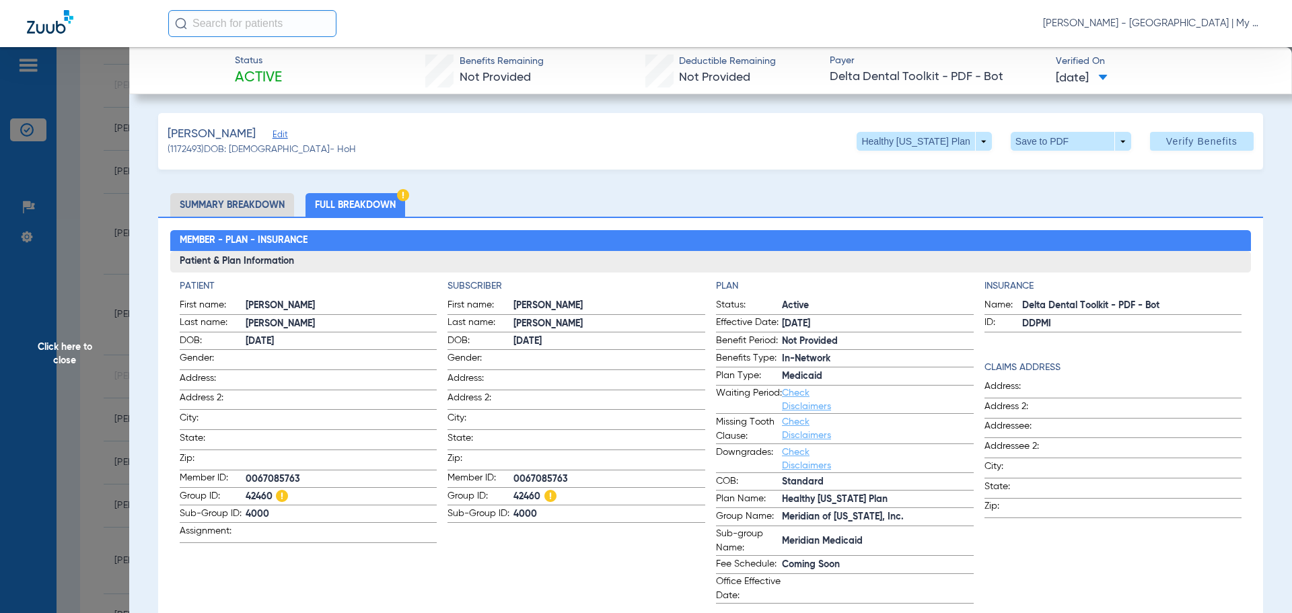
click at [75, 285] on span "Click here to close" at bounding box center [64, 353] width 129 height 613
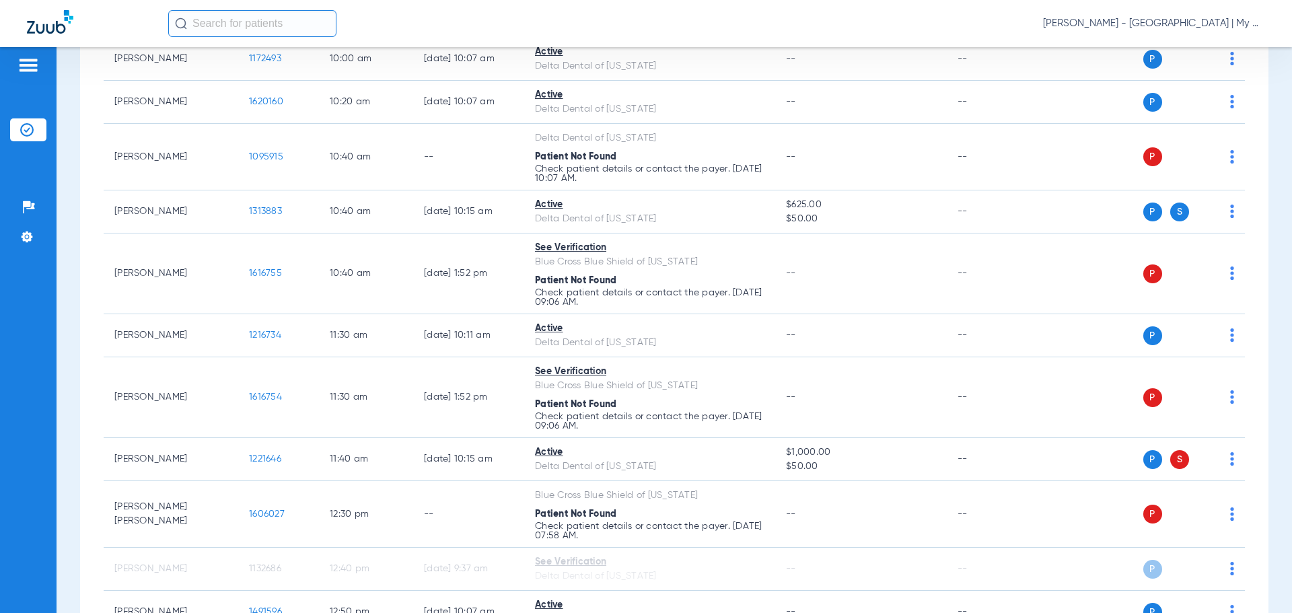
scroll to position [1009, 0]
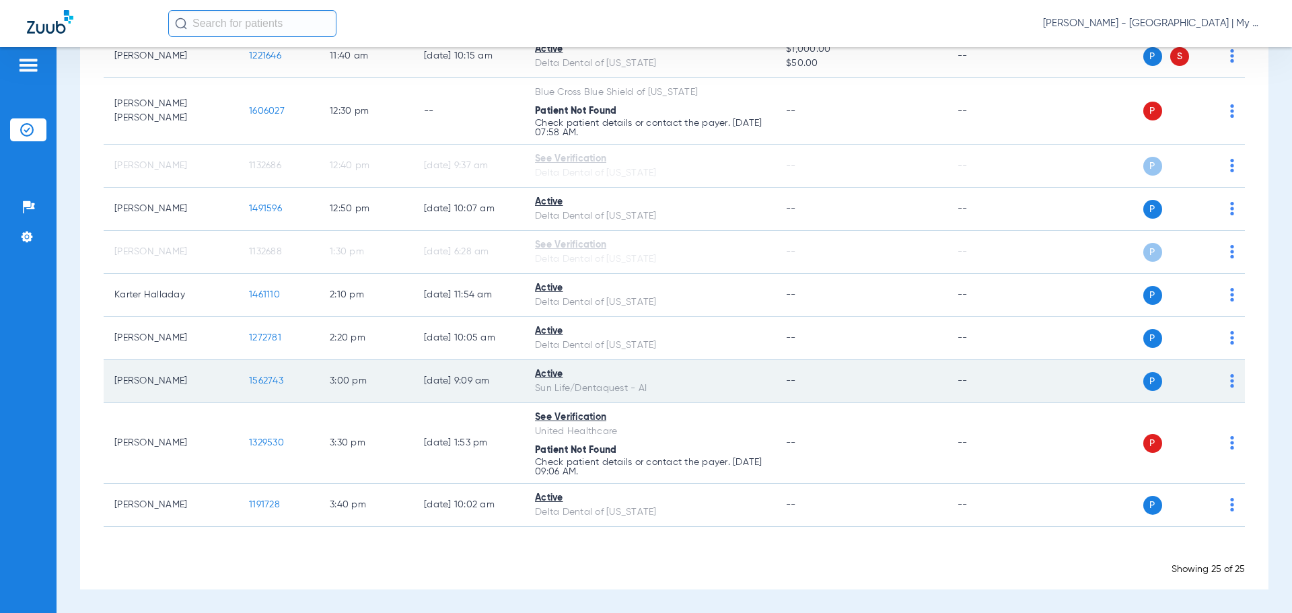
click at [261, 380] on span "1562743" at bounding box center [266, 380] width 34 height 9
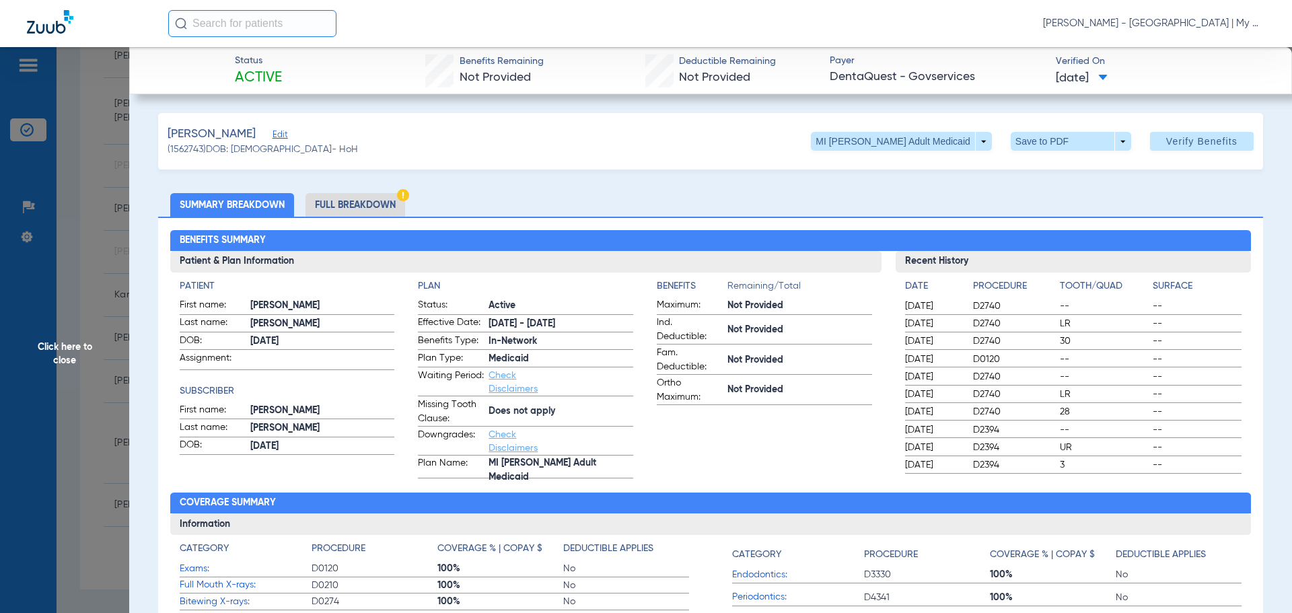
click at [100, 409] on span "Click here to close" at bounding box center [64, 353] width 129 height 613
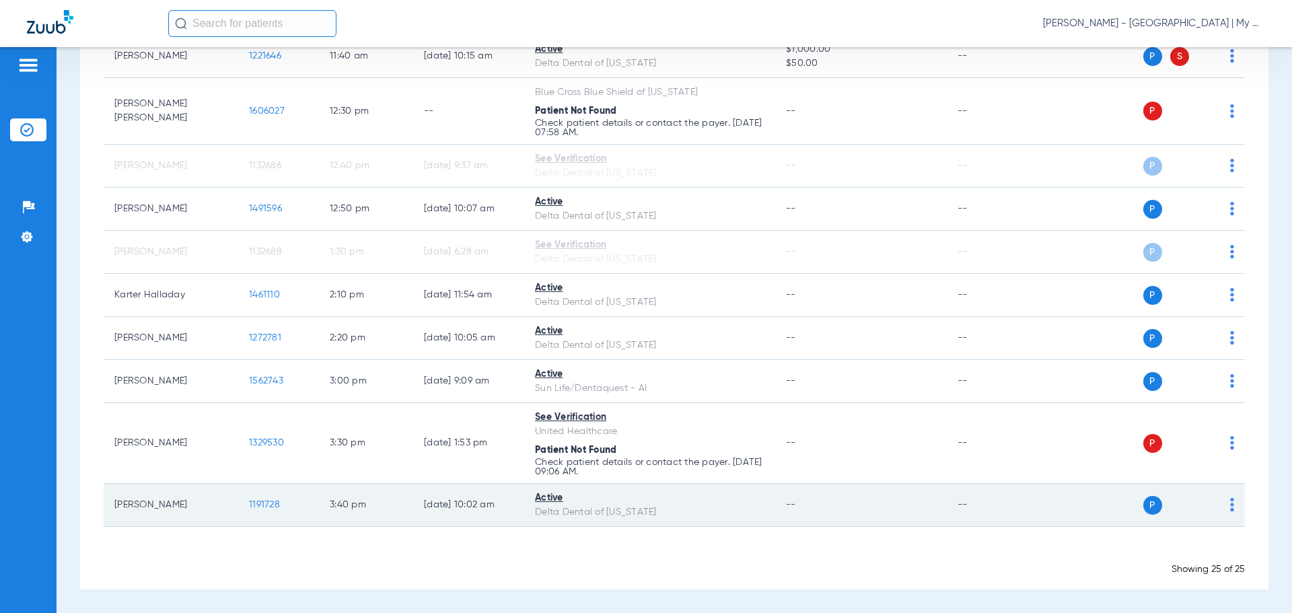
click at [267, 506] on span "1191728" at bounding box center [264, 504] width 31 height 9
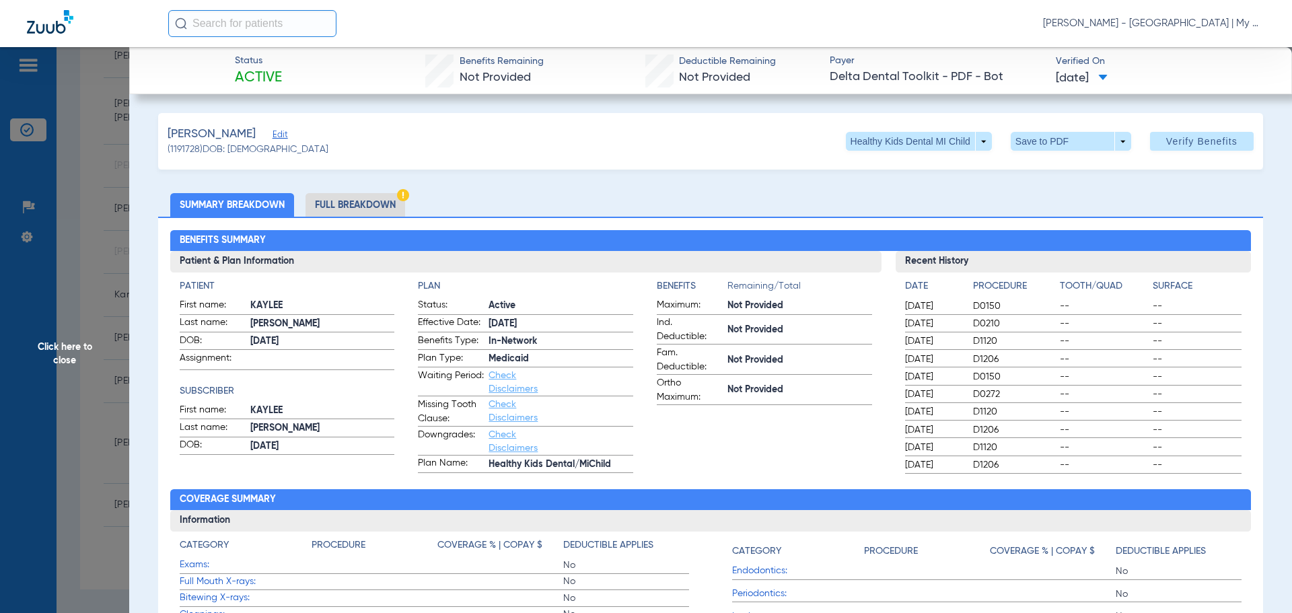
click at [369, 205] on li "Full Breakdown" at bounding box center [355, 205] width 100 height 24
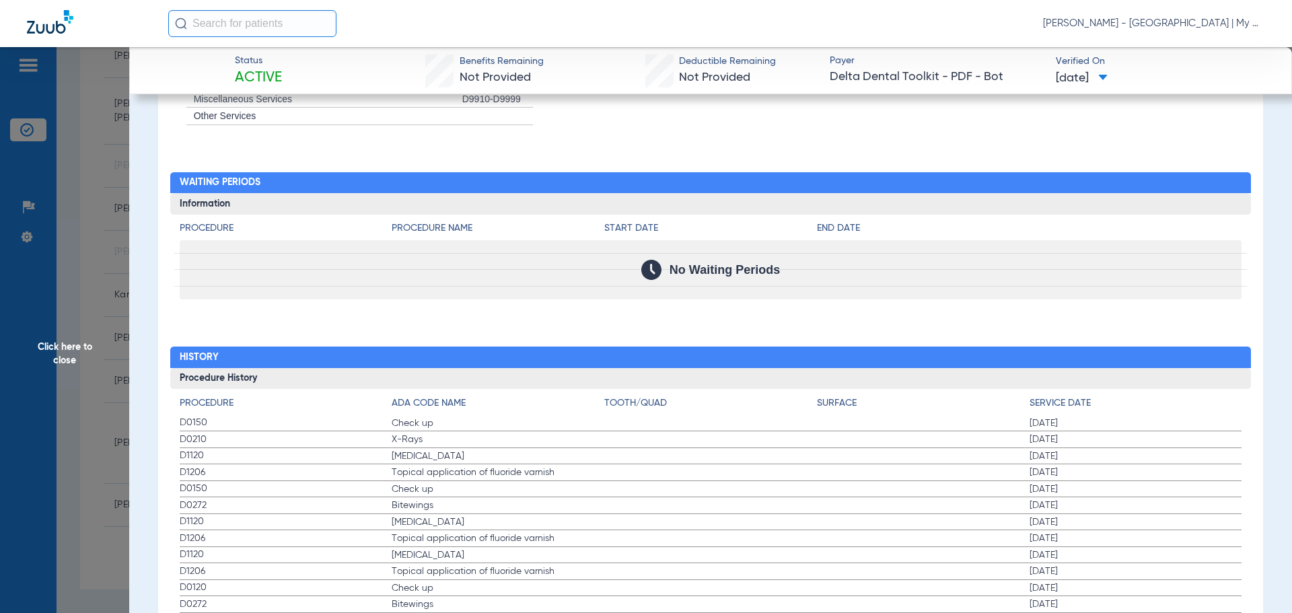
scroll to position [1046, 0]
click at [87, 330] on span "Click here to close" at bounding box center [64, 353] width 129 height 613
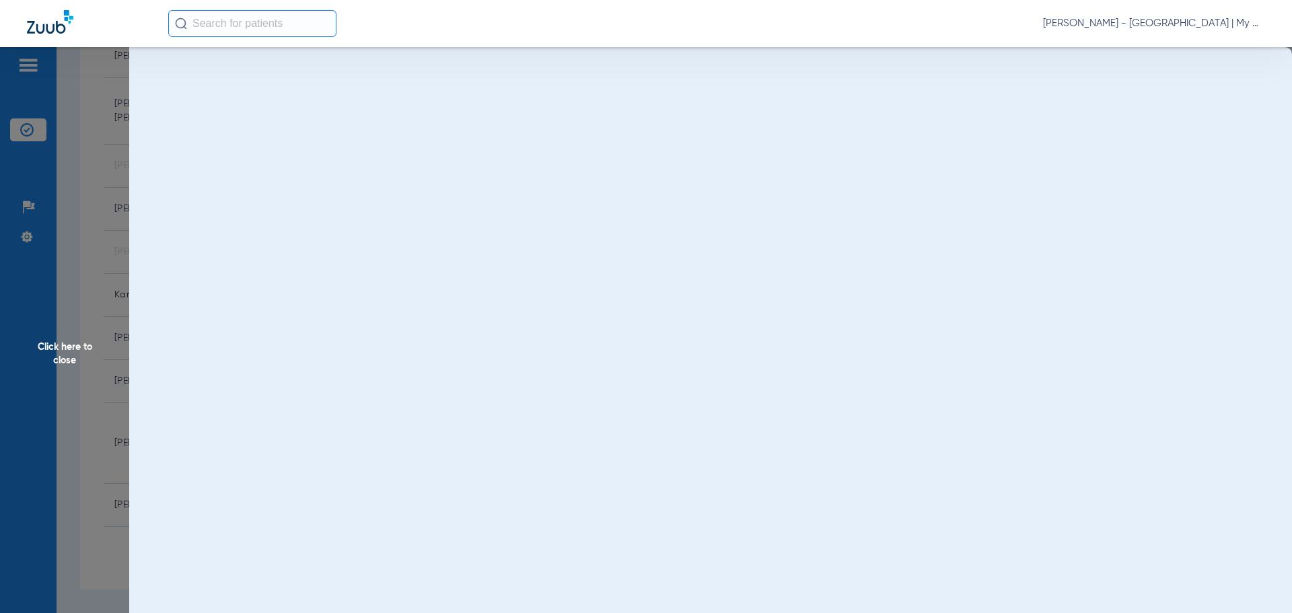
scroll to position [0, 0]
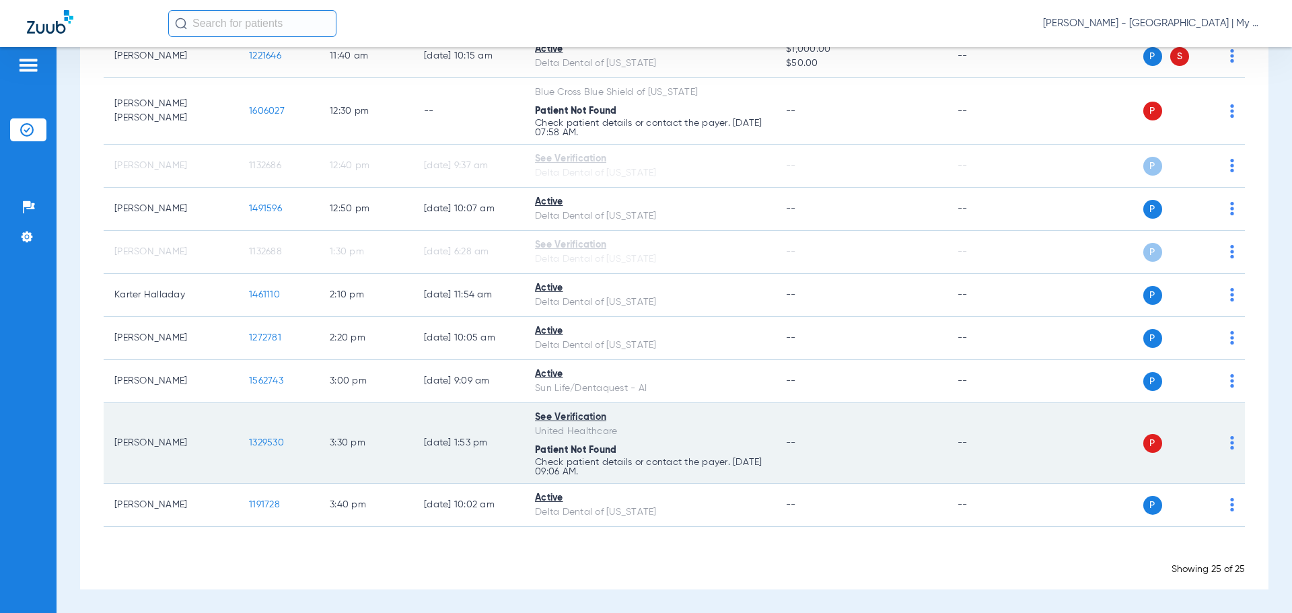
click at [262, 440] on span "1329530" at bounding box center [266, 442] width 35 height 9
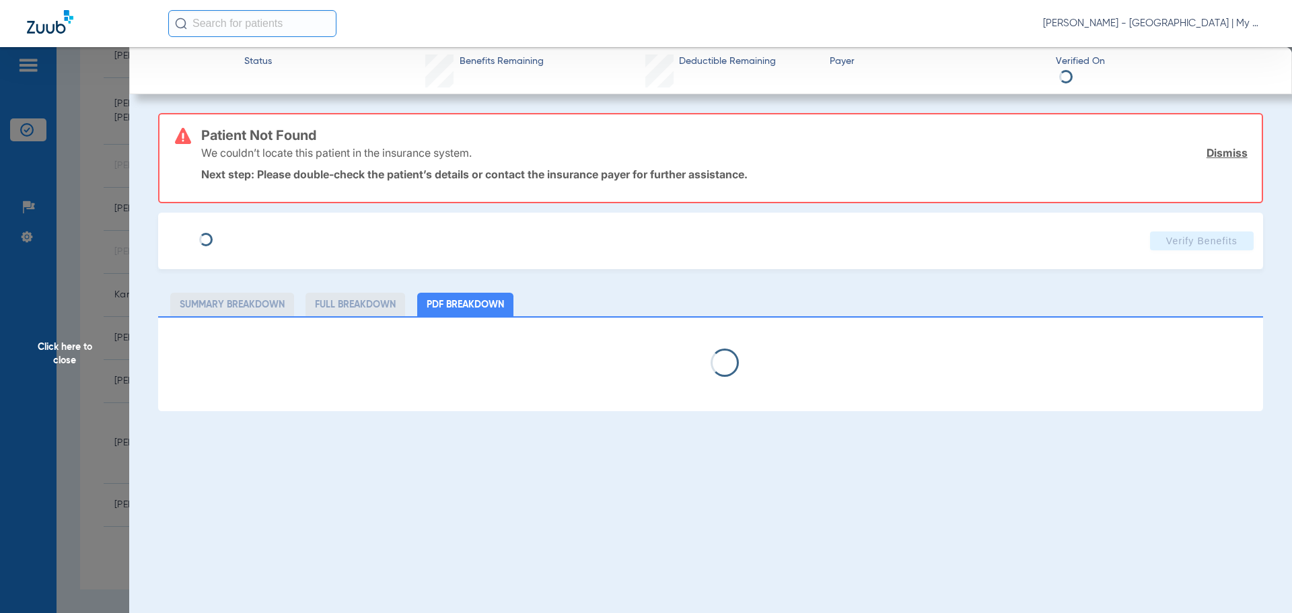
select select "page-width"
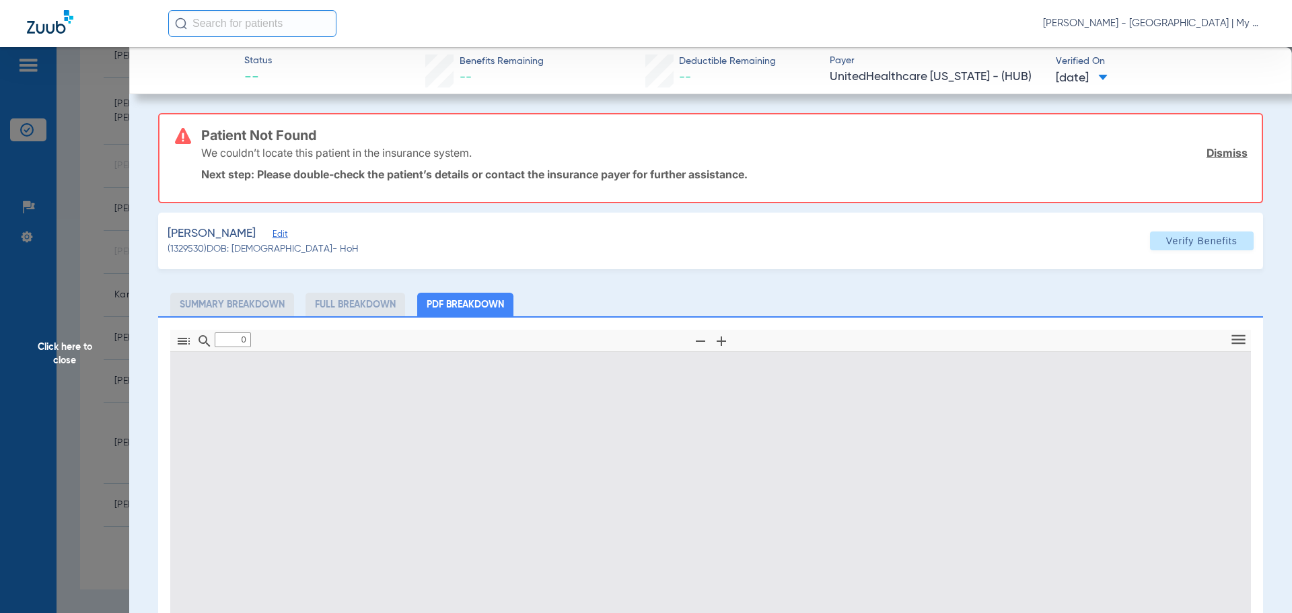
type input "1"
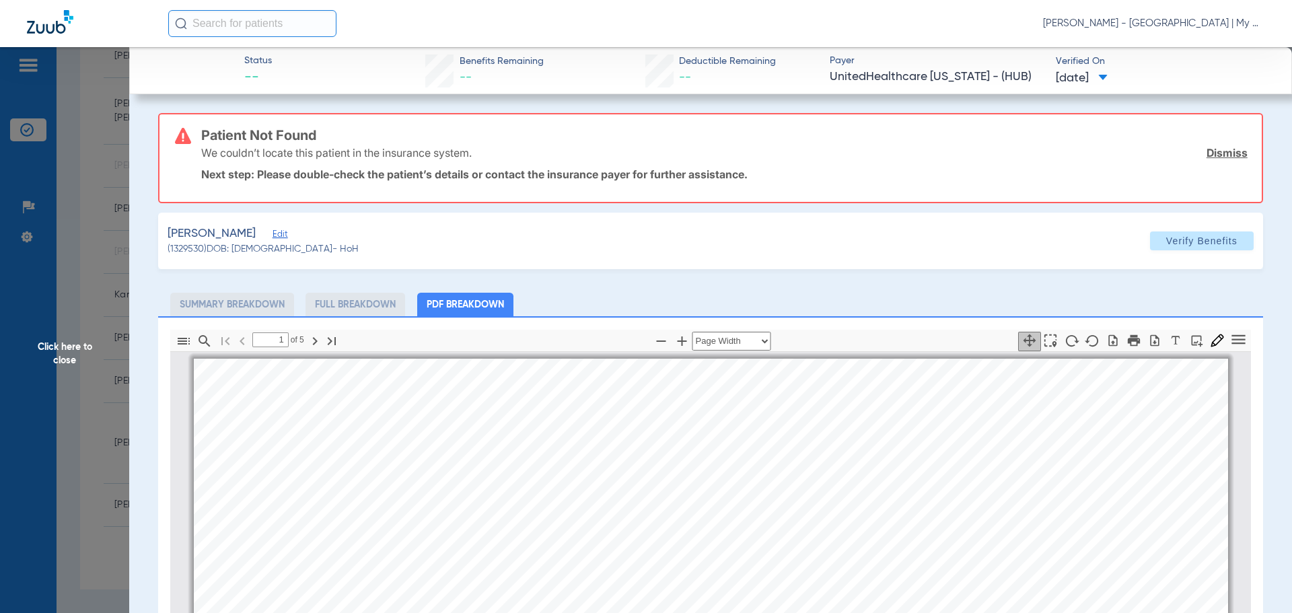
scroll to position [7, 0]
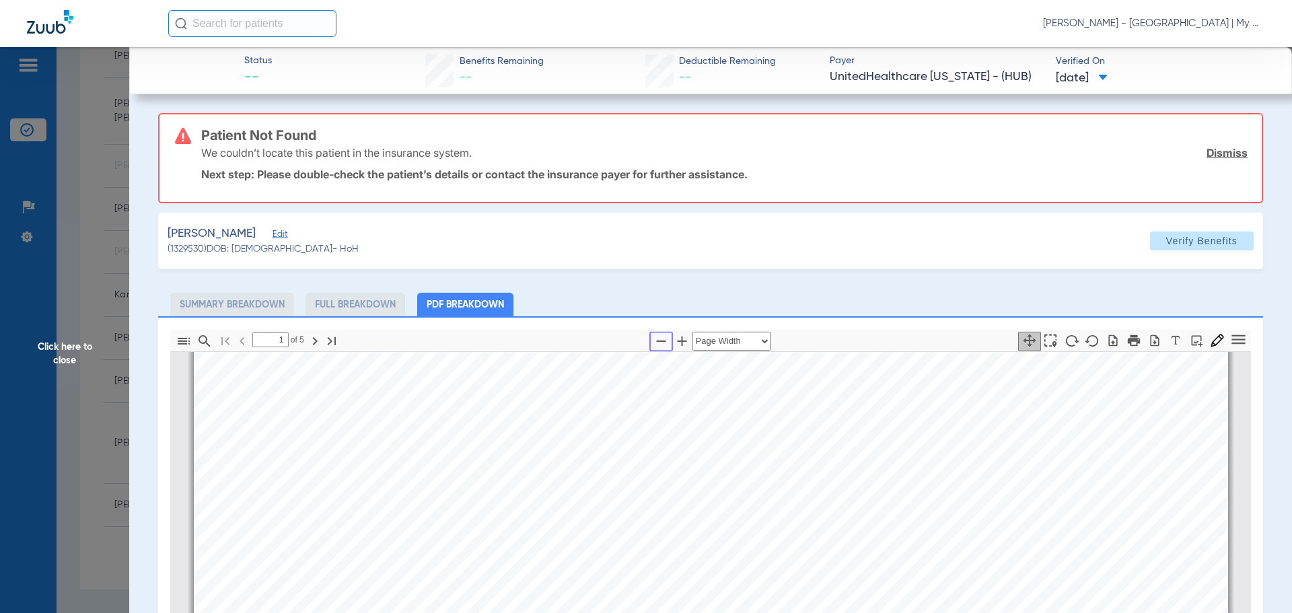
click at [654, 338] on icon "button" at bounding box center [661, 341] width 16 height 16
click at [654, 337] on icon "button" at bounding box center [661, 341] width 16 height 16
select select "custom"
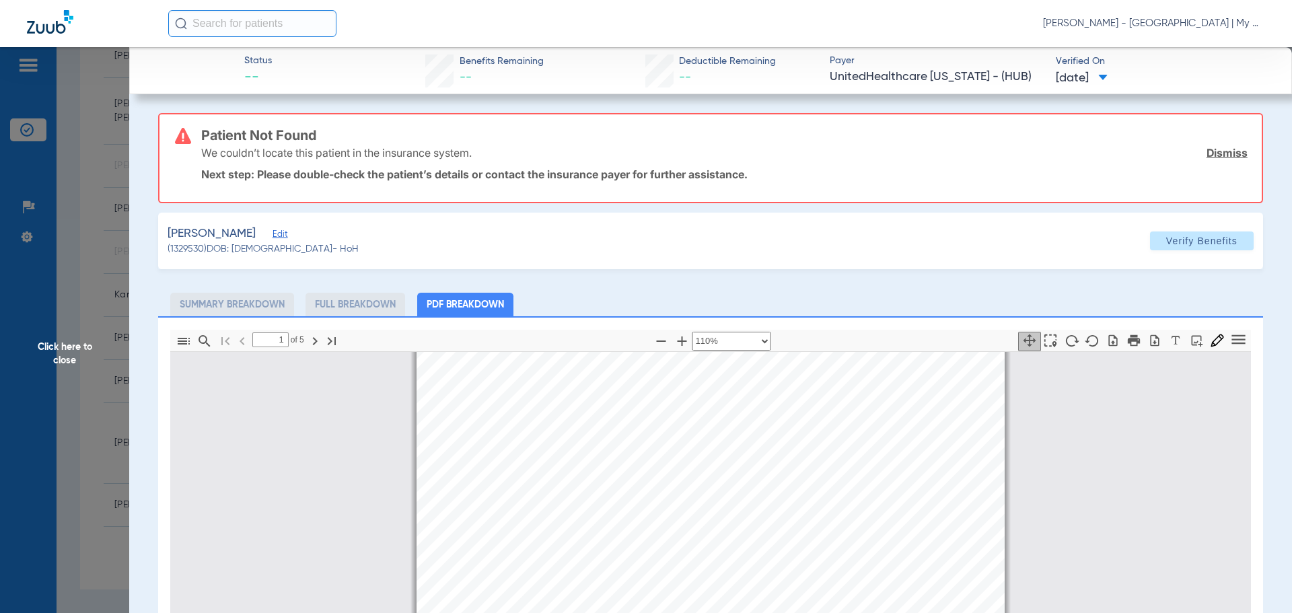
type input "2"
select select "custom"
type input "3"
select select "custom"
type input "4"
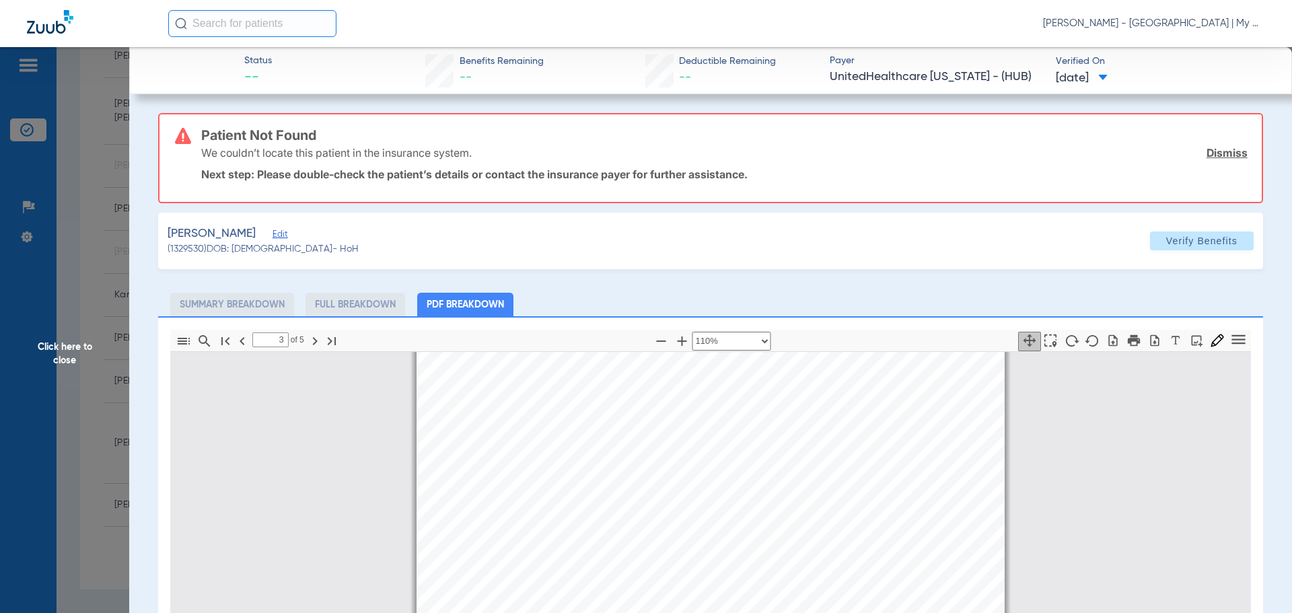
select select "custom"
click at [83, 404] on span "Click here to close" at bounding box center [64, 353] width 129 height 613
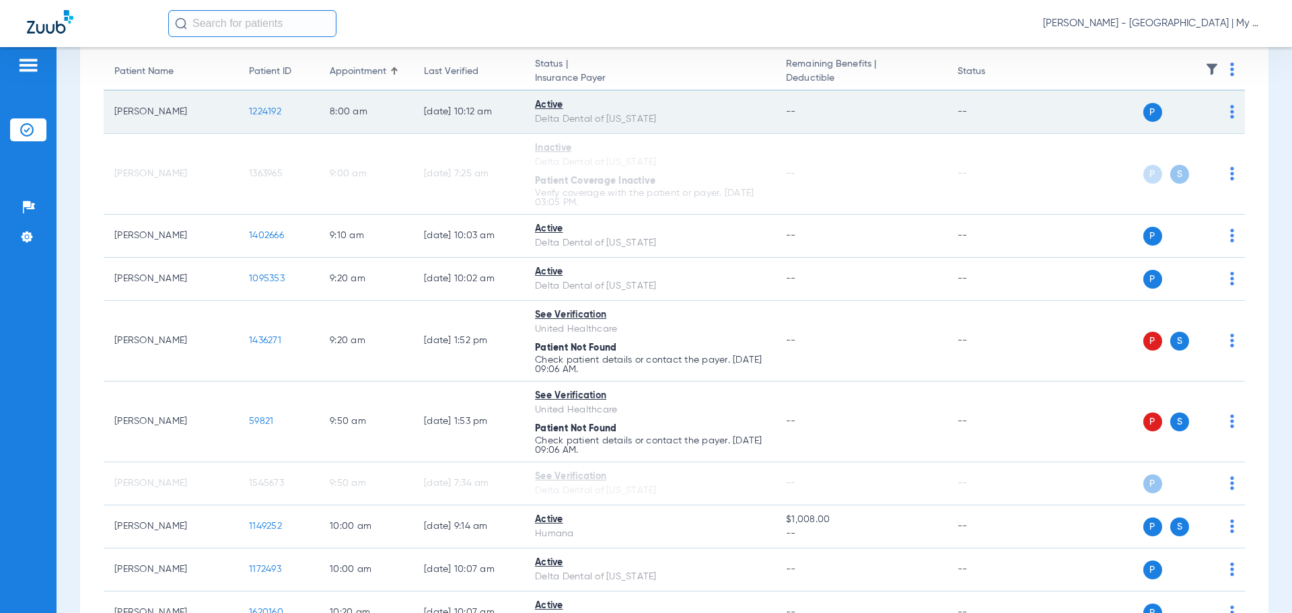
scroll to position [0, 0]
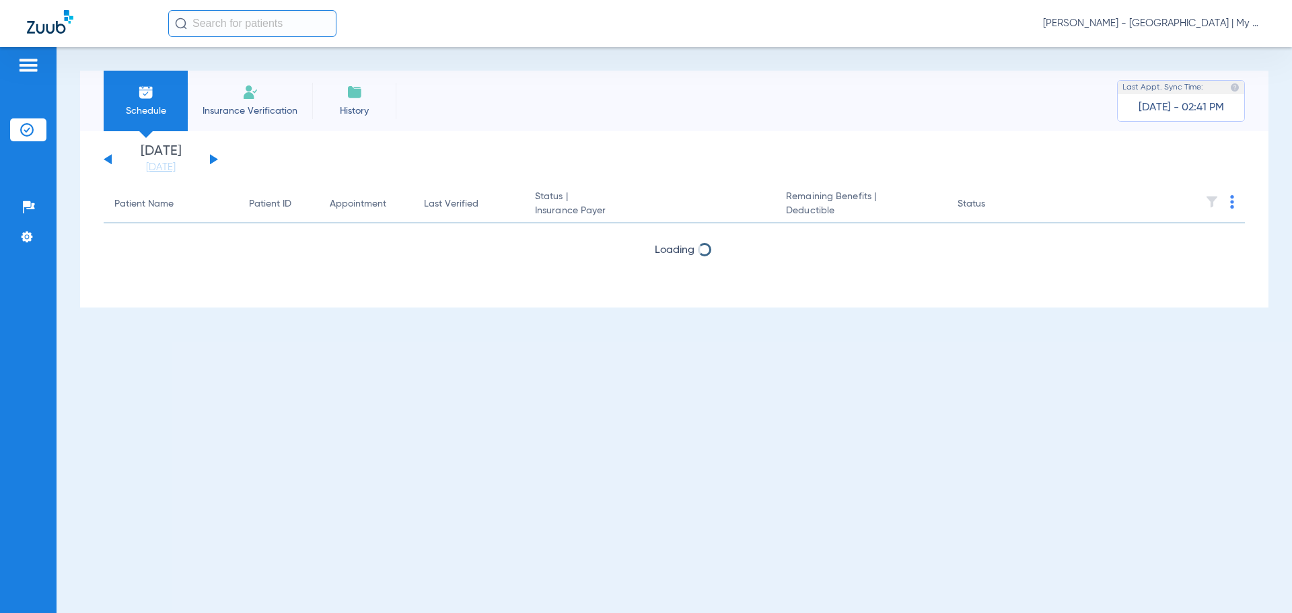
click at [1214, 24] on span "[PERSON_NAME] - [GEOGRAPHIC_DATA] | My Community Dental Centers" at bounding box center [1154, 23] width 222 height 13
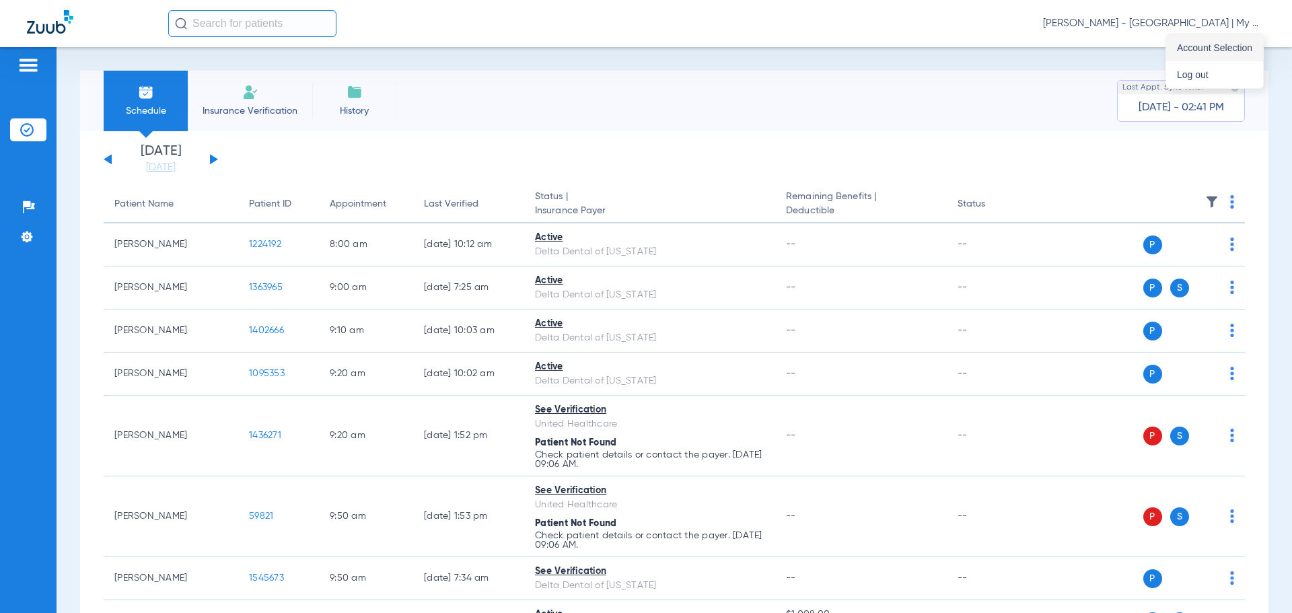
click at [1229, 50] on span "Account Selection" at bounding box center [1214, 47] width 75 height 9
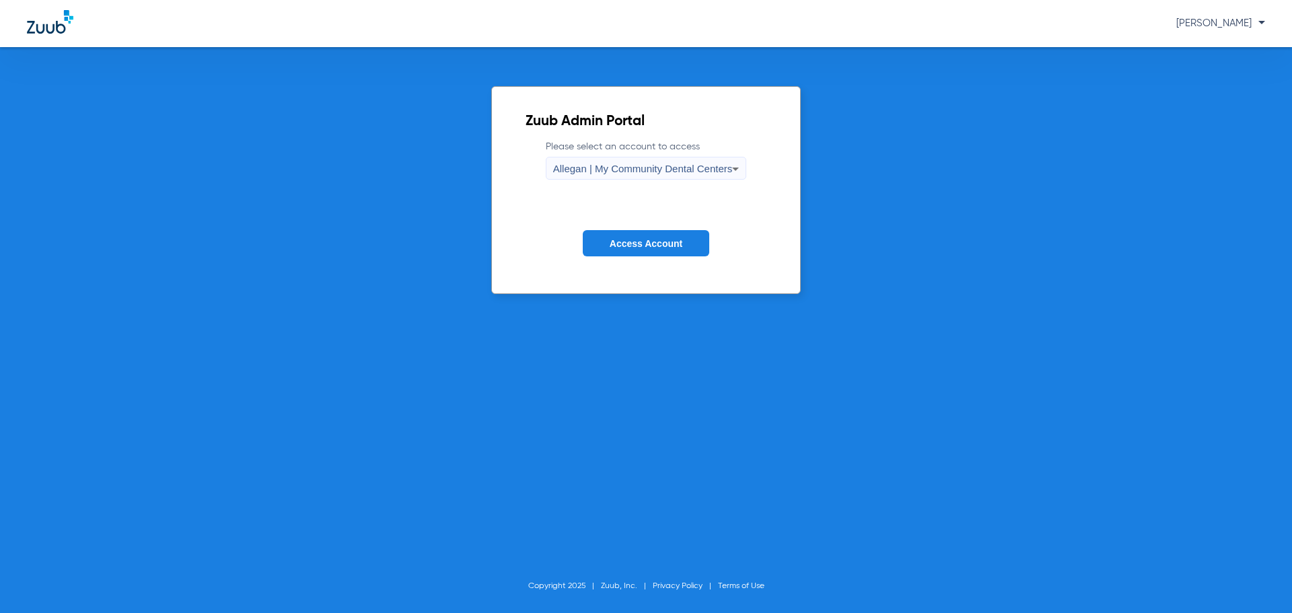
drag, startPoint x: 645, startPoint y: 156, endPoint x: 635, endPoint y: 170, distance: 17.8
click at [645, 157] on label "Please select an account to access Allegan | My Community Dental Centers" at bounding box center [646, 160] width 201 height 40
click at [633, 174] on span "Allegan | My Community Dental Centers" at bounding box center [643, 168] width 180 height 11
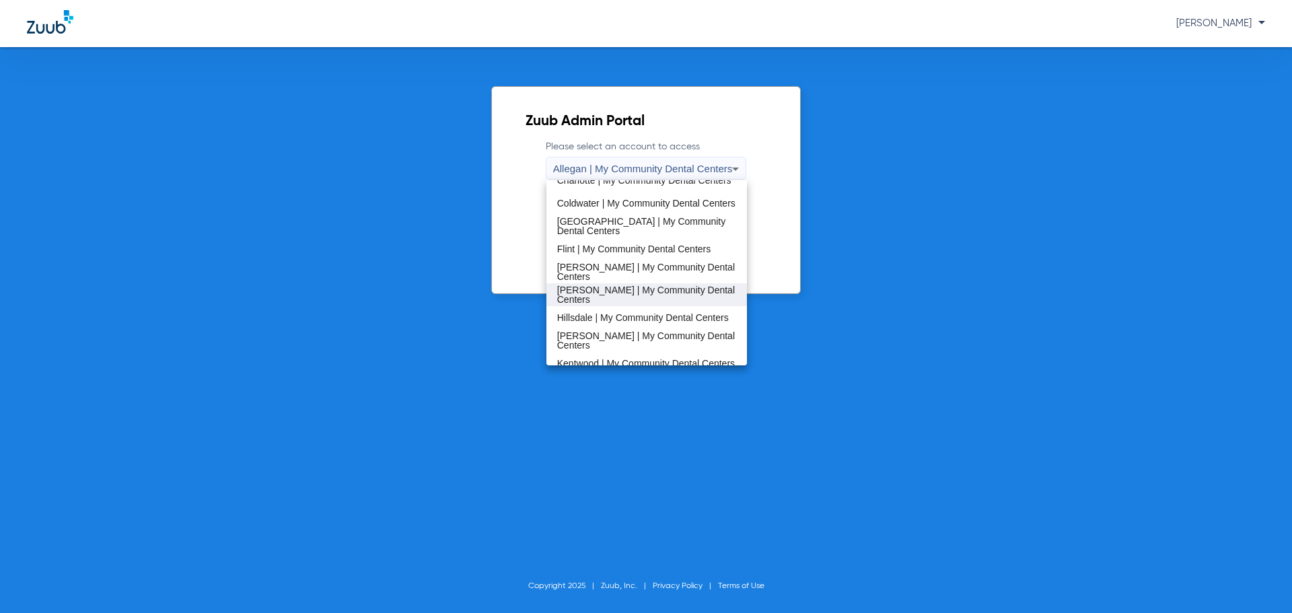
scroll to position [202, 0]
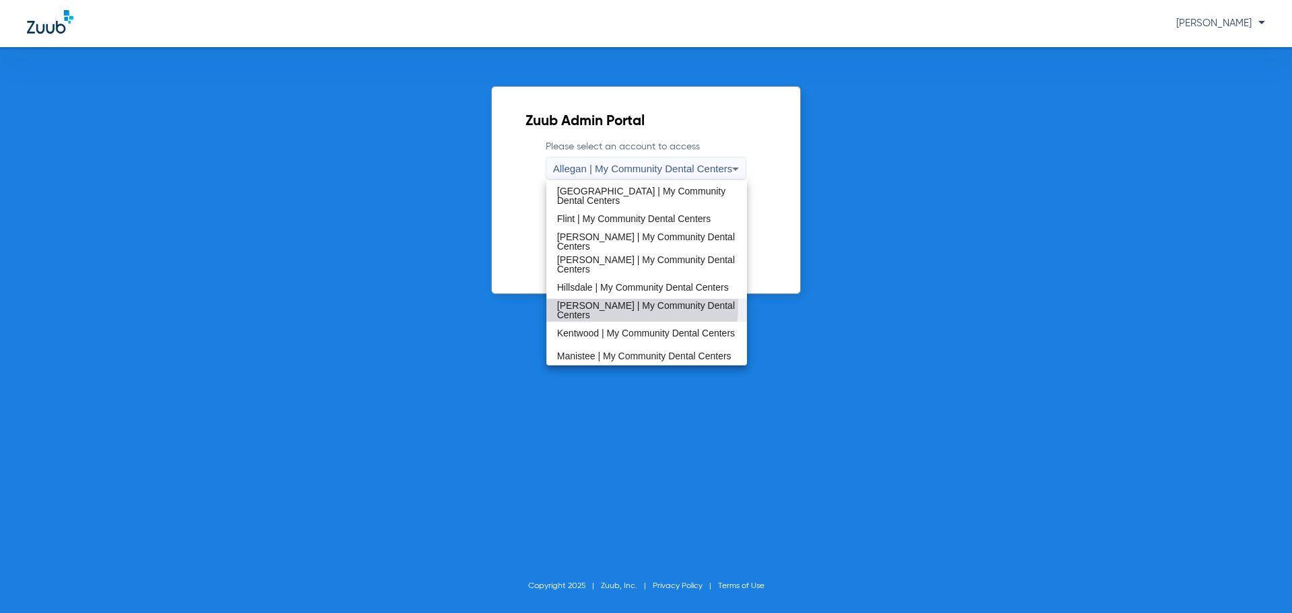
click at [606, 305] on span "[PERSON_NAME] | My Community Dental Centers" at bounding box center [647, 310] width 180 height 19
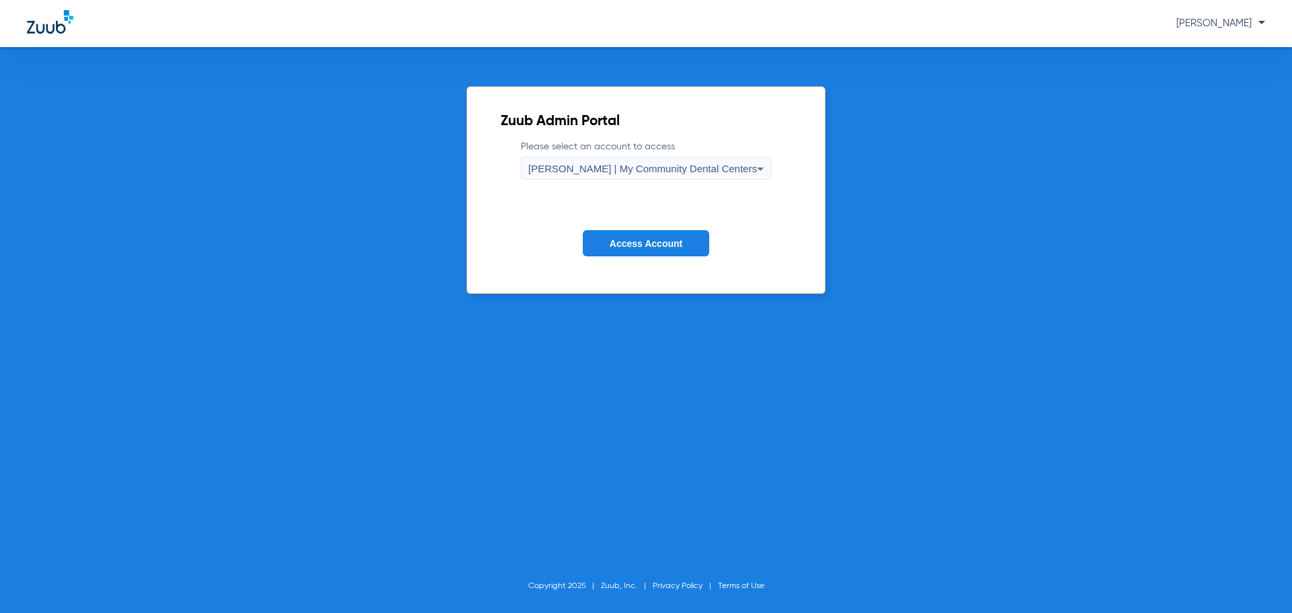
click at [657, 231] on button "Access Account" at bounding box center [646, 243] width 127 height 26
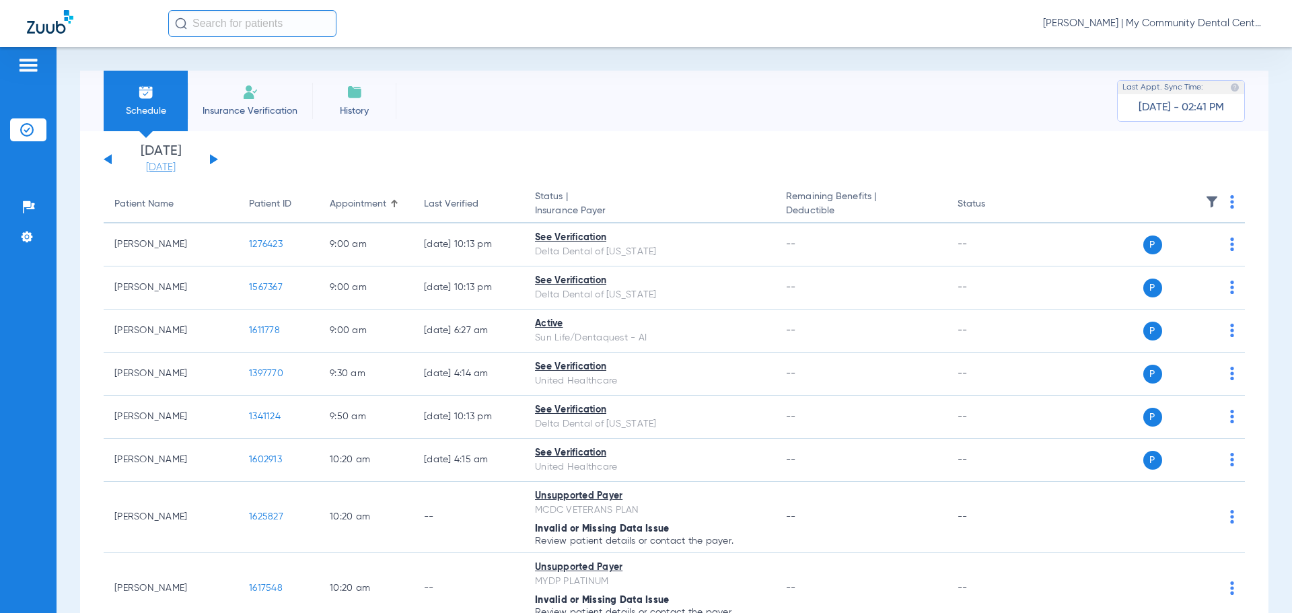
click at [135, 173] on link "[DATE]" at bounding box center [160, 167] width 81 height 13
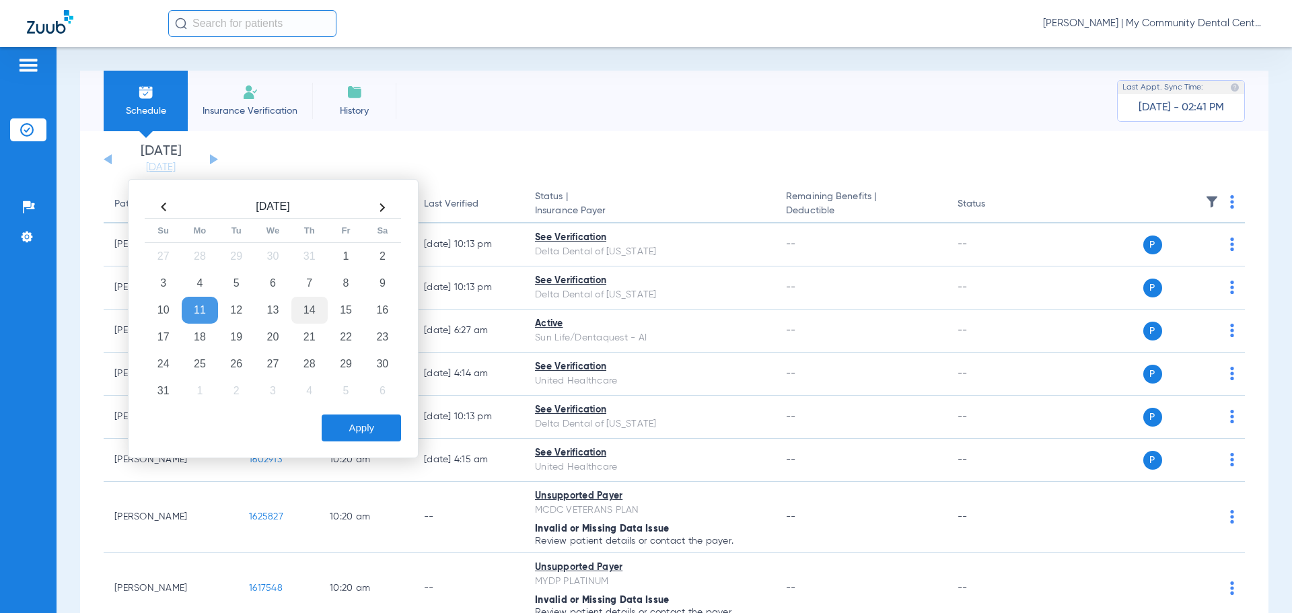
click at [306, 305] on td "14" at bounding box center [309, 310] width 36 height 27
drag, startPoint x: 343, startPoint y: 416, endPoint x: 367, endPoint y: 433, distance: 29.9
click at [345, 419] on button "Apply" at bounding box center [361, 427] width 79 height 27
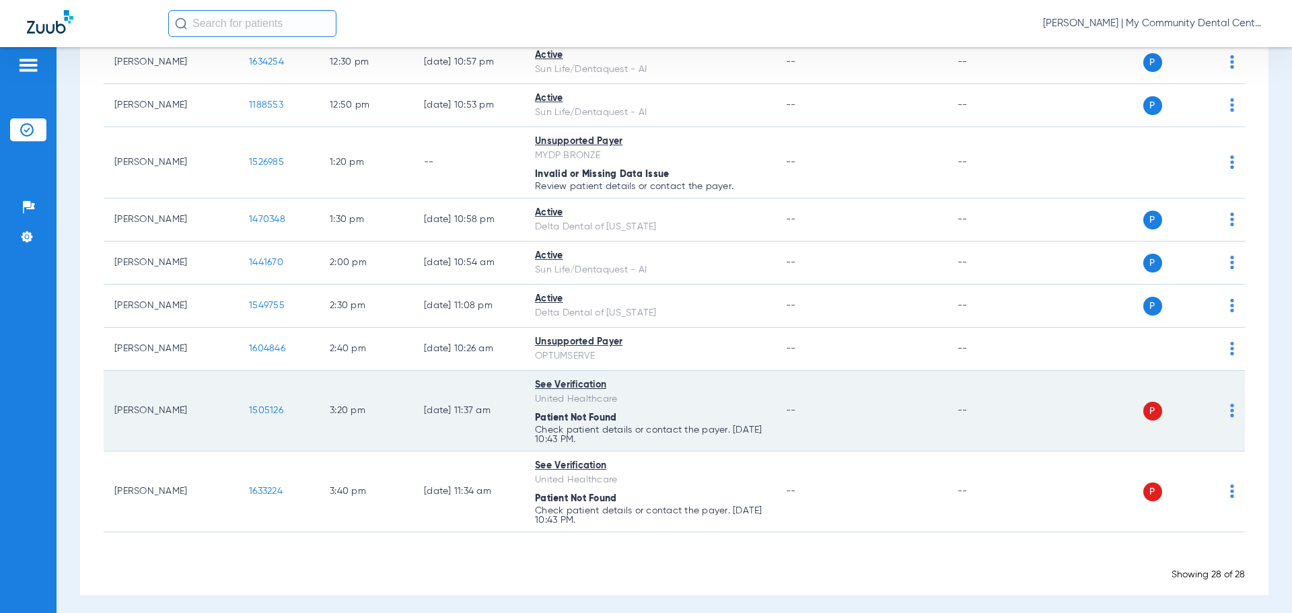
scroll to position [1185, 0]
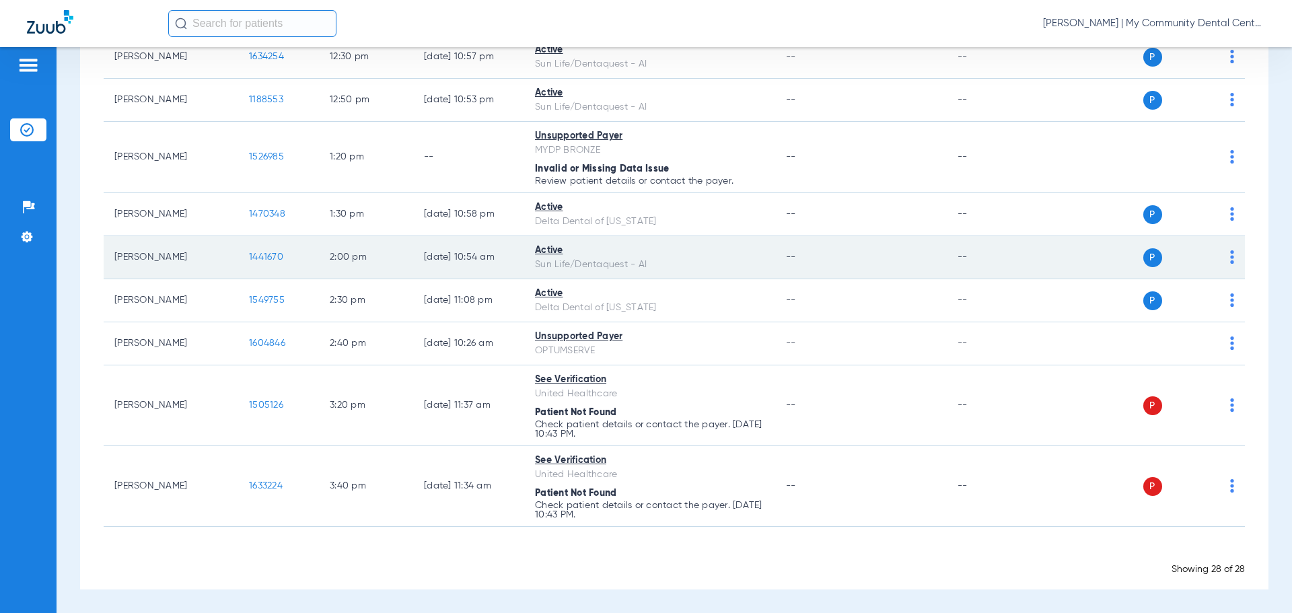
click at [261, 257] on span "1441670" at bounding box center [266, 256] width 34 height 9
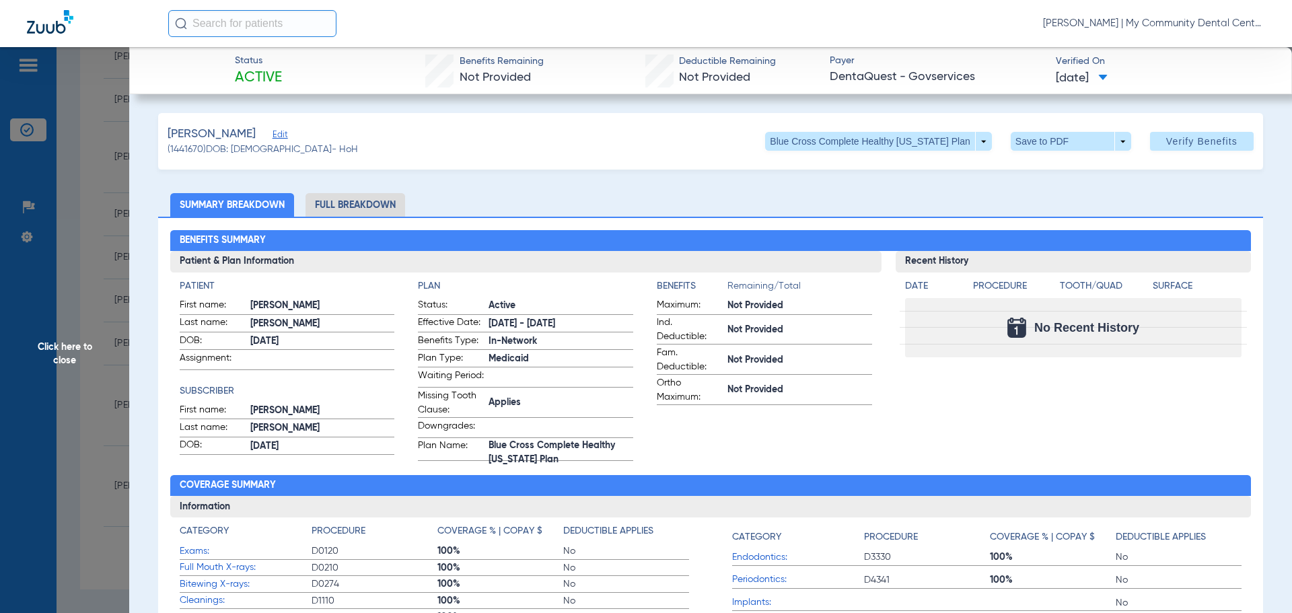
click at [114, 264] on span "Click here to close" at bounding box center [64, 353] width 129 height 613
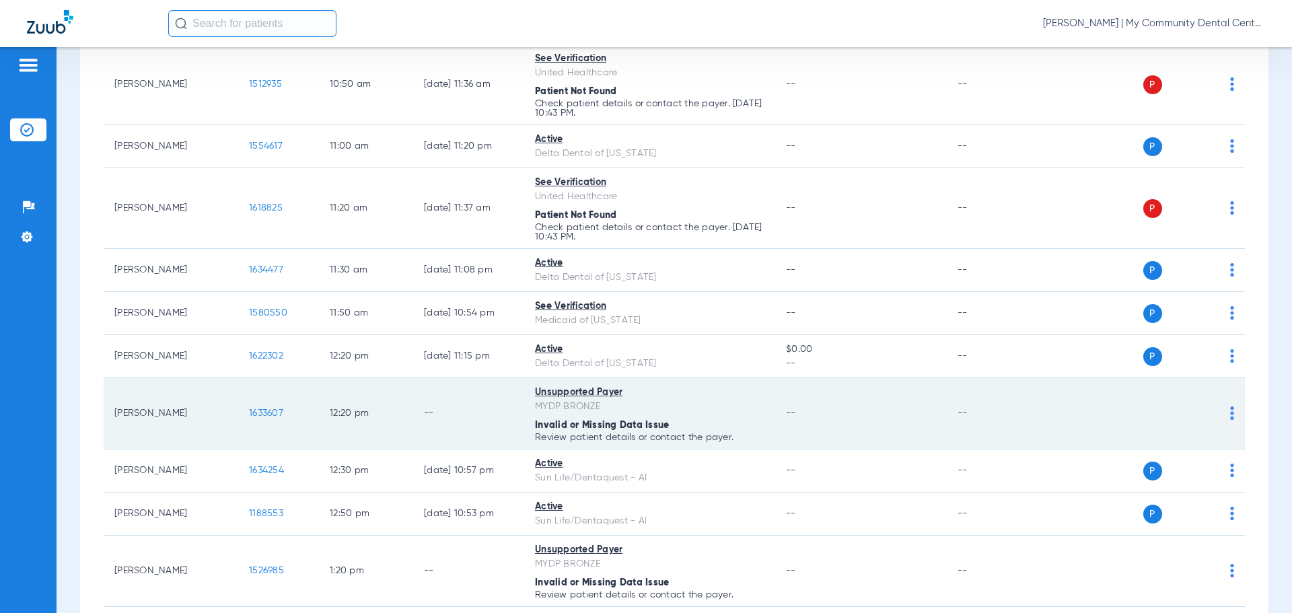
scroll to position [849, 0]
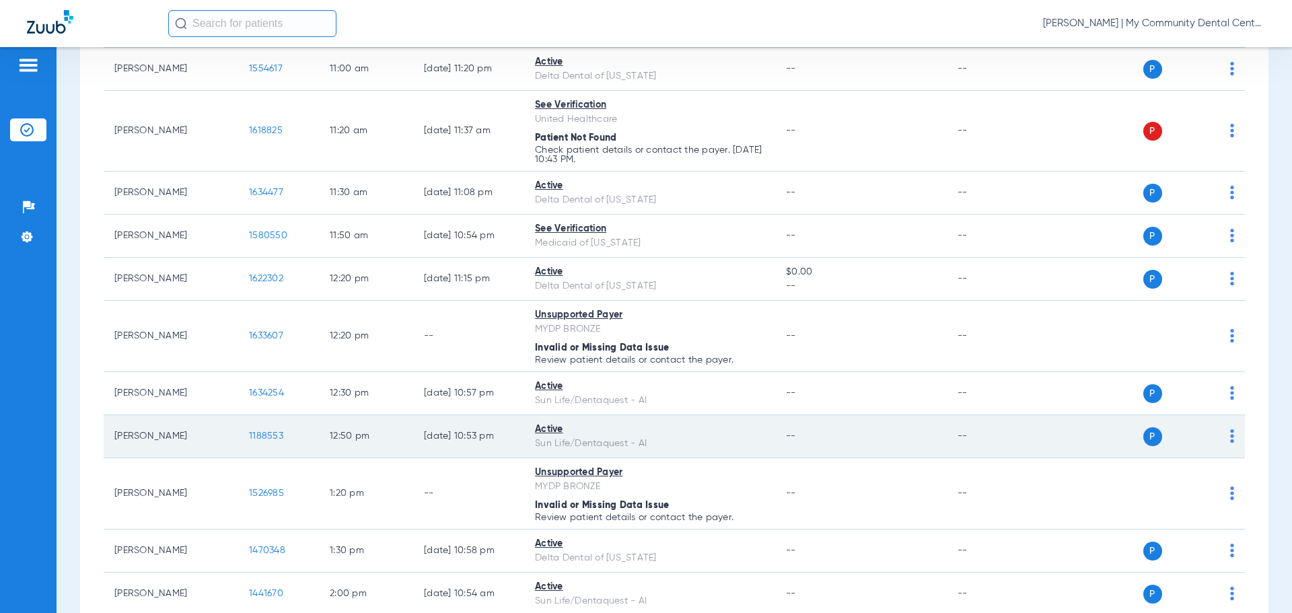
click at [252, 437] on span "1188553" at bounding box center [266, 435] width 34 height 9
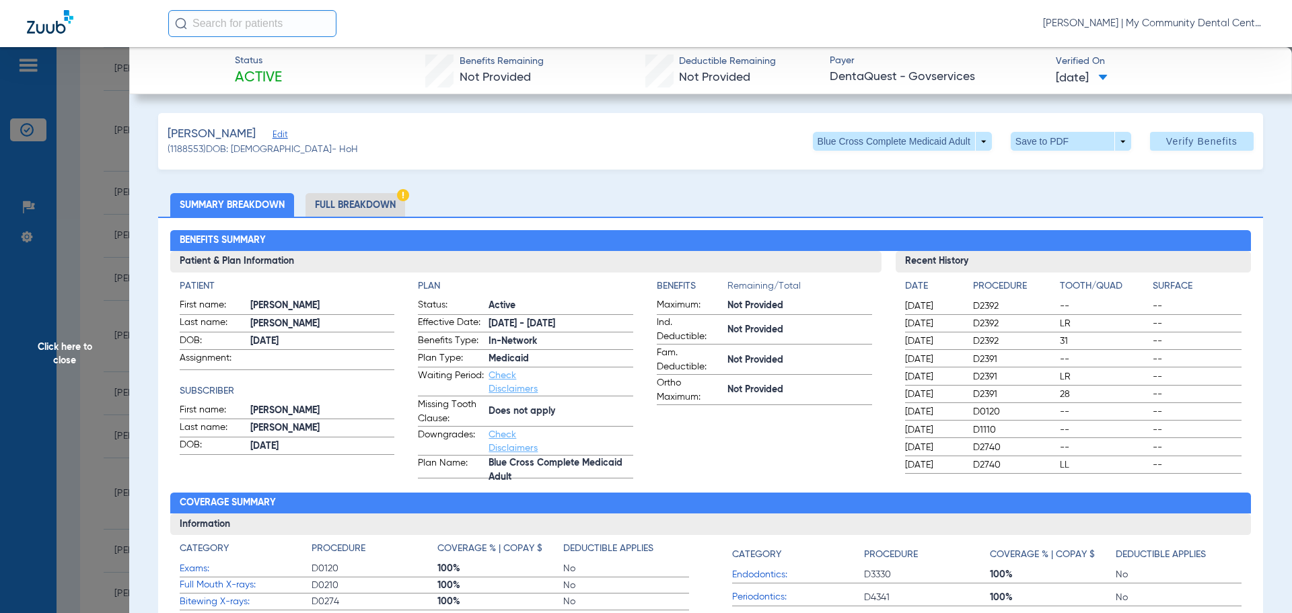
click at [55, 262] on span "Click here to close" at bounding box center [64, 353] width 129 height 613
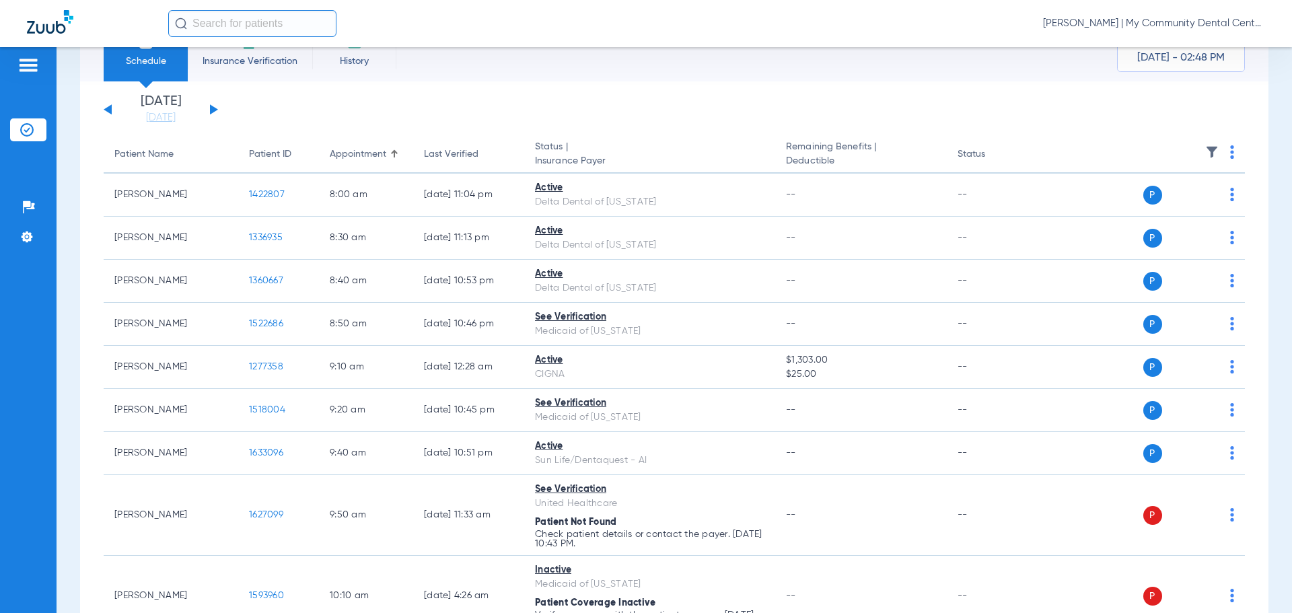
scroll to position [0, 0]
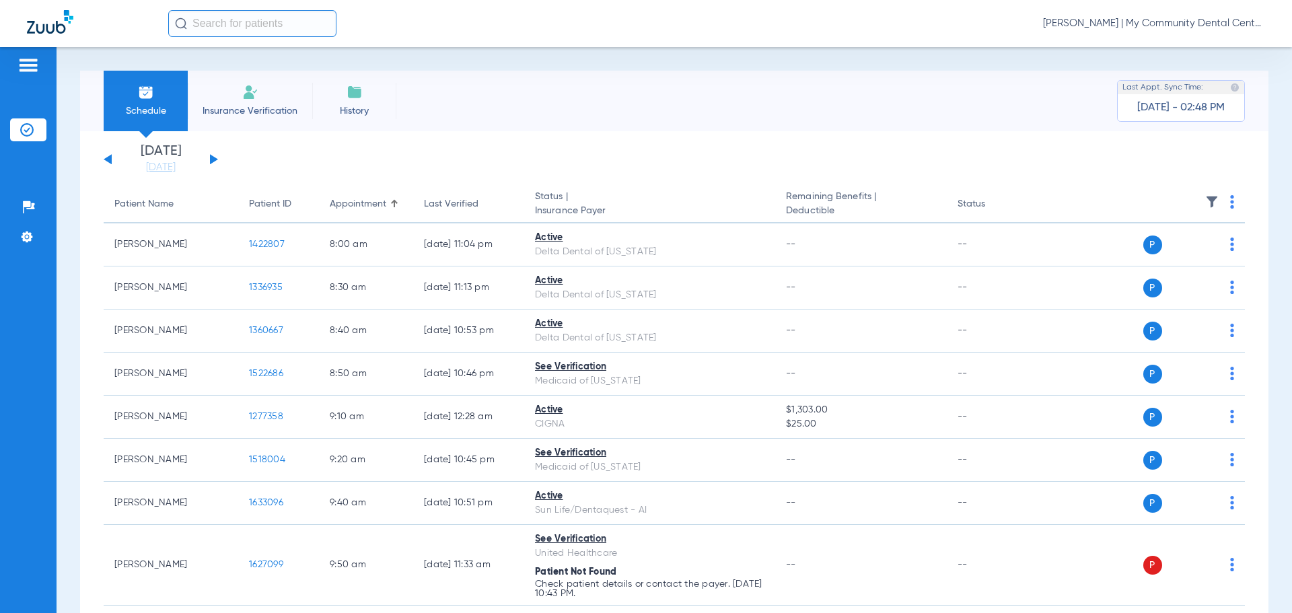
click at [214, 159] on button at bounding box center [214, 159] width 8 height 10
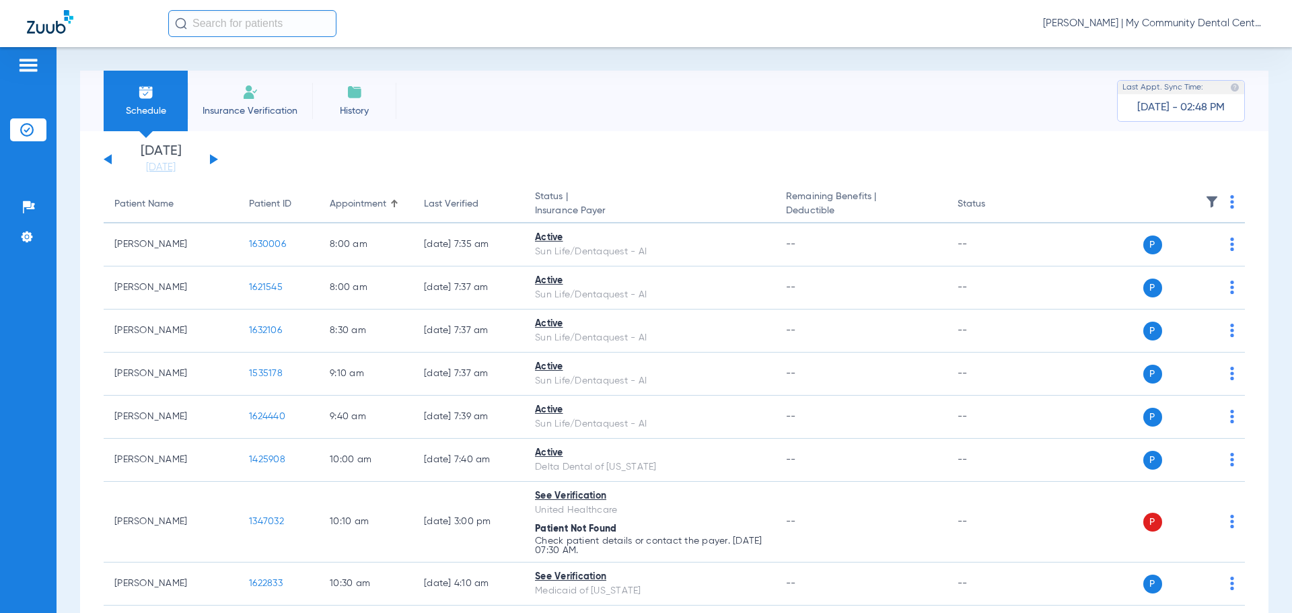
click at [1230, 201] on img at bounding box center [1232, 201] width 4 height 13
click at [995, 112] on div at bounding box center [646, 306] width 1292 height 613
click at [1230, 196] on img at bounding box center [1232, 201] width 4 height 13
click at [1108, 145] on div at bounding box center [646, 306] width 1292 height 613
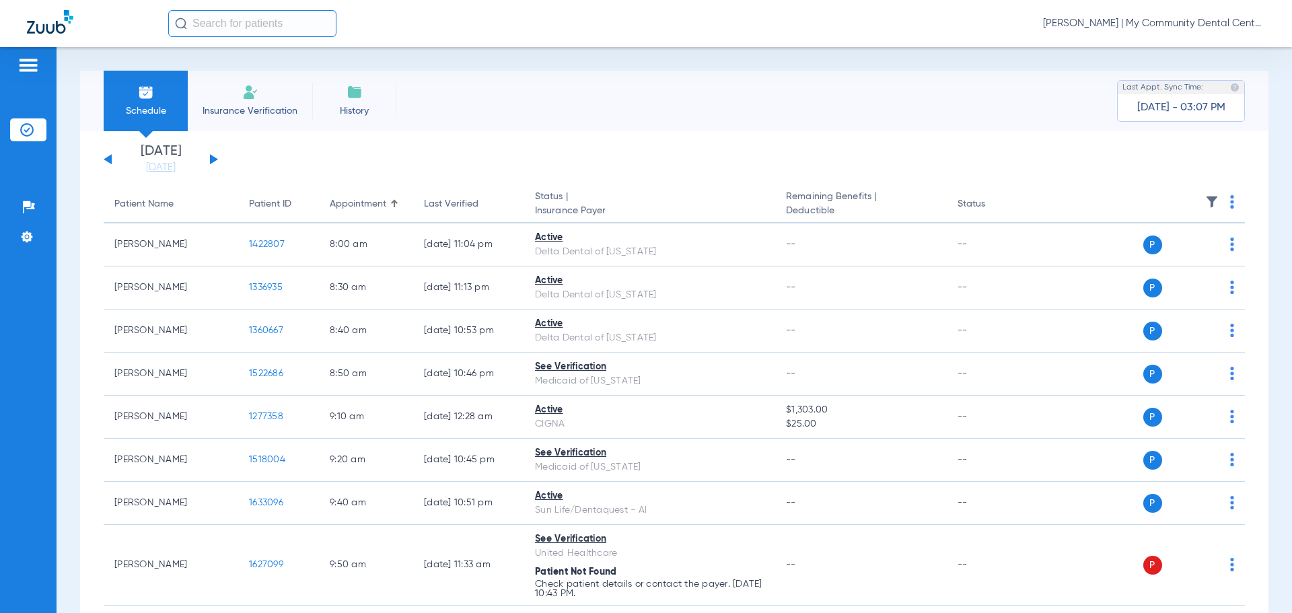
click at [1111, 22] on span "[PERSON_NAME] | My Community Dental Centers" at bounding box center [1154, 23] width 222 height 13
click at [1190, 47] on span "Account Selection" at bounding box center [1214, 47] width 75 height 9
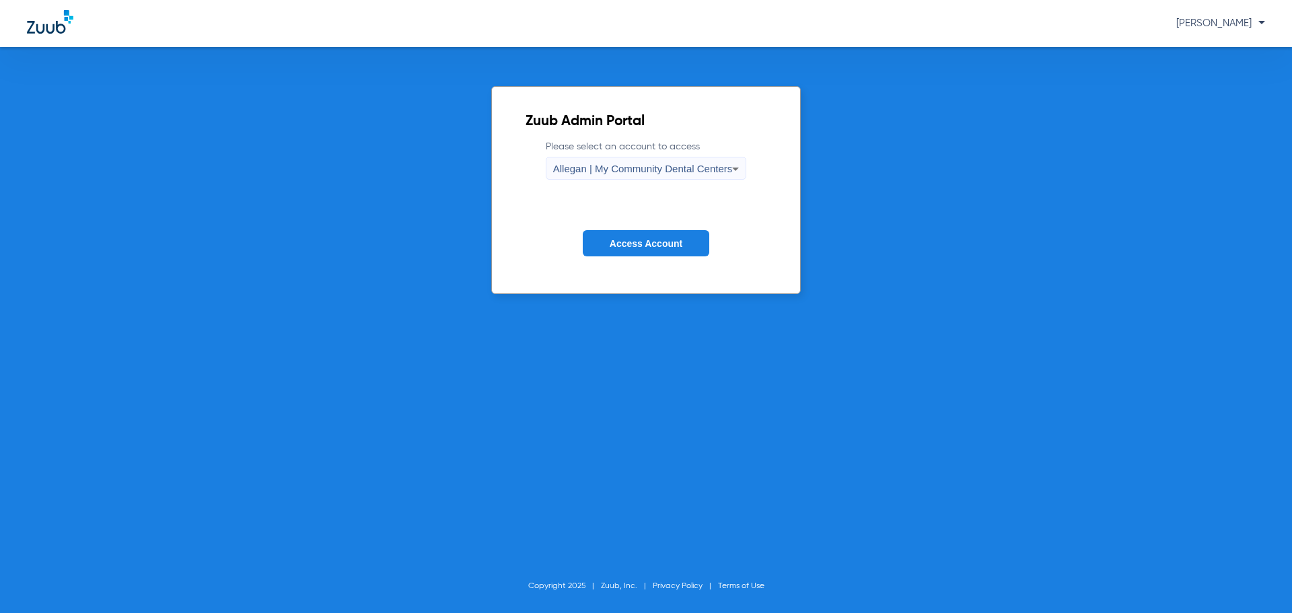
click at [635, 166] on span "Allegan | My Community Dental Centers" at bounding box center [643, 168] width 180 height 11
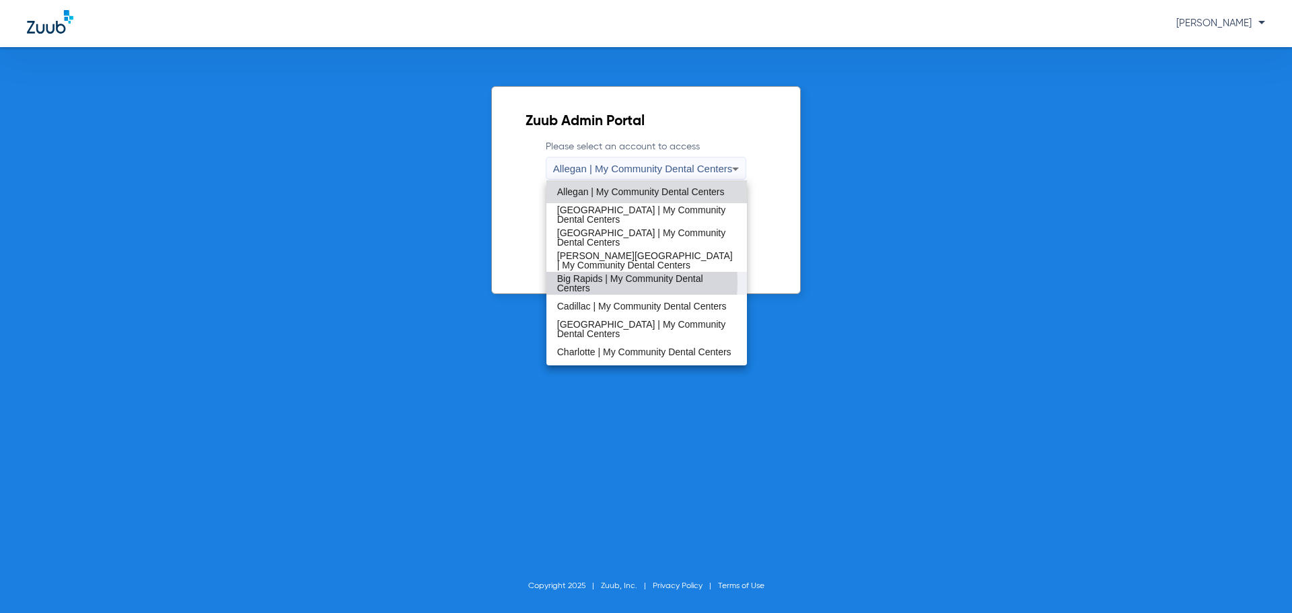
drag, startPoint x: 604, startPoint y: 283, endPoint x: 611, endPoint y: 287, distance: 8.4
click at [606, 283] on span "Big Rapids | My Community Dental Centers" at bounding box center [647, 283] width 180 height 19
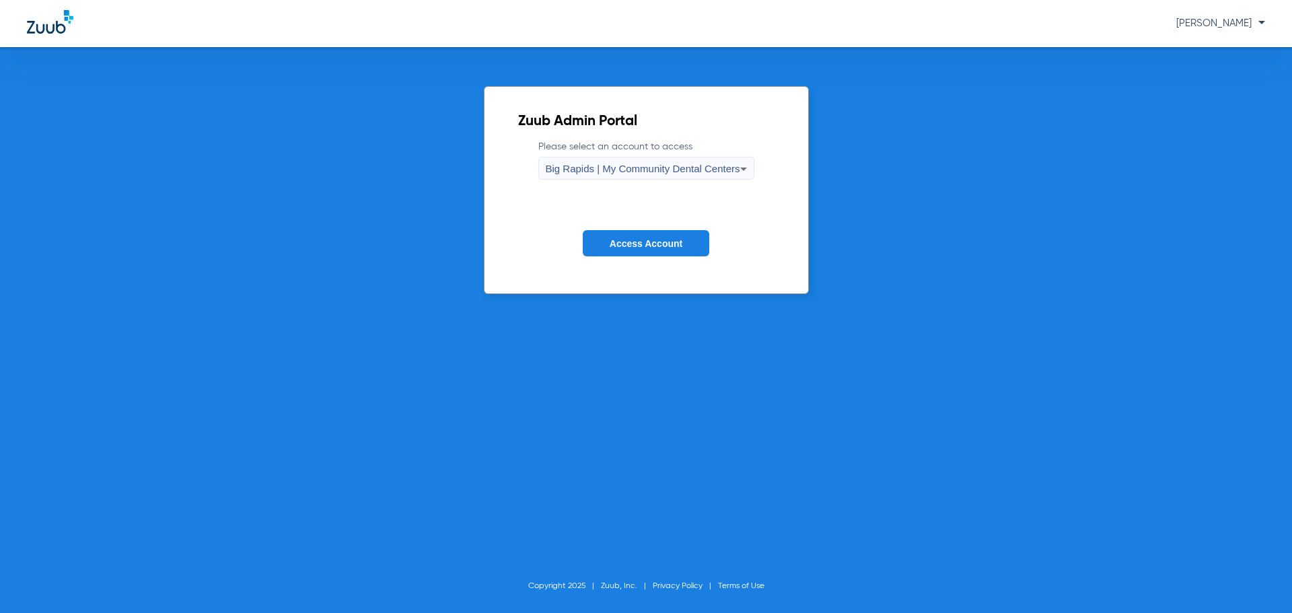
drag, startPoint x: 632, startPoint y: 237, endPoint x: 684, endPoint y: 262, distance: 57.8
click at [631, 237] on button "Access Account" at bounding box center [646, 243] width 127 height 26
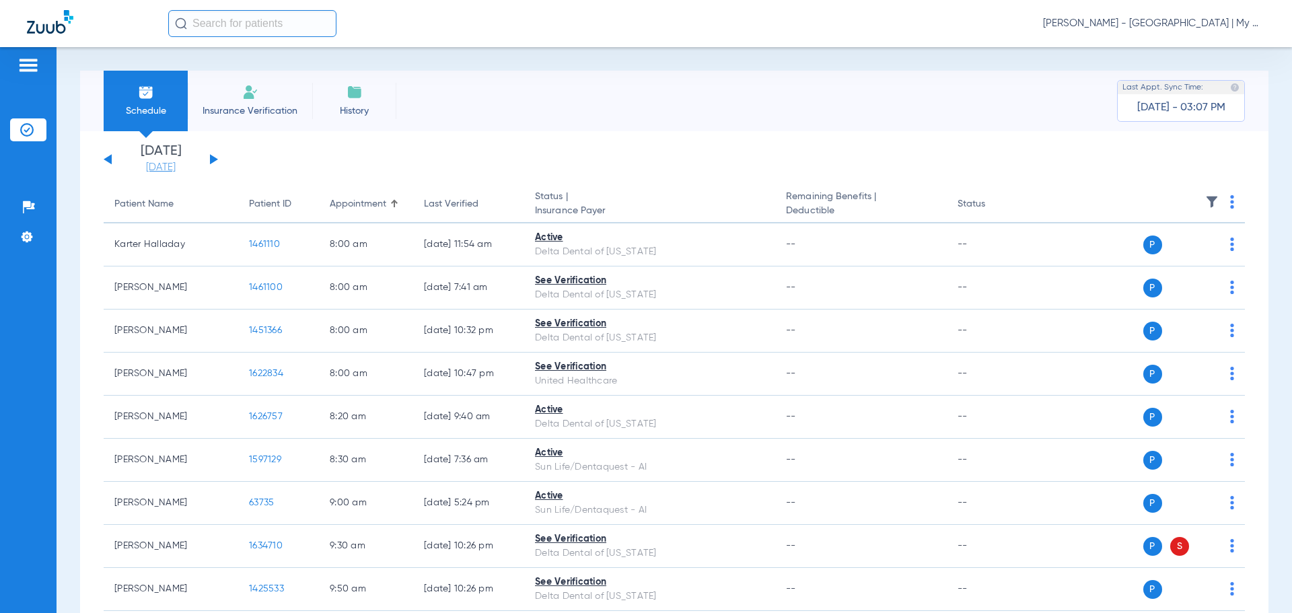
click at [161, 168] on link "[DATE]" at bounding box center [160, 167] width 81 height 13
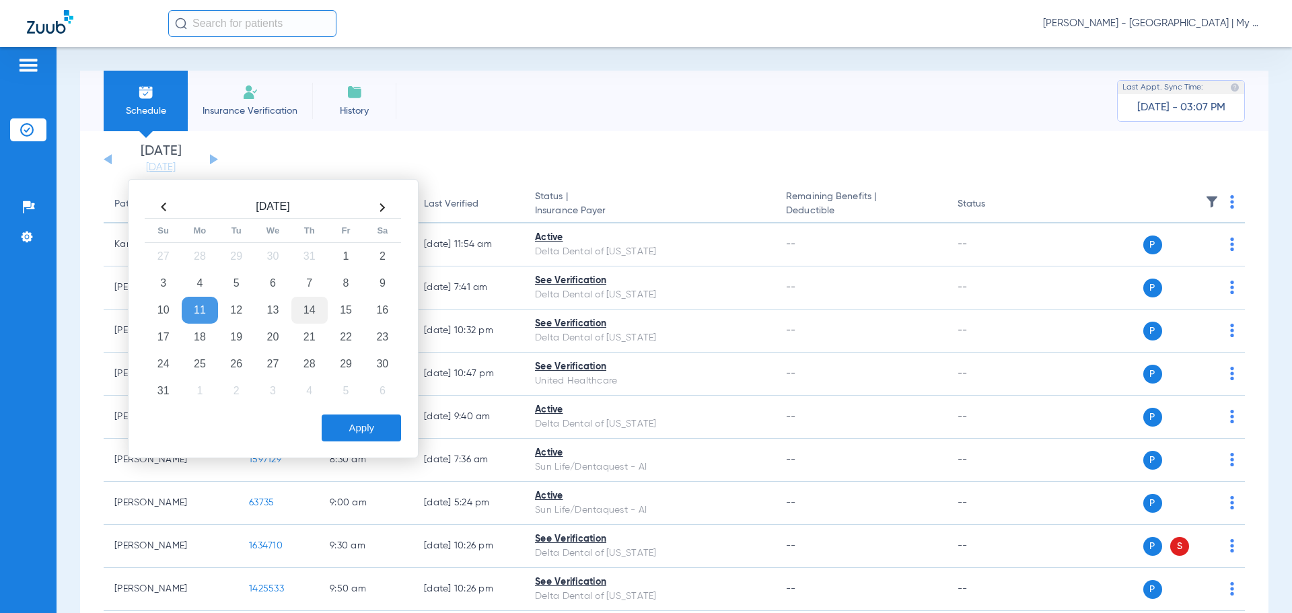
drag, startPoint x: 310, startPoint y: 308, endPoint x: 314, endPoint y: 320, distance: 12.8
click at [310, 309] on td "14" at bounding box center [309, 310] width 36 height 27
click at [359, 429] on button "Apply" at bounding box center [361, 427] width 79 height 27
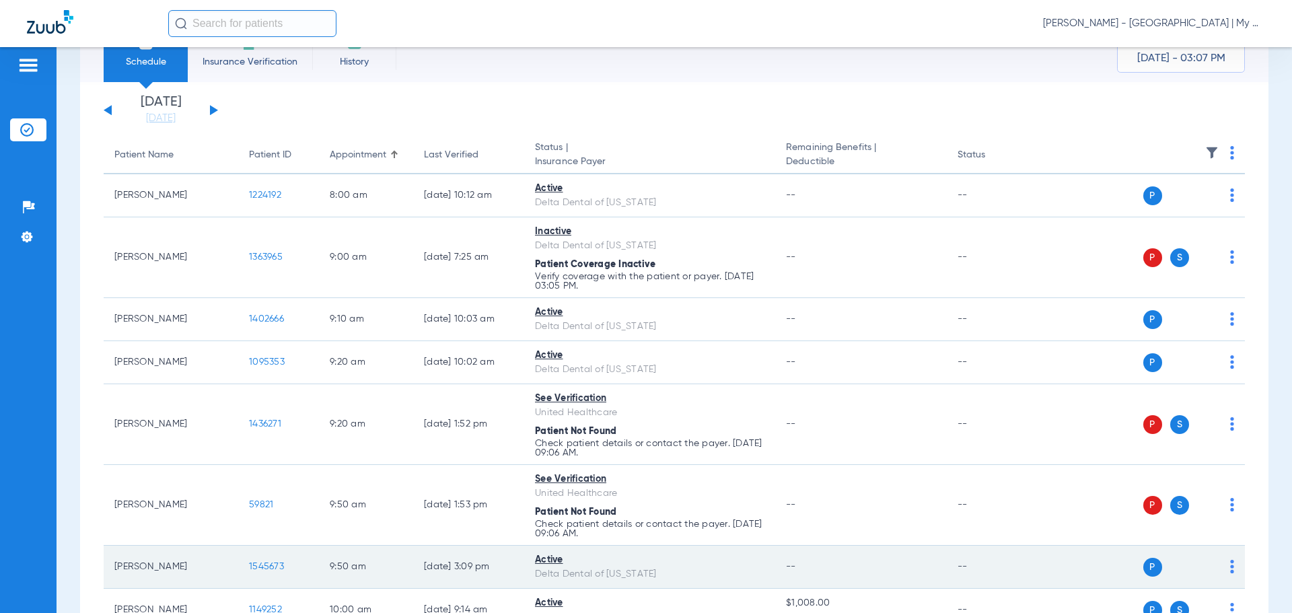
scroll to position [202, 0]
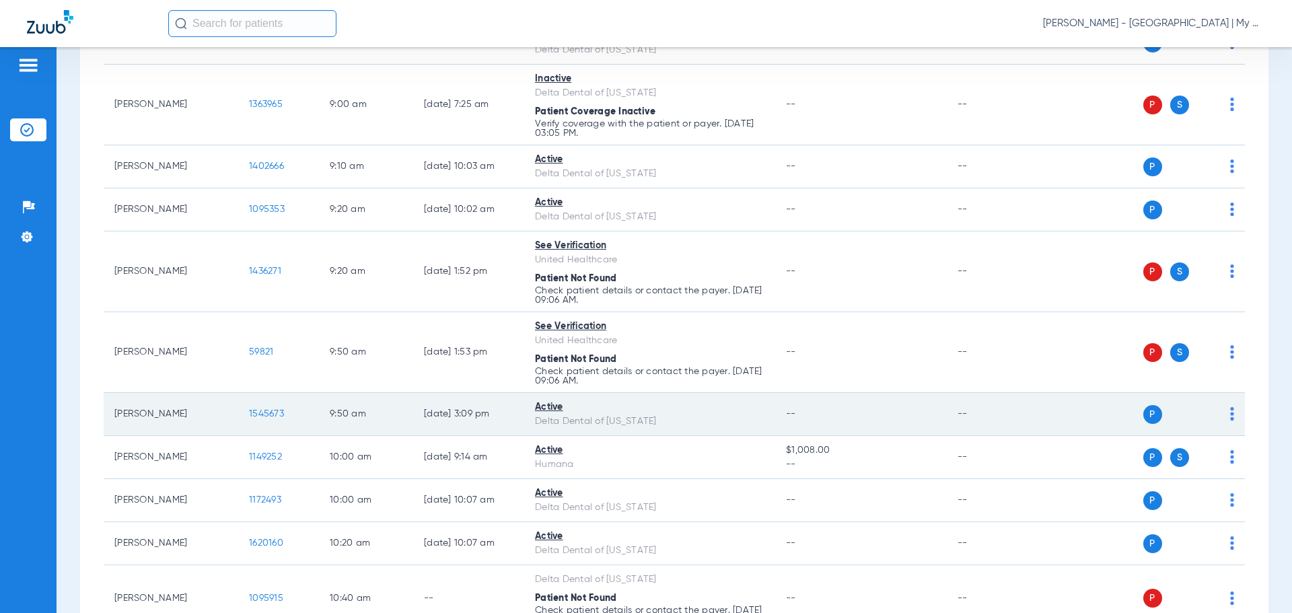
click at [271, 413] on span "1545673" at bounding box center [266, 413] width 35 height 9
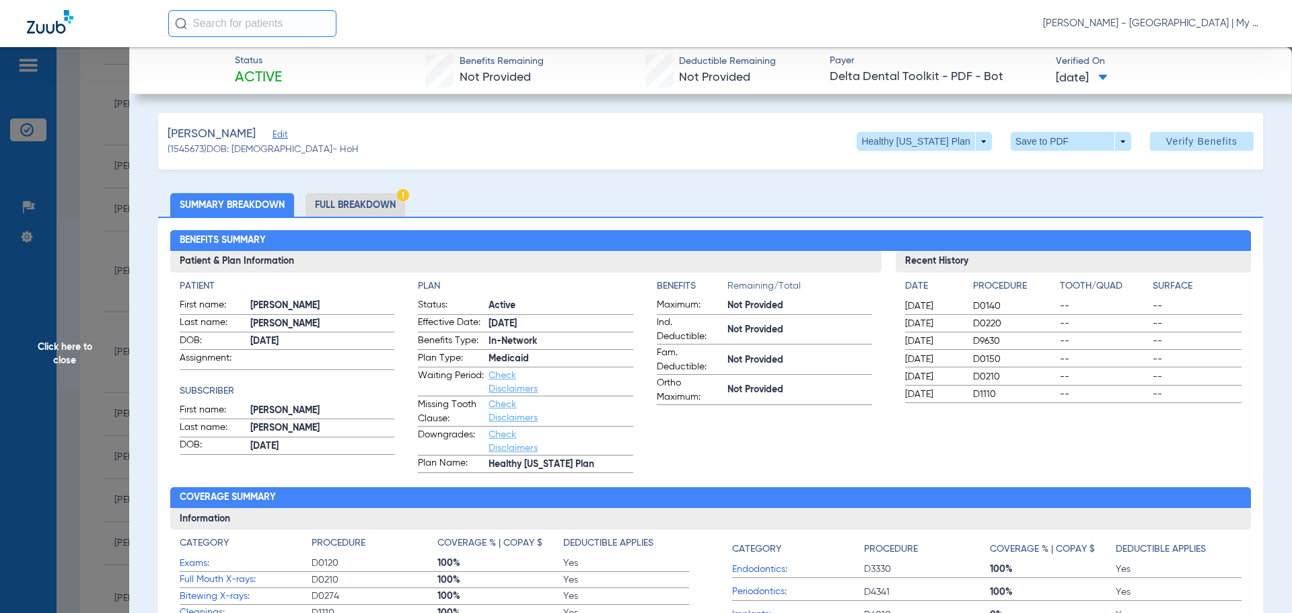
click at [348, 196] on li "Full Breakdown" at bounding box center [355, 205] width 100 height 24
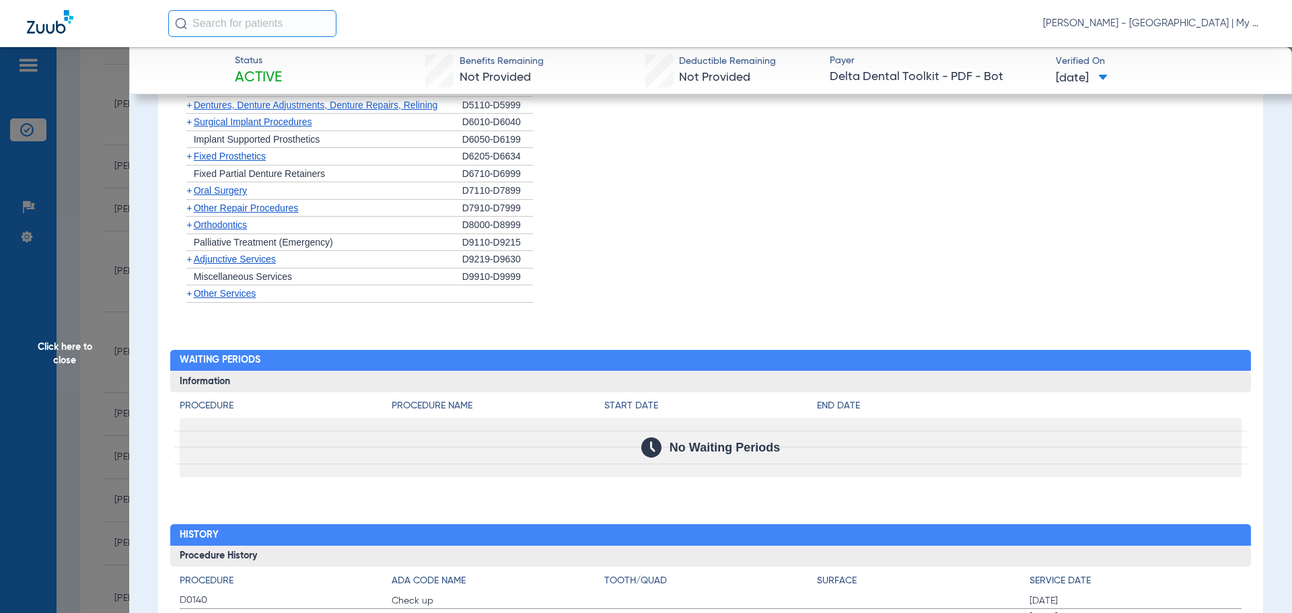
scroll to position [1439, 0]
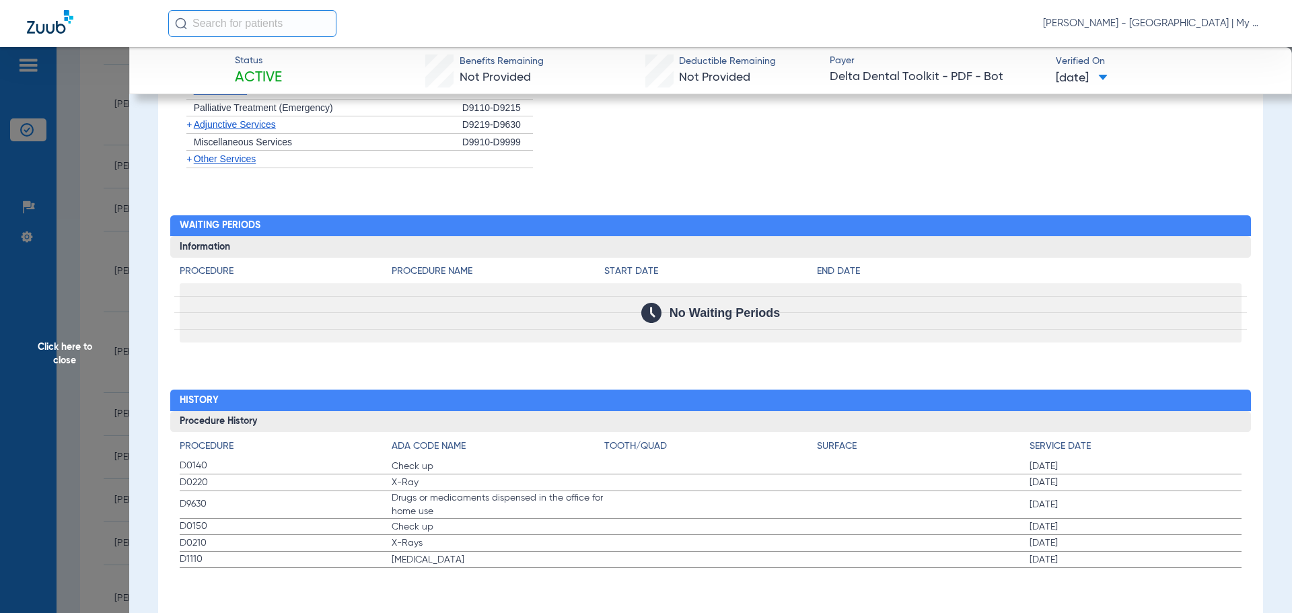
drag, startPoint x: 77, startPoint y: 385, endPoint x: 98, endPoint y: 390, distance: 20.9
click at [77, 385] on span "Click here to close" at bounding box center [64, 353] width 129 height 613
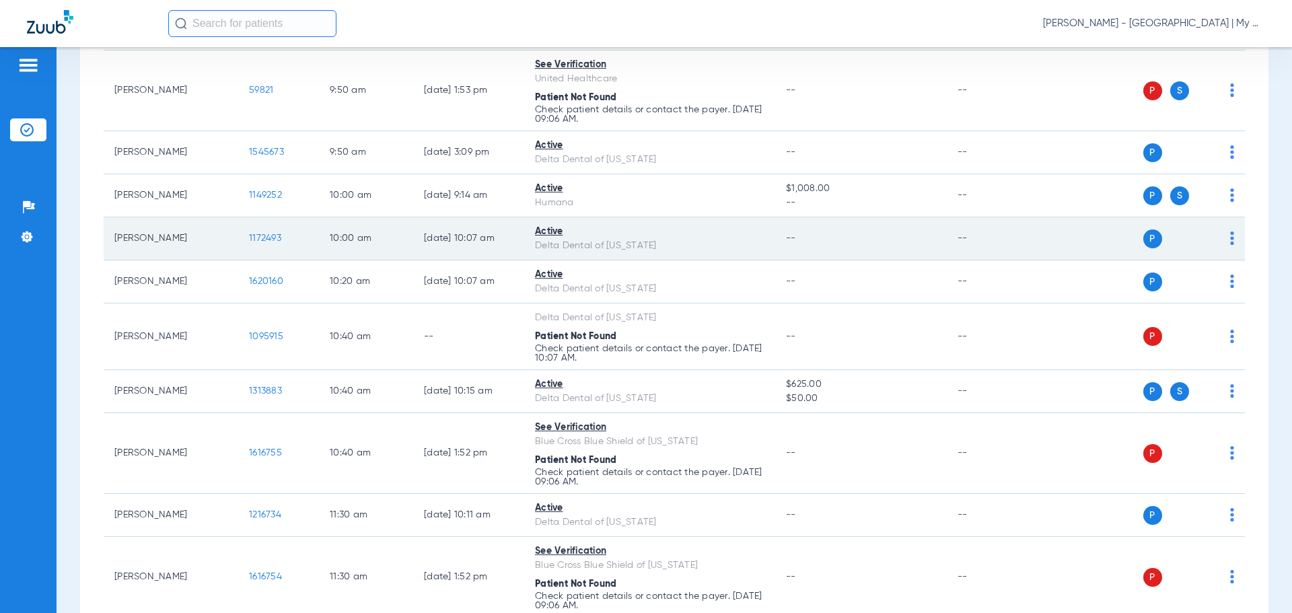
scroll to position [471, 0]
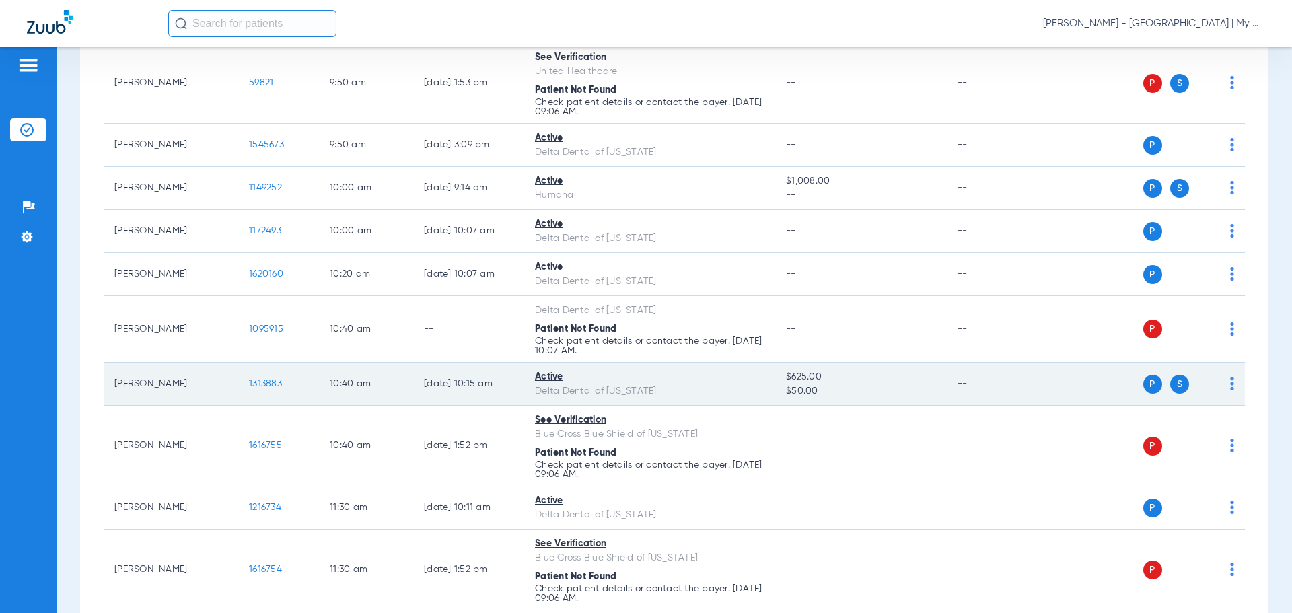
click at [266, 380] on span "1313883" at bounding box center [265, 383] width 33 height 9
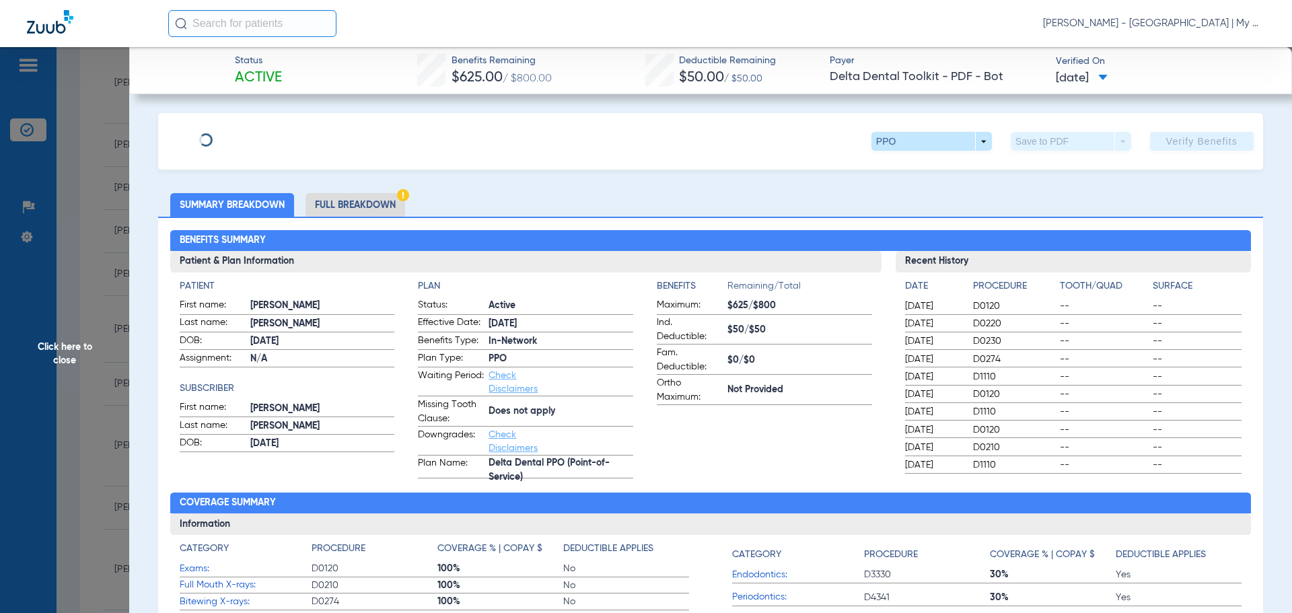
click at [394, 194] on li "Full Breakdown" at bounding box center [355, 205] width 100 height 24
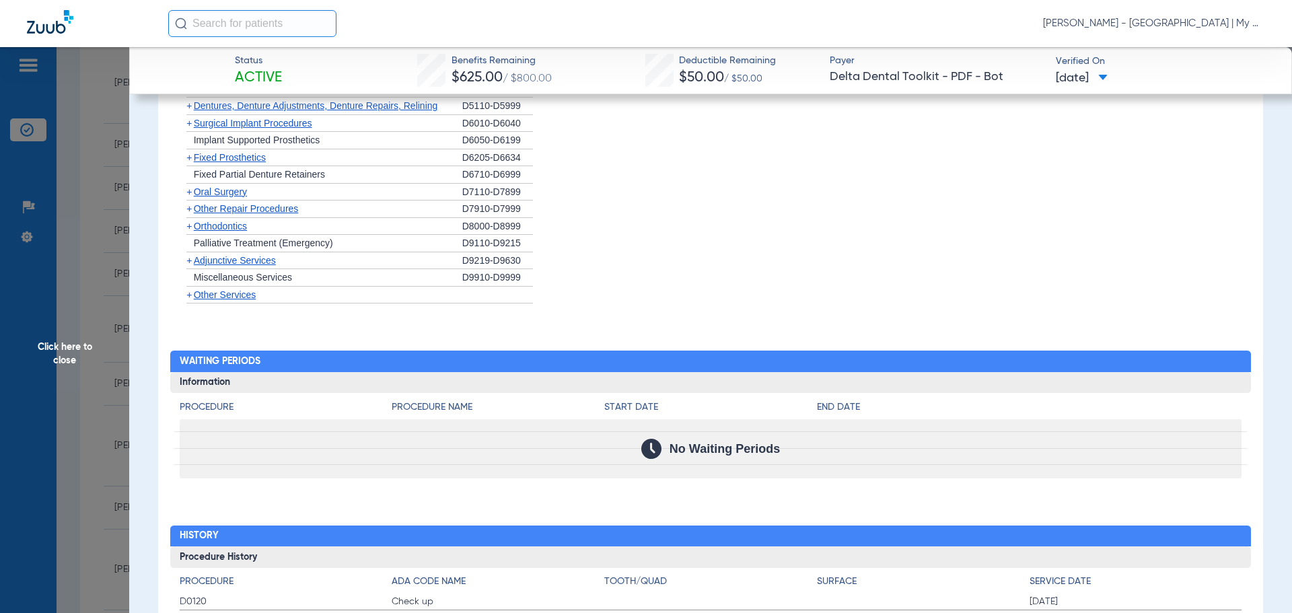
scroll to position [1480, 0]
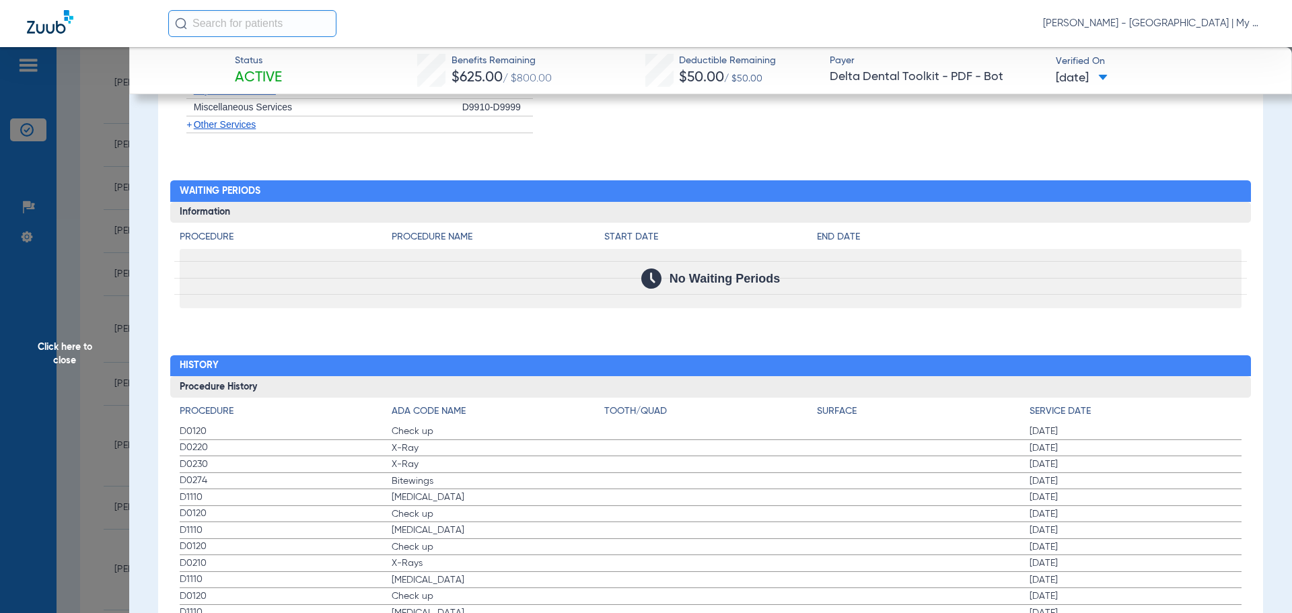
click at [73, 406] on span "Click here to close" at bounding box center [64, 353] width 129 height 613
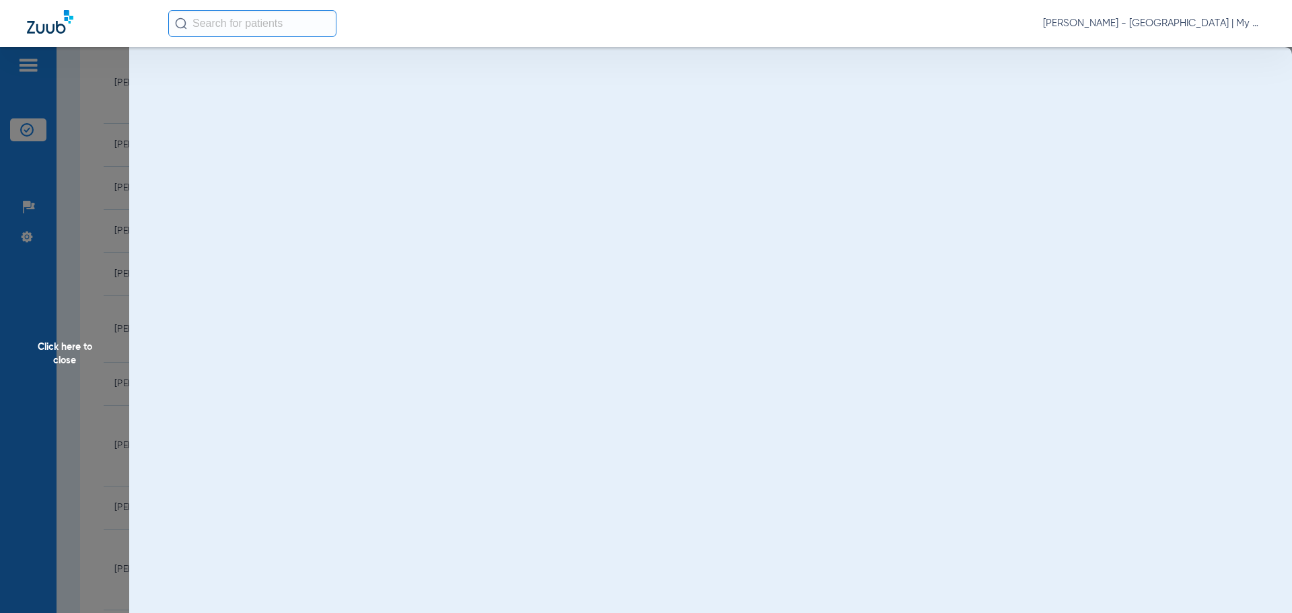
scroll to position [0, 0]
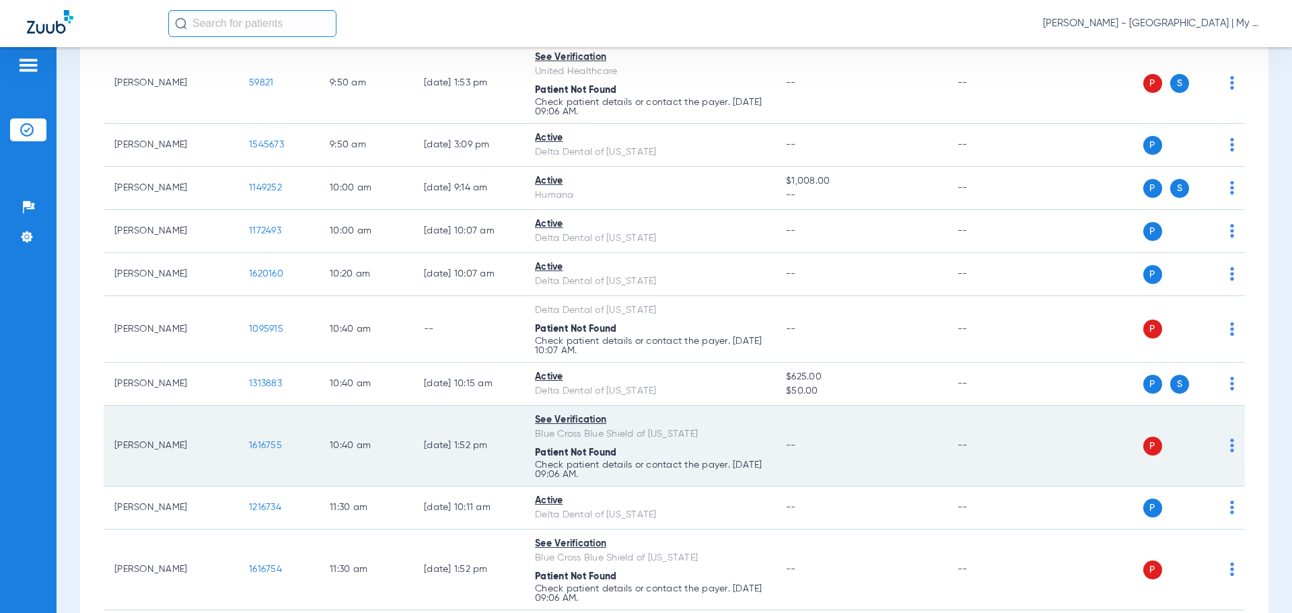
click at [275, 445] on span "1616755" at bounding box center [265, 445] width 33 height 9
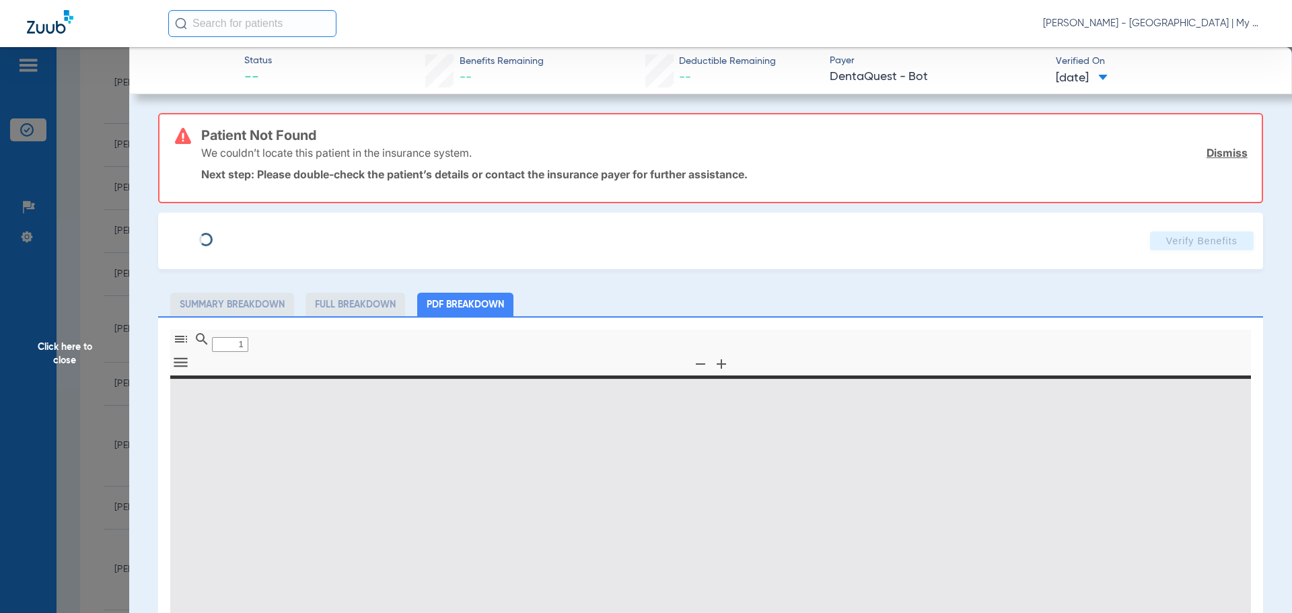
type input "0"
select select "page-width"
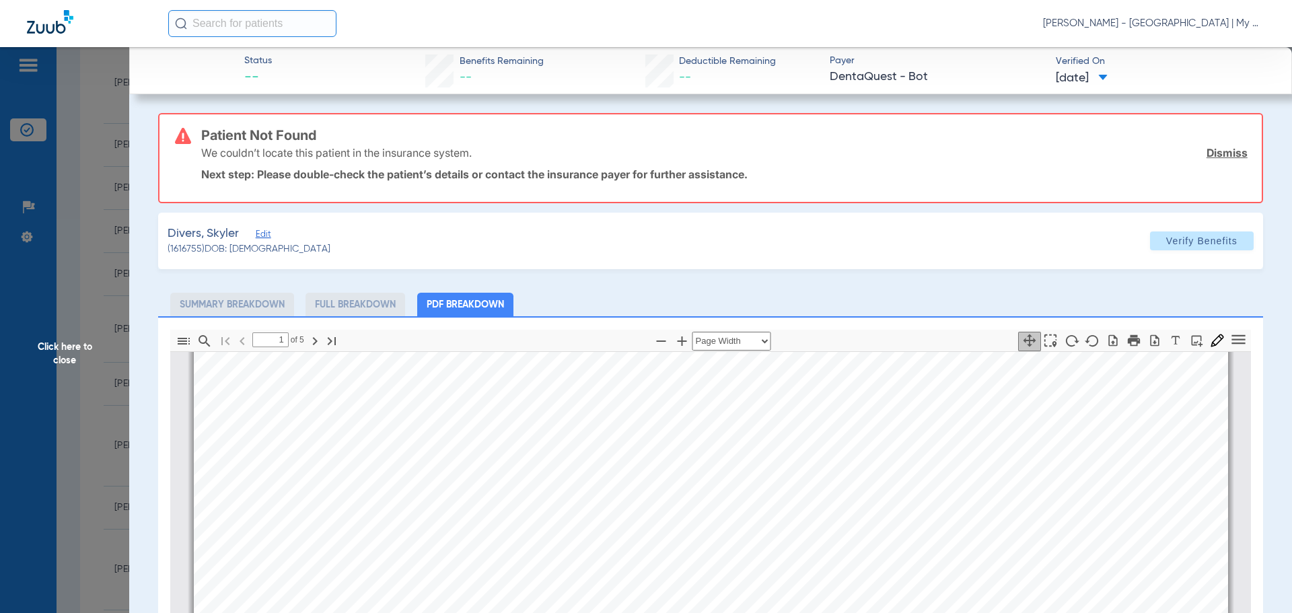
scroll to position [74, 0]
type input "2"
drag, startPoint x: 90, startPoint y: 280, endPoint x: 3510, endPoint y: 630, distance: 3437.5
click at [1291, 612] on html "[PERSON_NAME] - [GEOGRAPHIC_DATA] | My Community Dental Centers Patients Insura…" at bounding box center [646, 306] width 1292 height 613
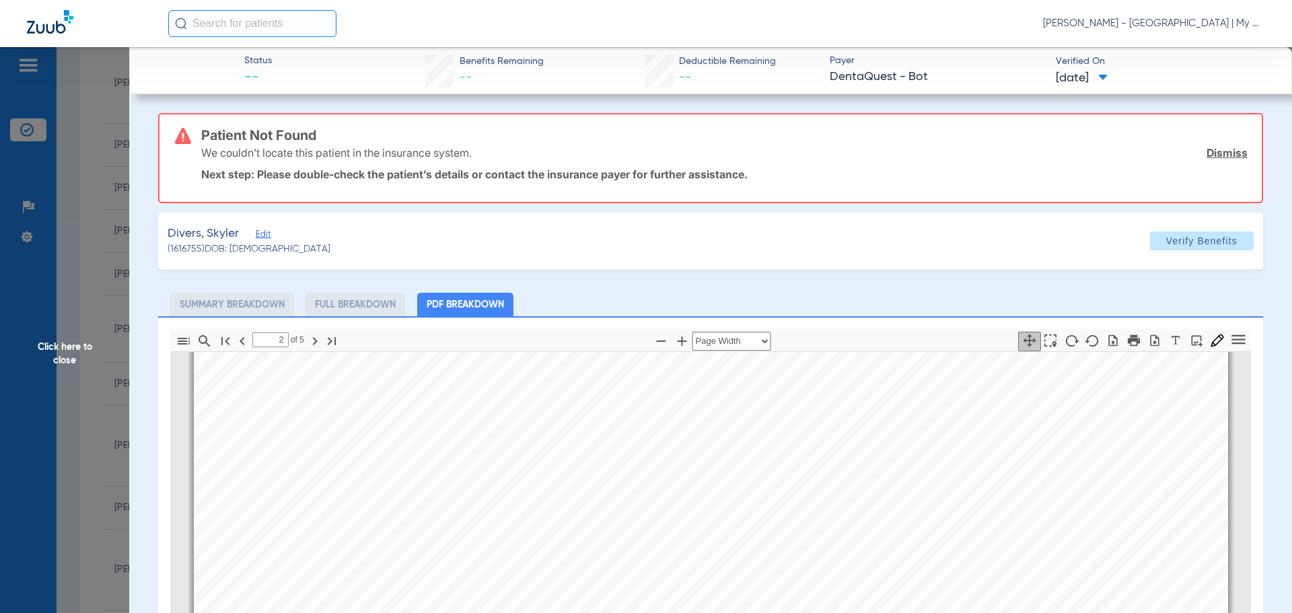
drag, startPoint x: 72, startPoint y: 398, endPoint x: 81, endPoint y: 404, distance: 10.8
click at [70, 398] on span "Click here to close" at bounding box center [64, 353] width 129 height 613
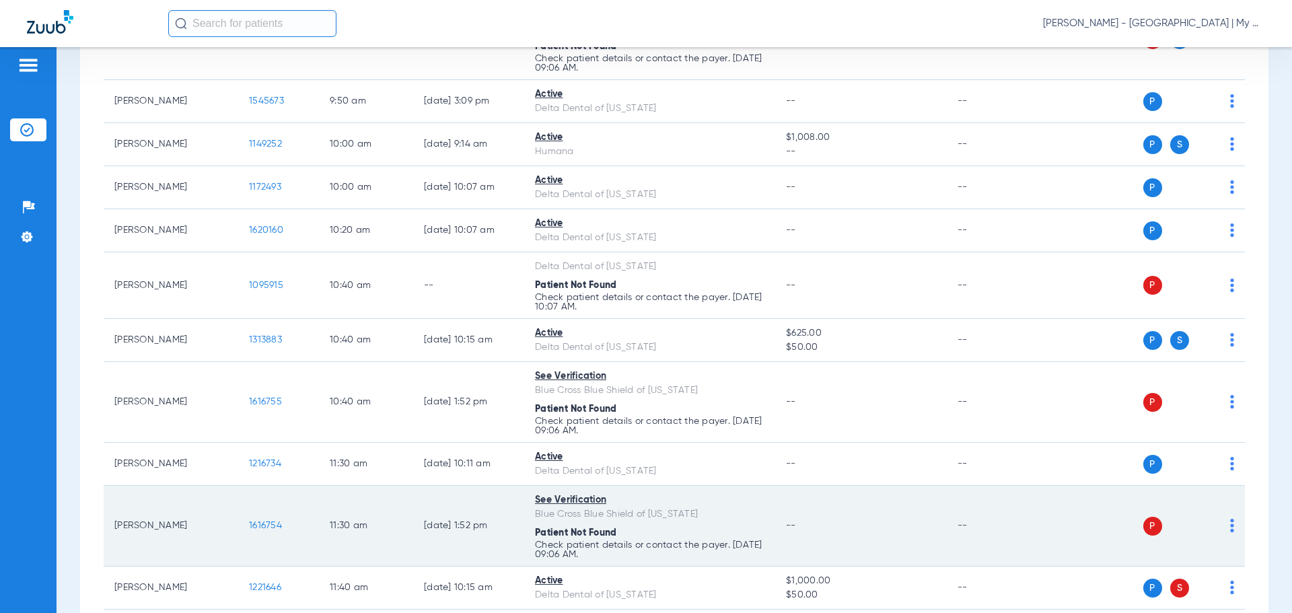
scroll to position [538, 0]
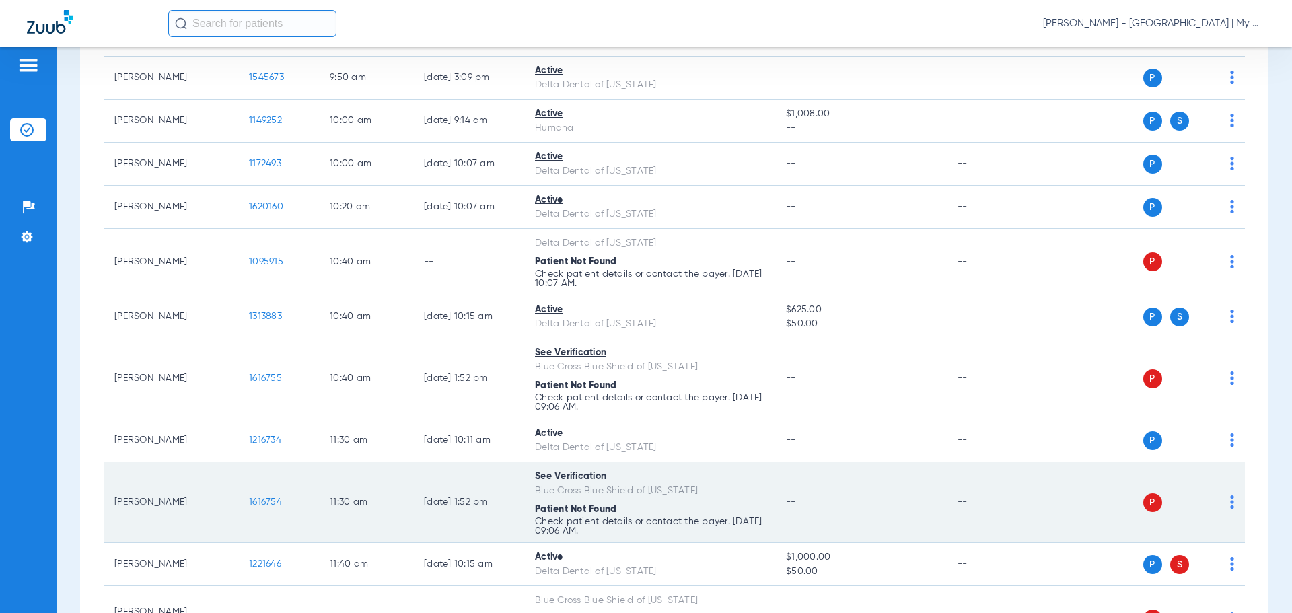
click at [272, 504] on span "1616754" at bounding box center [265, 501] width 33 height 9
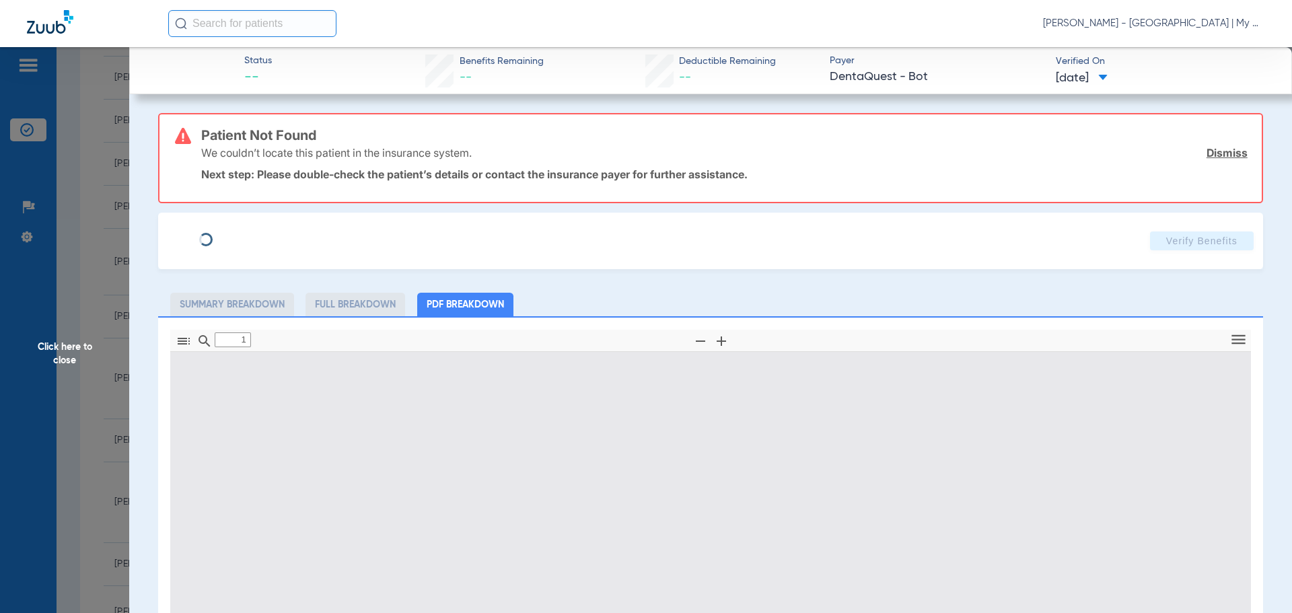
type input "0"
select select "page-width"
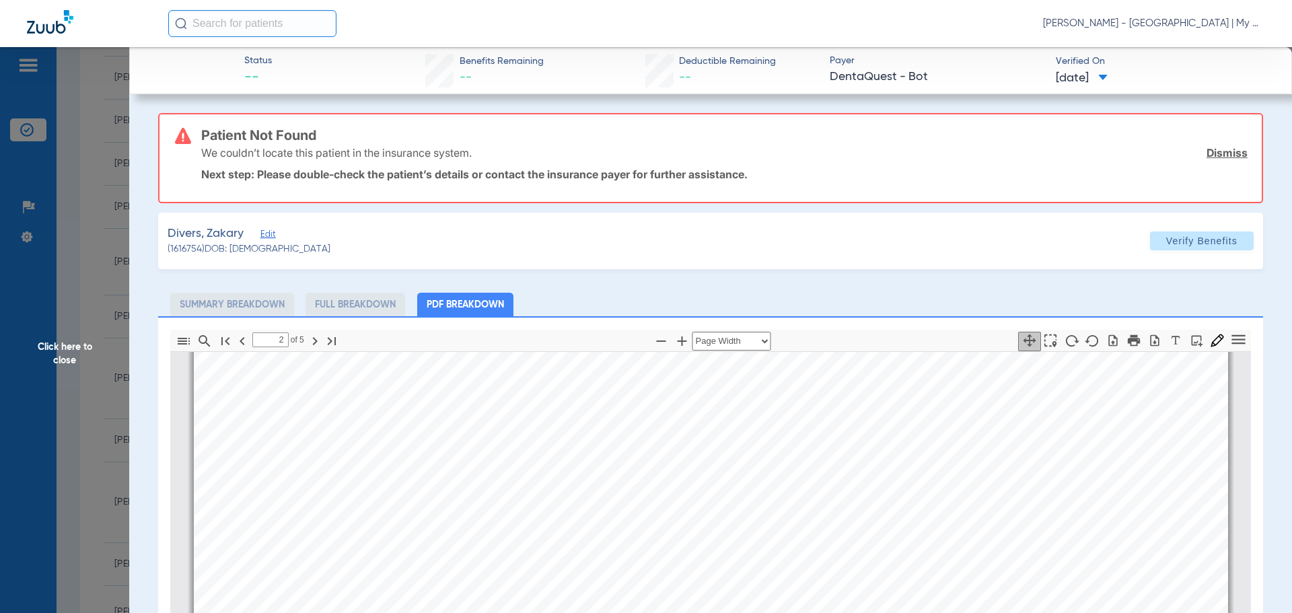
scroll to position [747, 0]
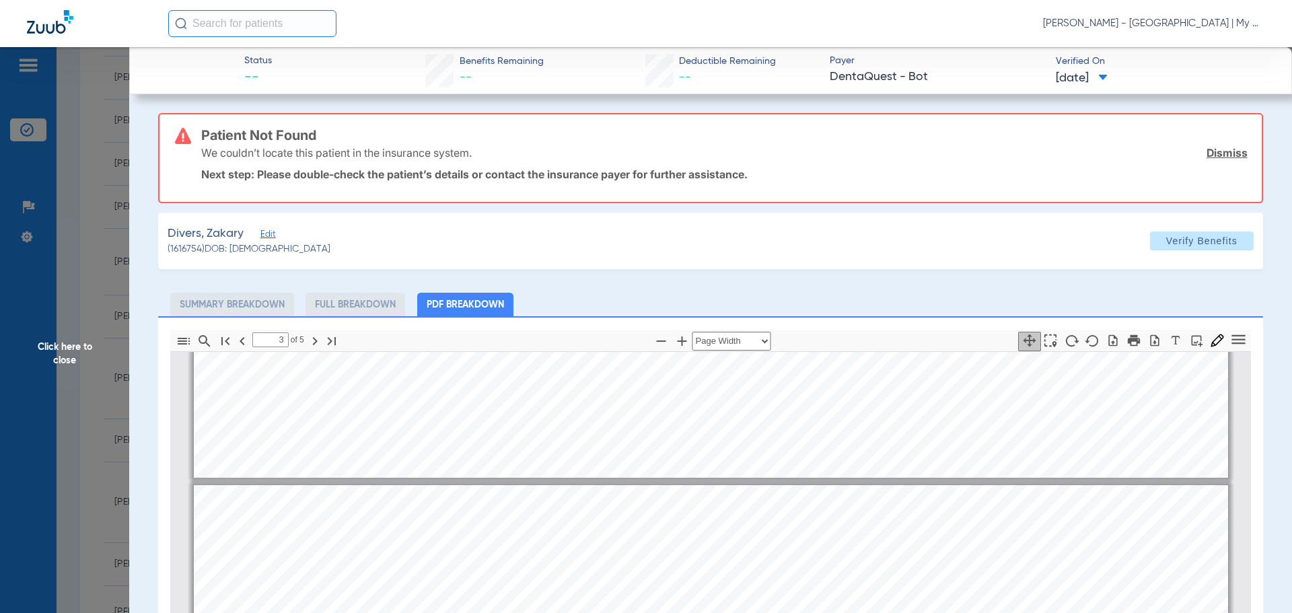
type input "2"
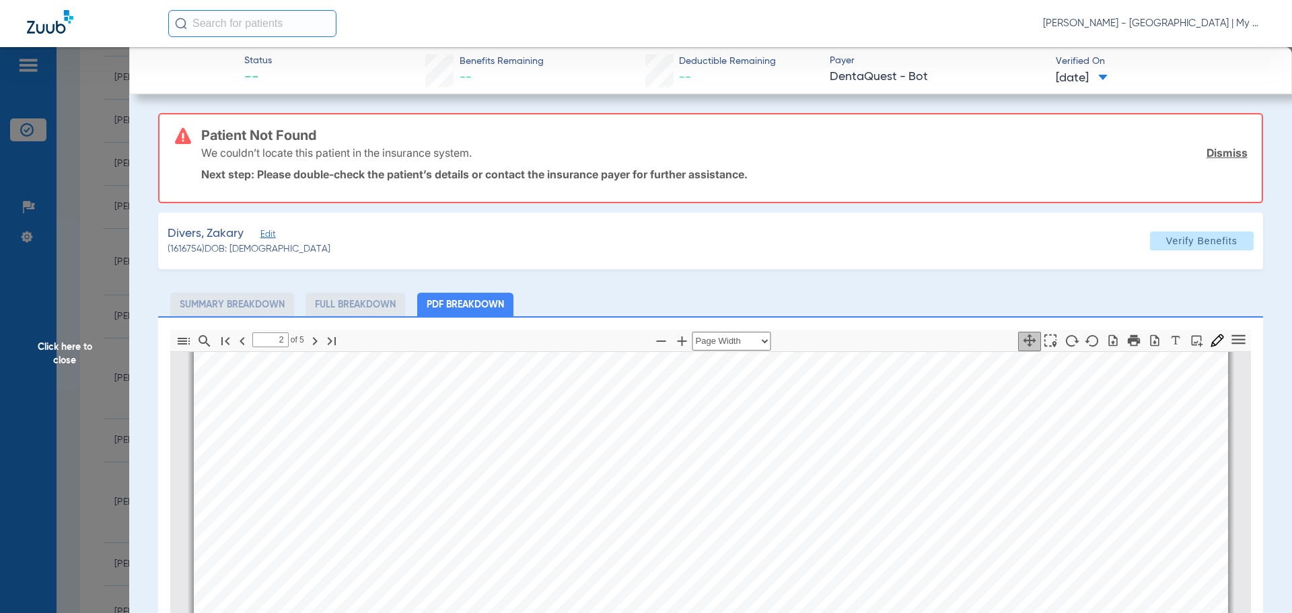
click at [110, 359] on span "Click here to close" at bounding box center [64, 353] width 129 height 613
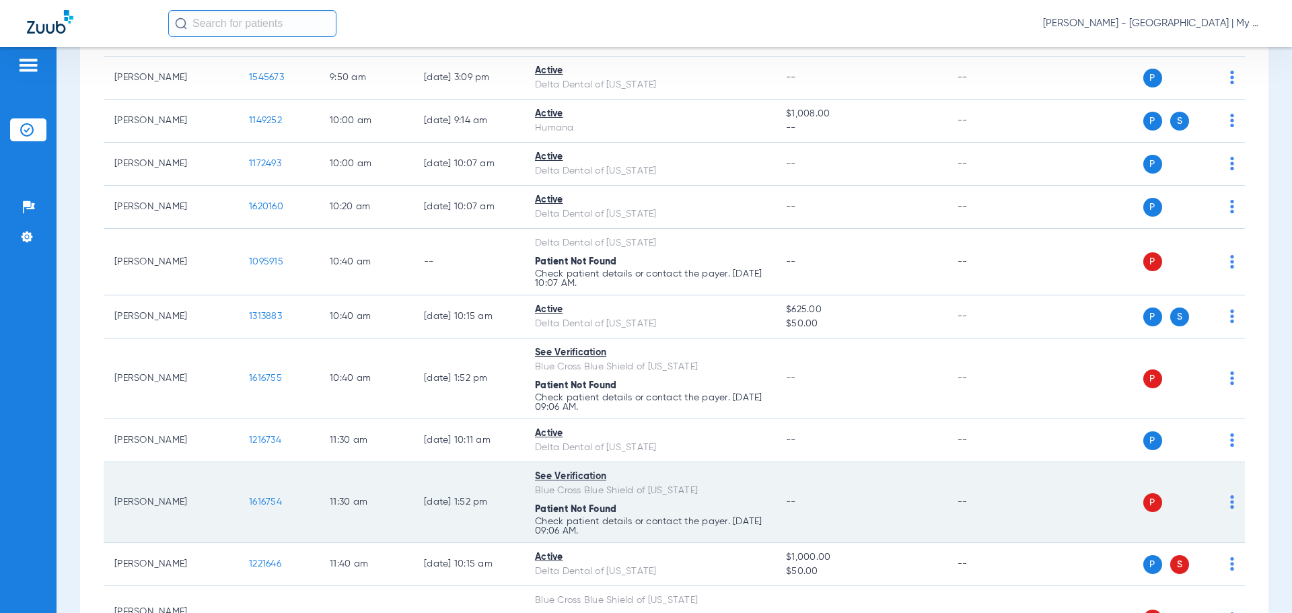
scroll to position [606, 0]
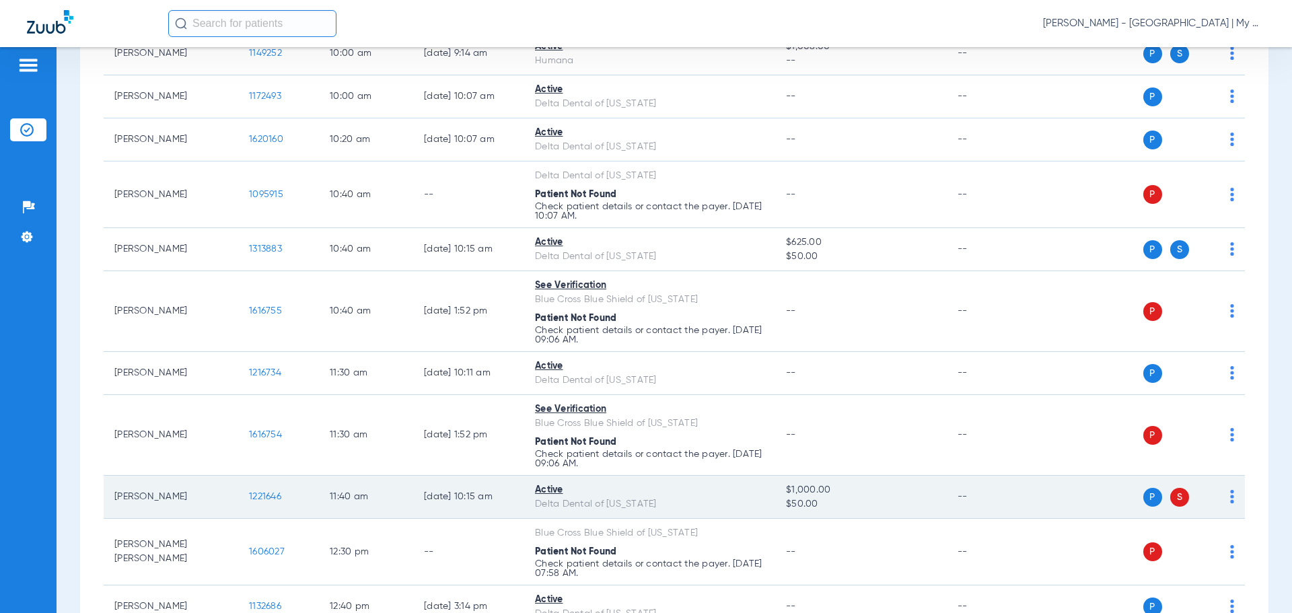
click at [267, 499] on span "1221646" at bounding box center [265, 496] width 32 height 9
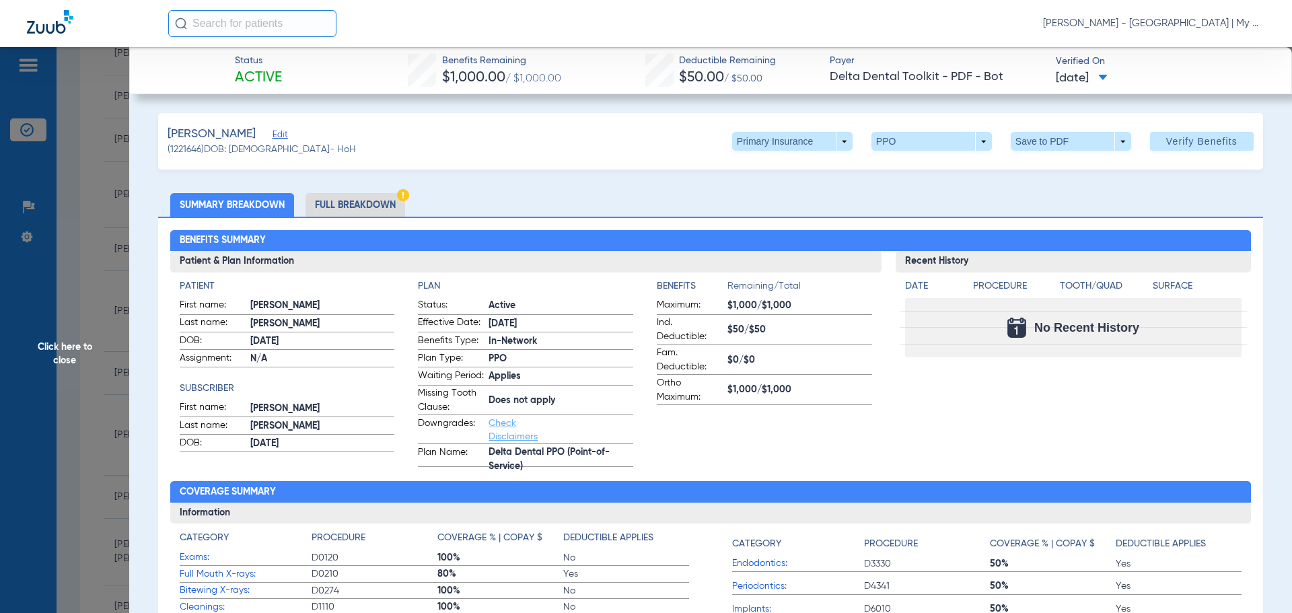
click at [362, 203] on li "Full Breakdown" at bounding box center [355, 205] width 100 height 24
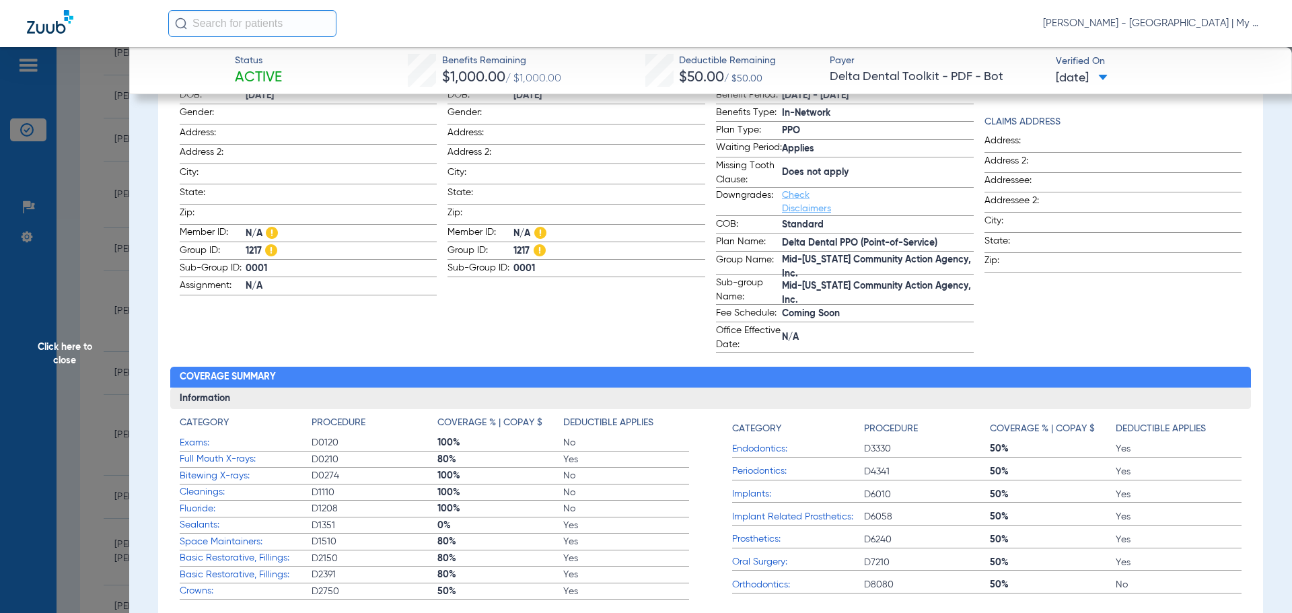
scroll to position [0, 0]
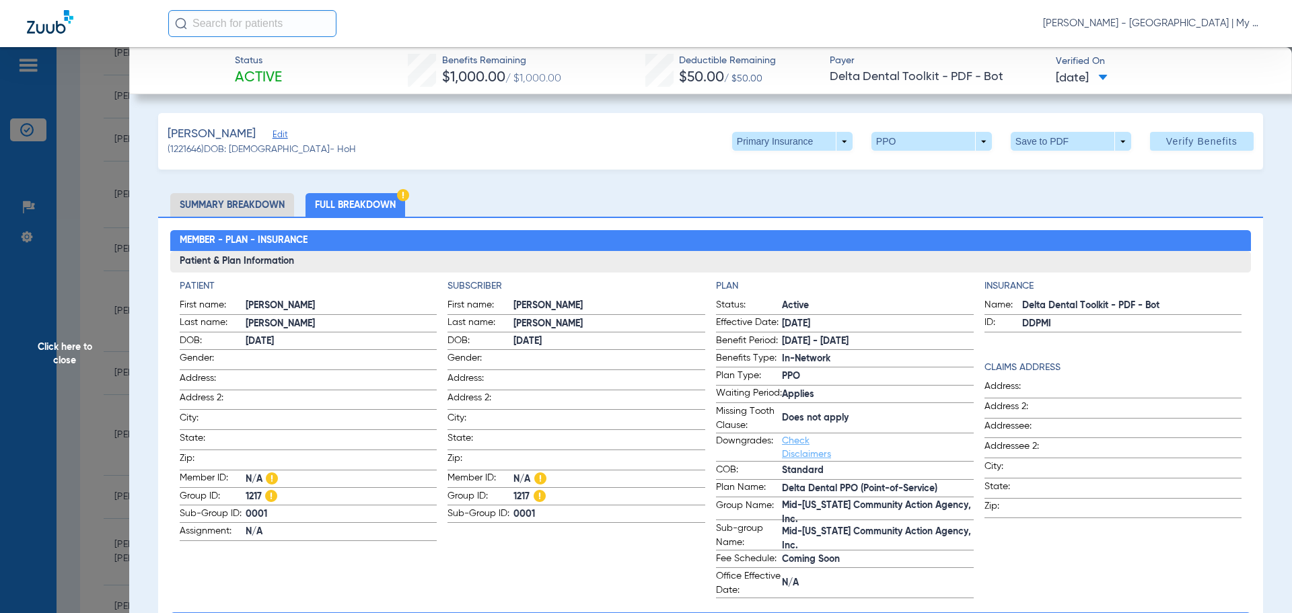
drag, startPoint x: 103, startPoint y: 375, endPoint x: 163, endPoint y: 377, distance: 59.9
click at [105, 375] on span "Click here to close" at bounding box center [64, 353] width 129 height 613
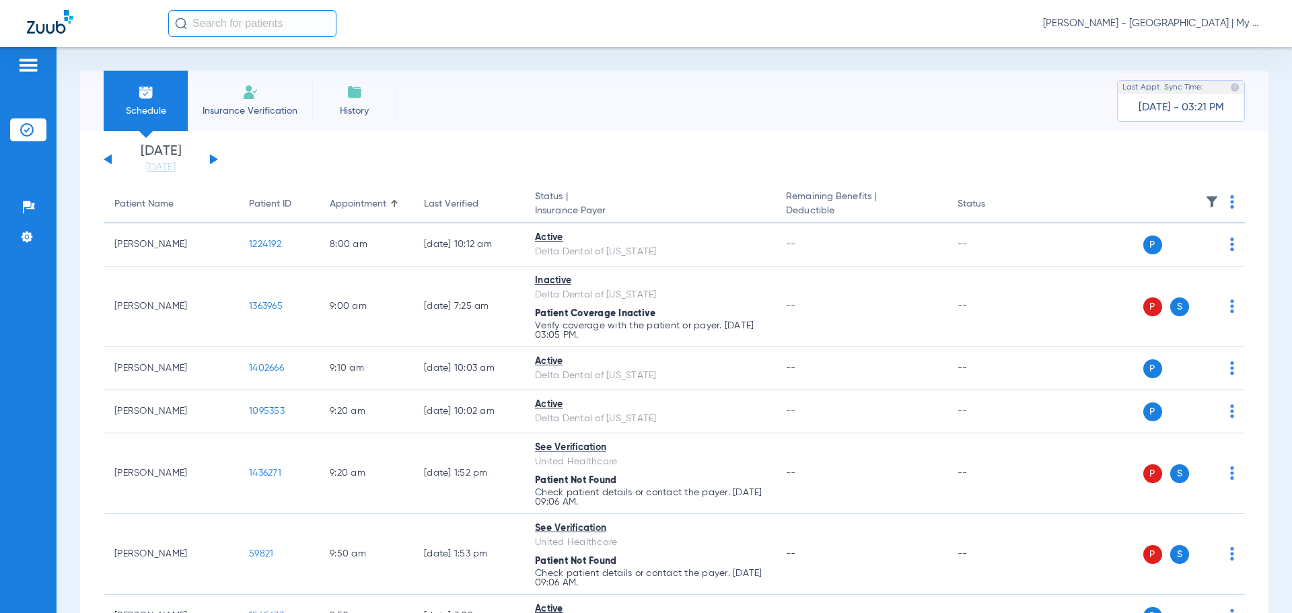
click at [216, 159] on button at bounding box center [214, 159] width 8 height 10
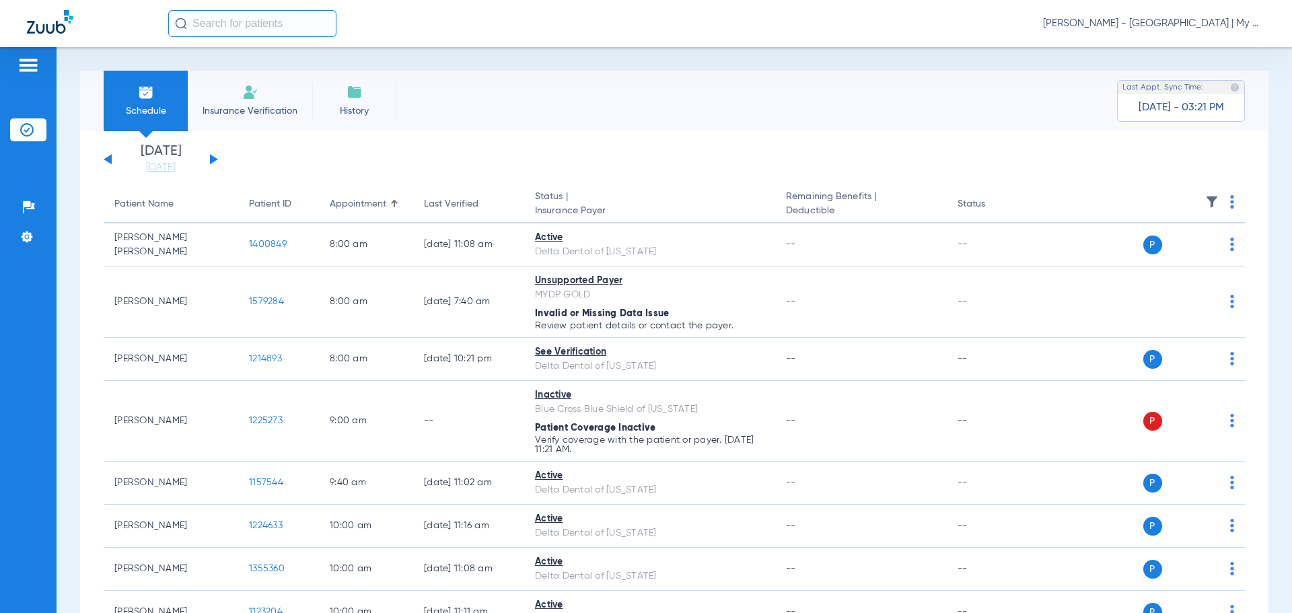
click at [1230, 199] on img at bounding box center [1232, 201] width 4 height 13
drag, startPoint x: 1200, startPoint y: 245, endPoint x: 1285, endPoint y: 283, distance: 93.4
click at [1200, 246] on button "Verify All" at bounding box center [1171, 255] width 106 height 27
